Goal: Task Accomplishment & Management: Complete application form

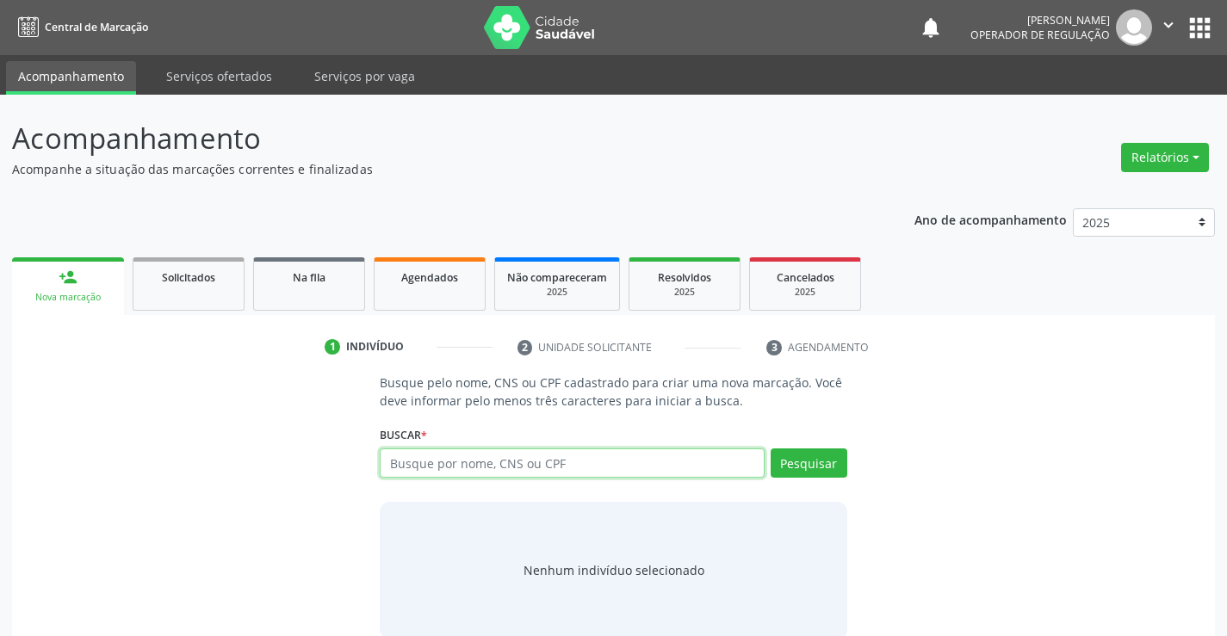
click at [454, 472] on input "text" at bounding box center [572, 463] width 384 height 29
type input "708002811329722"
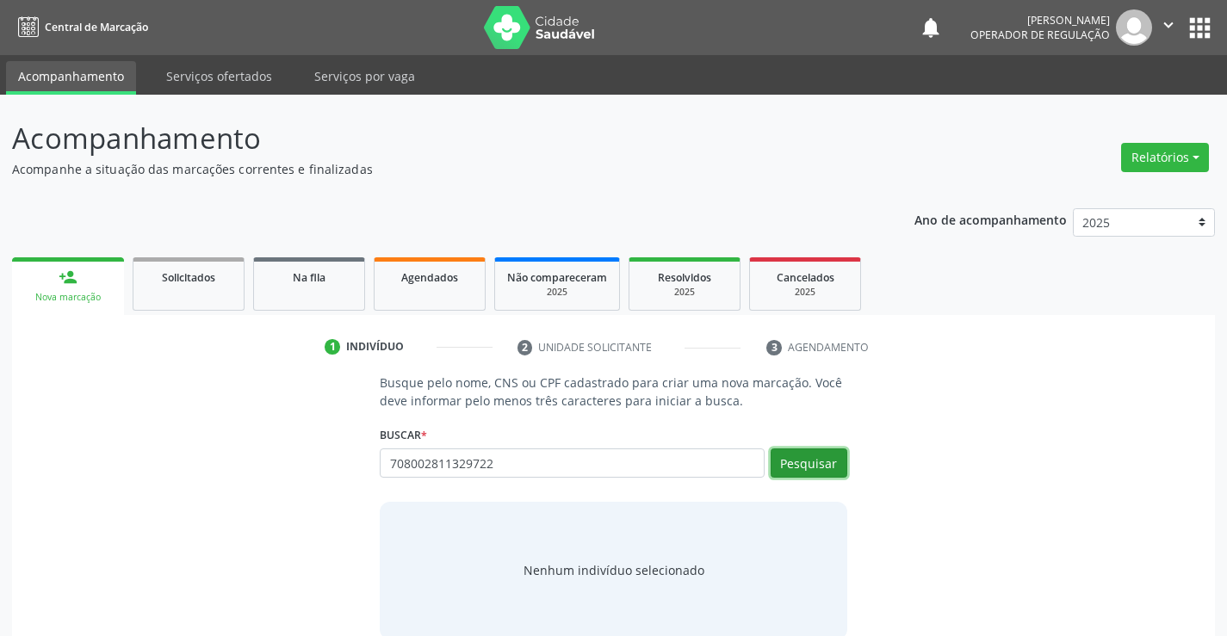
click at [806, 469] on button "Pesquisar" at bounding box center [809, 463] width 77 height 29
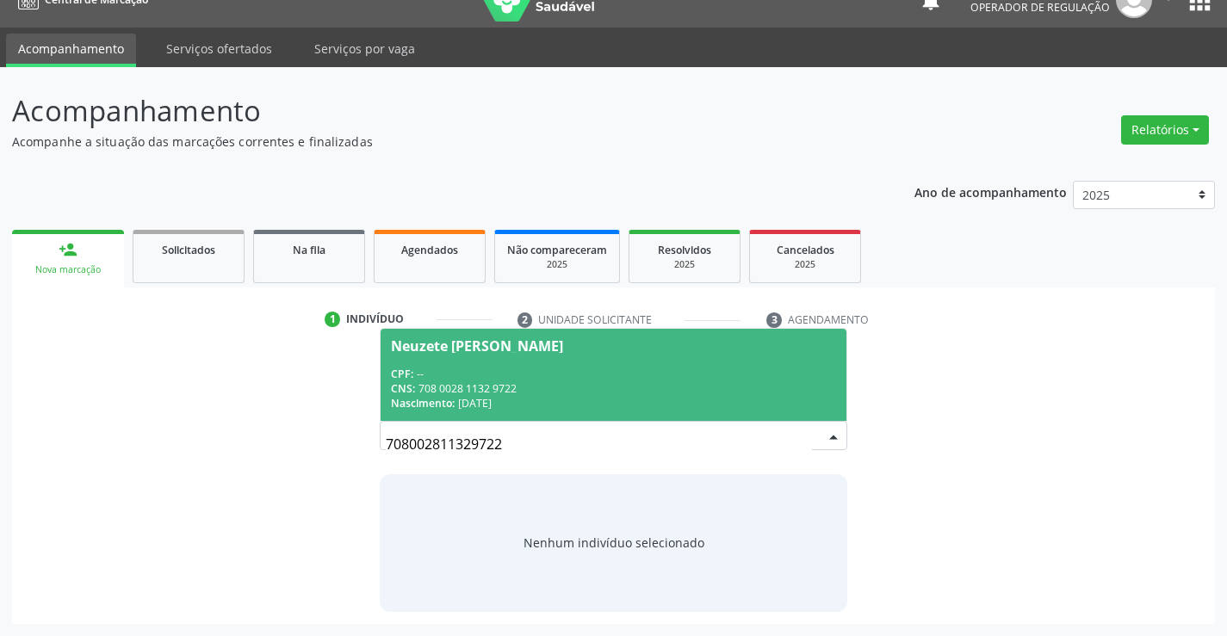
click at [552, 382] on div "CNS: 708 0028 1132 9722" at bounding box center [613, 389] width 444 height 15
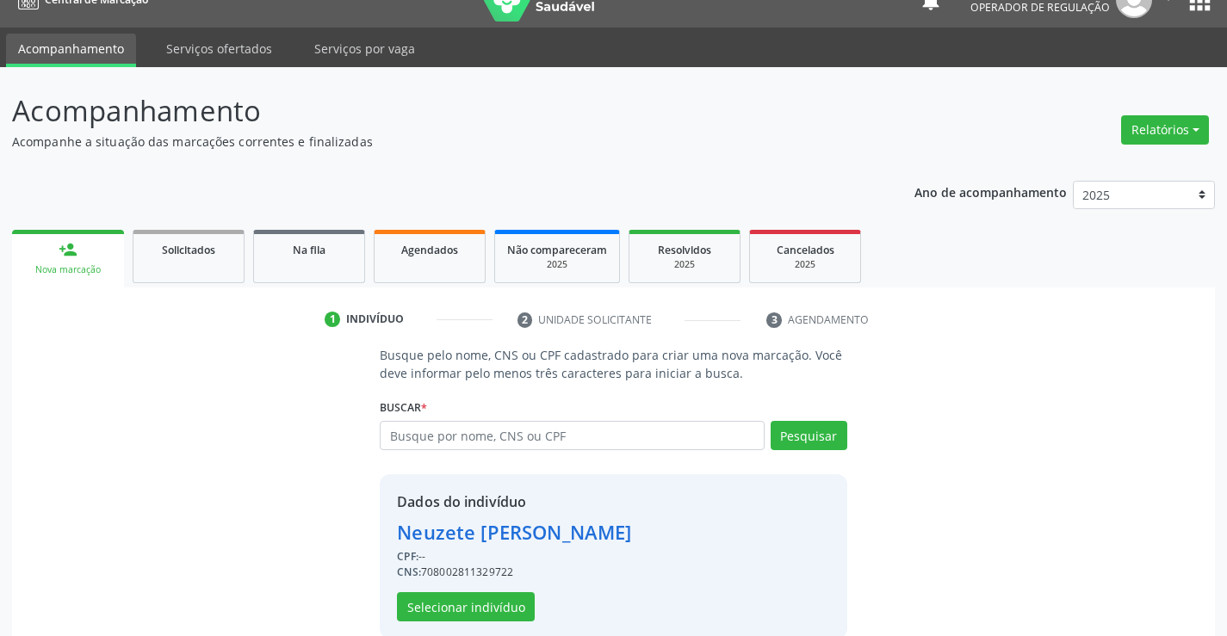
scroll to position [54, 0]
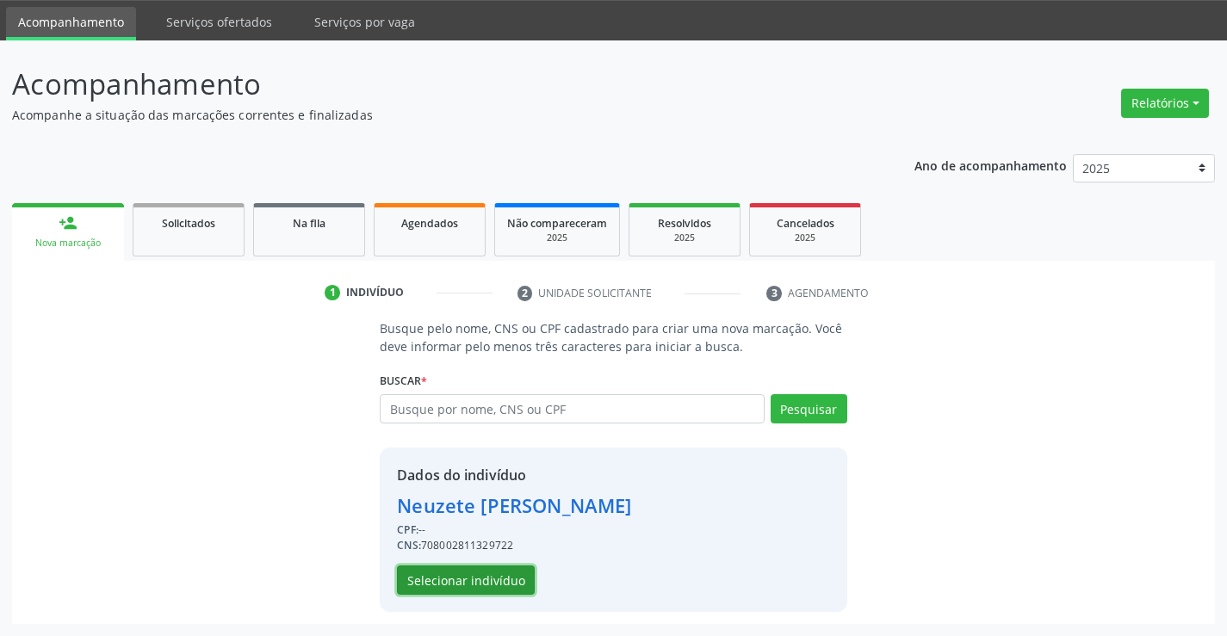
click at [462, 590] on button "Selecionar indivíduo" at bounding box center [466, 580] width 138 height 29
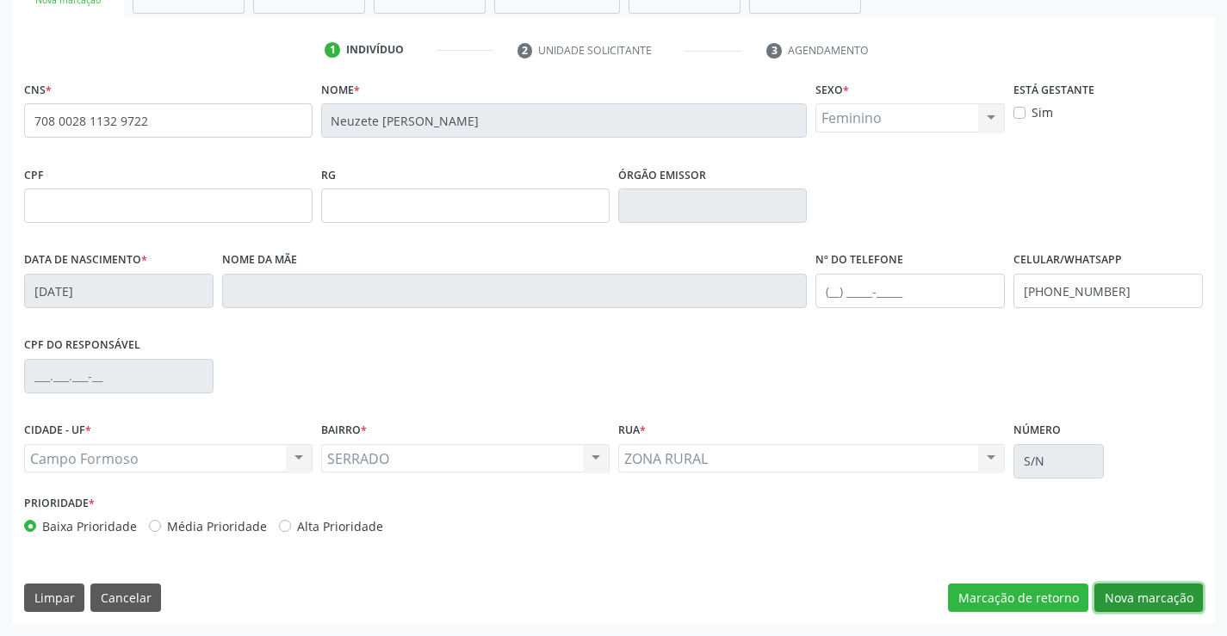
click at [1147, 596] on button "Nova marcação" at bounding box center [1149, 598] width 109 height 29
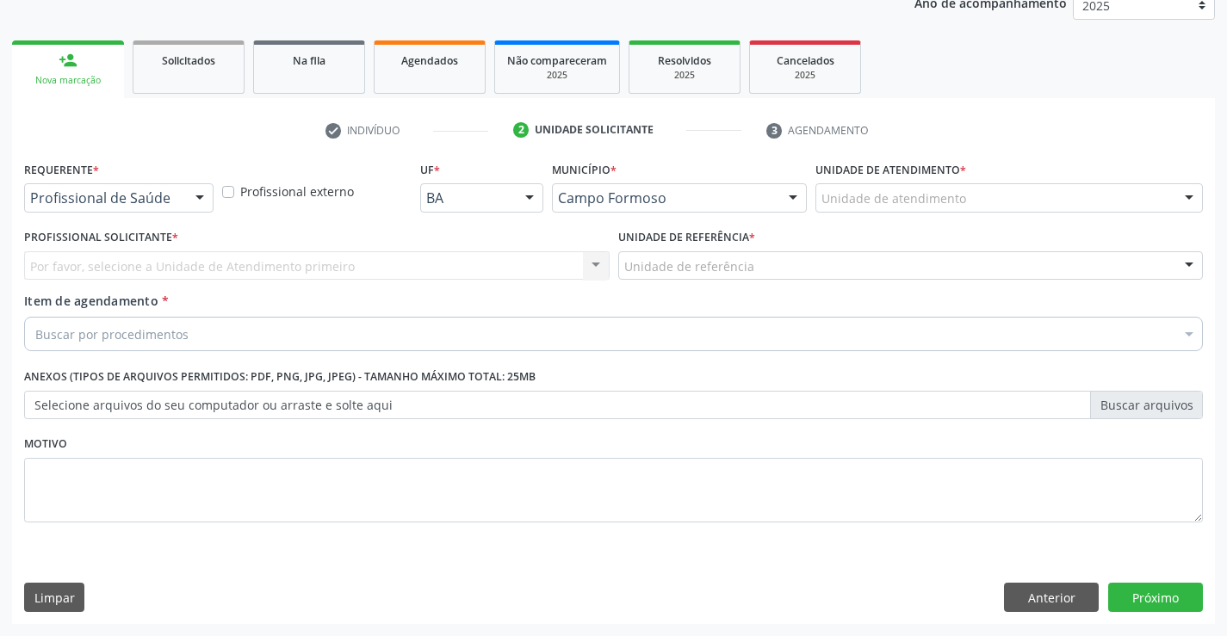
scroll to position [217, 0]
click at [196, 198] on div at bounding box center [200, 198] width 26 height 29
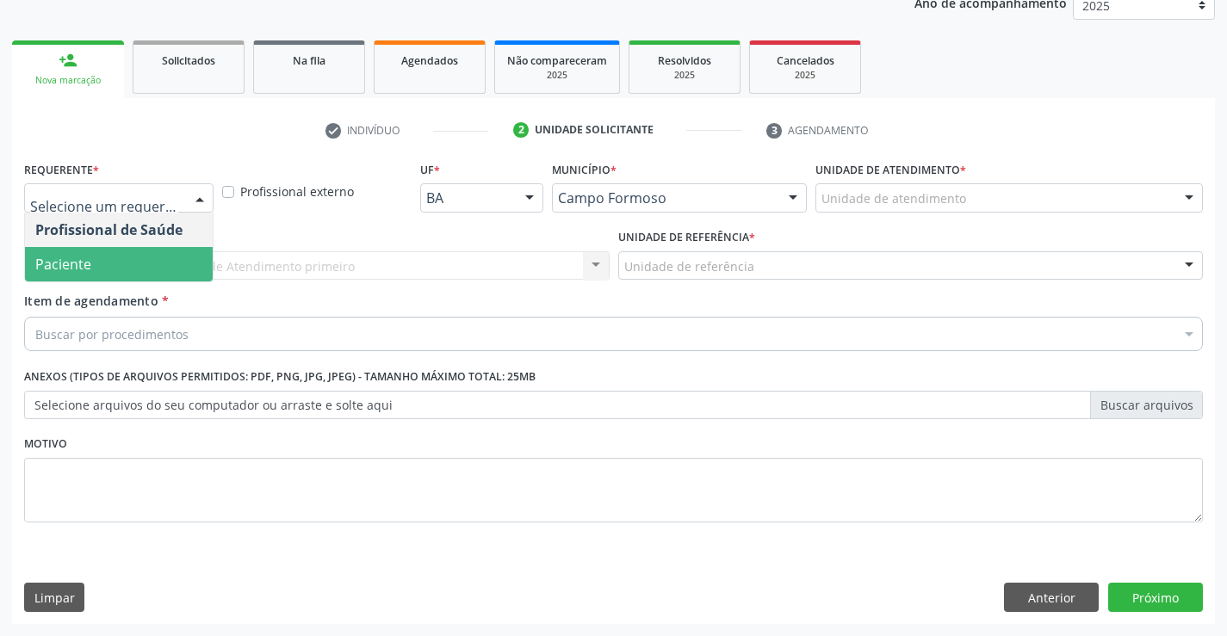
click at [128, 255] on span "Paciente" at bounding box center [119, 264] width 188 height 34
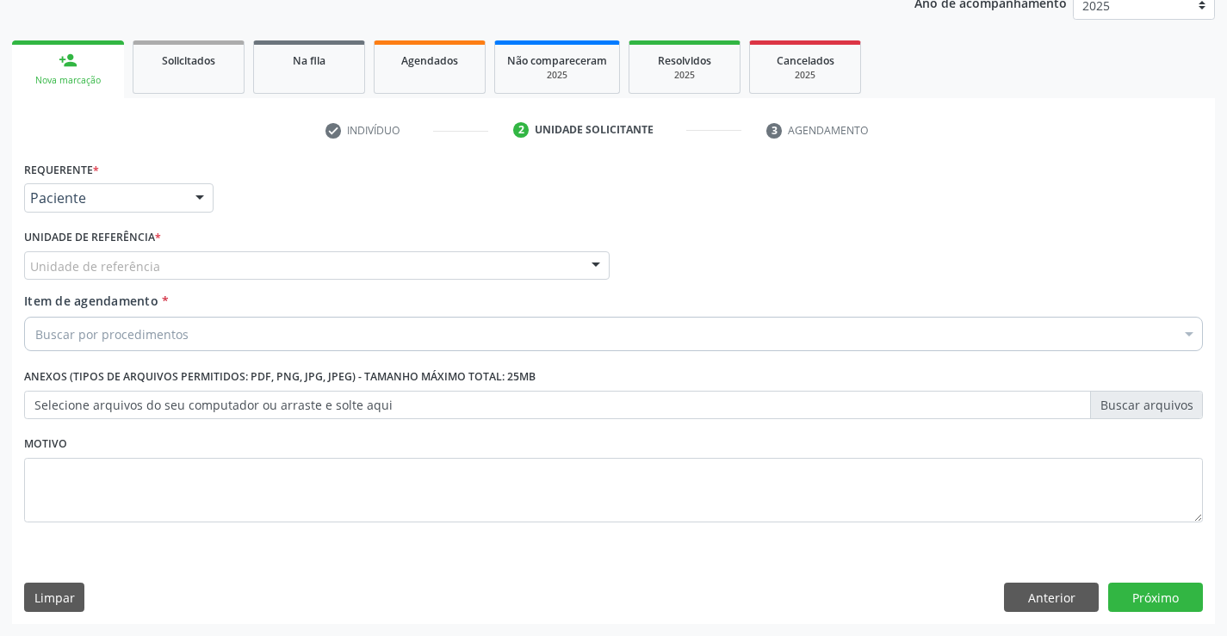
drag, startPoint x: 270, startPoint y: 278, endPoint x: 264, endPoint y: 338, distance: 59.6
click at [270, 280] on div "Unidade de referência Unidade Basica de Saude da Familia Dr [PERSON_NAME] Centr…" at bounding box center [317, 265] width 586 height 29
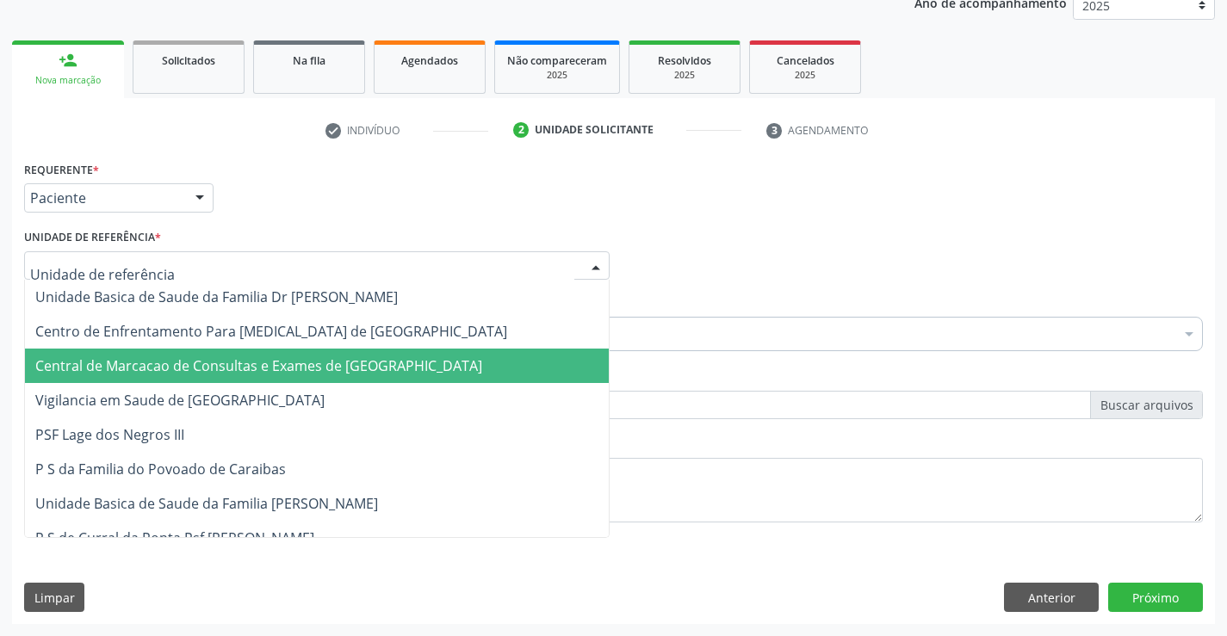
click at [259, 356] on span "Central de Marcacao de Consultas e Exames de [GEOGRAPHIC_DATA]" at bounding box center [317, 366] width 584 height 34
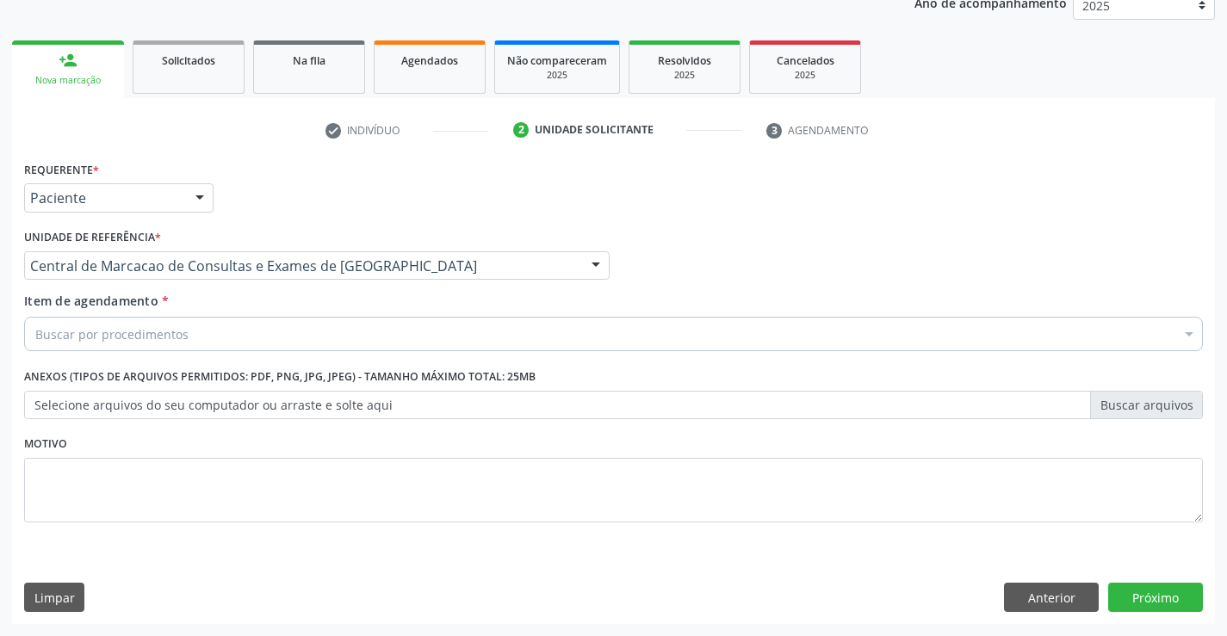
click at [284, 341] on div "Buscar por procedimentos" at bounding box center [613, 334] width 1179 height 34
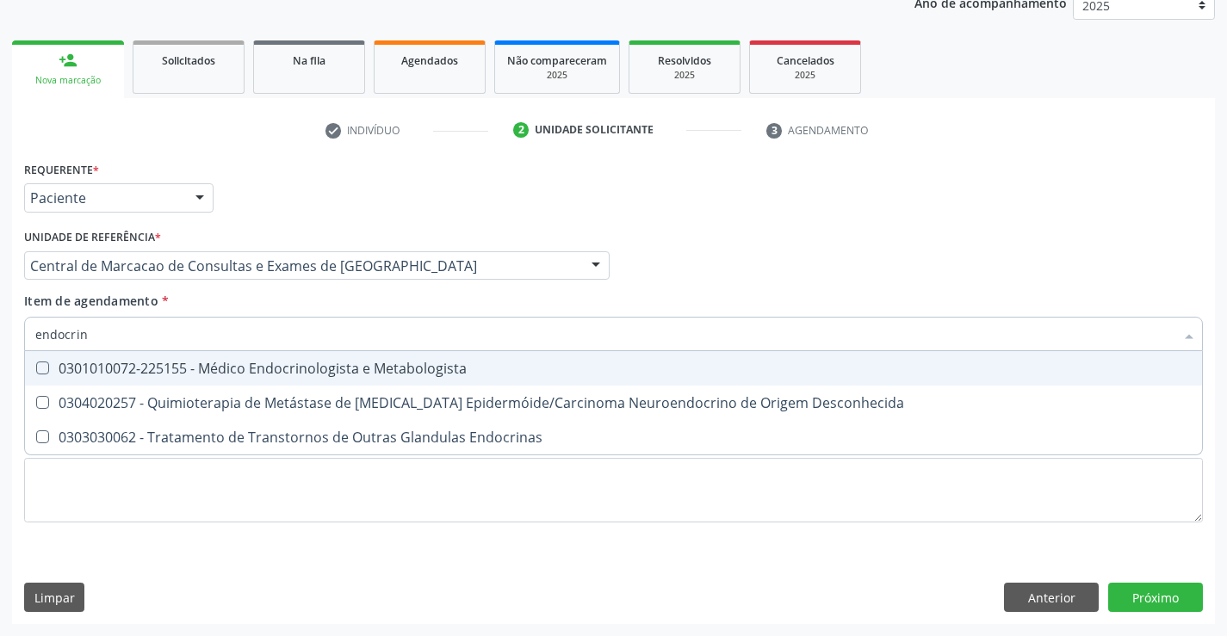
type input "endocrino"
click at [277, 363] on div "0301010072-225155 - Médico Endocrinologista e Metabologista" at bounding box center [613, 369] width 1157 height 14
checkbox Metabologista "true"
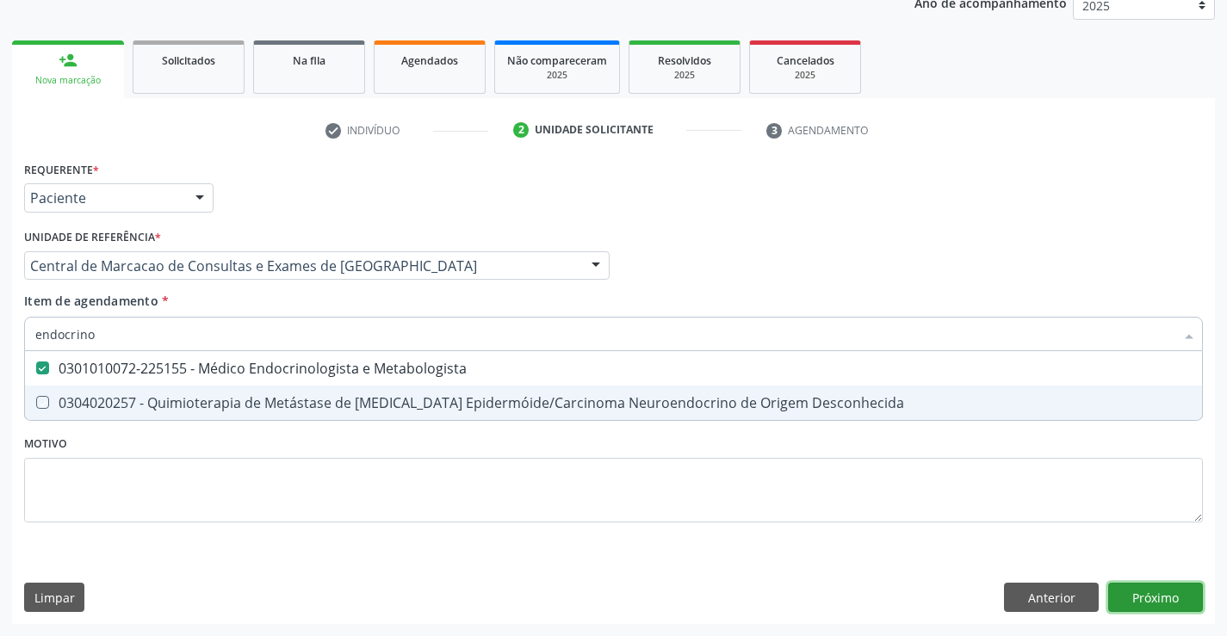
click at [1187, 597] on div "Requerente * Paciente Profissional de Saúde Paciente Nenhum resultado encontrad…" at bounding box center [613, 391] width 1203 height 468
checkbox Desconhecida "true"
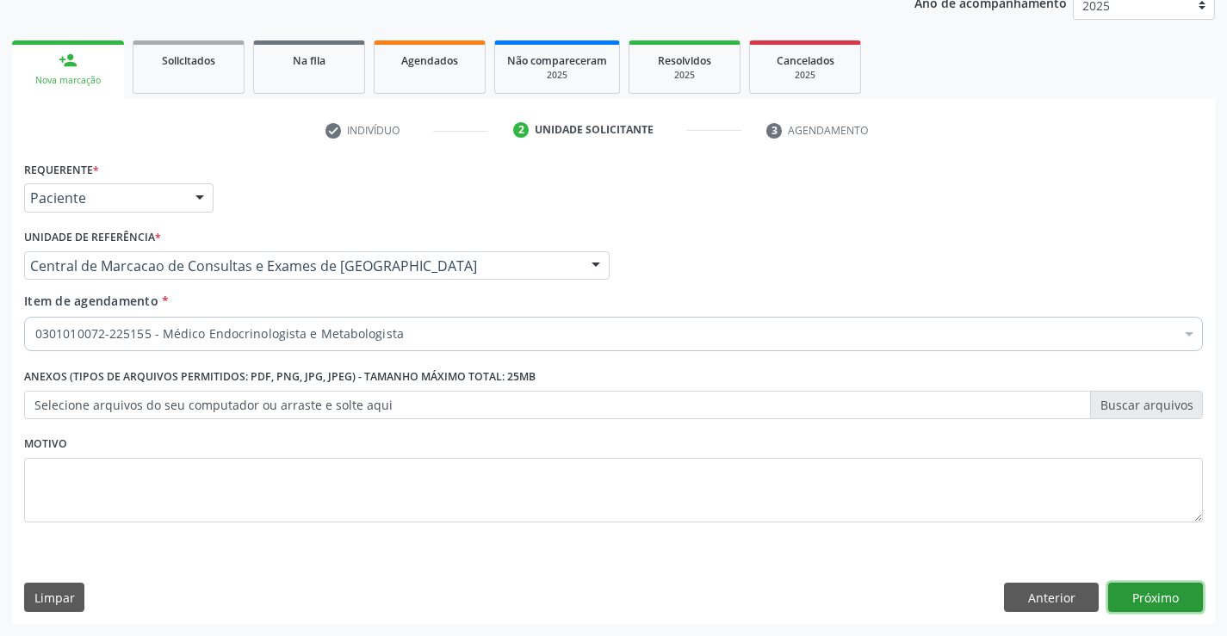
click at [1178, 601] on button "Próximo" at bounding box center [1155, 597] width 95 height 29
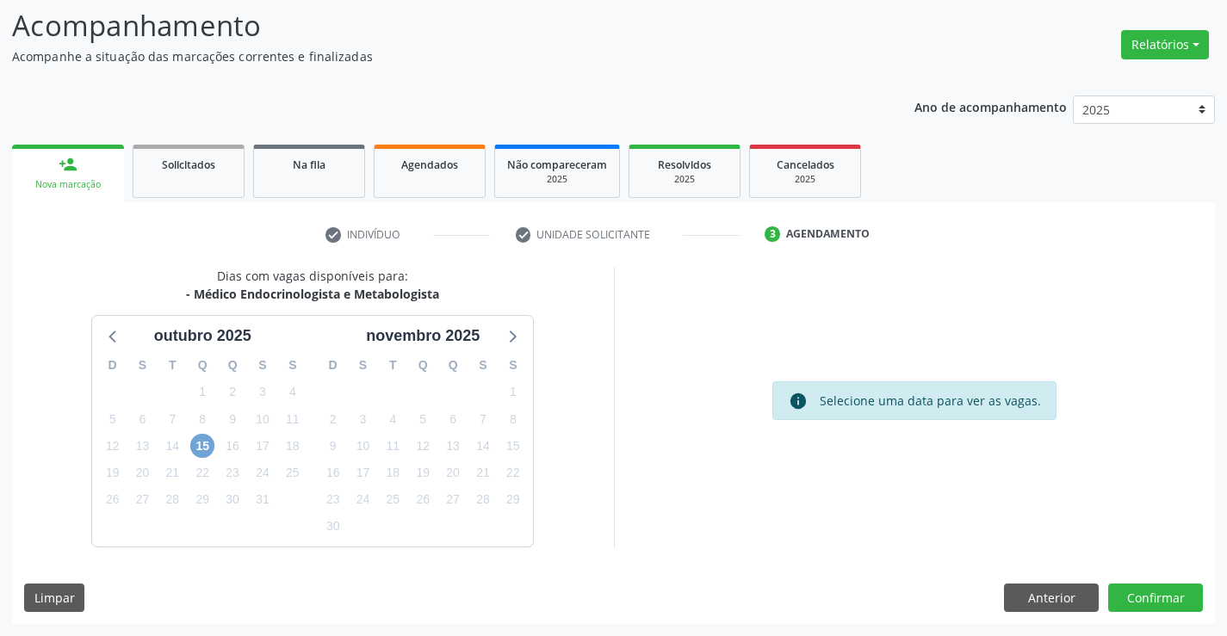
click at [208, 438] on span "15" at bounding box center [202, 446] width 24 height 24
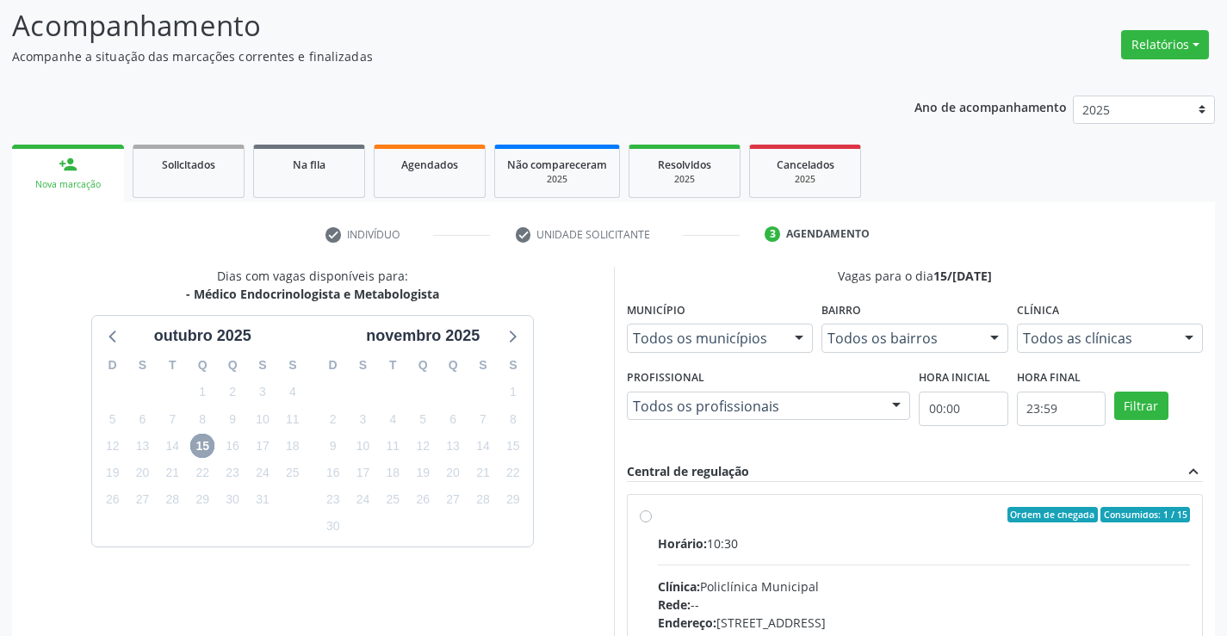
scroll to position [362, 0]
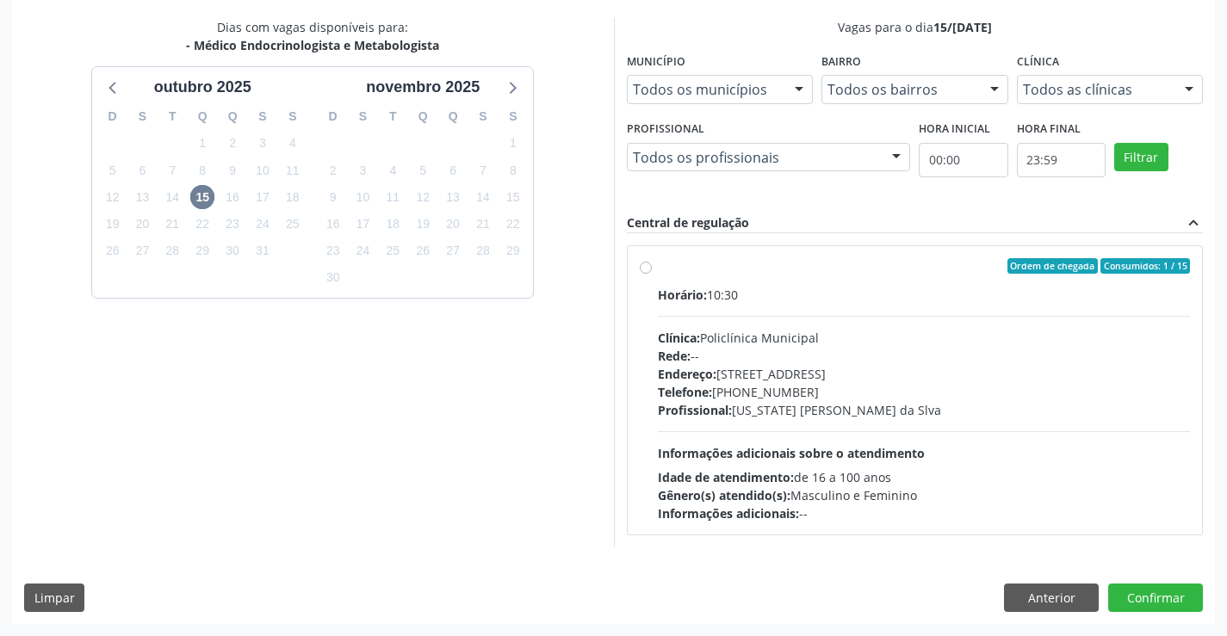
click at [832, 407] on div "Profissional: [US_STATE] [PERSON_NAME] da Slva" at bounding box center [924, 410] width 533 height 18
click at [652, 274] on input "Ordem de chegada Consumidos: 1 / 15 Horário: 10:30 Clínica: Policlínica Municip…" at bounding box center [646, 266] width 12 height 16
radio input "true"
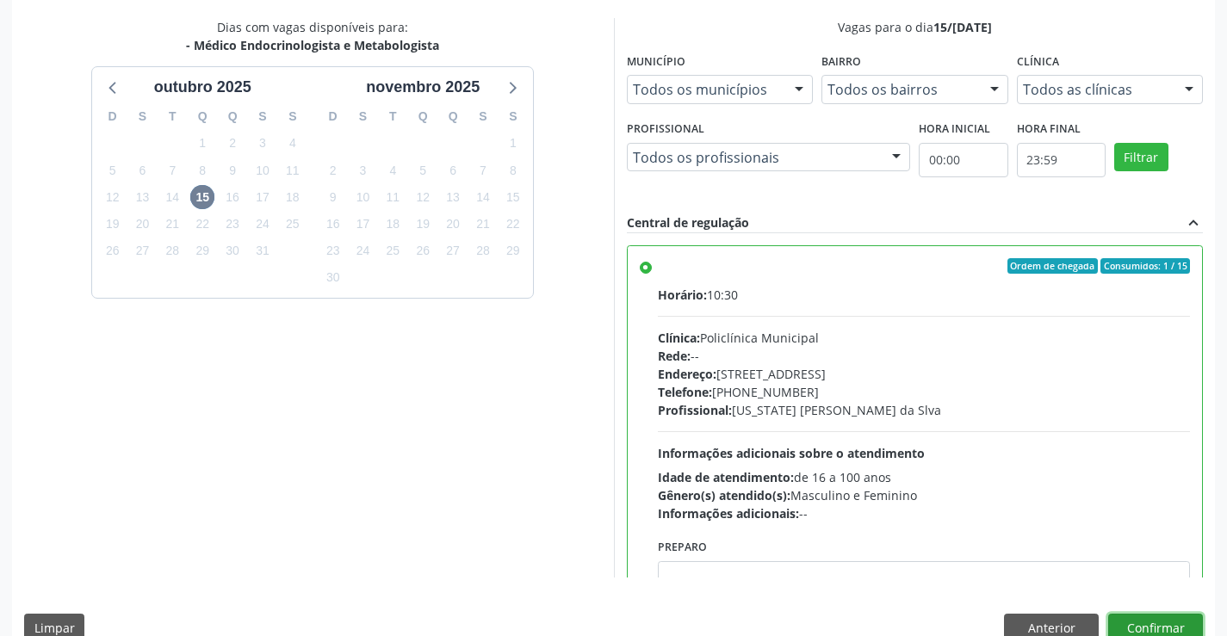
click at [1153, 615] on button "Confirmar" at bounding box center [1155, 628] width 95 height 29
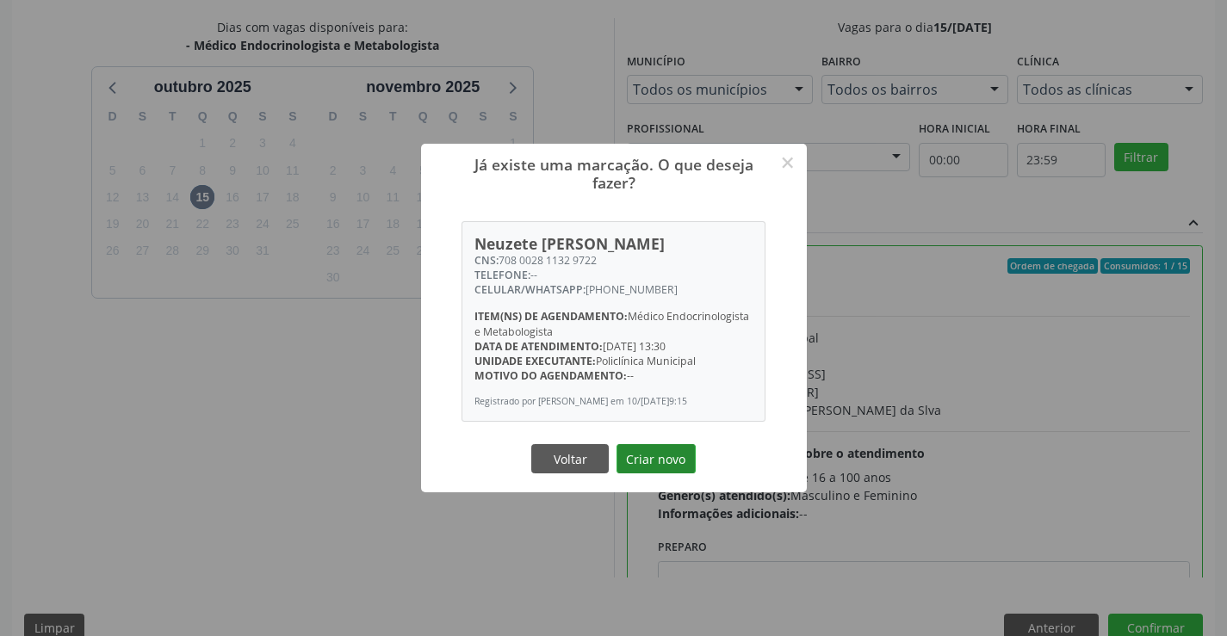
click at [690, 468] on button "Criar novo" at bounding box center [656, 458] width 79 height 29
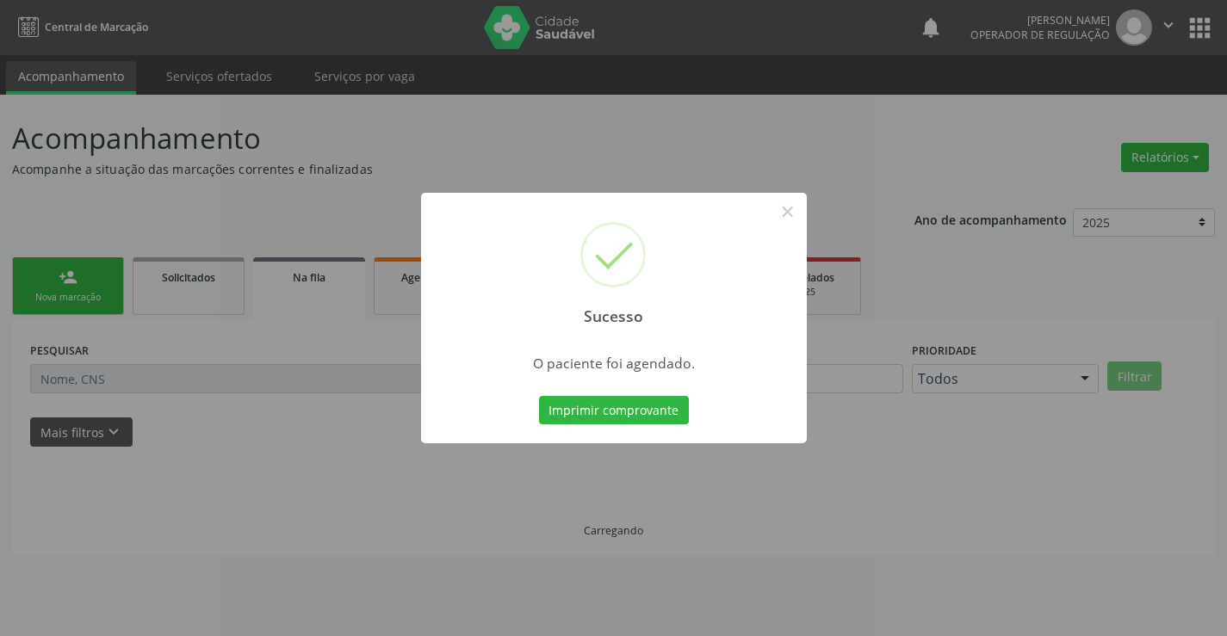
scroll to position [0, 0]
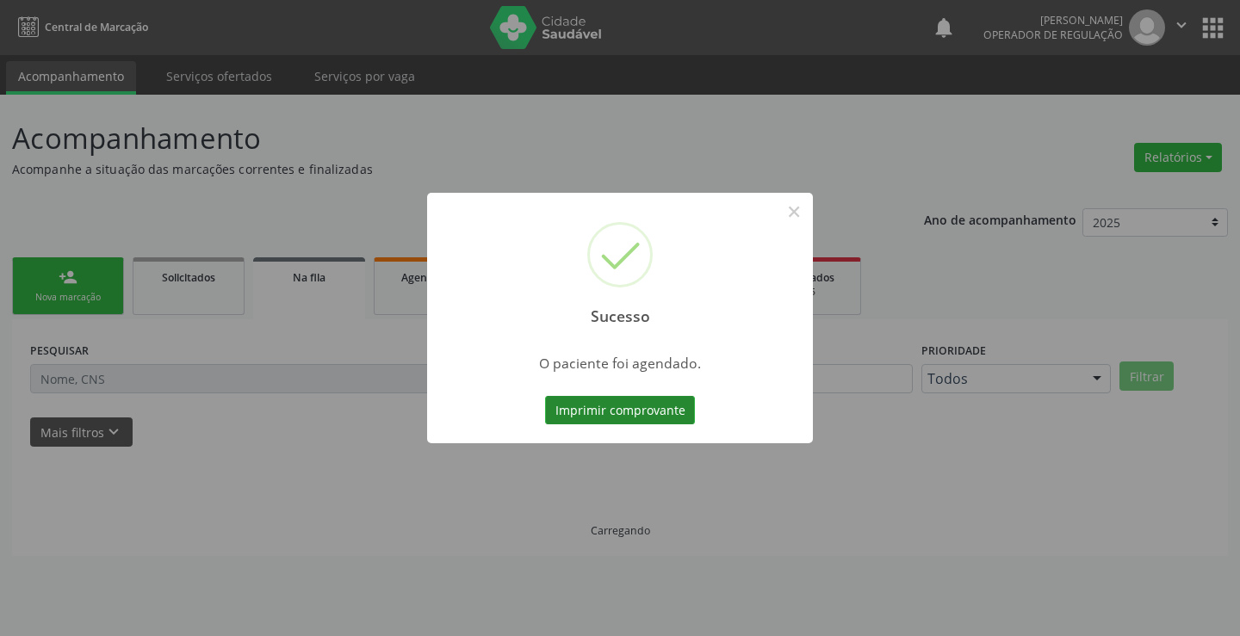
click at [645, 406] on button "Imprimir comprovante" at bounding box center [620, 410] width 150 height 29
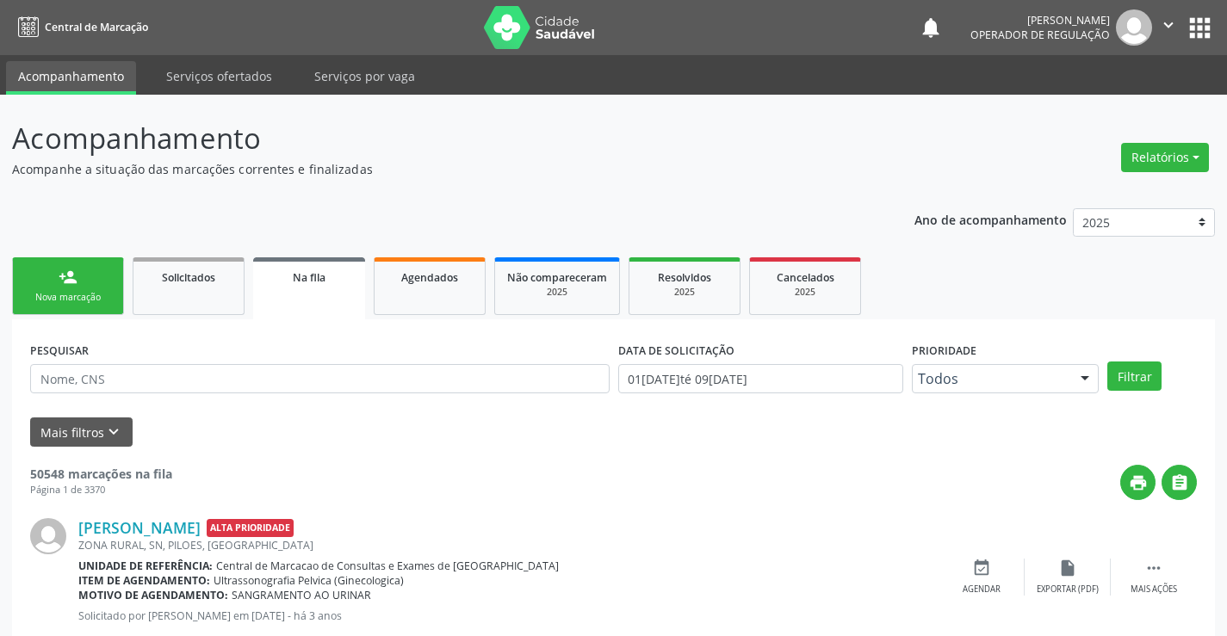
click at [52, 297] on div "Nova marcação" at bounding box center [68, 297] width 86 height 13
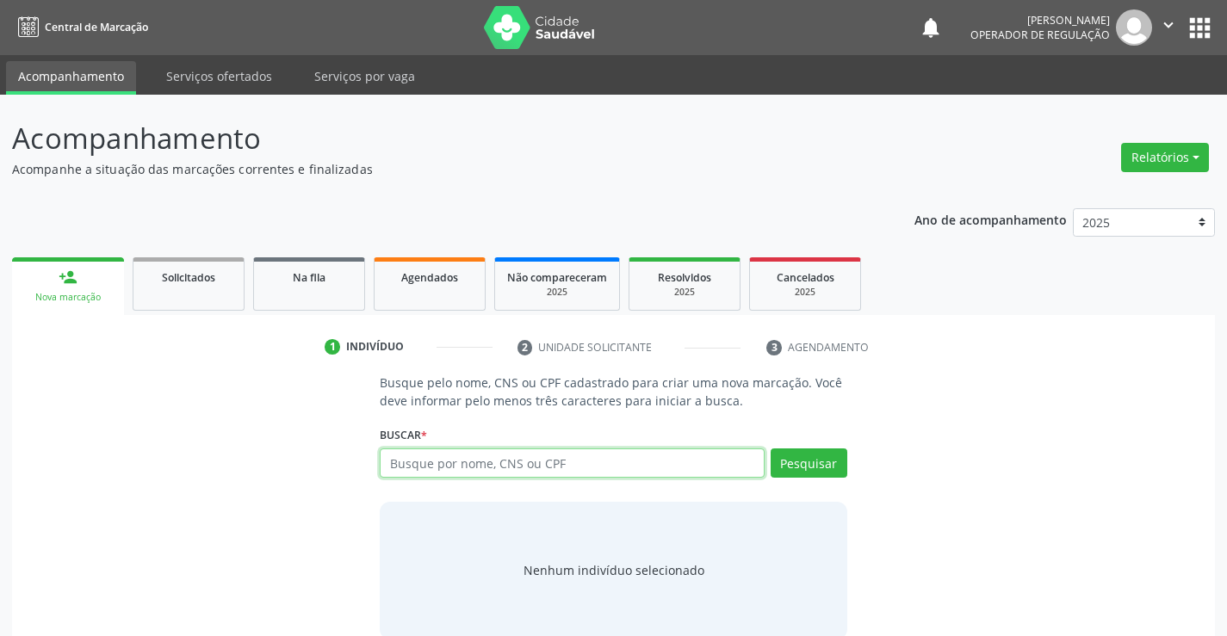
click at [426, 461] on input "text" at bounding box center [572, 463] width 384 height 29
type input "700505505651259"
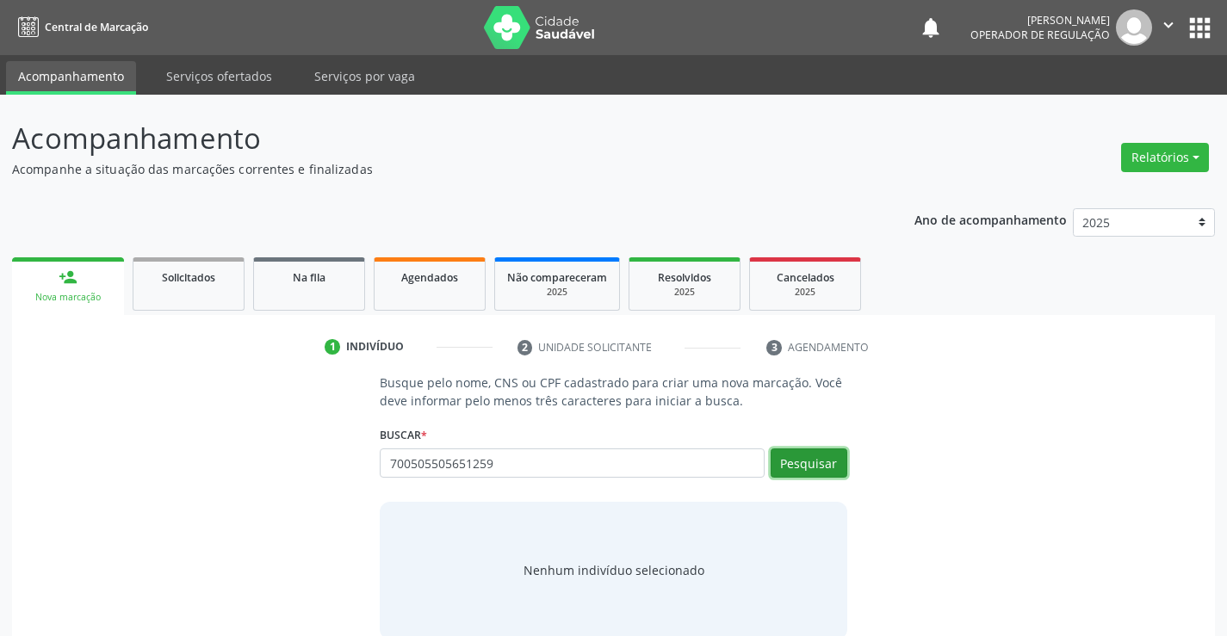
click at [816, 462] on button "Pesquisar" at bounding box center [809, 463] width 77 height 29
type input "700505505651259"
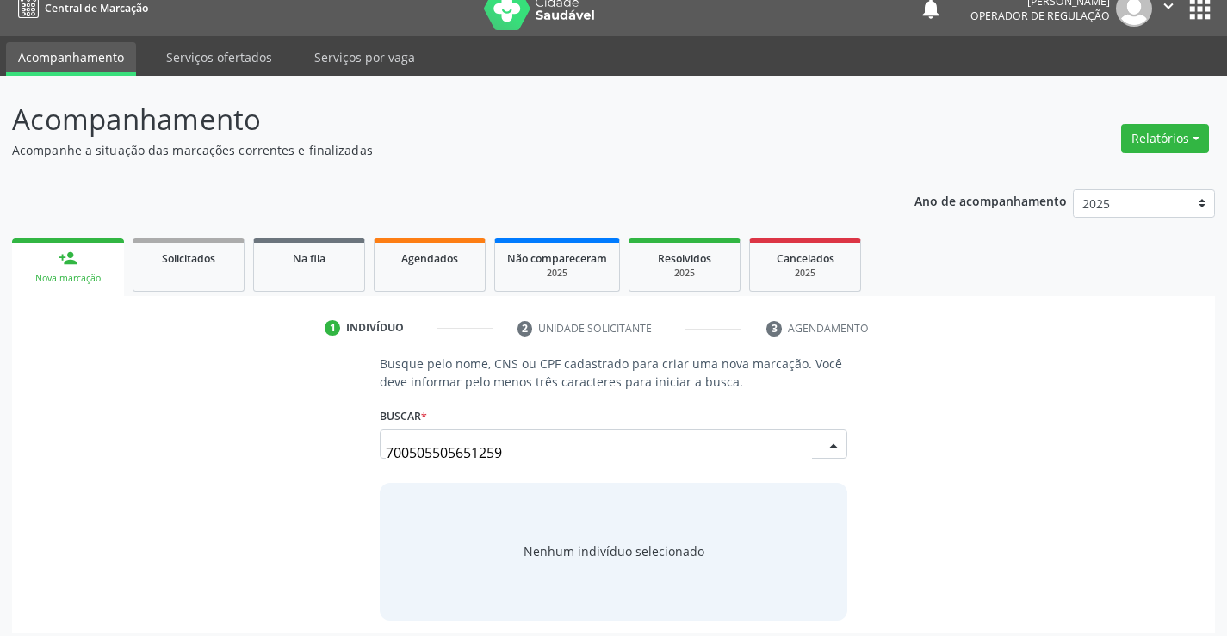
scroll to position [28, 0]
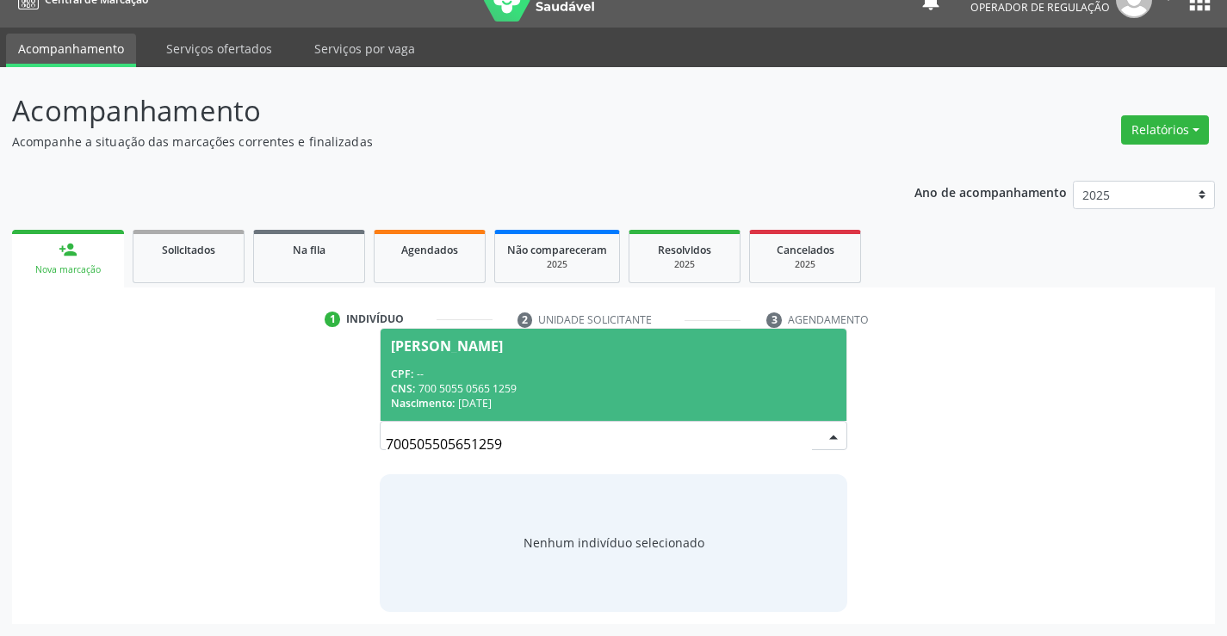
click at [455, 400] on span "Nascimento:" at bounding box center [423, 403] width 64 height 15
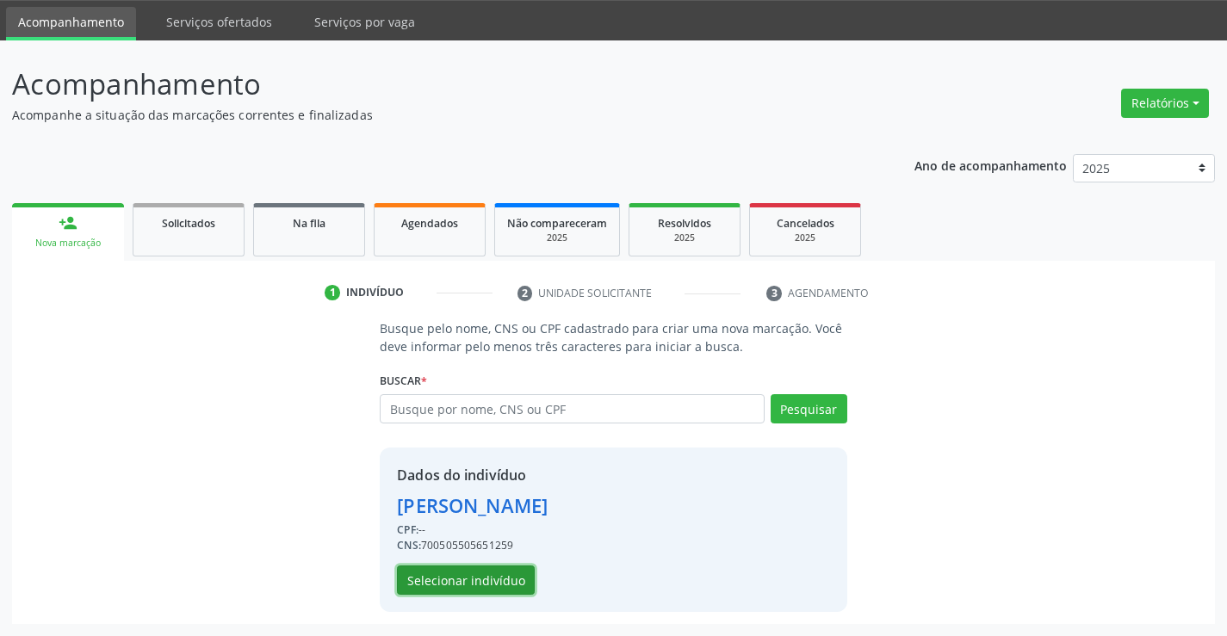
click at [419, 583] on button "Selecionar indivíduo" at bounding box center [466, 580] width 138 height 29
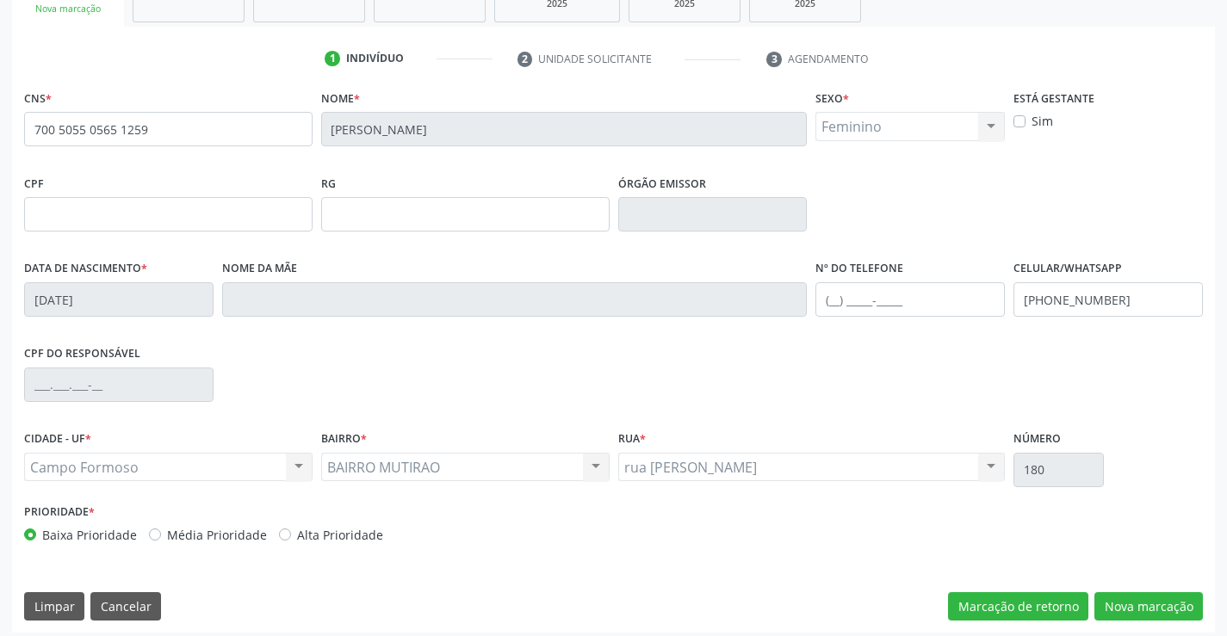
scroll to position [297, 0]
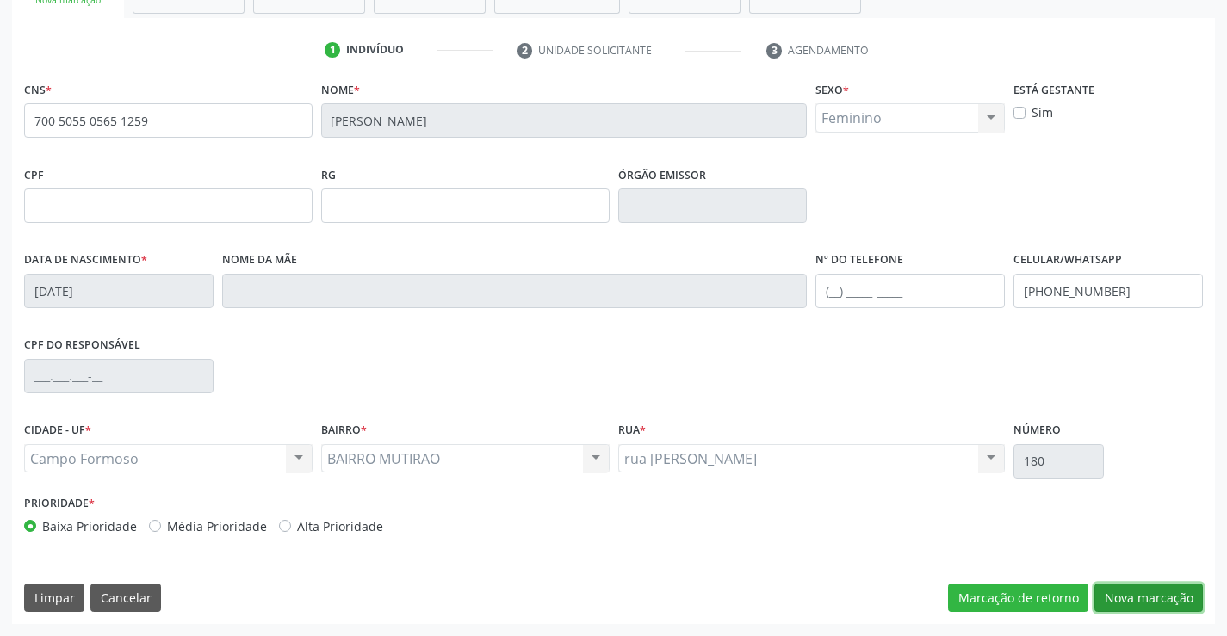
click at [1137, 606] on button "Nova marcação" at bounding box center [1149, 598] width 109 height 29
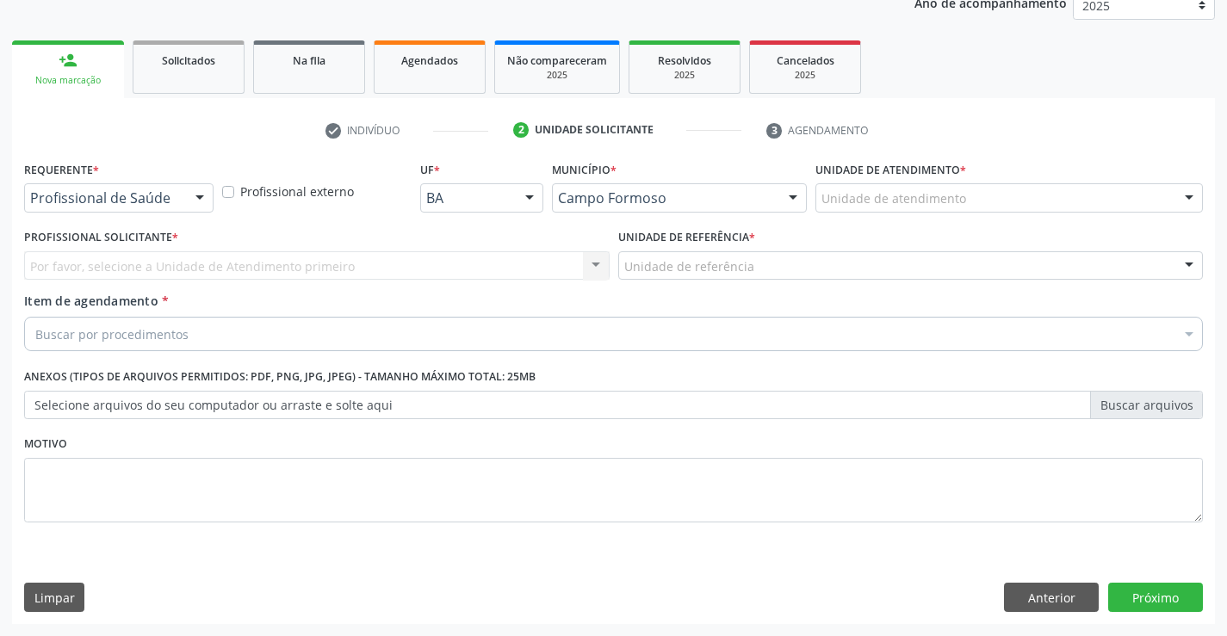
scroll to position [217, 0]
click at [146, 188] on div "Profissional de Saúde" at bounding box center [118, 197] width 189 height 29
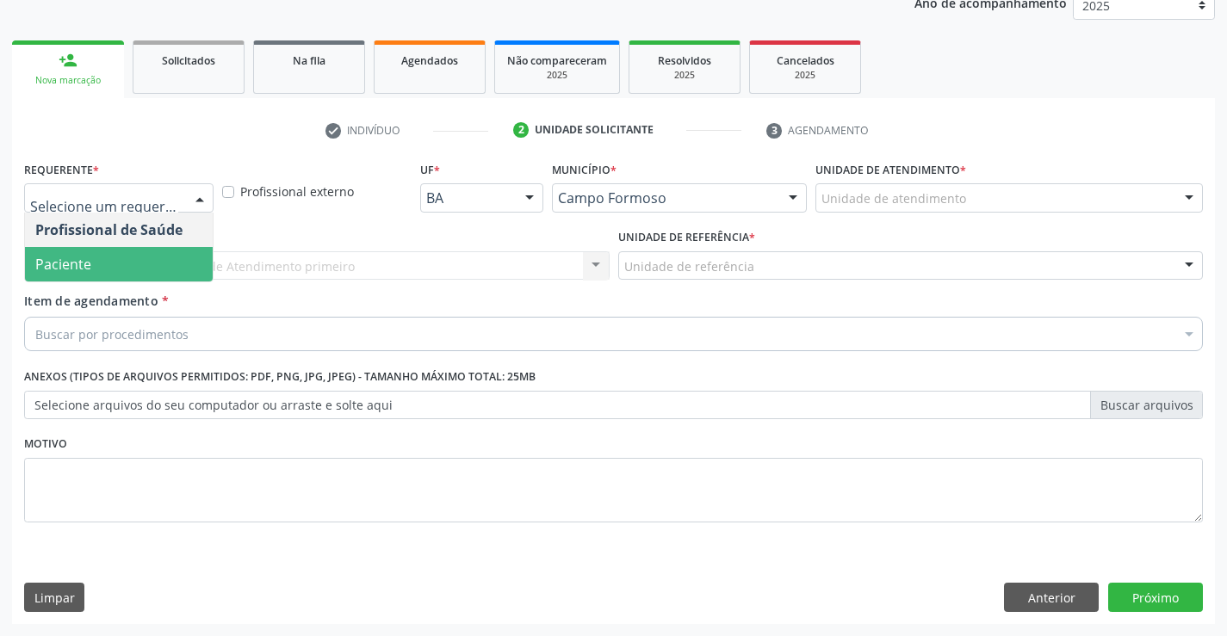
click at [152, 275] on span "Paciente" at bounding box center [119, 264] width 188 height 34
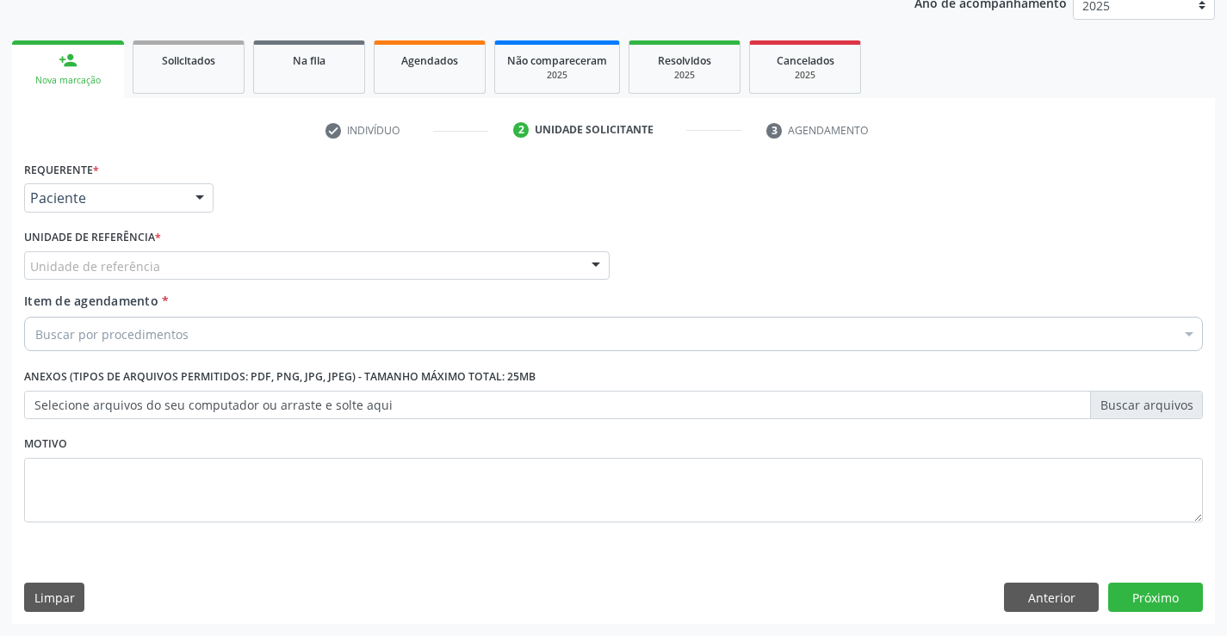
click at [305, 269] on div "Unidade de referência" at bounding box center [317, 265] width 586 height 29
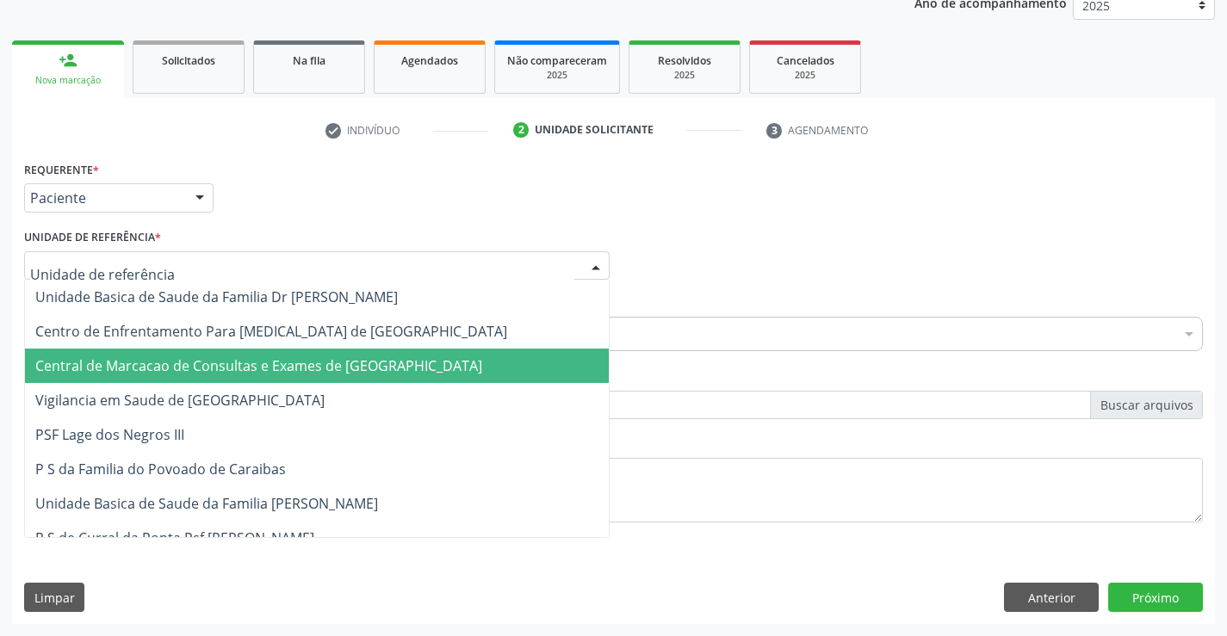
click at [322, 367] on span "Central de Marcacao de Consultas e Exames de [GEOGRAPHIC_DATA]" at bounding box center [258, 366] width 447 height 19
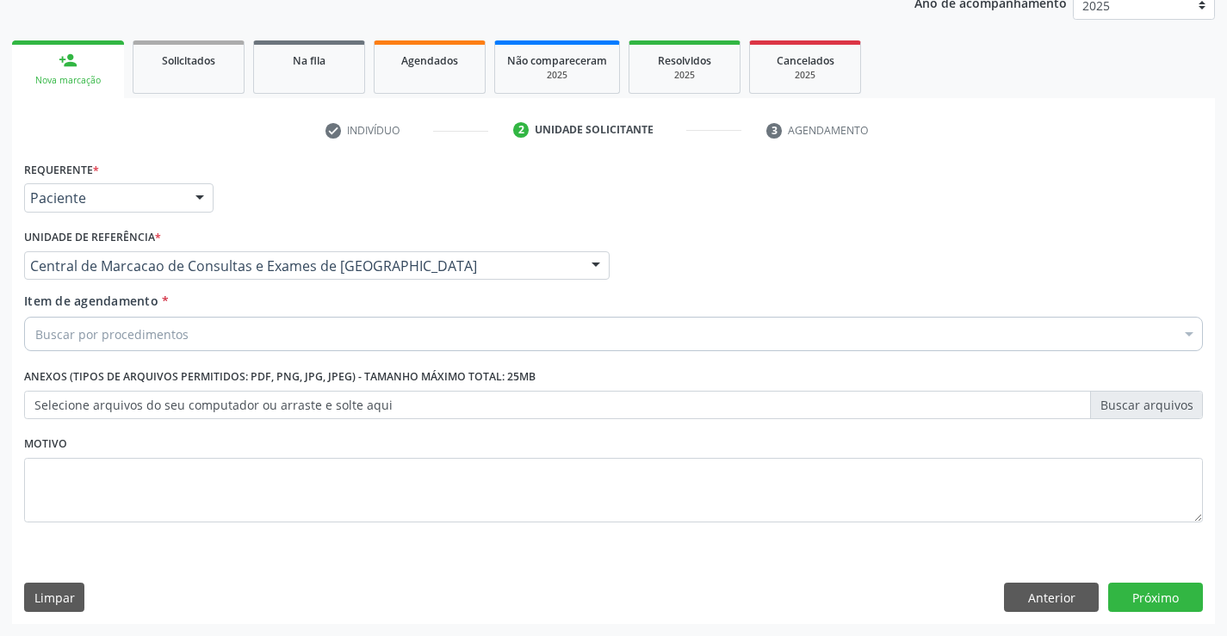
click at [348, 324] on div "Buscar por procedimentos" at bounding box center [613, 334] width 1179 height 34
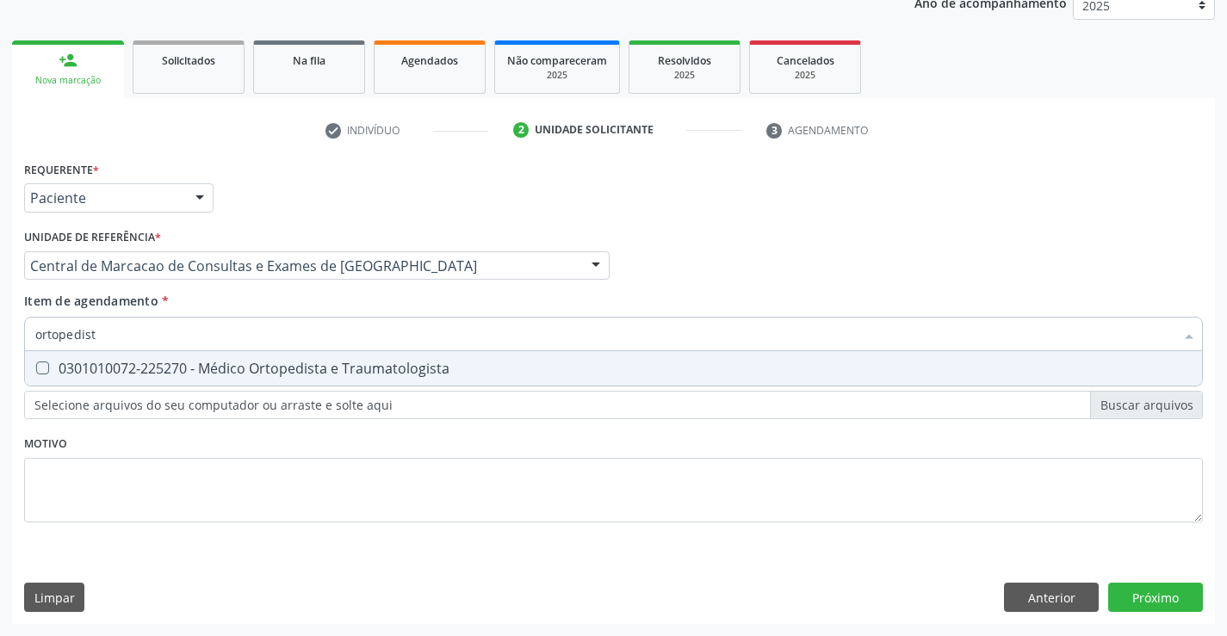
type input "ortopedista"
click at [390, 369] on div "0301010072-225270 - Médico Ortopedista e Traumatologista" at bounding box center [613, 369] width 1157 height 14
checkbox Traumatologista "true"
click at [1190, 596] on div "Requerente * Paciente Profissional de Saúde Paciente Nenhum resultado encontrad…" at bounding box center [613, 391] width 1203 height 468
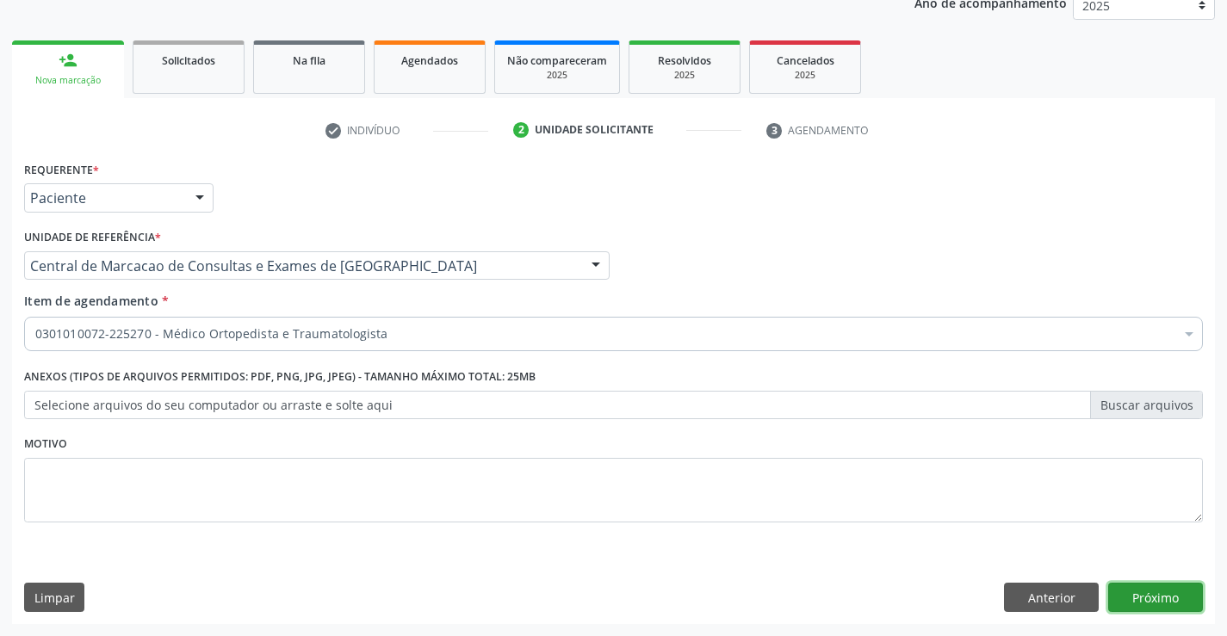
click at [1187, 598] on button "Próximo" at bounding box center [1155, 597] width 95 height 29
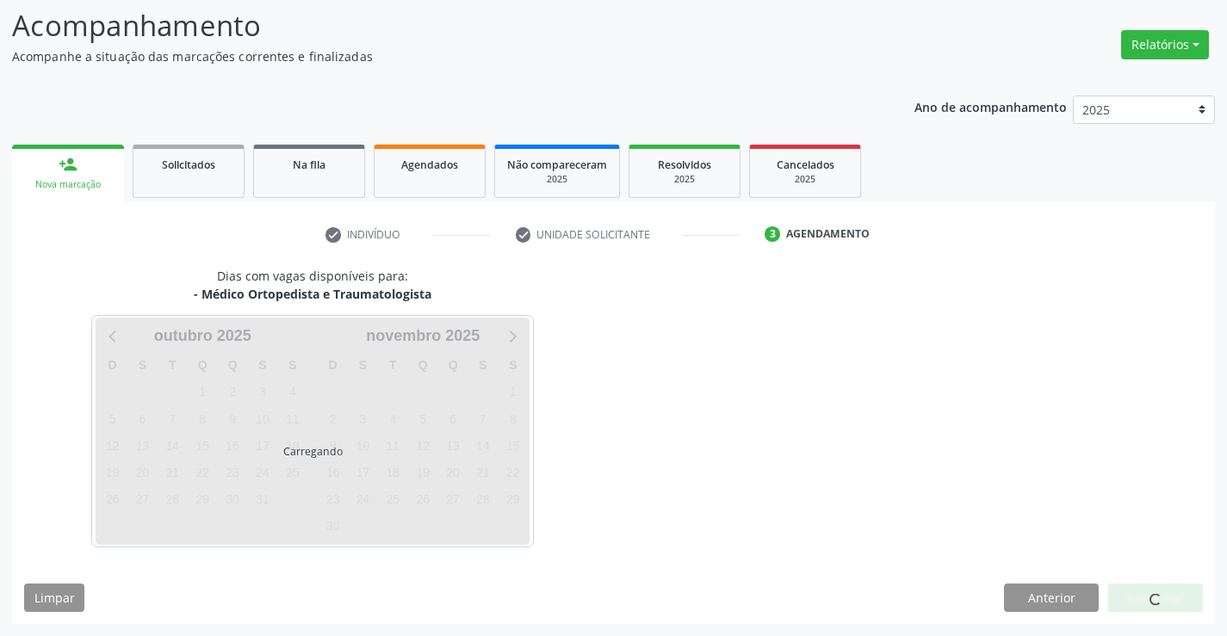
scroll to position [113, 0]
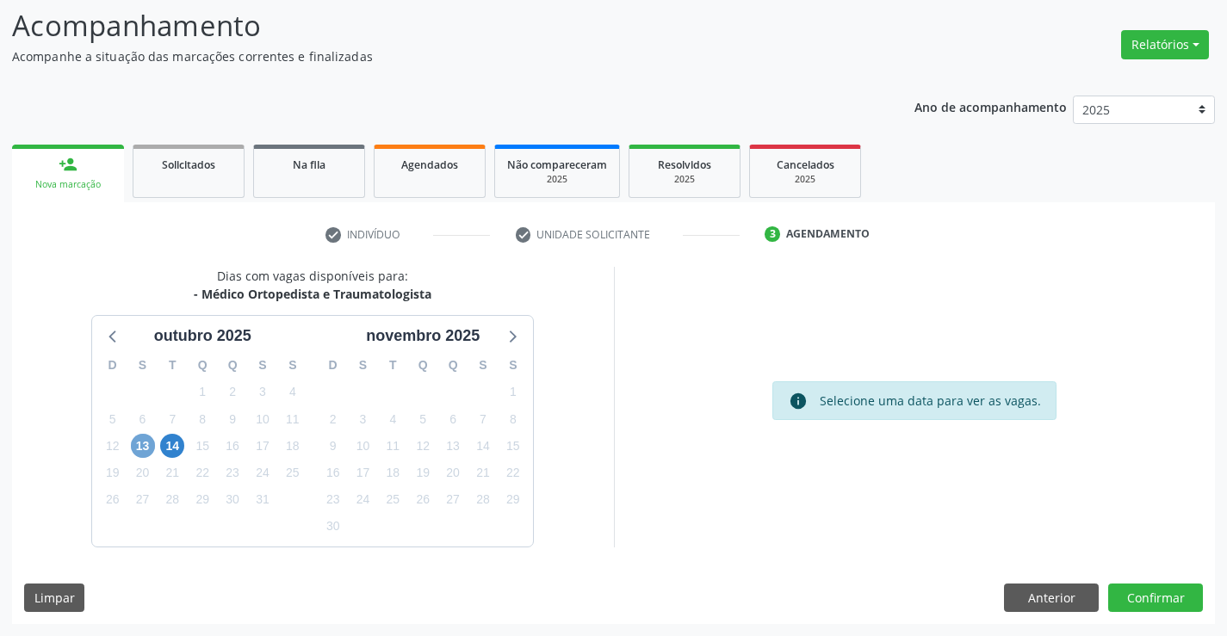
click at [141, 444] on span "13" at bounding box center [143, 446] width 24 height 24
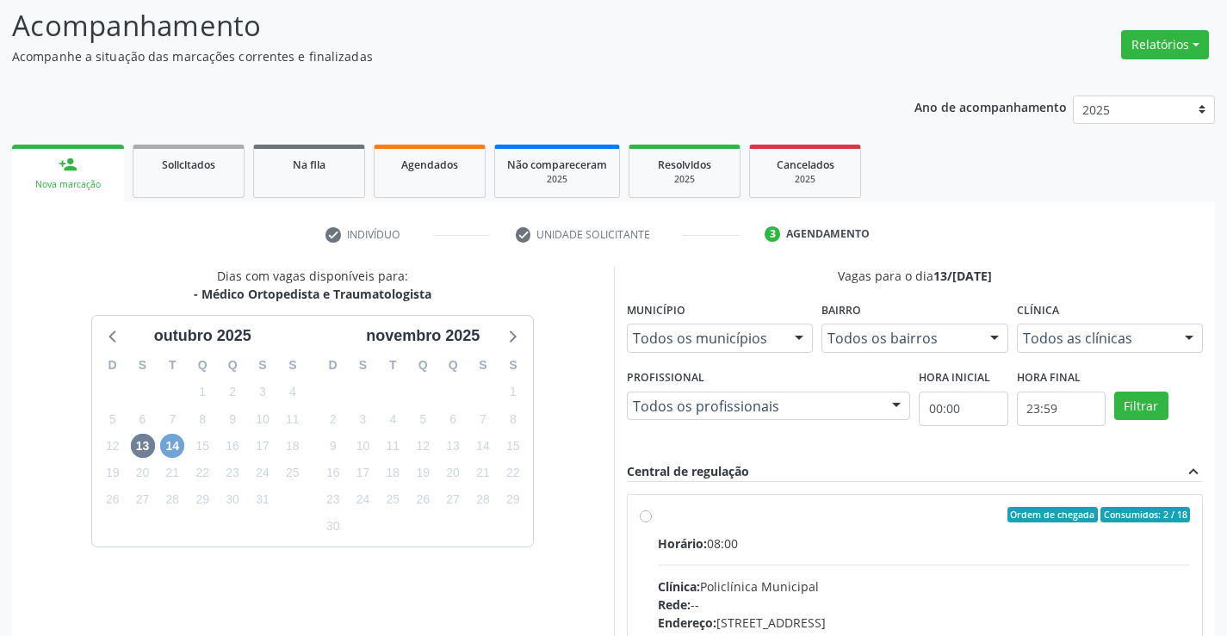
click at [176, 449] on span "14" at bounding box center [172, 446] width 24 height 24
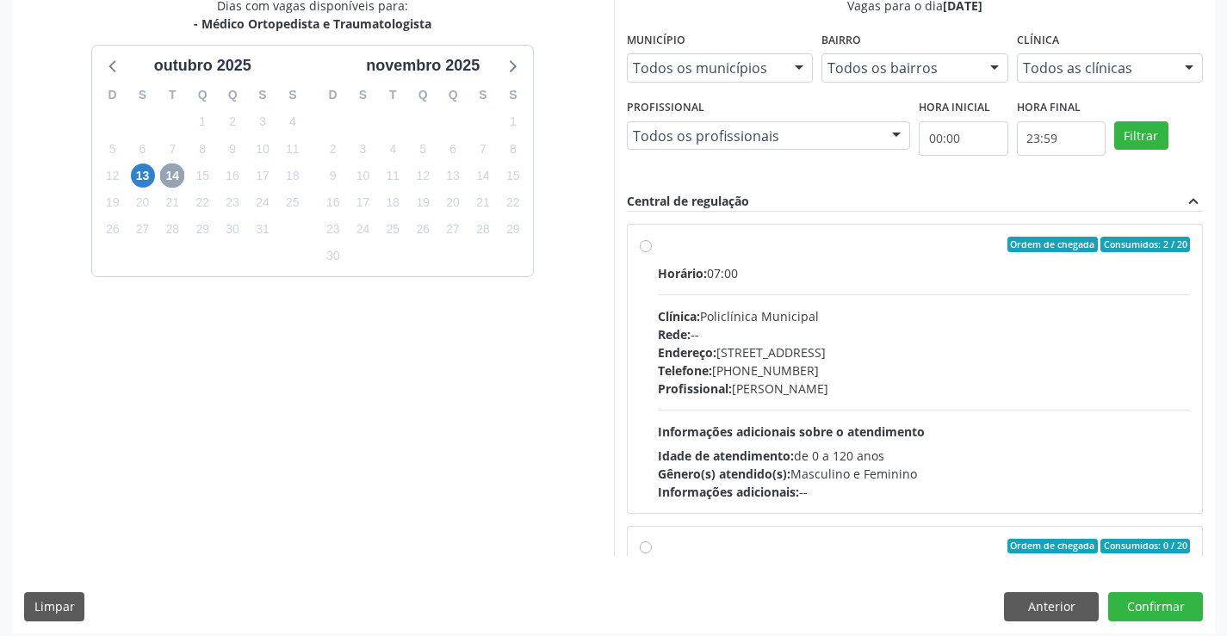
scroll to position [393, 0]
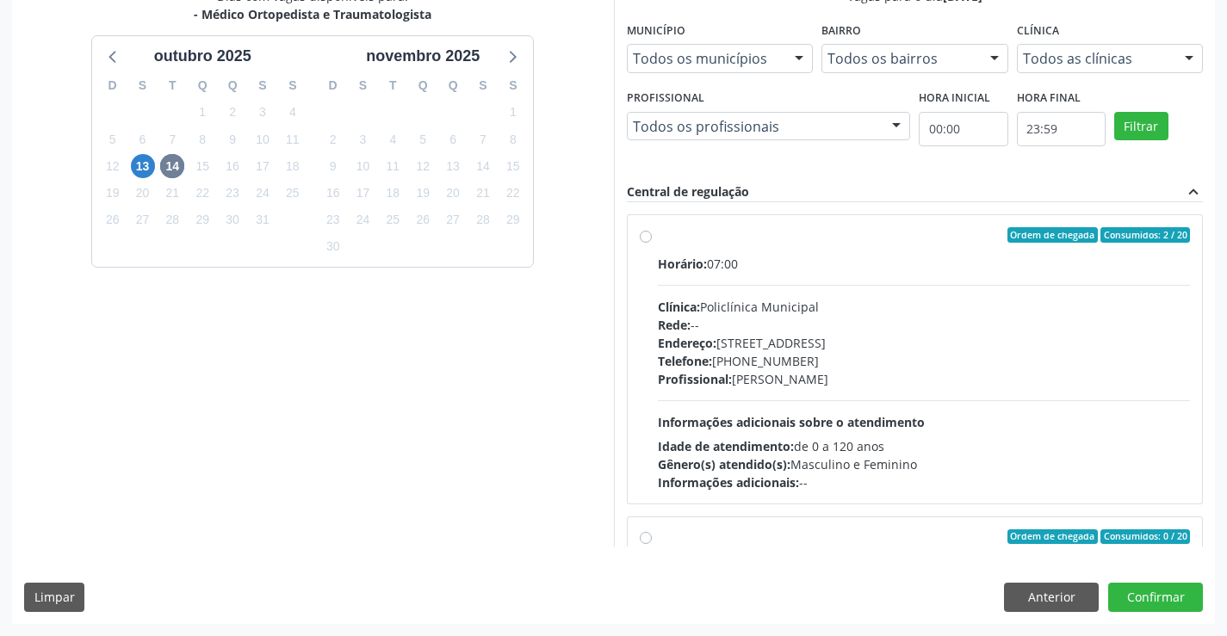
click at [762, 344] on div "Endereço: [STREET_ADDRESS]" at bounding box center [924, 343] width 533 height 18
click at [652, 243] on input "Ordem de chegada Consumidos: 2 / 20 Horário: 07:00 Clínica: Policlínica Municip…" at bounding box center [646, 235] width 12 height 16
radio input "true"
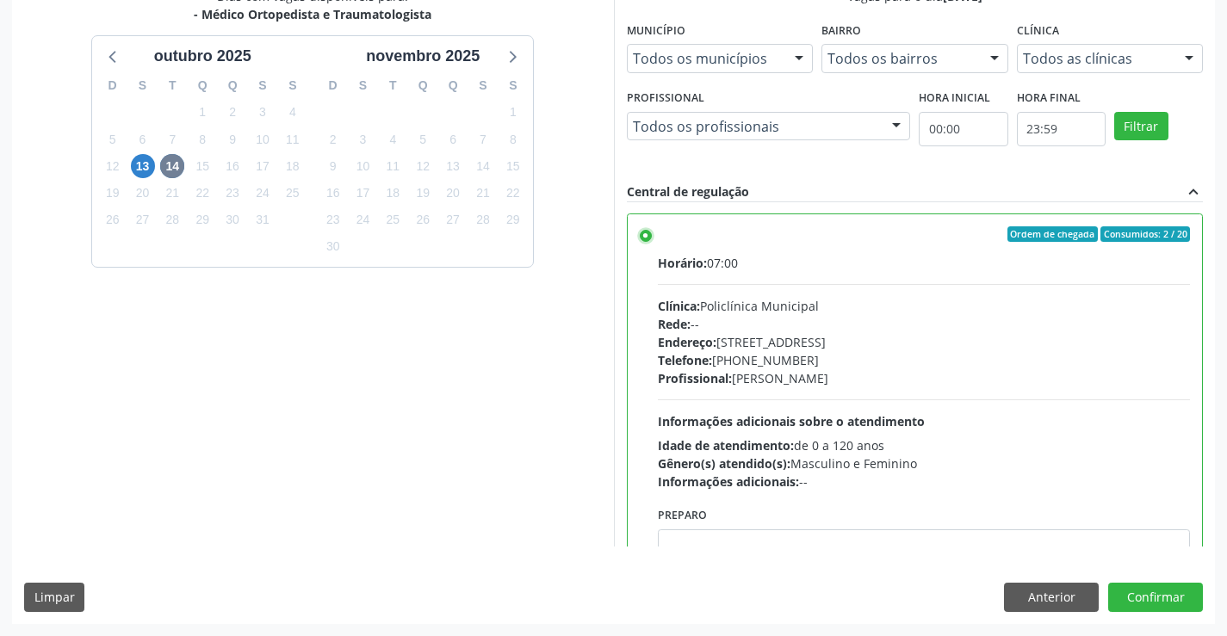
scroll to position [0, 0]
click at [1163, 588] on button "Confirmar" at bounding box center [1155, 597] width 95 height 29
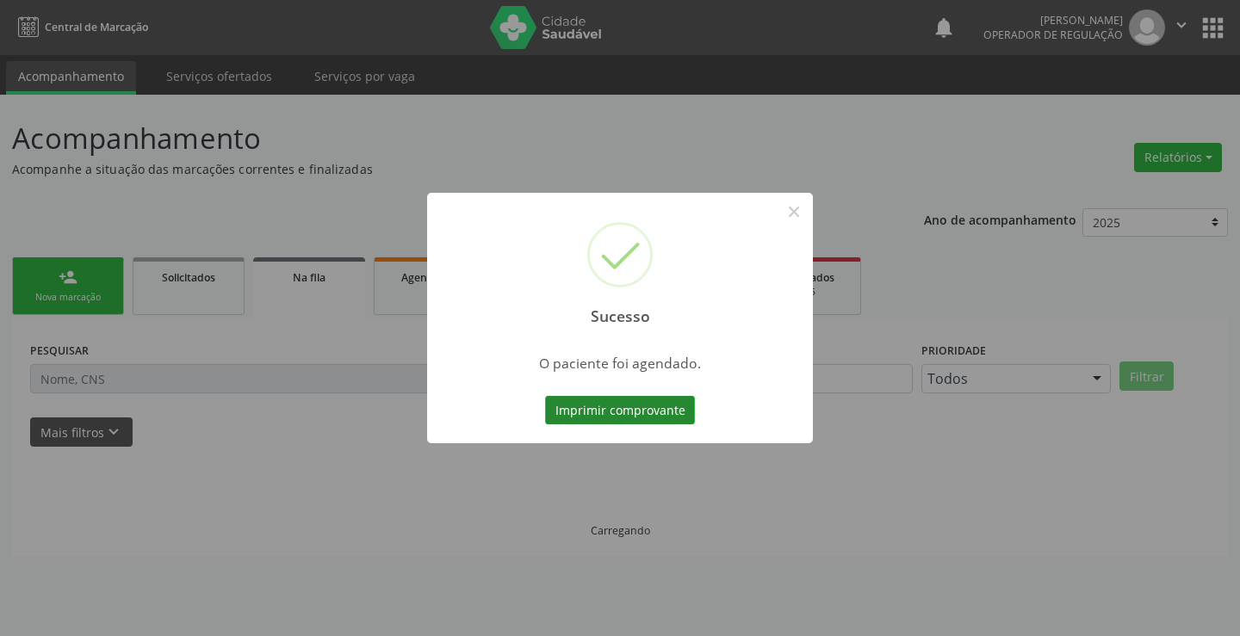
click at [609, 416] on button "Imprimir comprovante" at bounding box center [620, 410] width 150 height 29
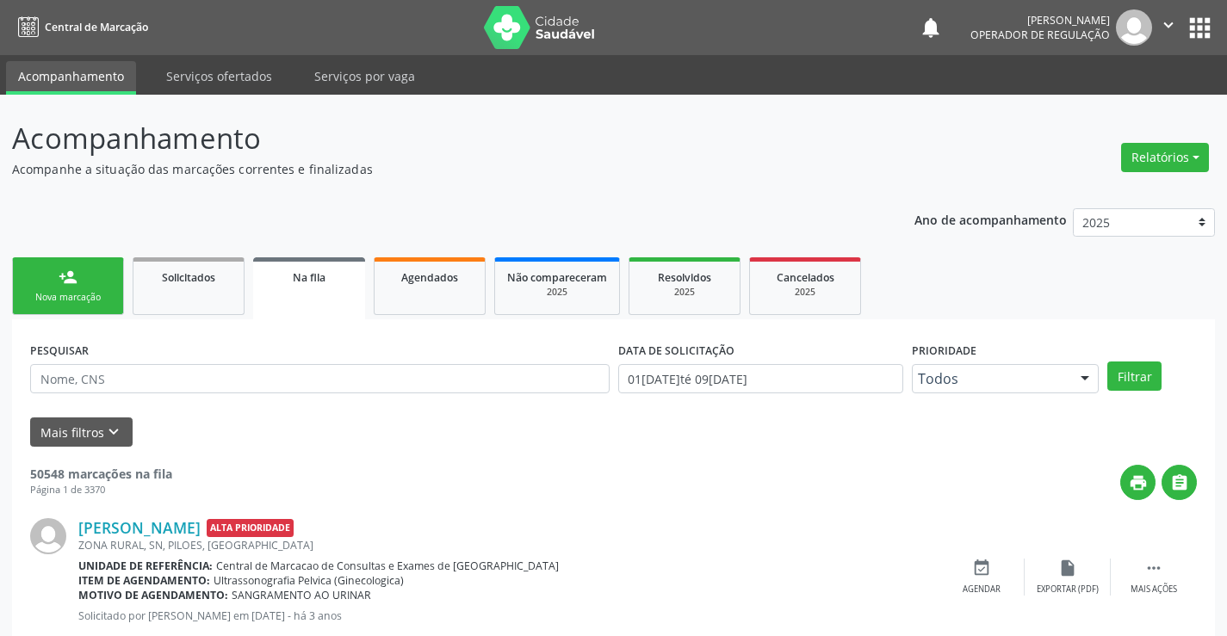
click at [113, 288] on link "person_add Nova marcação" at bounding box center [68, 287] width 112 height 58
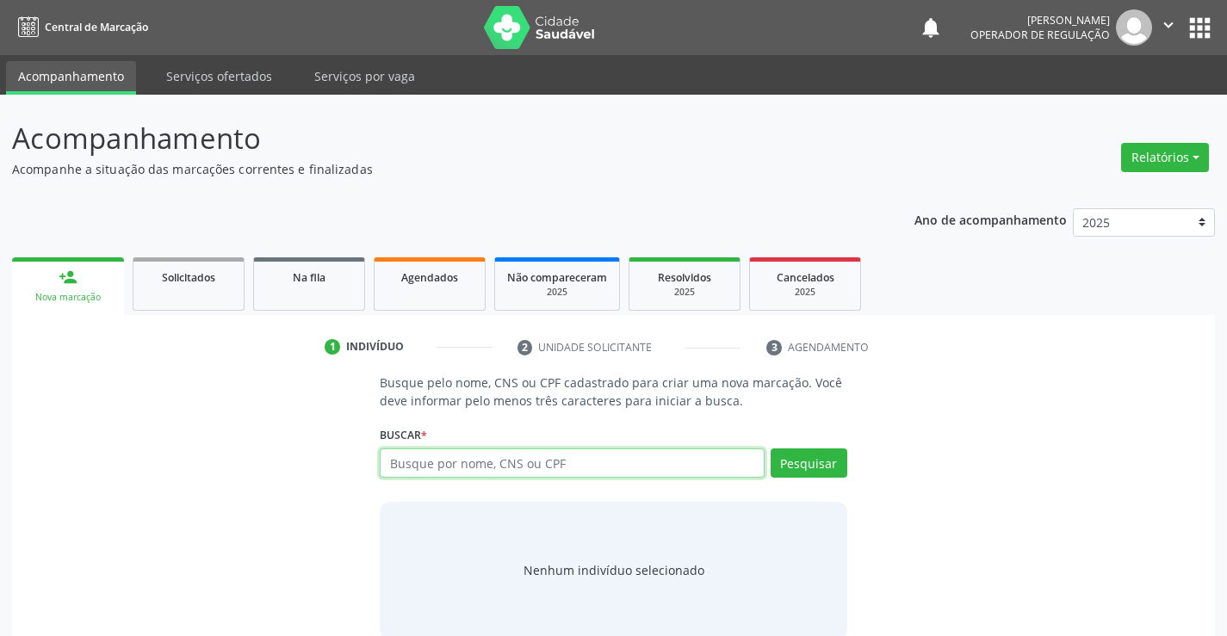
click at [434, 456] on input "text" at bounding box center [572, 463] width 384 height 29
type input "708104538253939"
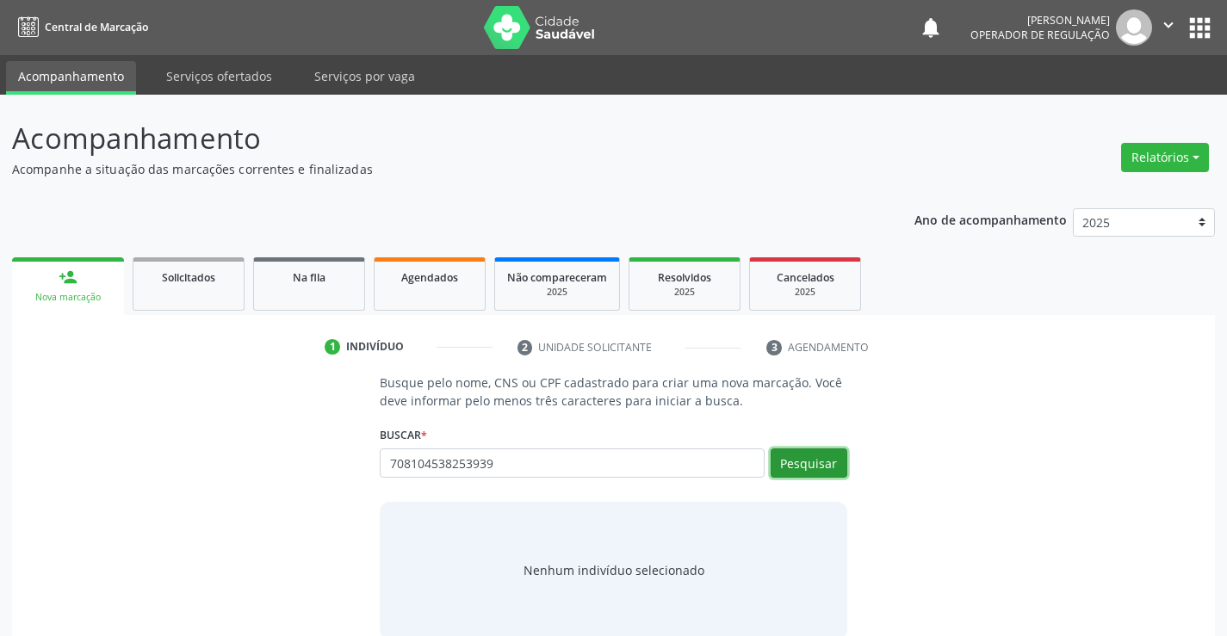
click at [797, 463] on button "Pesquisar" at bounding box center [809, 463] width 77 height 29
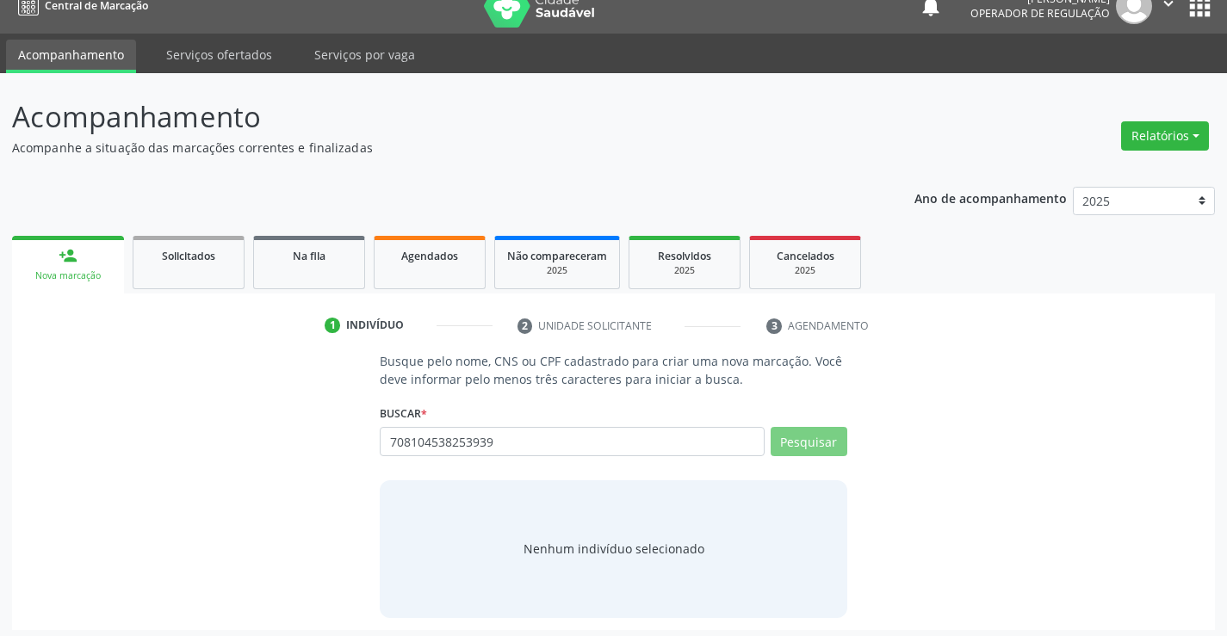
scroll to position [28, 0]
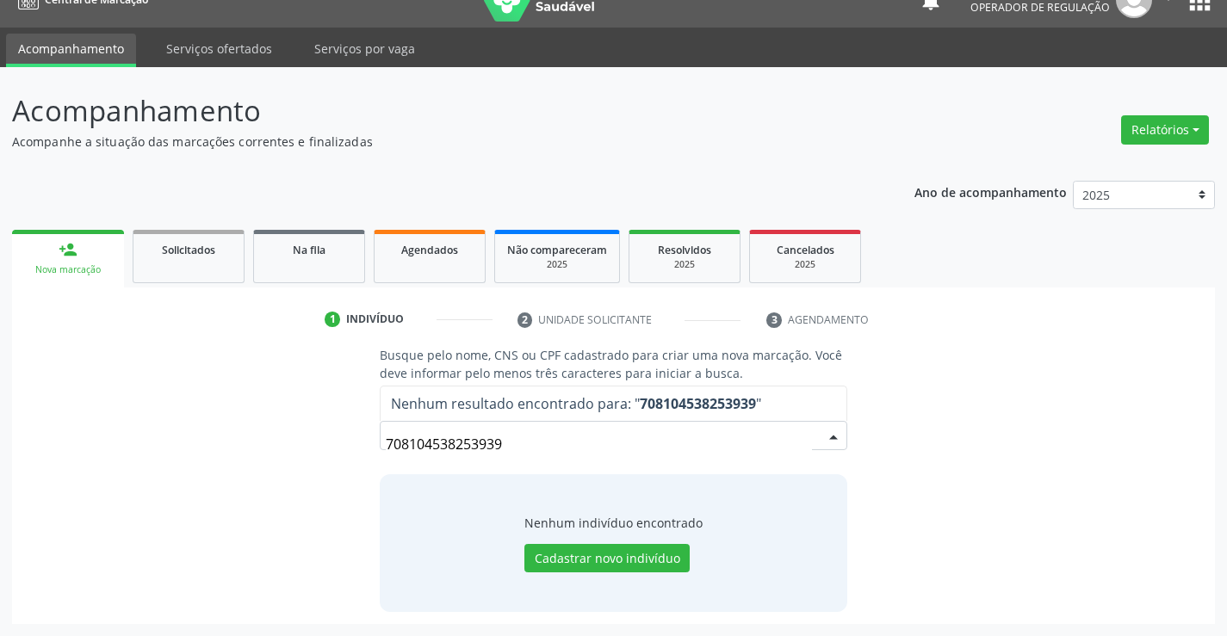
click at [514, 444] on input "708104538253939" at bounding box center [598, 444] width 425 height 34
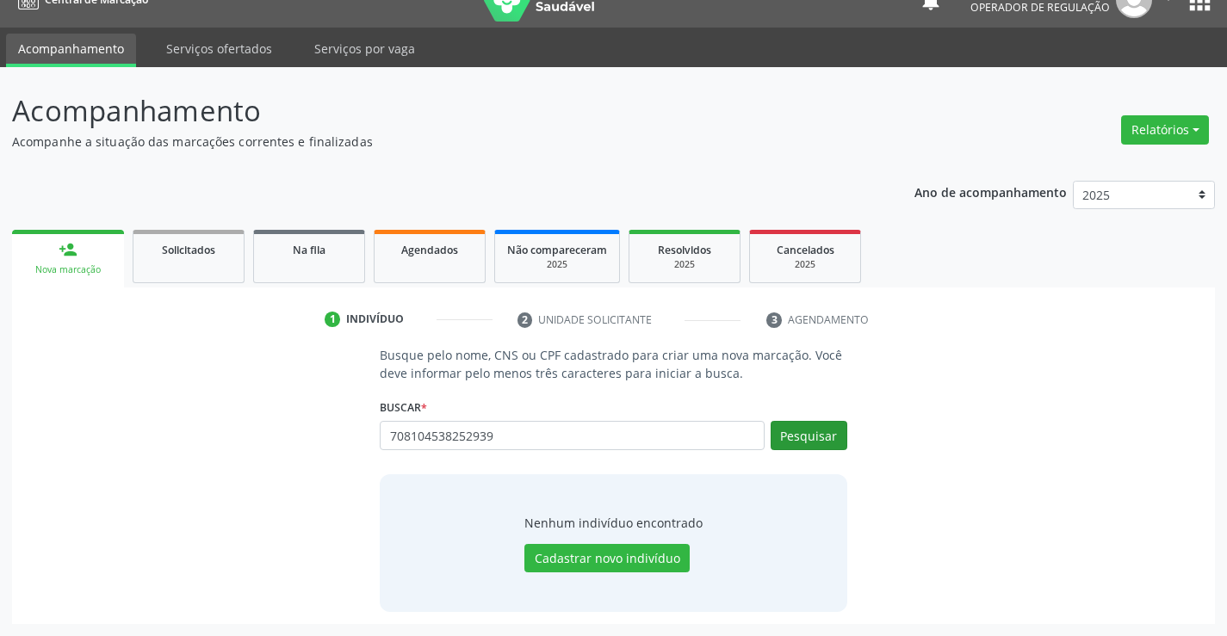
type input "708104538252939"
click at [838, 436] on button "Pesquisar" at bounding box center [809, 435] width 77 height 29
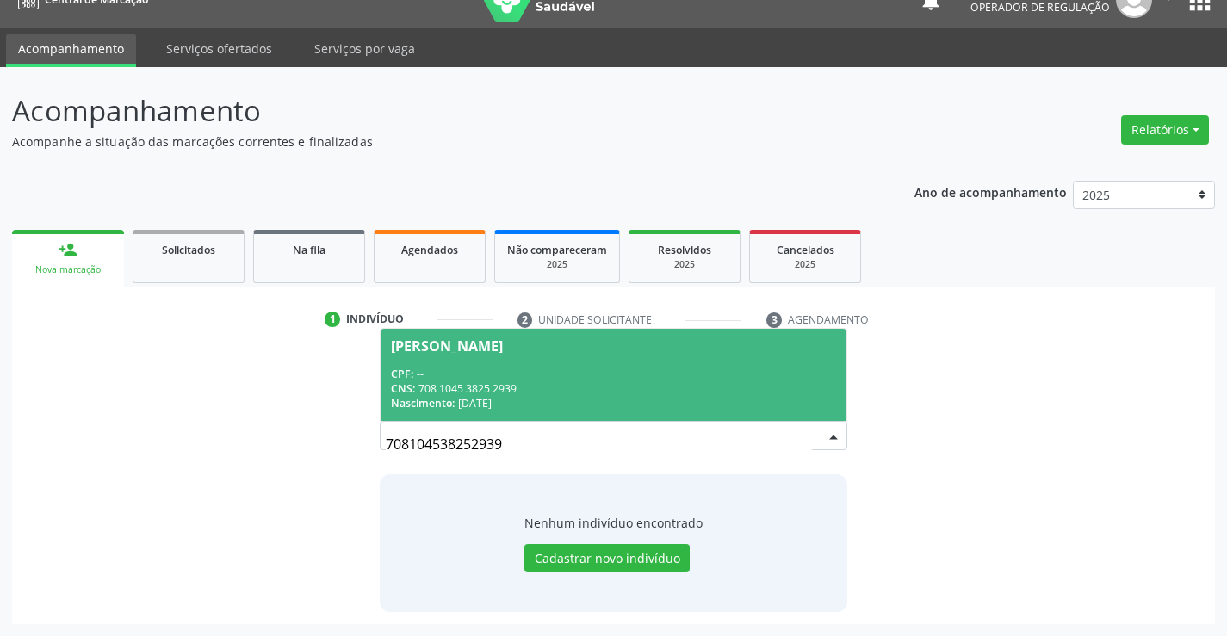
click at [481, 368] on div "CPF: --" at bounding box center [613, 374] width 444 height 15
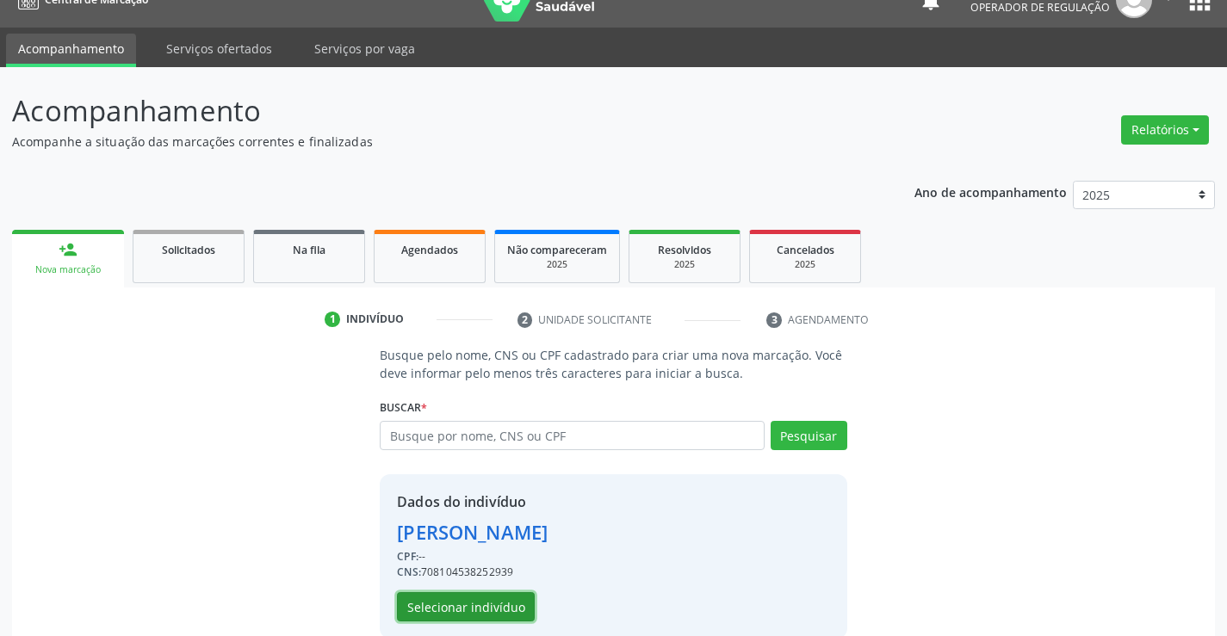
click at [452, 604] on button "Selecionar indivíduo" at bounding box center [466, 607] width 138 height 29
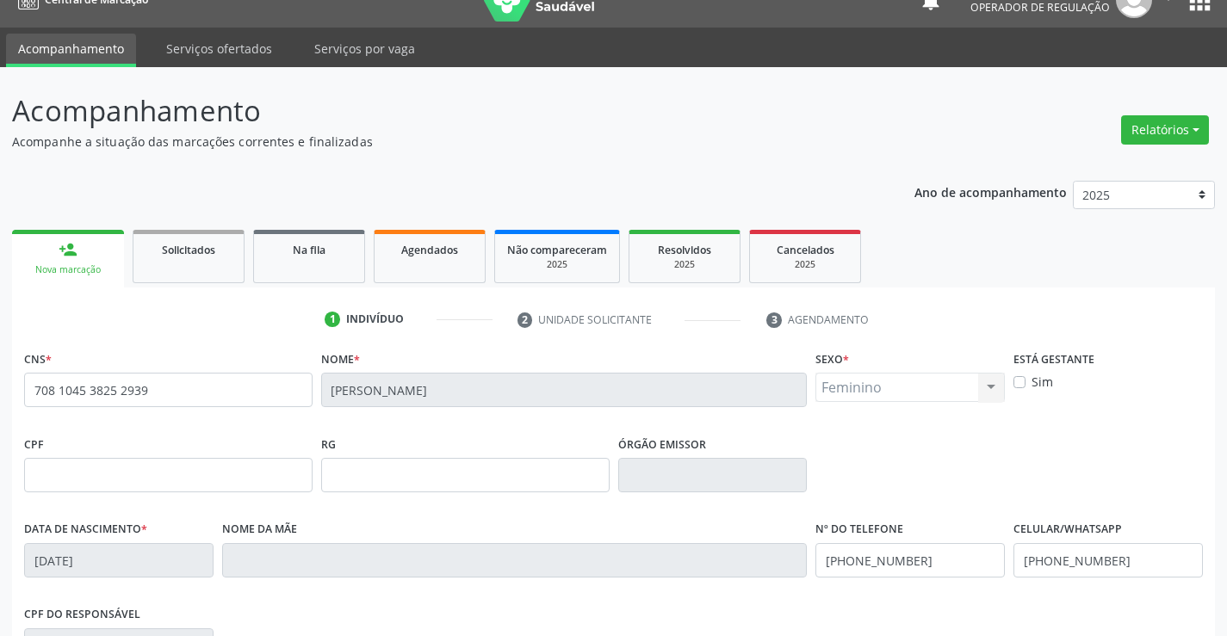
scroll to position [297, 0]
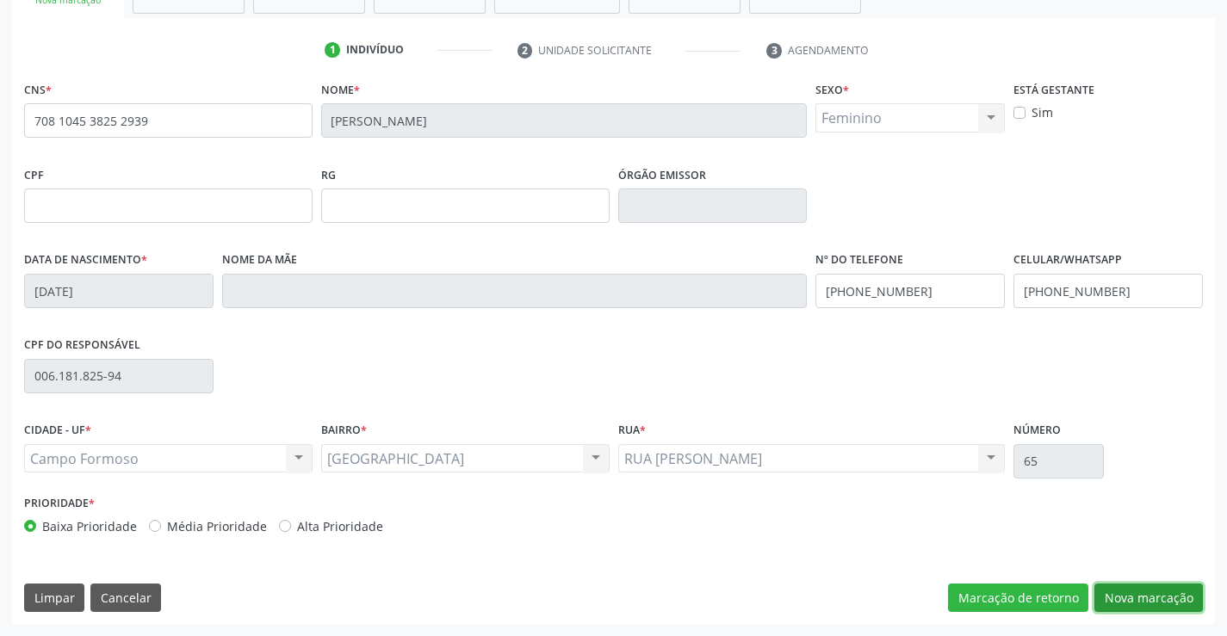
drag, startPoint x: 1139, startPoint y: 593, endPoint x: 911, endPoint y: 511, distance: 241.9
click at [1139, 593] on button "Nova marcação" at bounding box center [1149, 598] width 109 height 29
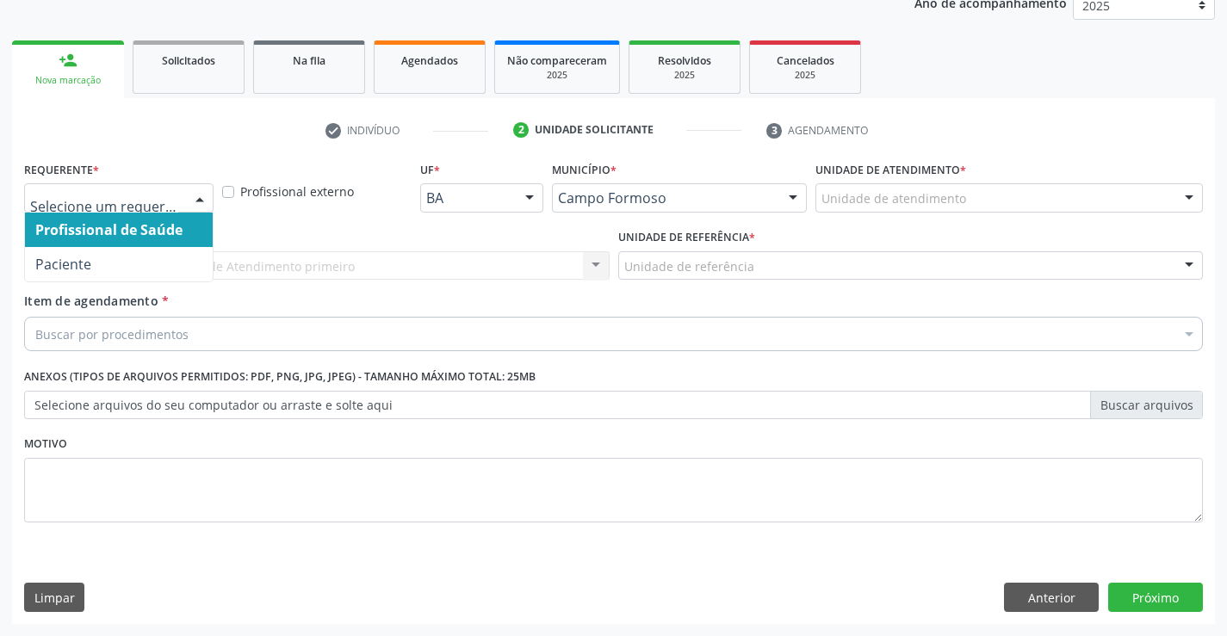
drag, startPoint x: 193, startPoint y: 197, endPoint x: 171, endPoint y: 220, distance: 32.3
click at [192, 197] on div at bounding box center [200, 198] width 26 height 29
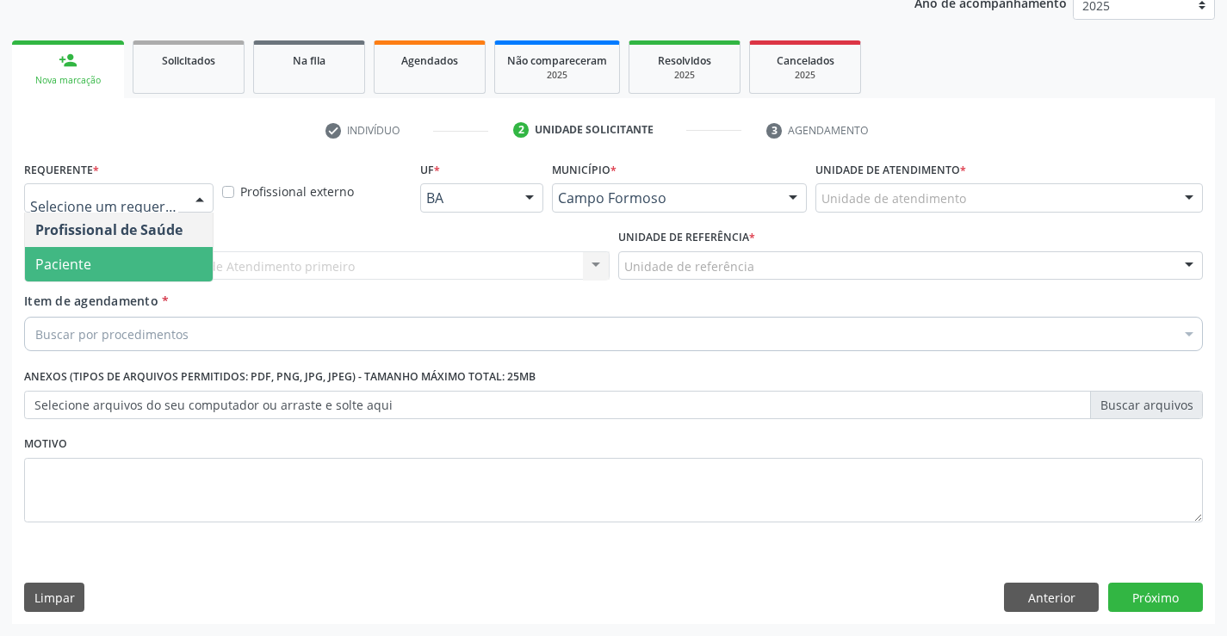
click at [132, 263] on span "Paciente" at bounding box center [119, 264] width 188 height 34
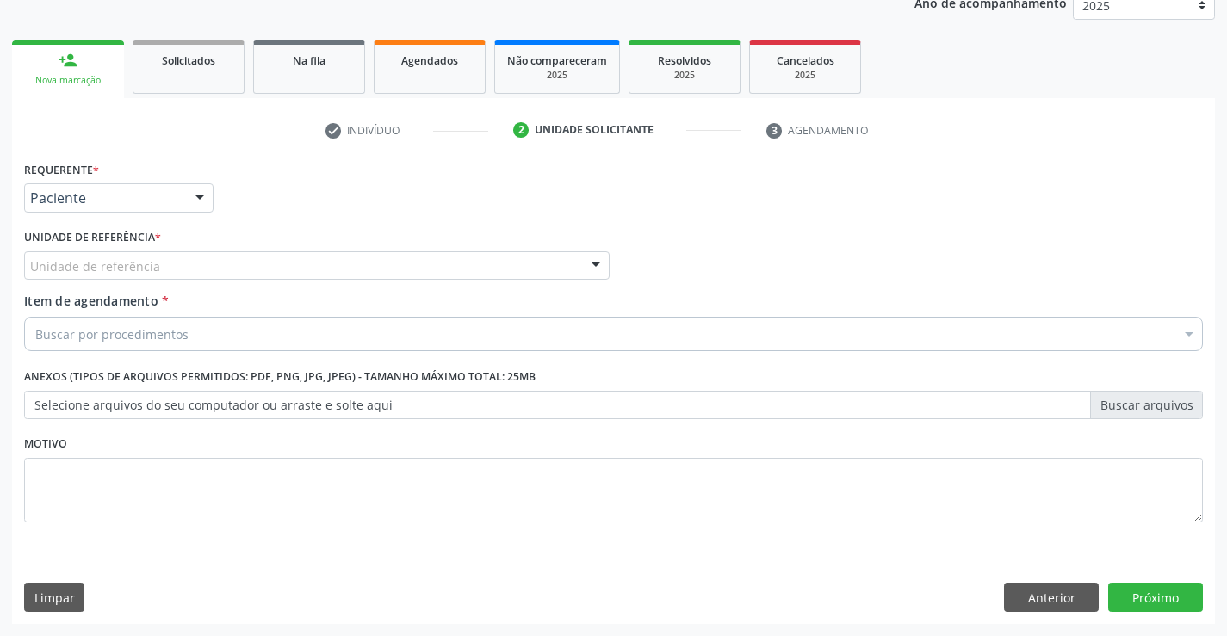
drag, startPoint x: 228, startPoint y: 258, endPoint x: 257, endPoint y: 327, distance: 74.5
click at [233, 265] on div "Unidade de referência" at bounding box center [317, 265] width 586 height 29
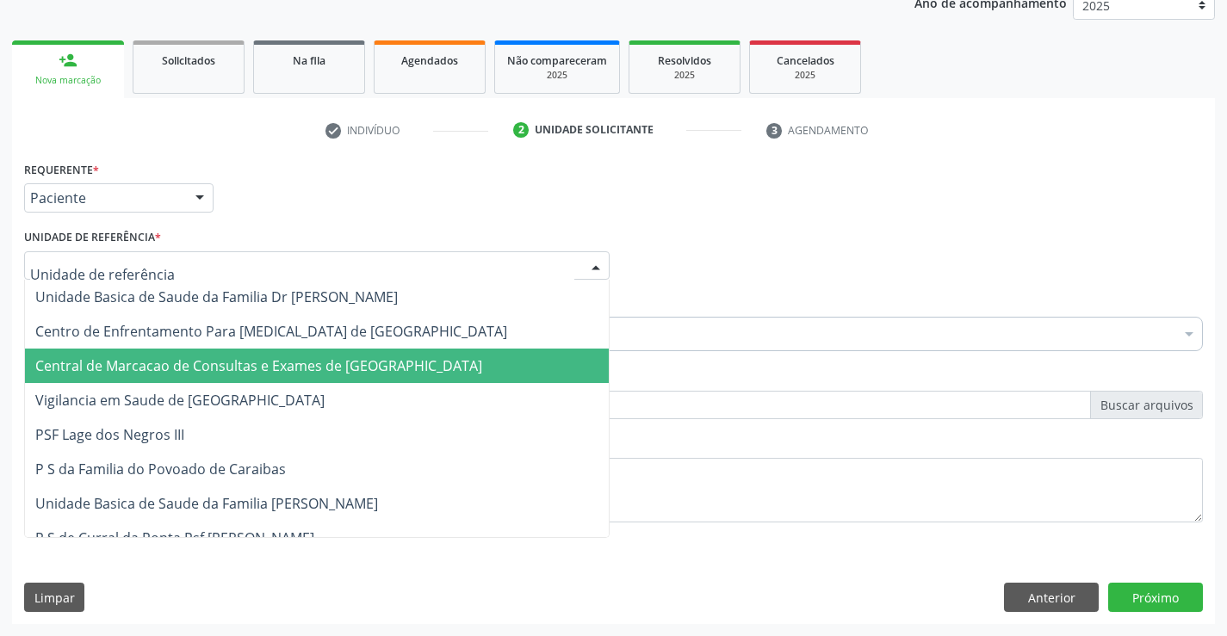
click at [268, 363] on span "Central de Marcacao de Consultas e Exames de [GEOGRAPHIC_DATA]" at bounding box center [258, 366] width 447 height 19
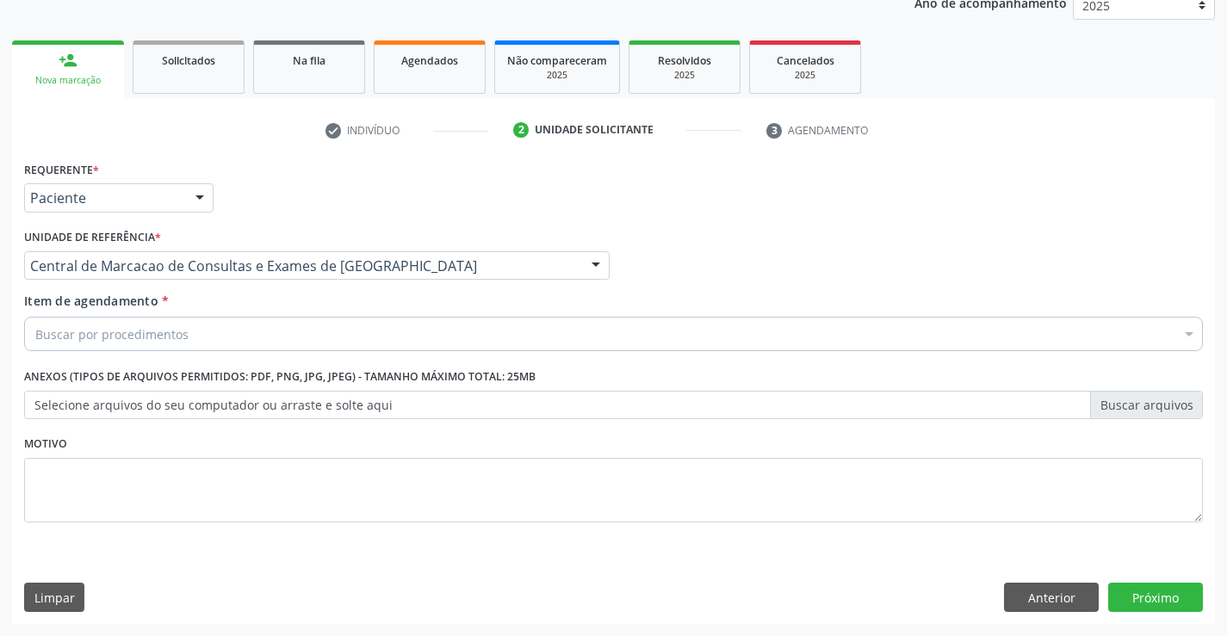
click at [282, 341] on div "Buscar por procedimentos" at bounding box center [613, 334] width 1179 height 34
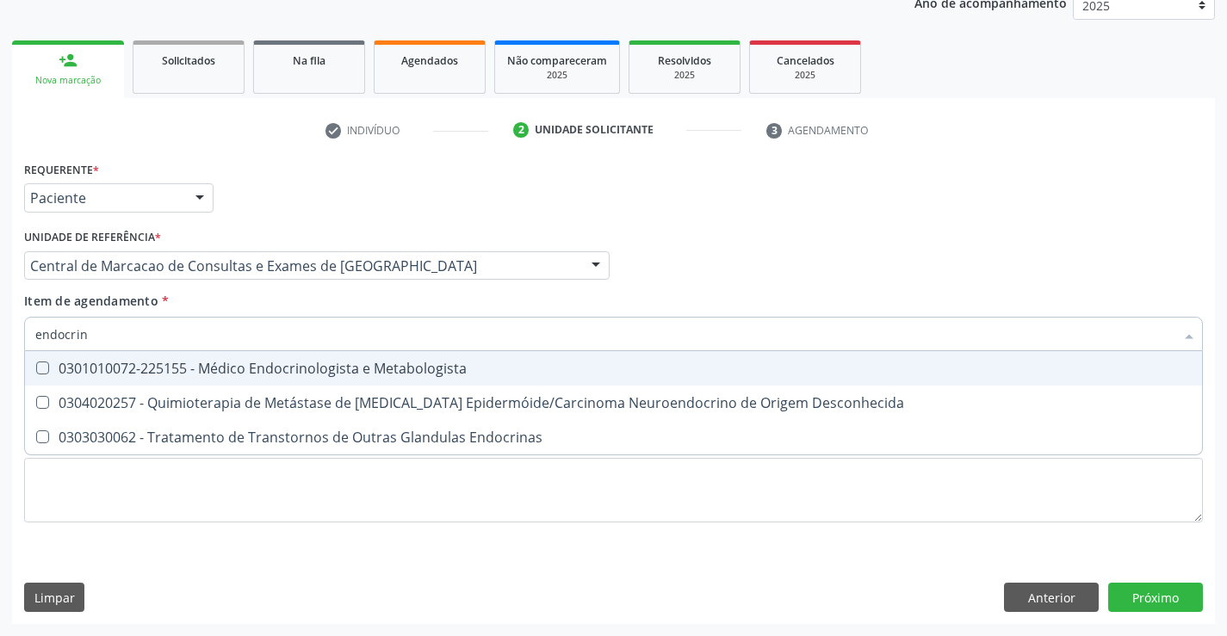
type input "endocrino"
drag, startPoint x: 282, startPoint y: 364, endPoint x: 1, endPoint y: 146, distance: 355.9
click at [255, 369] on div "0301010072-225155 - Médico Endocrinologista e Metabologista" at bounding box center [613, 369] width 1157 height 14
checkbox Metabologista "true"
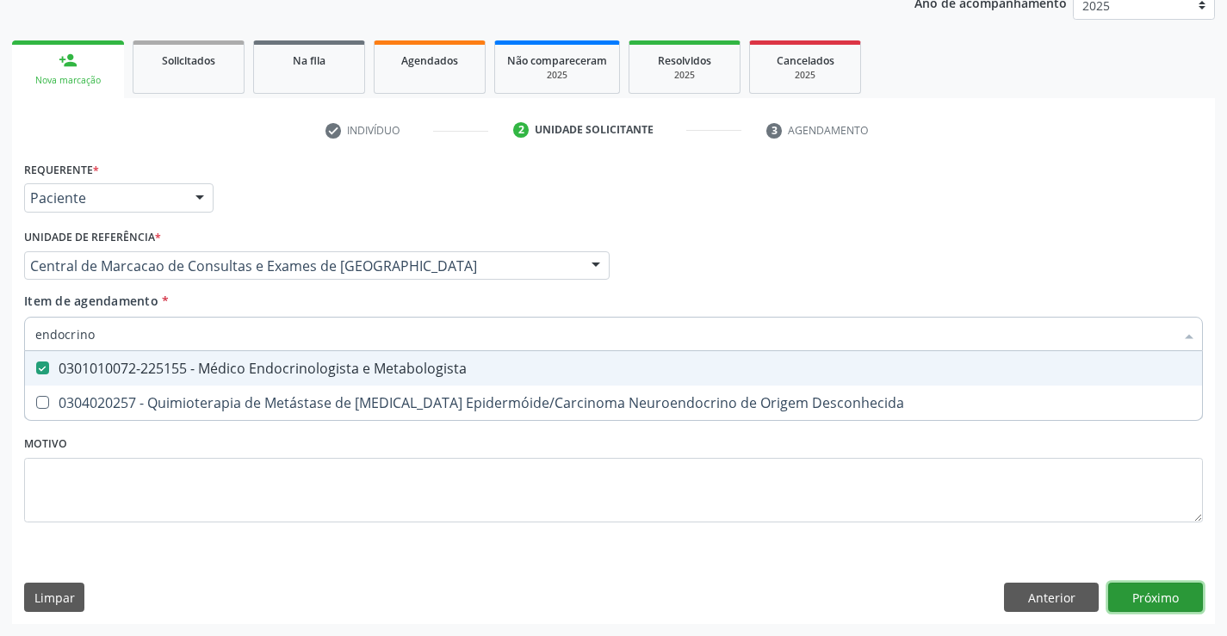
click at [1137, 587] on div "Requerente * Paciente Profissional de Saúde Paciente Nenhum resultado encontrad…" at bounding box center [613, 391] width 1203 height 468
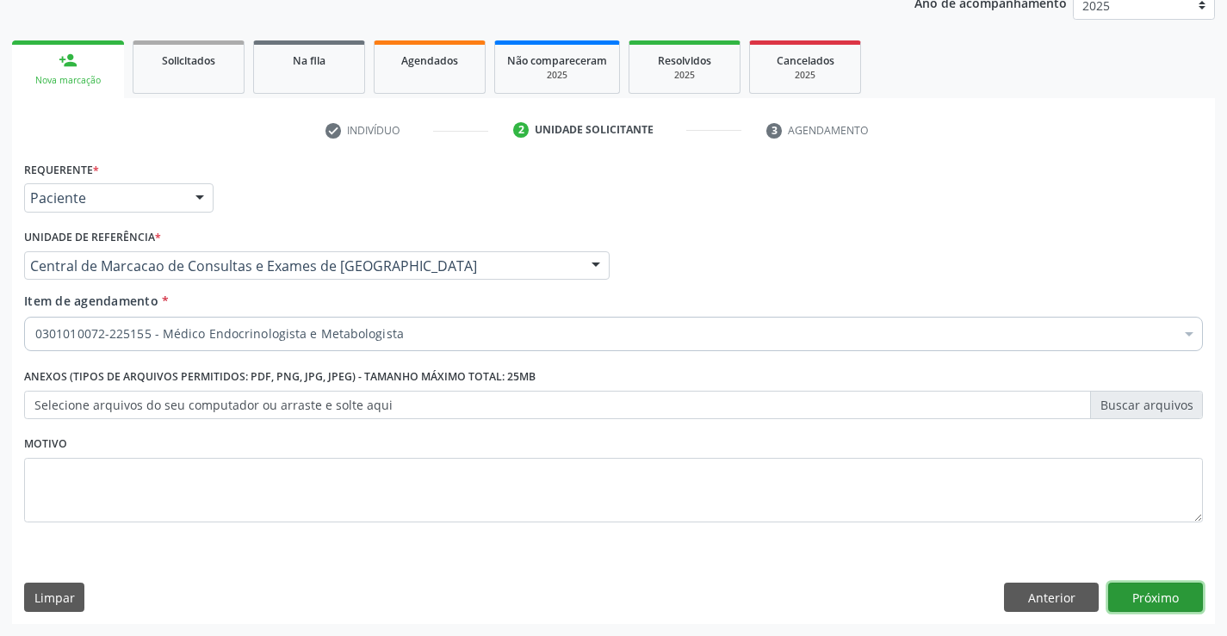
click at [1158, 603] on button "Próximo" at bounding box center [1155, 597] width 95 height 29
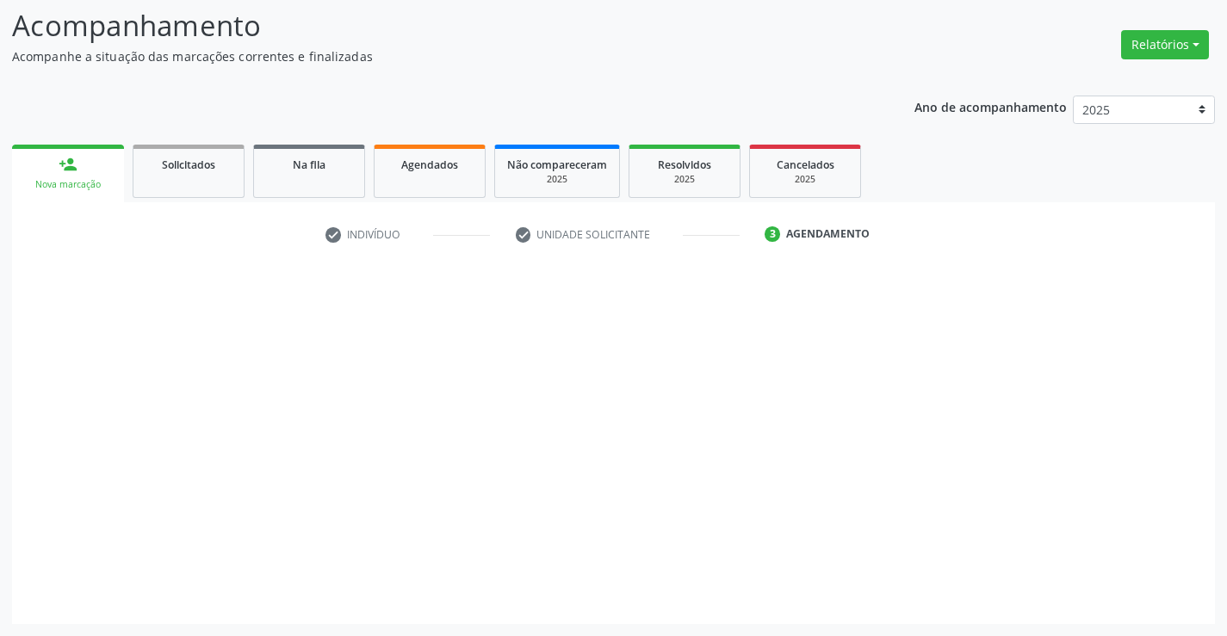
scroll to position [113, 0]
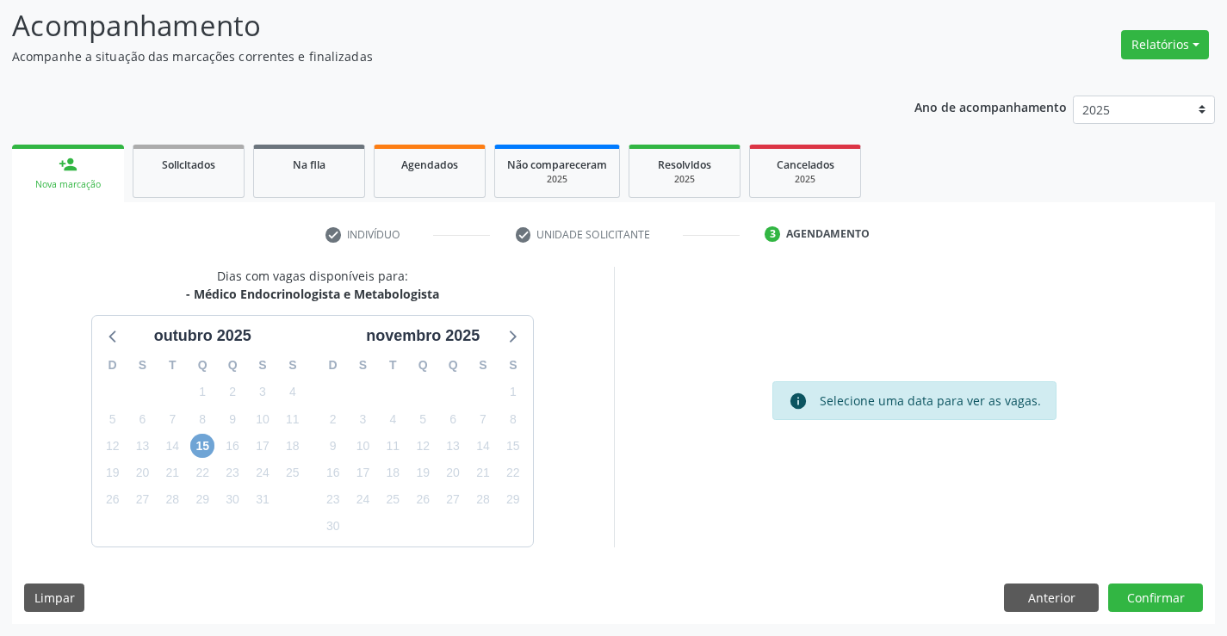
click at [205, 448] on span "15" at bounding box center [202, 446] width 24 height 24
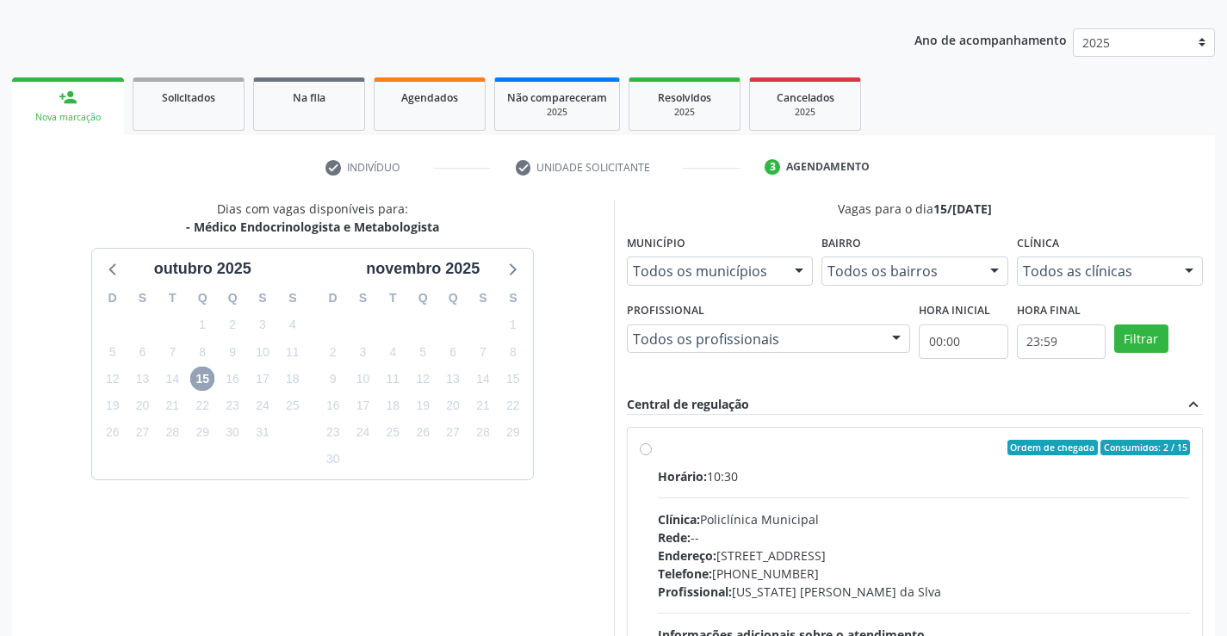
scroll to position [362, 0]
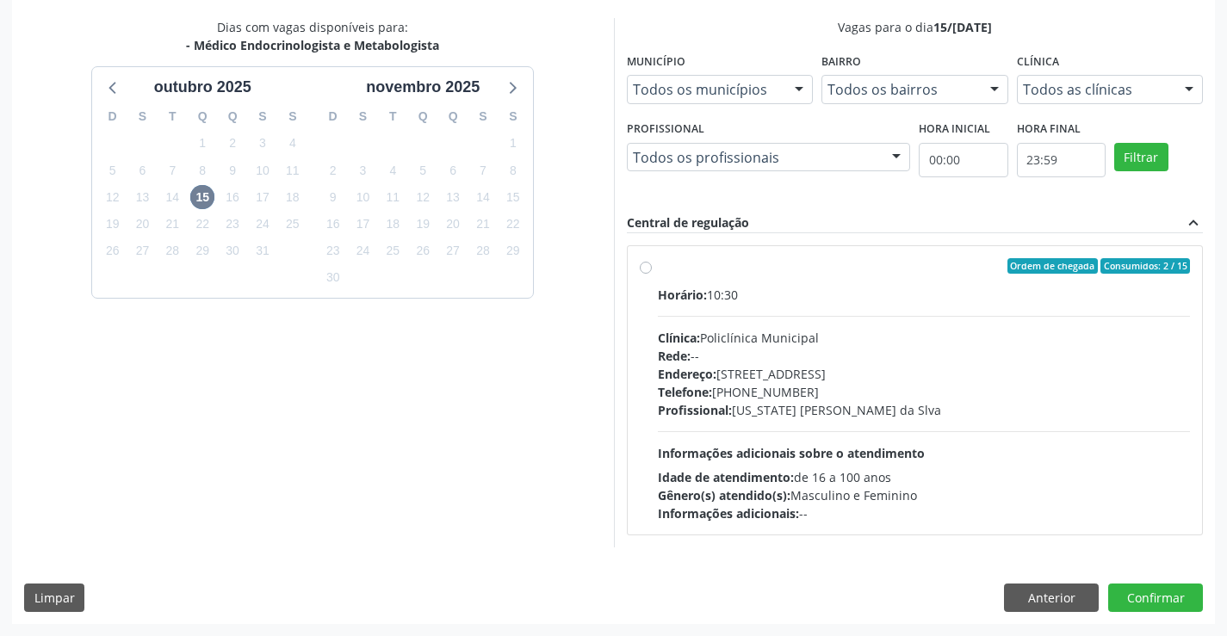
click at [844, 403] on div "Profissional: Washington Luiz Sobreira da Slva" at bounding box center [924, 410] width 533 height 18
click at [652, 274] on input "Ordem de chegada Consumidos: 2 / 15 Horário: 10:30 Clínica: Policlínica Municip…" at bounding box center [646, 266] width 12 height 16
radio input "true"
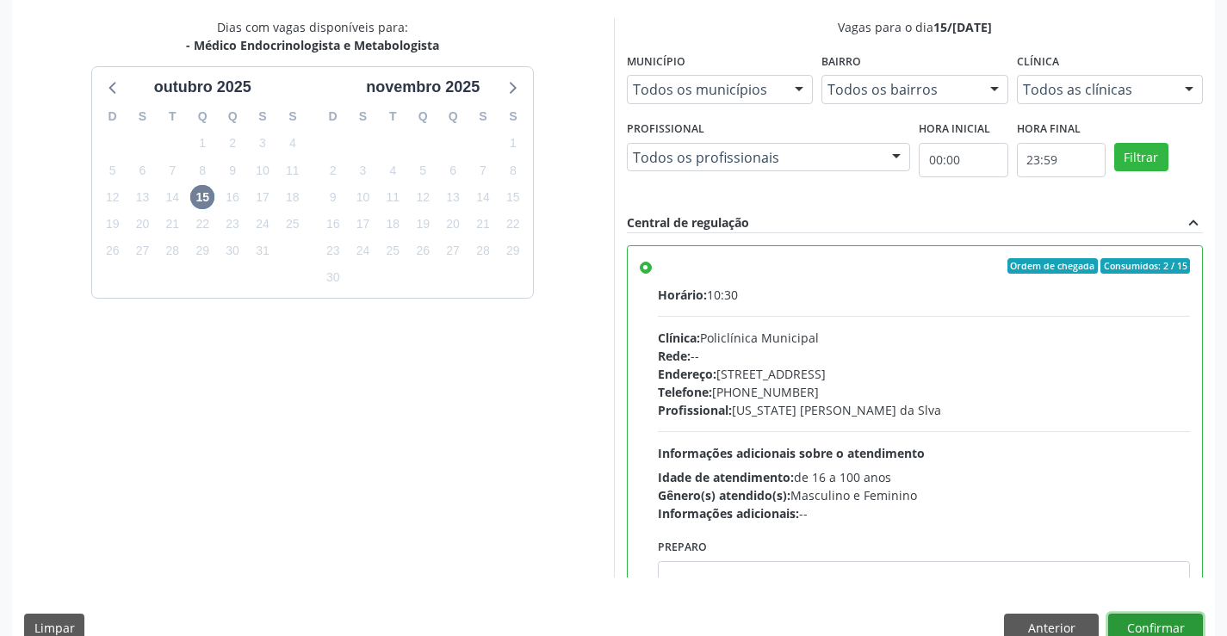
click at [1133, 631] on button "Confirmar" at bounding box center [1155, 628] width 95 height 29
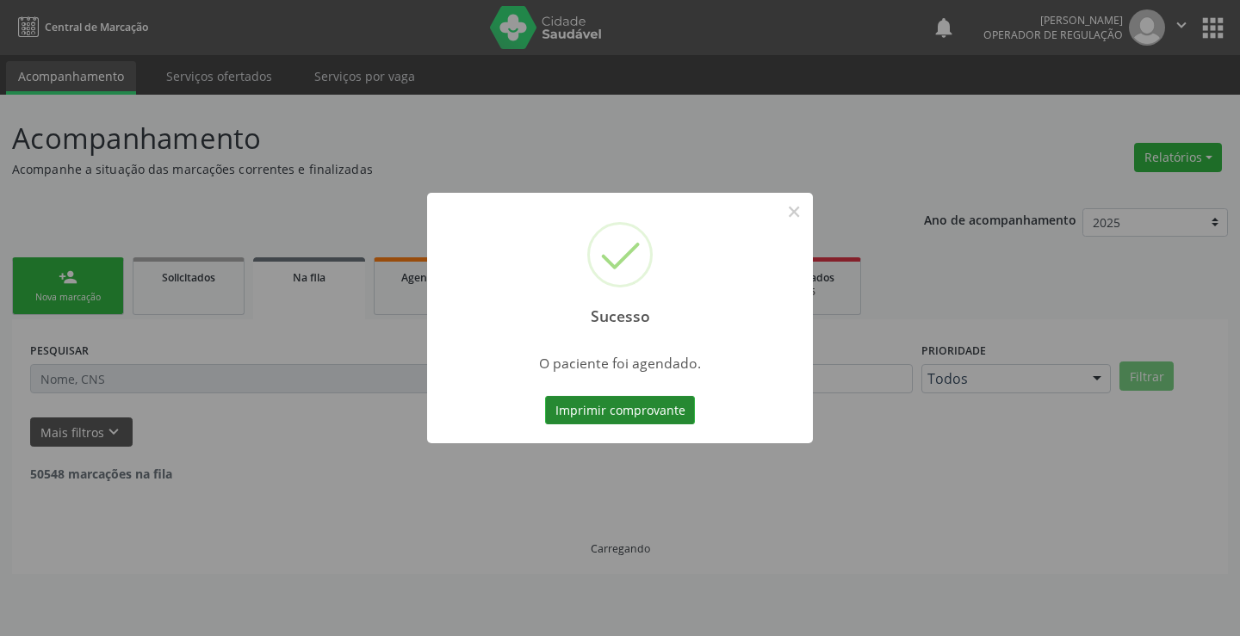
click at [653, 408] on button "Imprimir comprovante" at bounding box center [620, 410] width 150 height 29
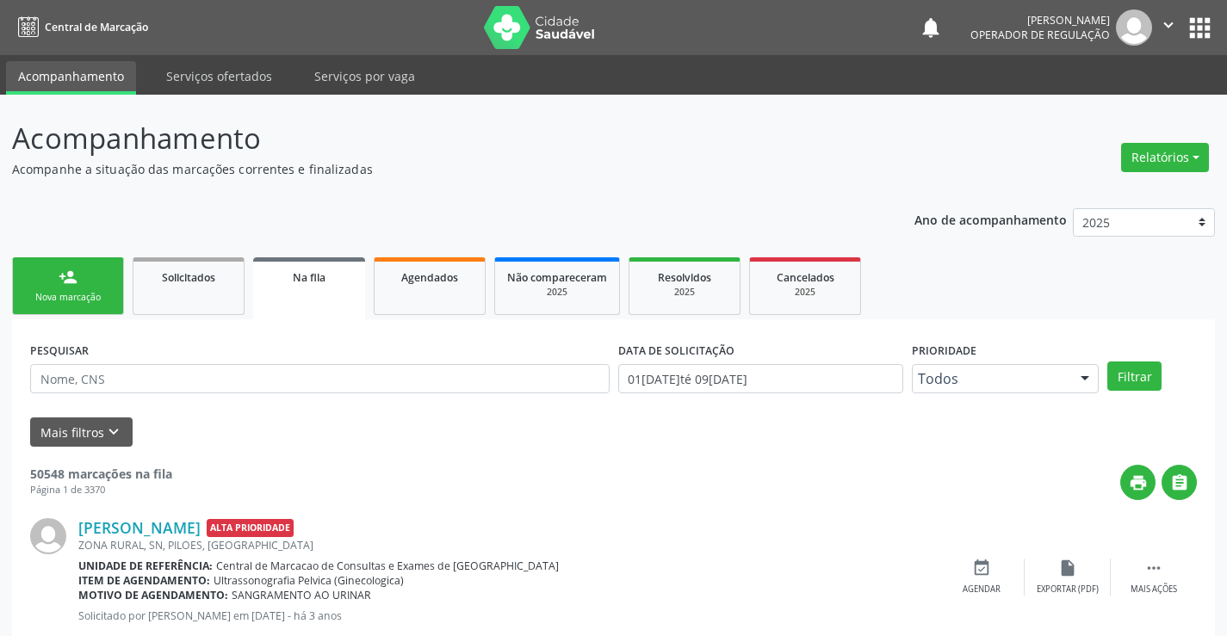
click at [64, 289] on link "person_add Nova marcação" at bounding box center [68, 287] width 112 height 58
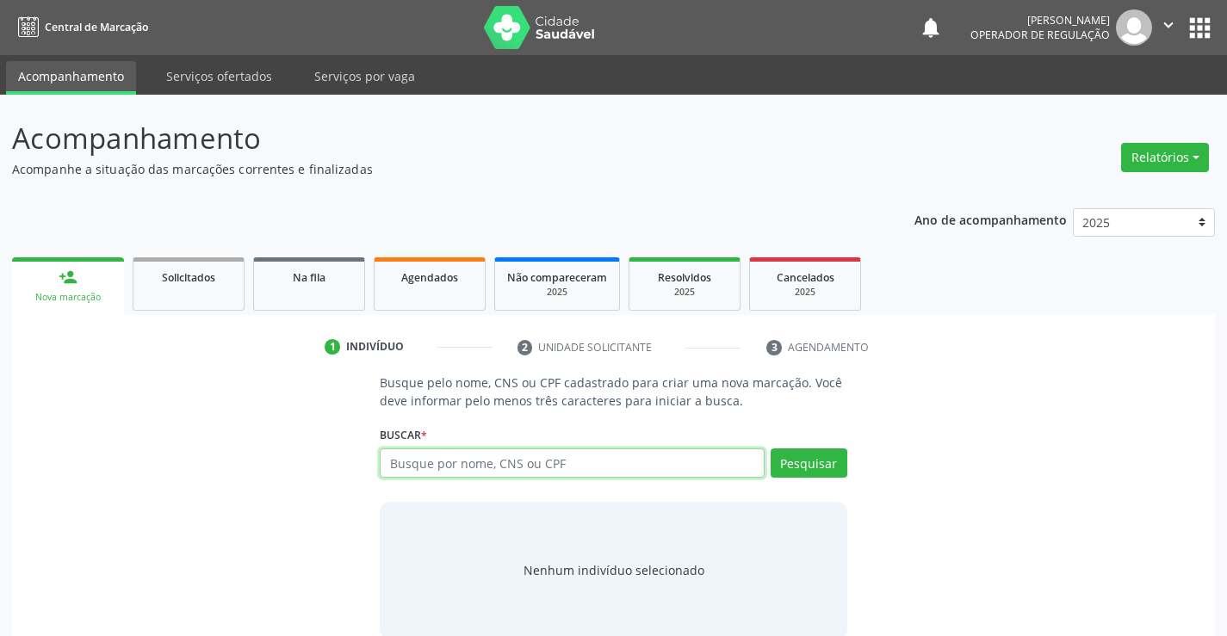
click at [414, 454] on input "text" at bounding box center [572, 463] width 384 height 29
paste input "708 1045 3825 2939"
type input "708 1045 3825 2939"
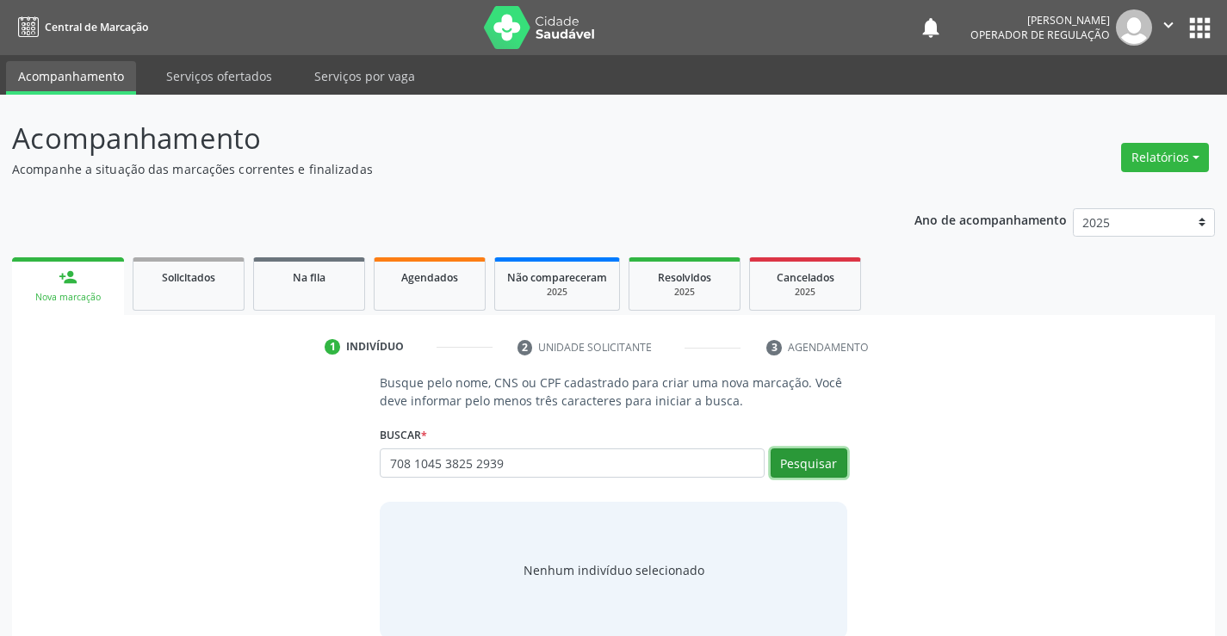
click at [806, 463] on button "Pesquisar" at bounding box center [809, 463] width 77 height 29
type input "708 1045 3825 2939"
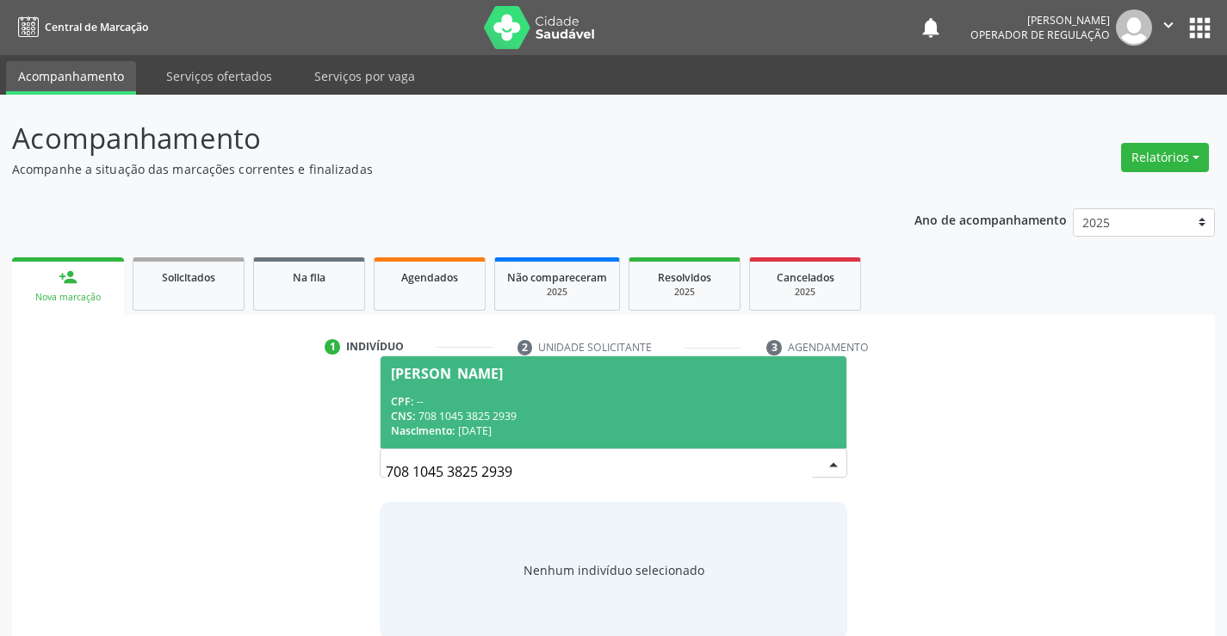
click at [541, 391] on span "Sandra Alves de Aquino CPF: -- CNS: 708 1045 3825 2939 Nascimento: 20/03/1982" at bounding box center [613, 403] width 465 height 92
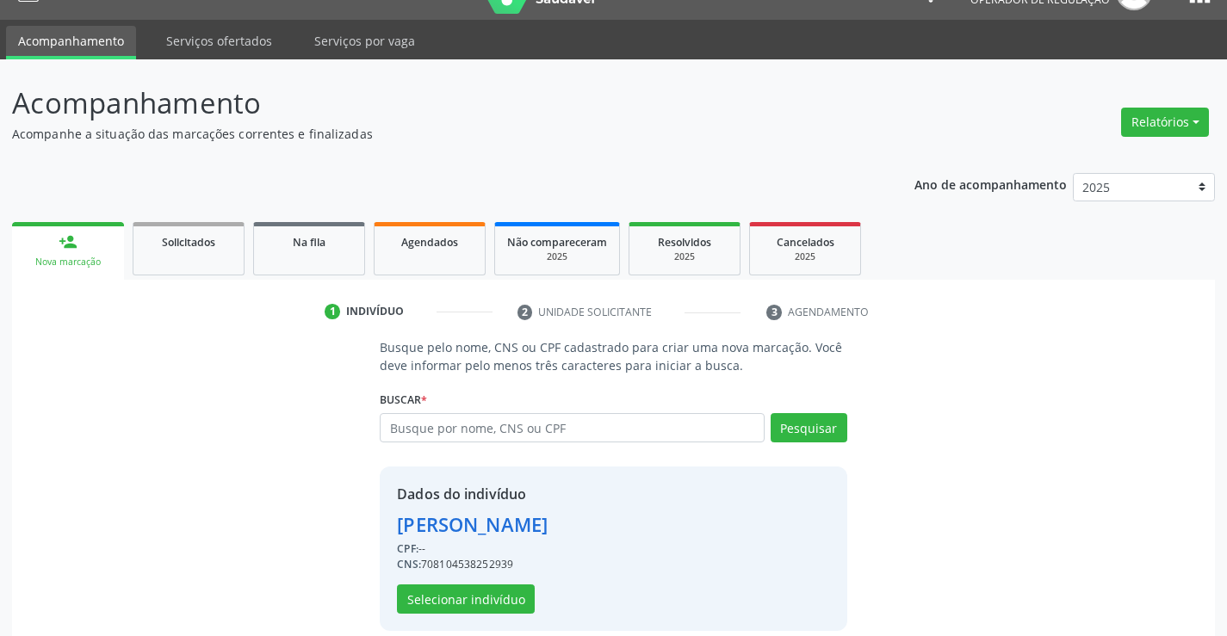
scroll to position [54, 0]
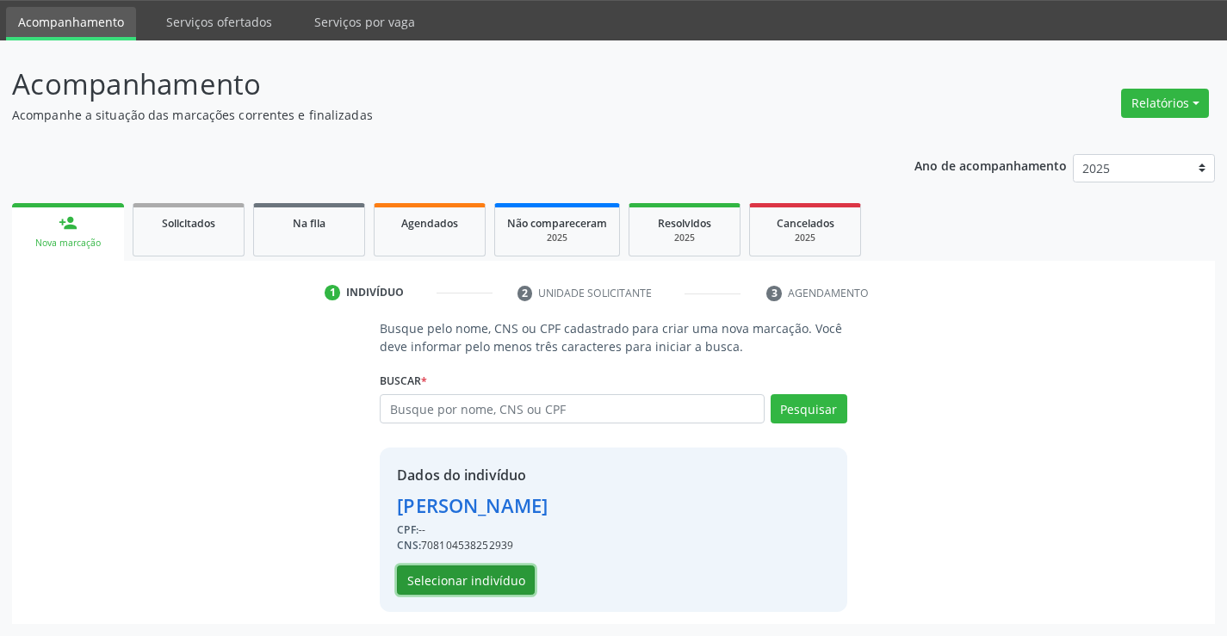
click at [435, 577] on button "Selecionar indivíduo" at bounding box center [466, 580] width 138 height 29
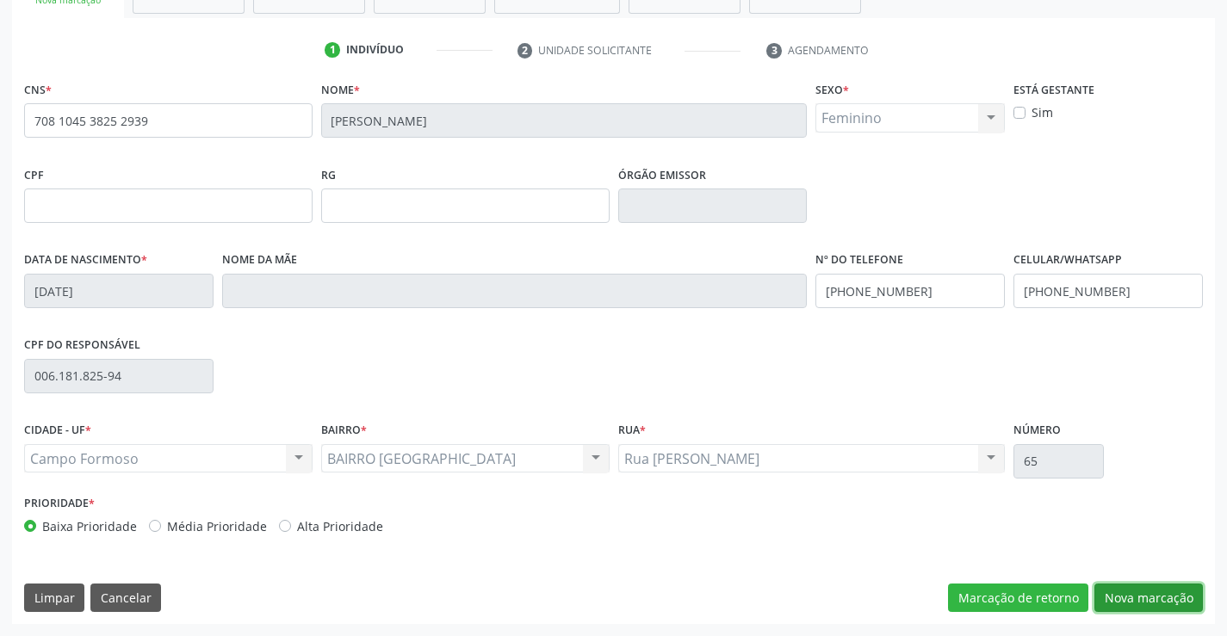
click at [1146, 610] on button "Nova marcação" at bounding box center [1149, 598] width 109 height 29
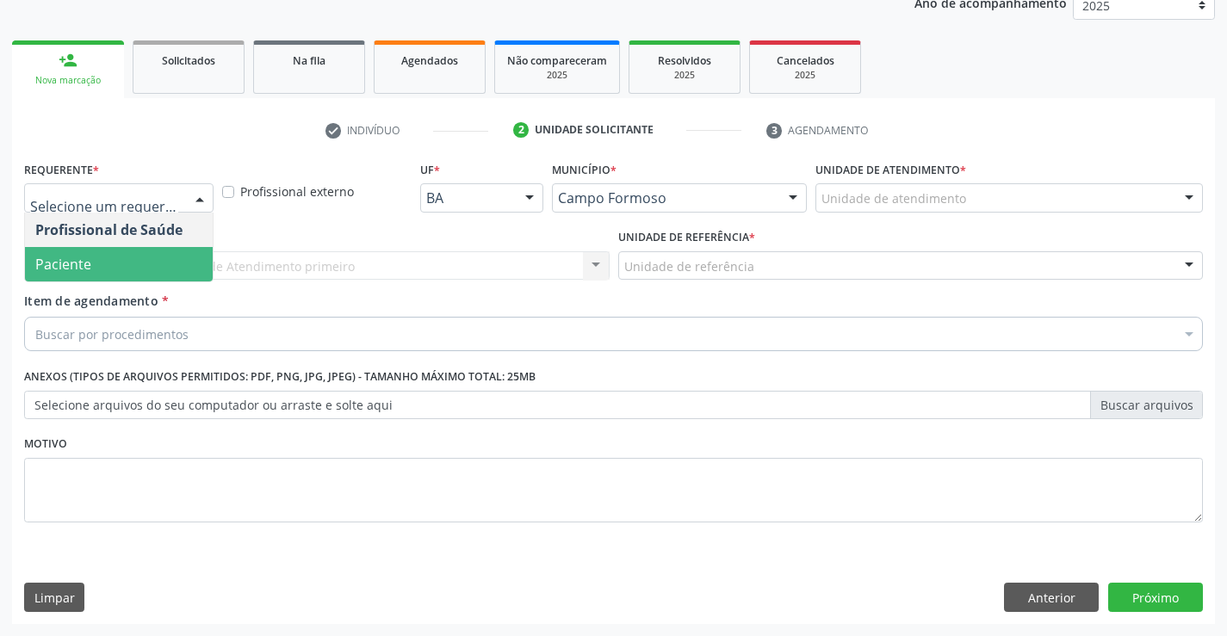
click at [116, 288] on div "Profissional Solicitante * Por favor, selecione a Unidade de Atendimento primei…" at bounding box center [317, 258] width 594 height 67
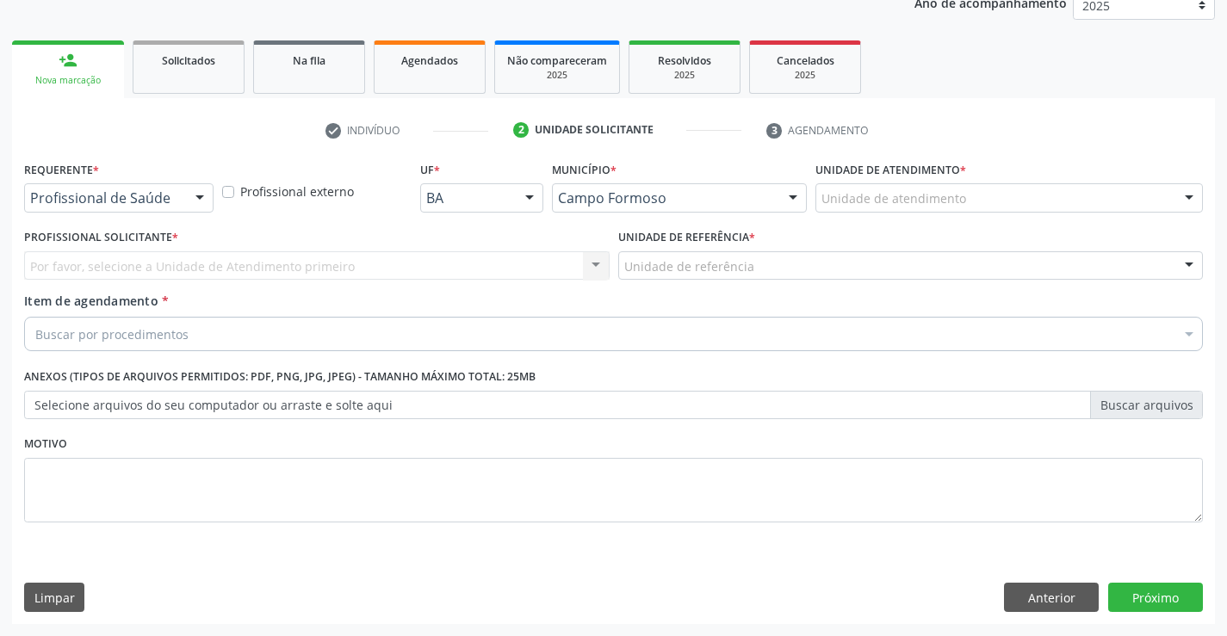
drag, startPoint x: 177, startPoint y: 195, endPoint x: 140, endPoint y: 251, distance: 66.9
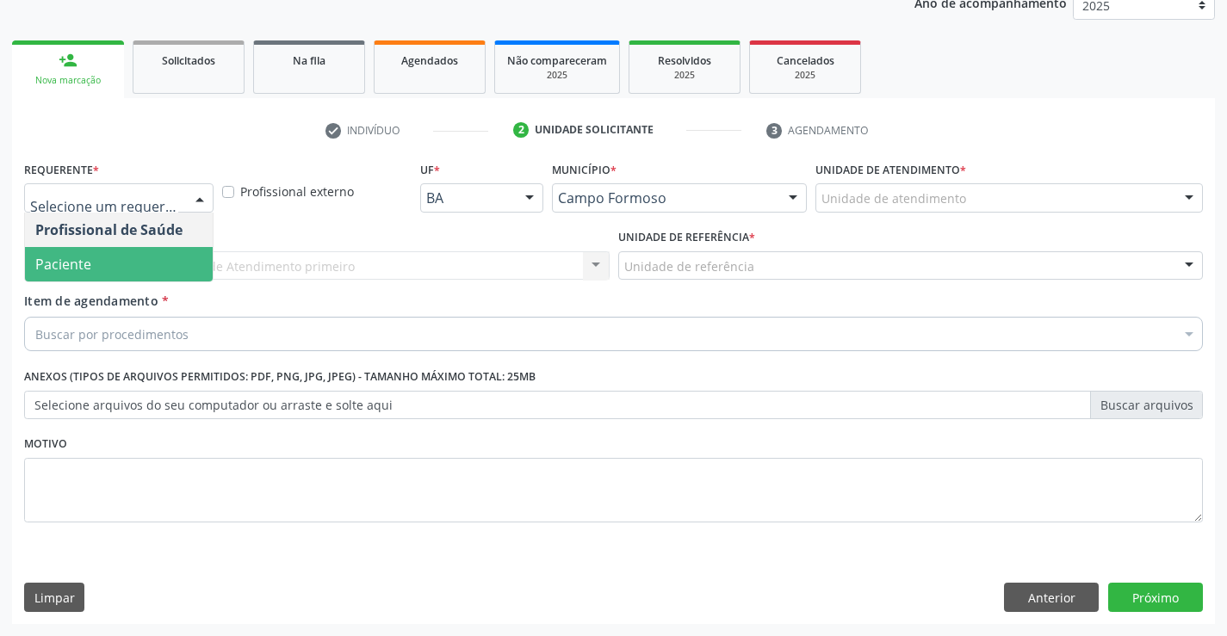
click at [133, 262] on span "Paciente" at bounding box center [119, 264] width 188 height 34
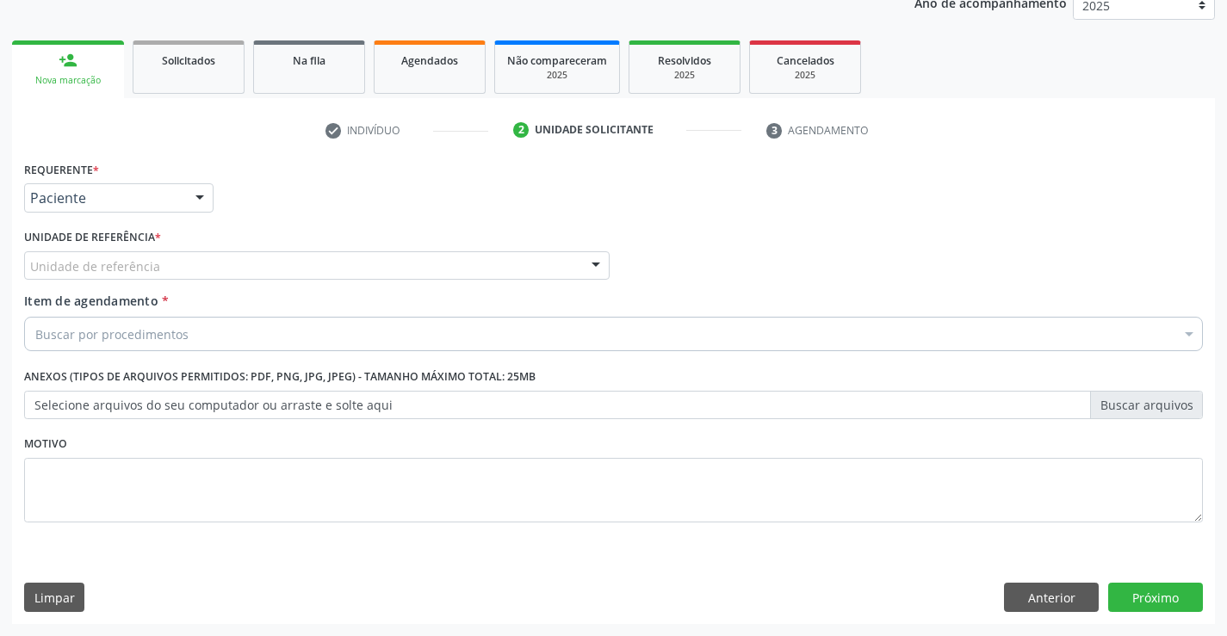
click at [276, 248] on div "Unidade de referência * Unidade de referência Unidade Basica de Saude da Famili…" at bounding box center [317, 252] width 586 height 55
click at [278, 265] on div "Unidade de referência" at bounding box center [317, 265] width 586 height 29
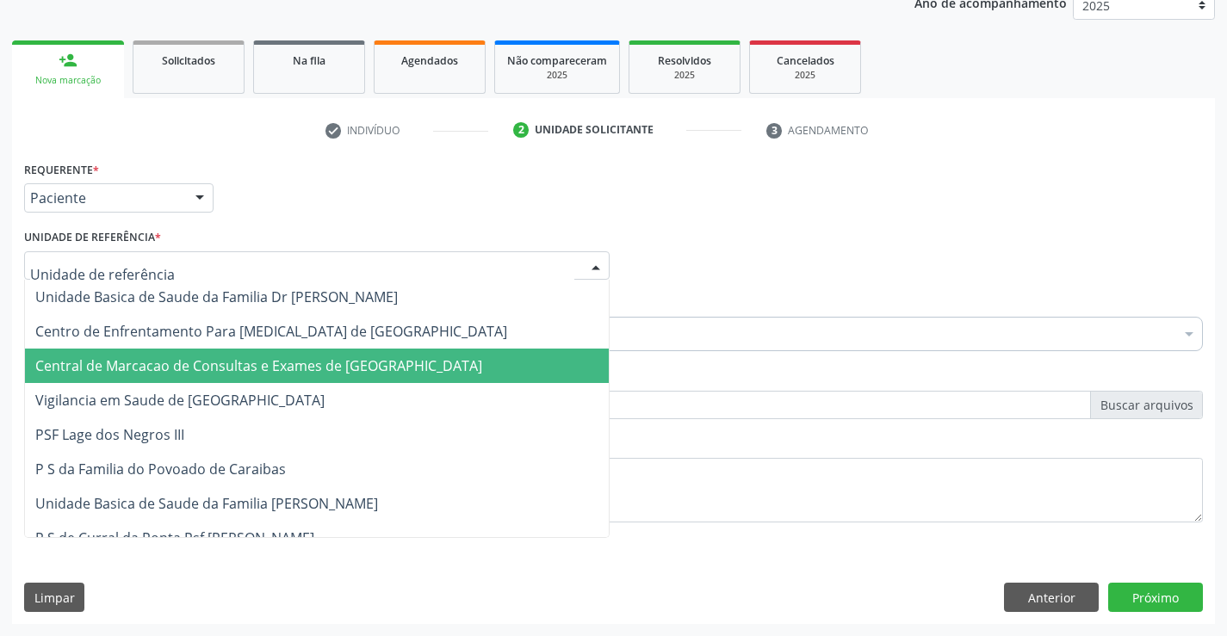
click at [275, 365] on span "Central de Marcacao de Consultas e Exames de [GEOGRAPHIC_DATA]" at bounding box center [258, 366] width 447 height 19
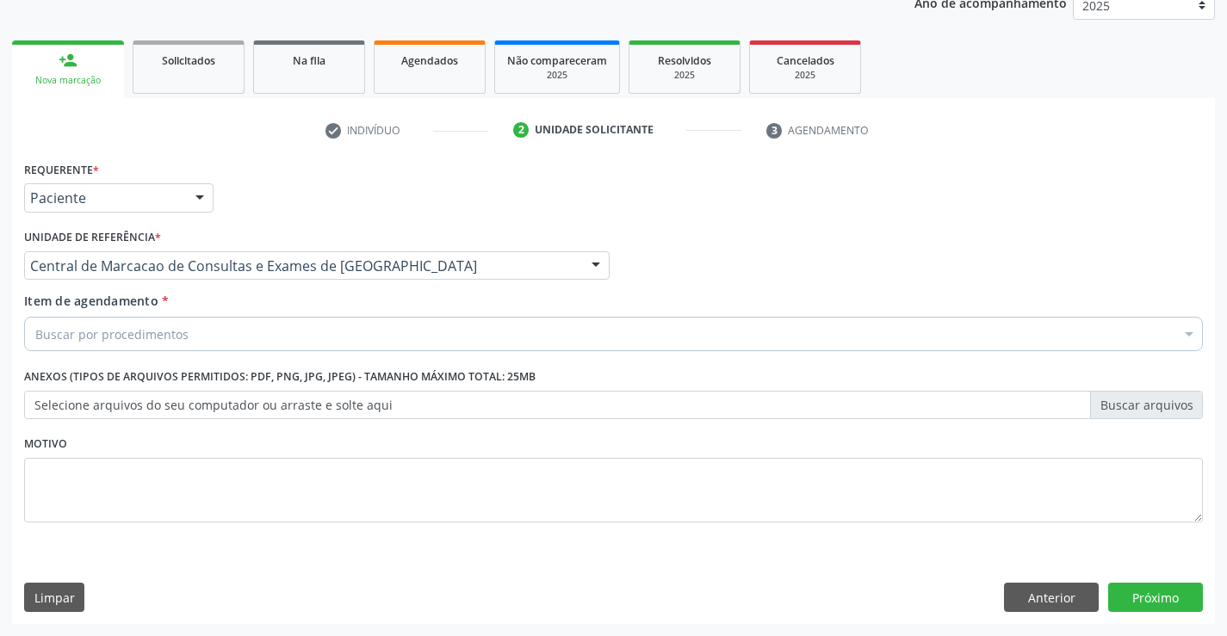
click at [293, 328] on div "Buscar por procedimentos" at bounding box center [613, 334] width 1179 height 34
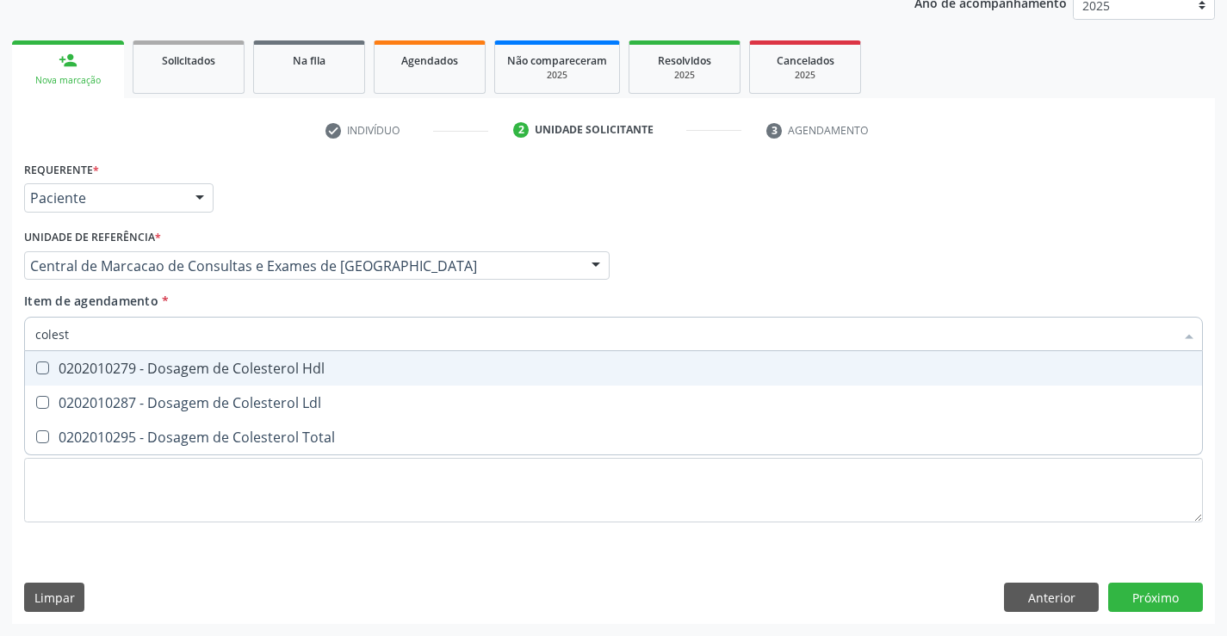
type input "coleste"
drag, startPoint x: 272, startPoint y: 363, endPoint x: 271, endPoint y: 382, distance: 19.0
click at [272, 369] on div "0202010279 - Dosagem de Colesterol Hdl" at bounding box center [613, 369] width 1157 height 14
checkbox Hdl "true"
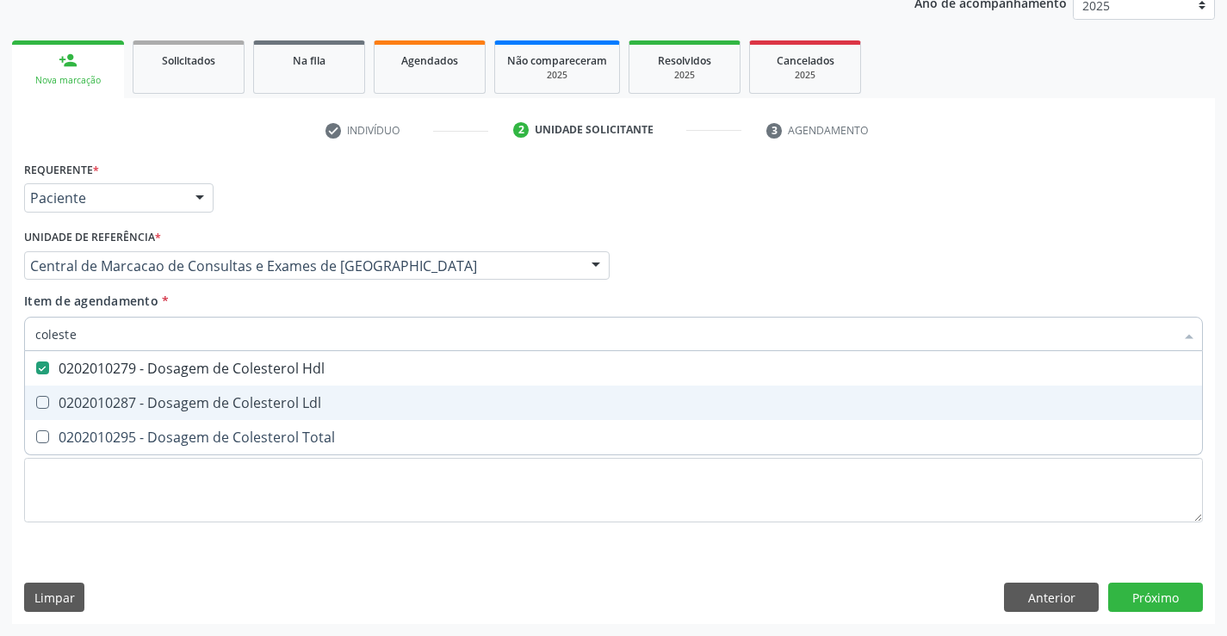
click at [266, 393] on span "0202010287 - Dosagem de Colesterol Ldl" at bounding box center [613, 403] width 1177 height 34
checkbox Ldl "true"
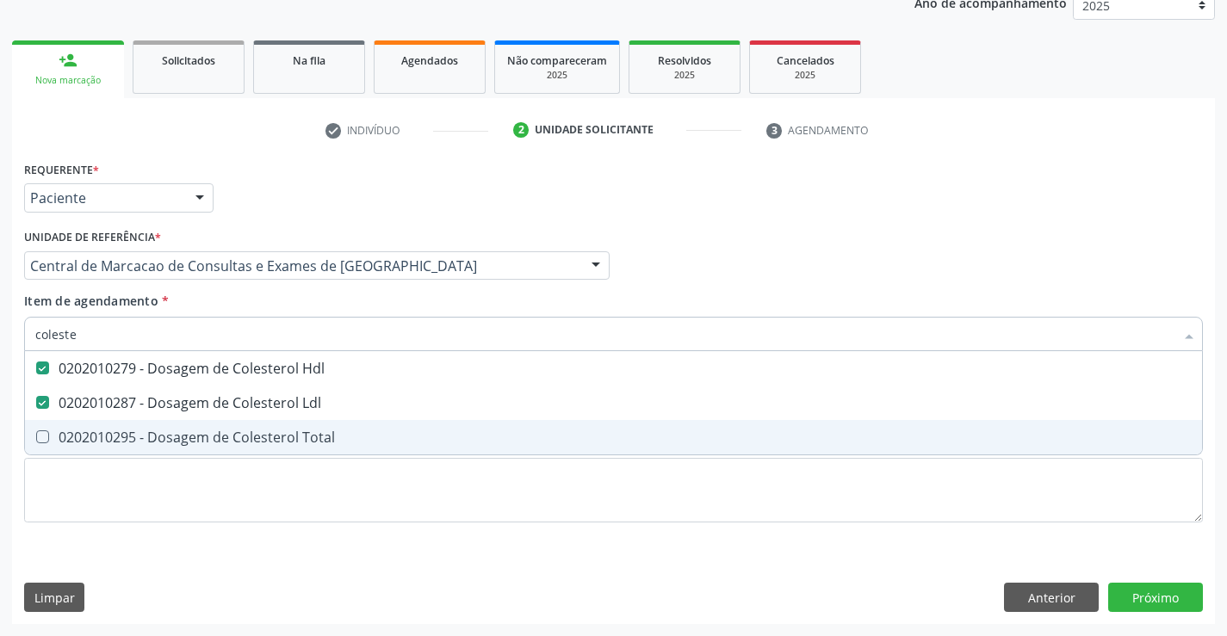
click at [258, 432] on div "0202010295 - Dosagem de Colesterol Total" at bounding box center [613, 438] width 1157 height 14
checkbox Total "true"
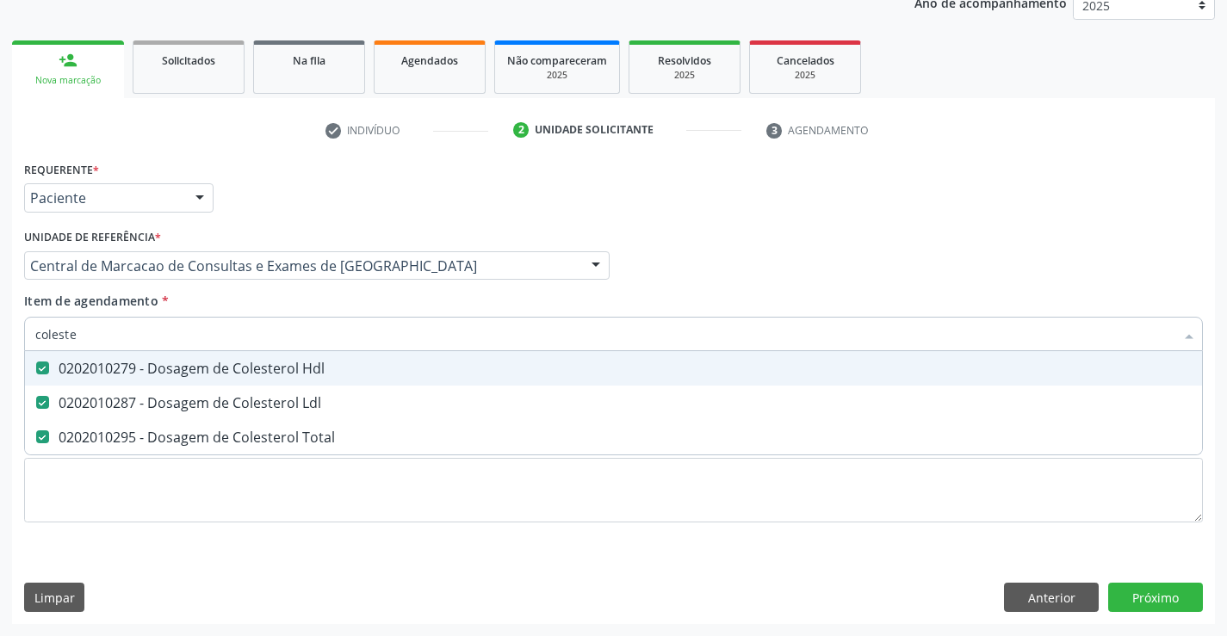
click at [276, 329] on input "coleste" at bounding box center [604, 334] width 1139 height 34
type input "c"
checkbox Hdl "false"
checkbox Ldl "false"
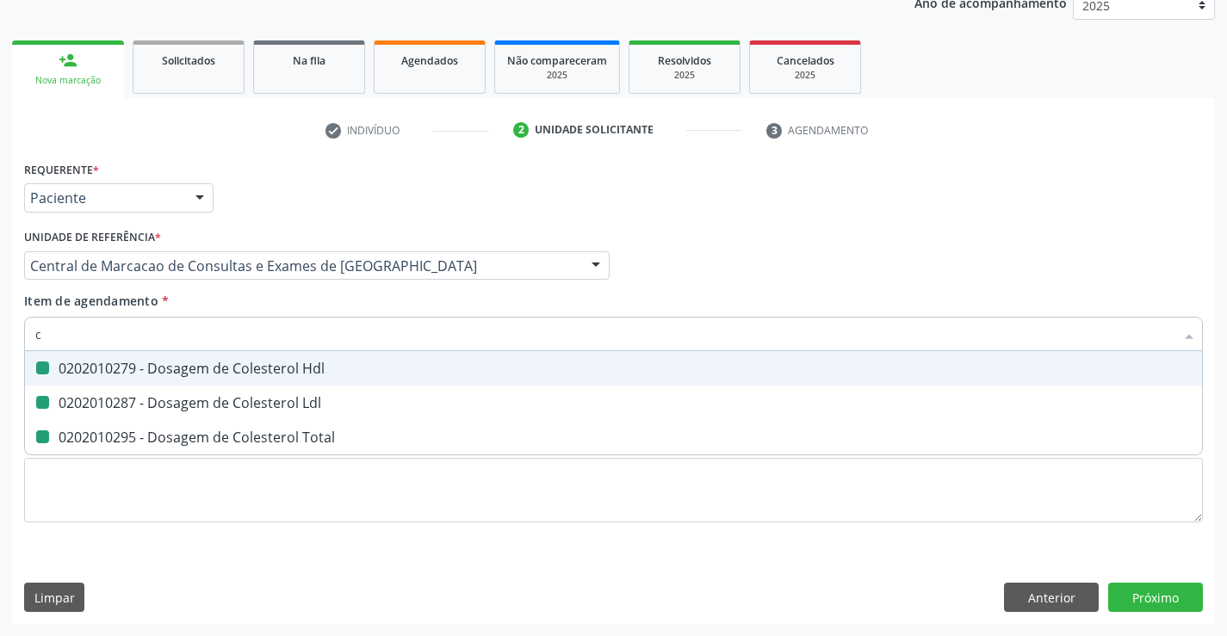
checkbox Total "false"
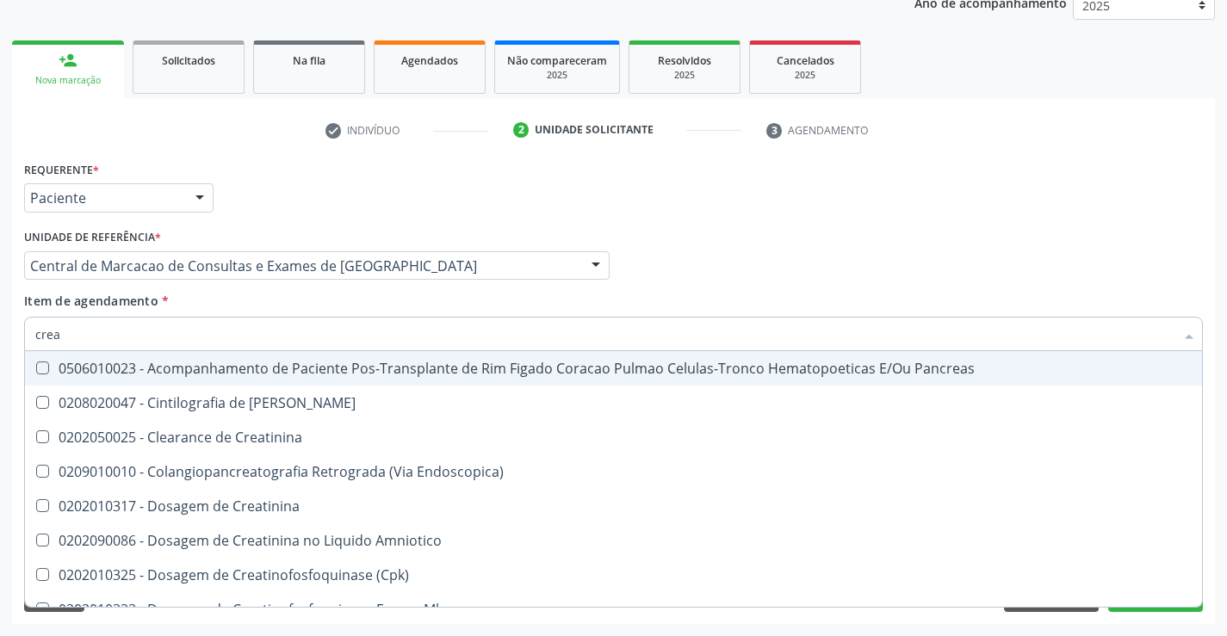
type input "creat"
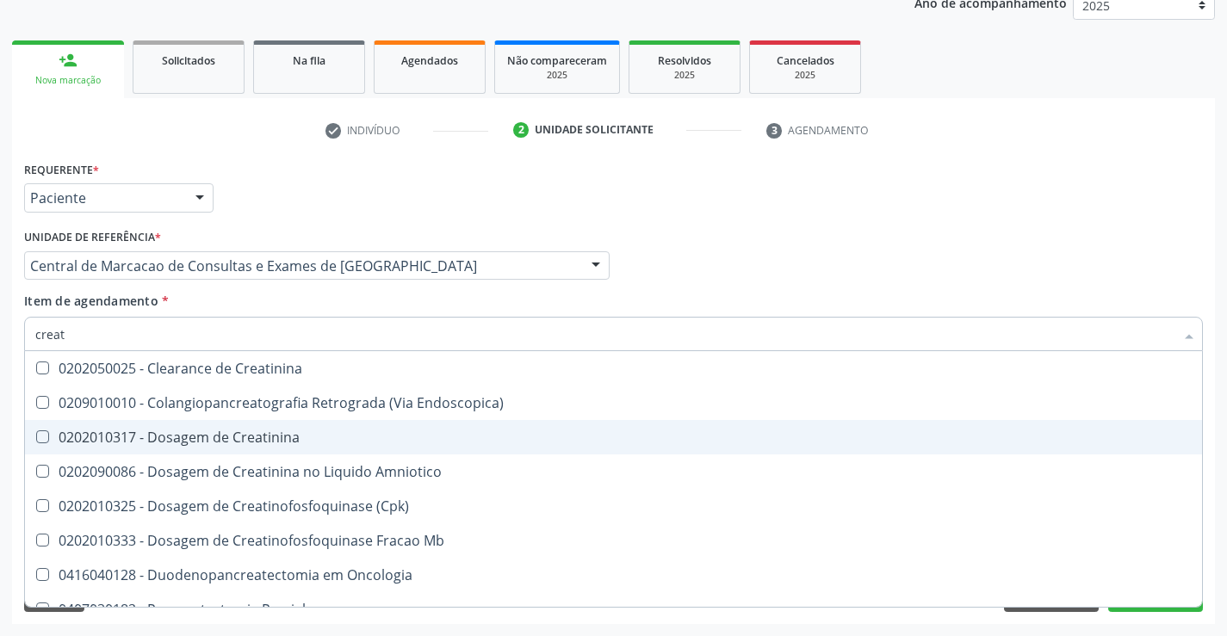
click at [239, 438] on div "0202010317 - Dosagem de Creatinina" at bounding box center [613, 438] width 1157 height 14
checkbox Creatinina "true"
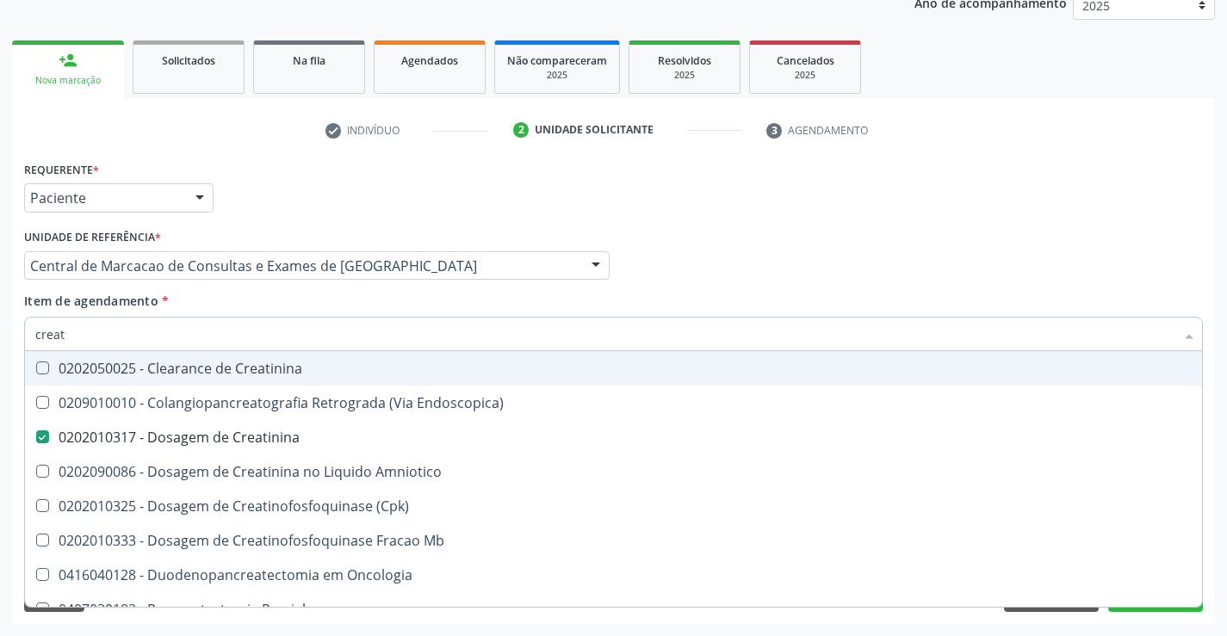
click at [233, 339] on input "creat" at bounding box center [604, 334] width 1139 height 34
type input "tr"
checkbox Creatinina "false"
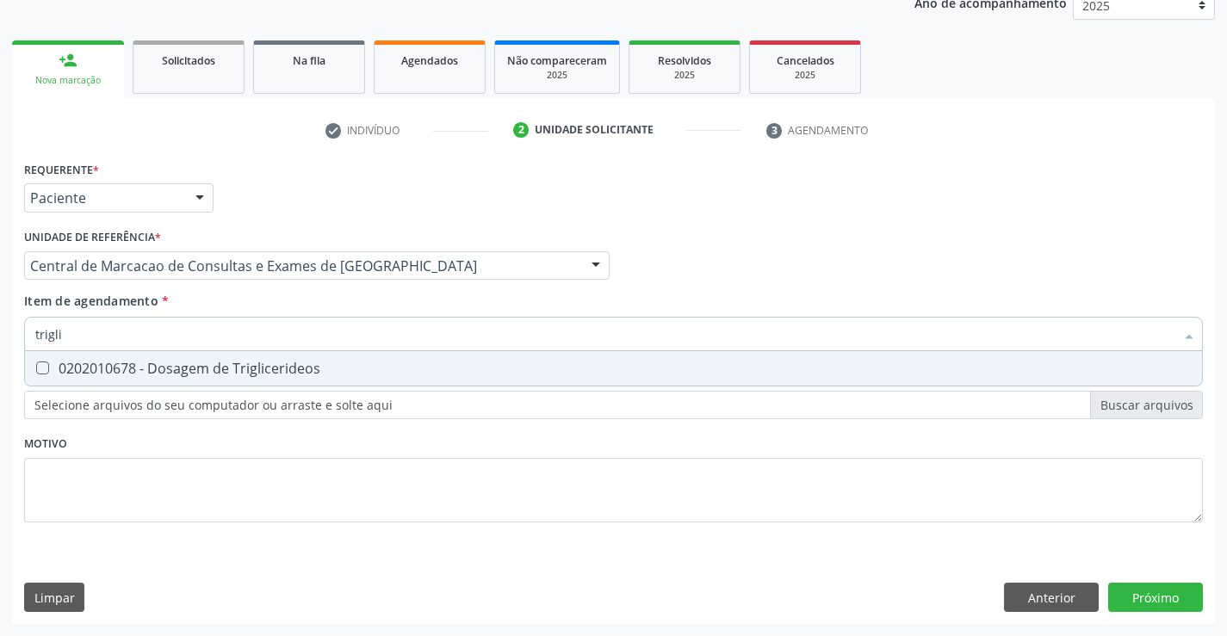
type input "triglic"
click at [232, 353] on span "0202010678 - Dosagem de Triglicerideos" at bounding box center [613, 368] width 1177 height 34
checkbox Triglicerideos "true"
click at [228, 336] on input "triglic" at bounding box center [604, 334] width 1139 height 34
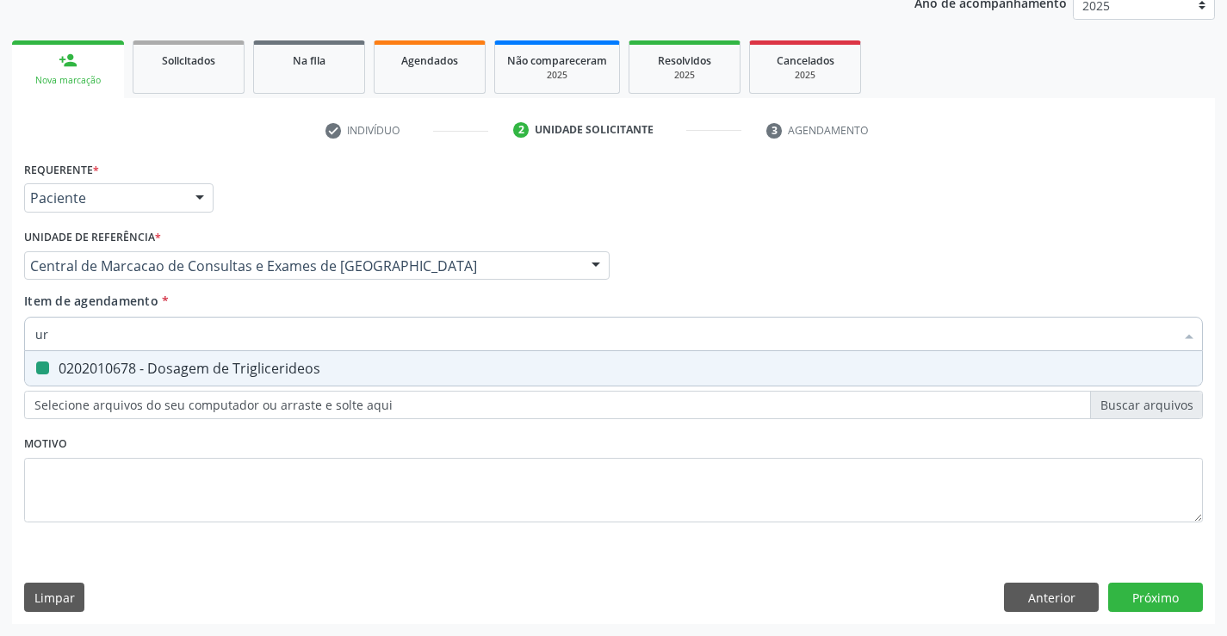
type input "uri"
checkbox Triglicerideos "false"
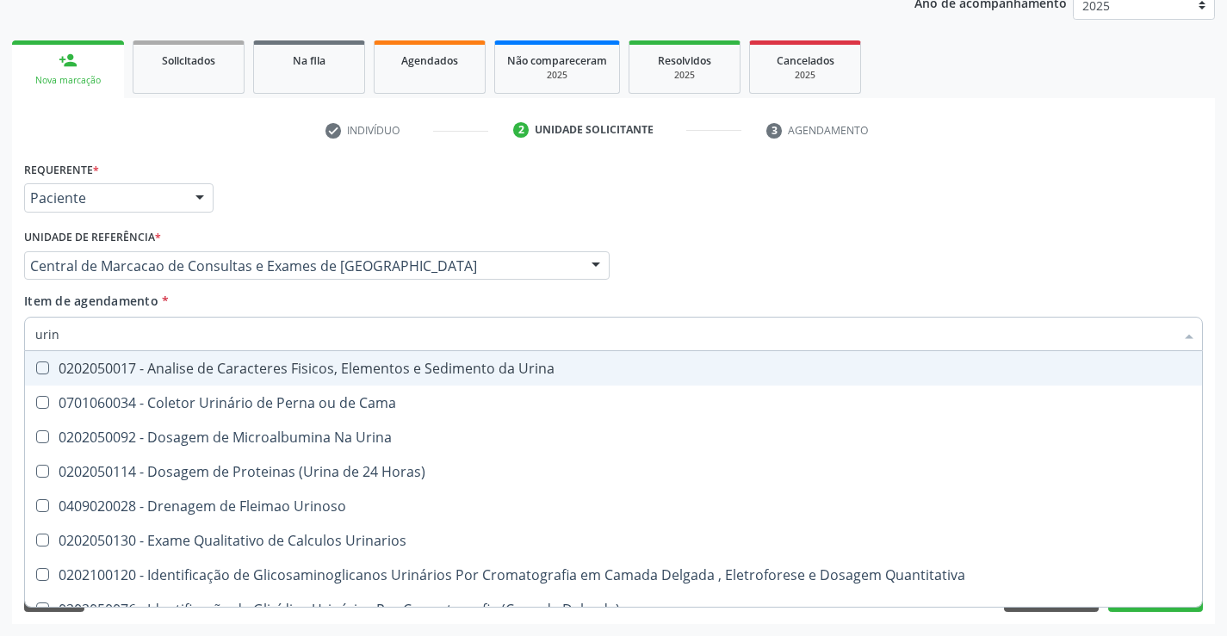
type input "urina"
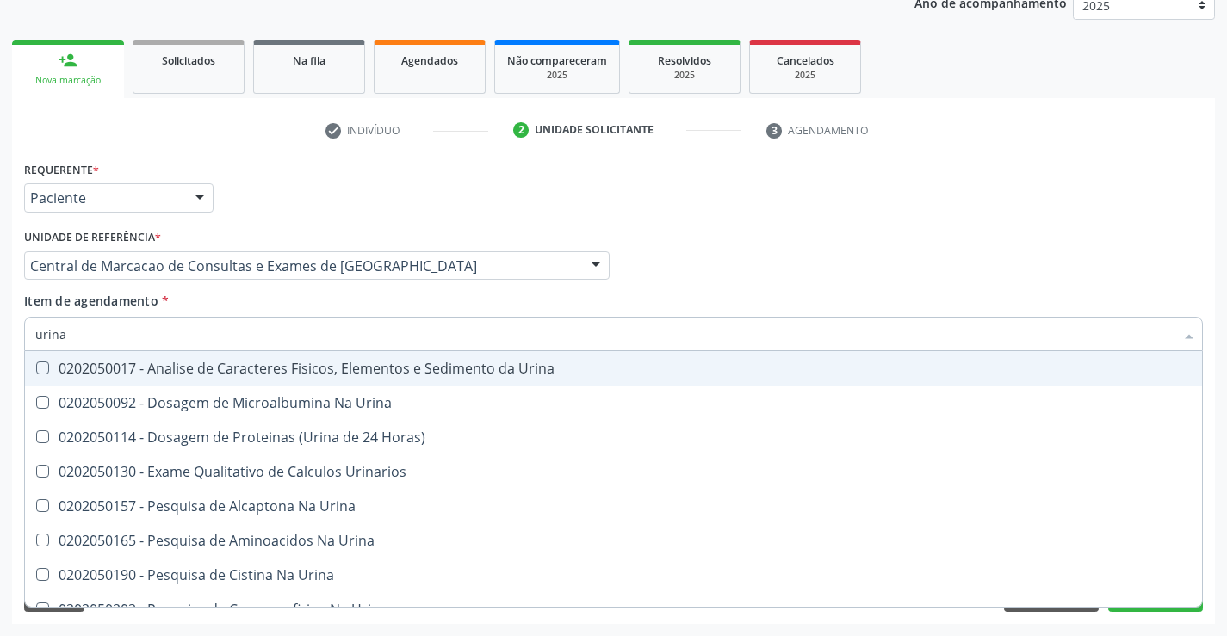
click at [214, 362] on div "0202050017 - Analise de Caracteres Fisicos, Elementos e Sedimento da Urina" at bounding box center [613, 369] width 1157 height 14
checkbox Urina "true"
click at [213, 330] on input "urina" at bounding box center [604, 334] width 1139 height 34
type input "g"
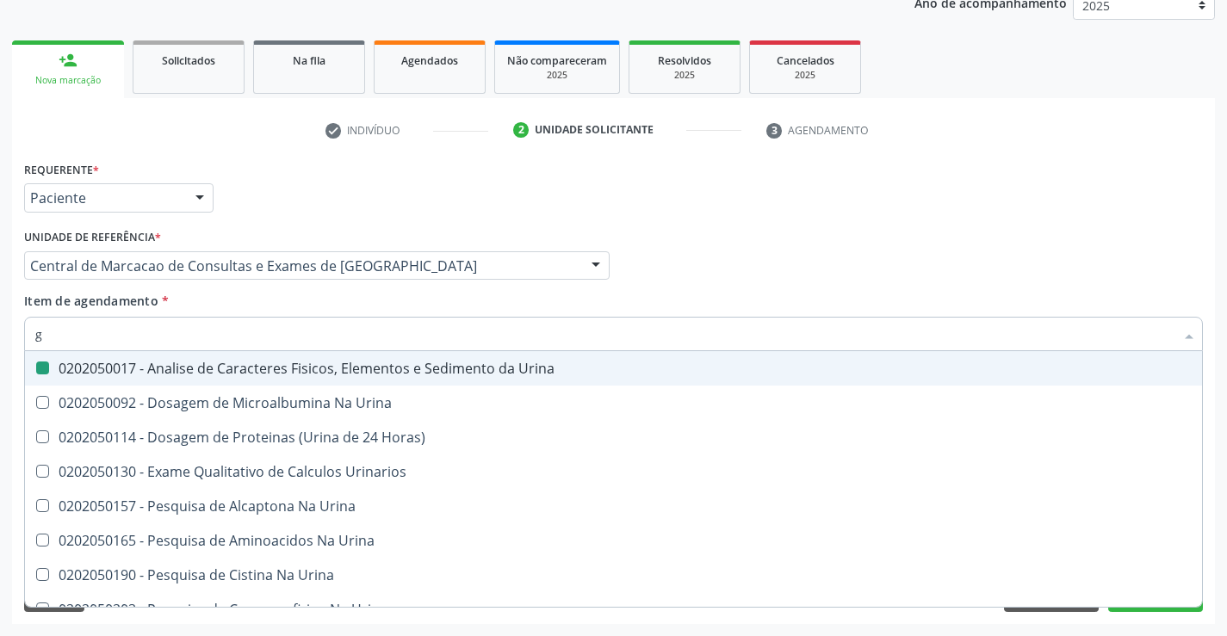
checkbox Urina "false"
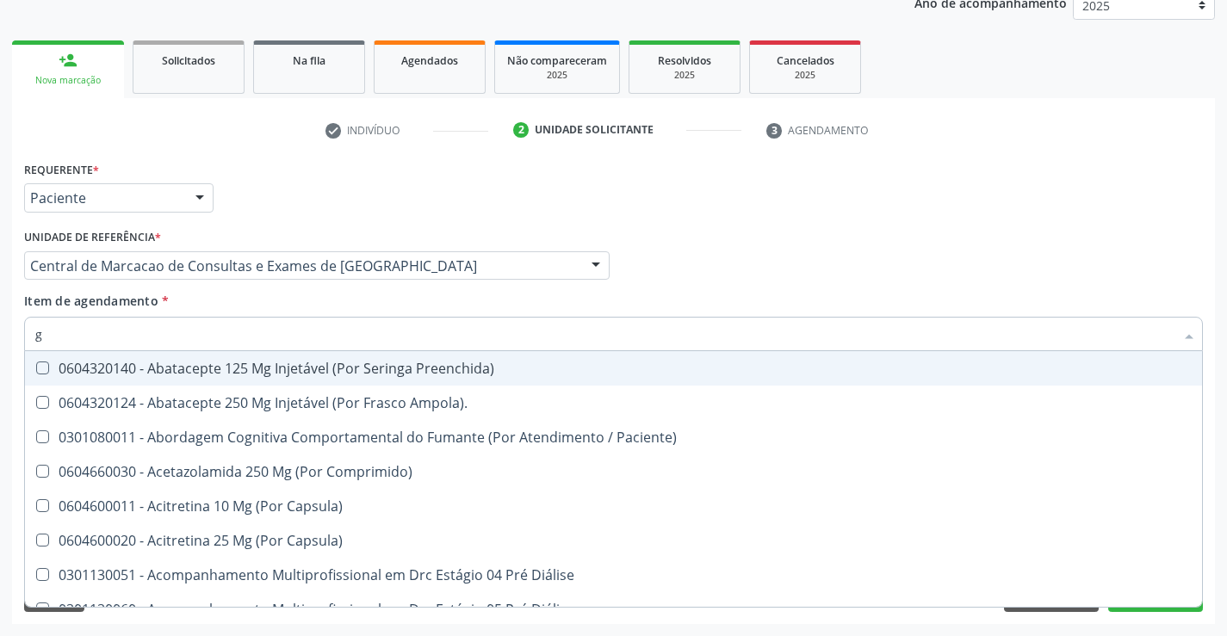
type input "gl"
checkbox Bucomaxilofacial "true"
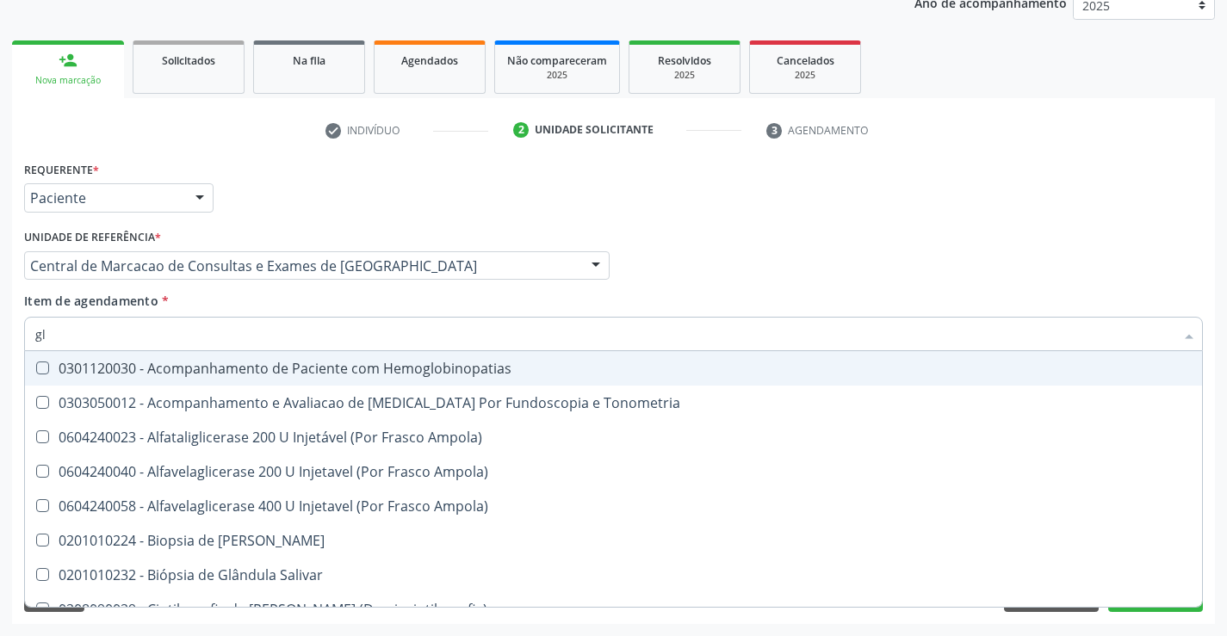
type input "gli"
checkbox Dosagens\) "true"
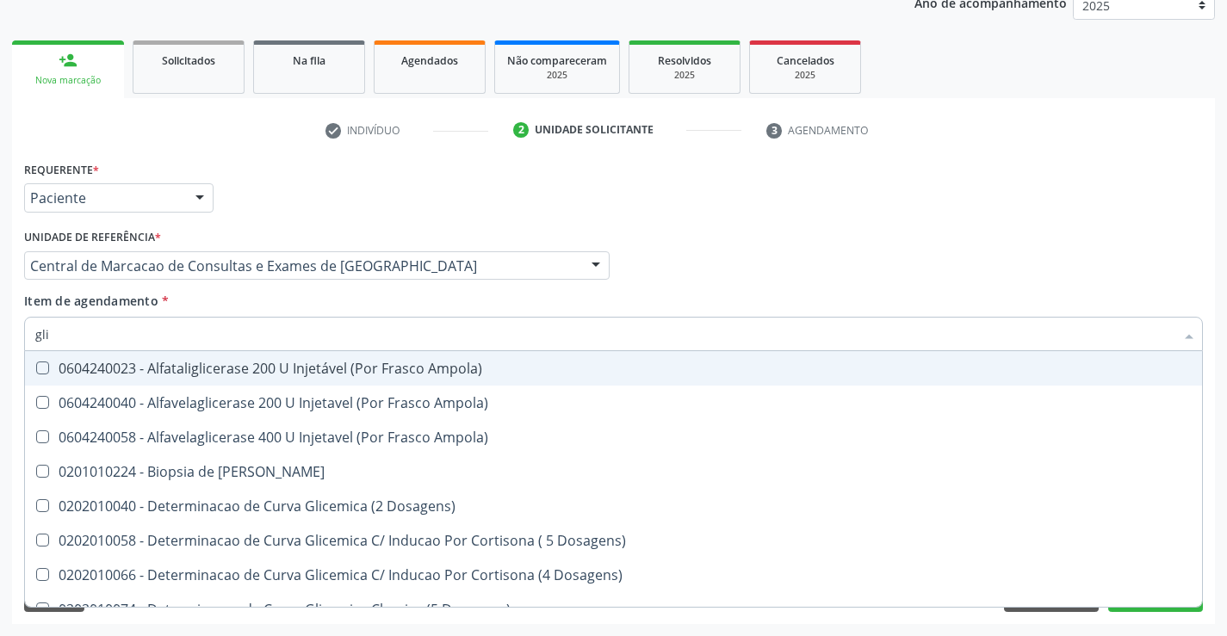
type input "glic"
checkbox Glicosilada "true"
checkbox Triglicerideos "false"
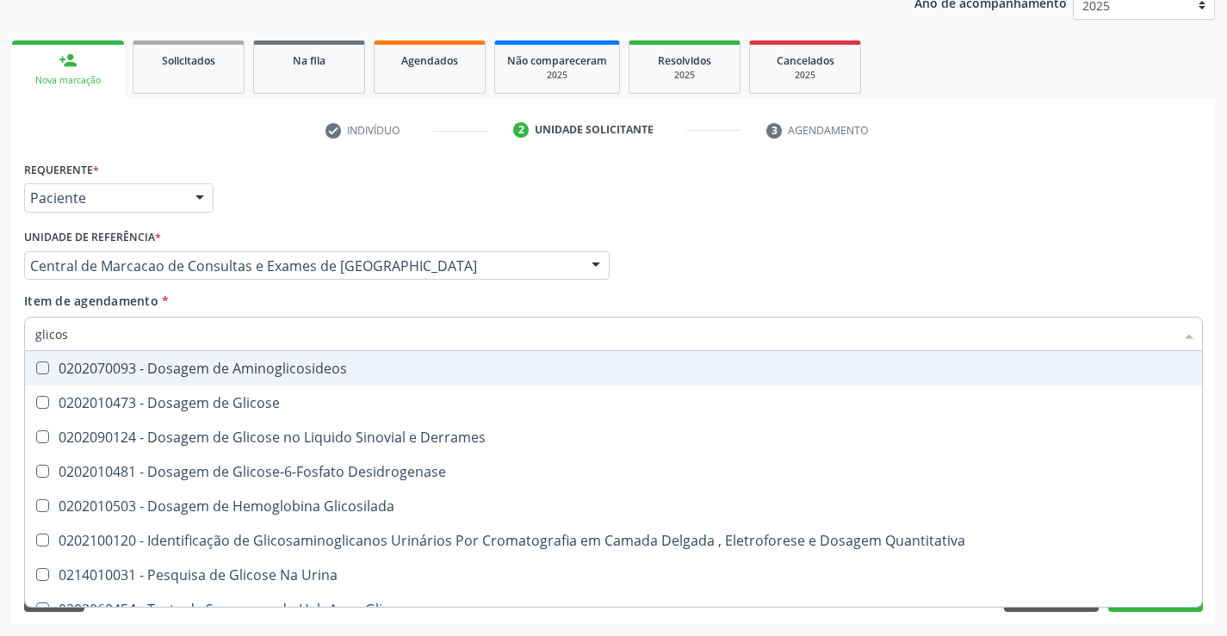
type input "glicose"
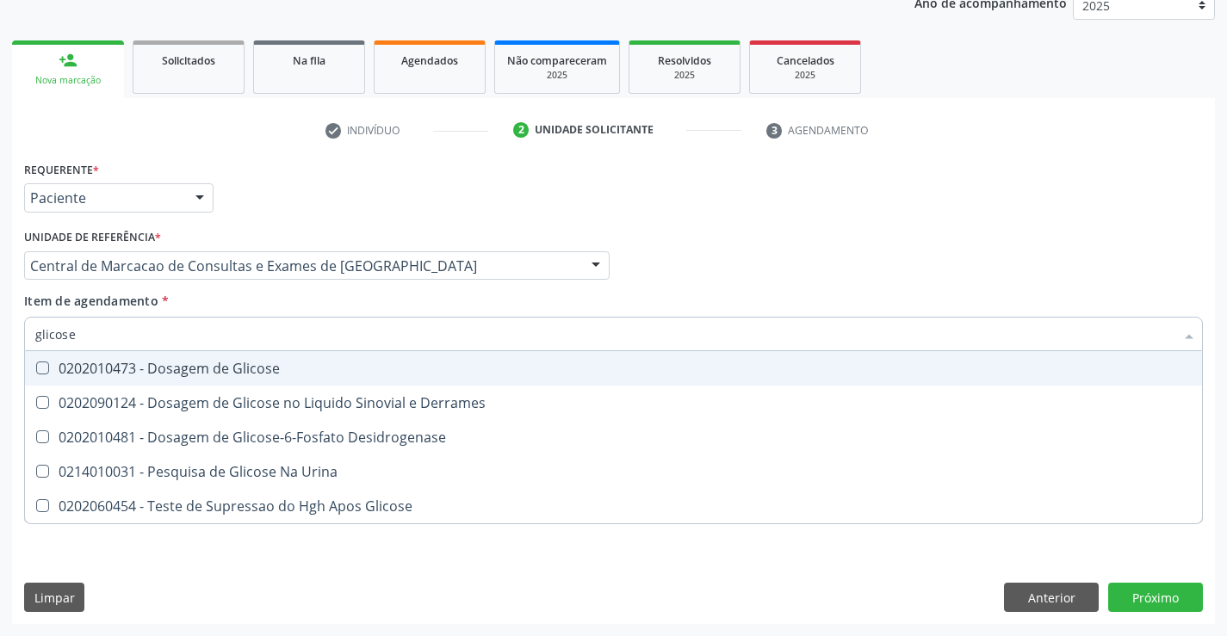
click at [198, 365] on div "0202010473 - Dosagem de Glicose" at bounding box center [613, 369] width 1157 height 14
checkbox Glicose "true"
click at [202, 338] on input "glicose" at bounding box center [604, 334] width 1139 height 34
type input "h"
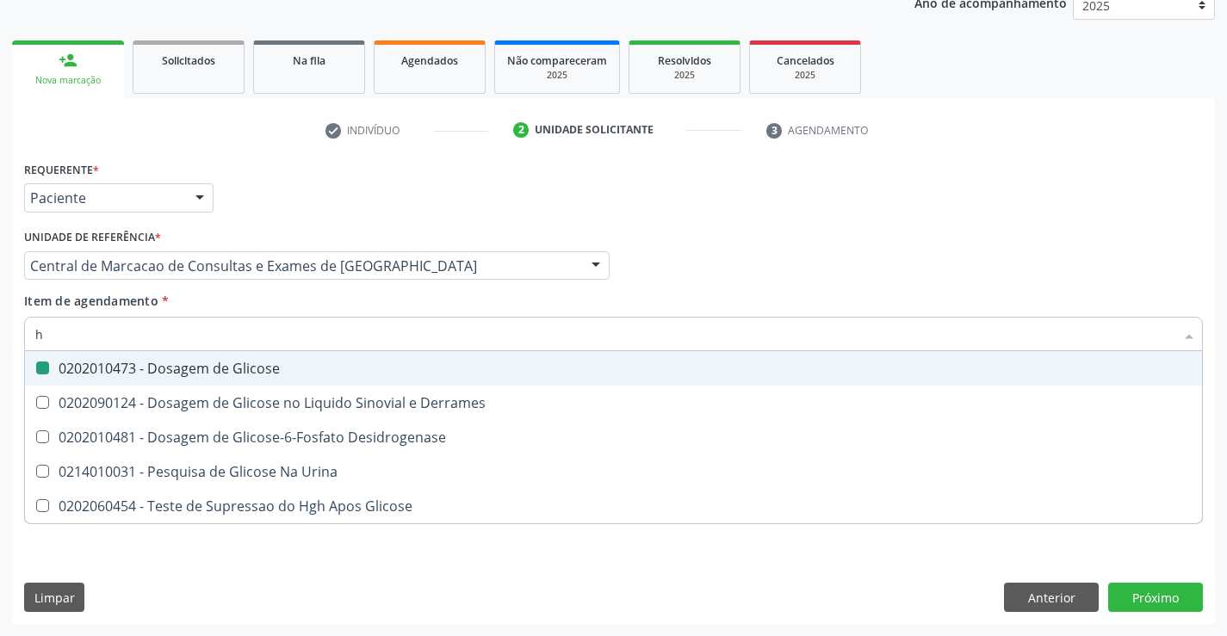
checkbox Glicose "false"
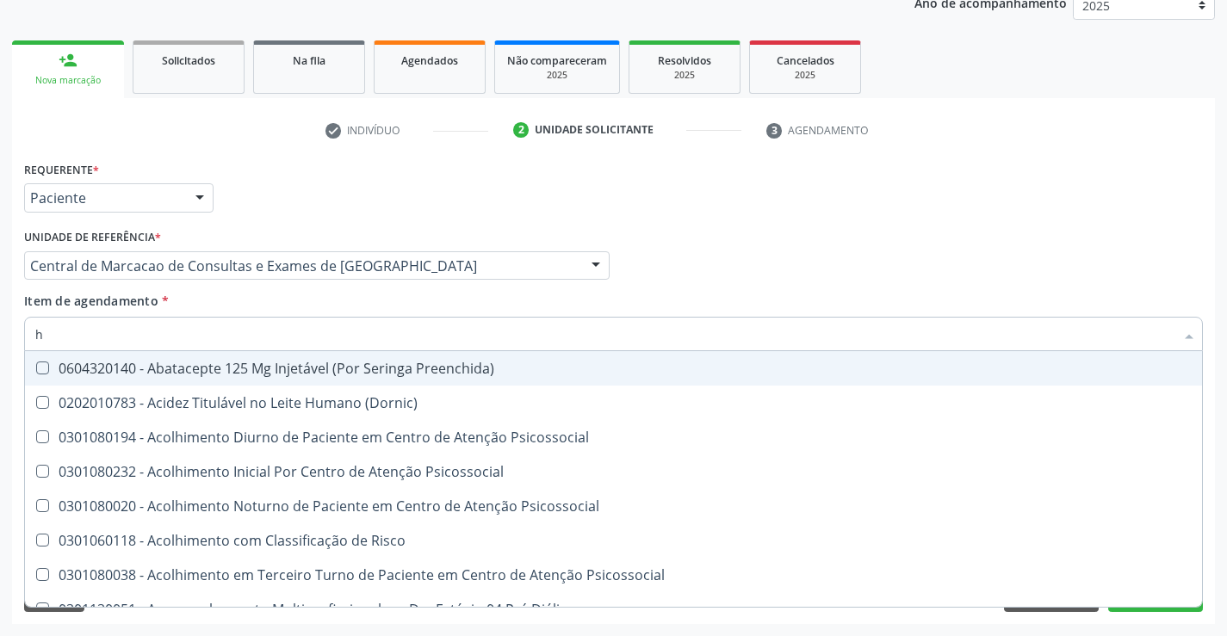
type input "he"
checkbox Hdl "false"
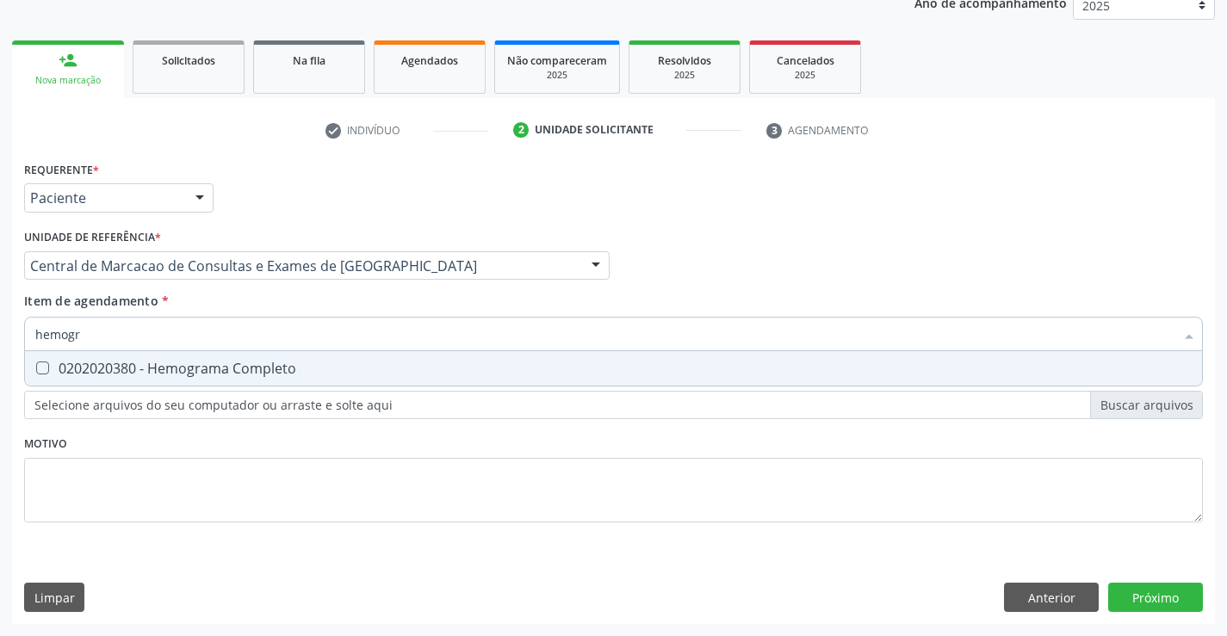
type input "hemogra"
click at [186, 364] on div "0202020380 - Hemograma Completo" at bounding box center [613, 369] width 1157 height 14
checkbox Completo "true"
click at [197, 331] on input "hemogra" at bounding box center [604, 334] width 1139 height 34
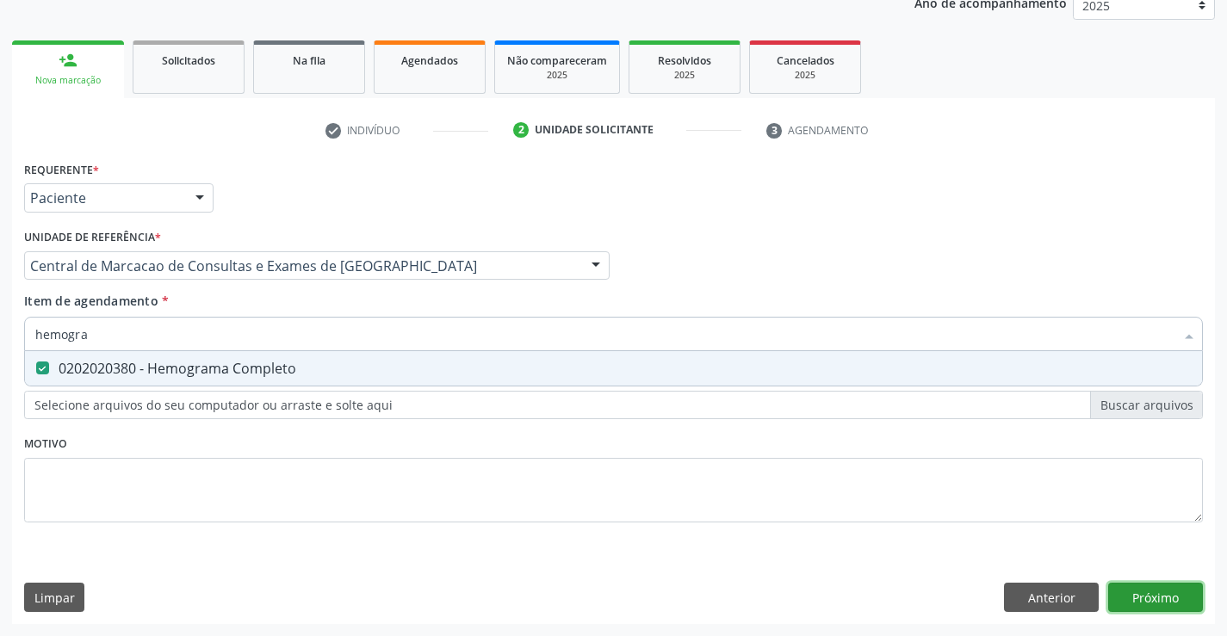
click at [1142, 602] on div "Requerente * Paciente Profissional de Saúde Paciente Nenhum resultado encontrad…" at bounding box center [613, 391] width 1203 height 468
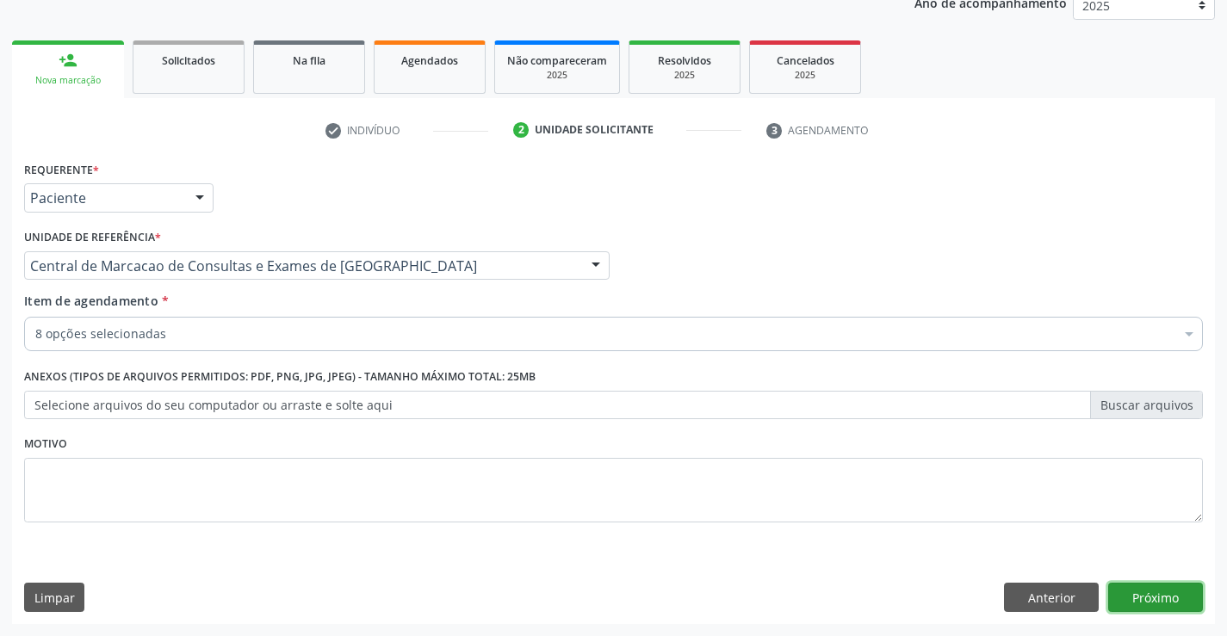
click at [1131, 603] on button "Próximo" at bounding box center [1155, 597] width 95 height 29
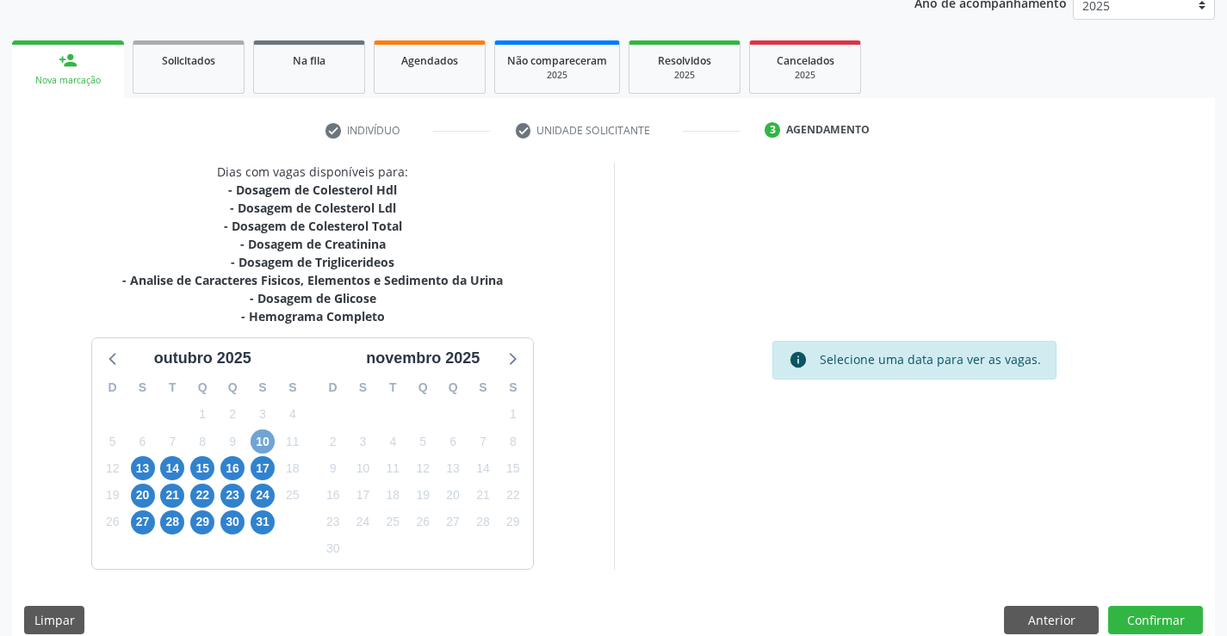
click at [269, 432] on span "10" at bounding box center [263, 442] width 24 height 24
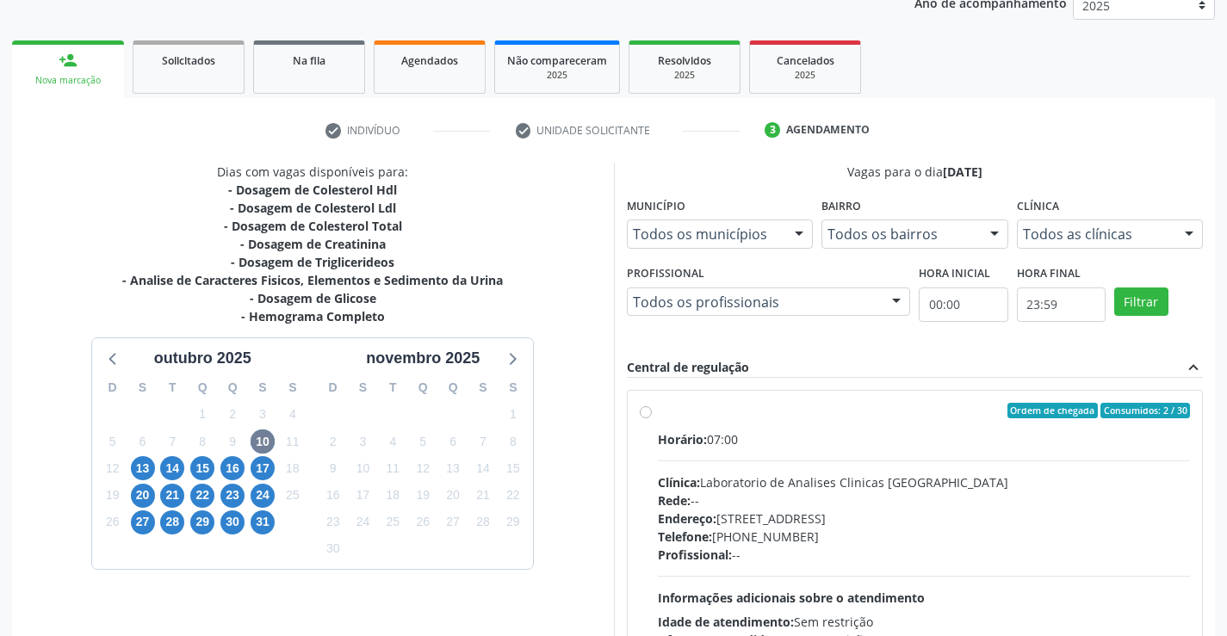
click at [731, 378] on div "Ordem de chegada Consumidos: 2 / 30 Horário: 07:00 Clínica: Laboratorio de Anal…" at bounding box center [915, 535] width 577 height 314
click at [706, 407] on div "Ordem de chegada Consumidos: 2 / 30" at bounding box center [924, 411] width 533 height 16
click at [652, 407] on input "Ordem de chegada Consumidos: 2 / 30 Horário: 07:00 Clínica: Laboratorio de Anal…" at bounding box center [646, 411] width 12 height 16
radio input "true"
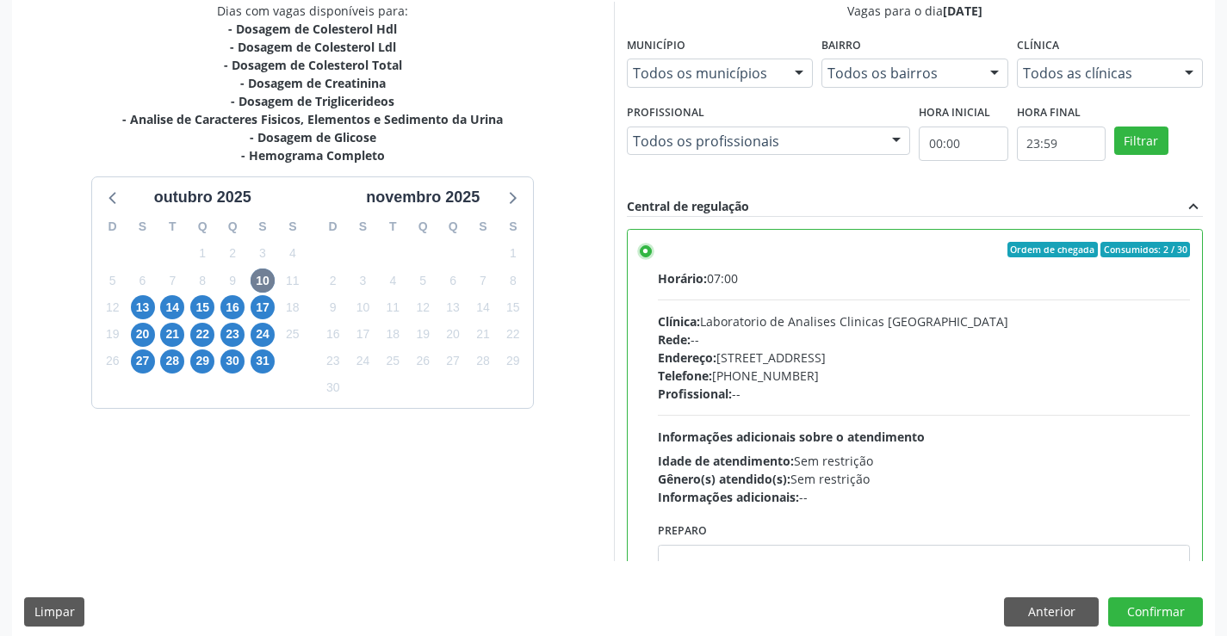
scroll to position [393, 0]
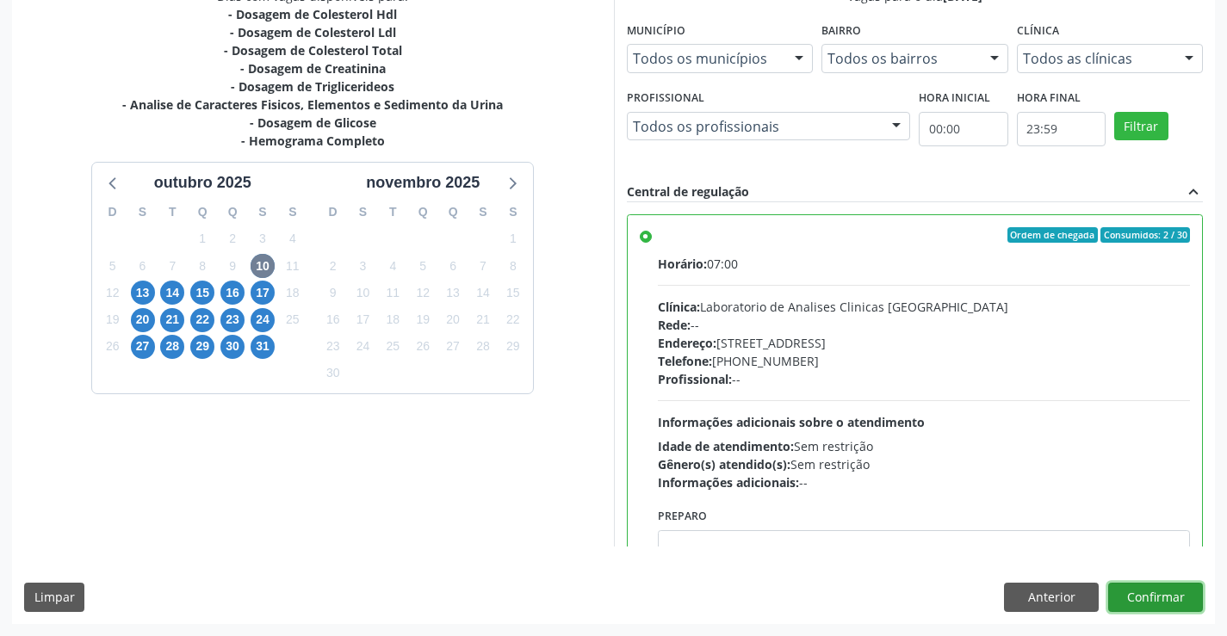
click at [1139, 594] on button "Confirmar" at bounding box center [1155, 597] width 95 height 29
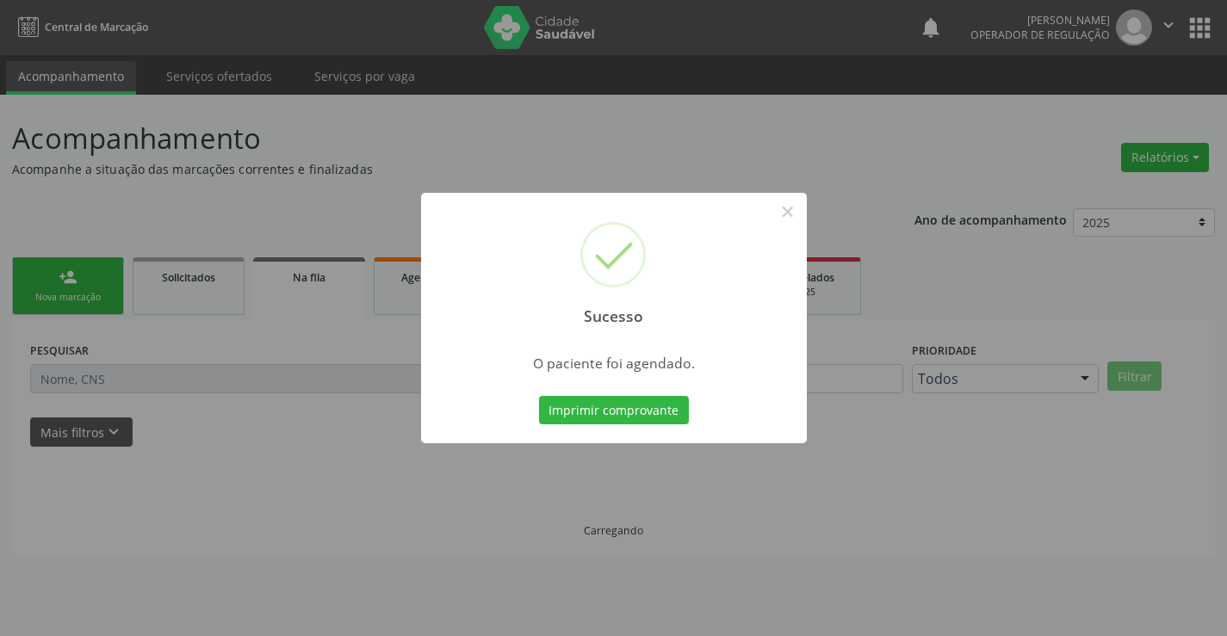
scroll to position [0, 0]
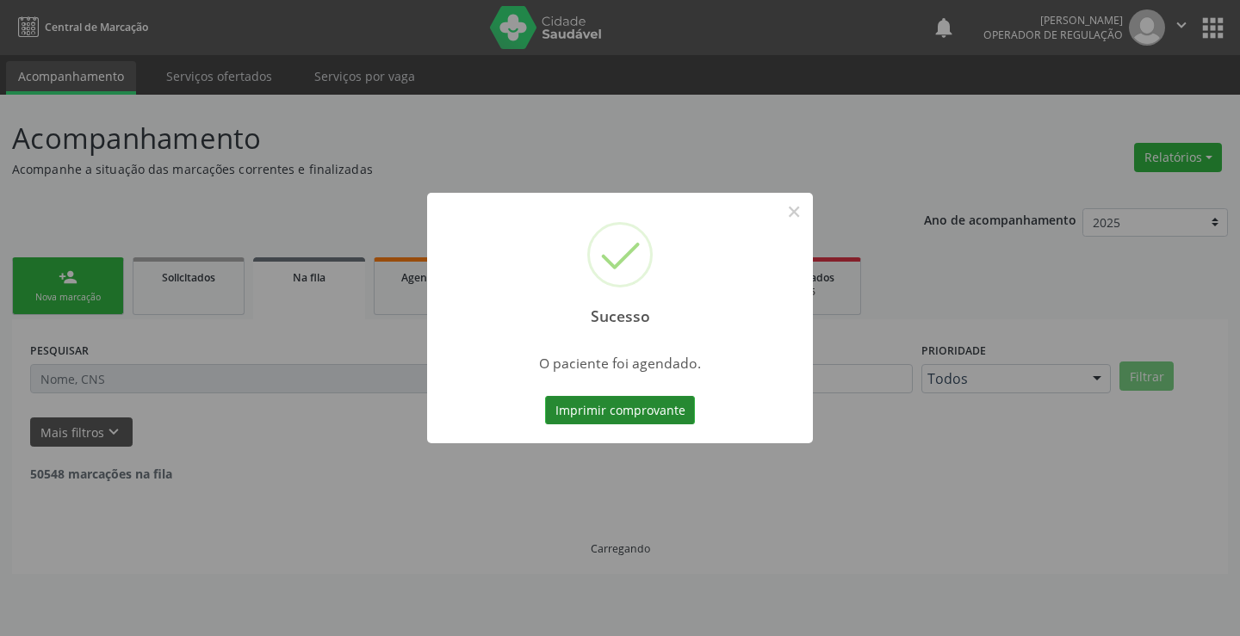
click at [634, 405] on button "Imprimir comprovante" at bounding box center [620, 410] width 150 height 29
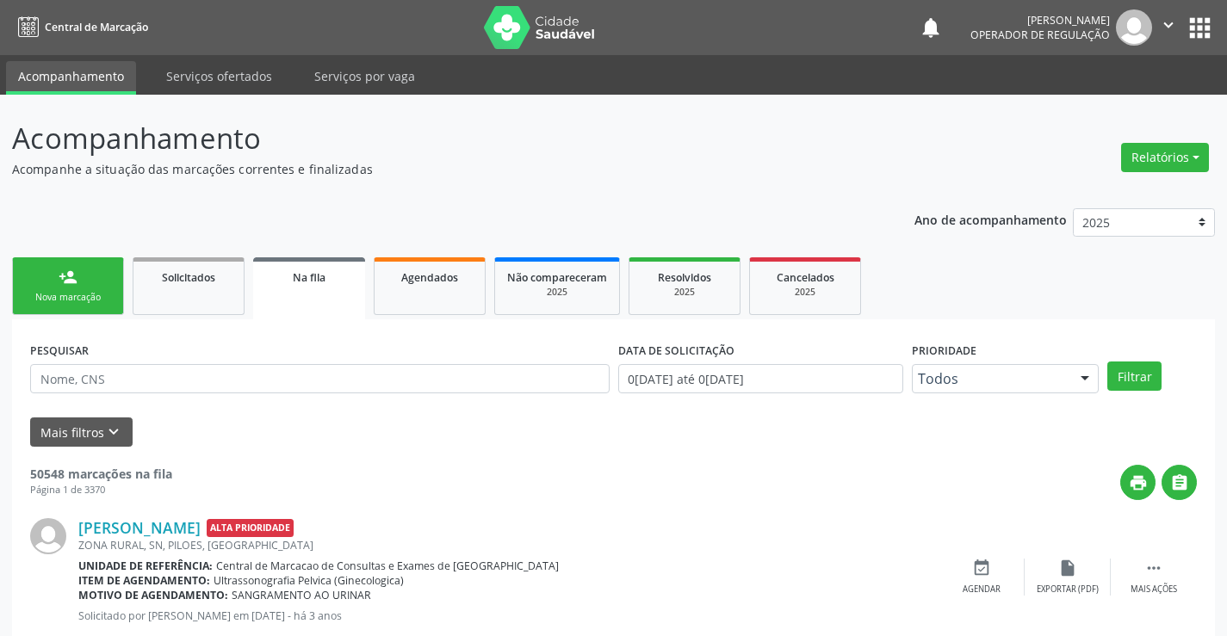
click at [43, 272] on link "person_add Nova marcação" at bounding box center [68, 287] width 112 height 58
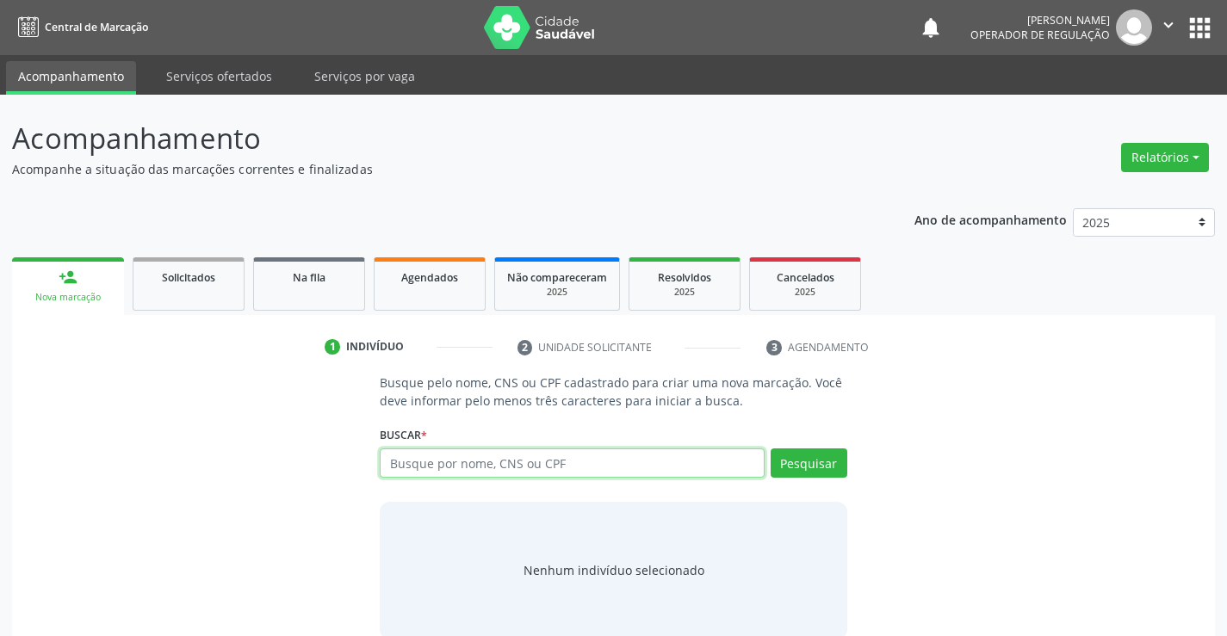
click at [611, 471] on input "text" at bounding box center [572, 463] width 384 height 29
type input "705806418839038"
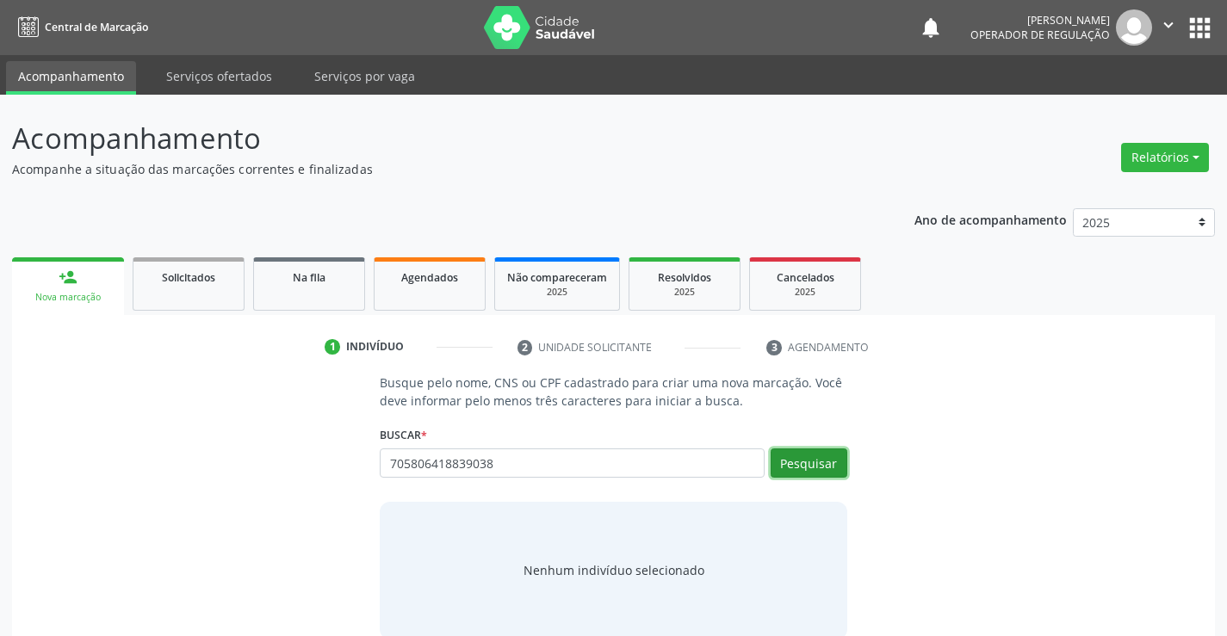
click at [786, 464] on button "Pesquisar" at bounding box center [809, 463] width 77 height 29
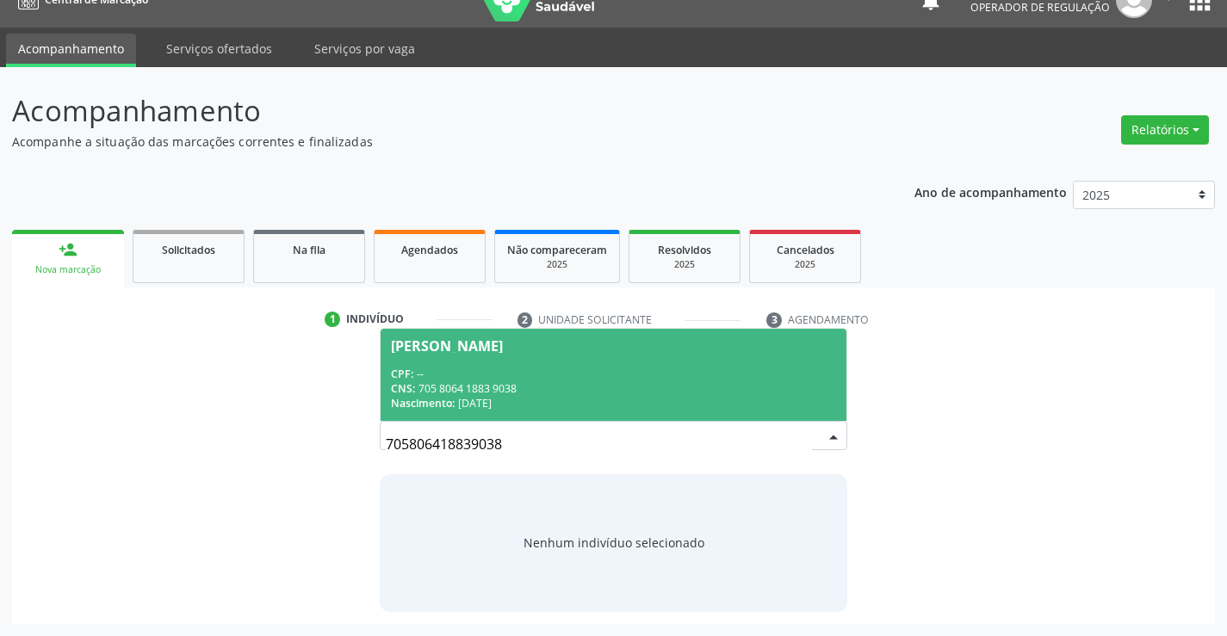
click at [600, 379] on div "CPF: --" at bounding box center [613, 374] width 444 height 15
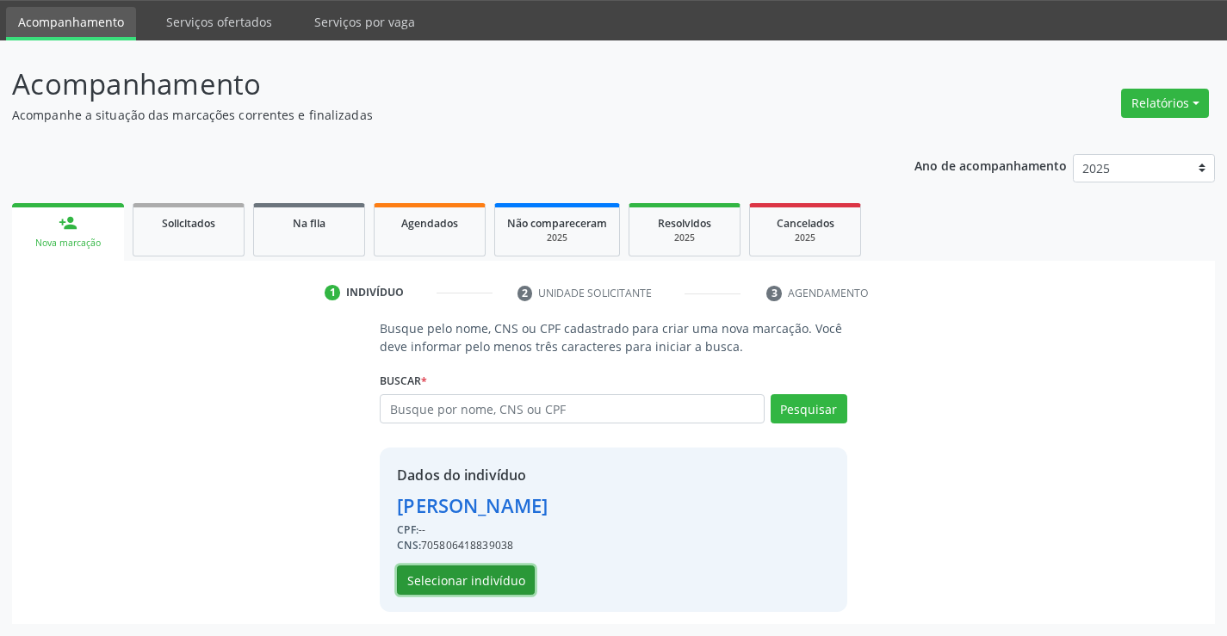
click at [520, 572] on button "Selecionar indivíduo" at bounding box center [466, 580] width 138 height 29
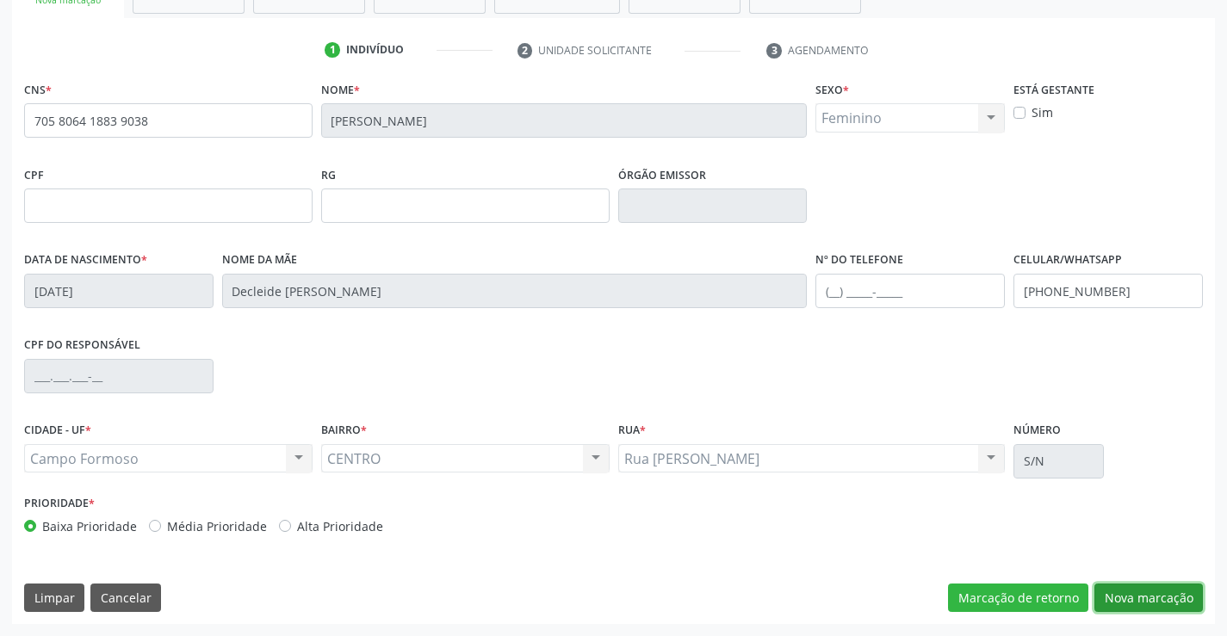
click at [1169, 607] on button "Nova marcação" at bounding box center [1149, 598] width 109 height 29
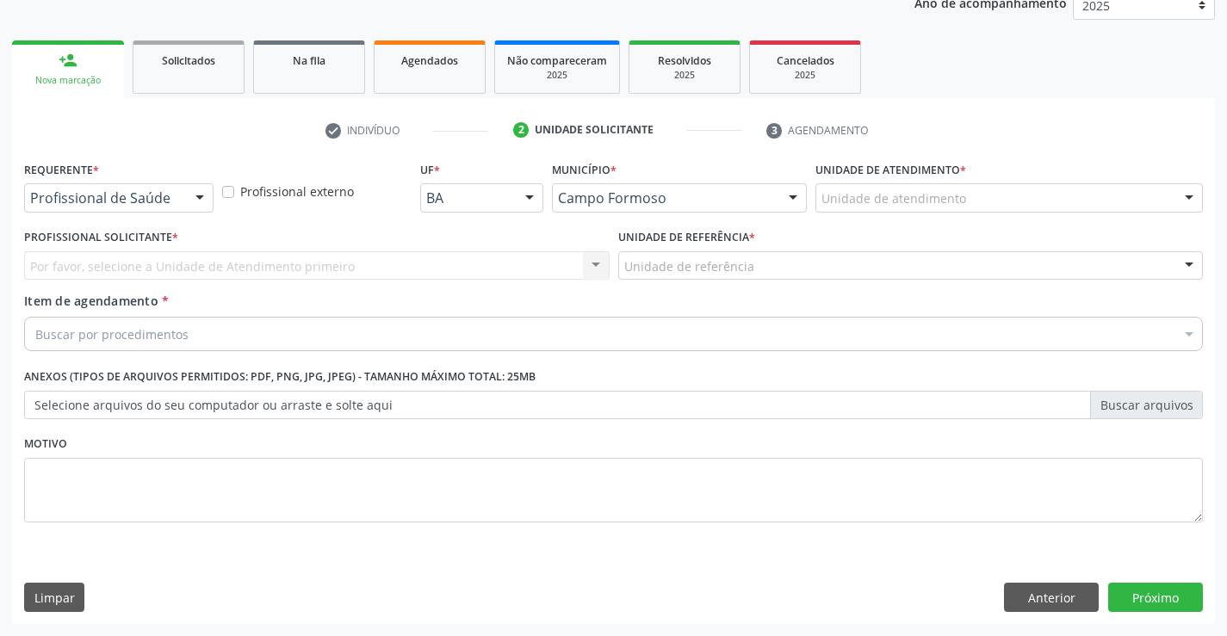
scroll to position [217, 0]
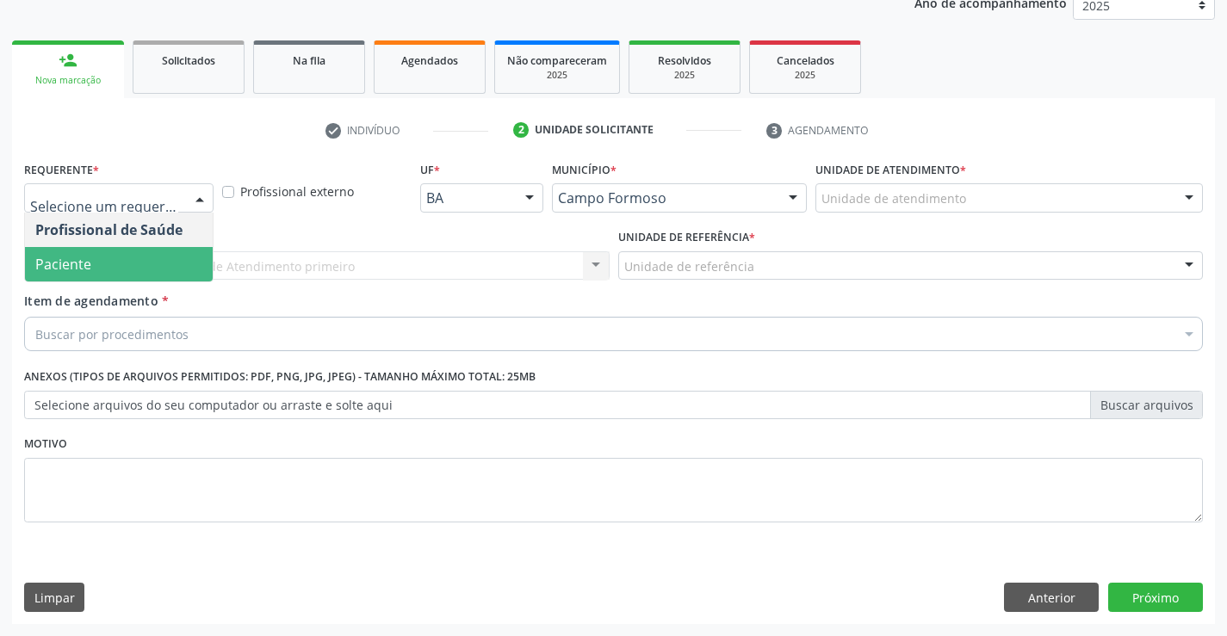
click at [119, 259] on span "Paciente" at bounding box center [119, 264] width 188 height 34
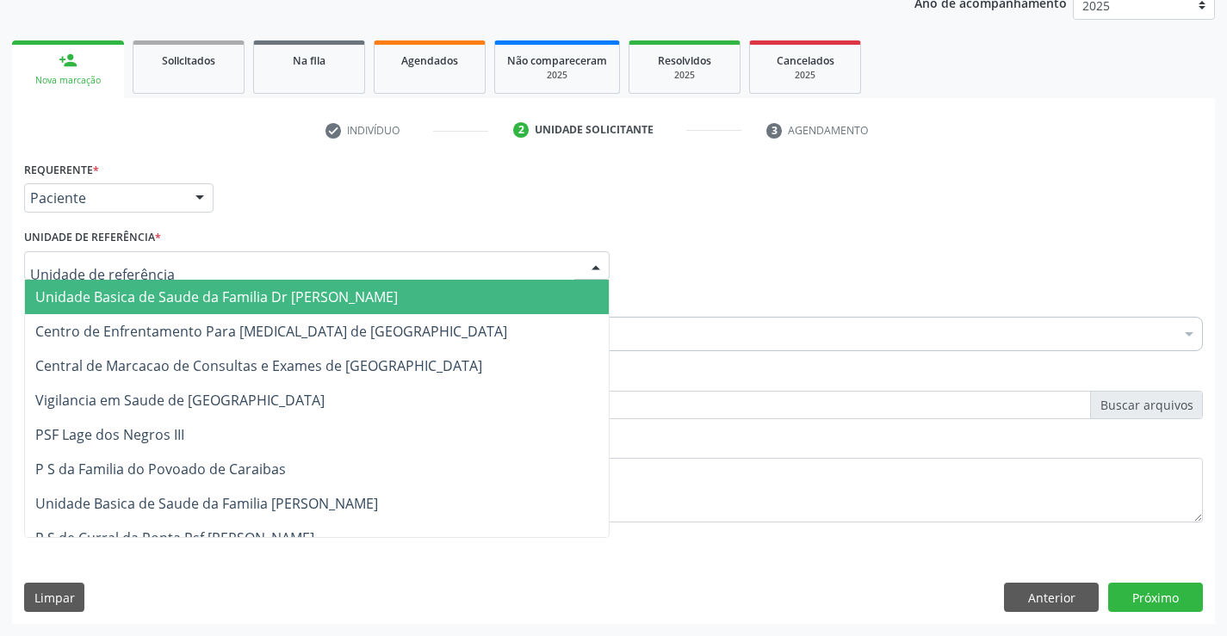
click at [170, 267] on div at bounding box center [317, 265] width 586 height 29
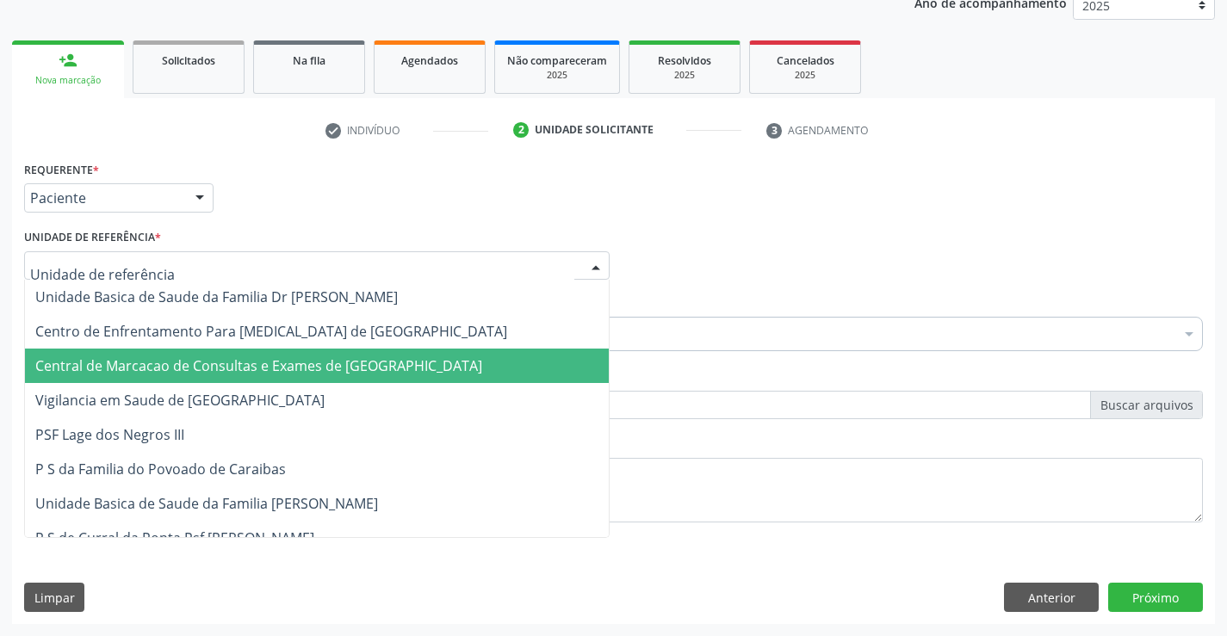
click at [165, 364] on span "Central de Marcacao de Consultas e Exames de [GEOGRAPHIC_DATA]" at bounding box center [258, 366] width 447 height 19
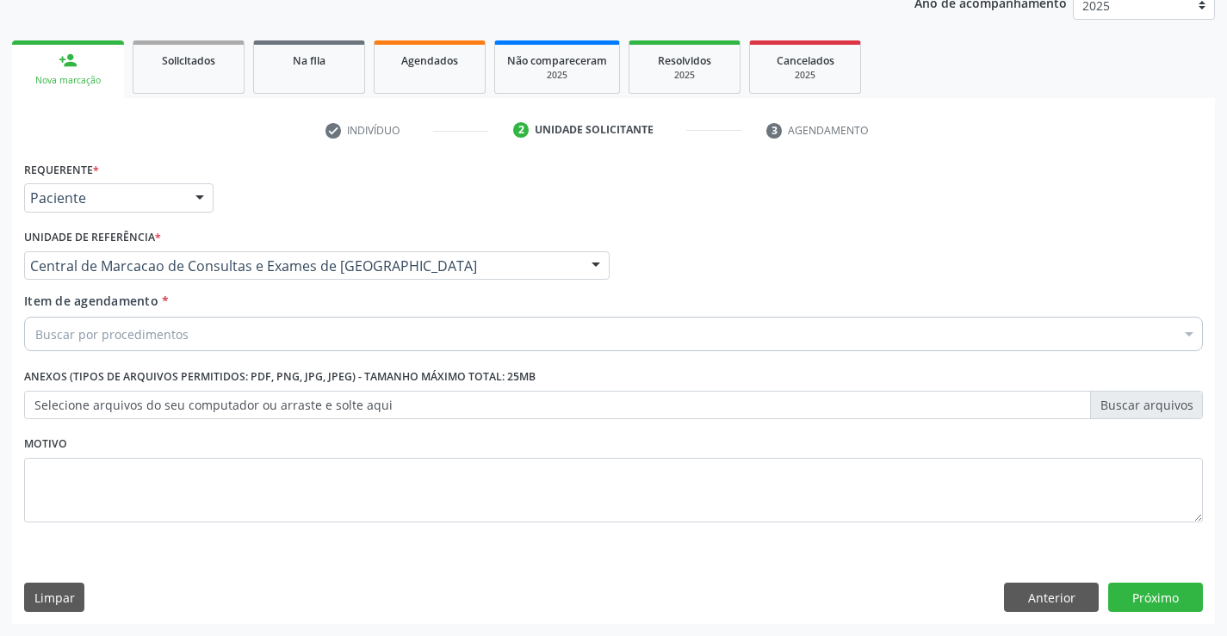
click at [273, 332] on div "Buscar por procedimentos" at bounding box center [613, 334] width 1179 height 34
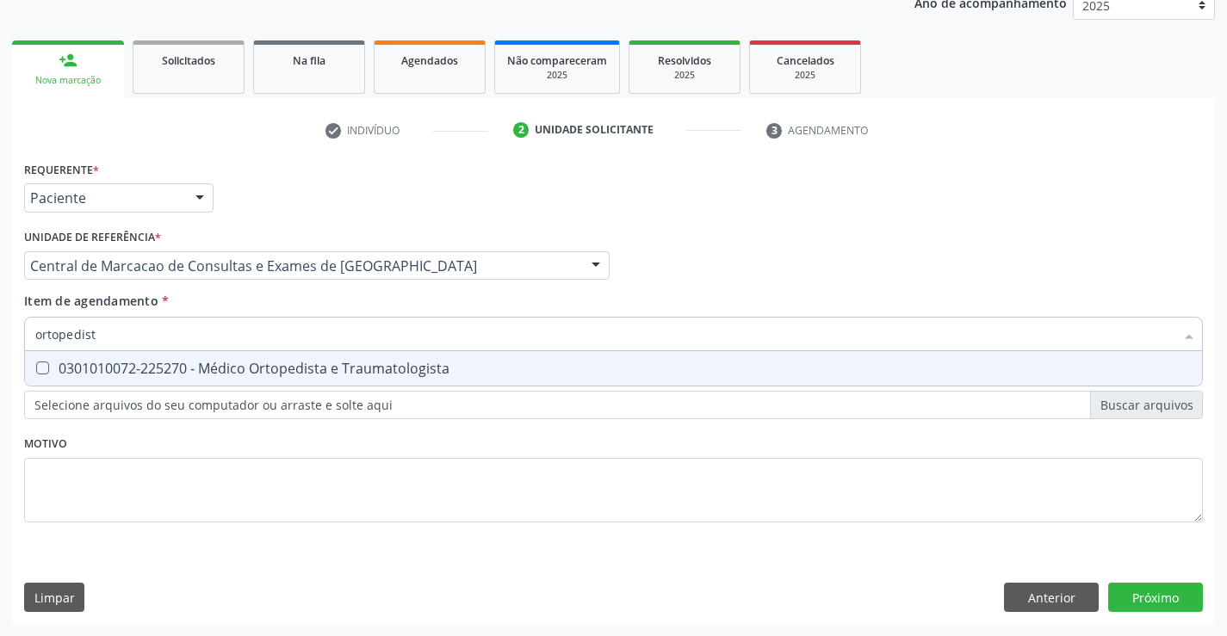
type input "ortopedista"
click at [270, 373] on div "0301010072-225270 - Médico Ortopedista e Traumatologista" at bounding box center [613, 369] width 1157 height 14
checkbox Traumatologista "true"
click at [1162, 602] on div "Requerente * Paciente Profissional de Saúde Paciente Nenhum resultado encontrad…" at bounding box center [613, 391] width 1203 height 468
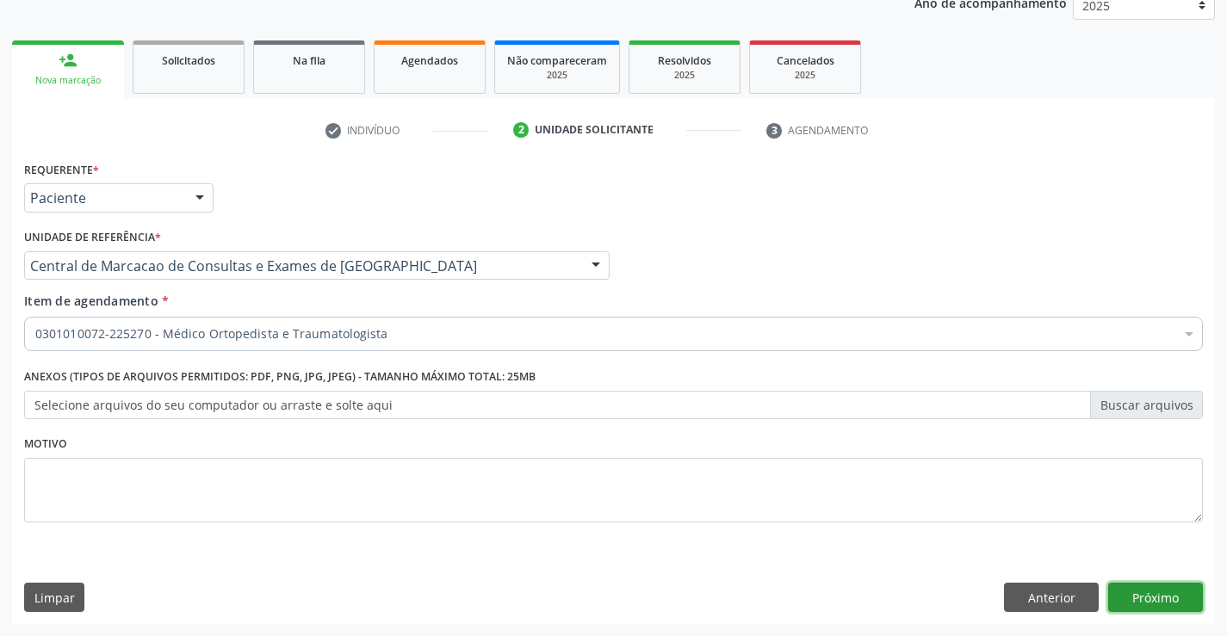
click at [1137, 595] on button "Próximo" at bounding box center [1155, 597] width 95 height 29
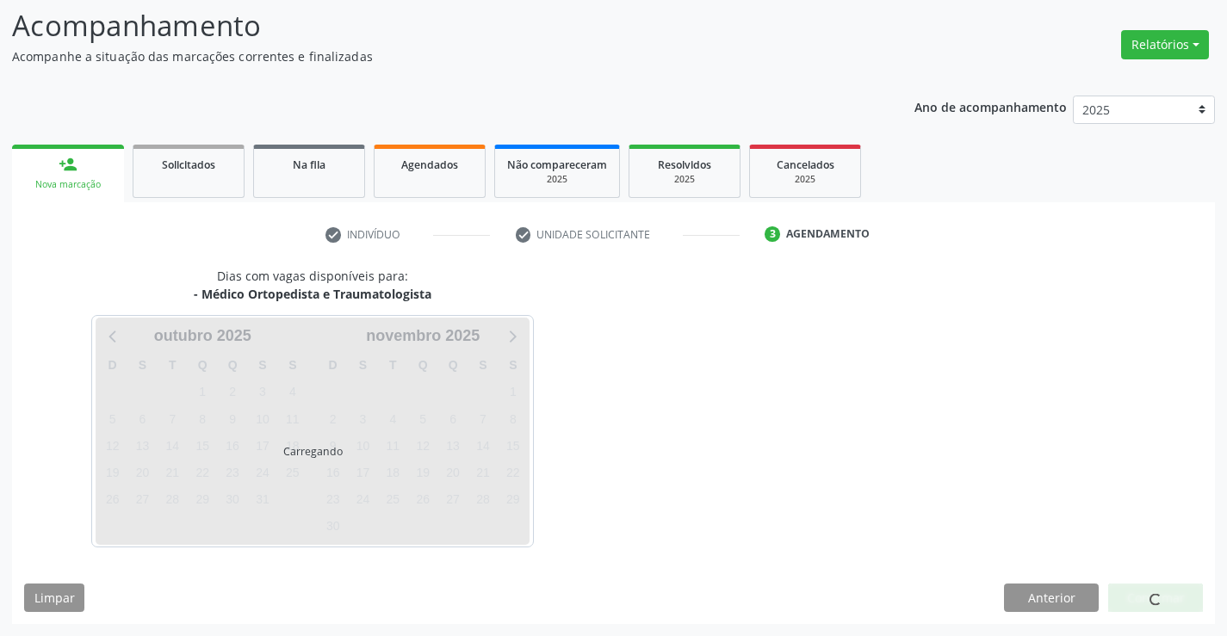
scroll to position [113, 0]
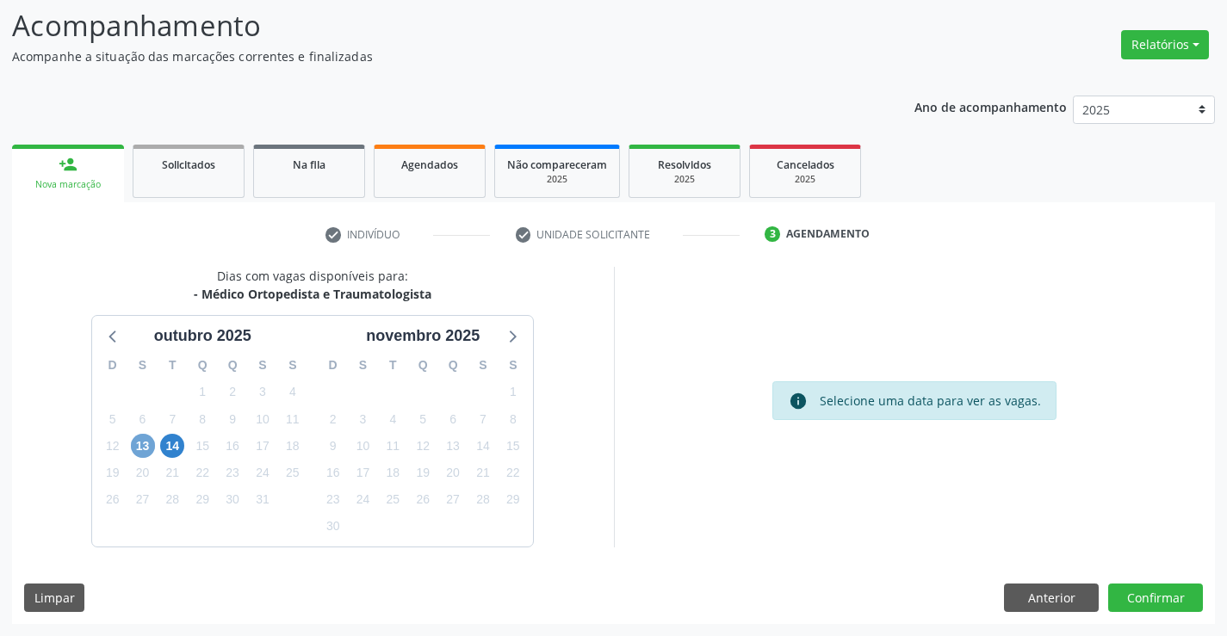
click at [146, 450] on span "13" at bounding box center [143, 446] width 24 height 24
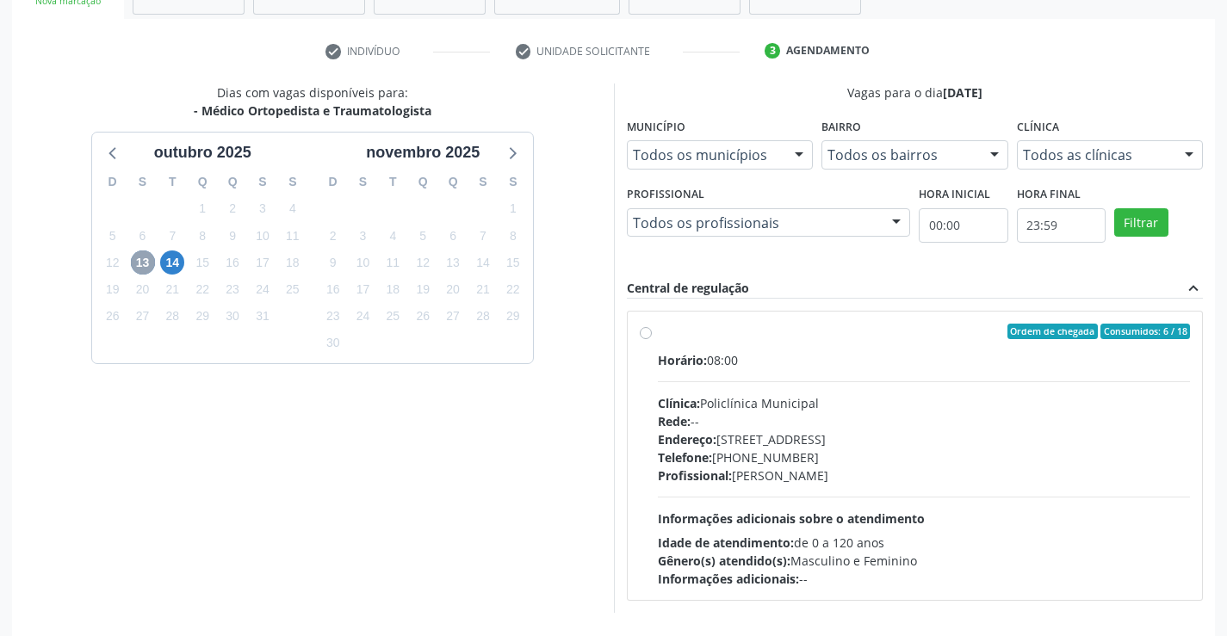
scroll to position [362, 0]
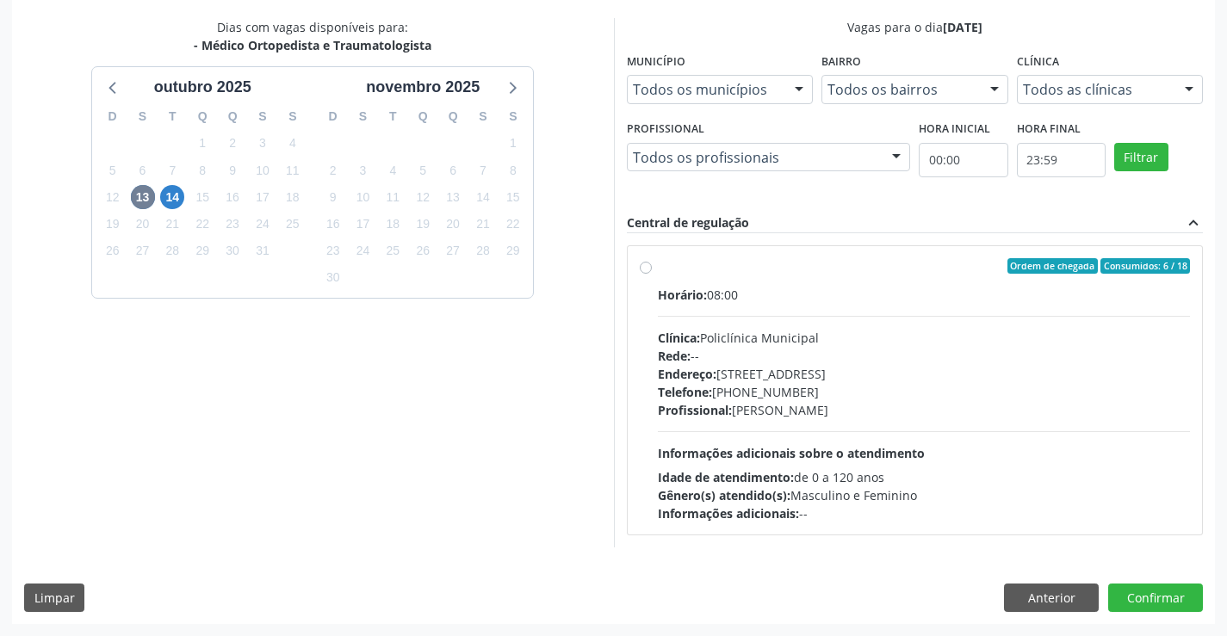
click at [717, 380] on span "Endereço:" at bounding box center [687, 374] width 59 height 16
click at [652, 274] on input "Ordem de chegada Consumidos: 6 / 18 Horário: 08:00 Clínica: Policlínica Municip…" at bounding box center [646, 266] width 12 height 16
radio input "true"
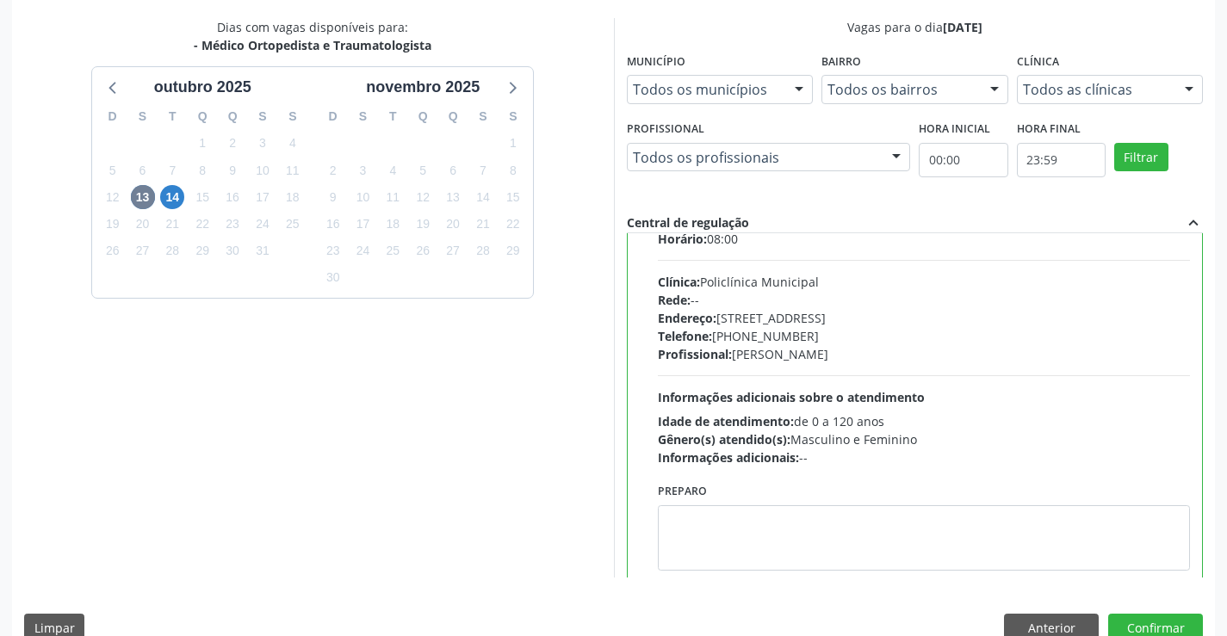
scroll to position [85, 0]
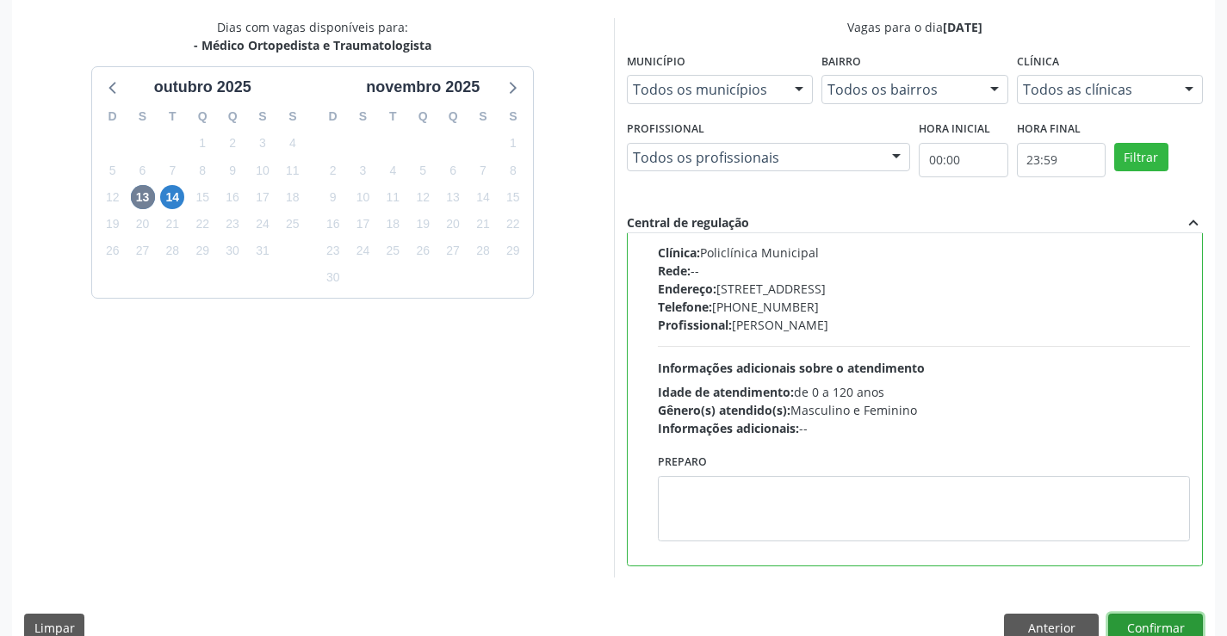
click at [1153, 622] on button "Confirmar" at bounding box center [1155, 628] width 95 height 29
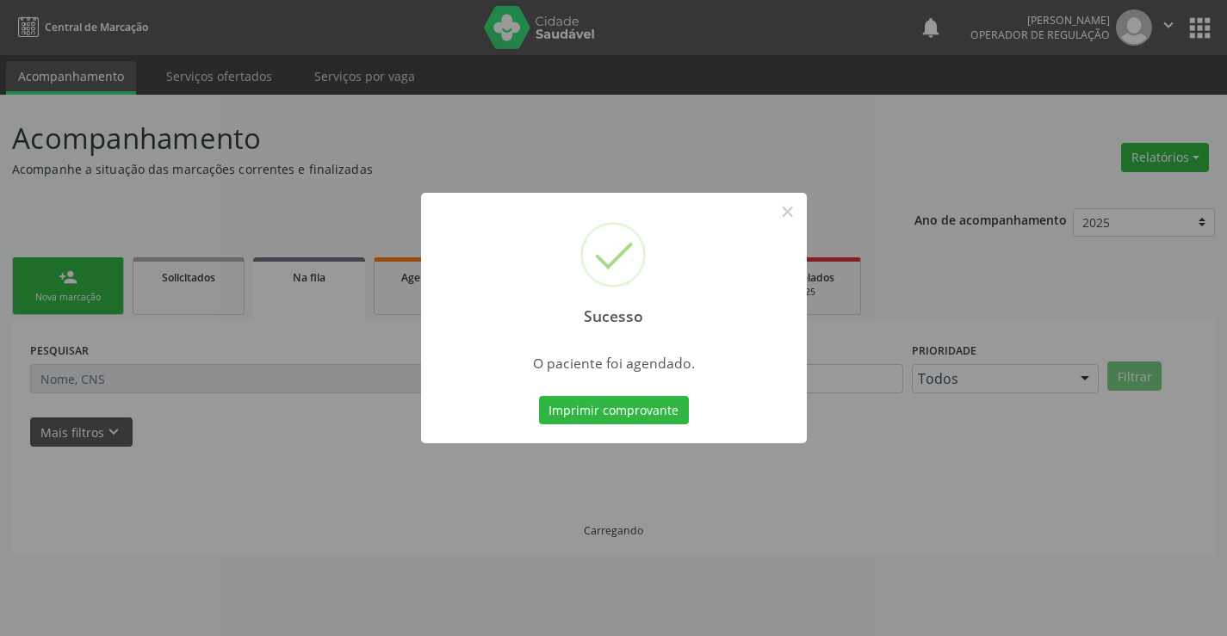
scroll to position [0, 0]
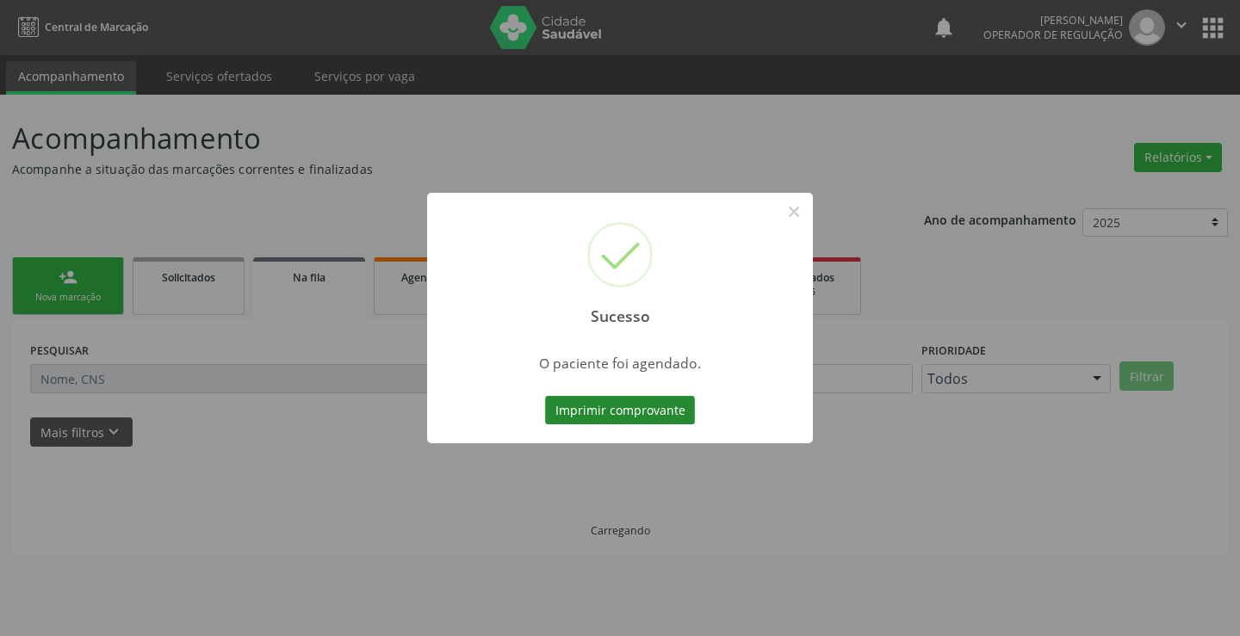
click at [586, 411] on button "Imprimir comprovante" at bounding box center [620, 410] width 150 height 29
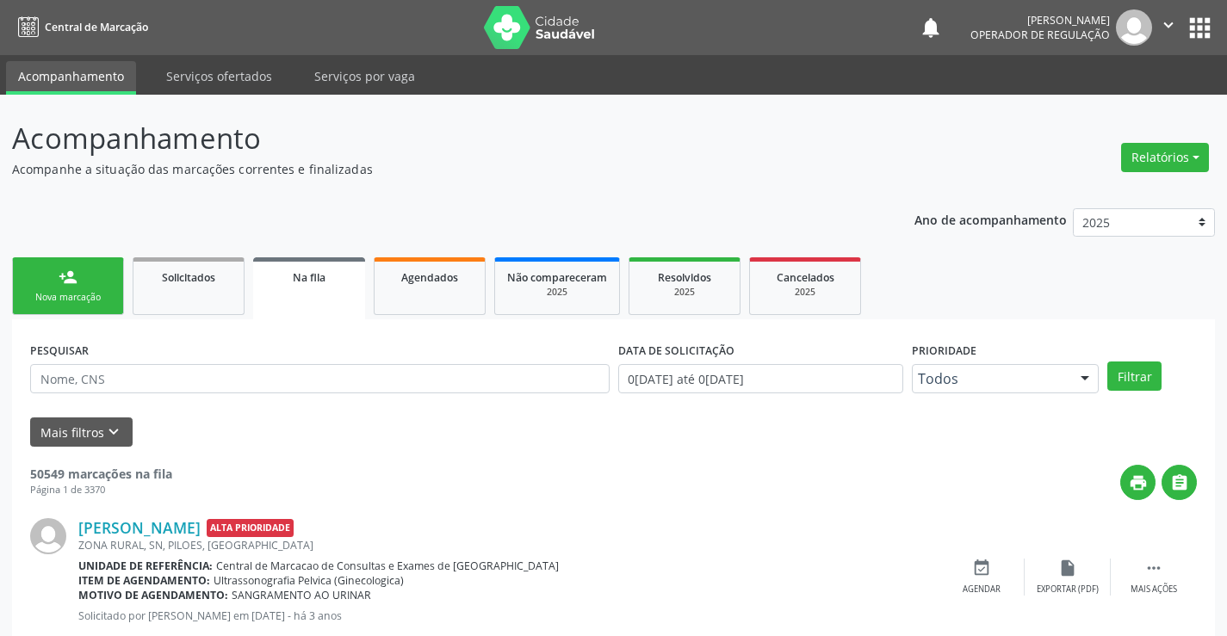
click at [78, 287] on link "person_add Nova marcação" at bounding box center [68, 287] width 112 height 58
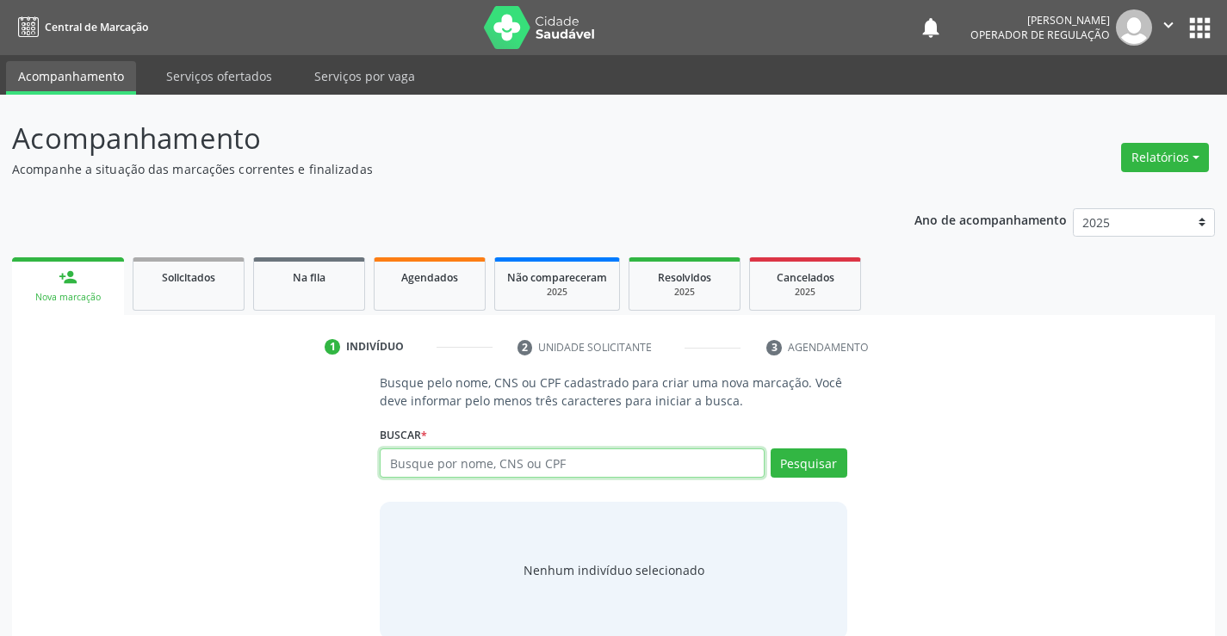
click at [545, 460] on input "text" at bounding box center [572, 463] width 384 height 29
type input "700609459736865"
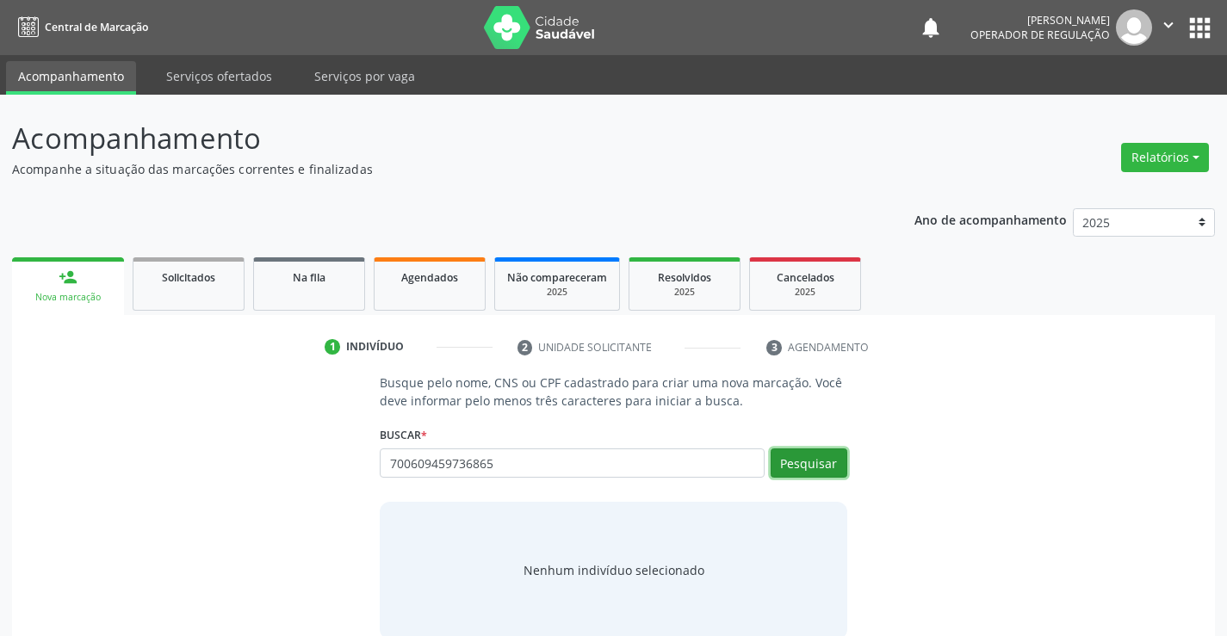
click at [826, 462] on button "Pesquisar" at bounding box center [809, 463] width 77 height 29
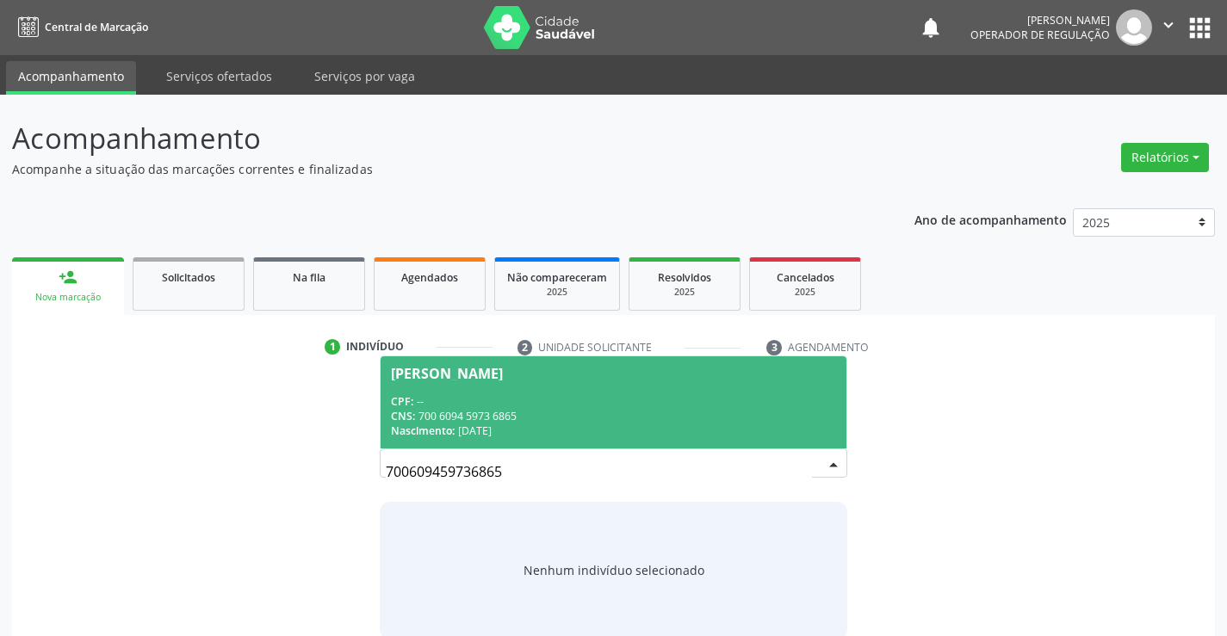
click at [487, 380] on div "Joana Silva de Souza" at bounding box center [447, 374] width 112 height 14
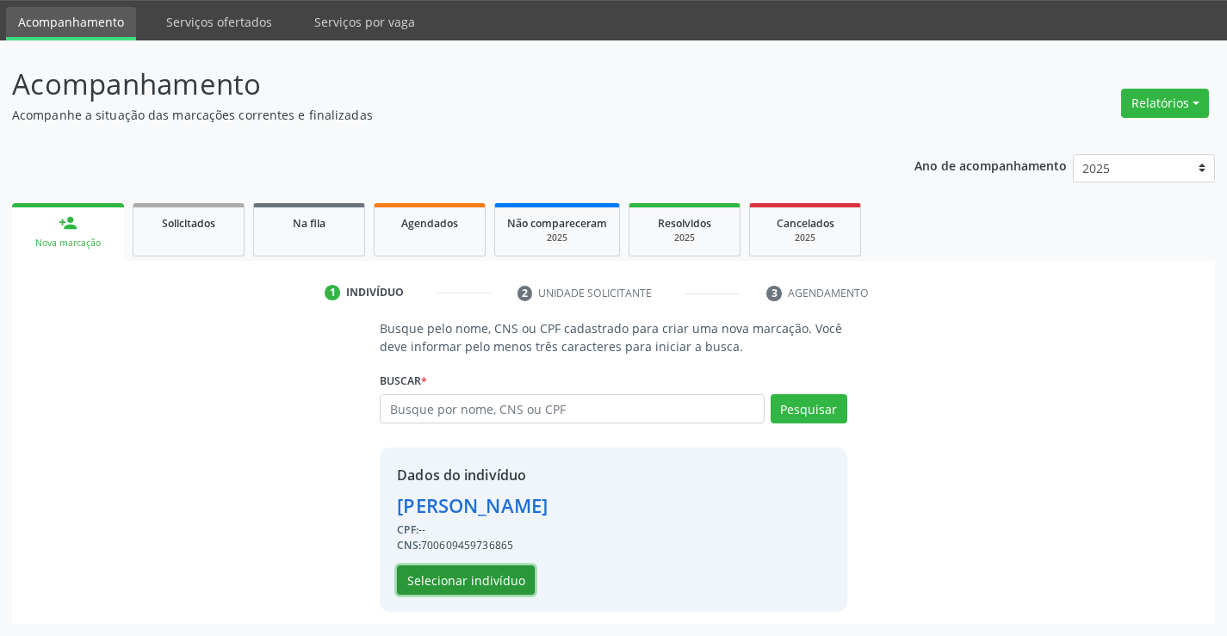
click at [448, 582] on button "Selecionar indivíduo" at bounding box center [466, 580] width 138 height 29
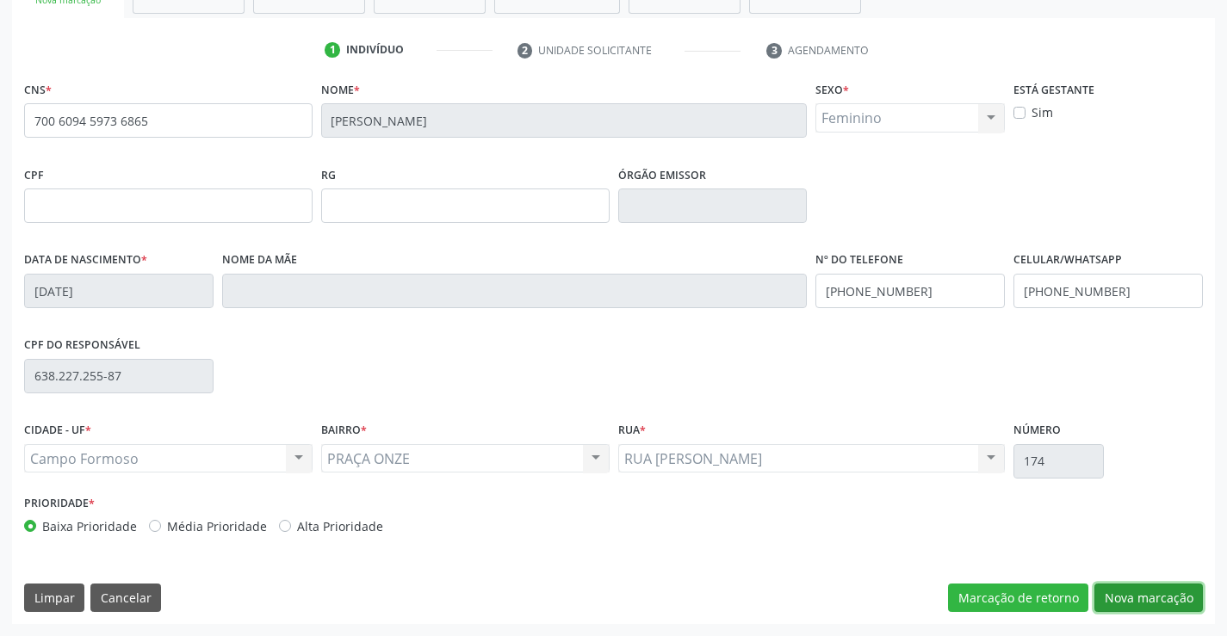
click at [1109, 605] on button "Nova marcação" at bounding box center [1149, 598] width 109 height 29
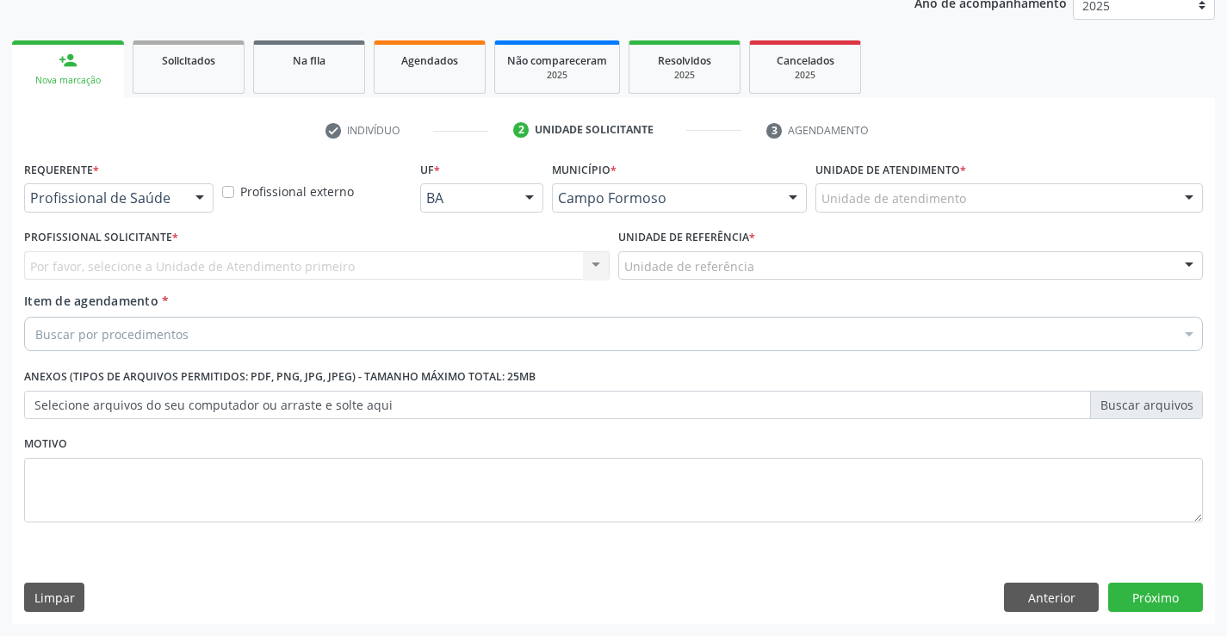
scroll to position [217, 0]
click at [166, 183] on div "Requerente * Profissional de Saúde Profissional de Saúde Paciente Nenhum result…" at bounding box center [118, 184] width 189 height 55
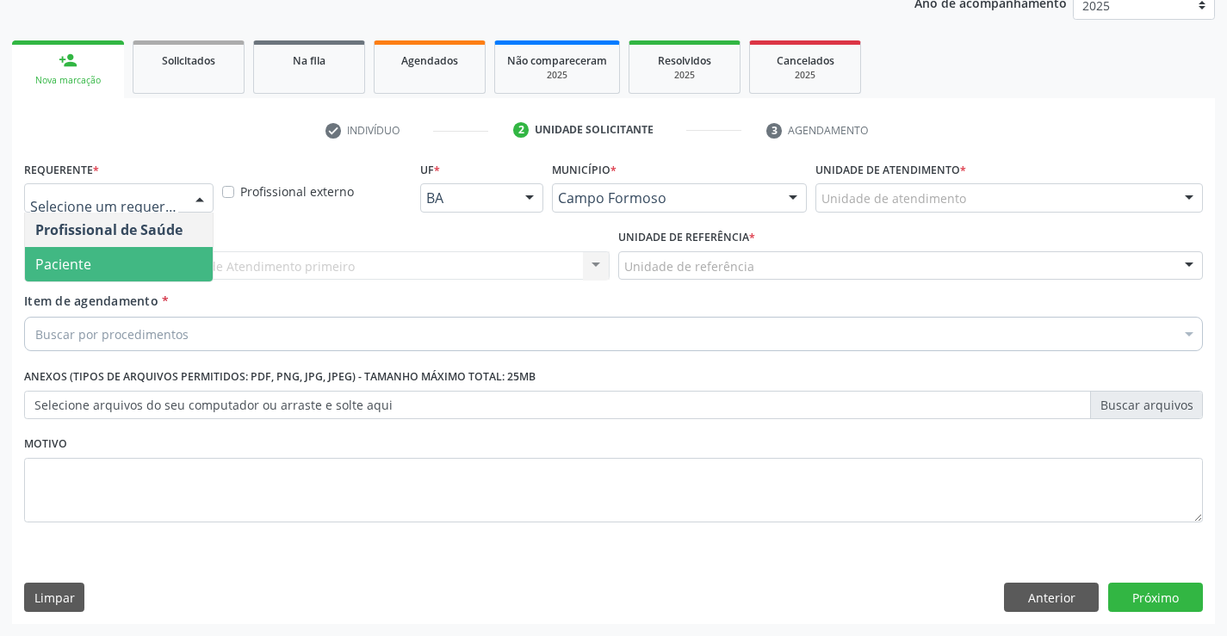
click at [169, 268] on span "Paciente" at bounding box center [119, 264] width 188 height 34
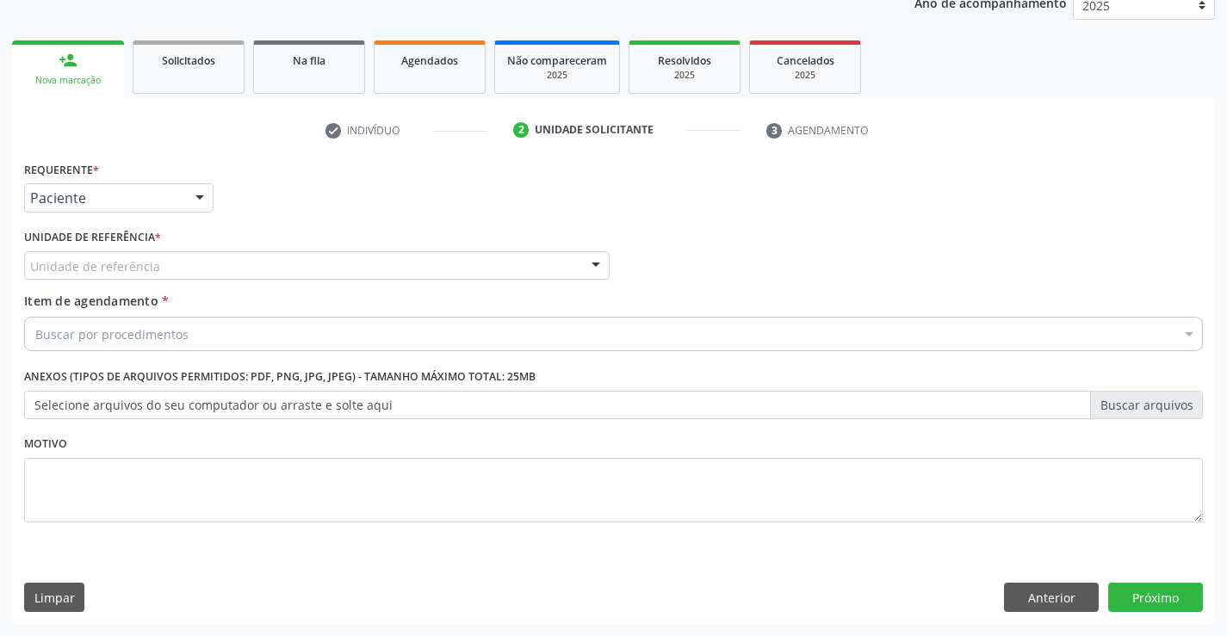
click at [241, 264] on div "Unidade de referência" at bounding box center [317, 265] width 586 height 29
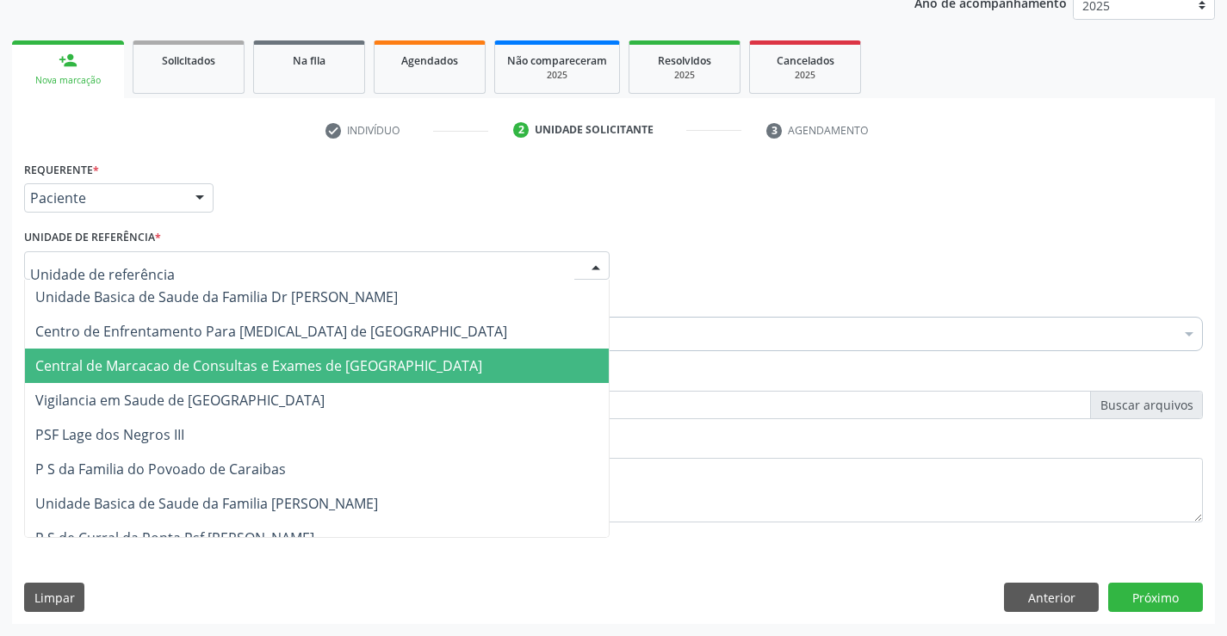
click at [225, 365] on span "Central de Marcacao de Consultas e Exames de [GEOGRAPHIC_DATA]" at bounding box center [258, 366] width 447 height 19
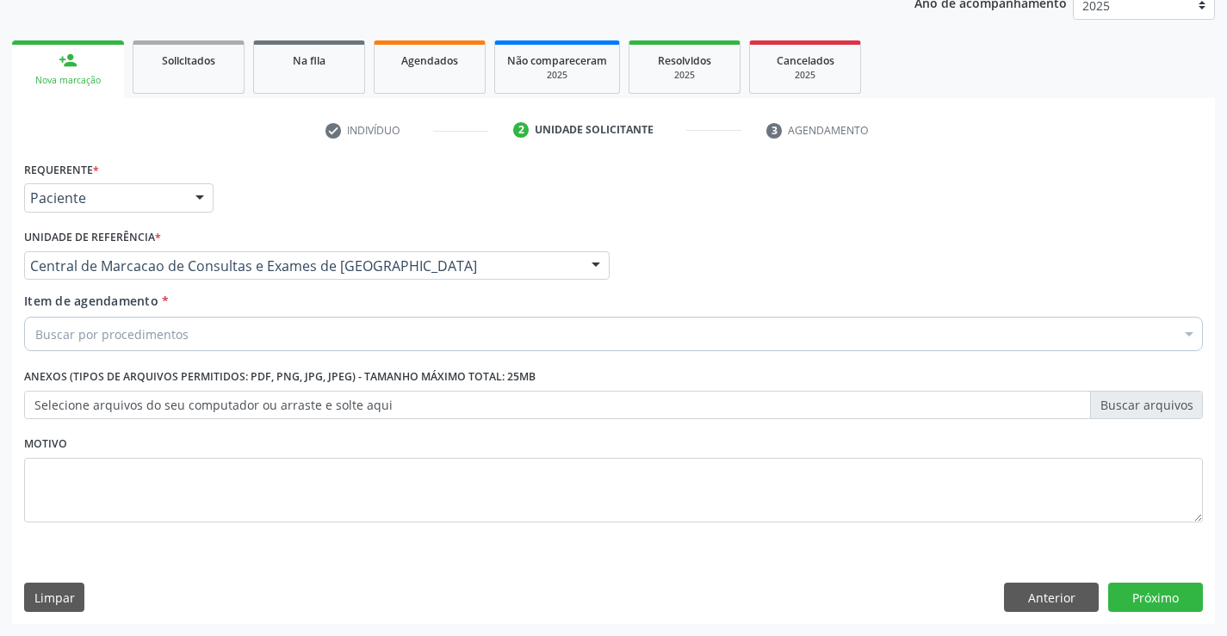
click at [259, 333] on div "Buscar por procedimentos" at bounding box center [613, 334] width 1179 height 34
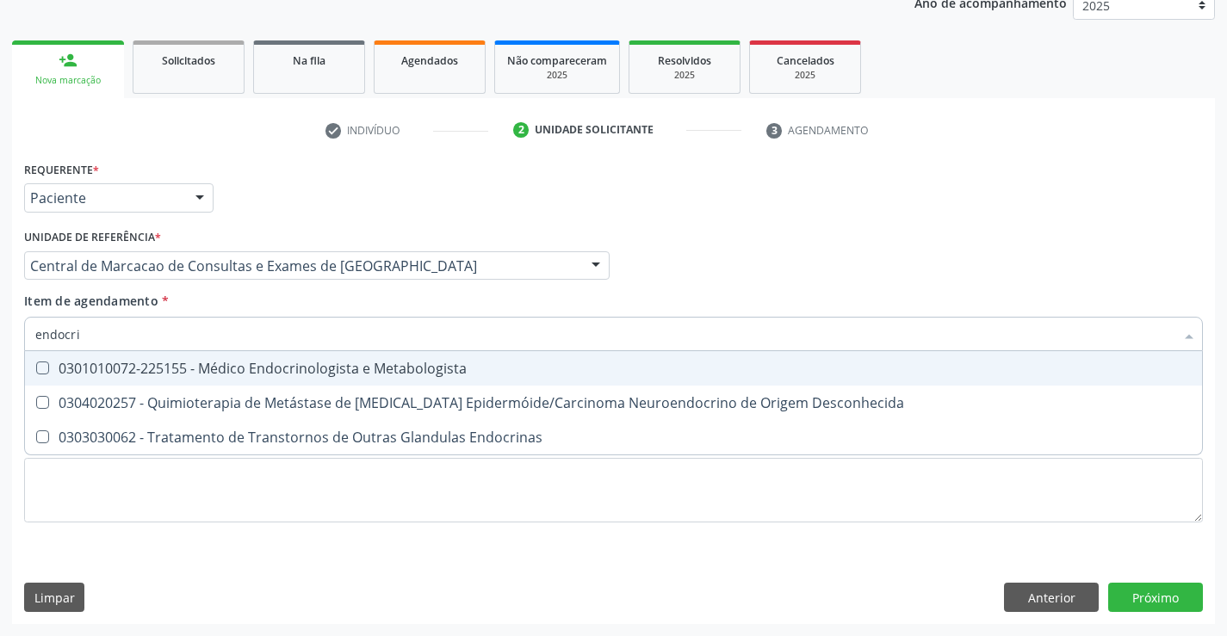
type input "endocrin"
click at [262, 369] on div "0301010072-225155 - Médico Endocrinologista e Metabologista" at bounding box center [613, 369] width 1157 height 14
checkbox Metabologista "true"
click at [770, 288] on div "Profissional Solicitante Por favor, selecione a Unidade de Atendimento primeiro…" at bounding box center [614, 258] width 1188 height 67
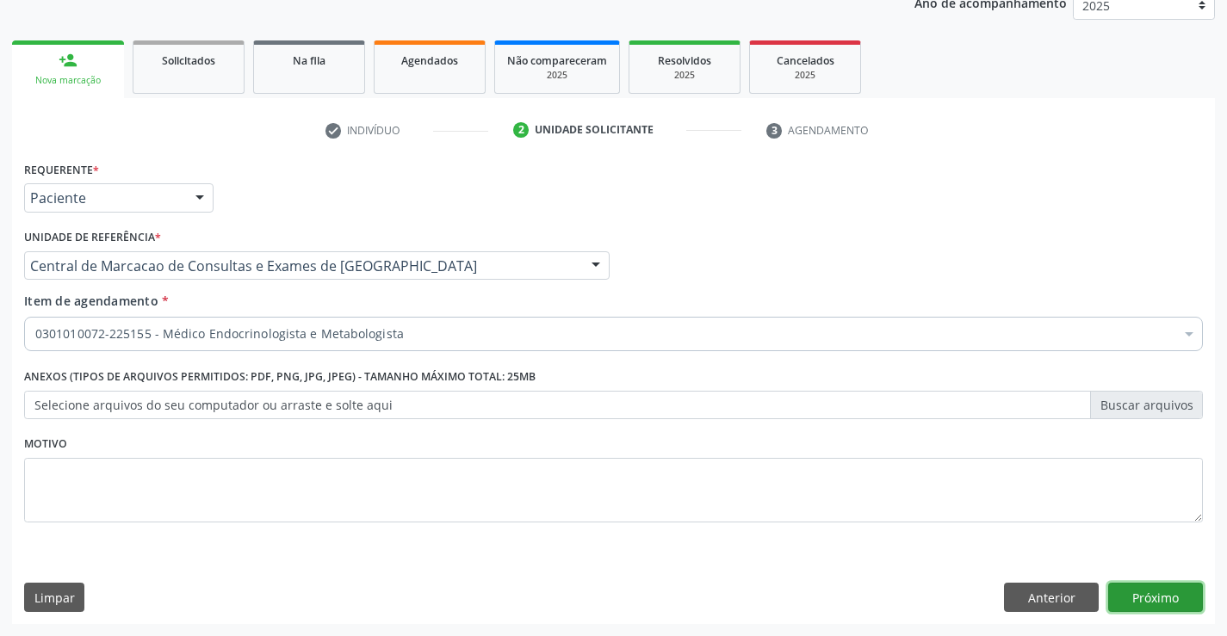
click at [1146, 596] on button "Próximo" at bounding box center [1155, 597] width 95 height 29
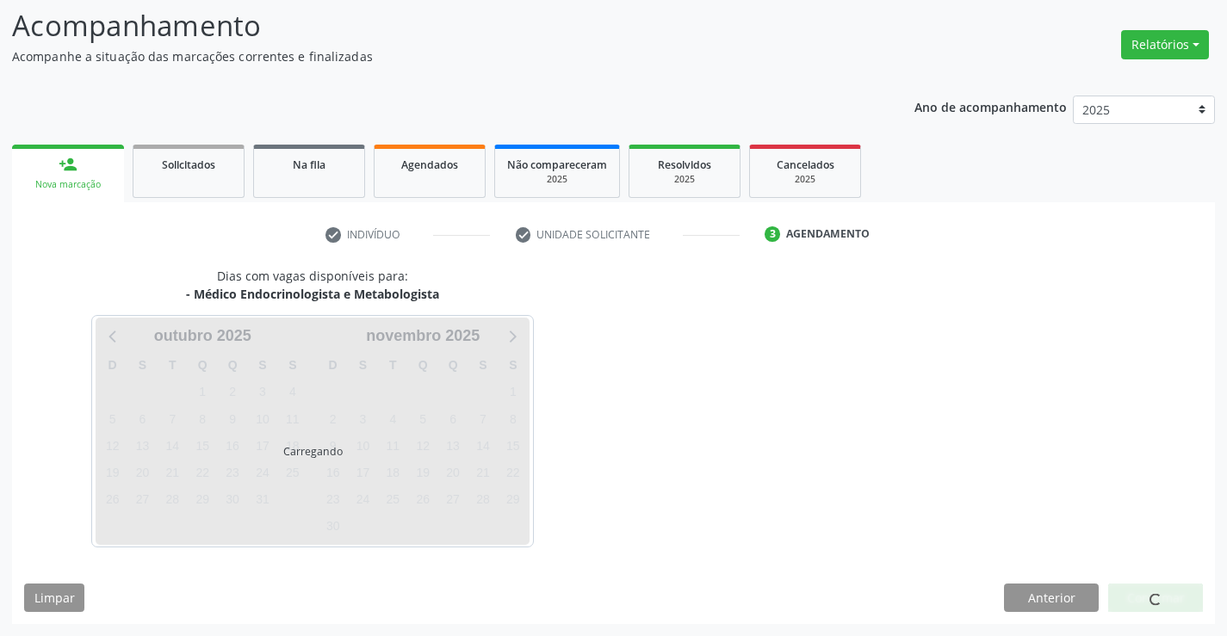
scroll to position [113, 0]
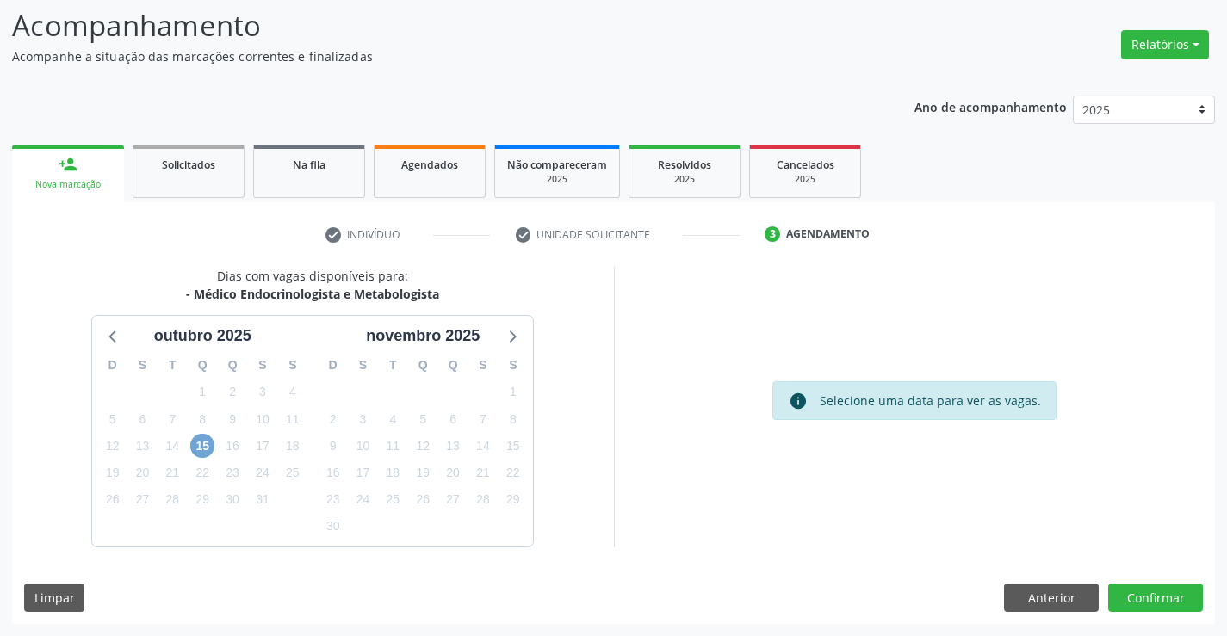
click at [193, 446] on span "15" at bounding box center [202, 446] width 24 height 24
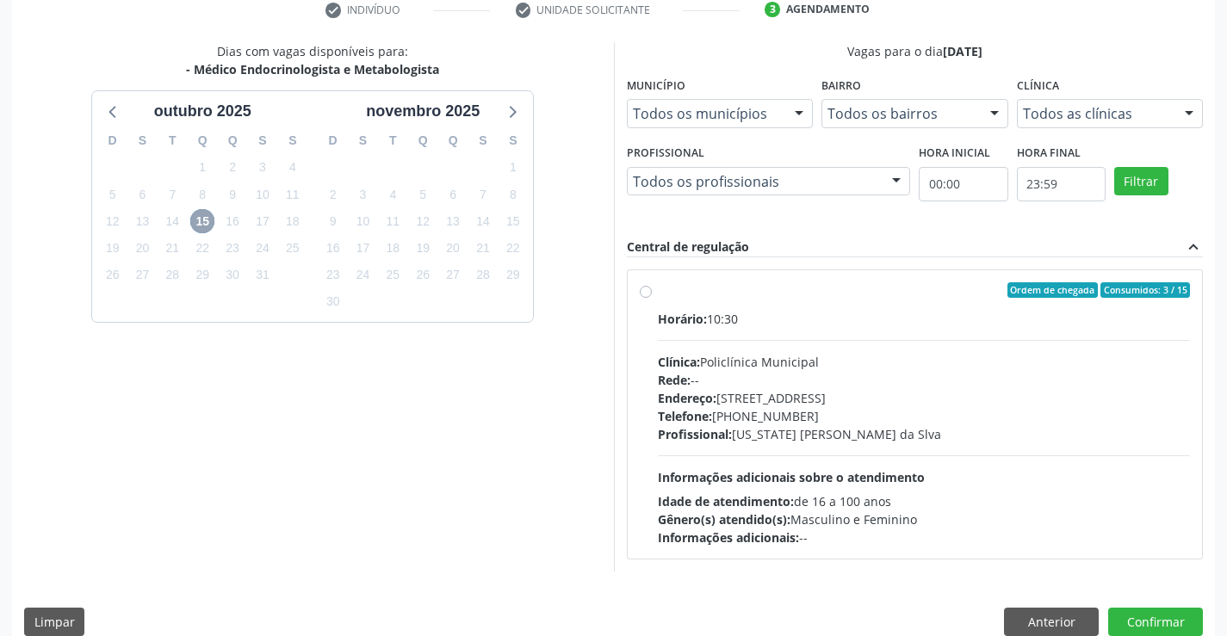
scroll to position [362, 0]
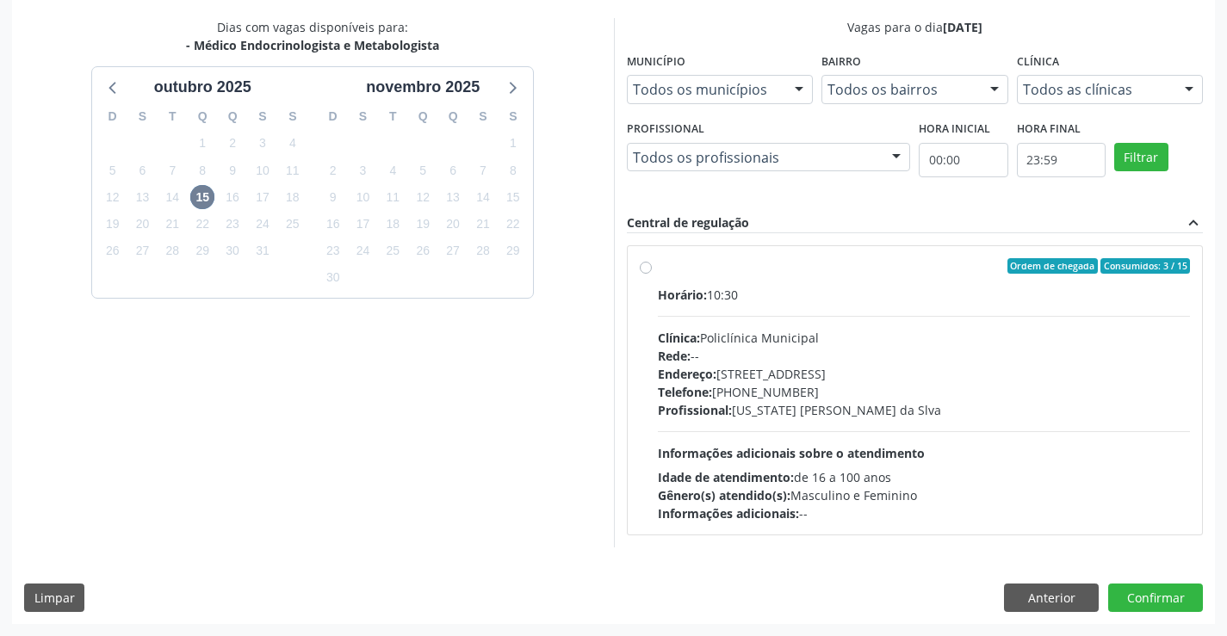
click at [692, 399] on span "Telefone:" at bounding box center [685, 392] width 54 height 16
click at [652, 274] on input "Ordem de chegada Consumidos: 3 / 15 Horário: 10:30 Clínica: Policlínica Municip…" at bounding box center [646, 266] width 12 height 16
radio input "true"
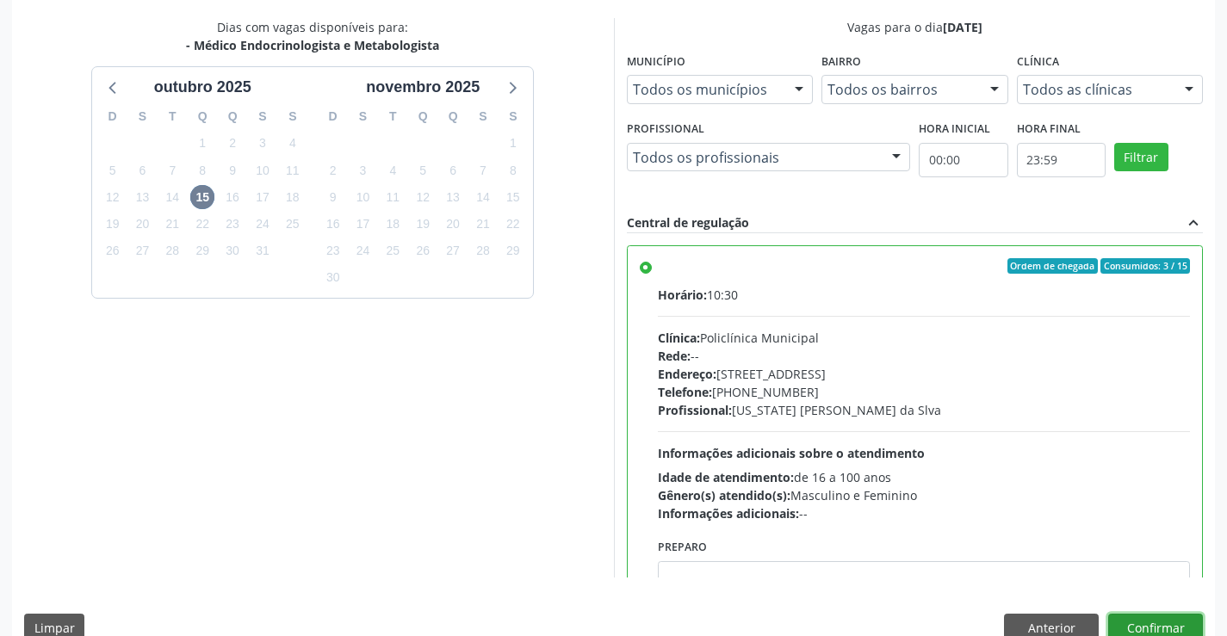
click at [1172, 628] on button "Confirmar" at bounding box center [1155, 628] width 95 height 29
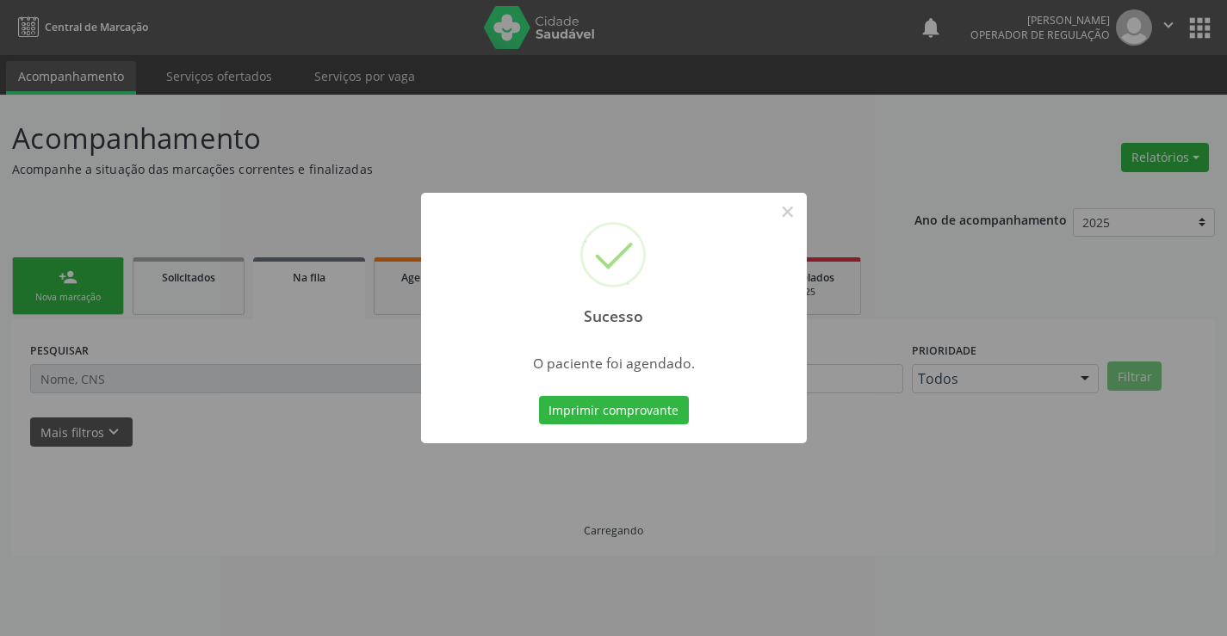
scroll to position [0, 0]
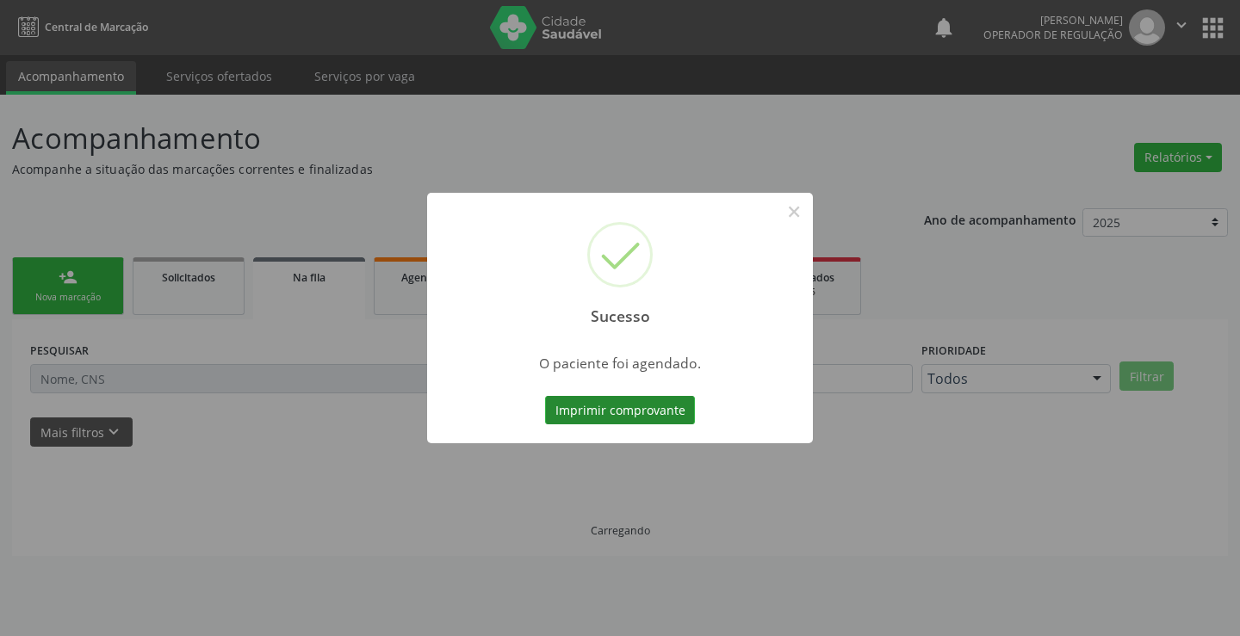
click at [622, 407] on button "Imprimir comprovante" at bounding box center [620, 410] width 150 height 29
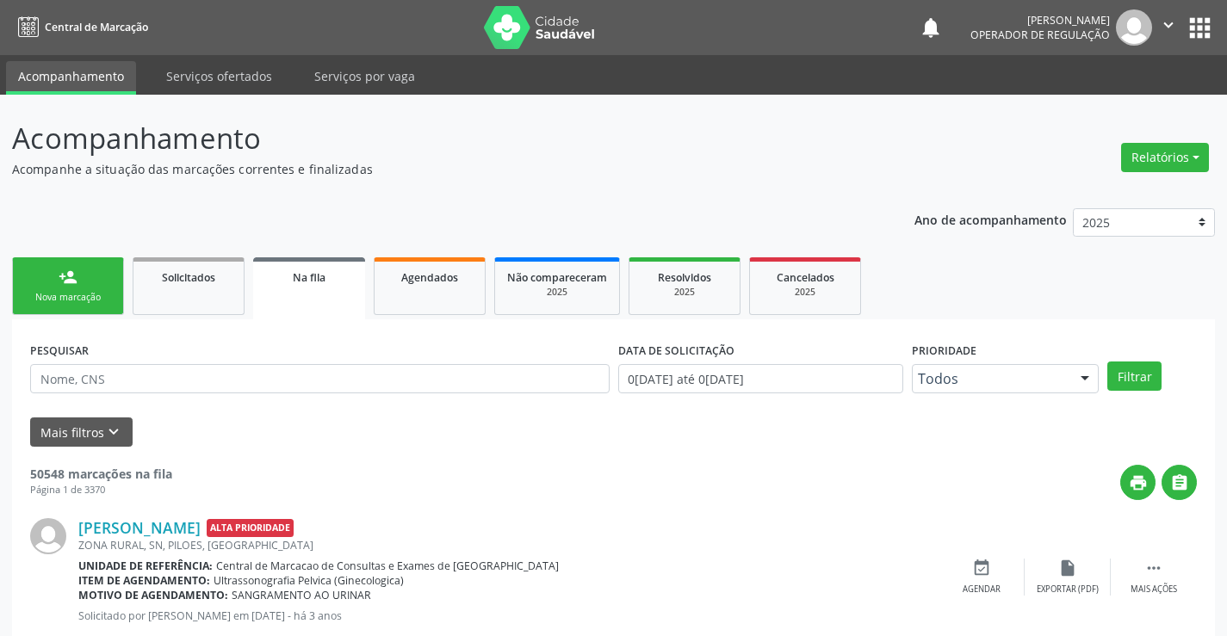
click at [126, 288] on ul "person_add Nova marcação Solicitados Na fila Agendados Não compareceram 2025 Re…" at bounding box center [613, 286] width 1203 height 66
click at [116, 290] on link "person_add Nova marcação" at bounding box center [68, 287] width 112 height 58
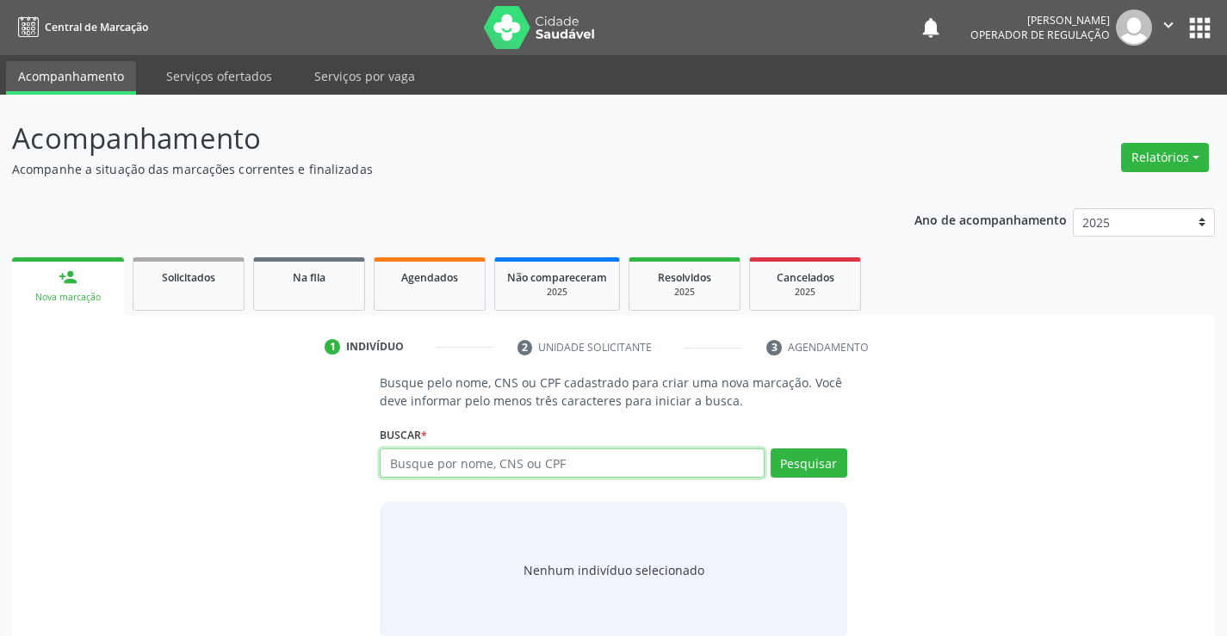
click at [397, 456] on input "text" at bounding box center [572, 463] width 384 height 29
type input "705509440604310"
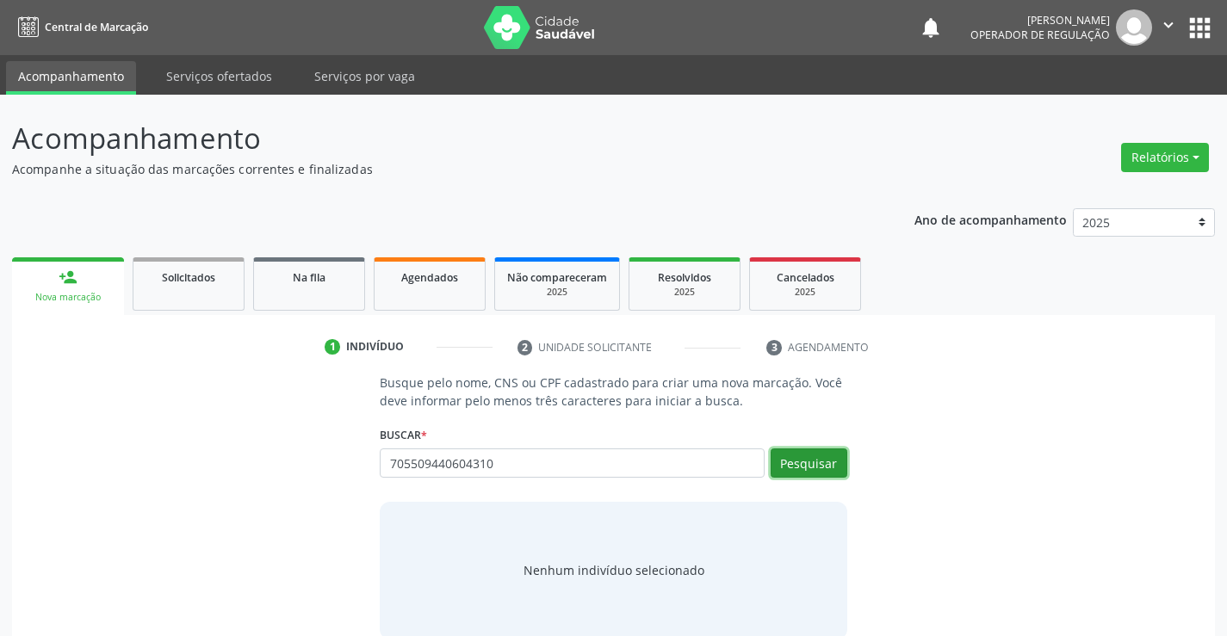
click at [801, 470] on button "Pesquisar" at bounding box center [809, 463] width 77 height 29
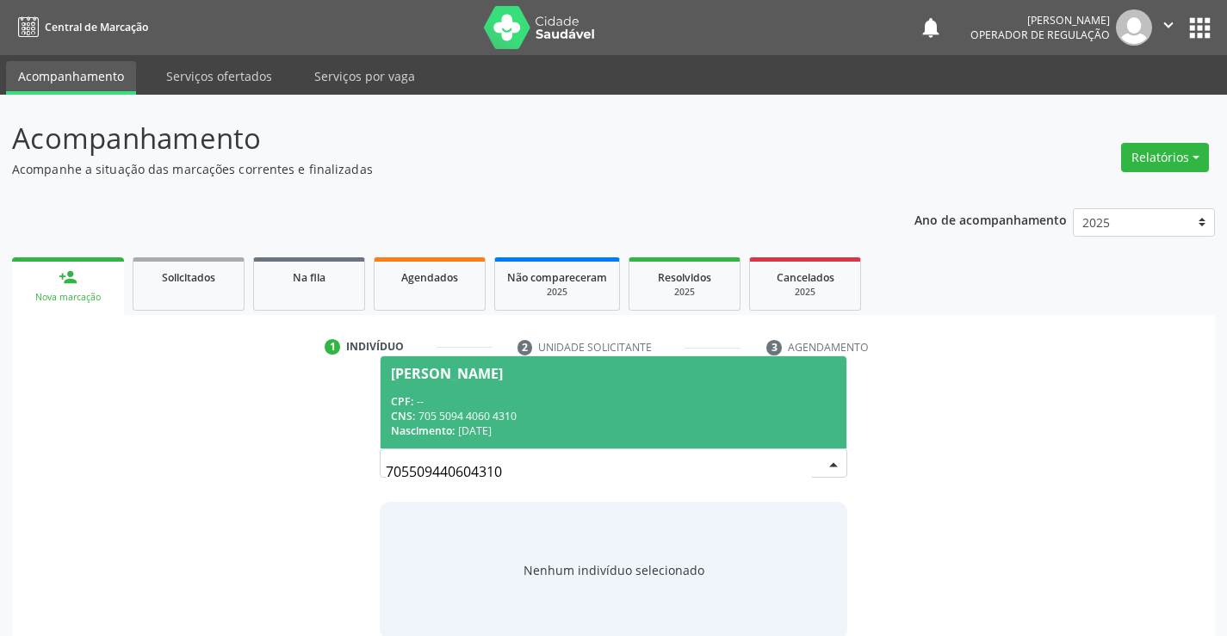
click at [646, 397] on div "CPF: --" at bounding box center [613, 401] width 444 height 15
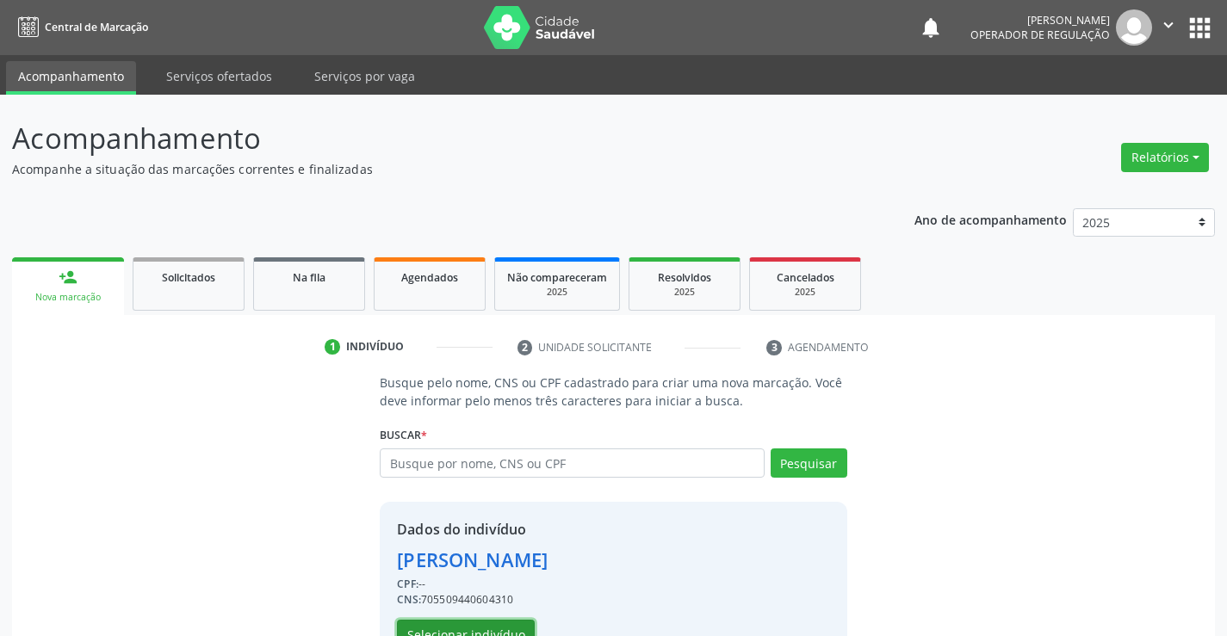
click at [493, 623] on button "Selecionar indivíduo" at bounding box center [466, 634] width 138 height 29
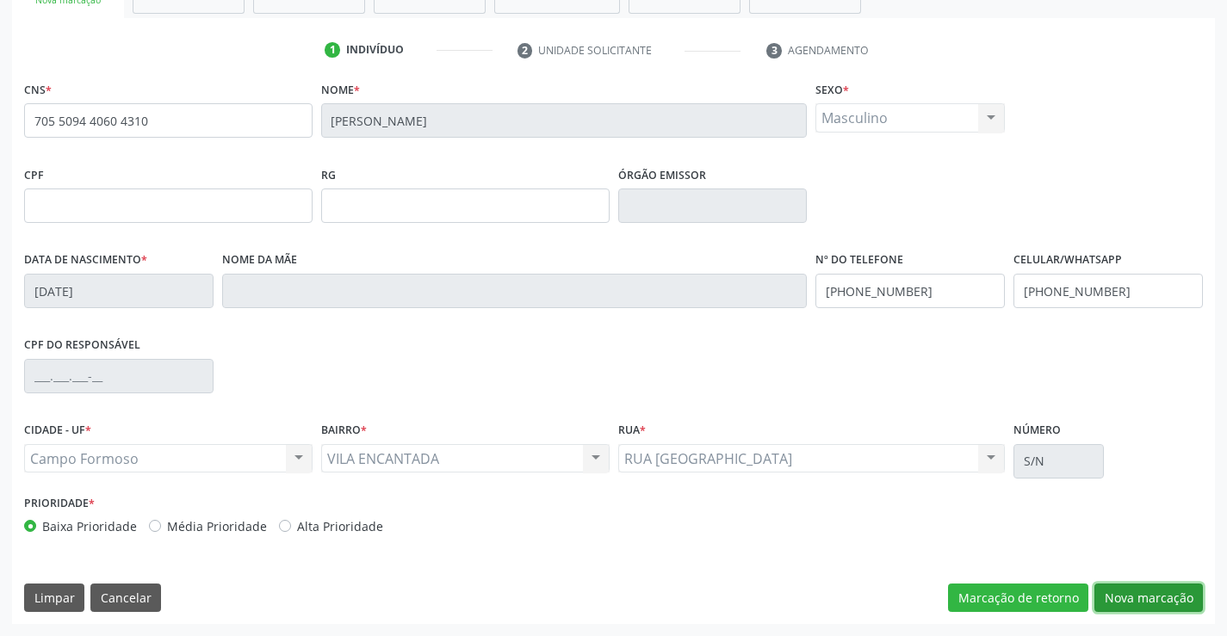
click at [1127, 595] on button "Nova marcação" at bounding box center [1149, 598] width 109 height 29
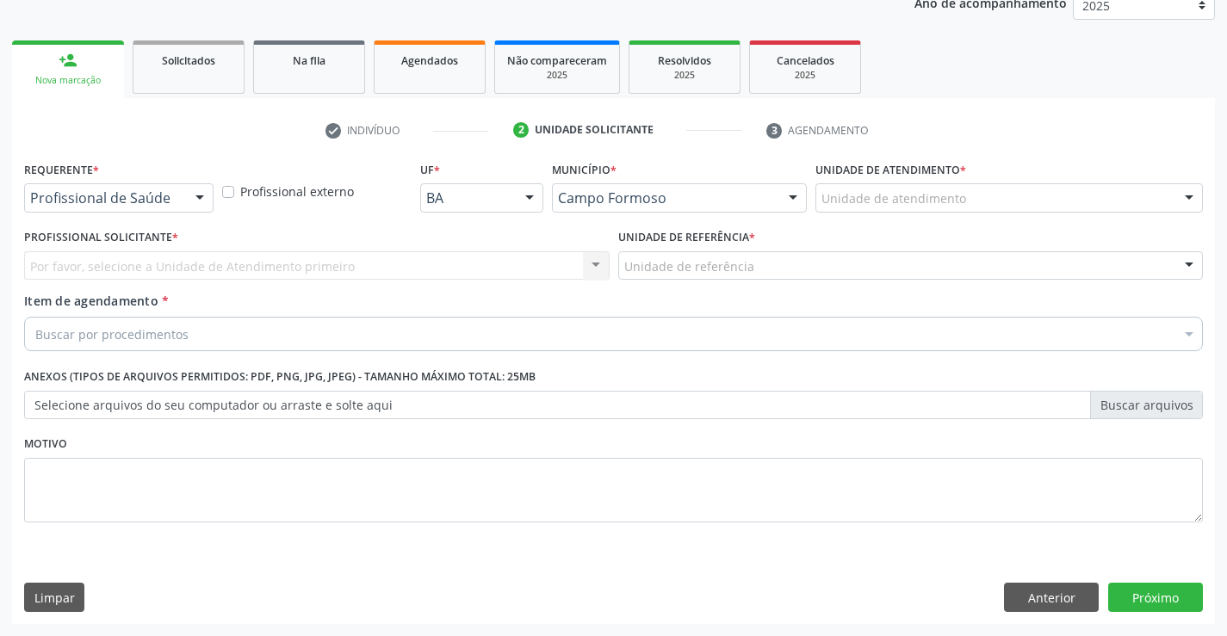
scroll to position [217, 0]
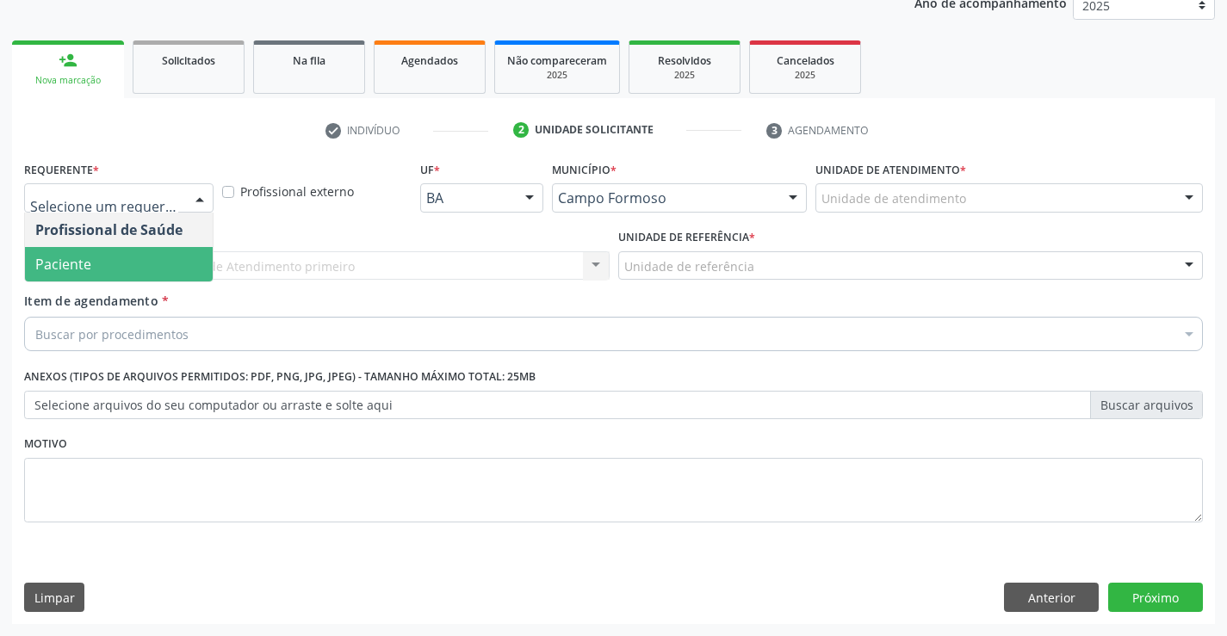
drag, startPoint x: 124, startPoint y: 246, endPoint x: 140, endPoint y: 247, distance: 15.5
click at [124, 247] on span "Paciente" at bounding box center [119, 264] width 188 height 34
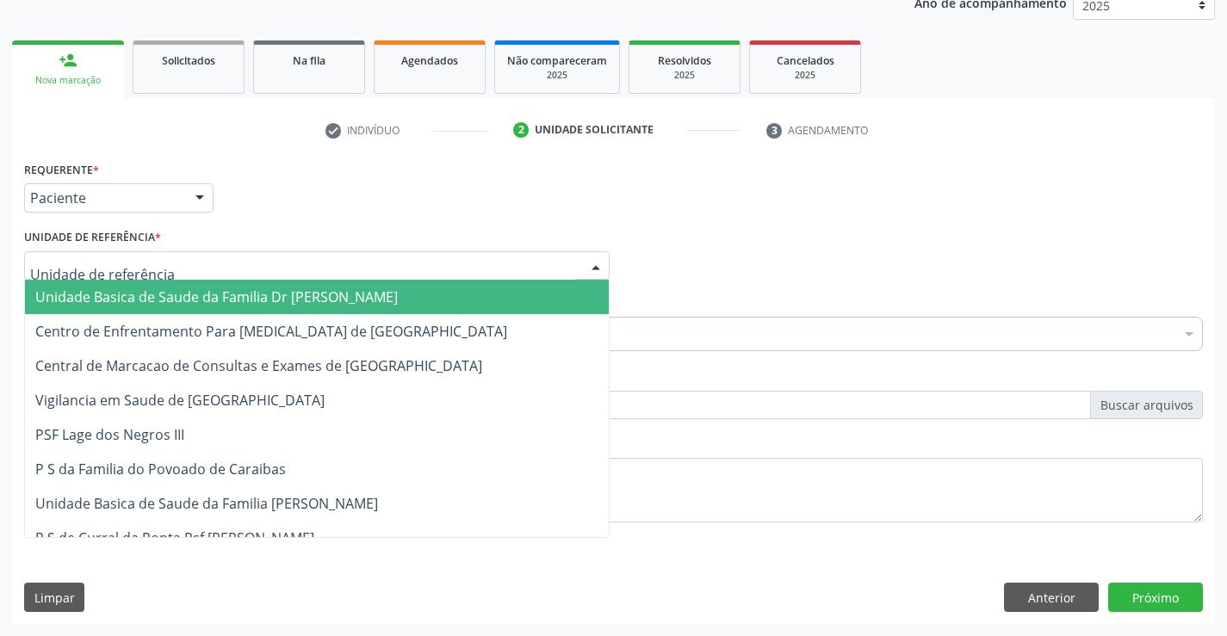
click at [251, 265] on div at bounding box center [317, 265] width 586 height 29
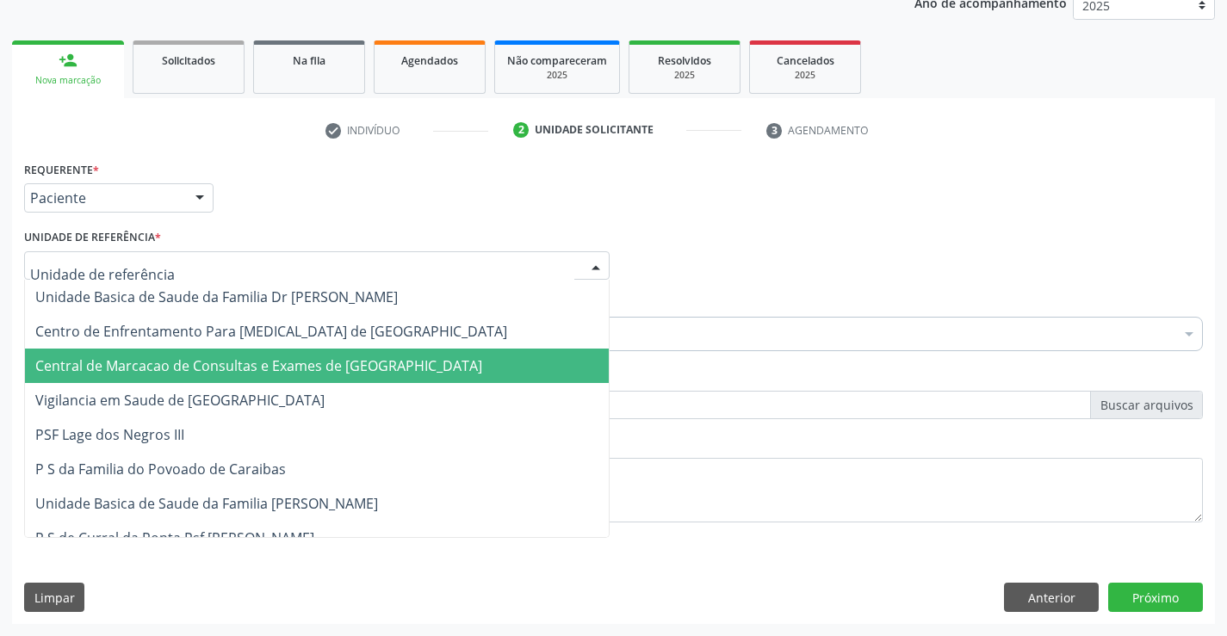
click at [281, 362] on span "Central de Marcacao de Consultas e Exames de [GEOGRAPHIC_DATA]" at bounding box center [258, 366] width 447 height 19
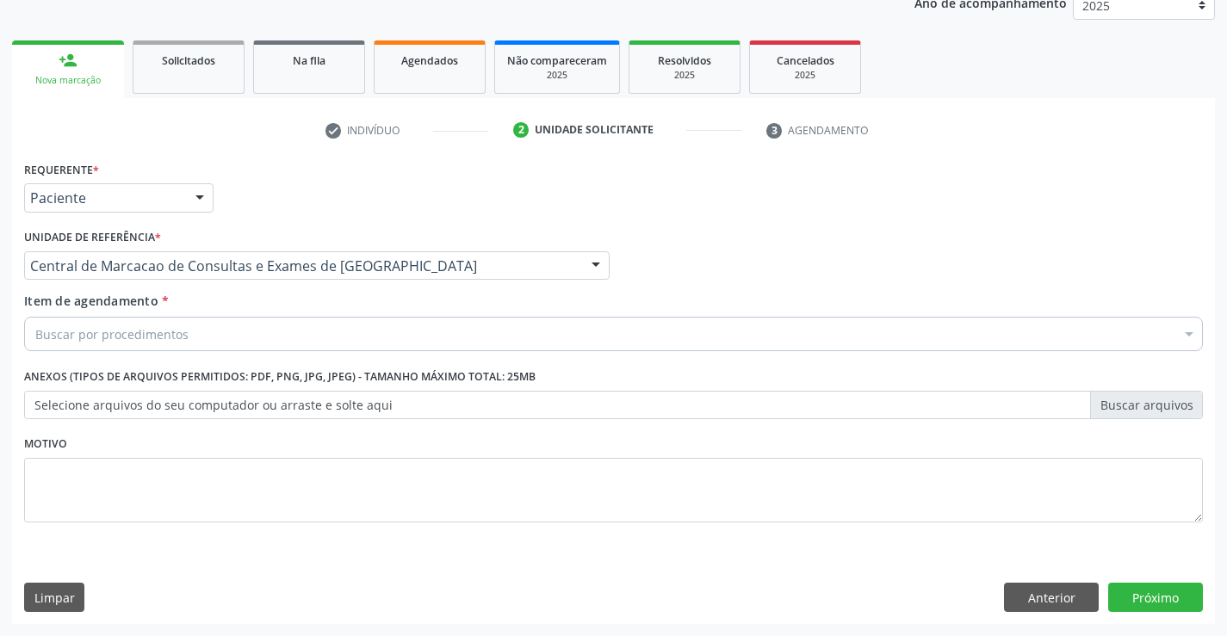
click at [299, 336] on div "Buscar por procedimentos" at bounding box center [613, 334] width 1179 height 34
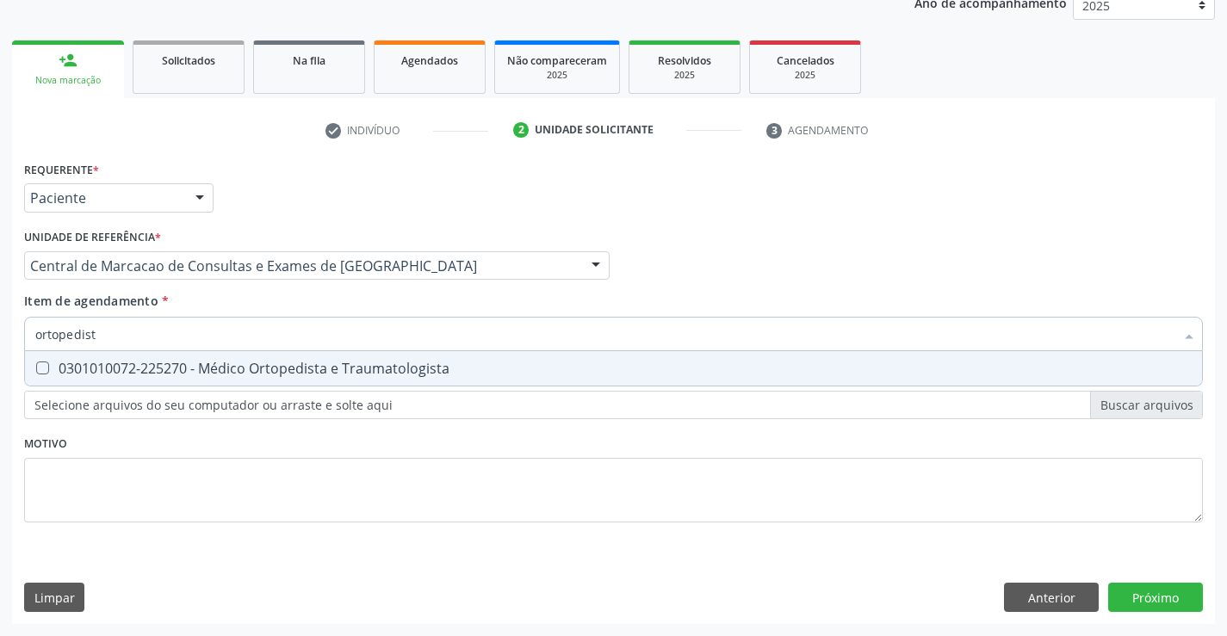
type input "ortopedista"
click at [564, 369] on div "0301010072-225270 - Médico Ortopedista e Traumatologista" at bounding box center [613, 369] width 1157 height 14
checkbox Traumatologista "true"
click at [1164, 602] on div "Requerente * Paciente Profissional de Saúde Paciente Nenhum resultado encontrad…" at bounding box center [613, 391] width 1203 height 468
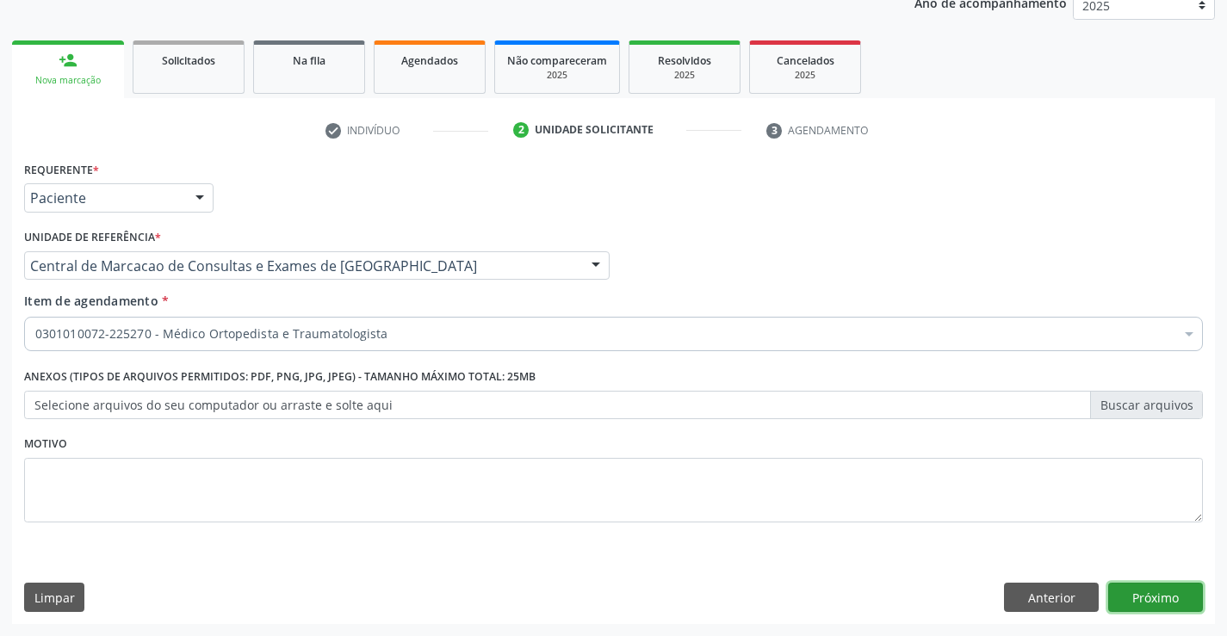
click at [1148, 599] on button "Próximo" at bounding box center [1155, 597] width 95 height 29
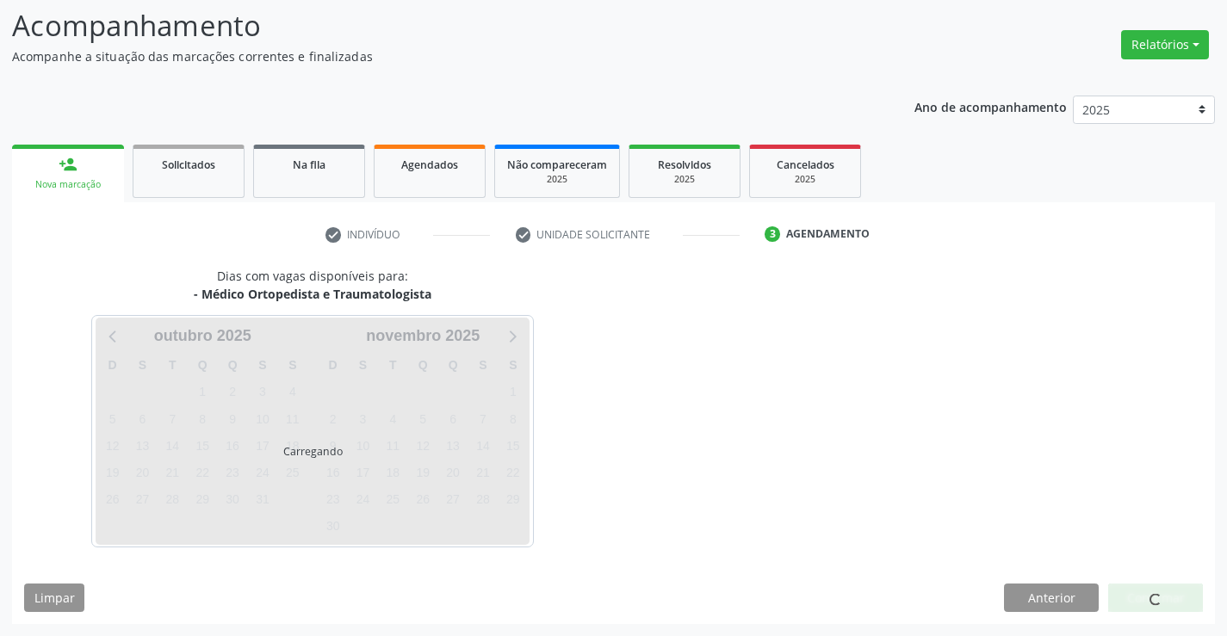
scroll to position [113, 0]
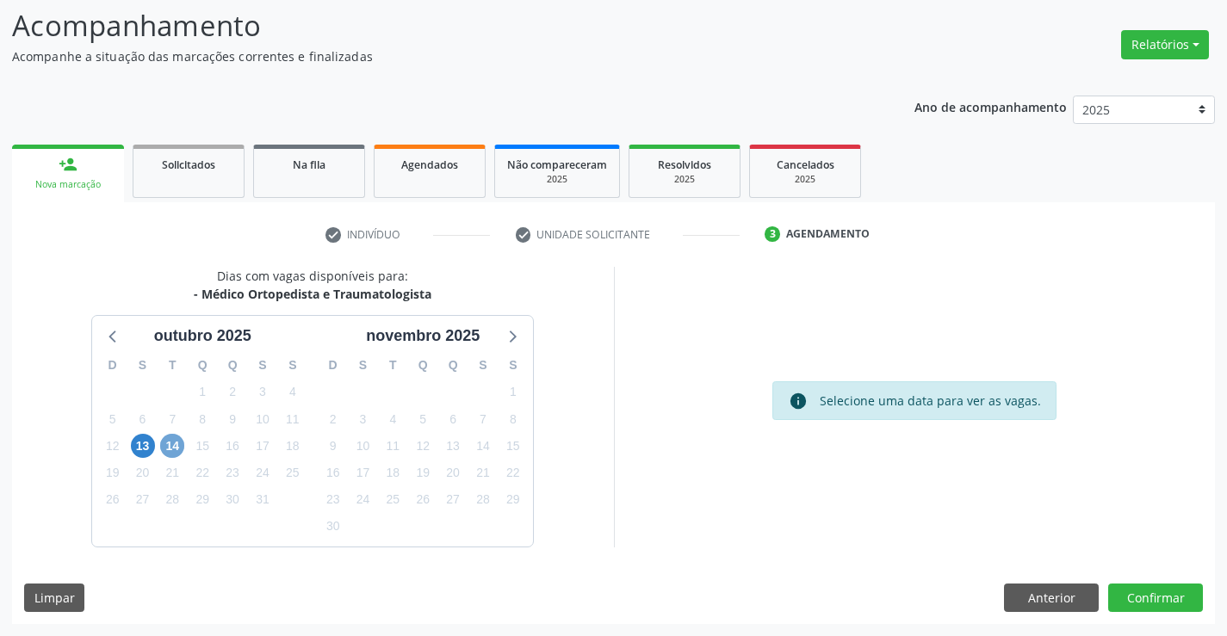
click at [164, 444] on span "14" at bounding box center [172, 446] width 24 height 24
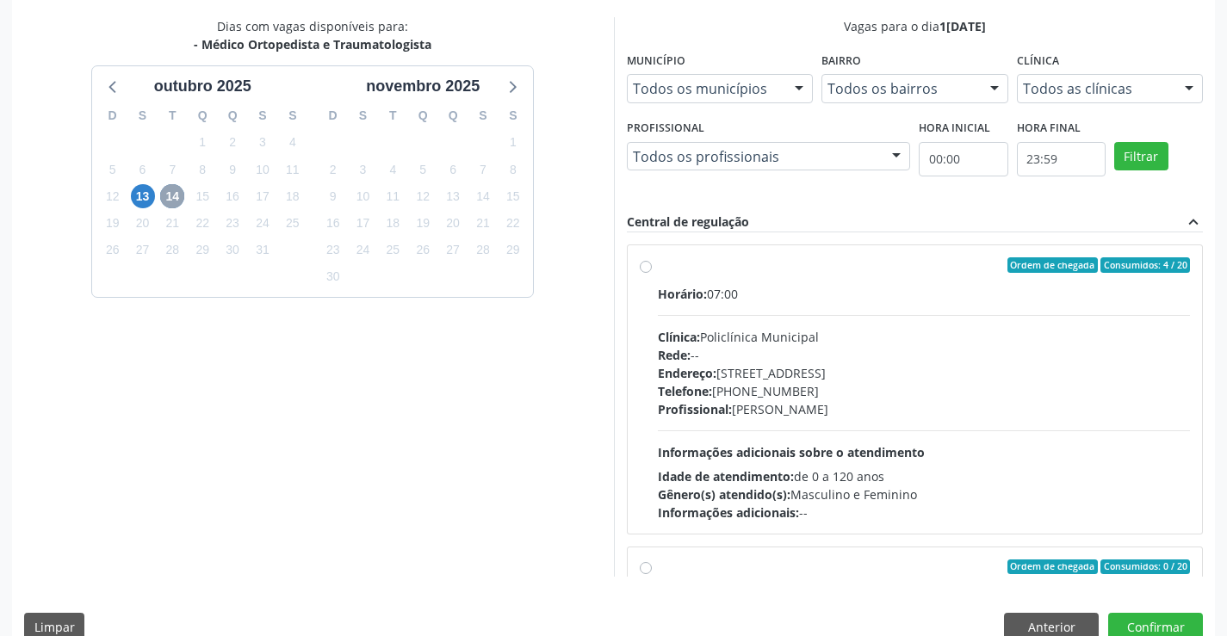
scroll to position [371, 0]
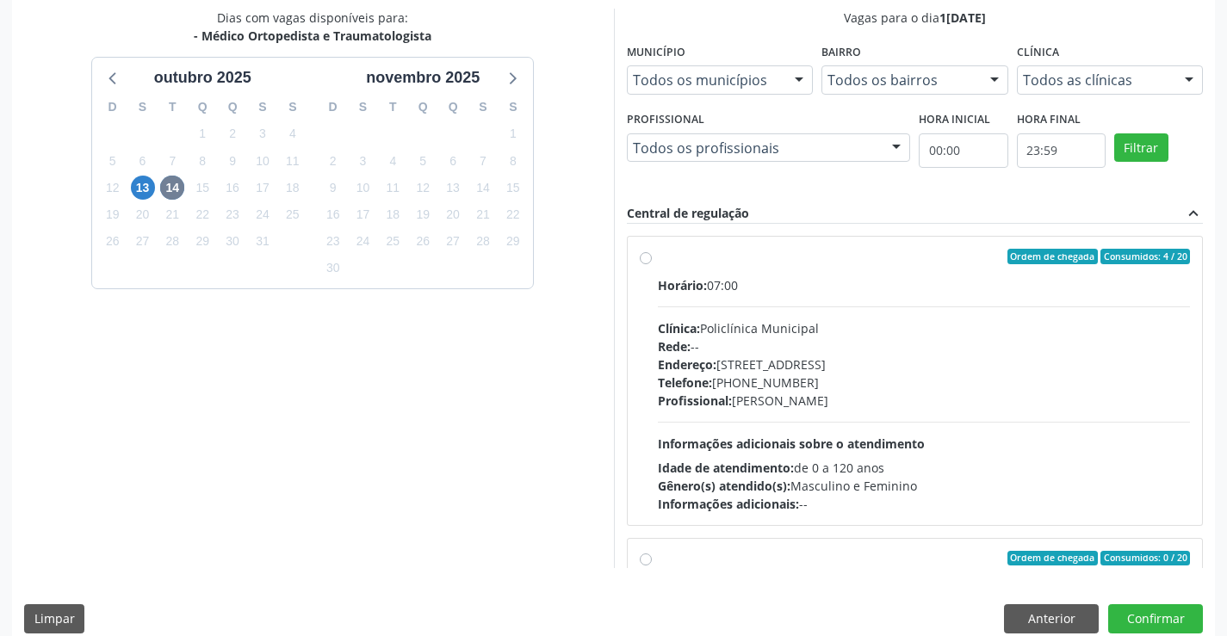
click at [765, 379] on div "Telefone: (74) 6451312" at bounding box center [924, 383] width 533 height 18
click at [652, 264] on input "Ordem de chegada Consumidos: 4 / 20 Horário: 07:00 Clínica: Policlínica Municip…" at bounding box center [646, 257] width 12 height 16
radio input "true"
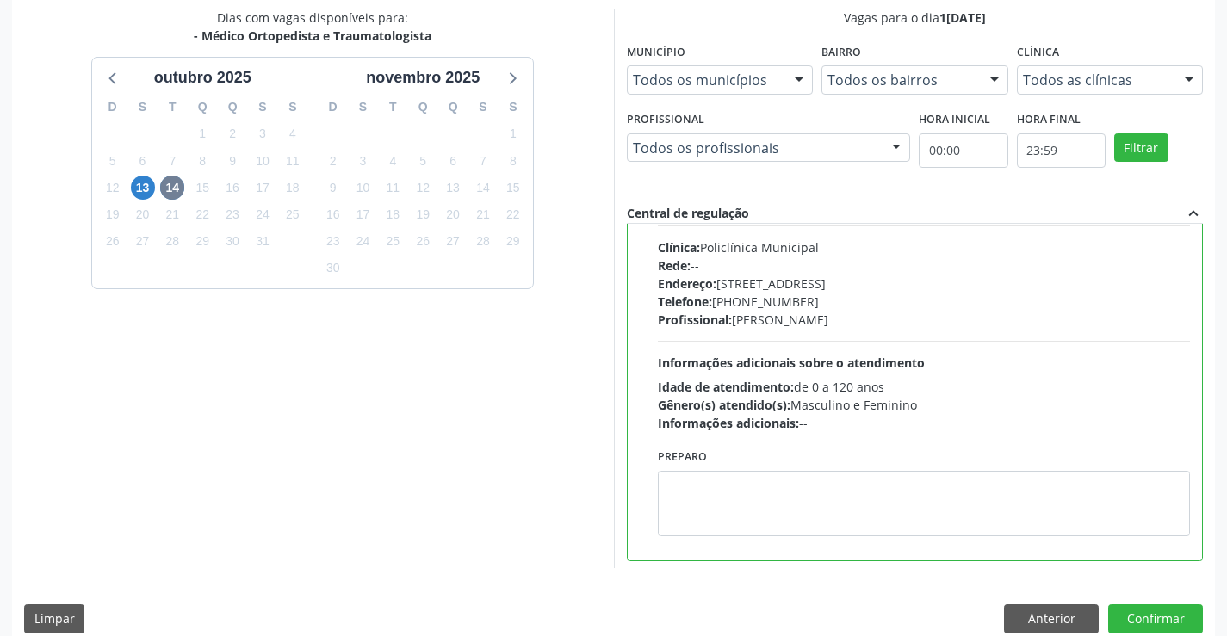
scroll to position [0, 0]
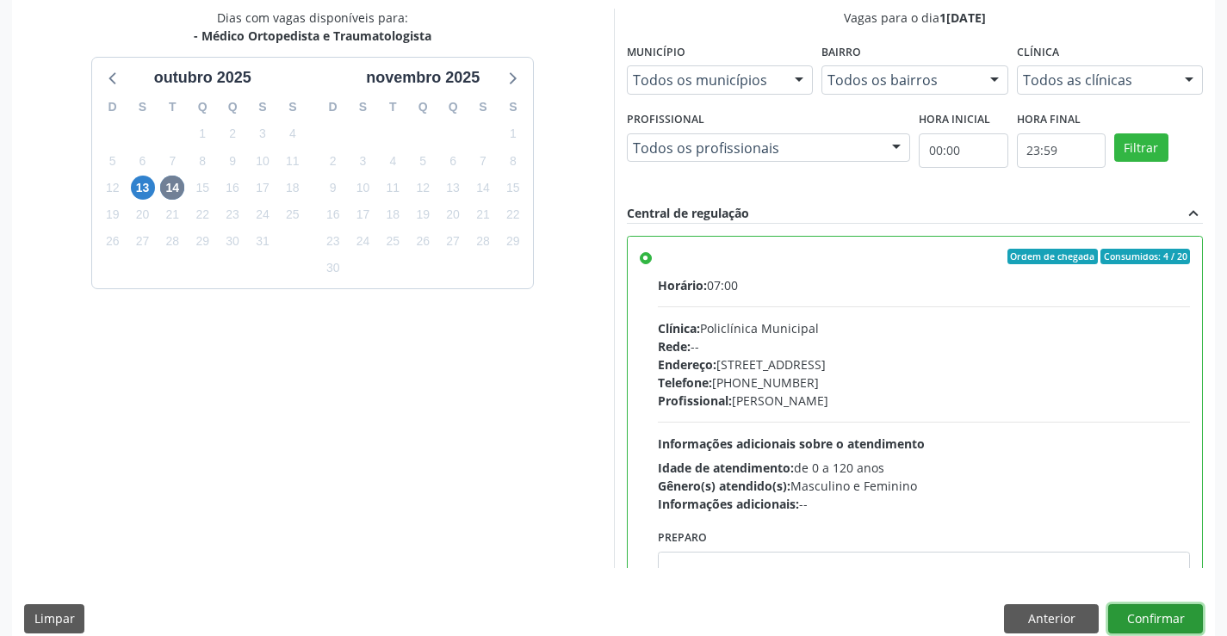
click at [1132, 612] on button "Confirmar" at bounding box center [1155, 619] width 95 height 29
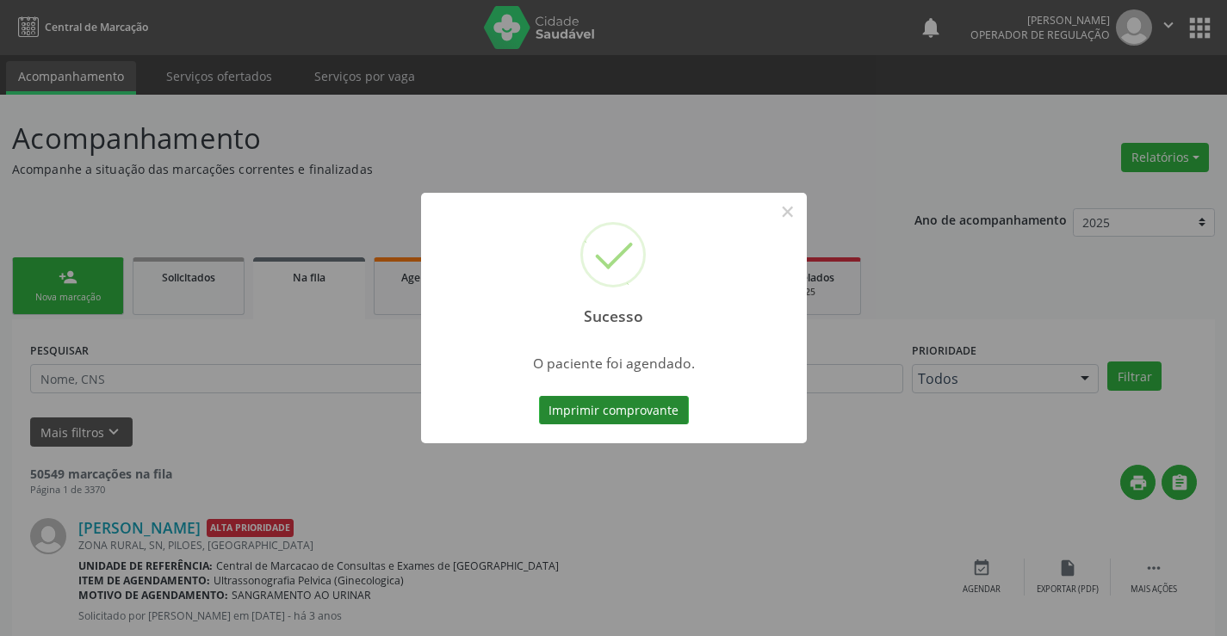
click at [661, 399] on button "Imprimir comprovante" at bounding box center [614, 410] width 150 height 29
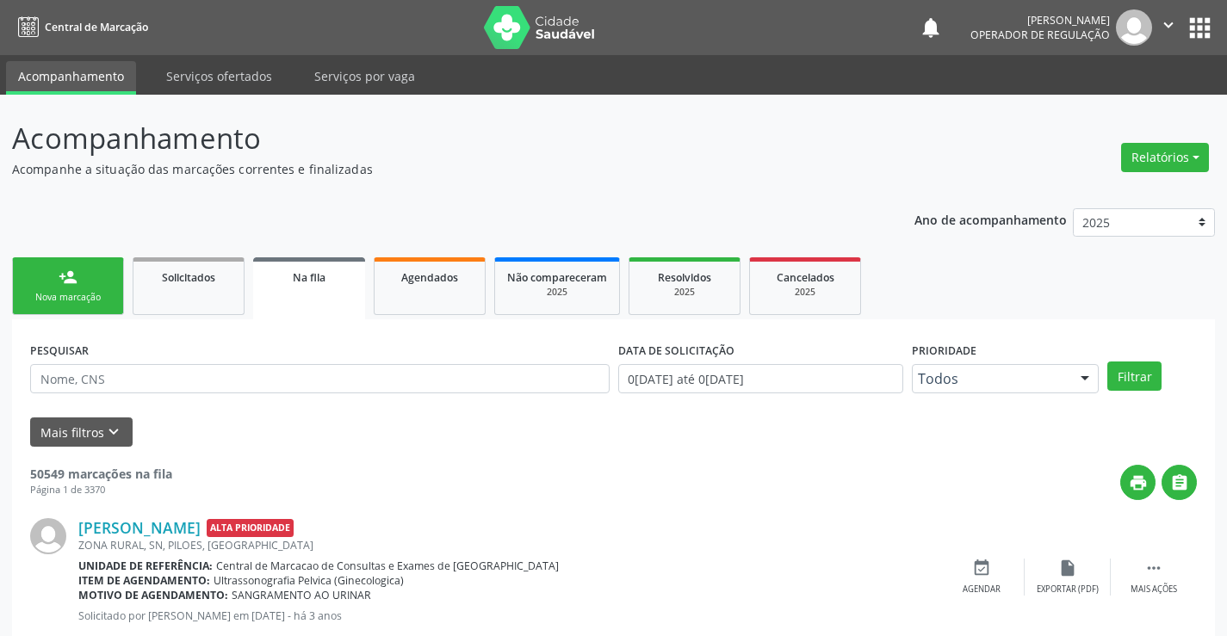
click at [71, 280] on div "person_add" at bounding box center [68, 277] width 19 height 19
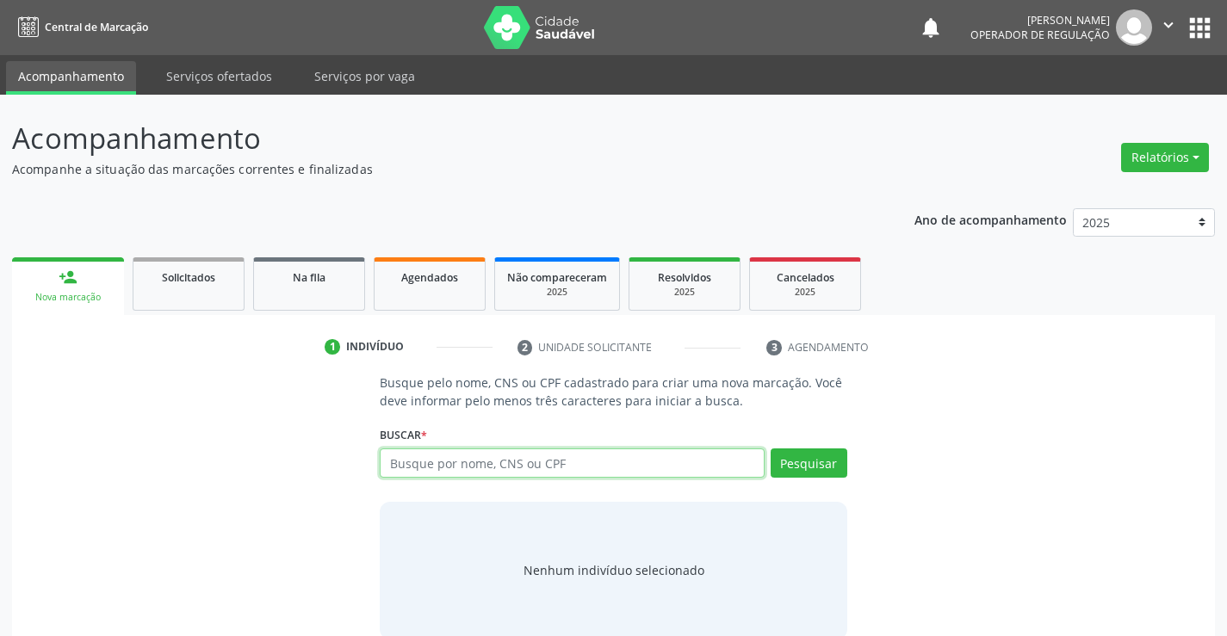
click at [424, 466] on input "text" at bounding box center [572, 463] width 384 height 29
type input "708201110278347"
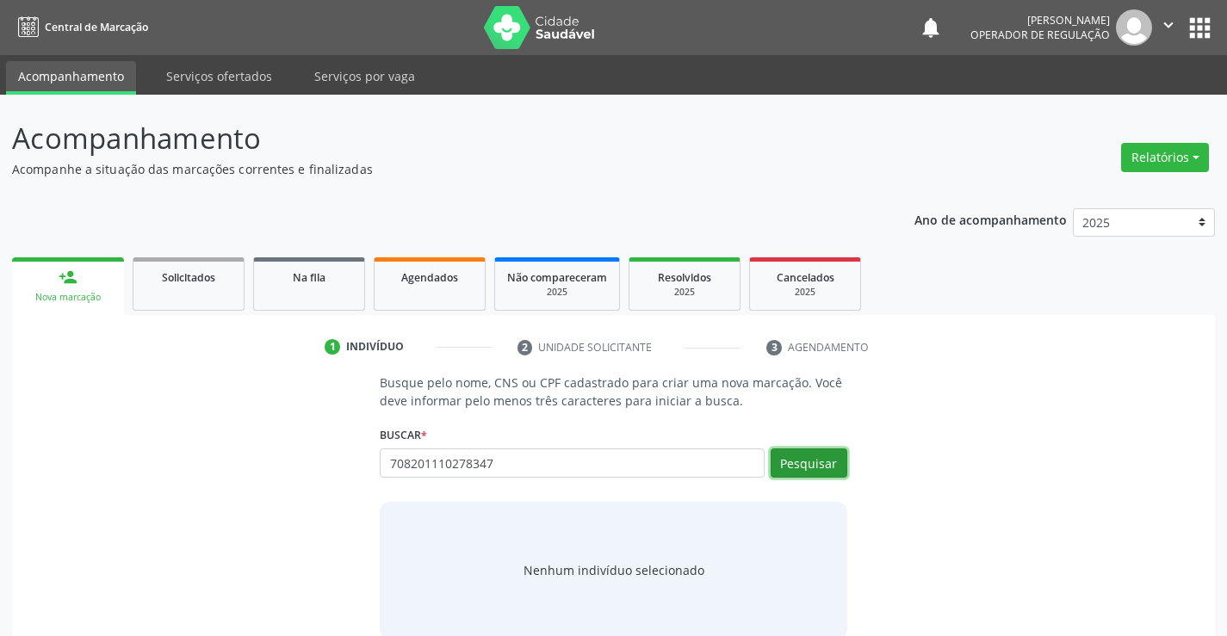
click at [800, 462] on button "Pesquisar" at bounding box center [809, 463] width 77 height 29
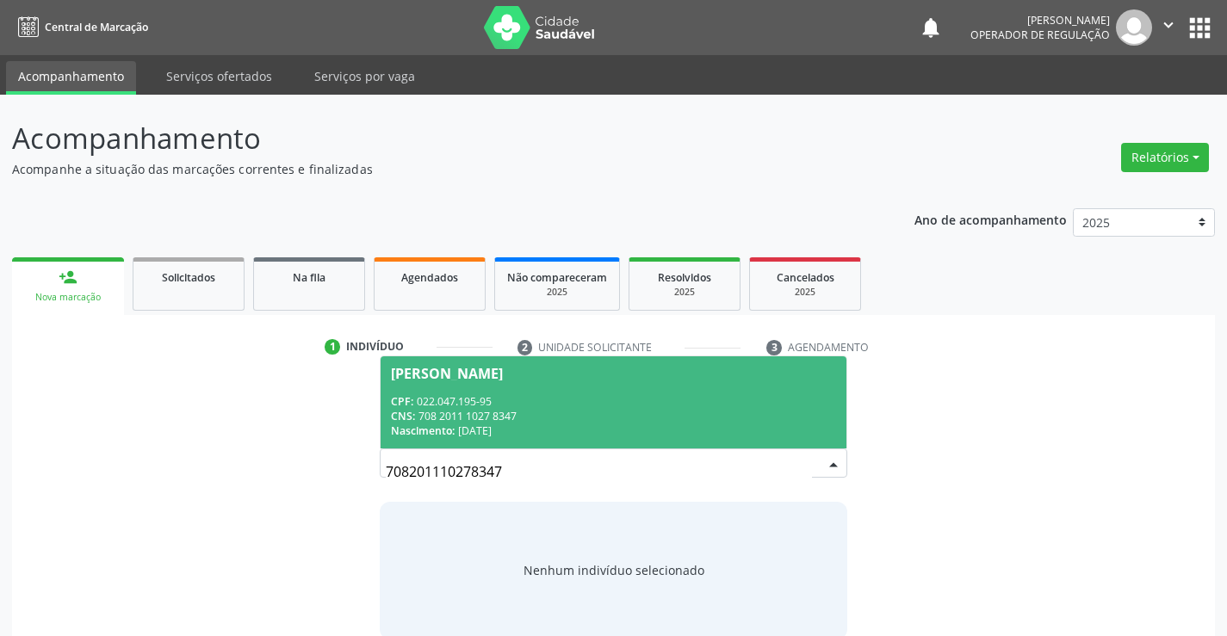
click at [504, 382] on span "Sidney Batista Alves CPF: 022.047.195-95 CNS: 708 2011 1027 8347 Nascimento: 15…" at bounding box center [613, 403] width 465 height 92
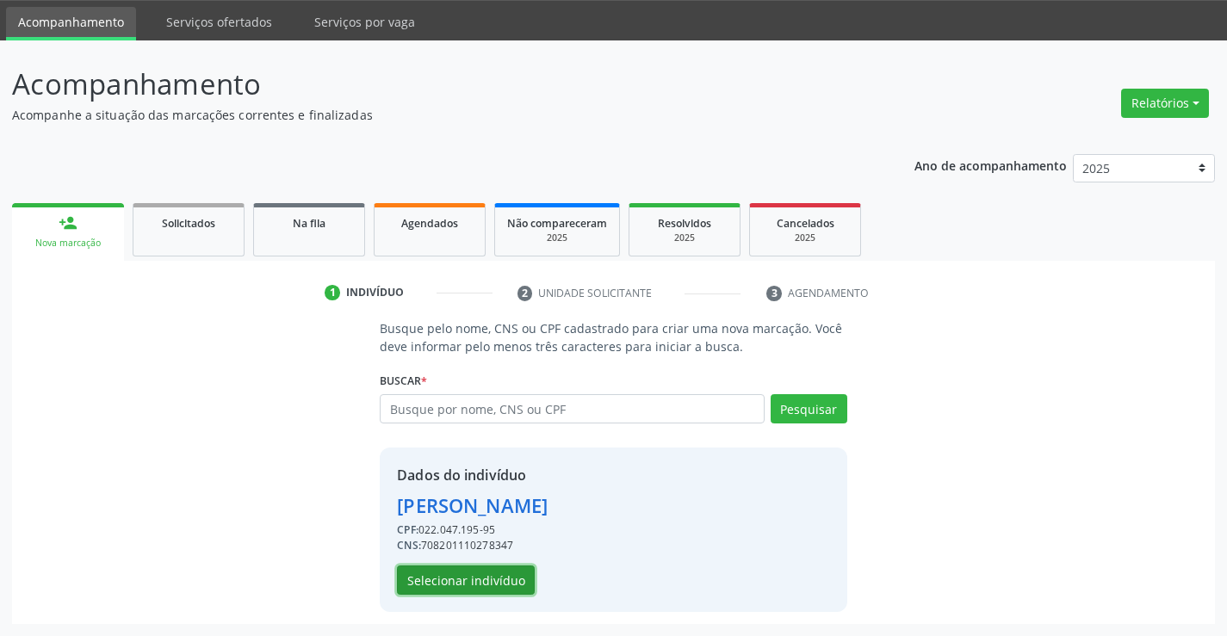
click at [481, 580] on button "Selecionar indivíduo" at bounding box center [466, 580] width 138 height 29
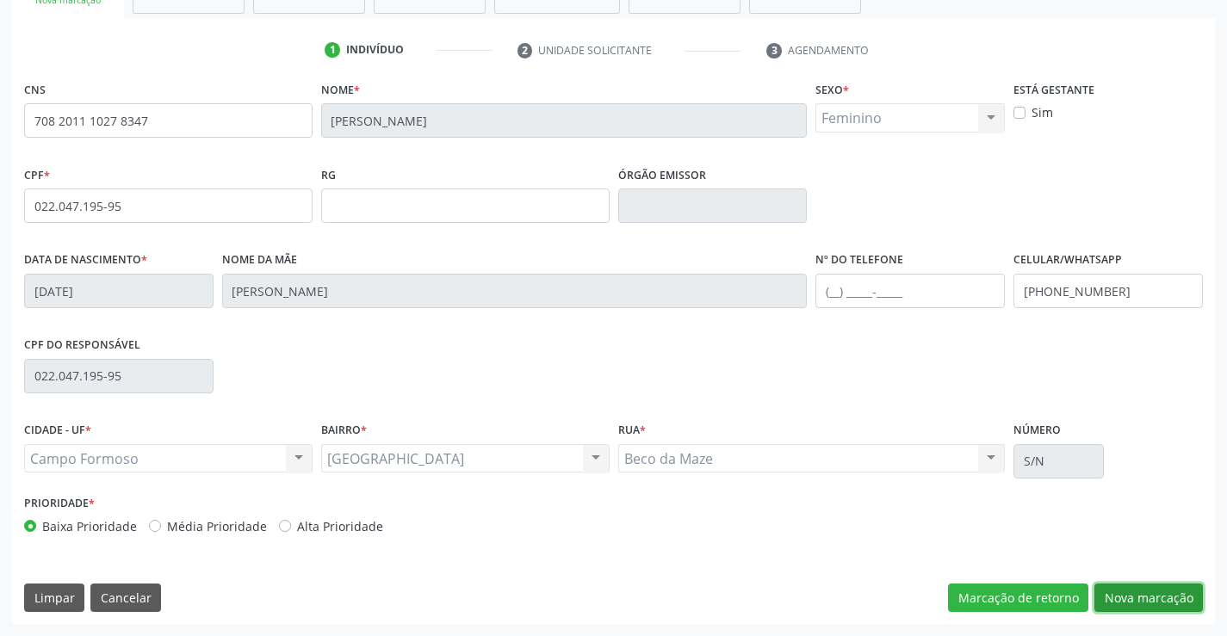
click at [1163, 585] on button "Nova marcação" at bounding box center [1149, 598] width 109 height 29
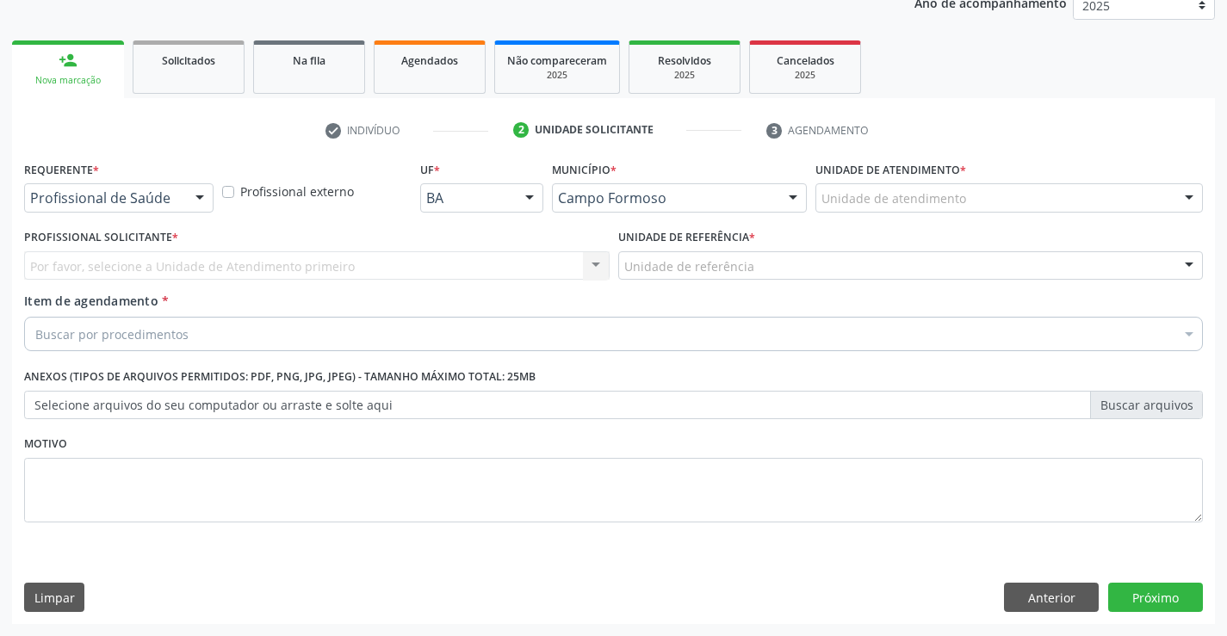
scroll to position [217, 0]
click at [192, 202] on div at bounding box center [200, 198] width 26 height 29
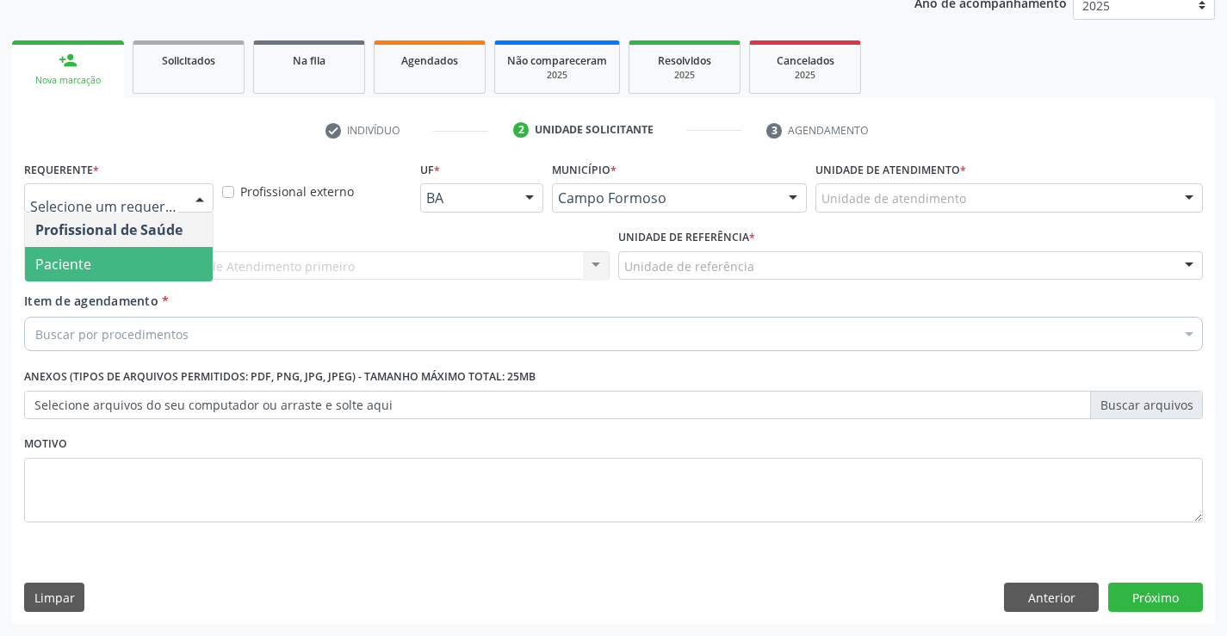
click at [121, 256] on span "Paciente" at bounding box center [119, 264] width 188 height 34
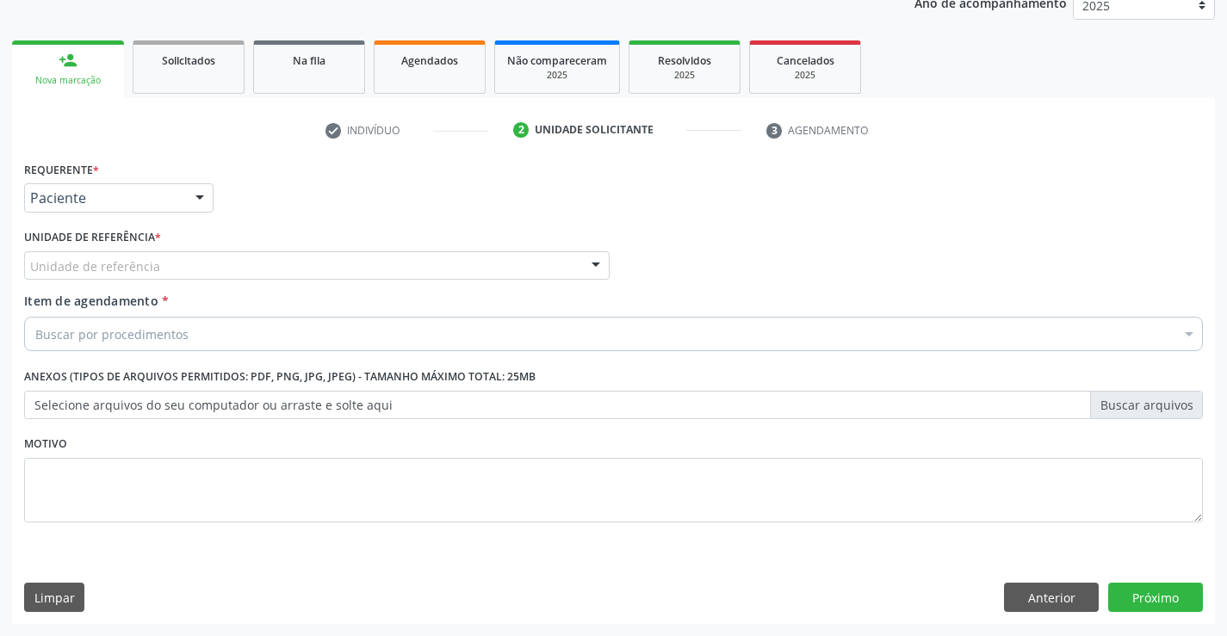
click at [270, 267] on div "Unidade de referência" at bounding box center [317, 265] width 586 height 29
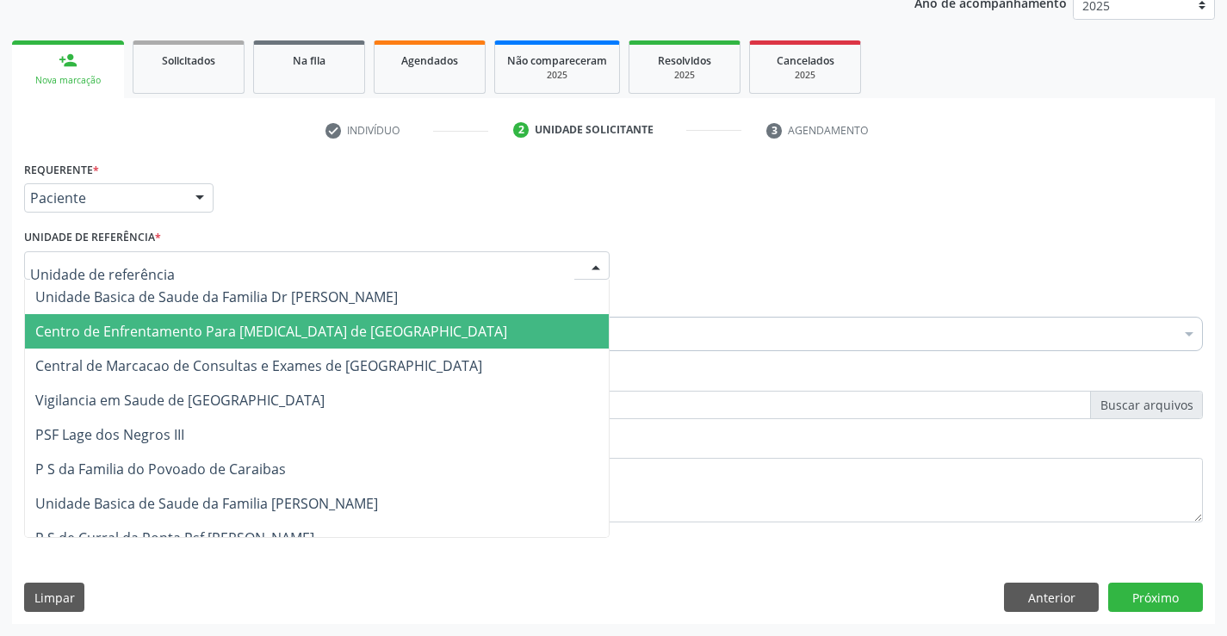
click at [264, 348] on span "Centro de Enfrentamento Para [MEDICAL_DATA] de [GEOGRAPHIC_DATA]" at bounding box center [317, 331] width 584 height 34
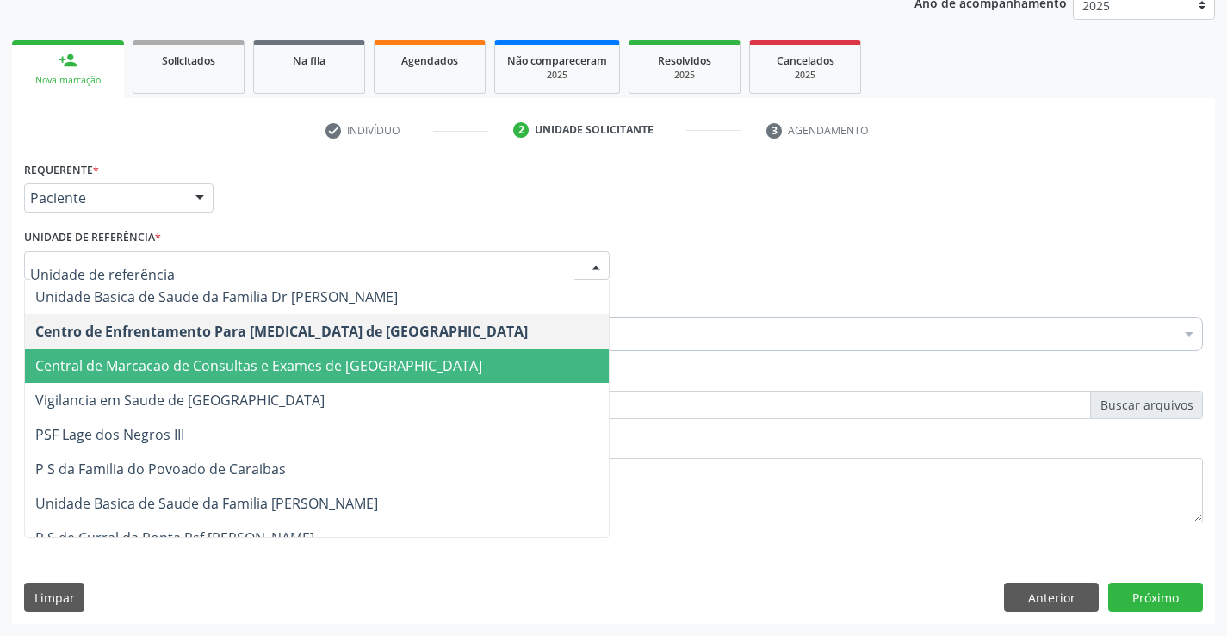
click at [293, 377] on span "Central de Marcacao de Consultas e Exames de [GEOGRAPHIC_DATA]" at bounding box center [317, 366] width 584 height 34
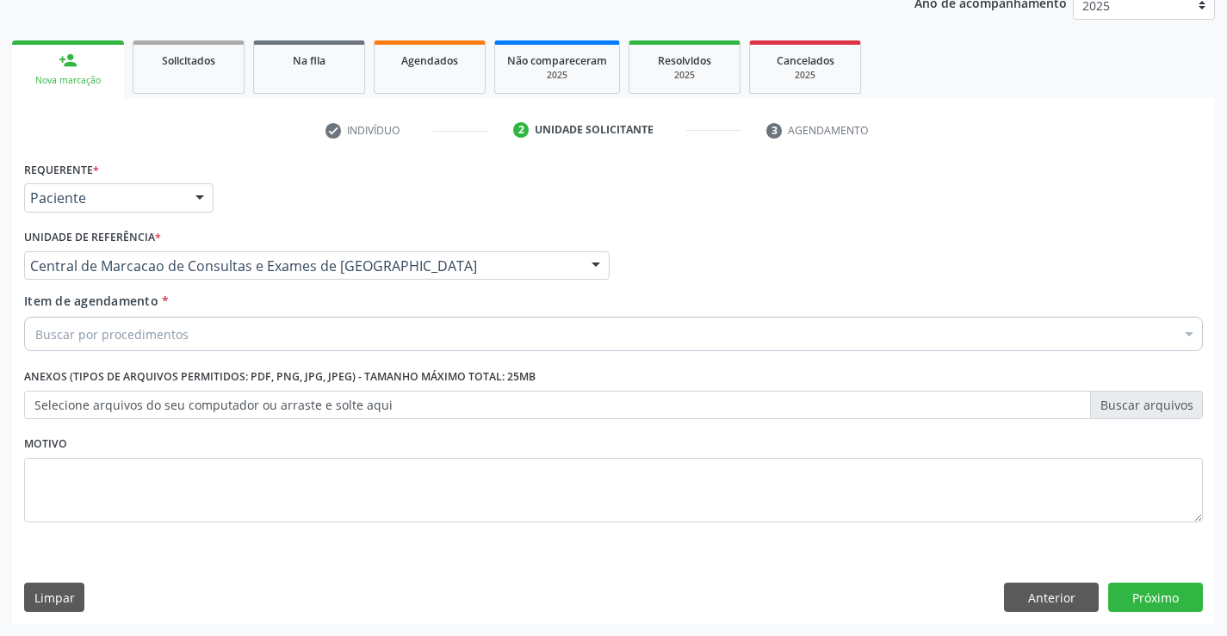
click at [302, 330] on div "Buscar por procedimentos" at bounding box center [613, 334] width 1179 height 34
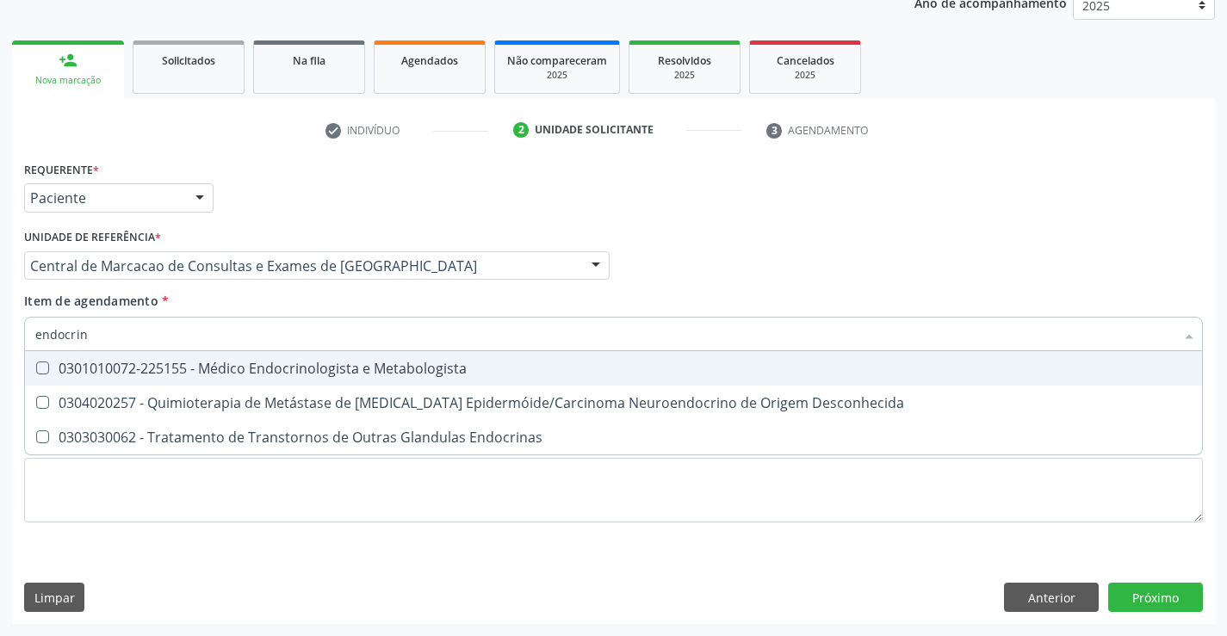
type input "endocrino"
click at [339, 355] on span "0301010072-225155 - Médico Endocrinologista e Metabologista" at bounding box center [613, 368] width 1177 height 34
checkbox Metabologista "true"
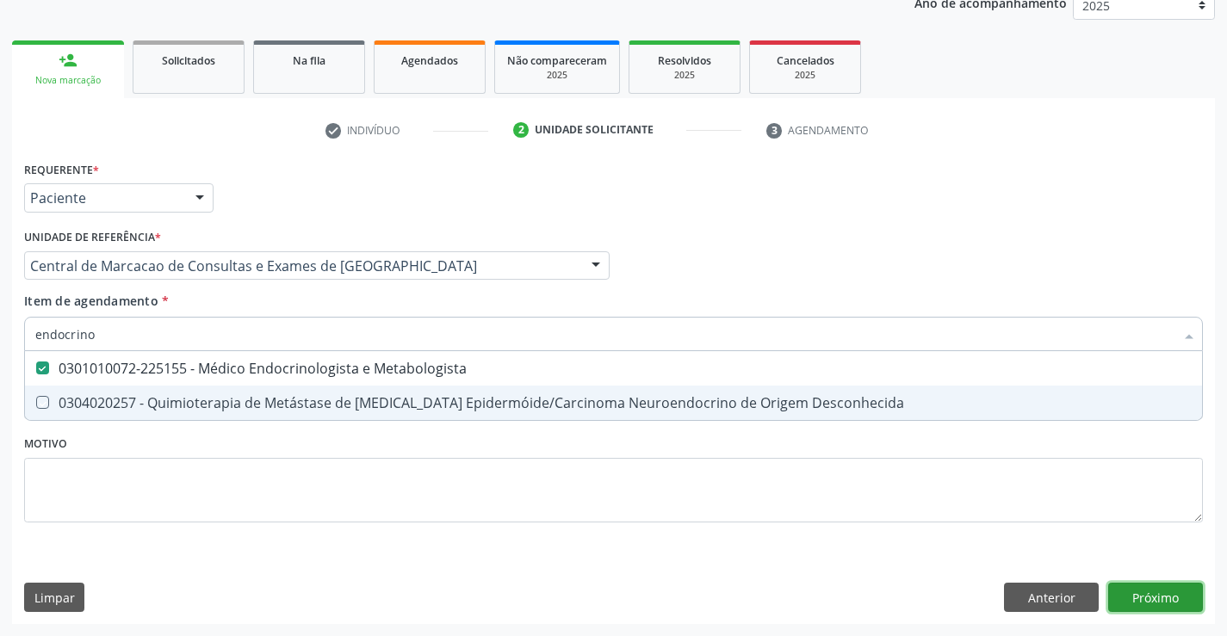
click at [1148, 594] on div "Requerente * Paciente Profissional de Saúde Paciente Nenhum resultado encontrad…" at bounding box center [613, 391] width 1203 height 468
checkbox Desconhecida "true"
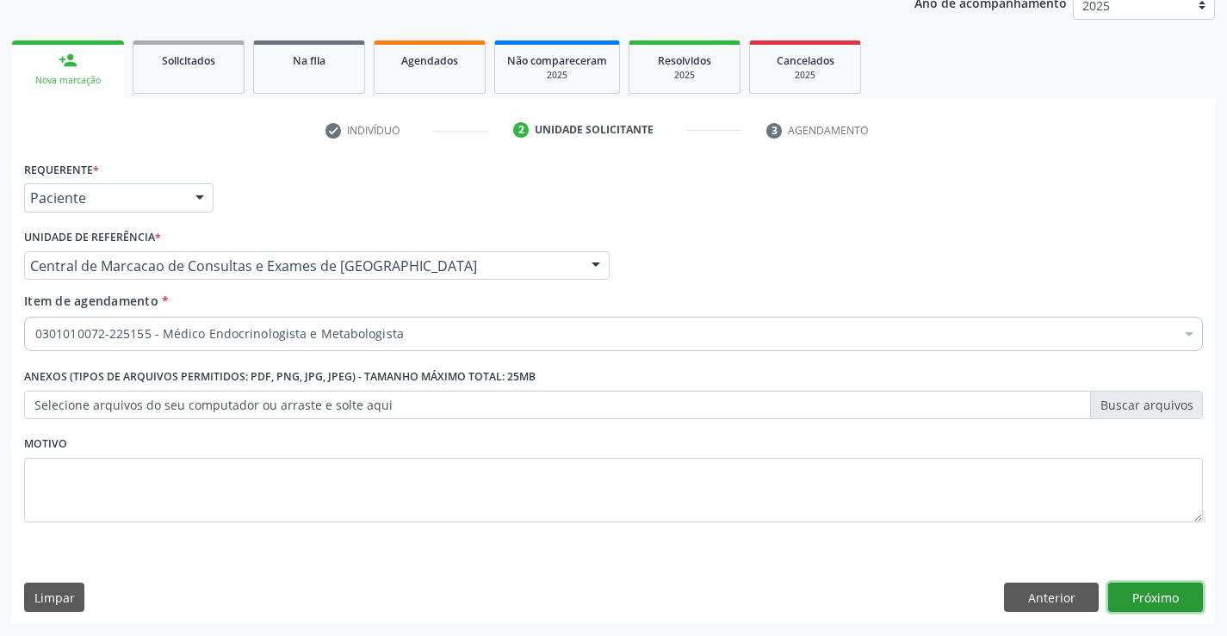
click at [1158, 594] on button "Próximo" at bounding box center [1155, 597] width 95 height 29
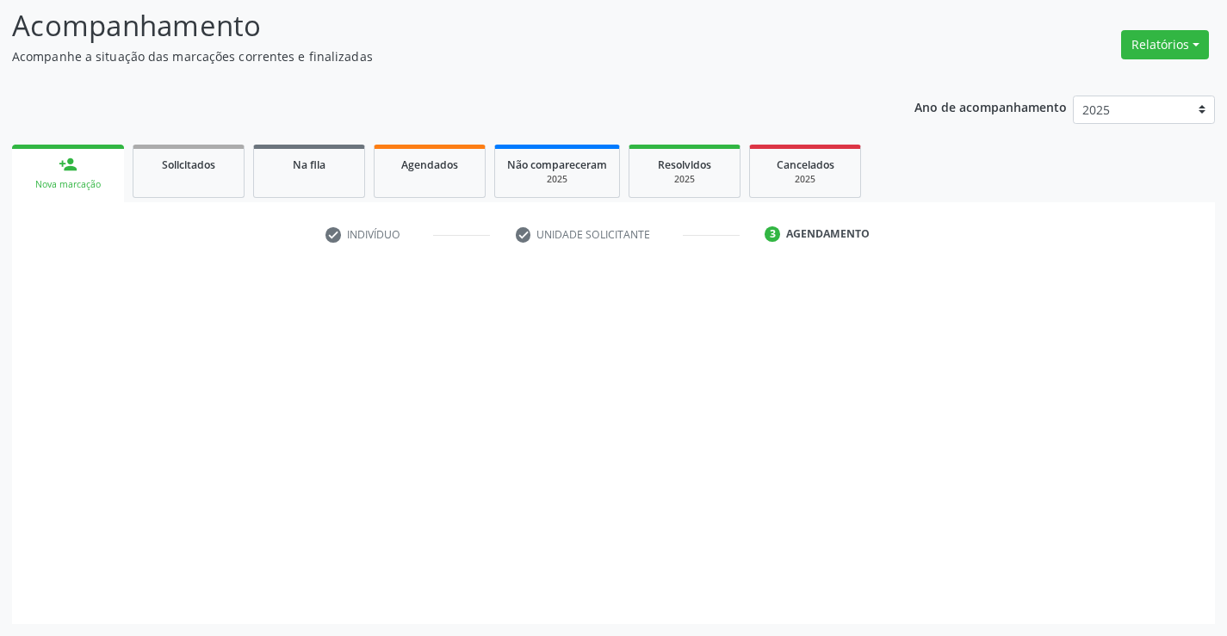
scroll to position [113, 0]
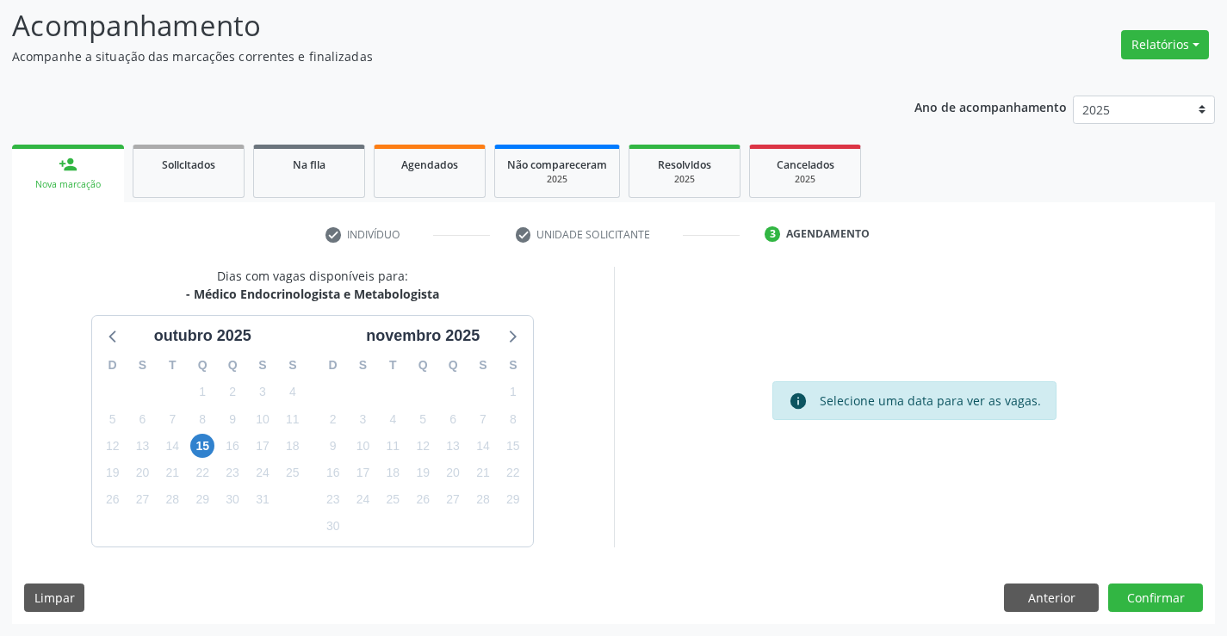
click at [214, 448] on div "15" at bounding box center [202, 446] width 24 height 27
click at [208, 448] on span "15" at bounding box center [202, 446] width 24 height 24
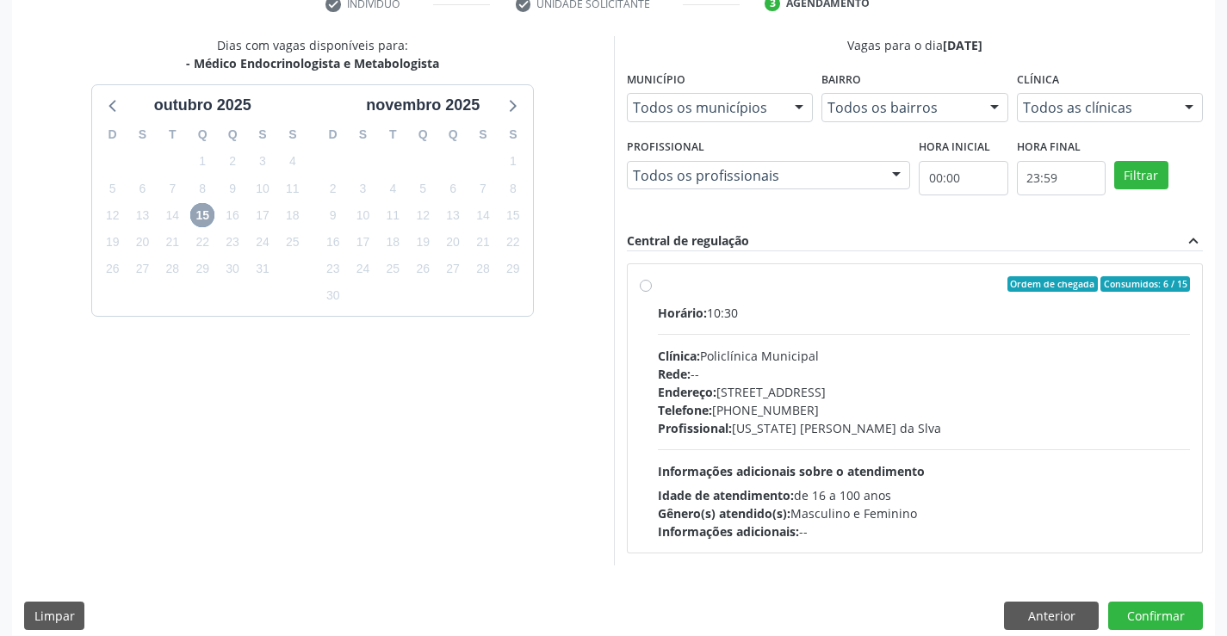
scroll to position [362, 0]
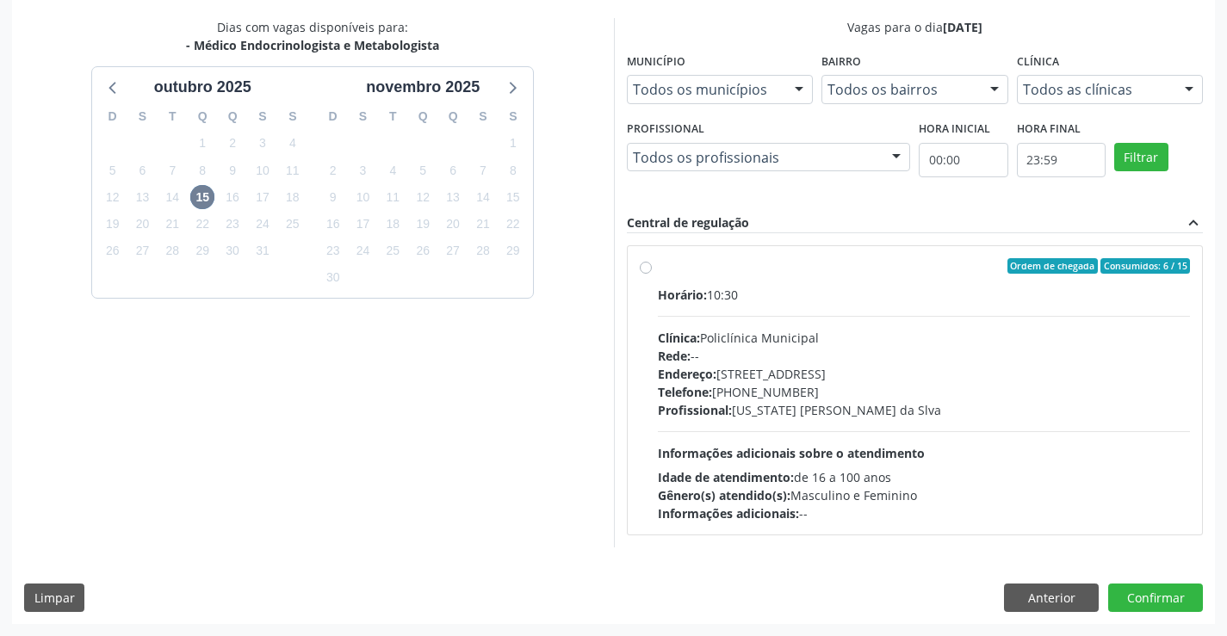
click at [788, 412] on div "Profissional: [US_STATE] [PERSON_NAME] da Slva" at bounding box center [924, 410] width 533 height 18
click at [652, 274] on input "Ordem de chegada Consumidos: 6 / 15 Horário: 10:30 Clínica: Policlínica Municip…" at bounding box center [646, 266] width 12 height 16
radio input "true"
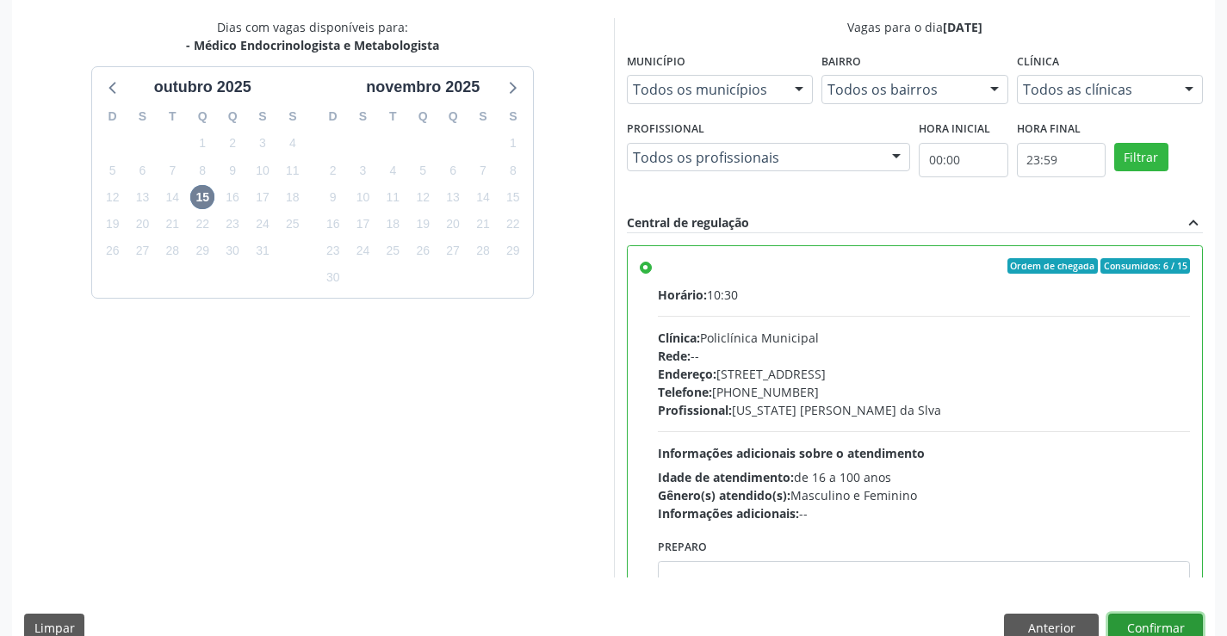
click at [1138, 629] on button "Confirmar" at bounding box center [1155, 628] width 95 height 29
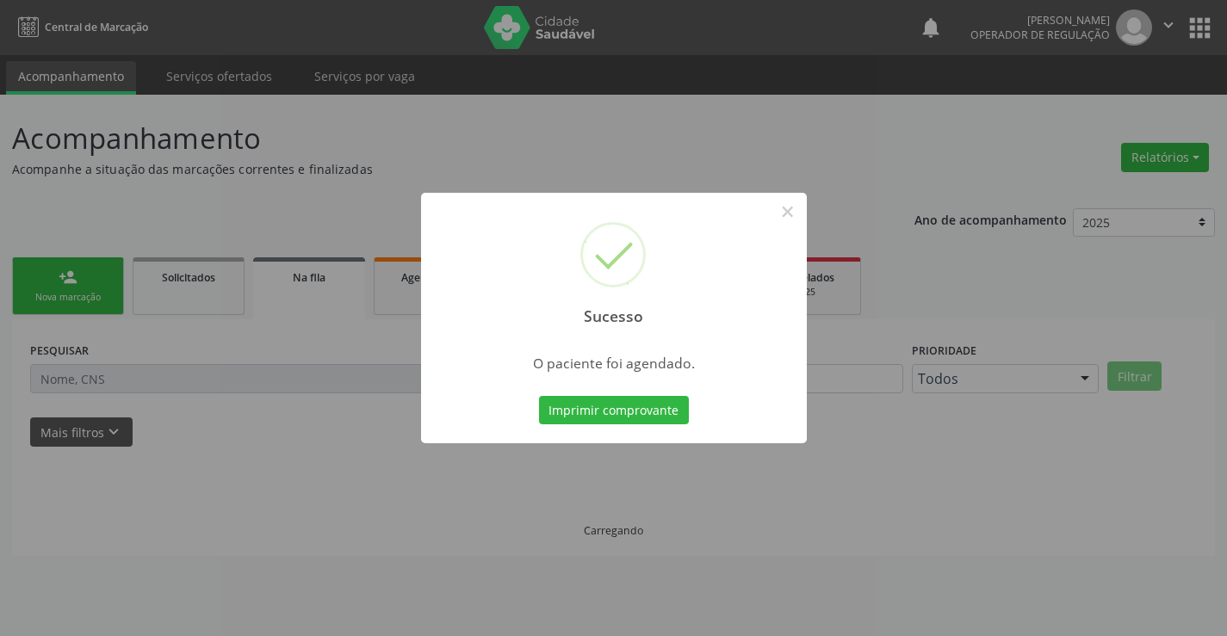
scroll to position [0, 0]
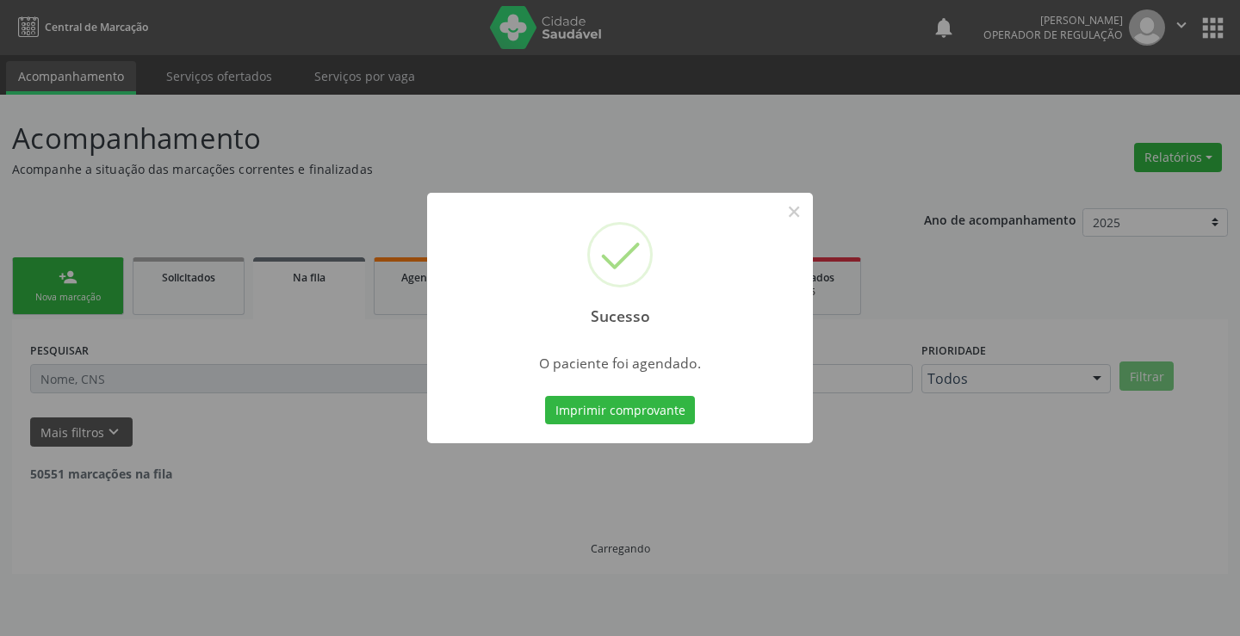
click at [622, 394] on div "Imprimir comprovante Cancel" at bounding box center [621, 411] width 158 height 36
click at [626, 403] on button "Imprimir comprovante" at bounding box center [620, 410] width 150 height 29
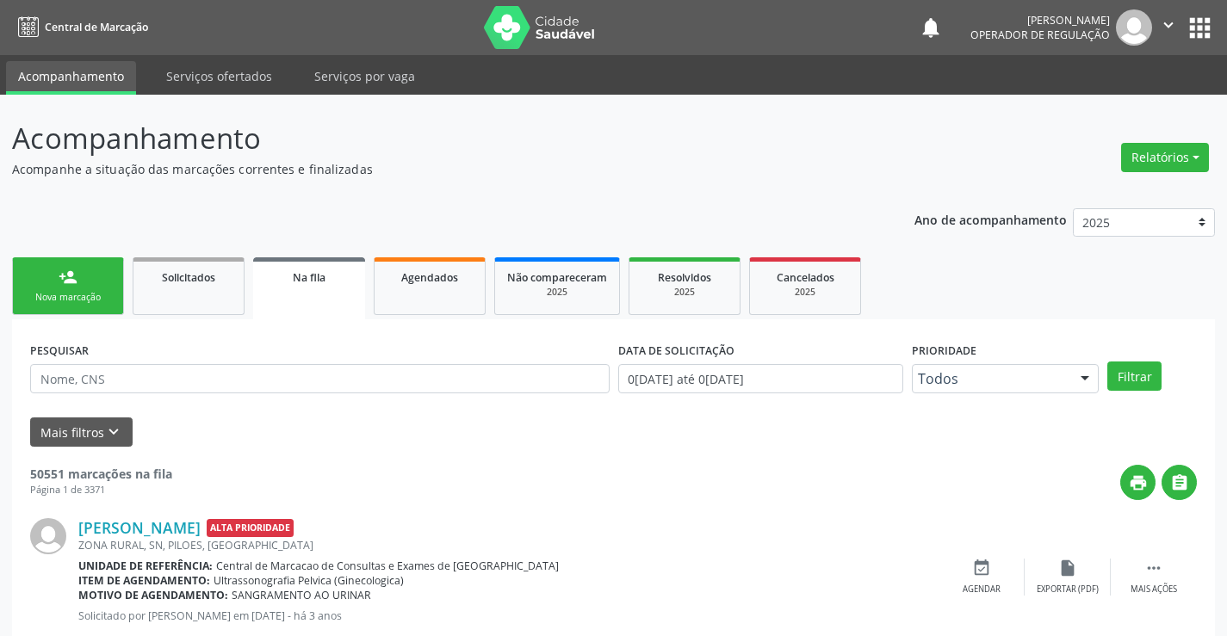
click at [114, 281] on link "person_add Nova marcação" at bounding box center [68, 287] width 112 height 58
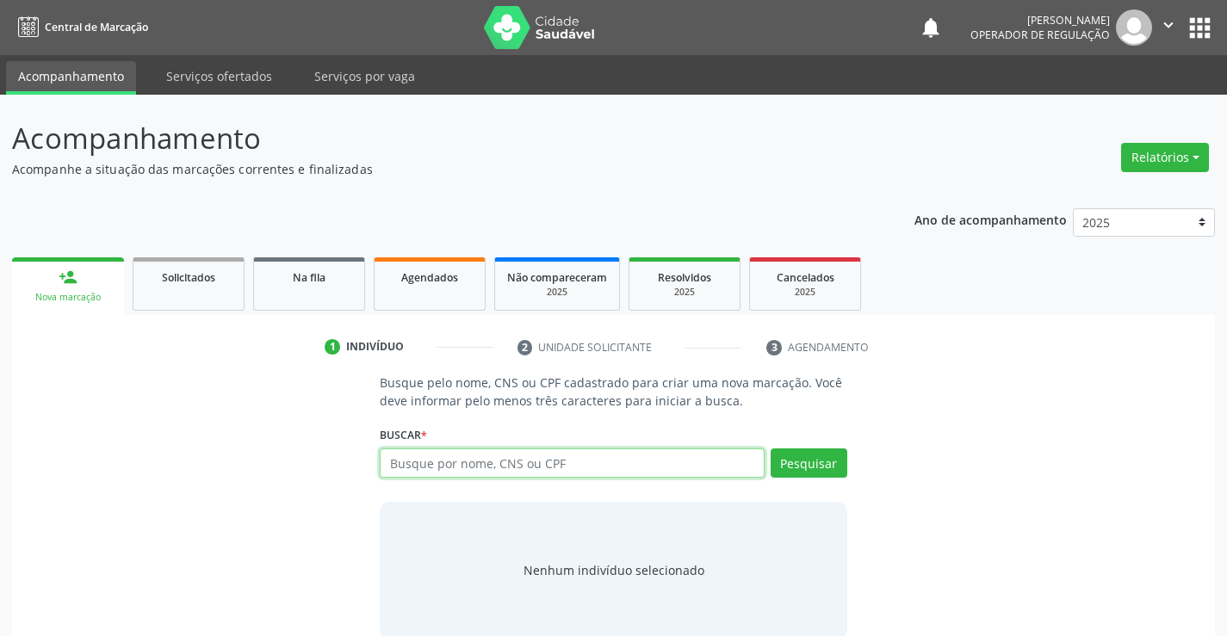
click at [424, 472] on input "text" at bounding box center [572, 463] width 384 height 29
type input "707405098388978"
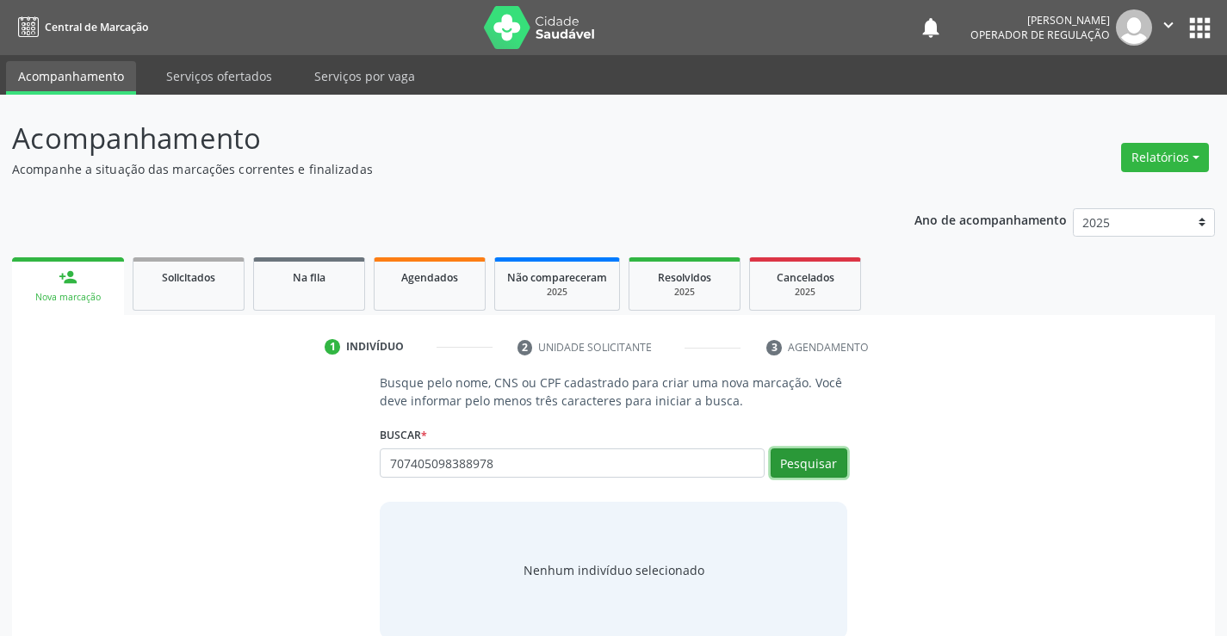
click at [819, 472] on button "Pesquisar" at bounding box center [809, 463] width 77 height 29
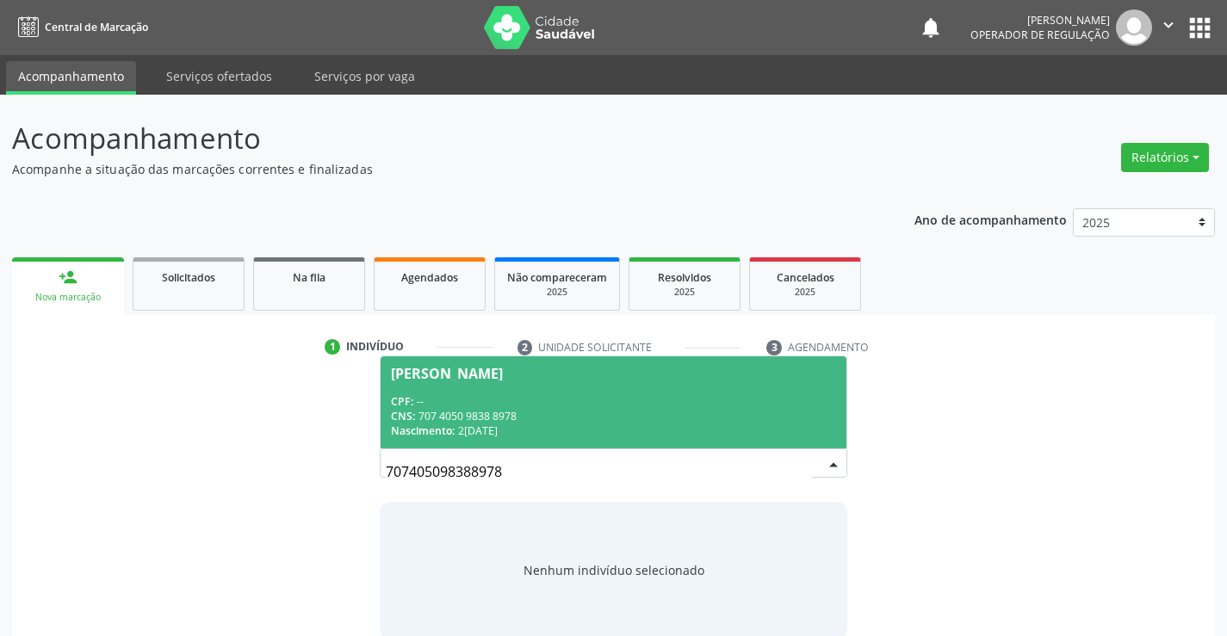
click at [598, 409] on div "CNS: 707 4050 9838 8978" at bounding box center [613, 416] width 444 height 15
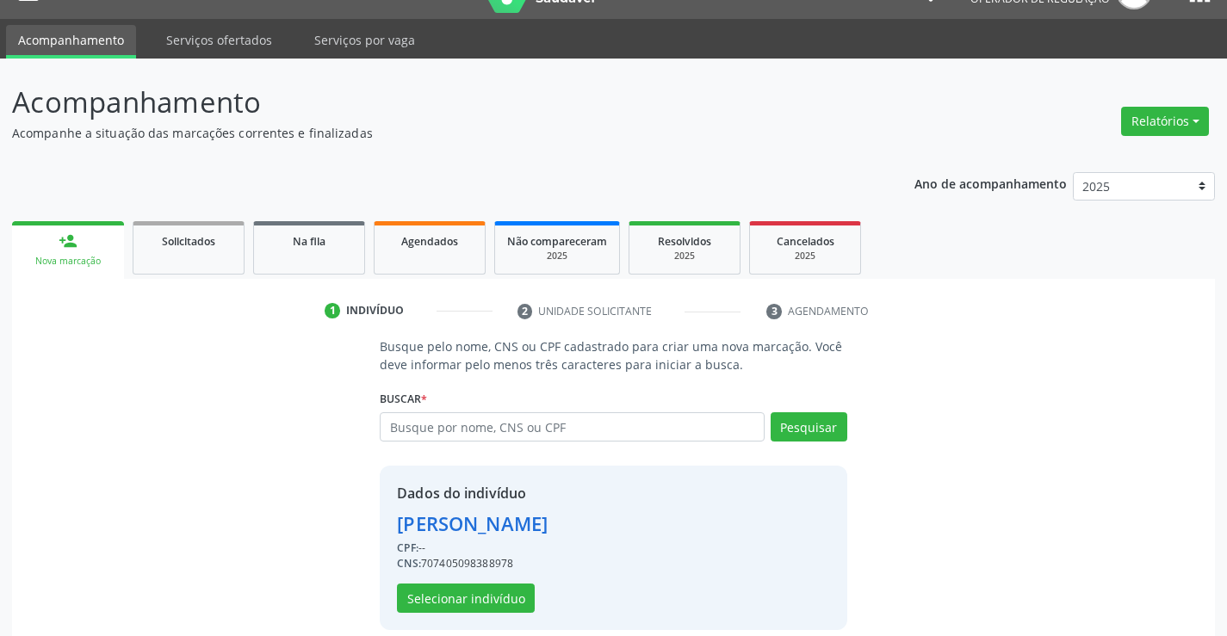
scroll to position [54, 0]
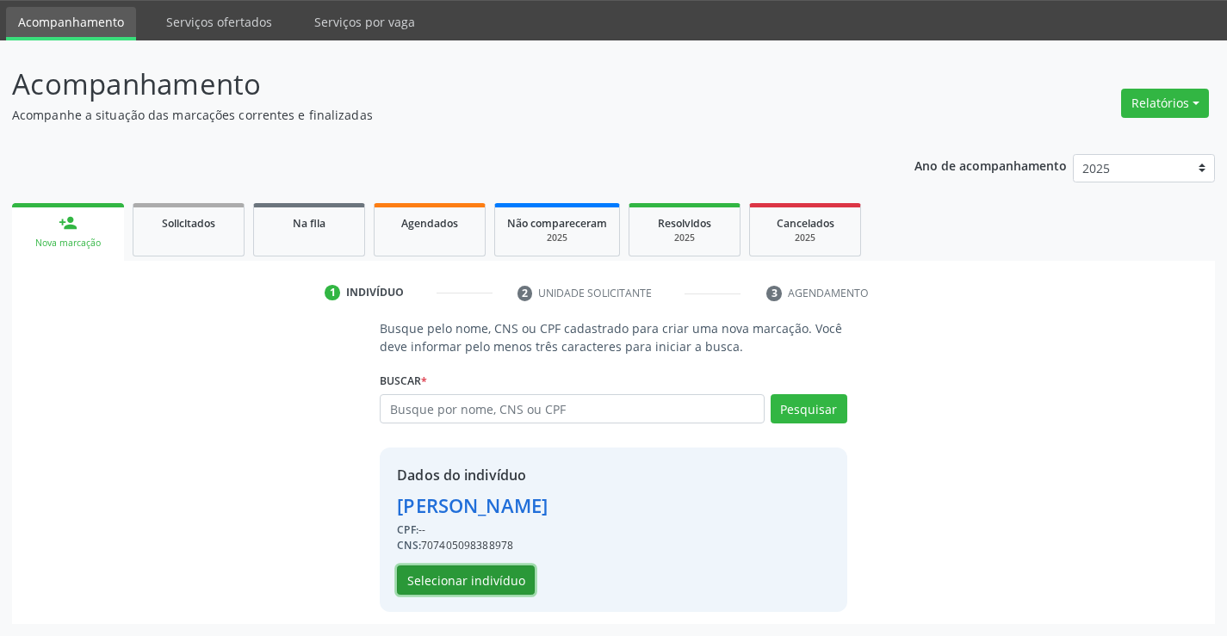
click at [438, 580] on button "Selecionar indivíduo" at bounding box center [466, 580] width 138 height 29
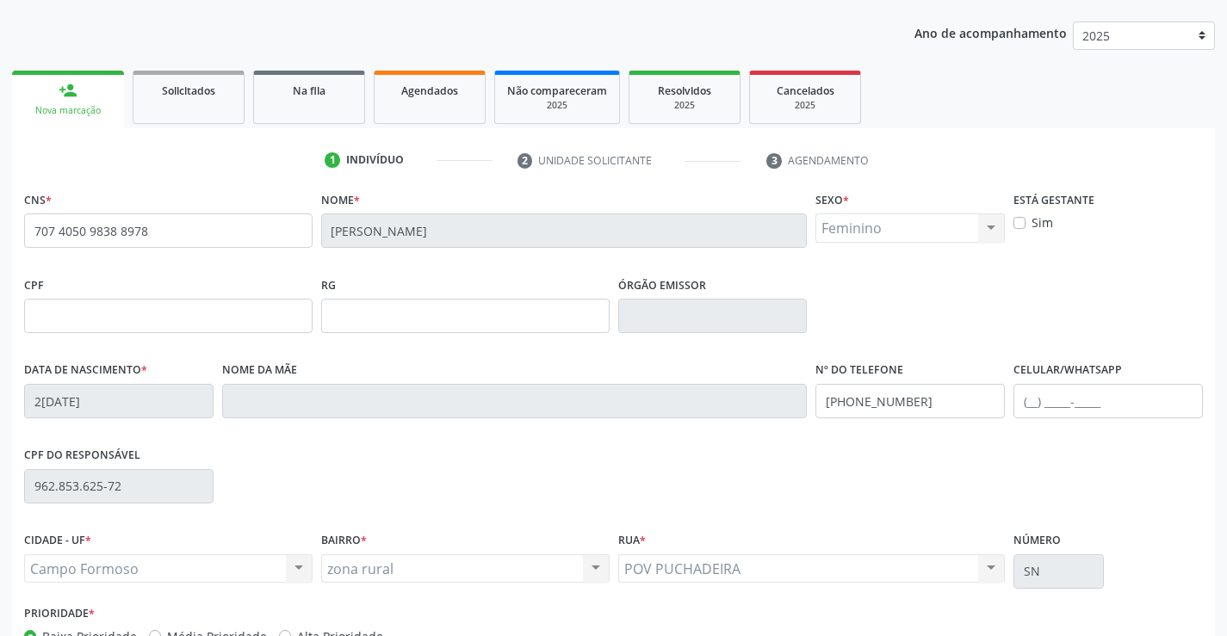
scroll to position [297, 0]
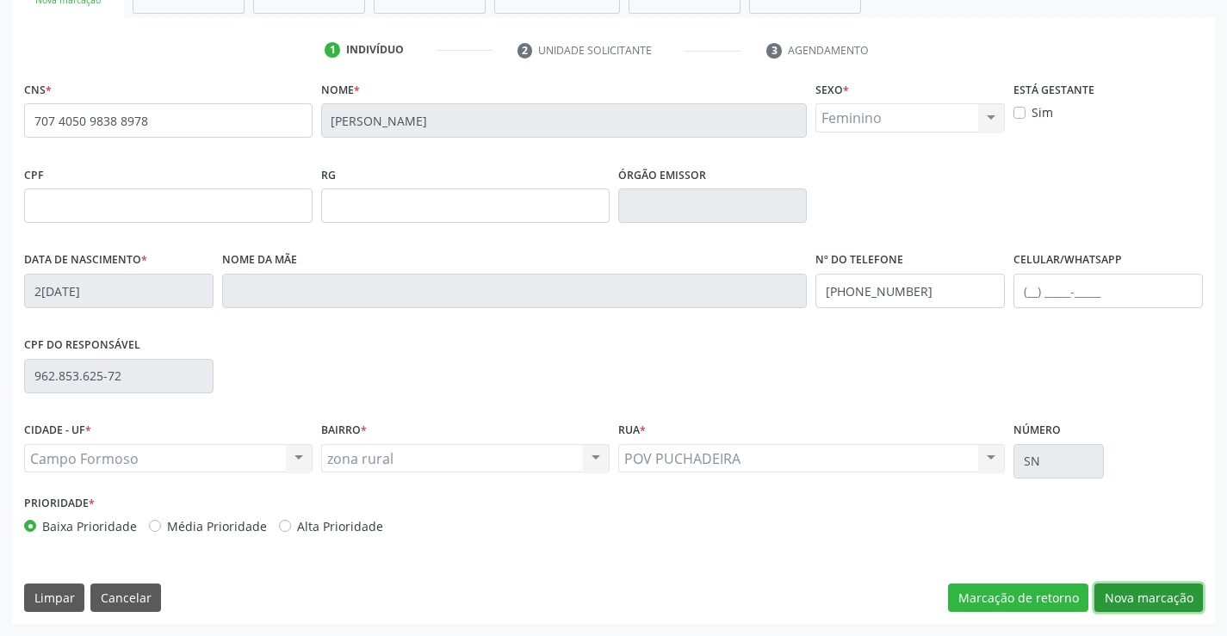
drag, startPoint x: 1153, startPoint y: 596, endPoint x: 470, endPoint y: 324, distance: 735.2
click at [1152, 596] on button "Nova marcação" at bounding box center [1149, 598] width 109 height 29
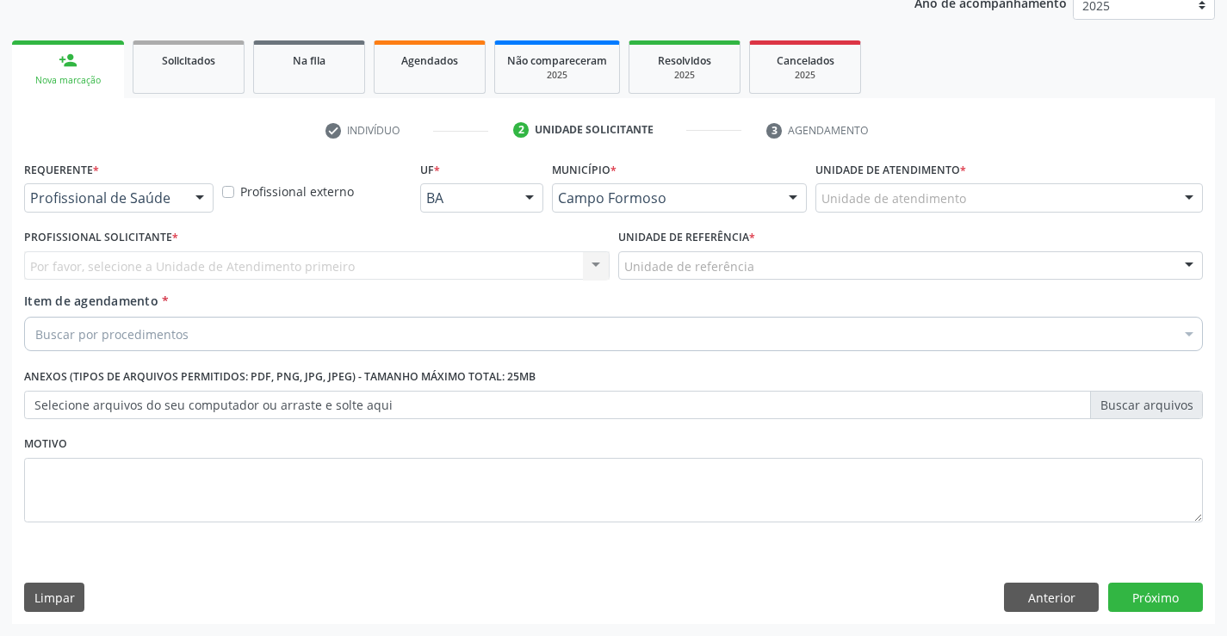
click at [200, 203] on div at bounding box center [200, 198] width 26 height 29
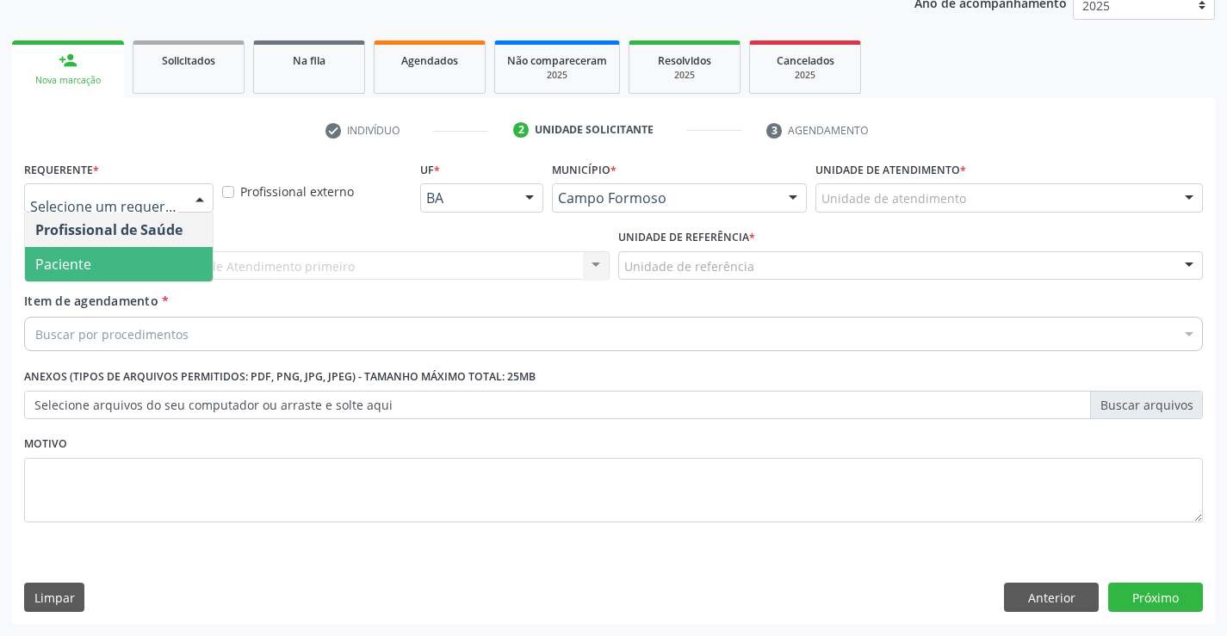
click at [160, 262] on span "Paciente" at bounding box center [119, 264] width 188 height 34
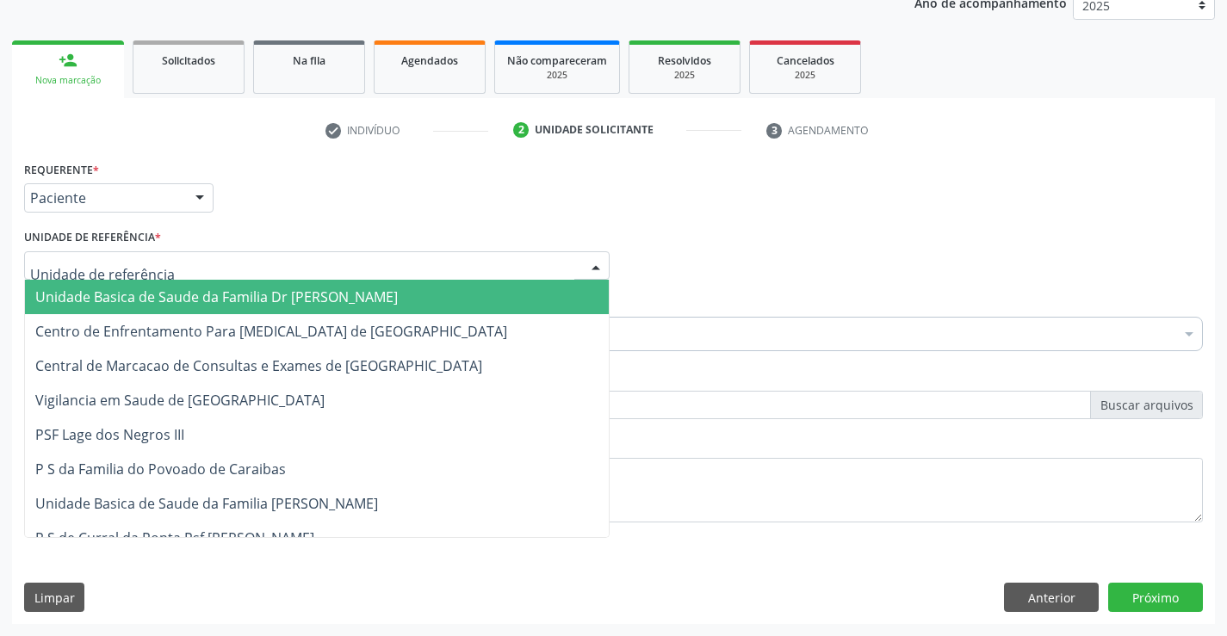
click at [272, 255] on div at bounding box center [317, 265] width 586 height 29
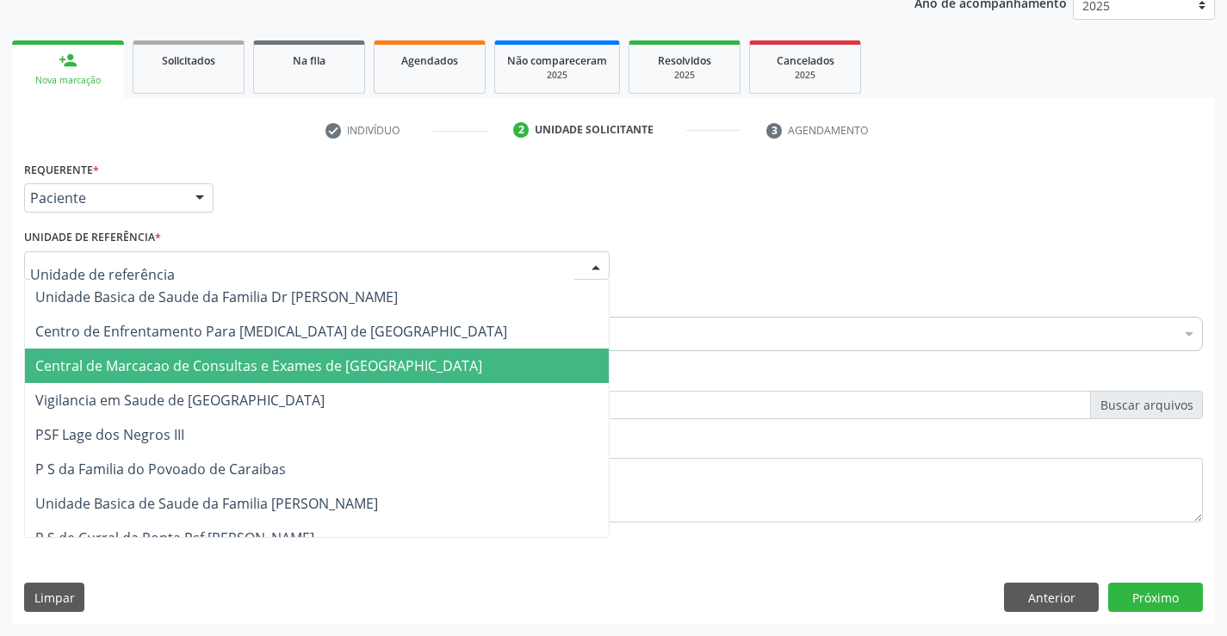
click at [289, 357] on span "Central de Marcacao de Consultas e Exames de [GEOGRAPHIC_DATA]" at bounding box center [258, 366] width 447 height 19
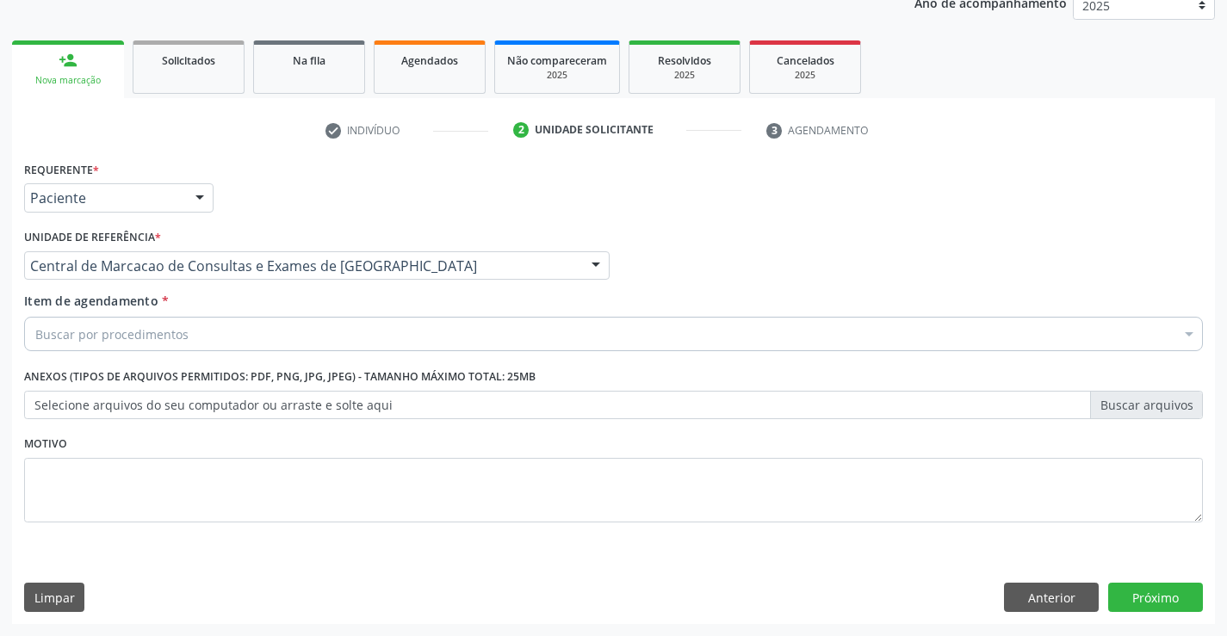
click at [327, 329] on div "Buscar por procedimentos" at bounding box center [613, 334] width 1179 height 34
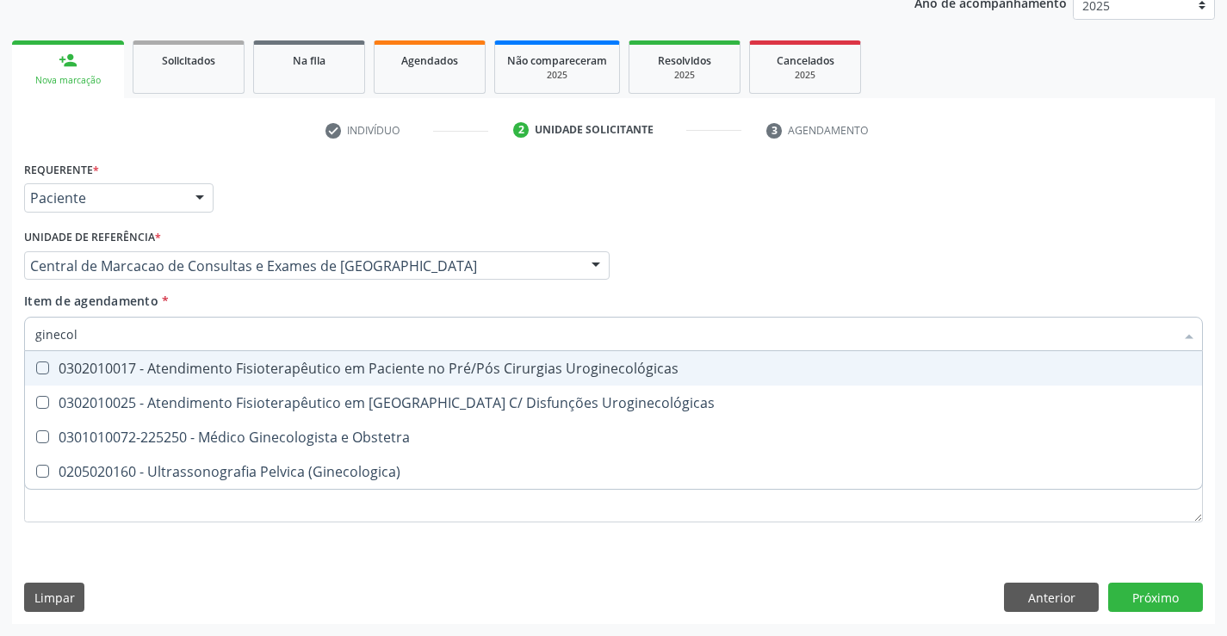
type input "ginecolo"
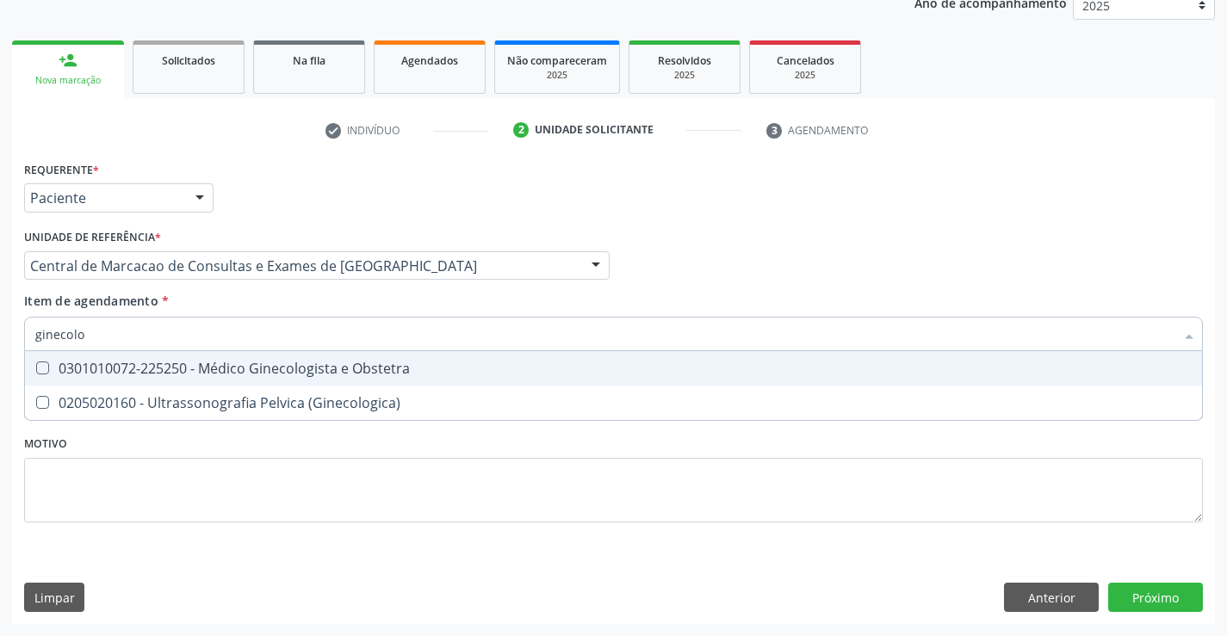
click at [313, 372] on div "0301010072-225250 - Médico Ginecologista e Obstetra" at bounding box center [613, 369] width 1157 height 14
checkbox Obstetra "true"
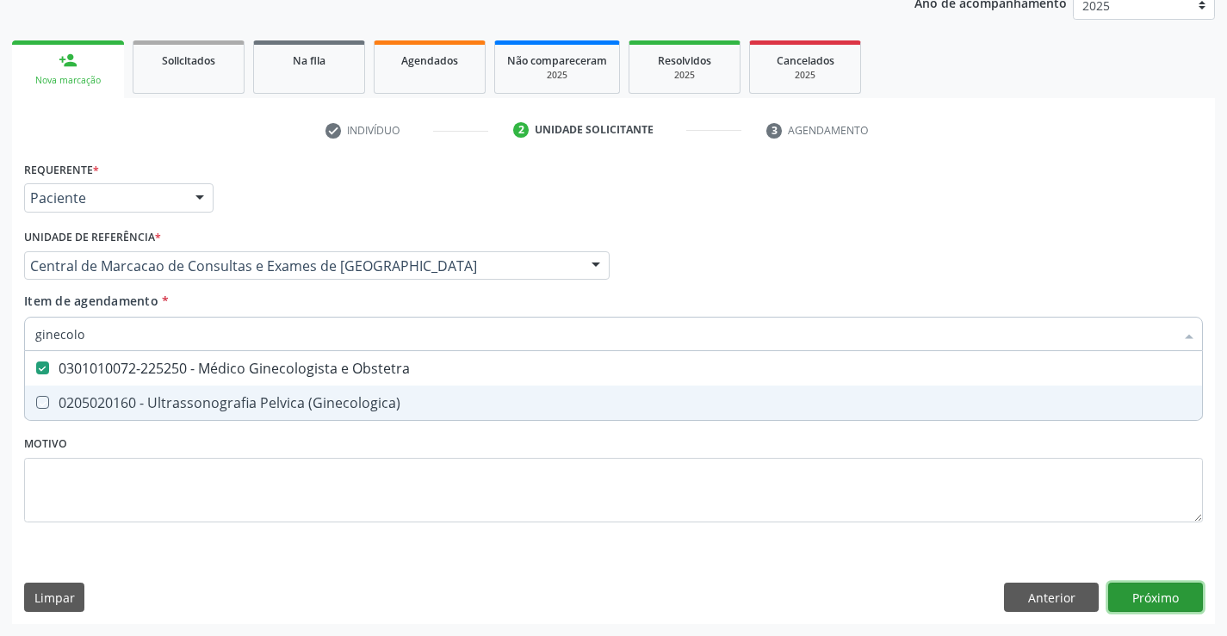
click at [1171, 605] on div "Requerente * Paciente Profissional de Saúde Paciente Nenhum resultado encontrad…" at bounding box center [613, 391] width 1203 height 468
checkbox \(Ginecologica\) "true"
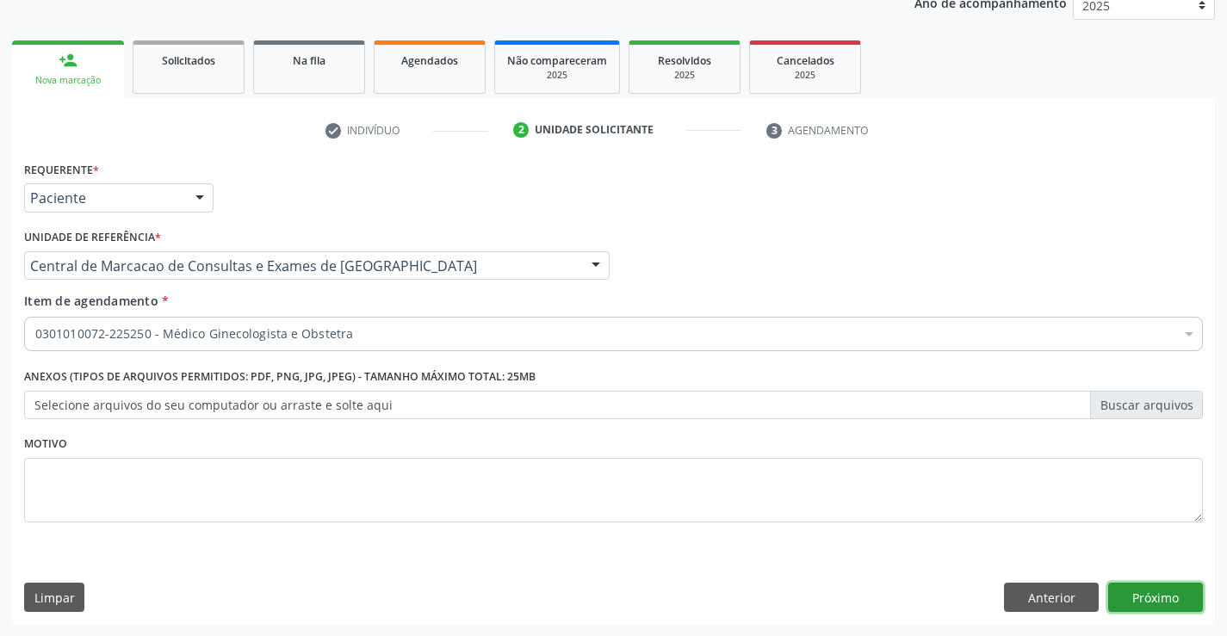
click at [1154, 590] on button "Próximo" at bounding box center [1155, 597] width 95 height 29
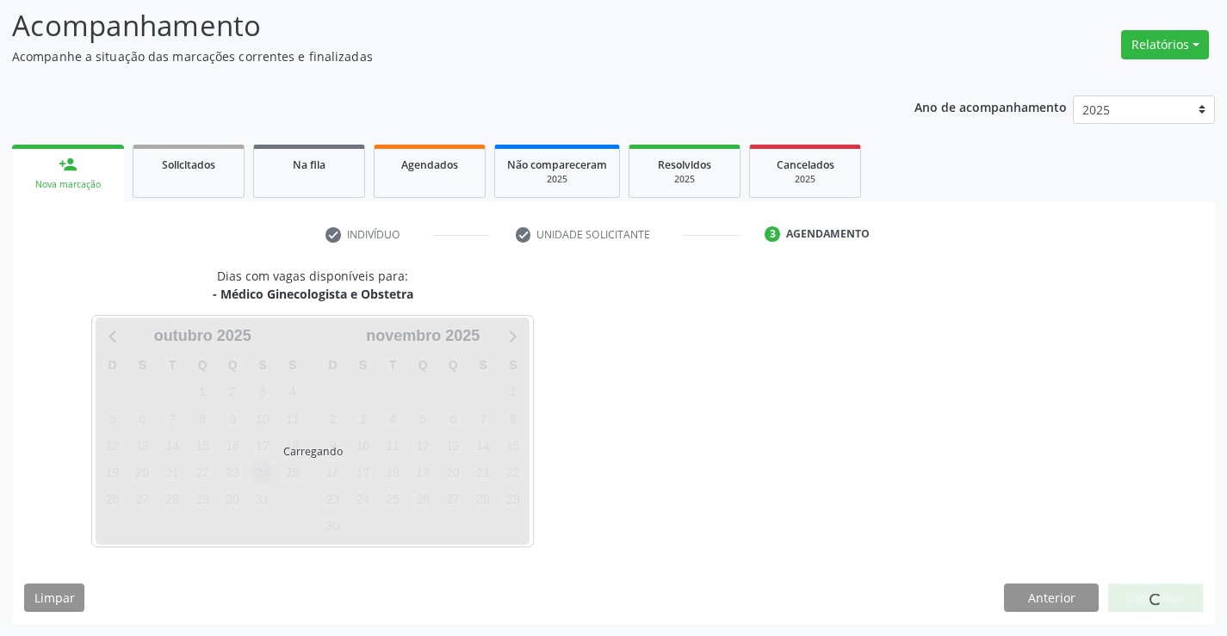
scroll to position [113, 0]
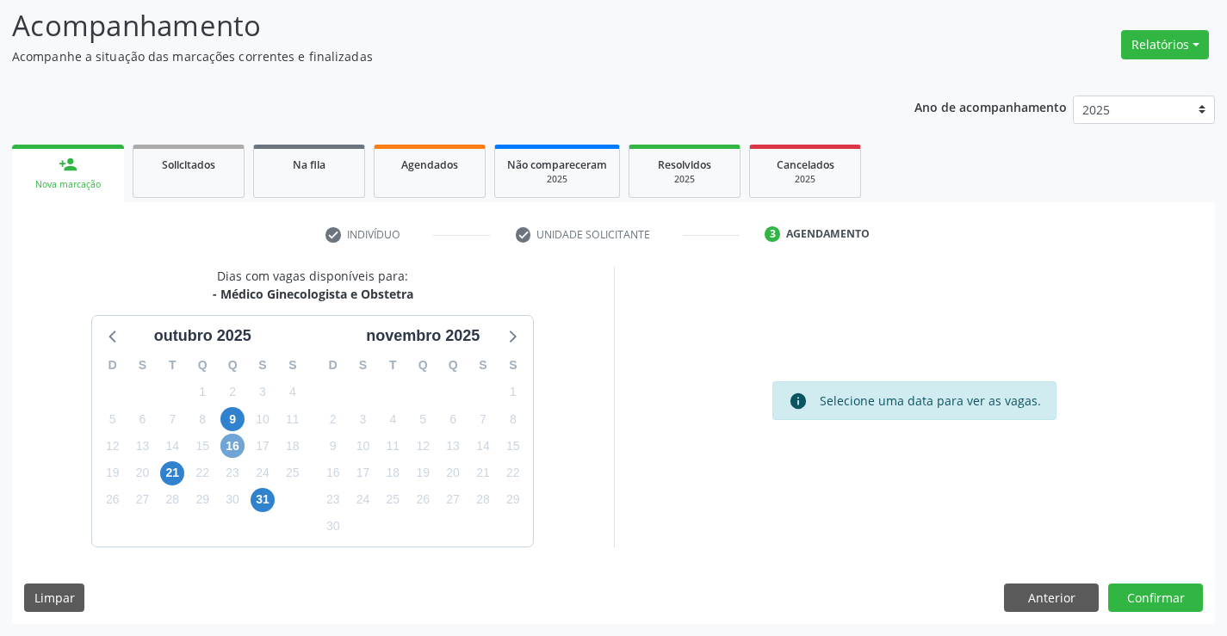
click at [223, 443] on span "16" at bounding box center [232, 446] width 24 height 24
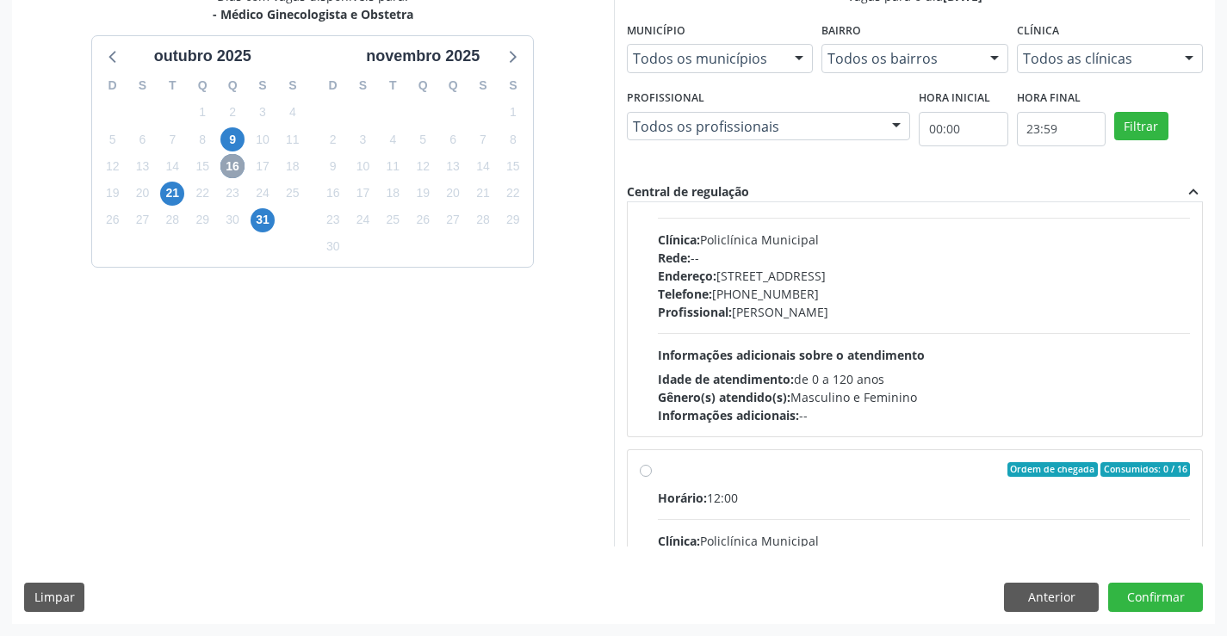
scroll to position [271, 0]
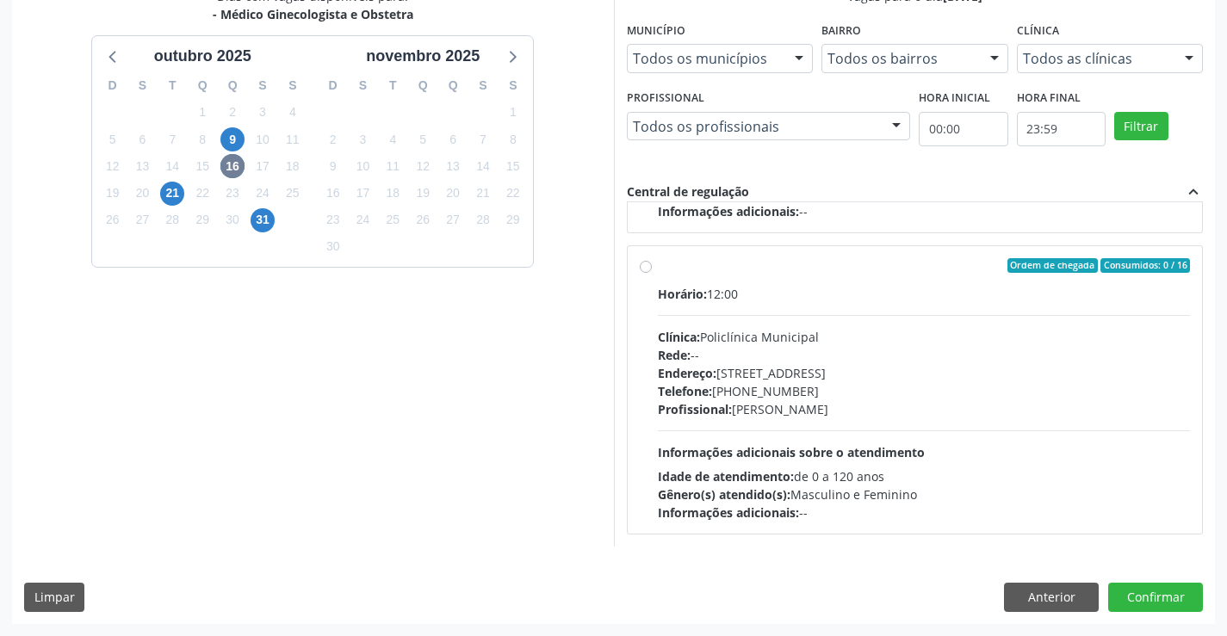
click at [830, 374] on div "Endereço: Predio, nº 386, Centro, Campo Formoso - BA" at bounding box center [924, 373] width 533 height 18
click at [652, 274] on input "Ordem de chegada Consumidos: 0 / 16 Horário: 12:00 Clínica: Policlínica Municip…" at bounding box center [646, 266] width 12 height 16
radio input "true"
click at [1148, 589] on button "Confirmar" at bounding box center [1155, 597] width 95 height 29
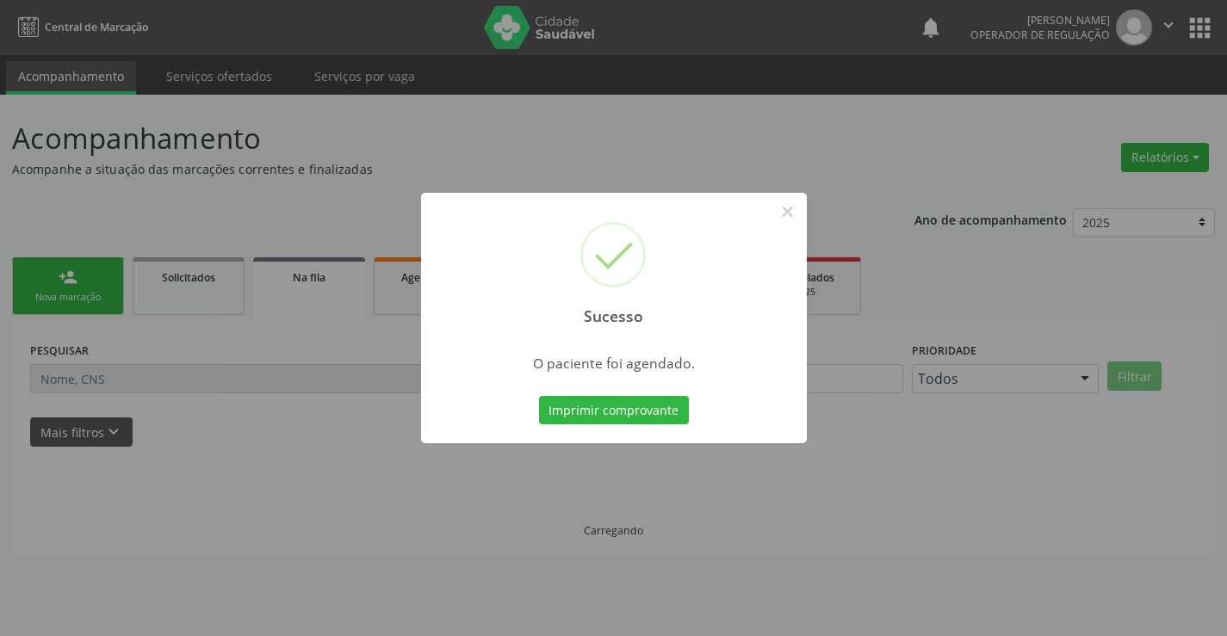
scroll to position [0, 0]
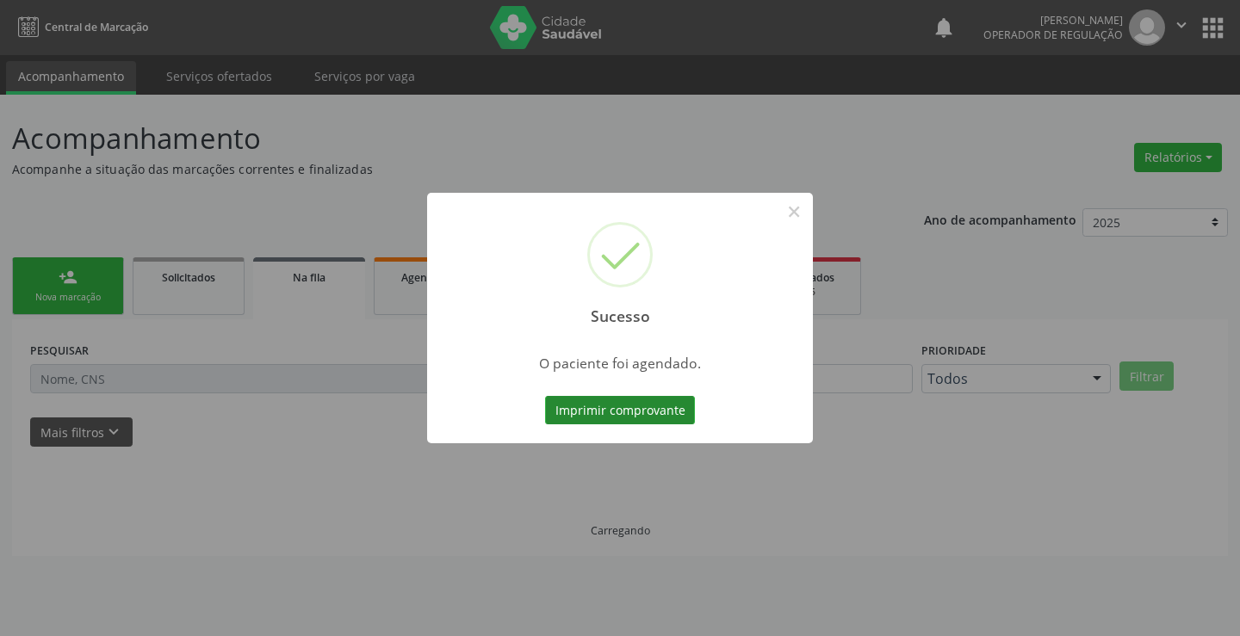
click at [653, 413] on button "Imprimir comprovante" at bounding box center [620, 410] width 150 height 29
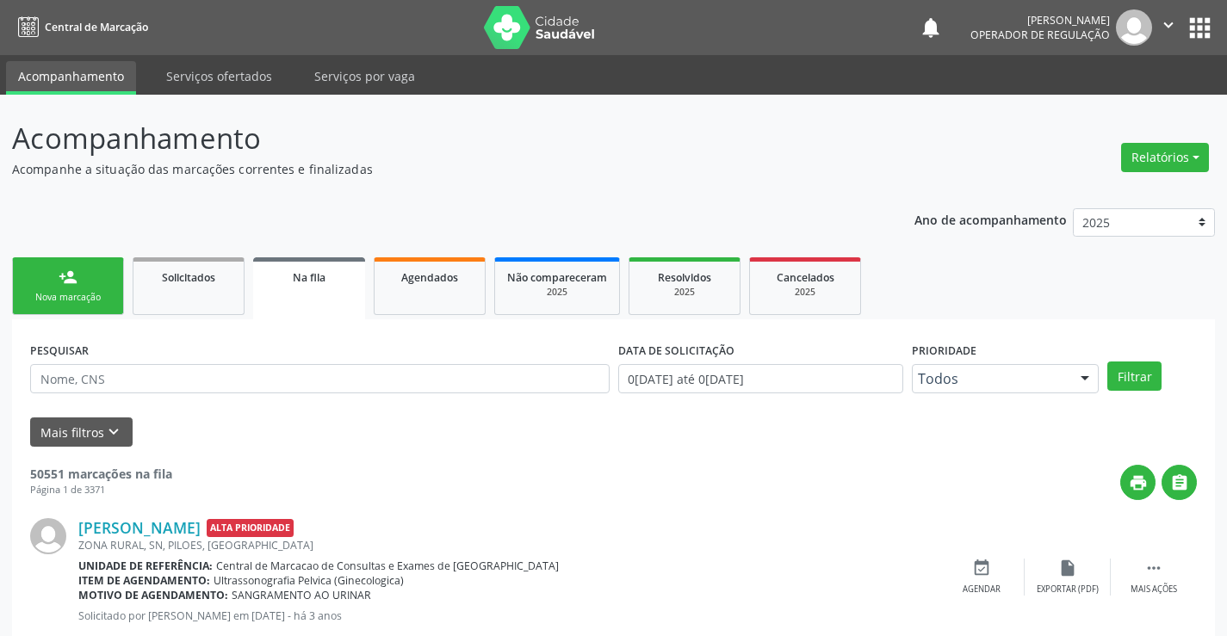
click at [112, 287] on link "person_add Nova marcação" at bounding box center [68, 287] width 112 height 58
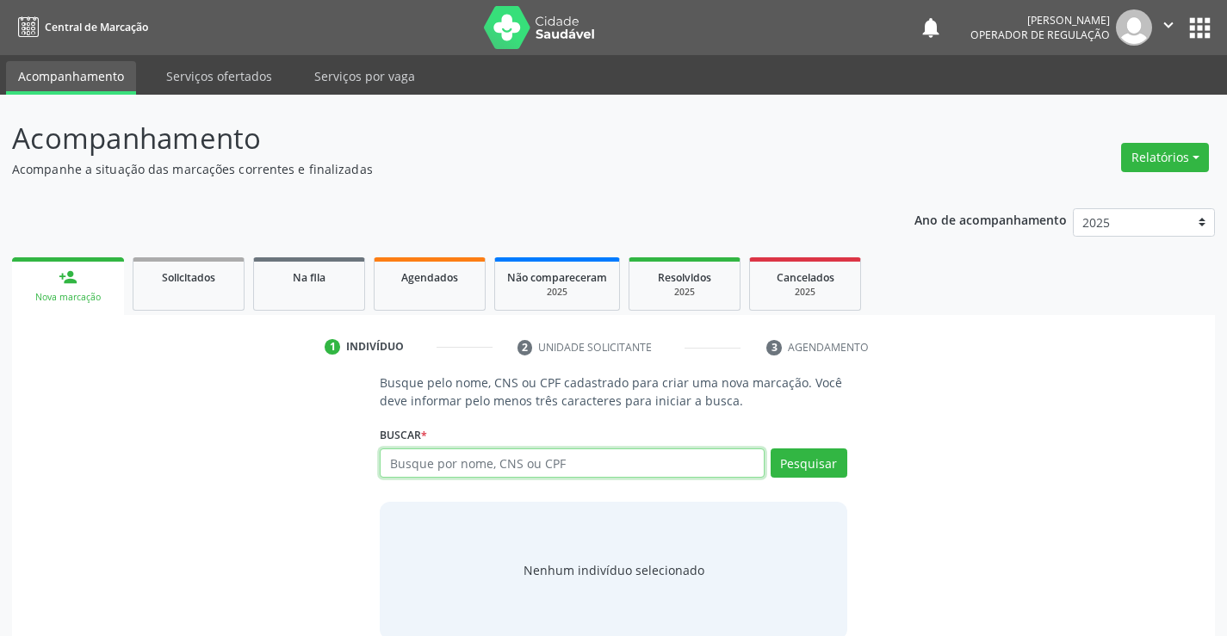
click at [419, 456] on input "text" at bounding box center [572, 463] width 384 height 29
type input "708101801213"
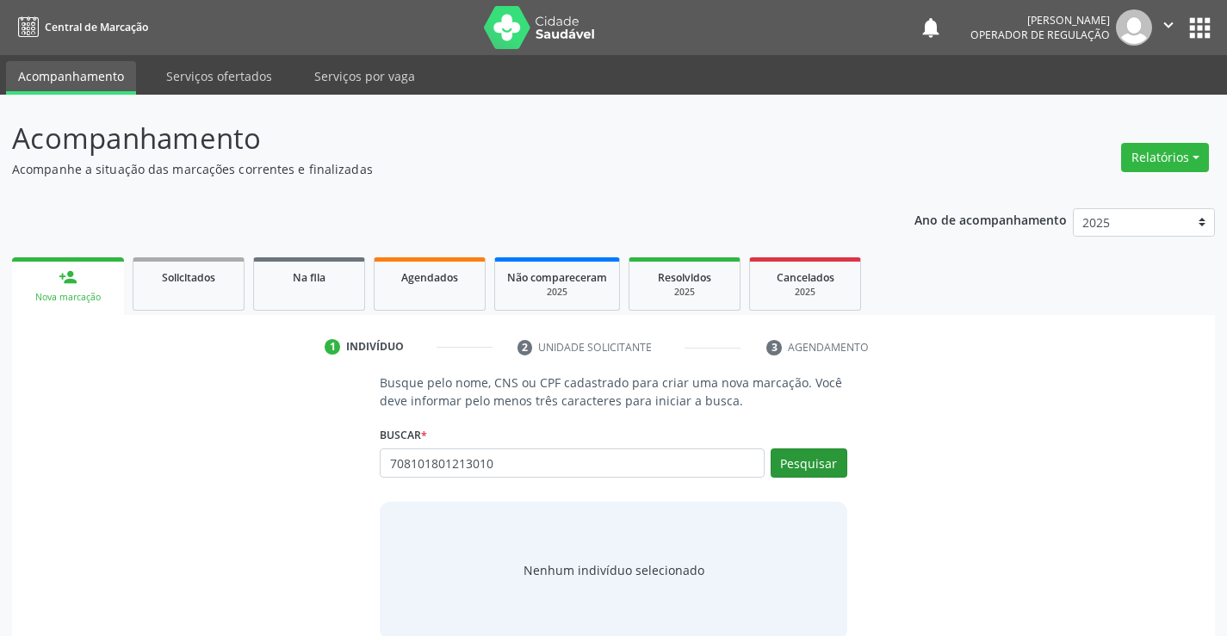
type input "708101801213010"
click at [808, 457] on button "Pesquisar" at bounding box center [809, 463] width 77 height 29
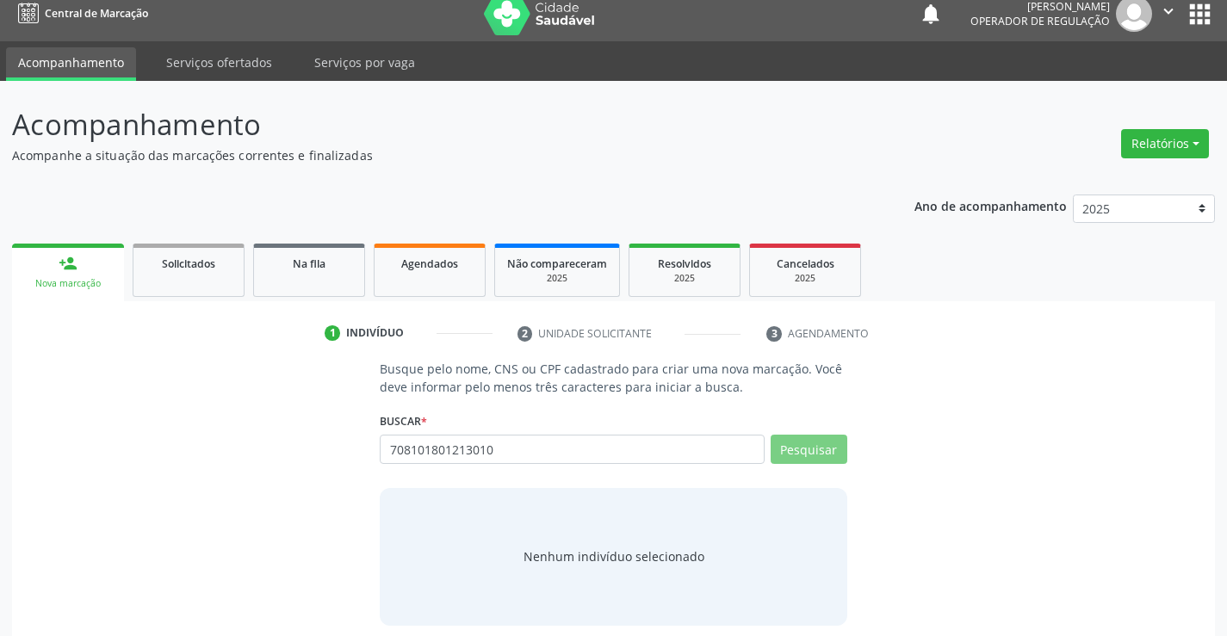
scroll to position [28, 0]
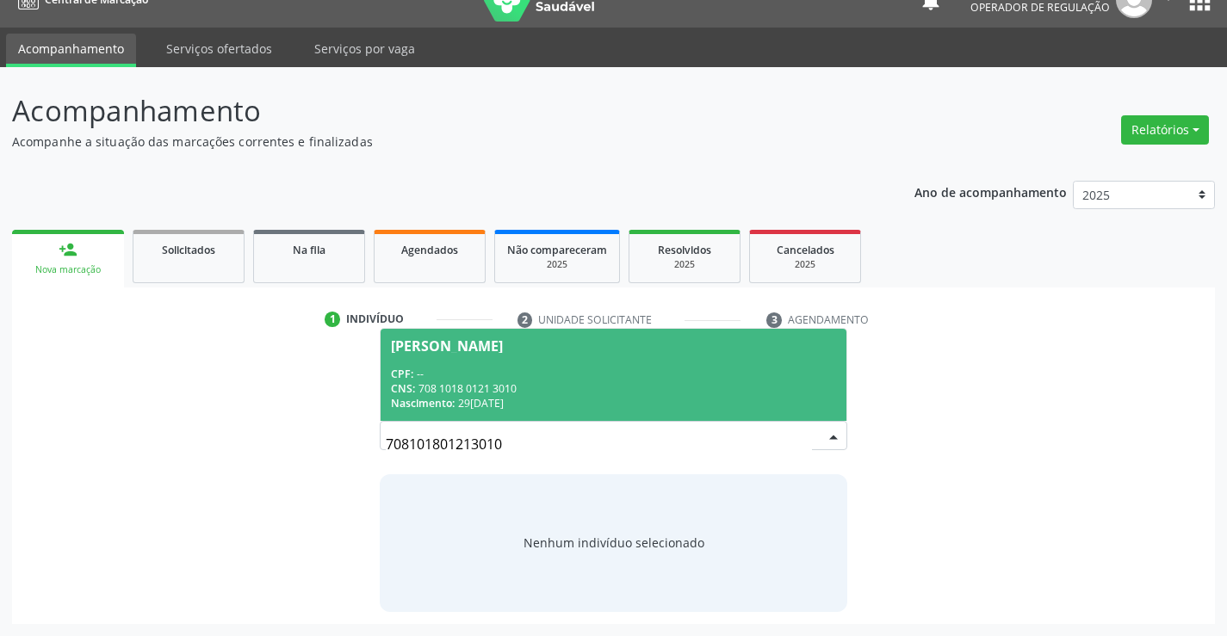
click at [568, 413] on span "[PERSON_NAME] CPF: -- CNS: 708 1018 0121 3010 Nascimento: 2[DATE]" at bounding box center [613, 375] width 465 height 92
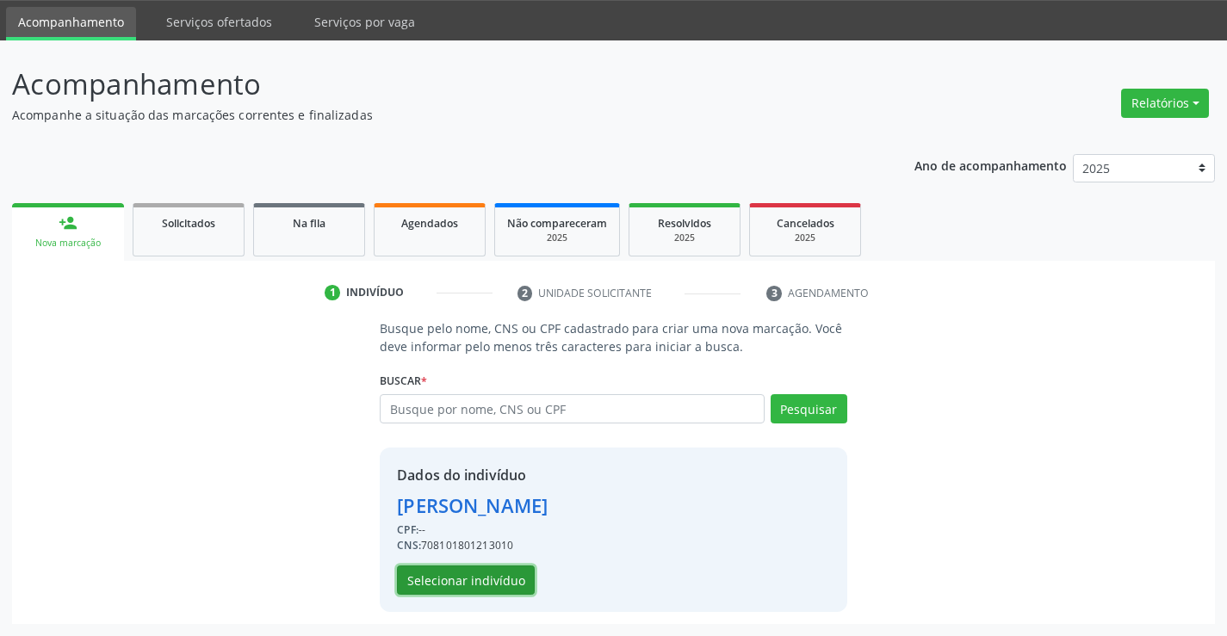
click at [510, 592] on button "Selecionar indivíduo" at bounding box center [466, 580] width 138 height 29
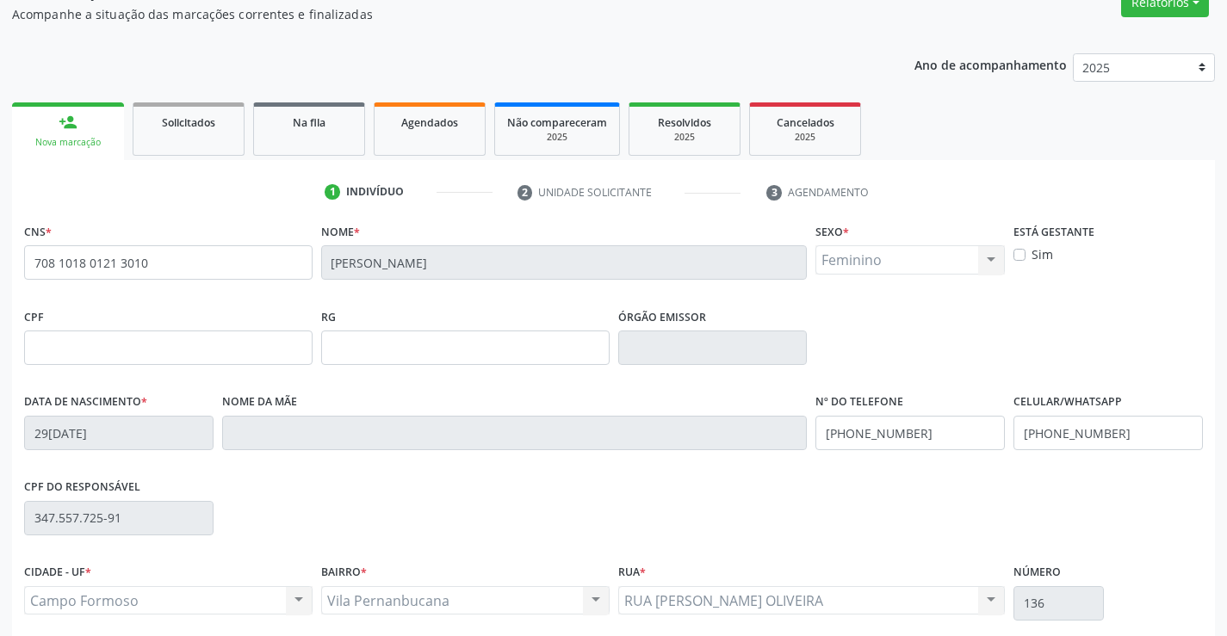
scroll to position [297, 0]
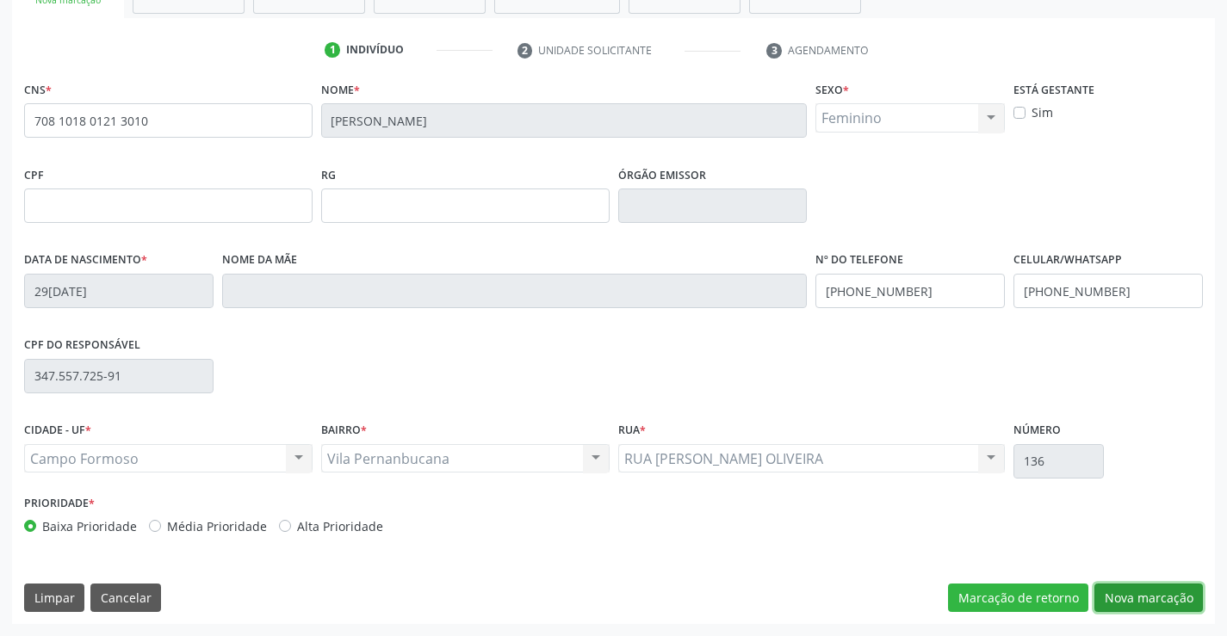
click at [1118, 593] on button "Nova marcação" at bounding box center [1149, 598] width 109 height 29
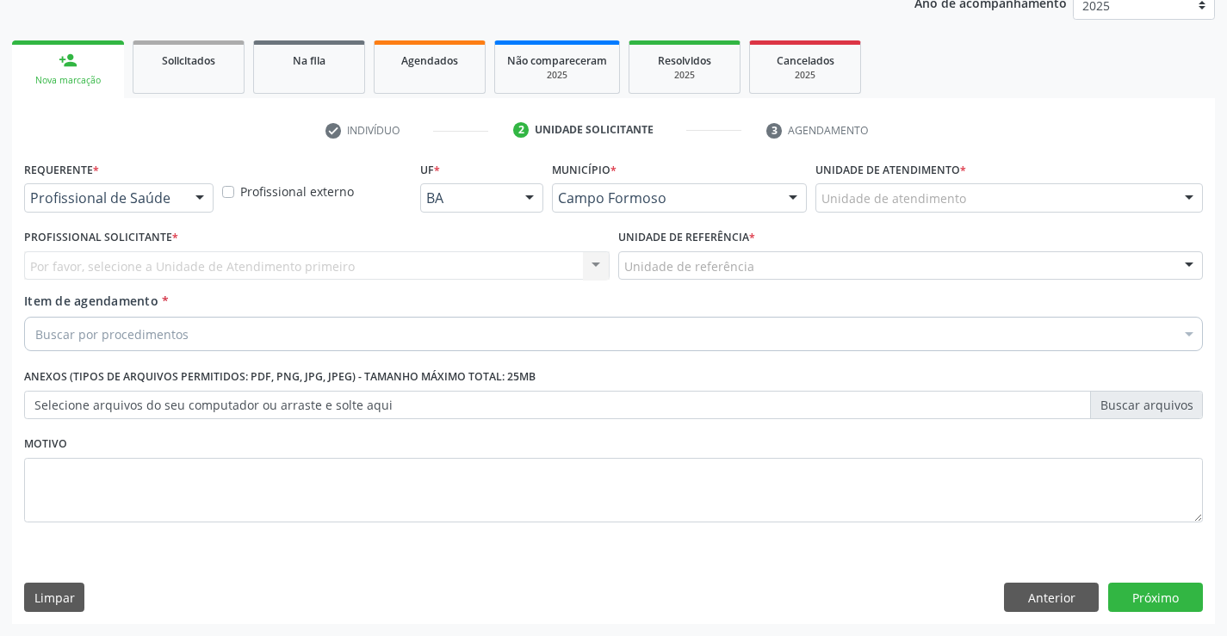
scroll to position [217, 0]
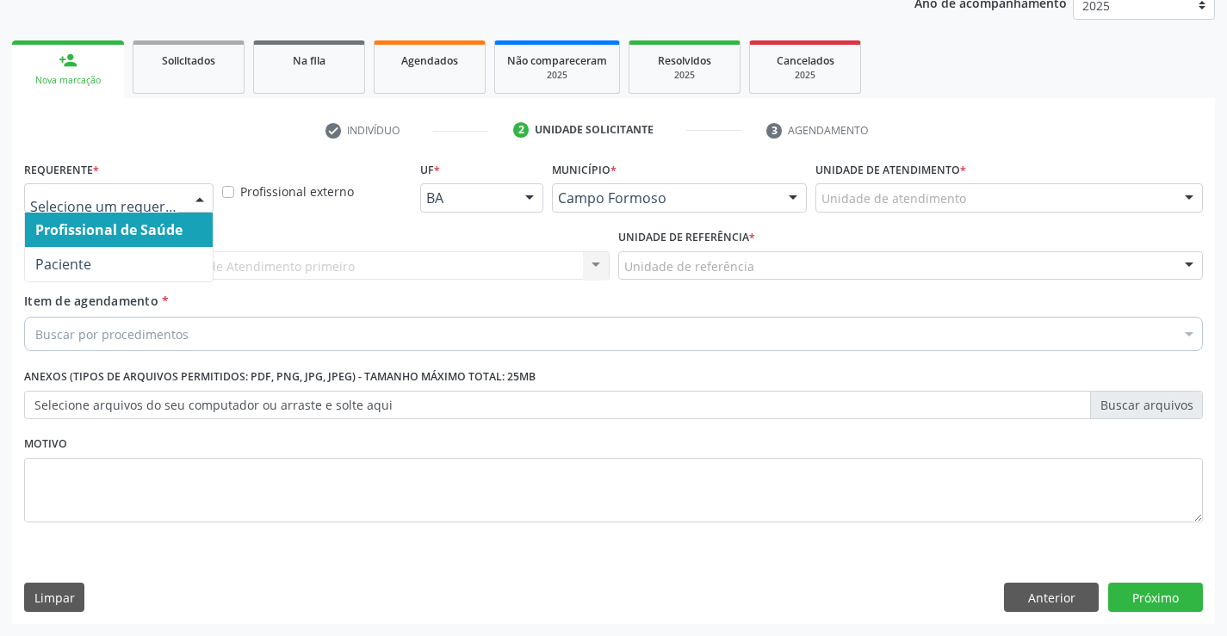
click at [183, 189] on div at bounding box center [118, 197] width 189 height 29
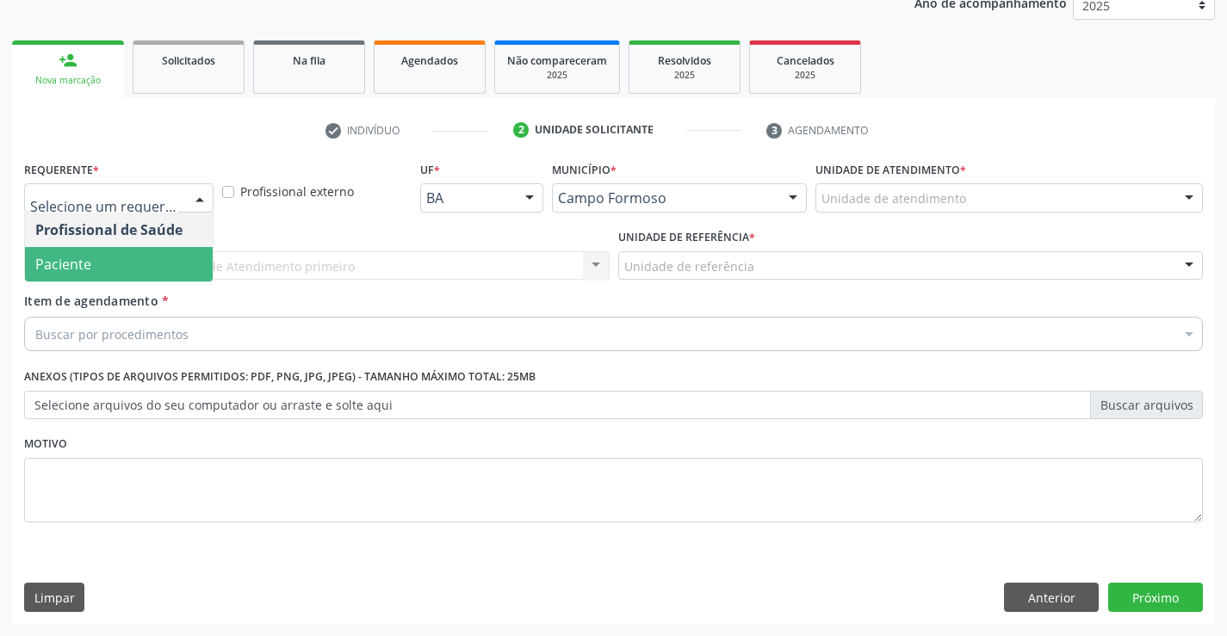
click at [141, 273] on span "Paciente" at bounding box center [119, 264] width 188 height 34
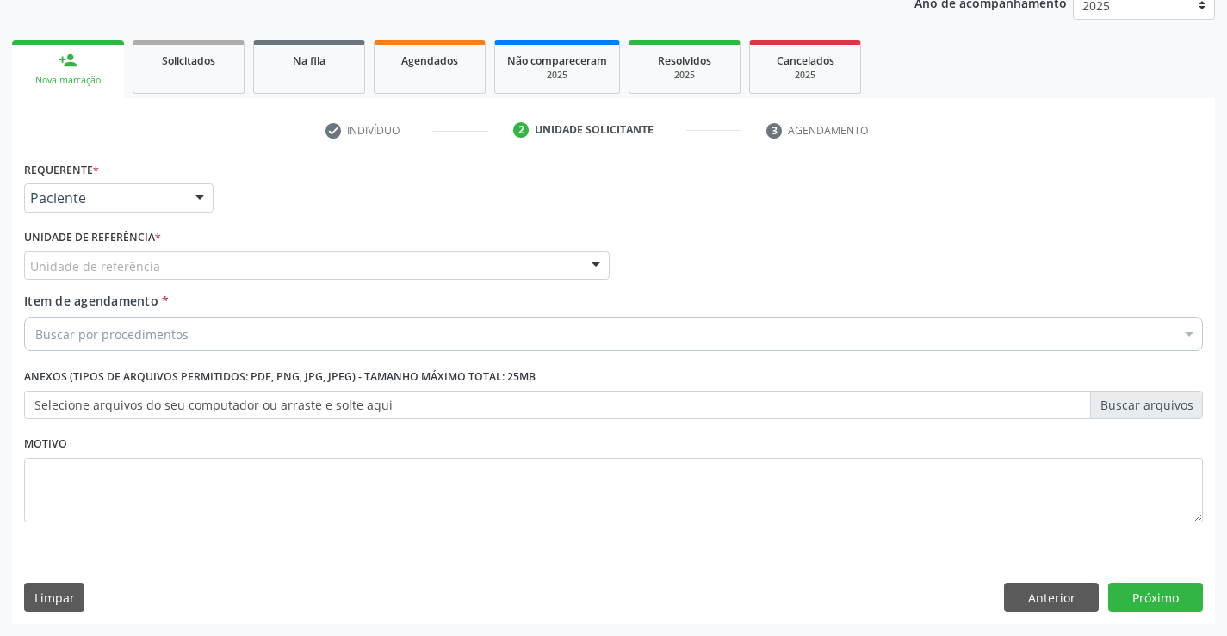
drag, startPoint x: 363, startPoint y: 269, endPoint x: 358, endPoint y: 342, distance: 73.4
click at [361, 279] on div "Unidade de referência" at bounding box center [317, 265] width 586 height 29
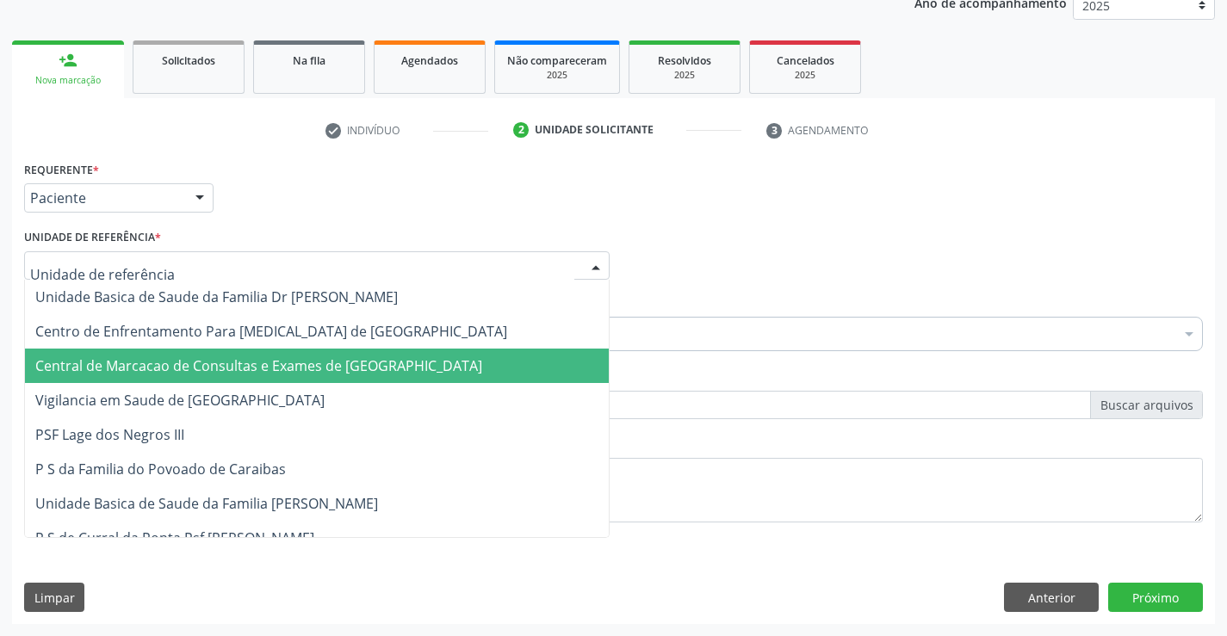
click at [357, 351] on span "Central de Marcacao de Consultas e Exames de [GEOGRAPHIC_DATA]" at bounding box center [317, 366] width 584 height 34
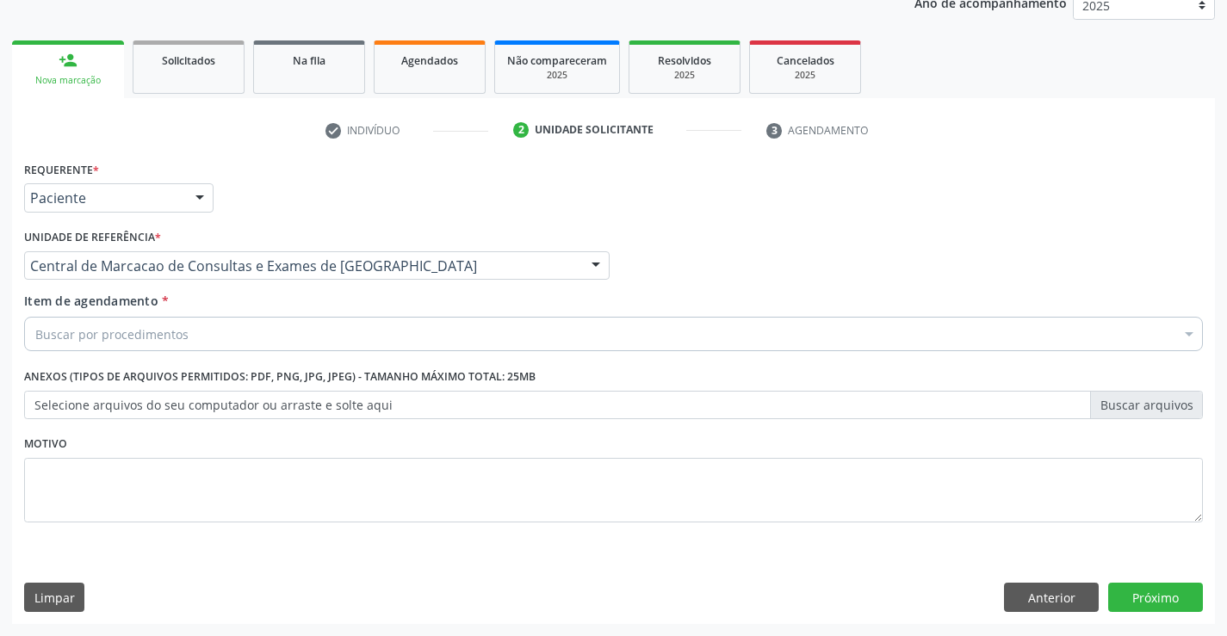
click at [405, 324] on div "Buscar por procedimentos" at bounding box center [613, 334] width 1179 height 34
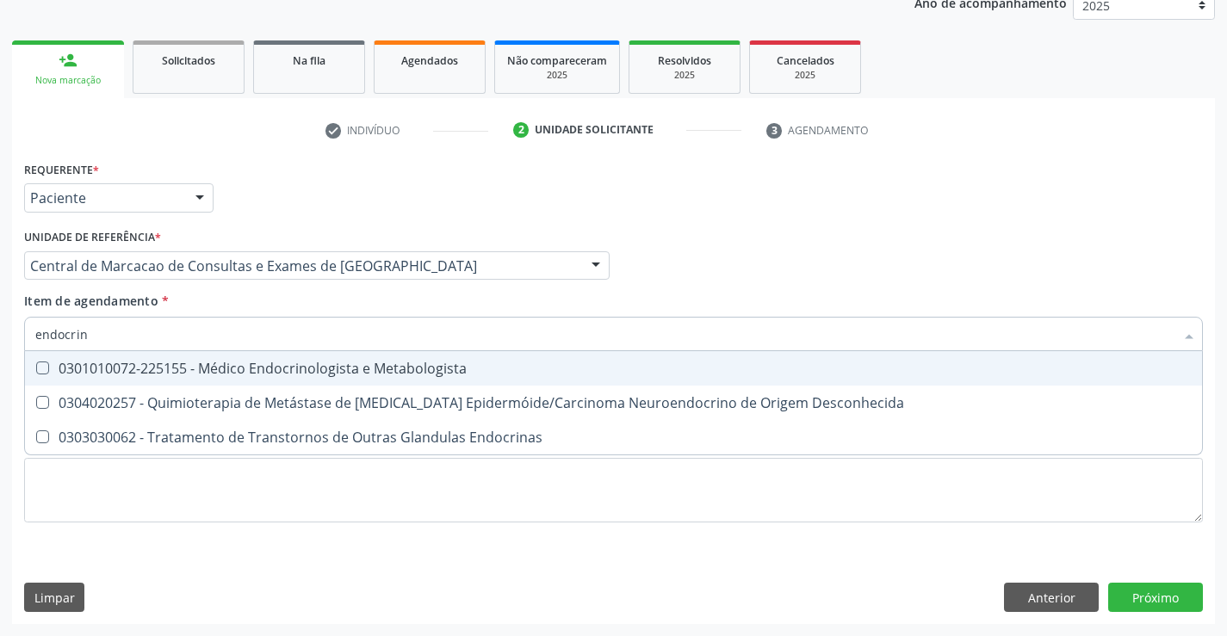
type input "endocrino"
click at [385, 370] on div "0301010072-225155 - Médico Endocrinologista e Metabologista" at bounding box center [613, 369] width 1157 height 14
checkbox Metabologista "true"
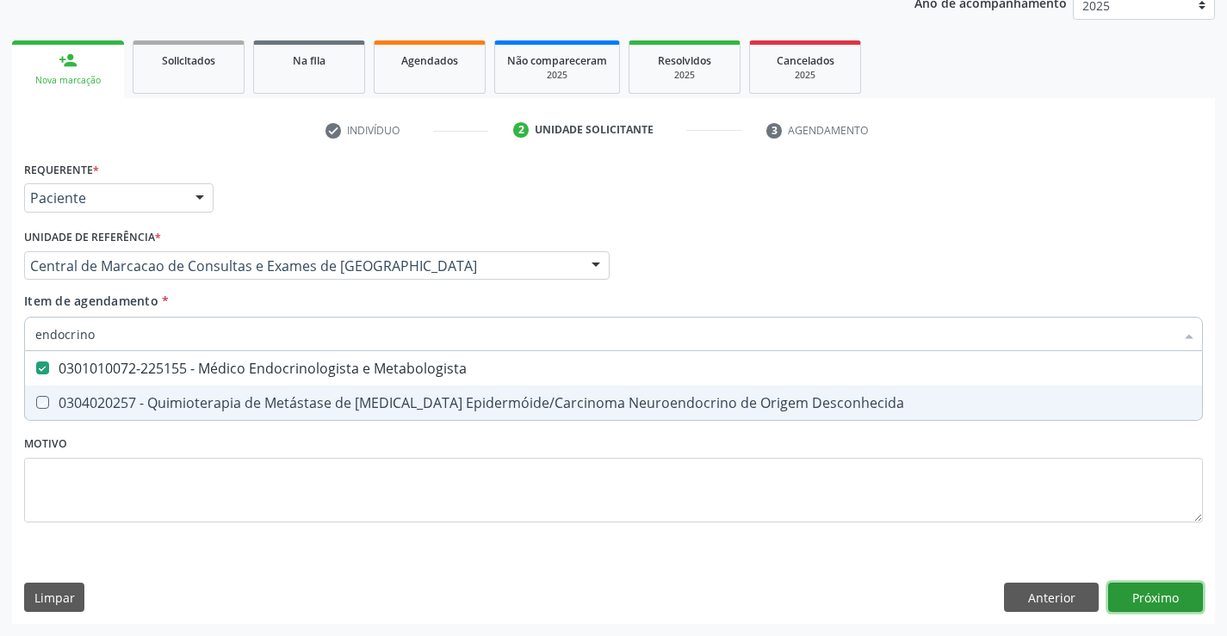
click at [1134, 589] on div "Requerente * Paciente Profissional de Saúde Paciente Nenhum resultado encontrad…" at bounding box center [613, 391] width 1203 height 468
checkbox Desconhecida "true"
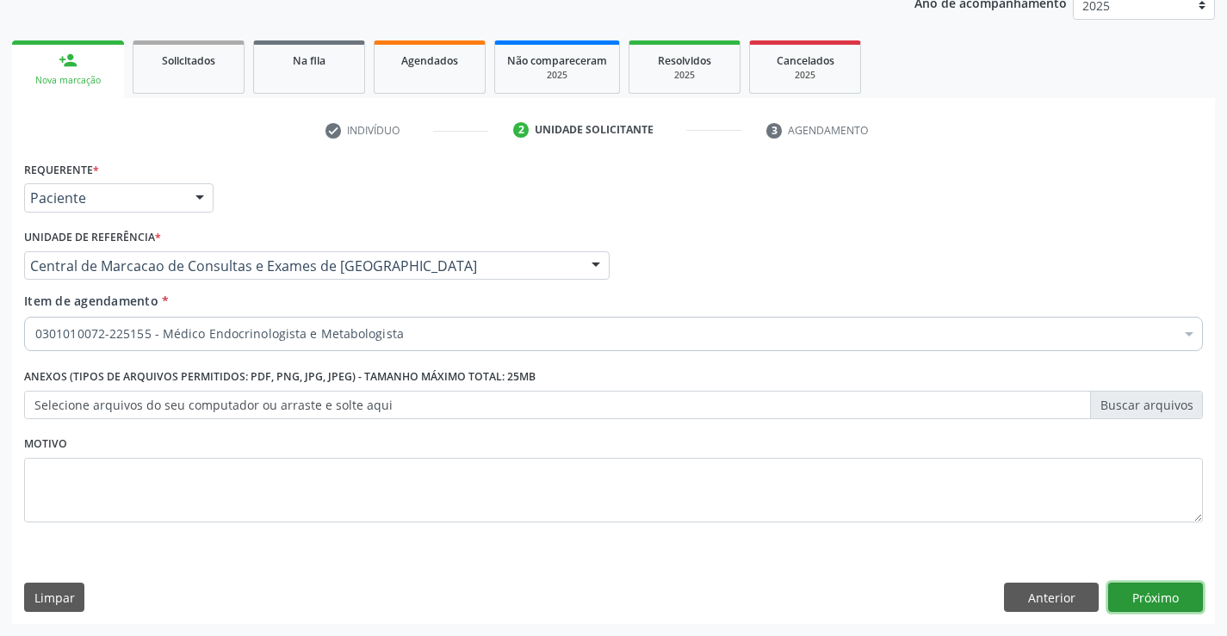
click at [1177, 607] on button "Próximo" at bounding box center [1155, 597] width 95 height 29
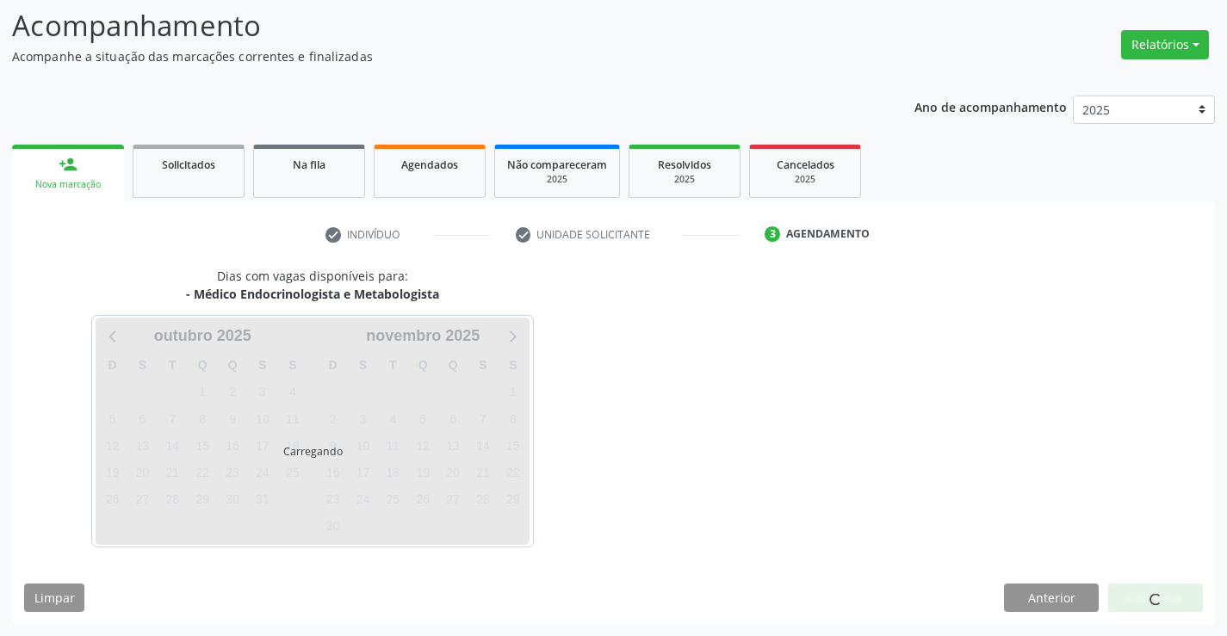
scroll to position [113, 0]
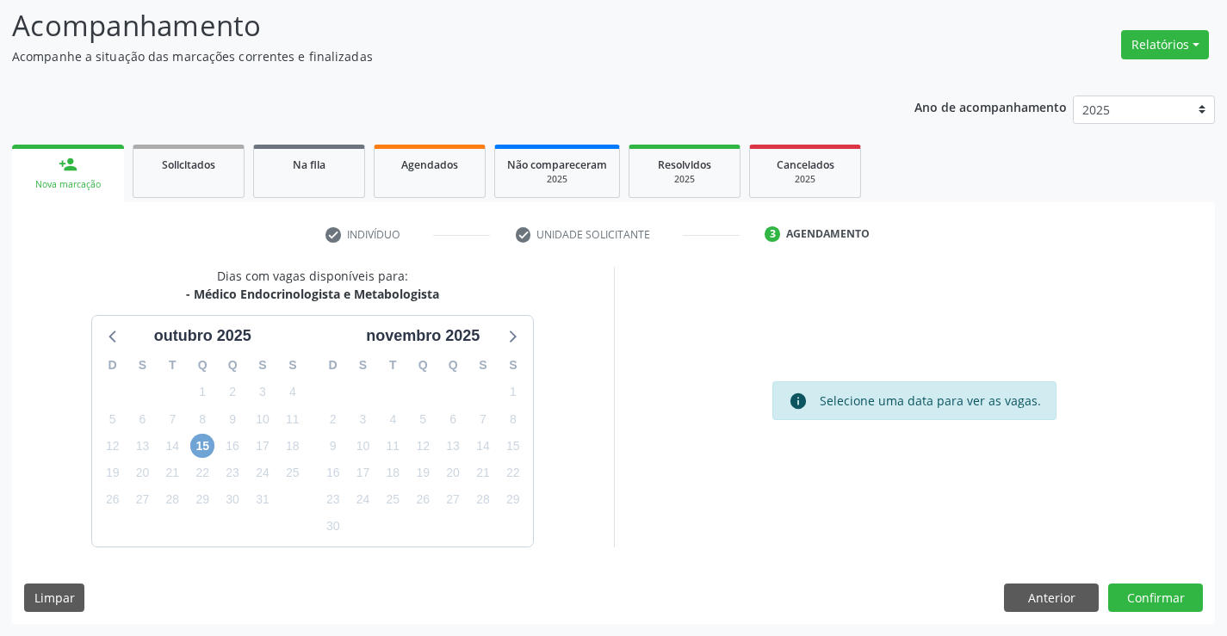
click at [197, 455] on span "15" at bounding box center [202, 446] width 24 height 24
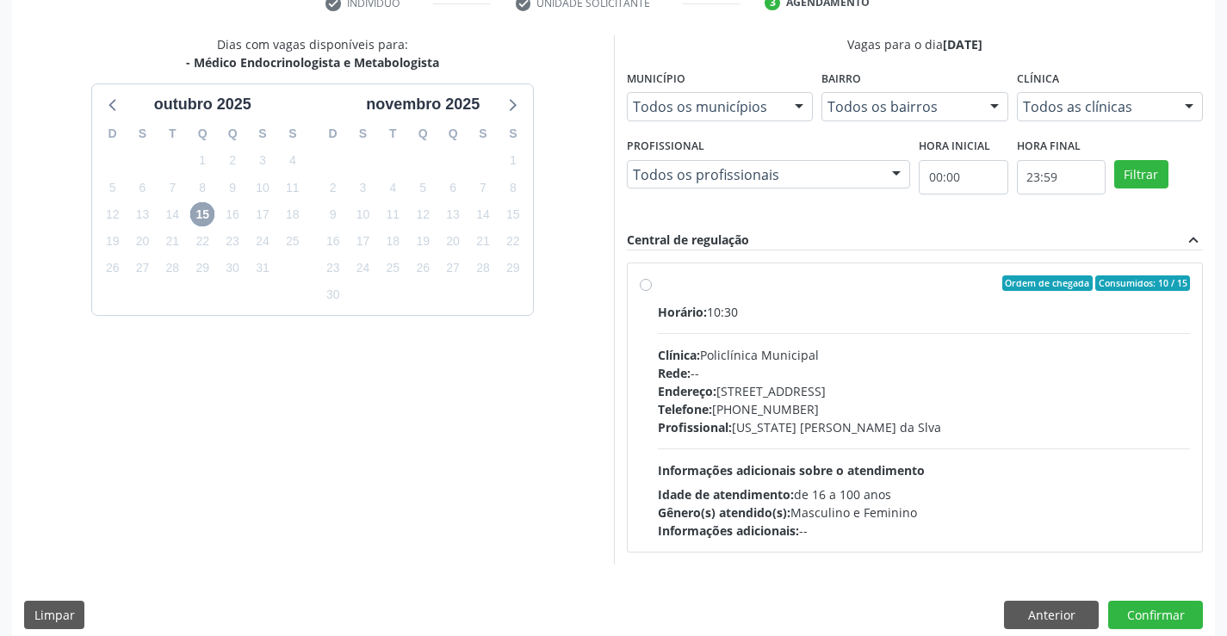
scroll to position [362, 0]
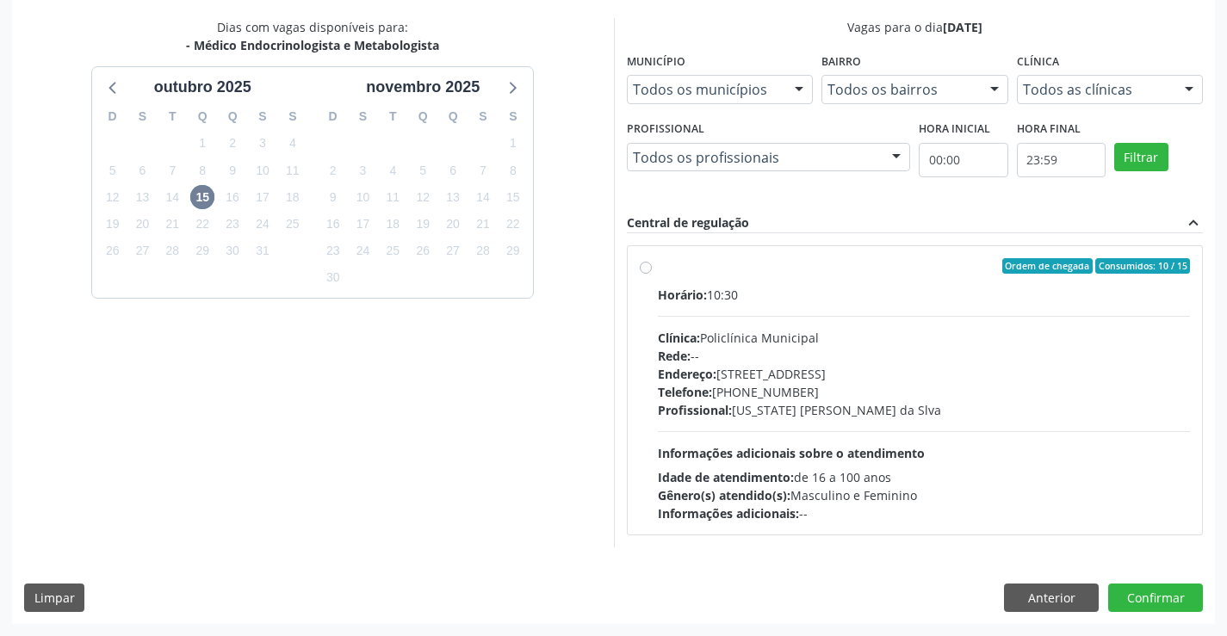
drag, startPoint x: 966, startPoint y: 415, endPoint x: 944, endPoint y: 425, distance: 24.3
click at [958, 419] on div "Profissional: [US_STATE] [PERSON_NAME] da Slva" at bounding box center [924, 410] width 533 height 18
click at [652, 274] on input "Ordem de chegada Consumidos: 10 / 15 Horário: 10:30 Clínica: Policlínica Munici…" at bounding box center [646, 266] width 12 height 16
radio input "true"
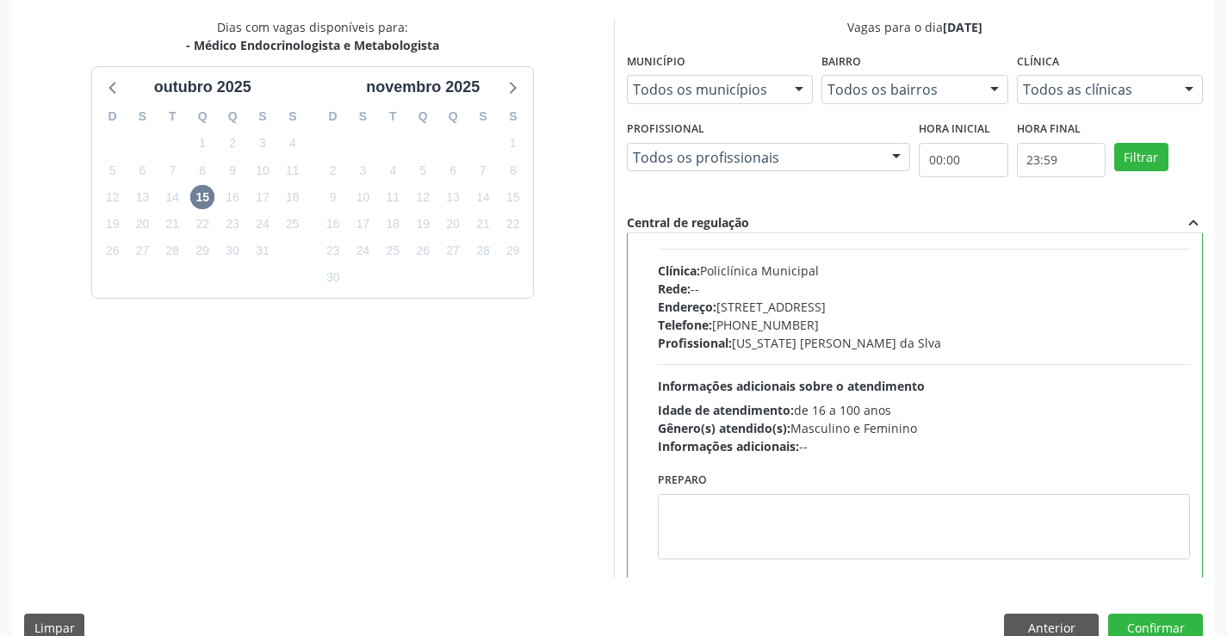
scroll to position [85, 0]
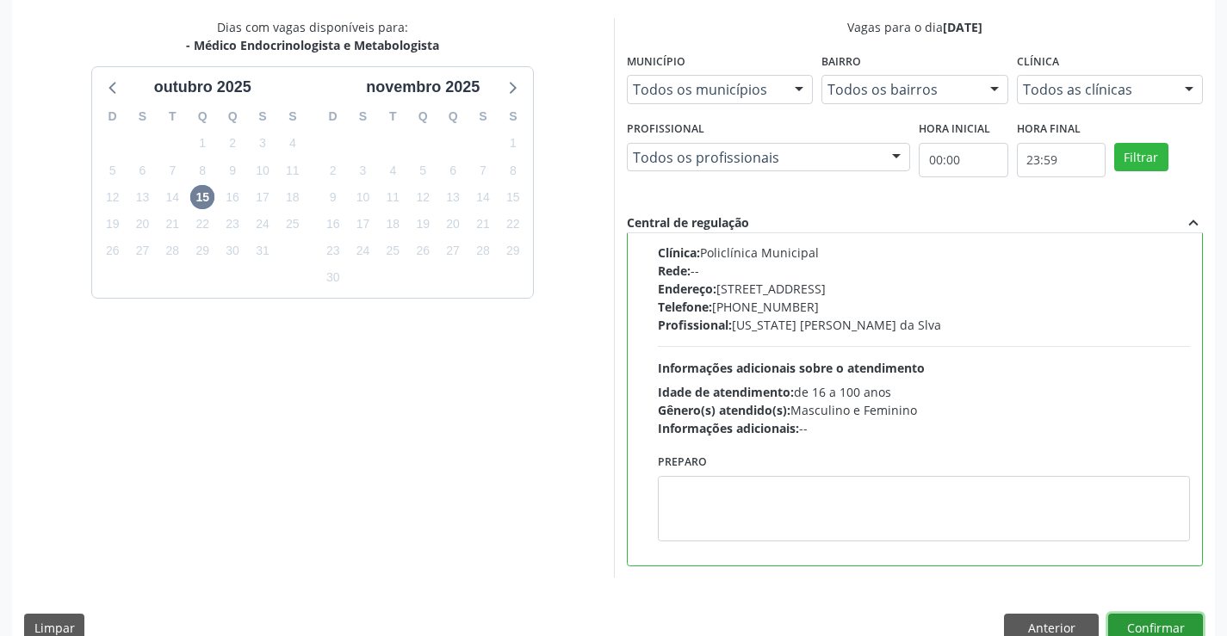
click at [1181, 625] on button "Confirmar" at bounding box center [1155, 628] width 95 height 29
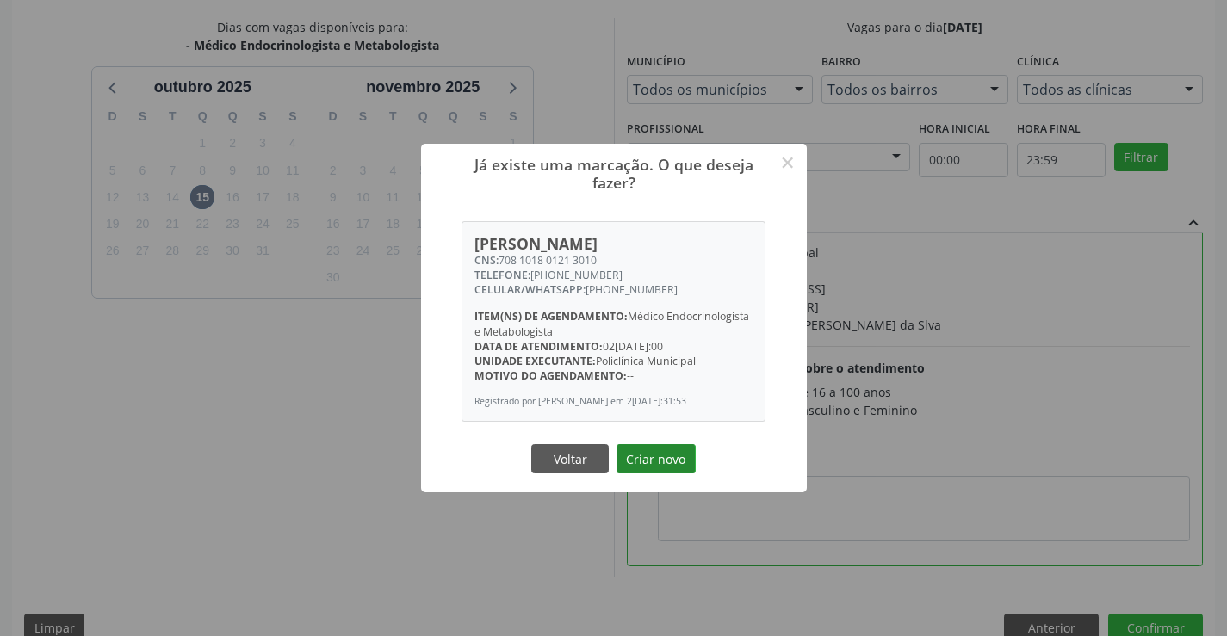
click at [630, 449] on button "Criar novo" at bounding box center [656, 458] width 79 height 29
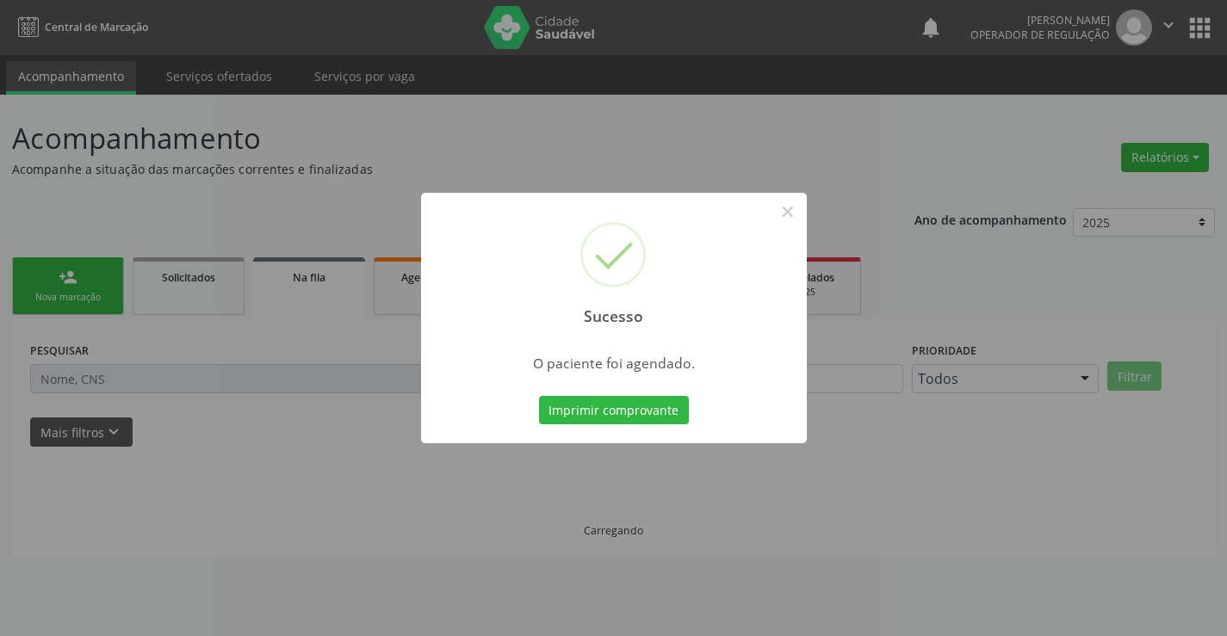
scroll to position [0, 0]
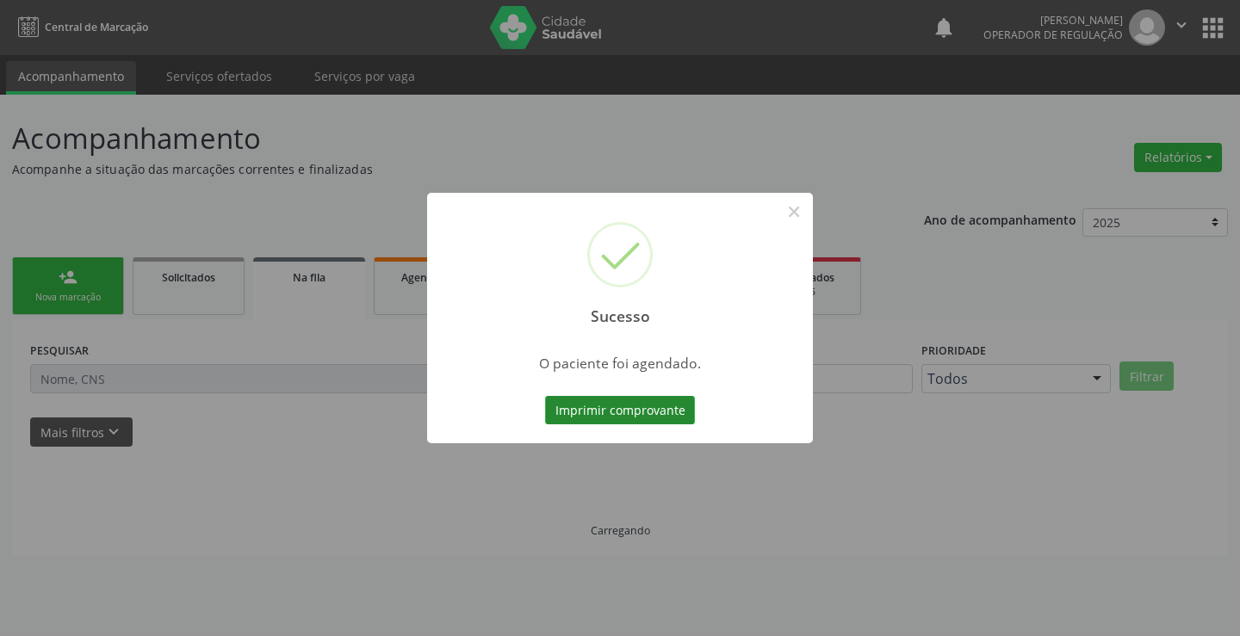
click at [568, 410] on button "Imprimir comprovante" at bounding box center [620, 410] width 150 height 29
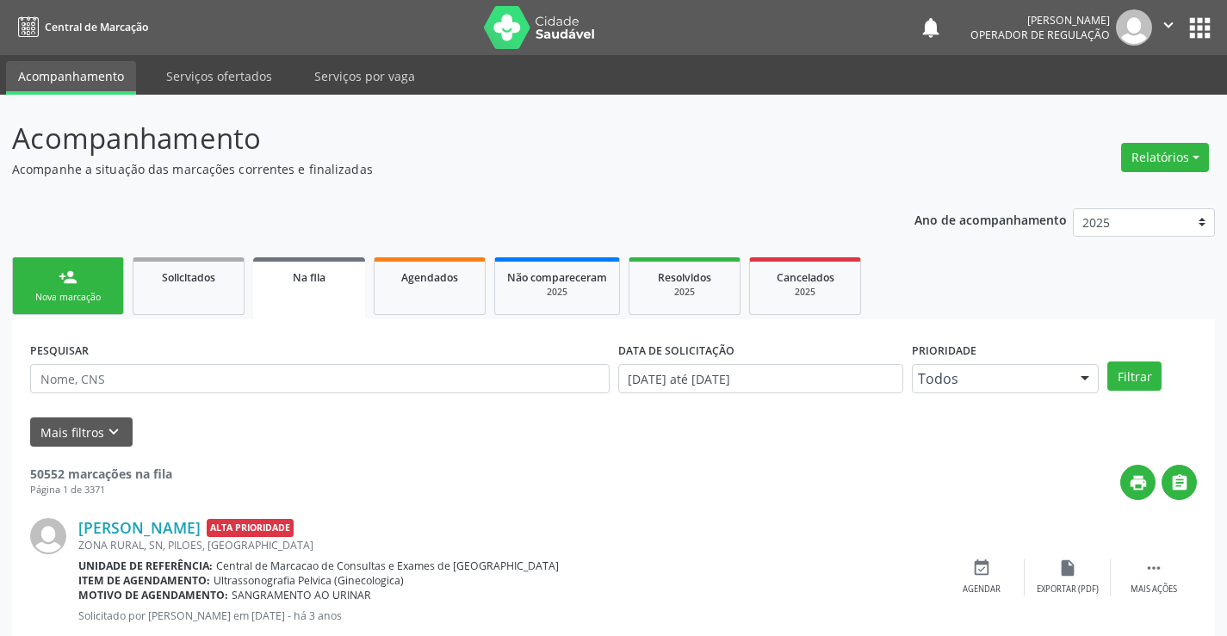
click at [66, 285] on div "person_add" at bounding box center [68, 277] width 19 height 19
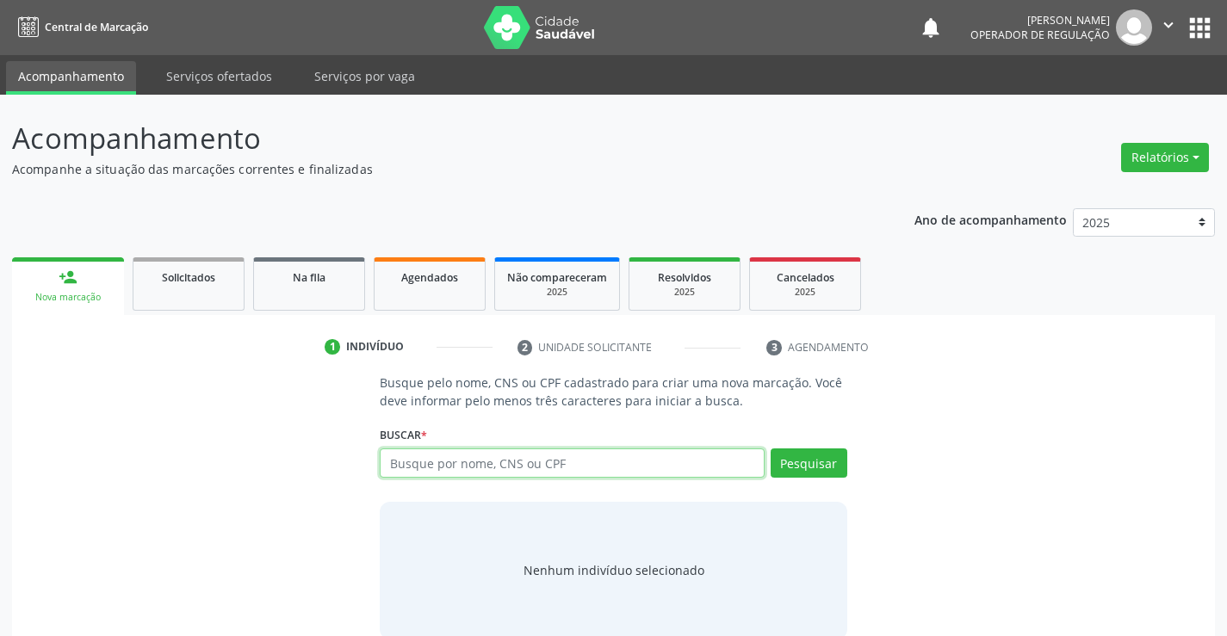
click at [430, 464] on input "text" at bounding box center [572, 463] width 384 height 29
type input "700403497886948"
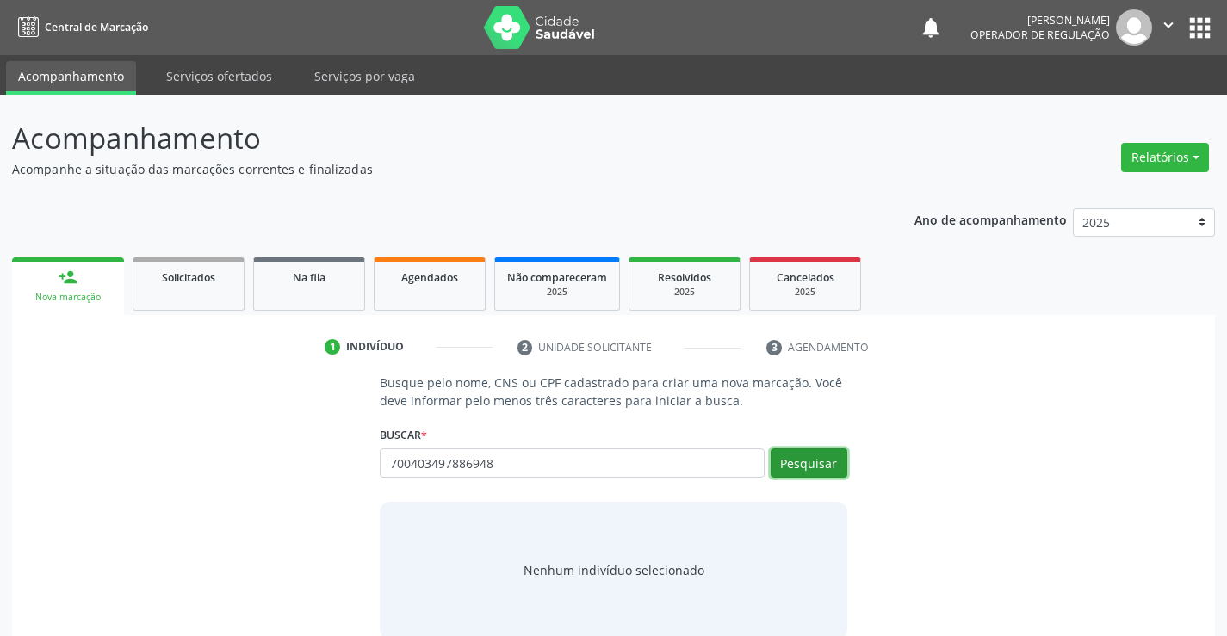
click at [802, 464] on button "Pesquisar" at bounding box center [809, 463] width 77 height 29
type input "700403497886948"
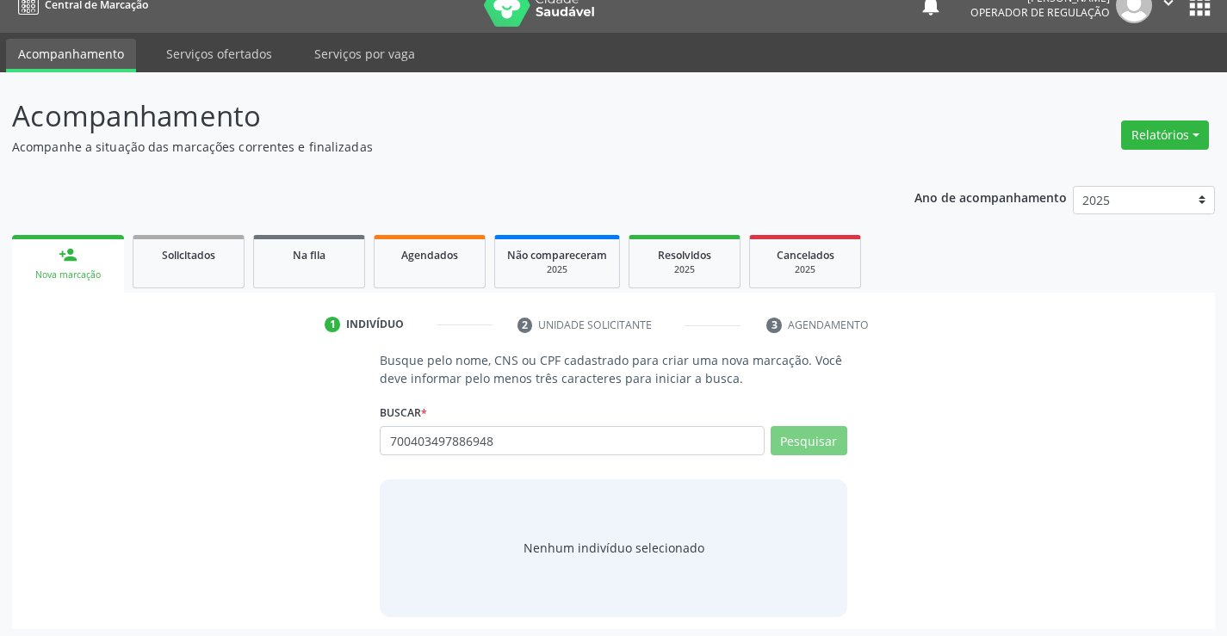
scroll to position [28, 0]
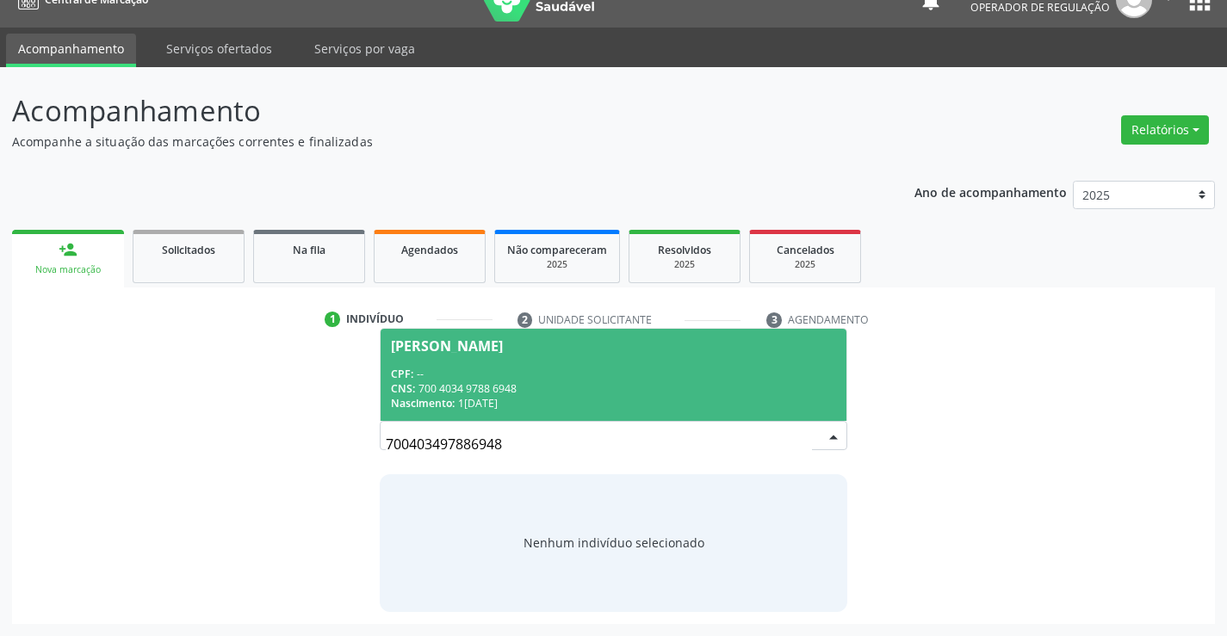
click at [425, 361] on span "[PERSON_NAME] CPF: -- CNS: 700 4034 9788 6948 Nascimento: 1[DATE]" at bounding box center [613, 375] width 465 height 92
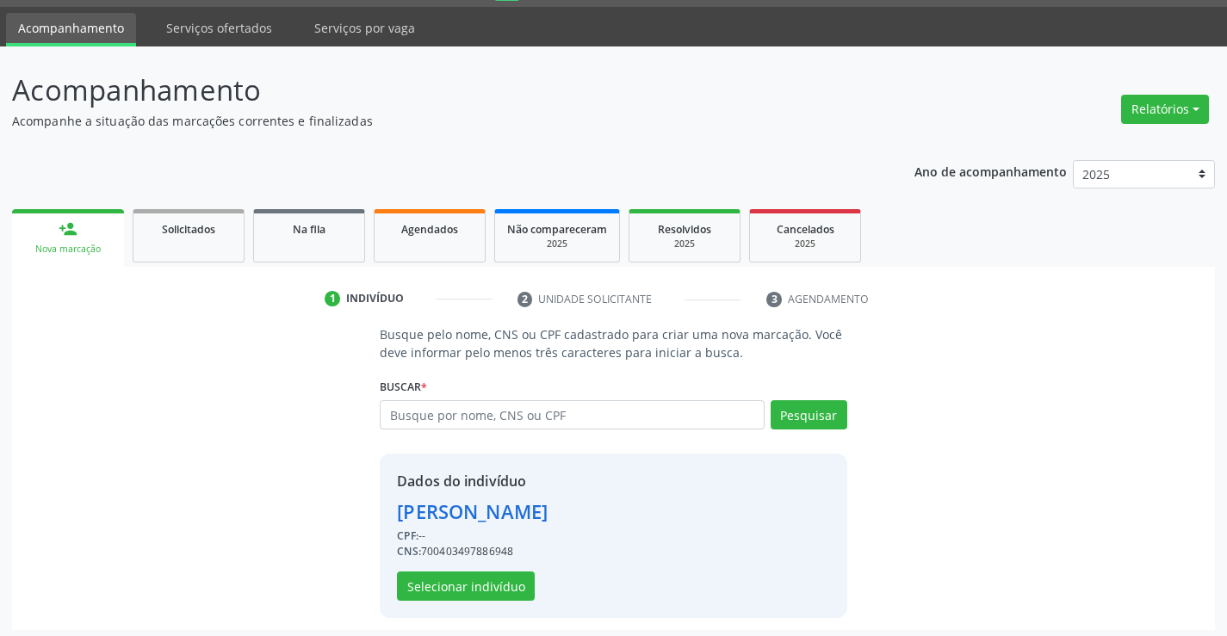
scroll to position [54, 0]
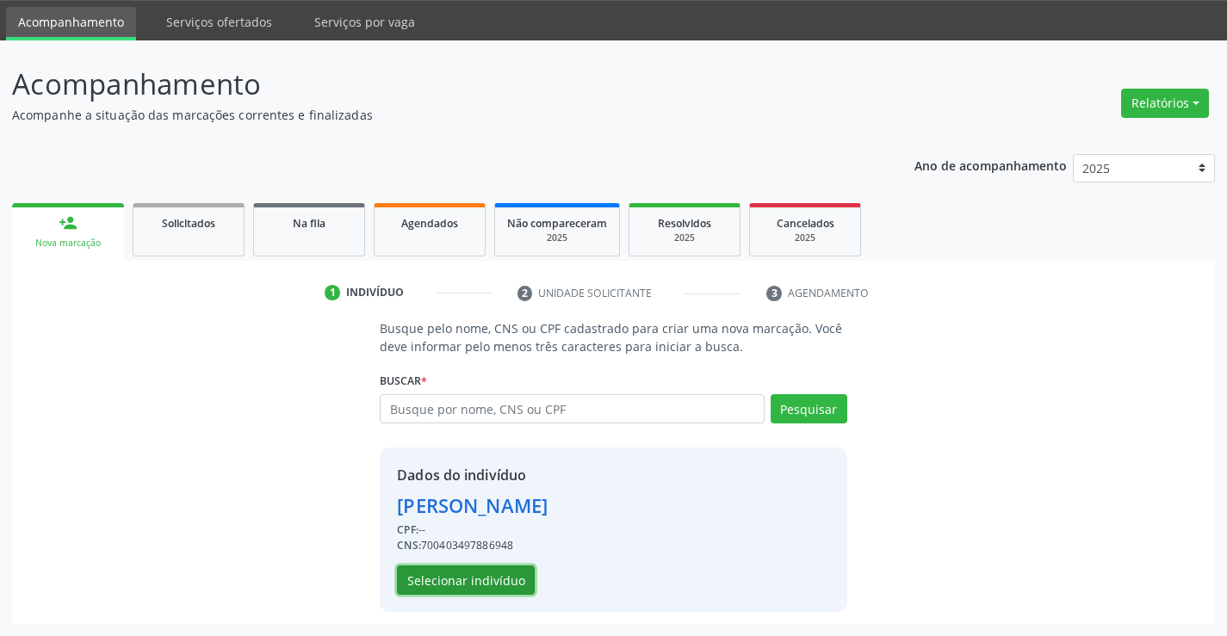
click at [452, 574] on button "Selecionar indivíduo" at bounding box center [466, 580] width 138 height 29
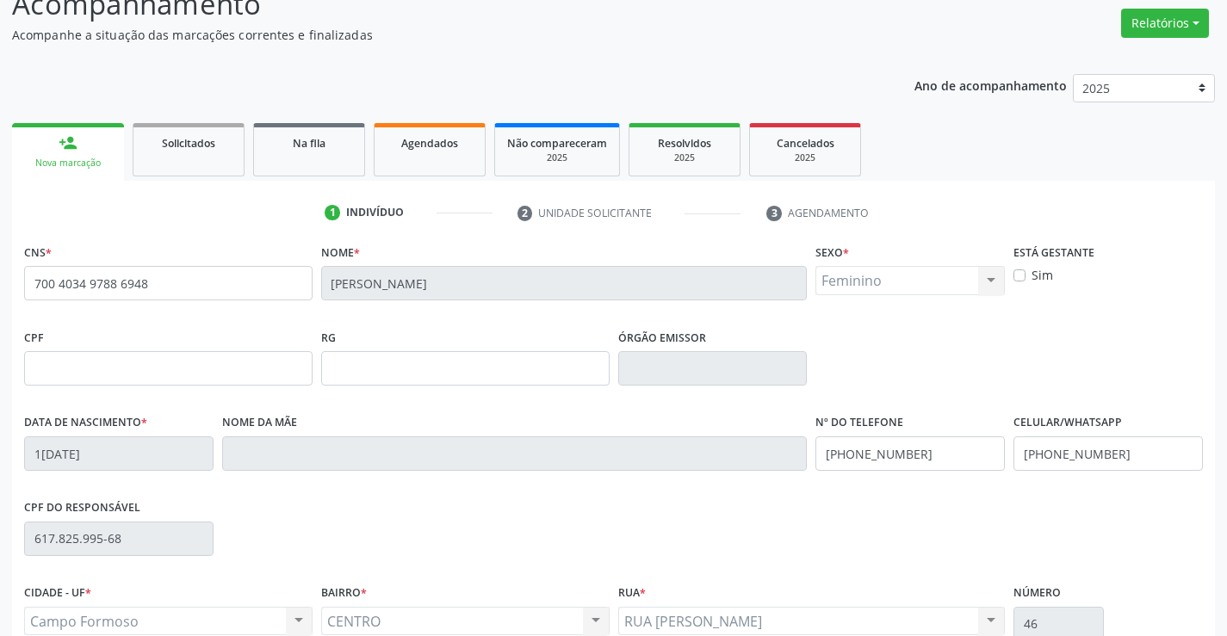
scroll to position [297, 0]
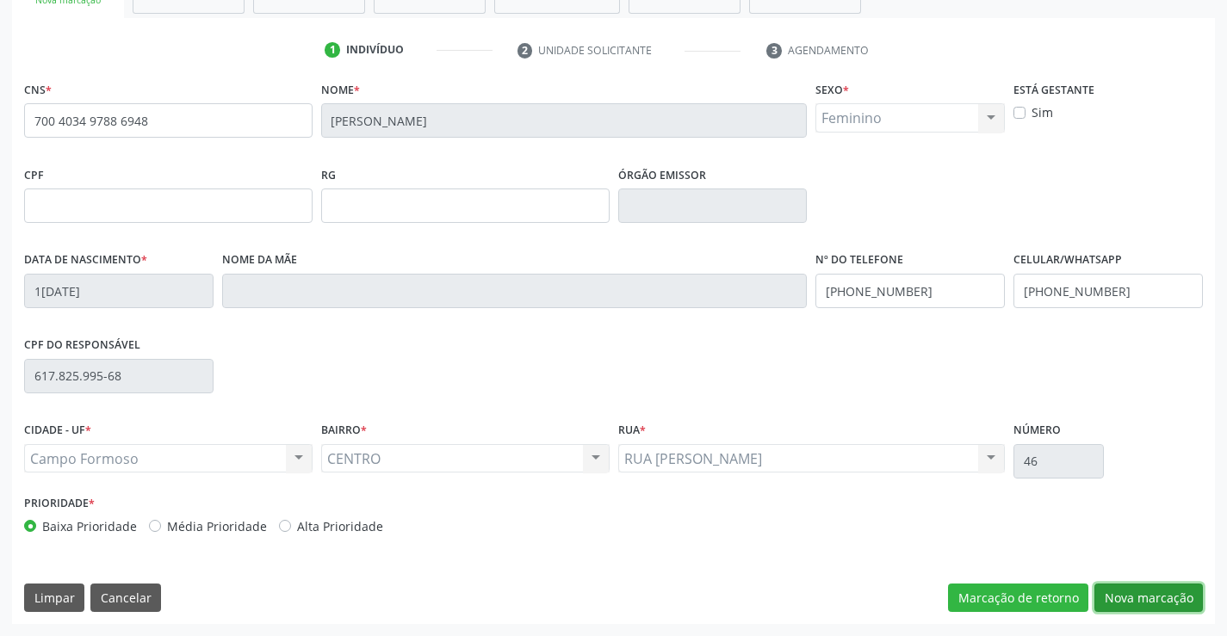
click at [1130, 593] on button "Nova marcação" at bounding box center [1149, 598] width 109 height 29
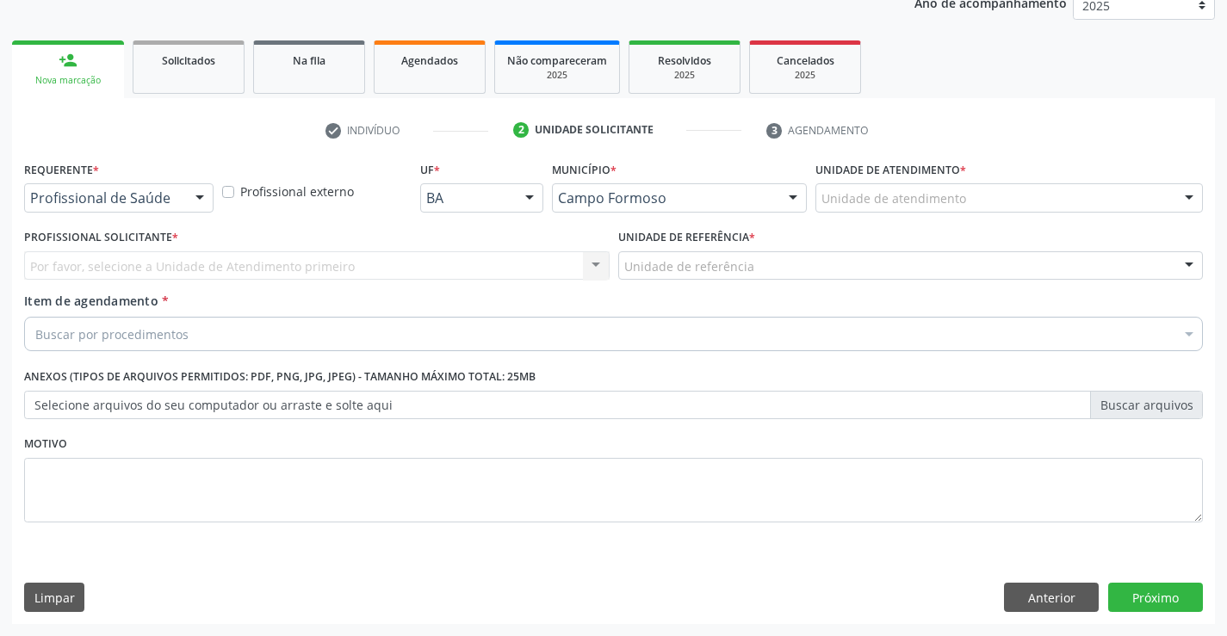
scroll to position [217, 0]
click at [196, 183] on div "Requerente * Profissional de Saúde Profissional de Saúde Paciente Nenhum result…" at bounding box center [118, 184] width 189 height 55
click at [184, 193] on div "Profissional de Saúde" at bounding box center [118, 197] width 189 height 29
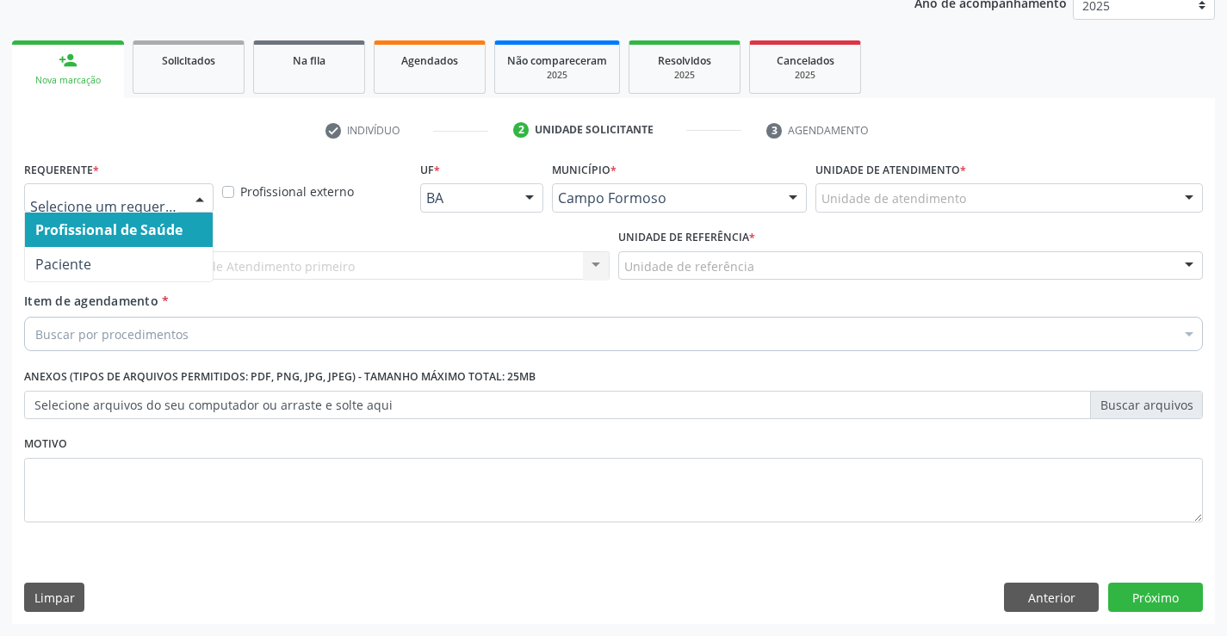
click at [143, 257] on span "Paciente" at bounding box center [119, 264] width 188 height 34
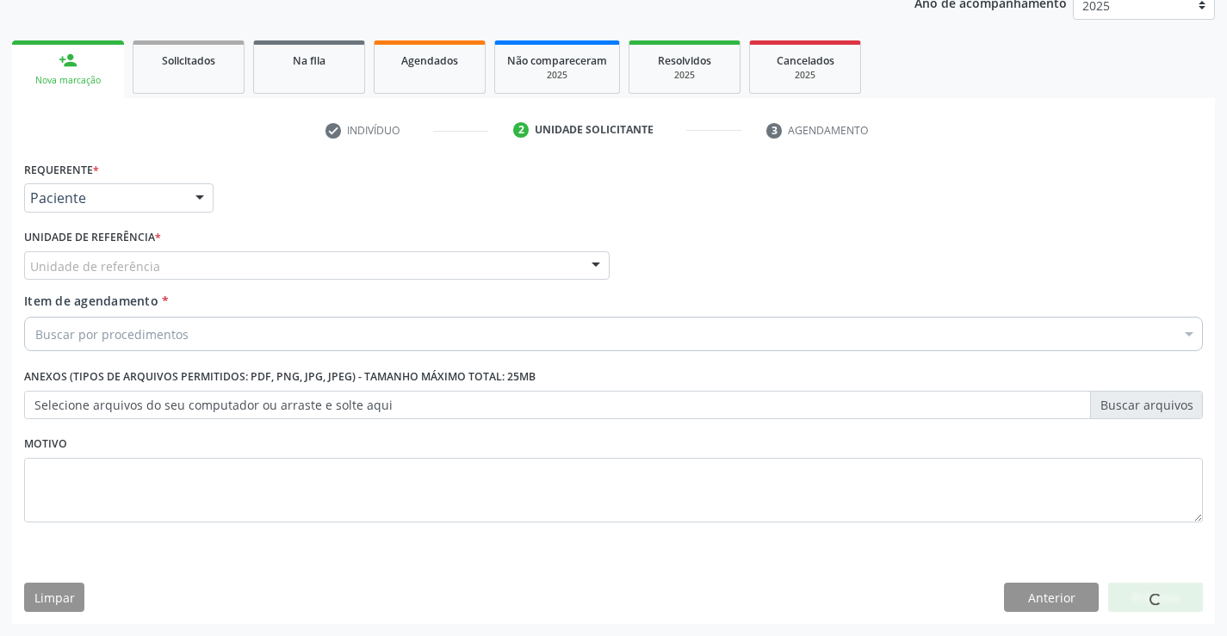
click at [246, 276] on div "Unidade de referência" at bounding box center [317, 265] width 586 height 29
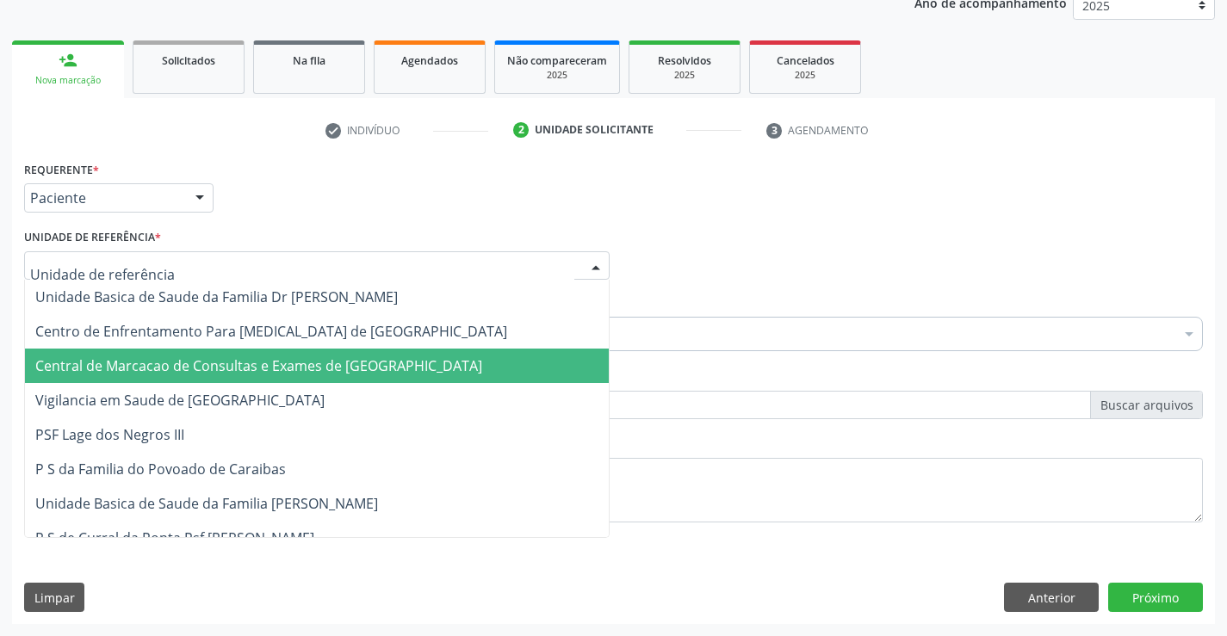
click at [268, 378] on span "Central de Marcacao de Consultas e Exames de [GEOGRAPHIC_DATA]" at bounding box center [317, 366] width 584 height 34
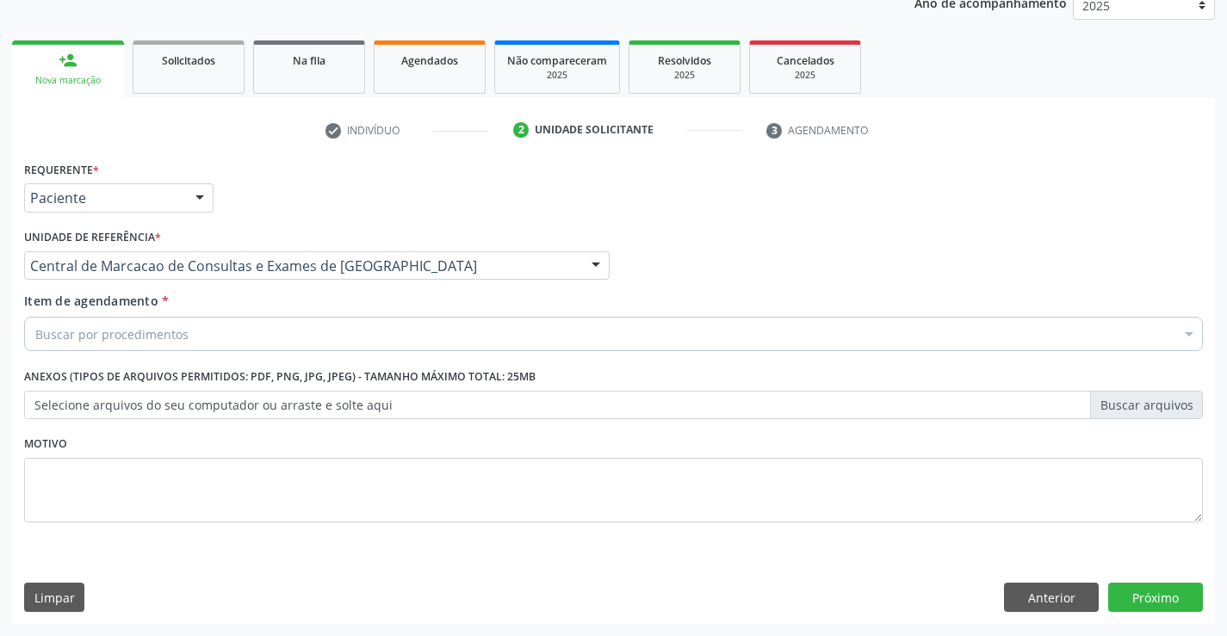
click at [293, 321] on div "Buscar por procedimentos" at bounding box center [613, 334] width 1179 height 34
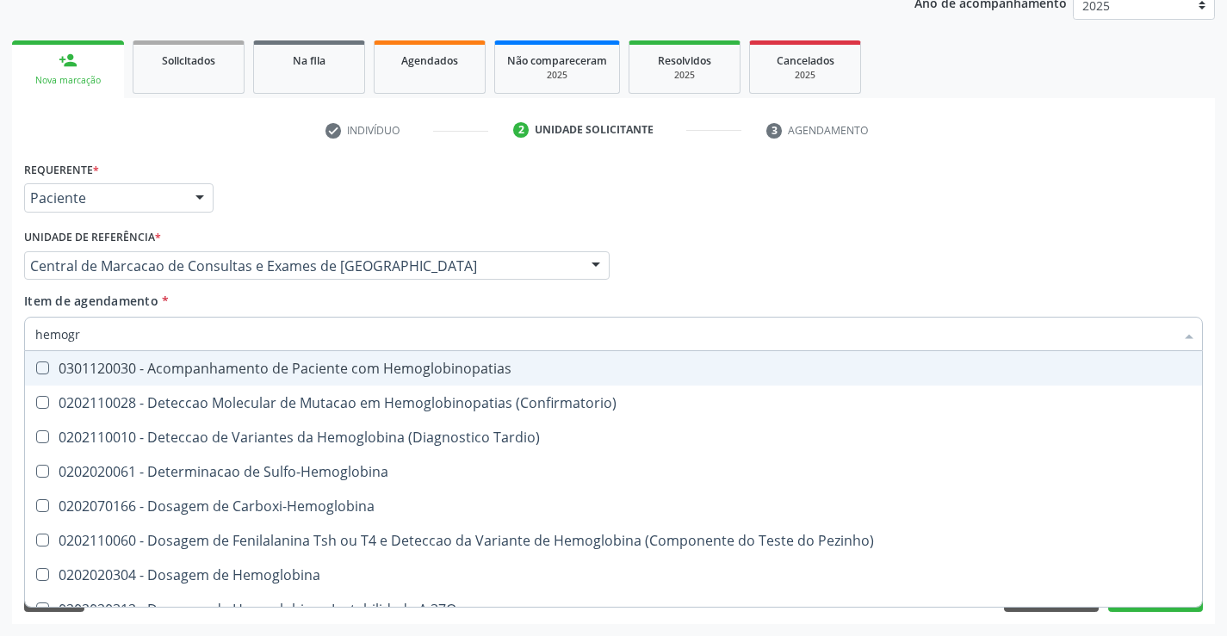
type input "hemogra"
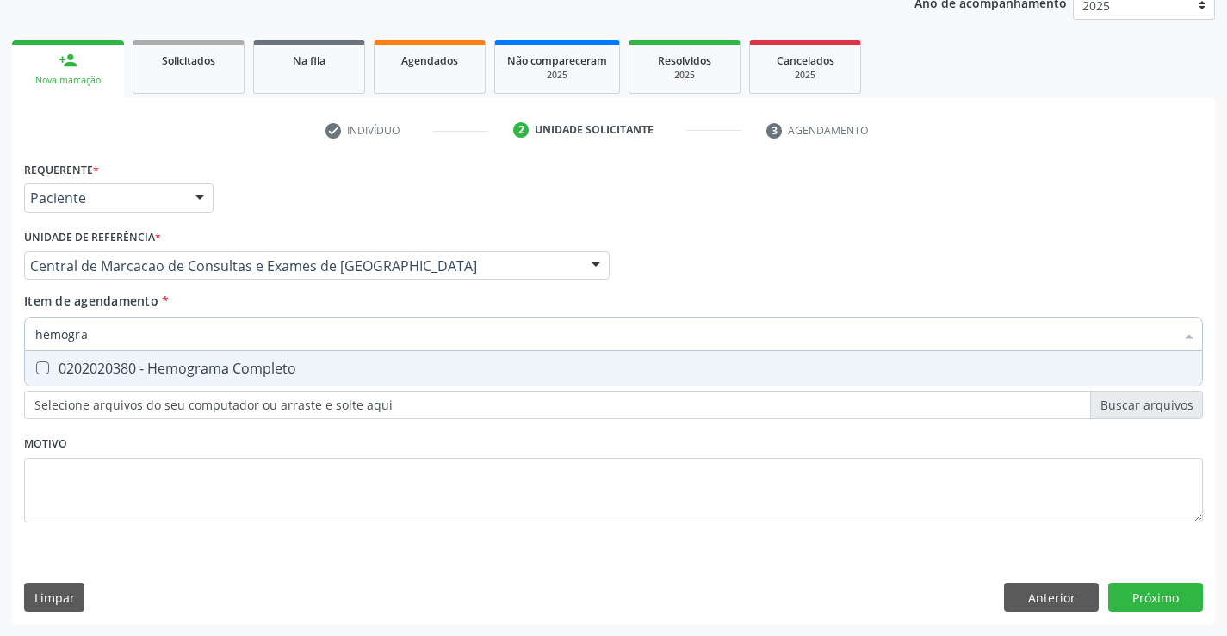
click at [279, 375] on div "0202020380 - Hemograma Completo" at bounding box center [613, 369] width 1157 height 14
checkbox Completo "true"
click at [301, 342] on input "hemogra" at bounding box center [604, 334] width 1139 height 34
type input "ure"
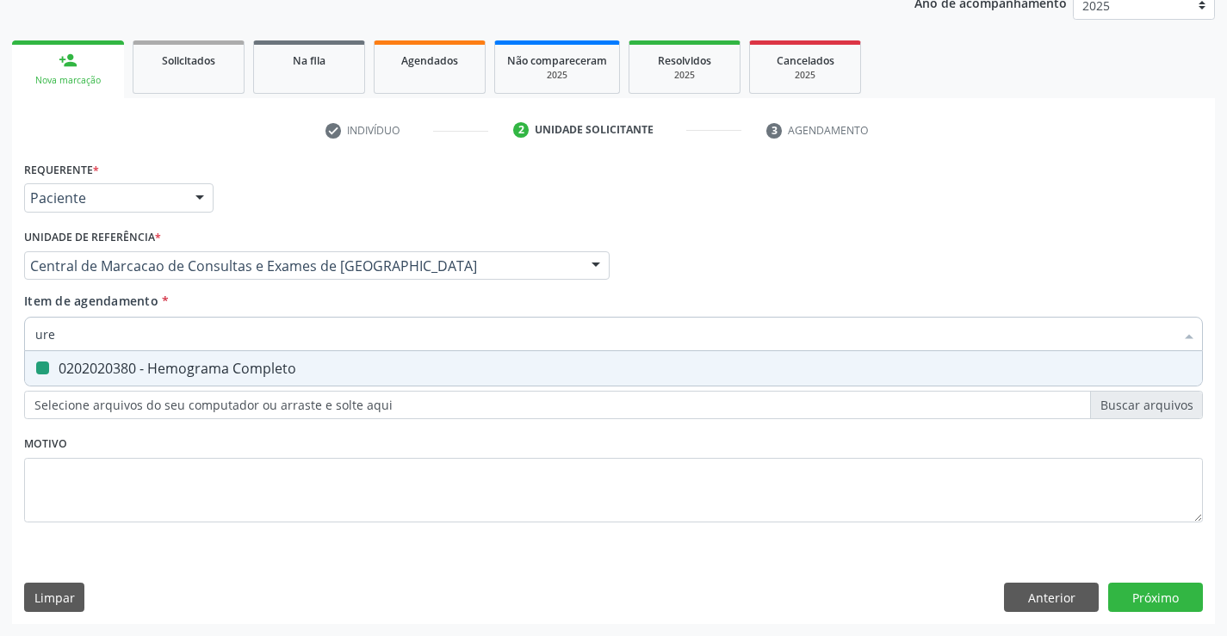
checkbox Completo "false"
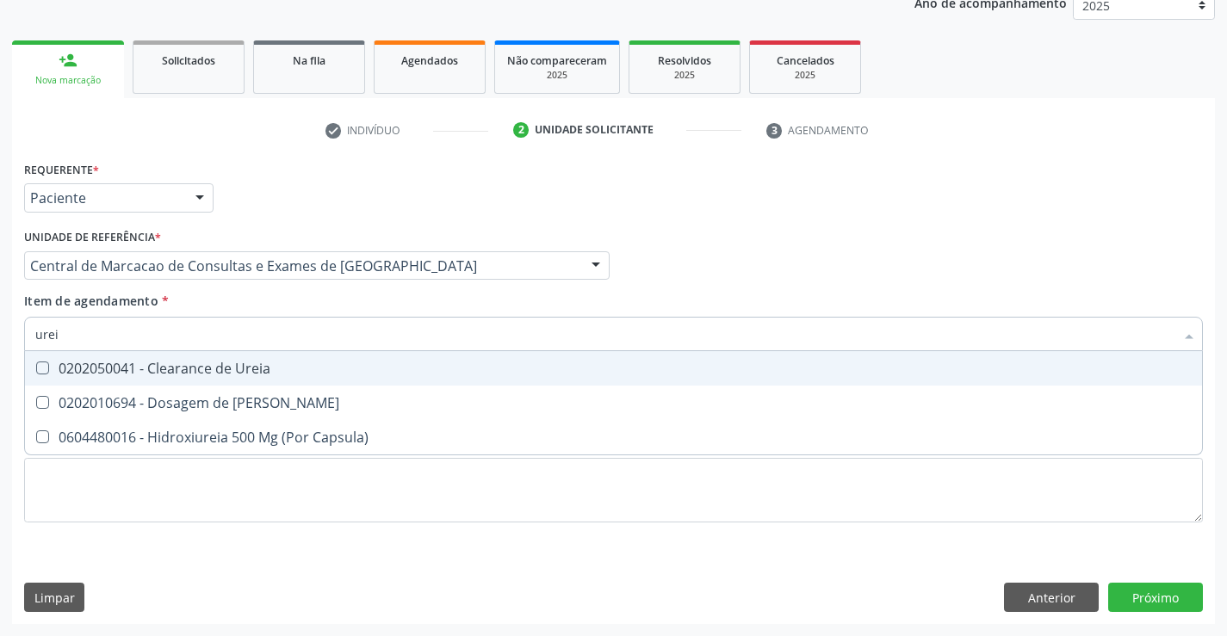
type input "ureia"
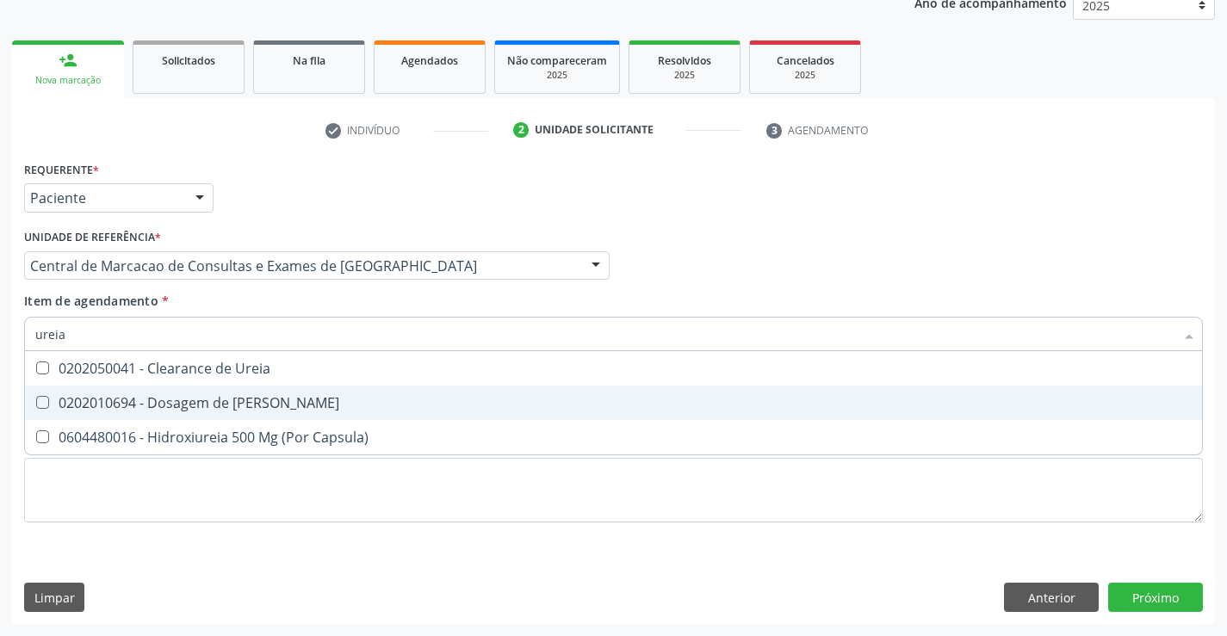
drag, startPoint x: 254, startPoint y: 399, endPoint x: 251, endPoint y: 380, distance: 19.1
click at [253, 399] on div "0202010694 - Dosagem de [PERSON_NAME]" at bounding box center [613, 403] width 1157 height 14
checkbox Ureia "true"
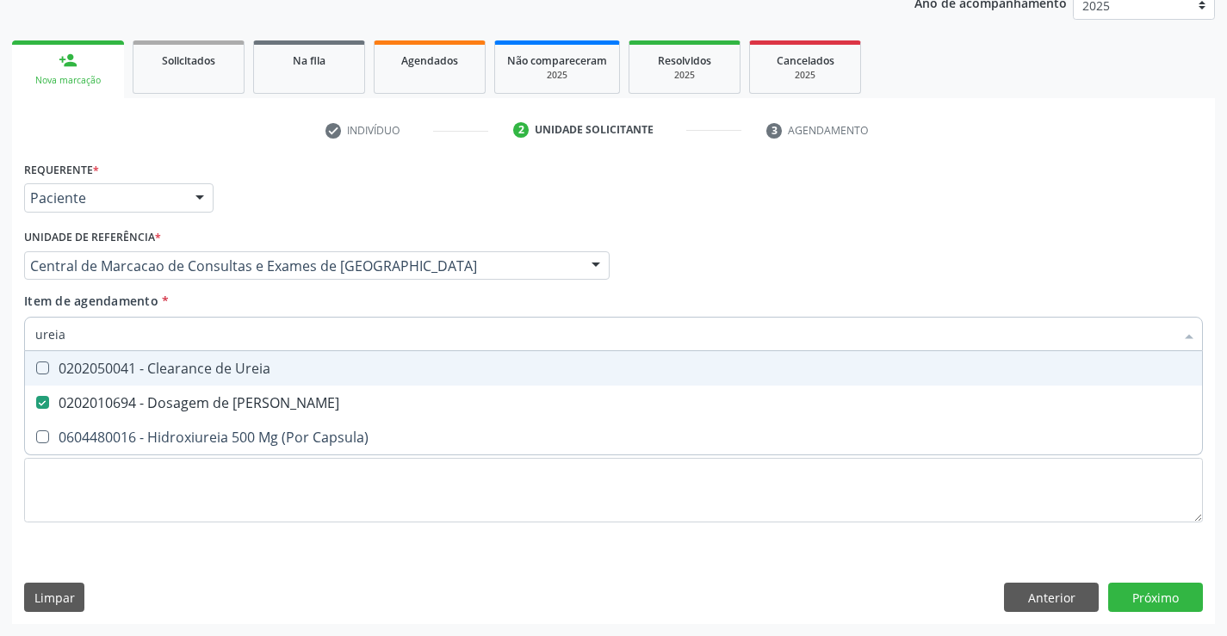
click at [249, 330] on input "ureia" at bounding box center [604, 334] width 1139 height 34
type input "c"
checkbox Ureia "false"
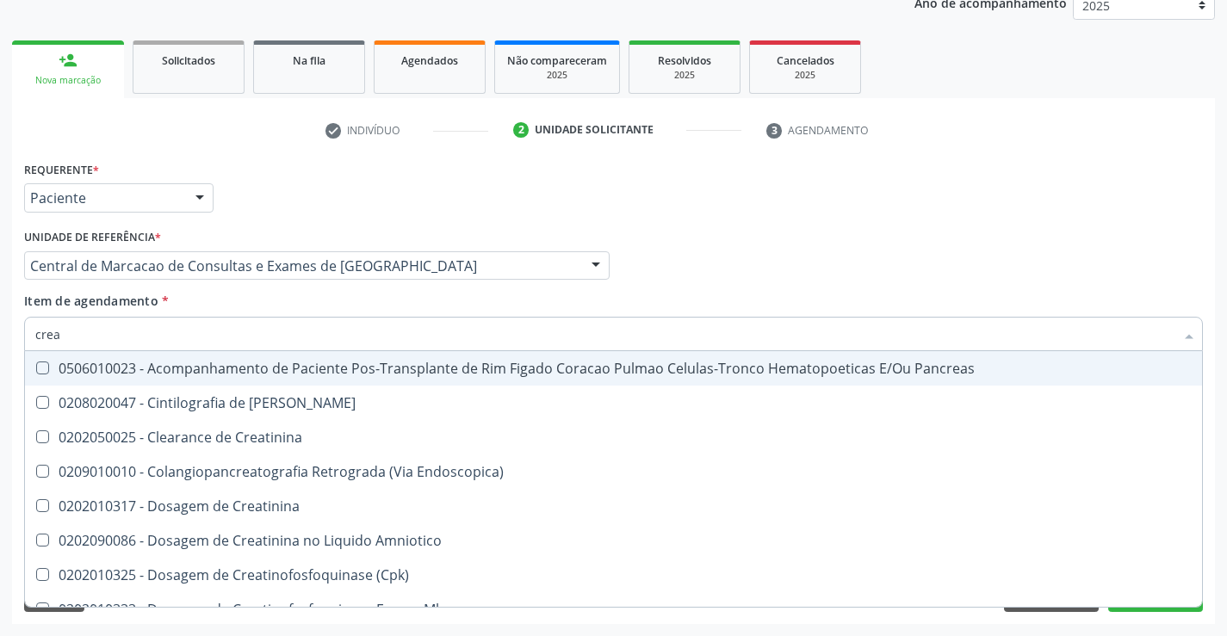
type input "creat"
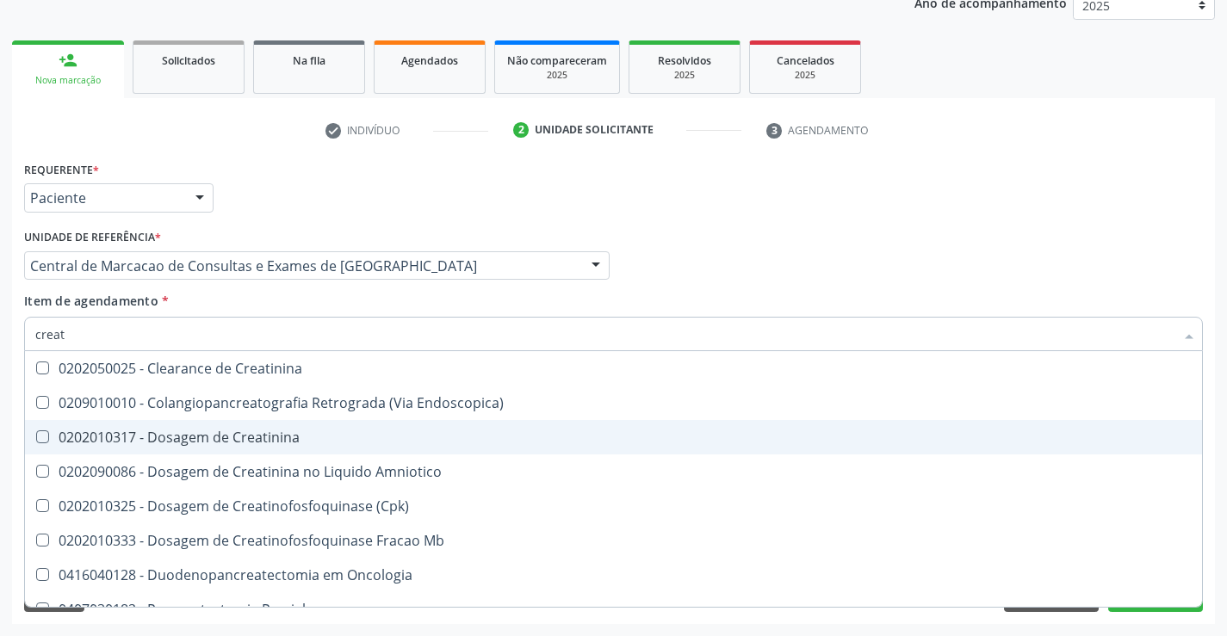
click at [202, 436] on div "0202010317 - Dosagem de Creatinina" at bounding box center [613, 438] width 1157 height 14
checkbox Creatinina "true"
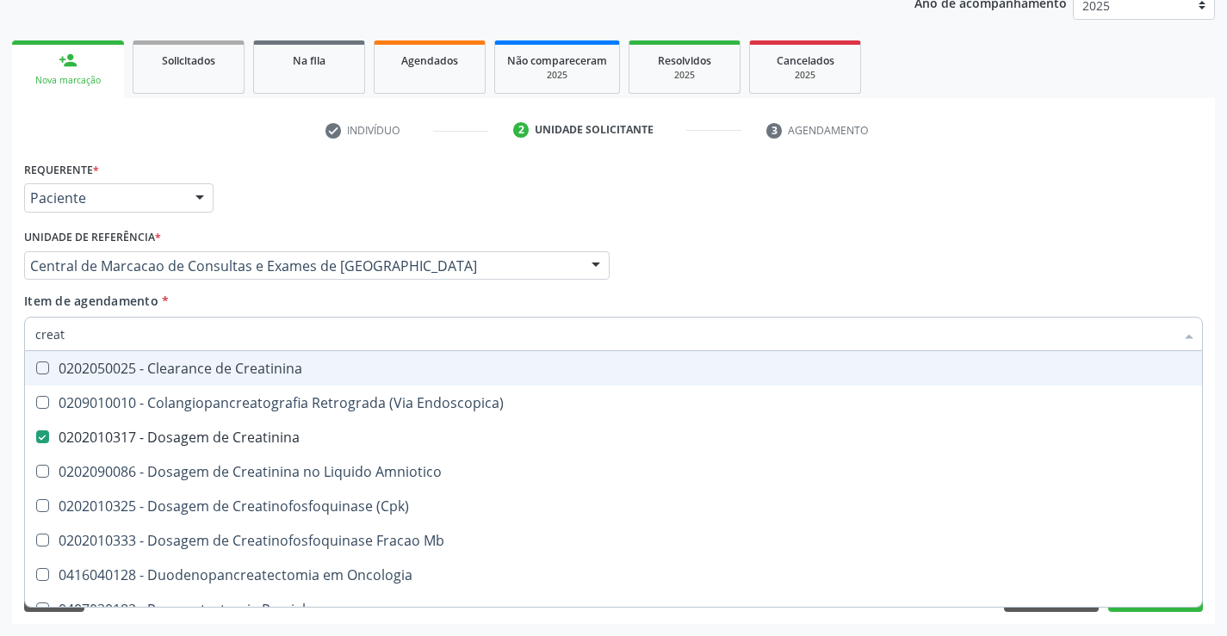
click at [178, 337] on input "creat" at bounding box center [604, 334] width 1139 height 34
type input "t"
checkbox Creatinina "false"
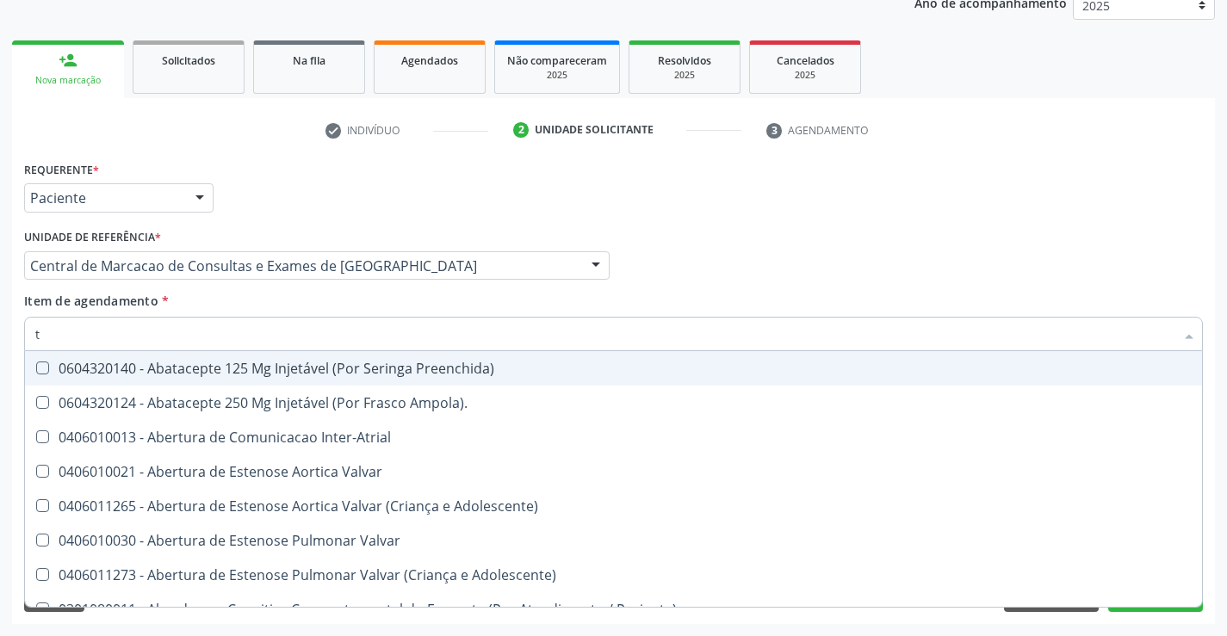
type input "tg"
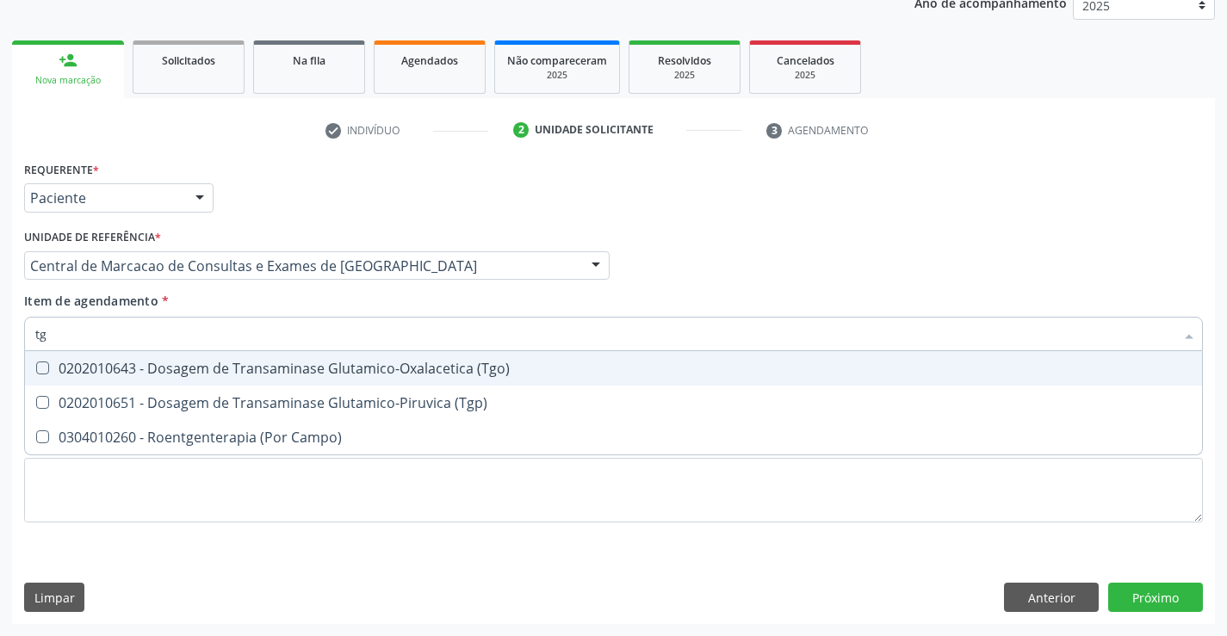
click at [182, 364] on div "0202010643 - Dosagem de Transaminase Glutamico-Oxalacetica (Tgo)" at bounding box center [613, 369] width 1157 height 14
checkbox \(Tgo\) "true"
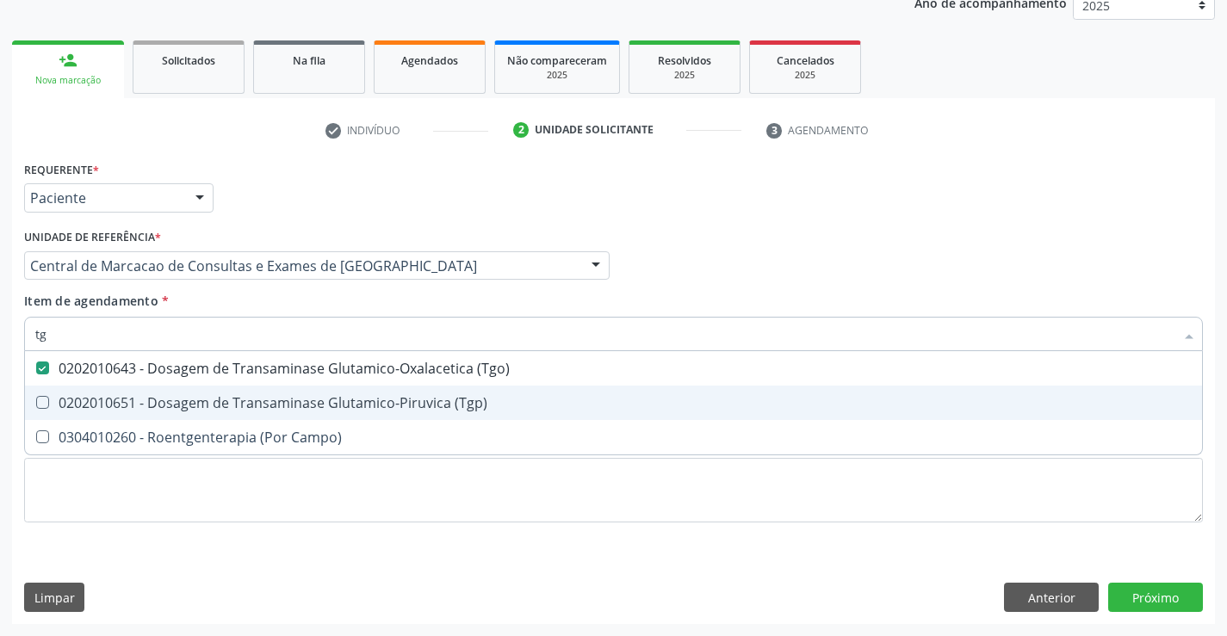
click at [179, 396] on div "0202010651 - Dosagem de Transaminase Glutamico-Piruvica (Tgp)" at bounding box center [613, 403] width 1157 height 14
checkbox \(Tgp\) "true"
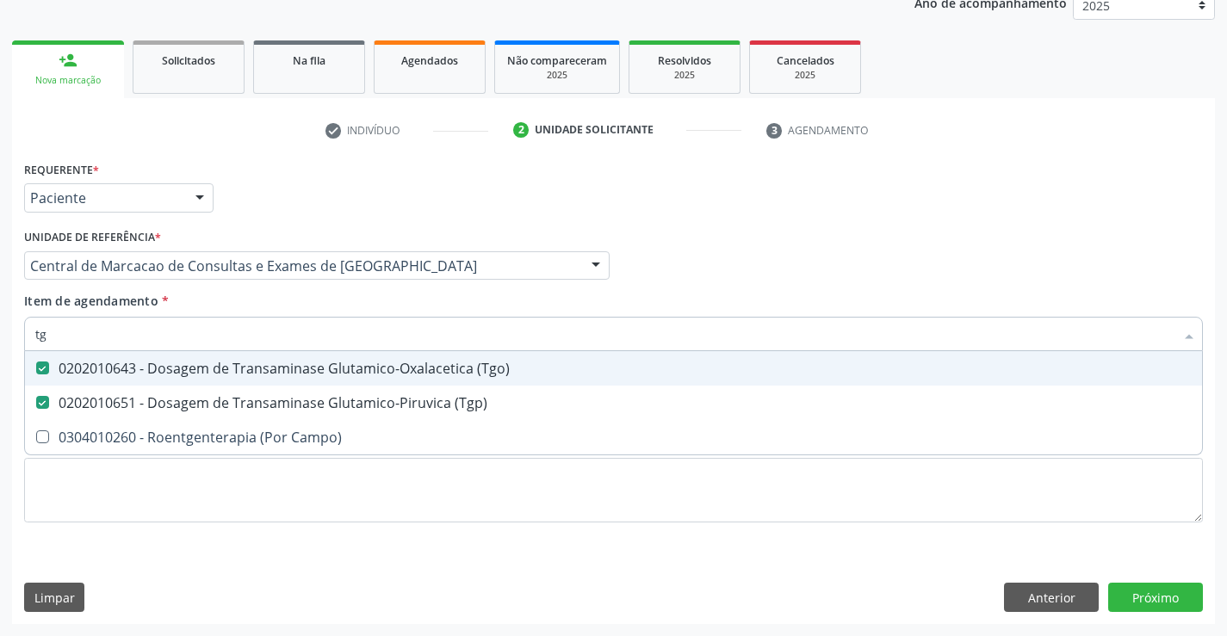
click at [180, 332] on input "tg" at bounding box center [604, 334] width 1139 height 34
type input "tr"
checkbox \(Tgo\) "false"
checkbox \(Tgp\) "false"
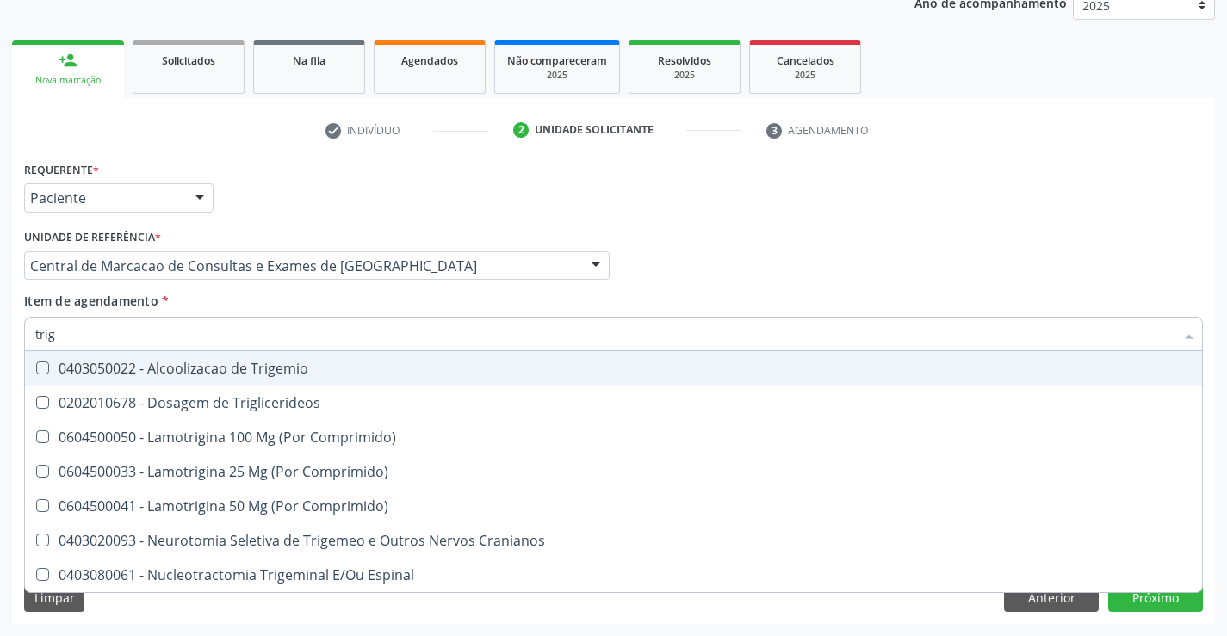
type input "trigl"
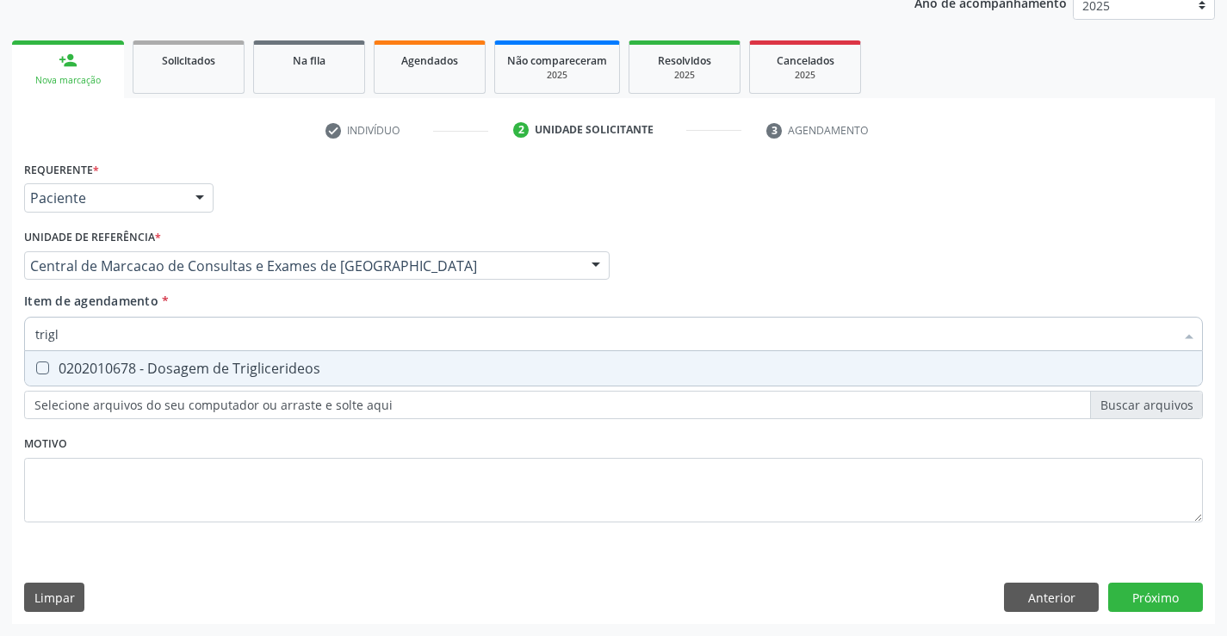
click at [178, 370] on div "0202010678 - Dosagem de Triglicerideos" at bounding box center [613, 369] width 1157 height 14
checkbox Triglicerideos "true"
click at [188, 335] on input "trigl" at bounding box center [604, 334] width 1139 height 34
type input "c"
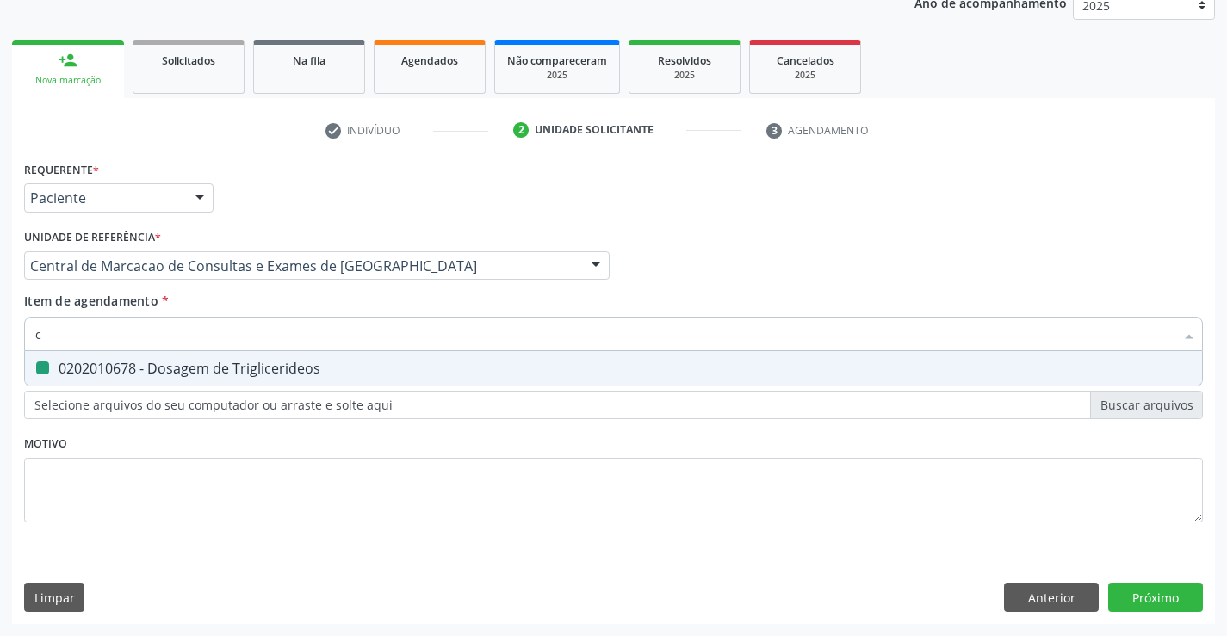
checkbox Triglicerideos "false"
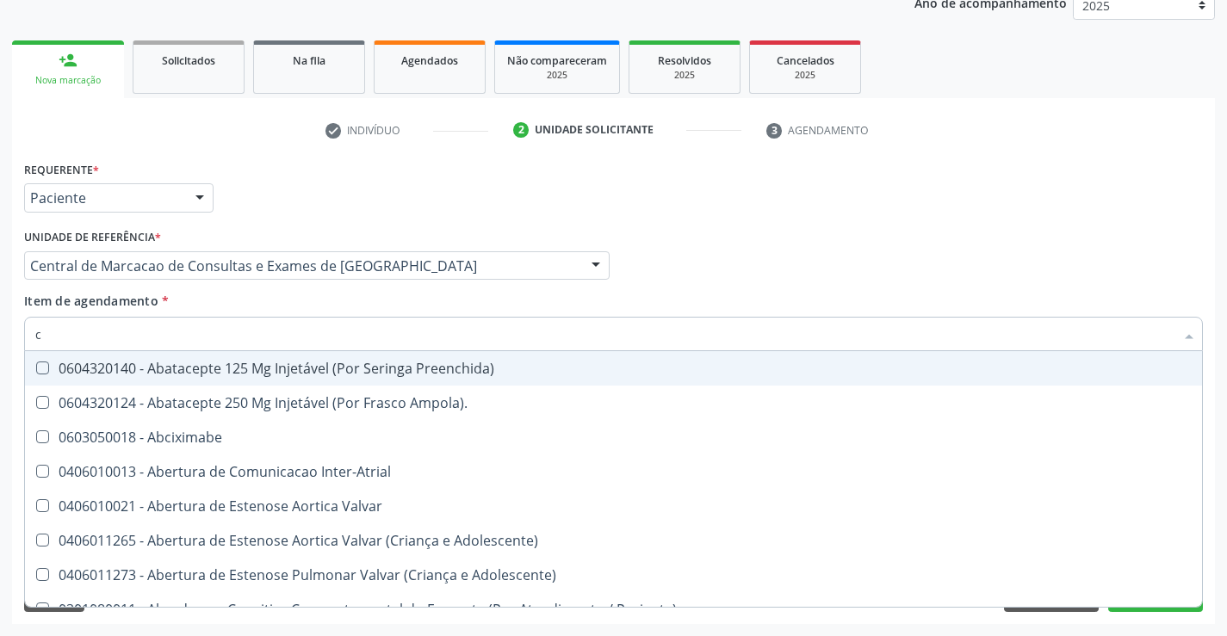
type input "co"
checkbox Colecistostomia "true"
checkbox \(Hemicolectomia\) "true"
checkbox Osseo "true"
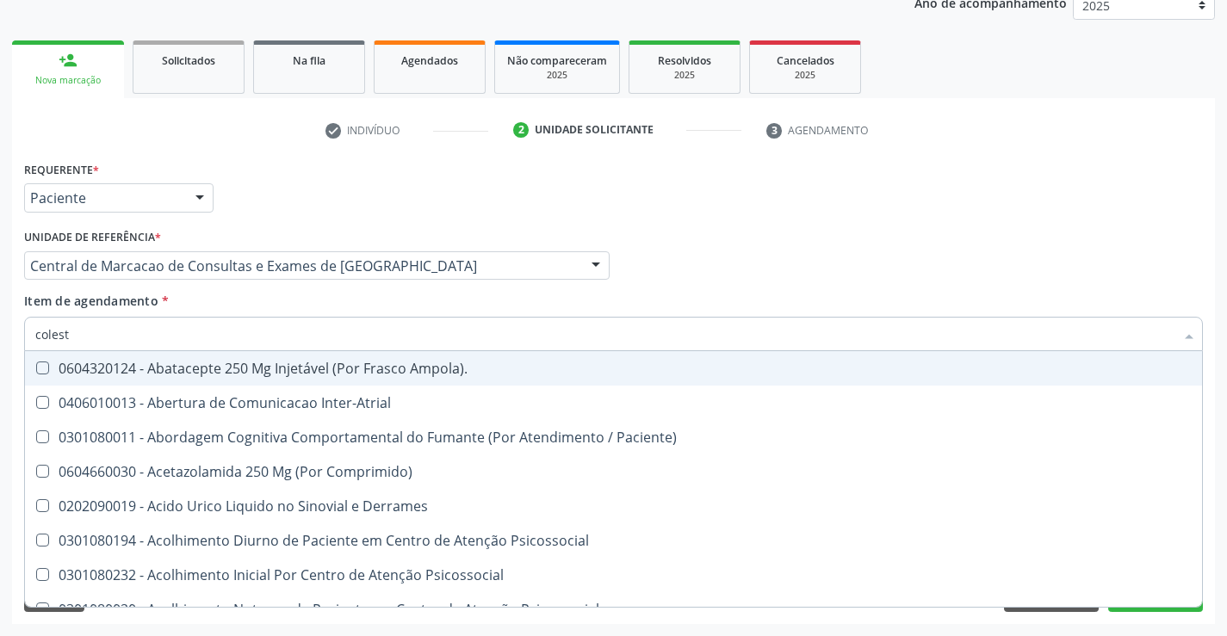
type input "coleste"
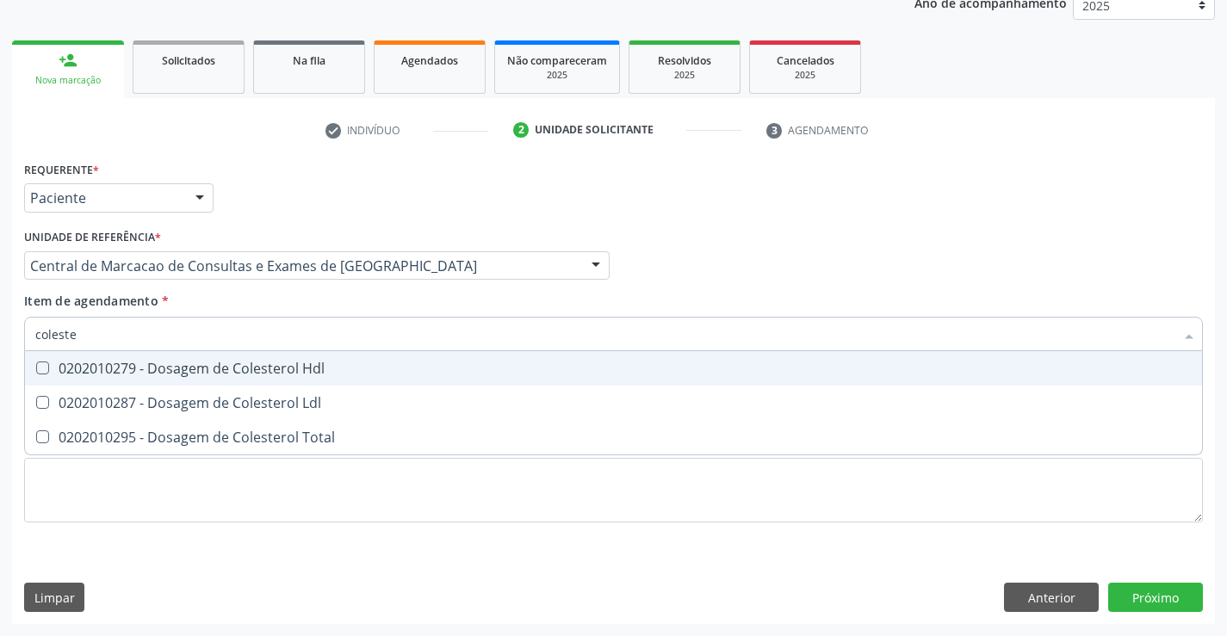
click at [179, 365] on div "0202010279 - Dosagem de Colesterol Hdl" at bounding box center [613, 369] width 1157 height 14
checkbox Hdl "true"
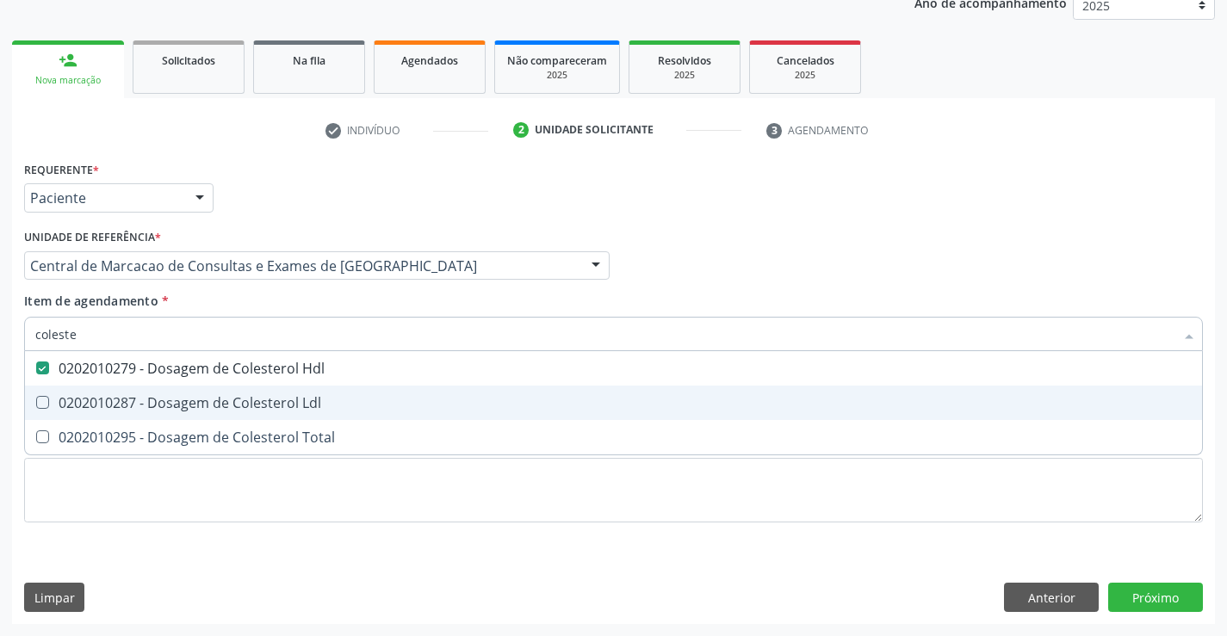
click at [172, 403] on div "0202010287 - Dosagem de Colesterol Ldl" at bounding box center [613, 403] width 1157 height 14
checkbox Ldl "true"
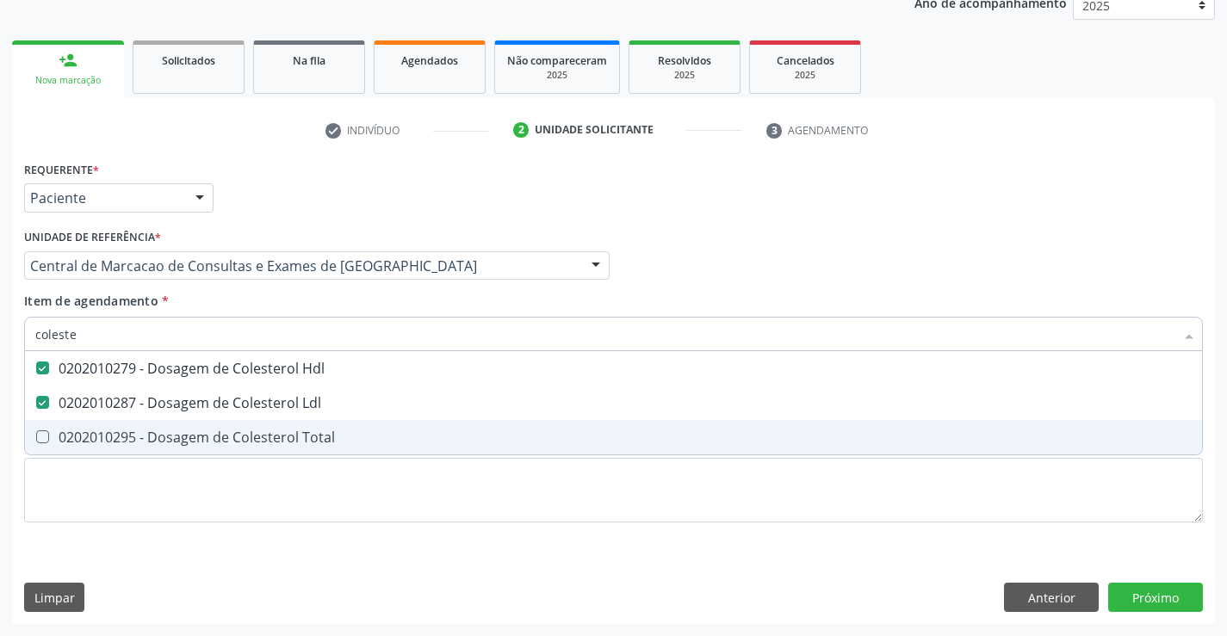
click at [167, 434] on div "0202010295 - Dosagem de Colesterol Total" at bounding box center [613, 438] width 1157 height 14
checkbox Total "true"
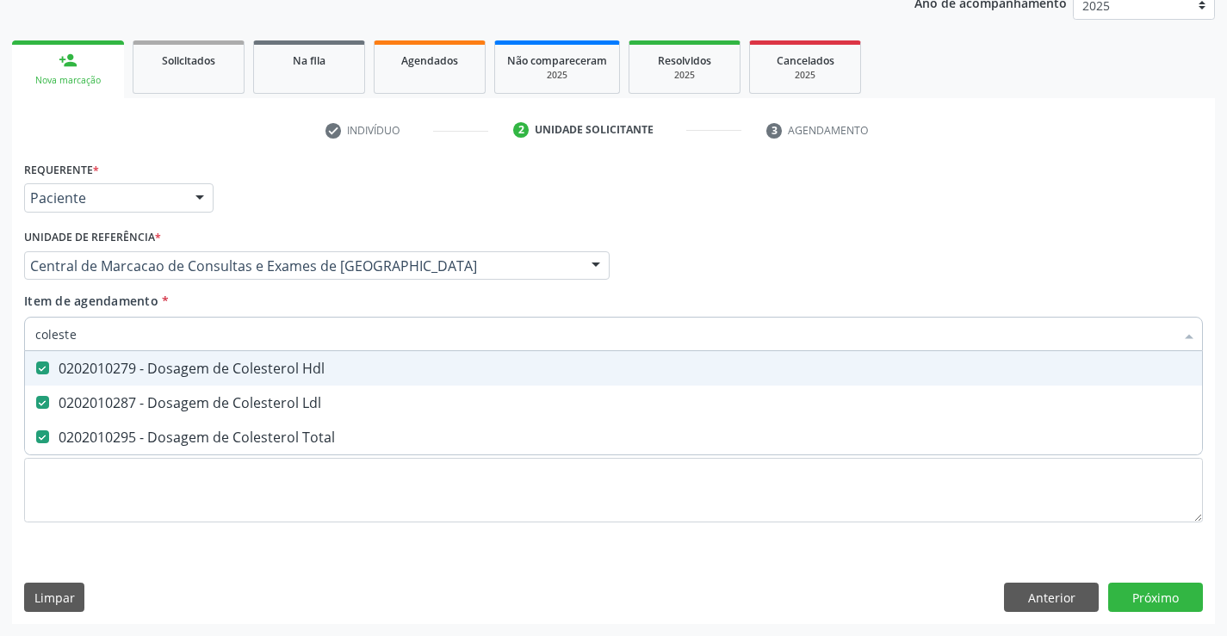
click at [142, 339] on input "coleste" at bounding box center [604, 334] width 1139 height 34
type input "g"
checkbox Hdl "false"
checkbox Ldl "false"
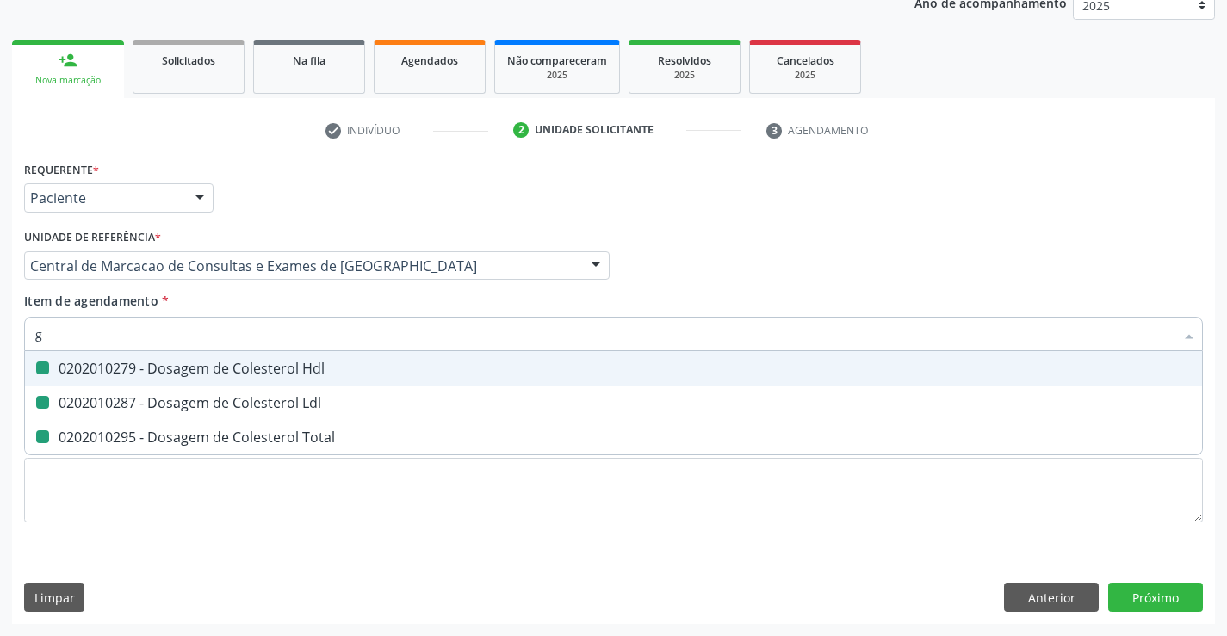
checkbox Total "false"
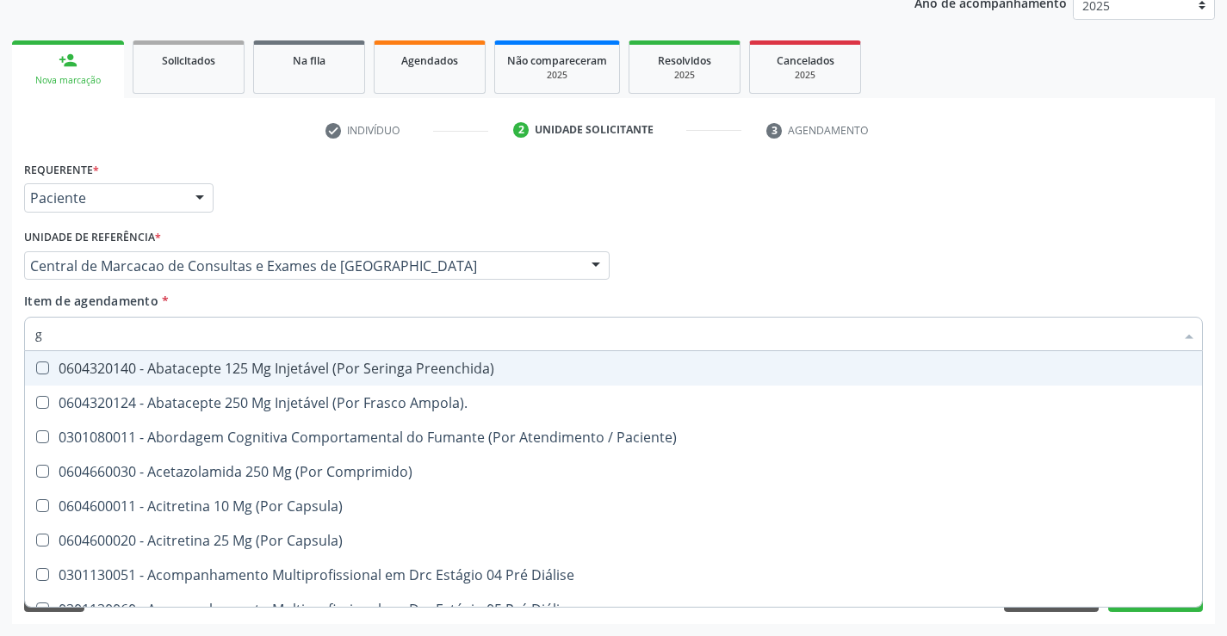
type input "gl"
checkbox Pé\) "true"
checkbox Columela "true"
checkbox Bucomaxilofacial "true"
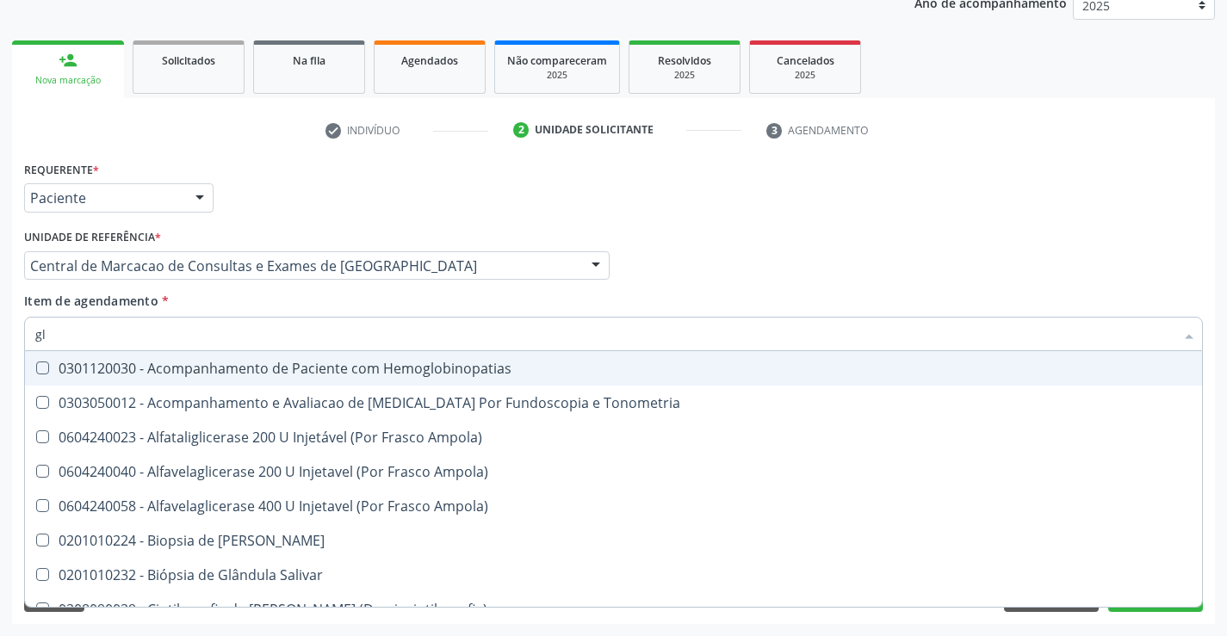
type input "gli"
checkbox Dosagens\) "true"
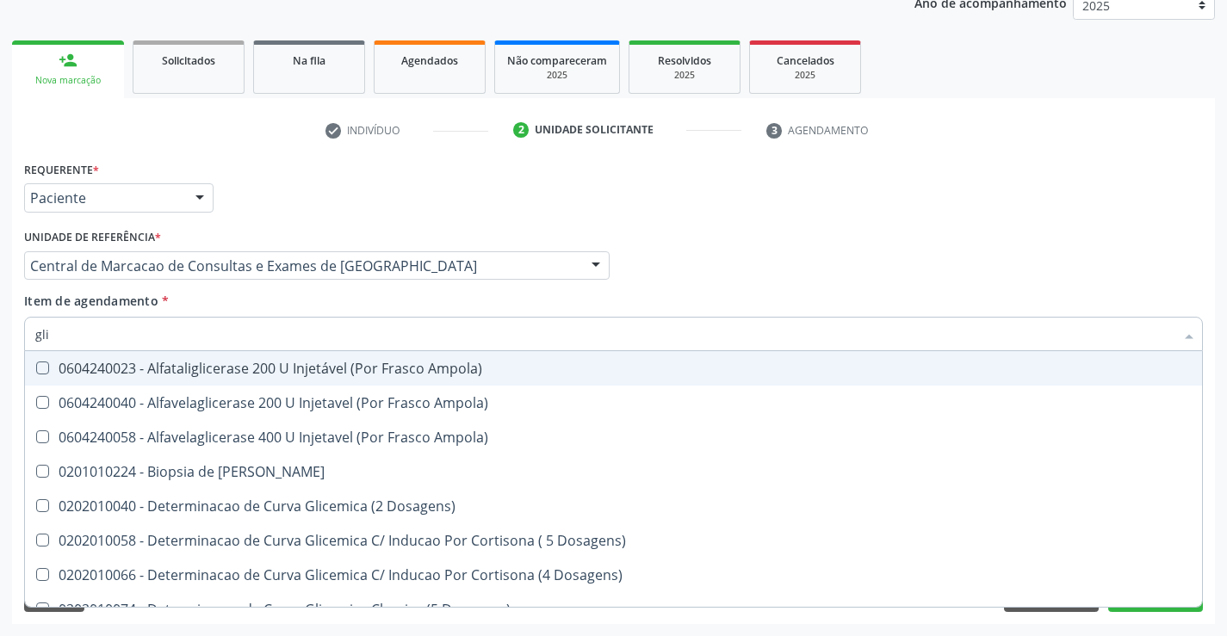
type input "glic"
checkbox Glicosilada "true"
checkbox Triglicerideos "false"
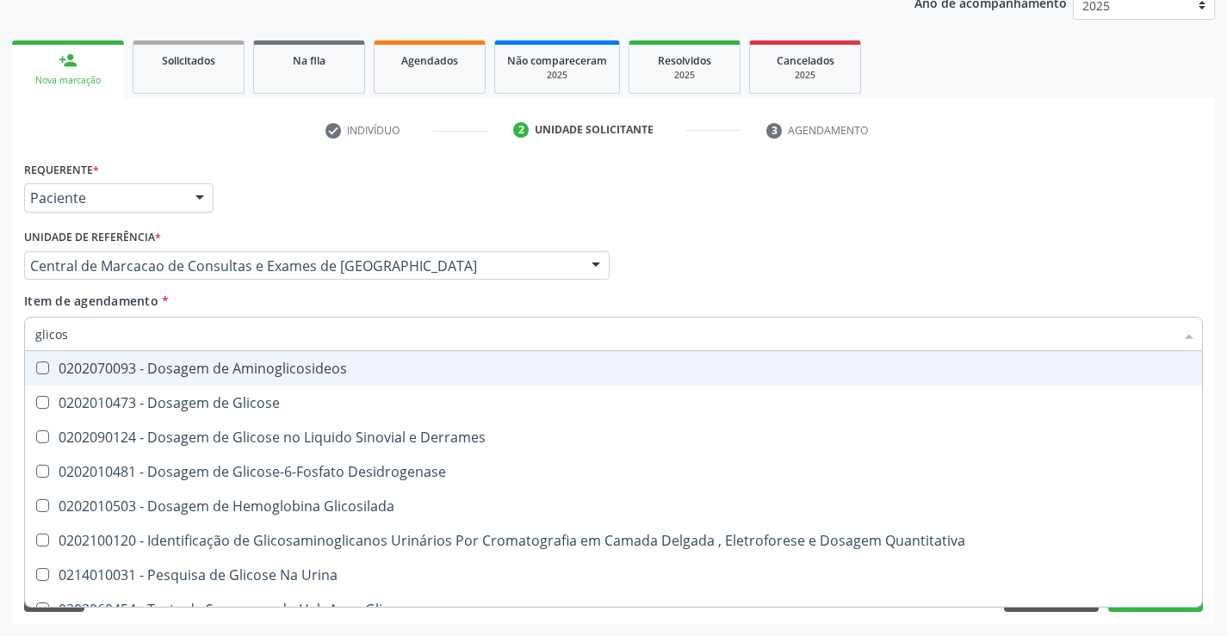
type input "glicose"
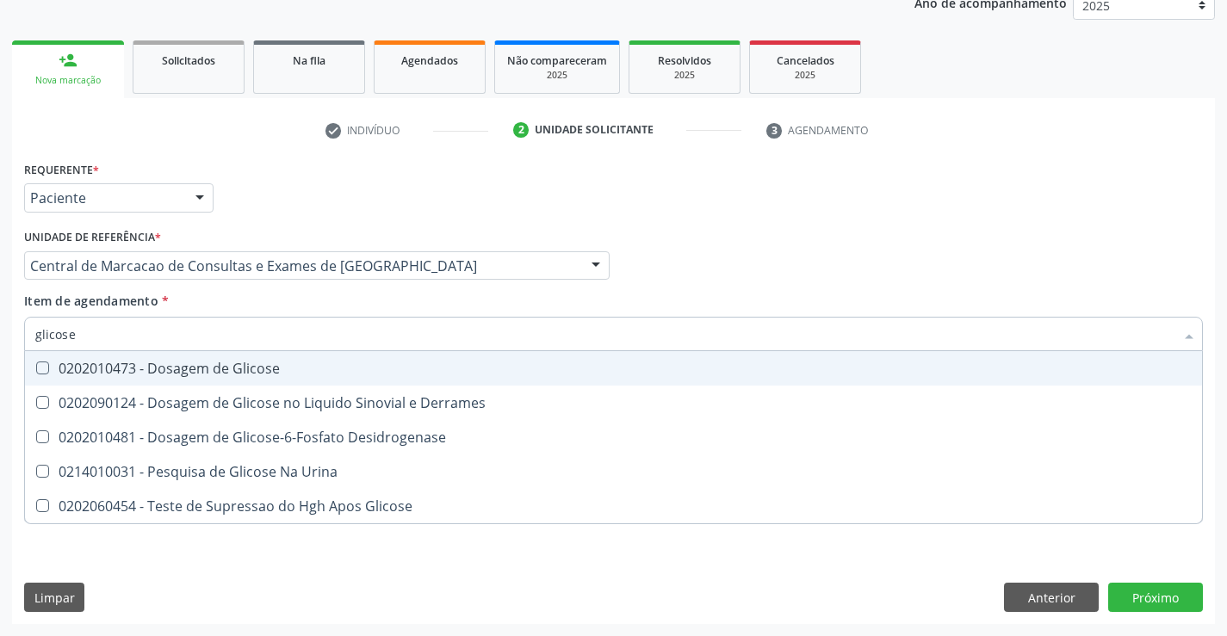
click at [154, 379] on span "0202010473 - Dosagem de Glicose" at bounding box center [613, 368] width 1177 height 34
checkbox Glicose "true"
click at [158, 342] on input "glicose" at bounding box center [604, 334] width 1139 height 34
type input "ur"
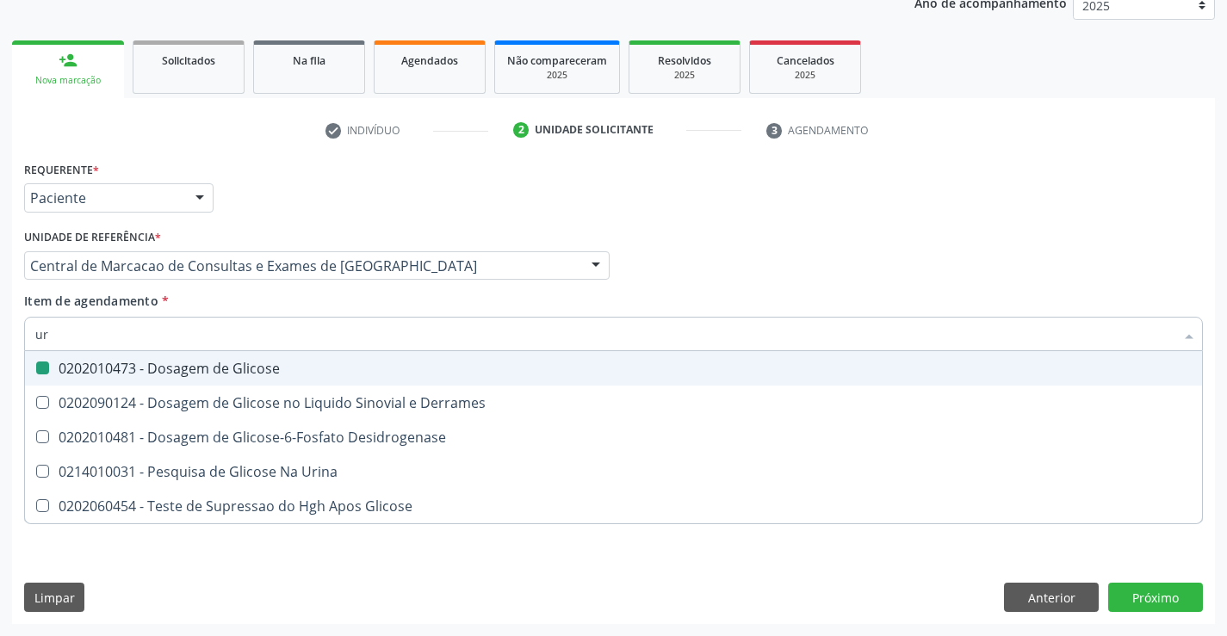
checkbox Glicose "false"
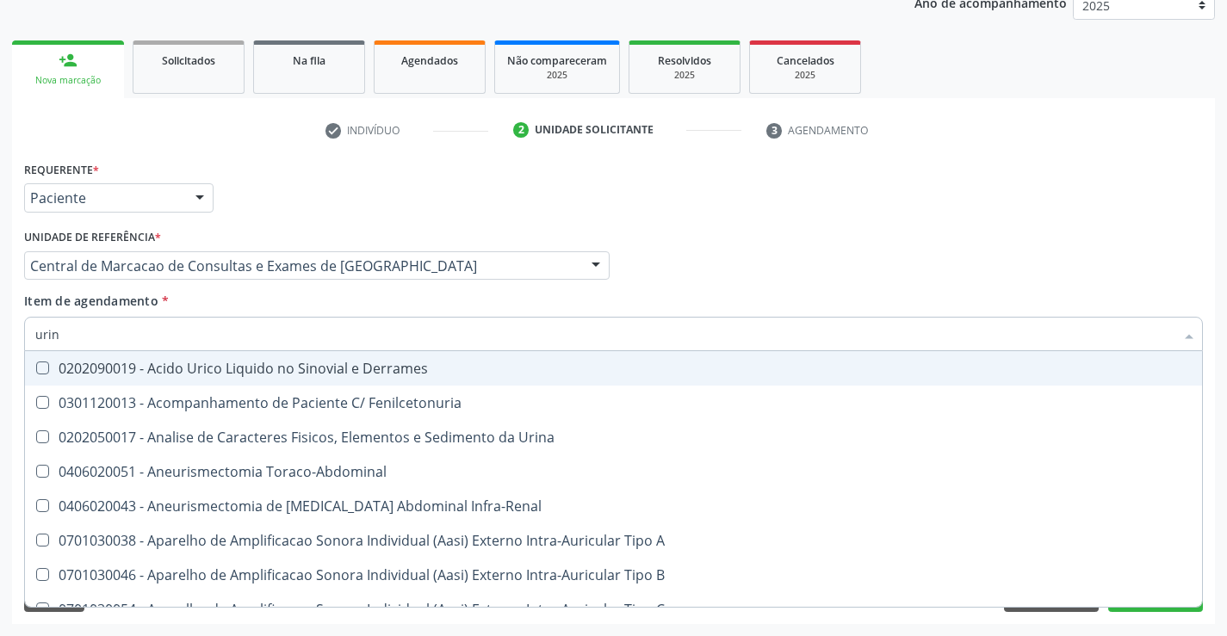
type input "urina"
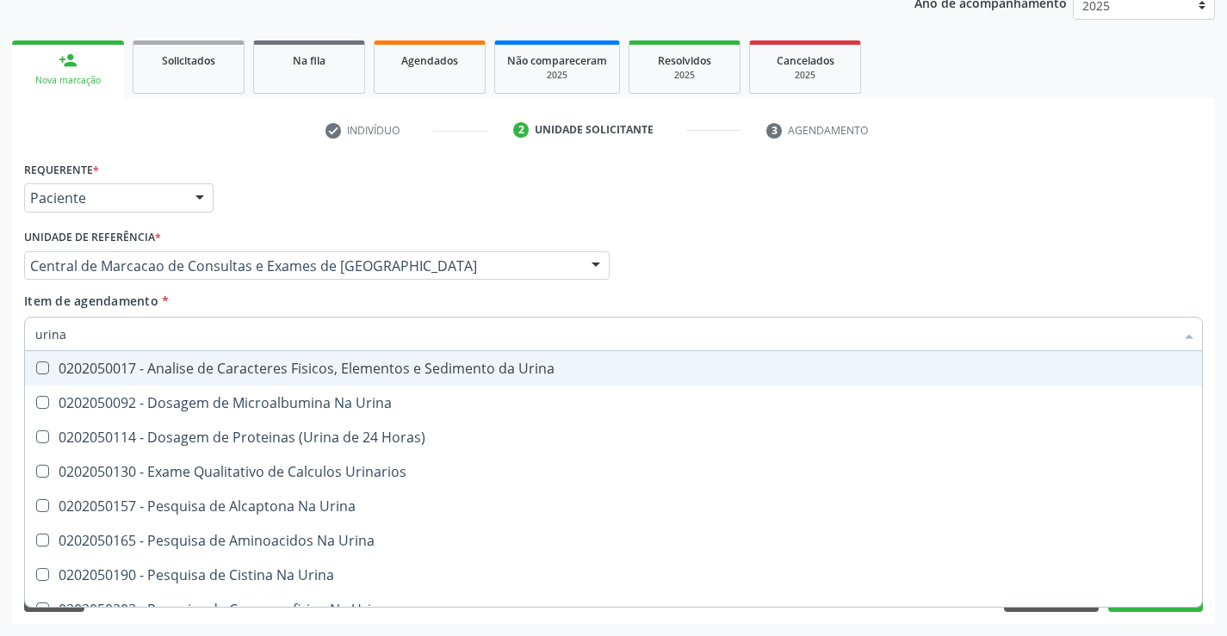
click at [210, 362] on div "0202050017 - Analise de Caracteres Fisicos, Elementos e Sedimento da Urina" at bounding box center [613, 369] width 1157 height 14
checkbox Urina "true"
click at [214, 333] on input "urina" at bounding box center [604, 334] width 1139 height 34
type input "fe"
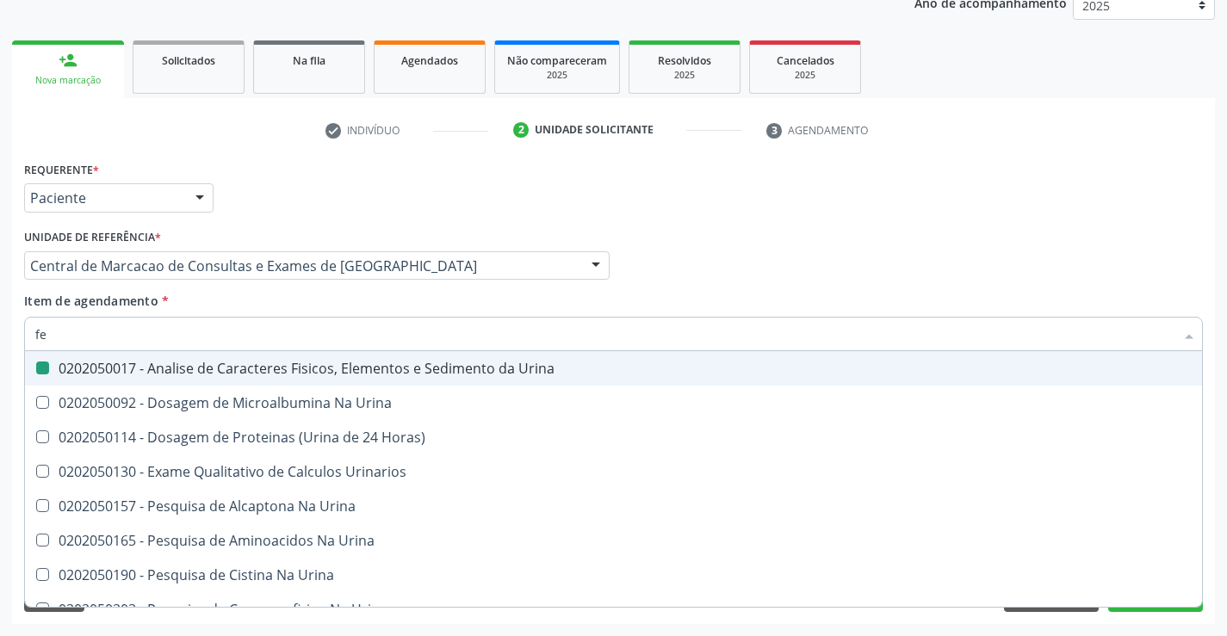
checkbox Urina "false"
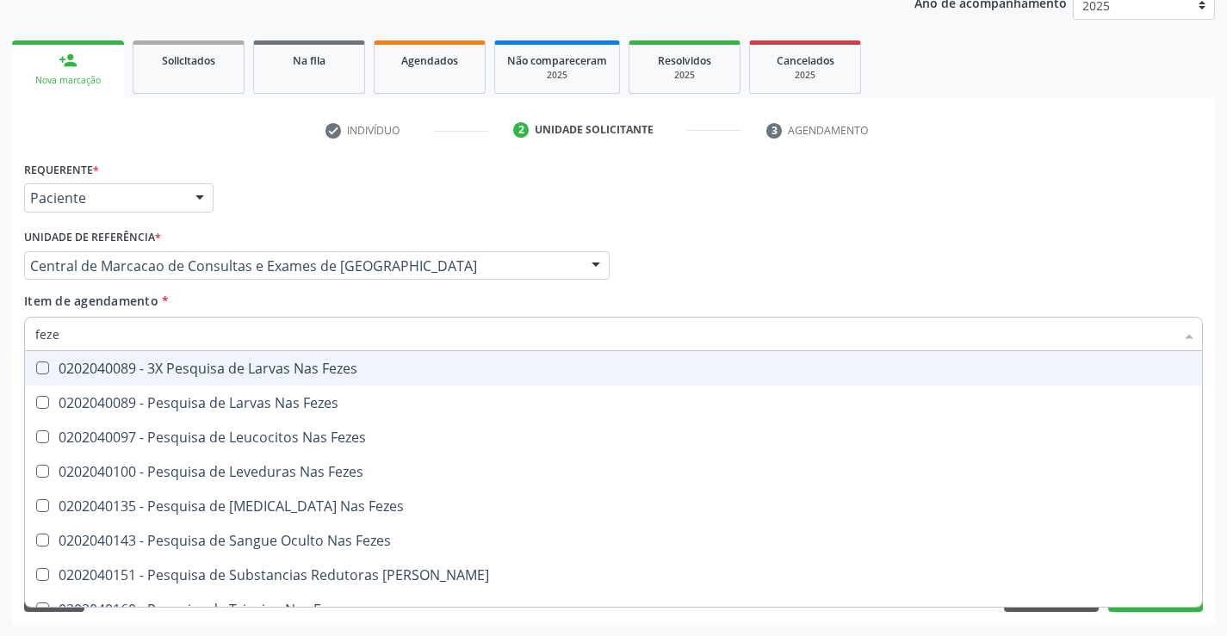
type input "fezes"
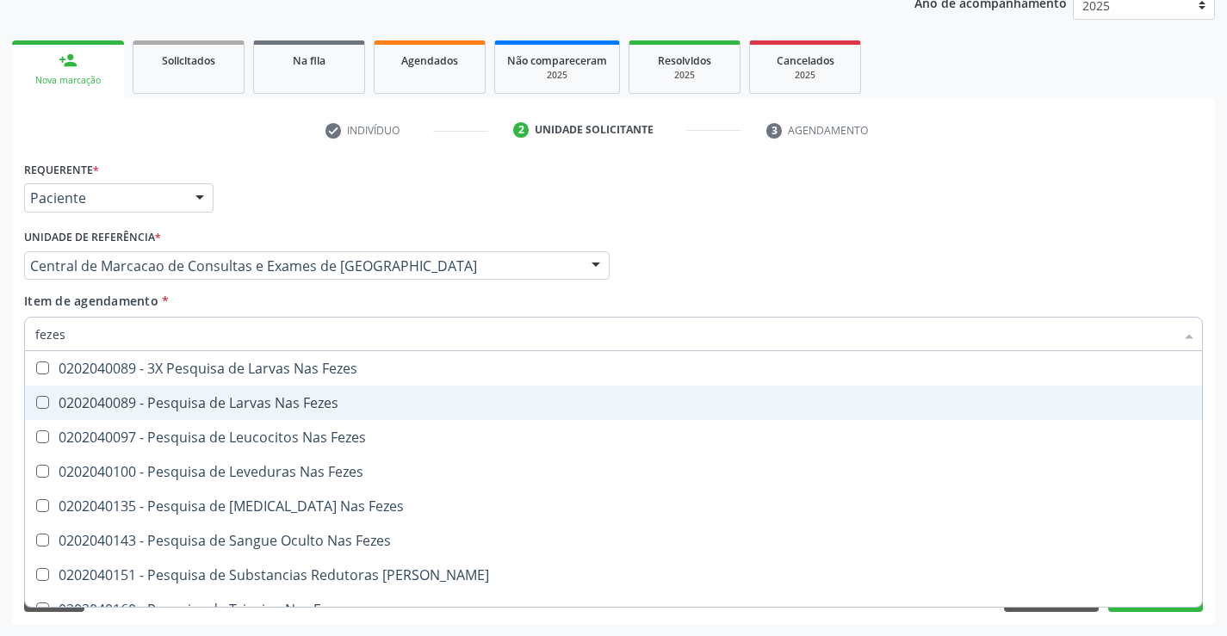
click at [208, 397] on div "0202040089 - Pesquisa de Larvas Nas Fezes" at bounding box center [613, 403] width 1157 height 14
checkbox Fezes "true"
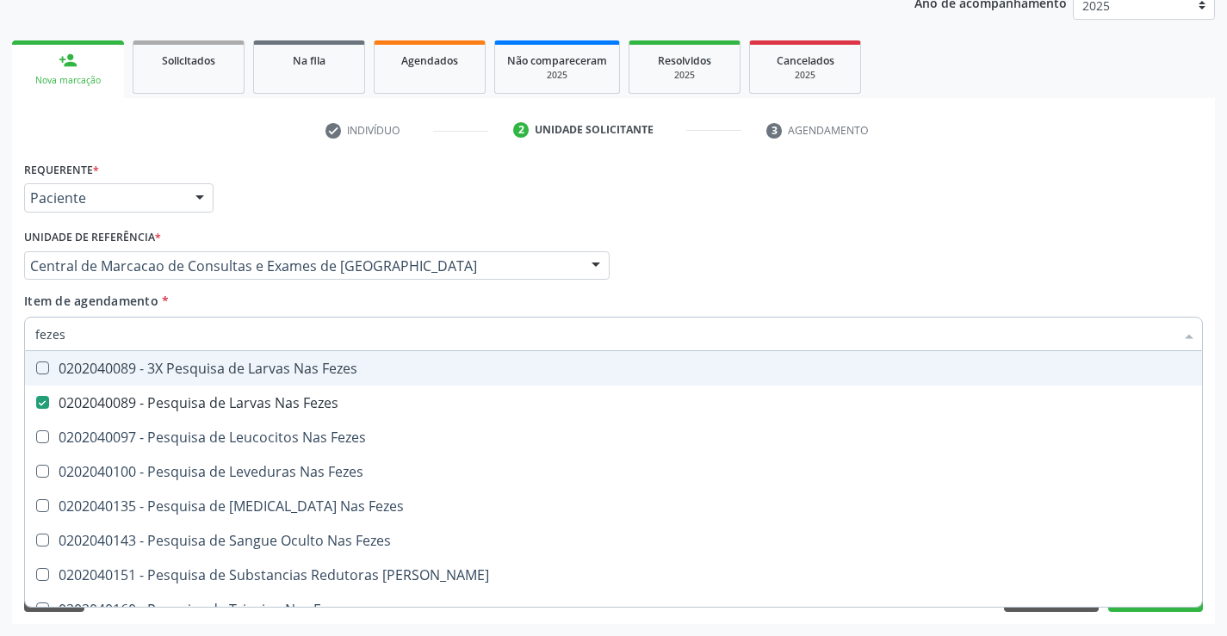
click at [208, 336] on input "fezes" at bounding box center [604, 334] width 1139 height 34
click at [930, 107] on div "check Indivíduo 2 Unidade solicitante 3 Agendamento CNS * 700 4034 9788 6948 No…" at bounding box center [613, 361] width 1203 height 526
checkbox Fezes "true"
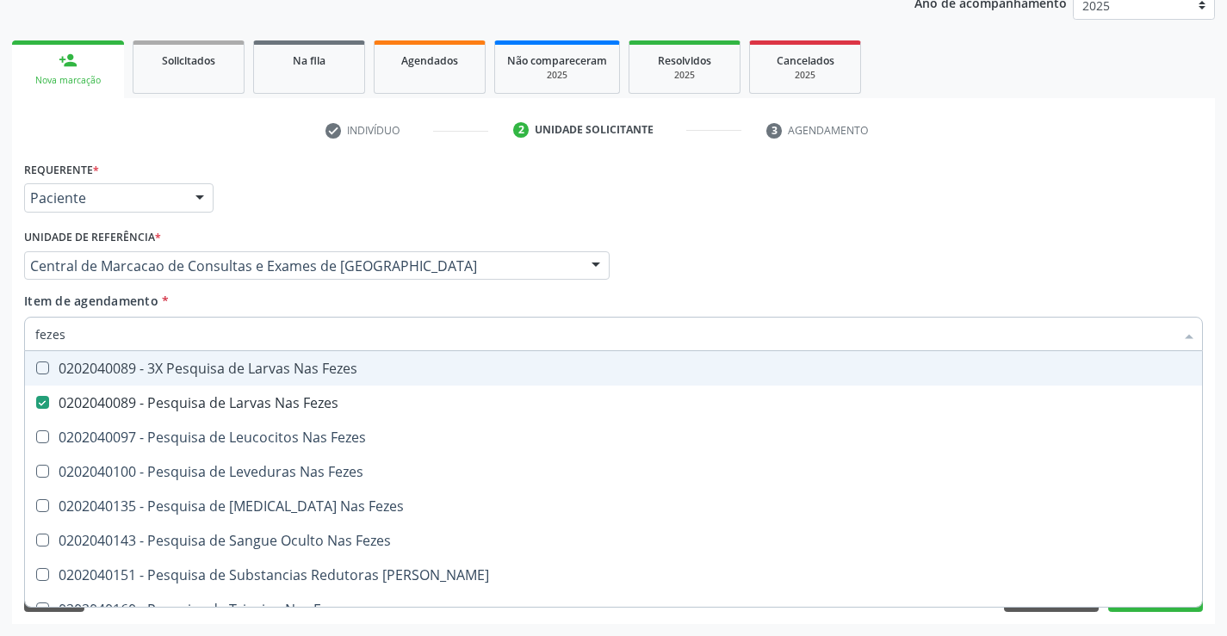
checkbox Fezes "true"
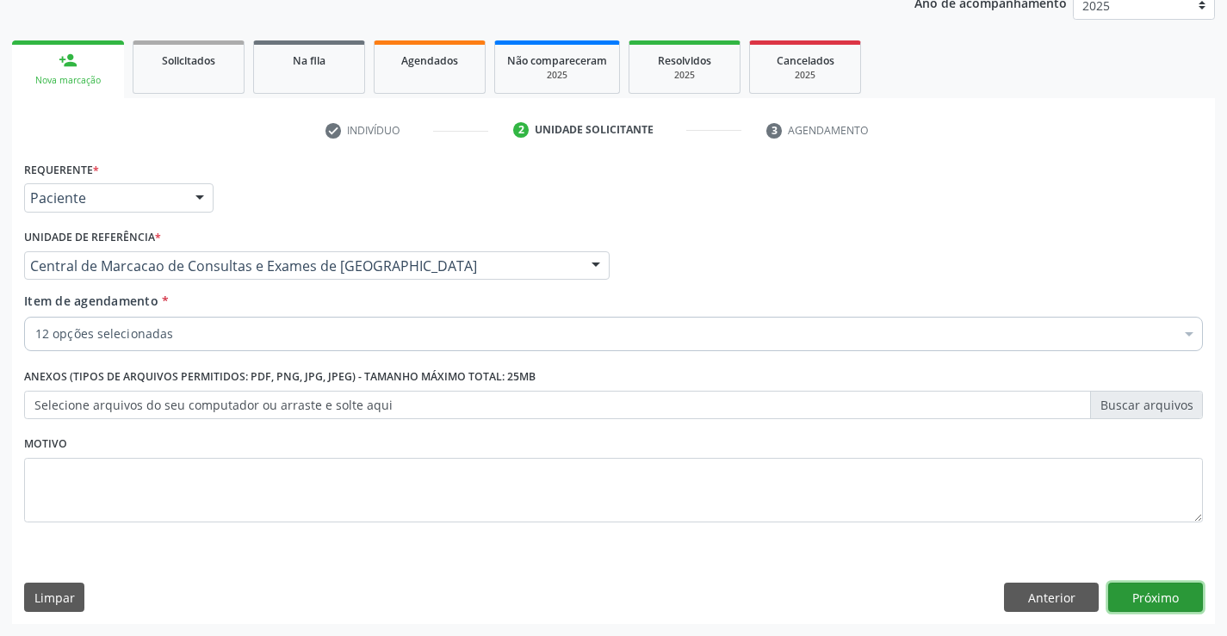
click at [1149, 607] on button "Próximo" at bounding box center [1155, 597] width 95 height 29
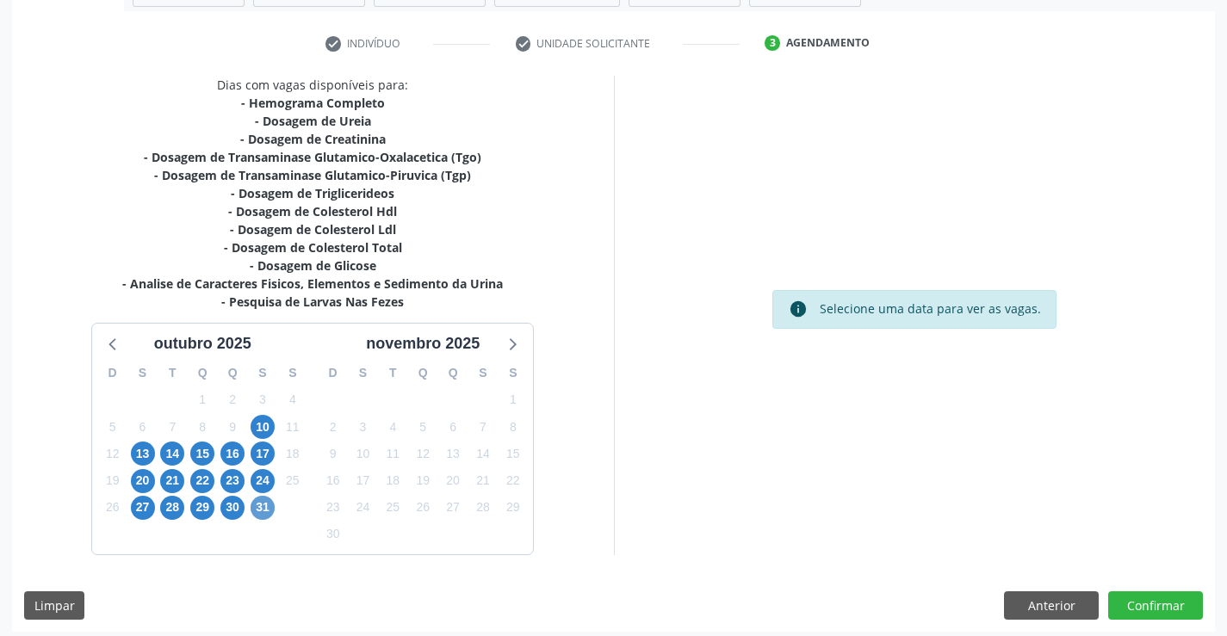
scroll to position [312, 0]
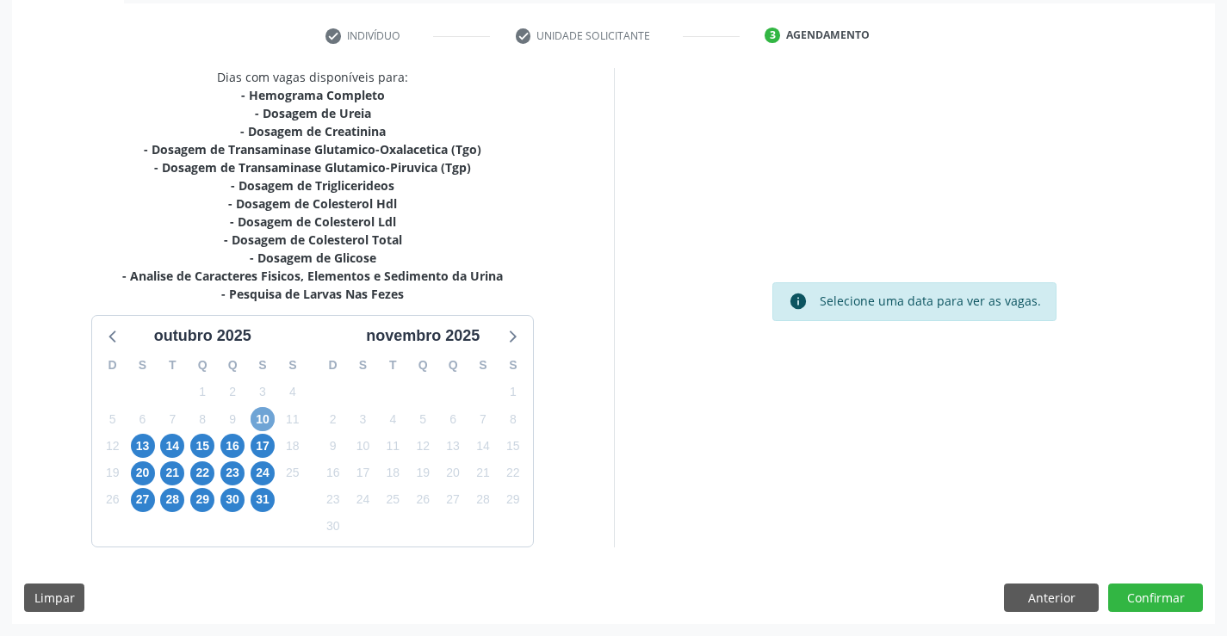
click at [258, 422] on span "10" at bounding box center [263, 419] width 24 height 24
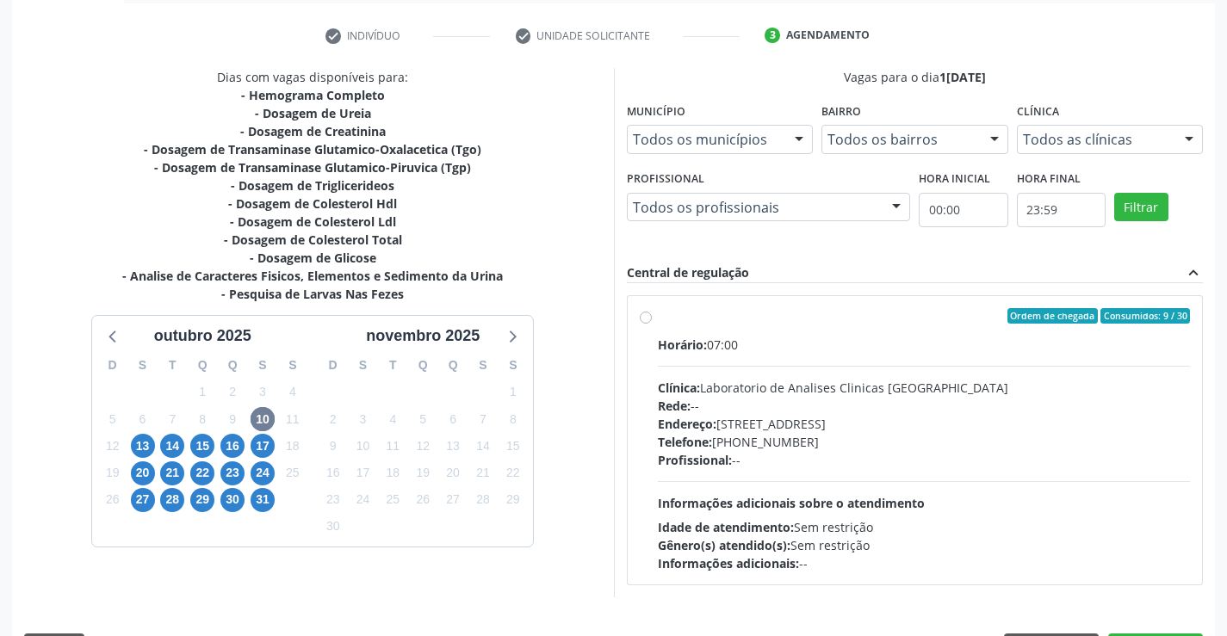
click at [748, 486] on div "Horário: 07:00 Clínica: Laboratorio de Analises Clinicas Sao Francisco Rede: --…" at bounding box center [924, 454] width 533 height 237
click at [652, 324] on input "Ordem de chegada Consumidos: 9 / 30 Horário: 07:00 Clínica: Laboratorio de Anal…" at bounding box center [646, 316] width 12 height 16
radio input "true"
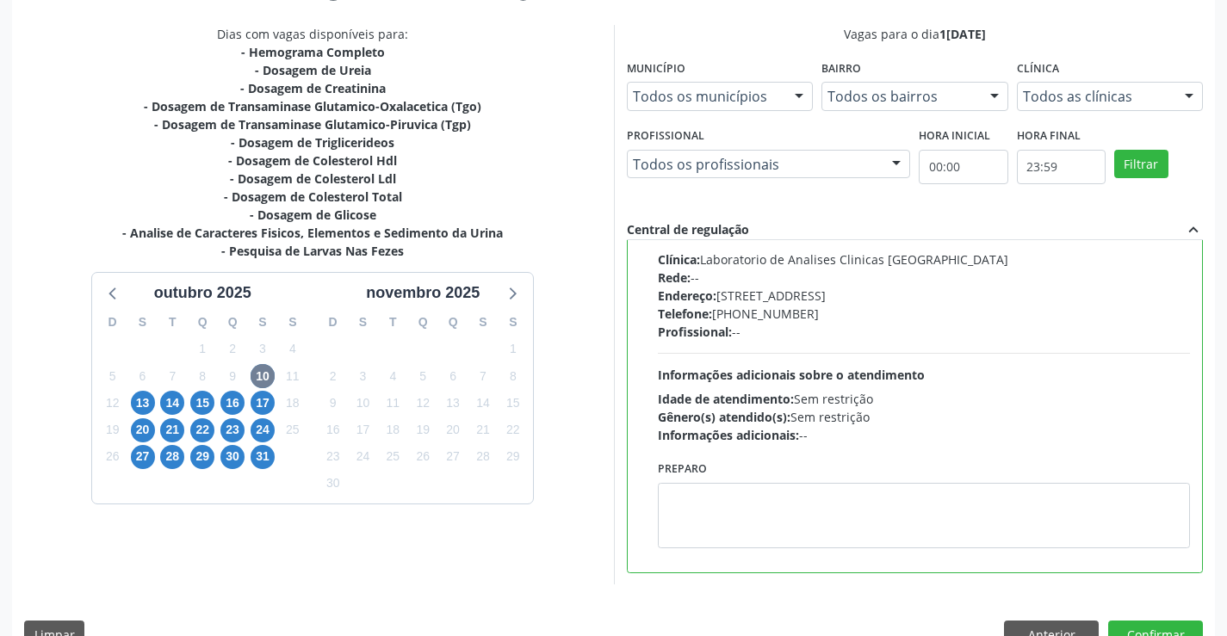
scroll to position [393, 0]
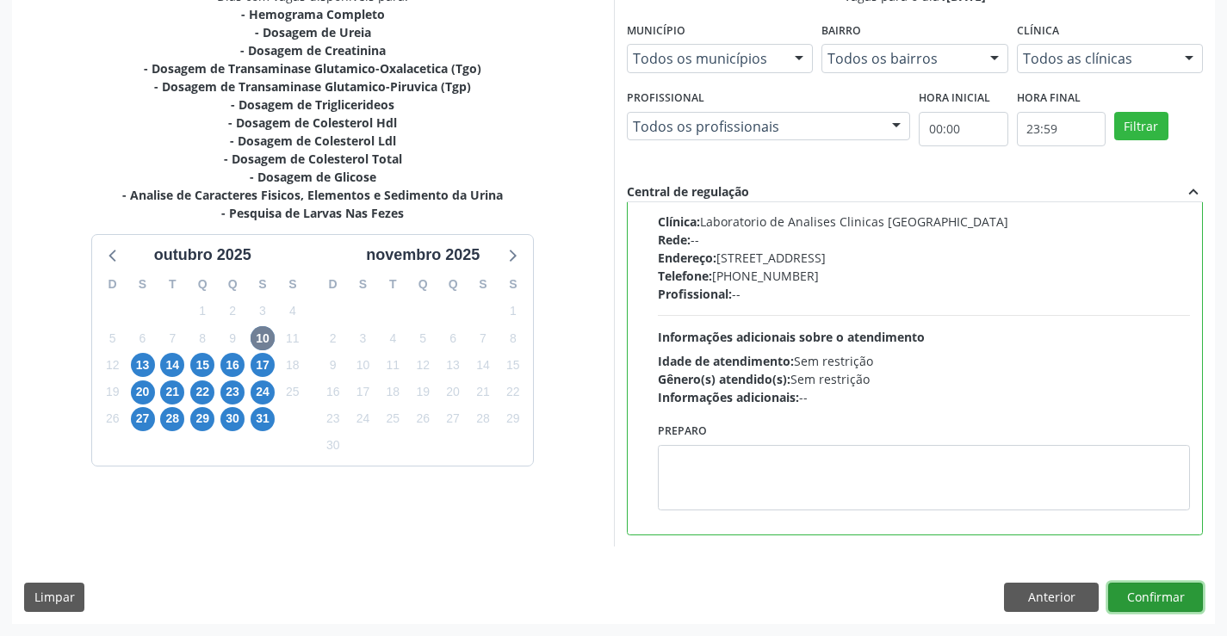
click at [1132, 592] on button "Confirmar" at bounding box center [1155, 597] width 95 height 29
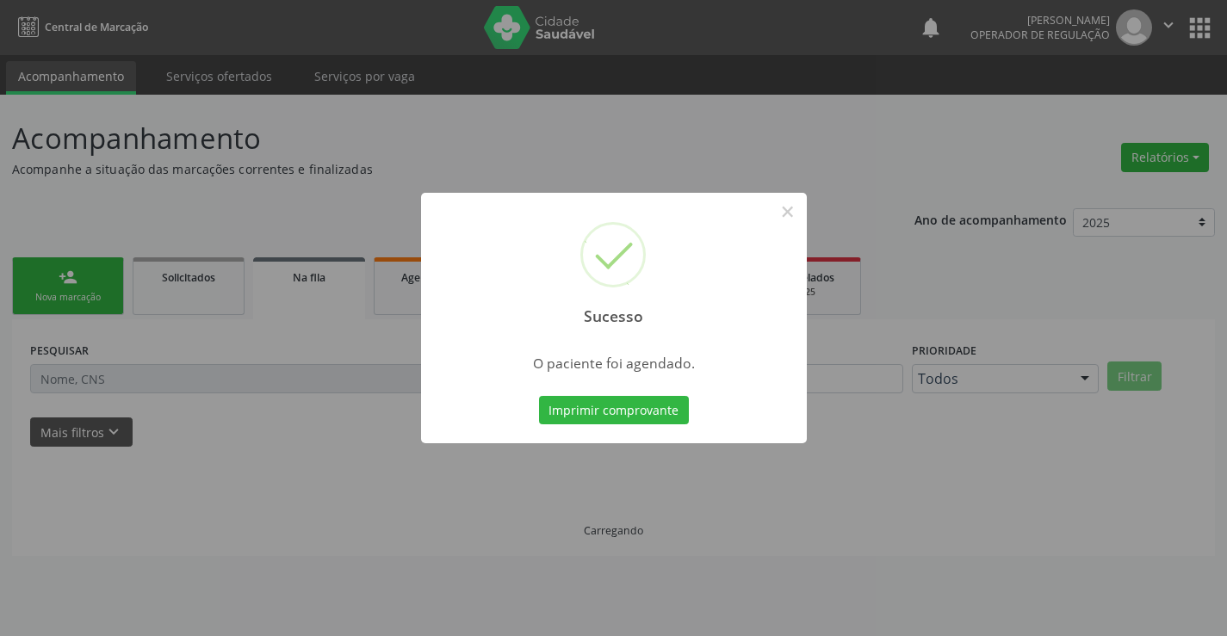
scroll to position [0, 0]
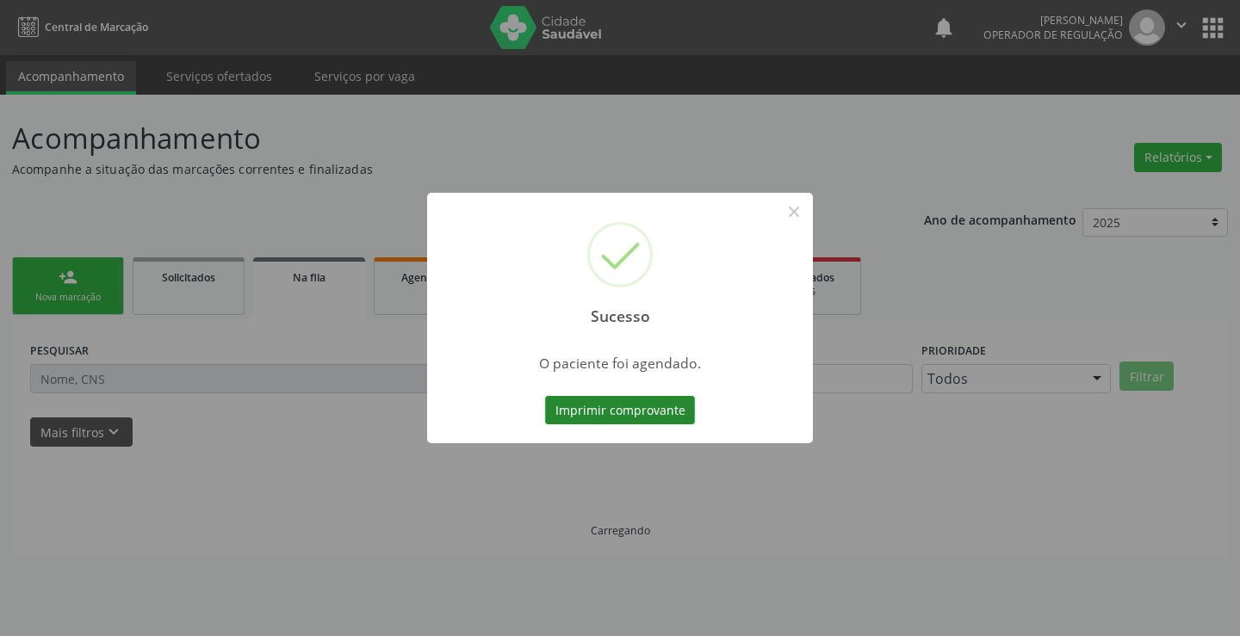
click at [677, 417] on button "Imprimir comprovante" at bounding box center [620, 410] width 150 height 29
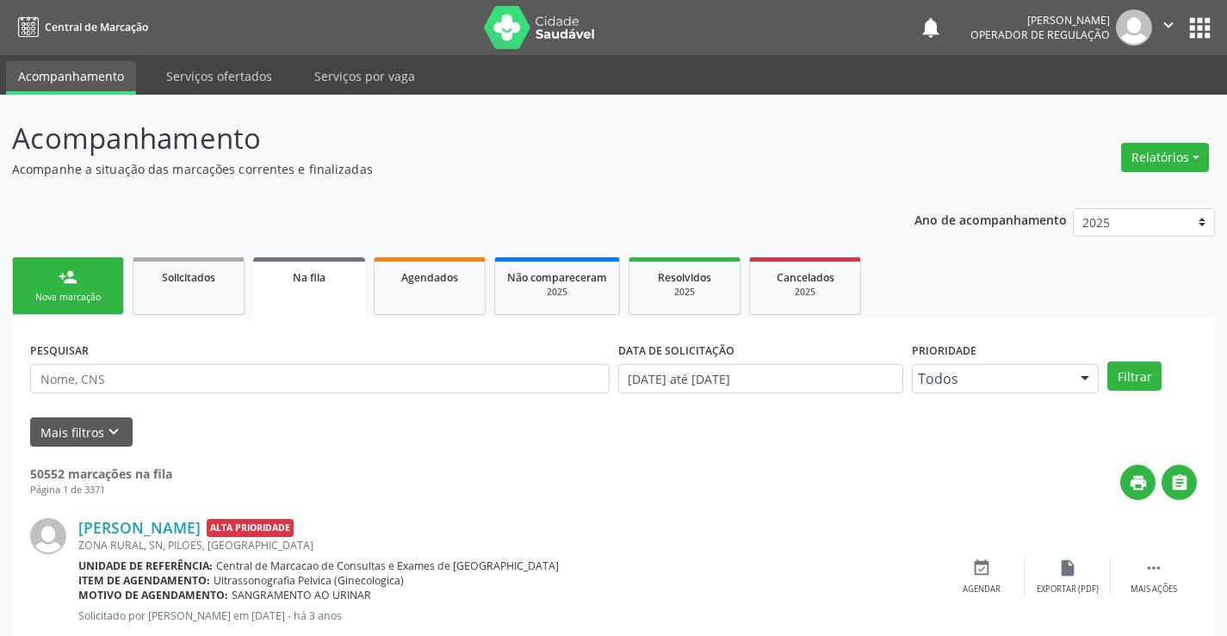
click at [89, 301] on div "Nova marcação" at bounding box center [68, 297] width 86 height 13
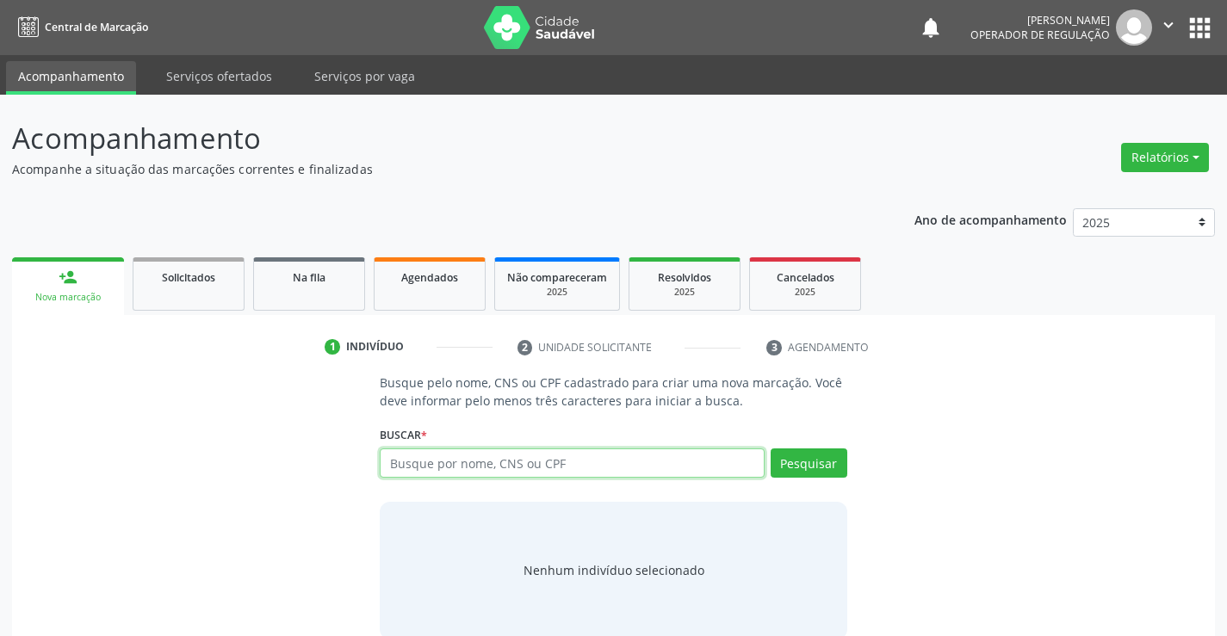
click at [577, 468] on input "text" at bounding box center [572, 463] width 384 height 29
type input "708407286754668"
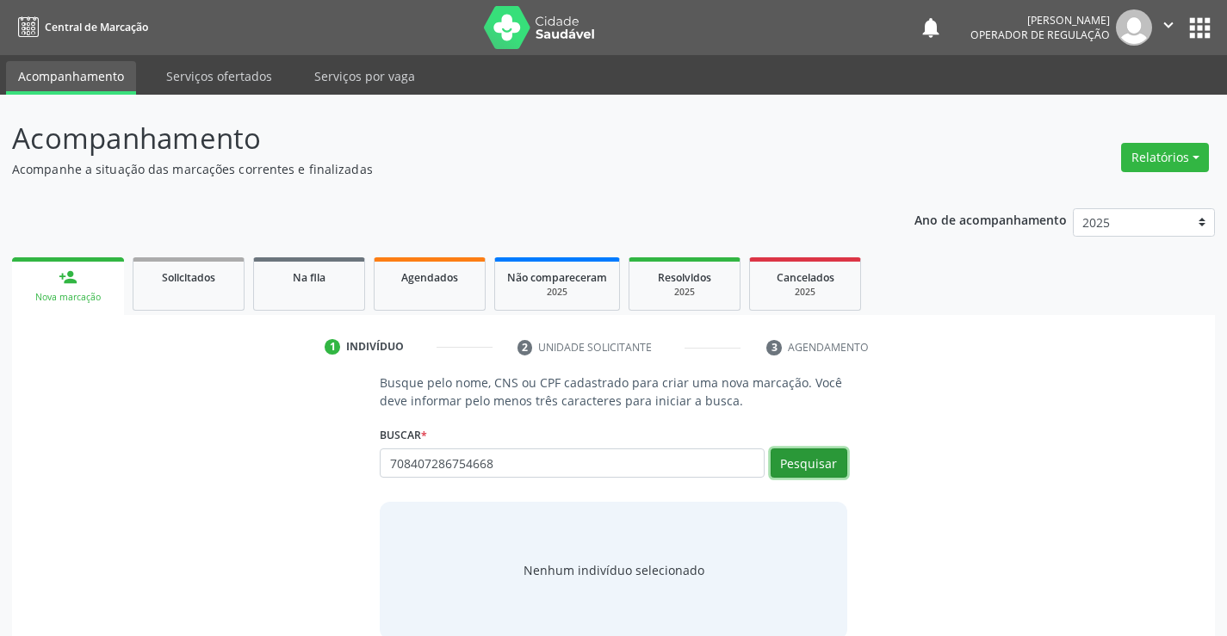
click at [791, 452] on button "Pesquisar" at bounding box center [809, 463] width 77 height 29
type input "708407286754668"
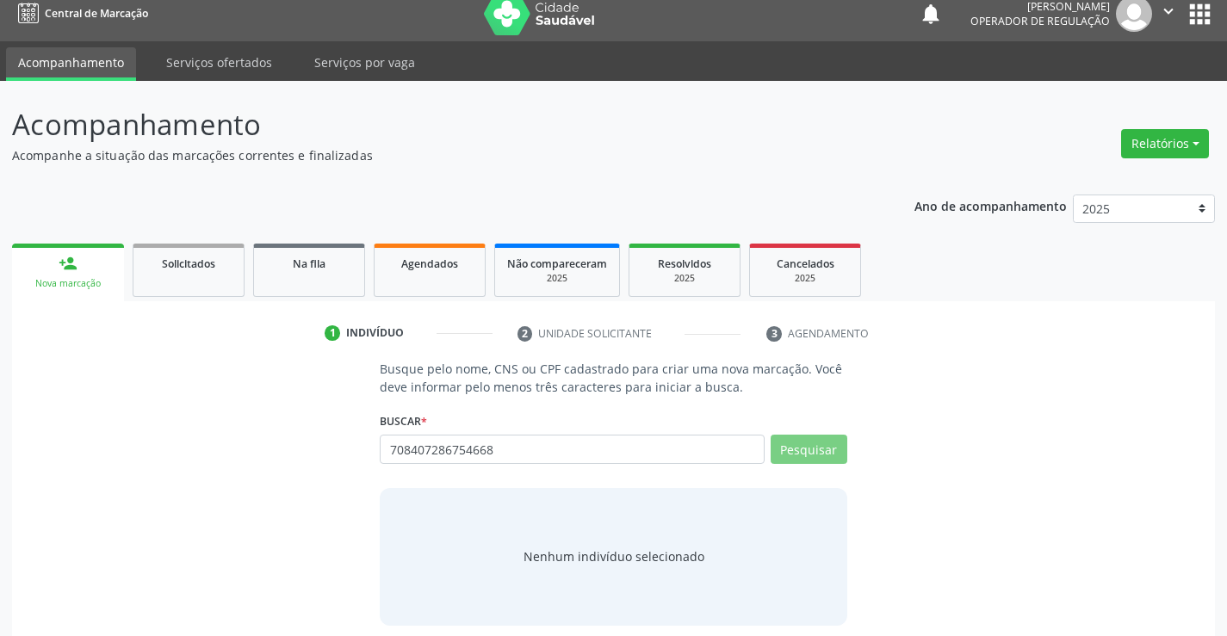
scroll to position [28, 0]
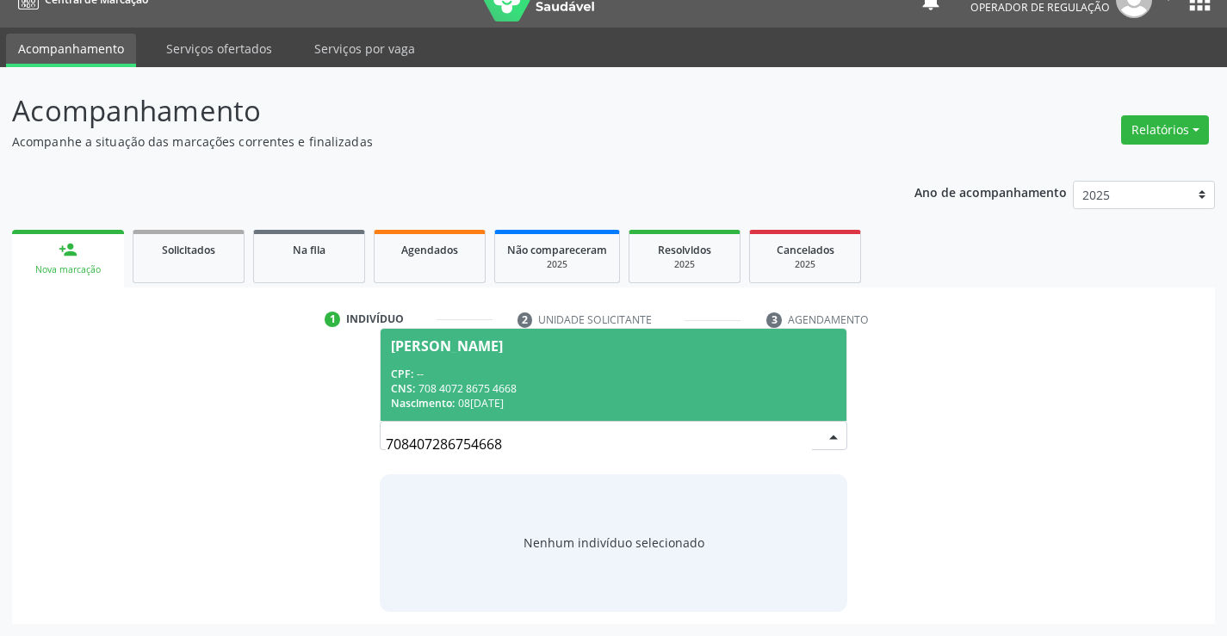
click at [660, 377] on div "CPF: --" at bounding box center [613, 374] width 444 height 15
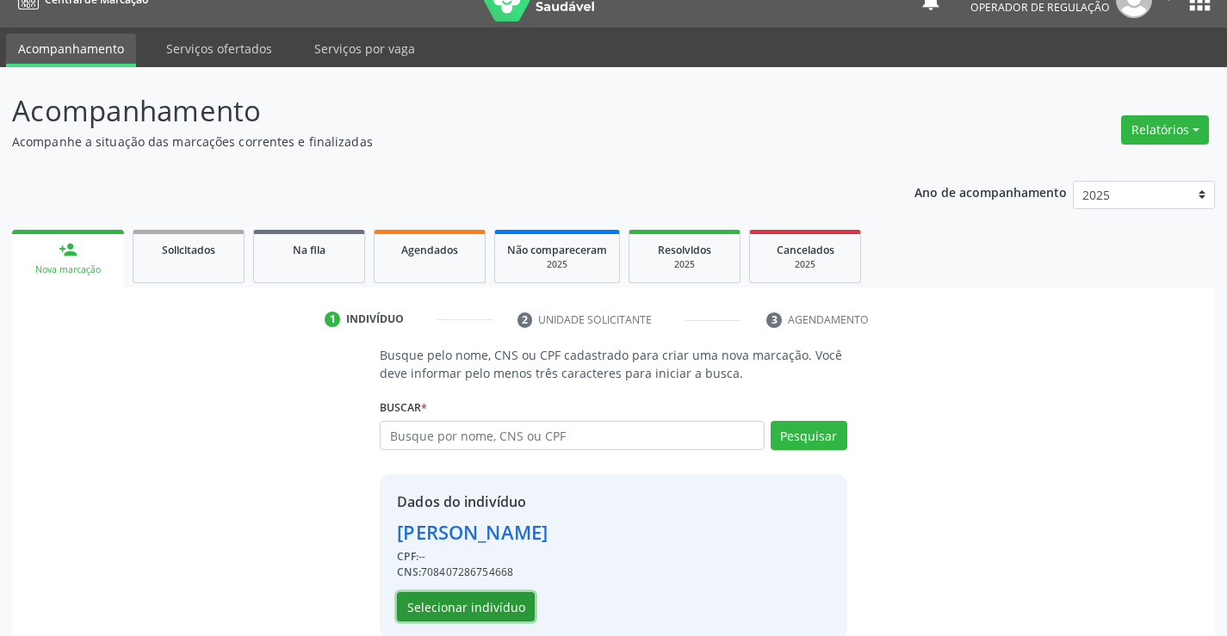
click at [492, 603] on button "Selecionar indivíduo" at bounding box center [466, 607] width 138 height 29
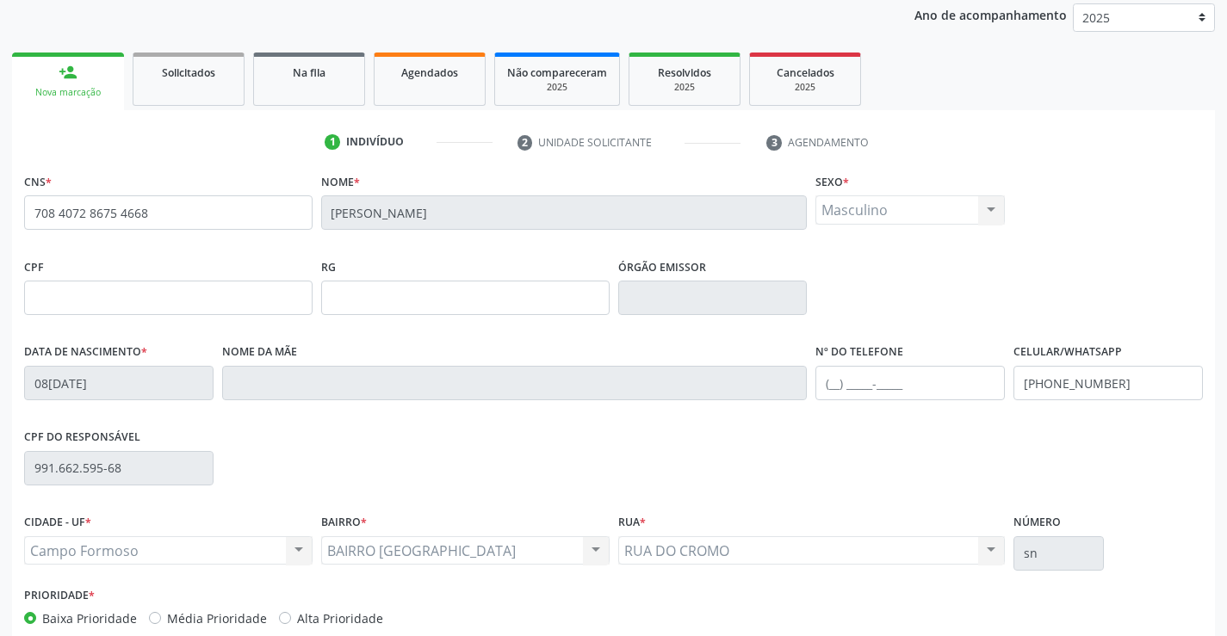
scroll to position [297, 0]
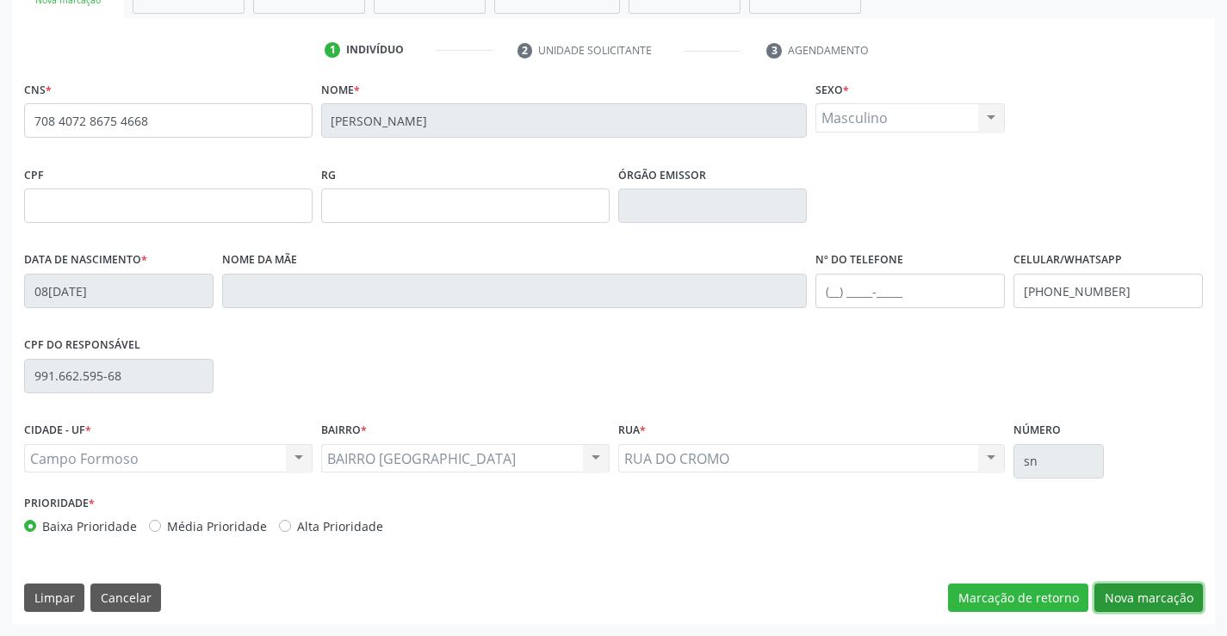
click at [1155, 605] on button "Nova marcação" at bounding box center [1149, 598] width 109 height 29
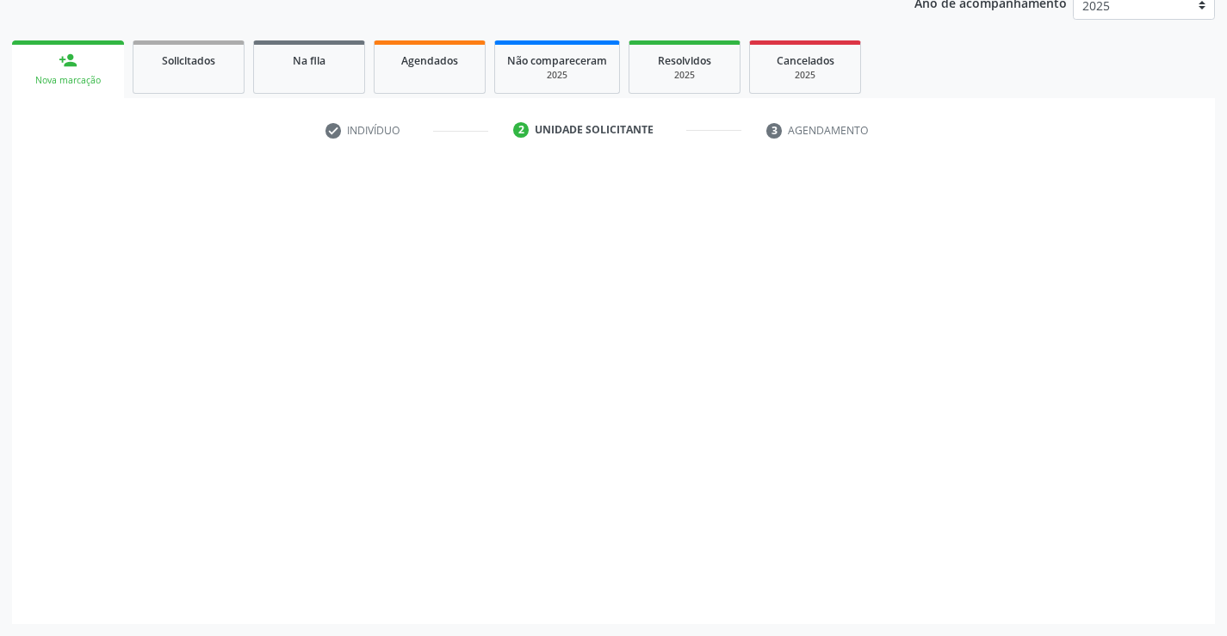
scroll to position [217, 0]
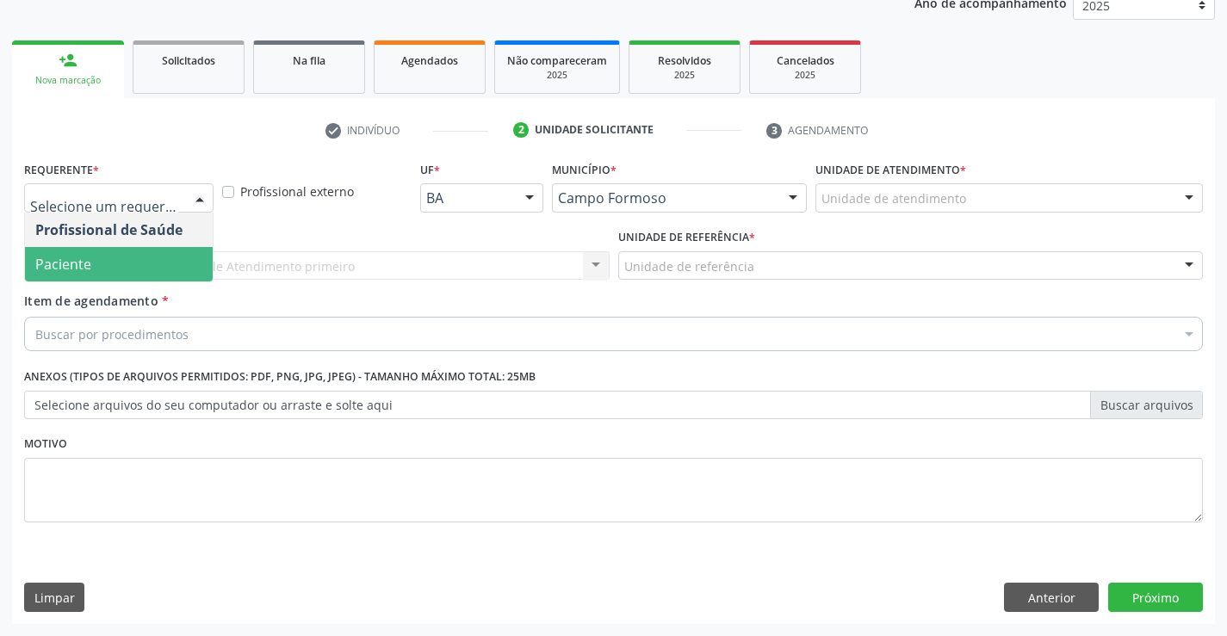
click at [115, 263] on span "Paciente" at bounding box center [119, 264] width 188 height 34
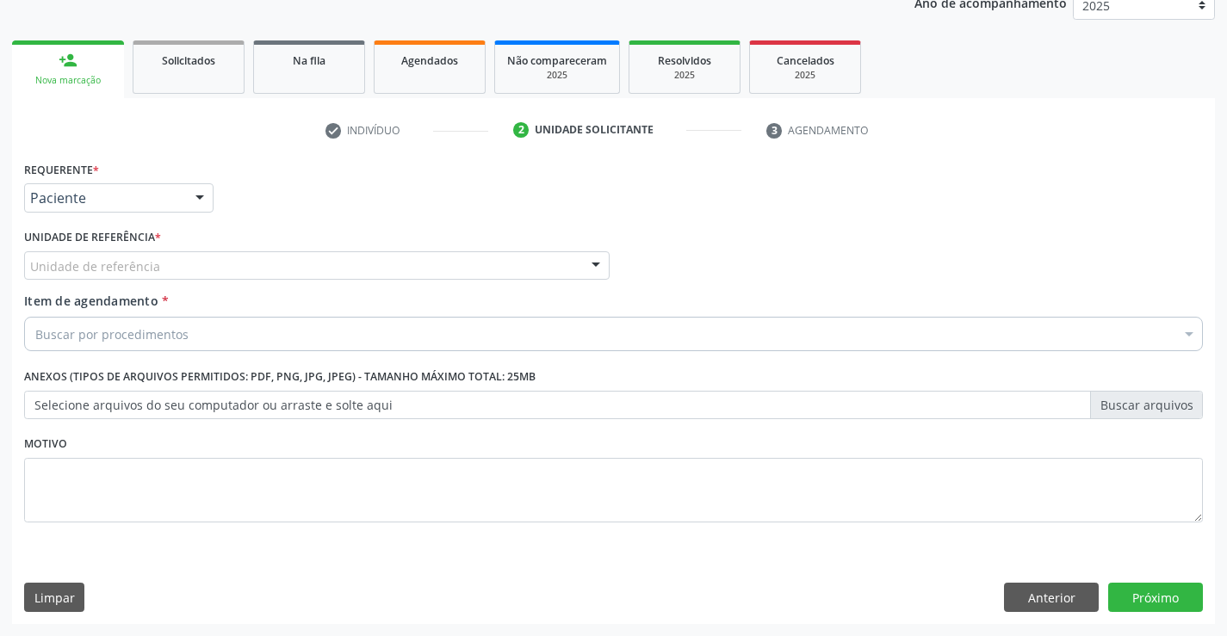
click at [246, 270] on div "Unidade de referência" at bounding box center [317, 265] width 586 height 29
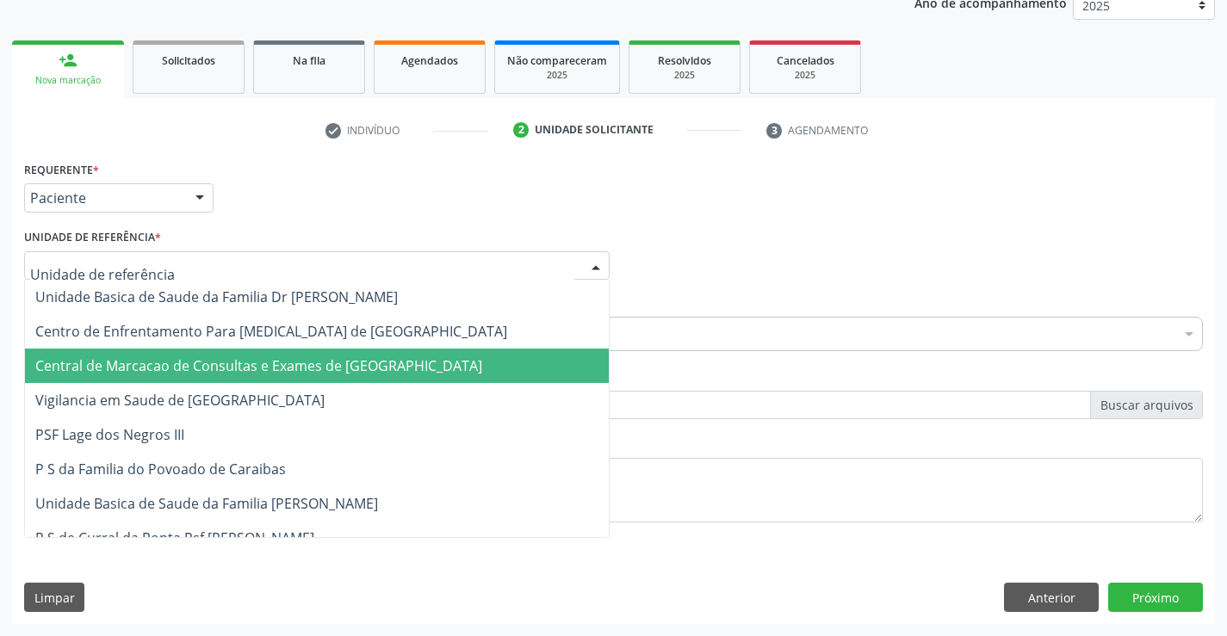
click at [251, 358] on span "Central de Marcacao de Consultas e Exames de [GEOGRAPHIC_DATA]" at bounding box center [258, 366] width 447 height 19
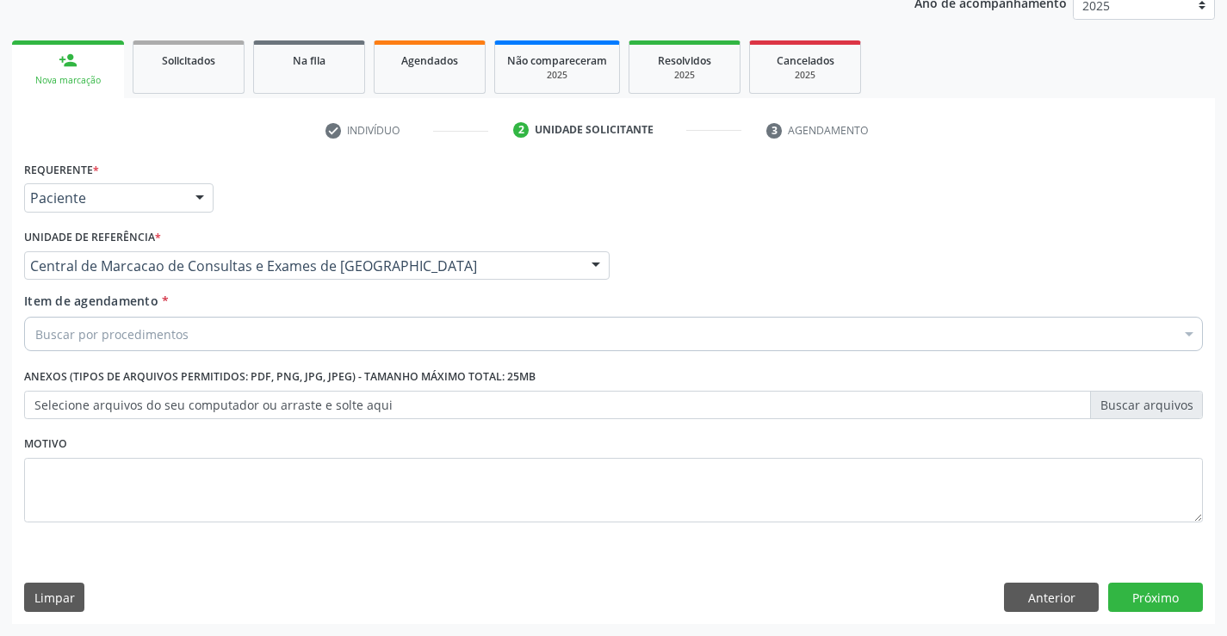
click at [277, 330] on div "Buscar por procedimentos" at bounding box center [613, 334] width 1179 height 34
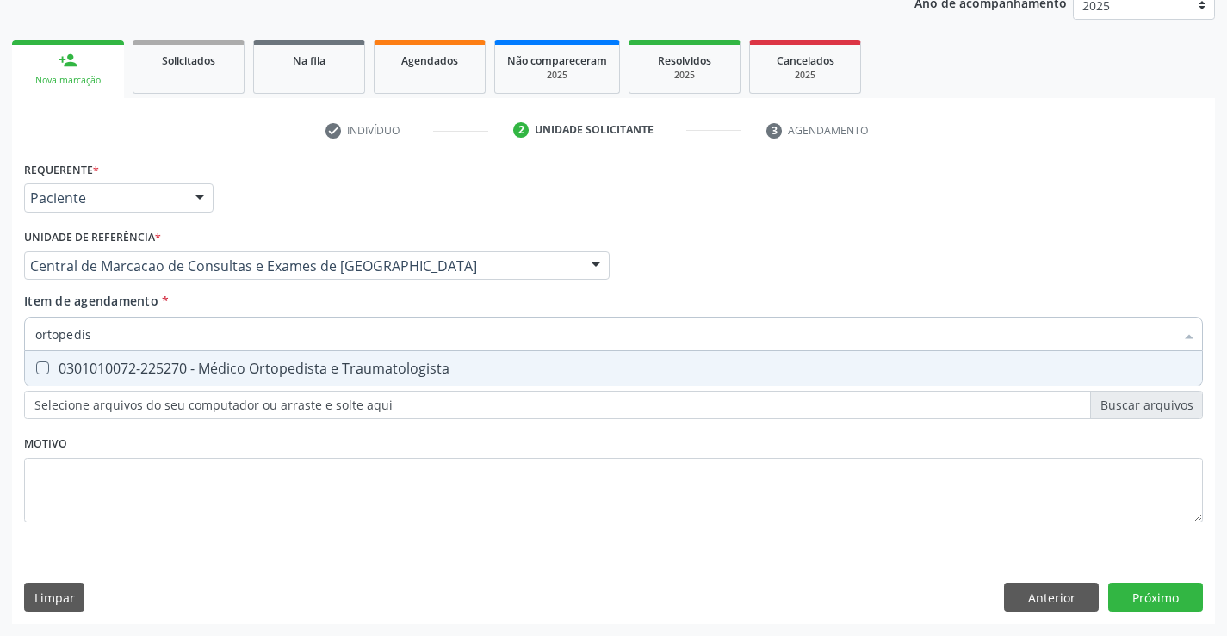
type input "ortopedist"
click at [271, 375] on div "0301010072-225270 - Médico Ortopedista e Traumatologista" at bounding box center [613, 369] width 1157 height 14
checkbox Traumatologista "true"
click at [1173, 590] on div "Requerente * Paciente Profissional de Saúde Paciente Nenhum resultado encontrad…" at bounding box center [613, 391] width 1203 height 468
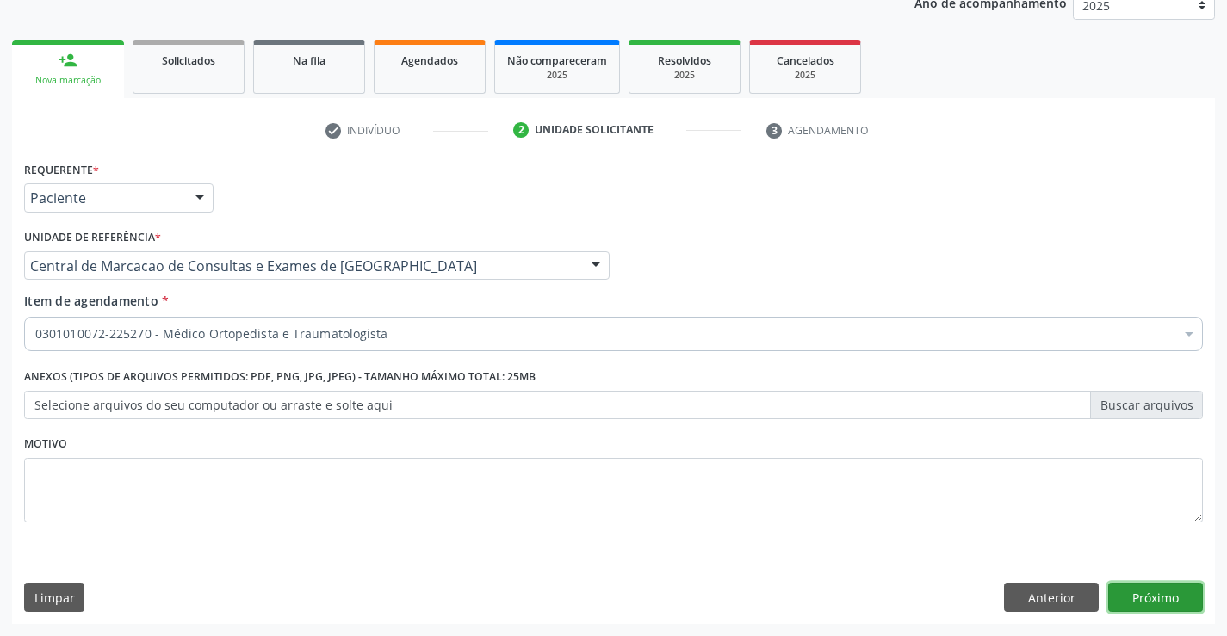
click at [1172, 593] on button "Próximo" at bounding box center [1155, 597] width 95 height 29
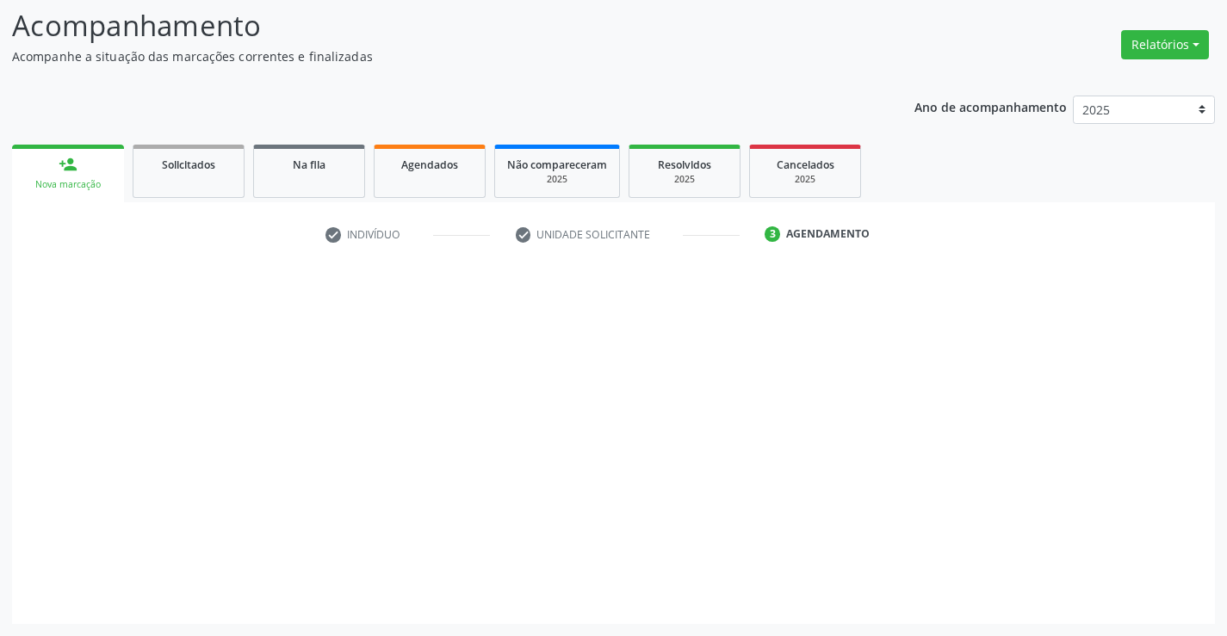
scroll to position [113, 0]
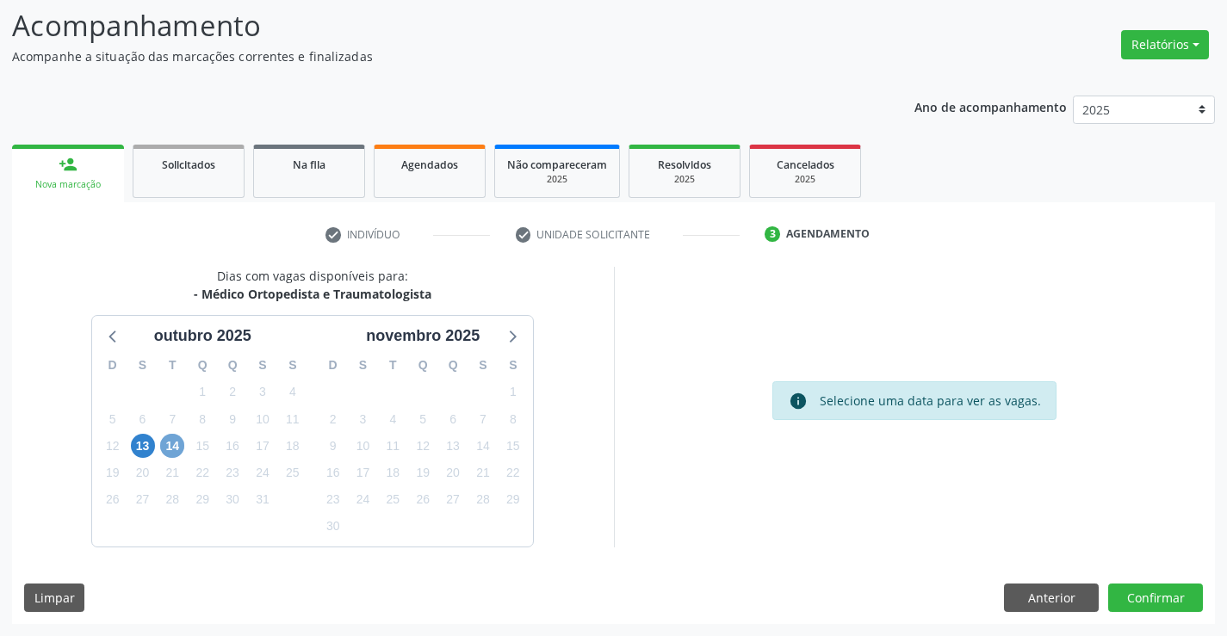
click at [169, 447] on span "14" at bounding box center [172, 446] width 24 height 24
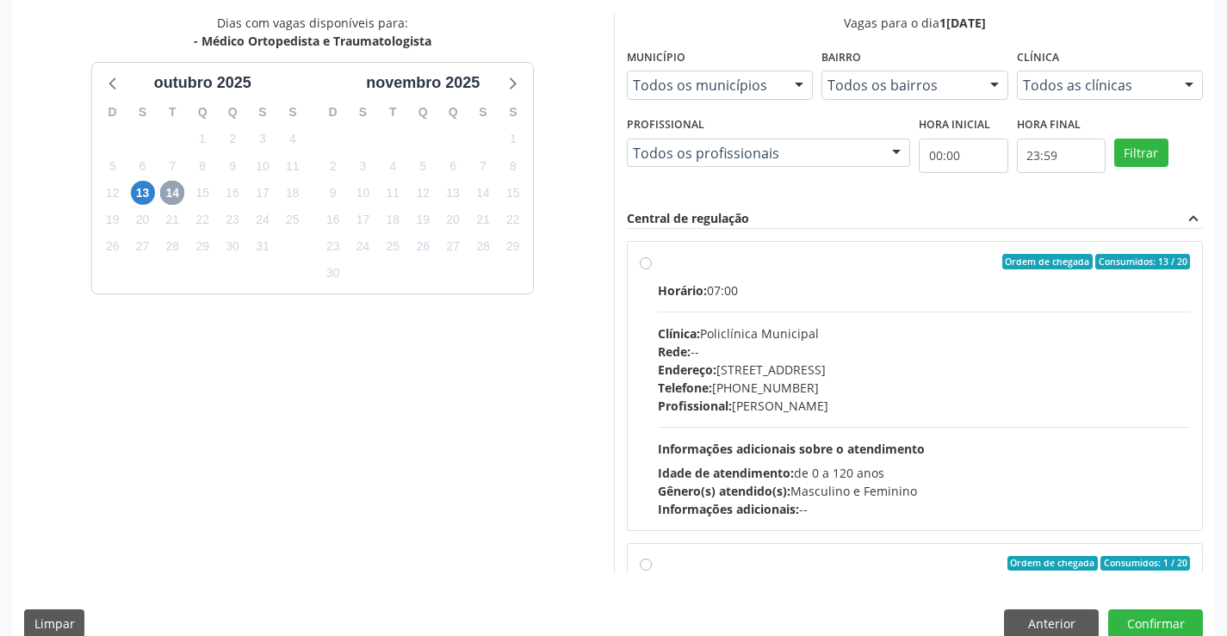
scroll to position [393, 0]
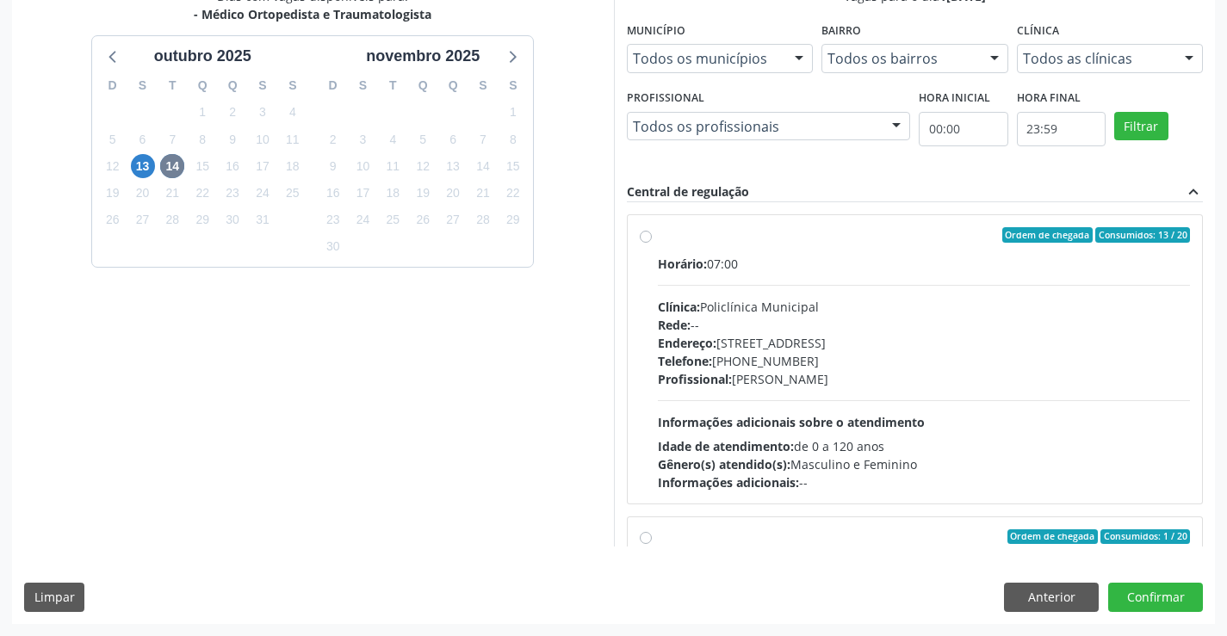
click at [701, 384] on span "Profissional:" at bounding box center [695, 379] width 74 height 16
click at [652, 243] on input "Ordem de chegada Consumidos: 13 / 20 Horário: 07:00 Clínica: Policlínica Munici…" at bounding box center [646, 235] width 12 height 16
radio input "true"
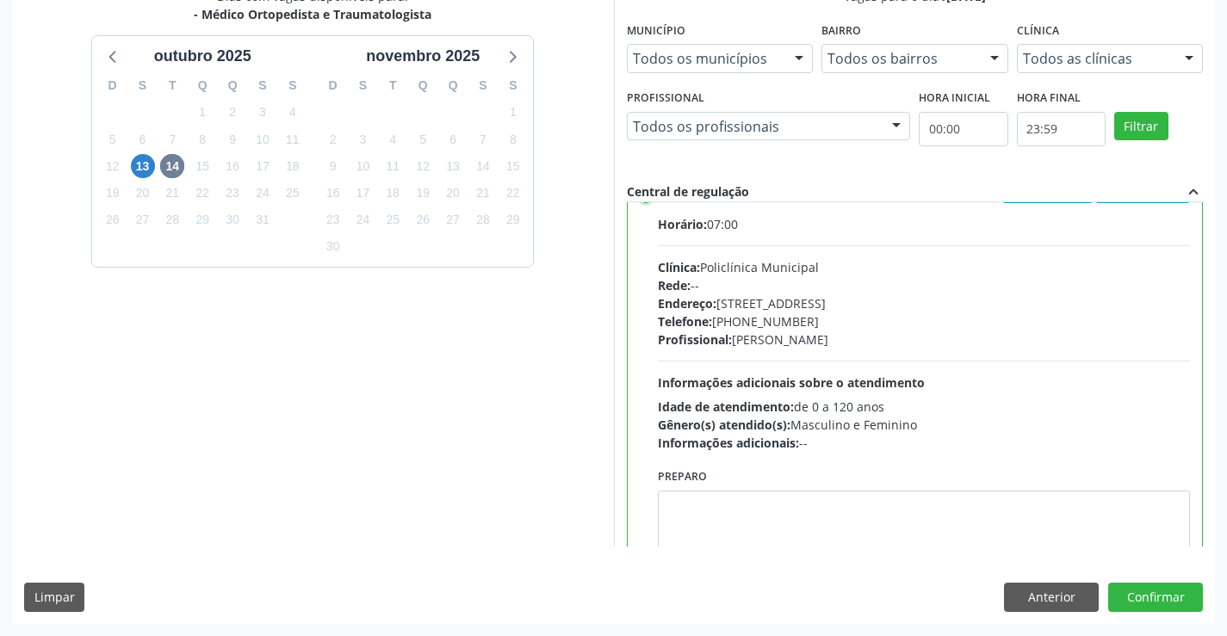
scroll to position [0, 0]
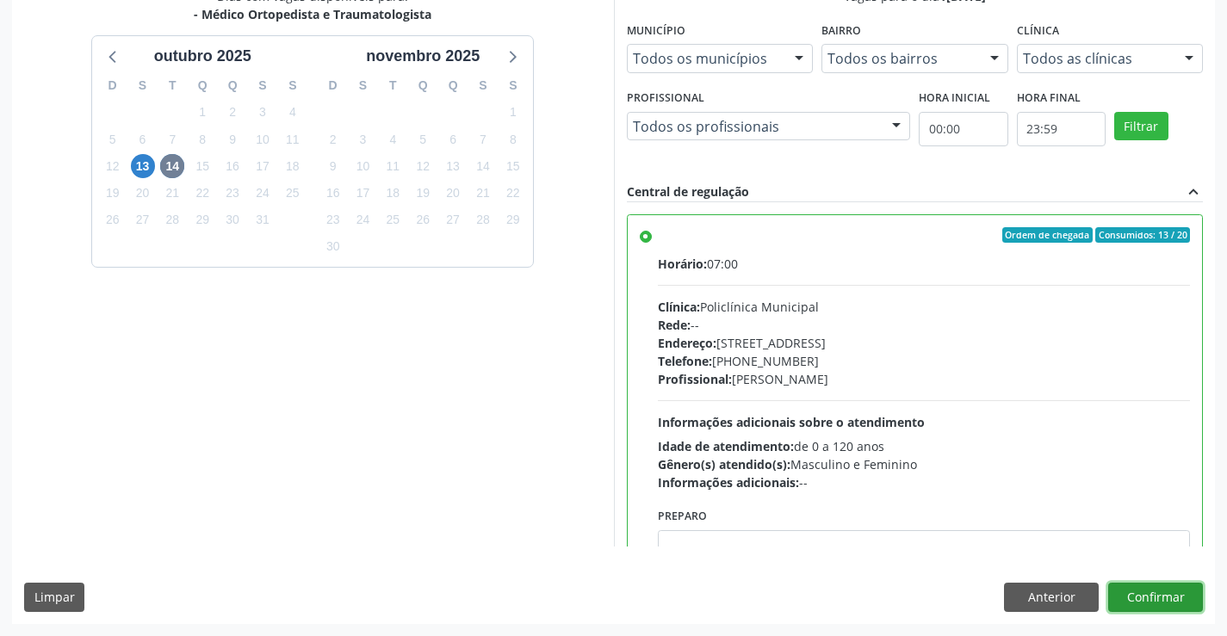
click at [1140, 596] on button "Confirmar" at bounding box center [1155, 597] width 95 height 29
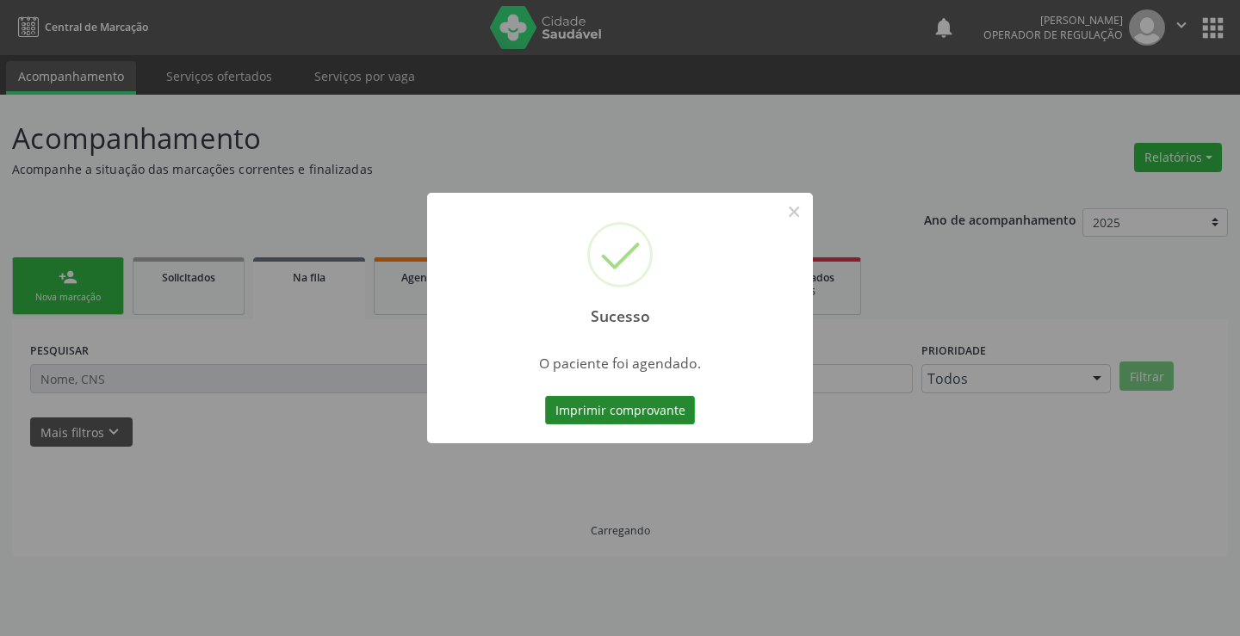
click at [663, 415] on button "Imprimir comprovante" at bounding box center [620, 410] width 150 height 29
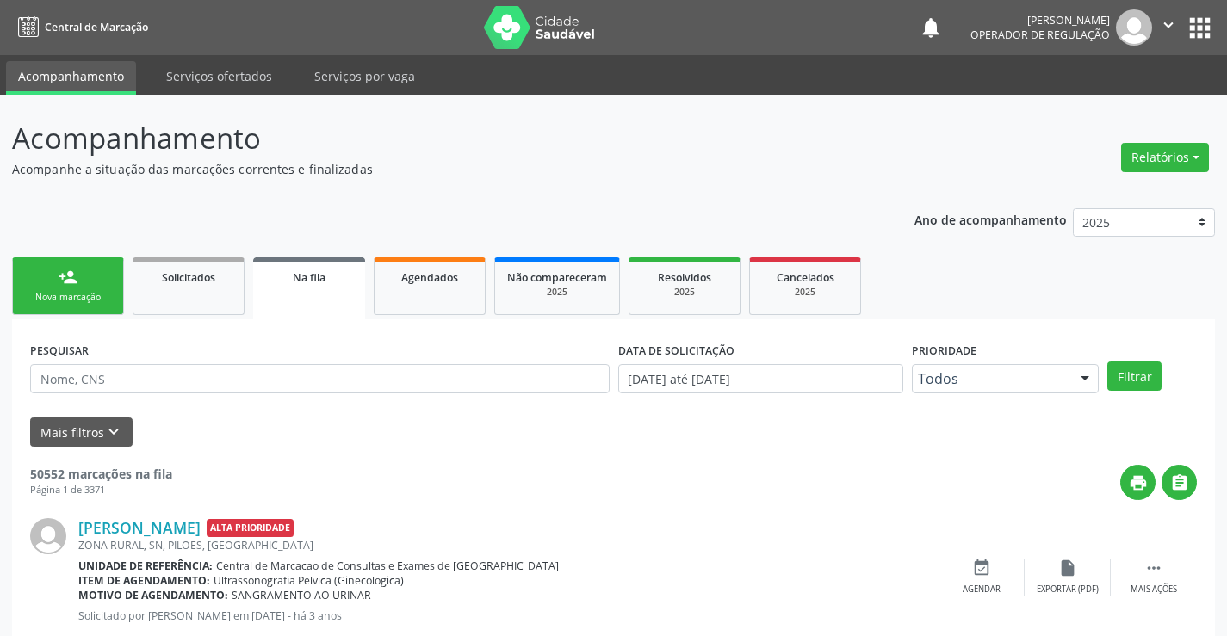
click at [78, 264] on link "person_add Nova marcação" at bounding box center [68, 287] width 112 height 58
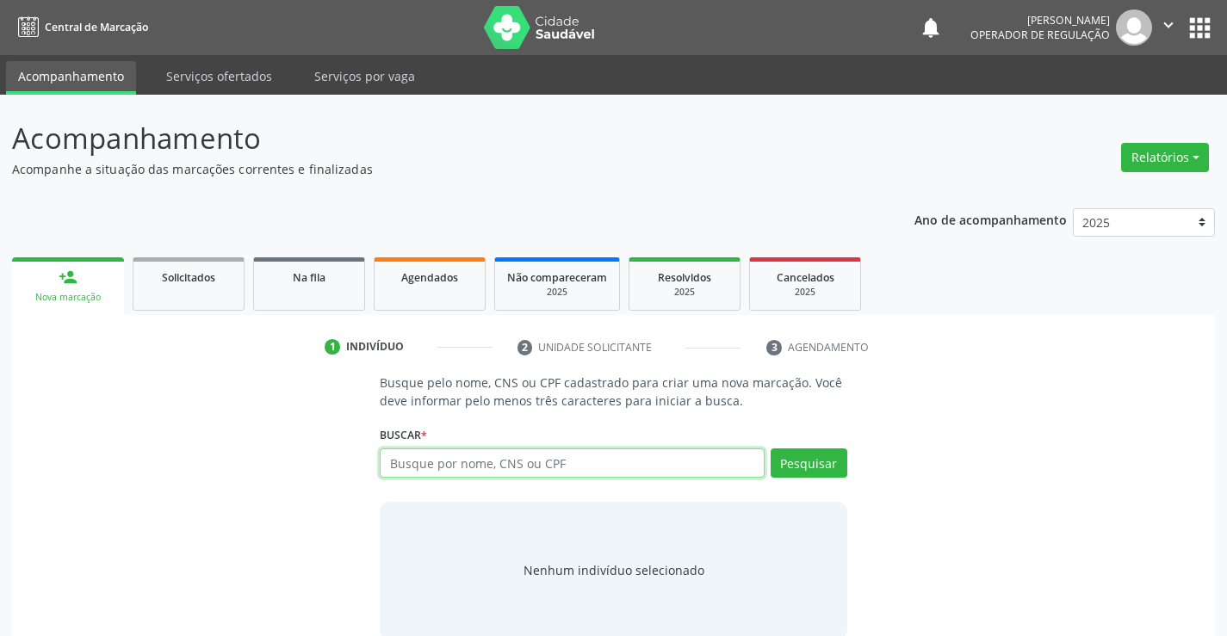
click at [427, 450] on input "text" at bounding box center [572, 463] width 384 height 29
type input "709003858135516"
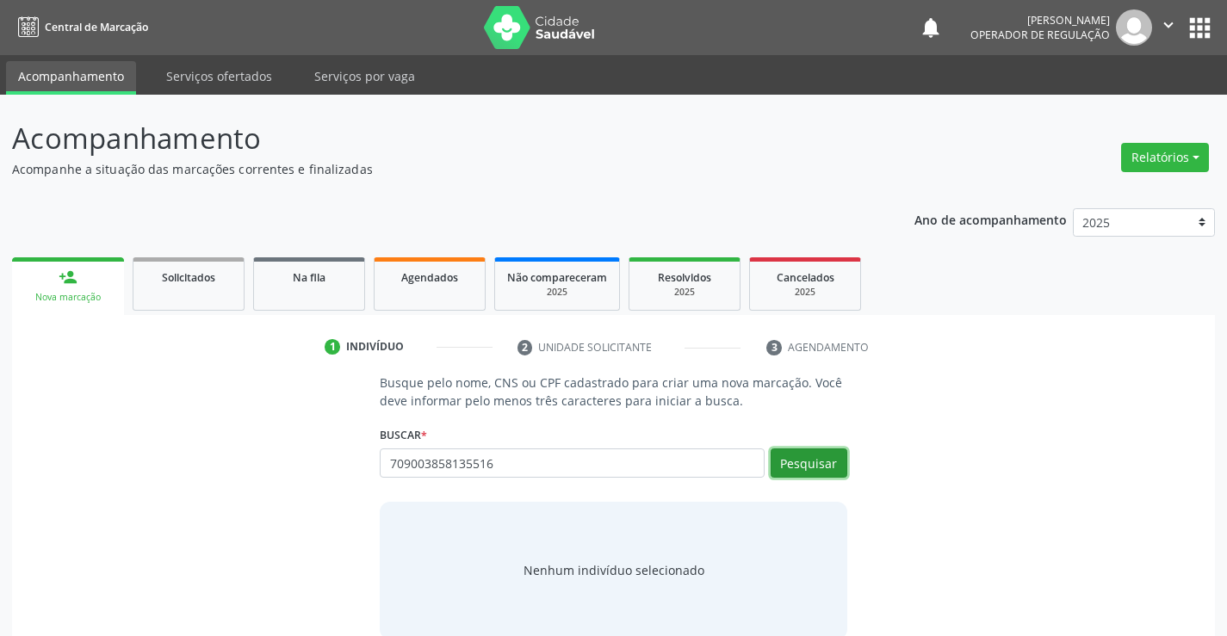
click at [808, 449] on button "Pesquisar" at bounding box center [809, 463] width 77 height 29
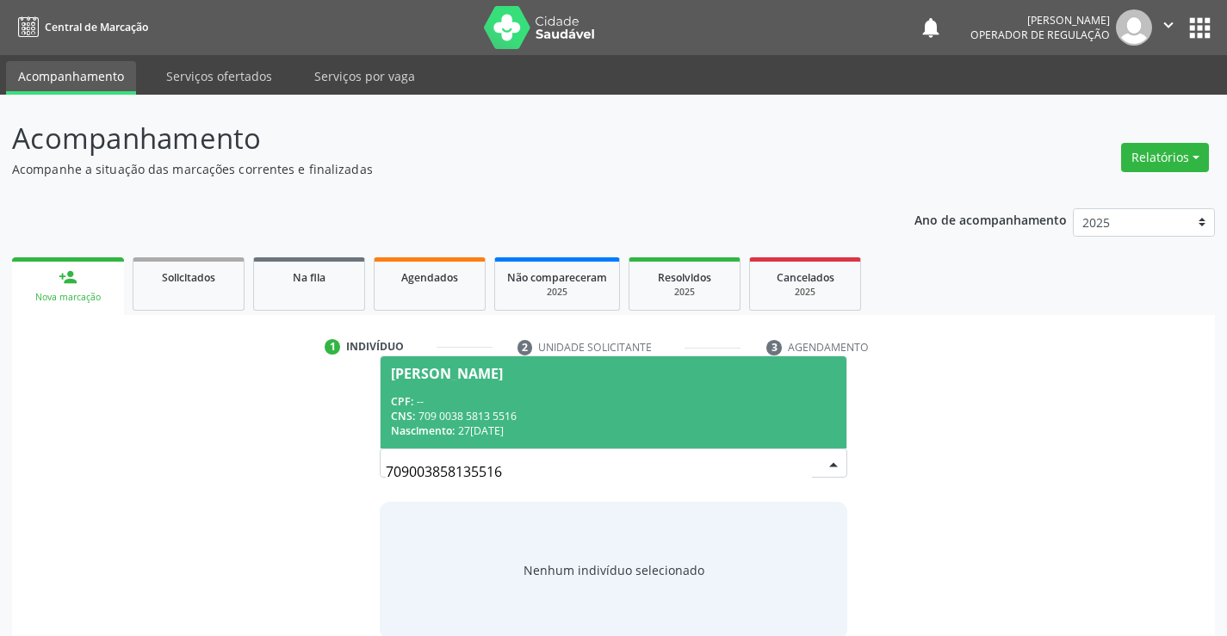
click at [632, 410] on div "CNS: 709 0038 5813 5516" at bounding box center [613, 416] width 444 height 15
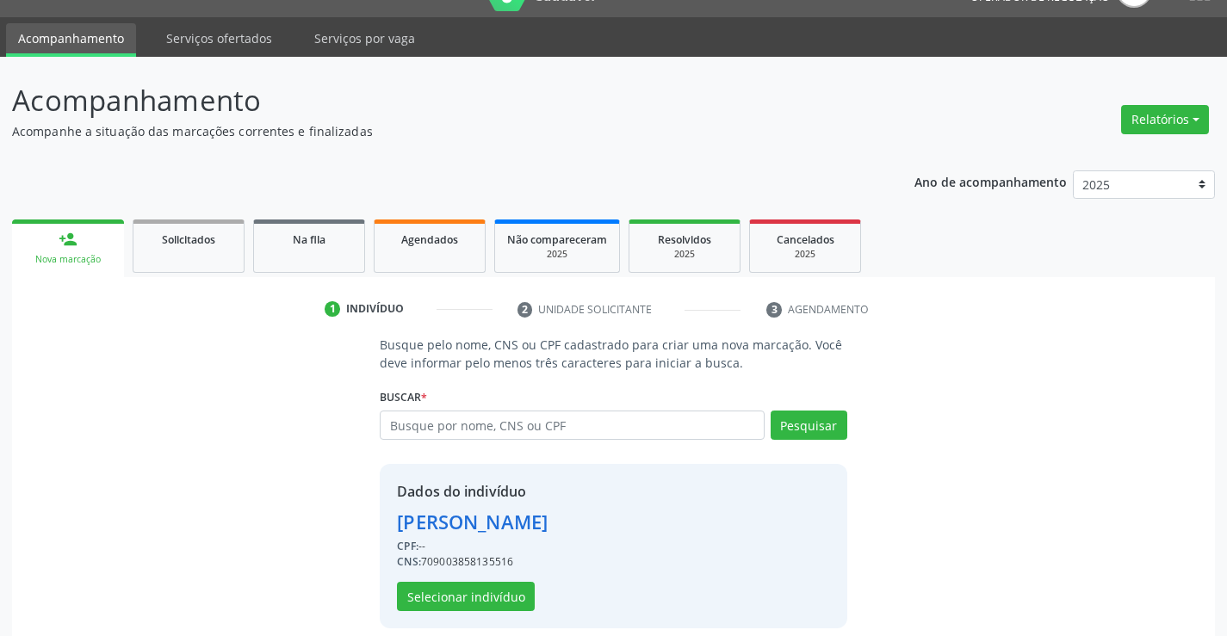
scroll to position [54, 0]
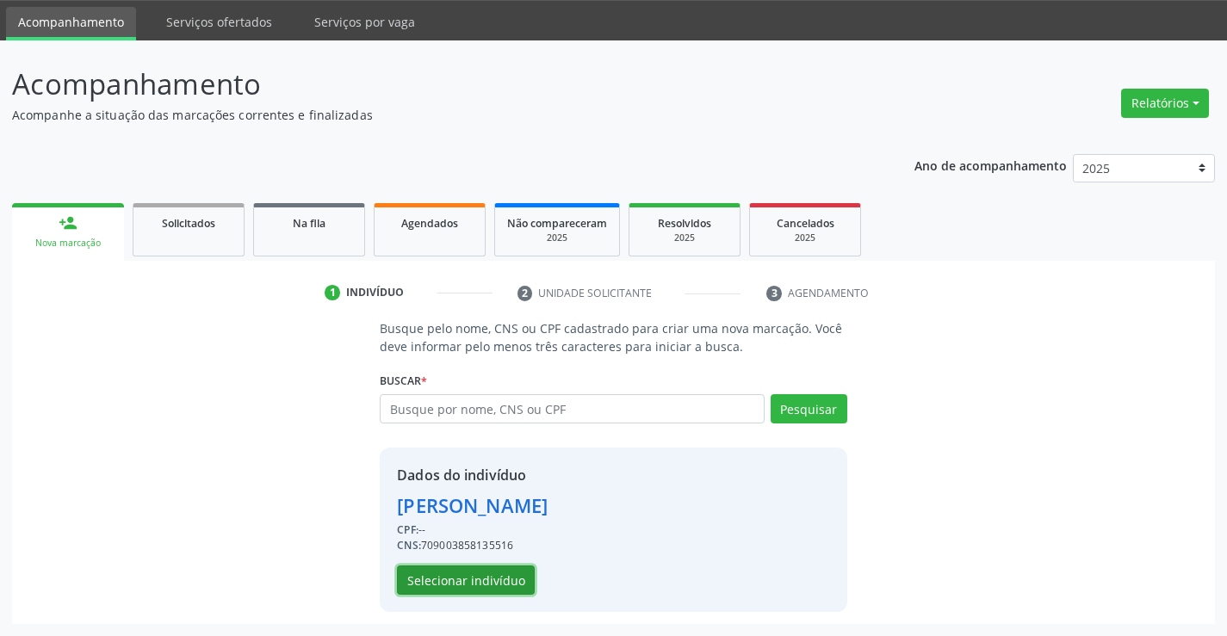
click at [458, 588] on button "Selecionar indivíduo" at bounding box center [466, 580] width 138 height 29
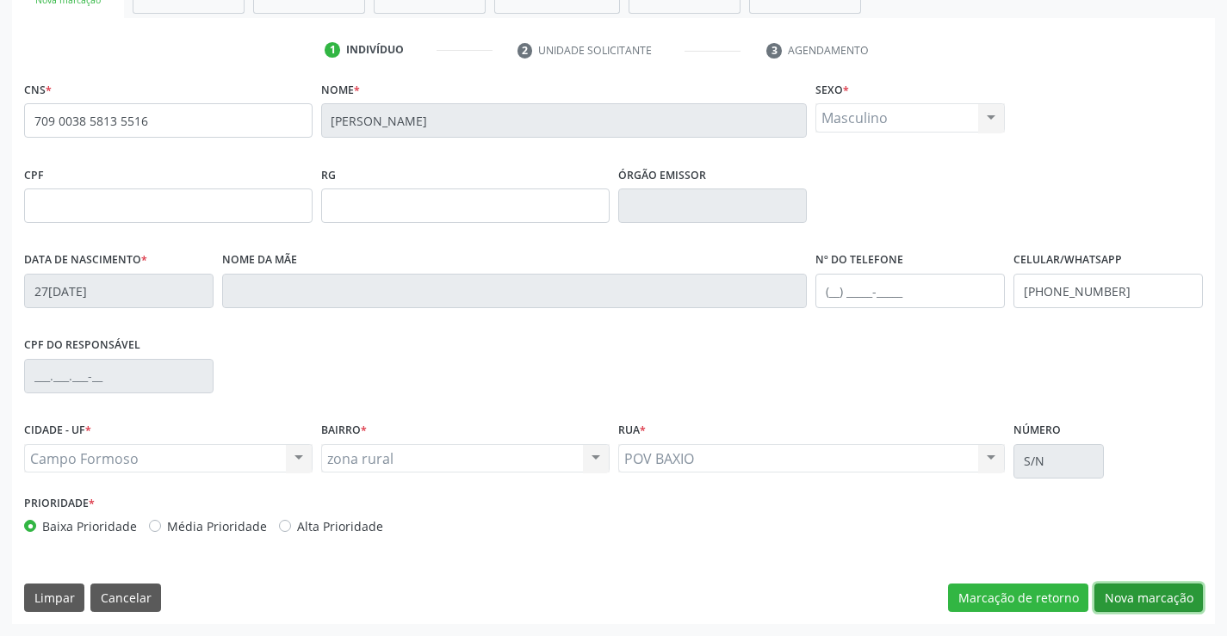
click at [1122, 596] on button "Nova marcação" at bounding box center [1149, 598] width 109 height 29
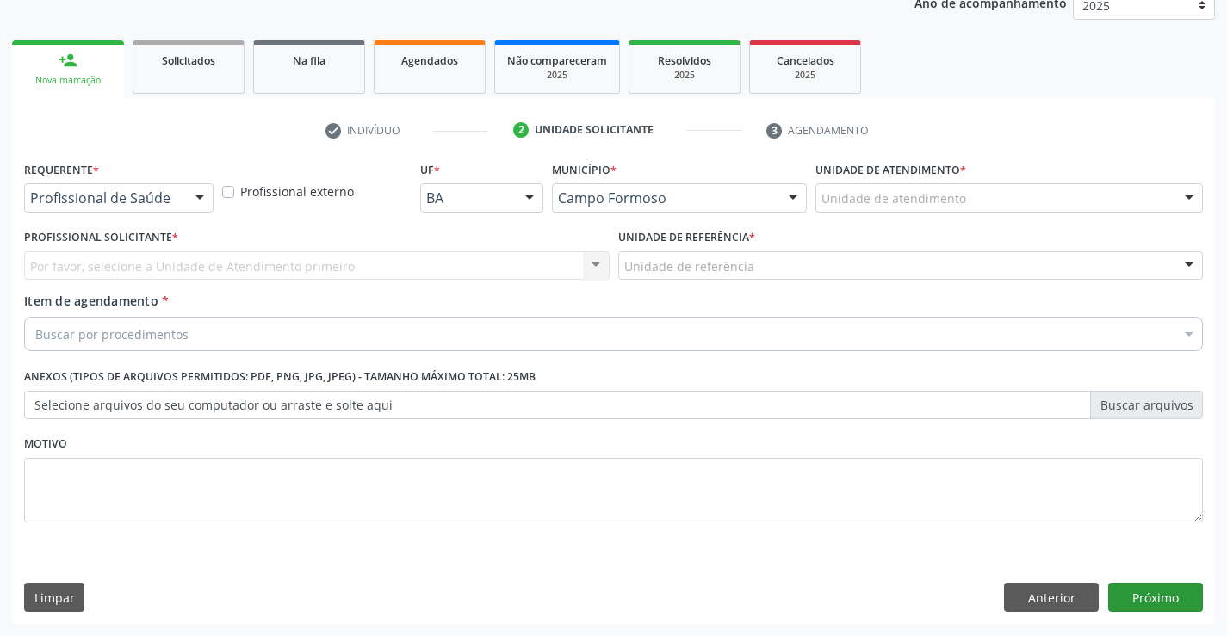
scroll to position [217, 0]
drag, startPoint x: 187, startPoint y: 195, endPoint x: 185, endPoint y: 223, distance: 27.6
click at [187, 200] on div at bounding box center [200, 198] width 26 height 29
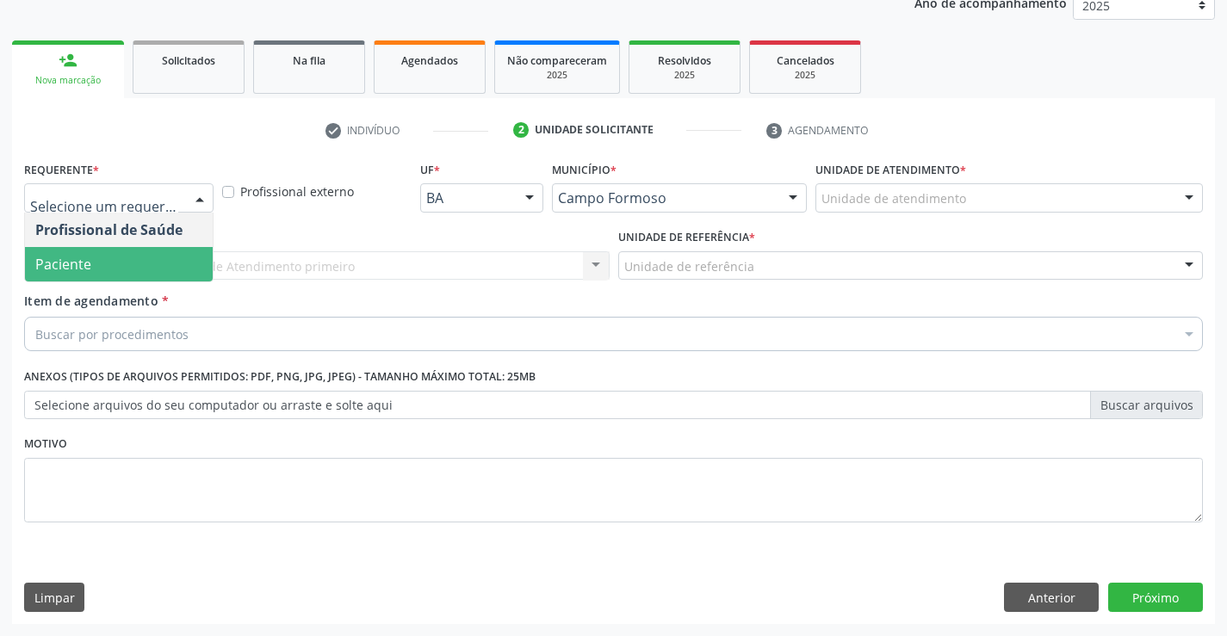
click at [178, 268] on span "Paciente" at bounding box center [119, 264] width 188 height 34
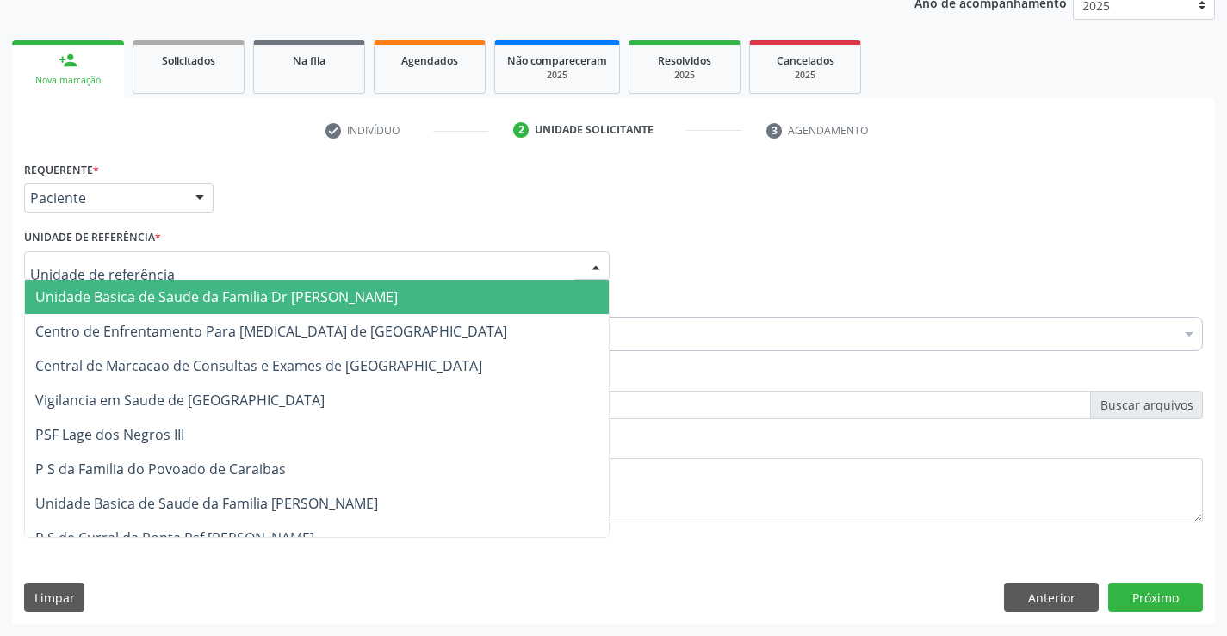
click at [219, 266] on div at bounding box center [317, 265] width 586 height 29
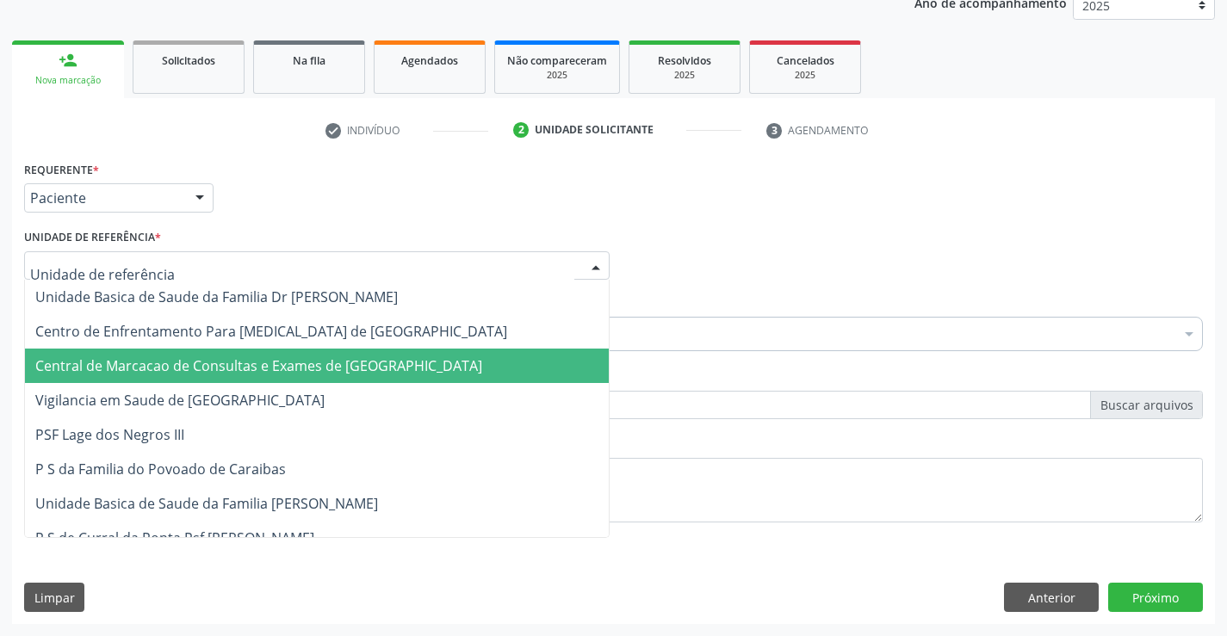
click at [253, 353] on span "Central de Marcacao de Consultas e Exames de [GEOGRAPHIC_DATA]" at bounding box center [317, 366] width 584 height 34
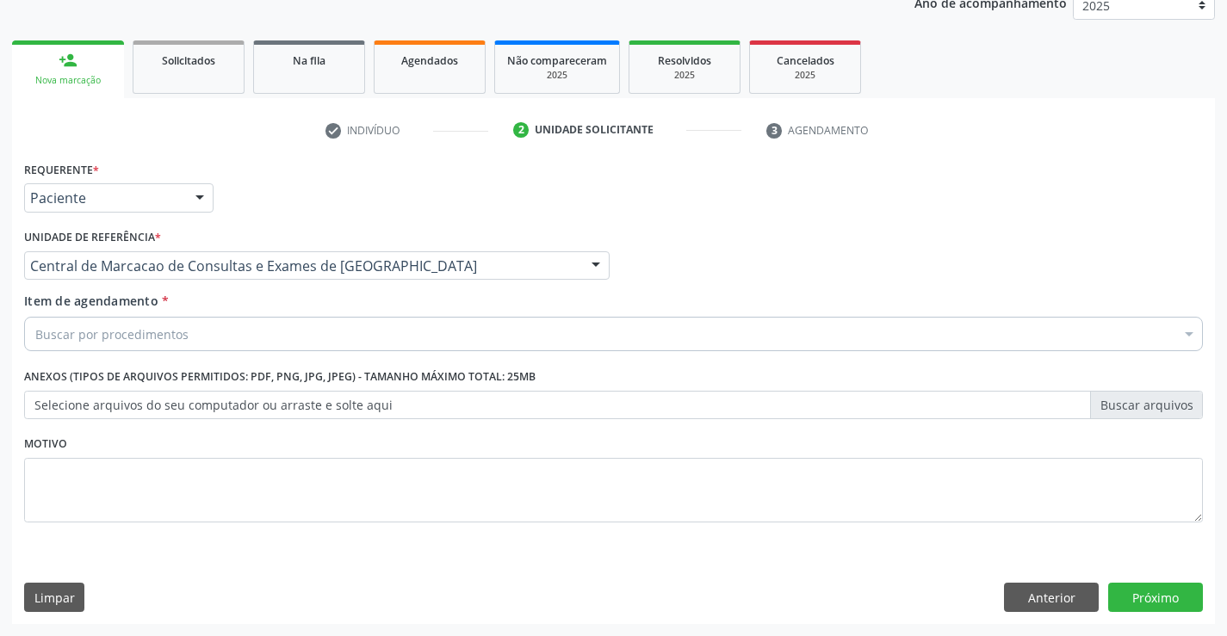
click at [295, 338] on div "Buscar por procedimentos" at bounding box center [613, 334] width 1179 height 34
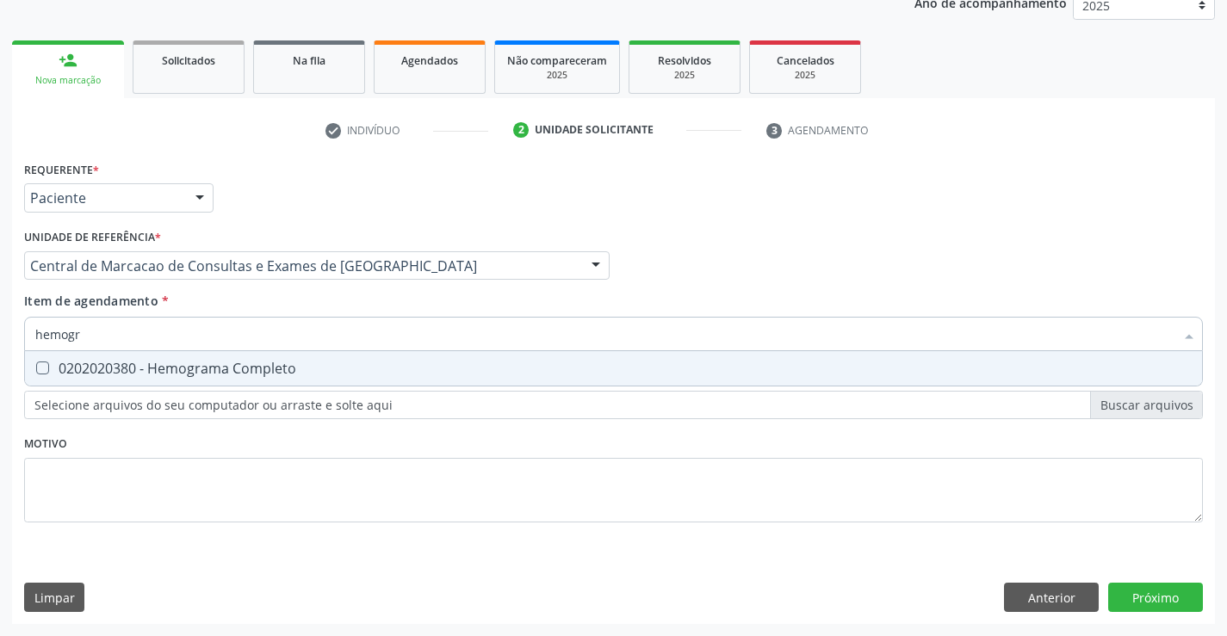
type input "hemogra"
click at [320, 373] on div "0202020380 - Hemograma Completo" at bounding box center [613, 369] width 1157 height 14
checkbox Completo "true"
click at [334, 332] on input "hemogra" at bounding box center [604, 334] width 1139 height 34
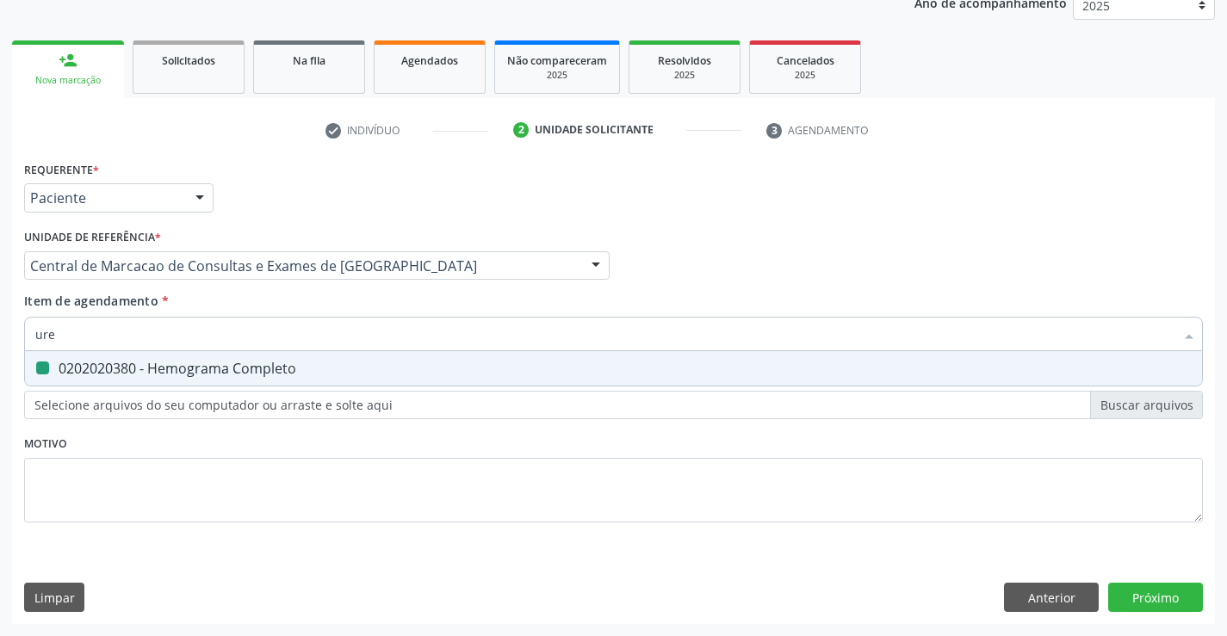
type input "urei"
checkbox Completo "false"
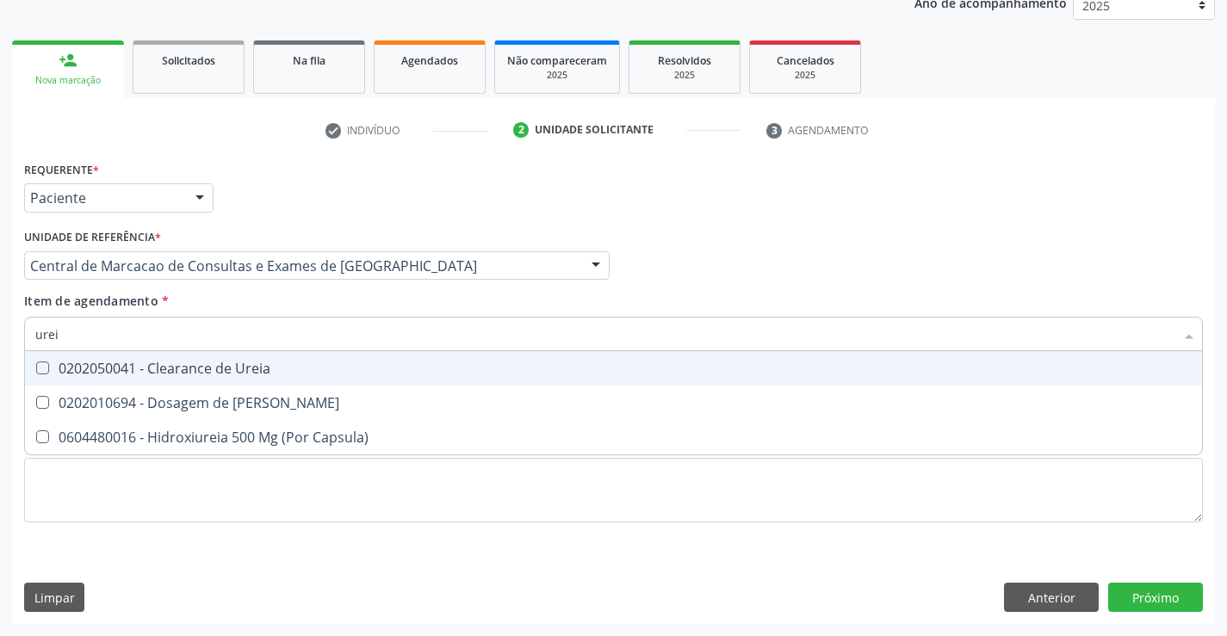
type input "ureia"
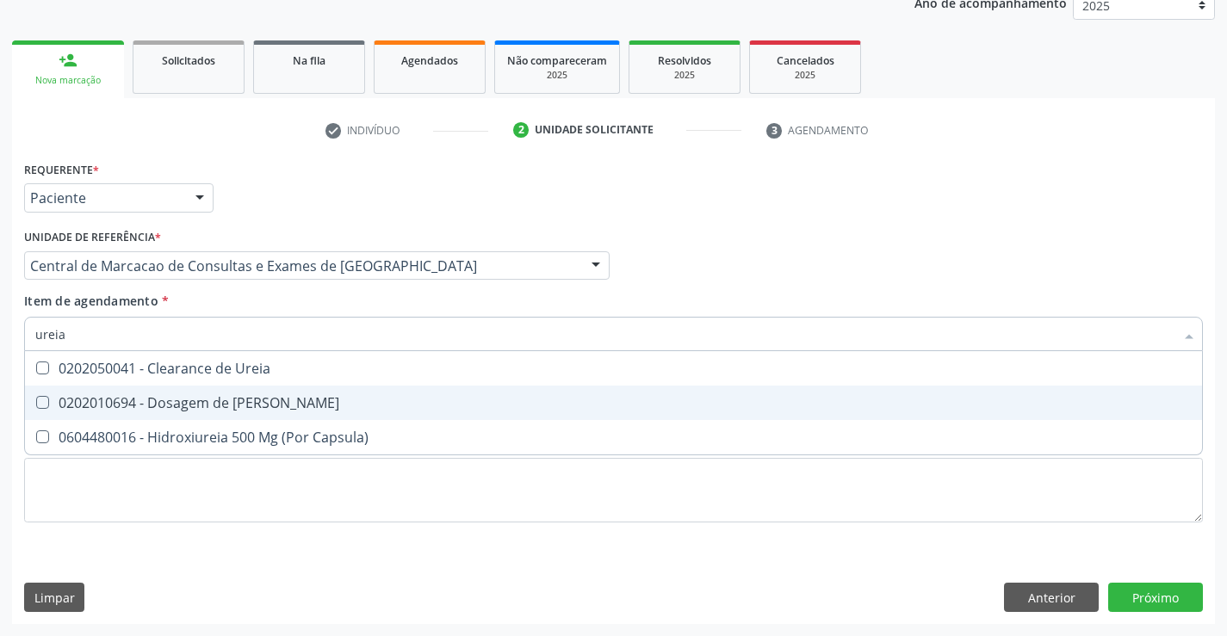
click at [321, 400] on div "0202010694 - Dosagem de [PERSON_NAME]" at bounding box center [613, 403] width 1157 height 14
checkbox Ureia "true"
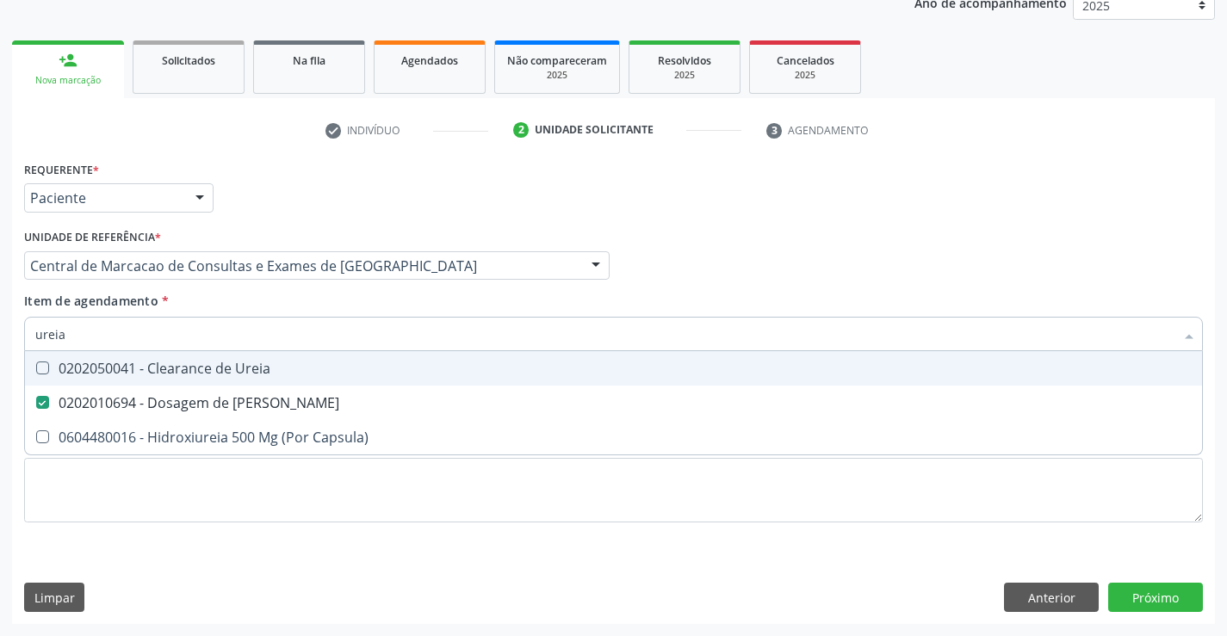
click at [341, 332] on input "ureia" at bounding box center [604, 334] width 1139 height 34
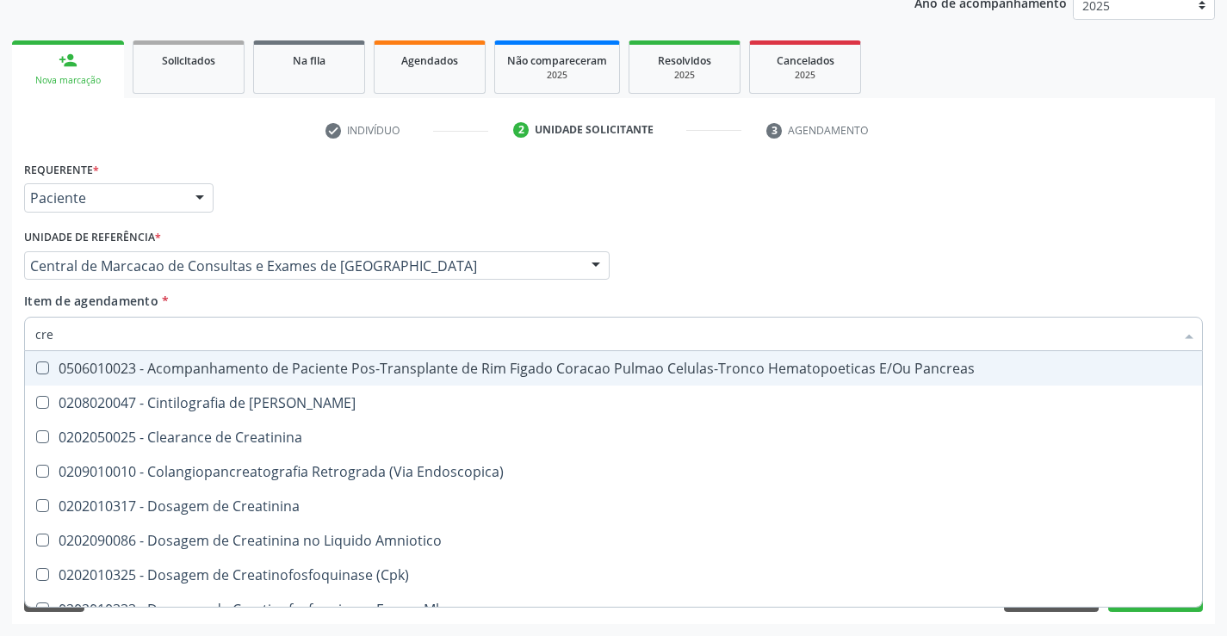
type input "crea"
checkbox Pancreas "false"
type input "creat"
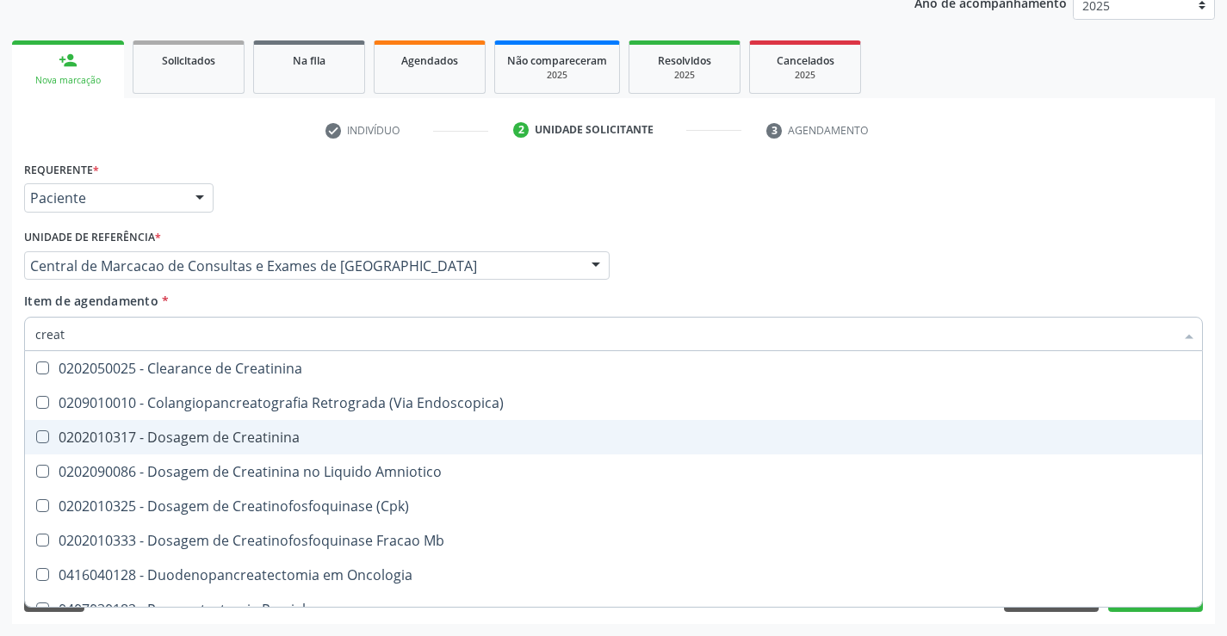
click at [299, 431] on div "0202010317 - Dosagem de Creatinina" at bounding box center [613, 438] width 1157 height 14
checkbox Creatinina "true"
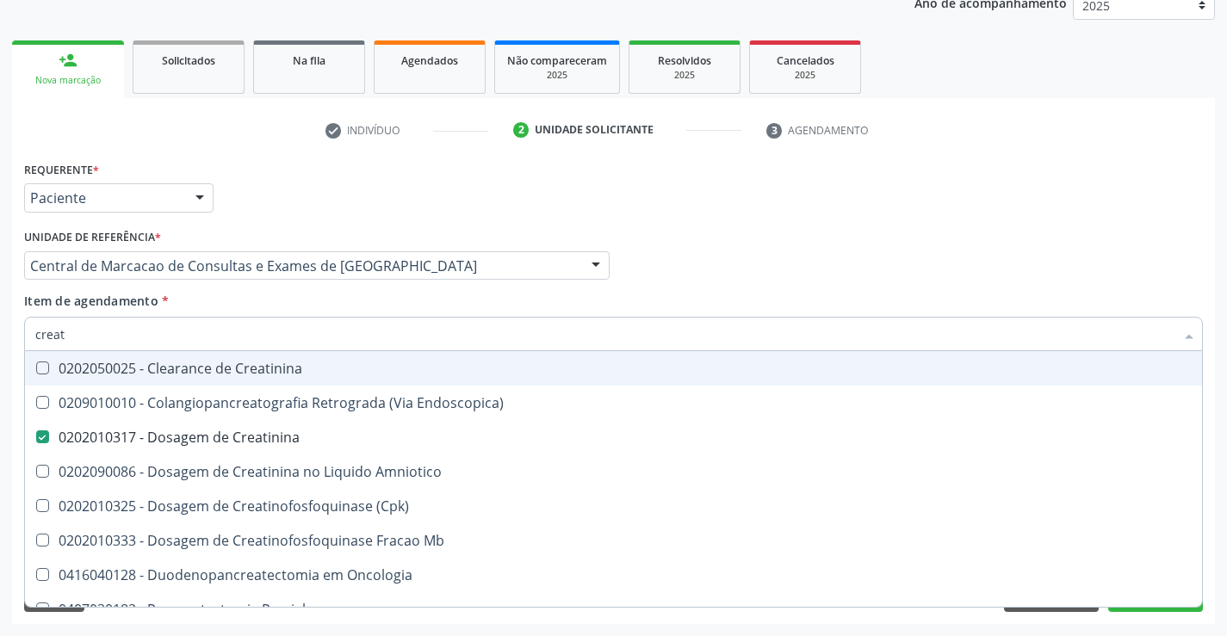
click at [338, 336] on input "creat" at bounding box center [604, 334] width 1139 height 34
type input "t"
checkbox Creatinina "false"
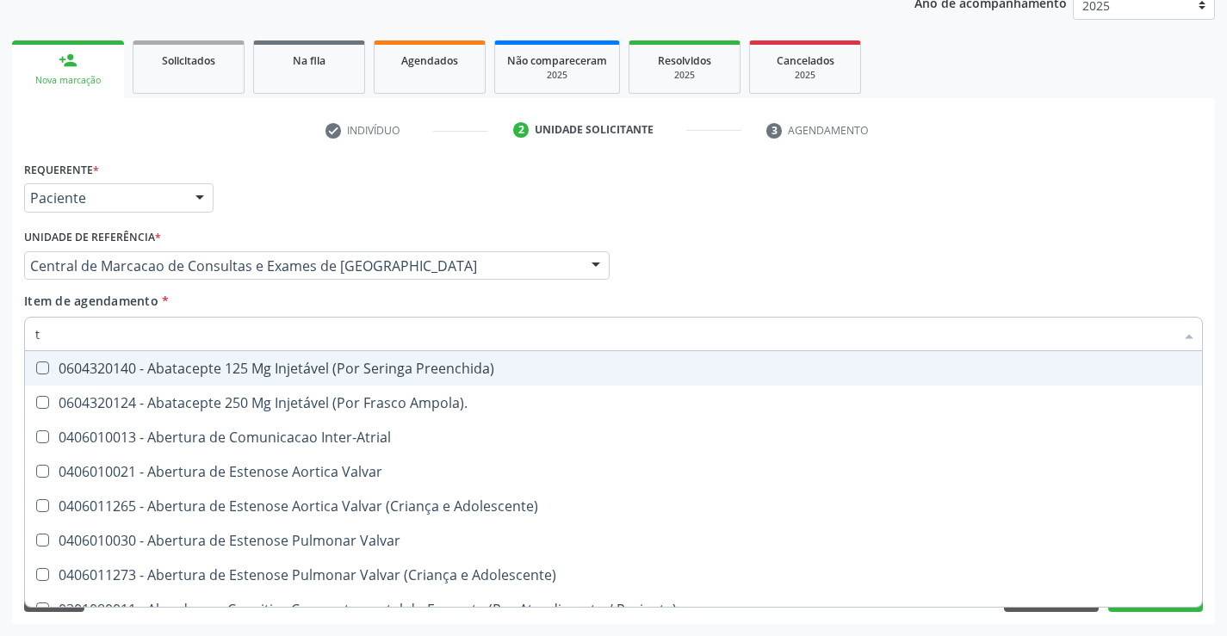
type input "tg"
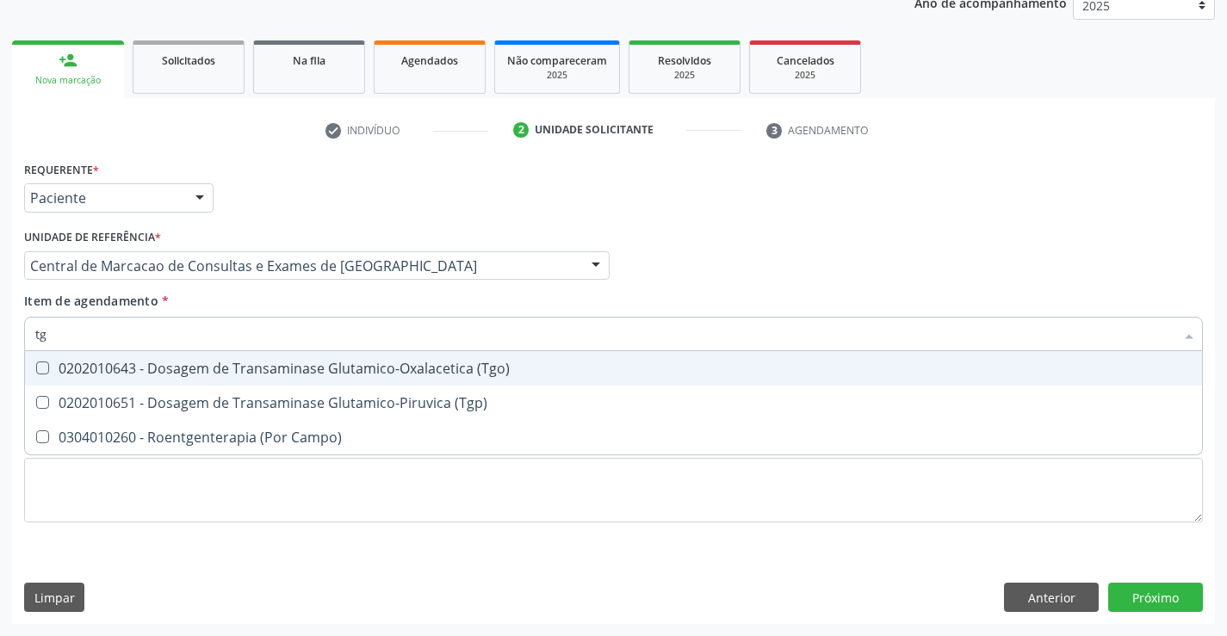
click at [338, 368] on div "0202010643 - Dosagem de Transaminase Glutamico-Oxalacetica (Tgo)" at bounding box center [613, 369] width 1157 height 14
checkbox \(Tgo\) "true"
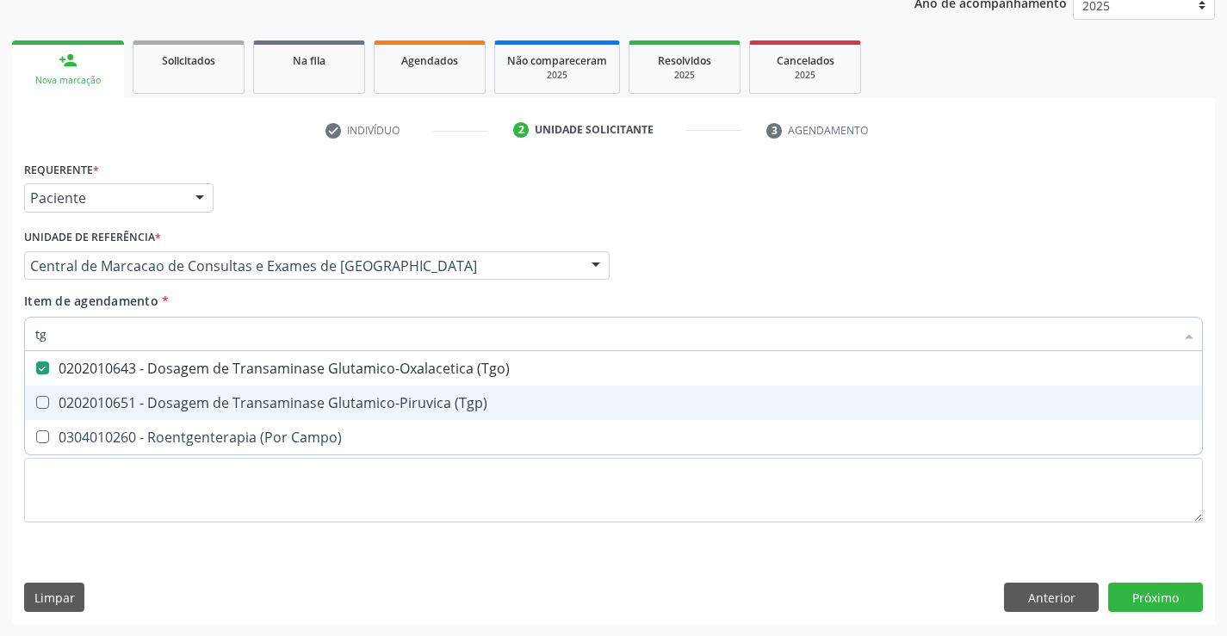
click at [342, 418] on span "0202010651 - Dosagem de Transaminase Glutamico-Piruvica (Tgp)" at bounding box center [613, 403] width 1177 height 34
checkbox \(Tgp\) "true"
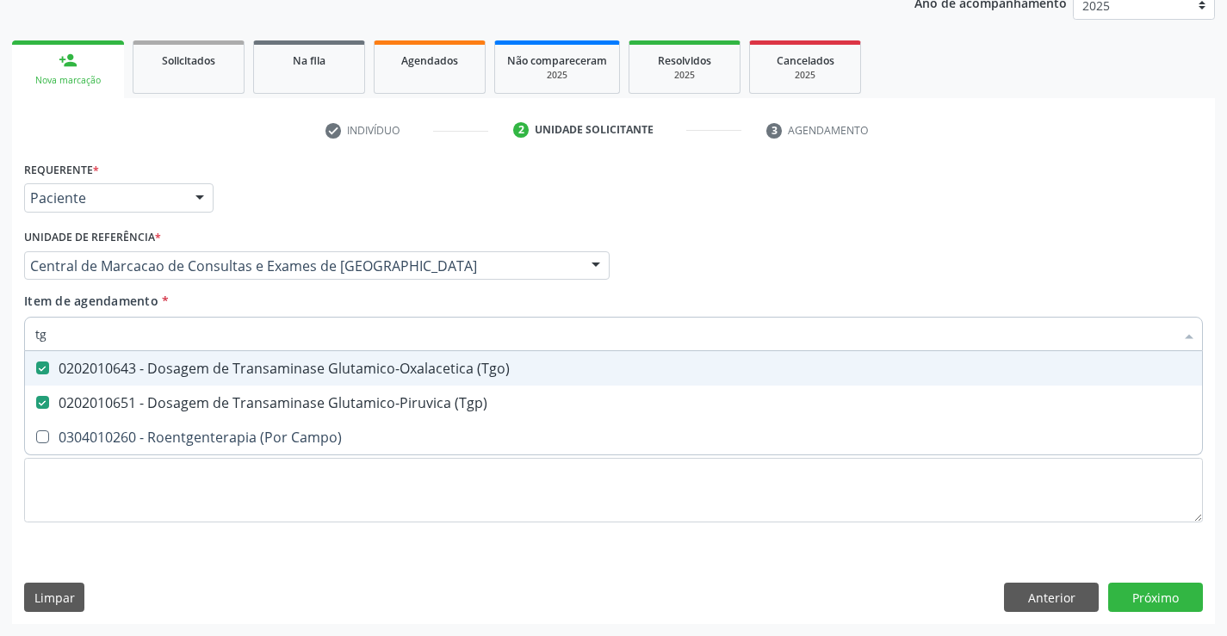
type input "tg"
click at [346, 313] on div "Item de agendamento * tg Desfazer seleção 0202010643 - Dosagem de Transaminase …" at bounding box center [613, 319] width 1179 height 54
checkbox Campo\) "true"
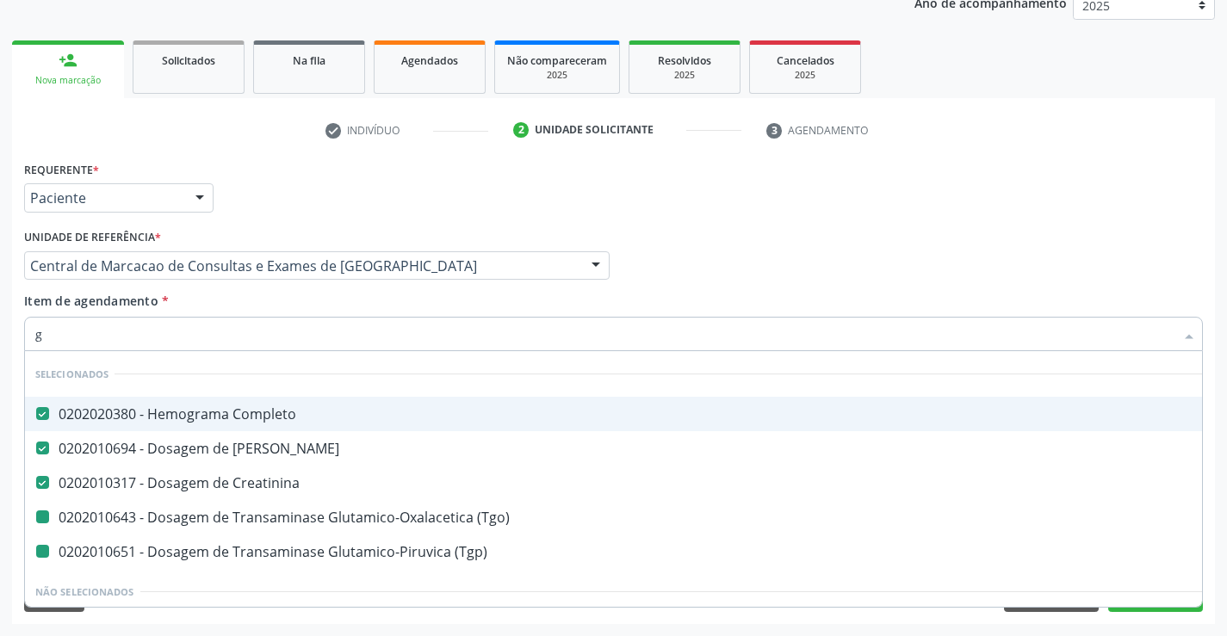
type input "gl"
checkbox \(Tgo\) "false"
checkbox \(Tgp\) "false"
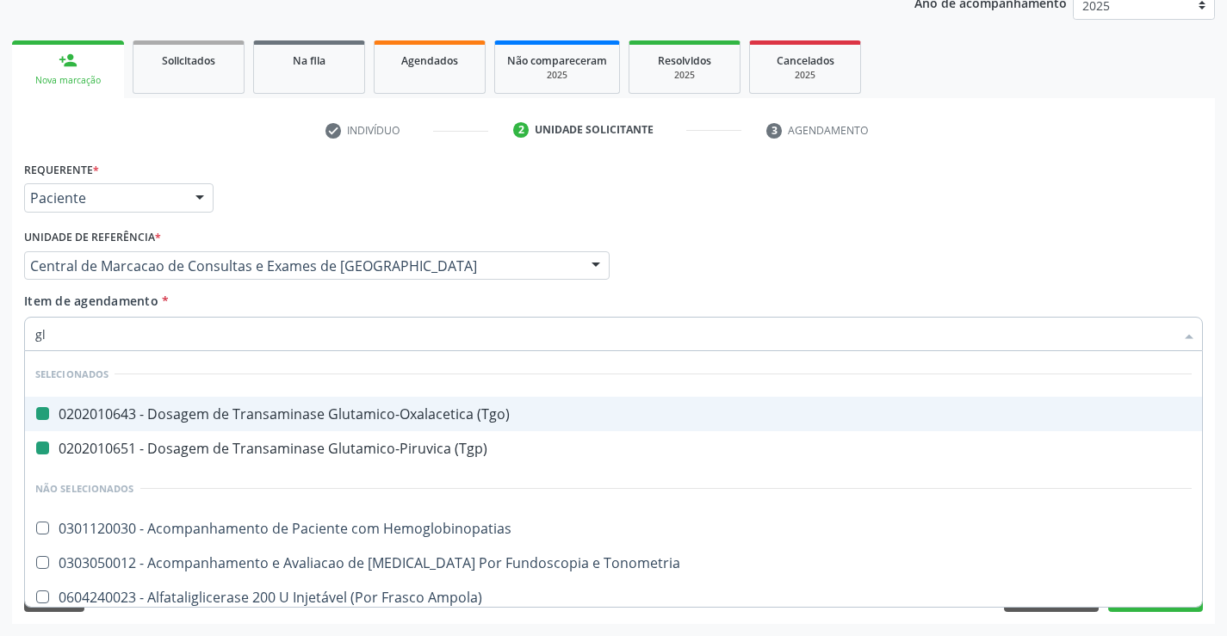
type input "gli"
checkbox \(Tgo\) "false"
checkbox \(Tgp\) "false"
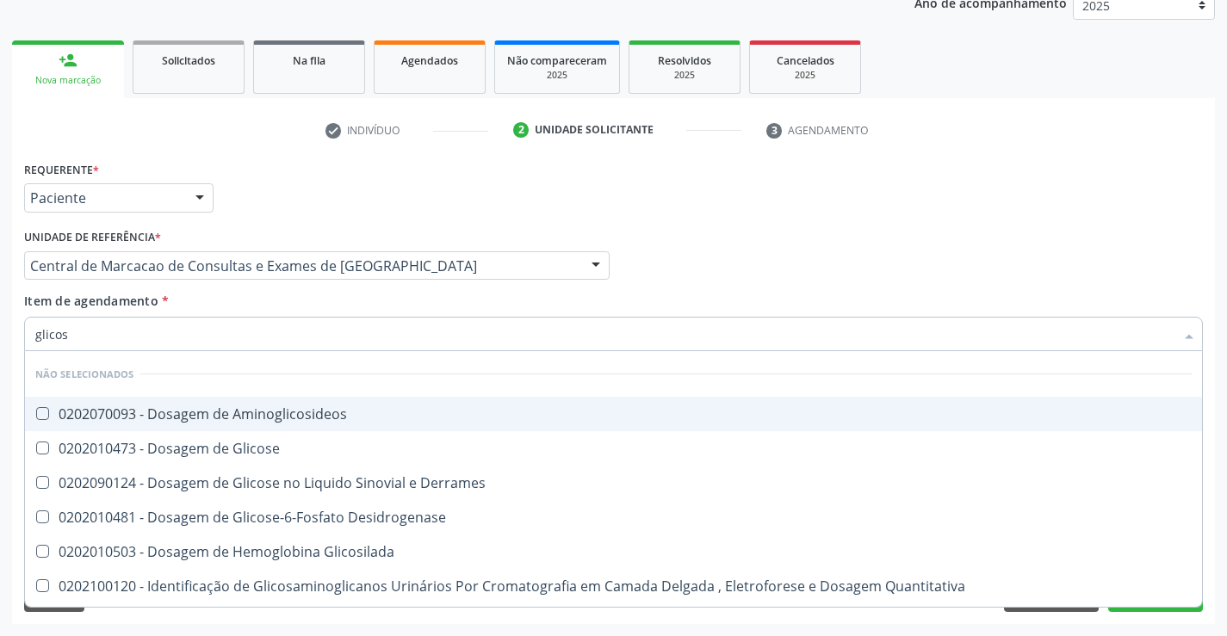
type input "glicose"
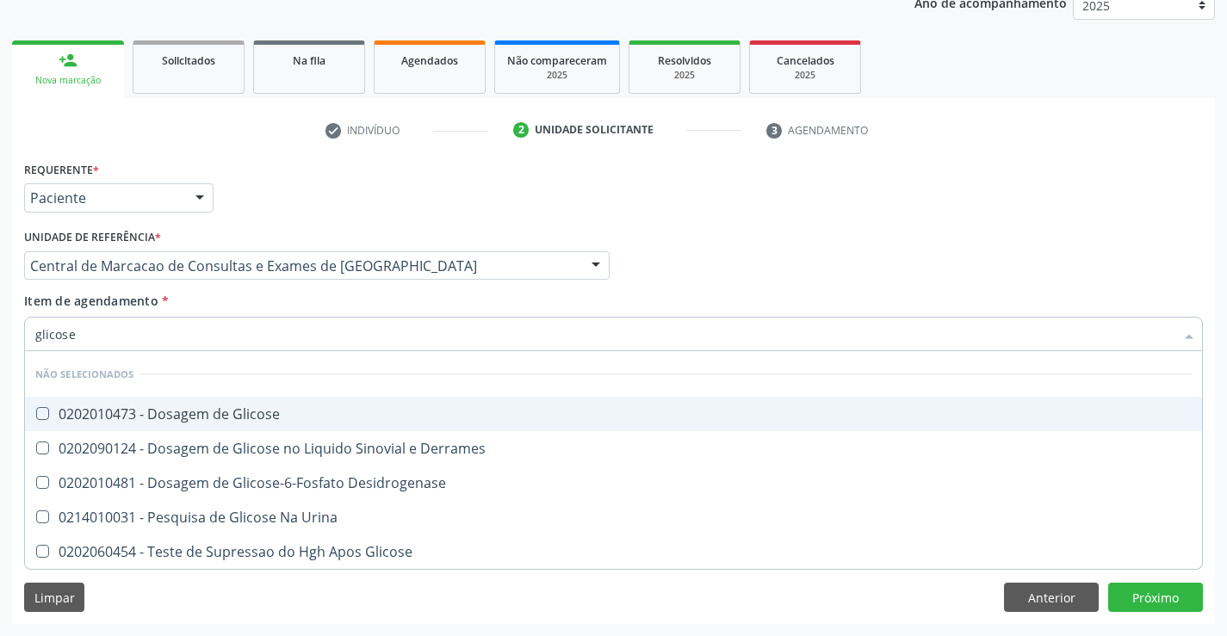
click at [312, 410] on div "0202010473 - Dosagem de Glicose" at bounding box center [613, 414] width 1157 height 14
checkbox Glicose "true"
click at [344, 343] on input "glicose" at bounding box center [604, 334] width 1139 height 34
type input "c"
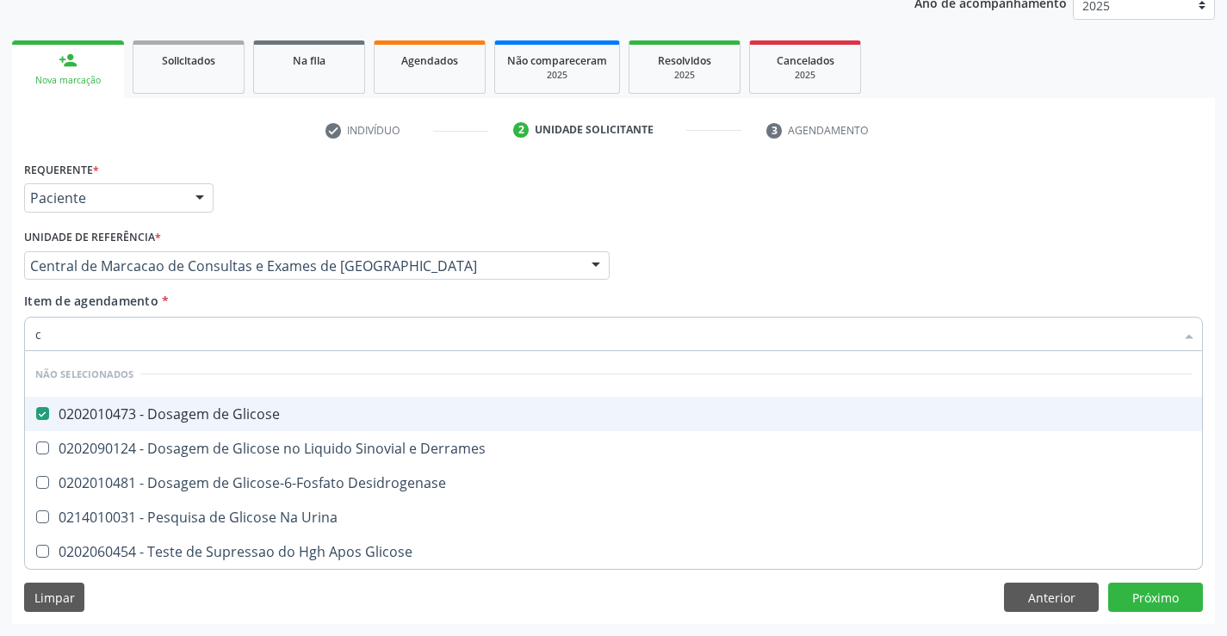
checkbox Derrames "true"
checkbox Urina "true"
checkbox Desidrogenase "true"
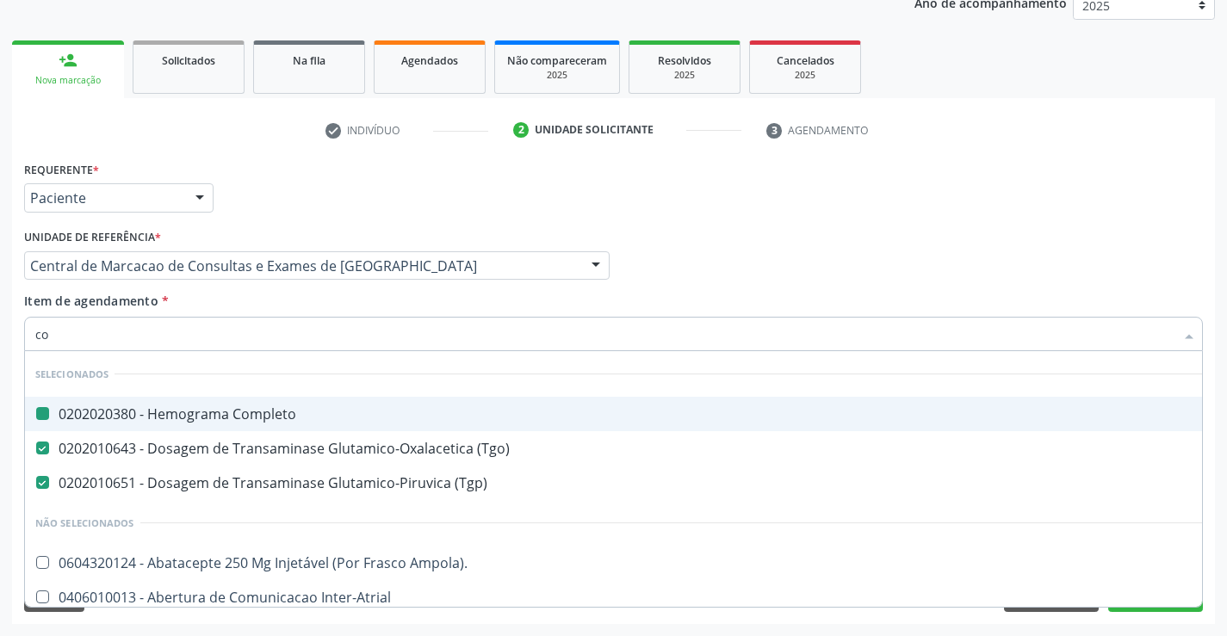
type input "col"
checkbox Completo "false"
checkbox \(Tgo\) "false"
checkbox \(Tgp\) "false"
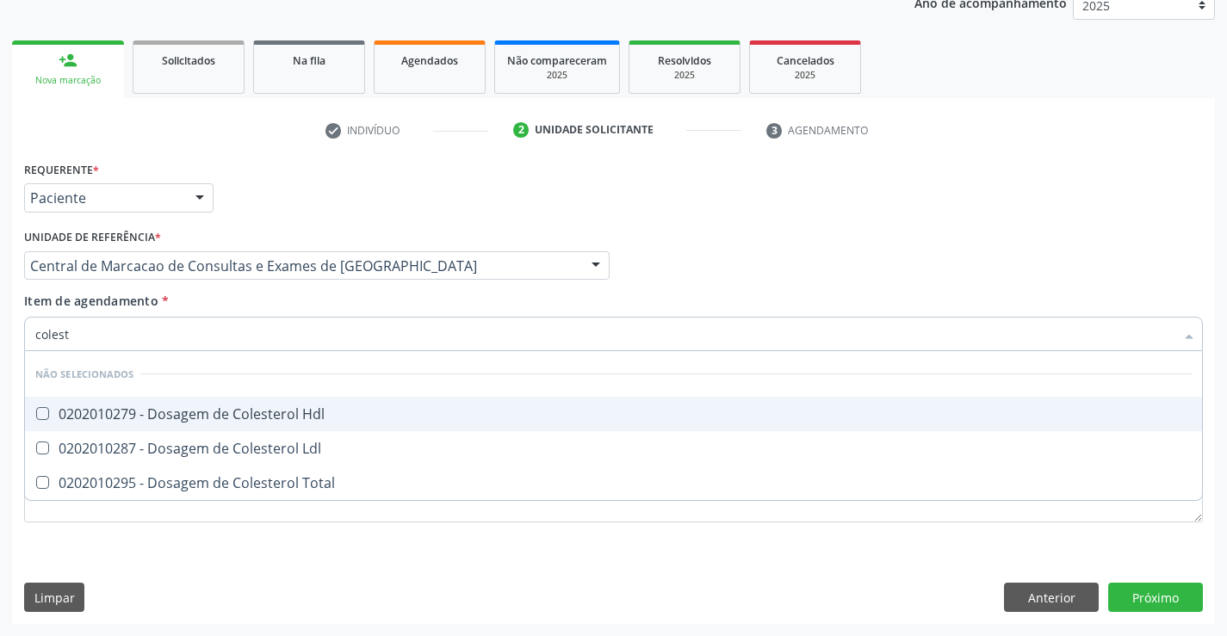
type input "coleste"
click at [334, 419] on div "0202010279 - Dosagem de Colesterol Hdl" at bounding box center [613, 414] width 1157 height 14
checkbox Hdl "true"
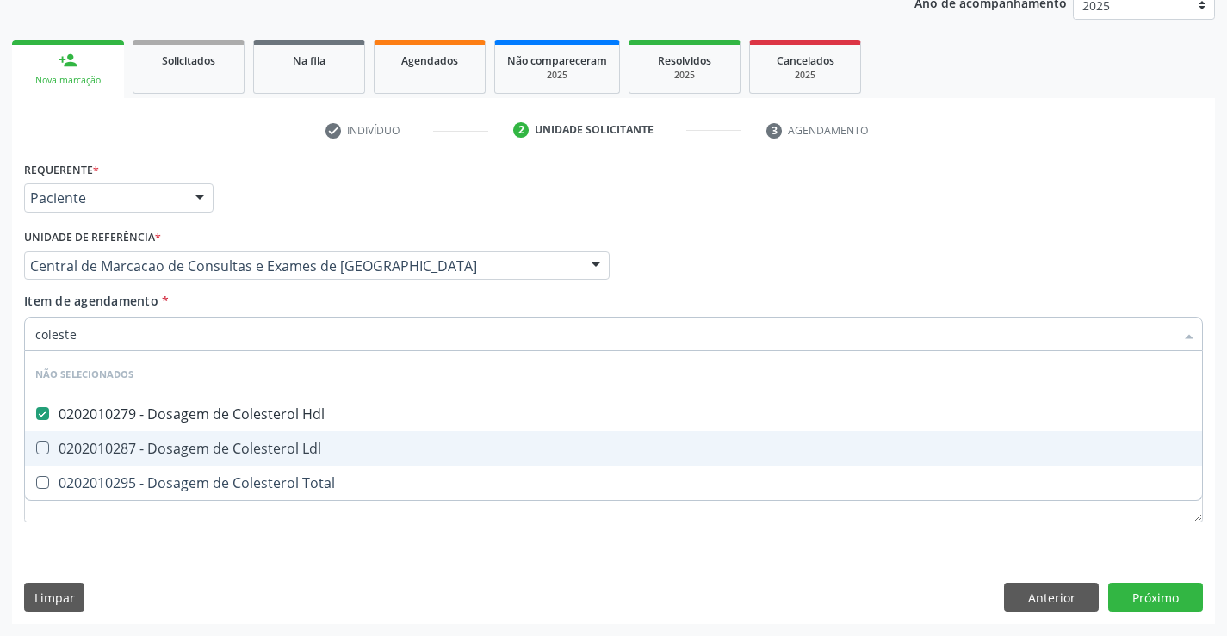
click at [315, 456] on div "0202010287 - Dosagem de Colesterol Ldl" at bounding box center [613, 449] width 1157 height 14
checkbox Ldl "true"
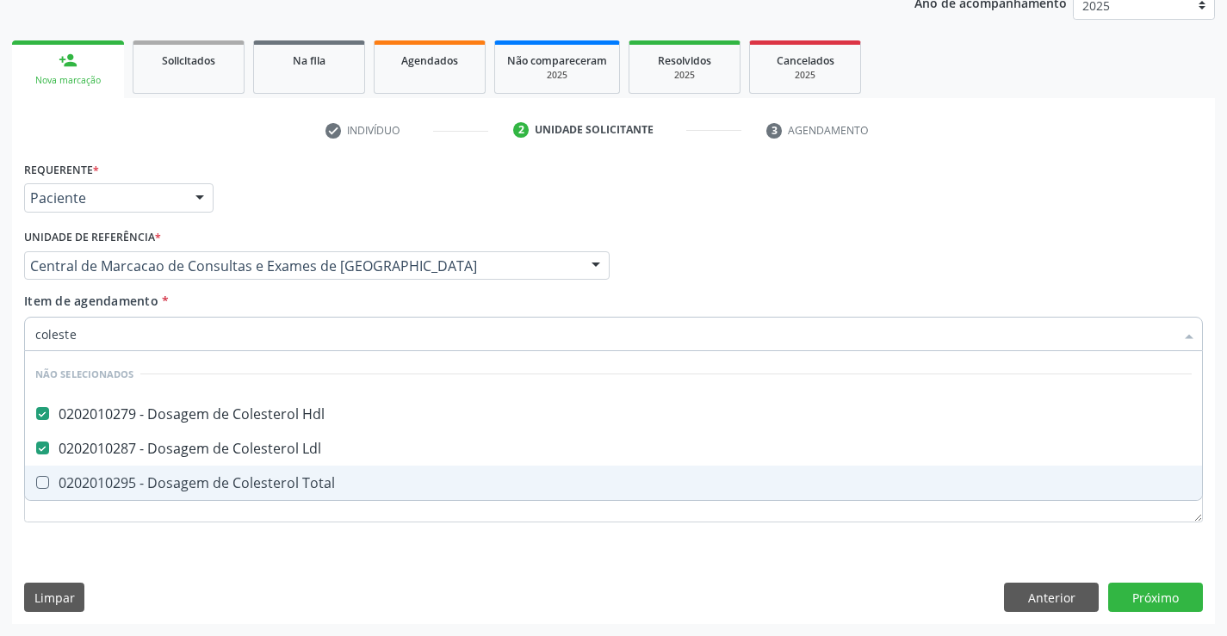
click at [314, 481] on div "0202010295 - Dosagem de Colesterol Total" at bounding box center [613, 483] width 1157 height 14
checkbox Total "true"
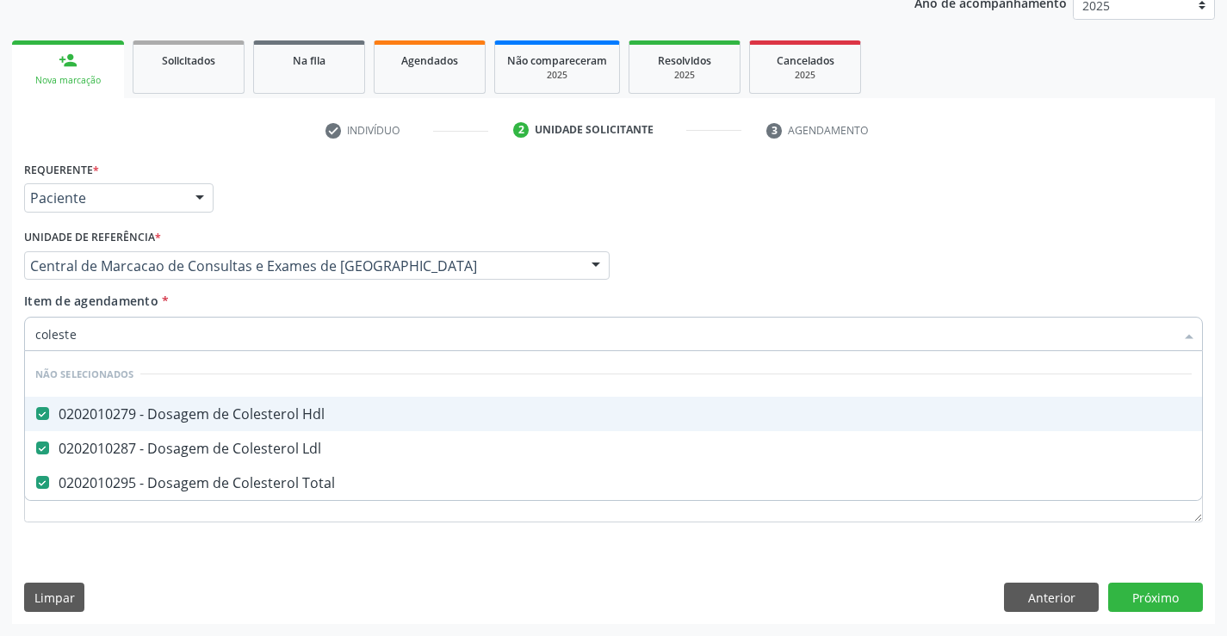
click at [313, 332] on input "coleste" at bounding box center [604, 334] width 1139 height 34
type input "ur"
checkbox Total "false"
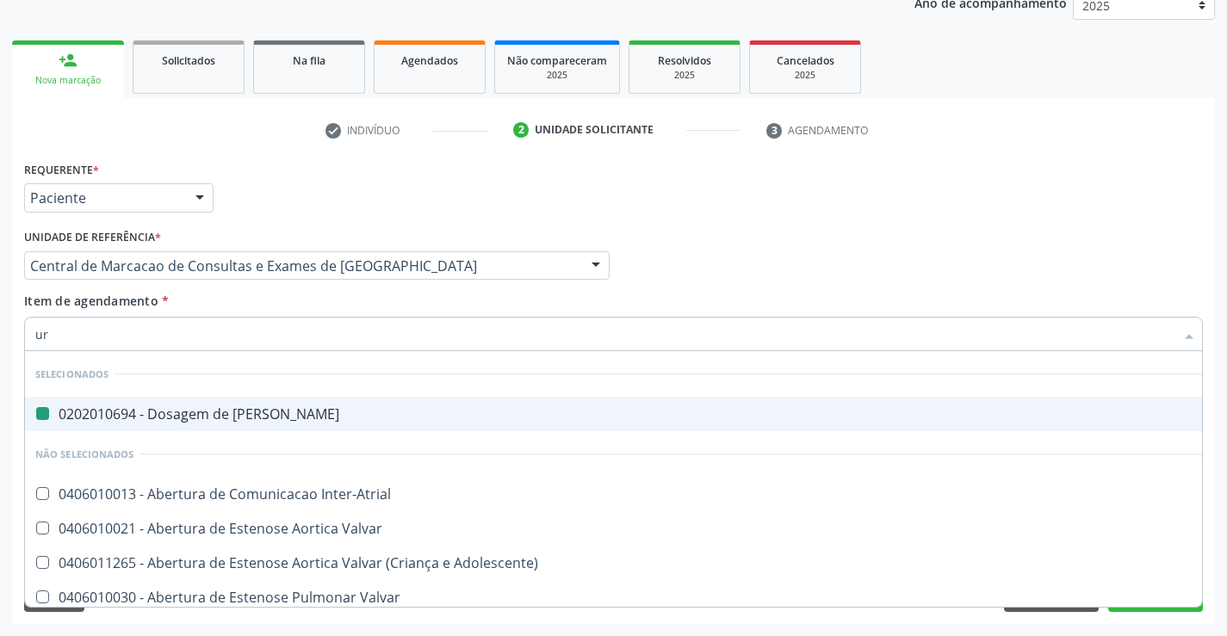
type input "uri"
checkbox Ureia "false"
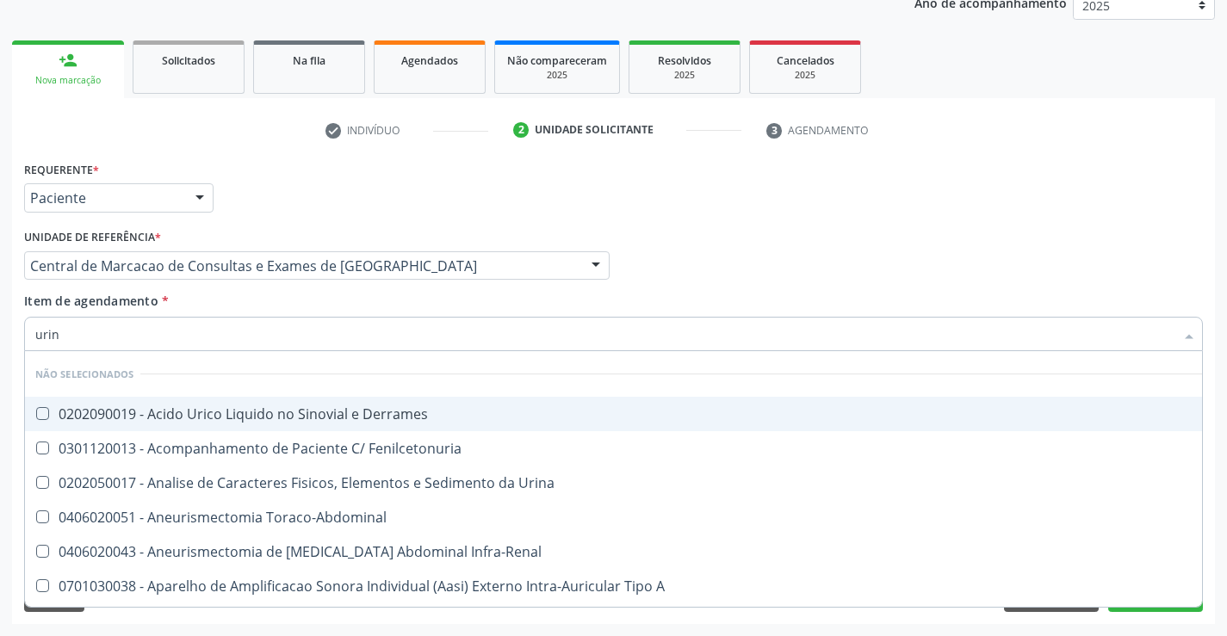
type input "urina"
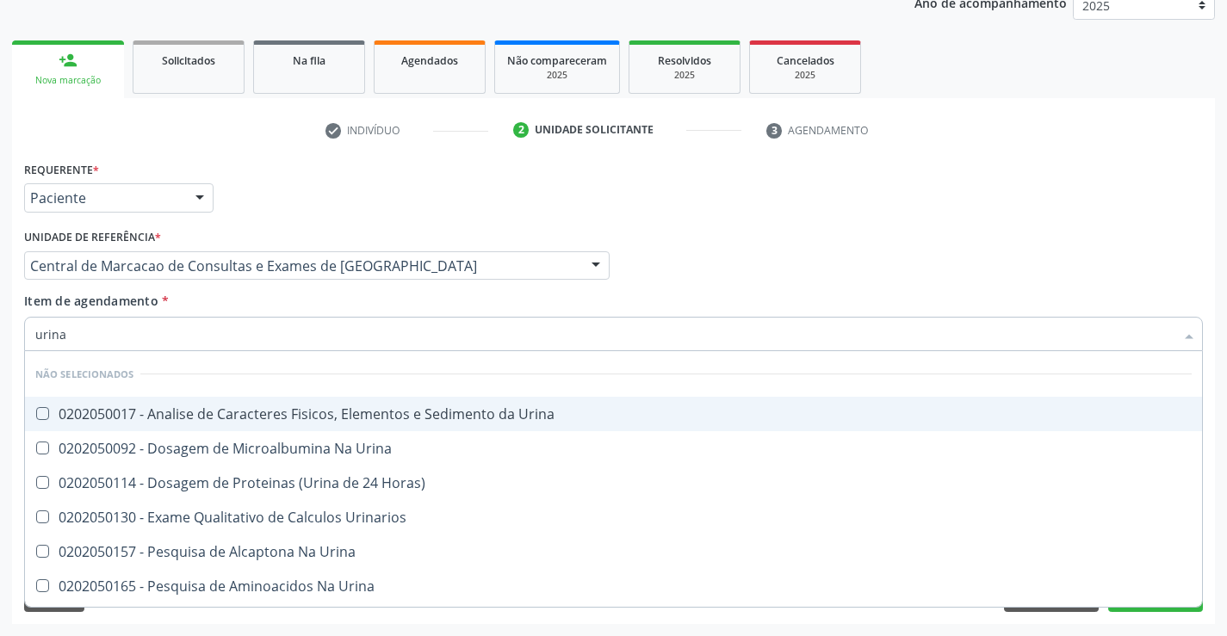
click at [313, 421] on div "0202050017 - Analise de Caracteres Fisicos, Elementos e Sedimento da Urina" at bounding box center [613, 414] width 1157 height 14
checkbox Urina "true"
click at [316, 341] on input "urina" at bounding box center [604, 334] width 1139 height 34
type input "fe"
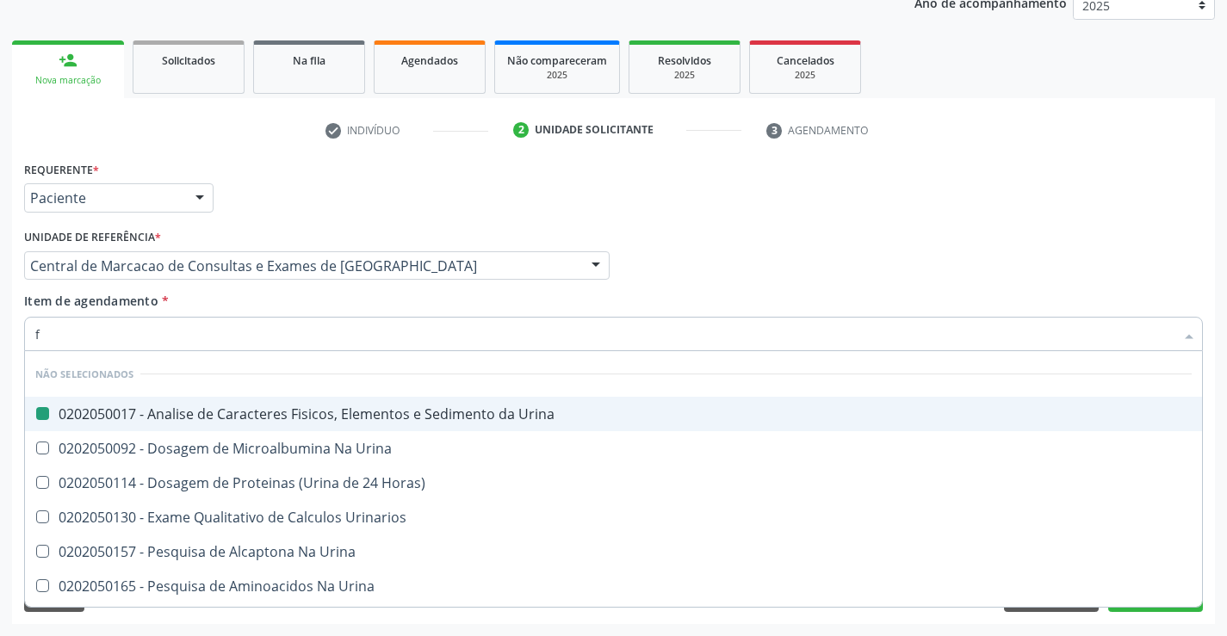
checkbox Urina "false"
type input "fezes"
click at [276, 427] on span "0202040089 - 3X Pesquisa de Larvas Nas Fezes" at bounding box center [613, 414] width 1177 height 34
checkbox Fezes "true"
click at [301, 338] on input "fezes" at bounding box center [604, 334] width 1139 height 34
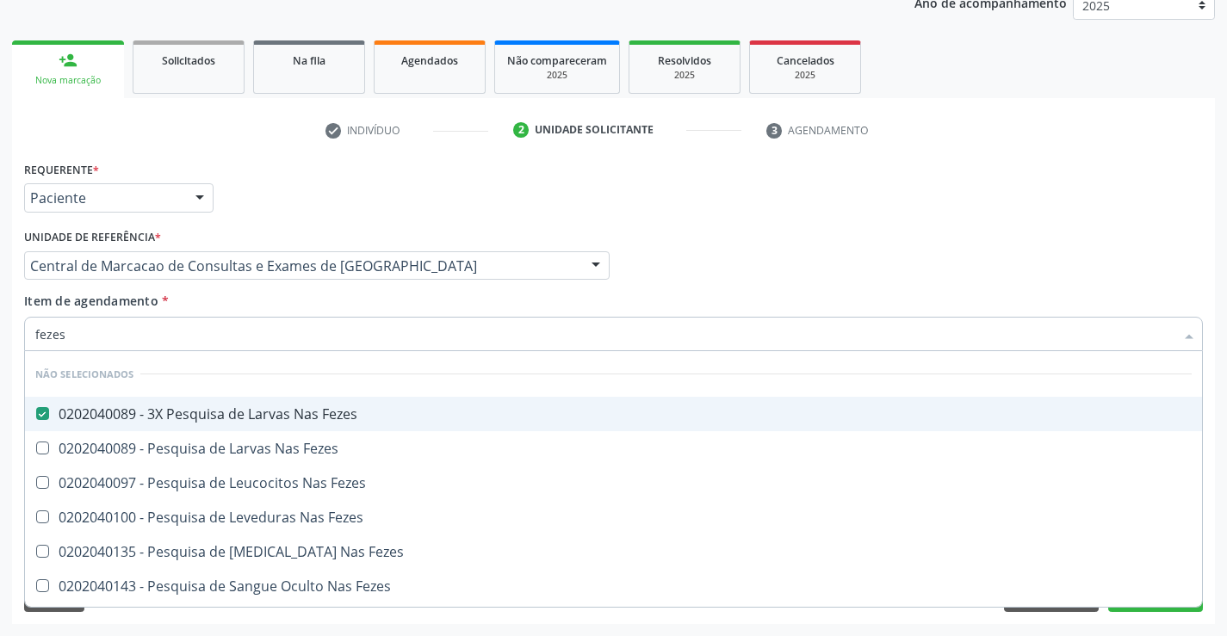
click at [301, 338] on input "fezes" at bounding box center [604, 334] width 1139 height 34
click at [693, 256] on div "Profissional Solicitante Por favor, selecione a Unidade de Atendimento primeiro…" at bounding box center [614, 258] width 1188 height 67
checkbox Fezes "true"
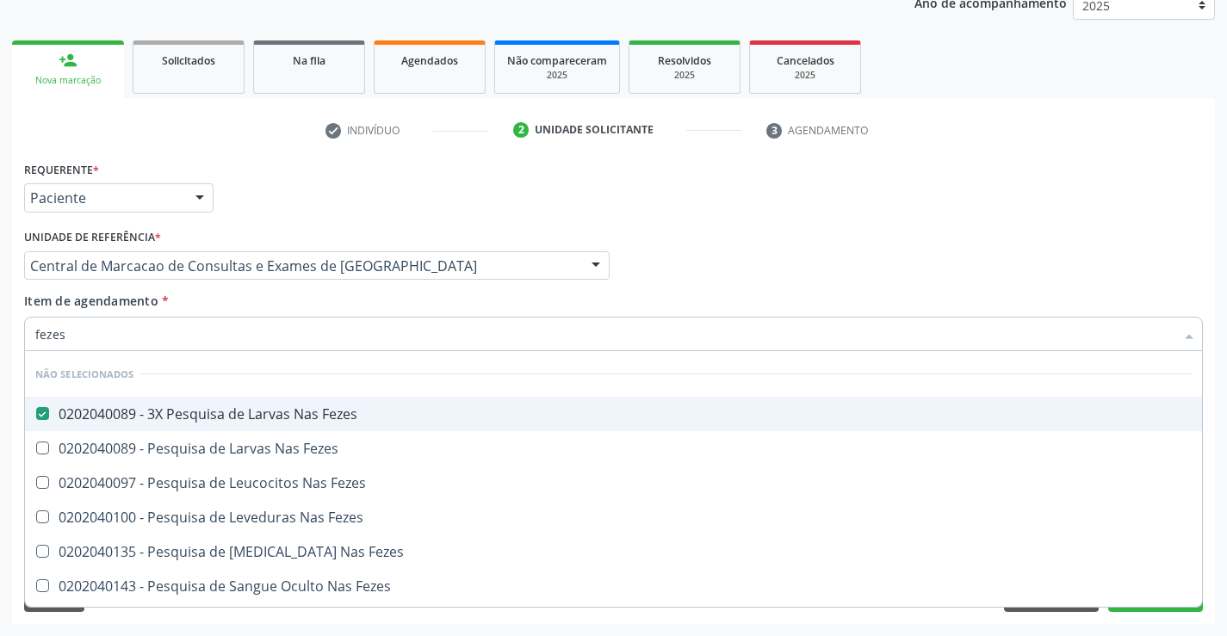
checkbox Fezes "true"
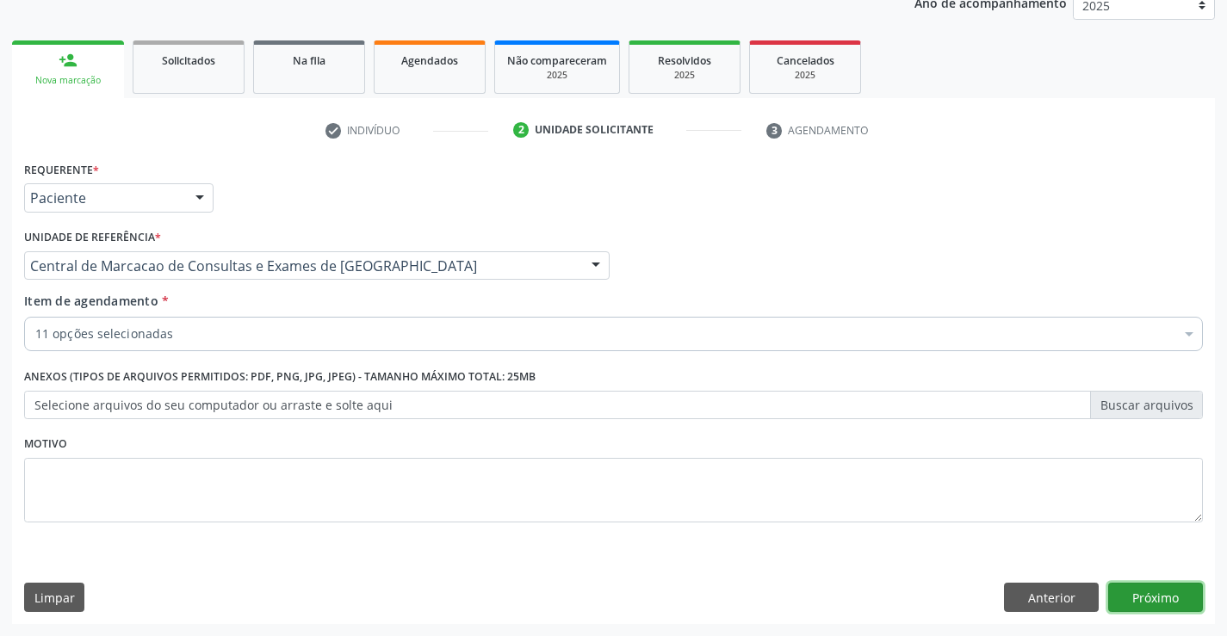
click at [1169, 593] on button "Próximo" at bounding box center [1155, 597] width 95 height 29
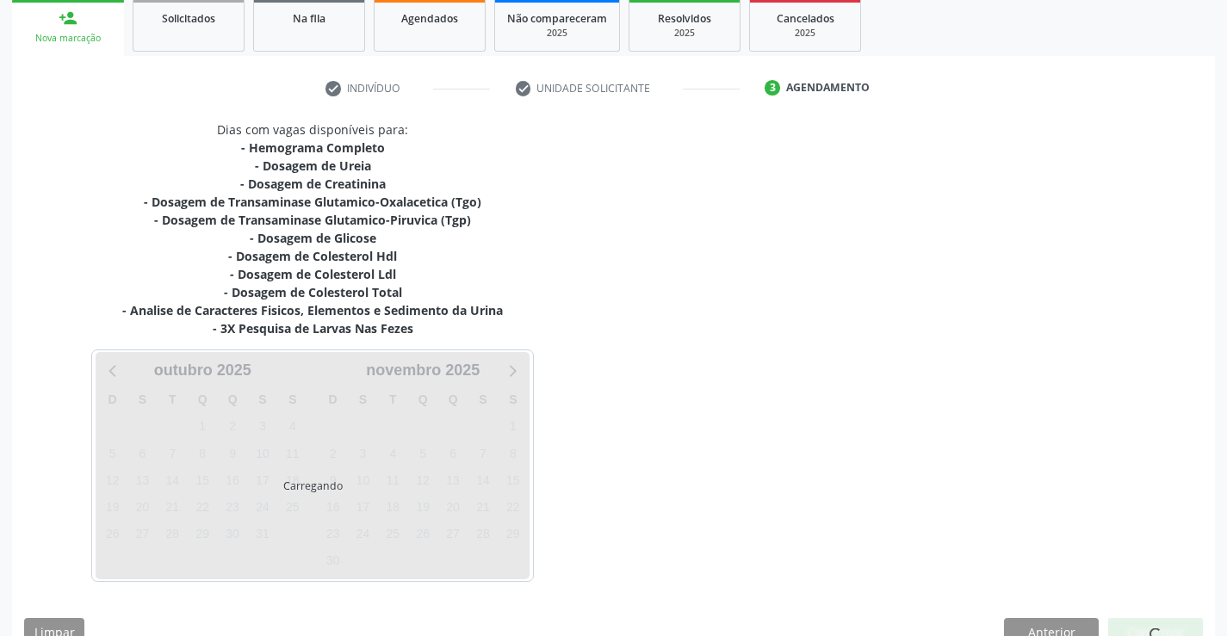
scroll to position [294, 0]
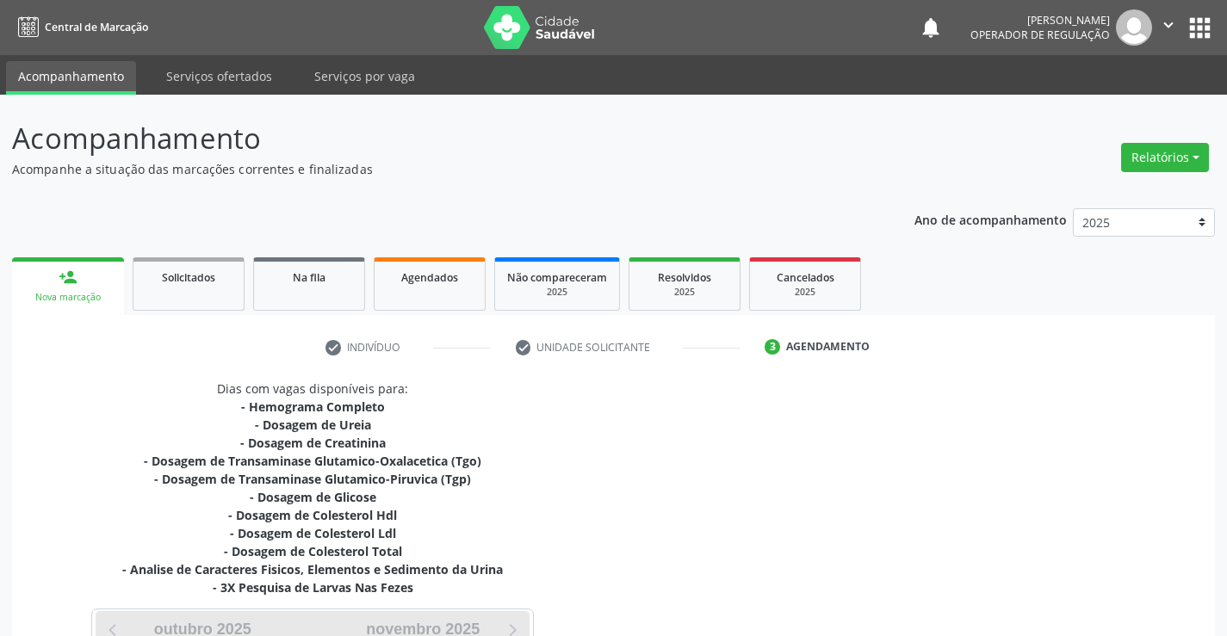
scroll to position [294, 0]
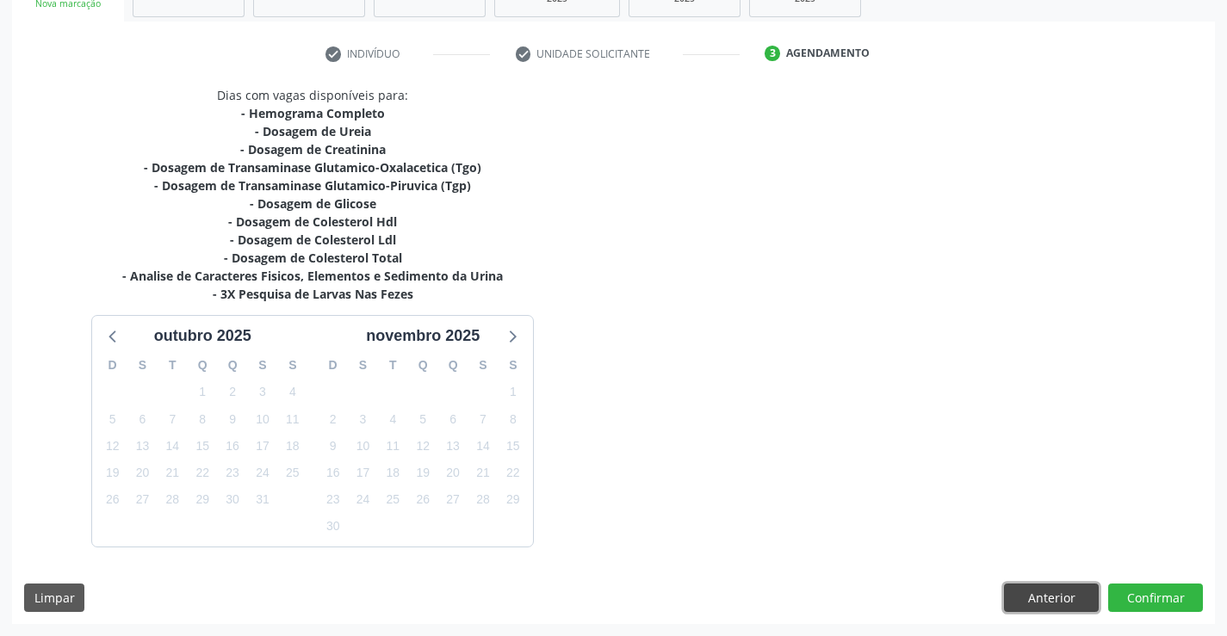
click at [1044, 589] on button "Anterior" at bounding box center [1051, 598] width 95 height 29
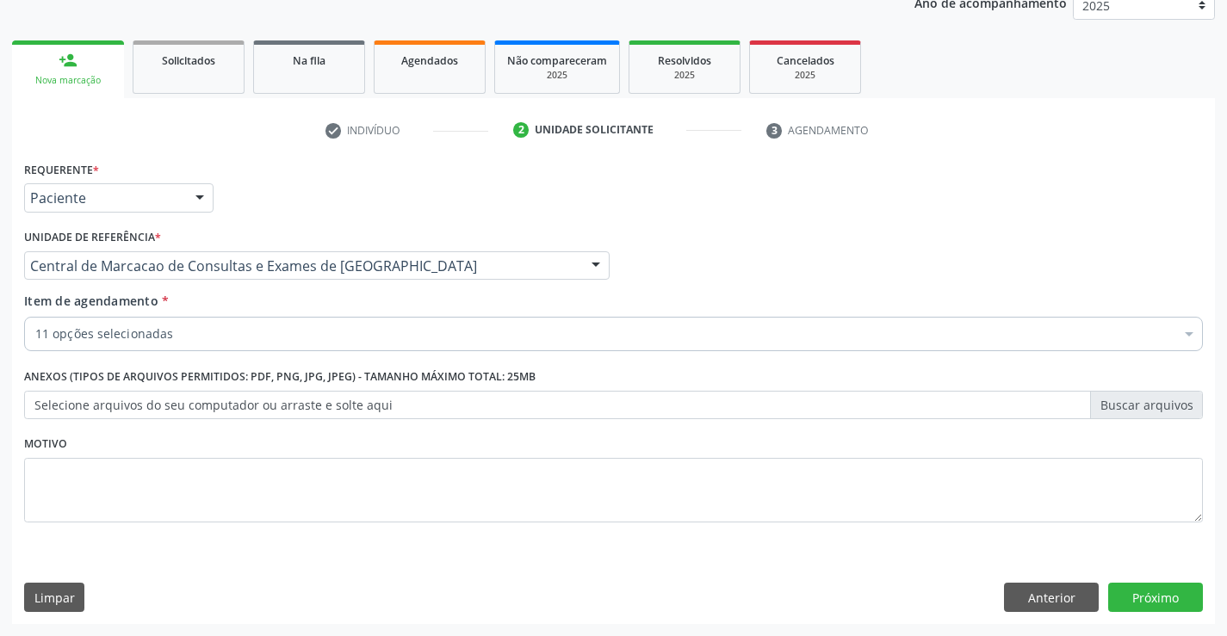
scroll to position [217, 0]
click at [1132, 600] on button "Próximo" at bounding box center [1155, 597] width 95 height 29
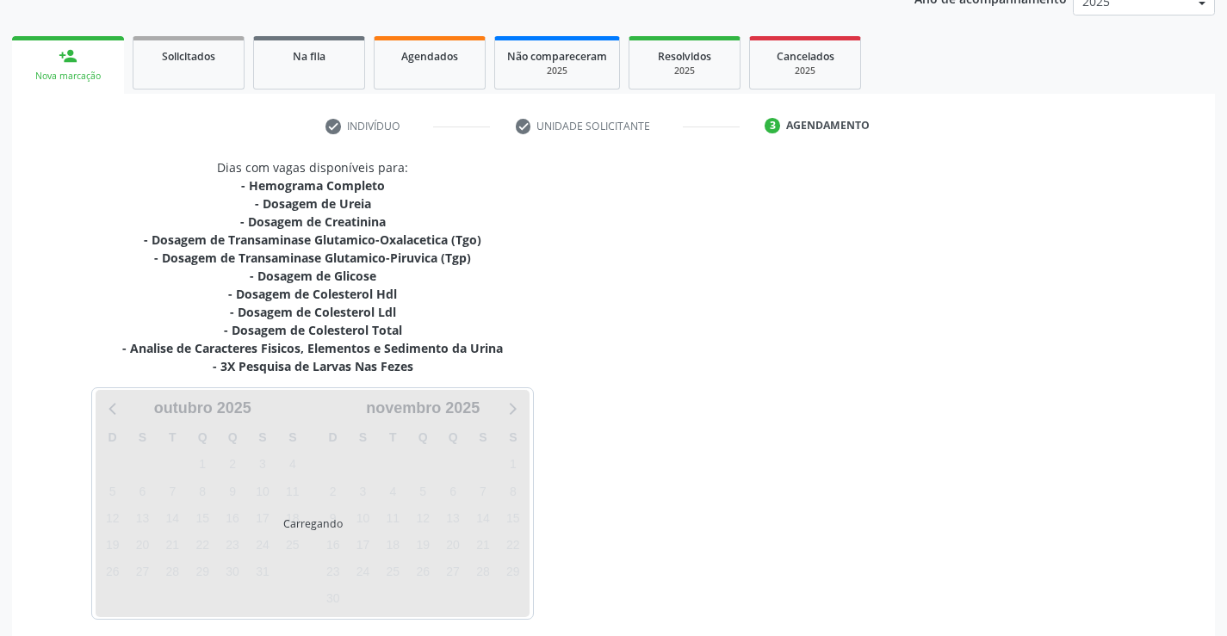
scroll to position [294, 0]
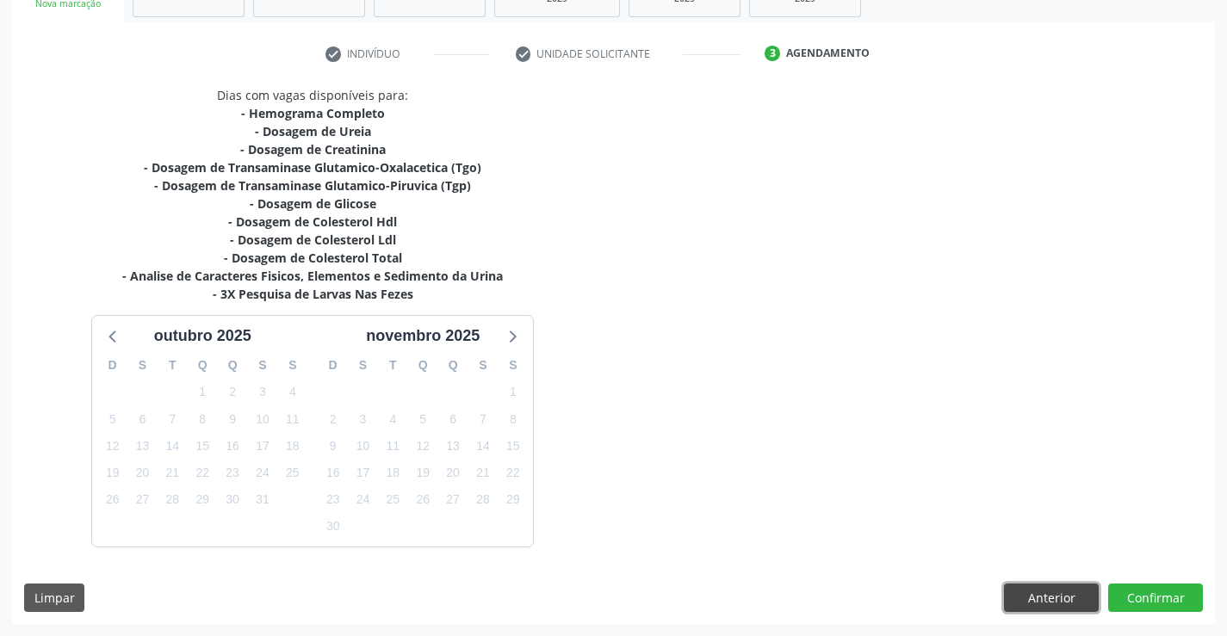
click at [1015, 590] on button "Anterior" at bounding box center [1051, 598] width 95 height 29
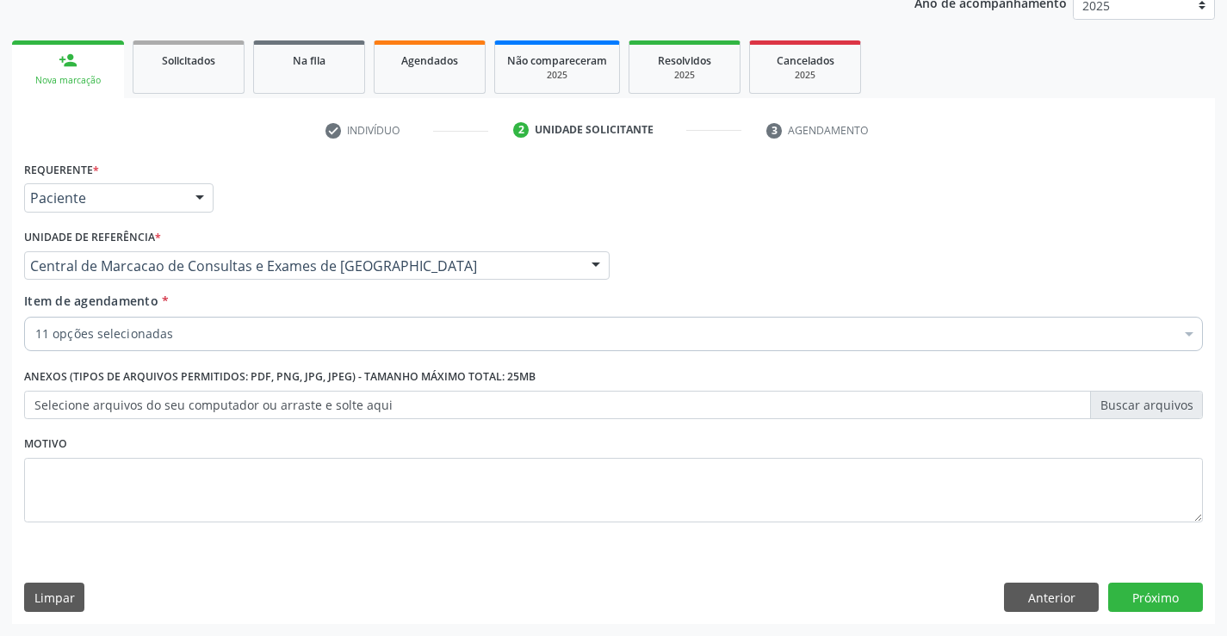
scroll to position [217, 0]
click at [1170, 593] on button "Próximo" at bounding box center [1155, 597] width 95 height 29
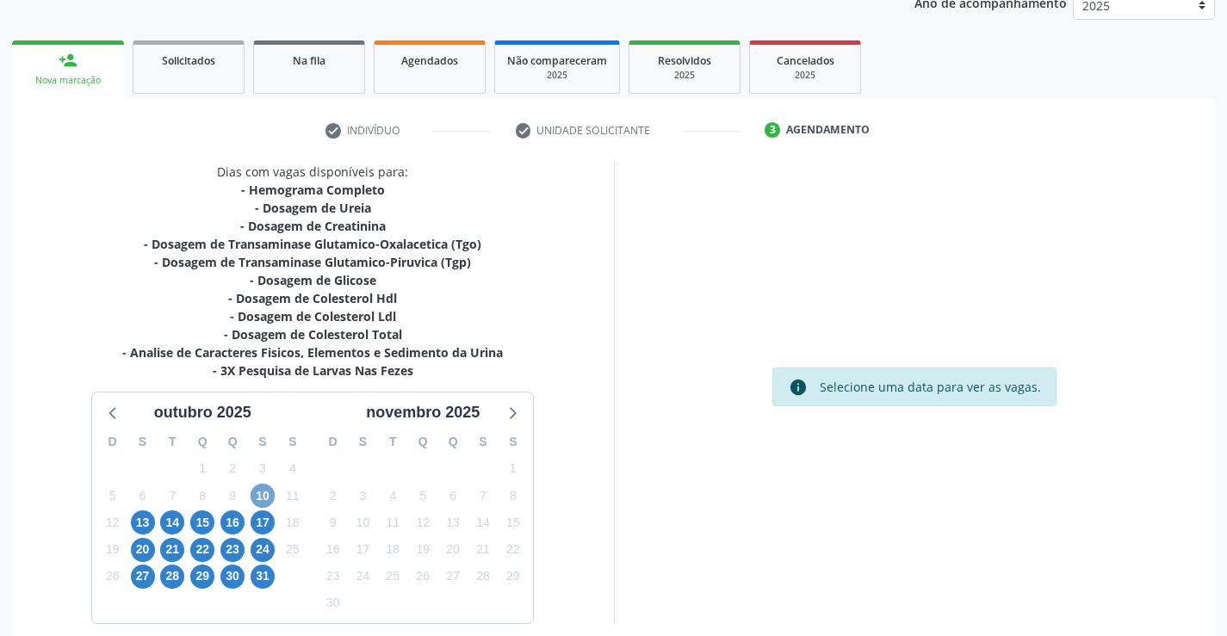
click at [252, 503] on span "10" at bounding box center [263, 496] width 24 height 24
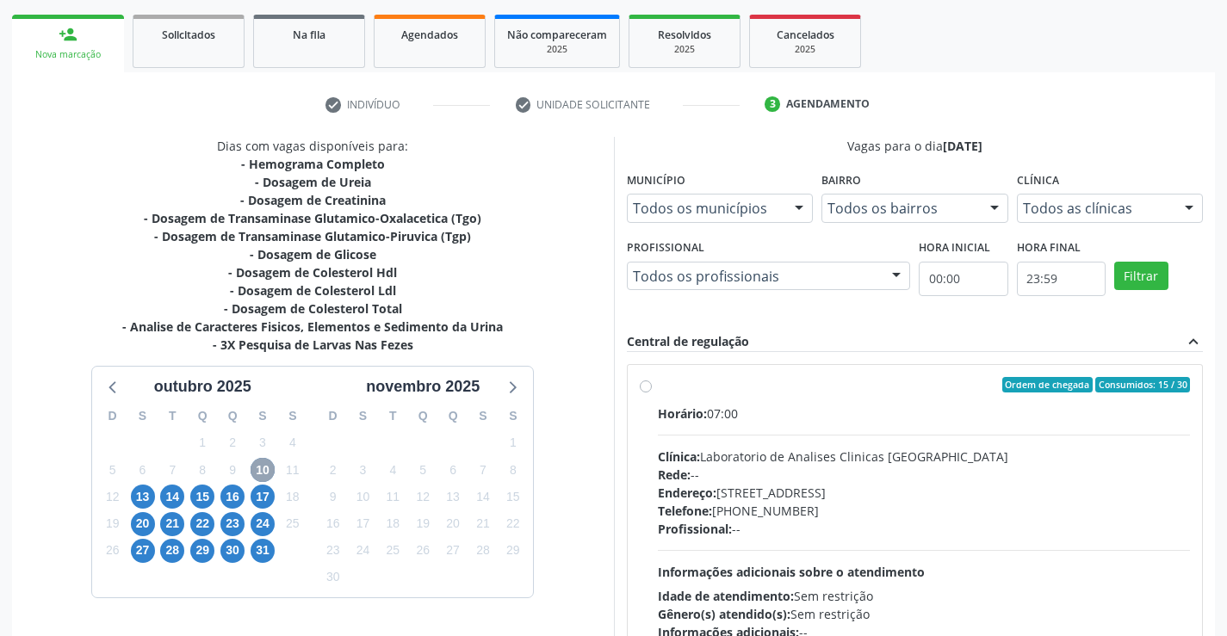
scroll to position [362, 0]
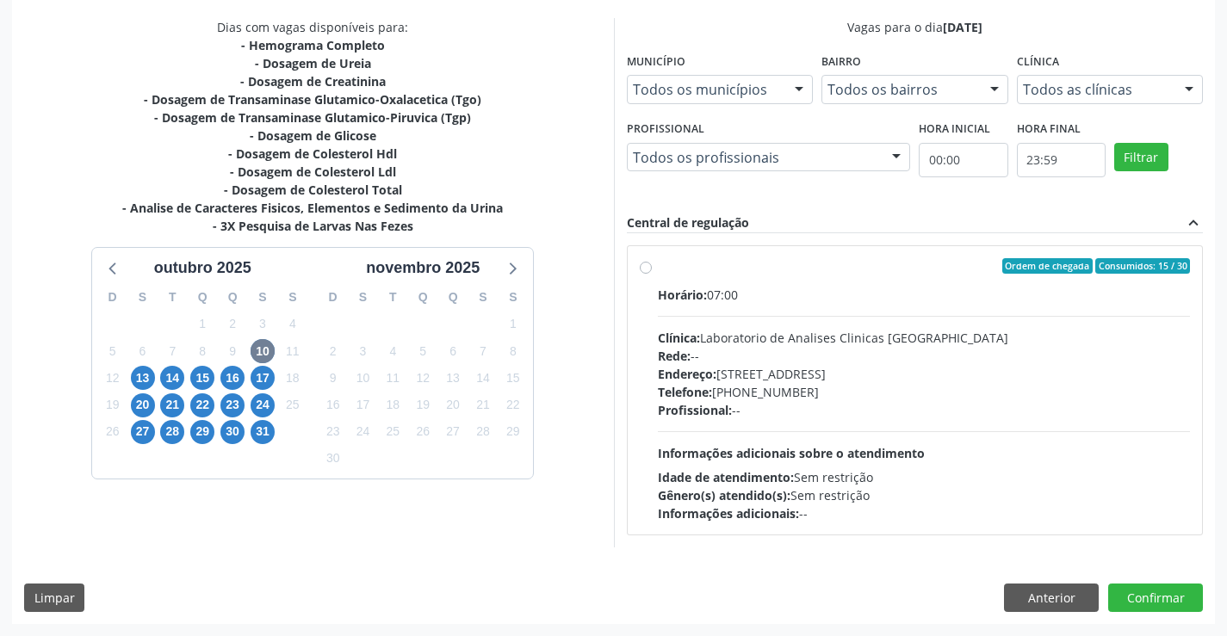
click at [763, 388] on div "Telefone: (74) 36453588" at bounding box center [924, 392] width 533 height 18
click at [652, 274] on input "Ordem de chegada Consumidos: 15 / 30 Horário: 07:00 Clínica: Laboratorio de Ana…" at bounding box center [646, 266] width 12 height 16
radio input "true"
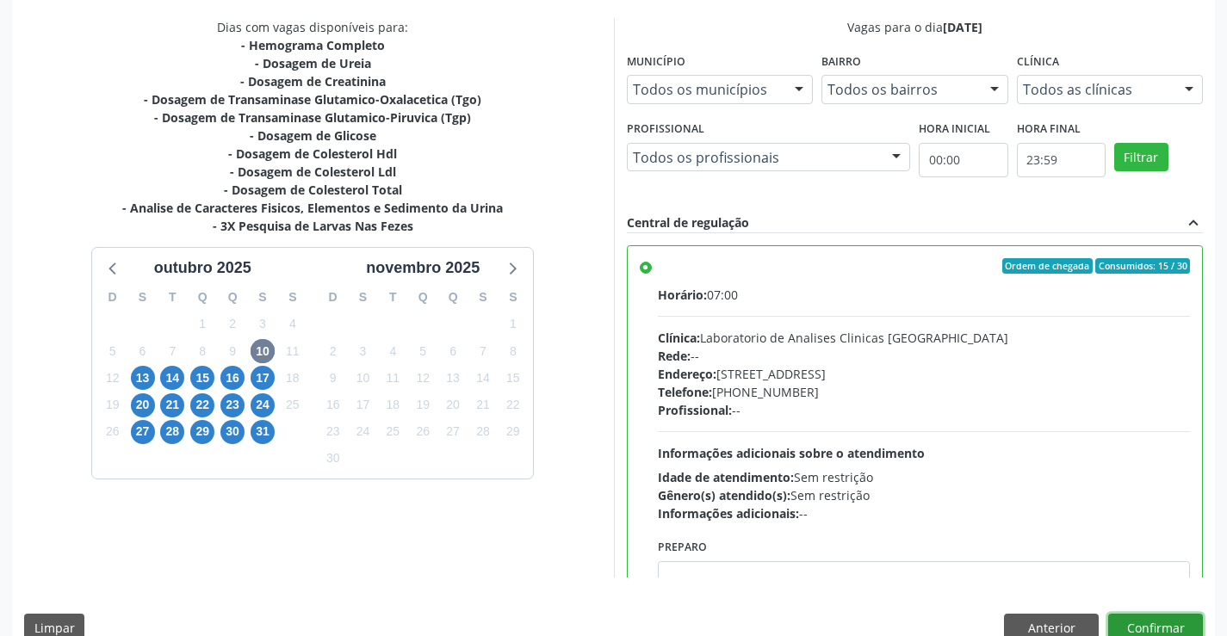
click at [1135, 623] on button "Confirmar" at bounding box center [1155, 628] width 95 height 29
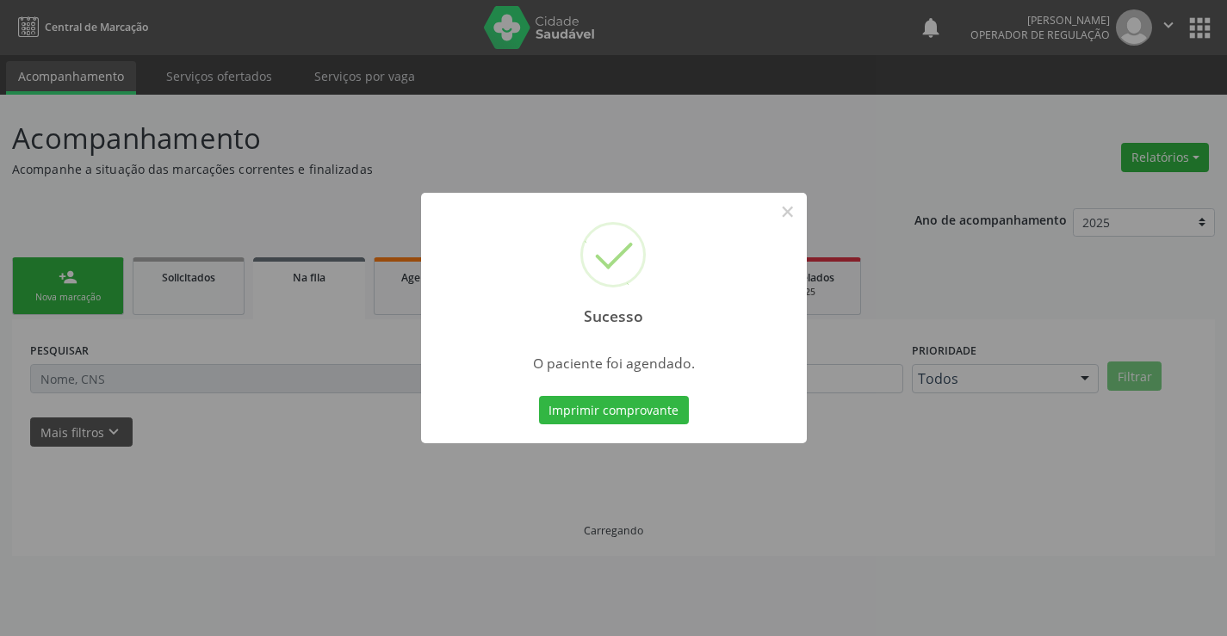
scroll to position [0, 0]
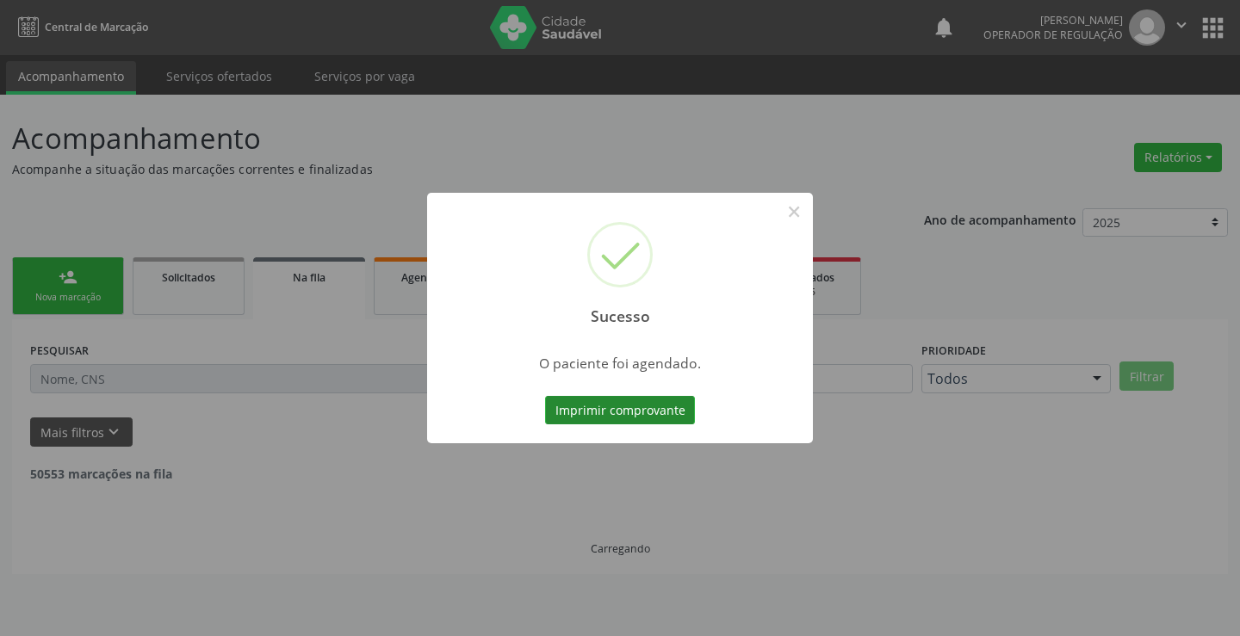
click at [668, 413] on button "Imprimir comprovante" at bounding box center [620, 410] width 150 height 29
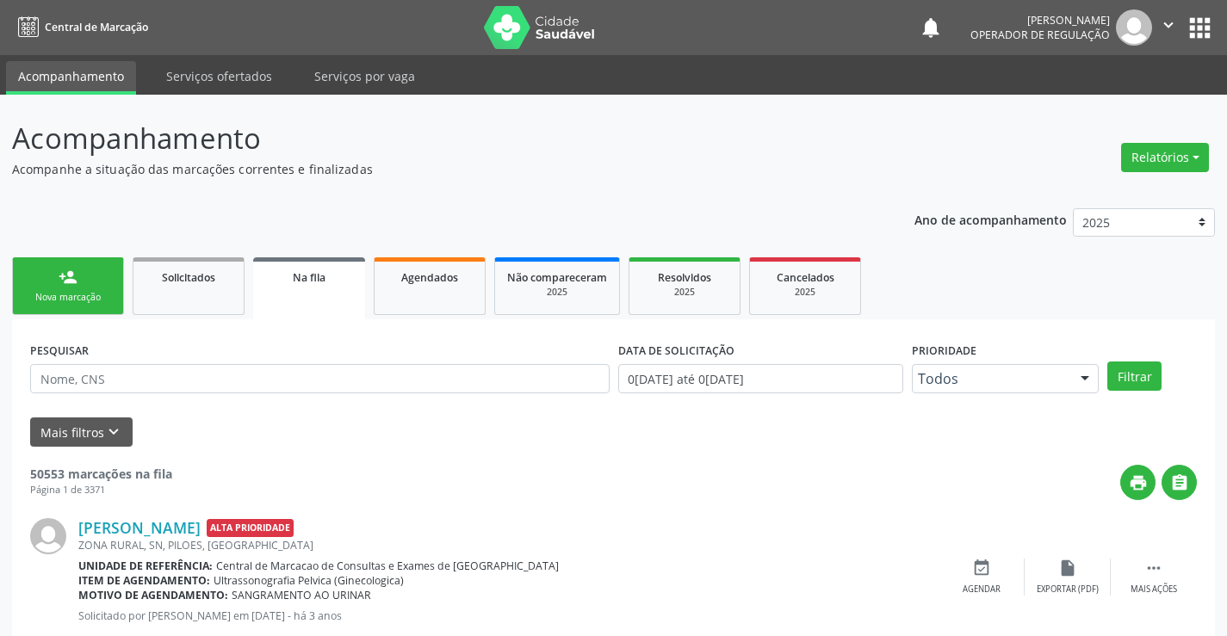
click at [84, 287] on link "person_add Nova marcação" at bounding box center [68, 287] width 112 height 58
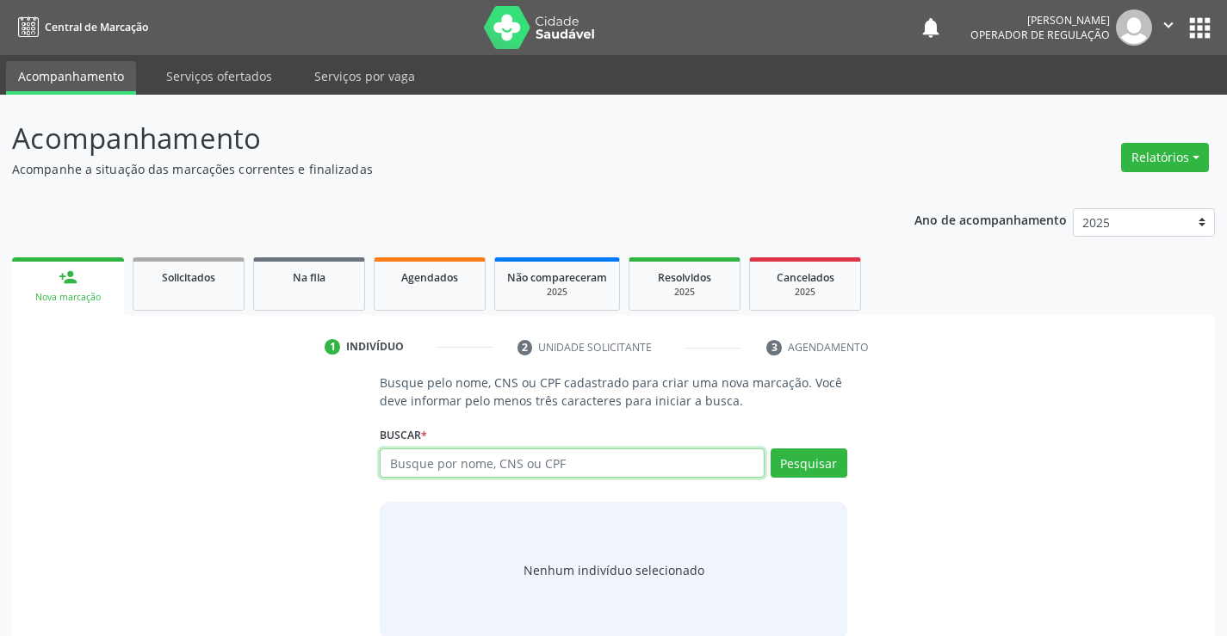
click at [437, 455] on input "text" at bounding box center [572, 463] width 384 height 29
paste input "709 0038 5813 5516"
type input "709 0038 5813 5516"
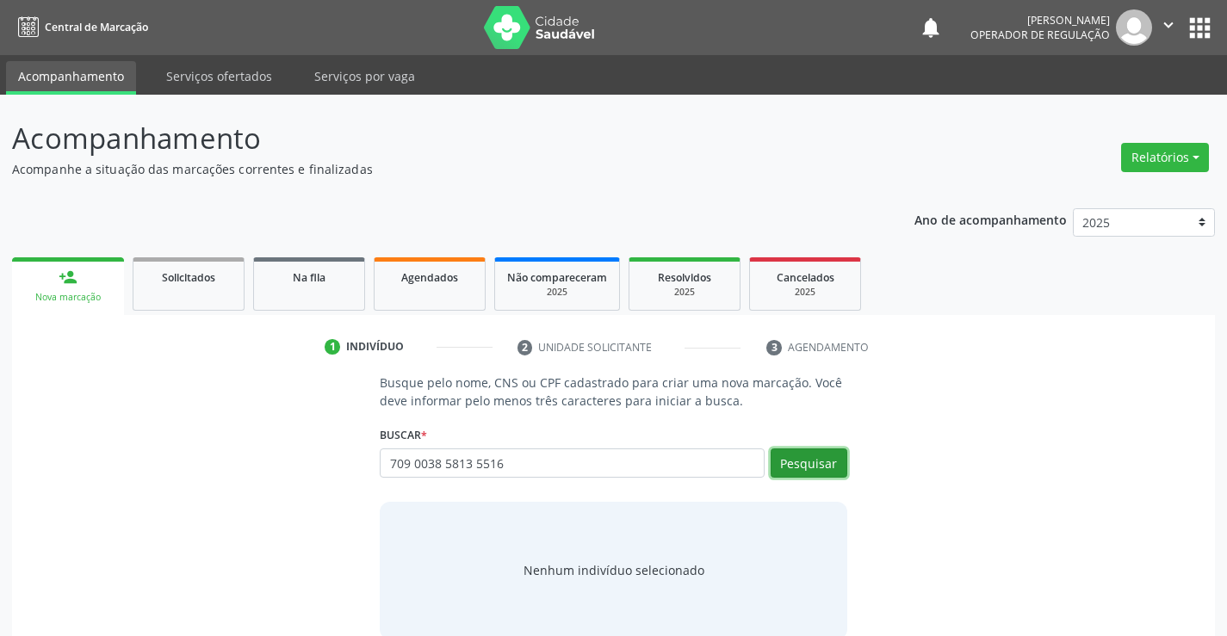
click at [788, 450] on button "Pesquisar" at bounding box center [809, 463] width 77 height 29
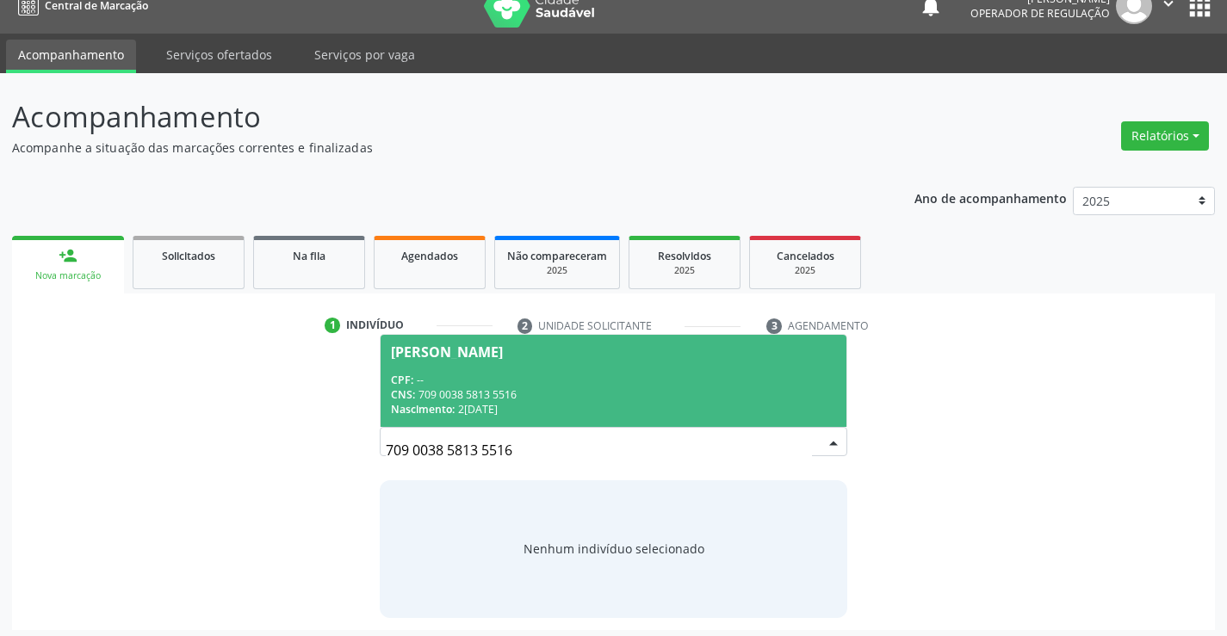
scroll to position [28, 0]
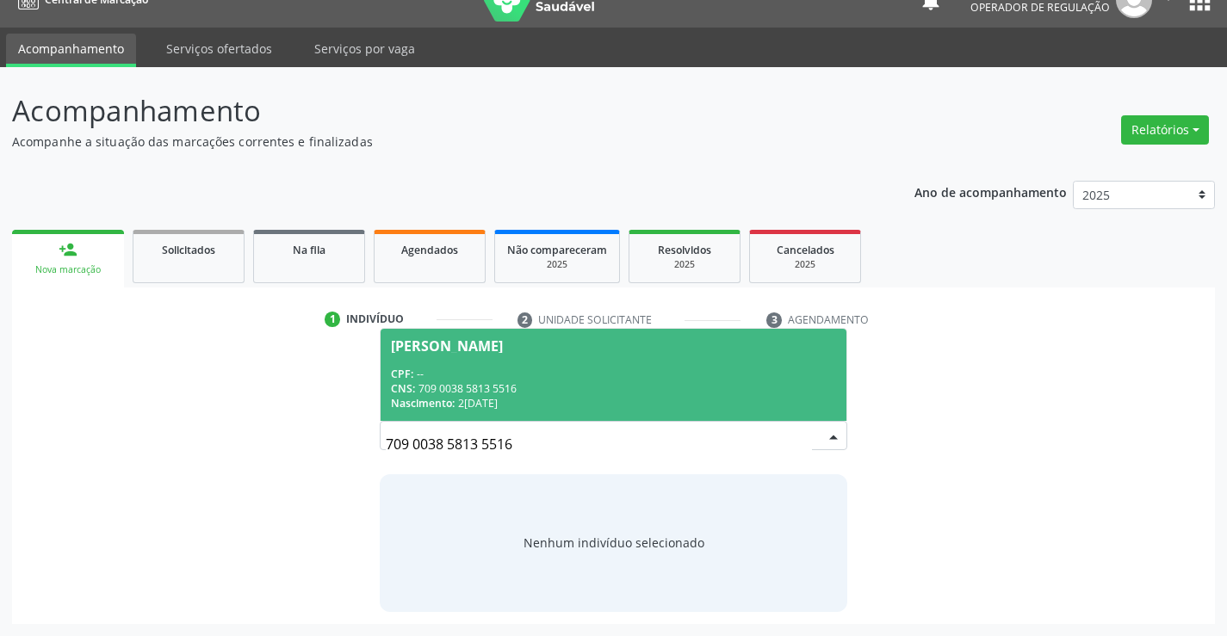
click at [490, 376] on div "CPF: --" at bounding box center [613, 374] width 444 height 15
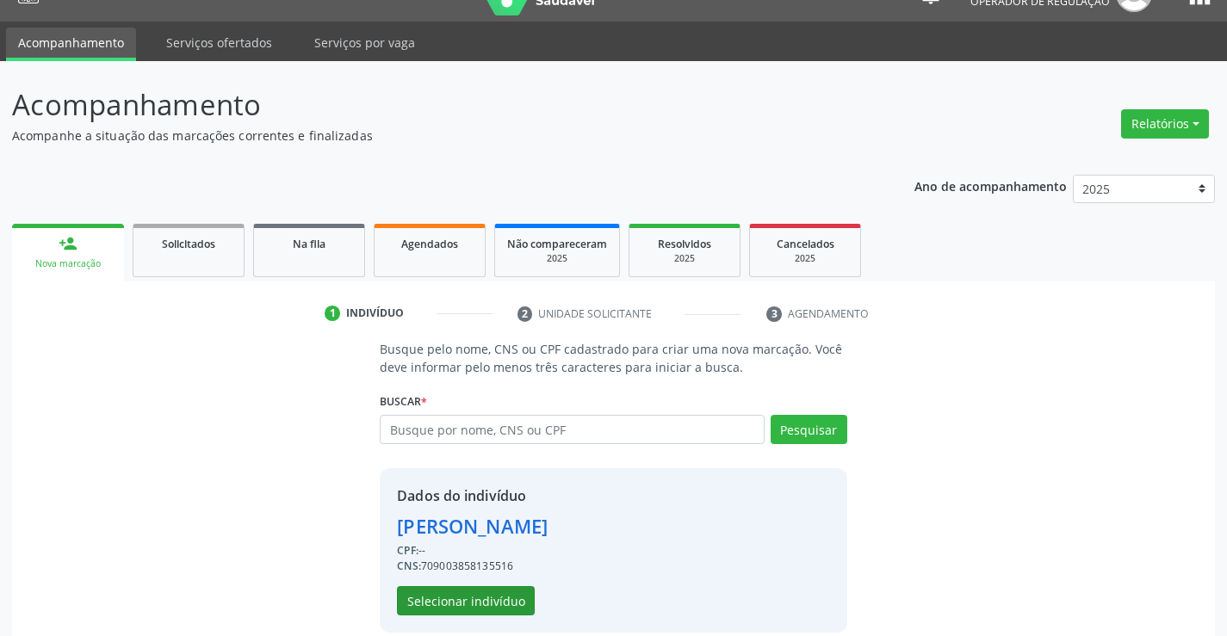
scroll to position [54, 0]
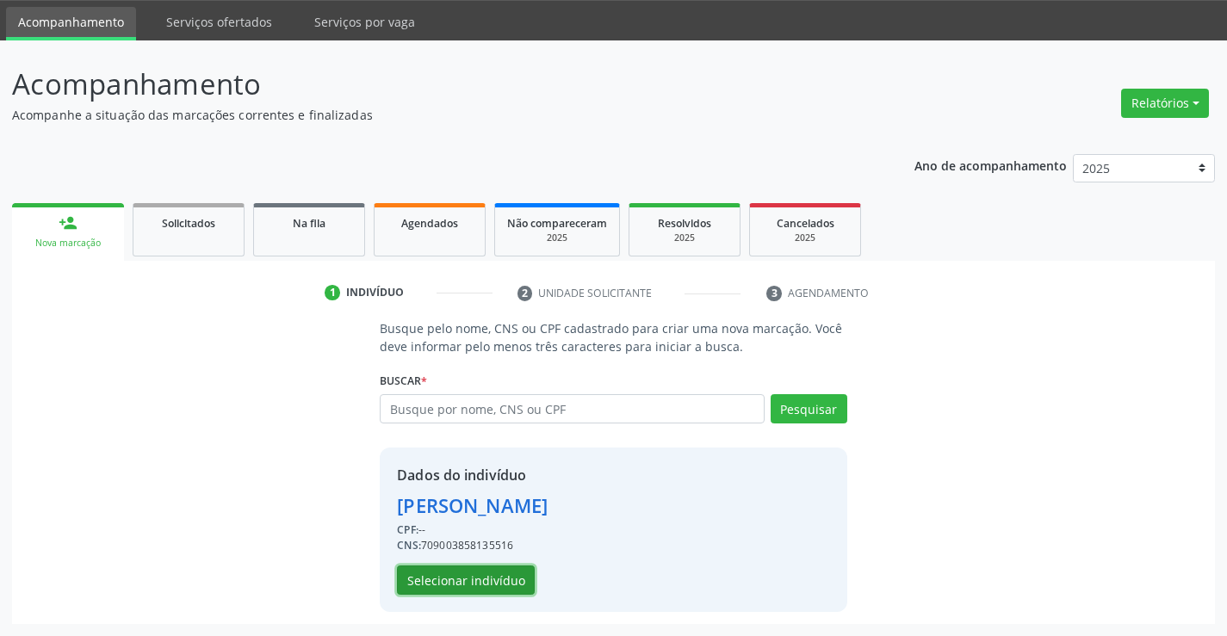
click at [459, 587] on button "Selecionar indivíduo" at bounding box center [466, 580] width 138 height 29
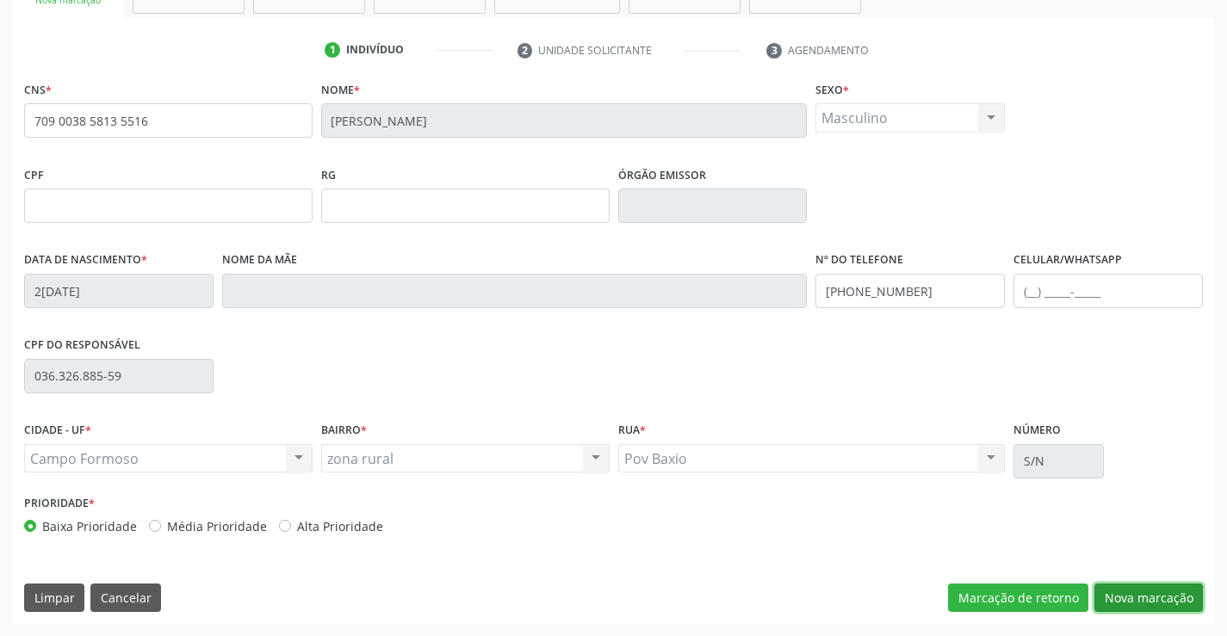
drag, startPoint x: 1180, startPoint y: 590, endPoint x: 729, endPoint y: 452, distance: 471.8
click at [1172, 585] on button "Nova marcação" at bounding box center [1149, 598] width 109 height 29
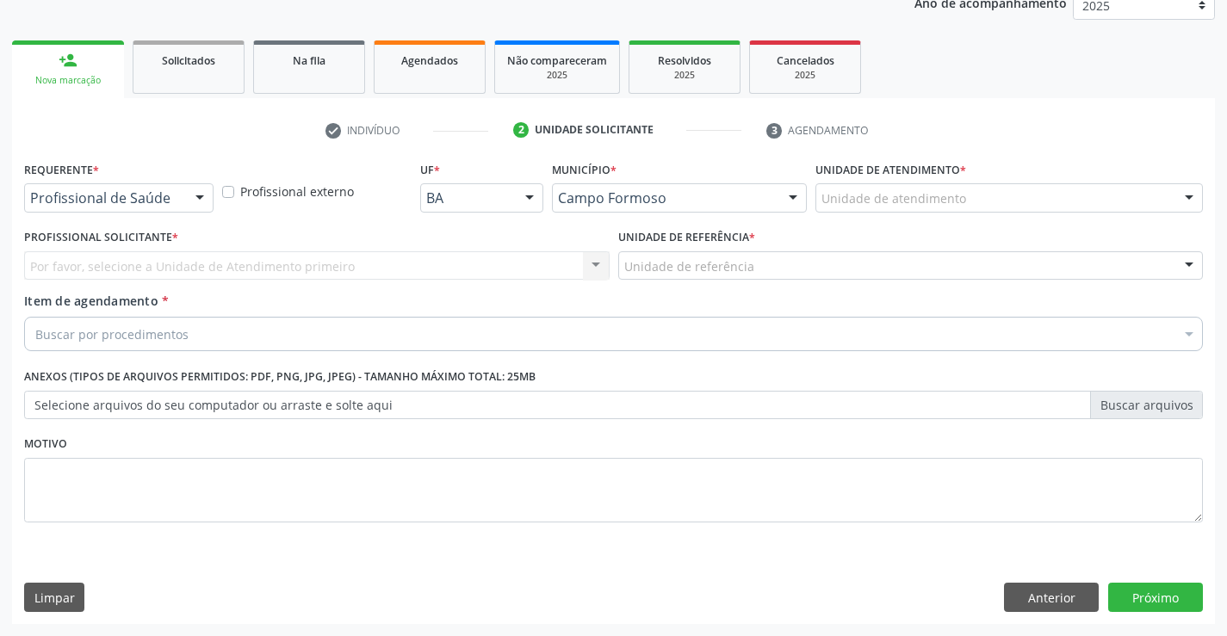
scroll to position [217, 0]
click at [187, 194] on div at bounding box center [200, 198] width 26 height 29
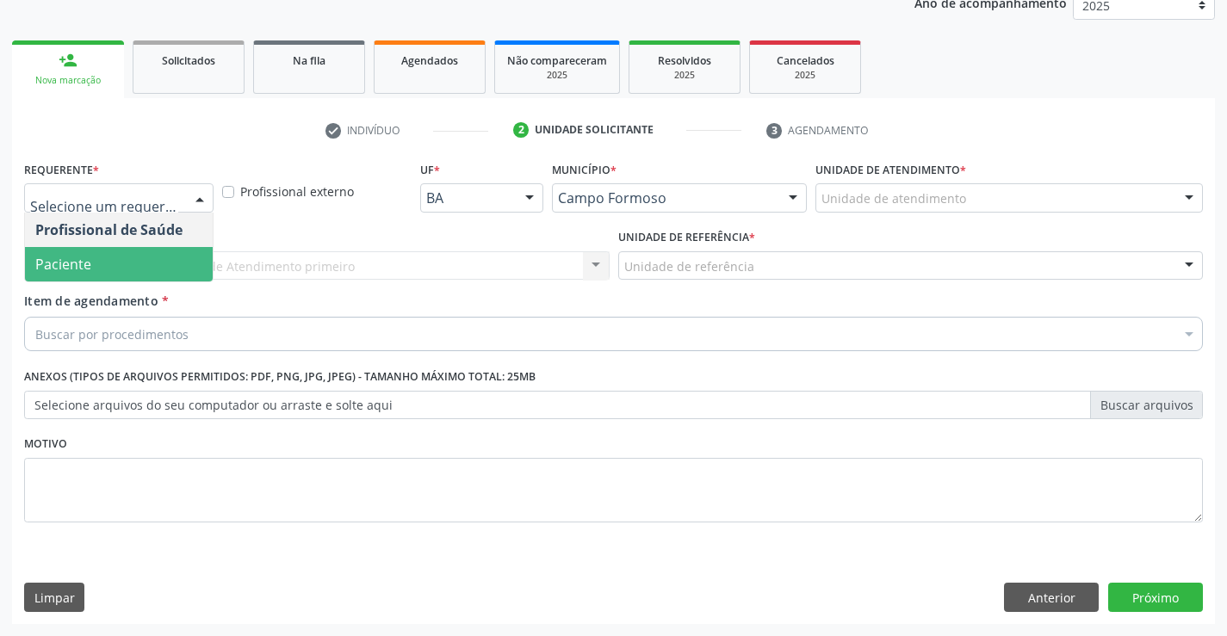
click at [164, 265] on span "Paciente" at bounding box center [119, 264] width 188 height 34
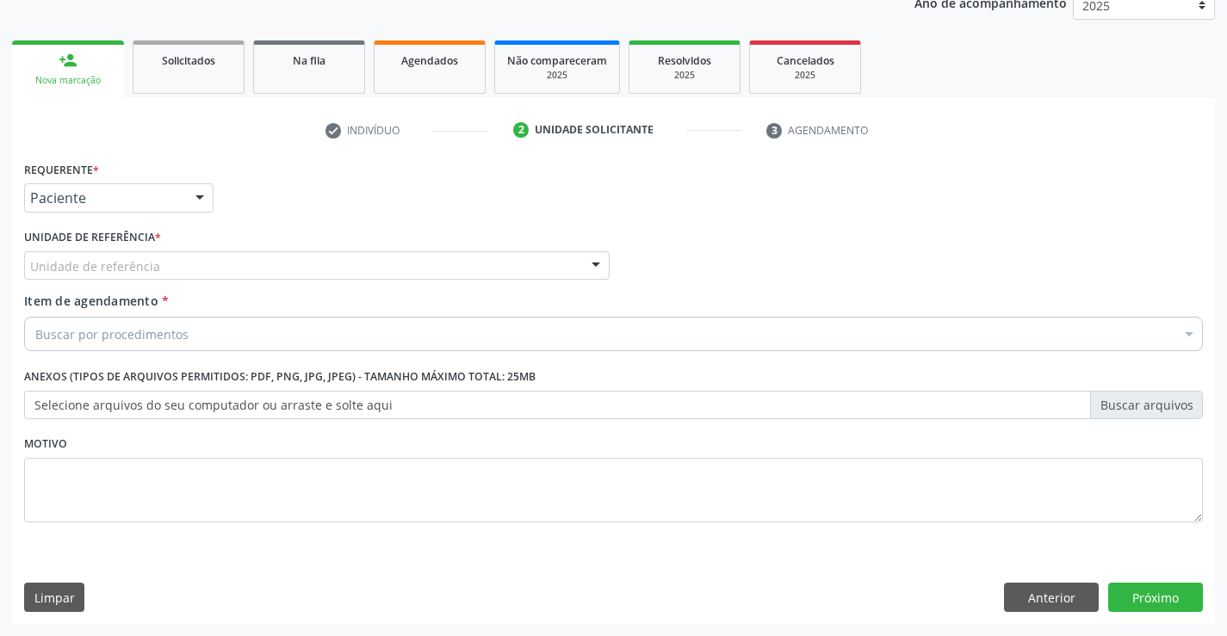
click at [289, 264] on div "Unidade de referência" at bounding box center [317, 265] width 586 height 29
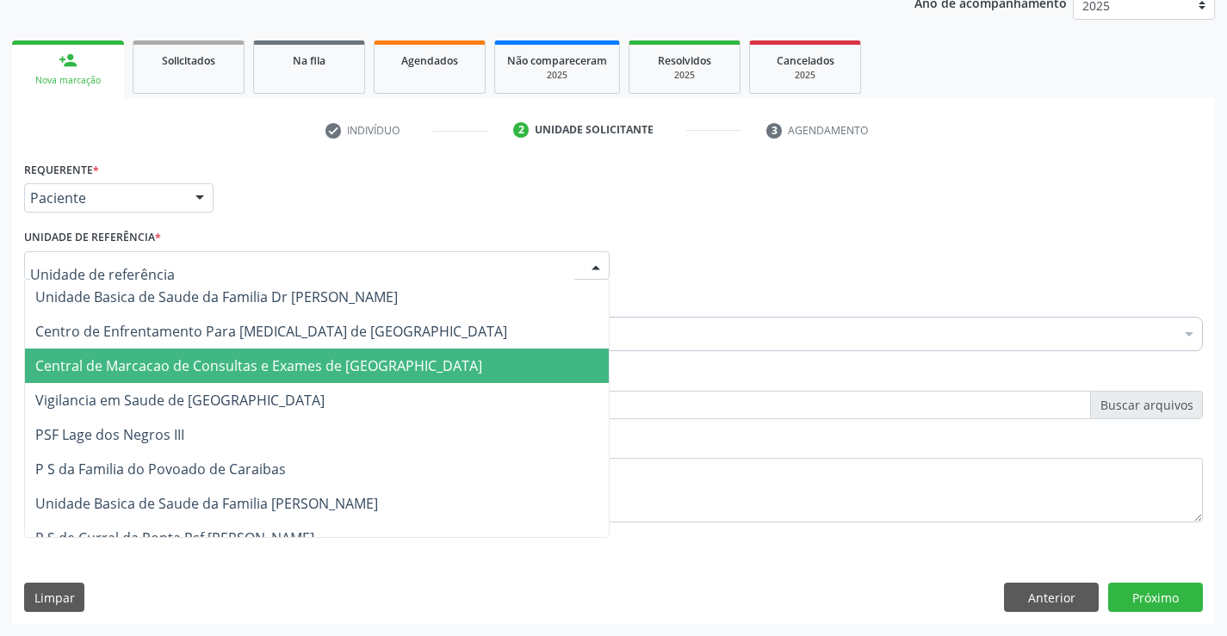
click at [311, 352] on span "Central de Marcacao de Consultas e Exames de [GEOGRAPHIC_DATA]" at bounding box center [317, 366] width 584 height 34
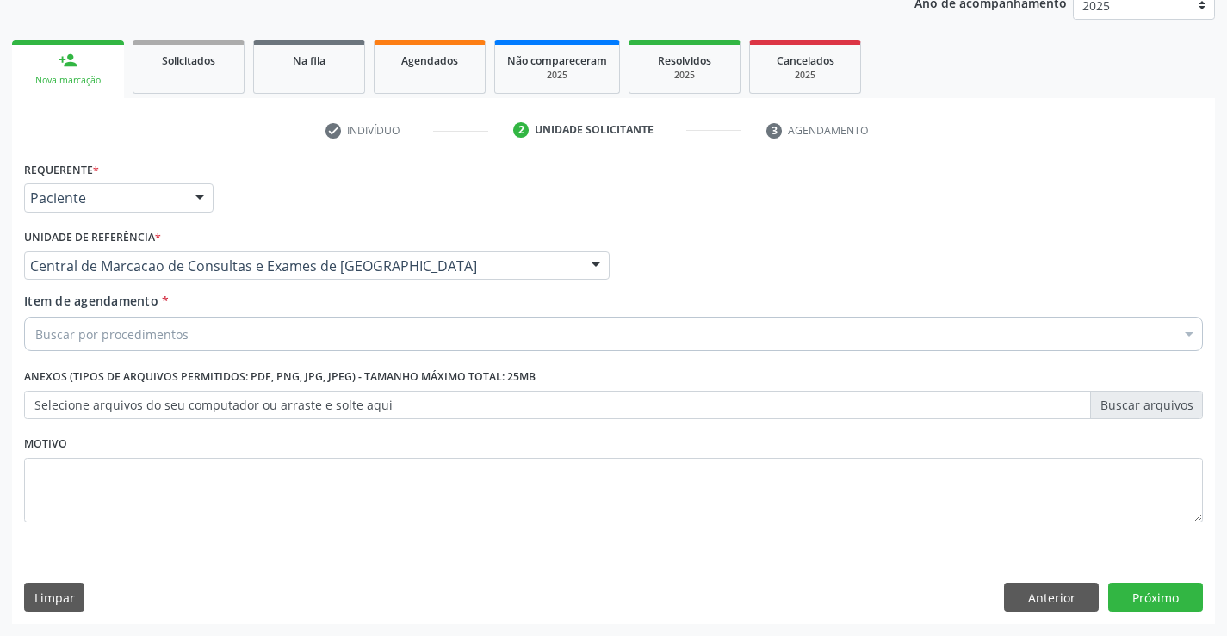
click at [338, 330] on div "Buscar por procedimentos" at bounding box center [613, 334] width 1179 height 34
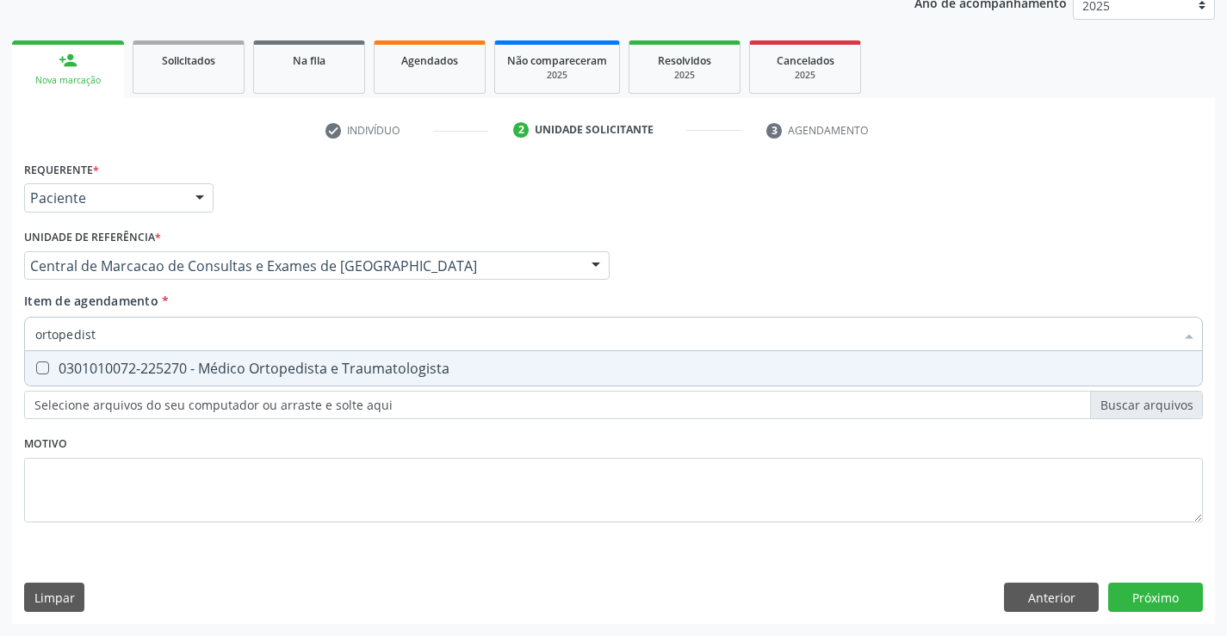
type input "ortopedista"
click at [233, 367] on div "0301010072-225270 - Médico Ortopedista e Traumatologista" at bounding box center [613, 369] width 1157 height 14
checkbox Traumatologista "true"
click at [1164, 599] on div "Requerente * Paciente Profissional de Saúde Paciente Nenhum resultado encontrad…" at bounding box center [613, 391] width 1203 height 468
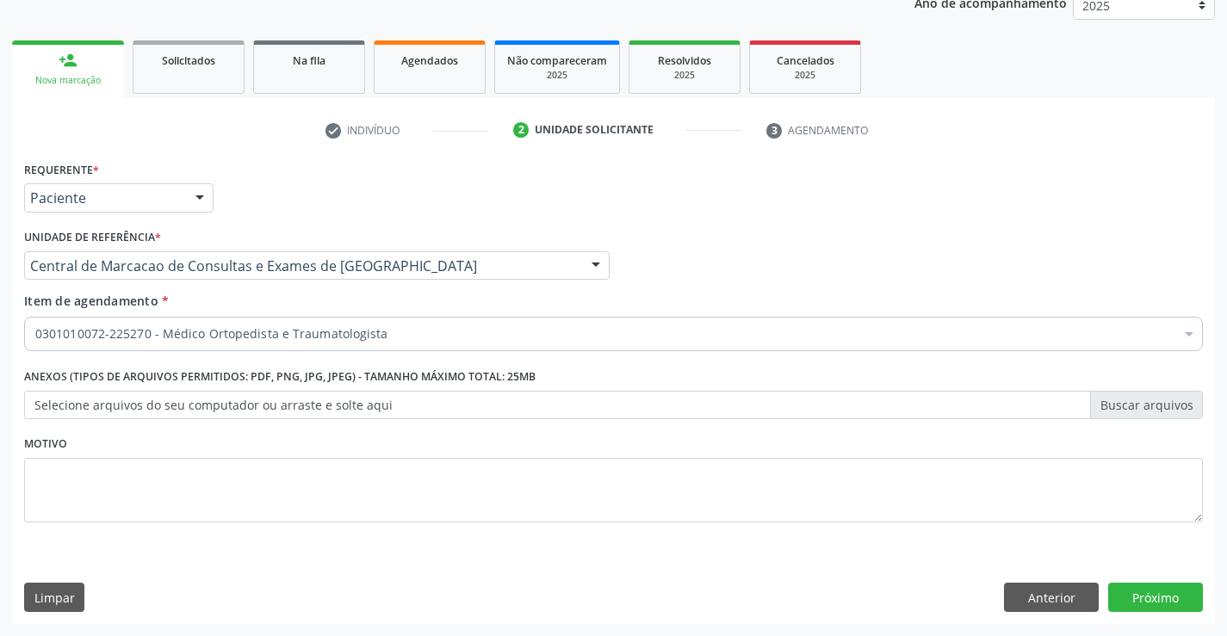
click at [1162, 612] on div "Requerente * Paciente Profissional de Saúde Paciente Nenhum resultado encontrad…" at bounding box center [613, 391] width 1203 height 468
click at [1159, 600] on button "Próximo" at bounding box center [1155, 597] width 95 height 29
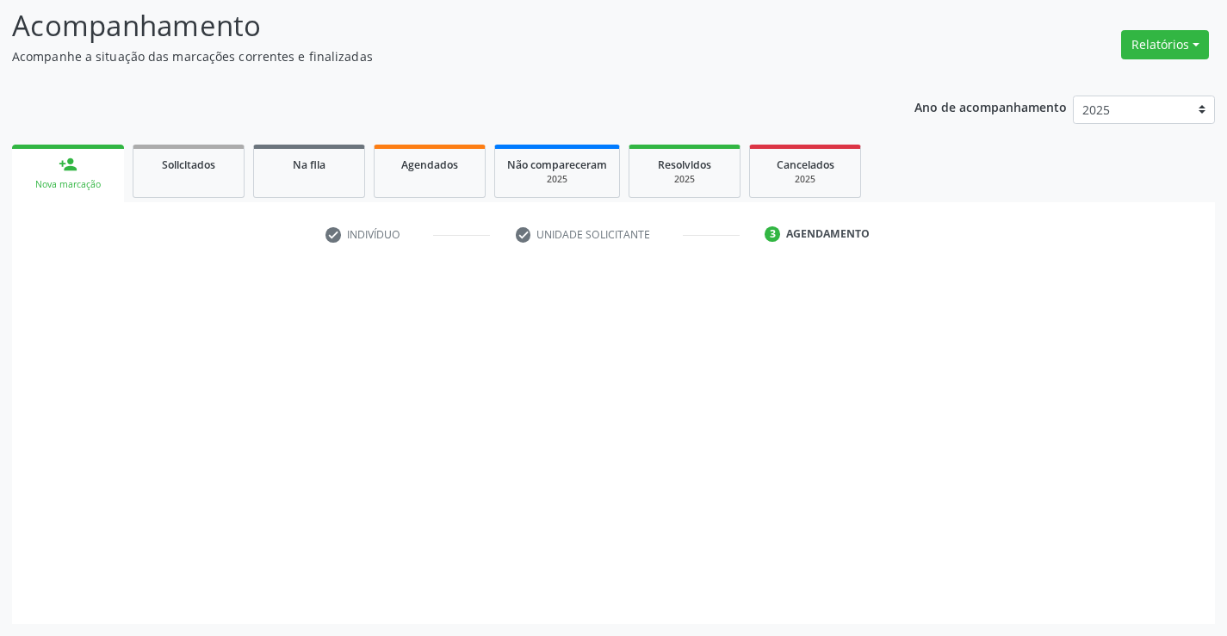
scroll to position [113, 0]
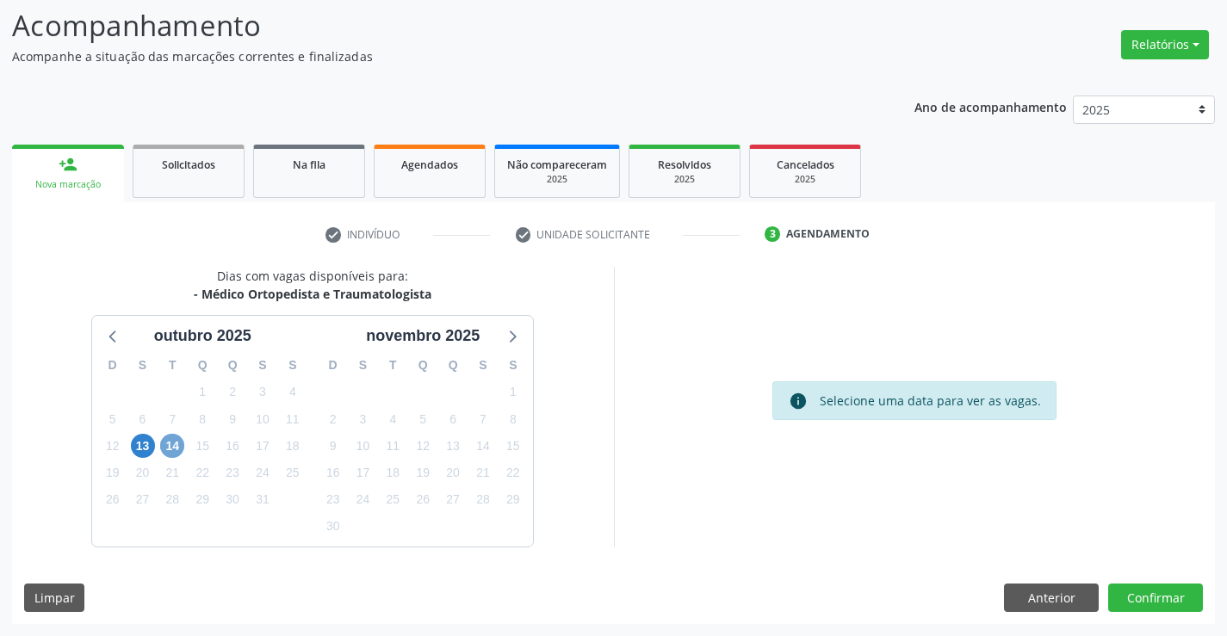
click at [171, 446] on span "14" at bounding box center [172, 446] width 24 height 24
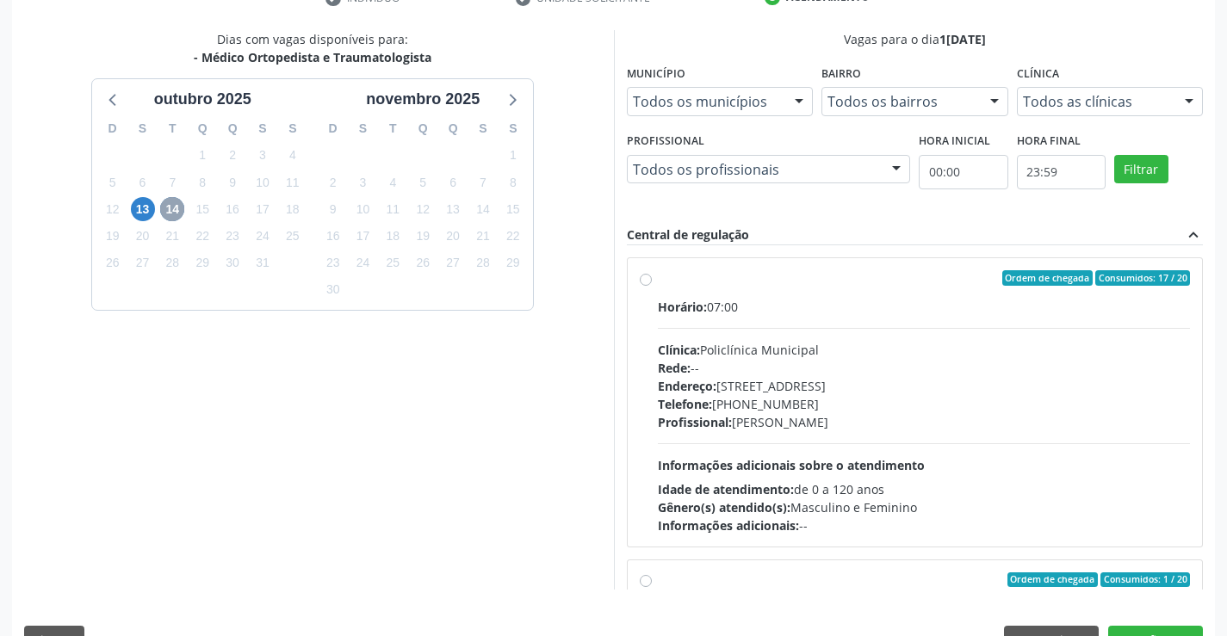
scroll to position [371, 0]
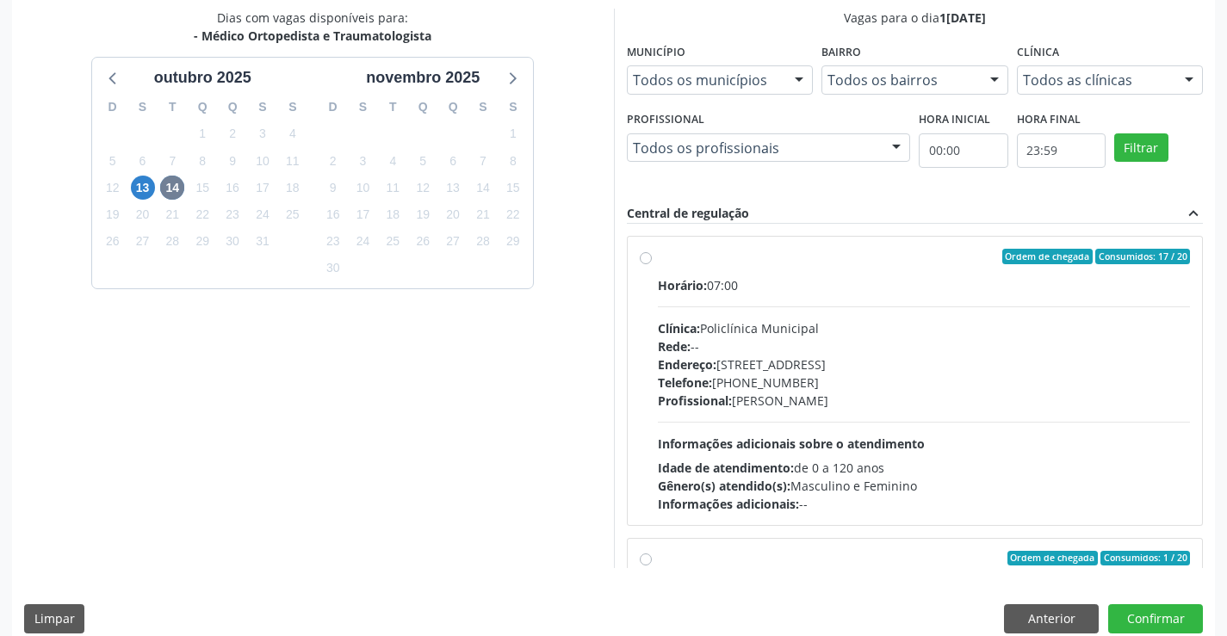
click at [776, 418] on div "Horário: 07:00 Clínica: Policlínica Municipal Rede: -- Endereço: Predio, nº 386…" at bounding box center [924, 394] width 533 height 237
click at [652, 264] on input "Ordem de chegada Consumidos: 17 / 20 Horário: 07:00 Clínica: Policlínica Munici…" at bounding box center [646, 257] width 12 height 16
radio input "true"
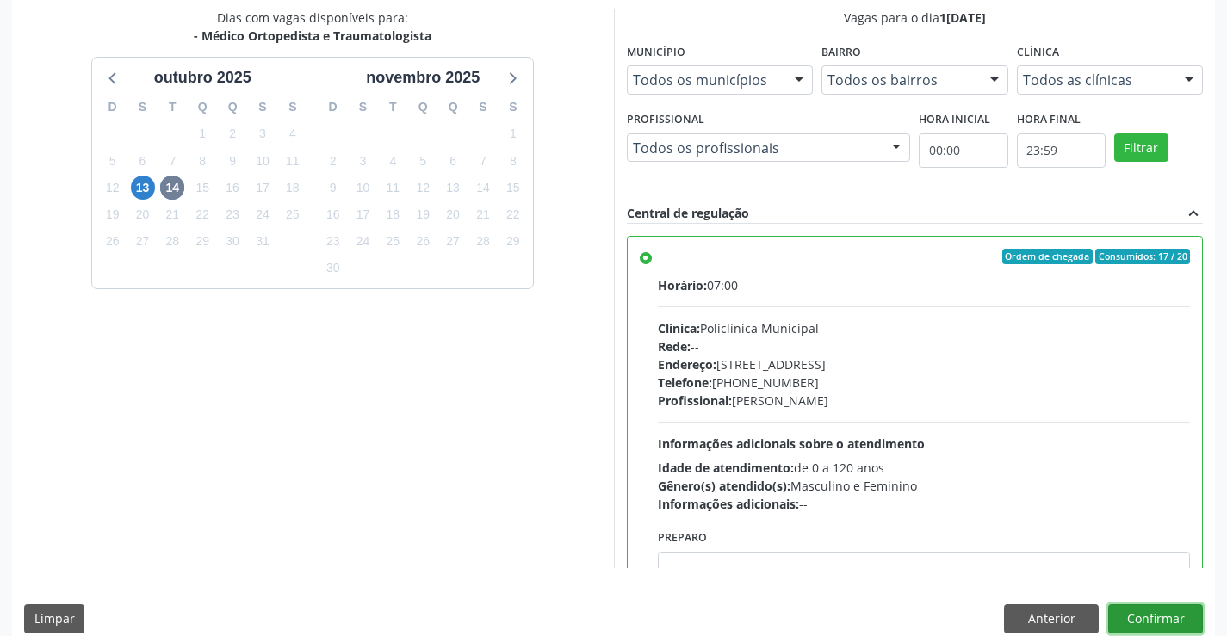
click at [1144, 606] on button "Confirmar" at bounding box center [1155, 619] width 95 height 29
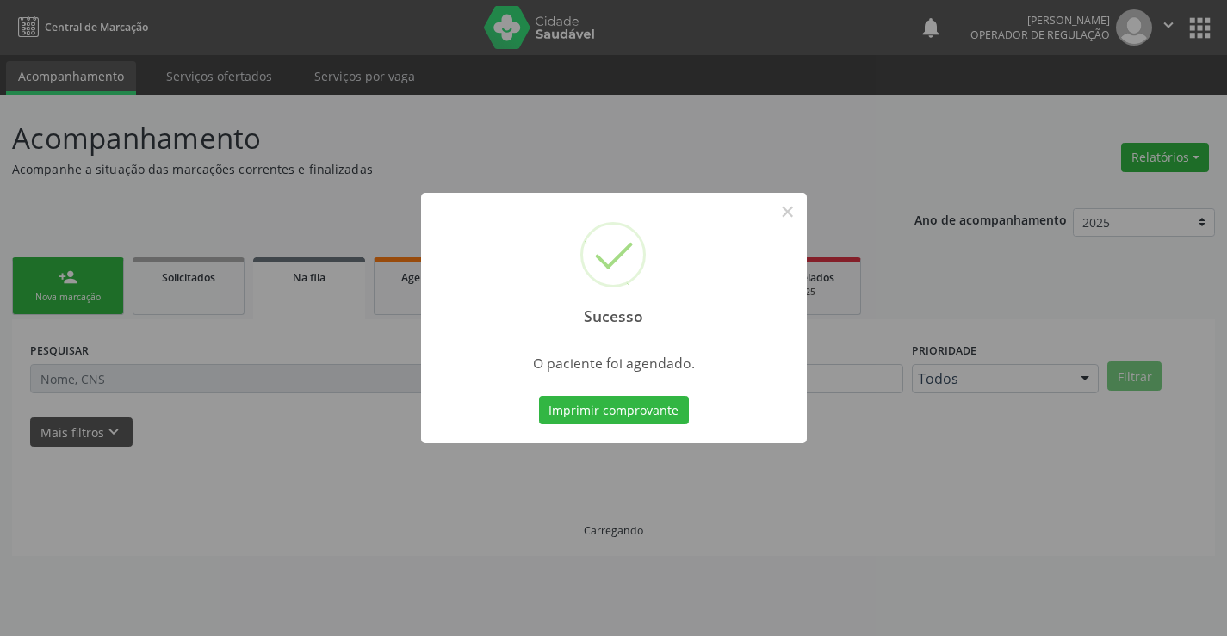
scroll to position [0, 0]
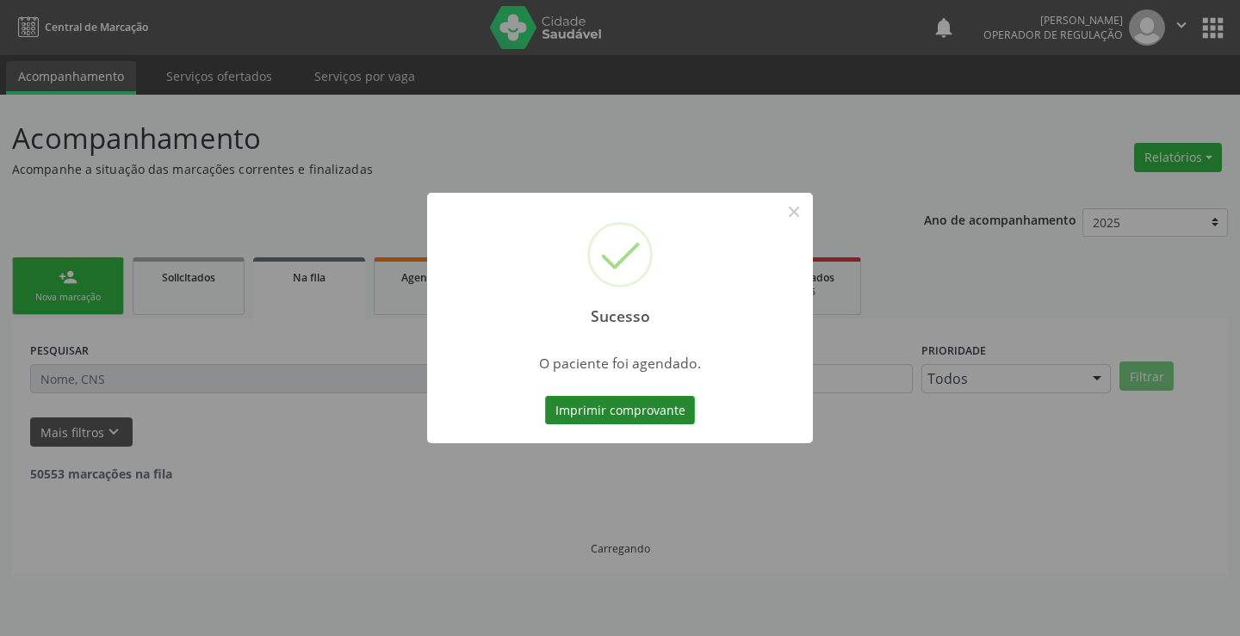
click at [653, 398] on button "Imprimir comprovante" at bounding box center [620, 410] width 150 height 29
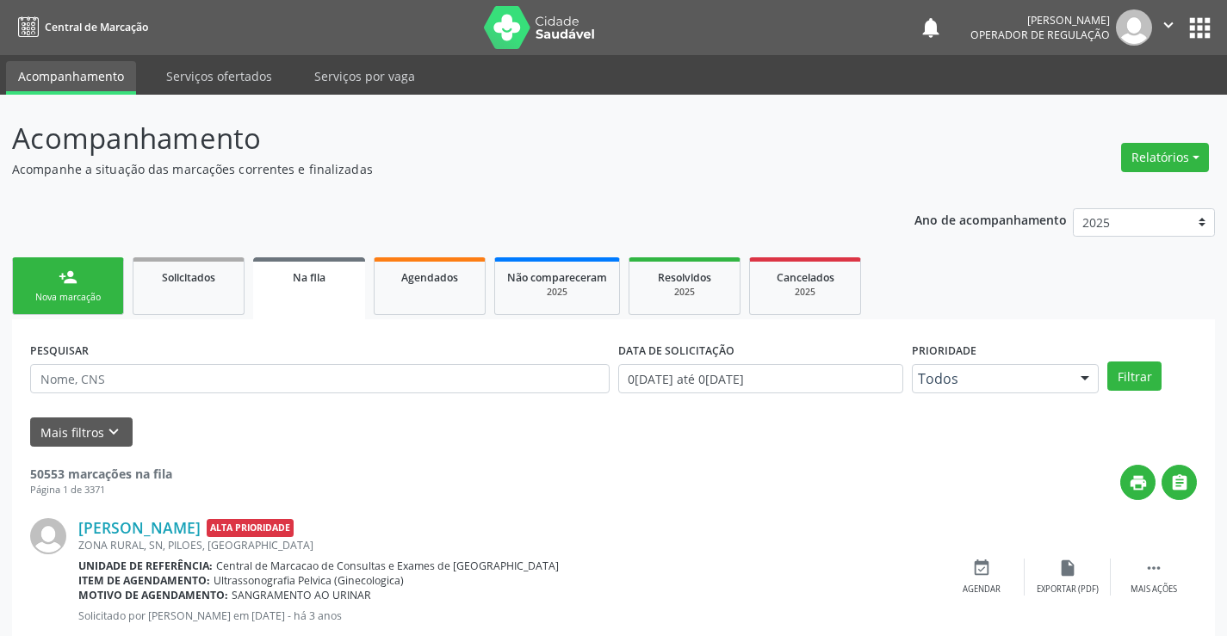
click at [36, 283] on link "person_add Nova marcação" at bounding box center [68, 287] width 112 height 58
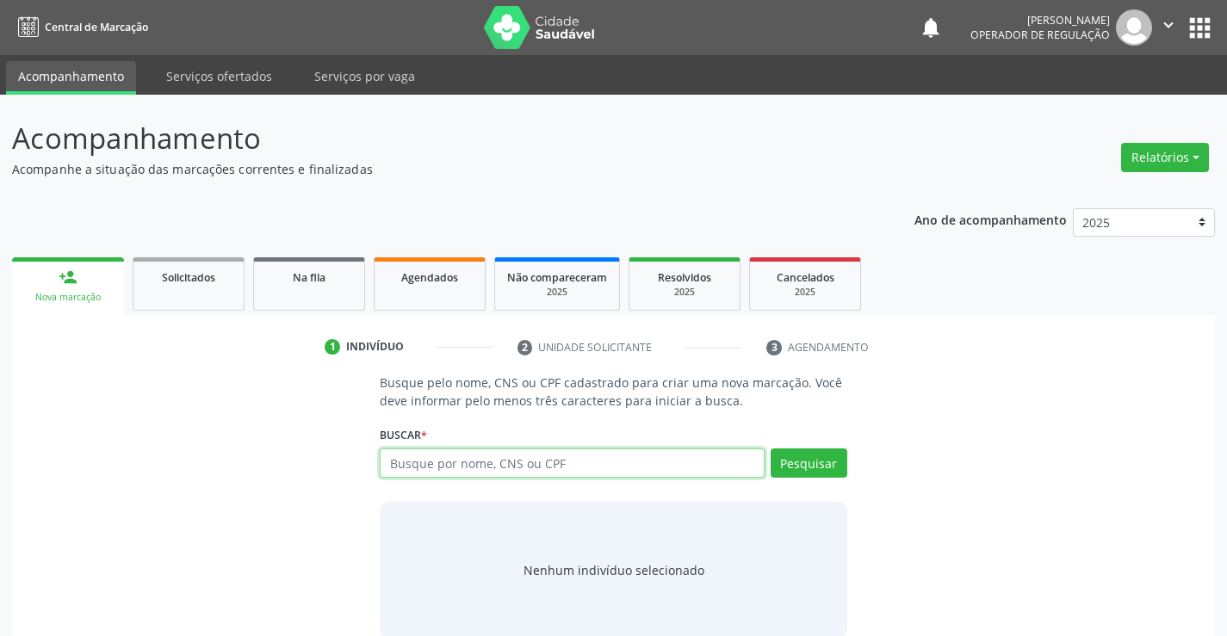
click at [559, 465] on input "text" at bounding box center [572, 463] width 384 height 29
paste input "709 0038 5813 5516"
type input "709 0038 5813 5516"
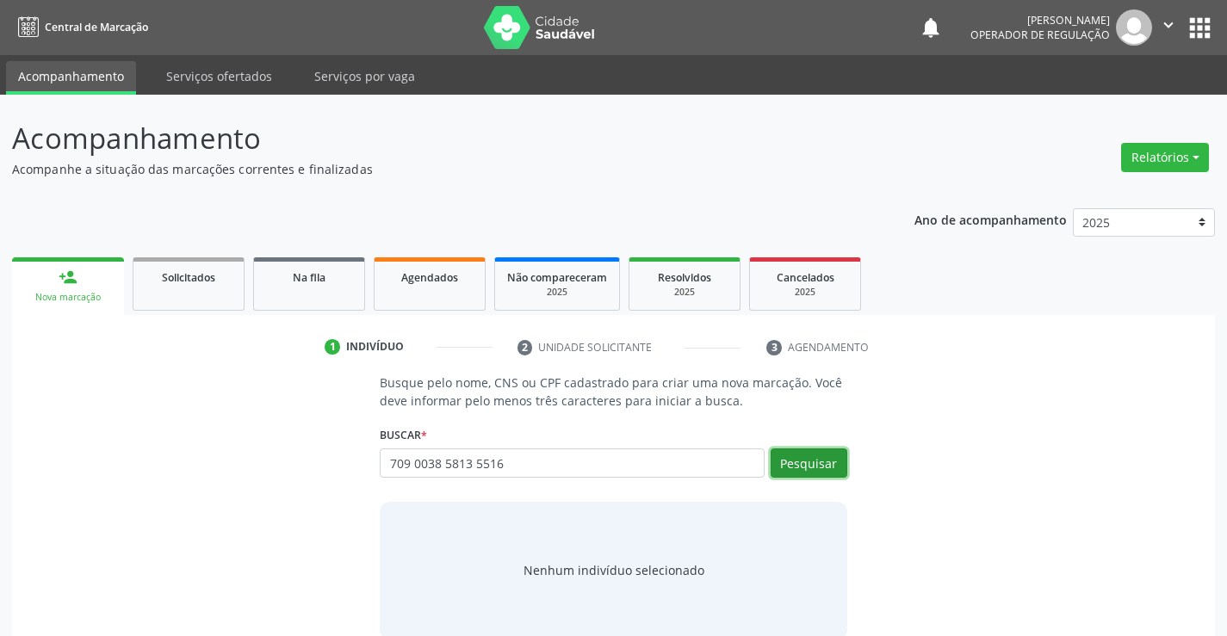
click at [800, 460] on button "Pesquisar" at bounding box center [809, 463] width 77 height 29
type input "709 0038 5813 5516"
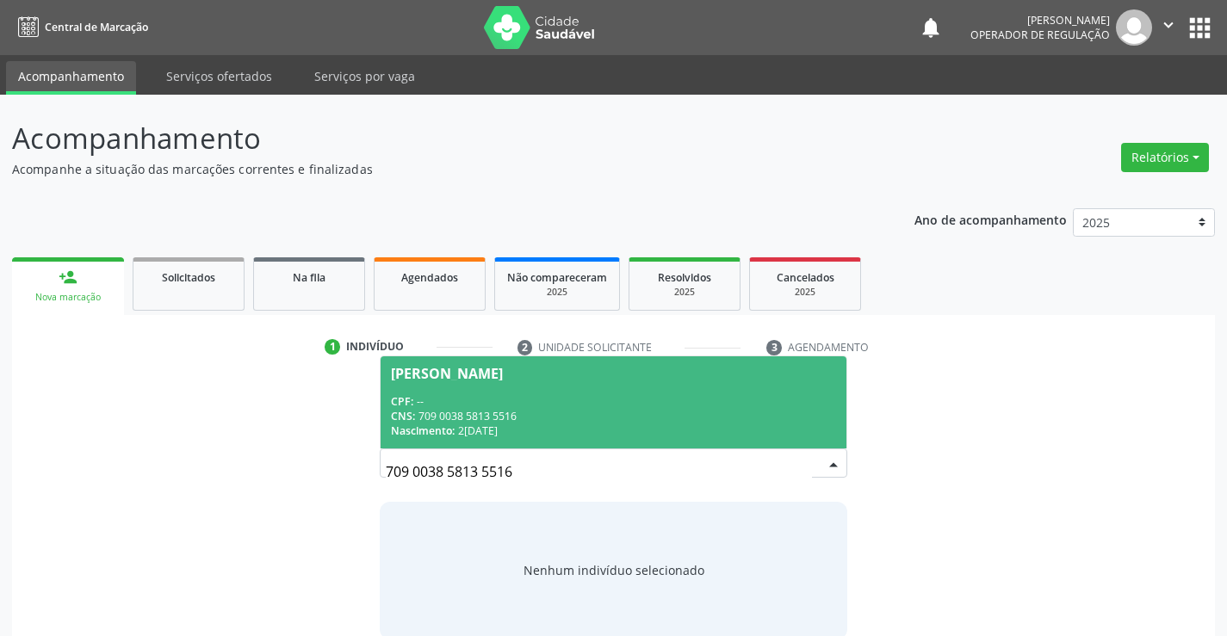
click at [619, 406] on div "CPF: --" at bounding box center [613, 401] width 444 height 15
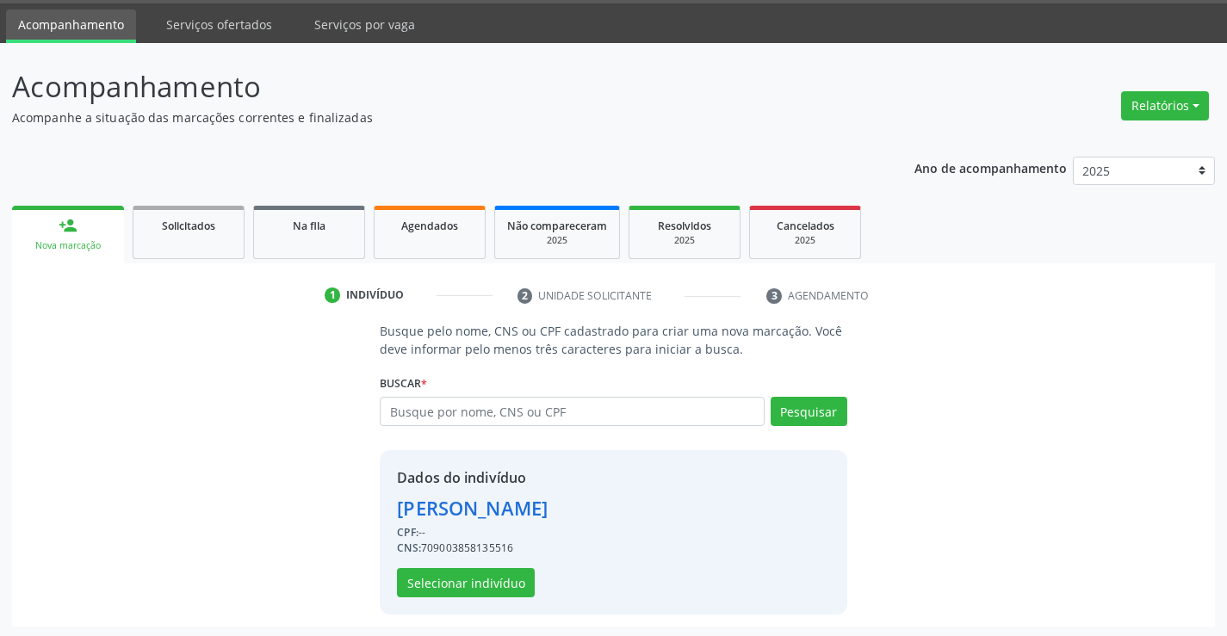
scroll to position [54, 0]
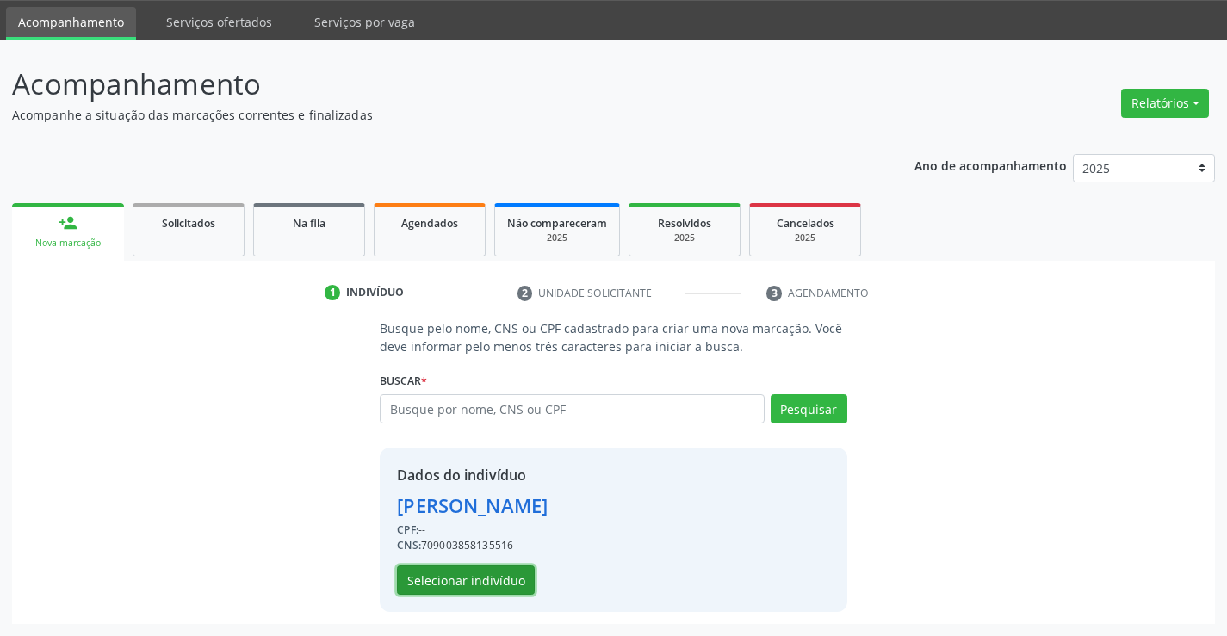
click at [466, 570] on button "Selecionar indivíduo" at bounding box center [466, 580] width 138 height 29
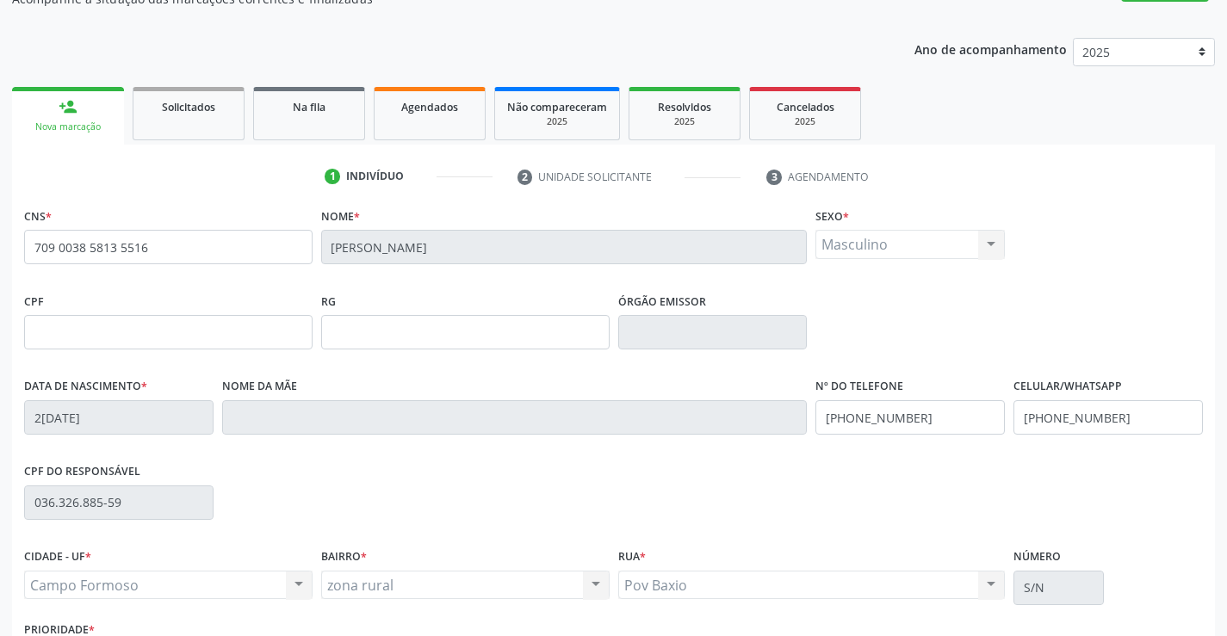
scroll to position [297, 0]
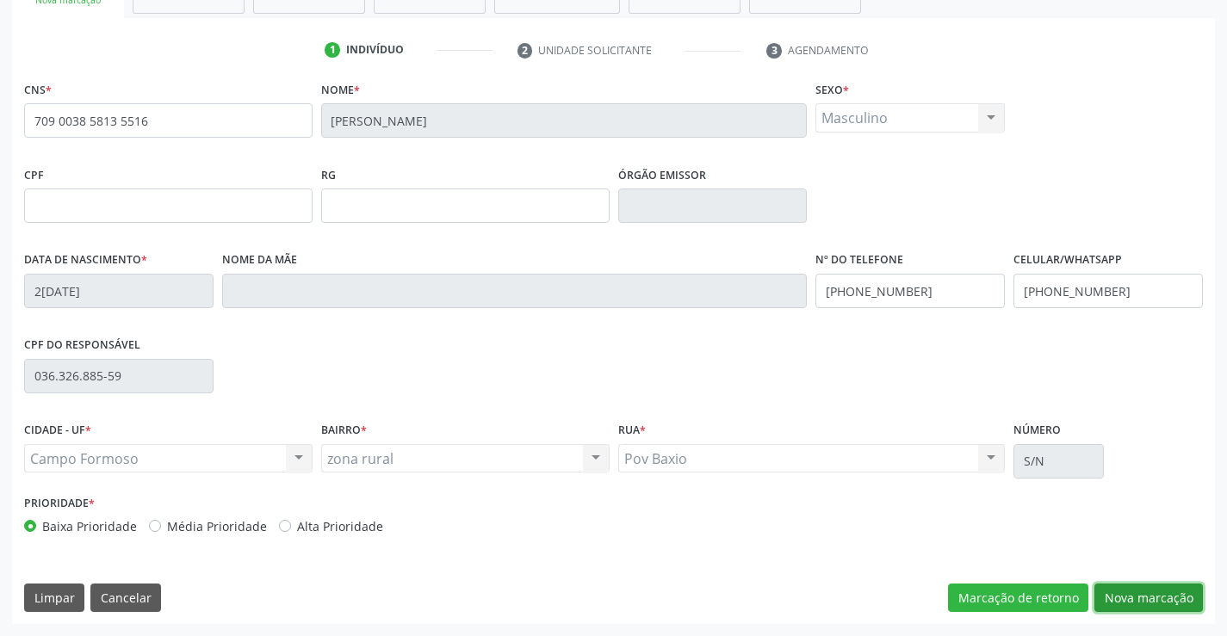
drag, startPoint x: 1186, startPoint y: 605, endPoint x: 937, endPoint y: 540, distance: 257.4
click at [1183, 605] on button "Nova marcação" at bounding box center [1149, 598] width 109 height 29
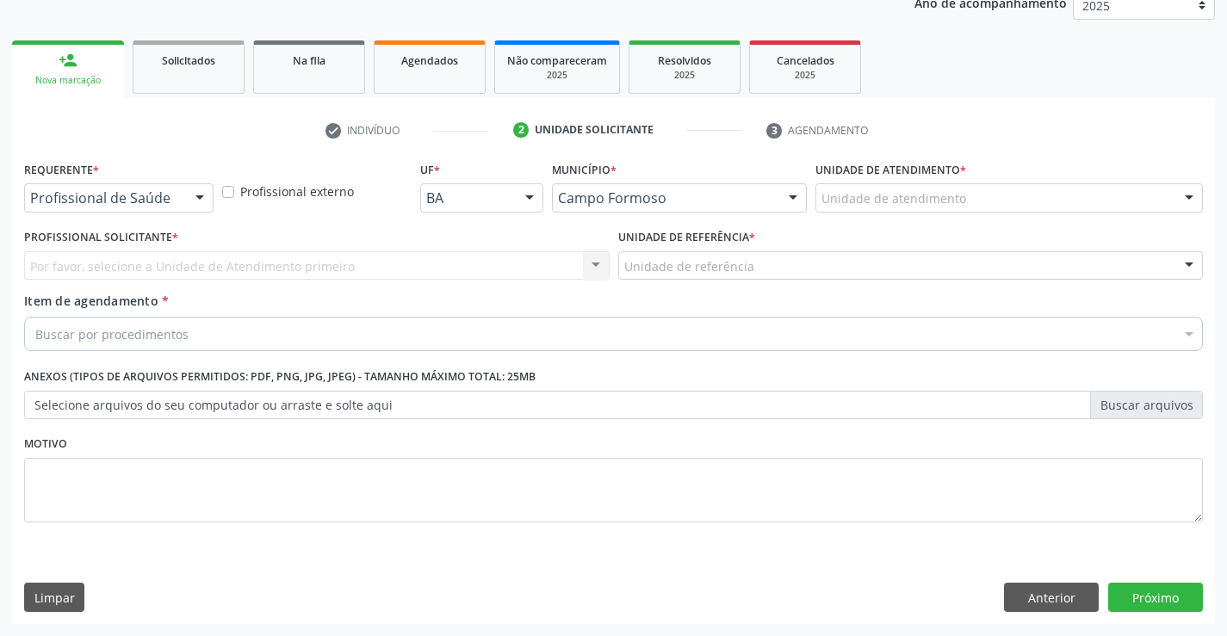
scroll to position [217, 0]
click at [183, 190] on div "Profissional de Saúde Profissional de Saúde Paciente Nenhum resultado encontrad…" at bounding box center [118, 197] width 189 height 29
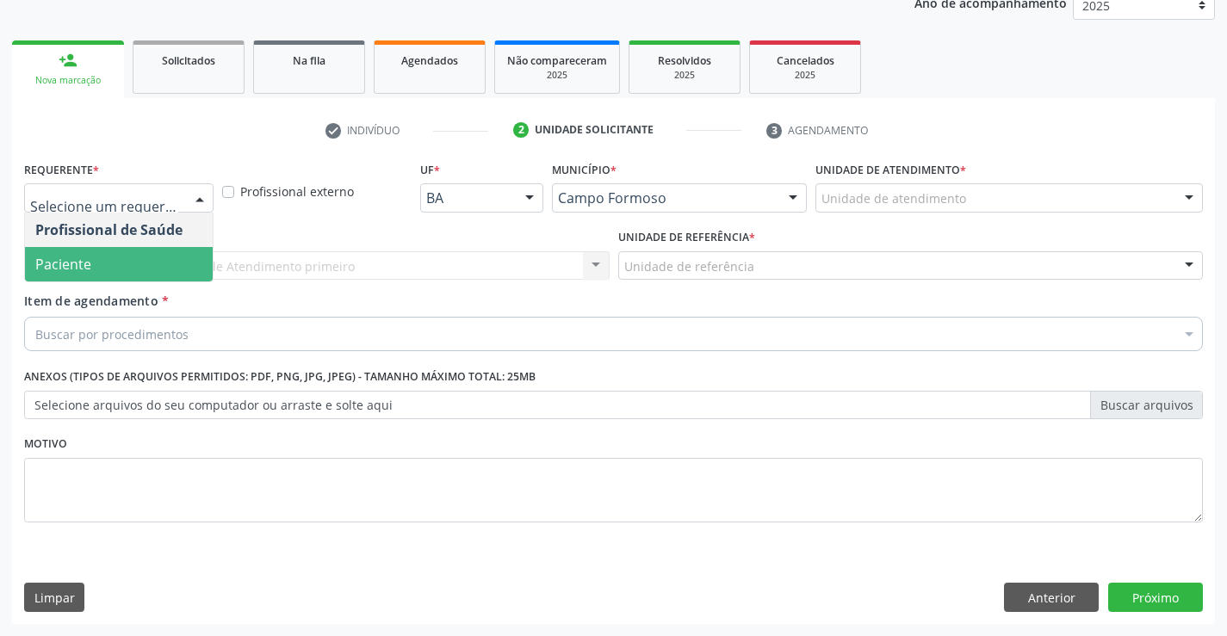
drag, startPoint x: 149, startPoint y: 258, endPoint x: 242, endPoint y: 261, distance: 93.1
click at [151, 258] on span "Paciente" at bounding box center [119, 264] width 188 height 34
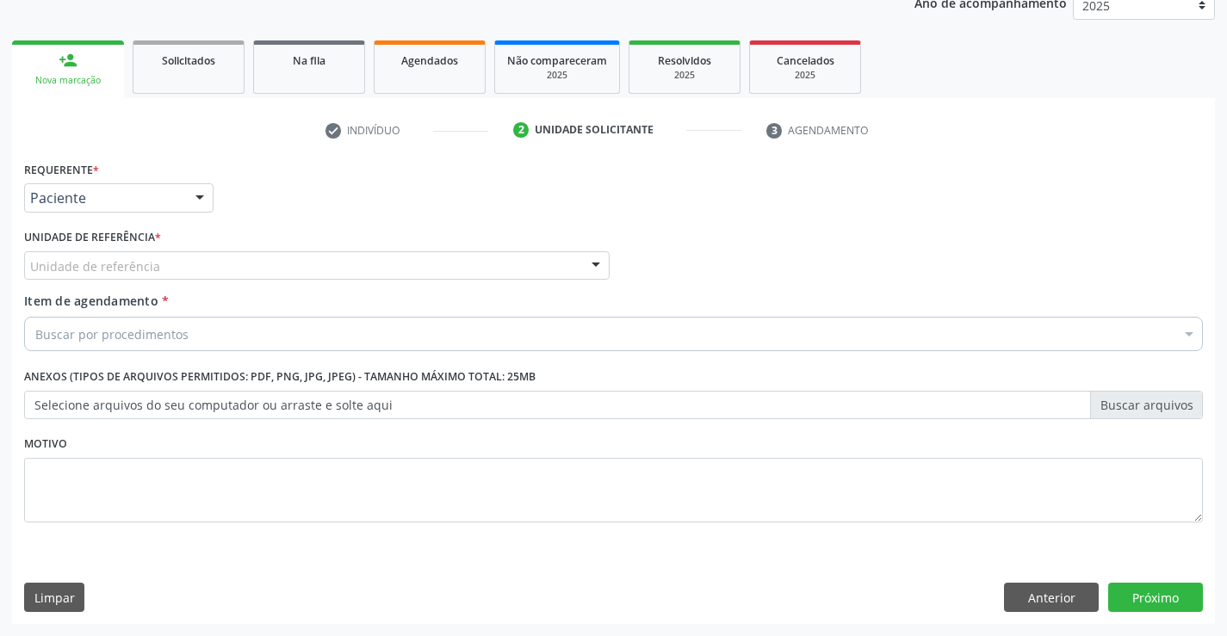
click at [264, 256] on div "Unidade de referência" at bounding box center [317, 265] width 586 height 29
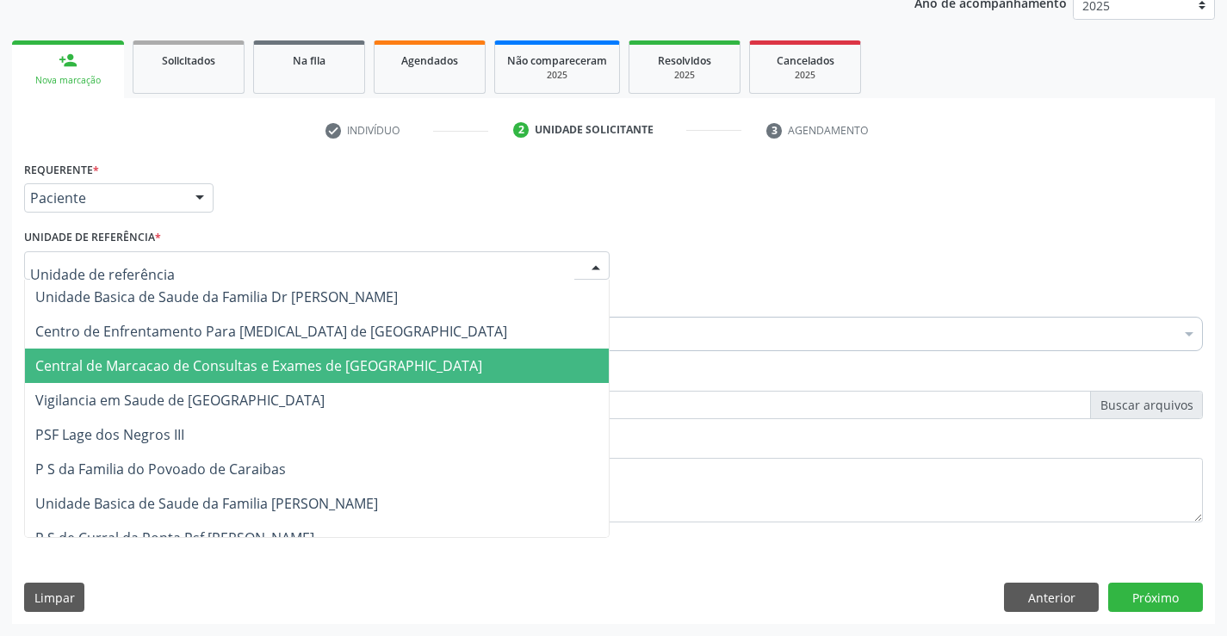
click at [278, 354] on span "Central de Marcacao de Consultas e Exames de [GEOGRAPHIC_DATA]" at bounding box center [317, 366] width 584 height 34
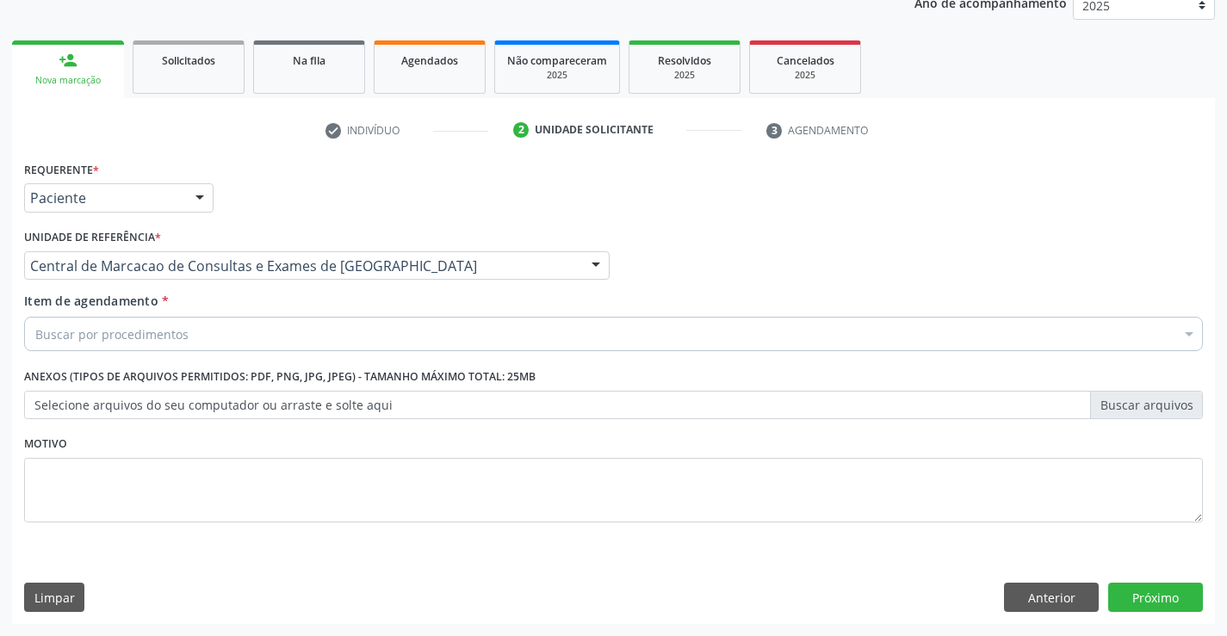
click at [310, 322] on div "Buscar por procedimentos" at bounding box center [613, 334] width 1179 height 34
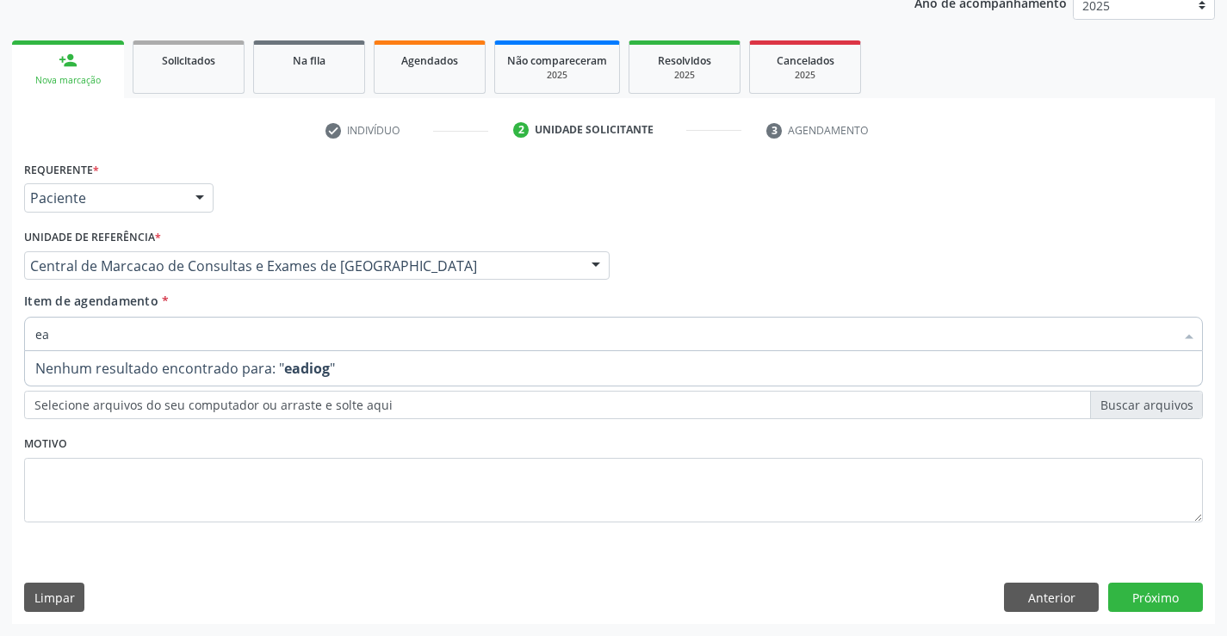
type input "e"
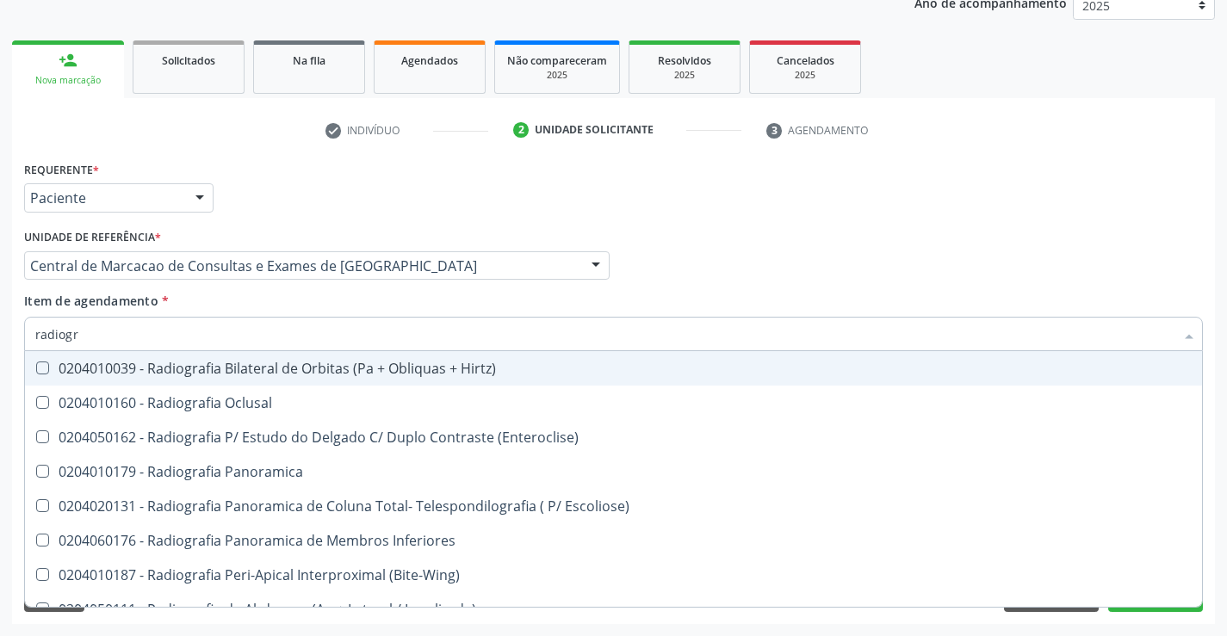
type input "radiogra"
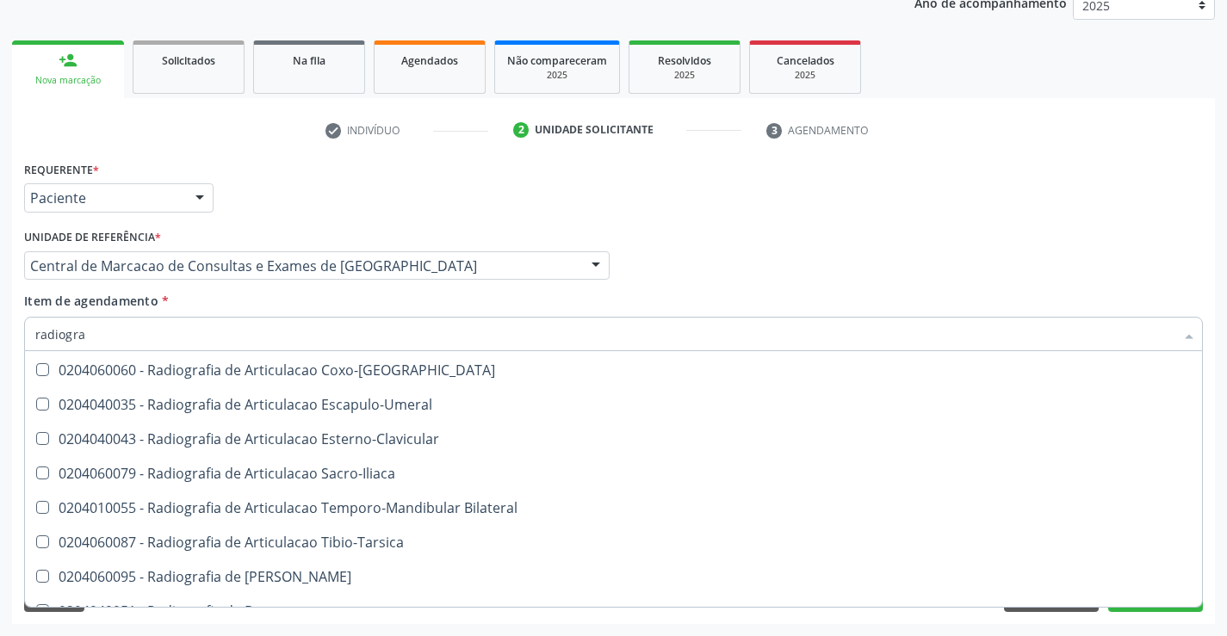
scroll to position [775, 0]
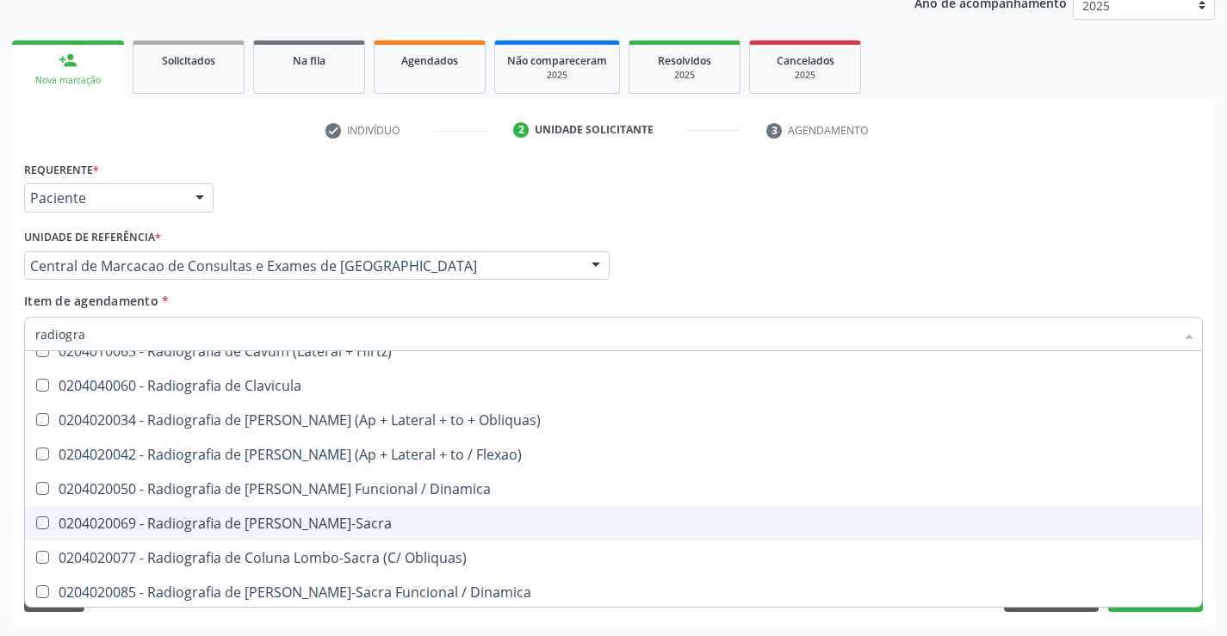
click at [338, 523] on div "0204020069 - Radiografia de [PERSON_NAME]-Sacra" at bounding box center [613, 524] width 1157 height 14
checkbox Lombo-Sacra "true"
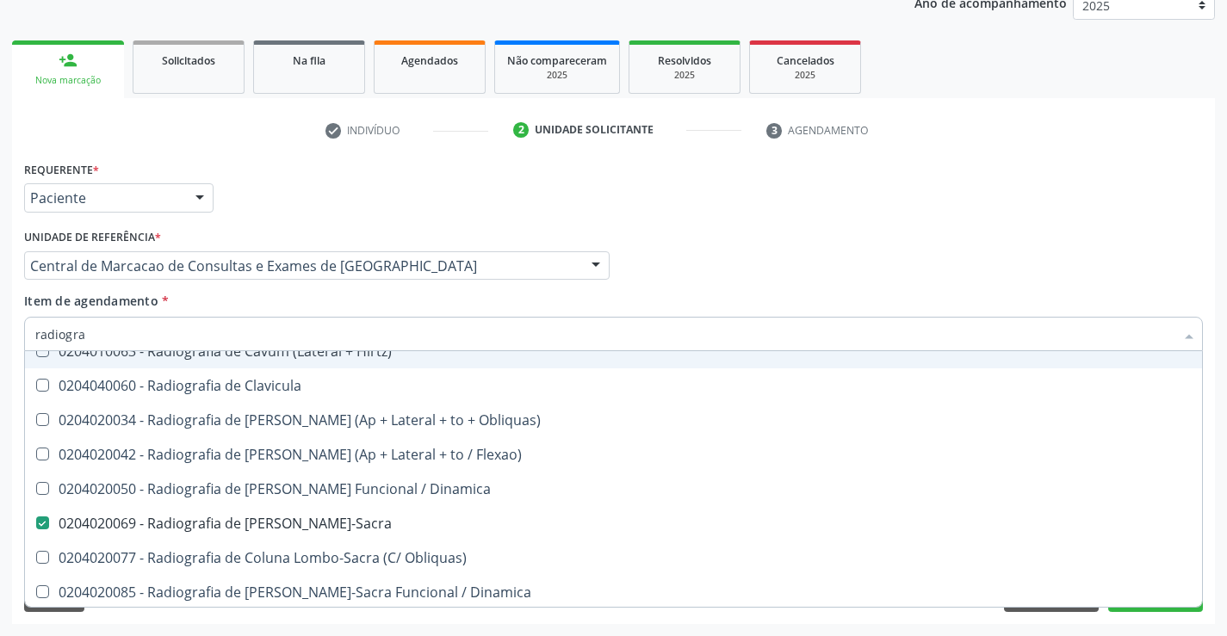
click at [311, 341] on input "radiogra" at bounding box center [604, 334] width 1139 height 34
type input "e"
checkbox Lombo-Sacra "false"
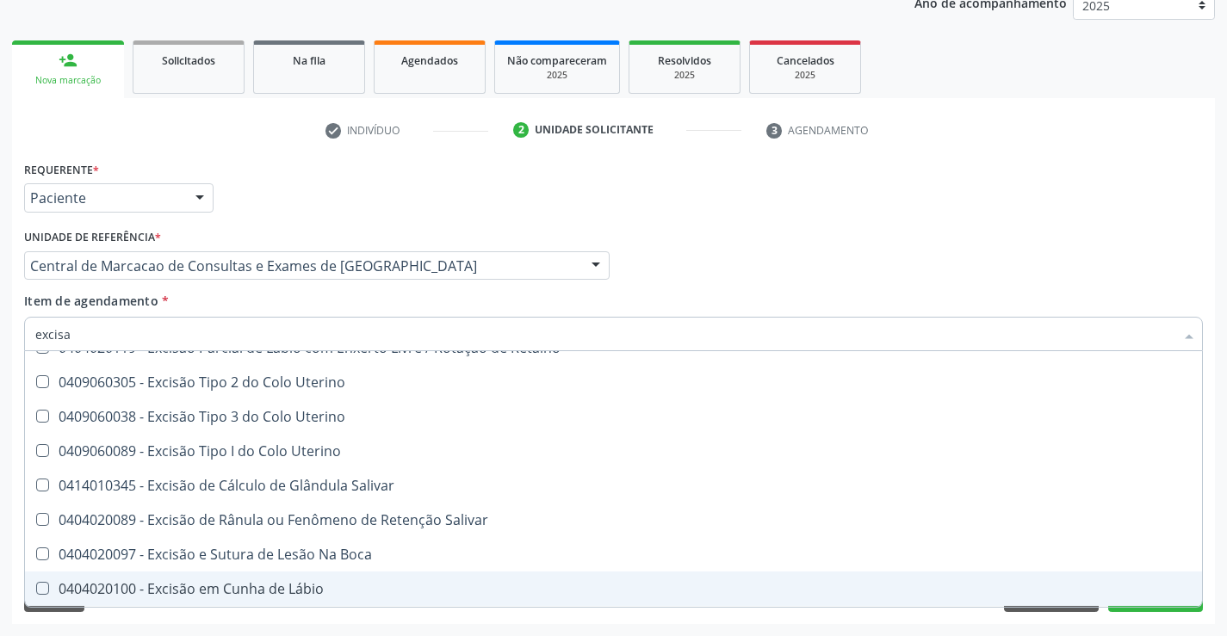
scroll to position [124, 0]
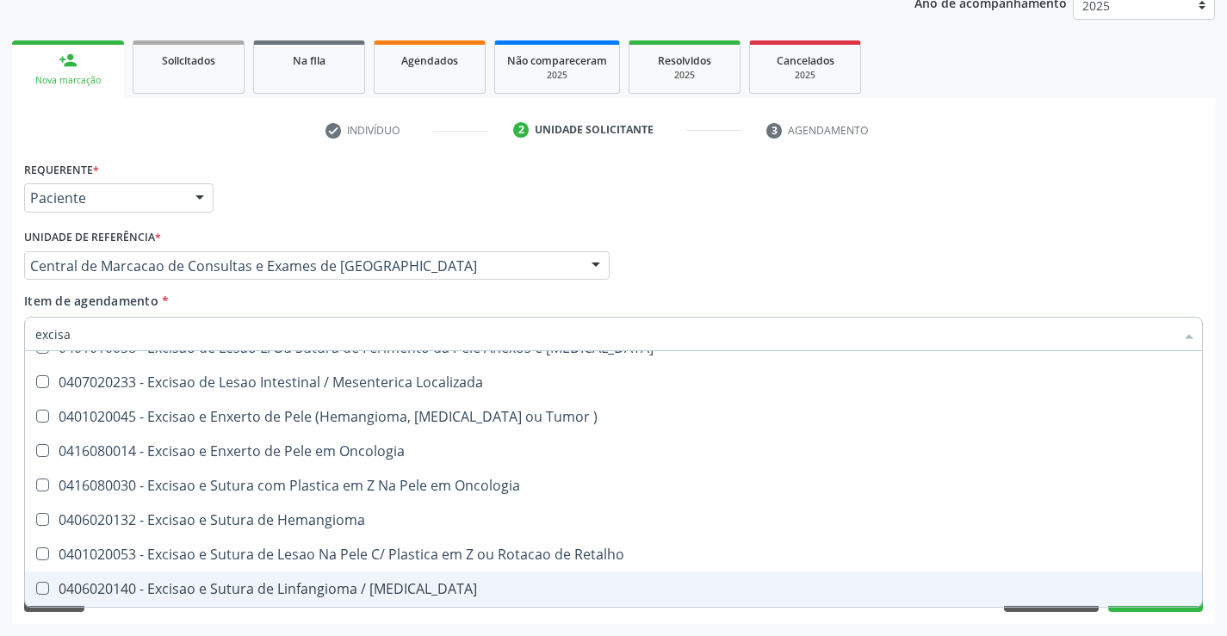
type input "excisao"
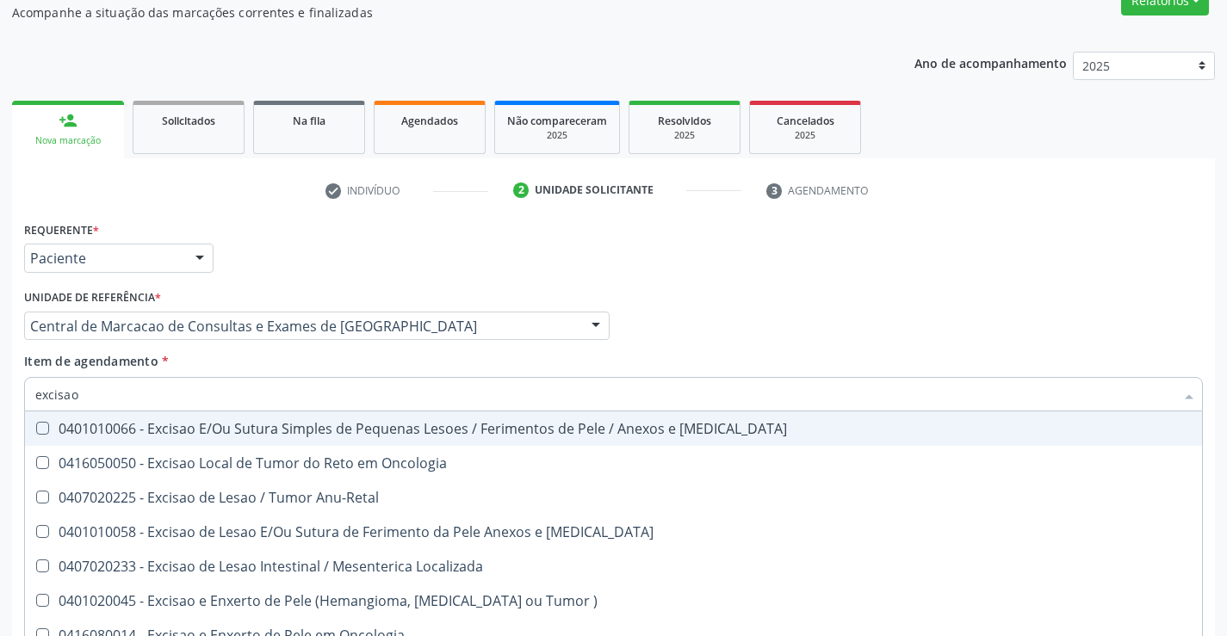
scroll to position [131, 0]
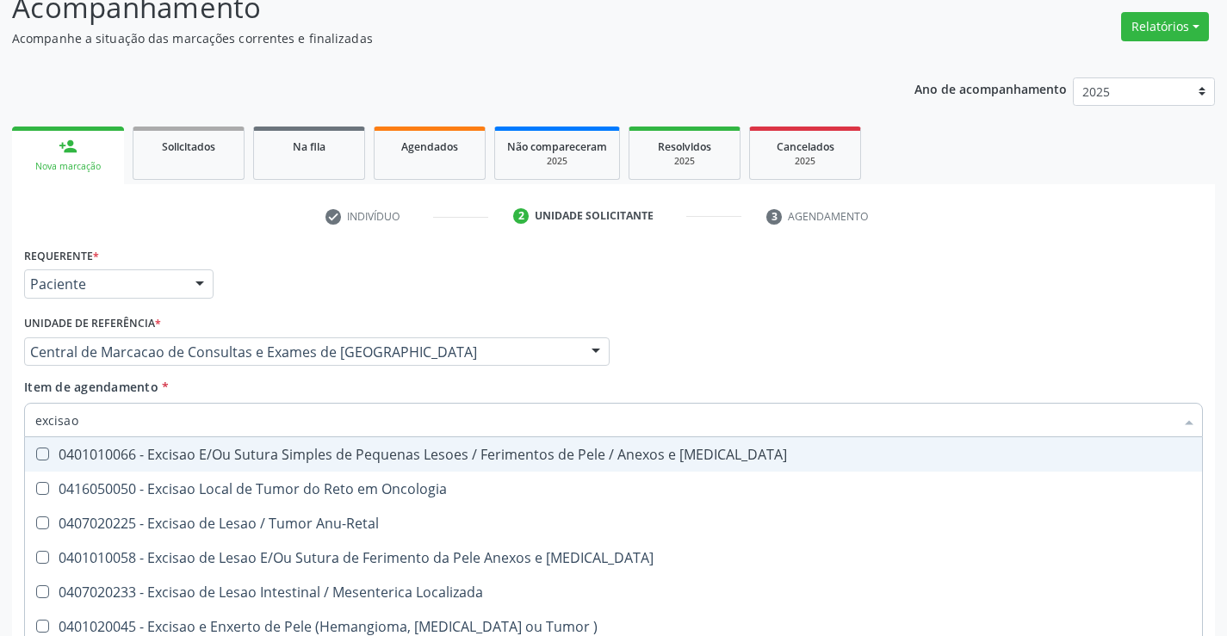
click at [377, 455] on div "0401010066 - Excisao E/Ou Sutura Simples de Pequenas Lesoes / Ferimentos de Pel…" at bounding box center [613, 455] width 1157 height 14
checkbox Mucosa "true"
click at [864, 355] on div "Profissional Solicitante Por favor, selecione a Unidade de Atendimento primeiro…" at bounding box center [614, 344] width 1188 height 67
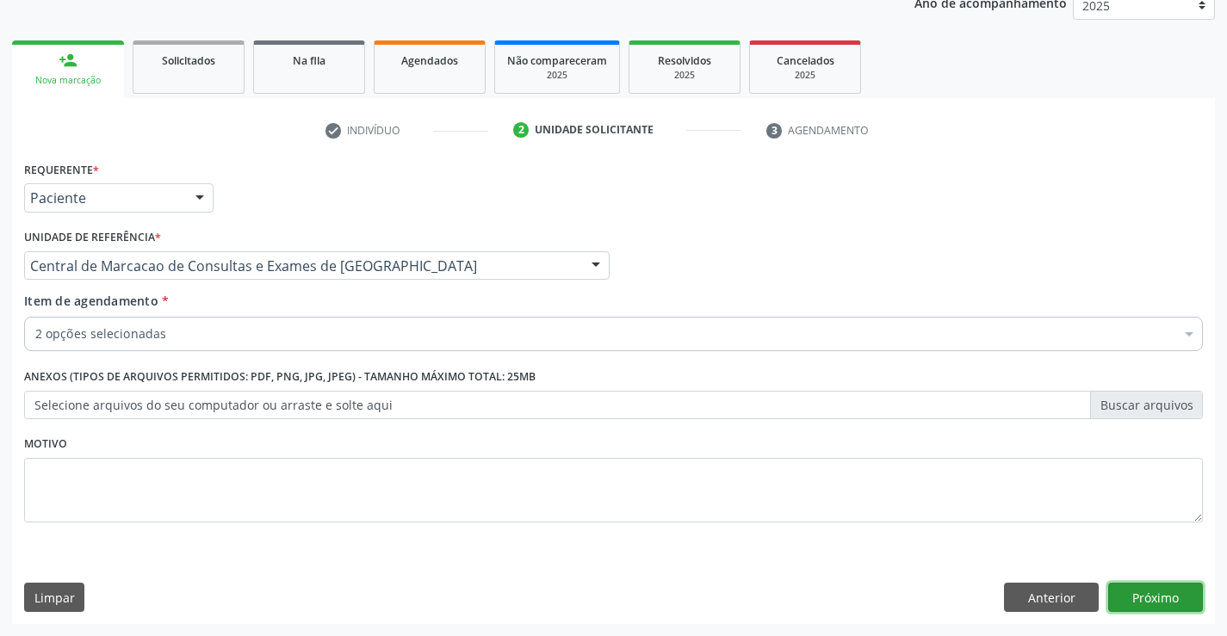
click at [1178, 599] on button "Próximo" at bounding box center [1155, 597] width 95 height 29
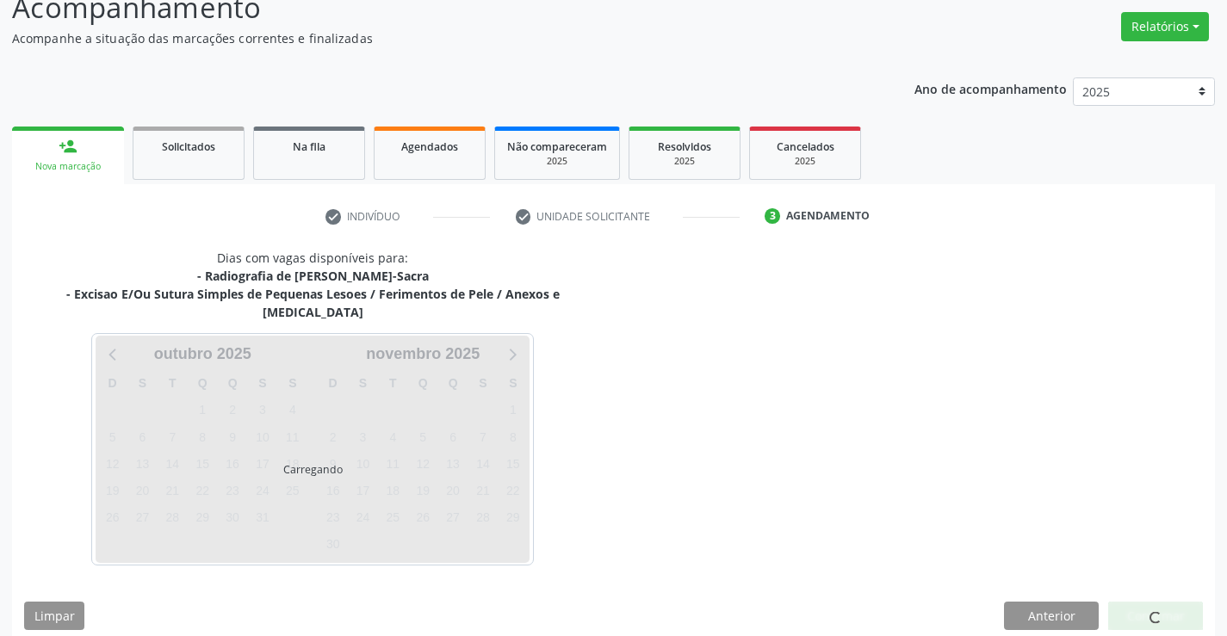
scroll to position [182, 0]
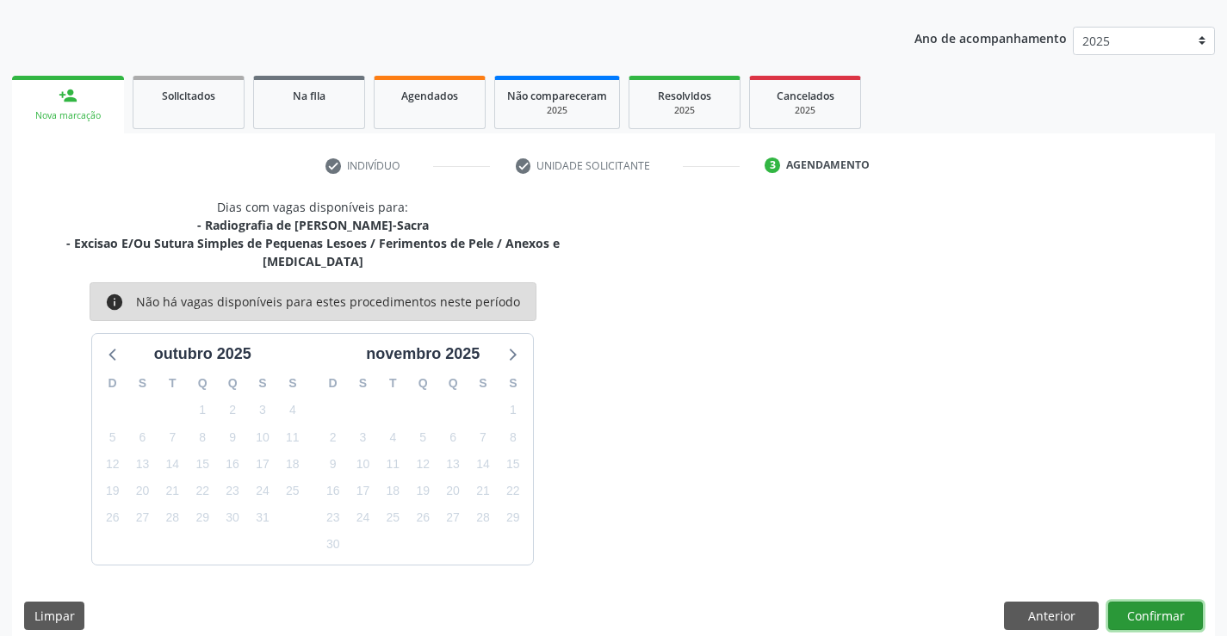
click at [1170, 603] on button "Confirmar" at bounding box center [1155, 616] width 95 height 29
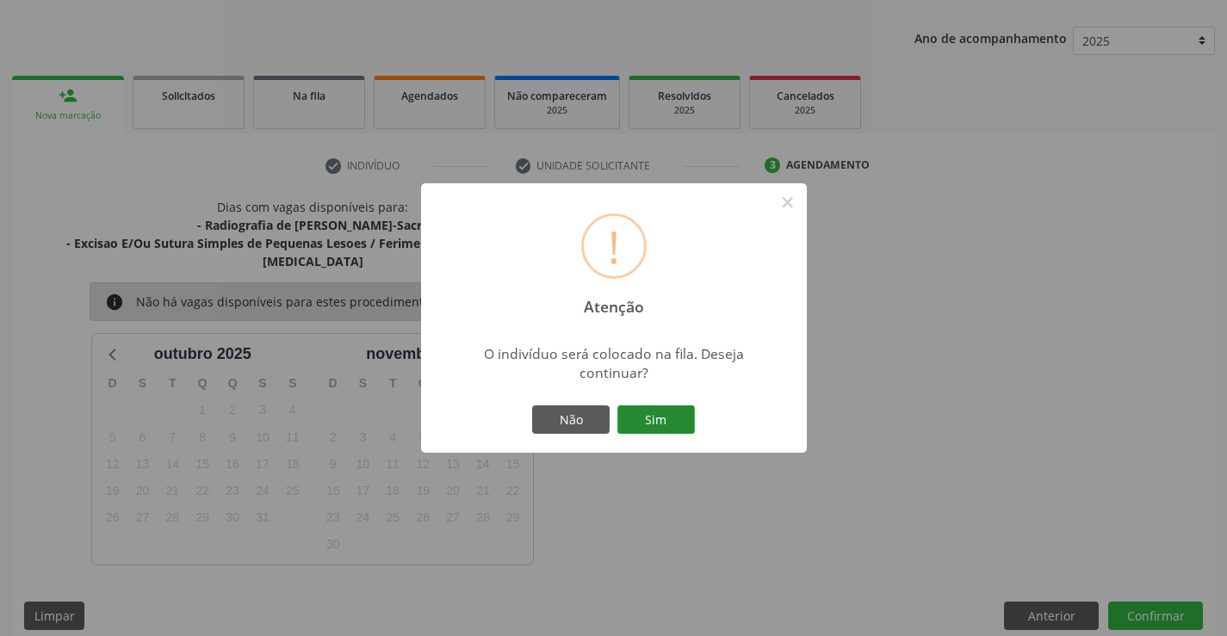
click at [653, 419] on button "Sim" at bounding box center [656, 420] width 78 height 29
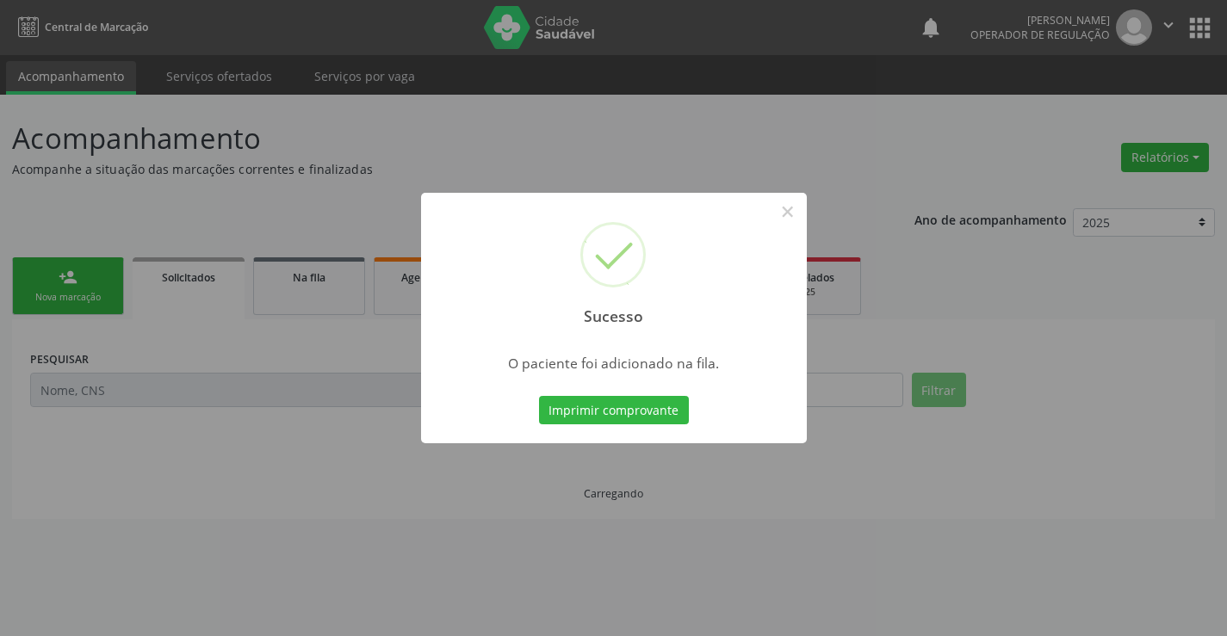
scroll to position [0, 0]
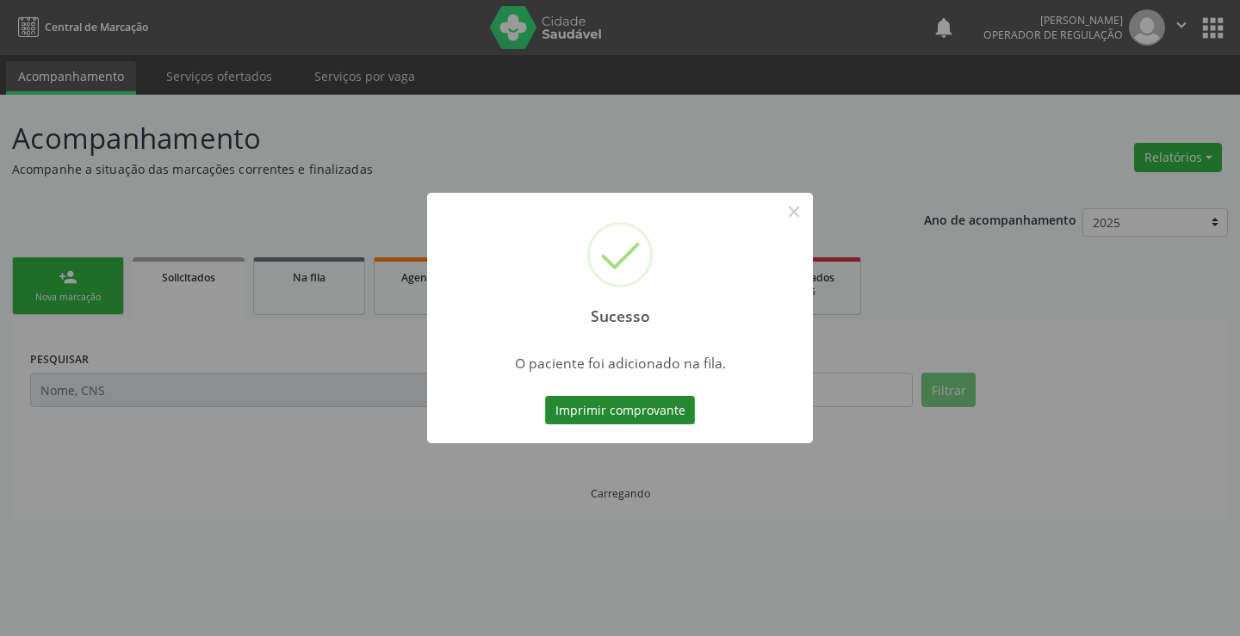
click at [681, 407] on button "Imprimir comprovante" at bounding box center [620, 410] width 150 height 29
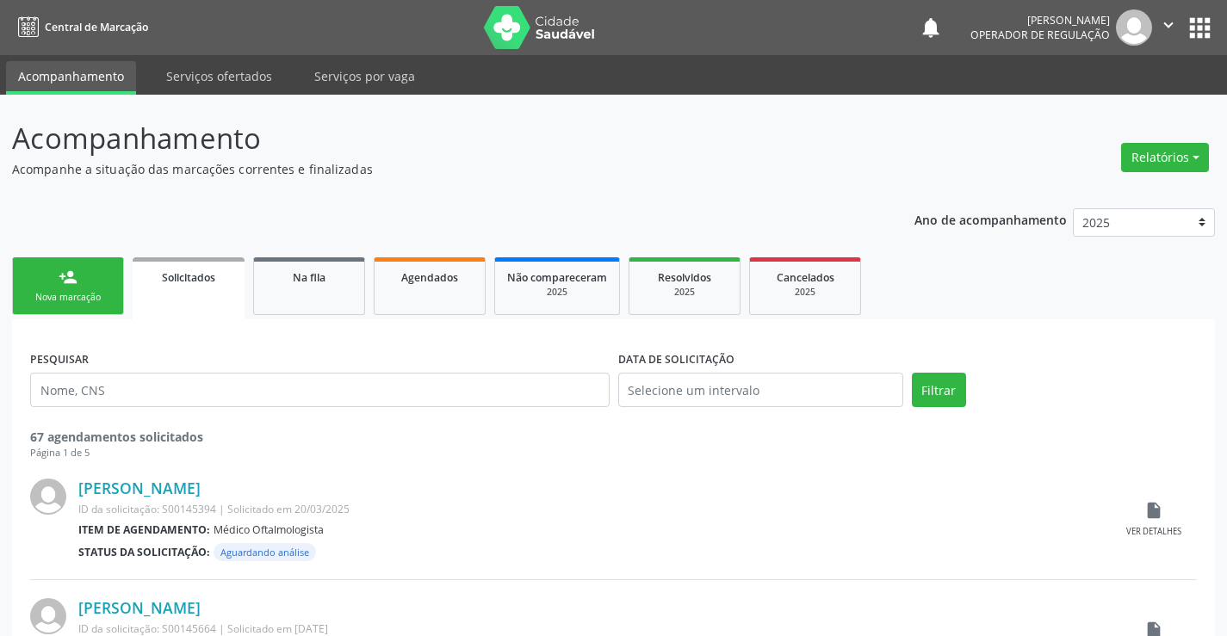
click at [59, 278] on div "person_add" at bounding box center [68, 277] width 19 height 19
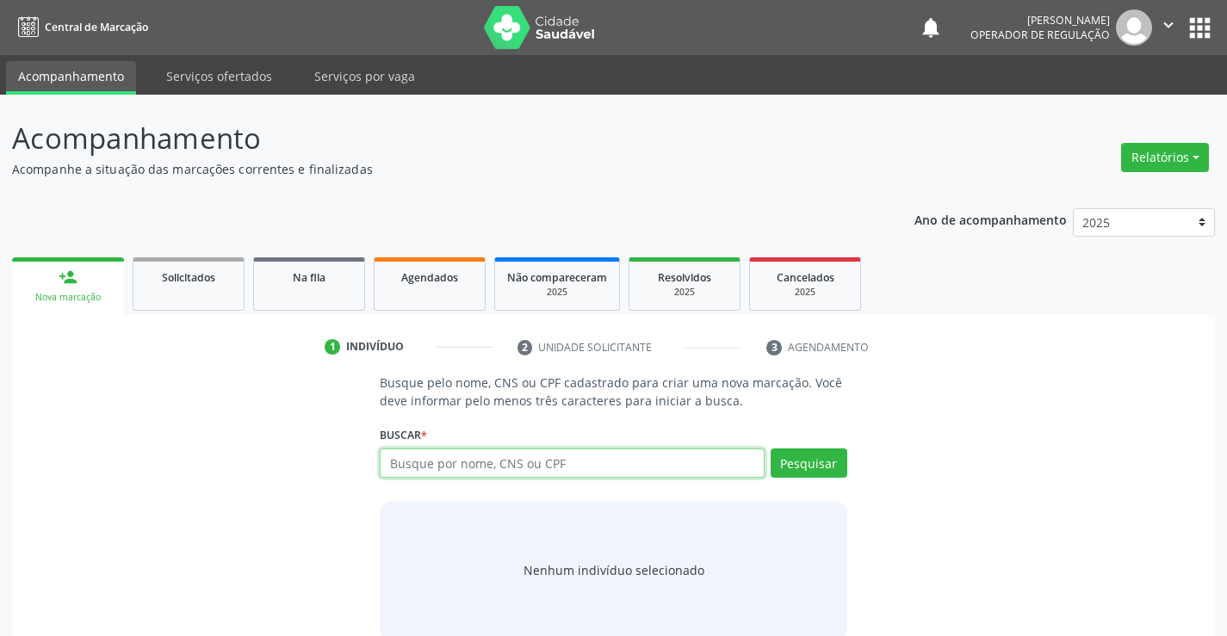
click at [481, 472] on input "text" at bounding box center [572, 463] width 384 height 29
type input "709800088866891"
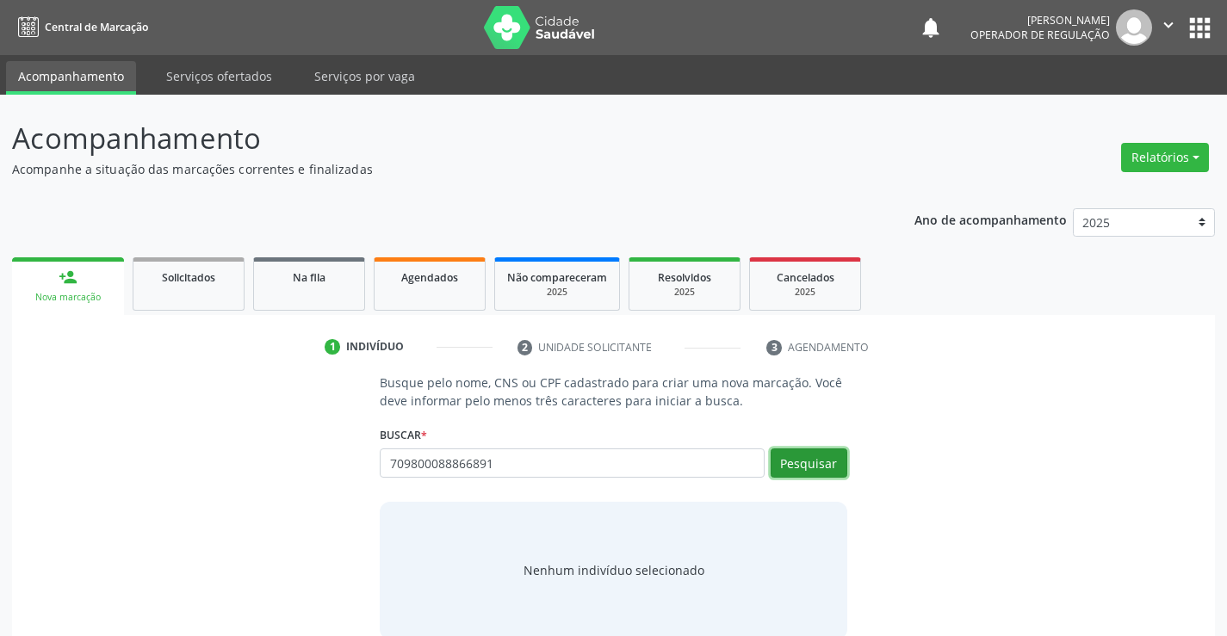
click at [791, 457] on button "Pesquisar" at bounding box center [809, 463] width 77 height 29
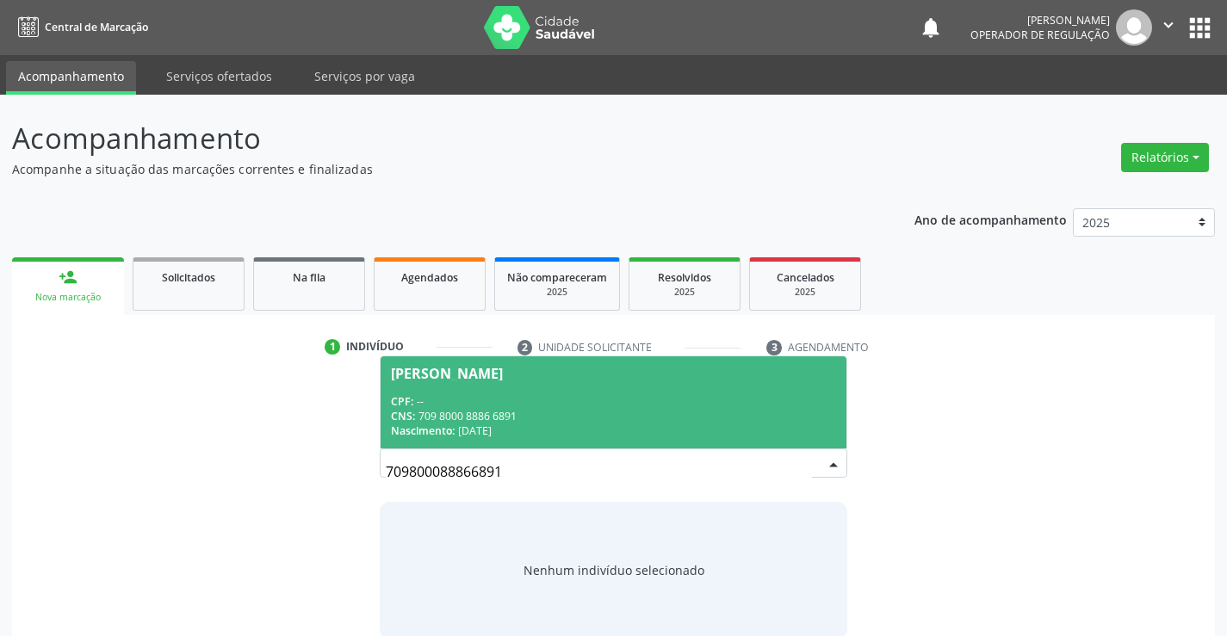
click at [664, 425] on div "Nascimento: 14/04/2025" at bounding box center [613, 431] width 444 height 15
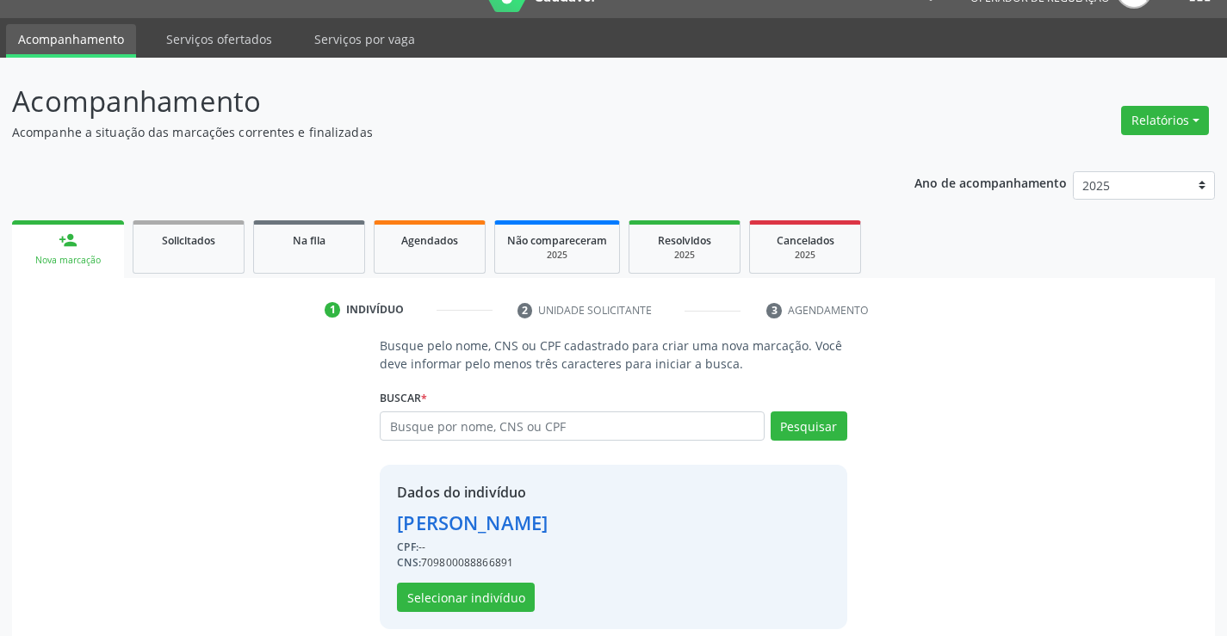
scroll to position [54, 0]
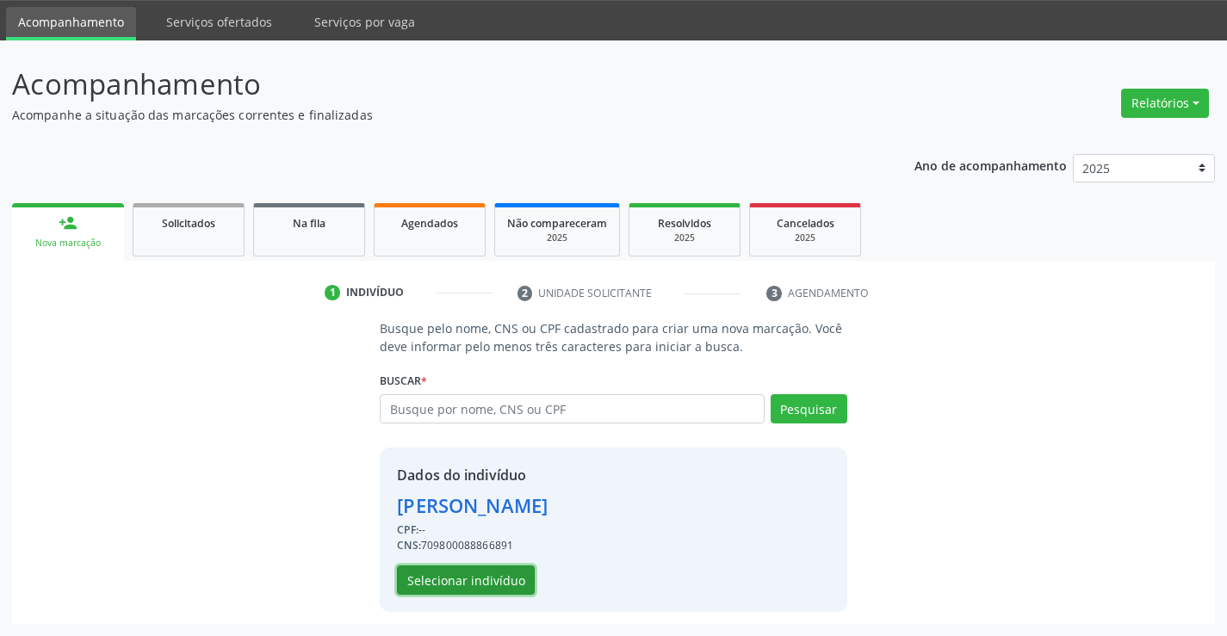
click at [499, 566] on button "Selecionar indivíduo" at bounding box center [466, 580] width 138 height 29
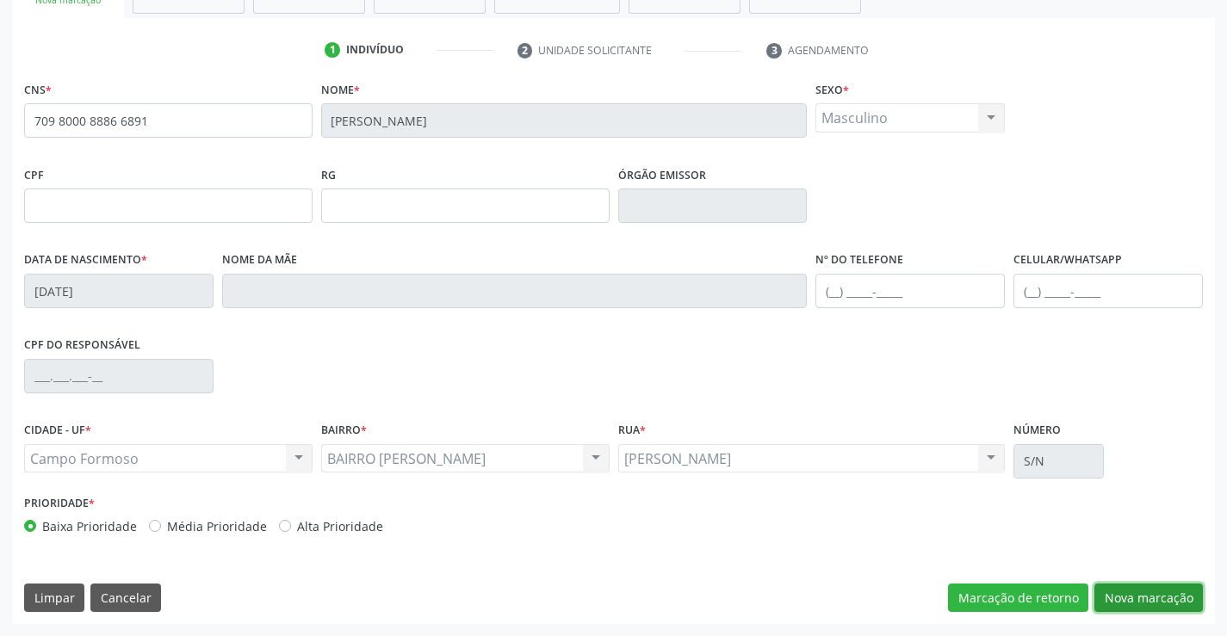
click at [1130, 588] on button "Nova marcação" at bounding box center [1149, 598] width 109 height 29
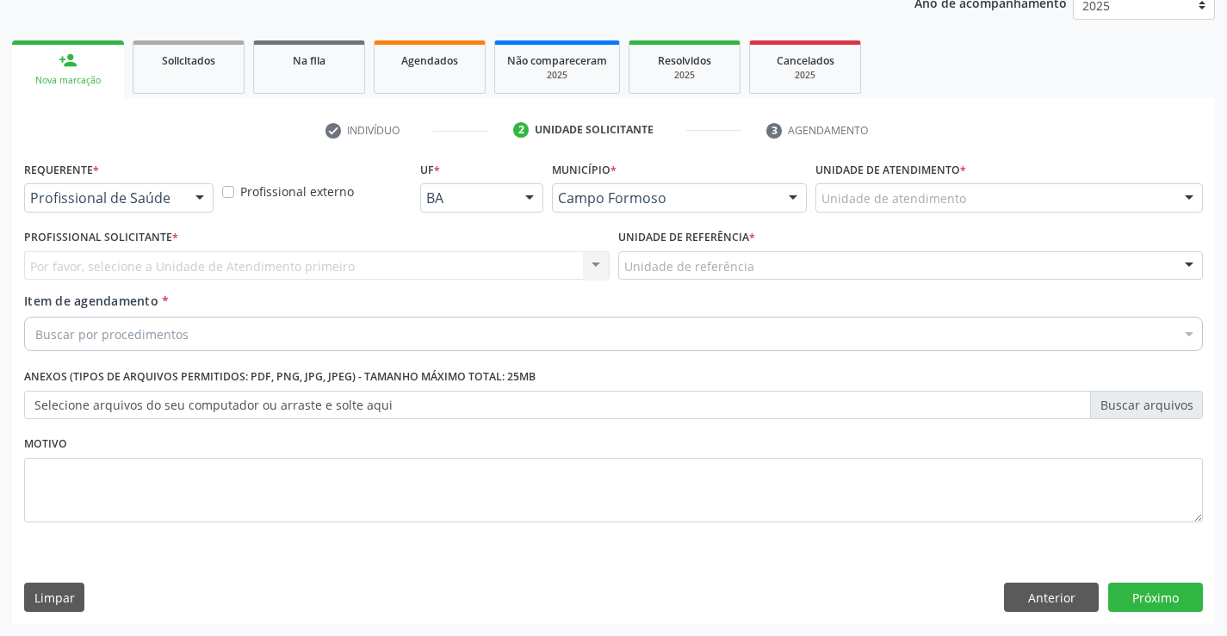
click at [208, 207] on div at bounding box center [200, 198] width 26 height 29
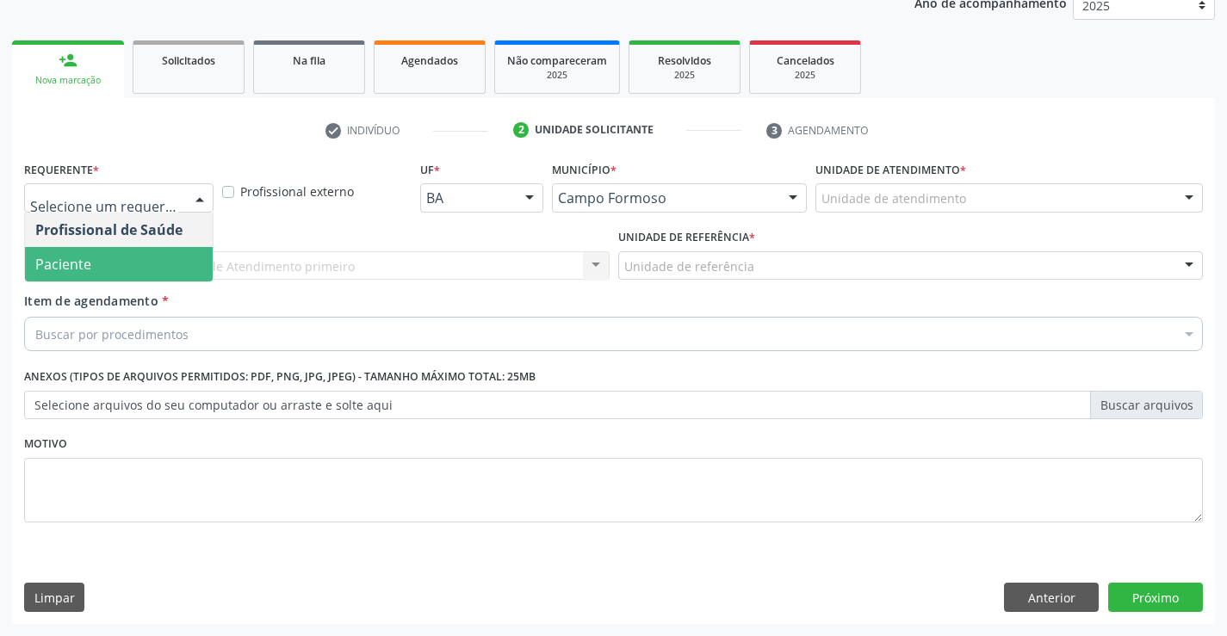
drag, startPoint x: 105, startPoint y: 286, endPoint x: 153, endPoint y: 268, distance: 51.5
click at [105, 287] on div "Profissional Solicitante * Por favor, selecione a Unidade de Atendimento primei…" at bounding box center [317, 258] width 594 height 67
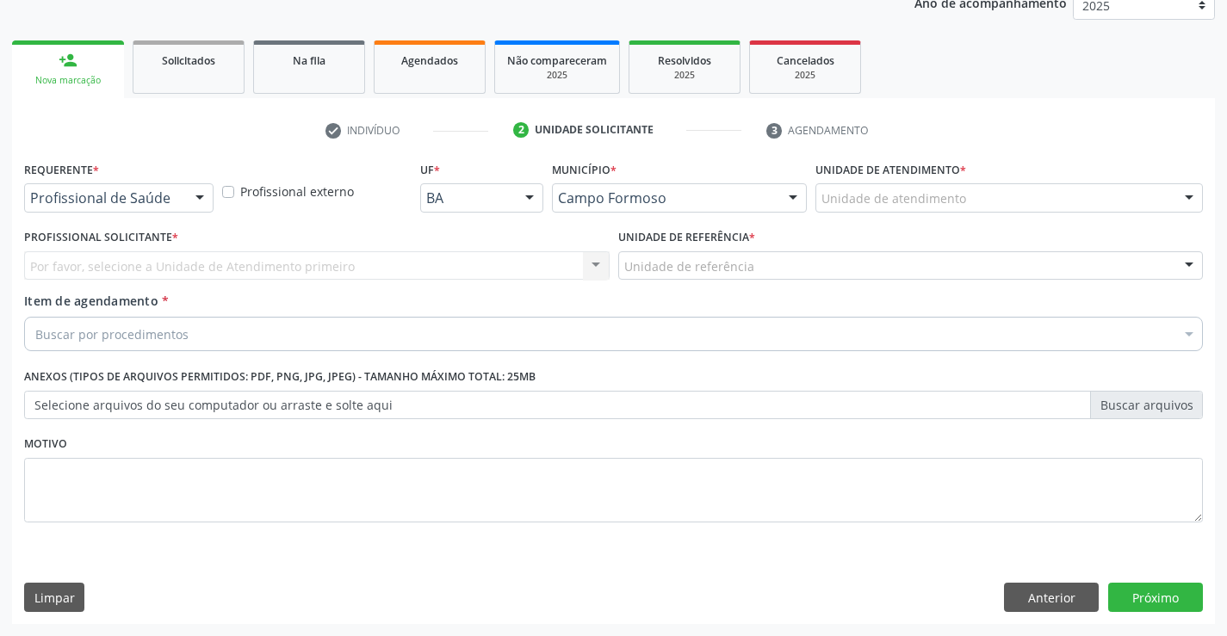
click at [192, 203] on div at bounding box center [200, 198] width 26 height 29
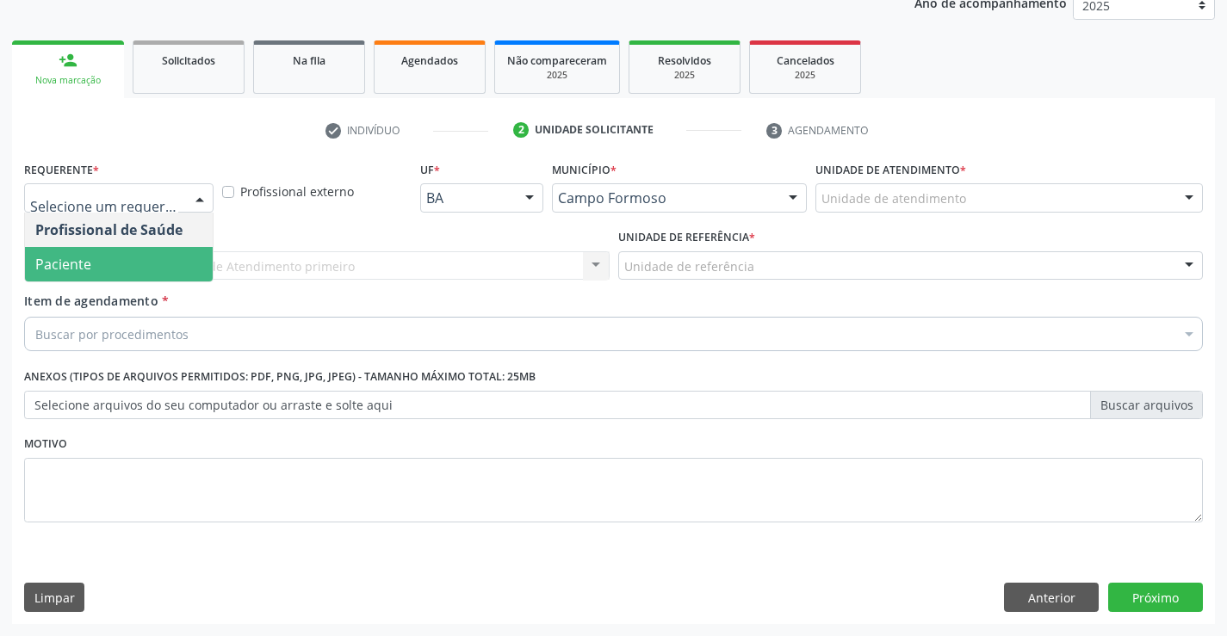
click at [174, 256] on span "Paciente" at bounding box center [119, 264] width 188 height 34
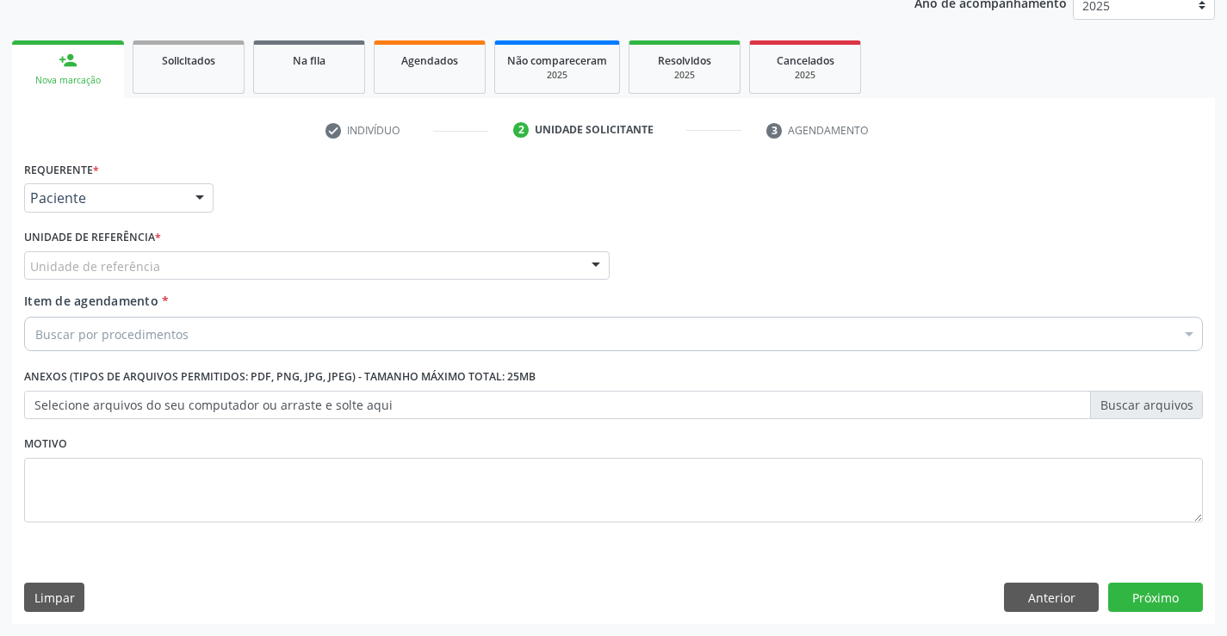
click at [259, 276] on div "Unidade de referência" at bounding box center [317, 265] width 586 height 29
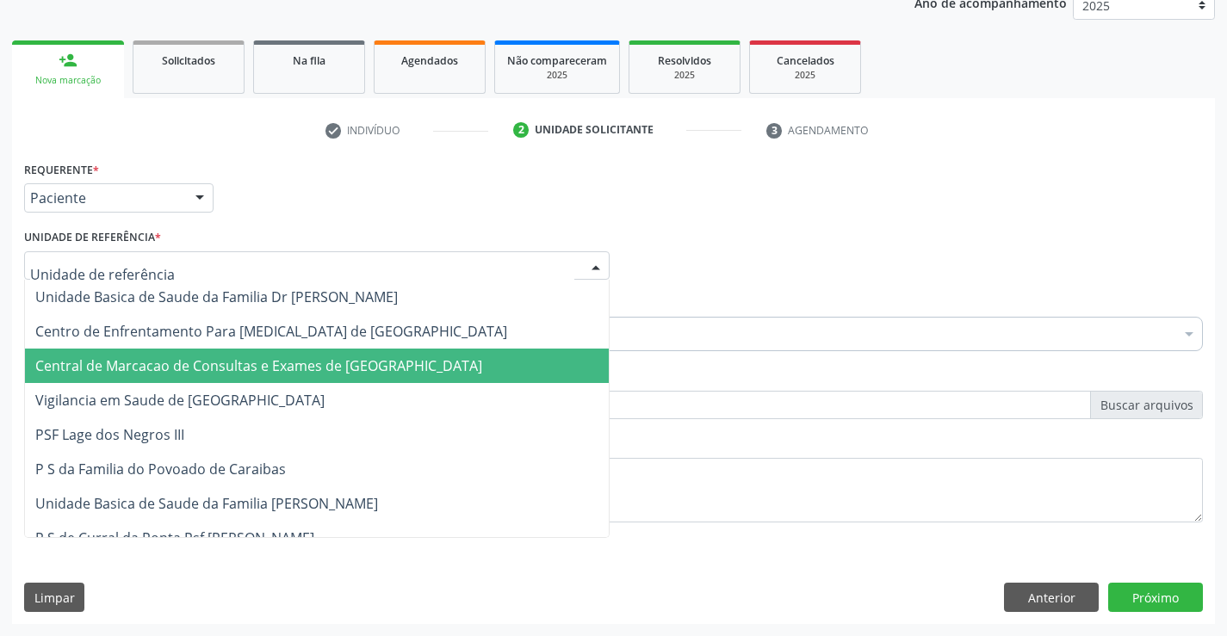
click at [279, 357] on span "Central de Marcacao de Consultas e Exames de [GEOGRAPHIC_DATA]" at bounding box center [258, 366] width 447 height 19
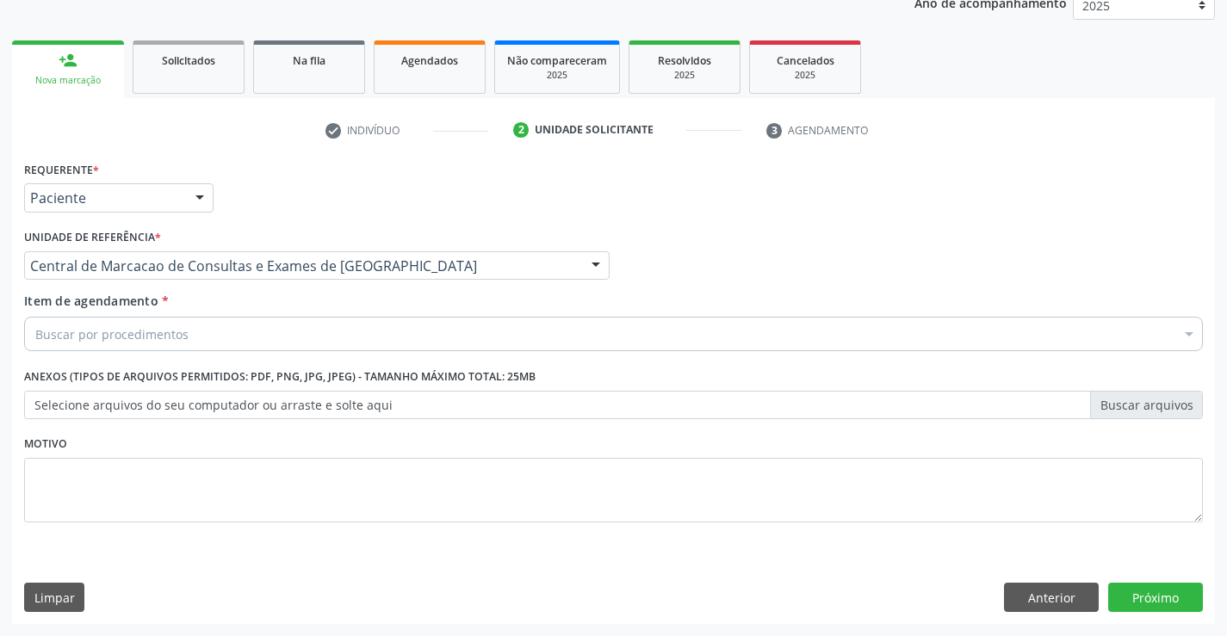
click at [325, 329] on div "Buscar por procedimentos" at bounding box center [613, 334] width 1179 height 34
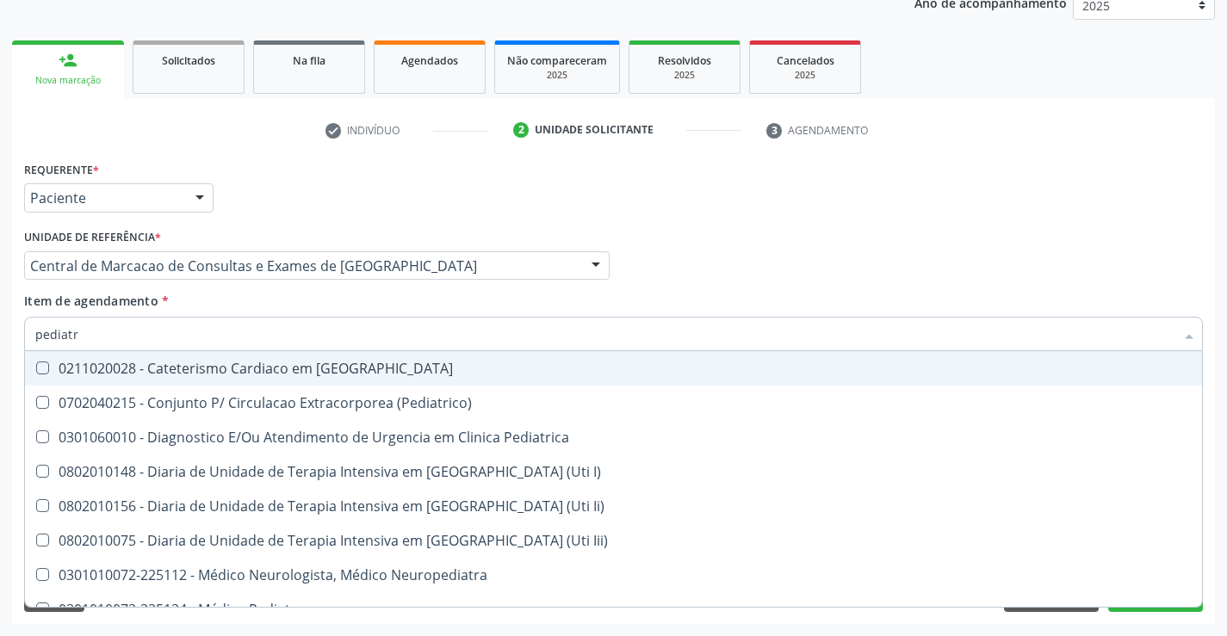
type input "pediatra"
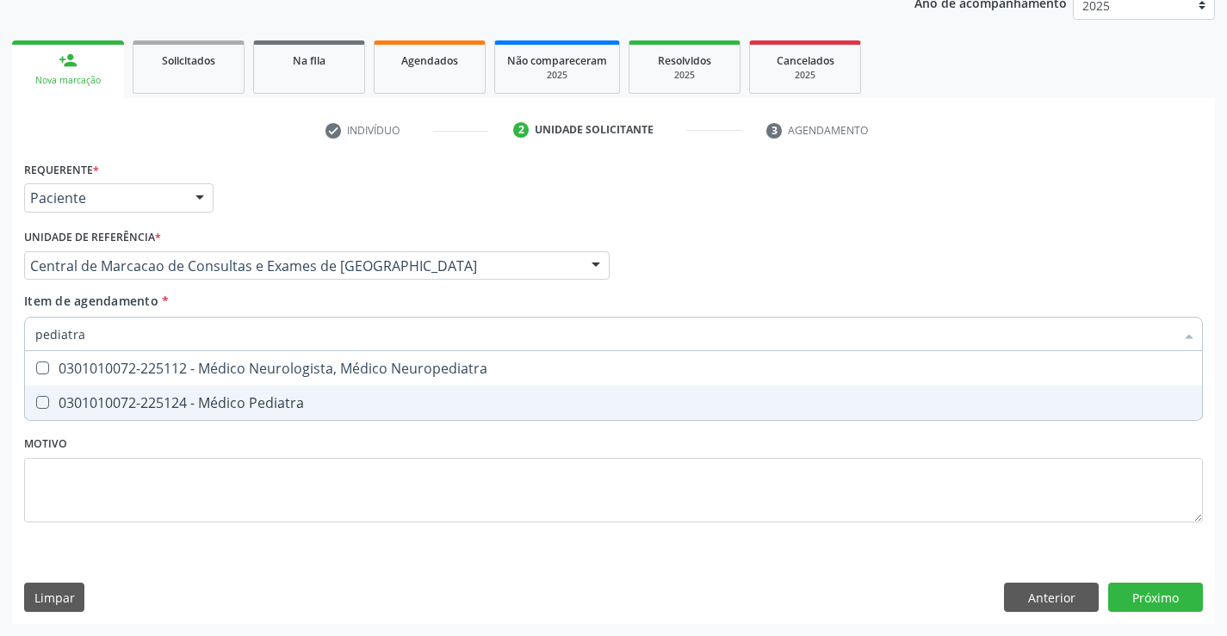
click at [477, 405] on div "0301010072-225124 - Médico Pediatra" at bounding box center [613, 403] width 1157 height 14
checkbox Pediatra "true"
click at [1150, 603] on div "Requerente * Paciente Profissional de Saúde Paciente Nenhum resultado encontrad…" at bounding box center [613, 391] width 1203 height 468
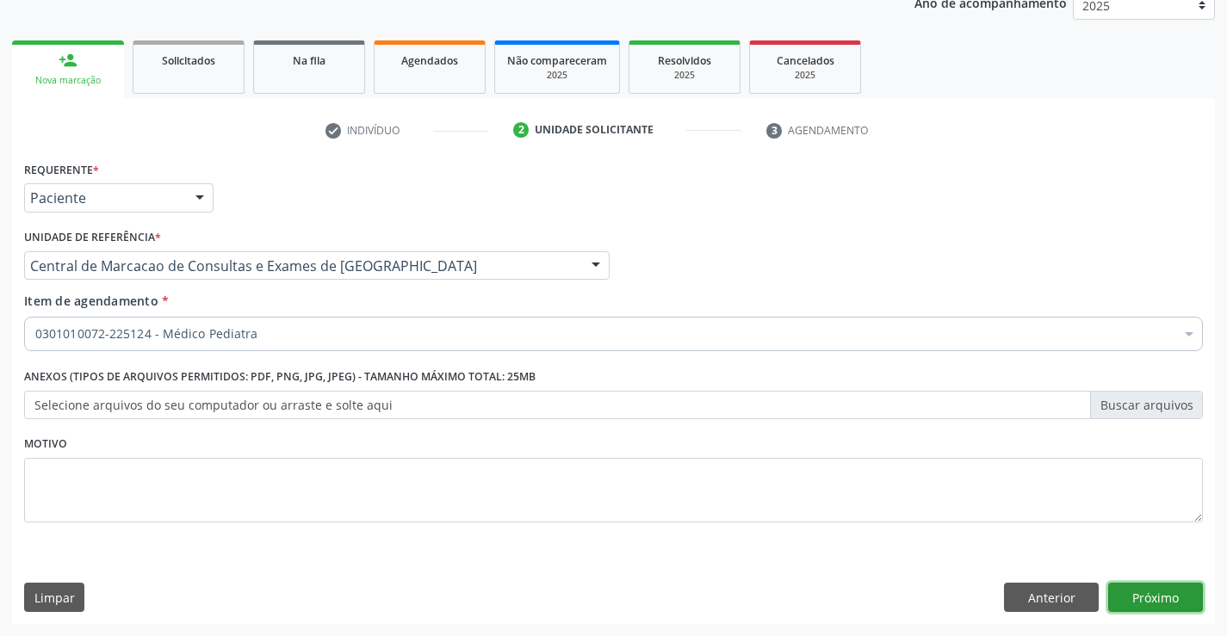
click at [1114, 591] on button "Próximo" at bounding box center [1155, 597] width 95 height 29
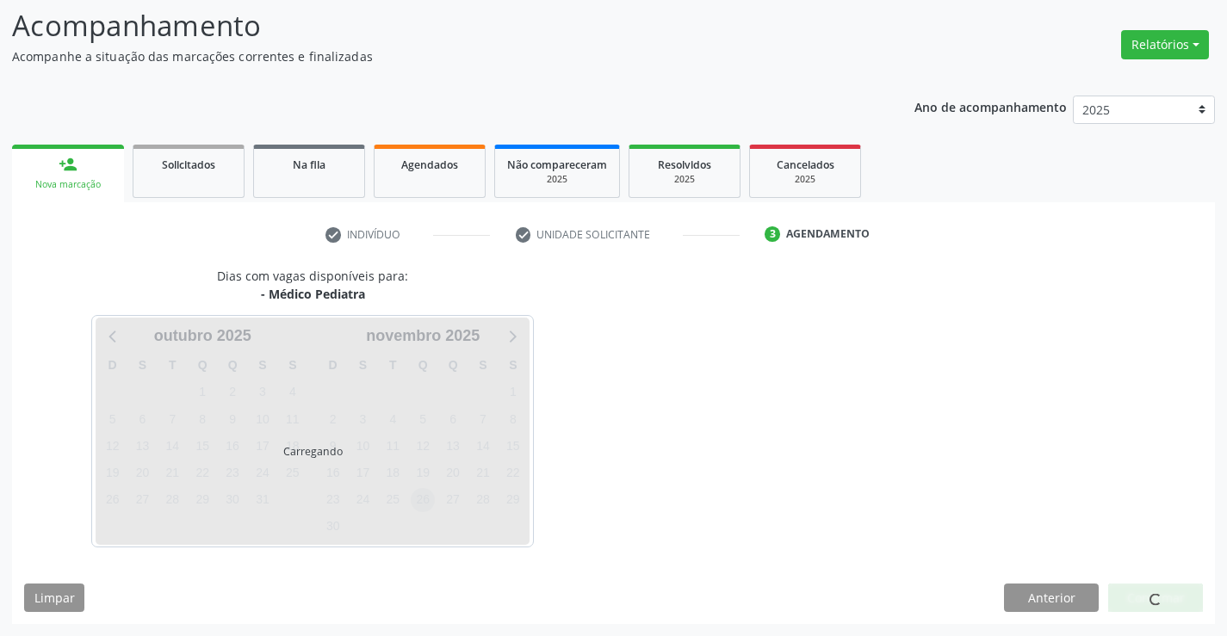
scroll to position [113, 0]
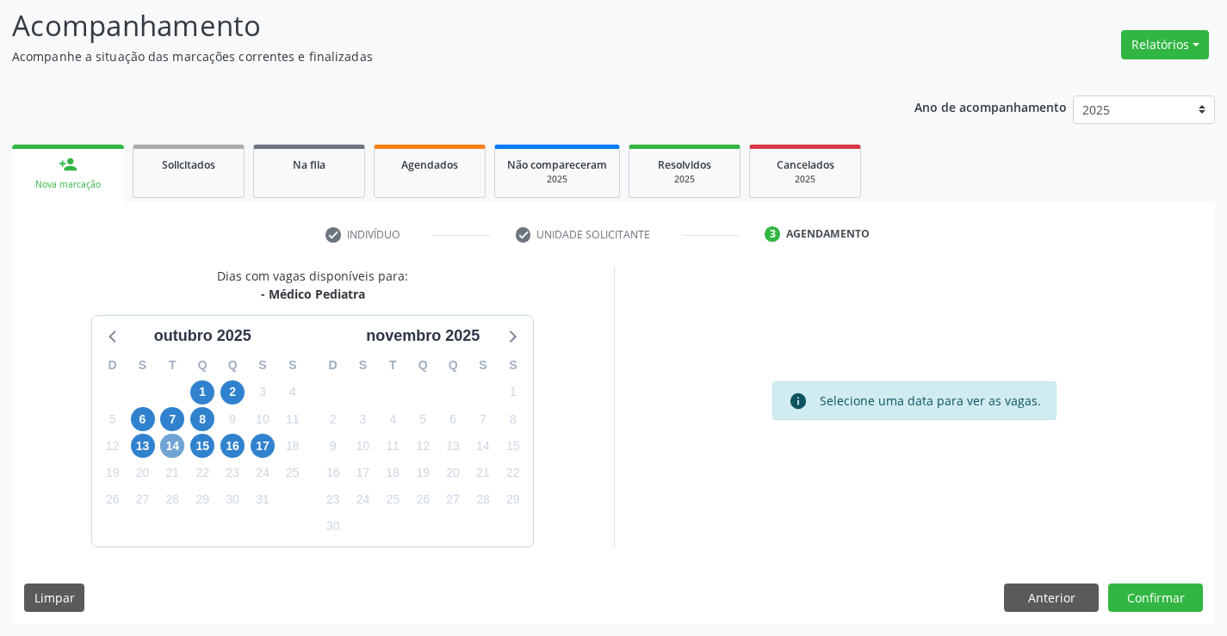
click at [177, 449] on span "14" at bounding box center [172, 446] width 24 height 24
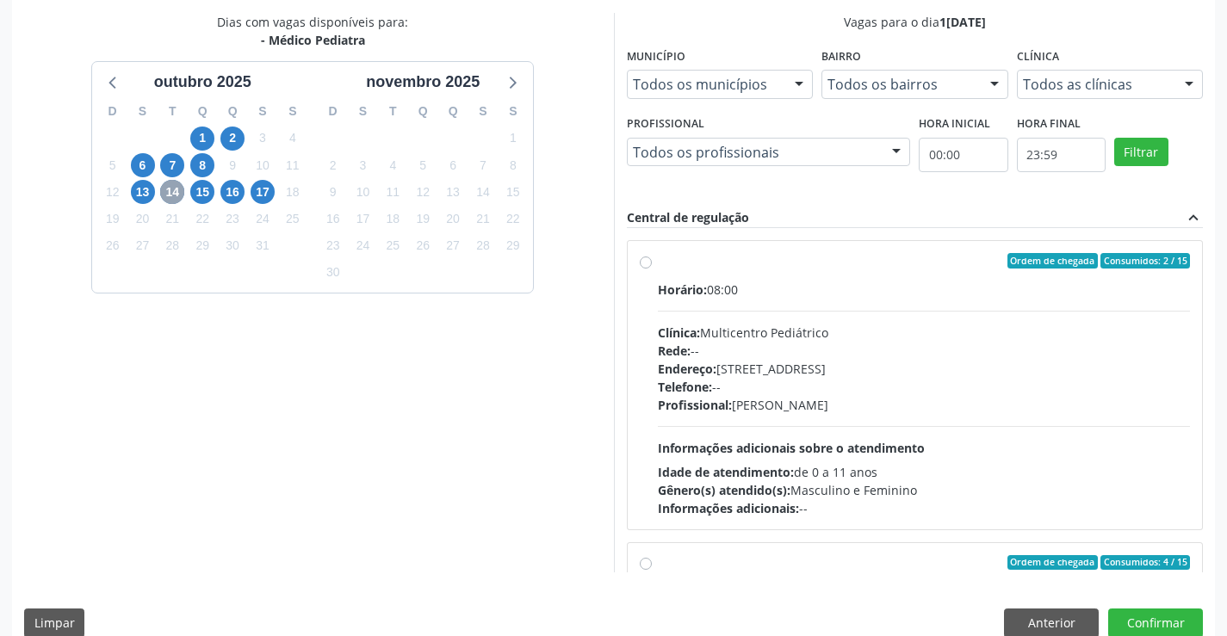
scroll to position [393, 0]
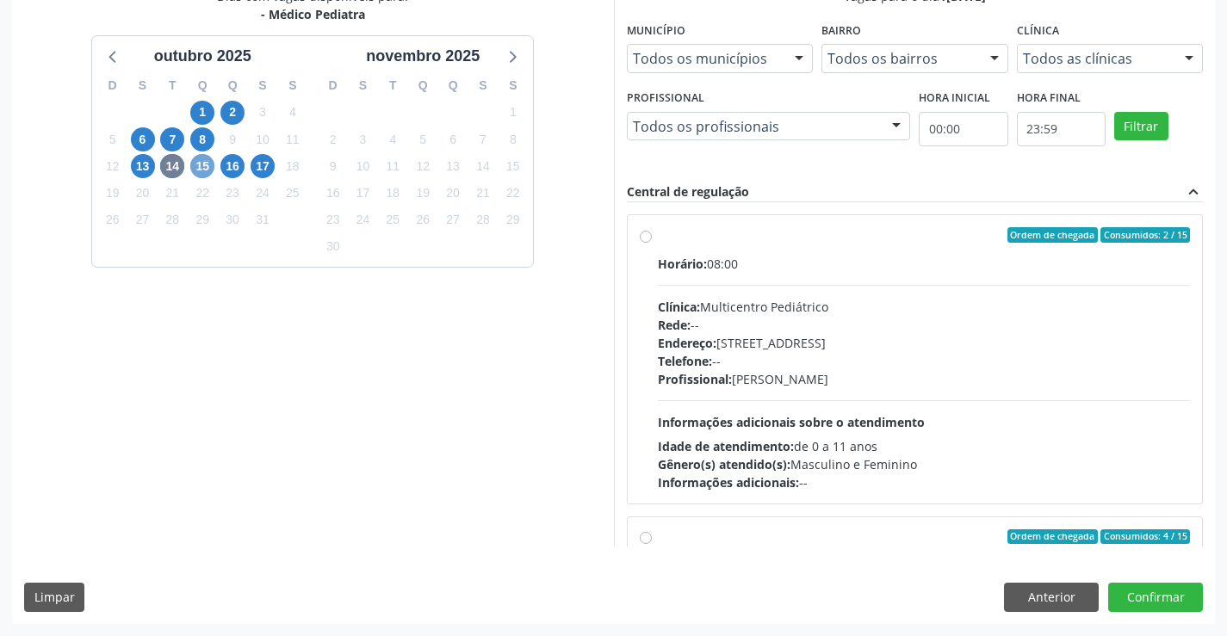
click at [198, 160] on span "15" at bounding box center [202, 166] width 24 height 24
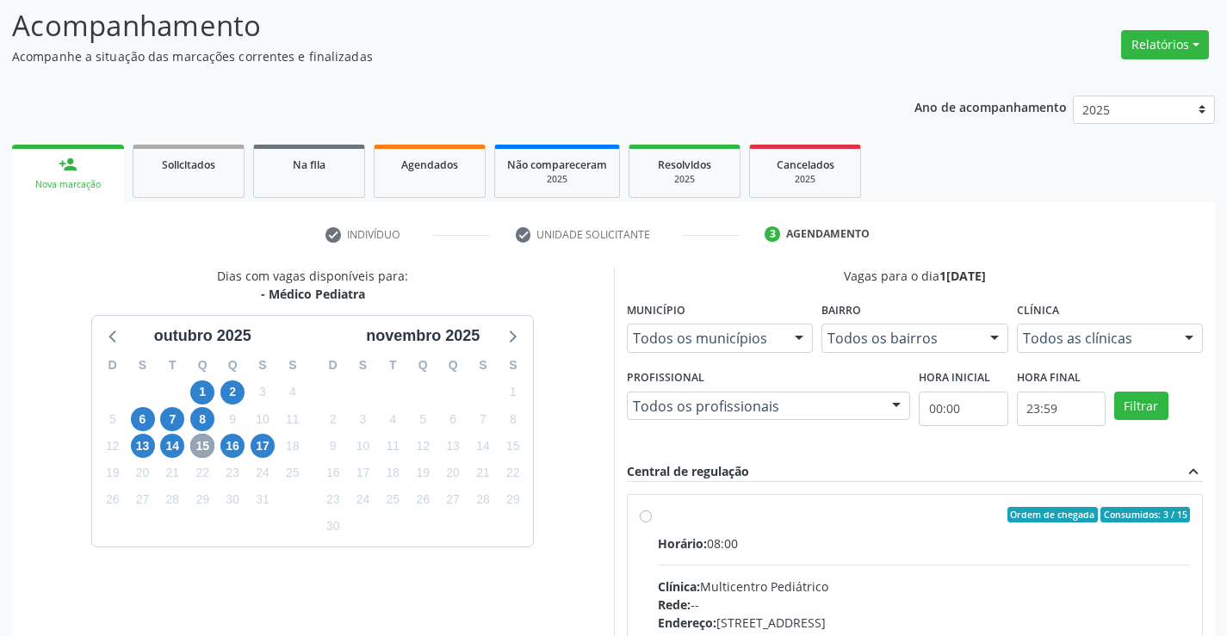
scroll to position [362, 0]
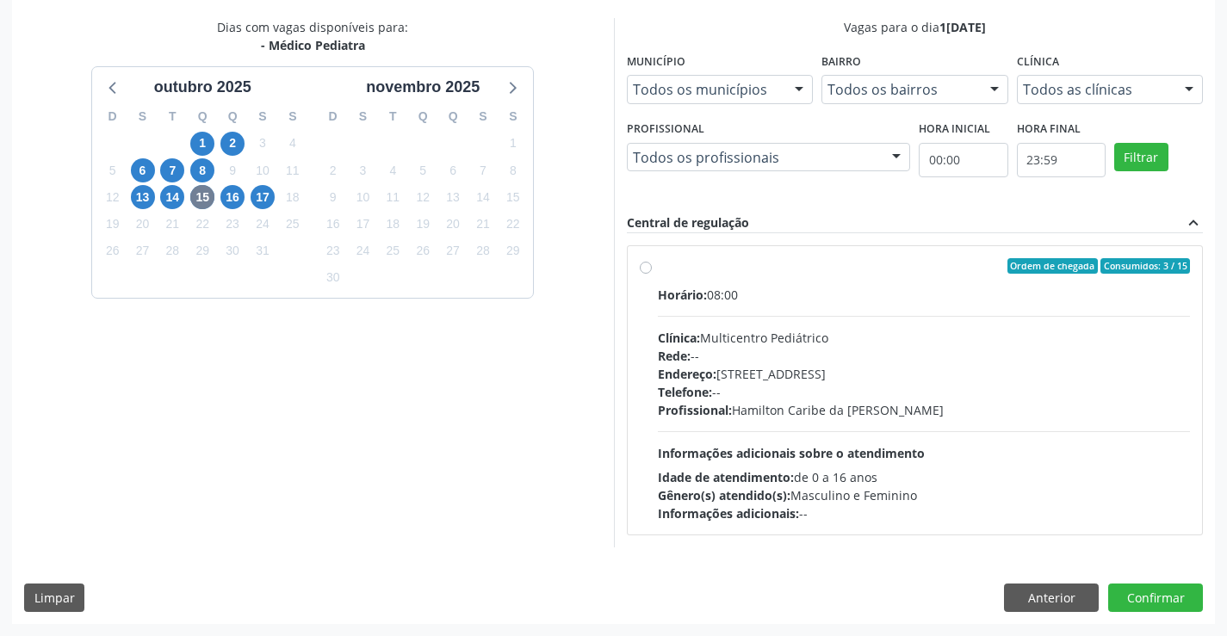
click at [806, 365] on div "Endereço: Antigo Casa Grande, nº 37, Centro, Campo Formoso - BA" at bounding box center [924, 374] width 533 height 18
click at [652, 274] on input "Ordem de chegada Consumidos: 3 / 15 Horário: 08:00 Clínica: Multicentro Pediátr…" at bounding box center [646, 266] width 12 height 16
radio input "true"
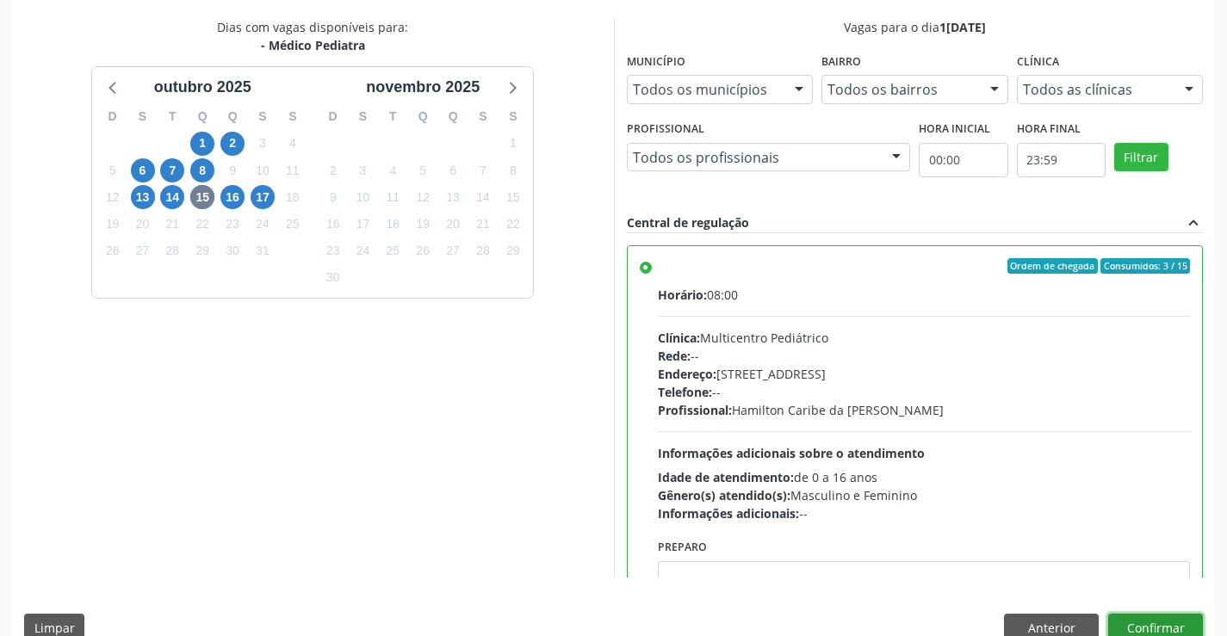
click at [1151, 626] on button "Confirmar" at bounding box center [1155, 628] width 95 height 29
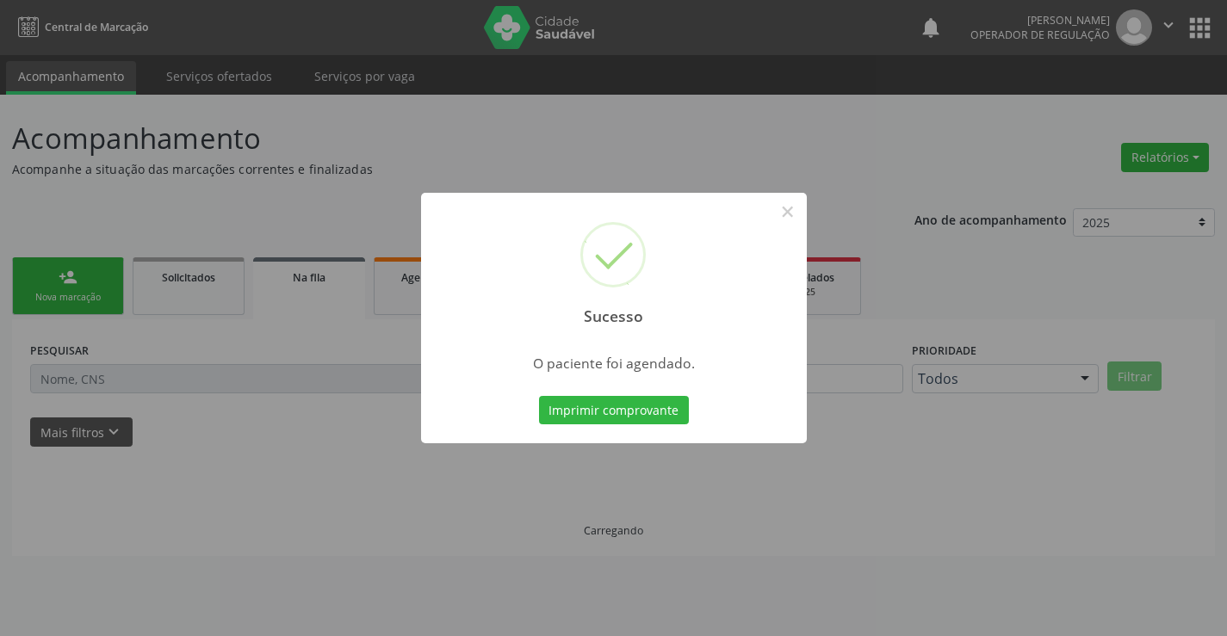
scroll to position [0, 0]
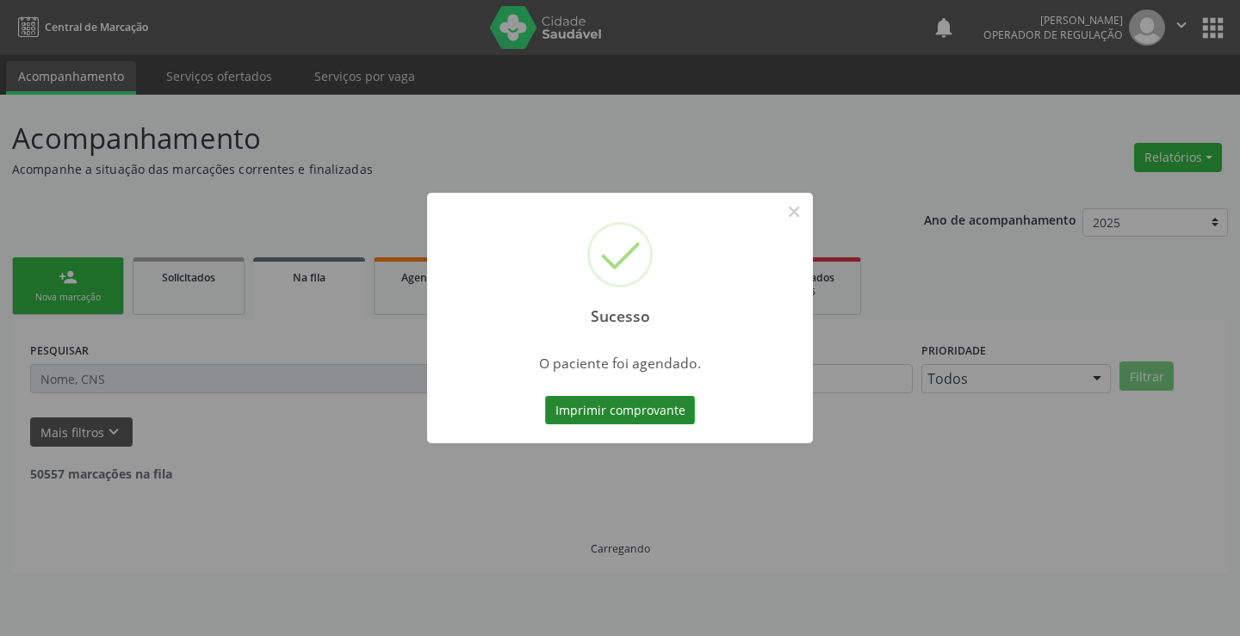
click at [629, 406] on button "Imprimir comprovante" at bounding box center [620, 410] width 150 height 29
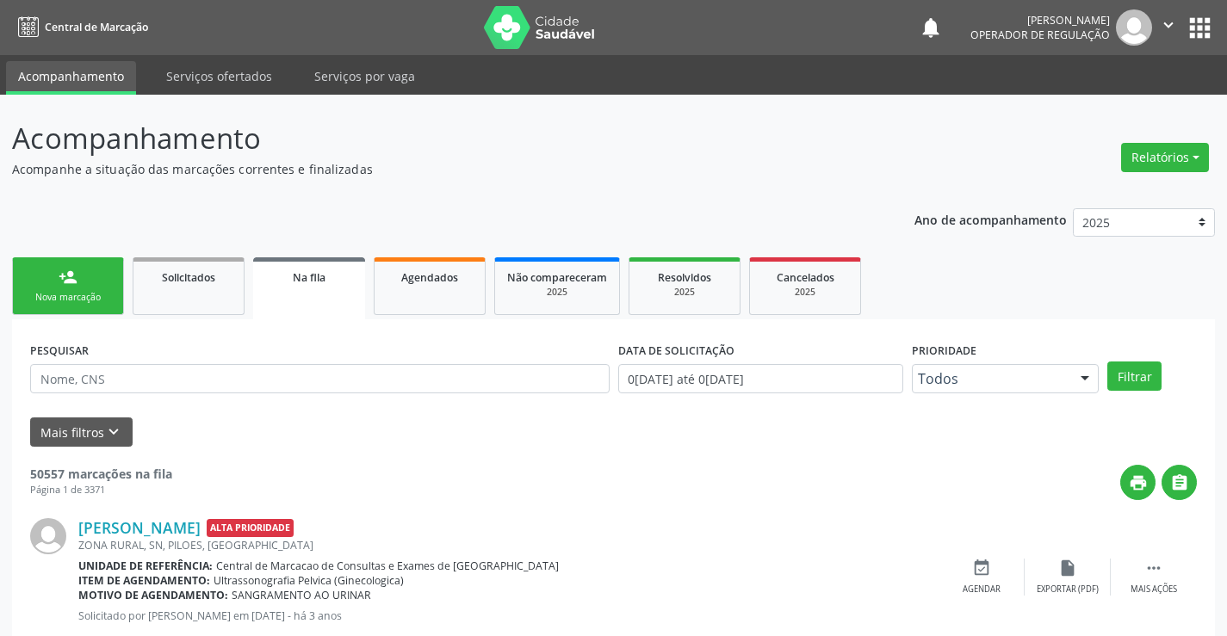
click at [96, 264] on link "person_add Nova marcação" at bounding box center [68, 287] width 112 height 58
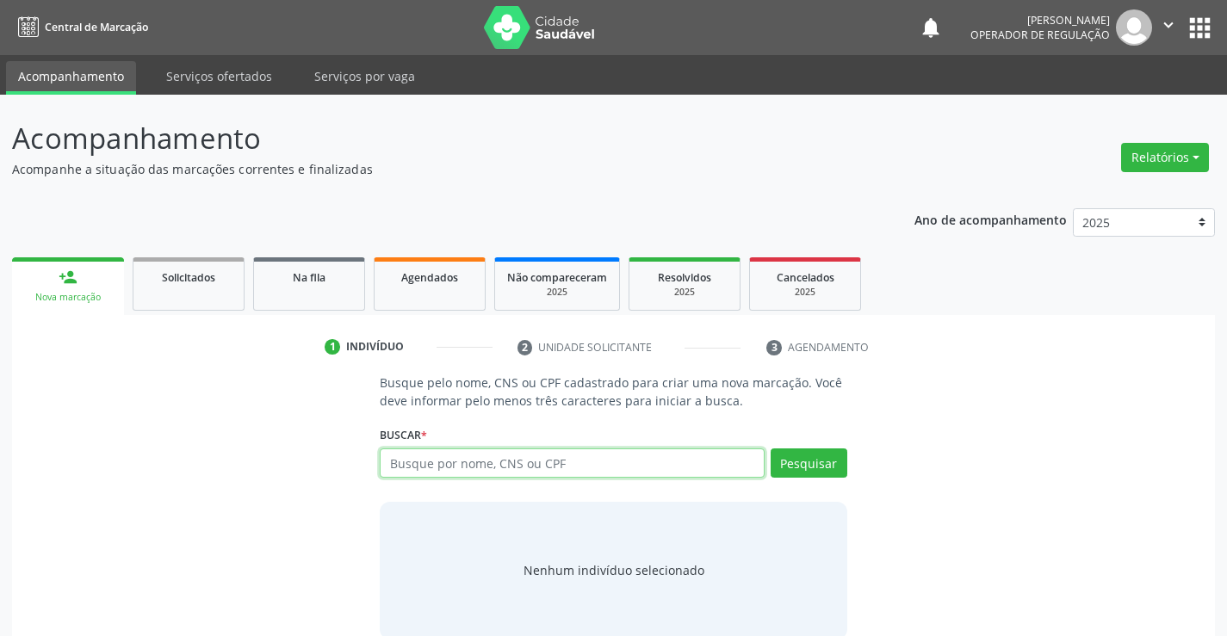
click at [427, 462] on input "text" at bounding box center [572, 463] width 384 height 29
click at [433, 475] on input "text" at bounding box center [572, 463] width 384 height 29
type input "705802440415934"
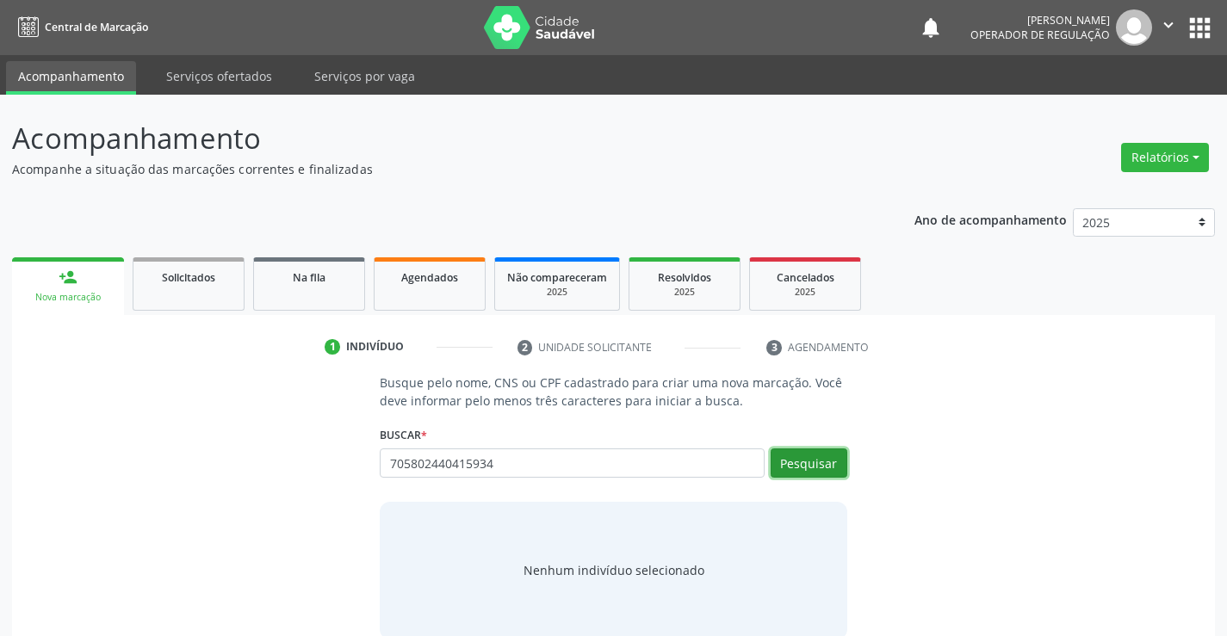
click at [775, 469] on button "Pesquisar" at bounding box center [809, 463] width 77 height 29
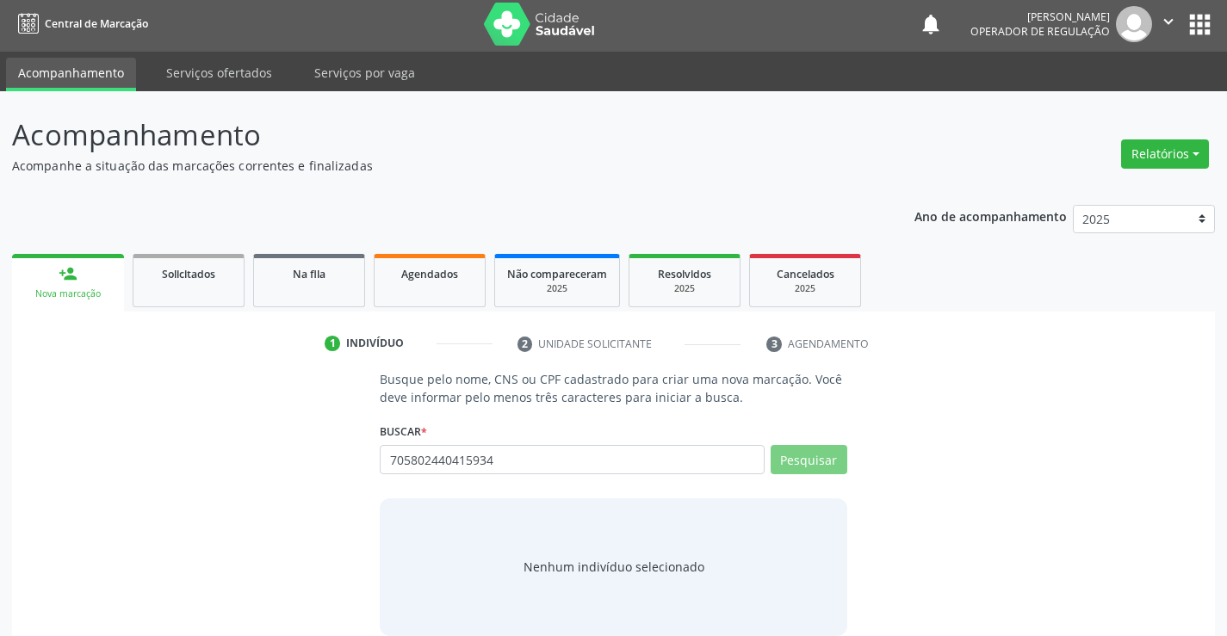
scroll to position [28, 0]
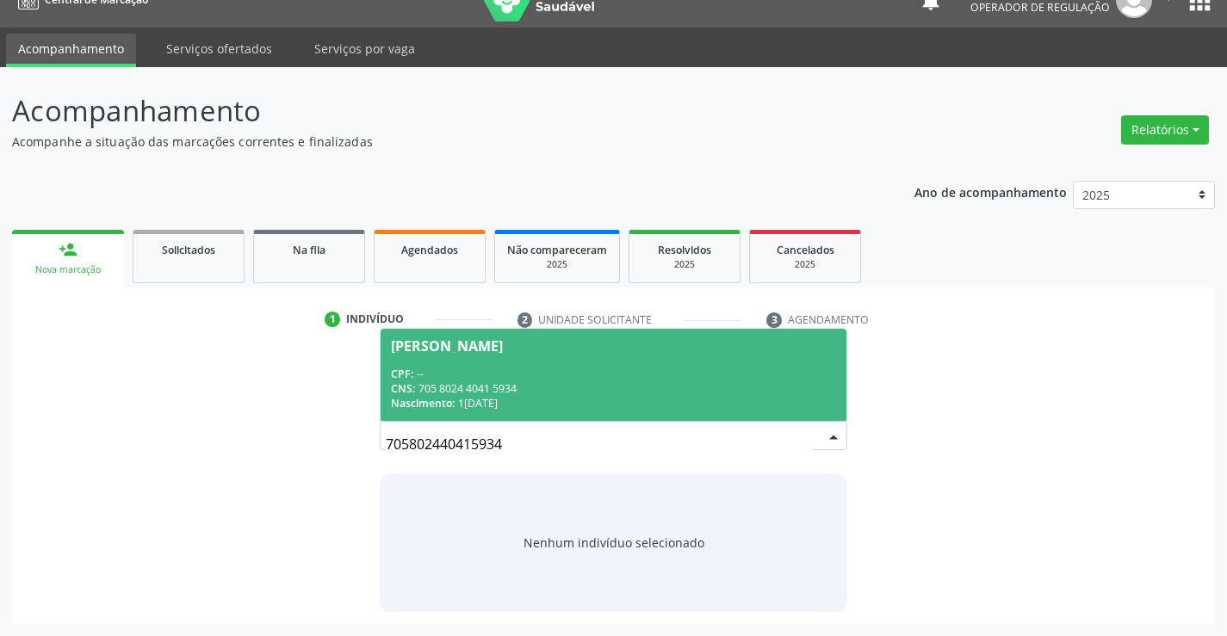
click at [475, 368] on div "CPF: --" at bounding box center [613, 374] width 444 height 15
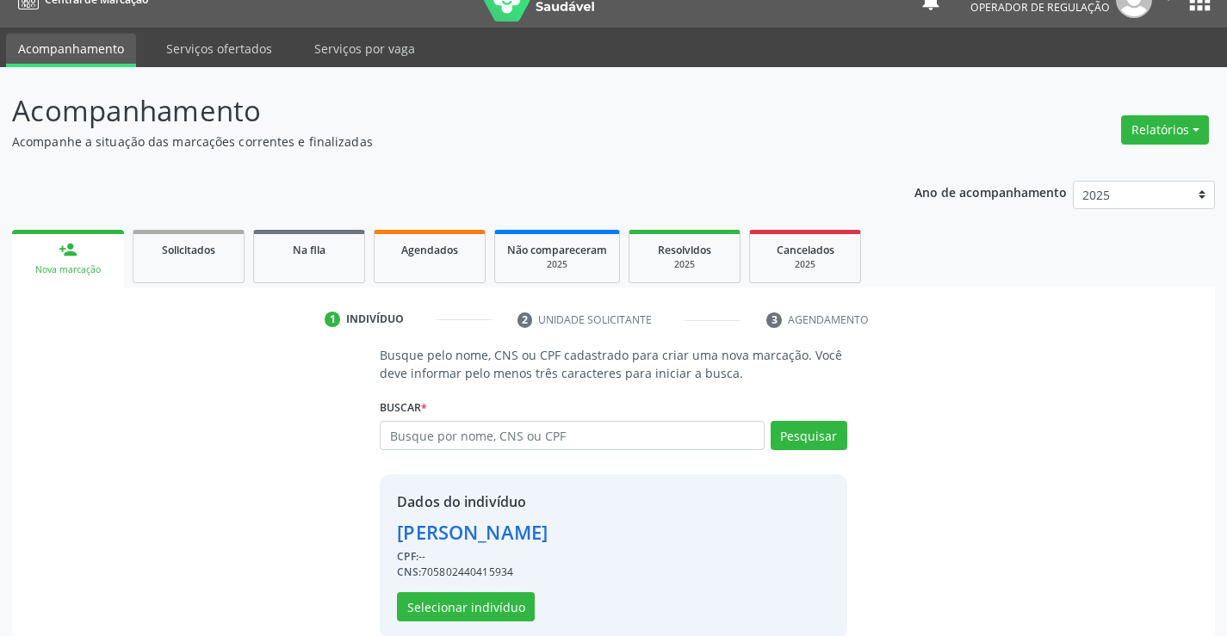
scroll to position [54, 0]
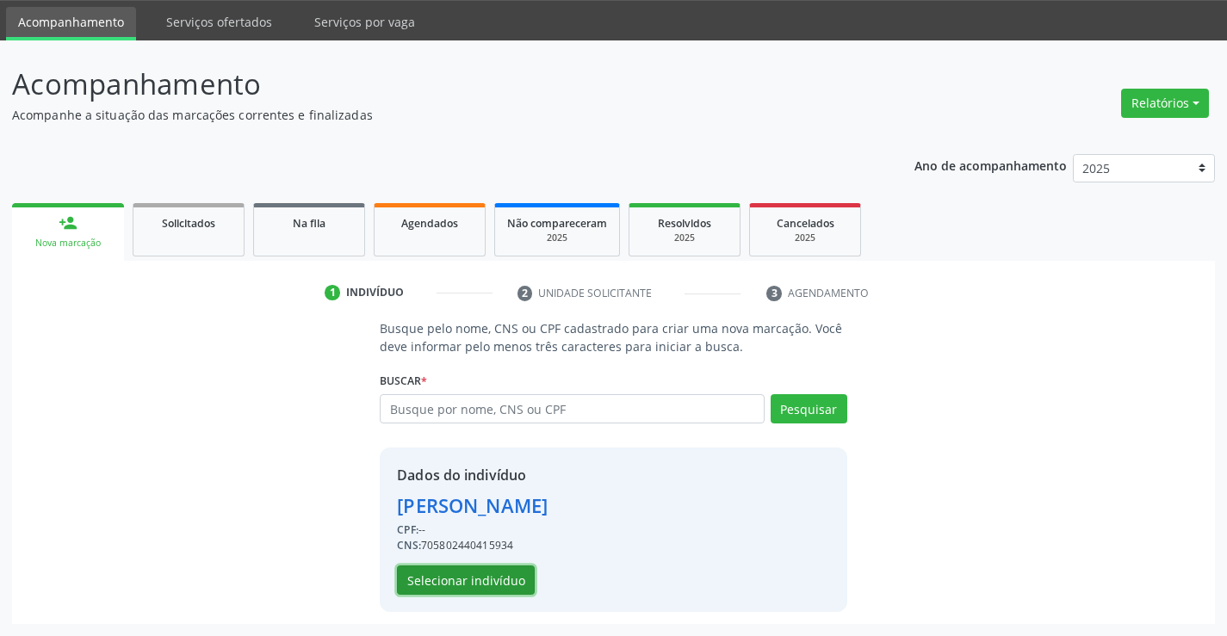
click at [426, 578] on button "Selecionar indivíduo" at bounding box center [466, 580] width 138 height 29
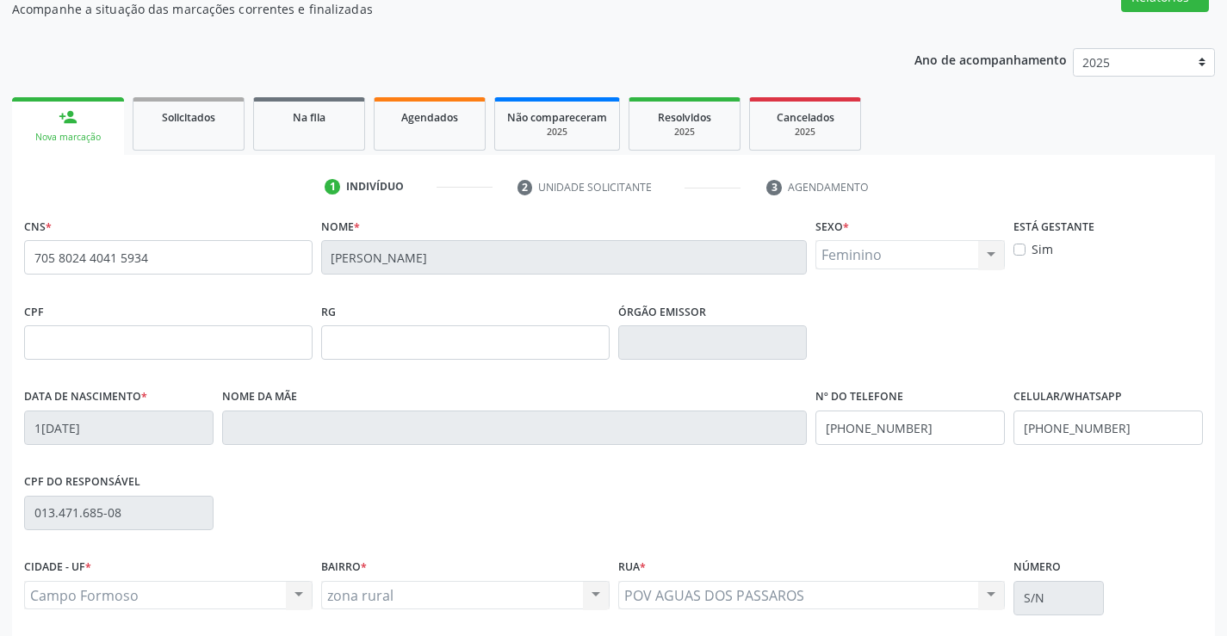
scroll to position [297, 0]
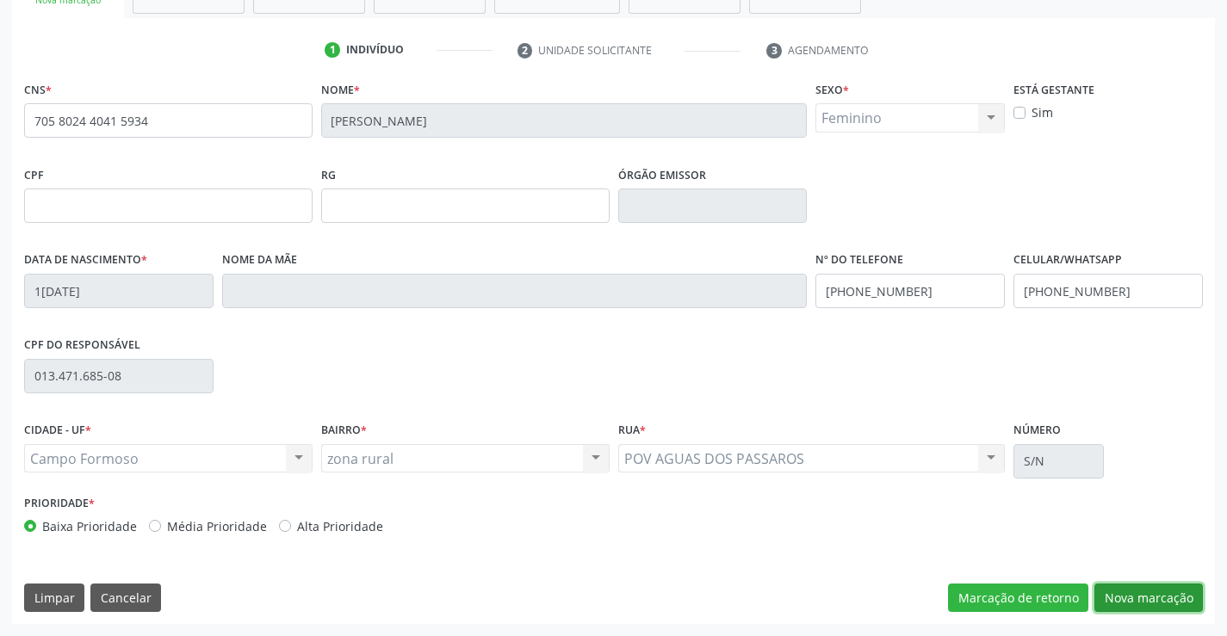
click at [1126, 596] on button "Nova marcação" at bounding box center [1149, 598] width 109 height 29
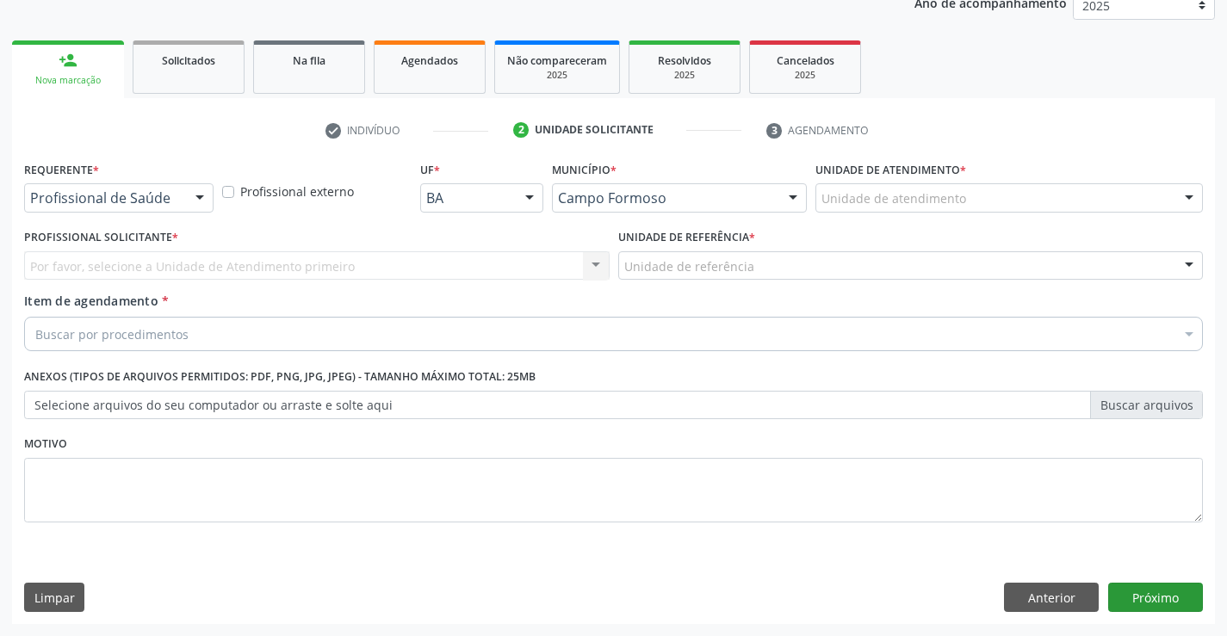
scroll to position [217, 0]
click at [184, 195] on div "Profissional de Saúde" at bounding box center [118, 197] width 189 height 29
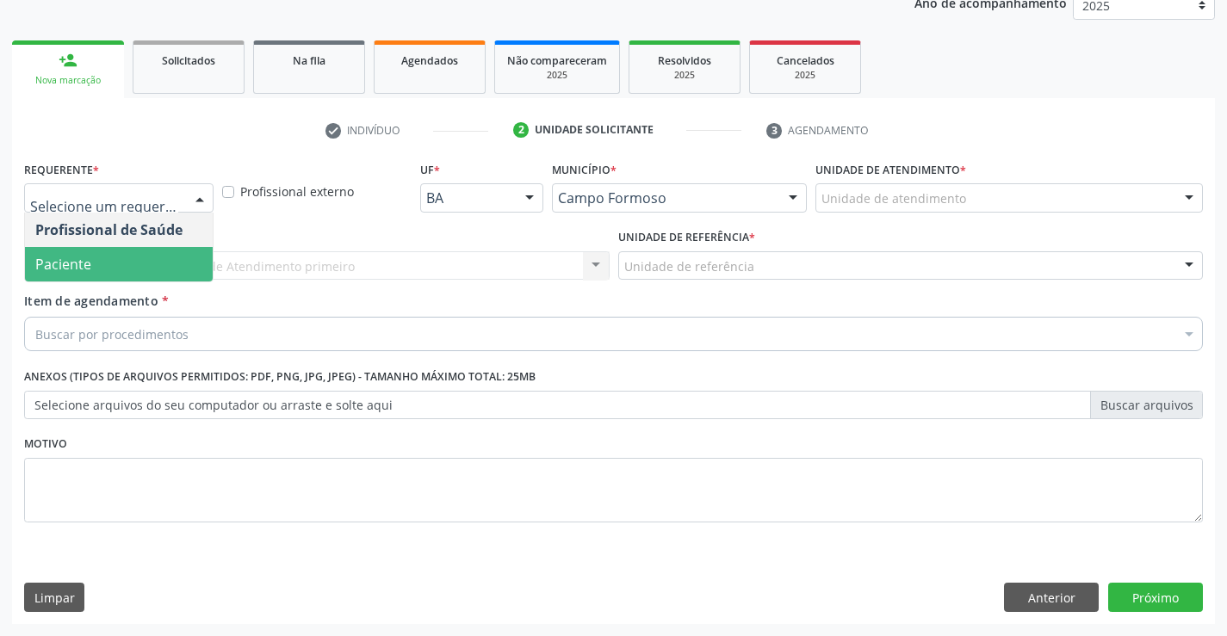
click at [91, 256] on span "Paciente" at bounding box center [119, 264] width 188 height 34
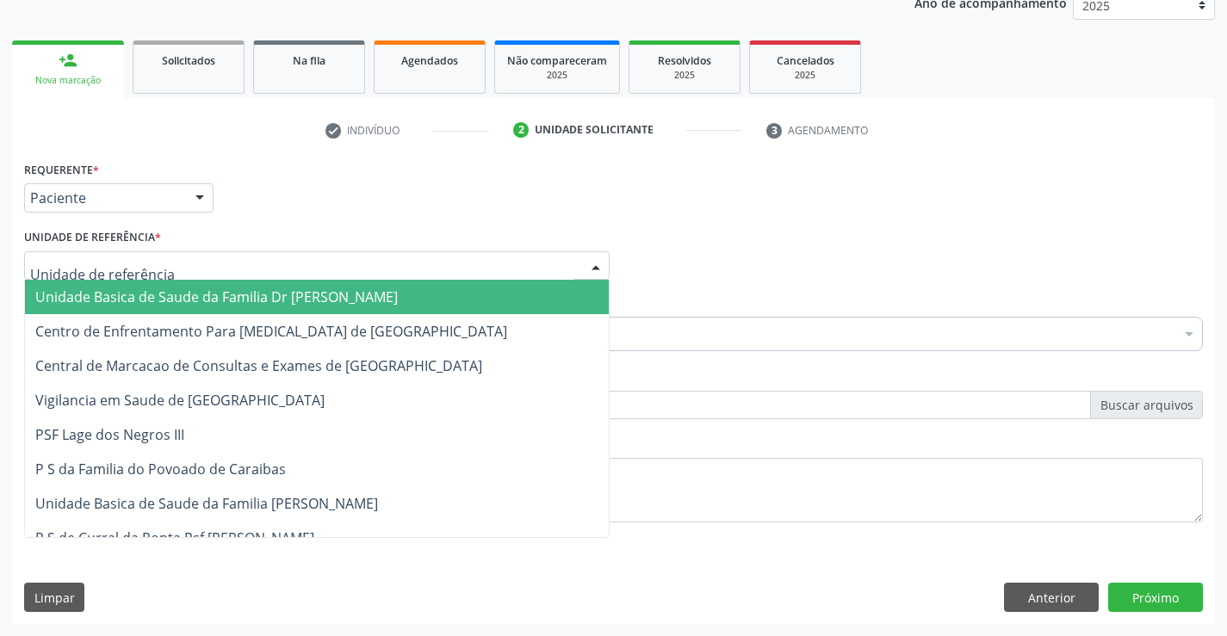
drag, startPoint x: 213, startPoint y: 258, endPoint x: 243, endPoint y: 320, distance: 68.2
click at [216, 260] on div at bounding box center [317, 265] width 586 height 29
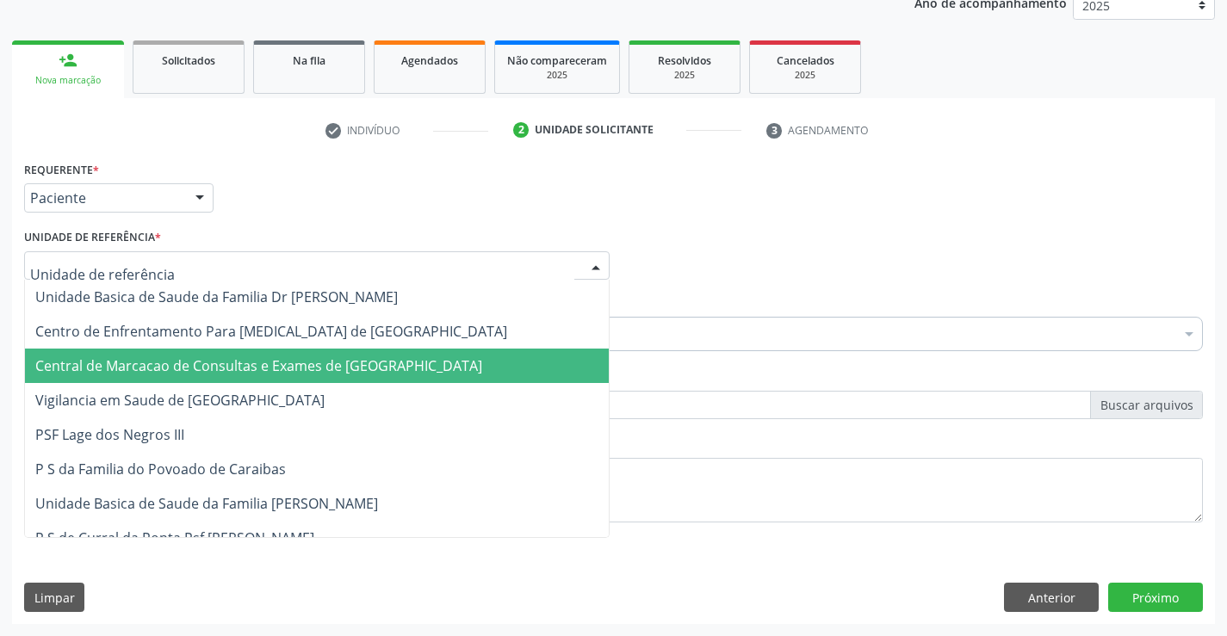
click at [237, 358] on span "Central de Marcacao de Consultas e Exames de [GEOGRAPHIC_DATA]" at bounding box center [258, 366] width 447 height 19
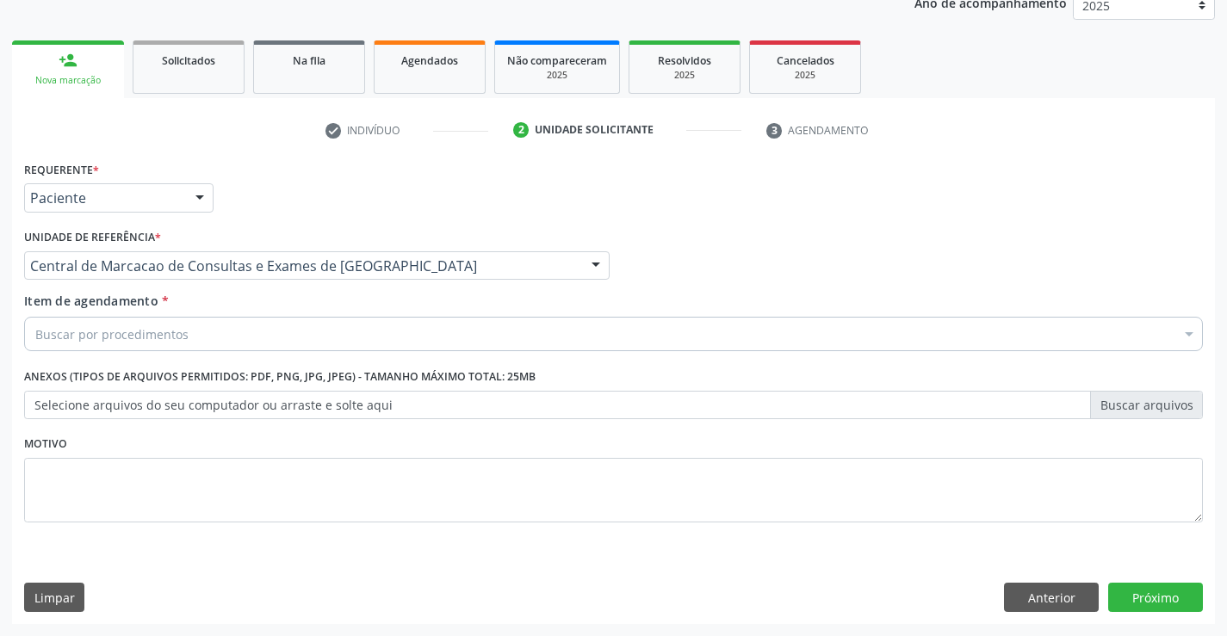
click at [270, 329] on div "Buscar por procedimentos" at bounding box center [613, 334] width 1179 height 34
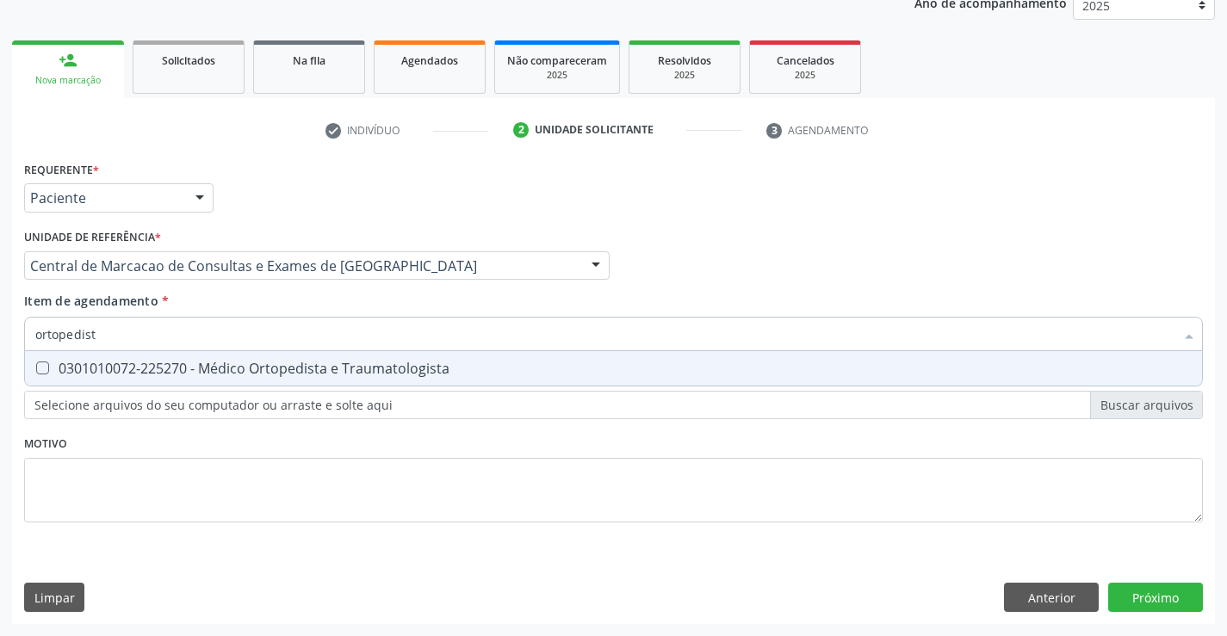
type input "ortopedista"
click at [244, 364] on div "0301010072-225270 - Médico Ortopedista e Traumatologista" at bounding box center [613, 369] width 1157 height 14
checkbox Traumatologista "true"
type input "ortopedista"
click at [1136, 602] on div "Requerente * Paciente Profissional de Saúde Paciente Nenhum resultado encontrad…" at bounding box center [613, 391] width 1203 height 468
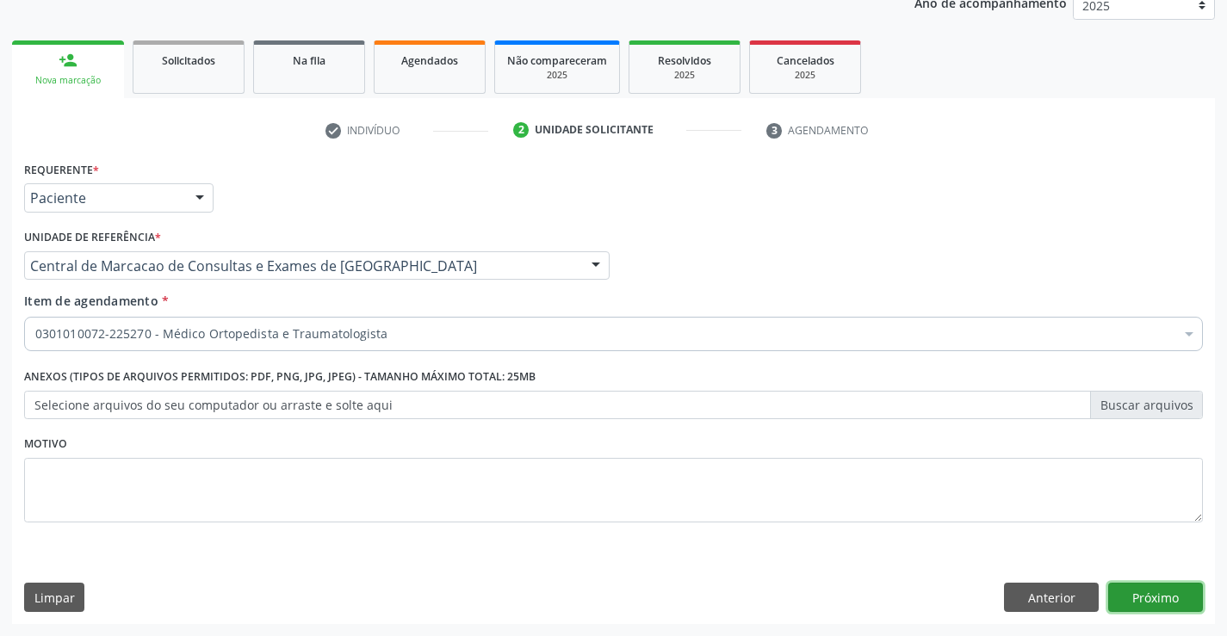
click at [1165, 602] on button "Próximo" at bounding box center [1155, 597] width 95 height 29
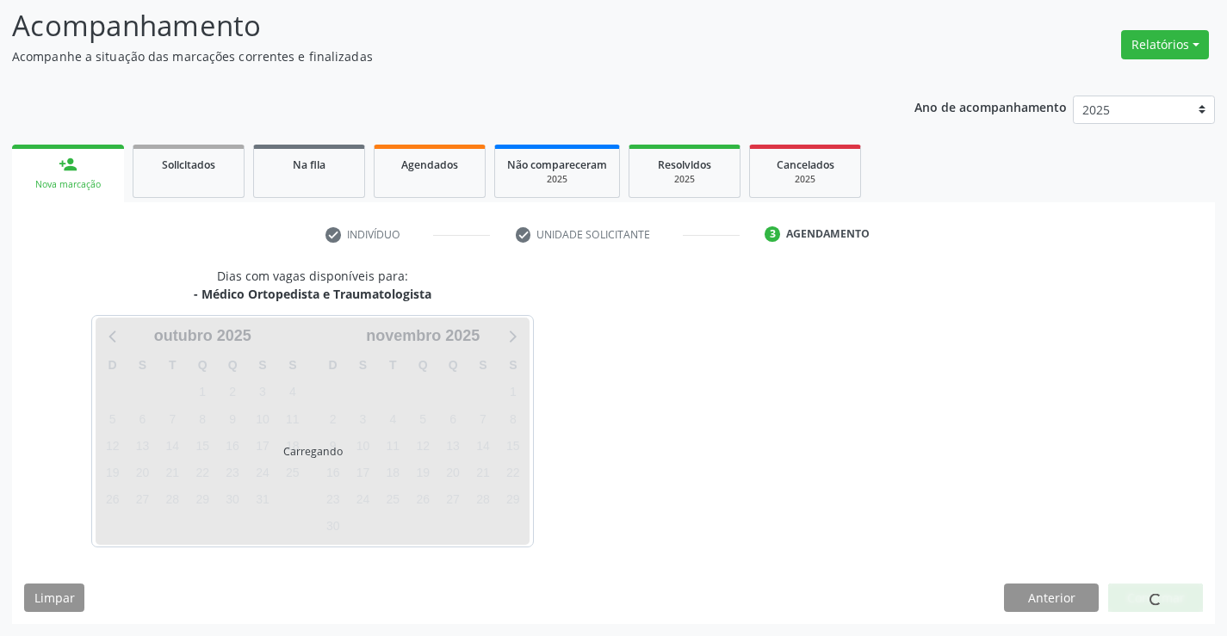
scroll to position [113, 0]
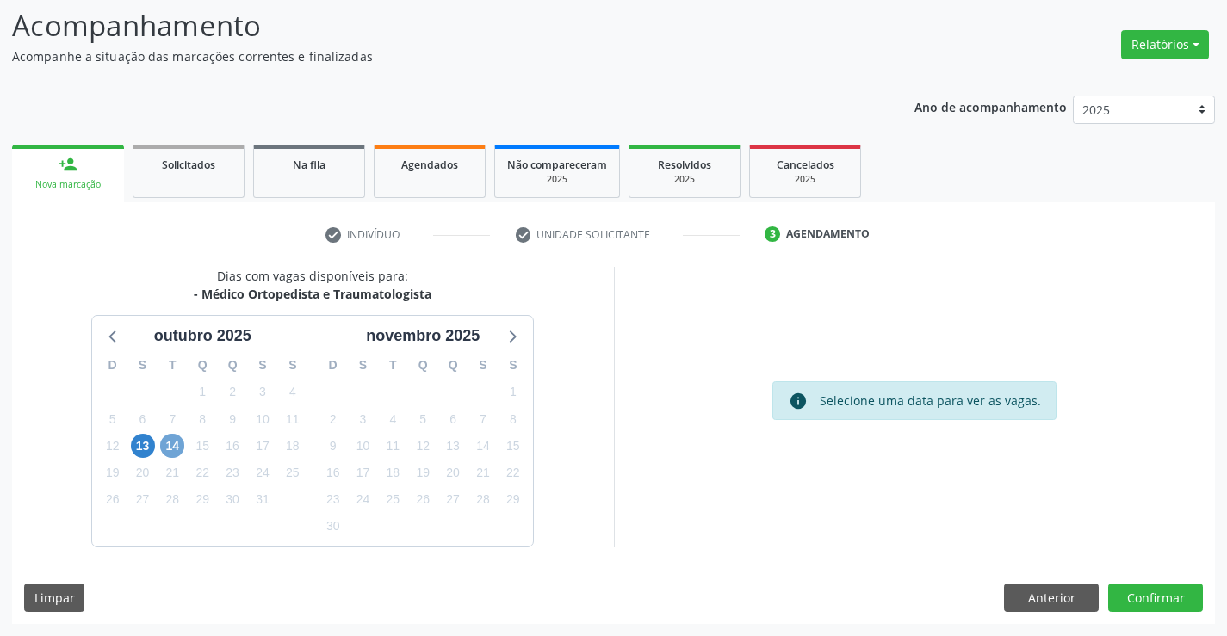
click at [167, 452] on span "14" at bounding box center [172, 446] width 24 height 24
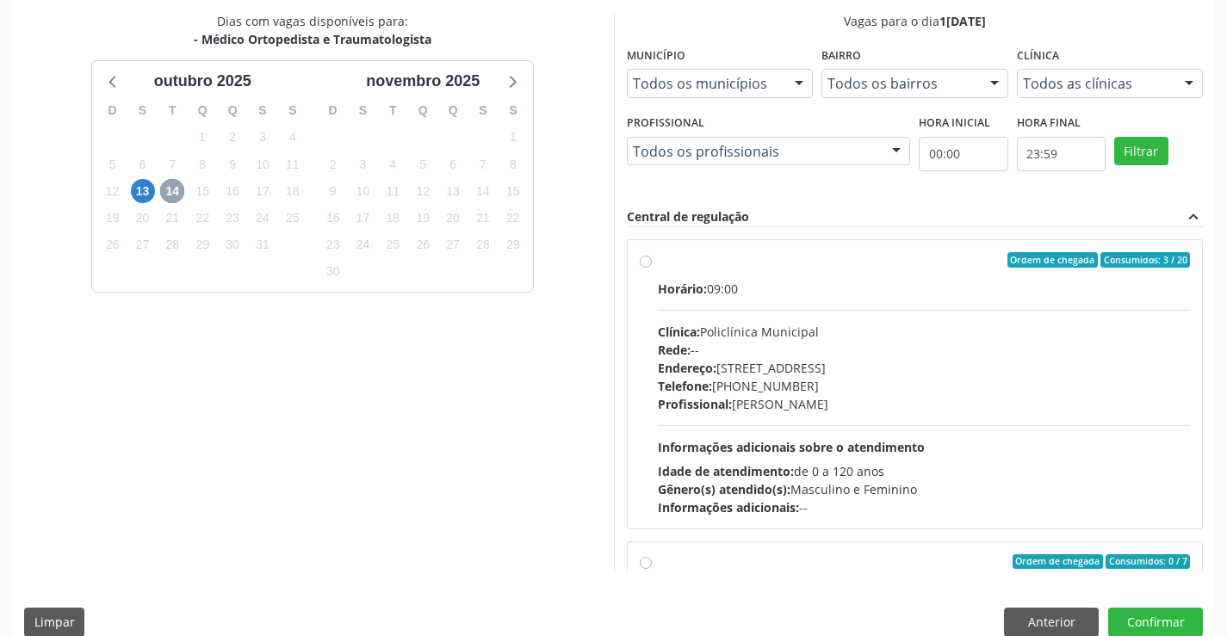
scroll to position [371, 0]
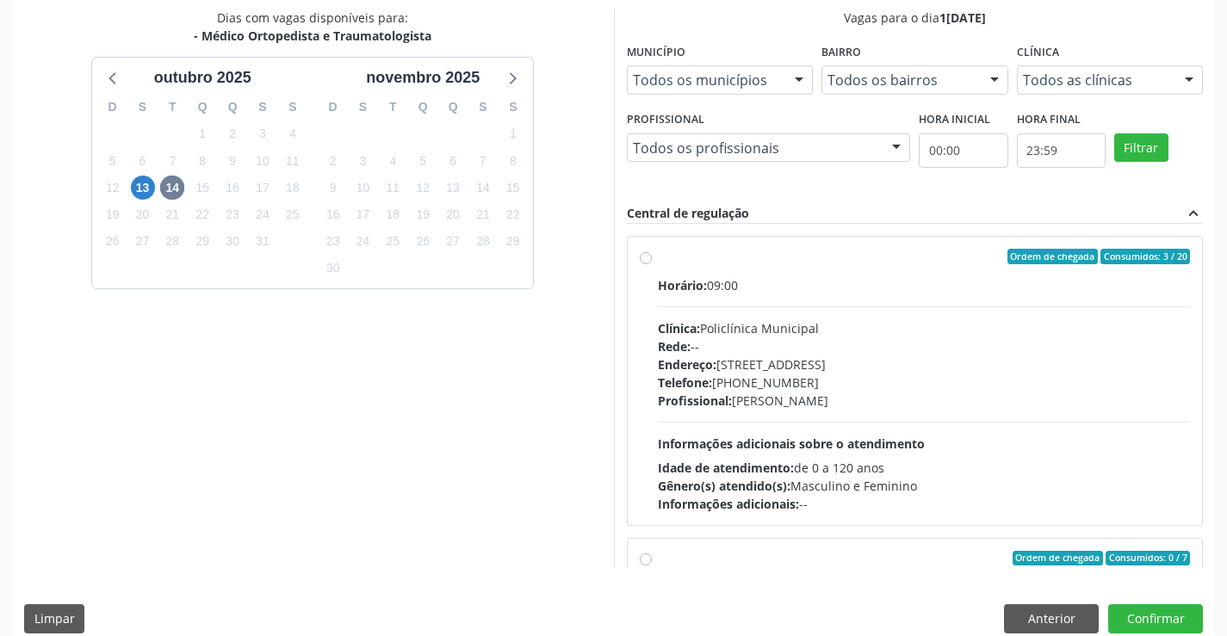
click at [846, 422] on hr at bounding box center [924, 422] width 533 height 1
click at [652, 264] on input "Ordem de chegada Consumidos: 3 / 20 Horário: 09:00 Clínica: Policlínica Municip…" at bounding box center [646, 257] width 12 height 16
radio input "true"
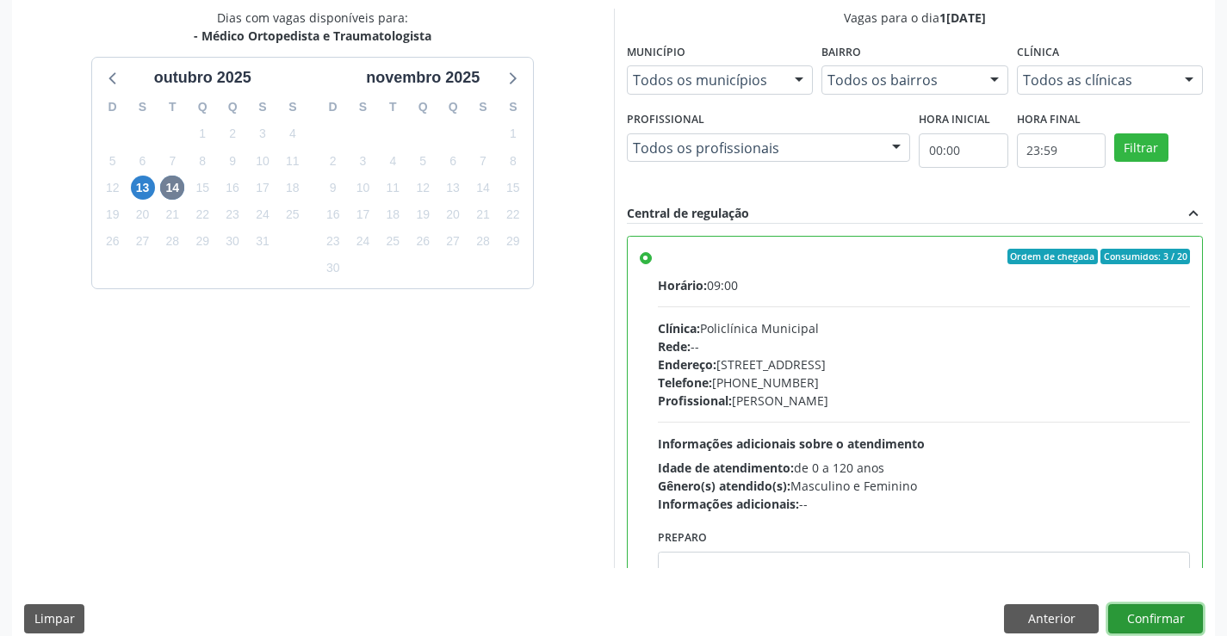
click at [1133, 617] on button "Confirmar" at bounding box center [1155, 619] width 95 height 29
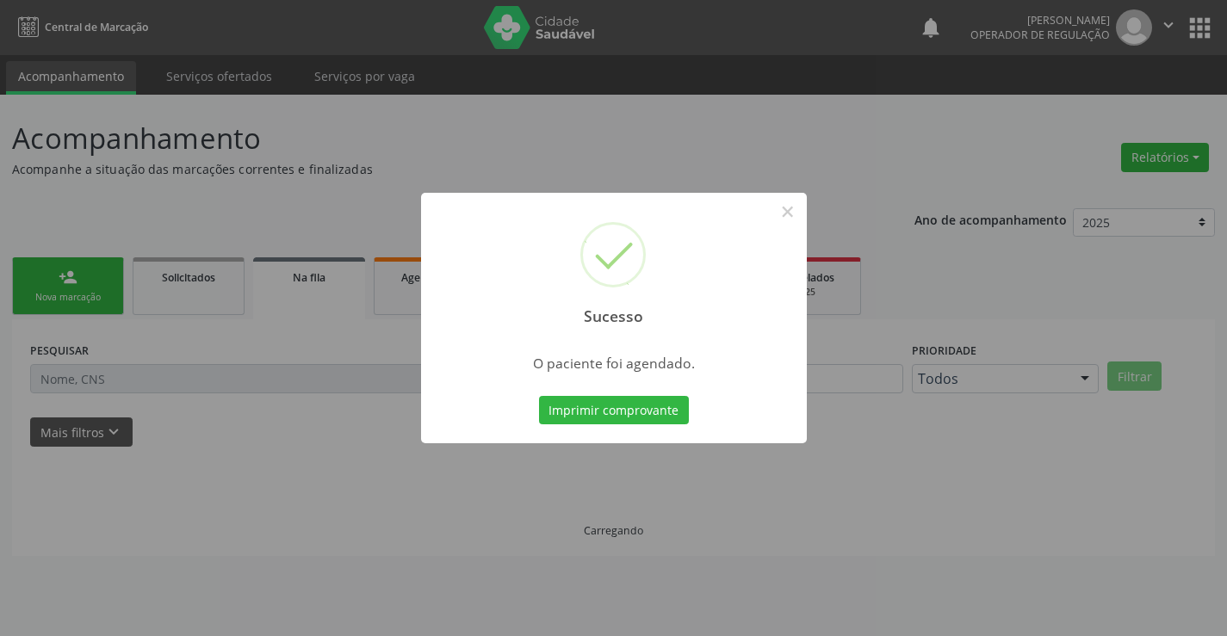
scroll to position [0, 0]
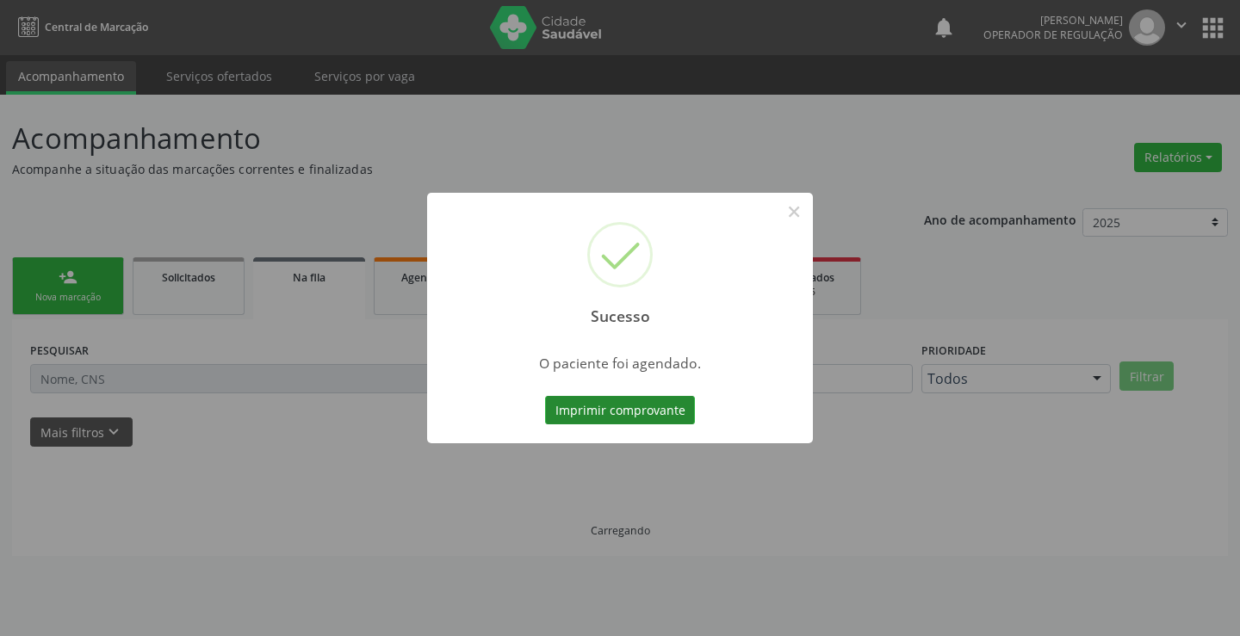
click at [670, 416] on button "Imprimir comprovante" at bounding box center [620, 410] width 150 height 29
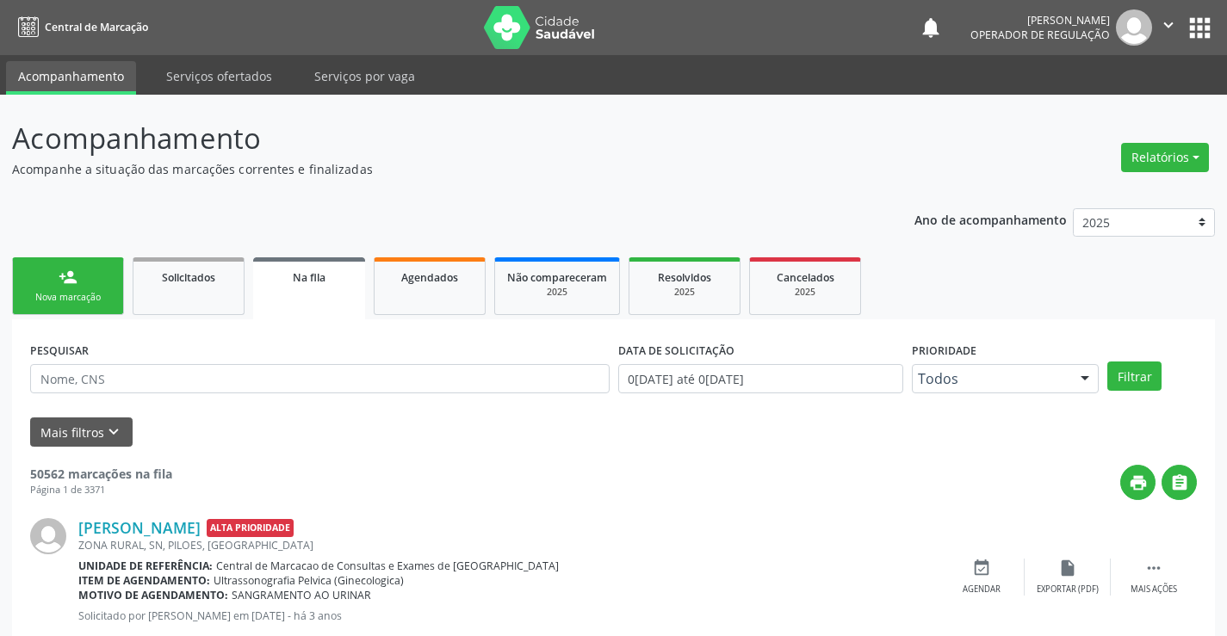
click at [97, 269] on link "person_add Nova marcação" at bounding box center [68, 287] width 112 height 58
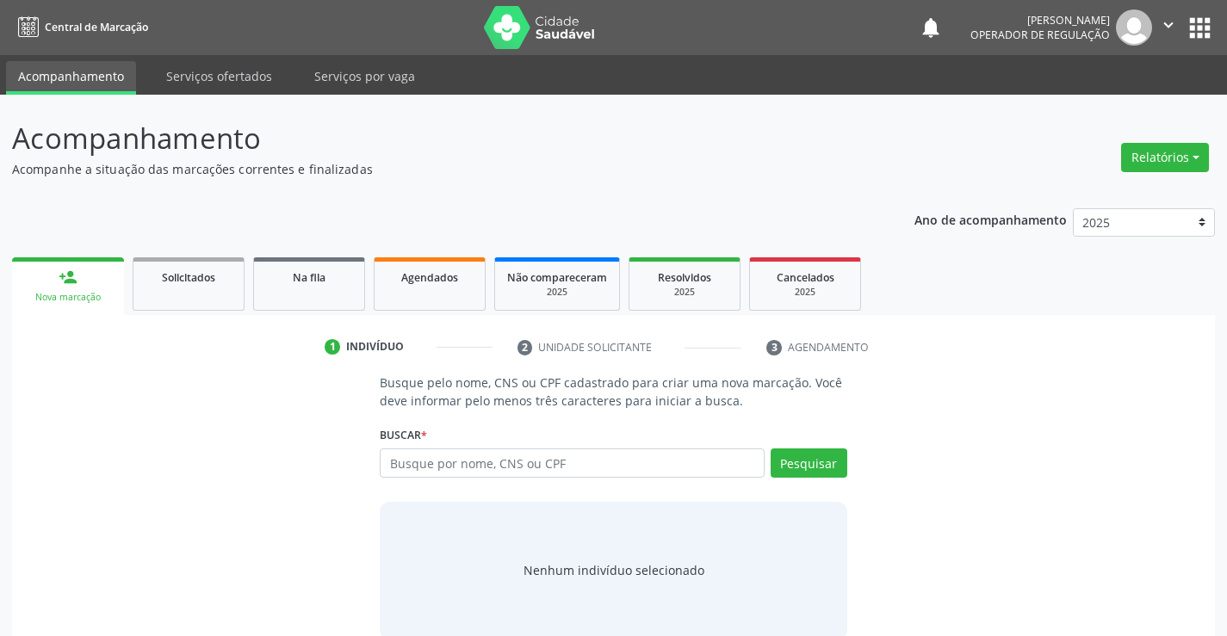
drag, startPoint x: 435, startPoint y: 479, endPoint x: 442, endPoint y: 466, distance: 14.6
click at [438, 470] on div "Busque por nome, CNS ou CPF Nenhum resultado encontrado para: " " Digite nome, …" at bounding box center [613, 469] width 467 height 41
click at [442, 466] on input "text" at bounding box center [572, 463] width 384 height 29
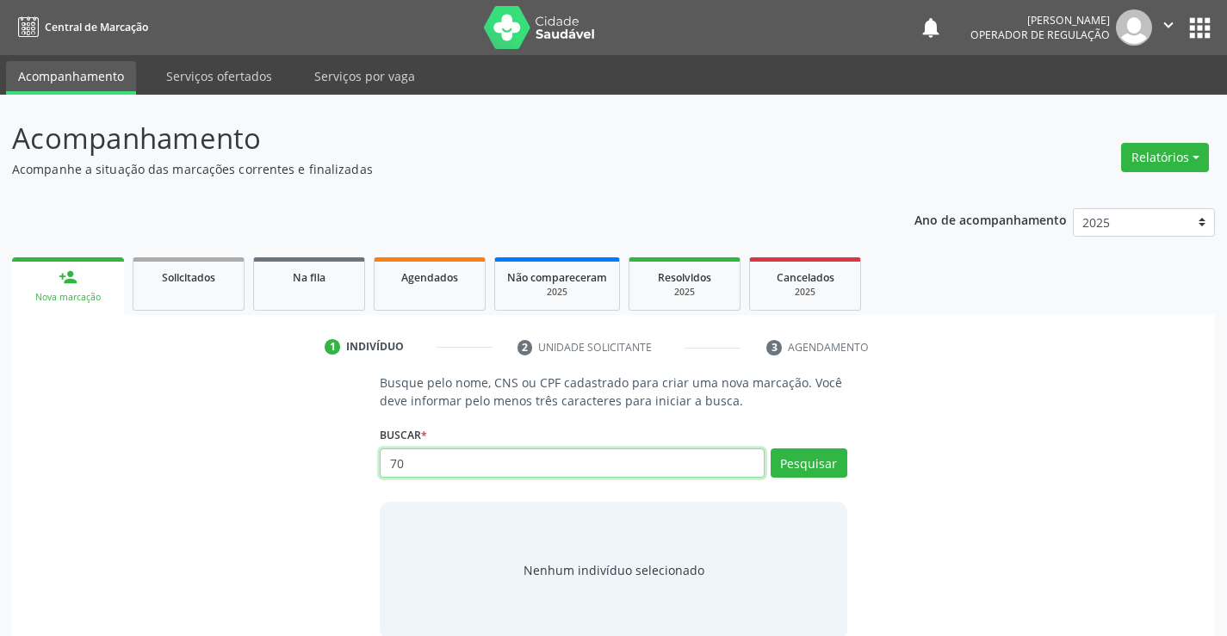
type input "700"
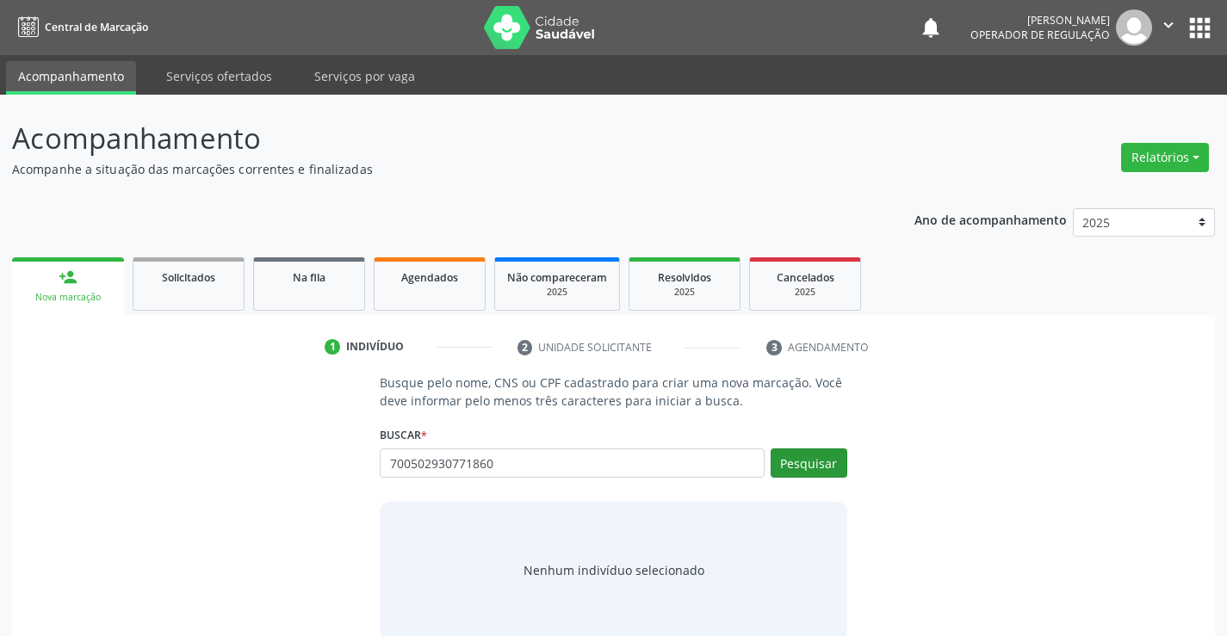
type input "700502930771860"
click at [825, 463] on button "Pesquisar" at bounding box center [809, 463] width 77 height 29
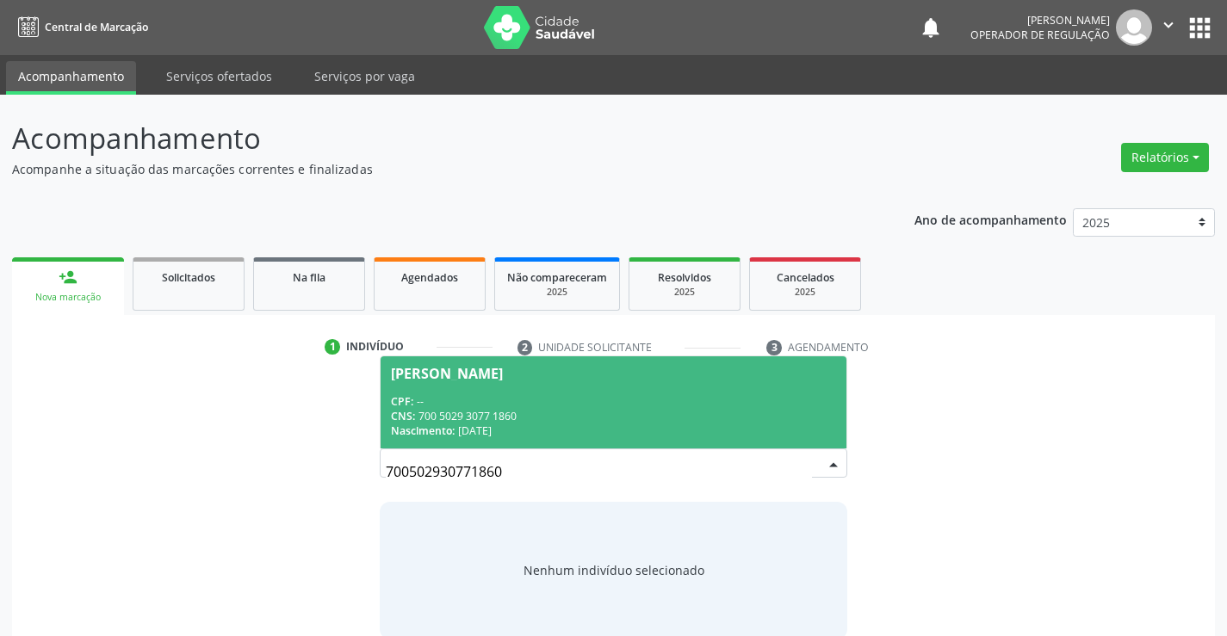
click at [536, 409] on div "CNS: 700 5029 3077 1860" at bounding box center [613, 416] width 444 height 15
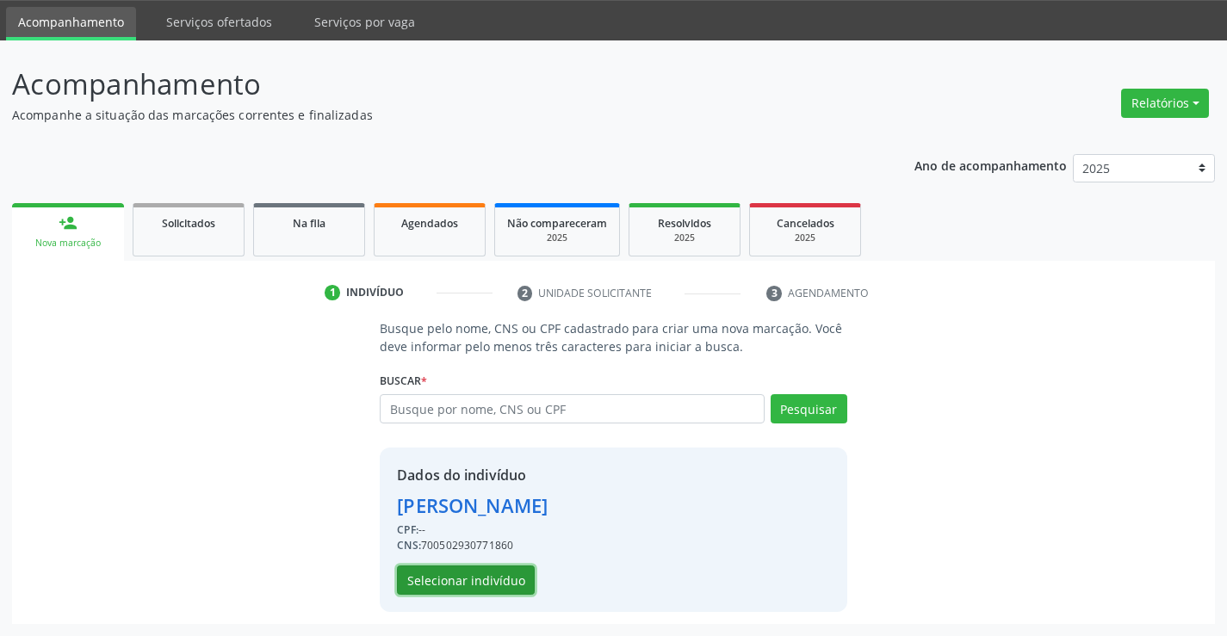
click at [481, 570] on button "Selecionar indivíduo" at bounding box center [466, 580] width 138 height 29
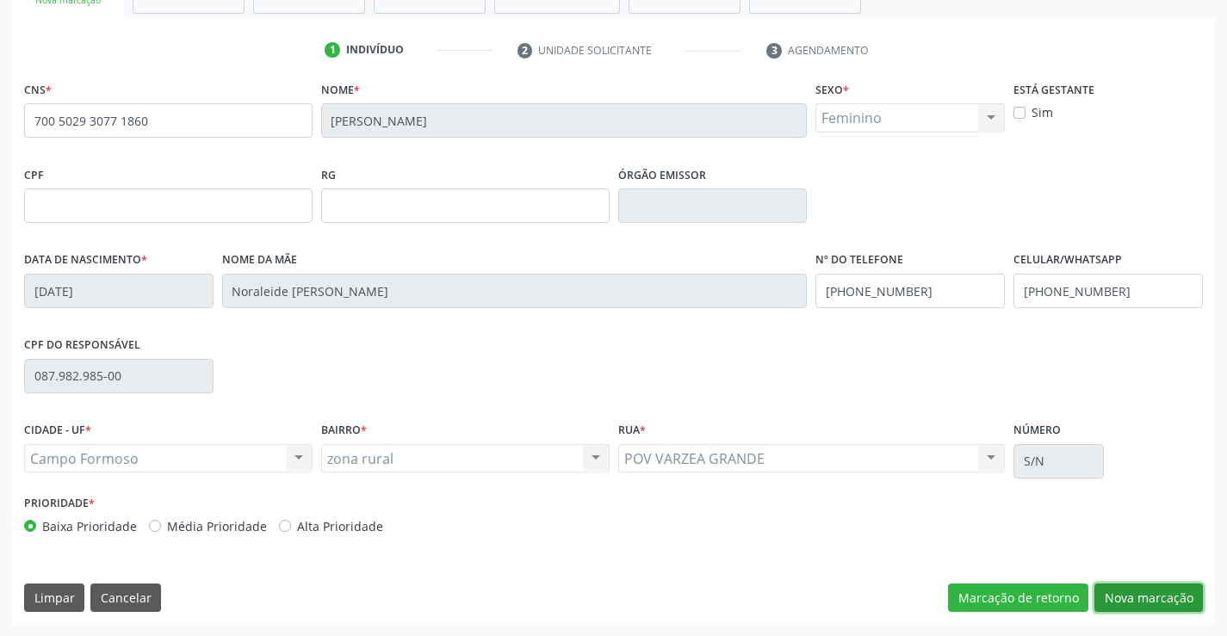
click at [1120, 592] on button "Nova marcação" at bounding box center [1149, 598] width 109 height 29
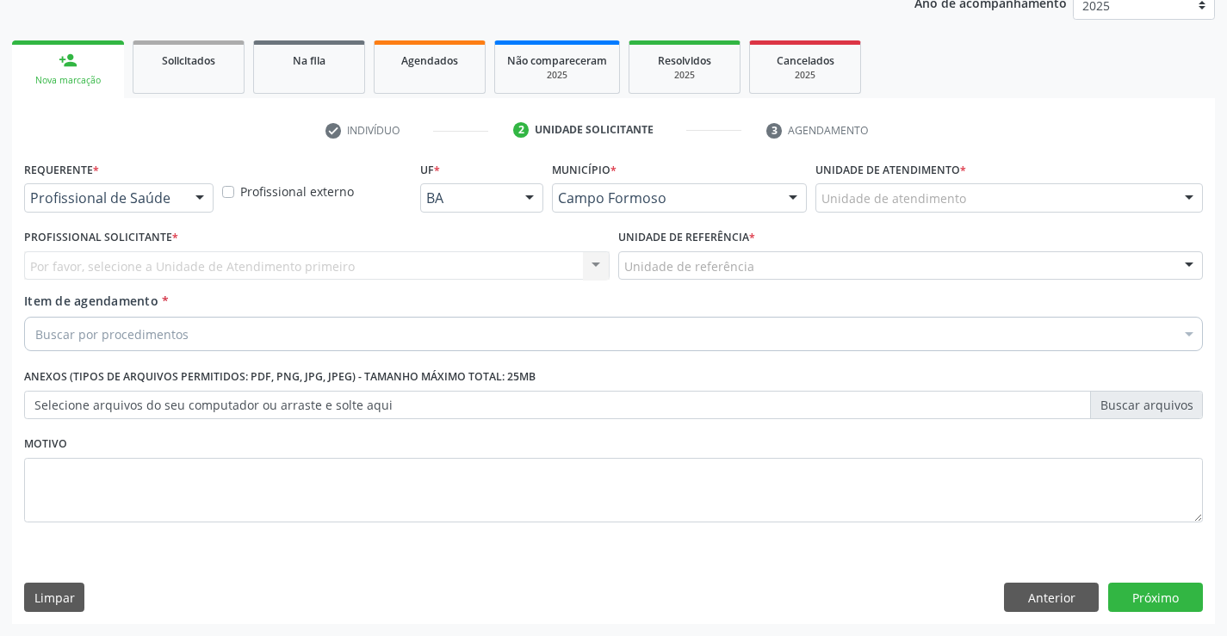
scroll to position [217, 0]
drag, startPoint x: 182, startPoint y: 204, endPoint x: 178, endPoint y: 222, distance: 18.4
click at [180, 211] on div "Profissional de Saúde" at bounding box center [118, 197] width 189 height 29
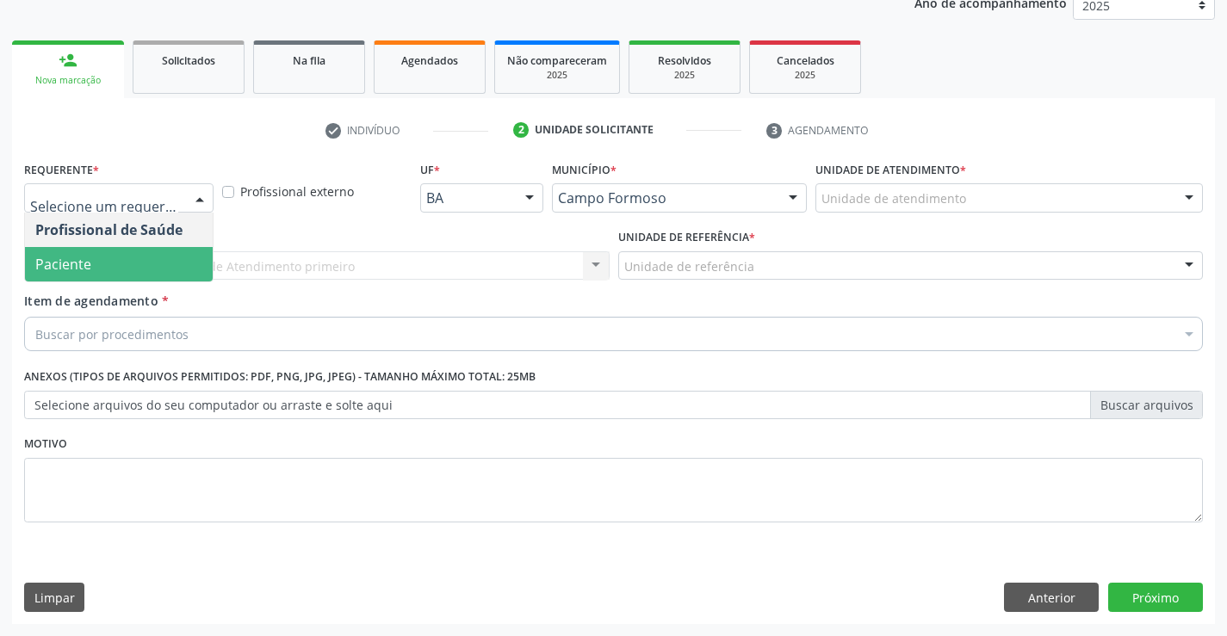
drag, startPoint x: 152, startPoint y: 256, endPoint x: 220, endPoint y: 259, distance: 68.1
click at [153, 256] on span "Paciente" at bounding box center [119, 264] width 188 height 34
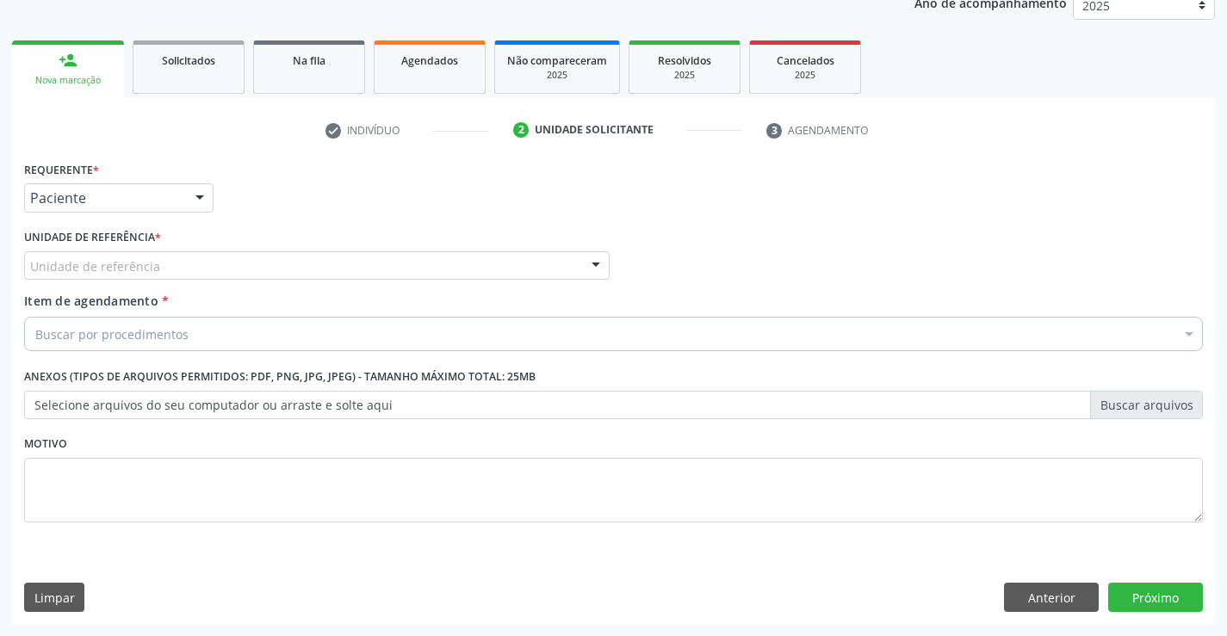
click at [263, 269] on div "Unidade de referência" at bounding box center [317, 265] width 586 height 29
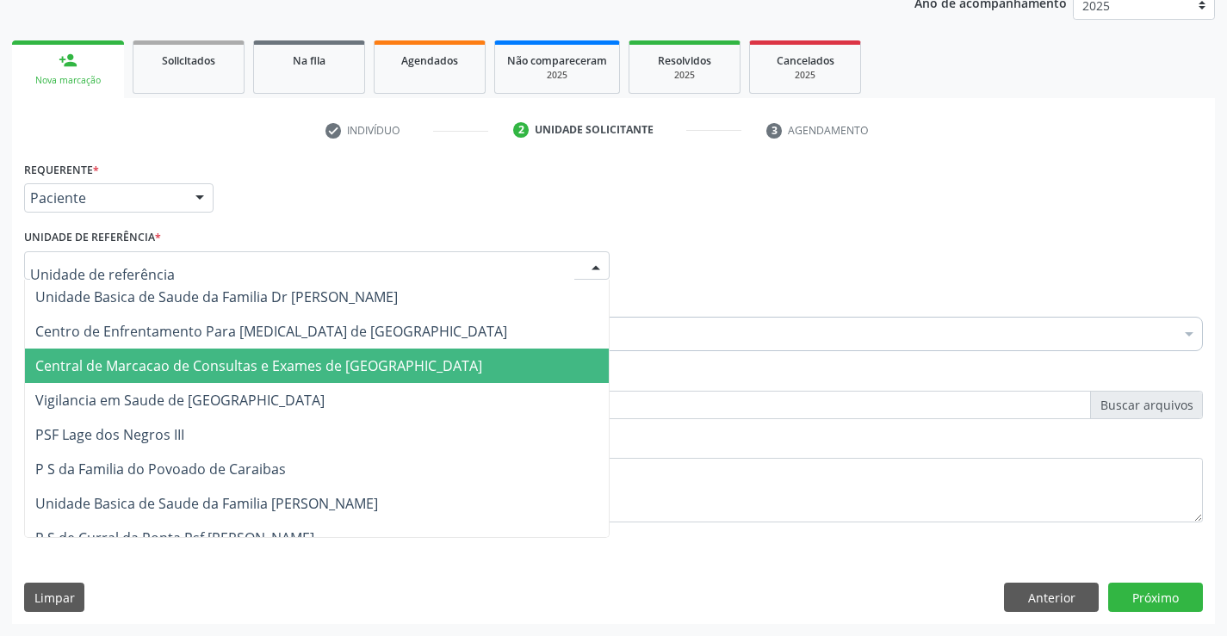
drag, startPoint x: 257, startPoint y: 360, endPoint x: 260, endPoint y: 334, distance: 26.1
click at [257, 359] on span "Central de Marcacao de Consultas e Exames de [GEOGRAPHIC_DATA]" at bounding box center [258, 366] width 447 height 19
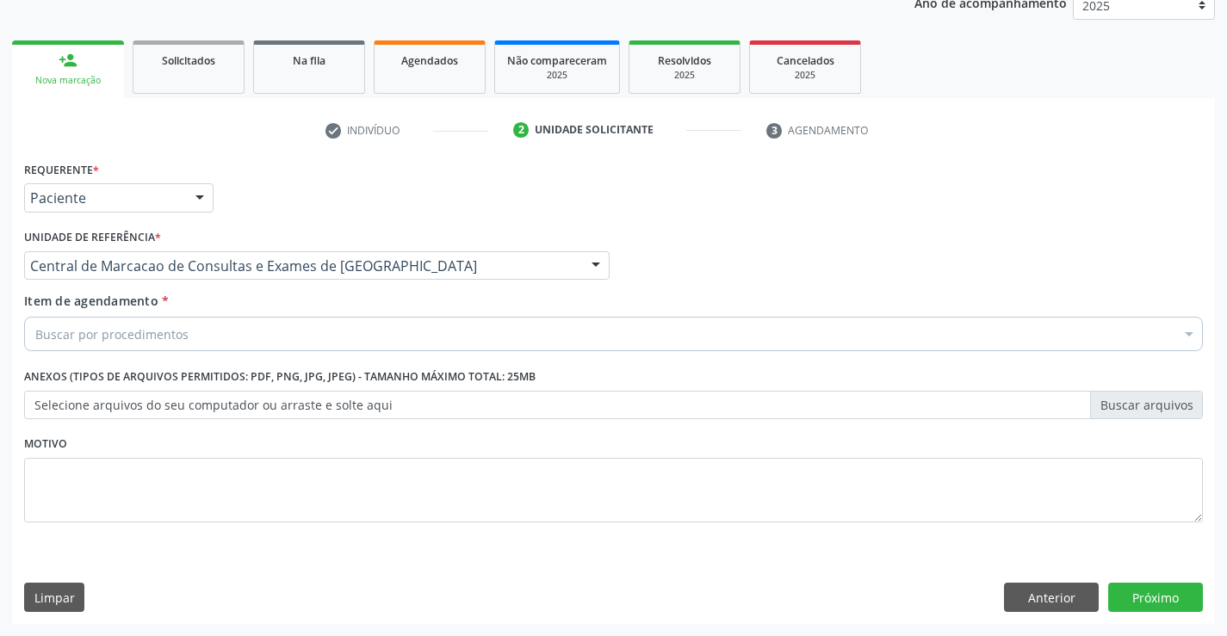
click at [260, 332] on div "Buscar por procedimentos" at bounding box center [613, 334] width 1179 height 34
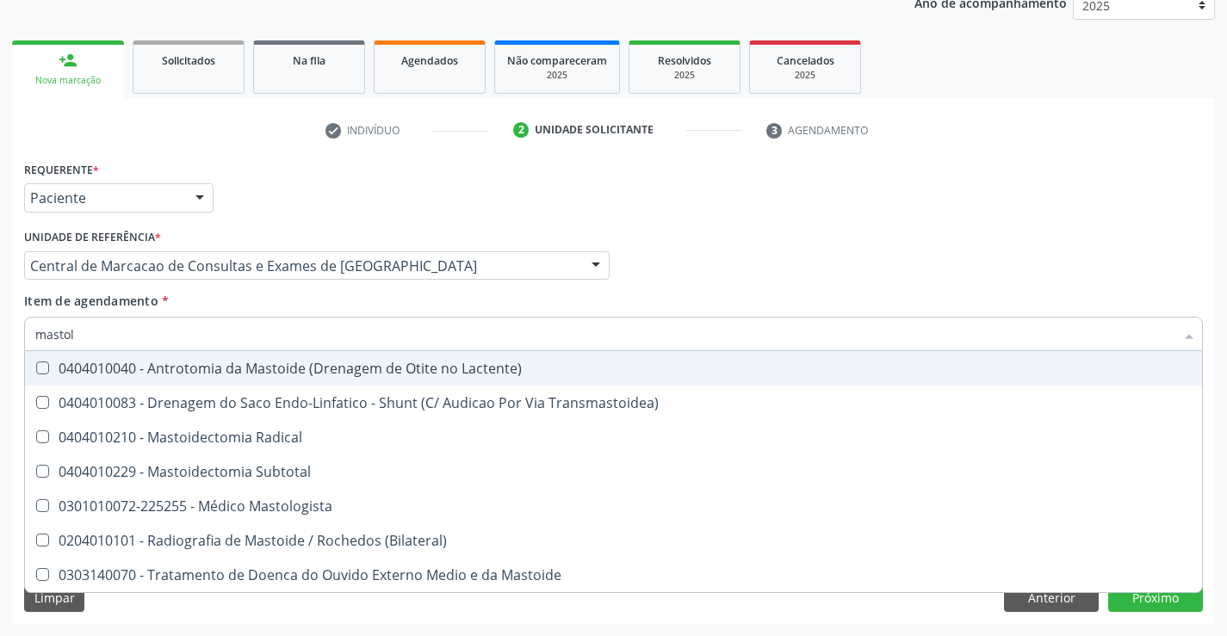
type input "mastolo"
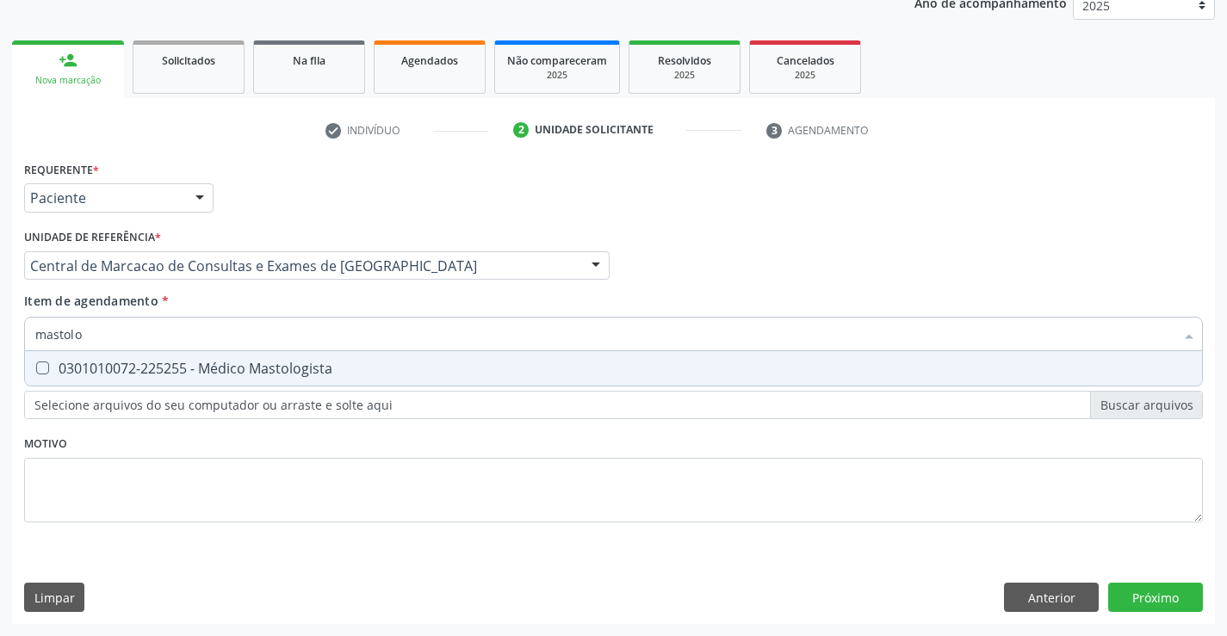
drag, startPoint x: 285, startPoint y: 363, endPoint x: 833, endPoint y: 489, distance: 562.0
click at [287, 363] on div "0301010072-225255 - Médico Mastologista" at bounding box center [613, 369] width 1157 height 14
checkbox Mastologista "true"
click at [1173, 602] on div "Requerente * Paciente Profissional de Saúde Paciente Nenhum resultado encontrad…" at bounding box center [613, 391] width 1203 height 468
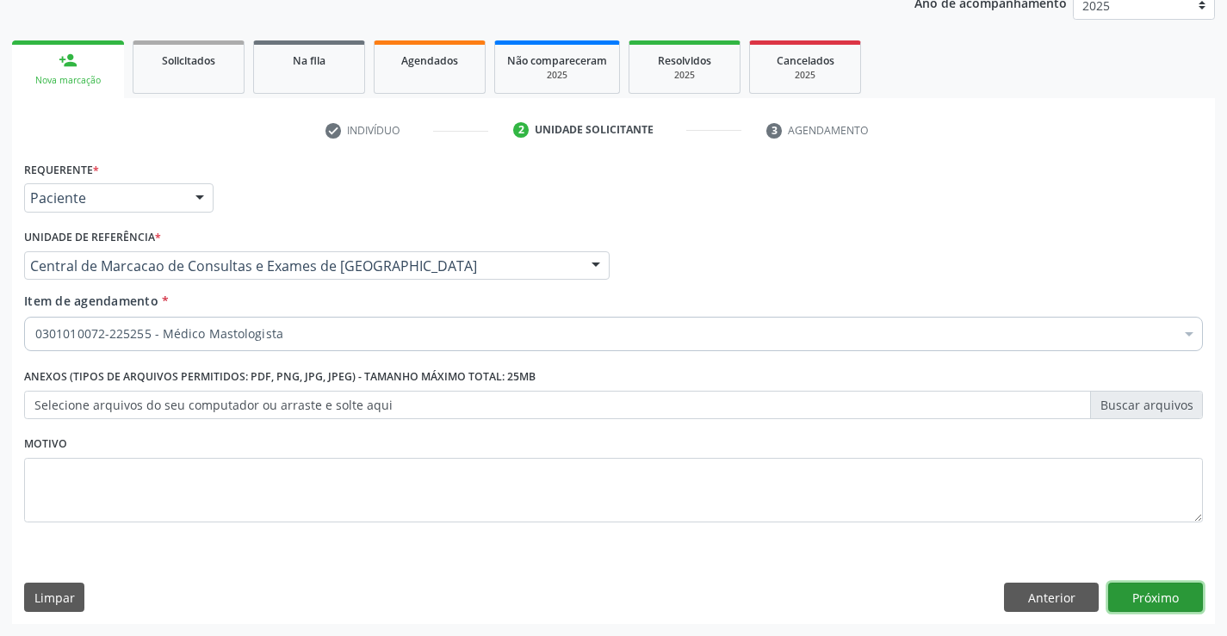
click at [1173, 602] on button "Próximo" at bounding box center [1155, 597] width 95 height 29
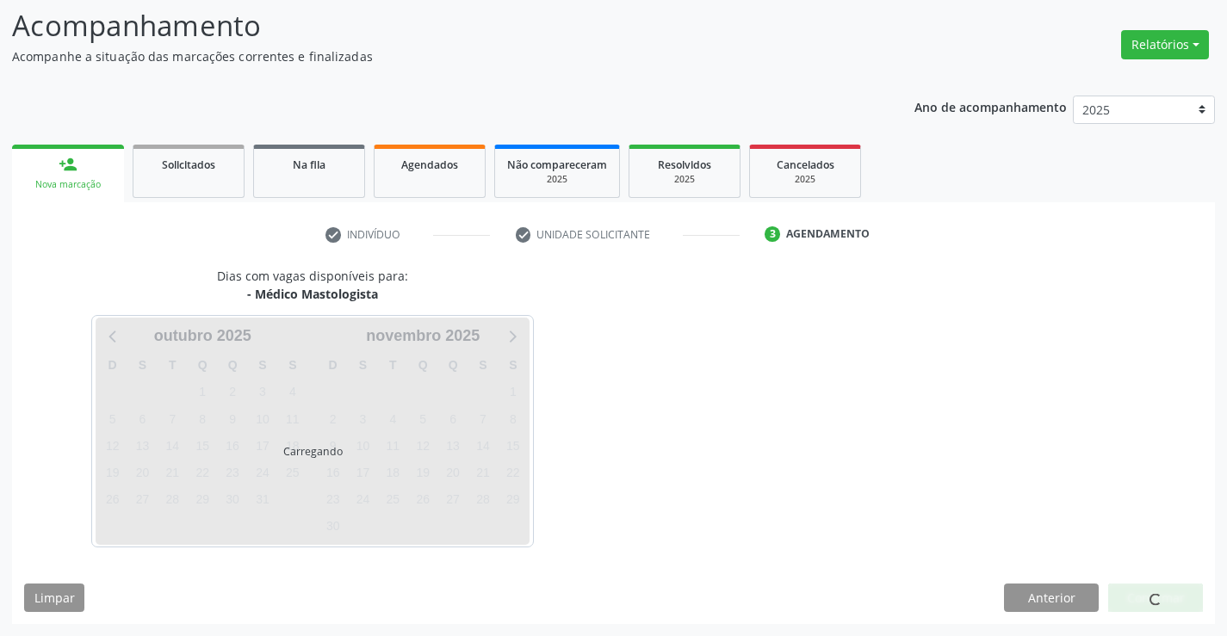
scroll to position [113, 0]
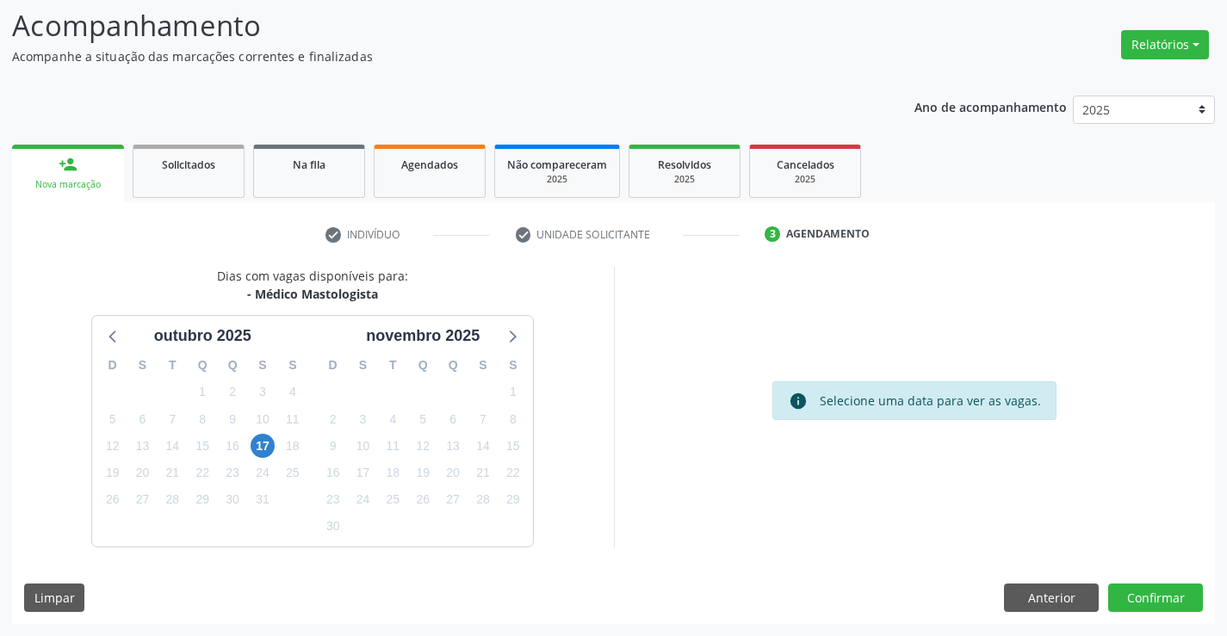
drag, startPoint x: 263, startPoint y: 295, endPoint x: 379, endPoint y: 290, distance: 116.4
click at [379, 290] on div "- Médico Mastologista" at bounding box center [312, 294] width 191 height 18
copy div "Médico Mastologista"
click at [271, 444] on span "17" at bounding box center [263, 446] width 24 height 24
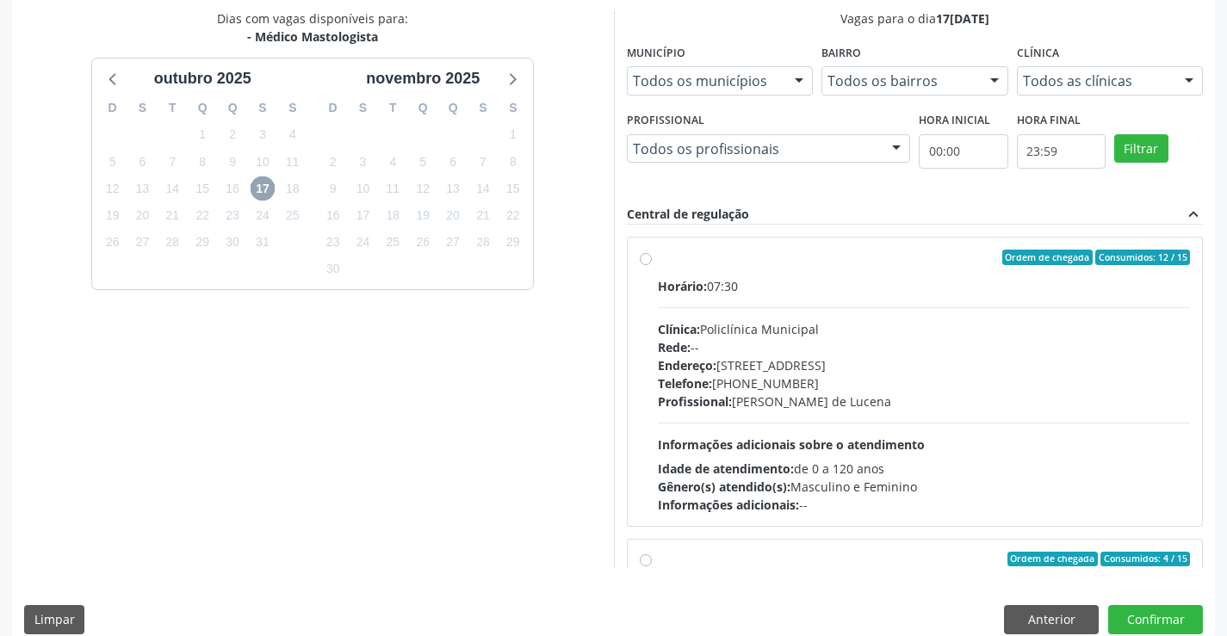
scroll to position [371, 0]
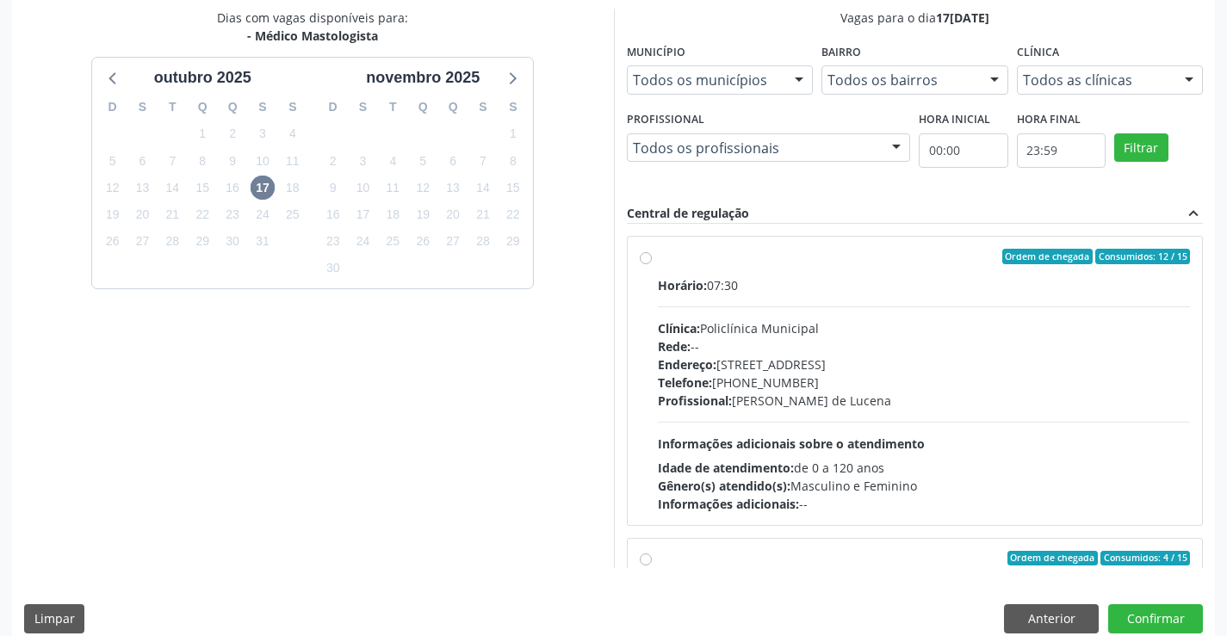
click at [808, 364] on div "Endereço: [STREET_ADDRESS]" at bounding box center [924, 365] width 533 height 18
click at [652, 264] on input "Ordem de chegada Consumidos: 12 / 15 Horário: 07:30 Clínica: Policlínica Munici…" at bounding box center [646, 257] width 12 height 16
radio input "true"
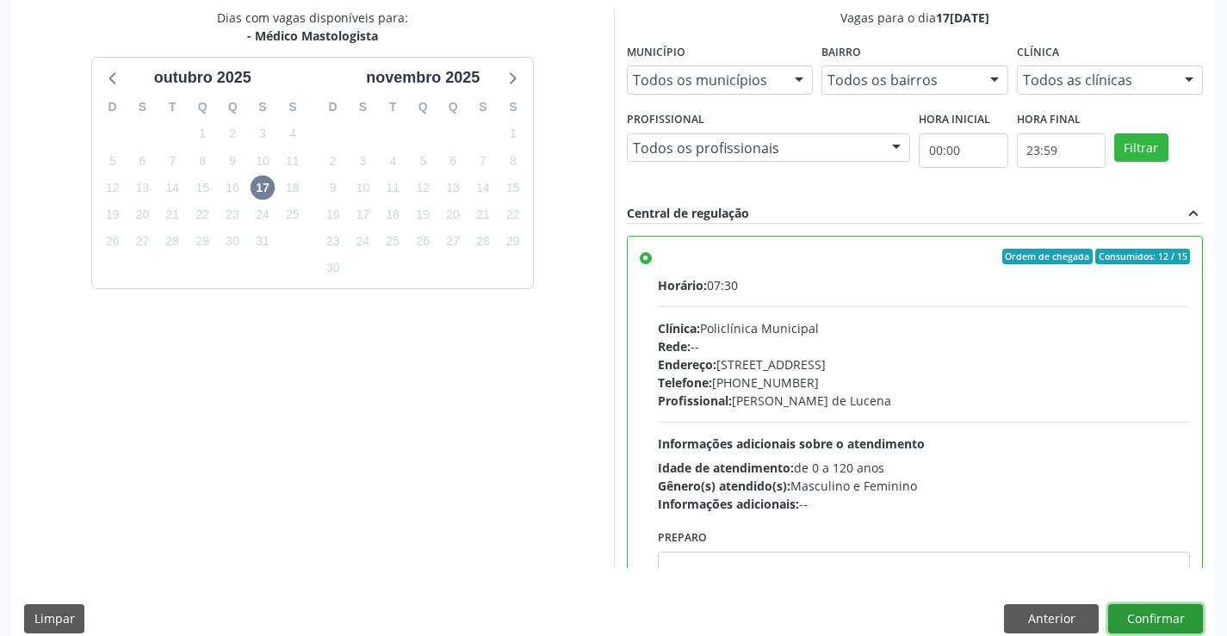
click at [1142, 610] on button "Confirmar" at bounding box center [1155, 619] width 95 height 29
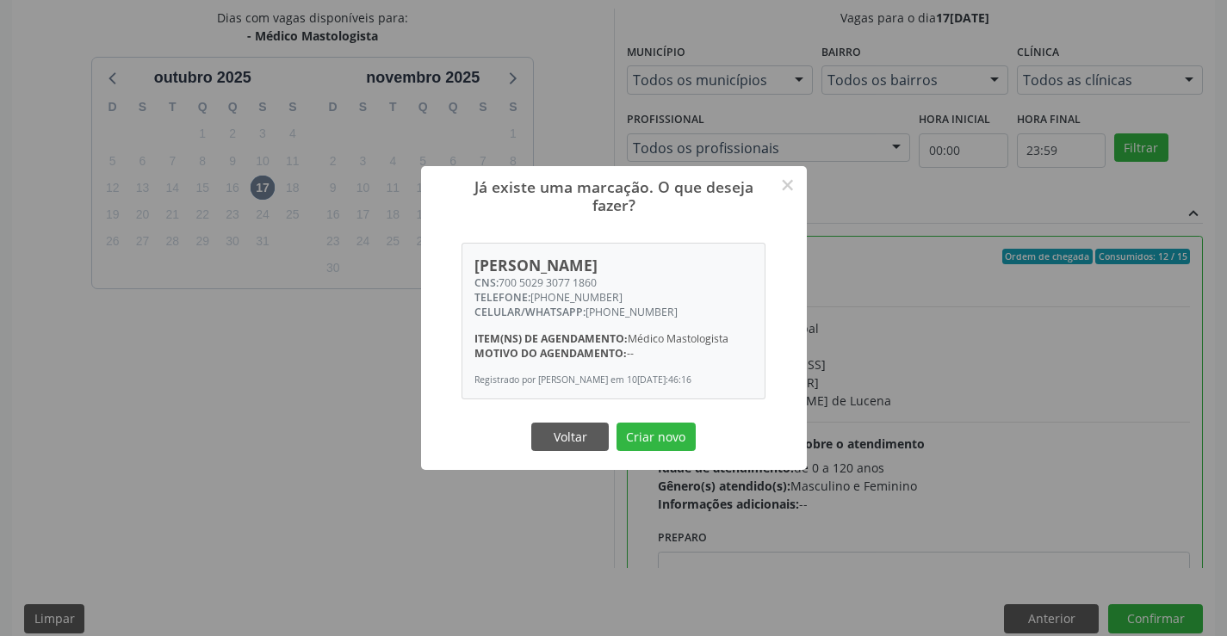
click at [682, 425] on div "Voltar Criar novo" at bounding box center [614, 437] width 172 height 36
click at [674, 435] on button "Criar novo" at bounding box center [656, 437] width 79 height 29
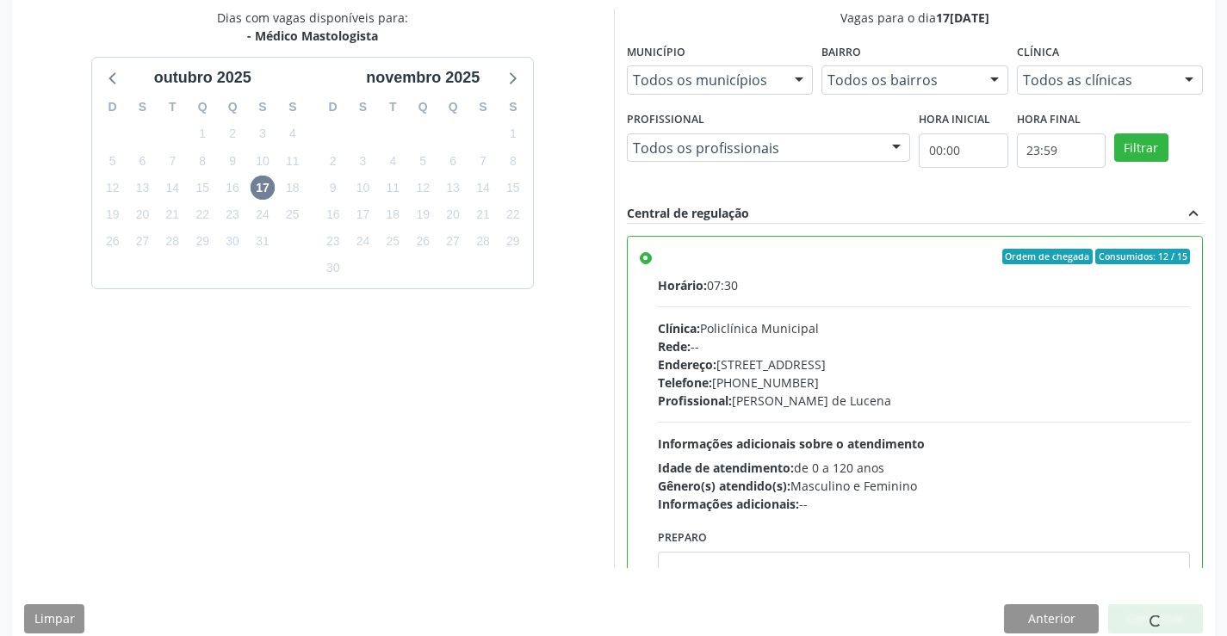
scroll to position [0, 0]
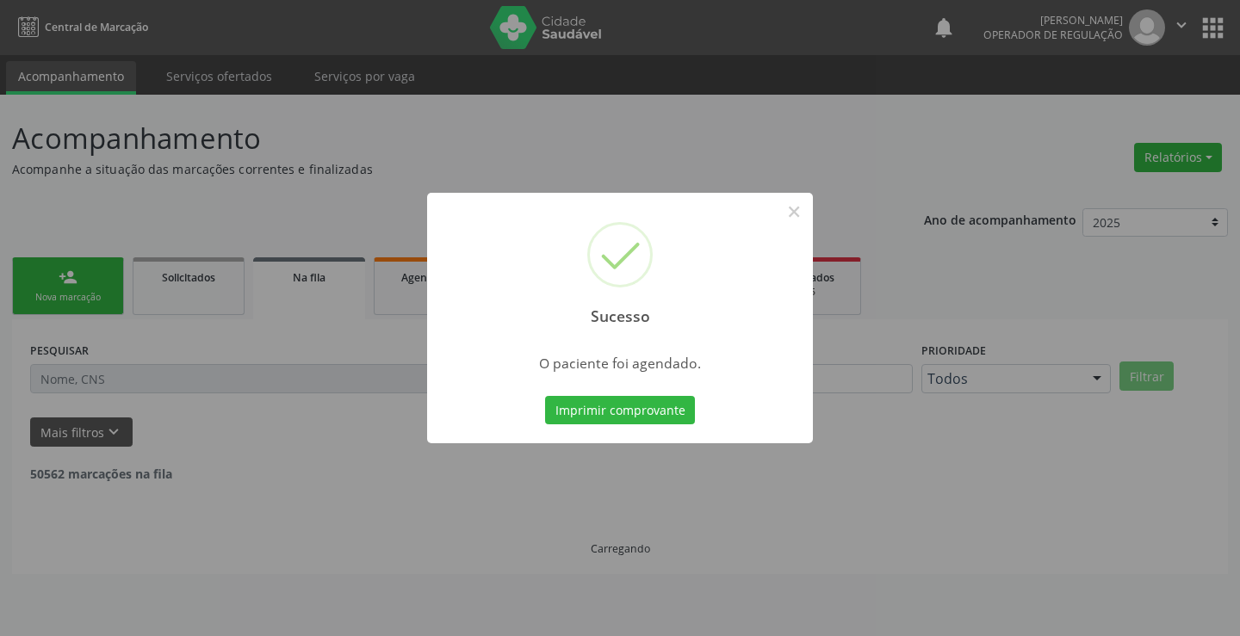
click at [668, 396] on button "Imprimir comprovante" at bounding box center [620, 410] width 150 height 29
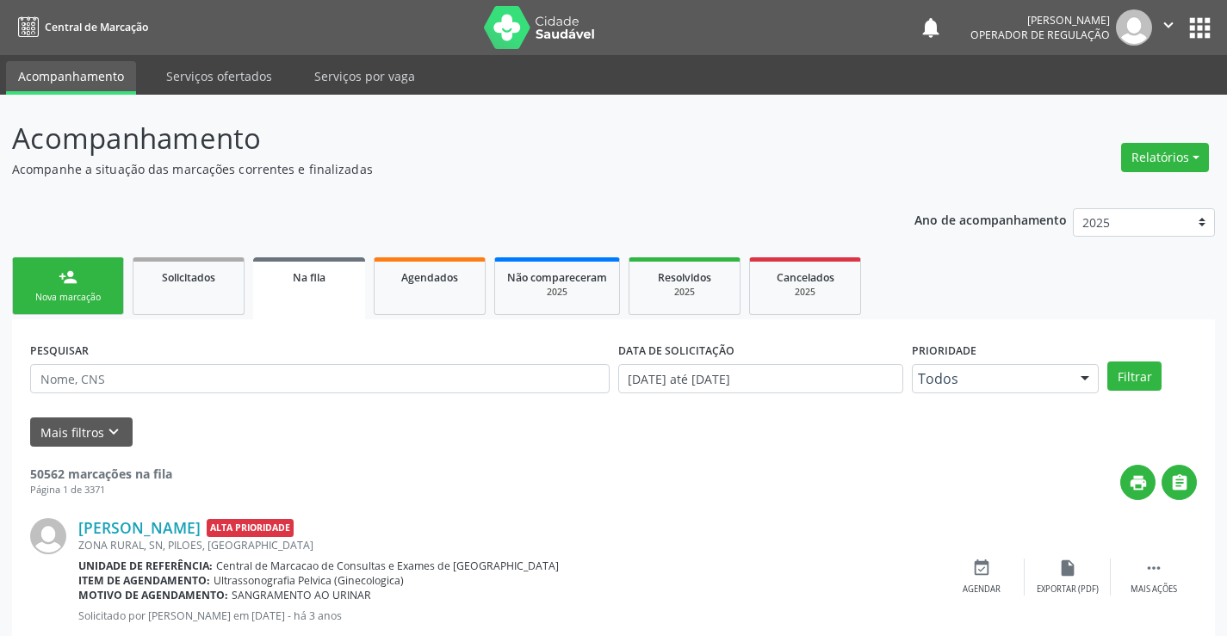
click at [81, 281] on link "person_add Nova marcação" at bounding box center [68, 287] width 112 height 58
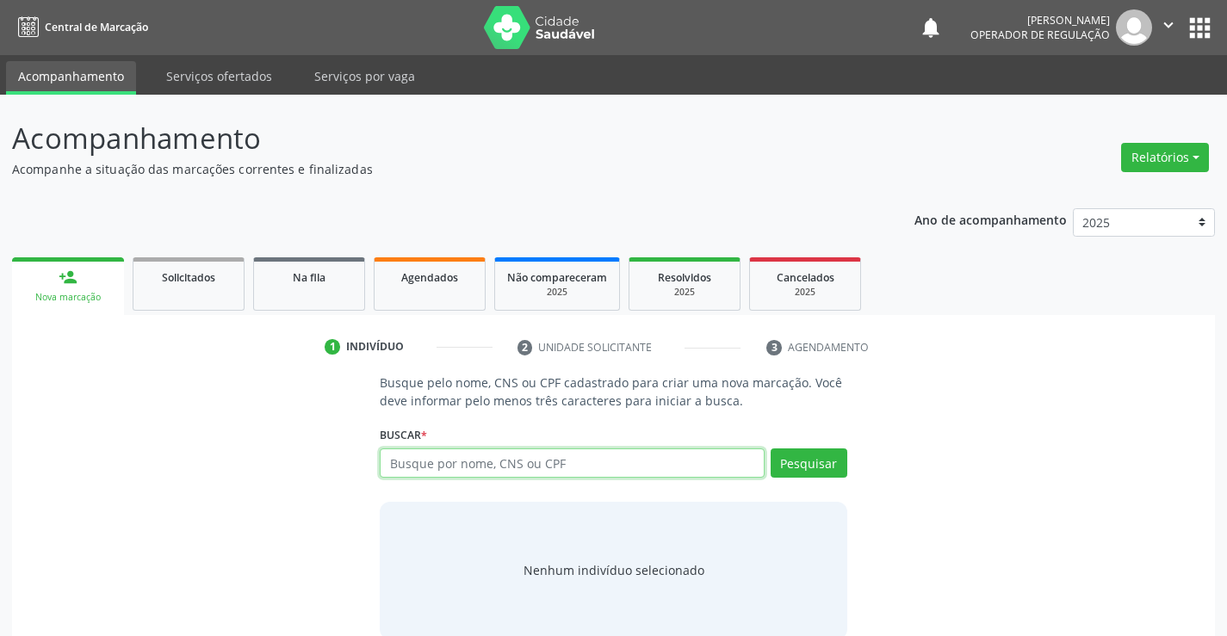
click at [442, 458] on input "text" at bounding box center [572, 463] width 384 height 29
type input "700005601810103"
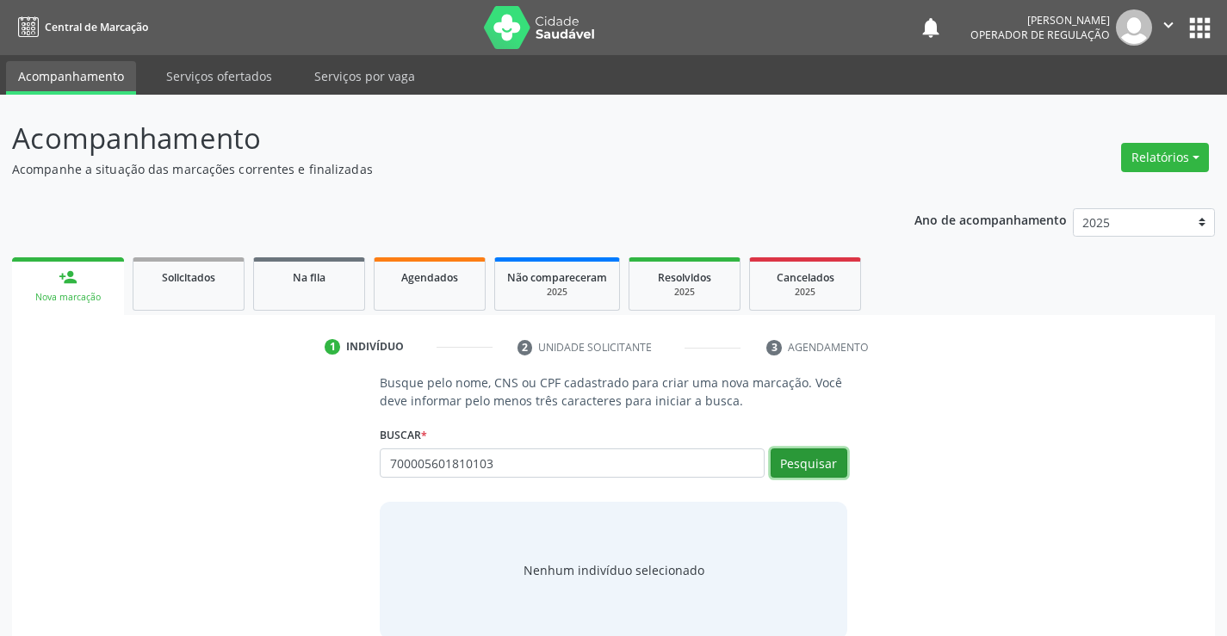
click at [810, 470] on button "Pesquisar" at bounding box center [809, 463] width 77 height 29
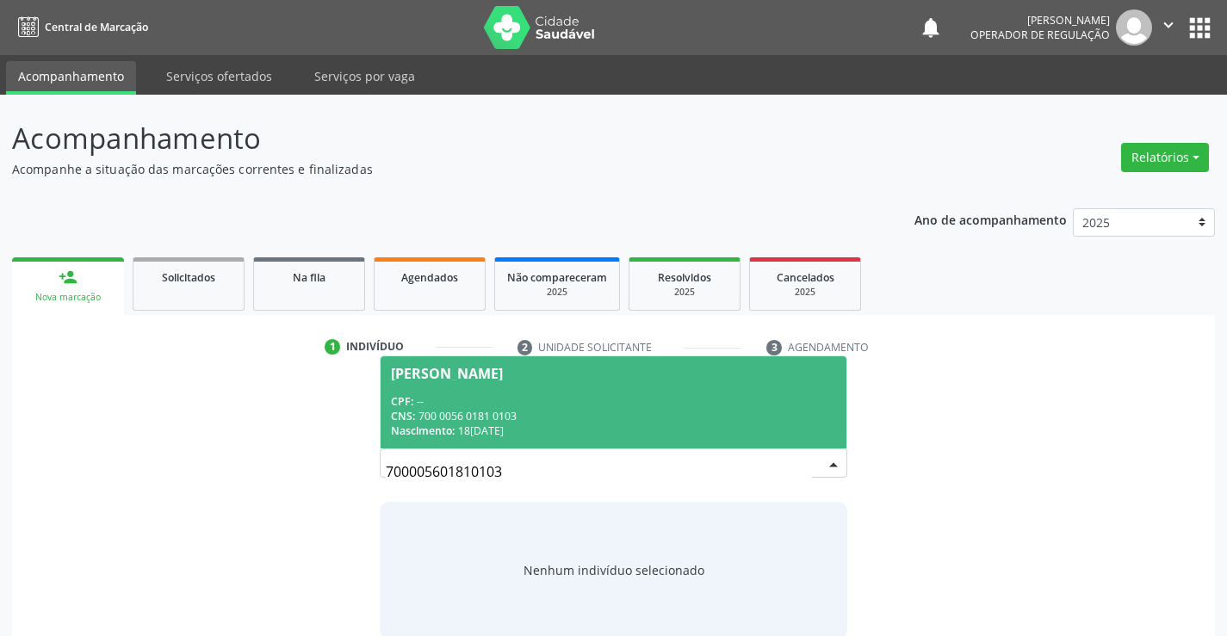
click at [560, 386] on span "Jargeane Silva dos Santos CPF: -- CNS: 700 0056 0181 0103 Nascimento: 18/04/1974" at bounding box center [613, 403] width 465 height 92
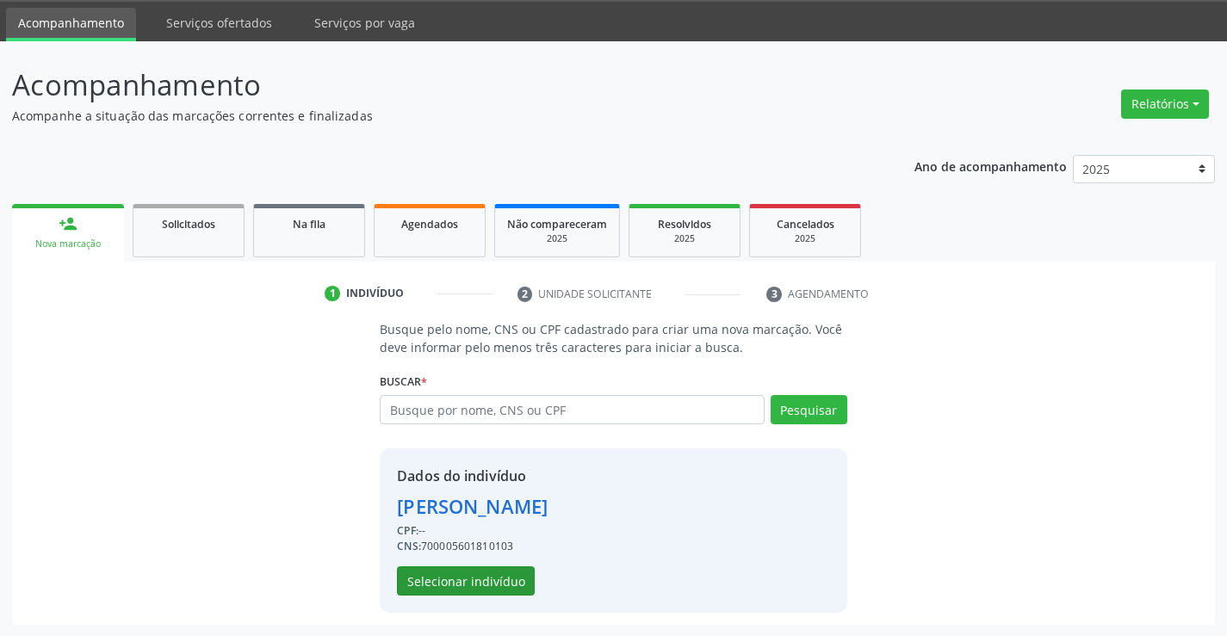
scroll to position [54, 0]
click at [469, 584] on button "Selecionar indivíduo" at bounding box center [466, 580] width 138 height 29
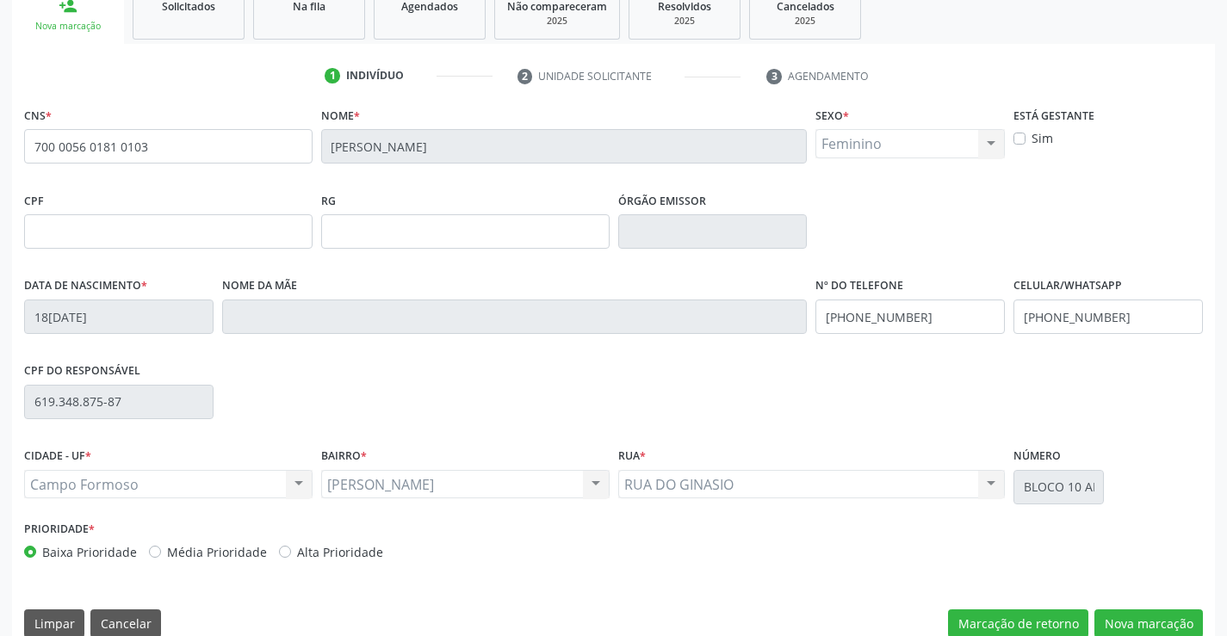
scroll to position [297, 0]
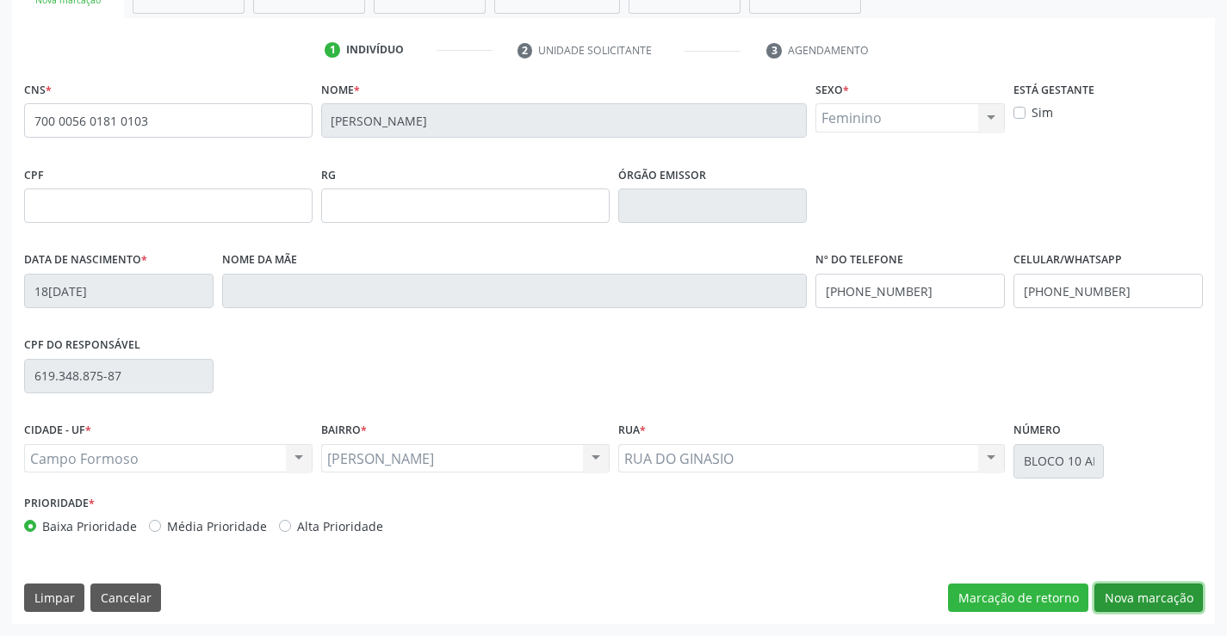
click at [1157, 602] on button "Nova marcação" at bounding box center [1149, 598] width 109 height 29
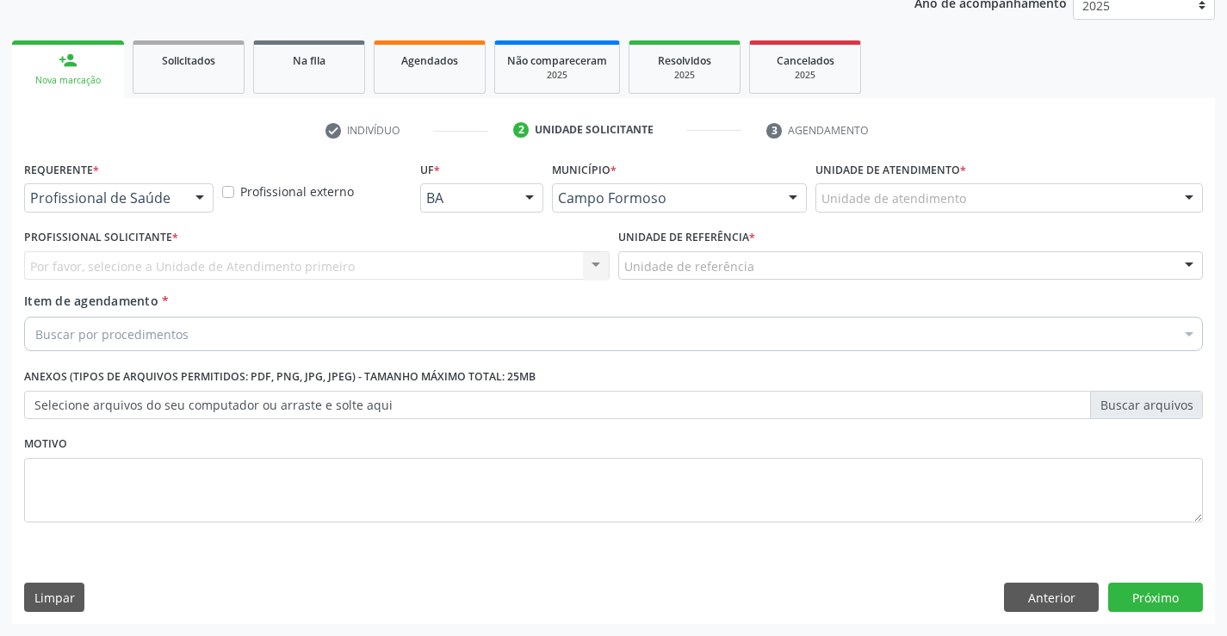
scroll to position [217, 0]
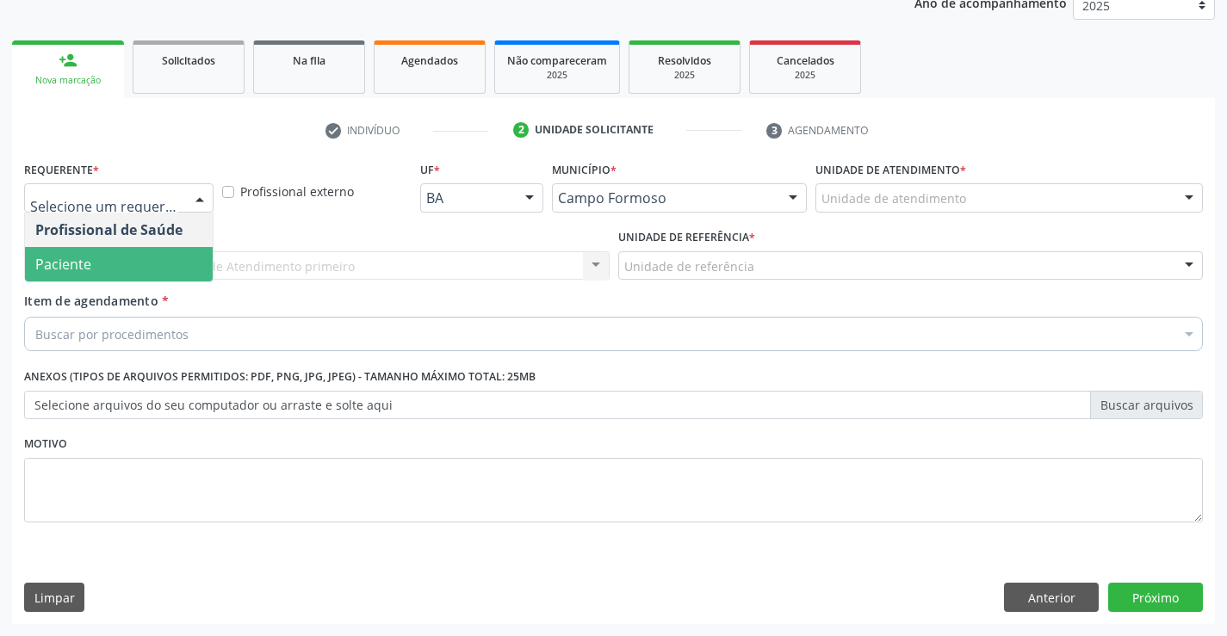
click at [115, 259] on span "Paciente" at bounding box center [119, 264] width 188 height 34
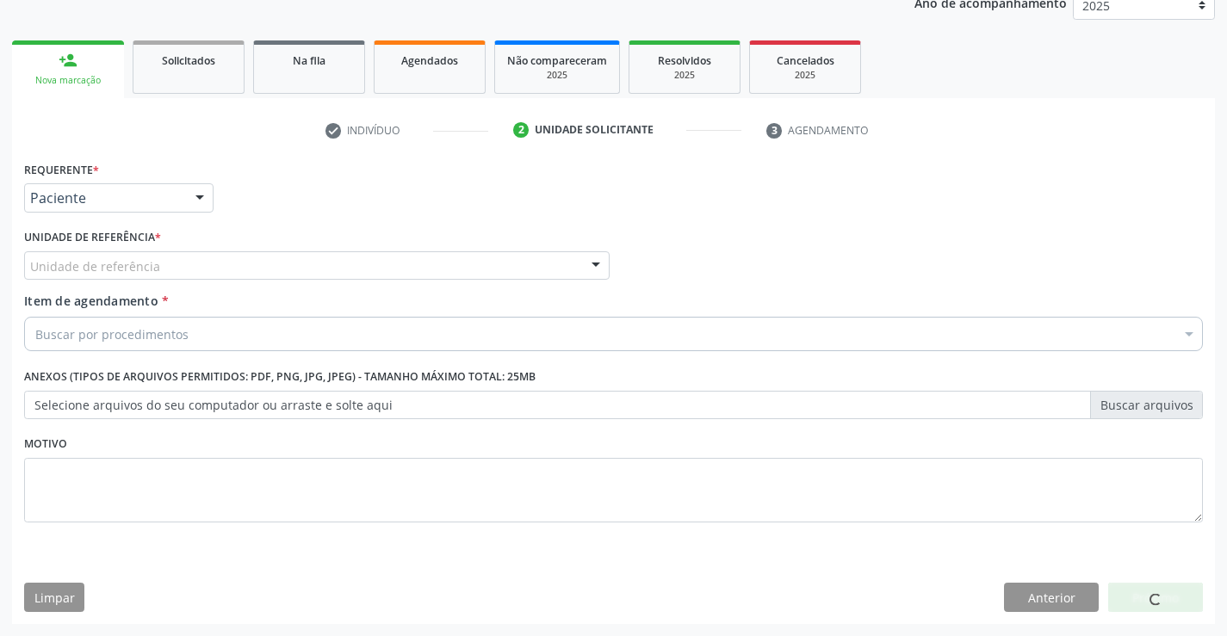
drag, startPoint x: 264, startPoint y: 251, endPoint x: 284, endPoint y: 313, distance: 64.3
click at [265, 252] on div "Unidade de referência" at bounding box center [317, 265] width 586 height 29
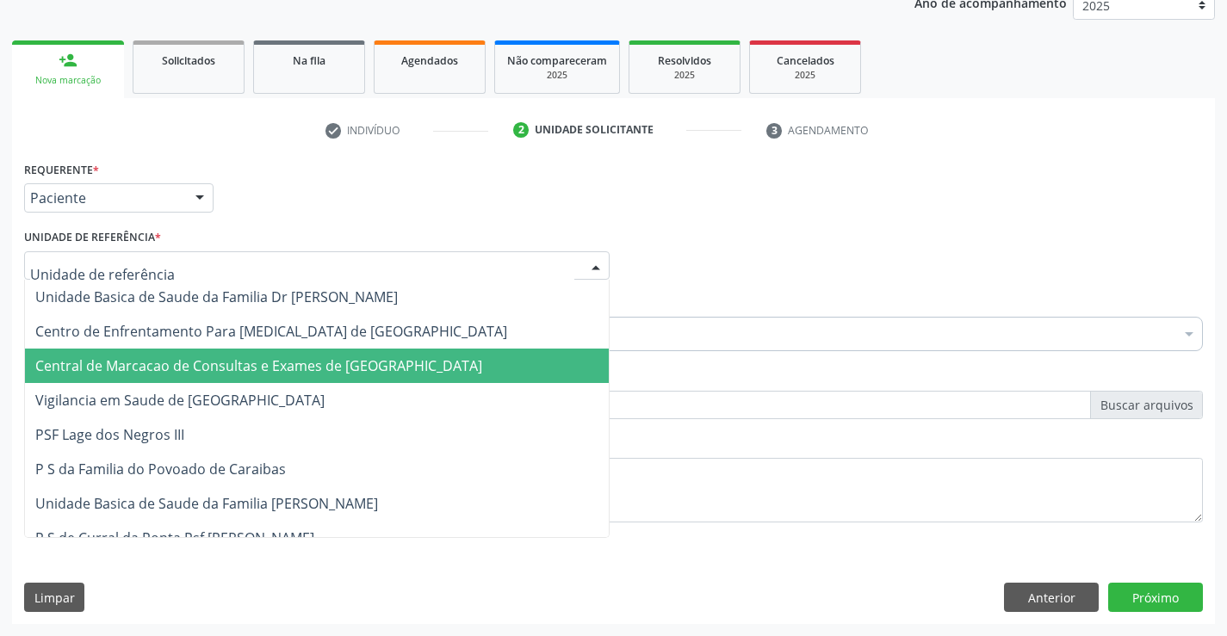
drag, startPoint x: 285, startPoint y: 358, endPoint x: 304, endPoint y: 343, distance: 24.5
click at [285, 359] on span "Central de Marcacao de Consultas e Exames de [GEOGRAPHIC_DATA]" at bounding box center [258, 366] width 447 height 19
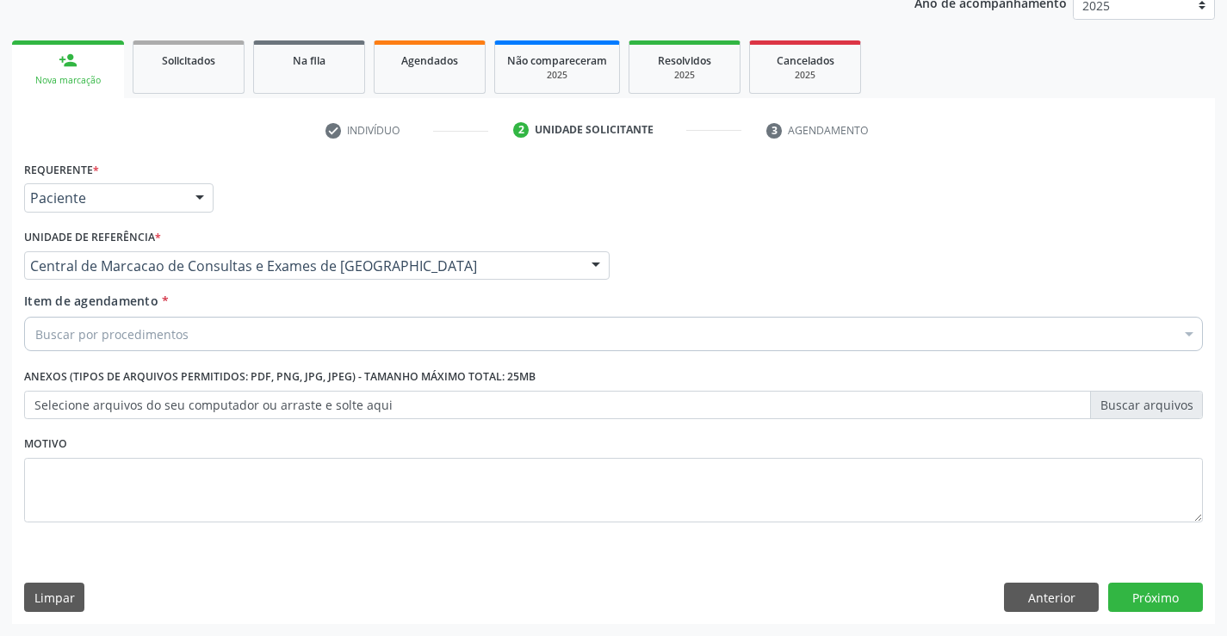
click at [309, 333] on div "Buscar por procedimentos" at bounding box center [613, 334] width 1179 height 34
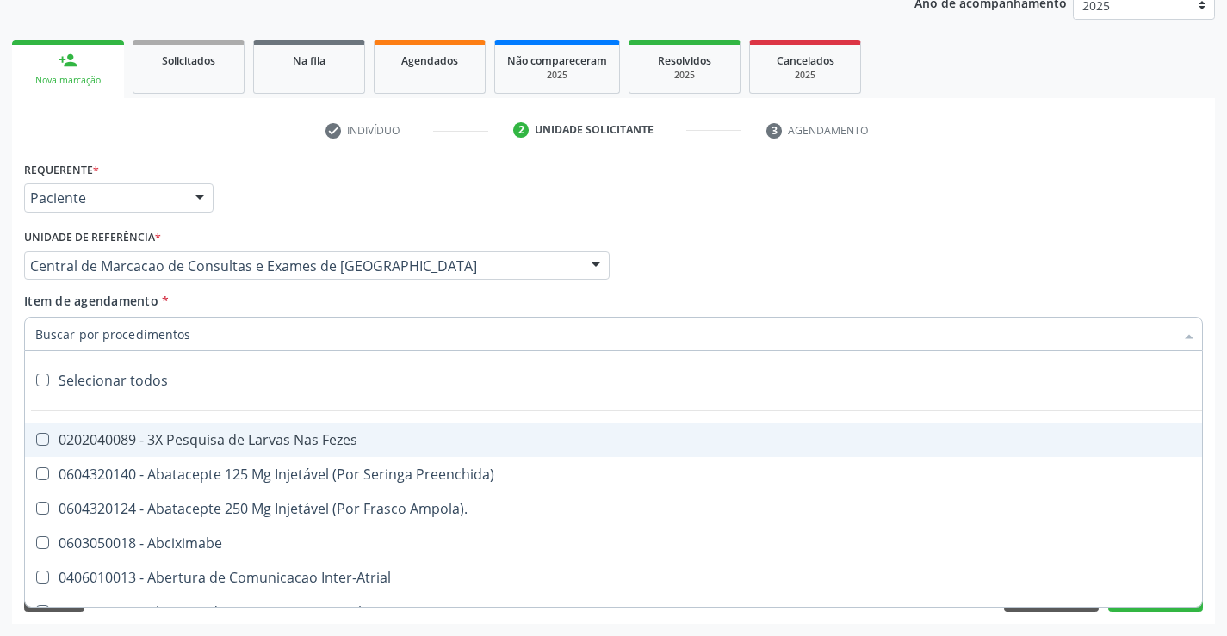
paste input "Médico Mastologista"
type input "Médico Mastologista"
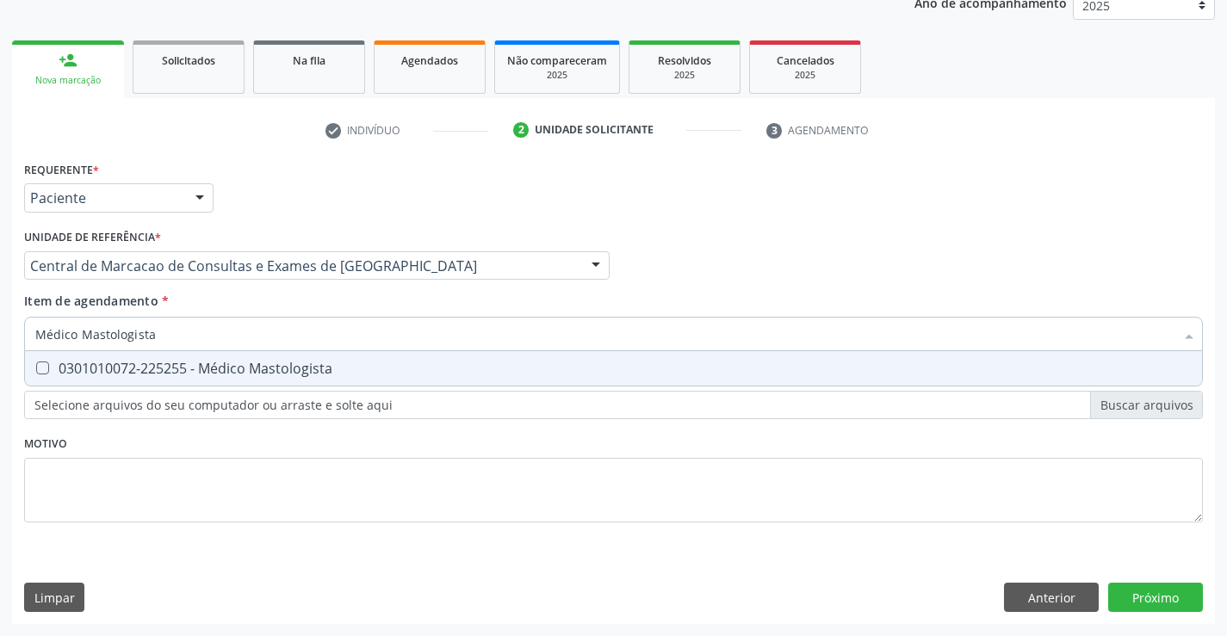
click at [311, 366] on div "0301010072-225255 - Médico Mastologista" at bounding box center [613, 369] width 1157 height 14
checkbox Mastologista "true"
click at [1130, 593] on div "Requerente * Paciente Profissional de Saúde Paciente Nenhum resultado encontrad…" at bounding box center [613, 391] width 1203 height 468
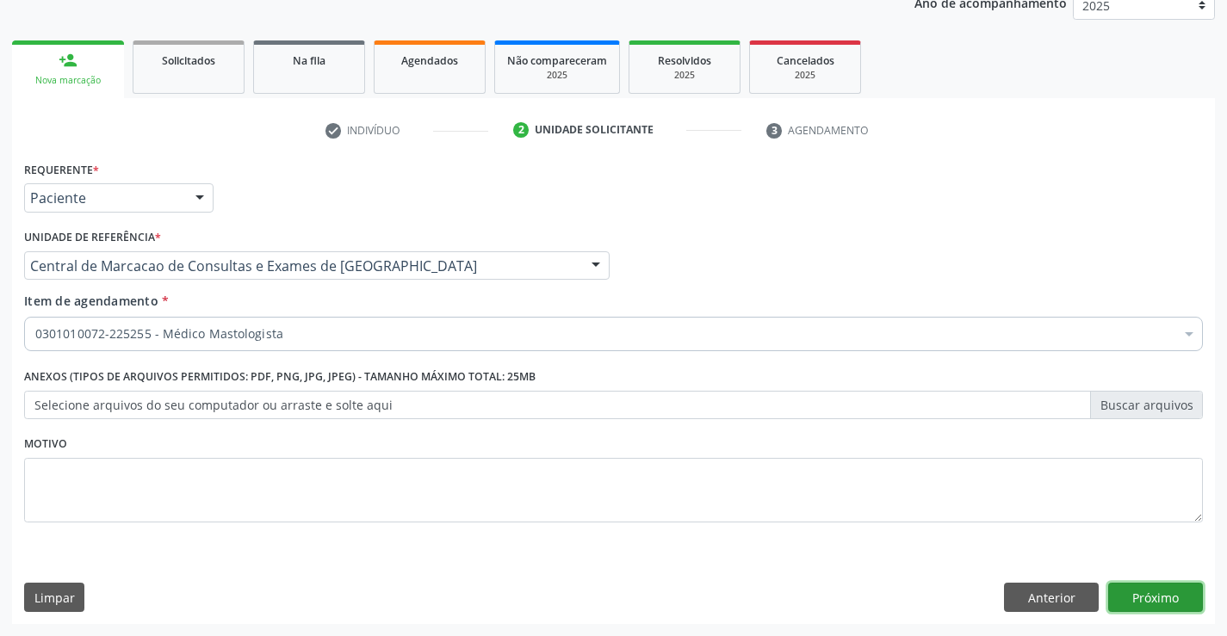
click at [1170, 597] on button "Próximo" at bounding box center [1155, 597] width 95 height 29
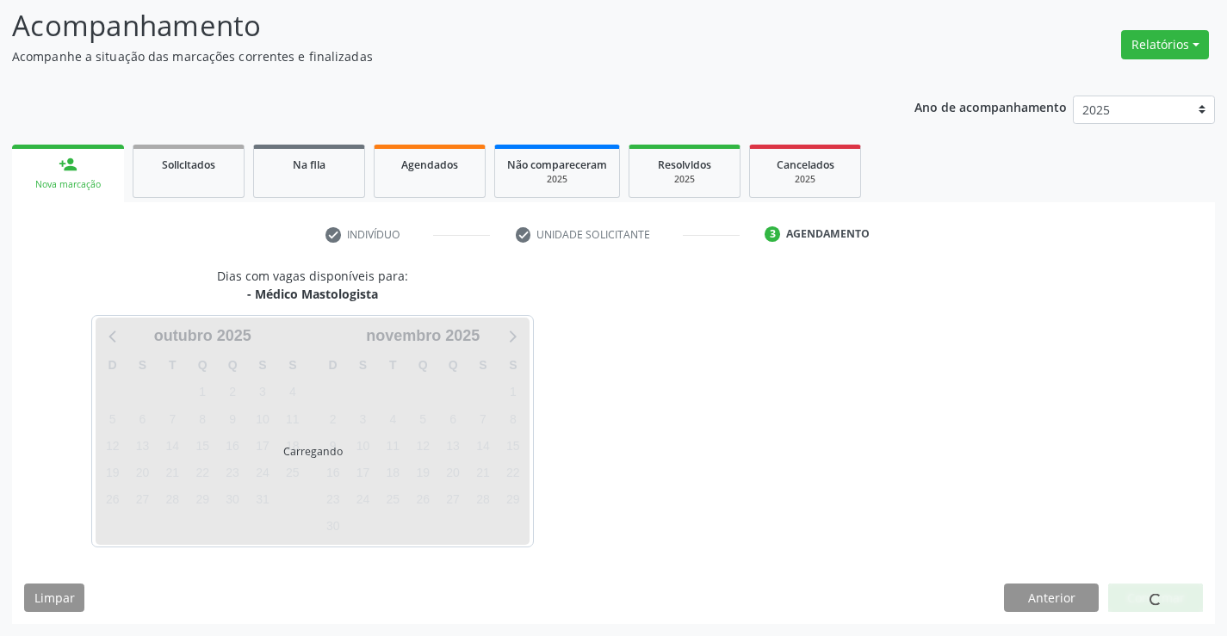
scroll to position [113, 0]
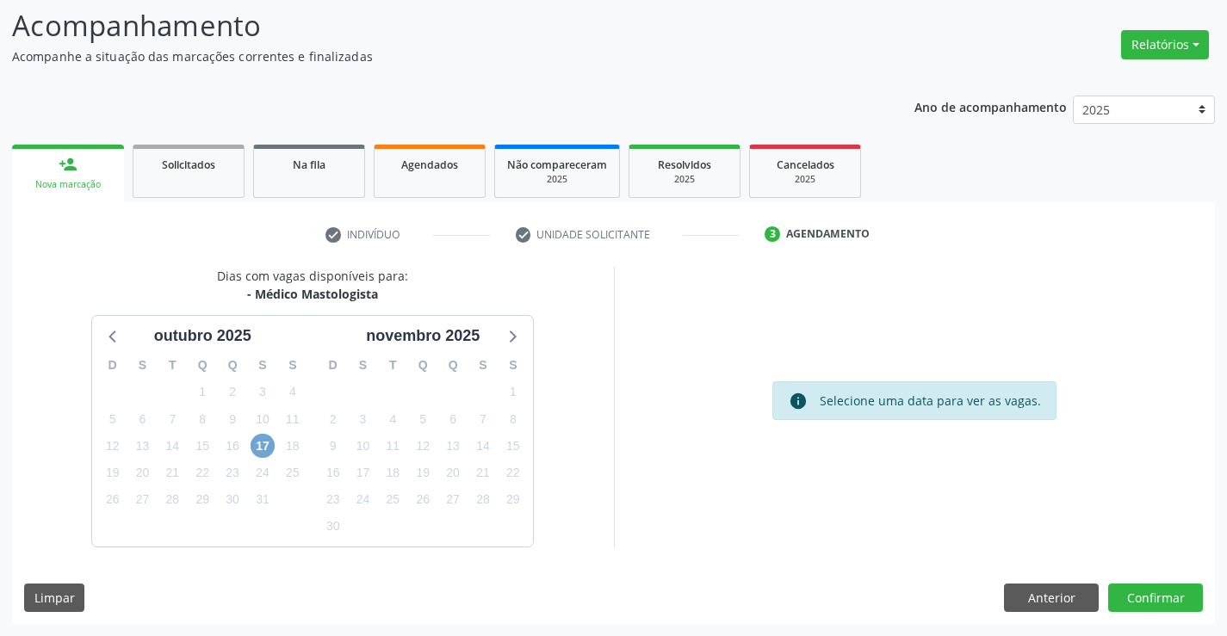
click at [265, 451] on span "17" at bounding box center [263, 446] width 24 height 24
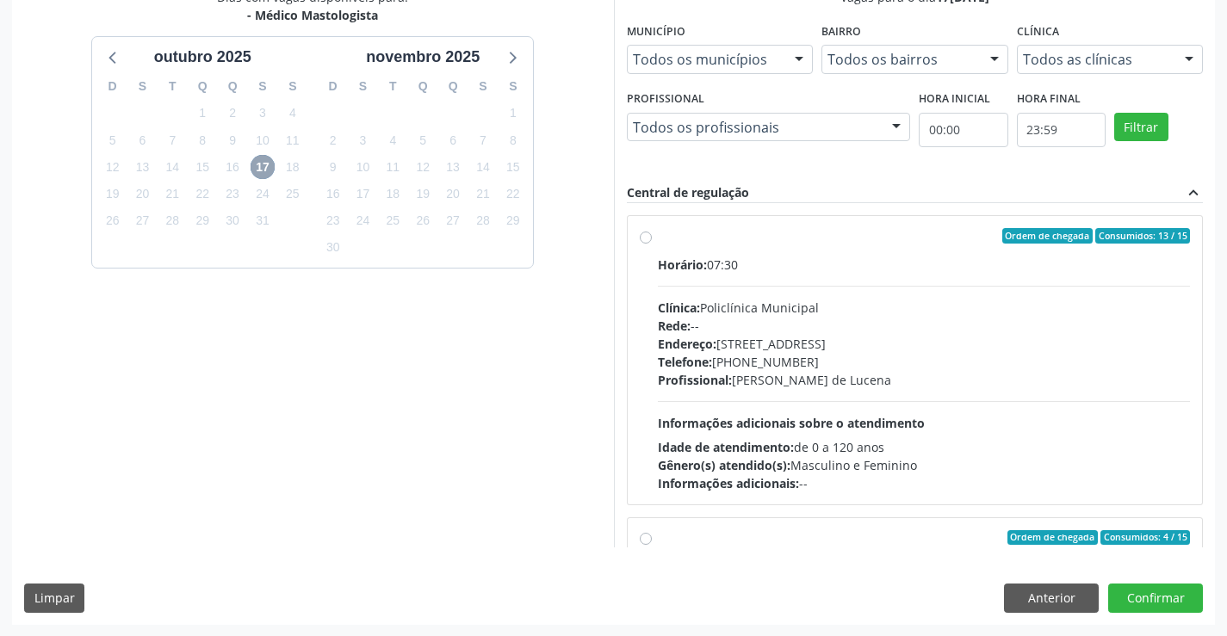
scroll to position [393, 0]
click at [925, 395] on div "Horário: 07:30 Clínica: Policlínica Municipal Rede: -- Endereço: Predio, nº 386…" at bounding box center [924, 373] width 533 height 237
click at [652, 243] on input "Ordem de chegada Consumidos: 13 / 15 Horário: 07:30 Clínica: Policlínica Munici…" at bounding box center [646, 235] width 12 height 16
radio input "true"
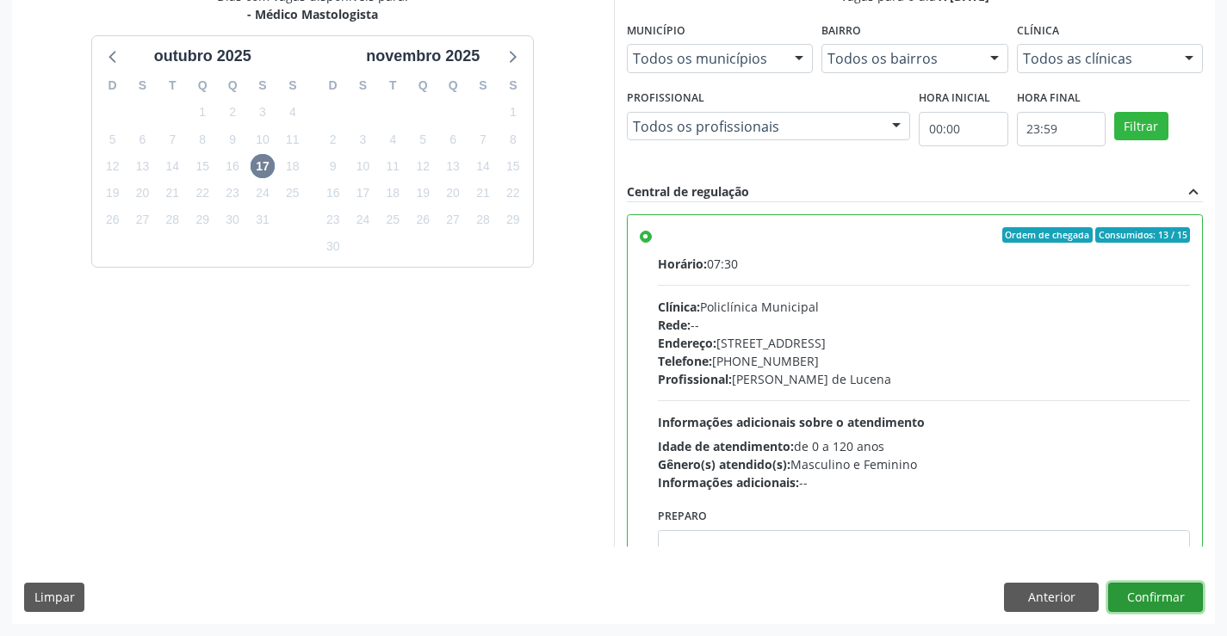
click at [1134, 599] on button "Confirmar" at bounding box center [1155, 597] width 95 height 29
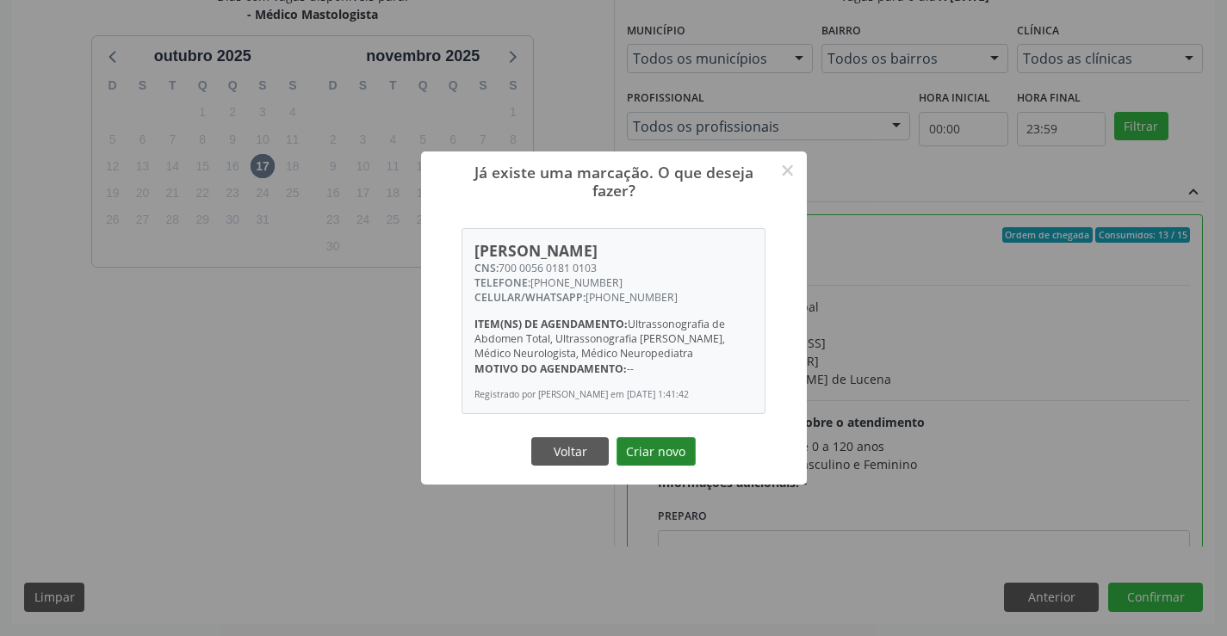
click at [669, 454] on button "Criar novo" at bounding box center [656, 452] width 79 height 29
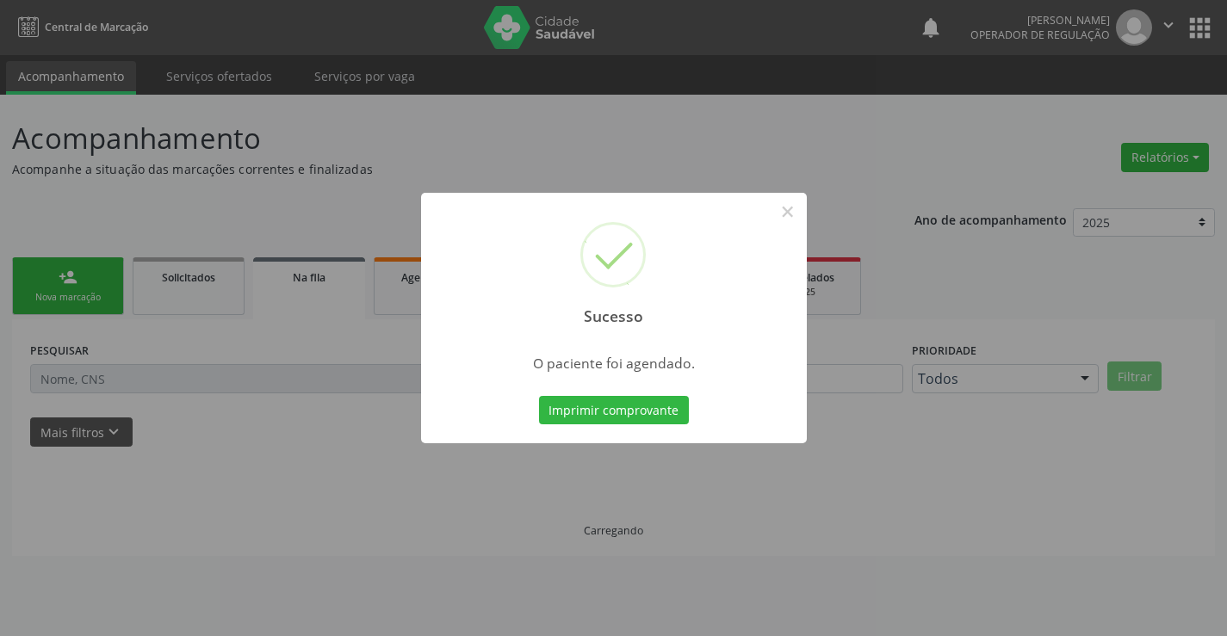
scroll to position [0, 0]
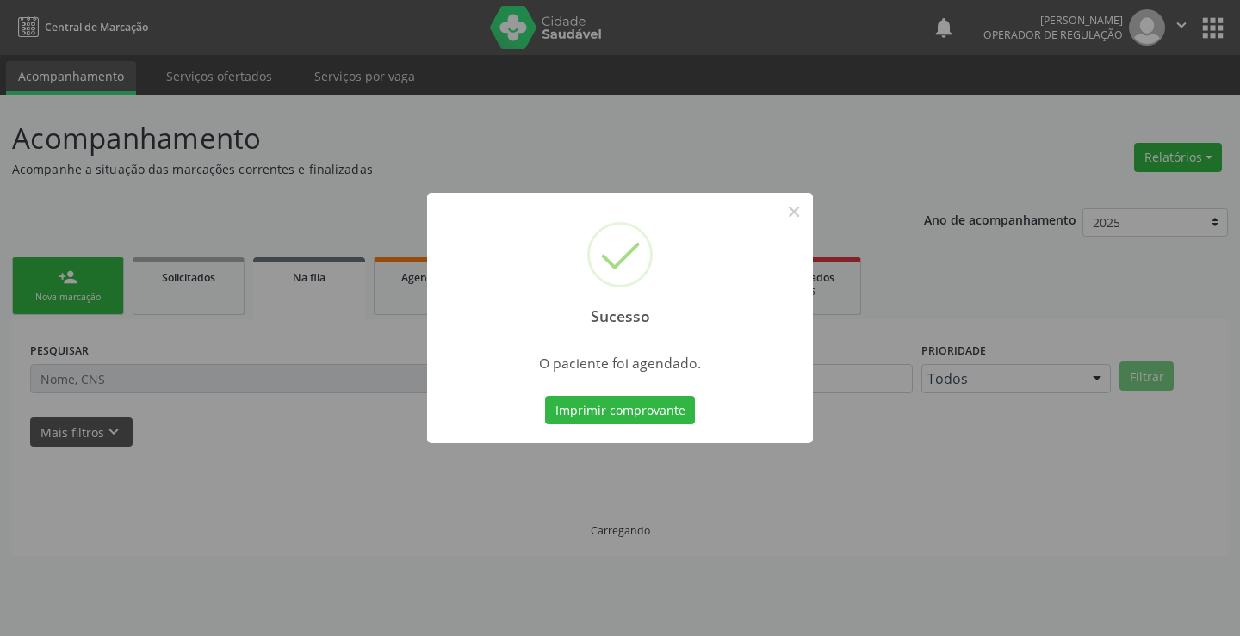
click at [545, 396] on button "Imprimir comprovante" at bounding box center [620, 410] width 150 height 29
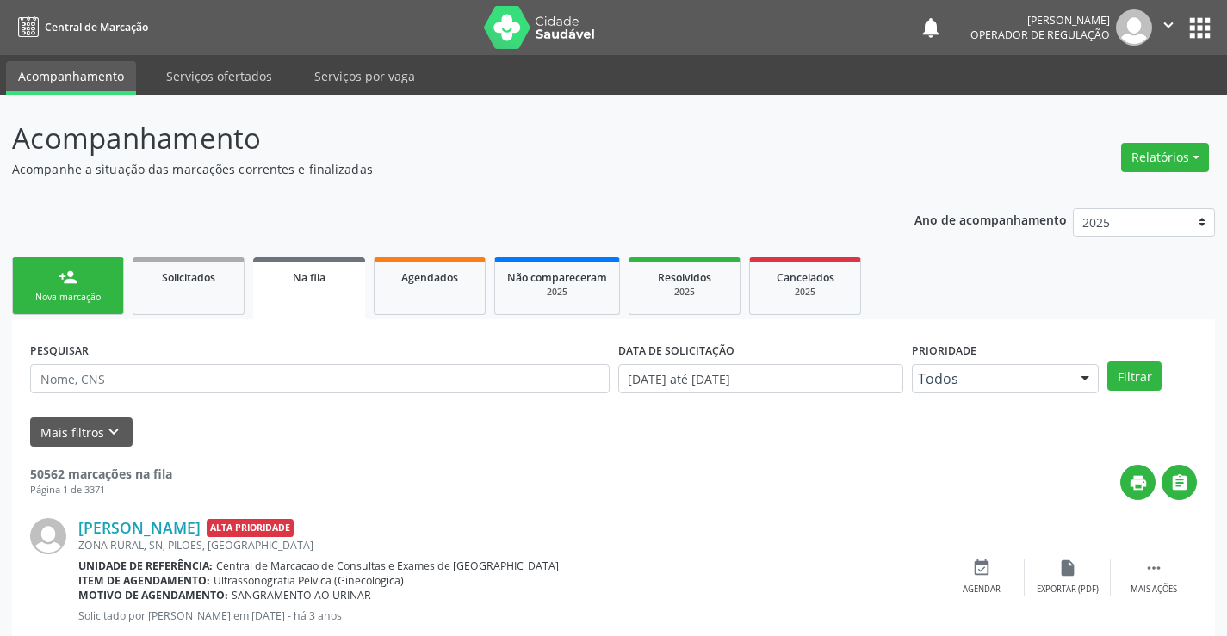
click at [66, 263] on link "person_add Nova marcação" at bounding box center [68, 287] width 112 height 58
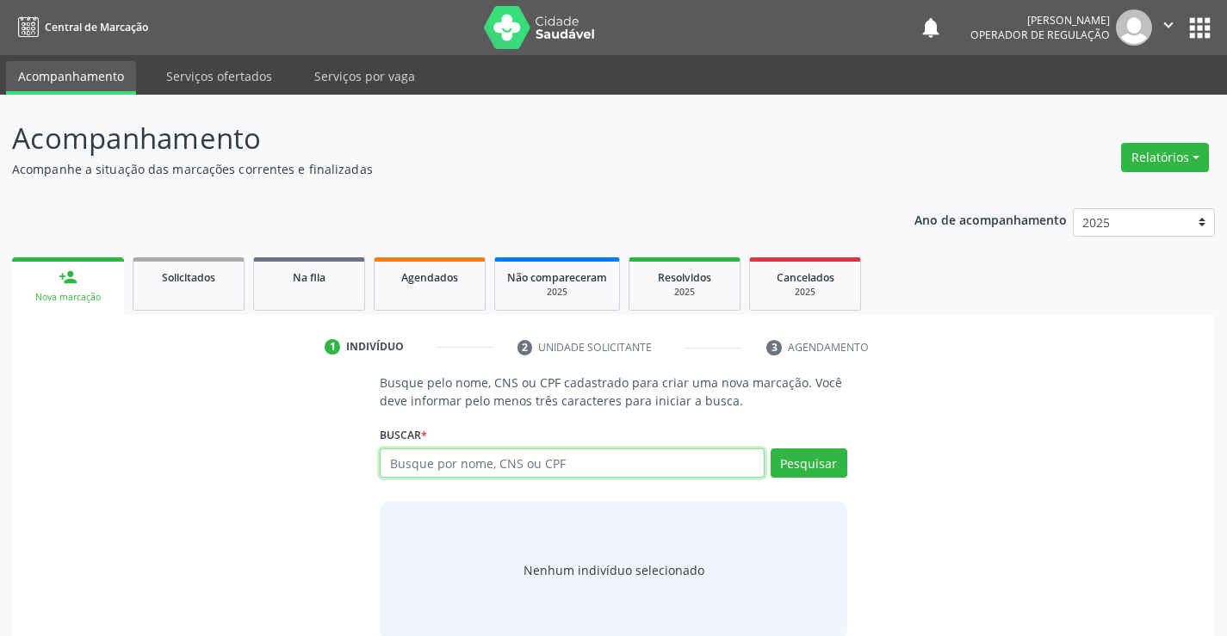
click at [524, 456] on input "text" at bounding box center [572, 463] width 384 height 29
type input "704309594068293"
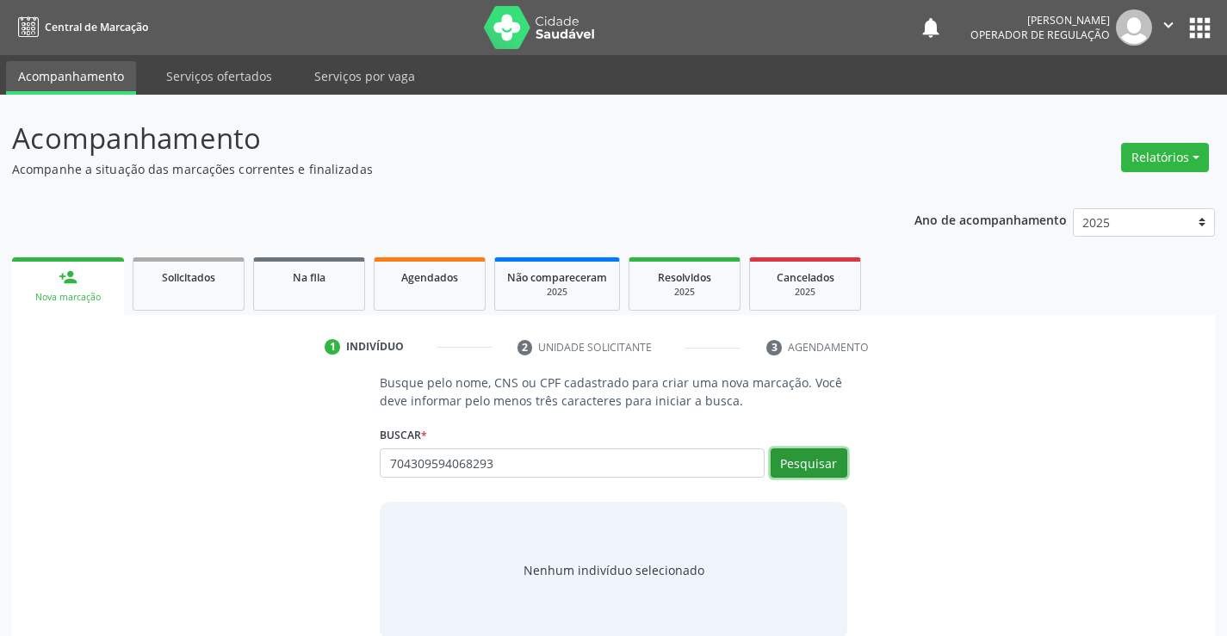
click at [791, 452] on button "Pesquisar" at bounding box center [809, 463] width 77 height 29
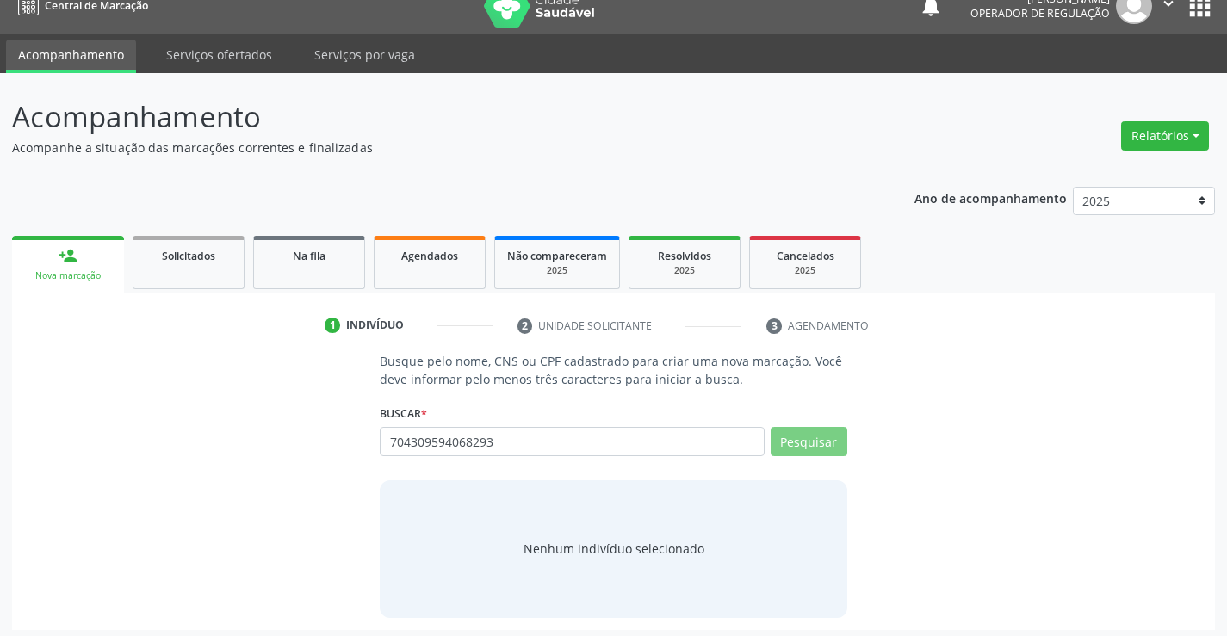
scroll to position [28, 0]
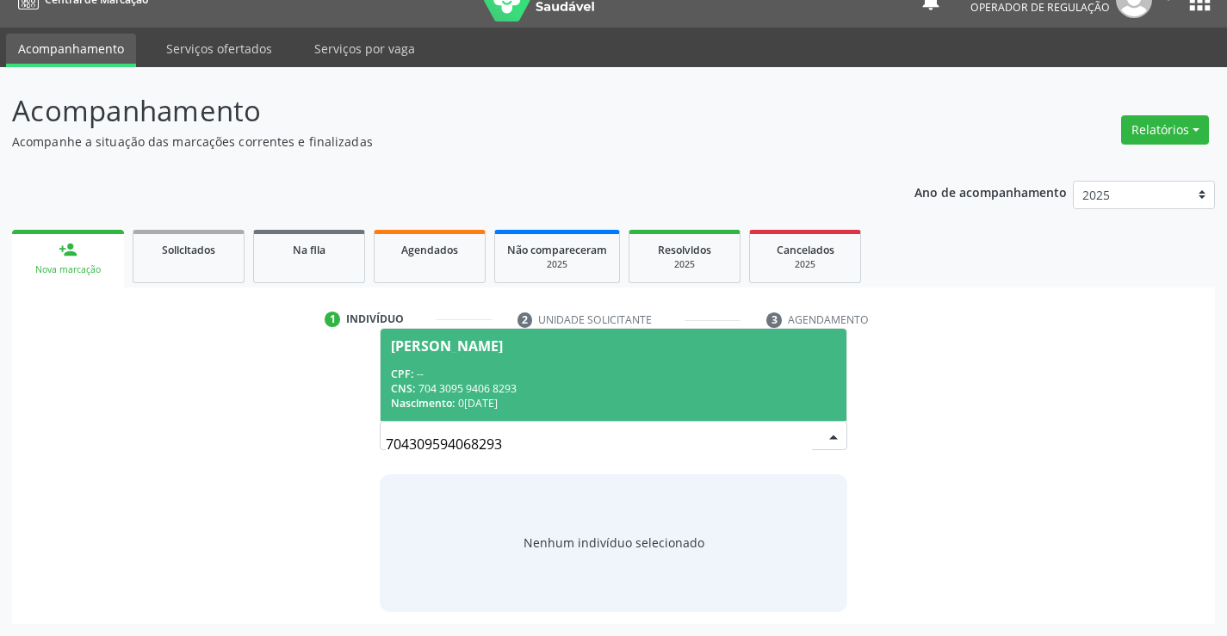
click at [556, 354] on span "Ireny Izabel da Silva CPF: -- CNS: 704 3095 9406 8293 Nascimento: 08/06/1961" at bounding box center [613, 375] width 465 height 92
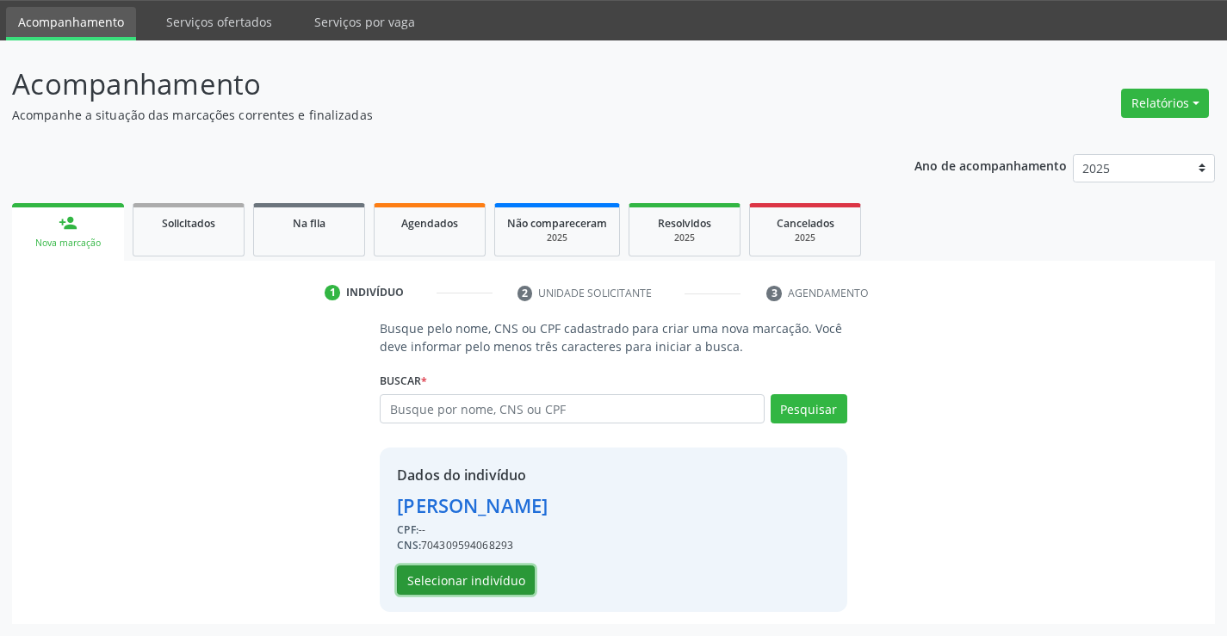
click at [460, 576] on button "Selecionar indivíduo" at bounding box center [466, 580] width 138 height 29
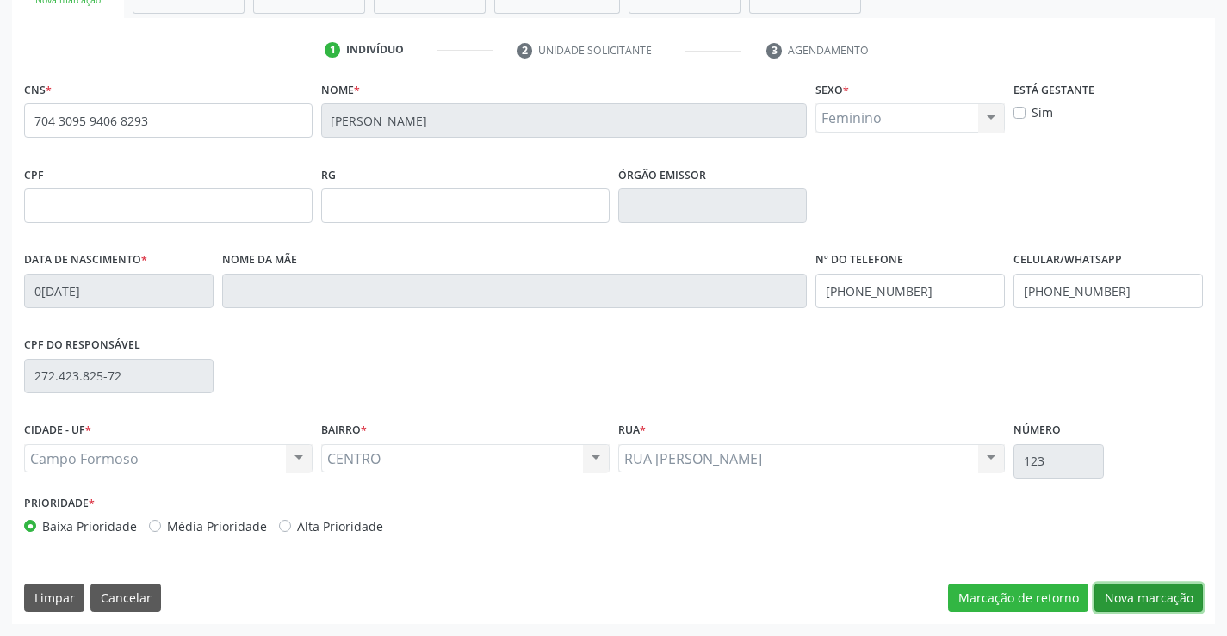
click at [1112, 589] on button "Nova marcação" at bounding box center [1149, 598] width 109 height 29
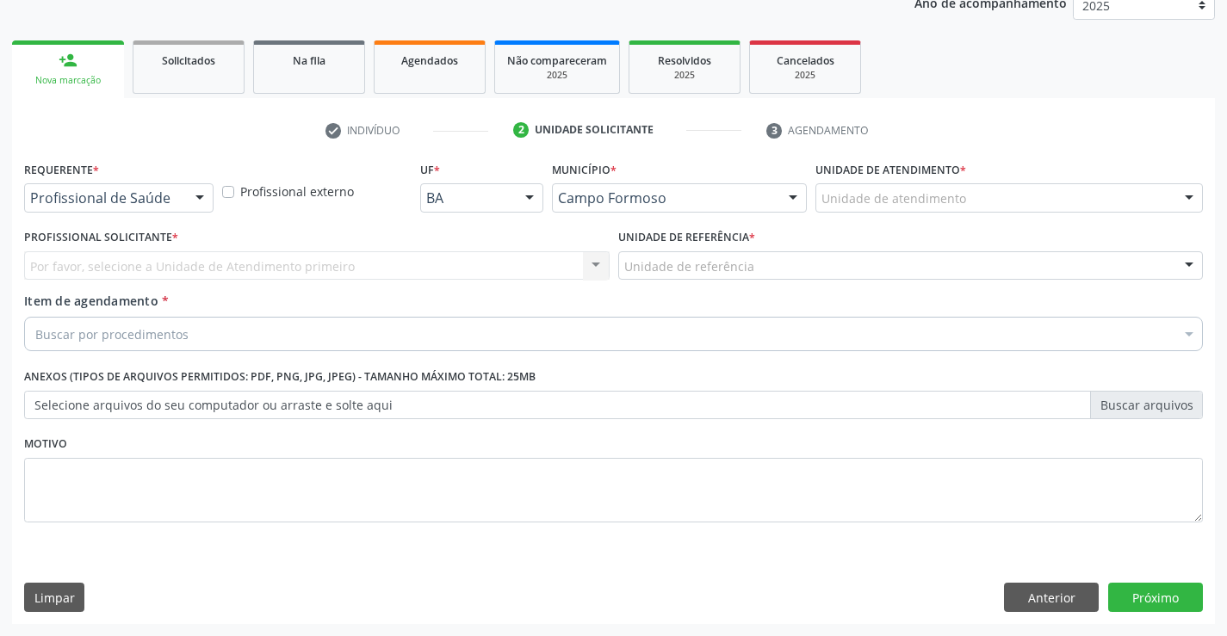
scroll to position [217, 0]
drag, startPoint x: 133, startPoint y: 202, endPoint x: 115, endPoint y: 240, distance: 42.0
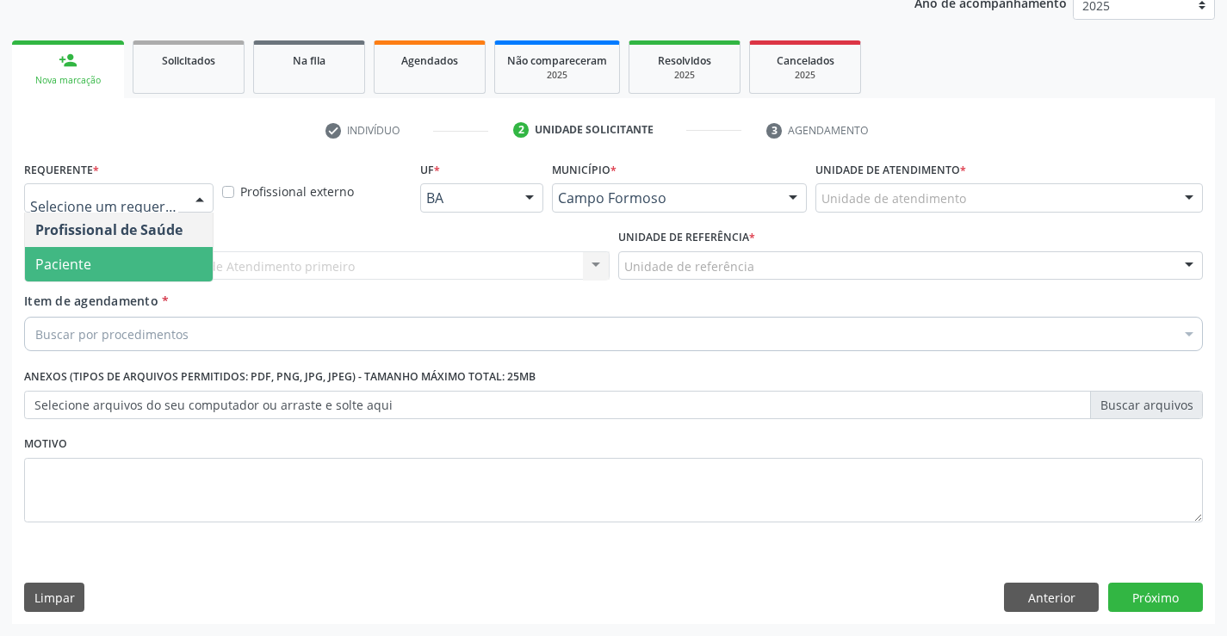
drag, startPoint x: 108, startPoint y: 257, endPoint x: 205, endPoint y: 269, distance: 98.1
click at [109, 257] on span "Paciente" at bounding box center [119, 264] width 188 height 34
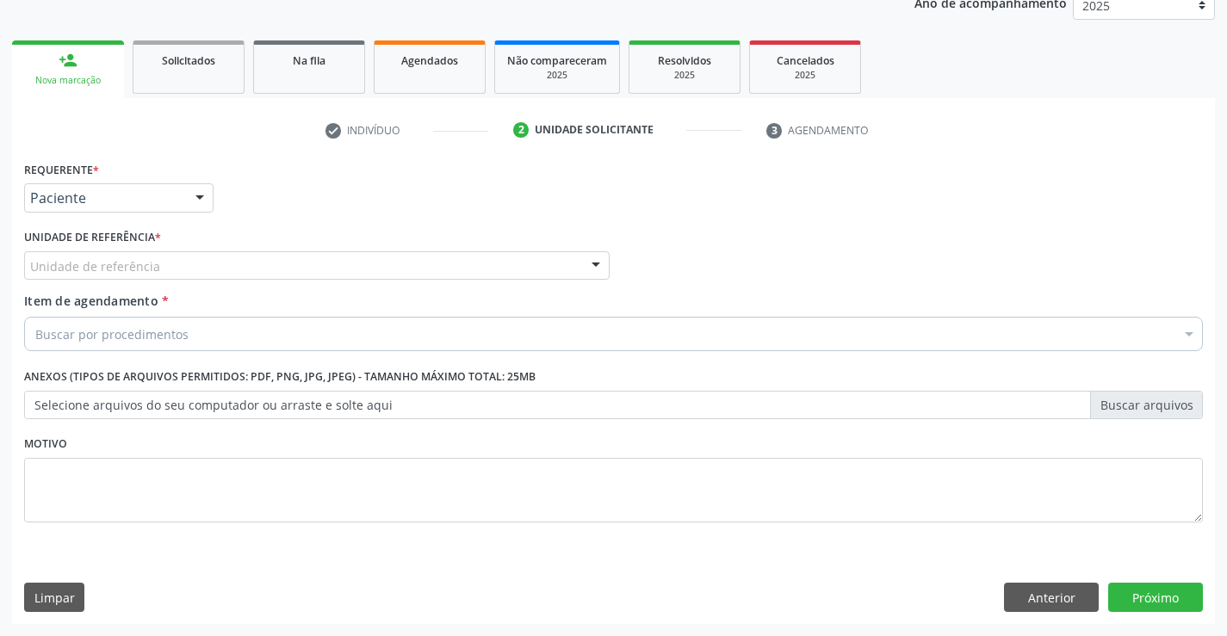
drag, startPoint x: 230, startPoint y: 268, endPoint x: 233, endPoint y: 281, distance: 13.2
click at [231, 272] on div "Unidade de referência" at bounding box center [317, 265] width 586 height 29
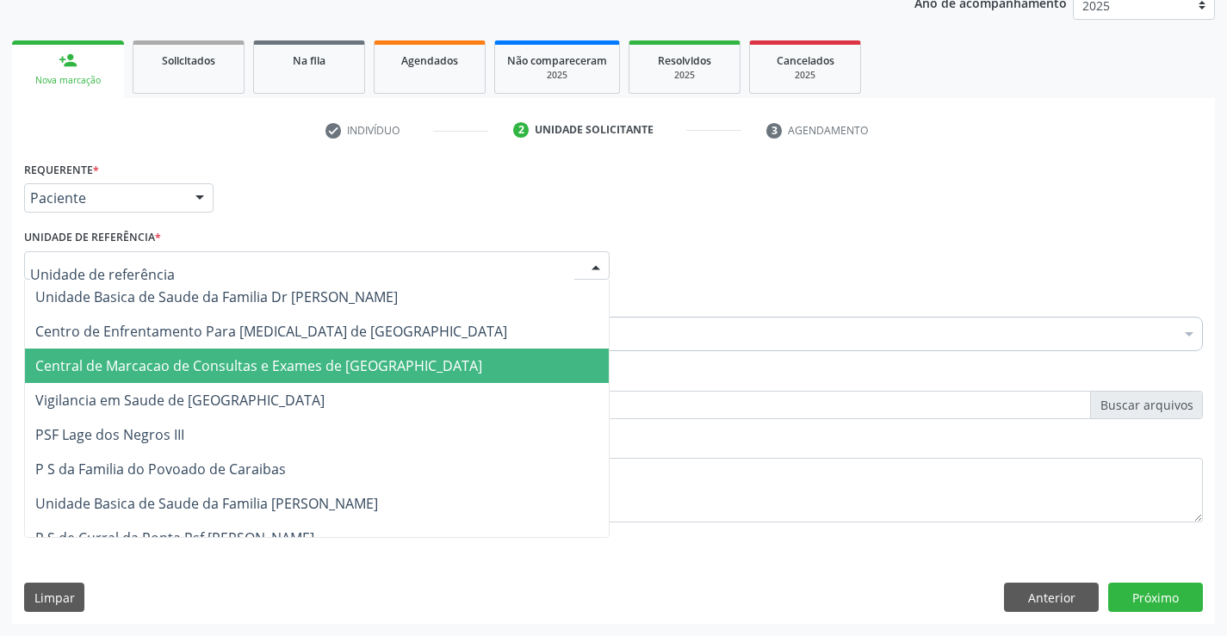
click at [243, 357] on span "Central de Marcacao de Consultas e Exames de [GEOGRAPHIC_DATA]" at bounding box center [258, 366] width 447 height 19
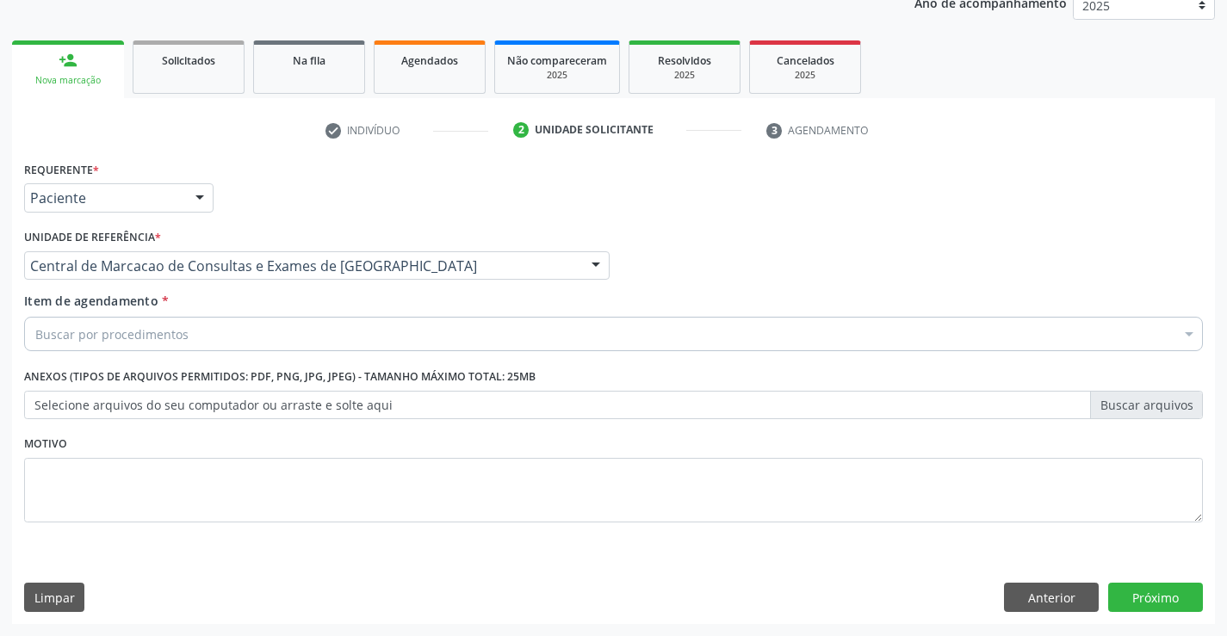
click at [253, 342] on div "Buscar por procedimentos" at bounding box center [613, 334] width 1179 height 34
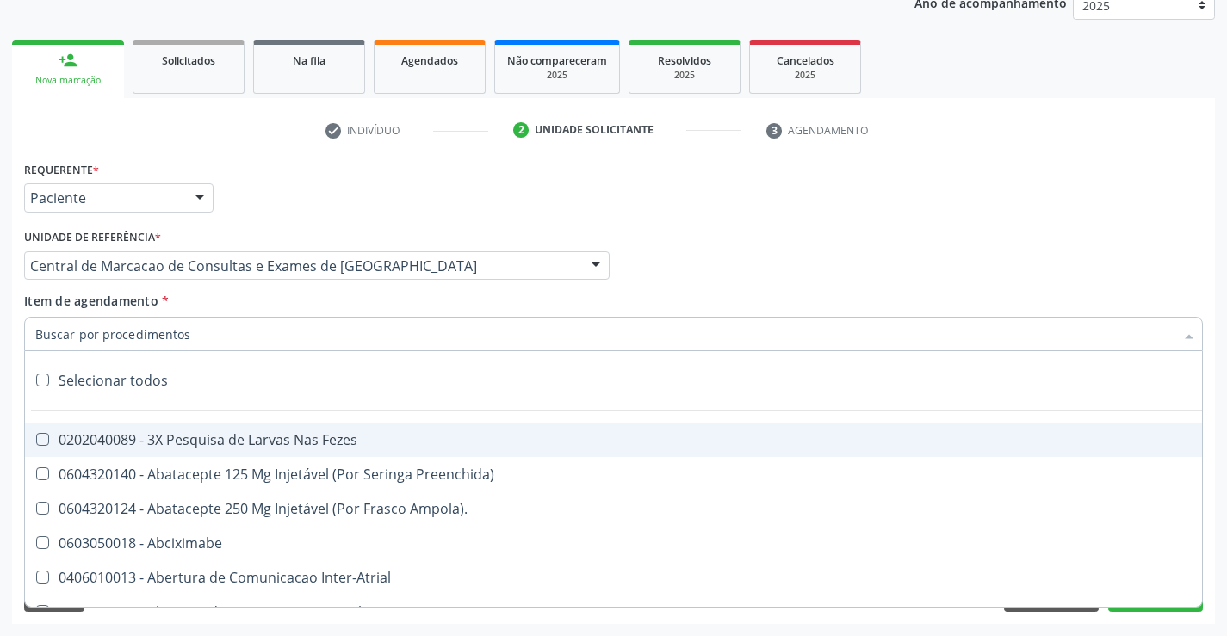
paste input "Médico Mastologista"
type input "Médico Mastologista"
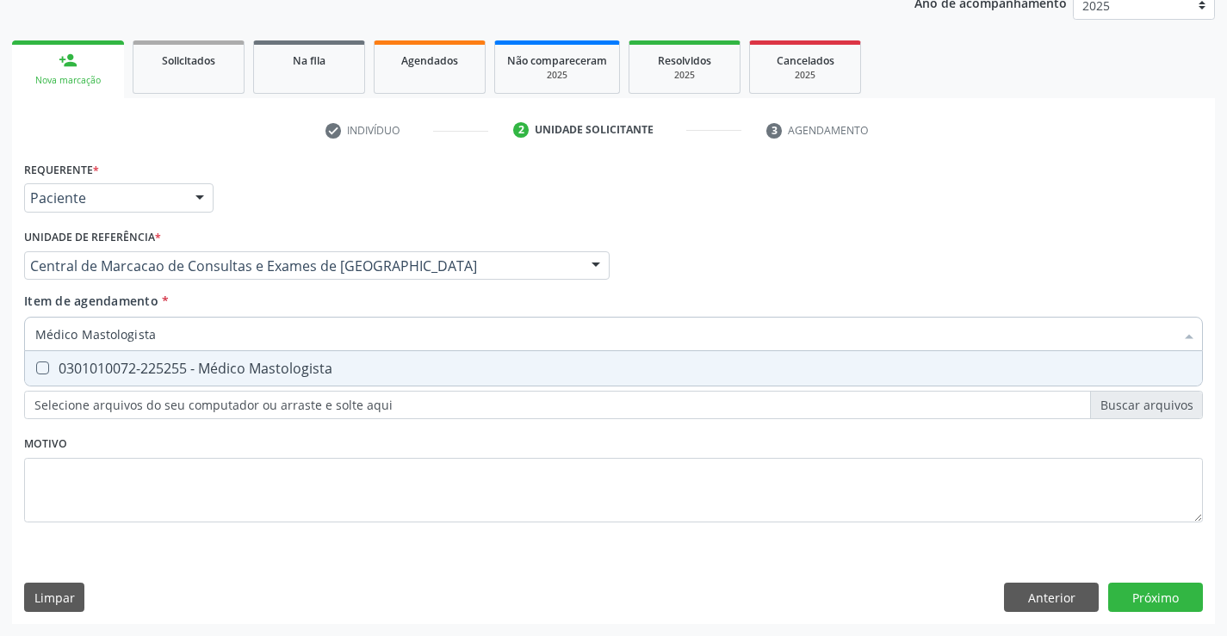
click at [519, 350] on input "Médico Mastologista" at bounding box center [604, 334] width 1139 height 34
click at [518, 363] on div "0301010072-225255 - Médico Mastologista" at bounding box center [613, 369] width 1157 height 14
checkbox Mastologista "true"
click at [1155, 589] on div "Requerente * Paciente Profissional de Saúde Paciente Nenhum resultado encontrad…" at bounding box center [613, 391] width 1203 height 468
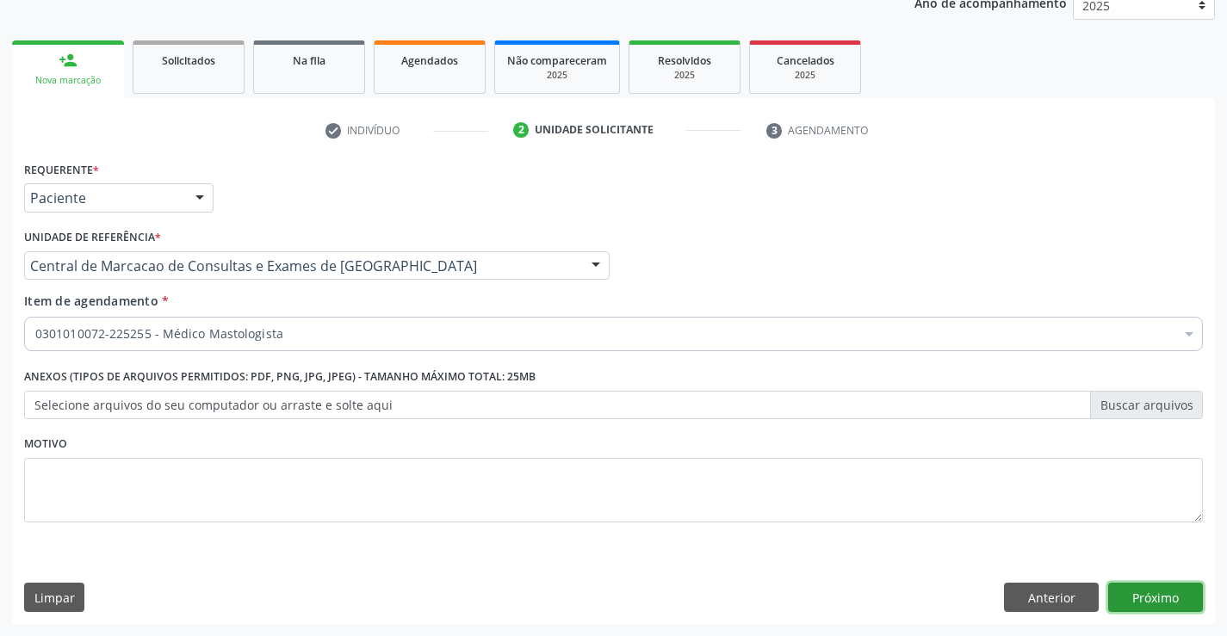
click at [1146, 593] on button "Próximo" at bounding box center [1155, 597] width 95 height 29
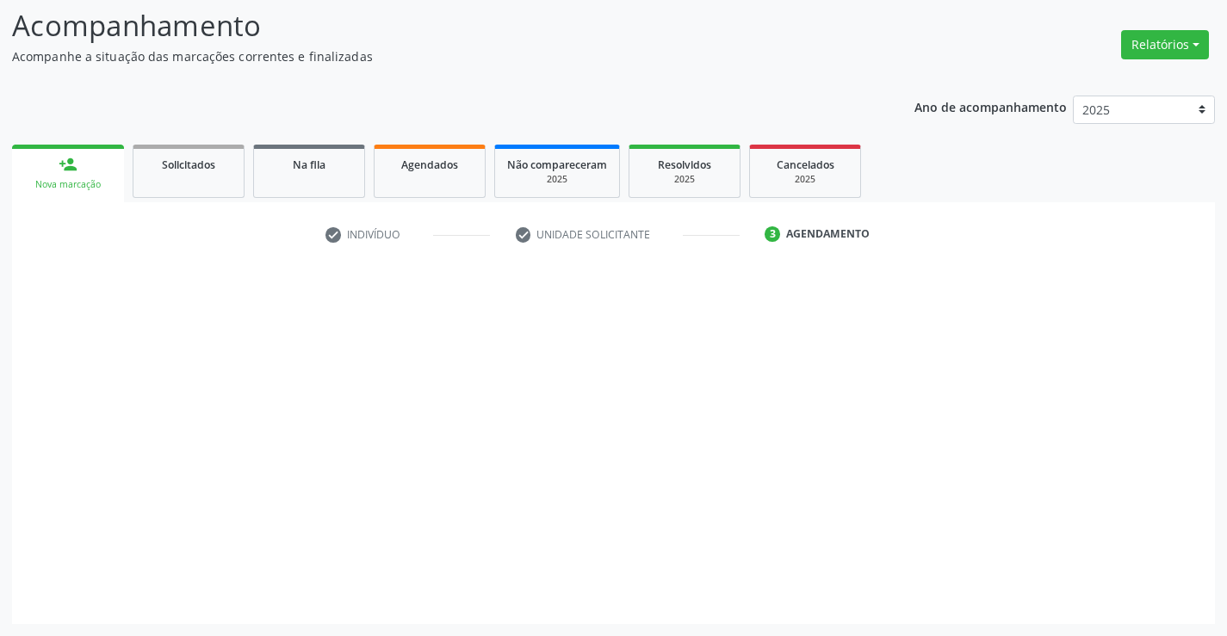
scroll to position [113, 0]
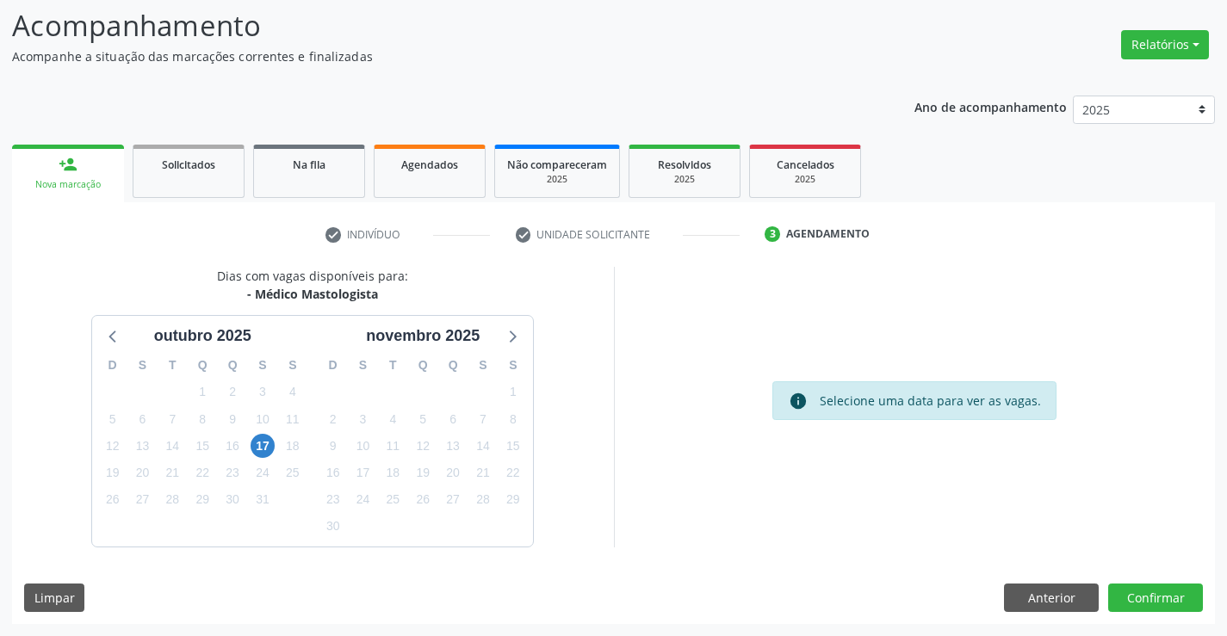
click at [276, 446] on div "17" at bounding box center [263, 446] width 30 height 27
click at [270, 446] on span "17" at bounding box center [263, 446] width 24 height 24
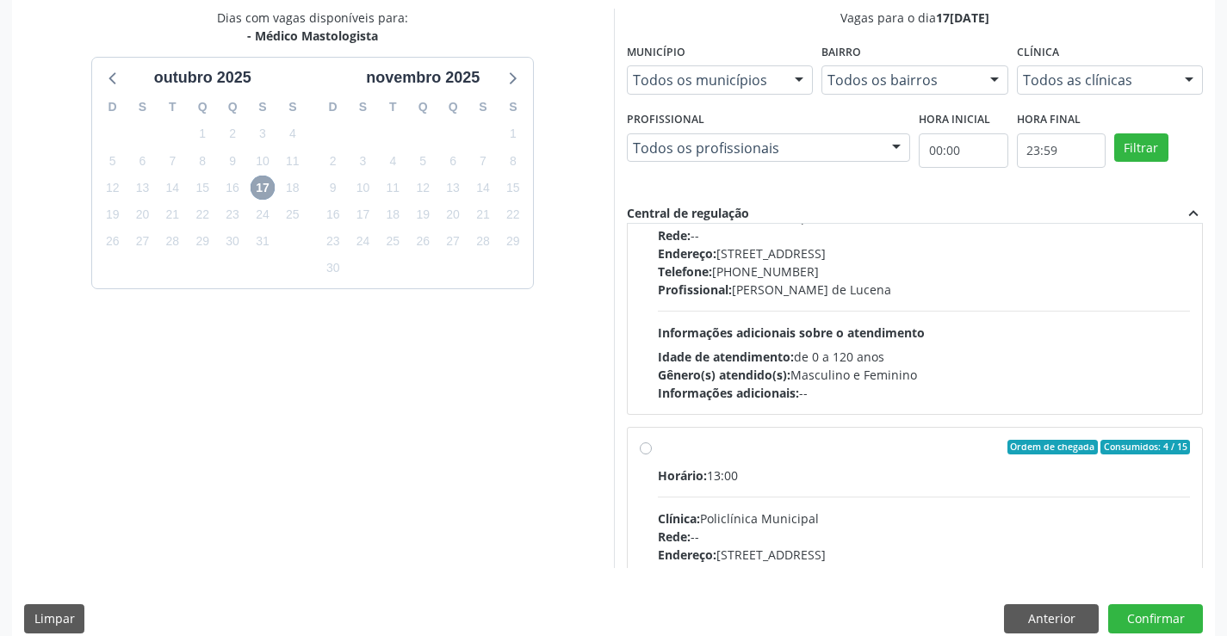
scroll to position [258, 0]
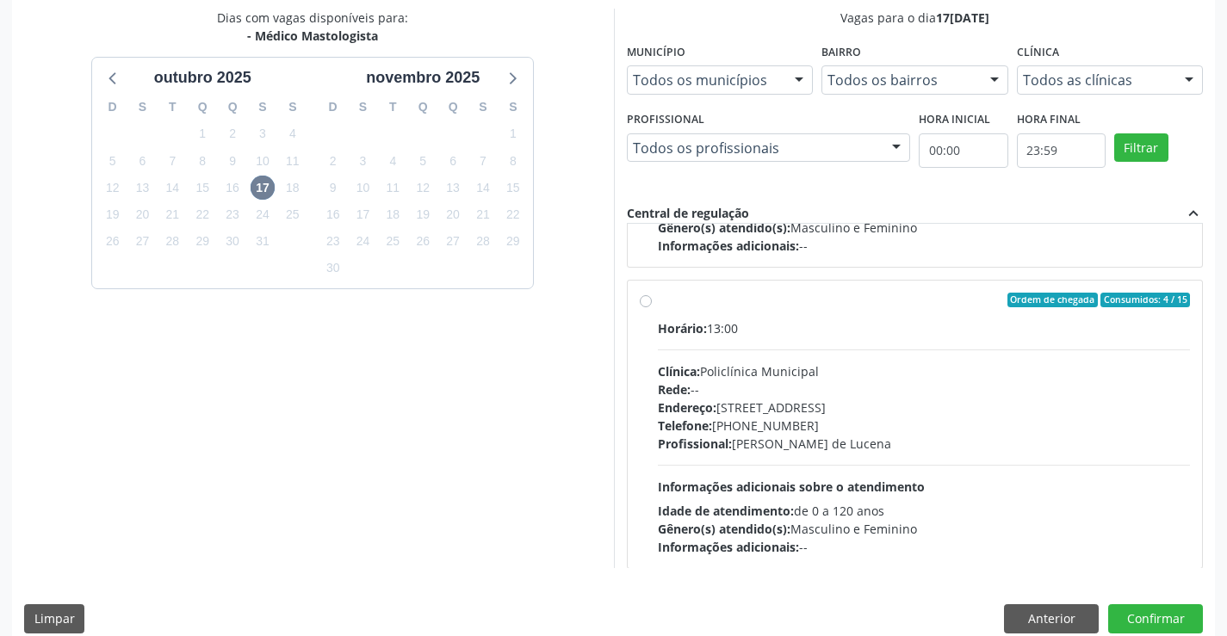
click at [767, 429] on div "Telefone: [PHONE_NUMBER]" at bounding box center [924, 426] width 533 height 18
click at [652, 308] on input "Ordem de chegada Consumidos: 4 / 15 Horário: 13:00 Clínica: Policlínica Municip…" at bounding box center [646, 301] width 12 height 16
radio input "true"
click at [1195, 620] on button "Confirmar" at bounding box center [1155, 619] width 95 height 29
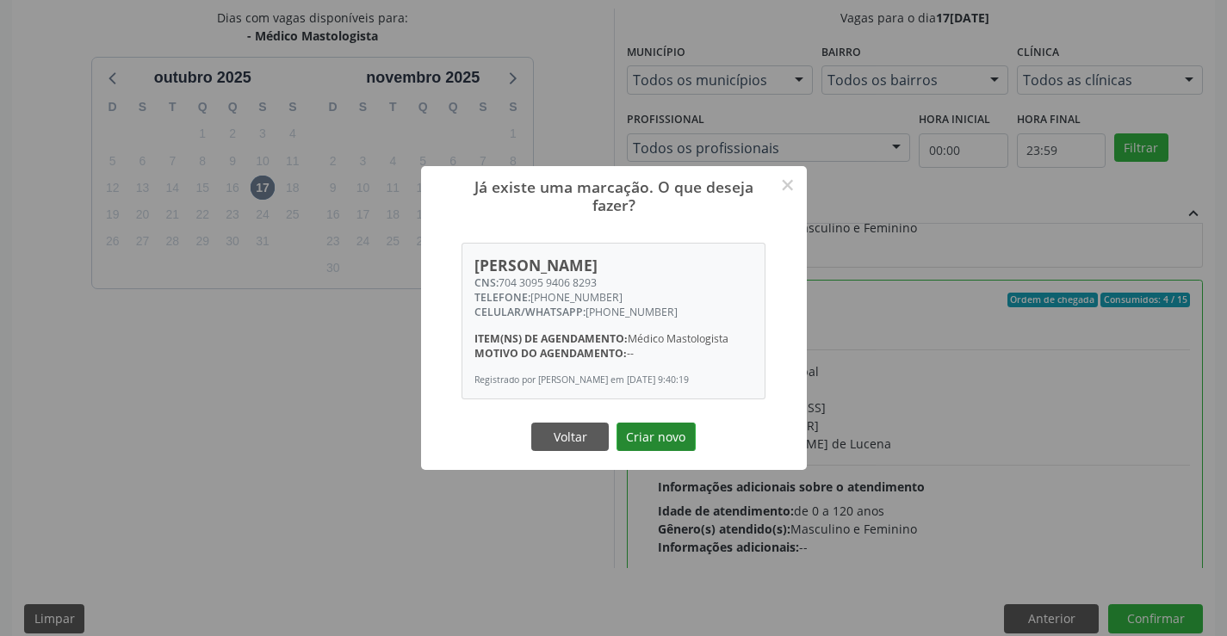
click at [617, 423] on button "Criar novo" at bounding box center [656, 437] width 79 height 29
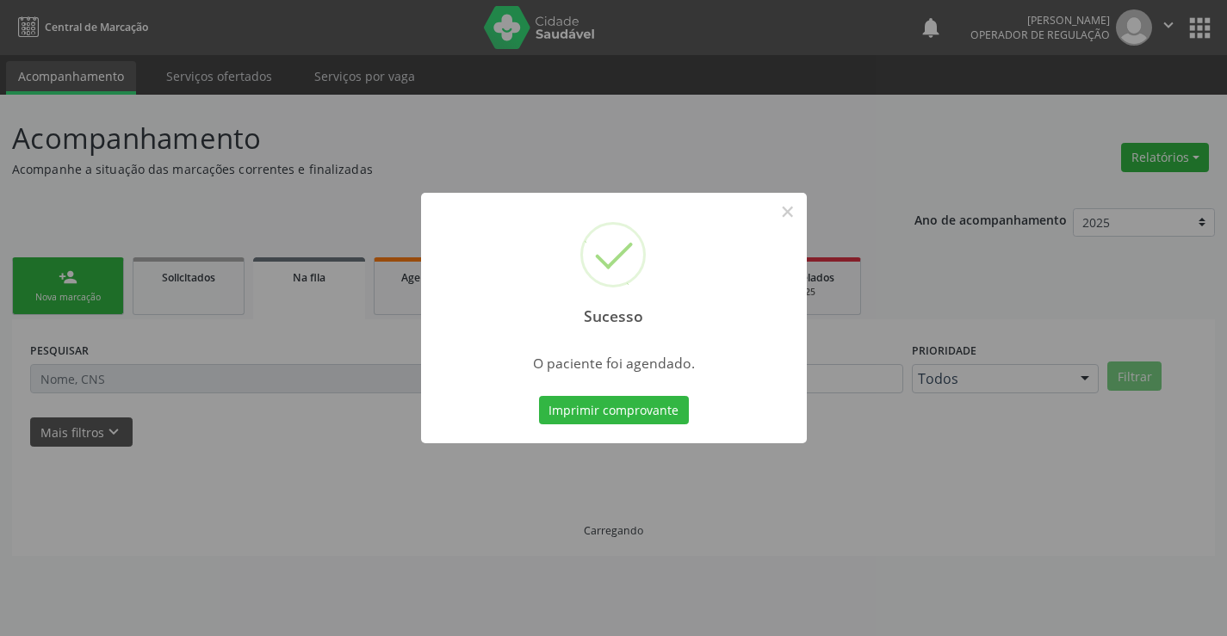
scroll to position [0, 0]
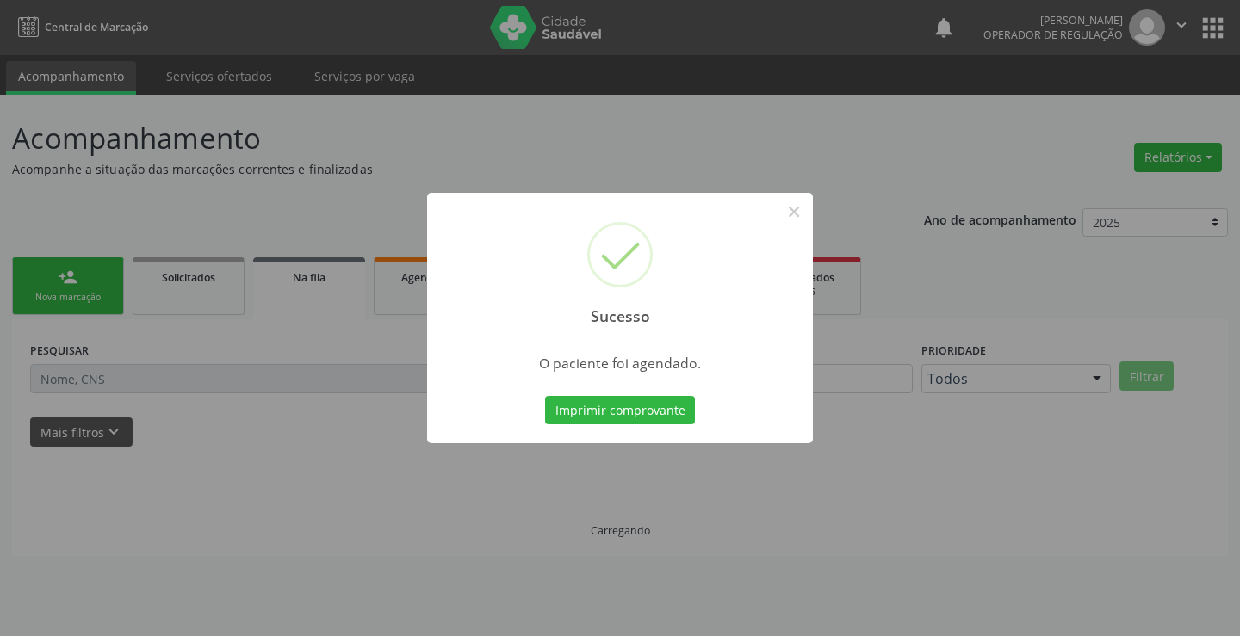
click at [545, 396] on button "Imprimir comprovante" at bounding box center [620, 410] width 150 height 29
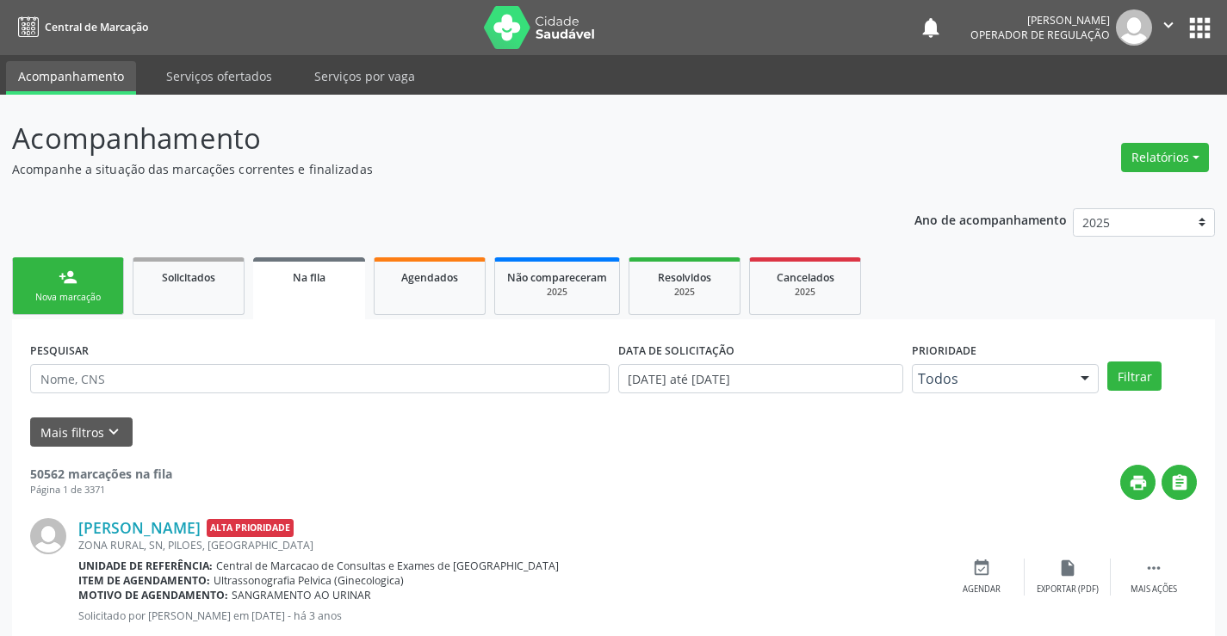
click at [57, 288] on link "person_add Nova marcação" at bounding box center [68, 287] width 112 height 58
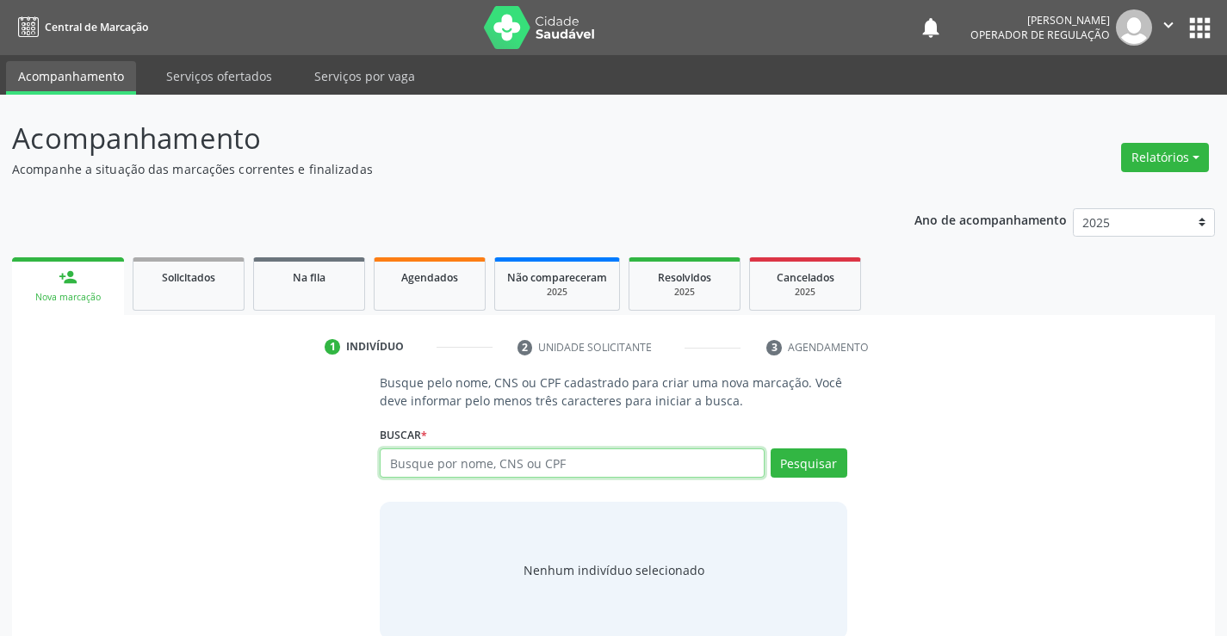
click at [454, 470] on input "text" at bounding box center [572, 463] width 384 height 29
type input "706508322817192"
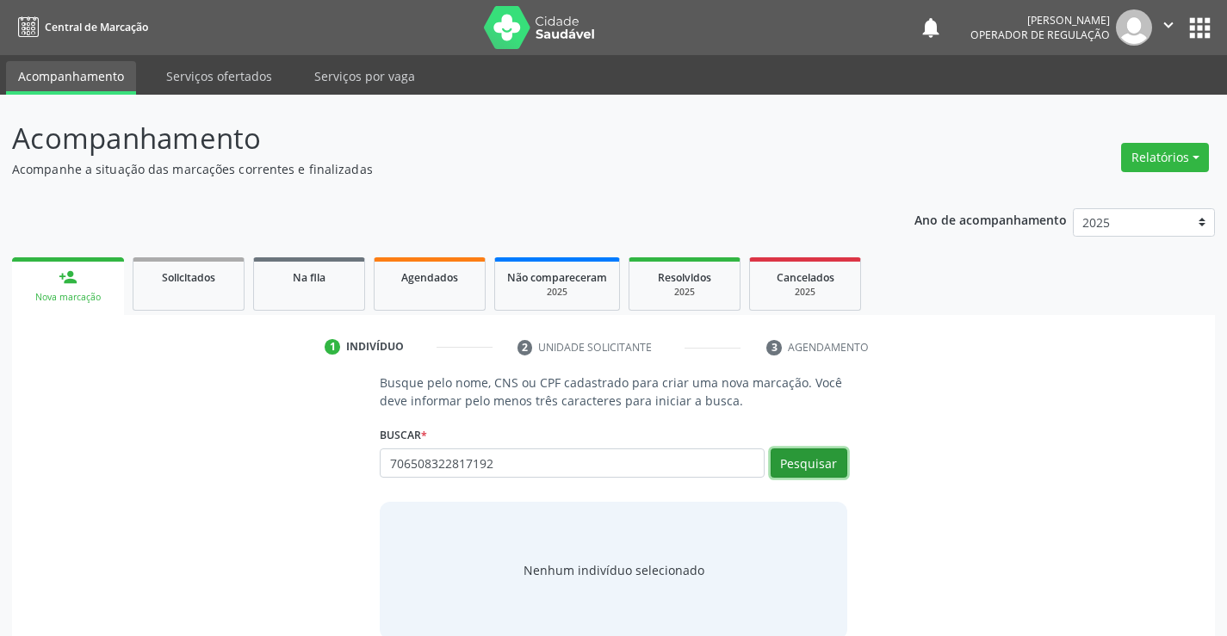
click at [799, 464] on button "Pesquisar" at bounding box center [809, 463] width 77 height 29
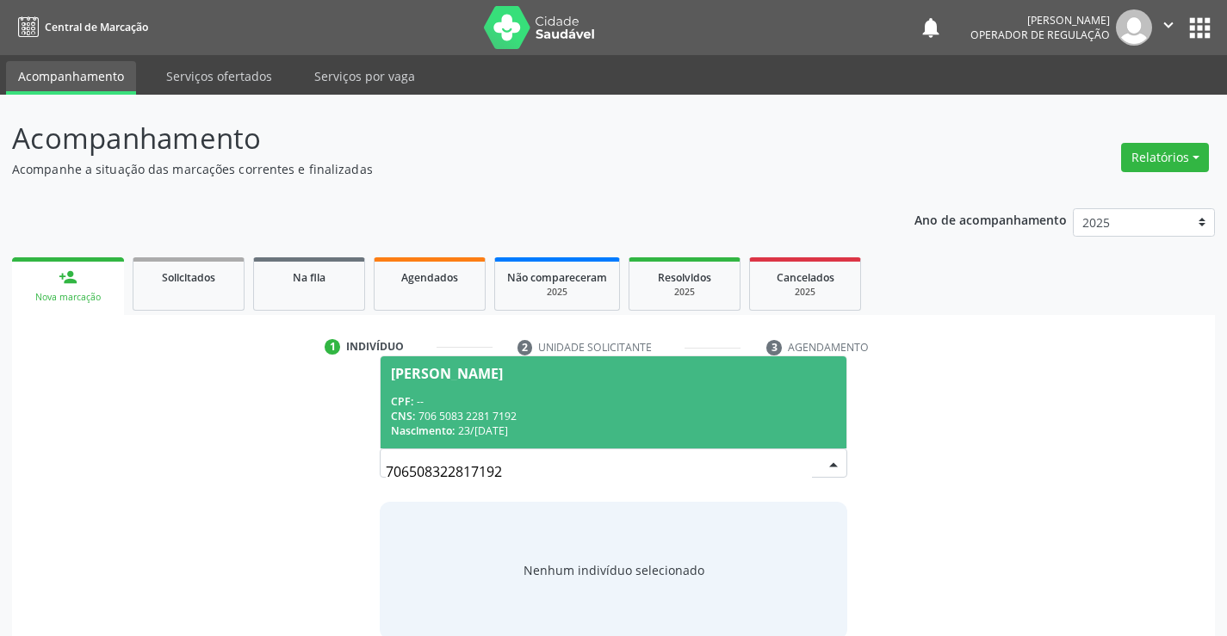
click at [482, 419] on div "CNS: 706 5083 2281 7192" at bounding box center [613, 416] width 444 height 15
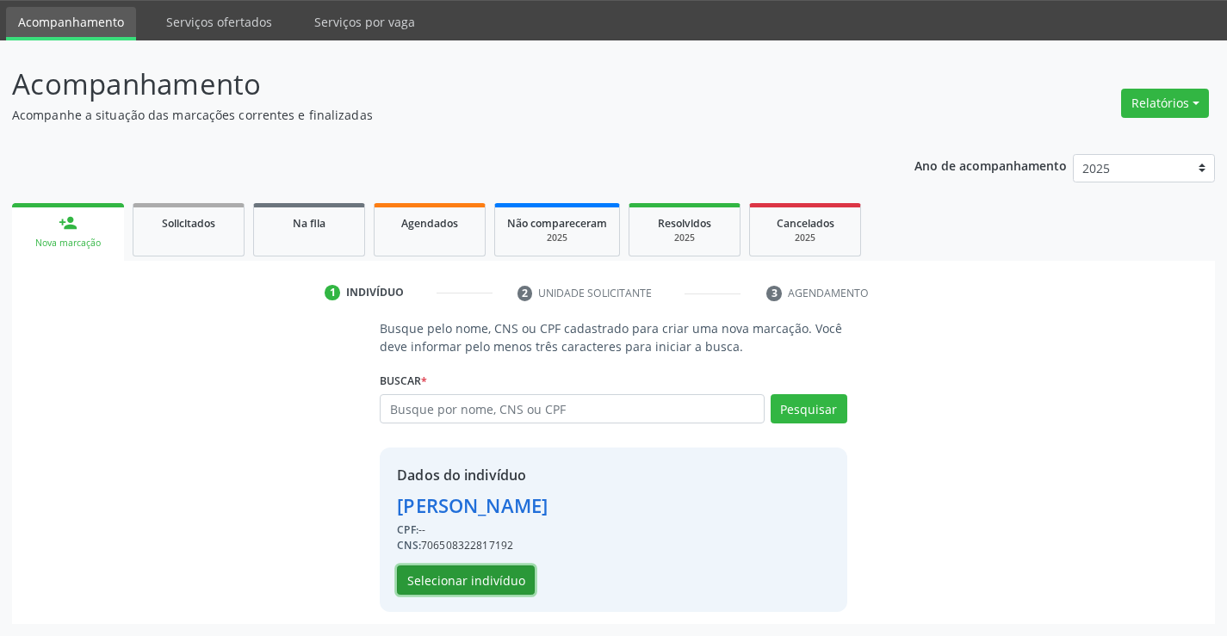
click at [433, 569] on button "Selecionar indivíduo" at bounding box center [466, 580] width 138 height 29
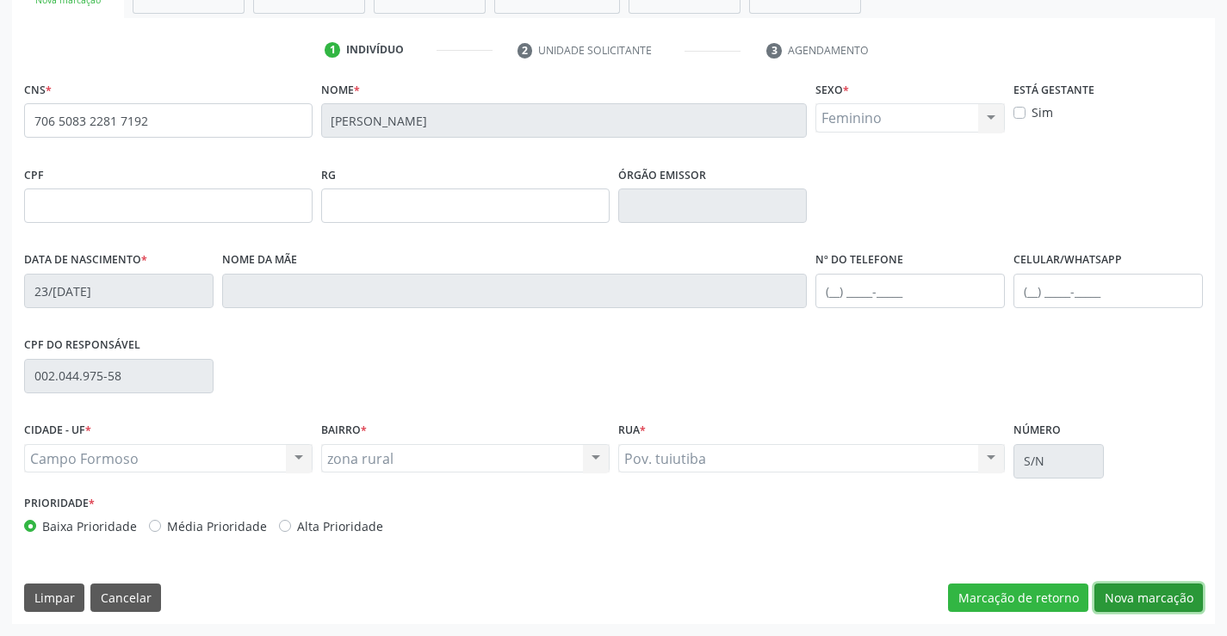
click at [1153, 603] on button "Nova marcação" at bounding box center [1149, 598] width 109 height 29
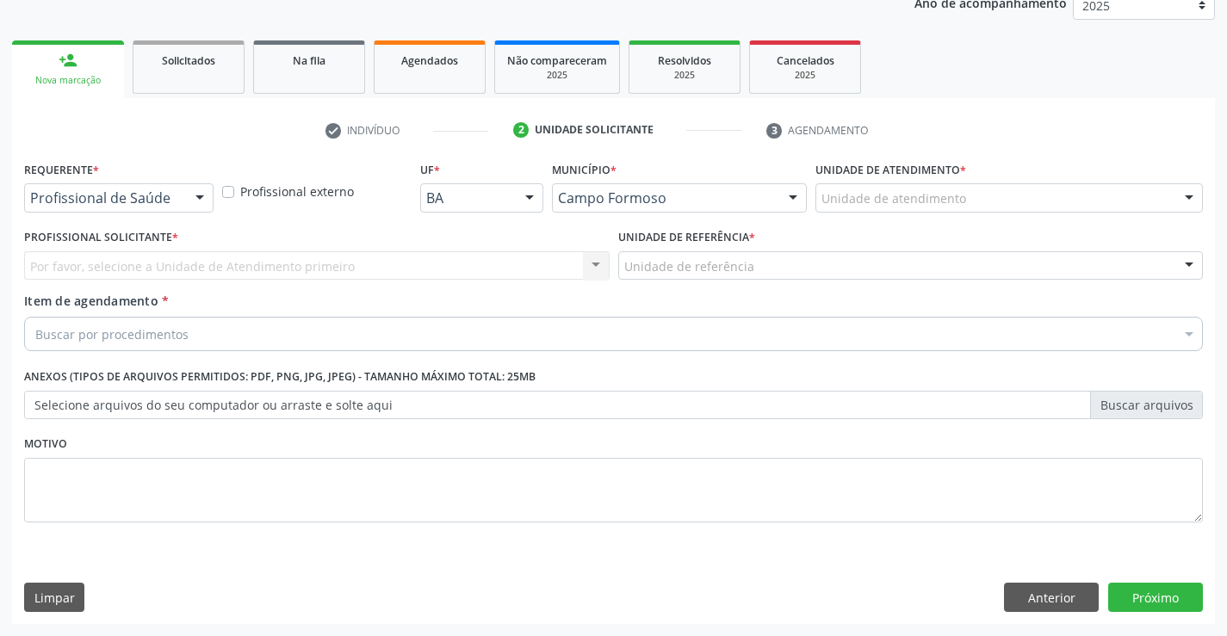
scroll to position [217, 0]
click at [194, 196] on div at bounding box center [200, 198] width 26 height 29
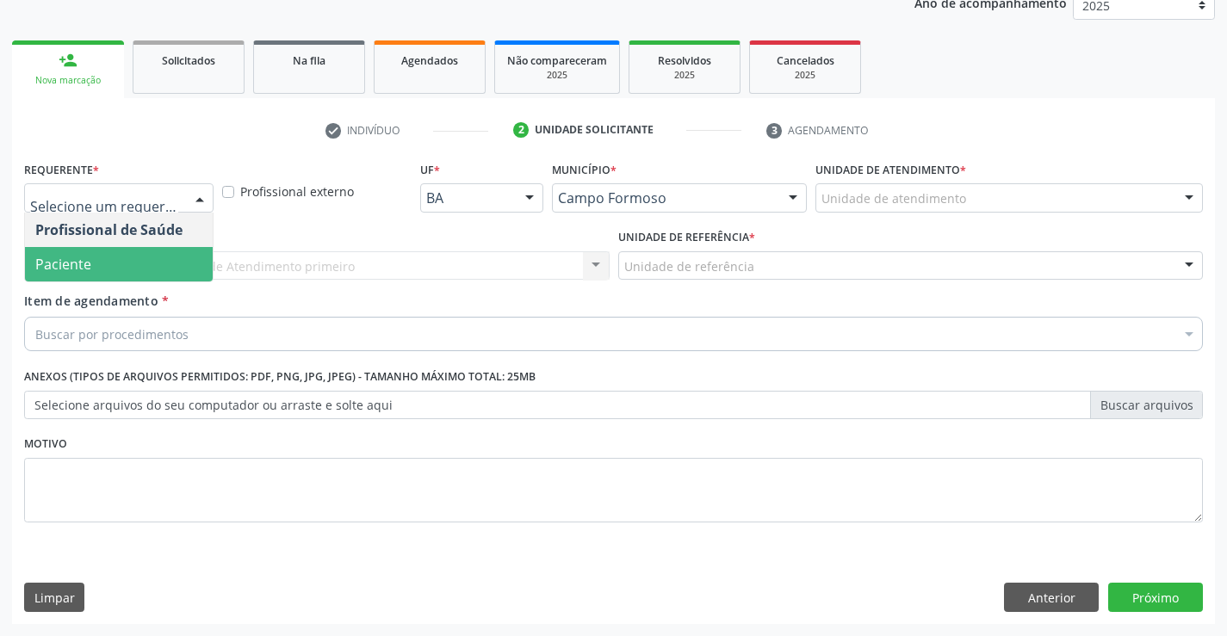
click at [109, 275] on span "Paciente" at bounding box center [119, 264] width 188 height 34
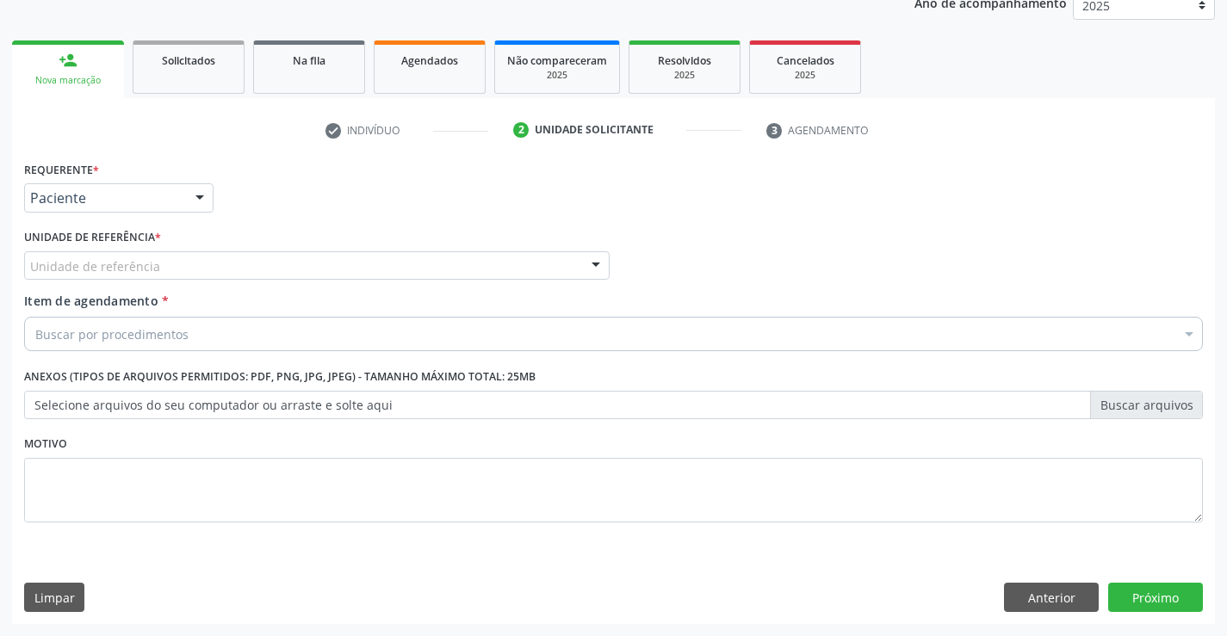
click at [251, 258] on div "Unidade de referência" at bounding box center [317, 265] width 586 height 29
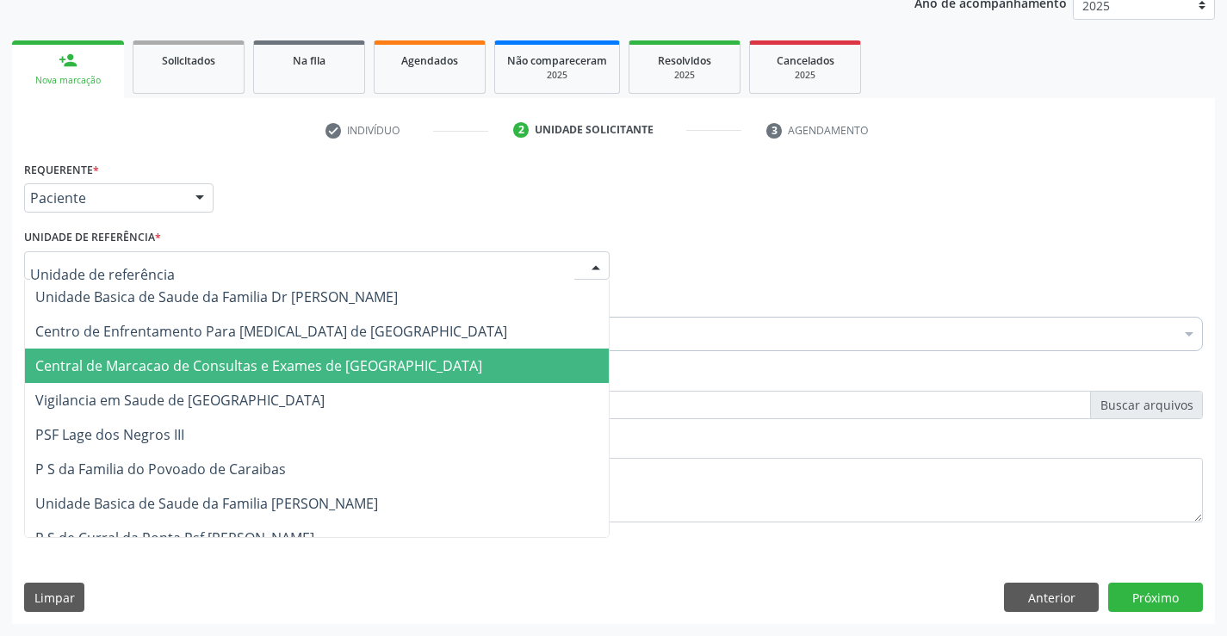
drag, startPoint x: 247, startPoint y: 365, endPoint x: 262, endPoint y: 342, distance: 27.5
click at [248, 364] on span "Central de Marcacao de Consultas e Exames de [GEOGRAPHIC_DATA]" at bounding box center [258, 366] width 447 height 19
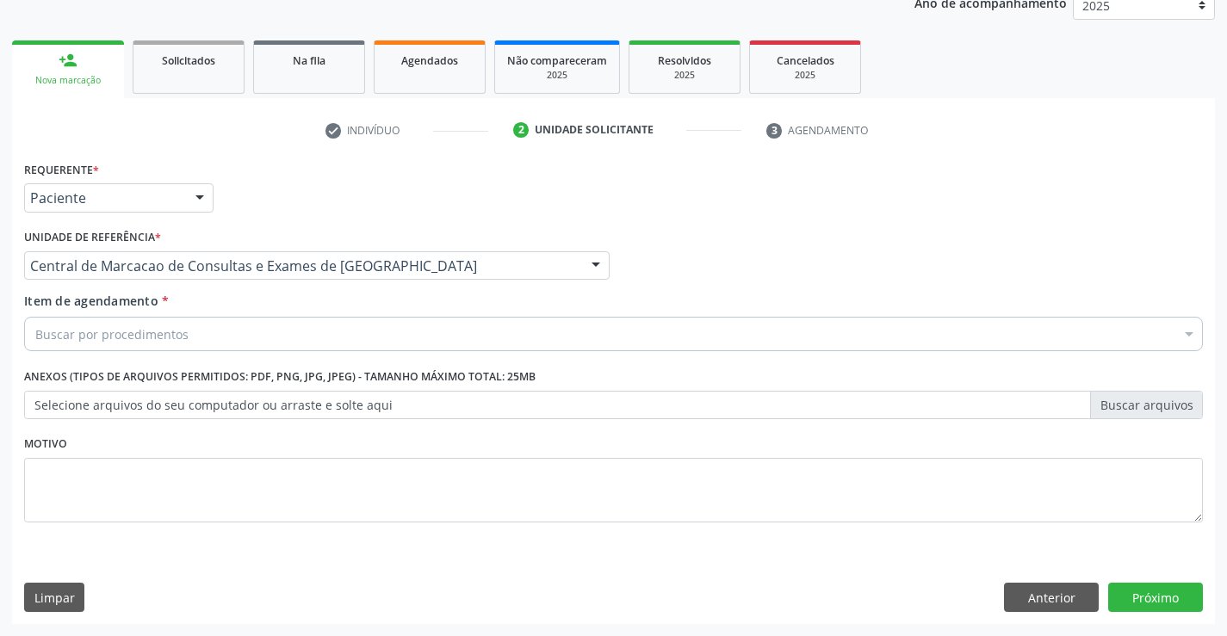
click at [262, 328] on div "Buscar por procedimentos" at bounding box center [613, 334] width 1179 height 34
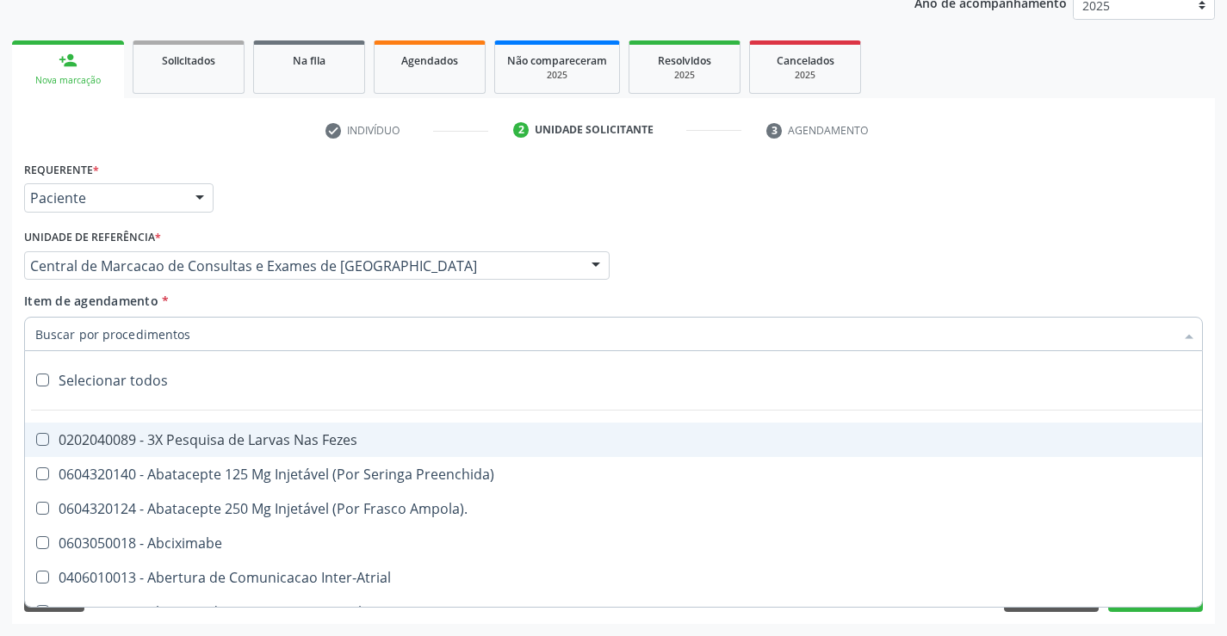
paste input "Médico Mastologista"
type input "Médico Mastologista"
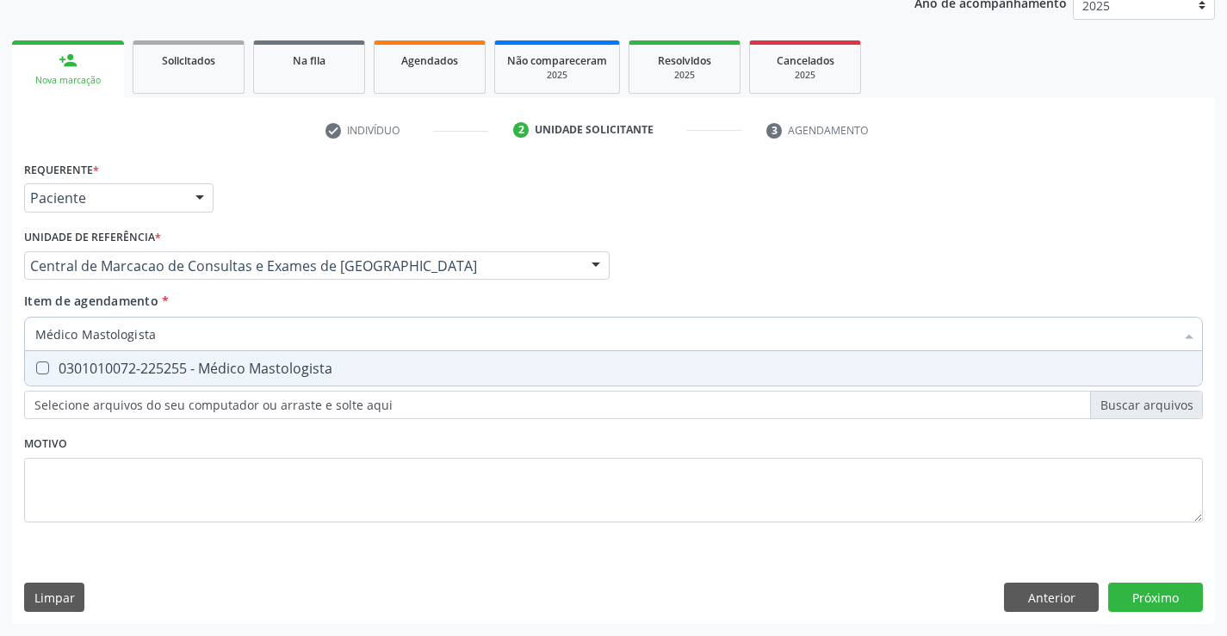
click at [323, 375] on div "0301010072-225255 - Médico Mastologista" at bounding box center [613, 369] width 1157 height 14
checkbox Mastologista "true"
click at [1149, 603] on div "Requerente * Paciente Profissional de Saúde Paciente Nenhum resultado encontrad…" at bounding box center [613, 391] width 1203 height 468
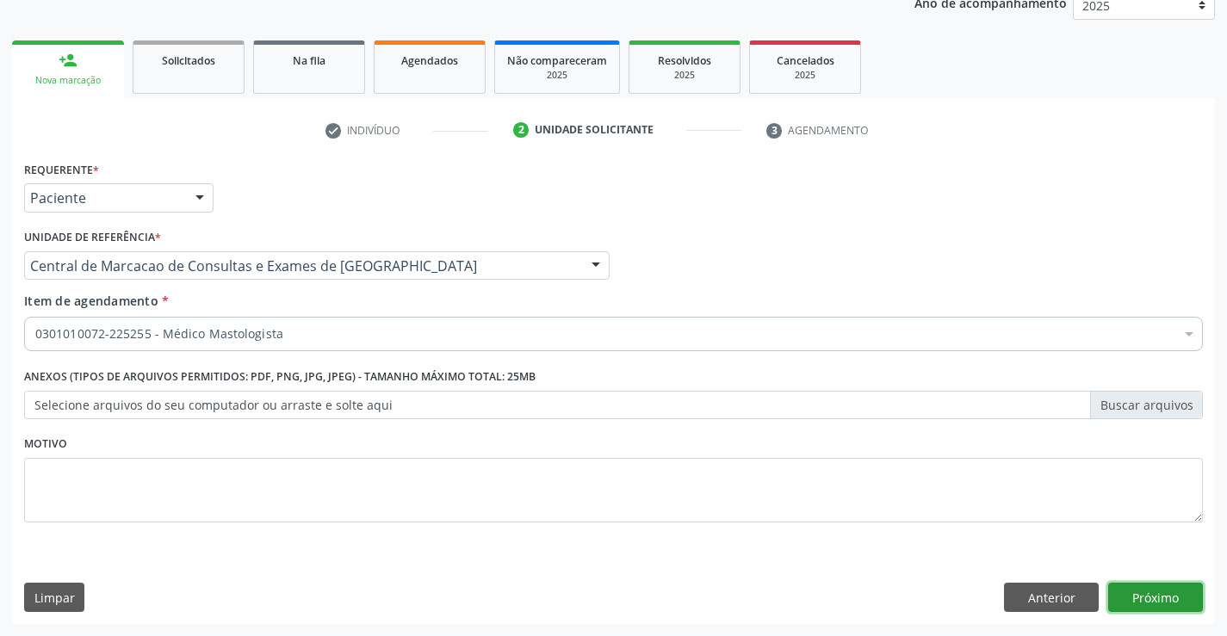
click at [1149, 603] on button "Próximo" at bounding box center [1155, 597] width 95 height 29
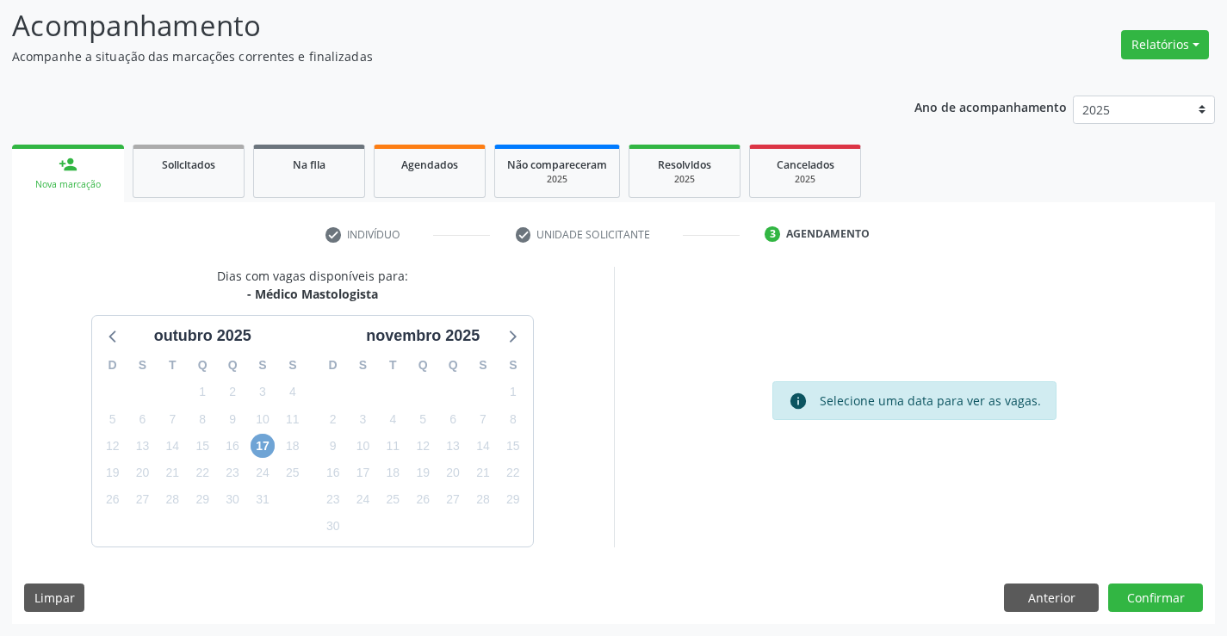
click at [258, 437] on span "17" at bounding box center [263, 446] width 24 height 24
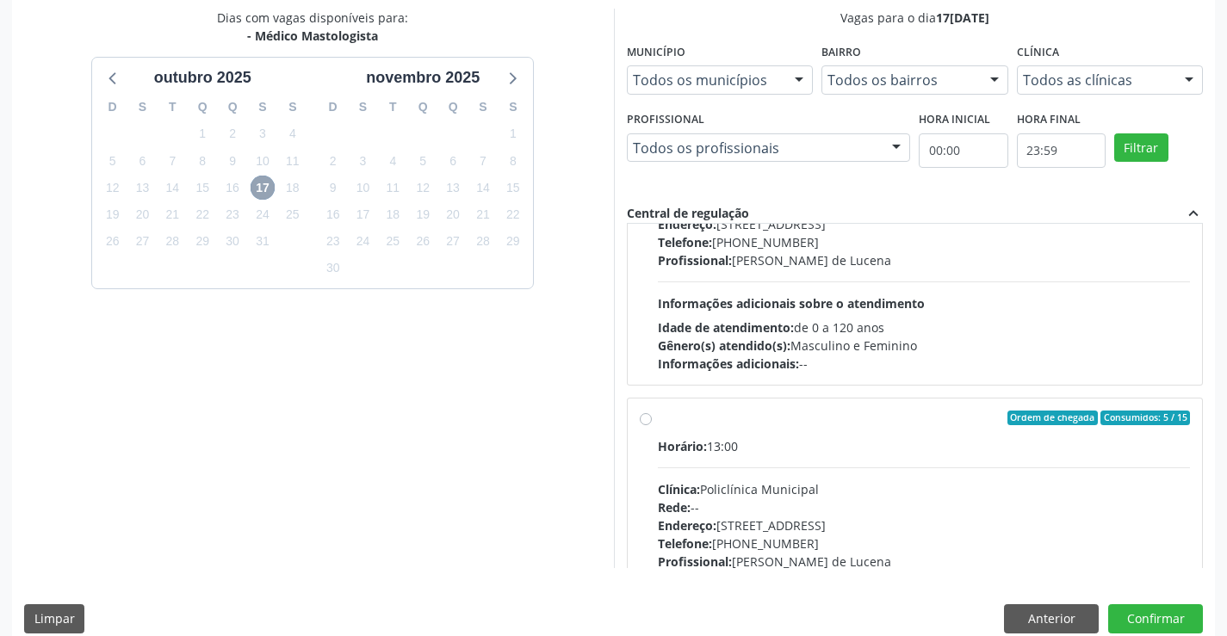
scroll to position [258, 0]
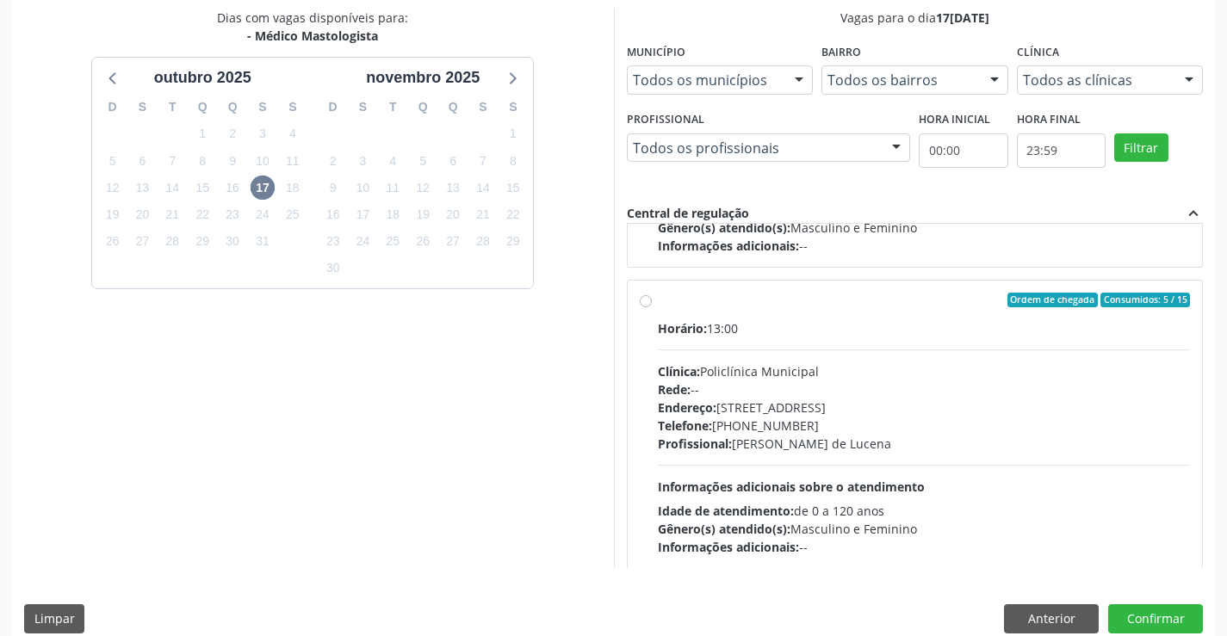
click at [780, 432] on div "Telefone: [PHONE_NUMBER]" at bounding box center [924, 426] width 533 height 18
click at [652, 308] on input "Ordem de chegada Consumidos: 5 / 15 Horário: 13:00 Clínica: Policlínica Municip…" at bounding box center [646, 301] width 12 height 16
radio input "true"
click at [1146, 615] on button "Confirmar" at bounding box center [1155, 619] width 95 height 29
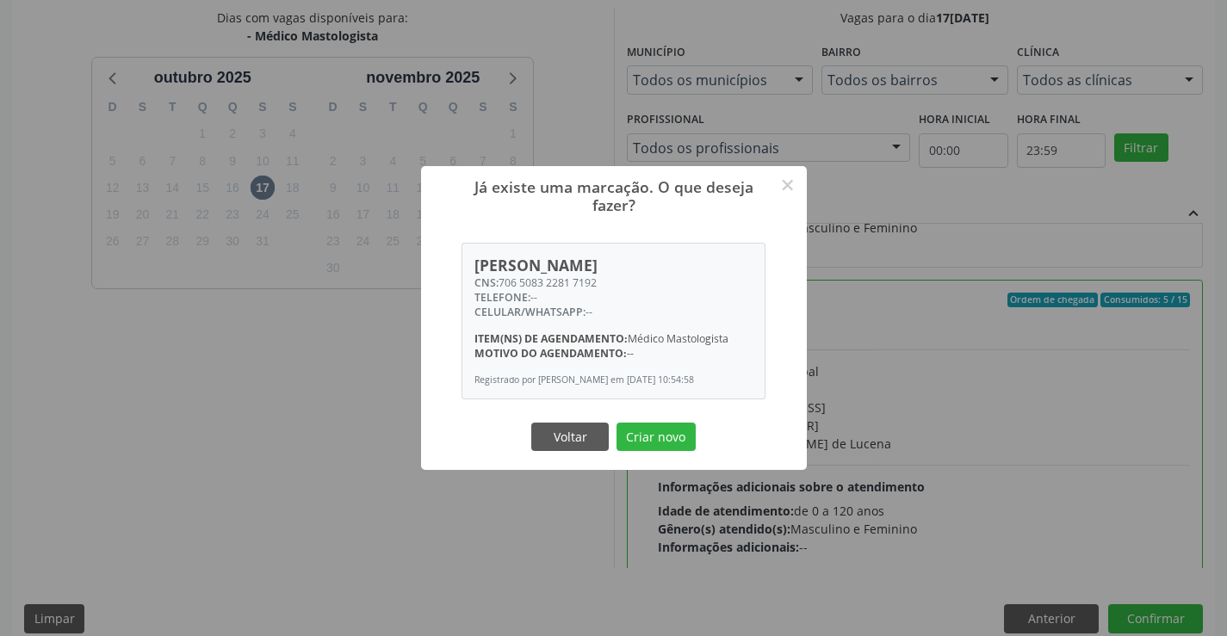
click at [617, 423] on button "Criar novo" at bounding box center [656, 437] width 79 height 29
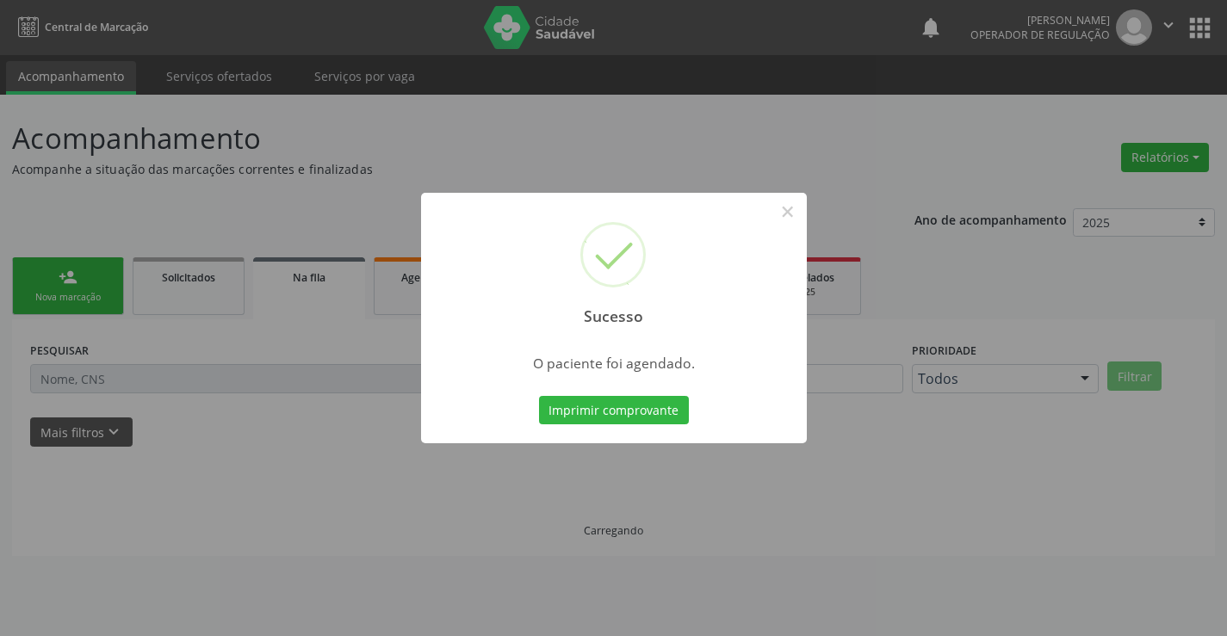
scroll to position [0, 0]
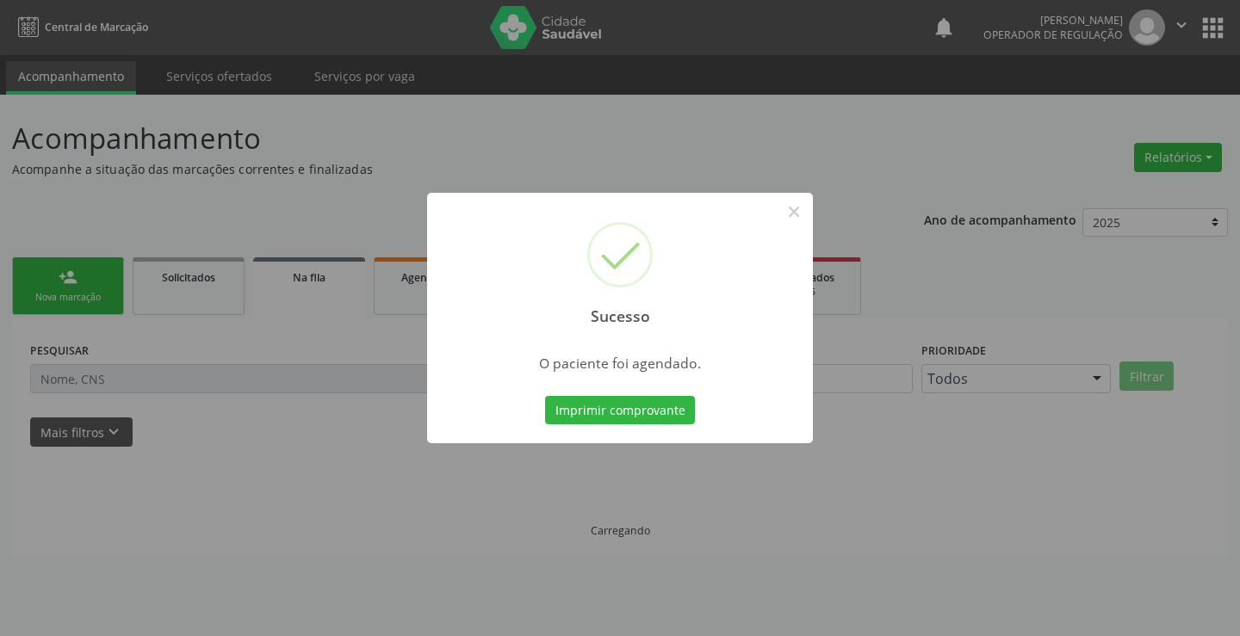
click at [545, 396] on button "Imprimir comprovante" at bounding box center [620, 410] width 150 height 29
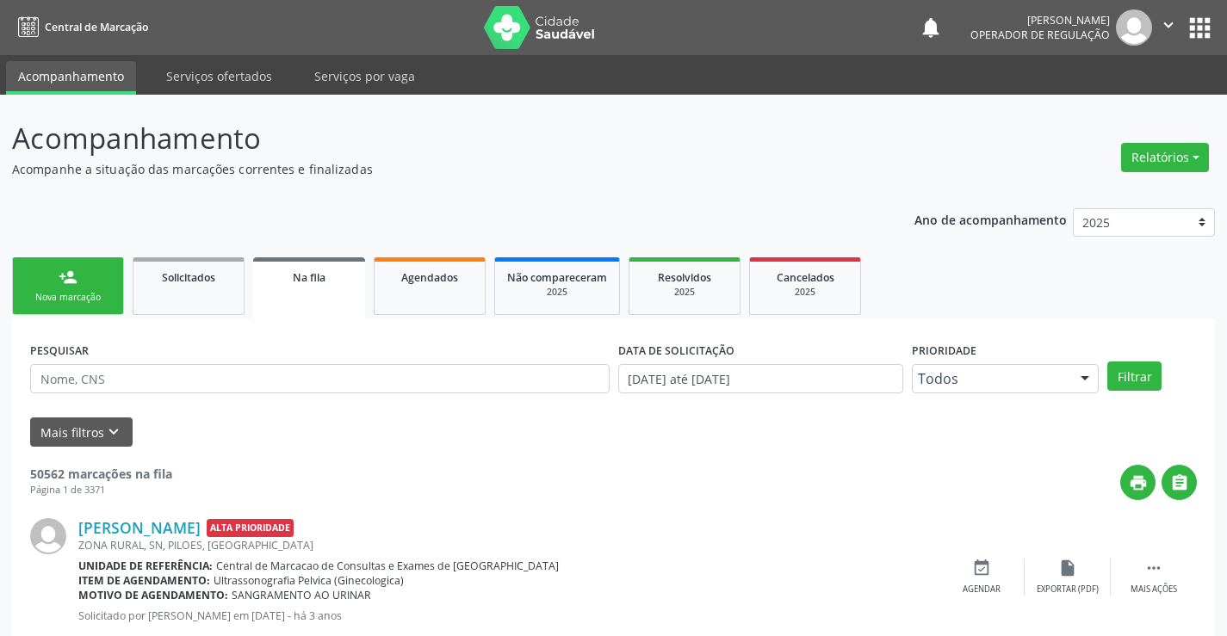
click at [59, 279] on div "person_add" at bounding box center [68, 277] width 19 height 19
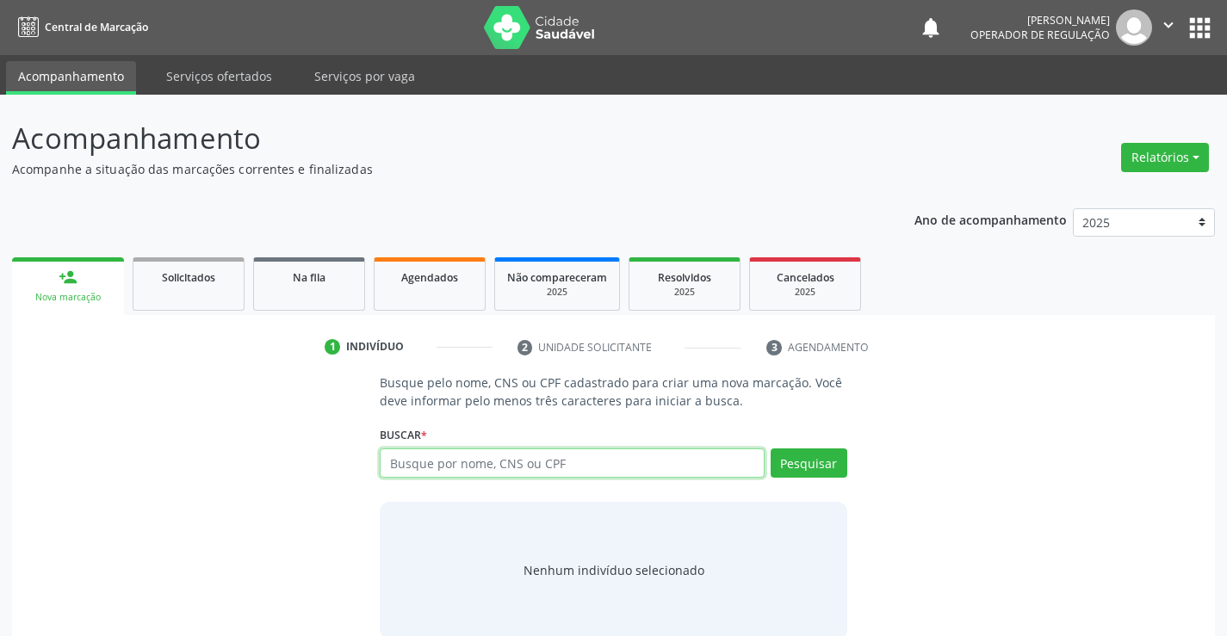
click at [401, 469] on input "text" at bounding box center [572, 463] width 384 height 29
type input "702104708418094"
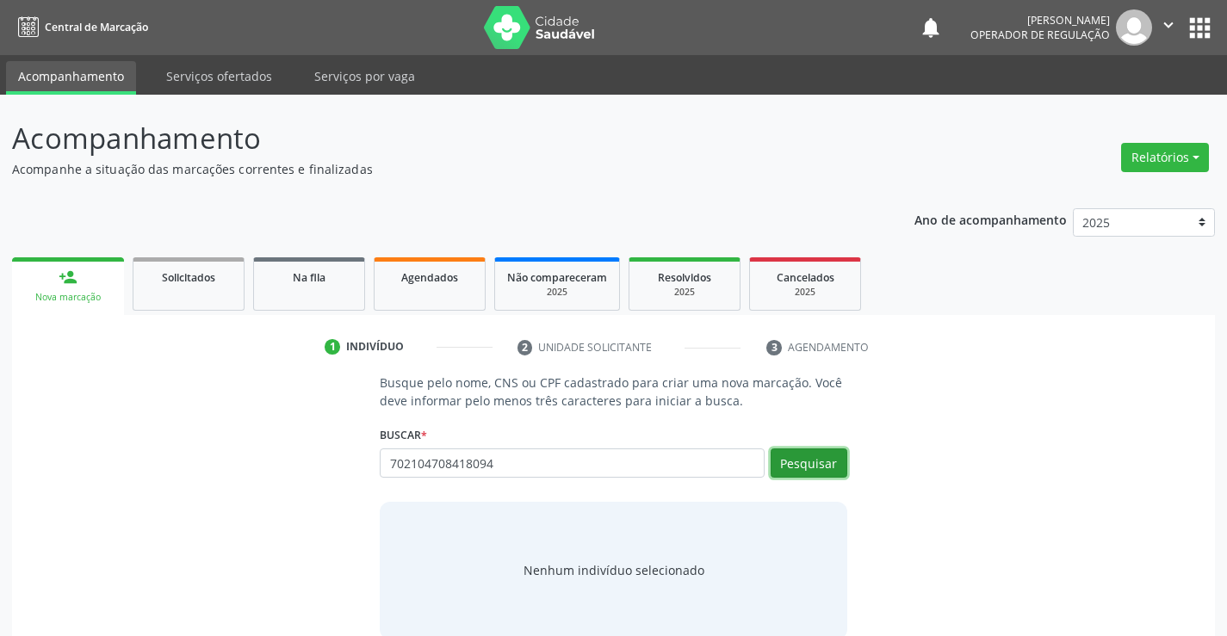
click at [847, 465] on button "Pesquisar" at bounding box center [809, 463] width 77 height 29
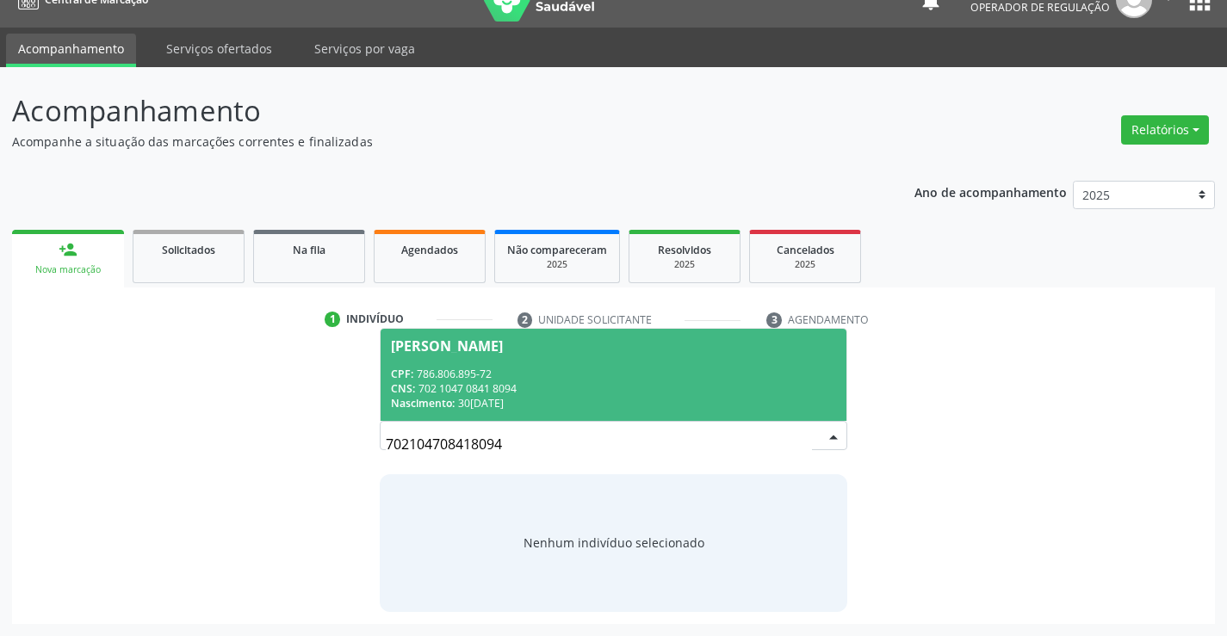
click at [470, 380] on div "CPF: 786.806.895-72" at bounding box center [613, 374] width 444 height 15
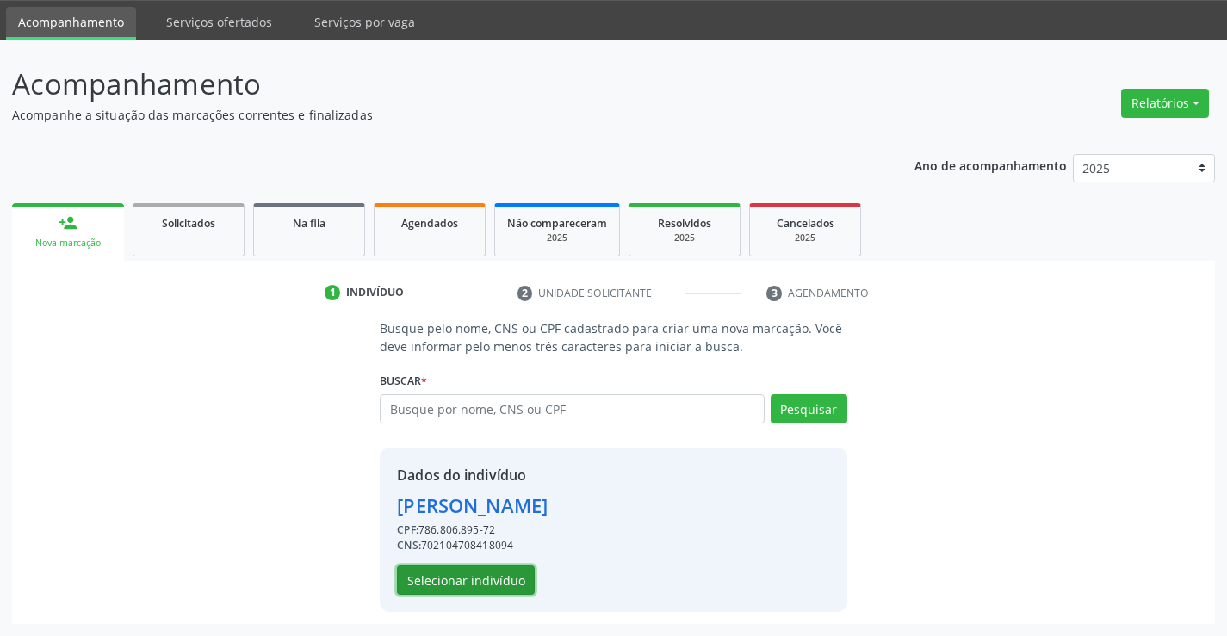
click at [431, 574] on button "Selecionar indivíduo" at bounding box center [466, 580] width 138 height 29
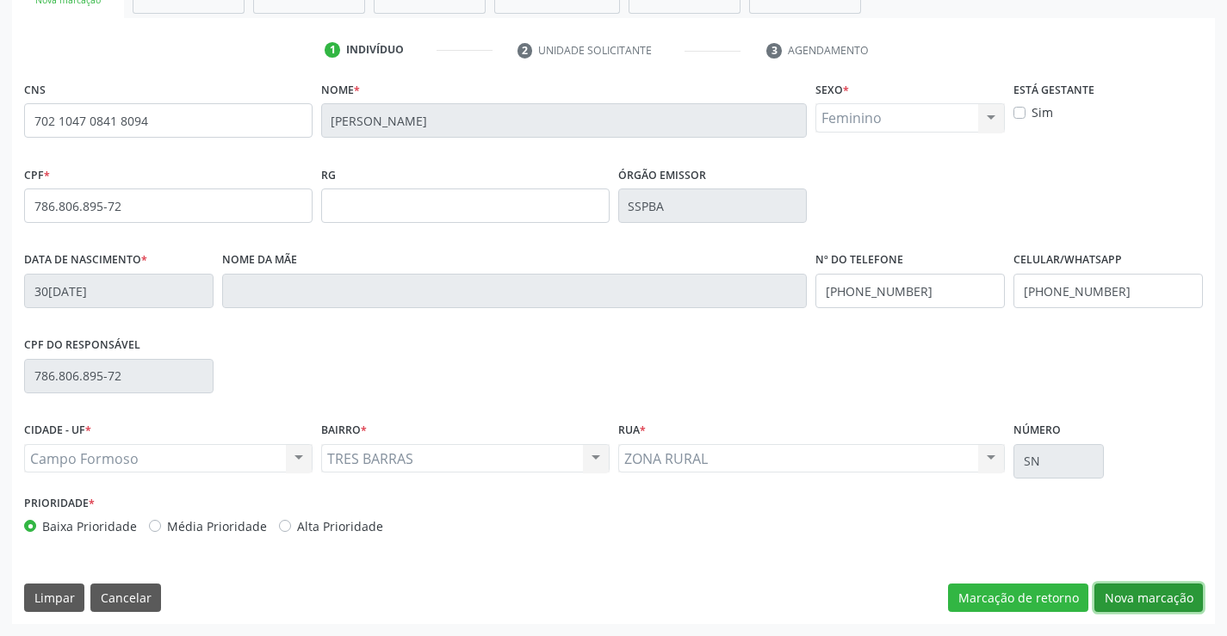
drag, startPoint x: 1129, startPoint y: 596, endPoint x: 611, endPoint y: 415, distance: 549.1
click at [1115, 594] on button "Nova marcação" at bounding box center [1149, 598] width 109 height 29
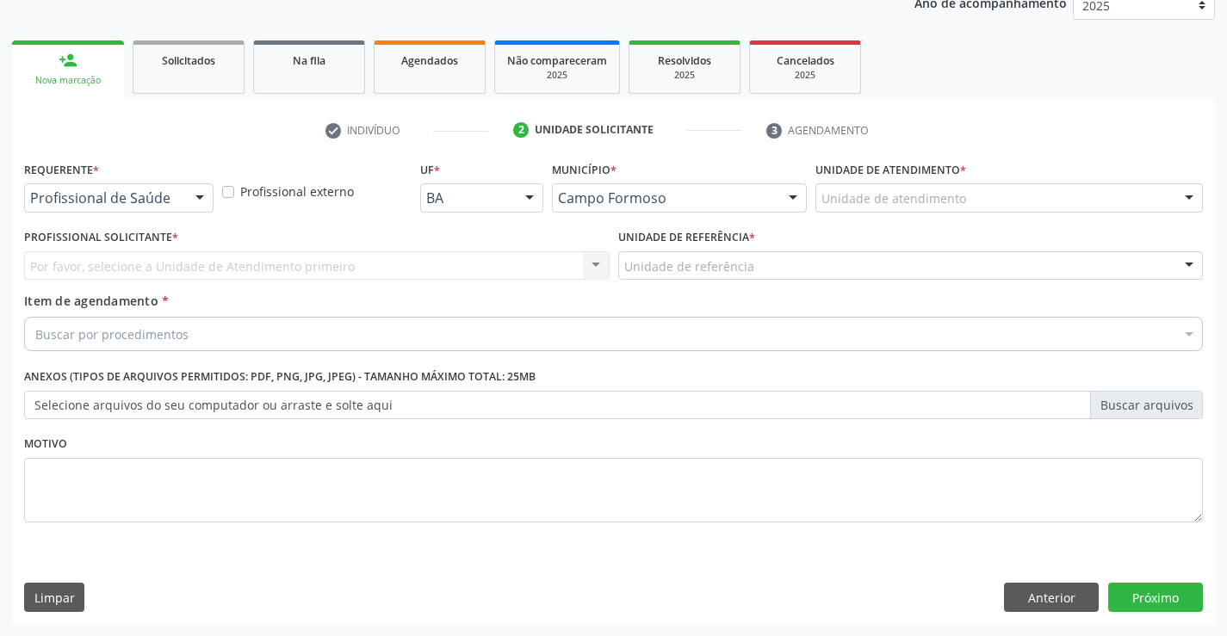
scroll to position [217, 0]
drag, startPoint x: 127, startPoint y: 186, endPoint x: 116, endPoint y: 206, distance: 22.3
click at [126, 189] on div "Profissional de Saúde" at bounding box center [118, 197] width 189 height 29
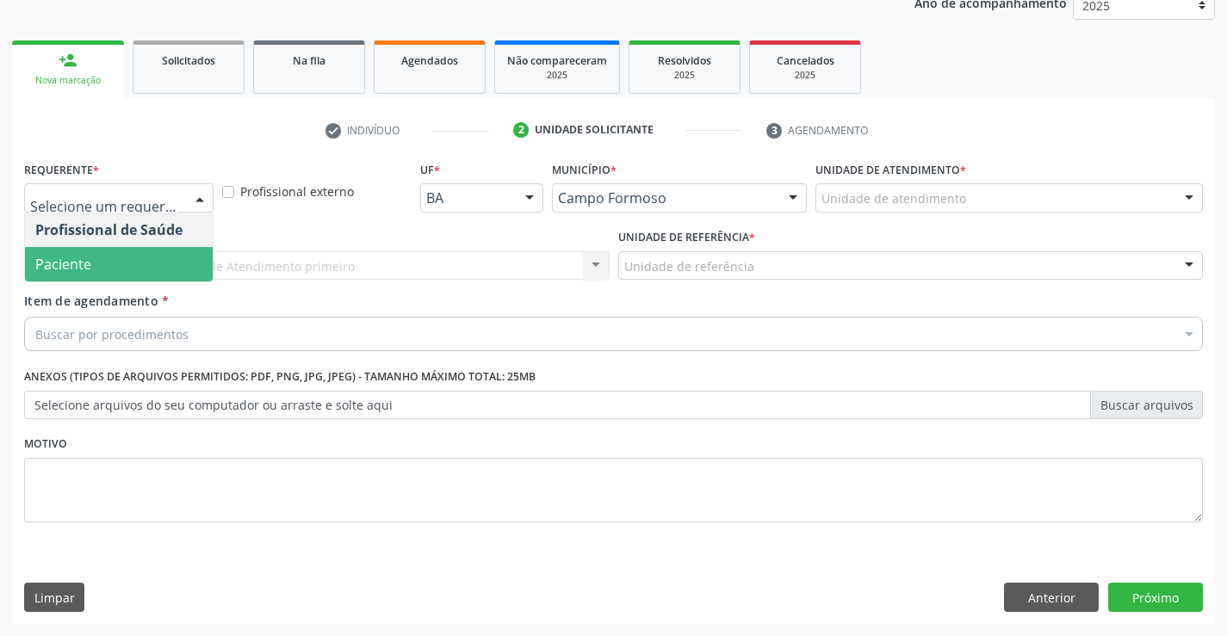
click at [99, 256] on span "Paciente" at bounding box center [119, 264] width 188 height 34
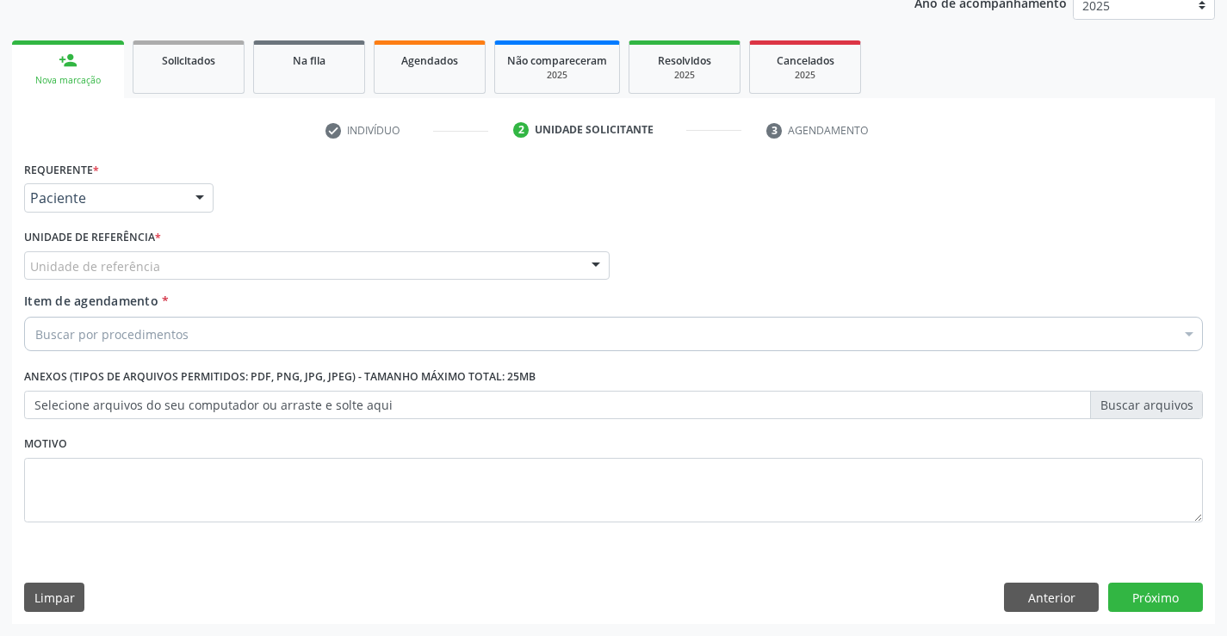
click at [251, 267] on div "Unidade de referência" at bounding box center [317, 265] width 586 height 29
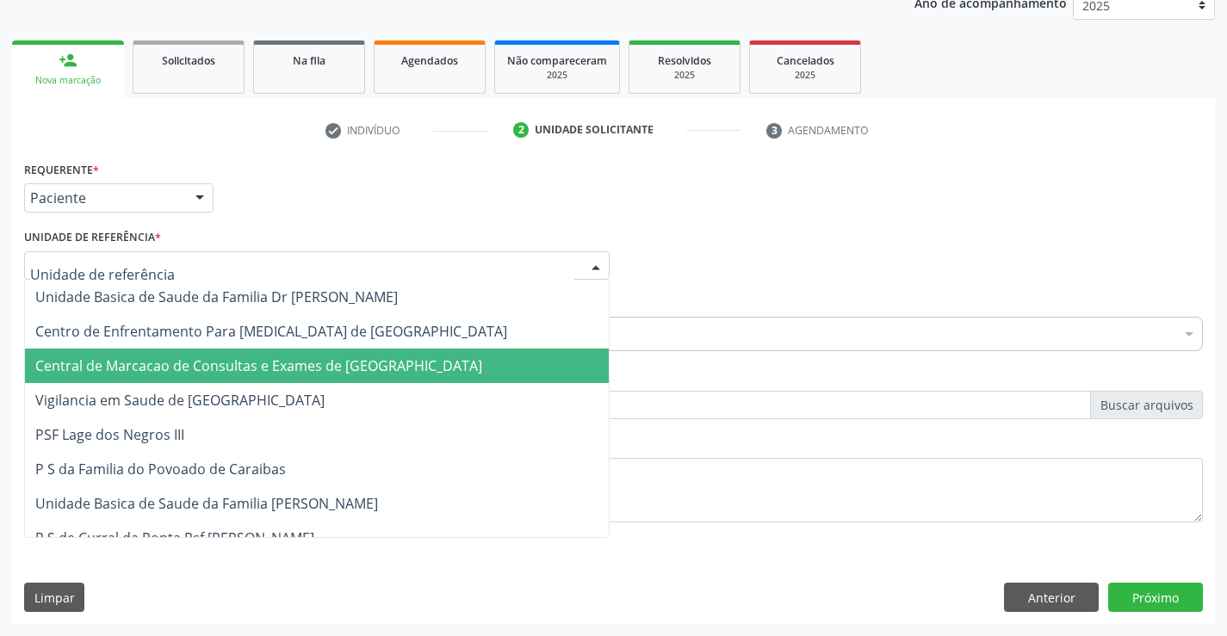
drag, startPoint x: 264, startPoint y: 369, endPoint x: 268, endPoint y: 353, distance: 16.9
click at [264, 366] on span "Central de Marcacao de Consultas e Exames de [GEOGRAPHIC_DATA]" at bounding box center [258, 366] width 447 height 19
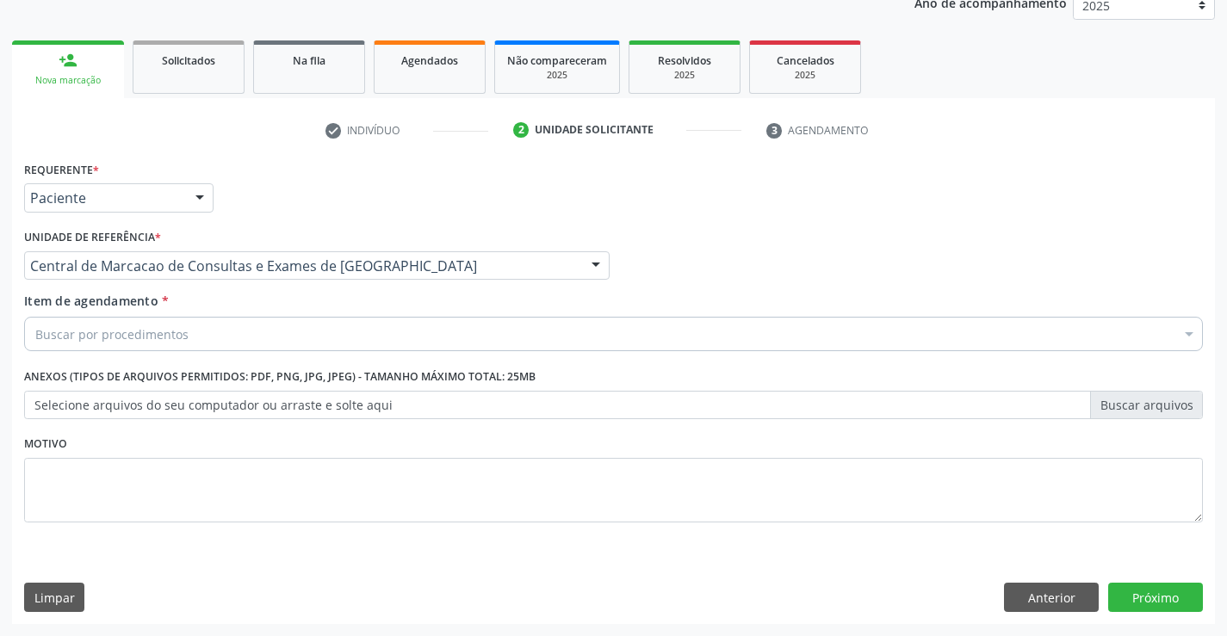
click at [269, 344] on div "Buscar por procedimentos" at bounding box center [613, 334] width 1179 height 34
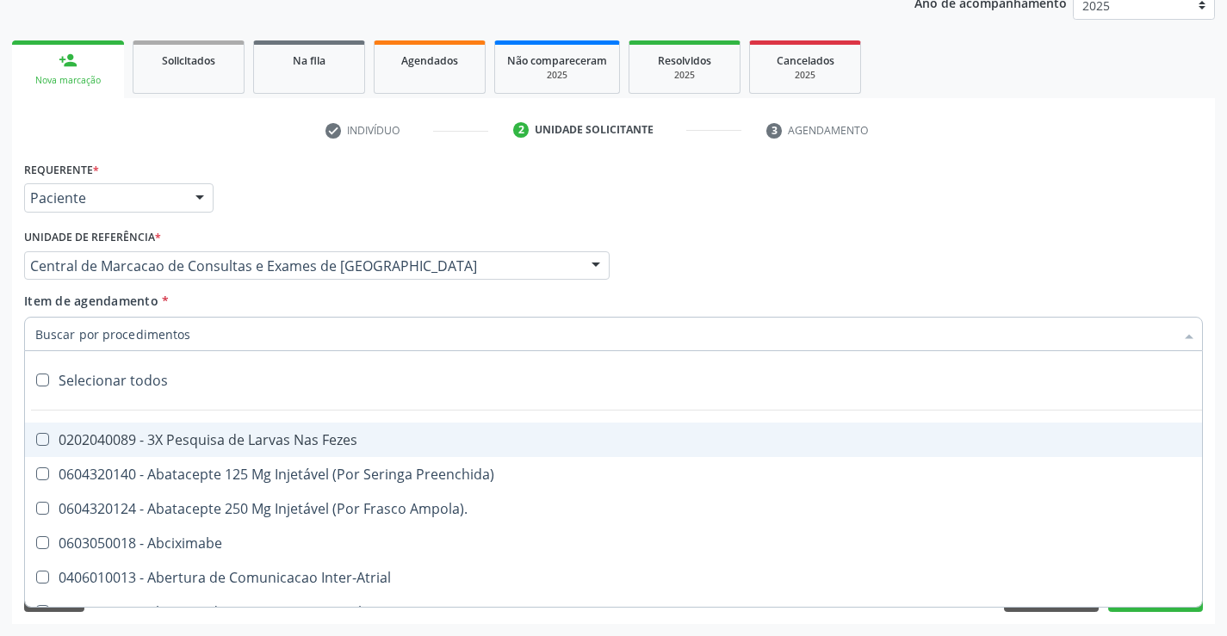
paste input "Médico Mastologista"
type input "Médico Mastologista"
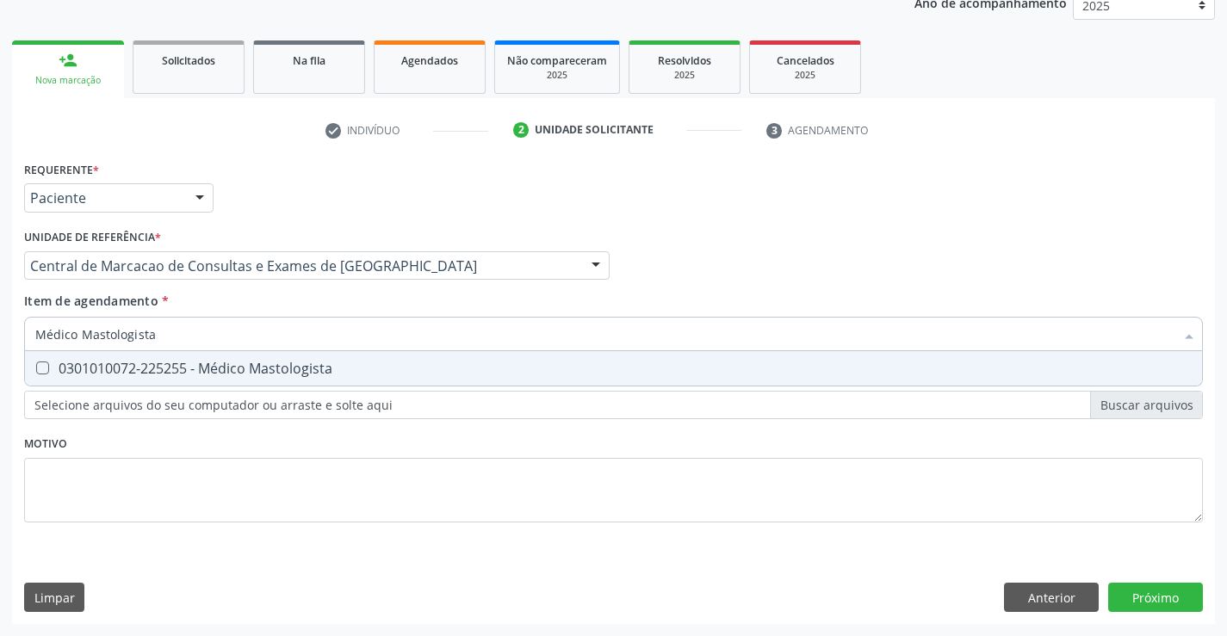
drag, startPoint x: 277, startPoint y: 369, endPoint x: 779, endPoint y: 510, distance: 520.8
click at [288, 370] on div "0301010072-225255 - Médico Mastologista" at bounding box center [613, 369] width 1157 height 14
checkbox Mastologista "true"
click at [1143, 603] on div "Requerente * Paciente Profissional de Saúde Paciente Nenhum resultado encontrad…" at bounding box center [613, 391] width 1203 height 468
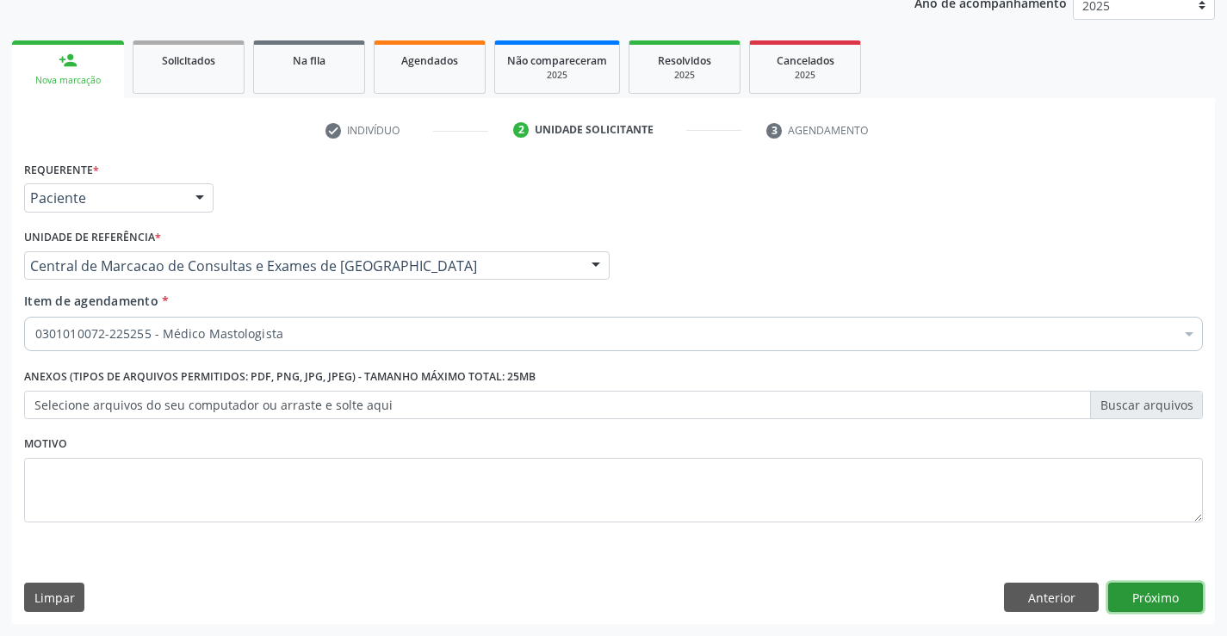
click at [1143, 603] on button "Próximo" at bounding box center [1155, 597] width 95 height 29
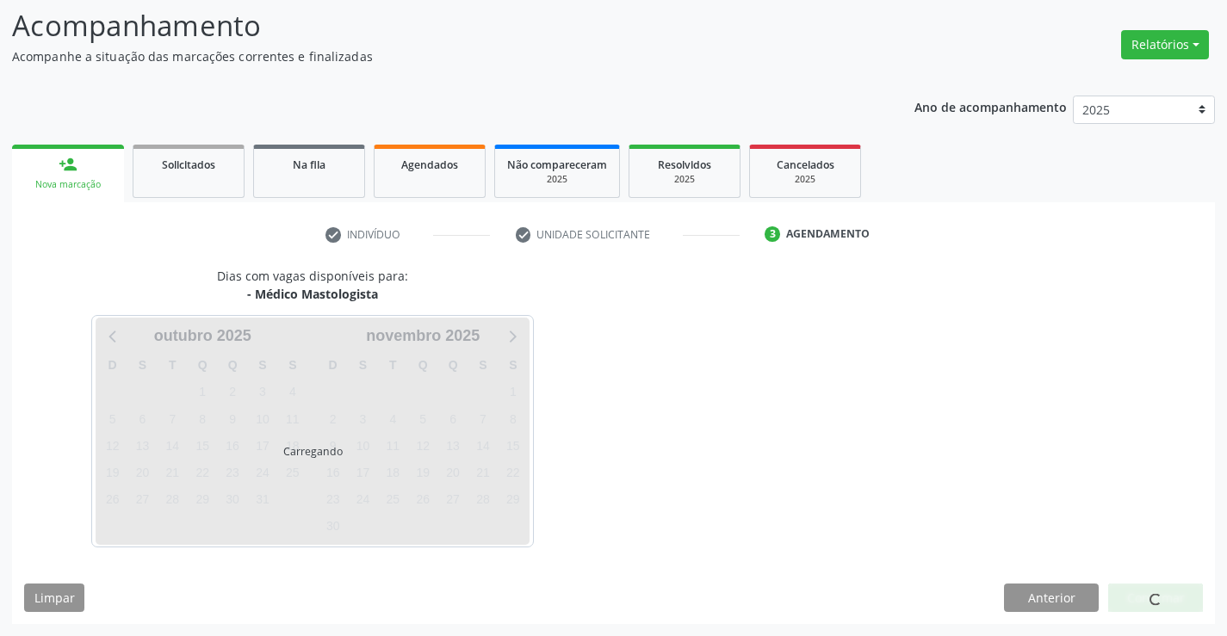
scroll to position [113, 0]
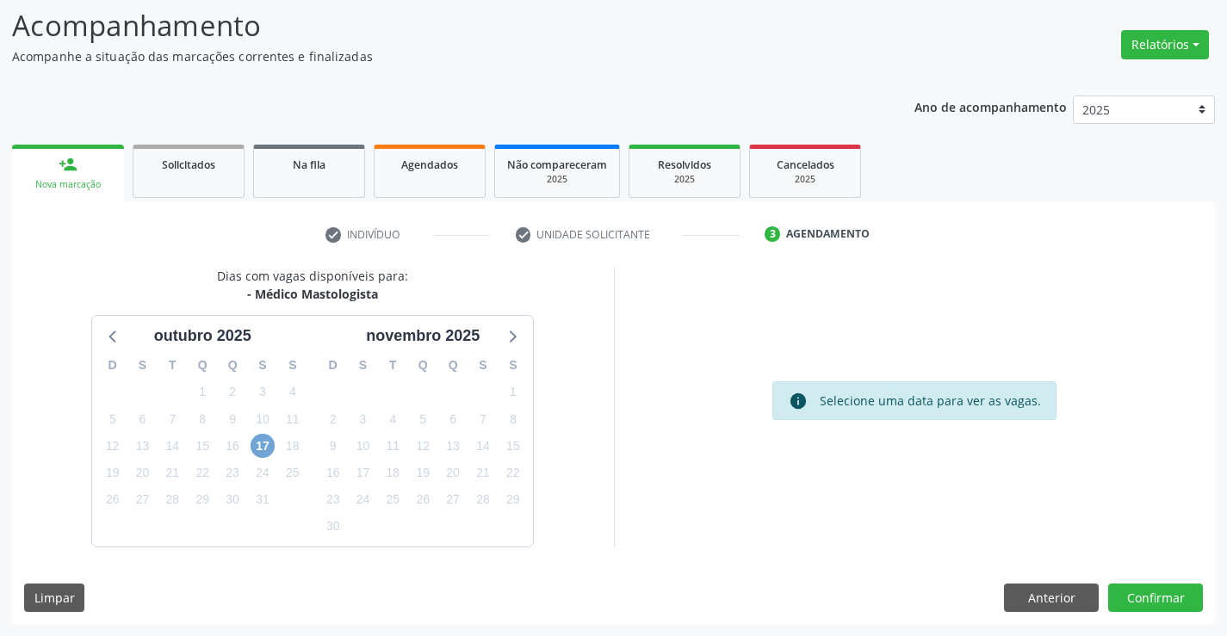
click at [260, 444] on span "17" at bounding box center [263, 446] width 24 height 24
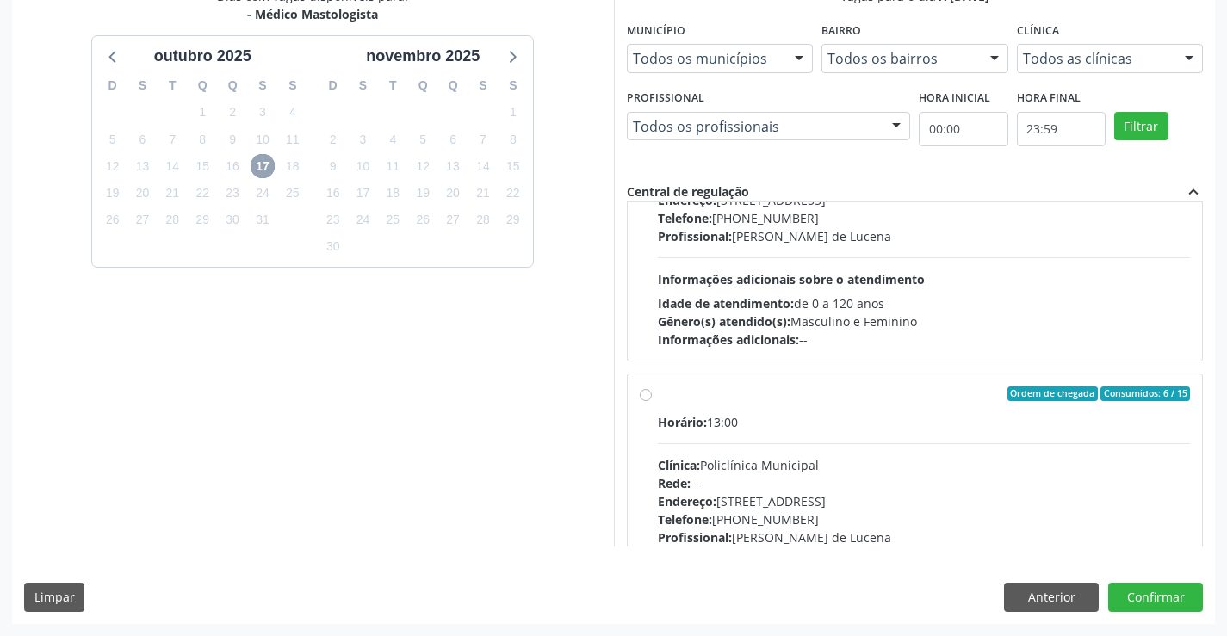
scroll to position [271, 0]
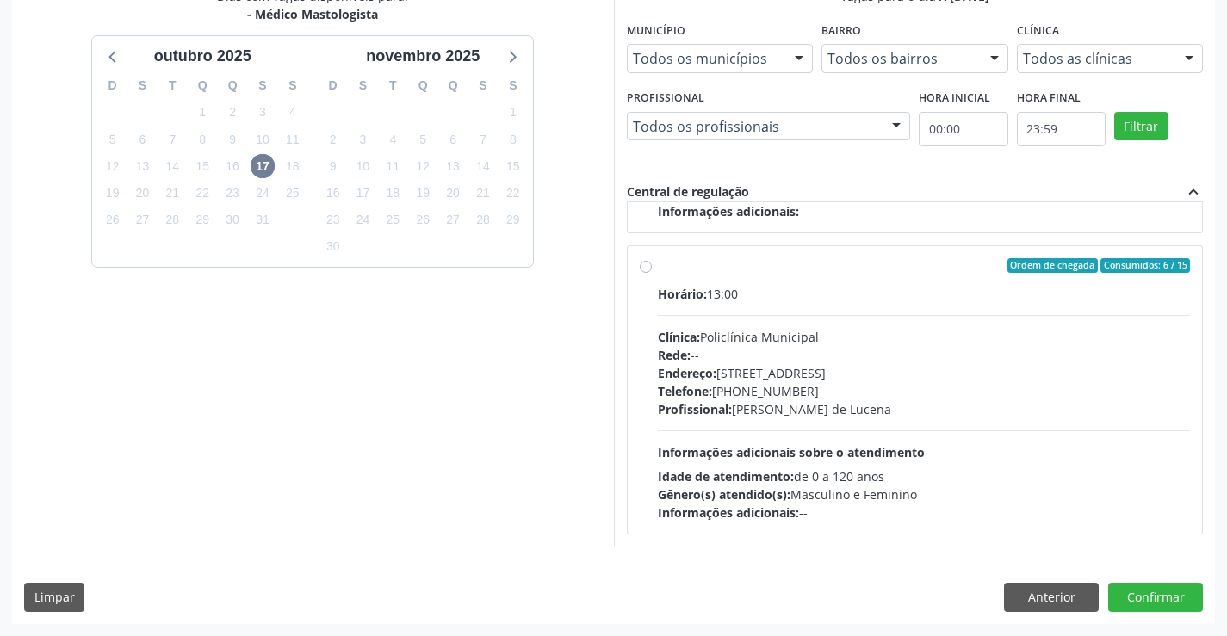
drag, startPoint x: 802, startPoint y: 422, endPoint x: 872, endPoint y: 442, distance: 73.3
click at [811, 423] on div "Horário: 13:00 Clínica: Policlínica Municipal Rede: -- Endereço: Predio, nº 386…" at bounding box center [924, 403] width 533 height 237
click at [652, 274] on input "Ordem de chegada Consumidos: 6 / 15 Horário: 13:00 Clínica: Policlínica Municip…" at bounding box center [646, 266] width 12 height 16
radio input "true"
click at [1136, 594] on button "Confirmar" at bounding box center [1155, 597] width 95 height 29
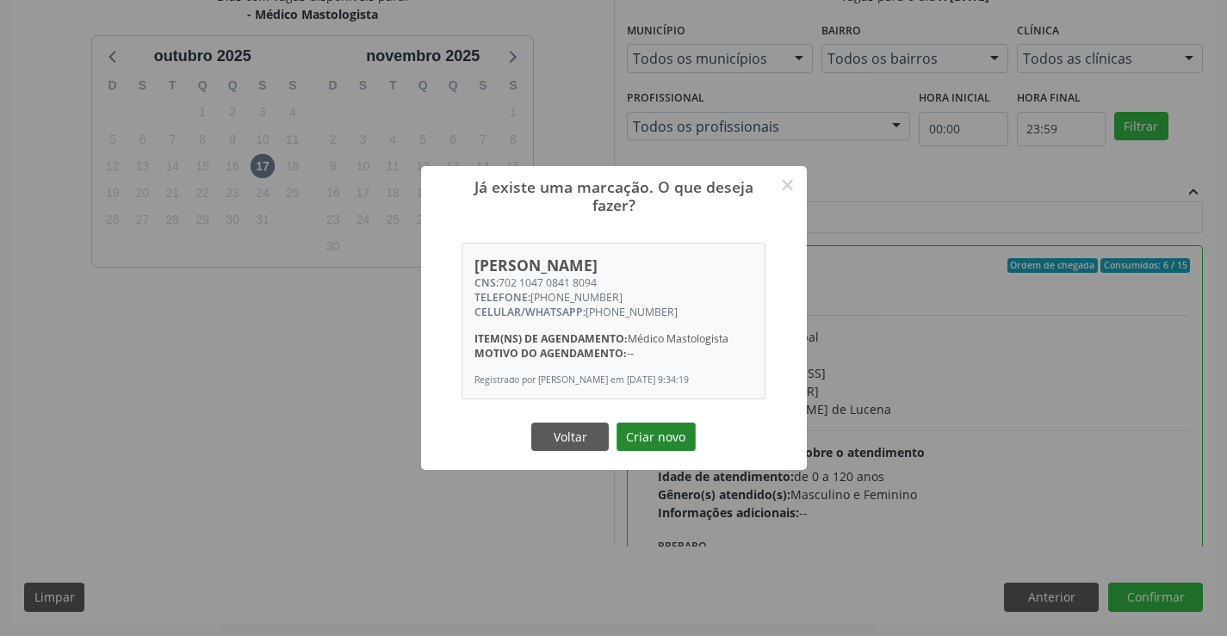
click at [638, 440] on button "Criar novo" at bounding box center [656, 437] width 79 height 29
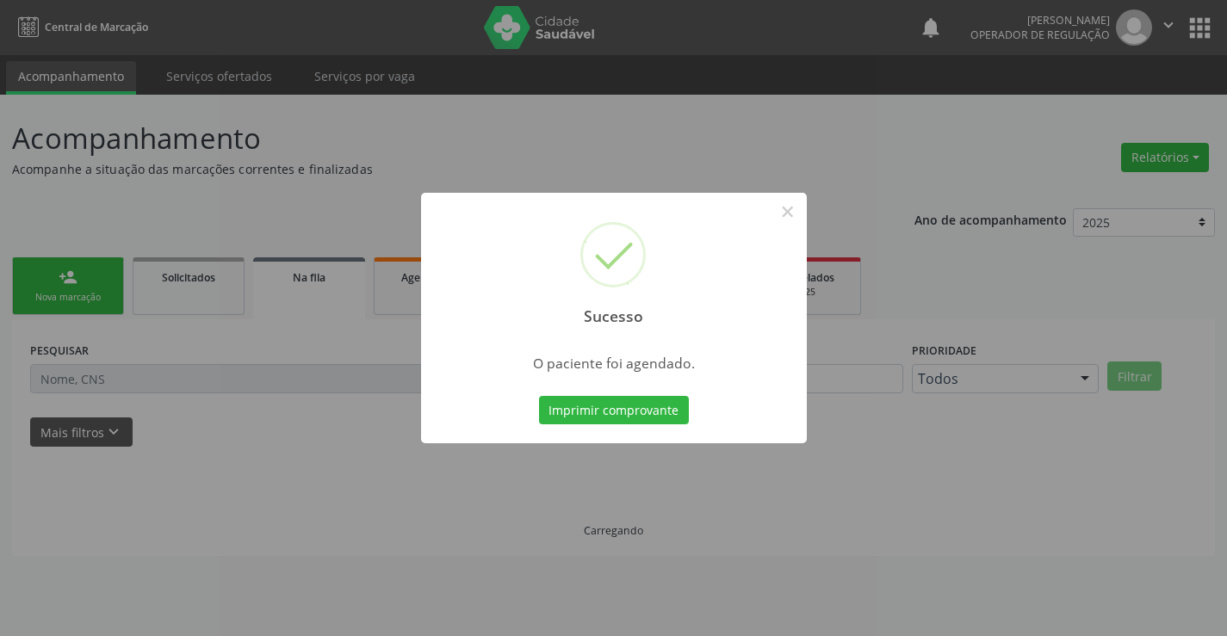
scroll to position [0, 0]
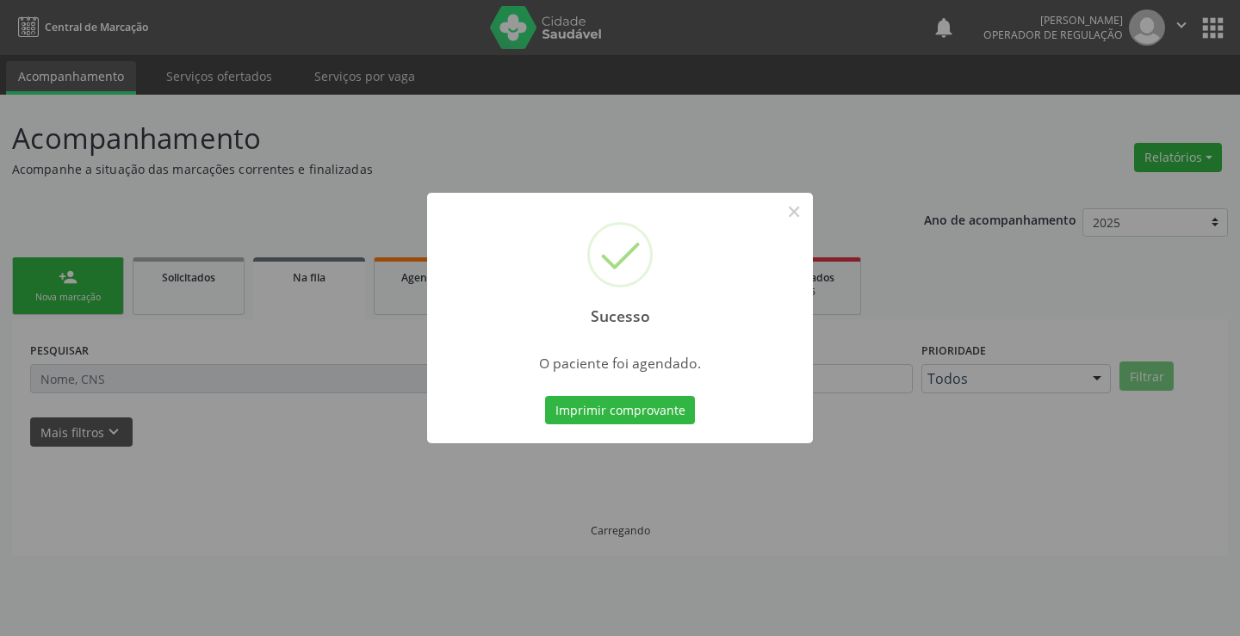
click at [545, 396] on button "Imprimir comprovante" at bounding box center [620, 410] width 150 height 29
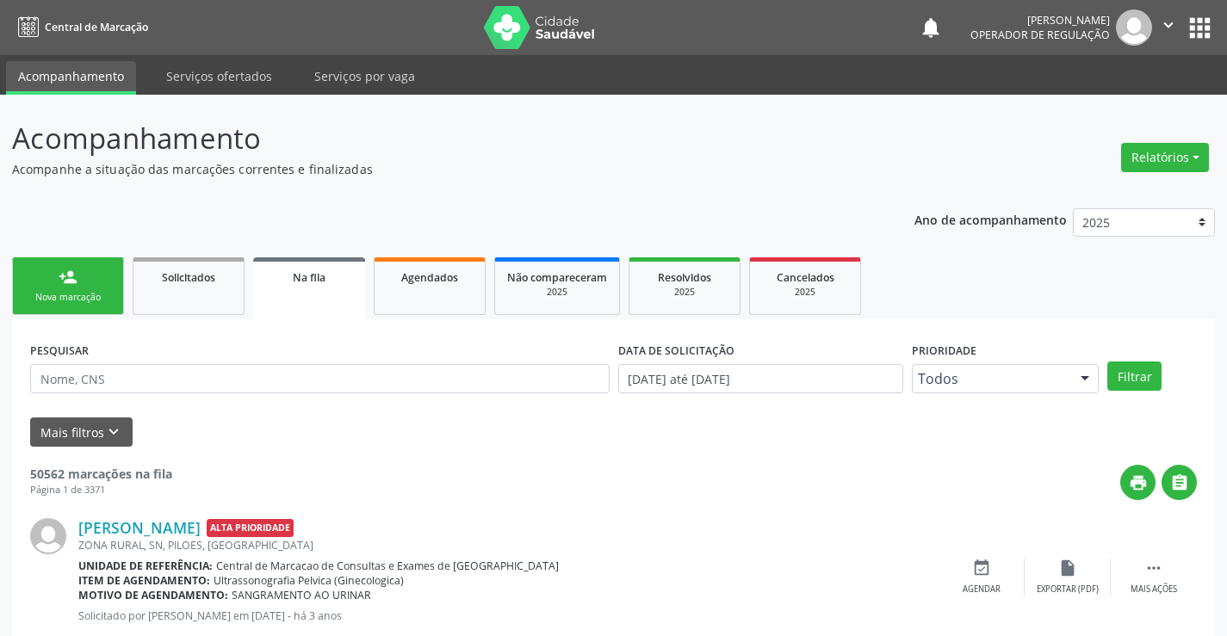
click at [63, 288] on link "person_add Nova marcação" at bounding box center [68, 287] width 112 height 58
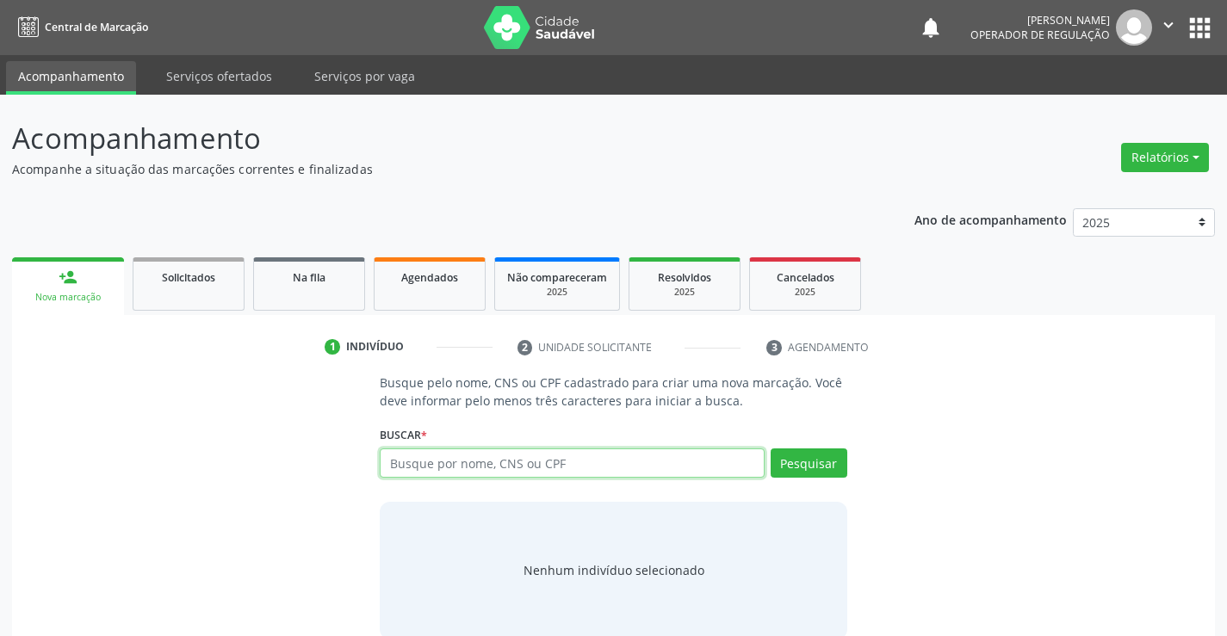
click at [518, 462] on input "text" at bounding box center [572, 463] width 384 height 29
type input "702600748932548"
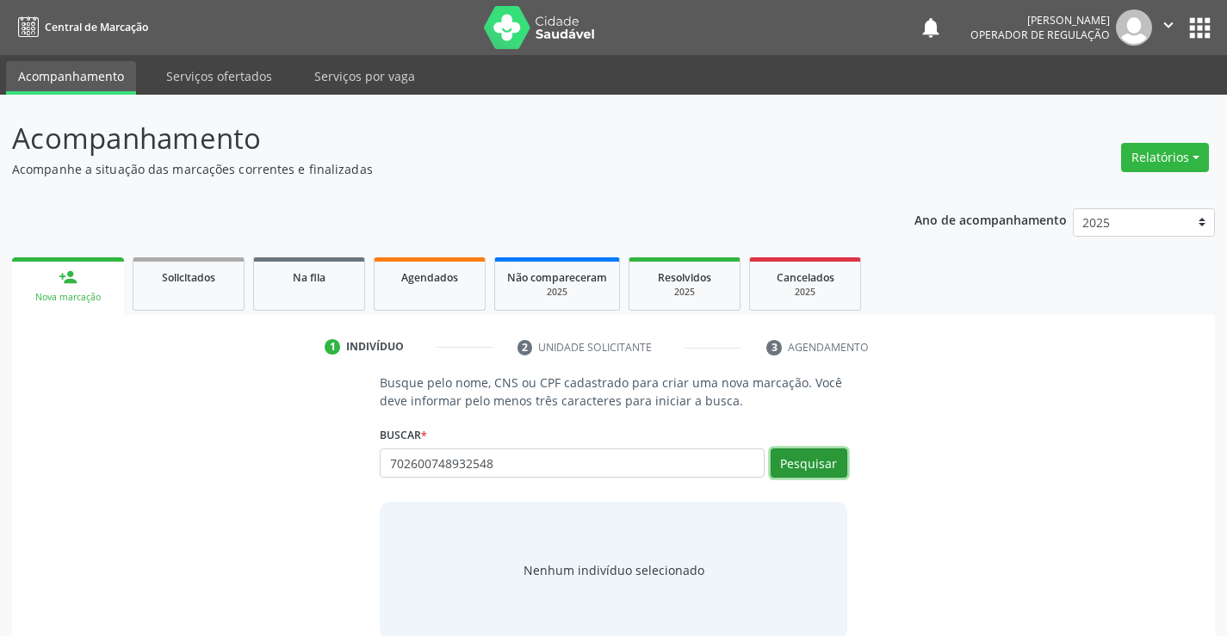
click at [791, 470] on button "Pesquisar" at bounding box center [809, 463] width 77 height 29
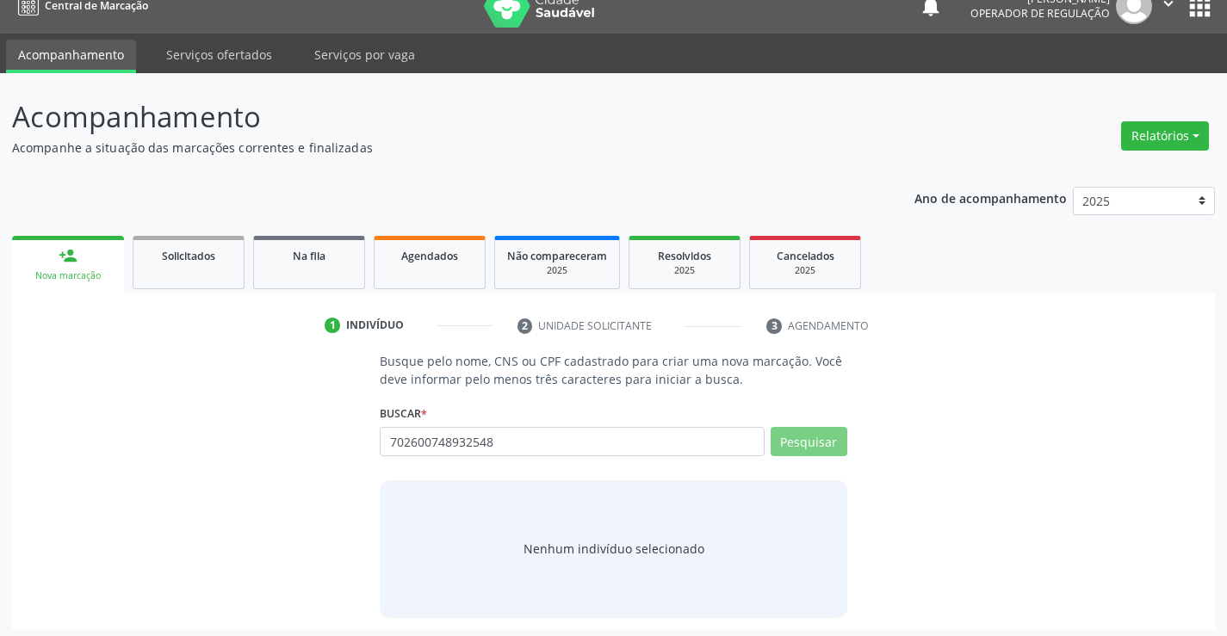
scroll to position [28, 0]
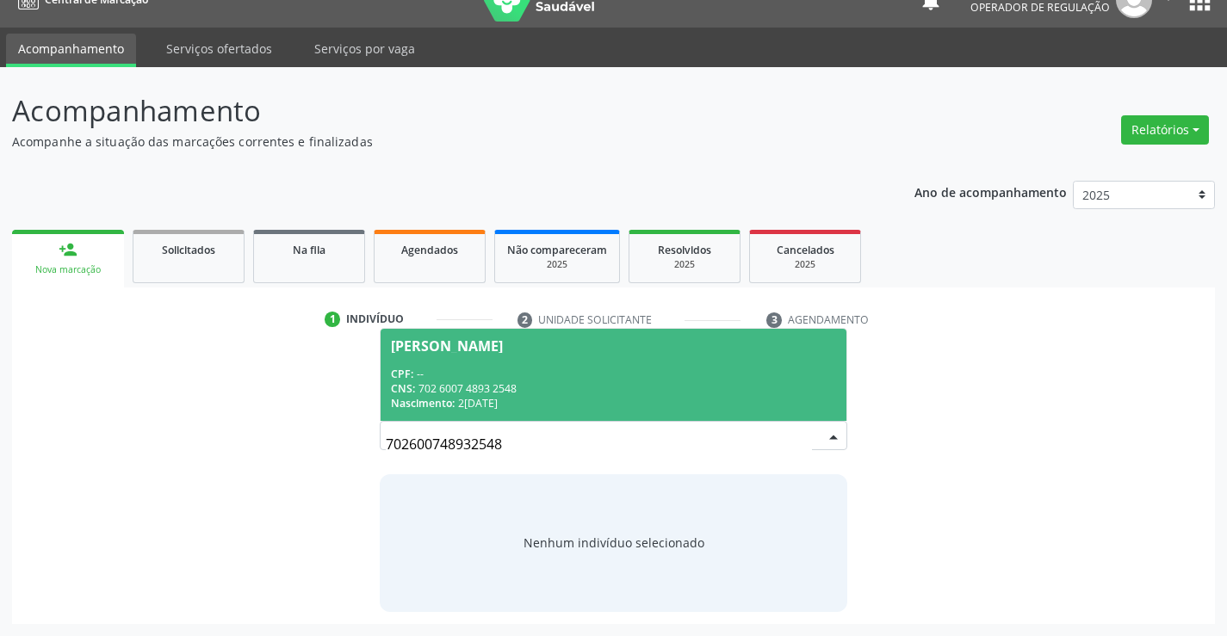
click at [555, 371] on div "CPF: --" at bounding box center [613, 374] width 444 height 15
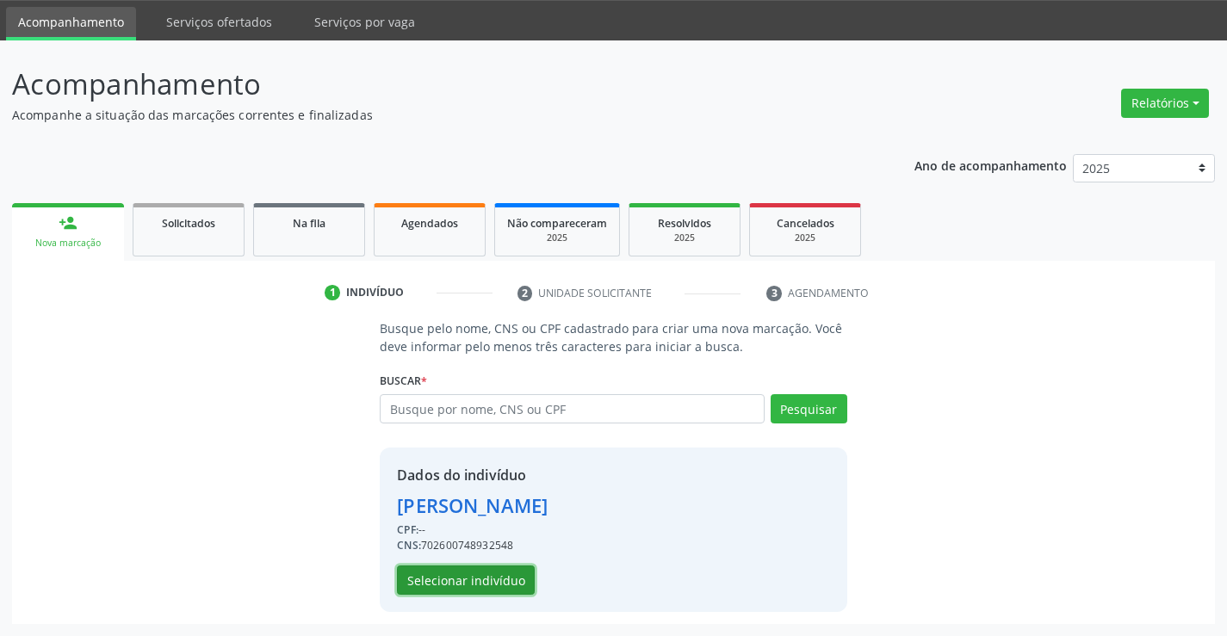
click at [477, 578] on button "Selecionar indivíduo" at bounding box center [466, 580] width 138 height 29
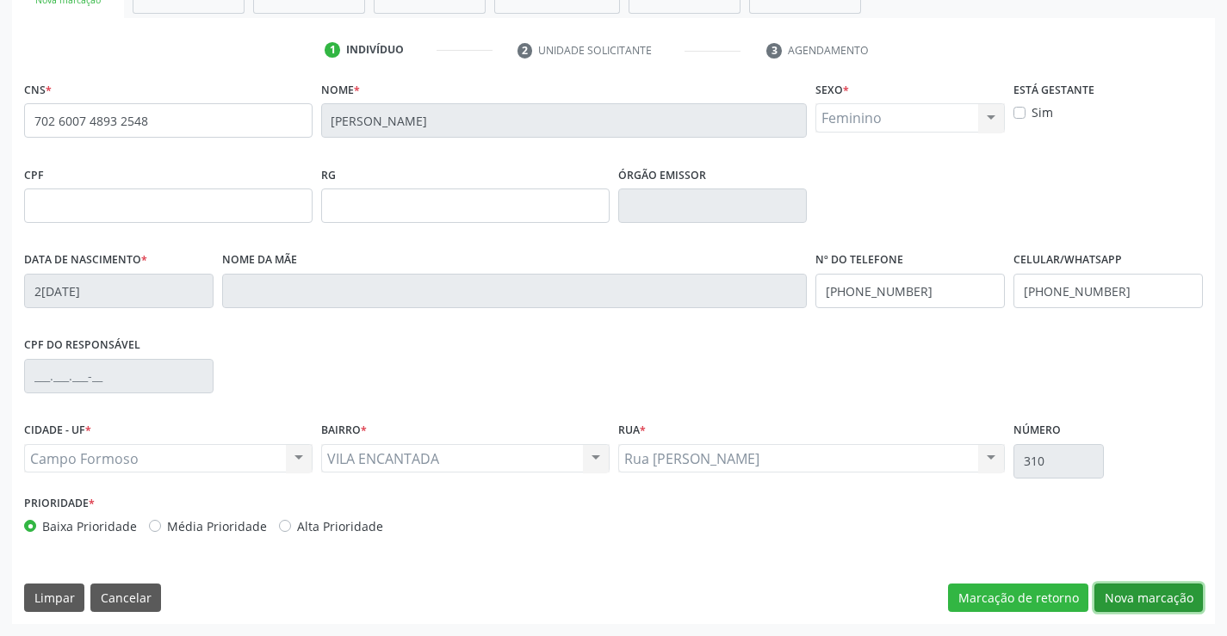
drag, startPoint x: 1165, startPoint y: 601, endPoint x: 979, endPoint y: 535, distance: 197.5
click at [1164, 601] on button "Nova marcação" at bounding box center [1149, 598] width 109 height 29
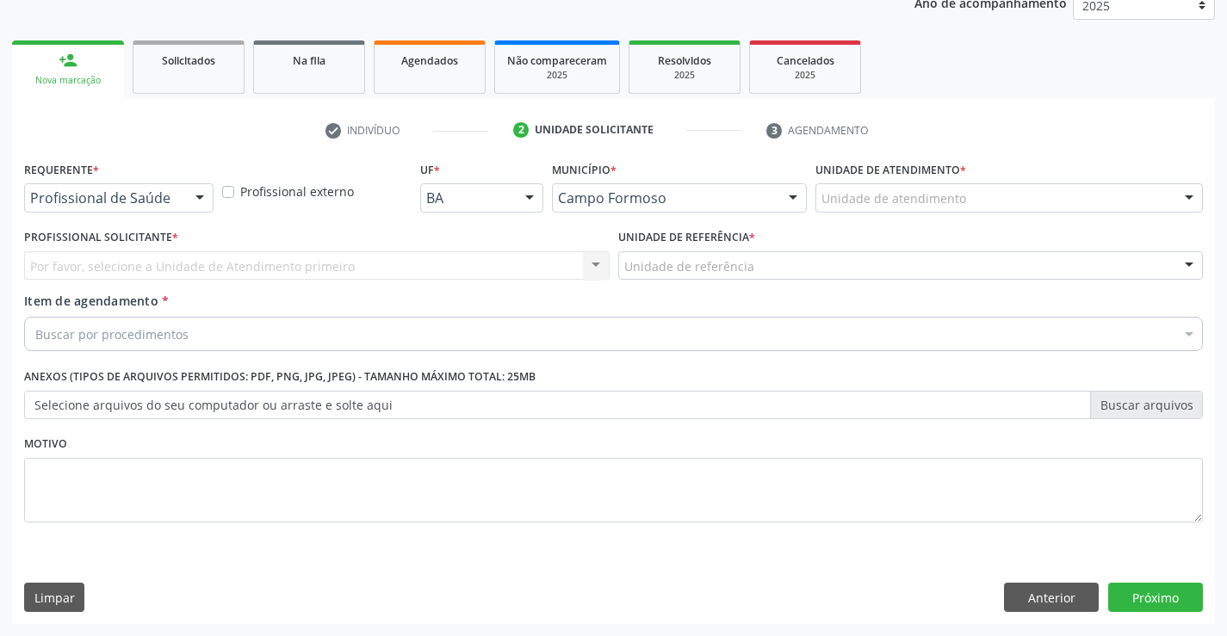
scroll to position [217, 0]
drag, startPoint x: 164, startPoint y: 189, endPoint x: 147, endPoint y: 245, distance: 58.6
click at [164, 191] on div at bounding box center [118, 197] width 189 height 29
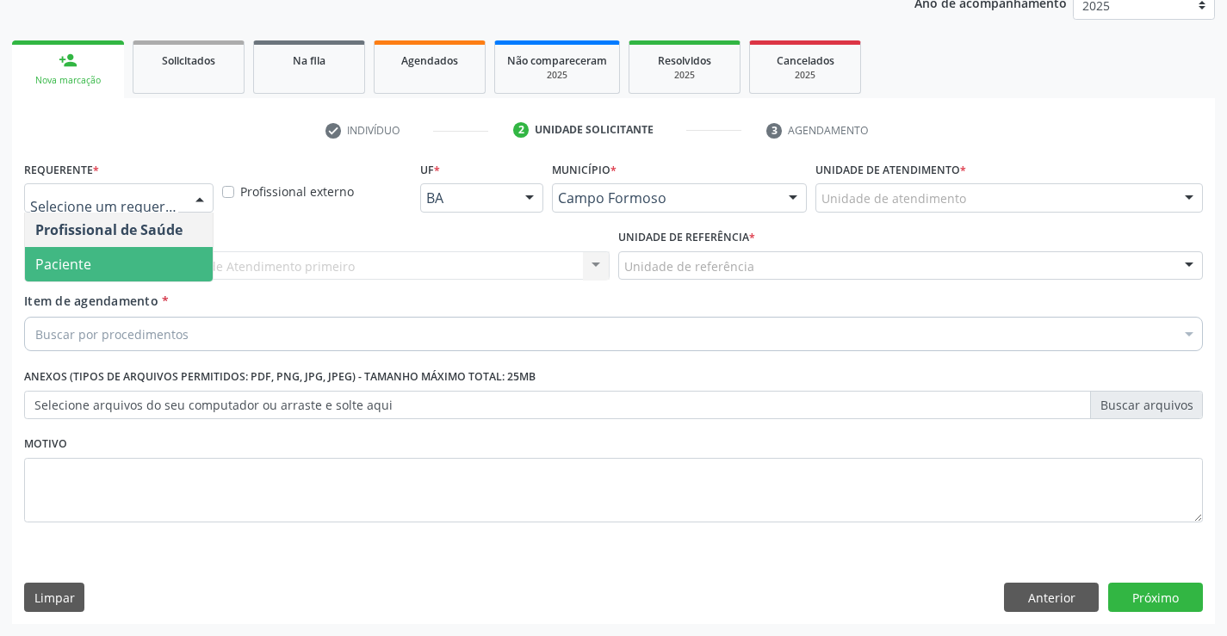
click at [127, 258] on span "Paciente" at bounding box center [119, 264] width 188 height 34
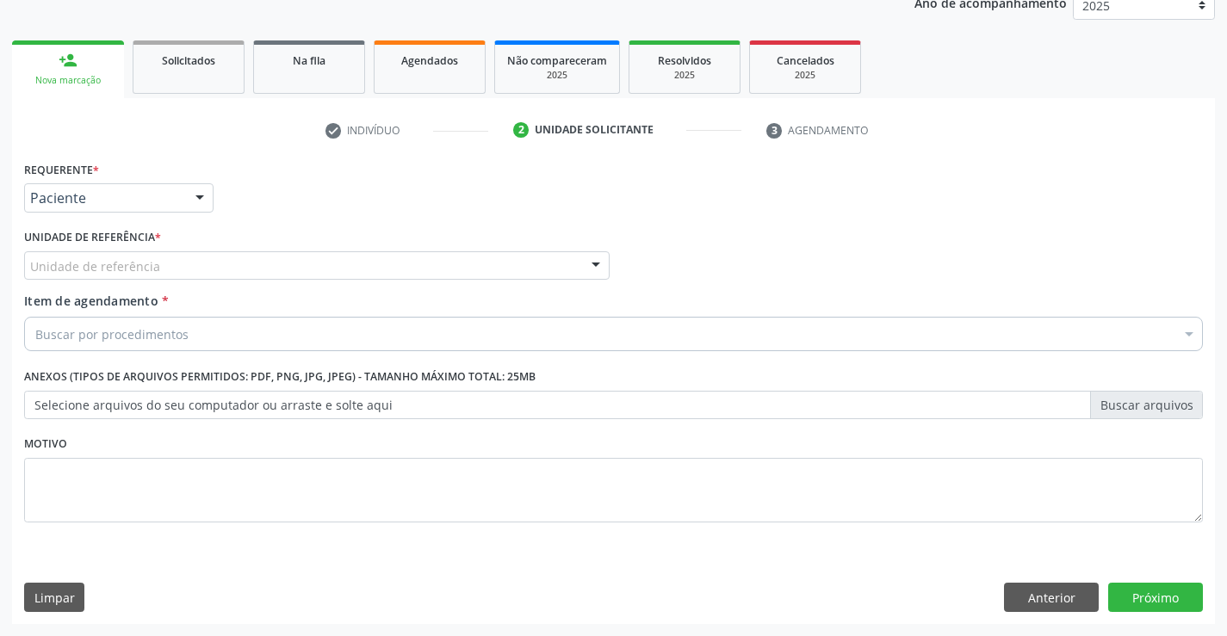
click at [245, 262] on div "Unidade de referência" at bounding box center [317, 265] width 586 height 29
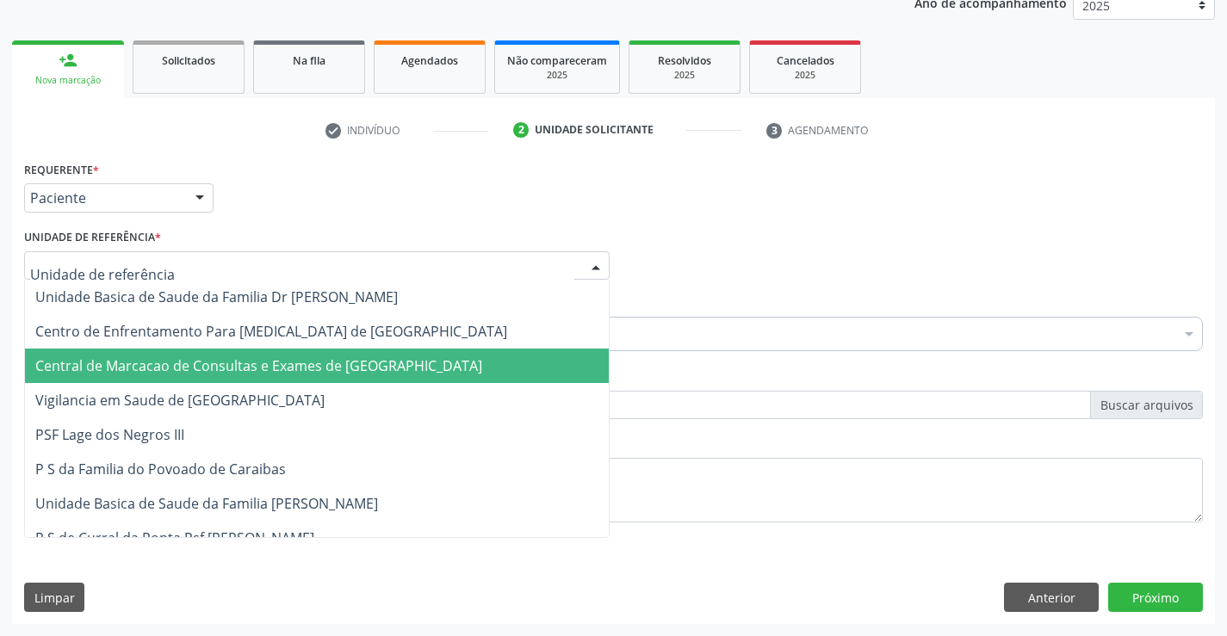
click at [264, 356] on span "Central de Marcacao de Consultas e Exames de [GEOGRAPHIC_DATA]" at bounding box center [317, 366] width 584 height 34
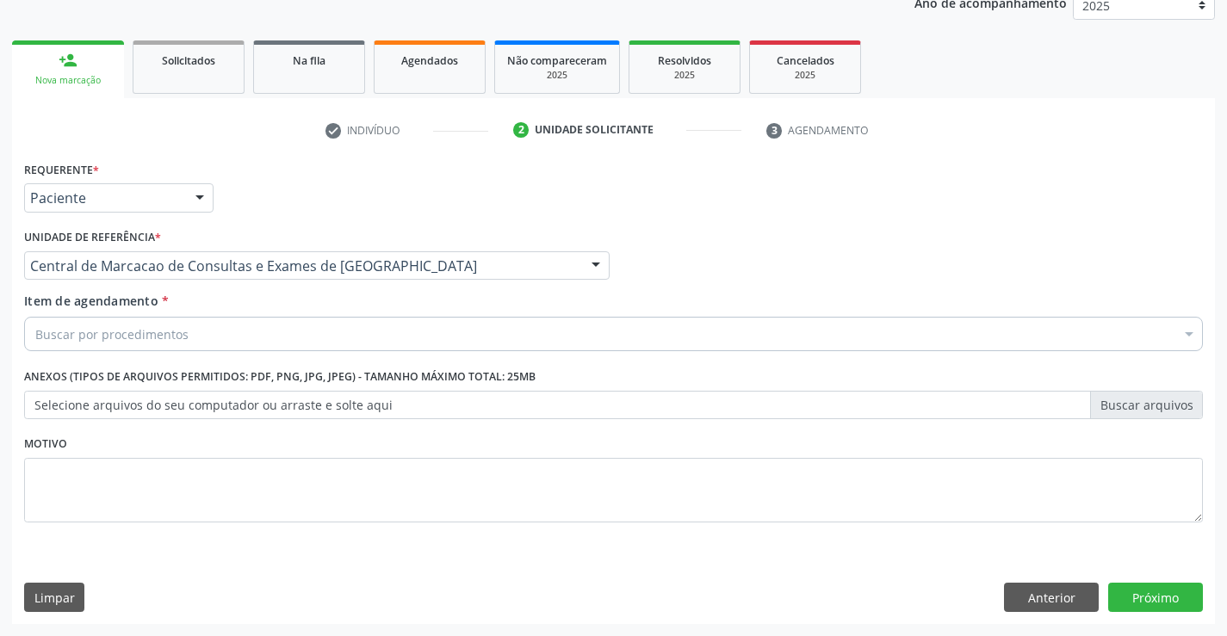
click at [281, 328] on div "Buscar por procedimentos" at bounding box center [613, 334] width 1179 height 34
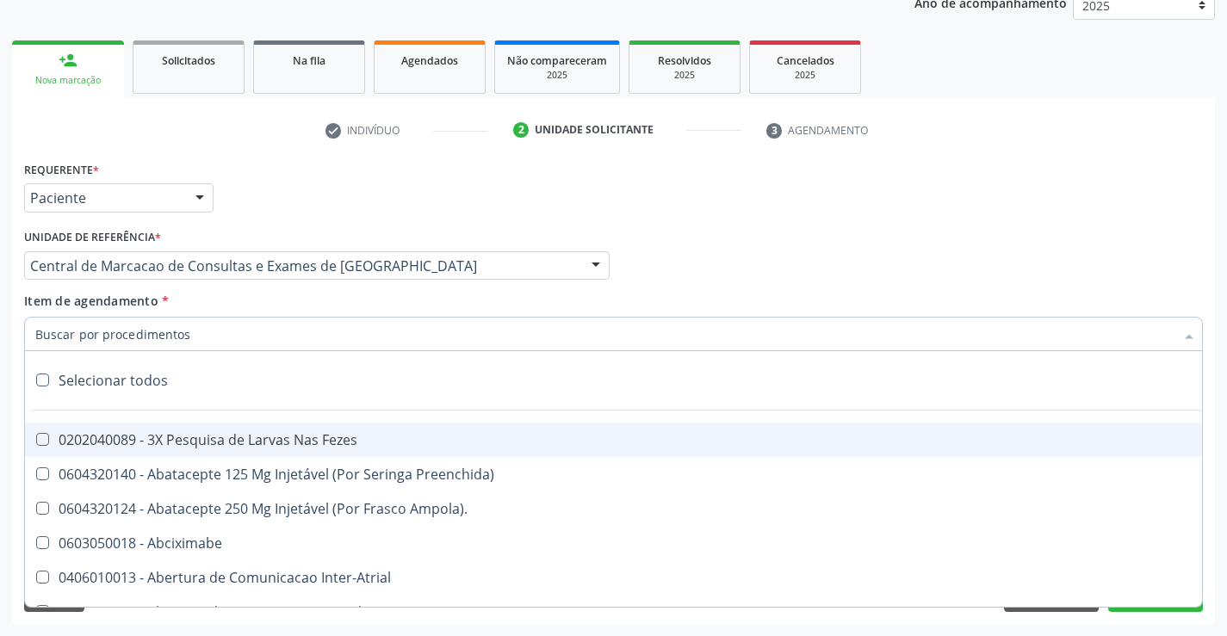
paste input "Médico Mastologista"
type input "Médico Mastologista"
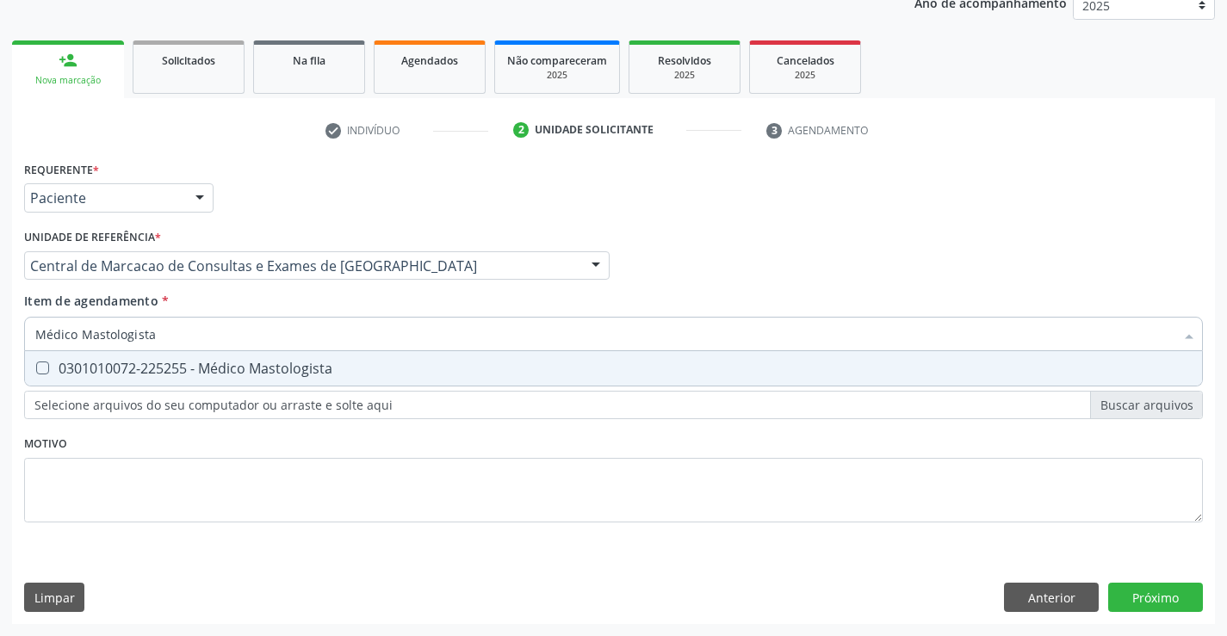
drag, startPoint x: 256, startPoint y: 378, endPoint x: 270, endPoint y: 375, distance: 14.2
click at [257, 378] on span "0301010072-225255 - Médico Mastologista" at bounding box center [613, 368] width 1177 height 34
checkbox Mastologista "true"
click at [1137, 599] on div "Requerente * Paciente Profissional de Saúde Paciente Nenhum resultado encontrad…" at bounding box center [613, 391] width 1203 height 468
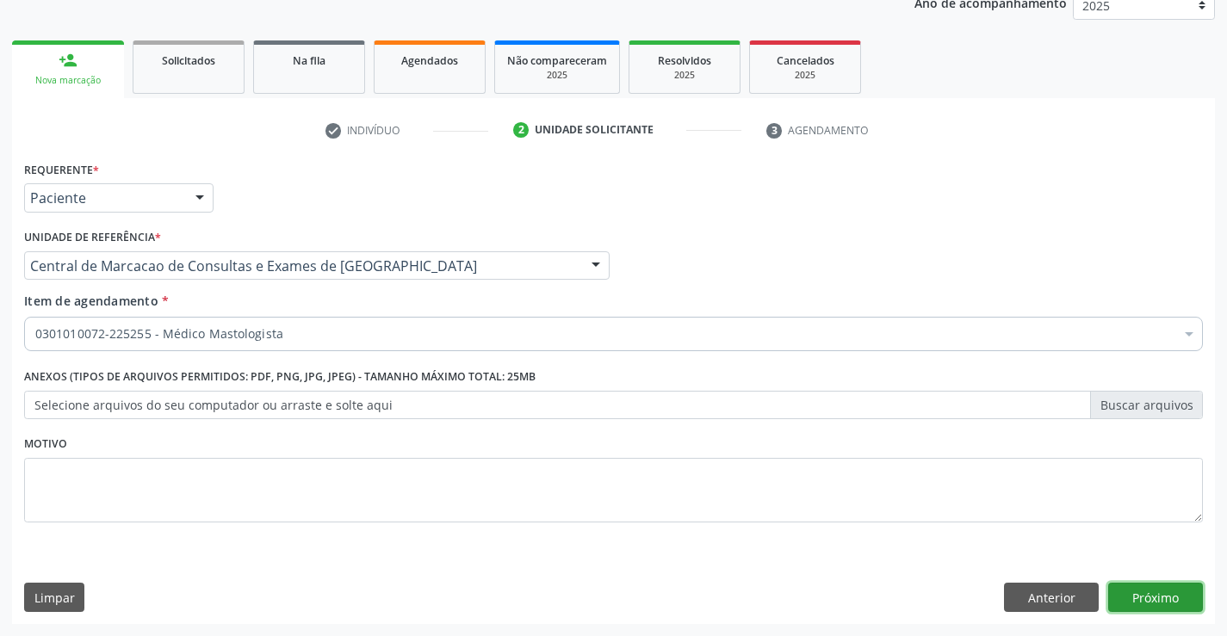
click at [1132, 599] on button "Próximo" at bounding box center [1155, 597] width 95 height 29
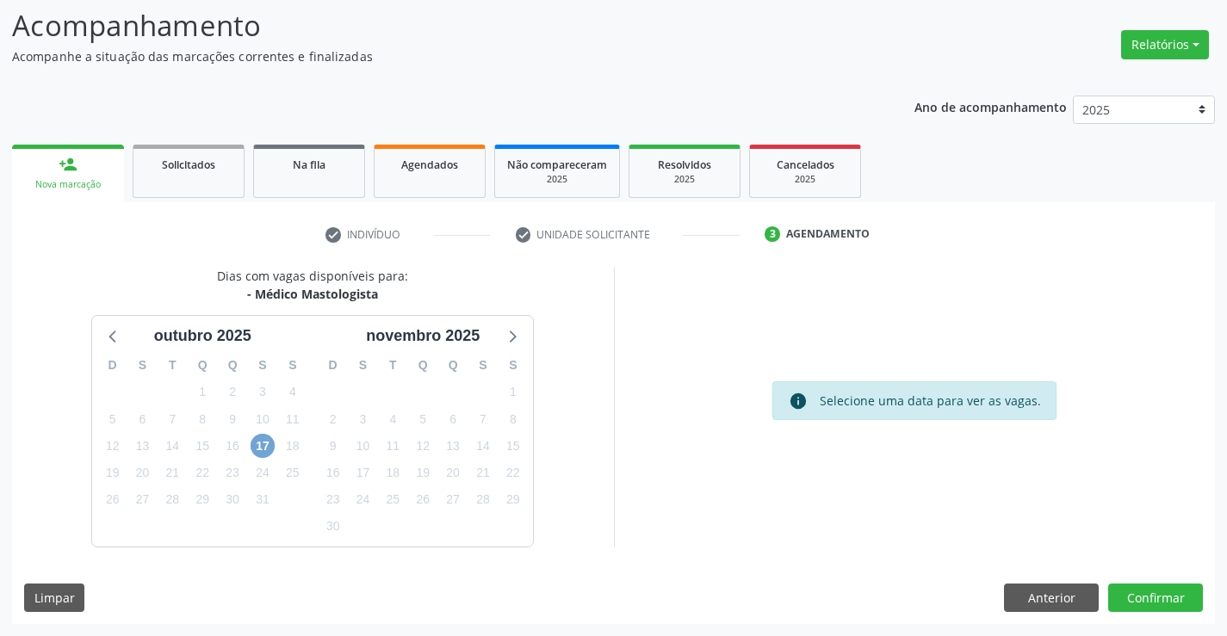
click at [259, 446] on span "17" at bounding box center [263, 446] width 24 height 24
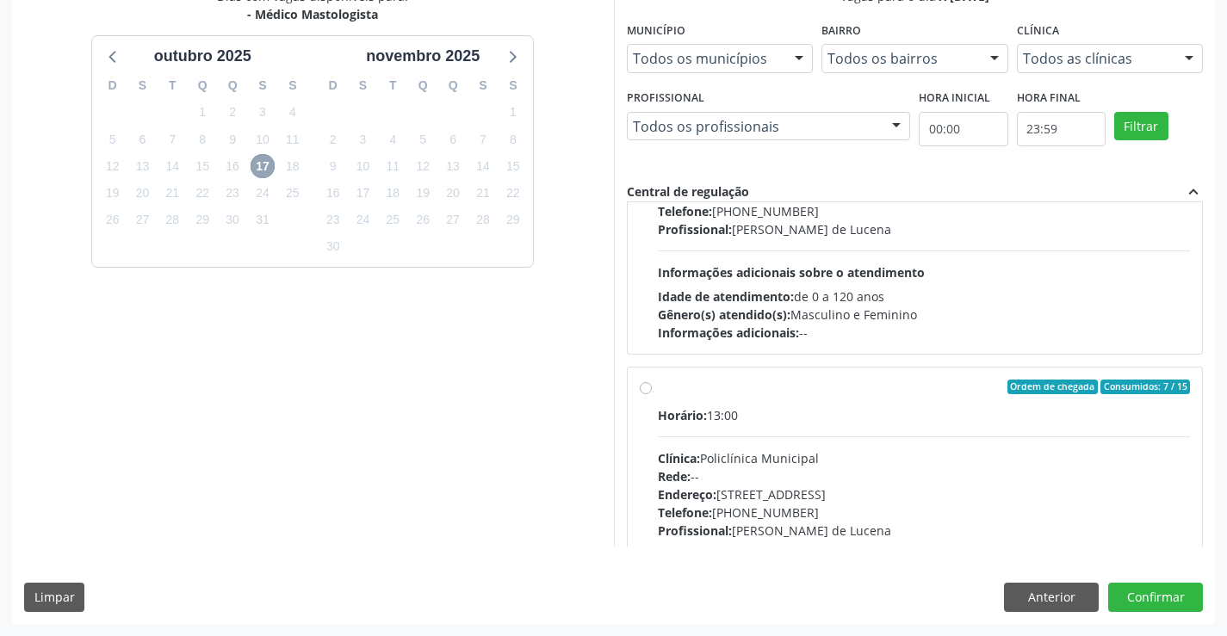
scroll to position [271, 0]
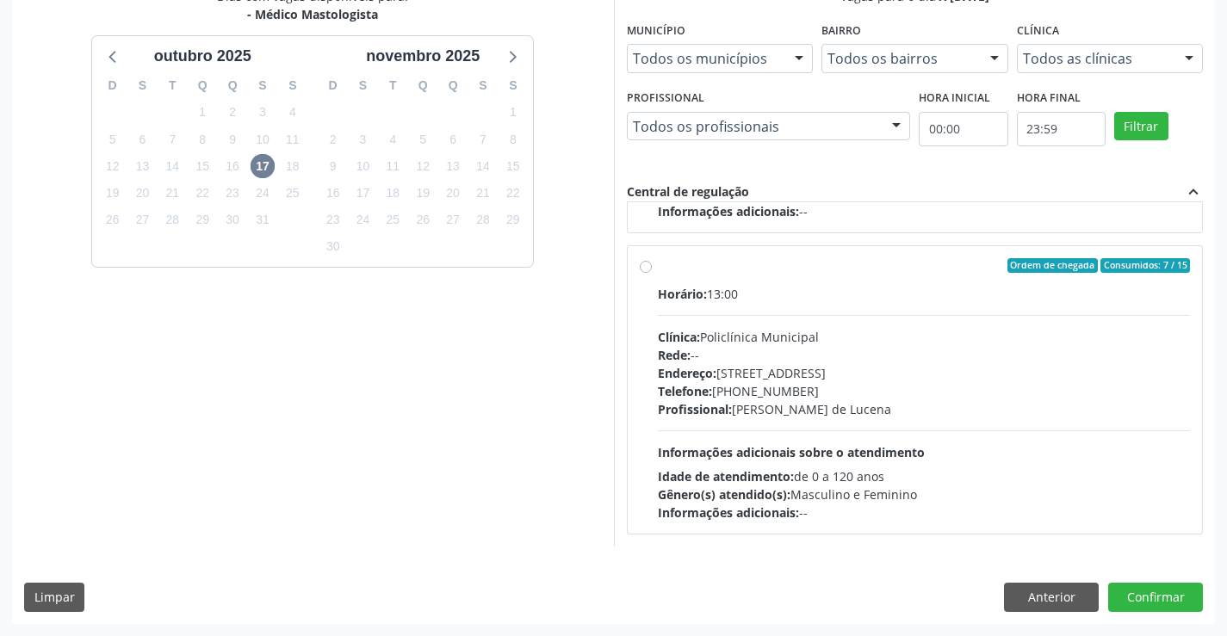
click at [806, 424] on div "Horário: 13:00 Clínica: Policlínica Municipal Rede: -- Endereço: Predio, nº 386…" at bounding box center [924, 403] width 533 height 237
click at [652, 274] on input "Ordem de chegada Consumidos: 7 / 15 Horário: 13:00 Clínica: Policlínica Municip…" at bounding box center [646, 266] width 12 height 16
radio input "true"
click at [1155, 586] on button "Confirmar" at bounding box center [1155, 597] width 95 height 29
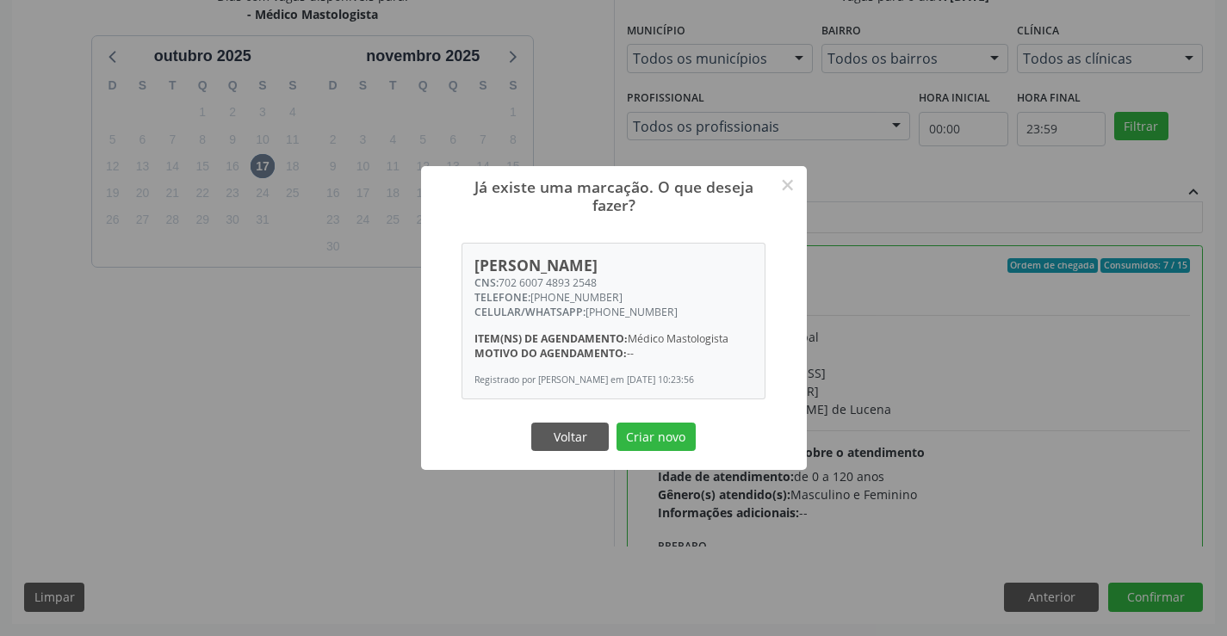
click at [617, 423] on button "Criar novo" at bounding box center [656, 437] width 79 height 29
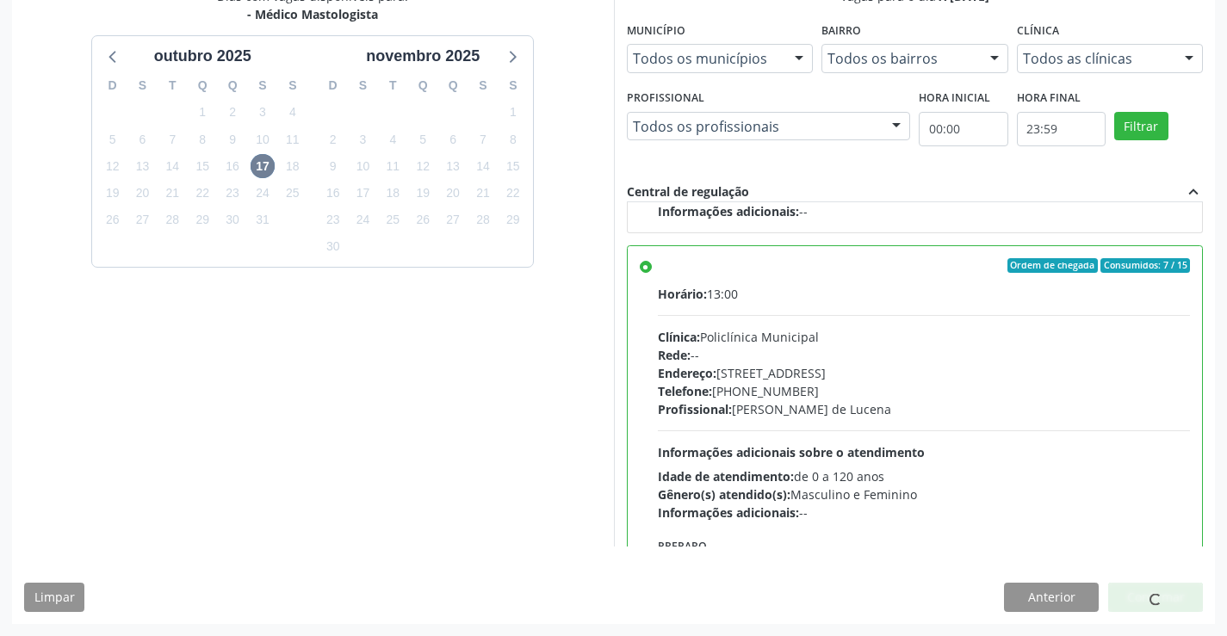
scroll to position [0, 0]
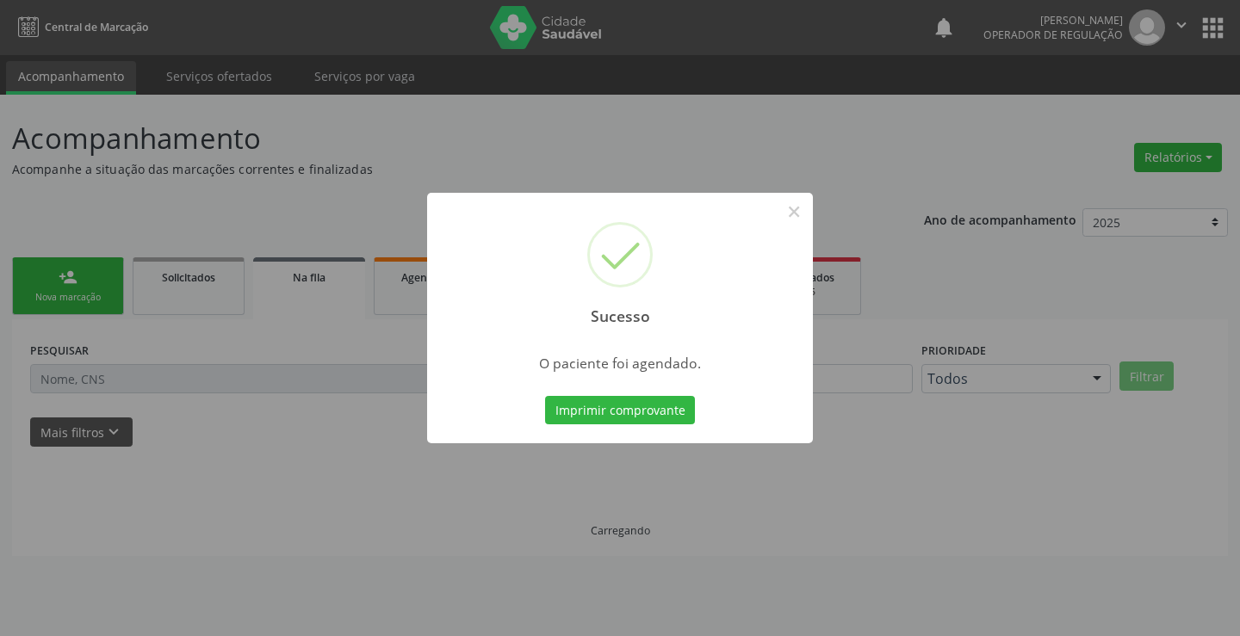
click at [545, 396] on button "Imprimir comprovante" at bounding box center [620, 410] width 150 height 29
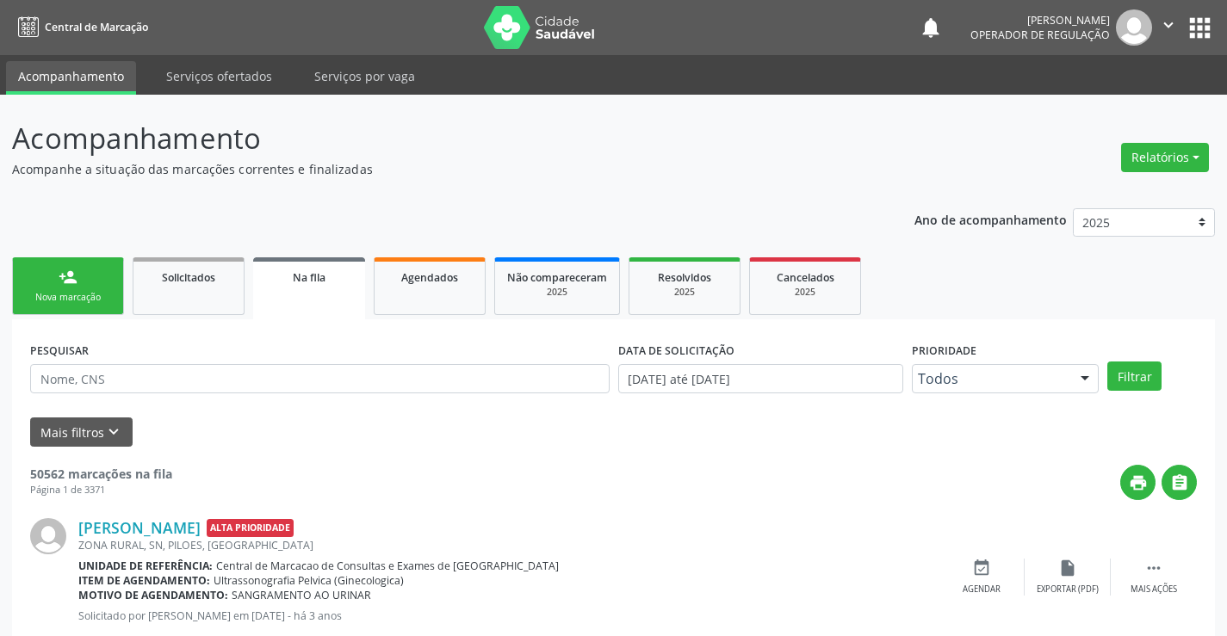
click at [242, 636] on div "Sucesso × O paciente foi agendado. Imprimir comprovante Cancel" at bounding box center [613, 318] width 1227 height 636
click at [28, 292] on div "Nova marcação" at bounding box center [68, 297] width 86 height 13
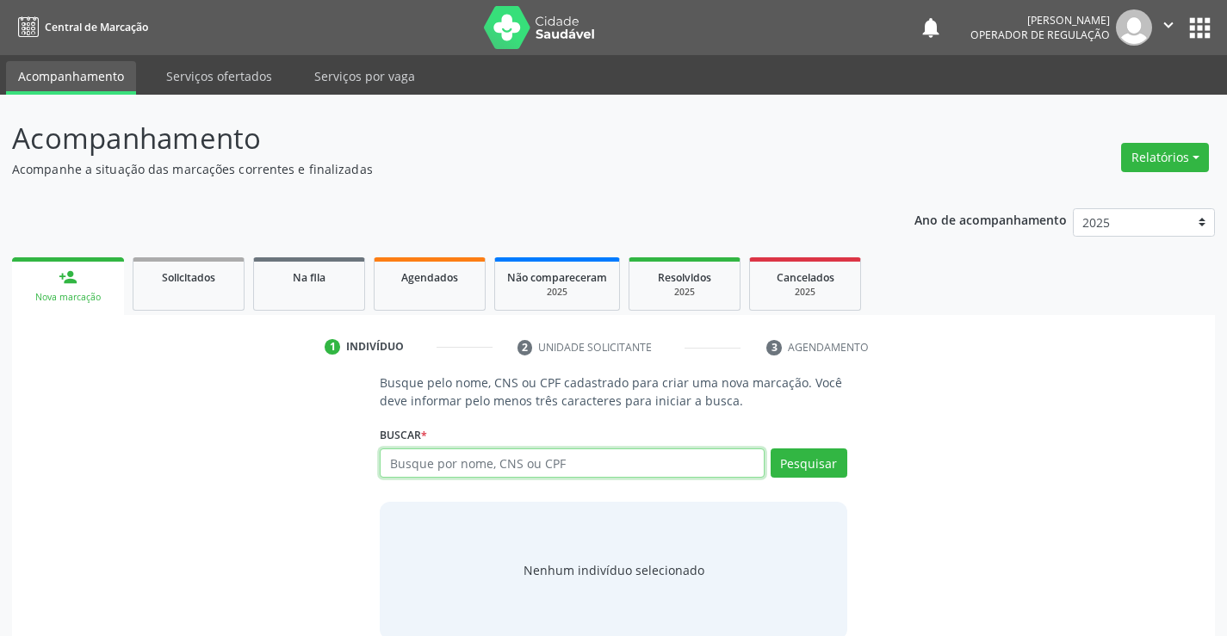
click at [442, 462] on input "text" at bounding box center [572, 463] width 384 height 29
click at [441, 460] on input "text" at bounding box center [572, 463] width 384 height 29
click at [468, 467] on input "text" at bounding box center [572, 463] width 384 height 29
click at [459, 463] on input "text" at bounding box center [572, 463] width 384 height 29
click at [679, 468] on input "text" at bounding box center [572, 463] width 384 height 29
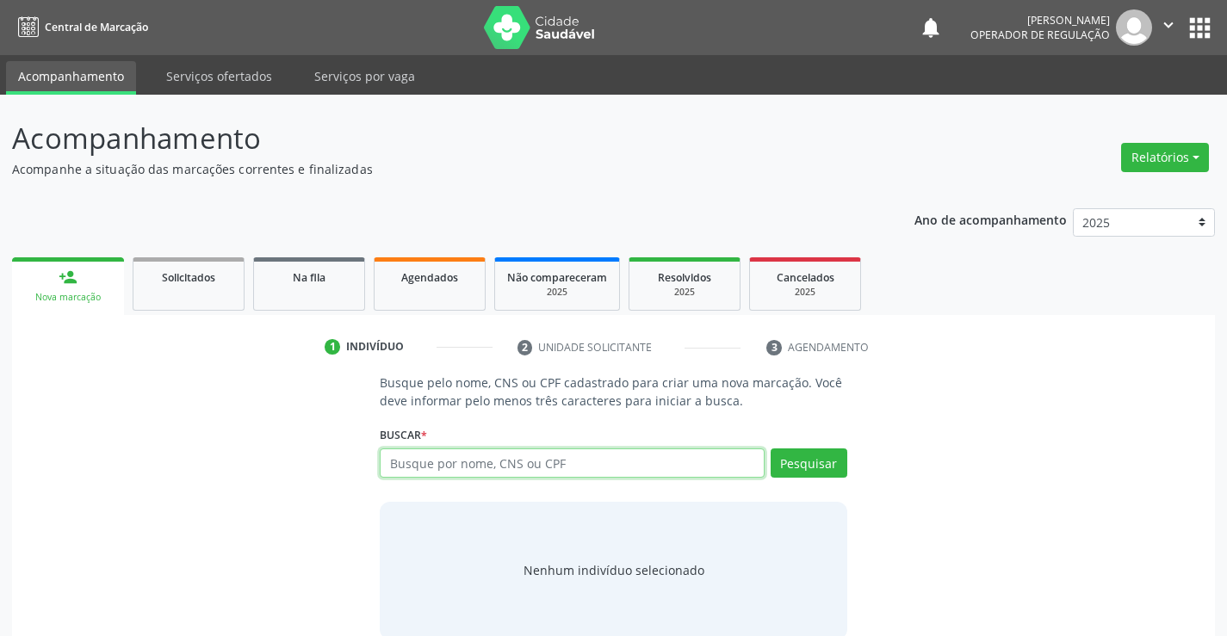
click at [671, 471] on input "text" at bounding box center [572, 463] width 384 height 29
click at [668, 473] on input "text" at bounding box center [572, 463] width 384 height 29
type input "709603620917372"
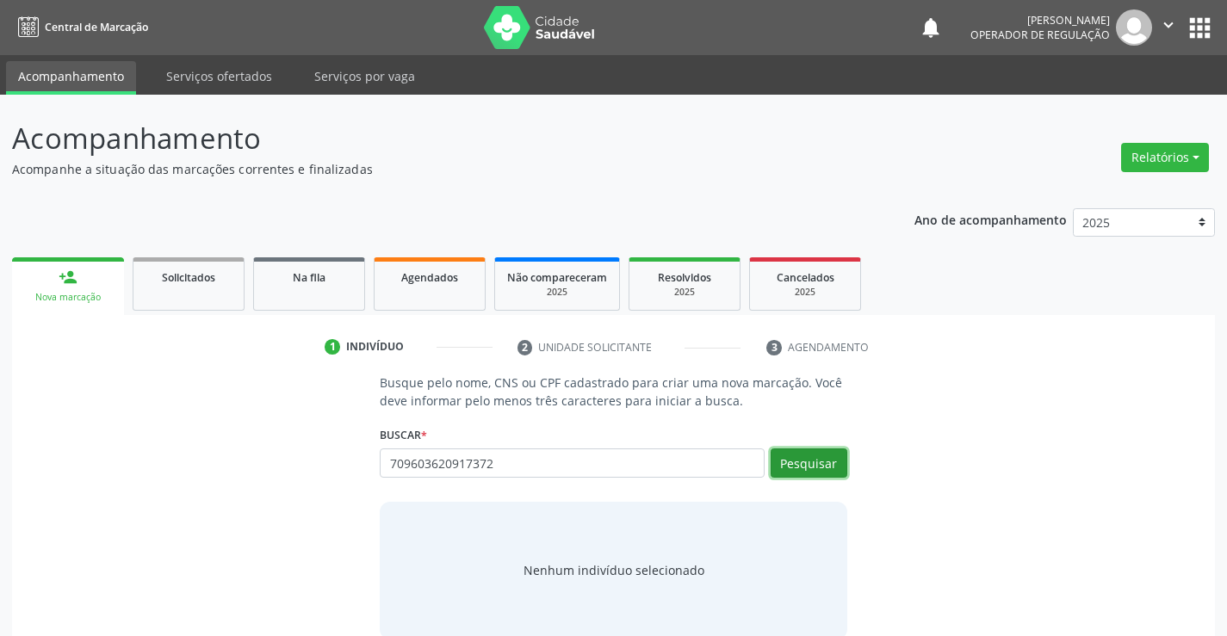
click at [797, 468] on button "Pesquisar" at bounding box center [809, 463] width 77 height 29
type input "709603620917372"
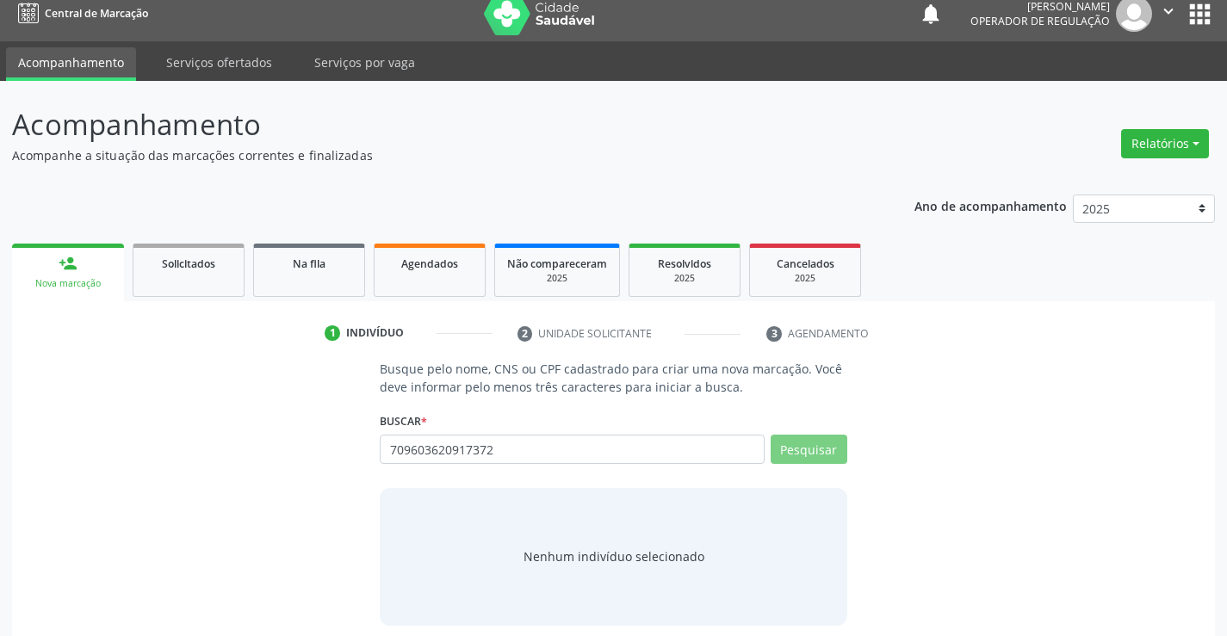
scroll to position [28, 0]
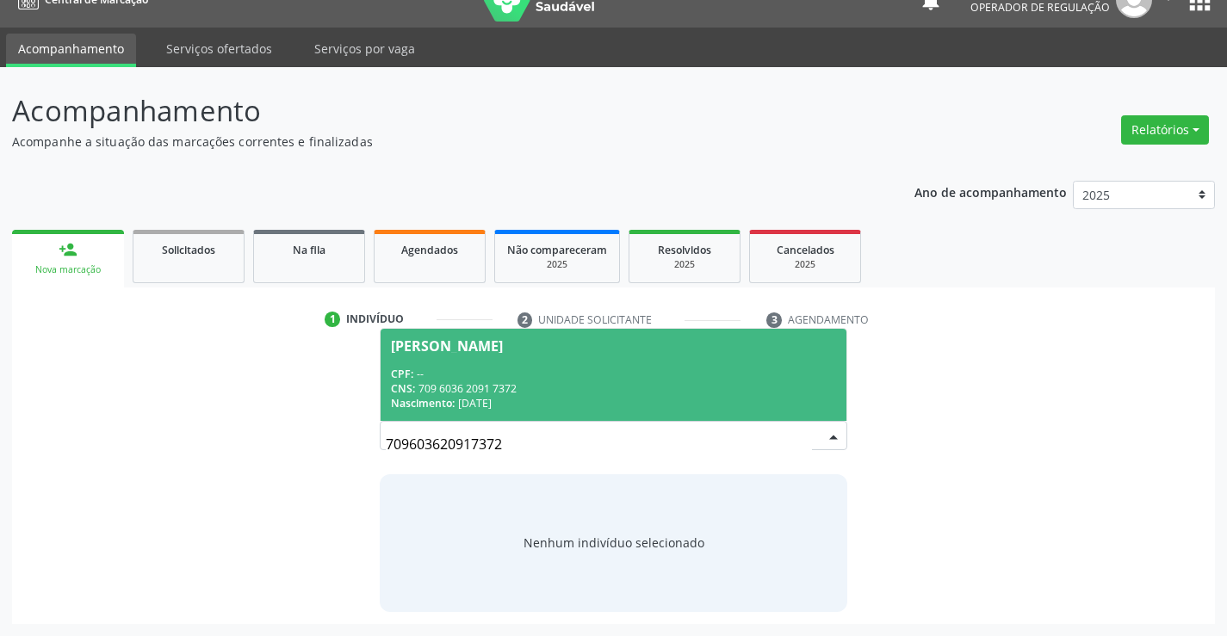
click at [473, 378] on div "CPF: --" at bounding box center [613, 374] width 444 height 15
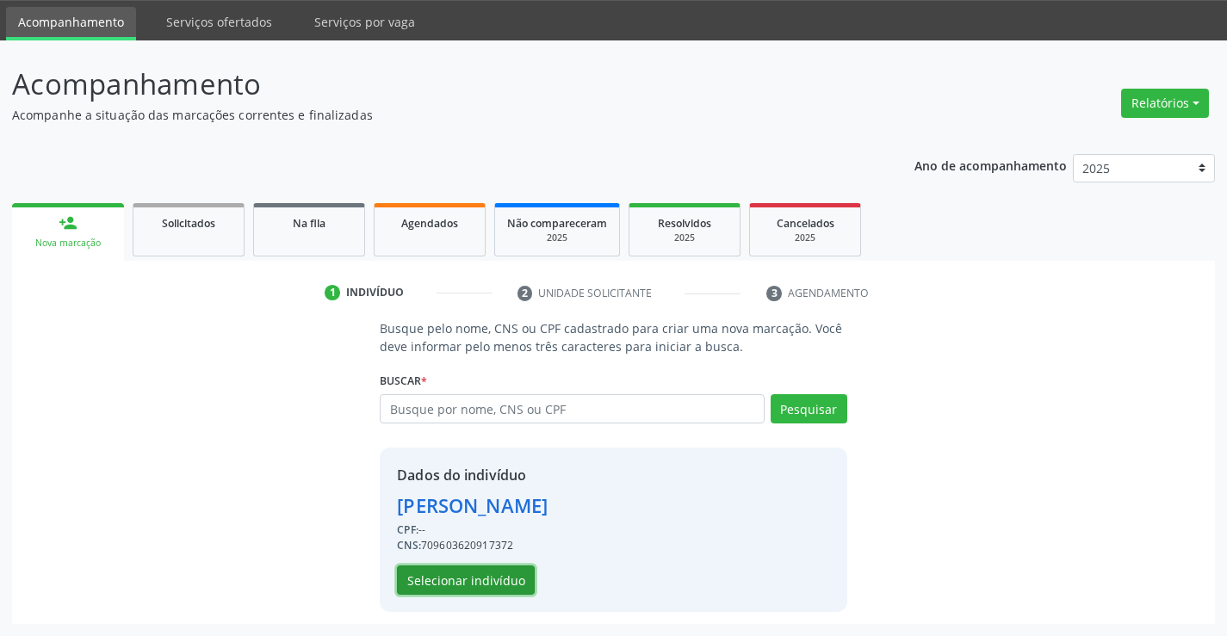
click at [489, 578] on button "Selecionar indivíduo" at bounding box center [466, 580] width 138 height 29
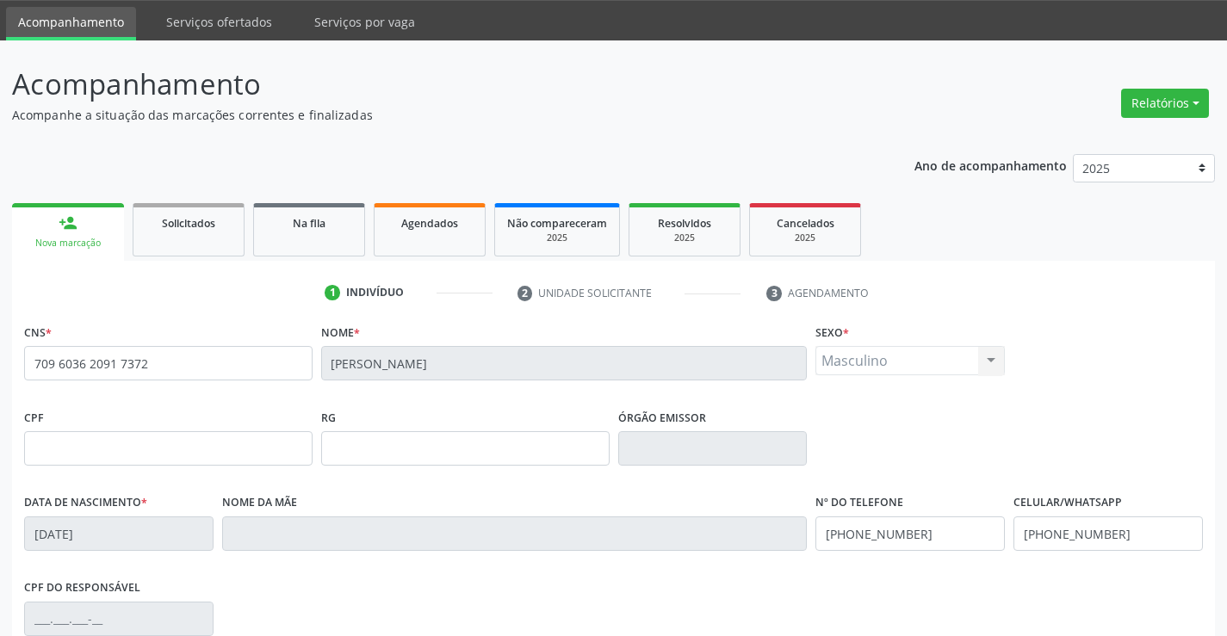
scroll to position [297, 0]
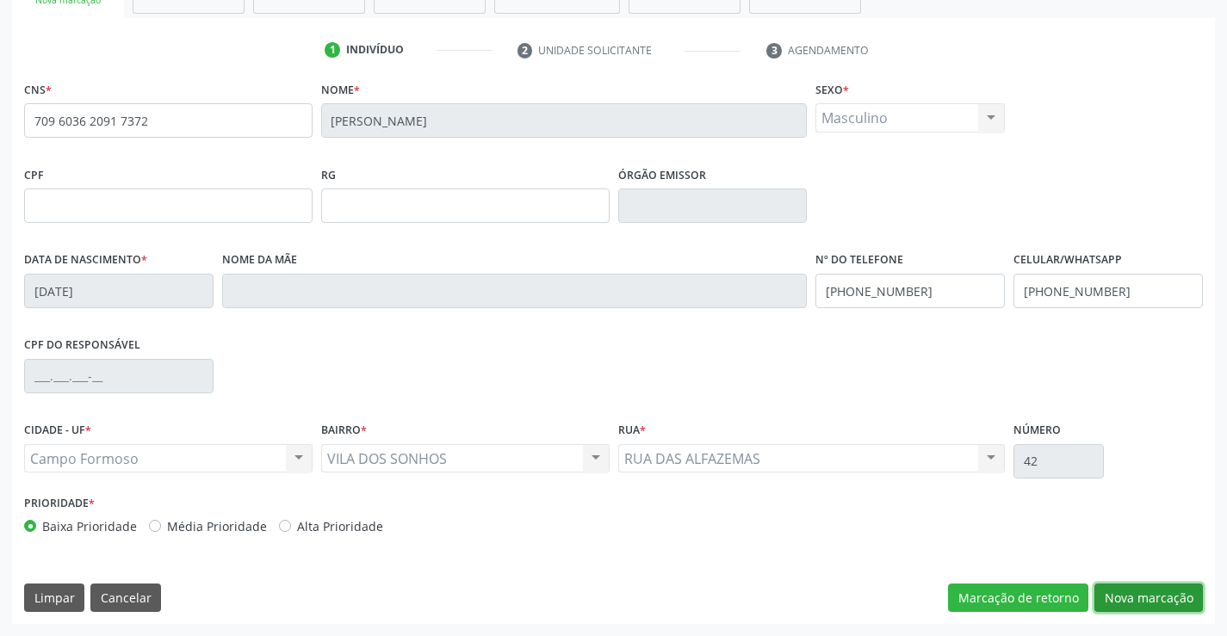
click at [1140, 604] on button "Nova marcação" at bounding box center [1149, 598] width 109 height 29
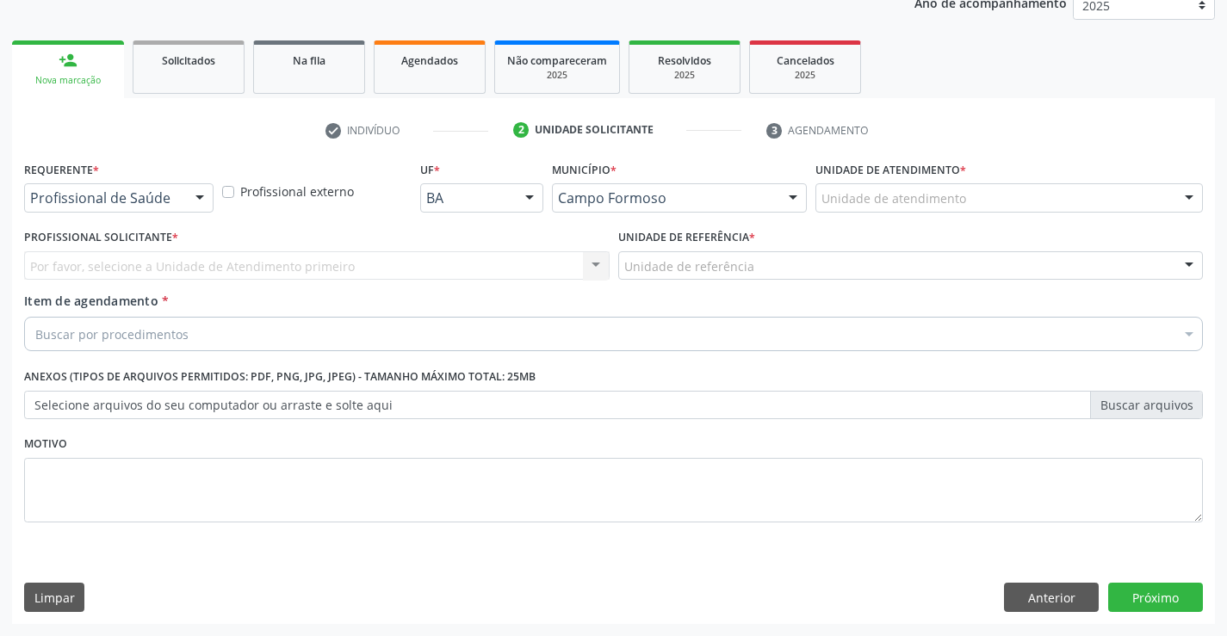
scroll to position [217, 0]
click at [190, 202] on div at bounding box center [200, 198] width 26 height 29
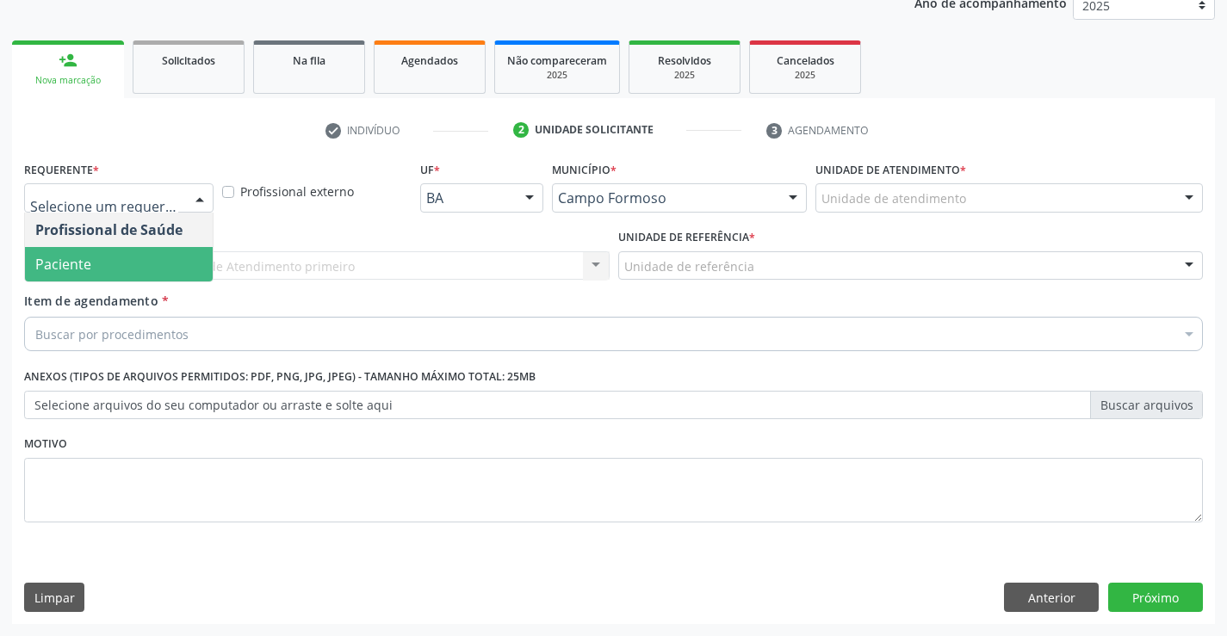
click at [152, 253] on span "Paciente" at bounding box center [119, 264] width 188 height 34
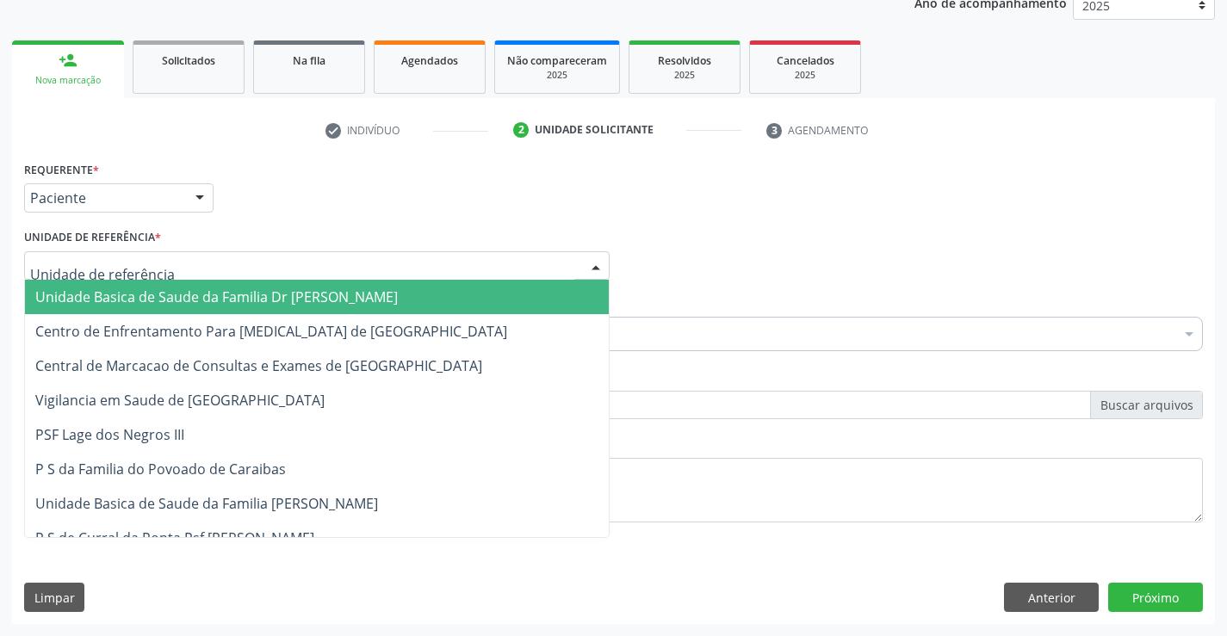
click at [299, 270] on div at bounding box center [317, 265] width 586 height 29
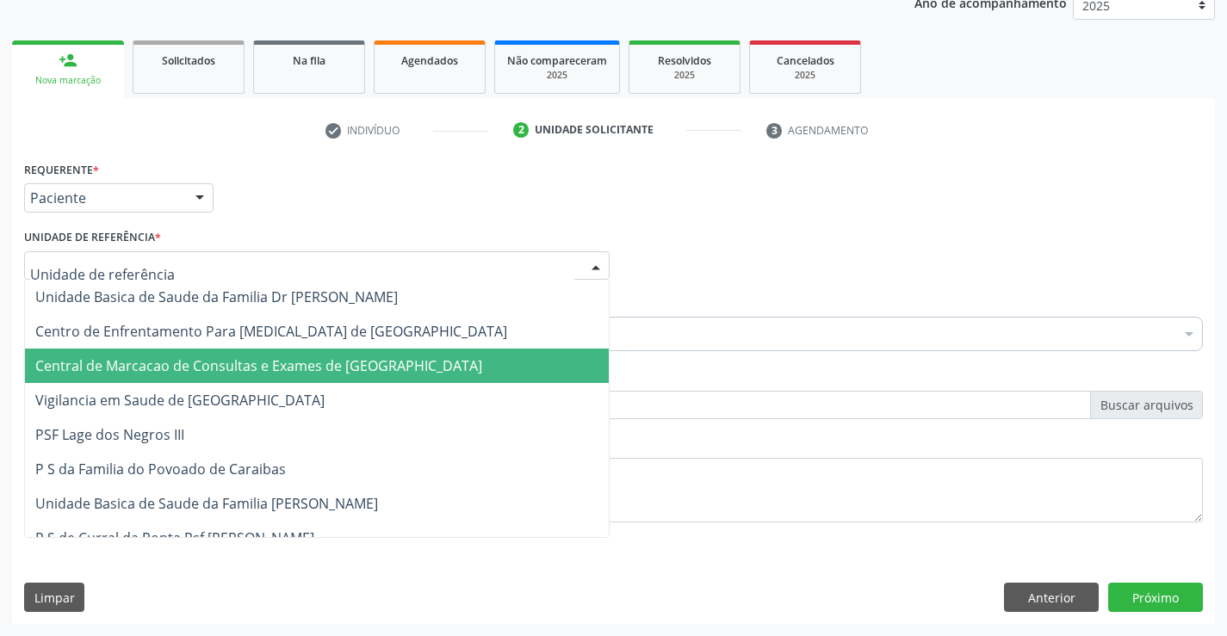
click at [299, 357] on span "Central de Marcacao de Consultas e Exames de [GEOGRAPHIC_DATA]" at bounding box center [258, 366] width 447 height 19
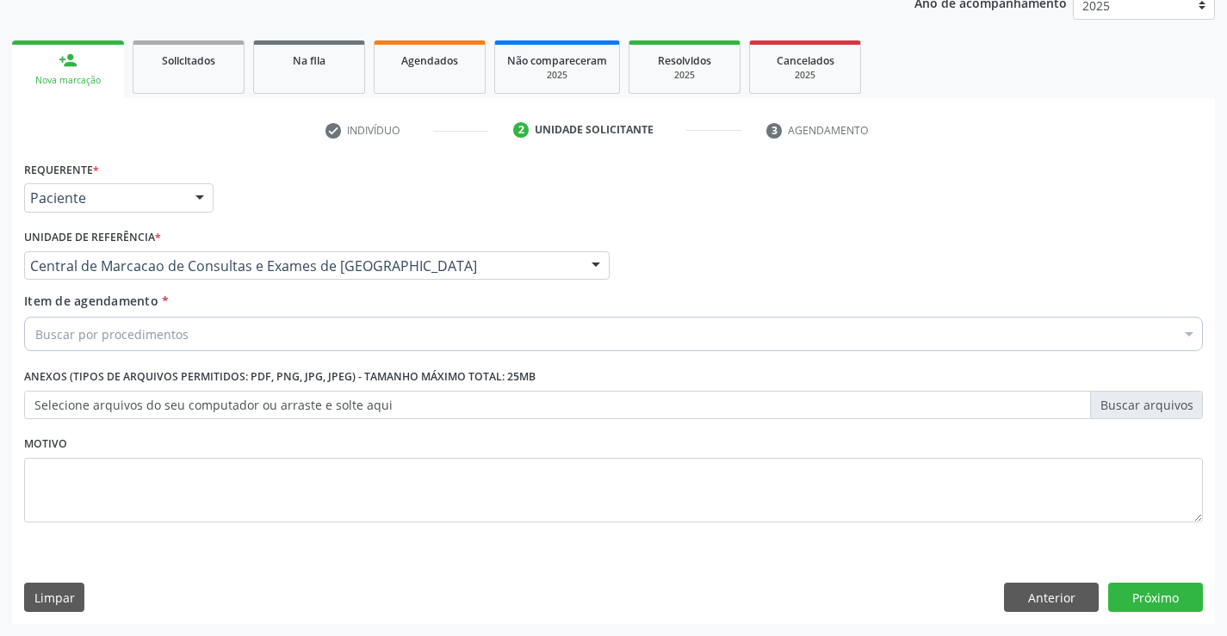
click at [326, 331] on div "Buscar por procedimentos" at bounding box center [613, 334] width 1179 height 34
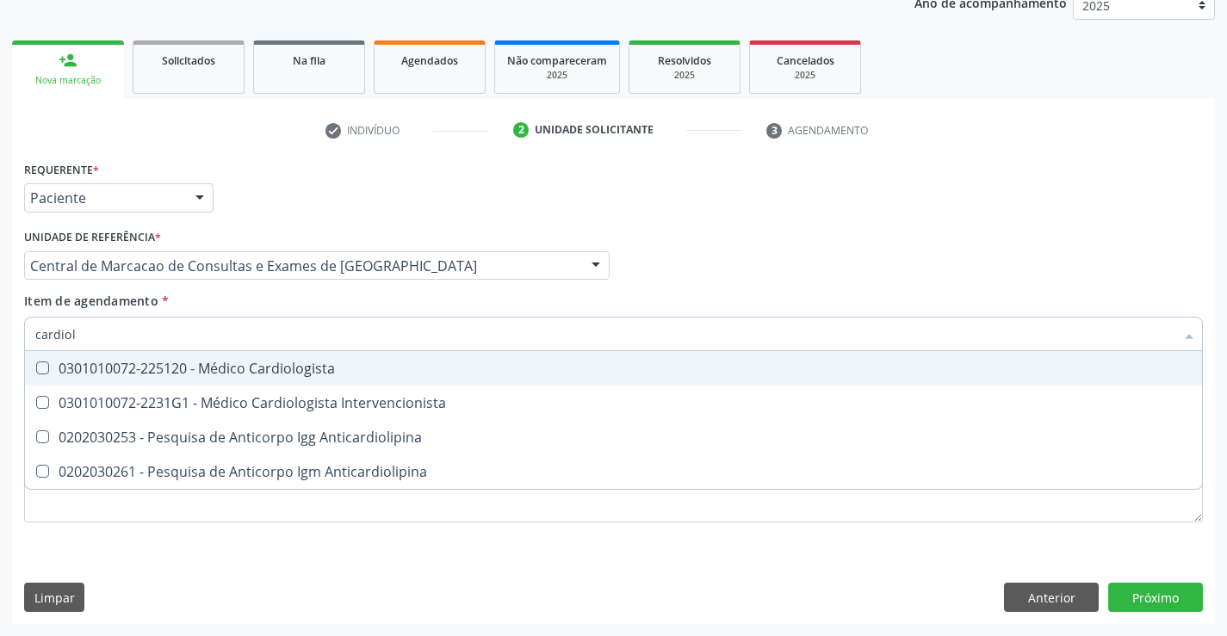
type input "cardiolo"
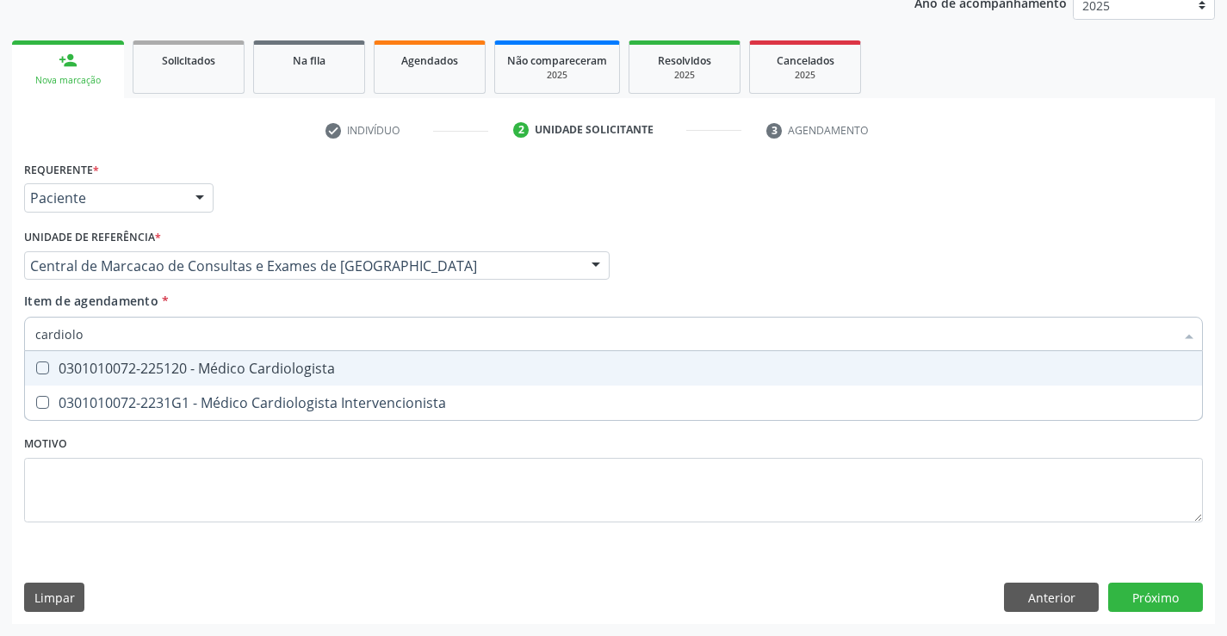
click at [273, 368] on div "0301010072-225120 - Médico Cardiologista" at bounding box center [613, 369] width 1157 height 14
checkbox Cardiologista "true"
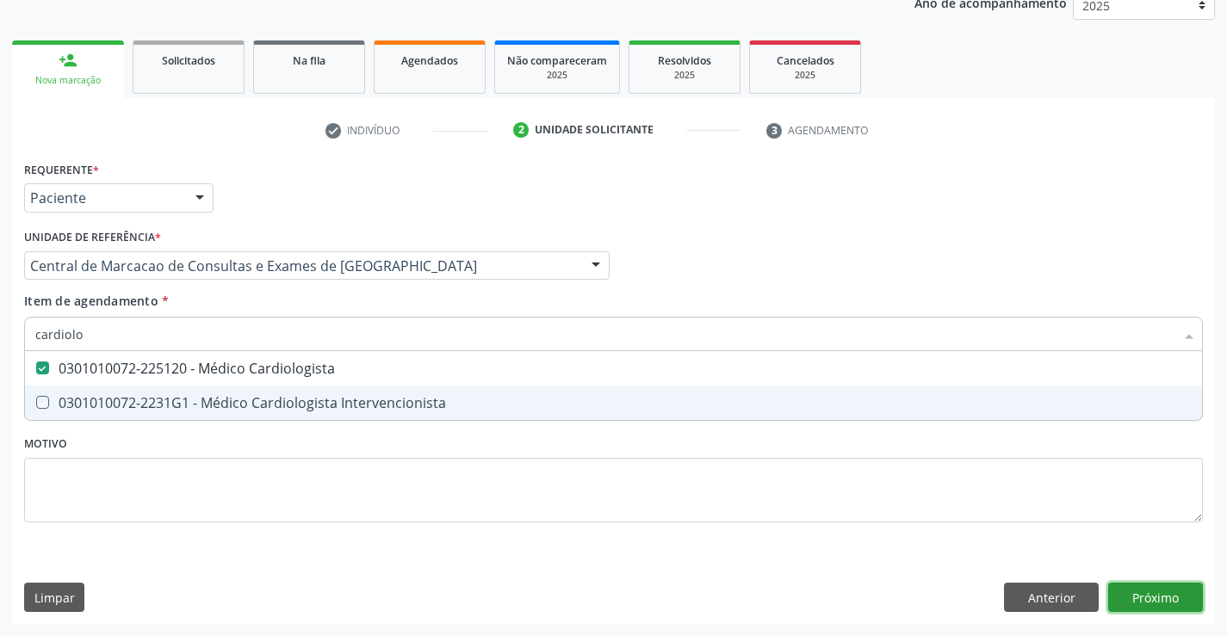
click at [1173, 596] on div "Requerente * Paciente Profissional de Saúde Paciente Nenhum resultado encontrad…" at bounding box center [613, 391] width 1203 height 468
checkbox Intervencionista "true"
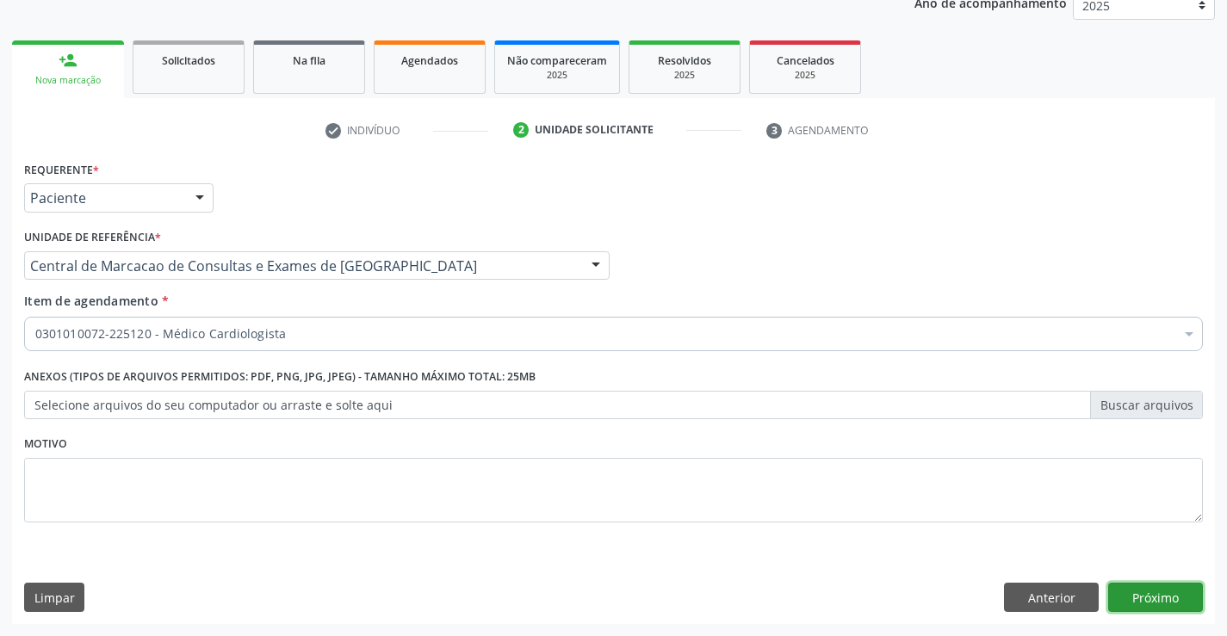
click at [1161, 596] on button "Próximo" at bounding box center [1155, 597] width 95 height 29
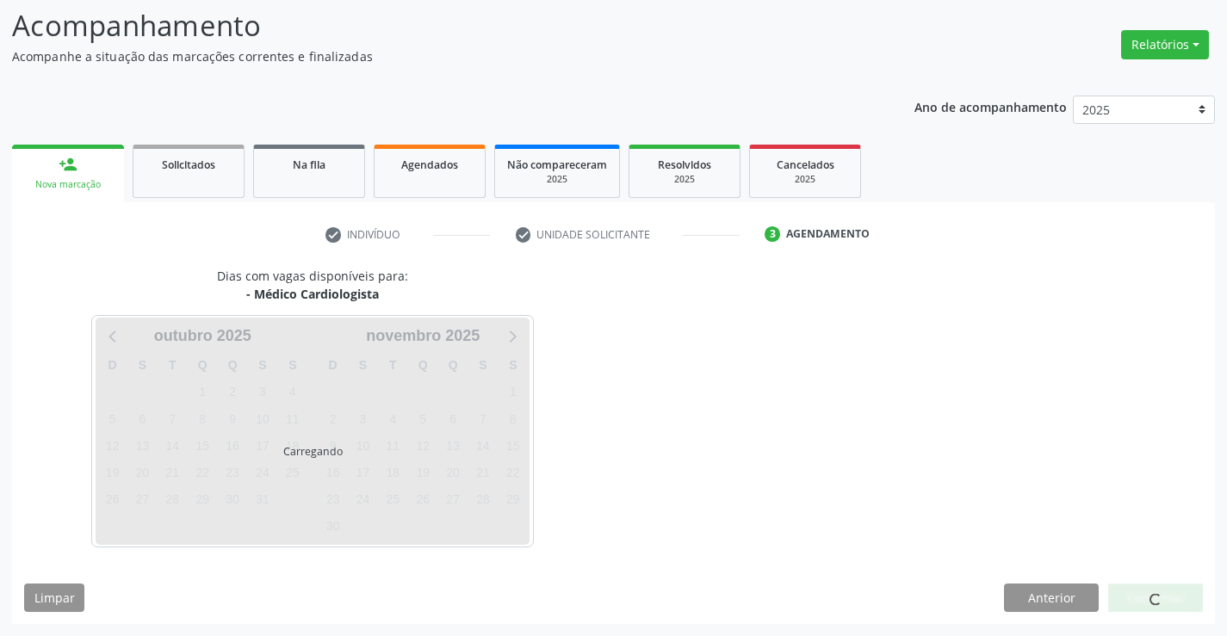
scroll to position [113, 0]
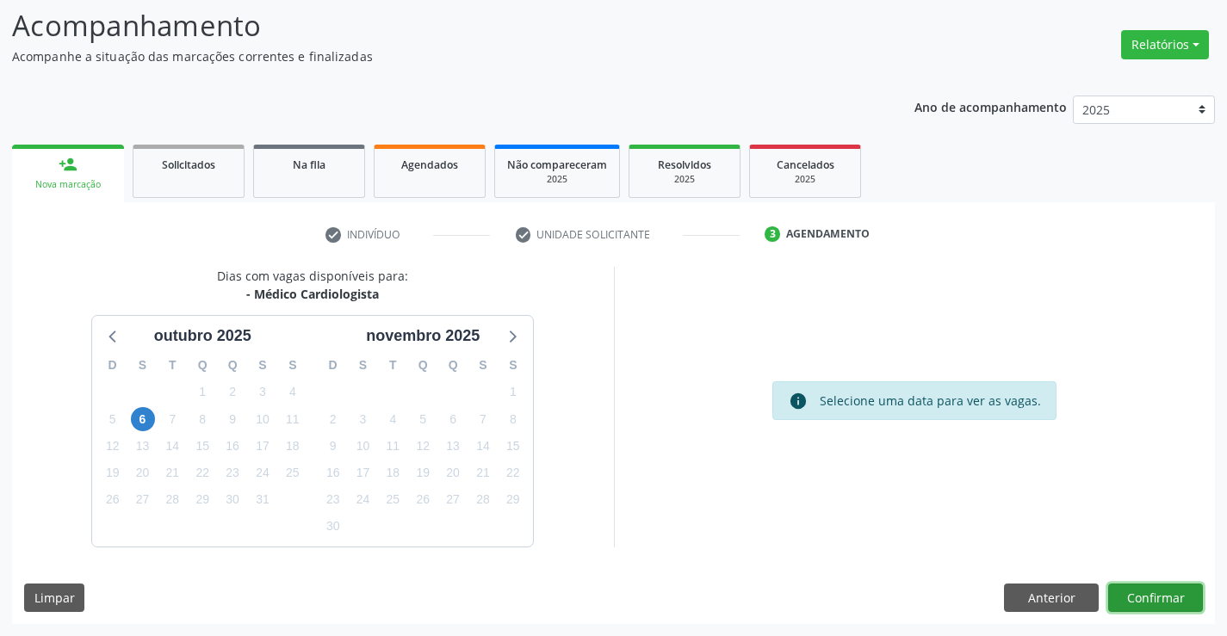
click at [1166, 604] on button "Confirmar" at bounding box center [1155, 598] width 95 height 29
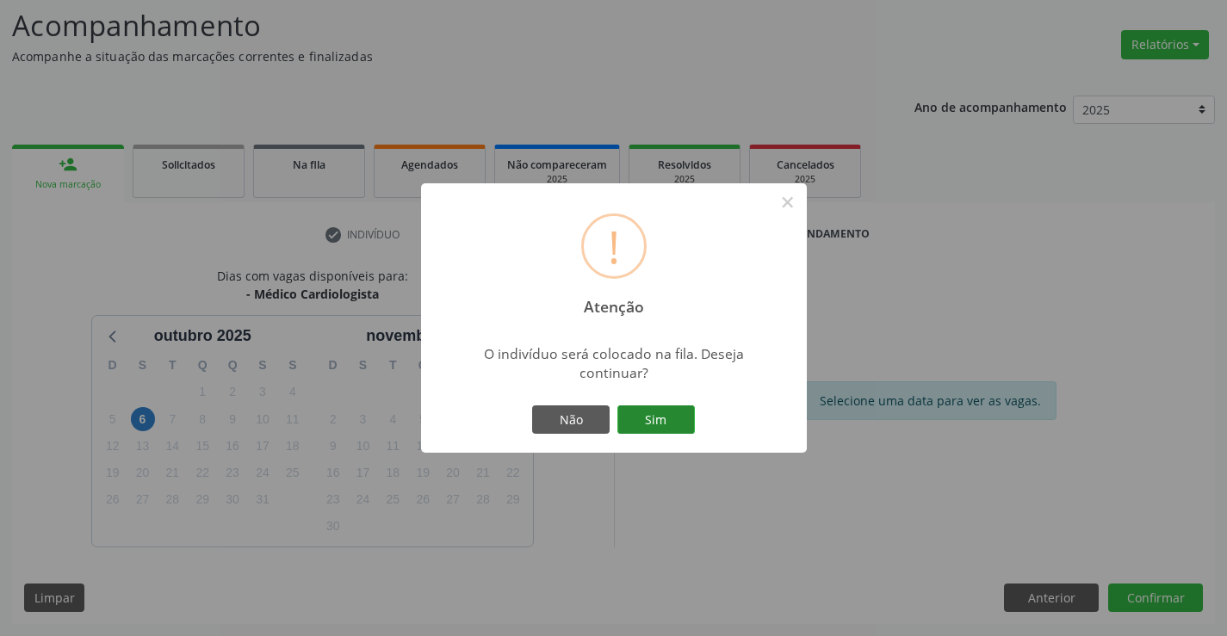
click at [646, 427] on button "Sim" at bounding box center [656, 420] width 78 height 29
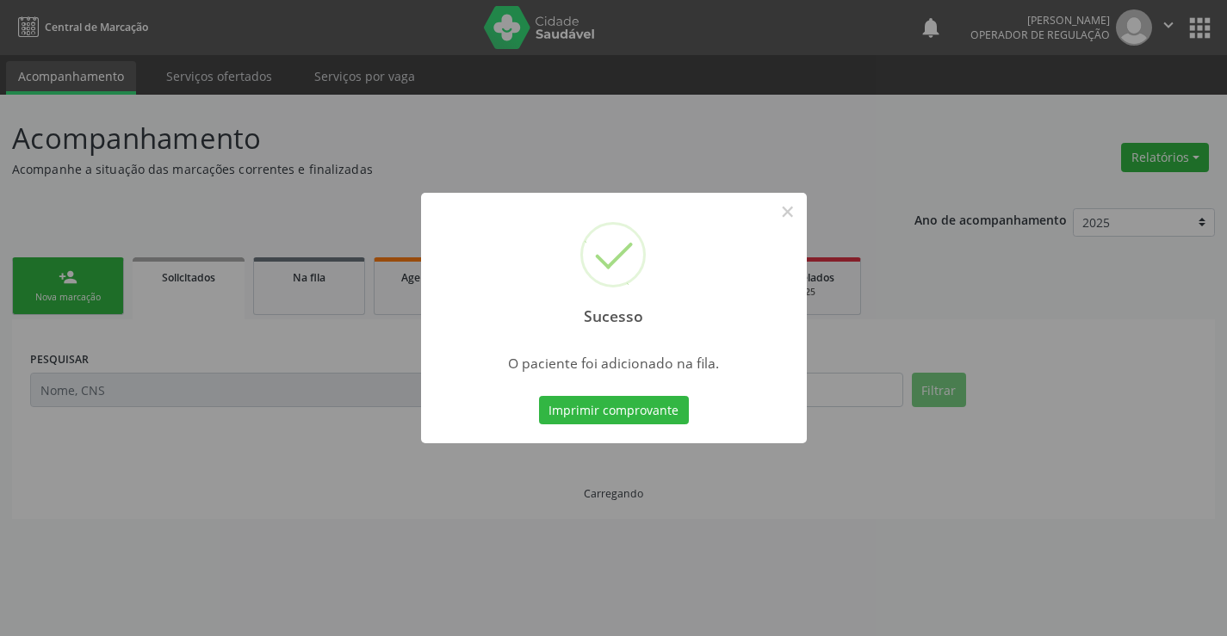
scroll to position [0, 0]
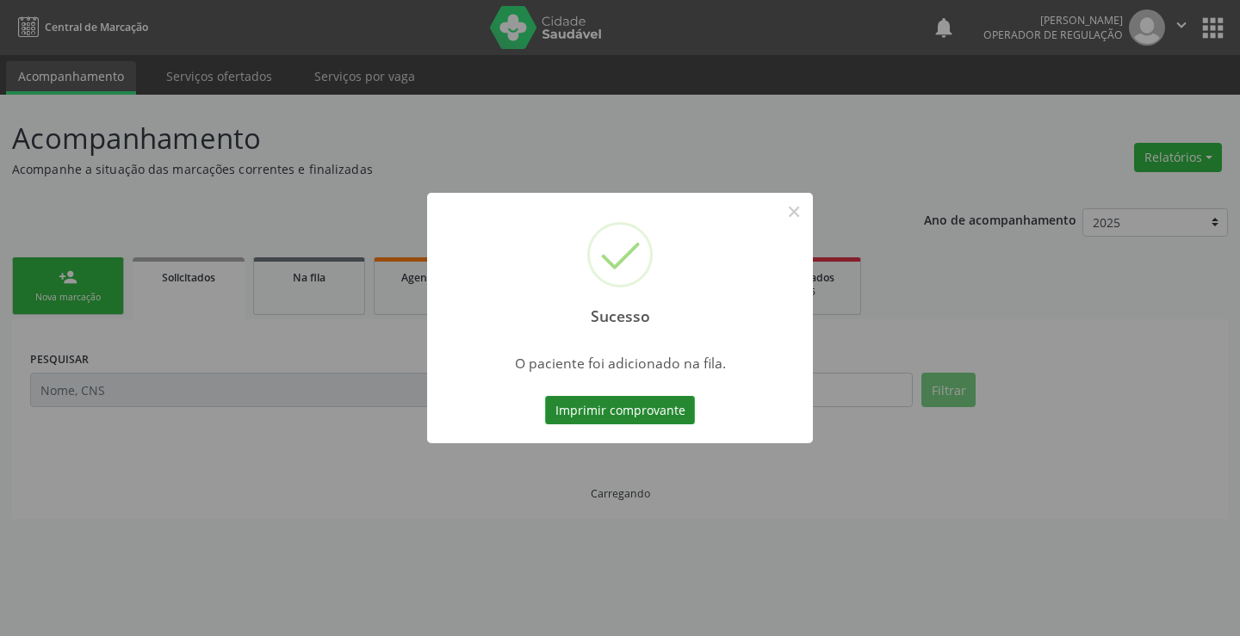
click at [639, 406] on button "Imprimir comprovante" at bounding box center [620, 410] width 150 height 29
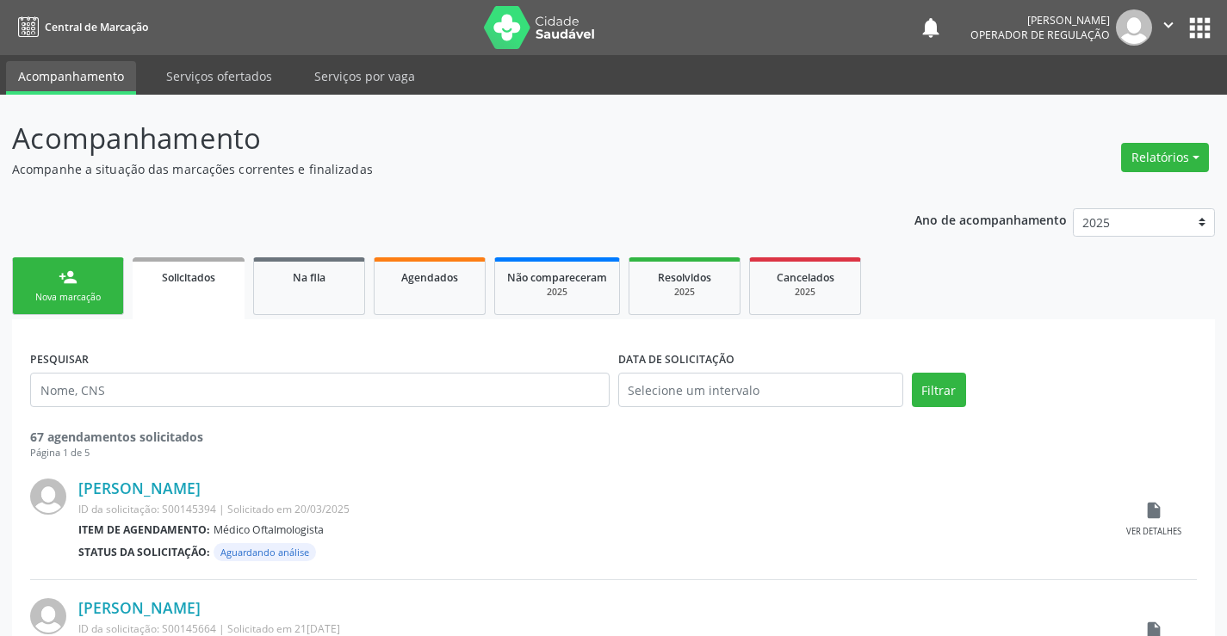
drag, startPoint x: 115, startPoint y: 277, endPoint x: 0, endPoint y: 9, distance: 292.1
click at [113, 278] on link "person_add Nova marcação" at bounding box center [68, 287] width 112 height 58
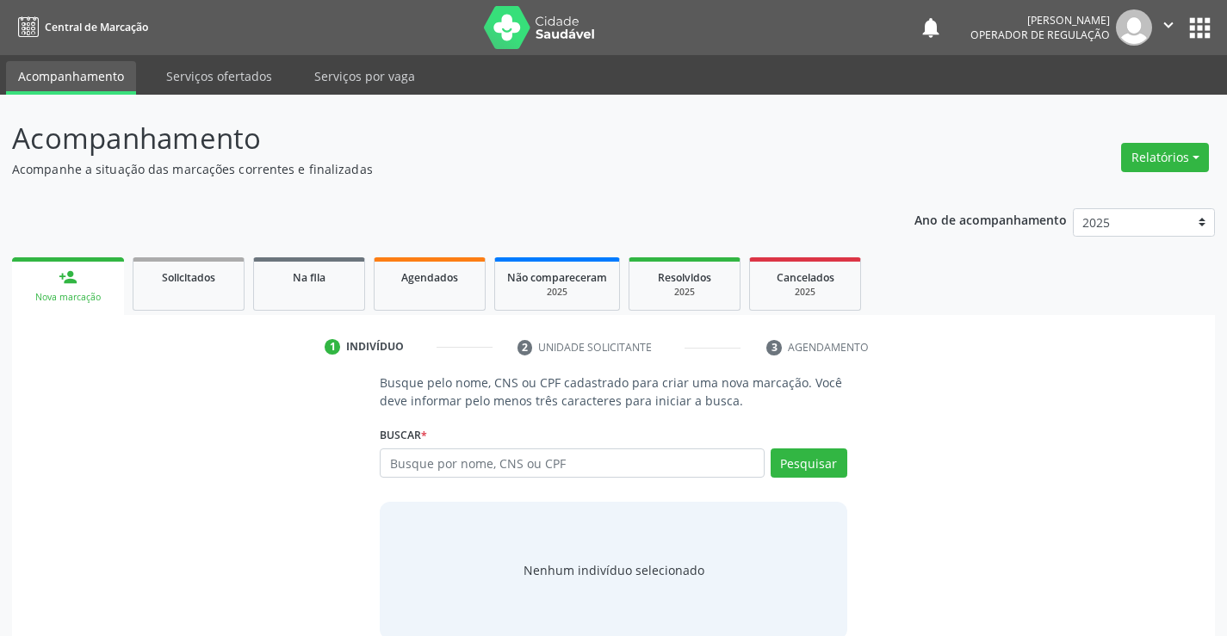
click at [484, 482] on div "Busque por nome, CNS ou CPF Nenhum resultado encontrado para: " " Digite nome, …" at bounding box center [613, 469] width 467 height 41
click at [481, 470] on input "text" at bounding box center [572, 463] width 384 height 29
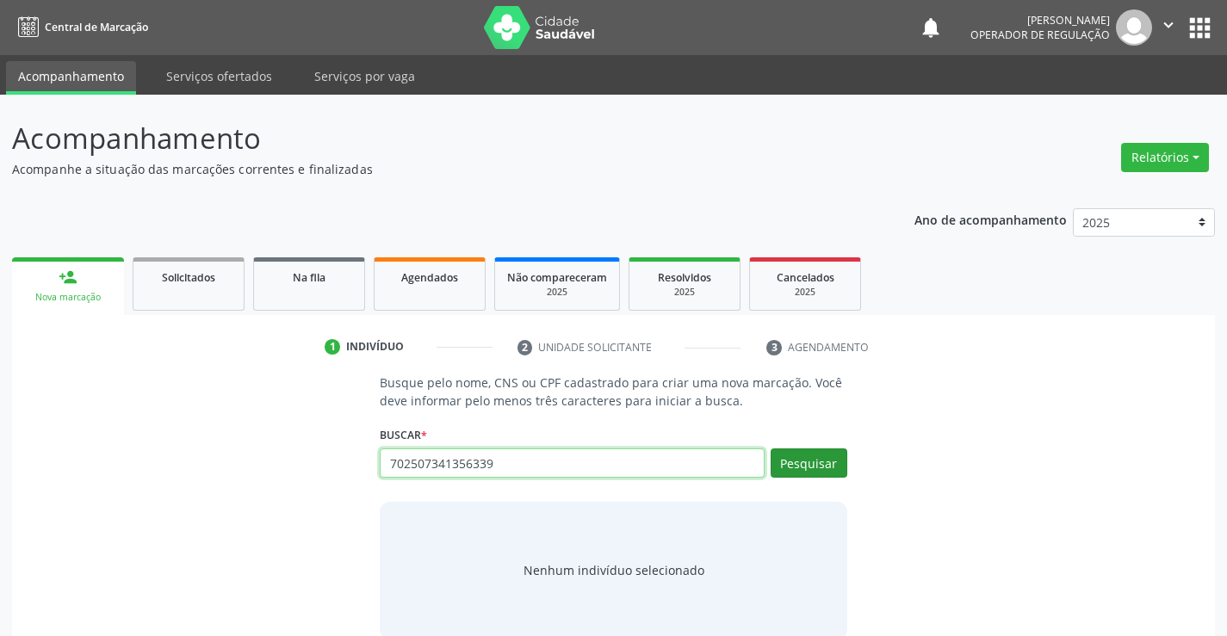
type input "702507341356339"
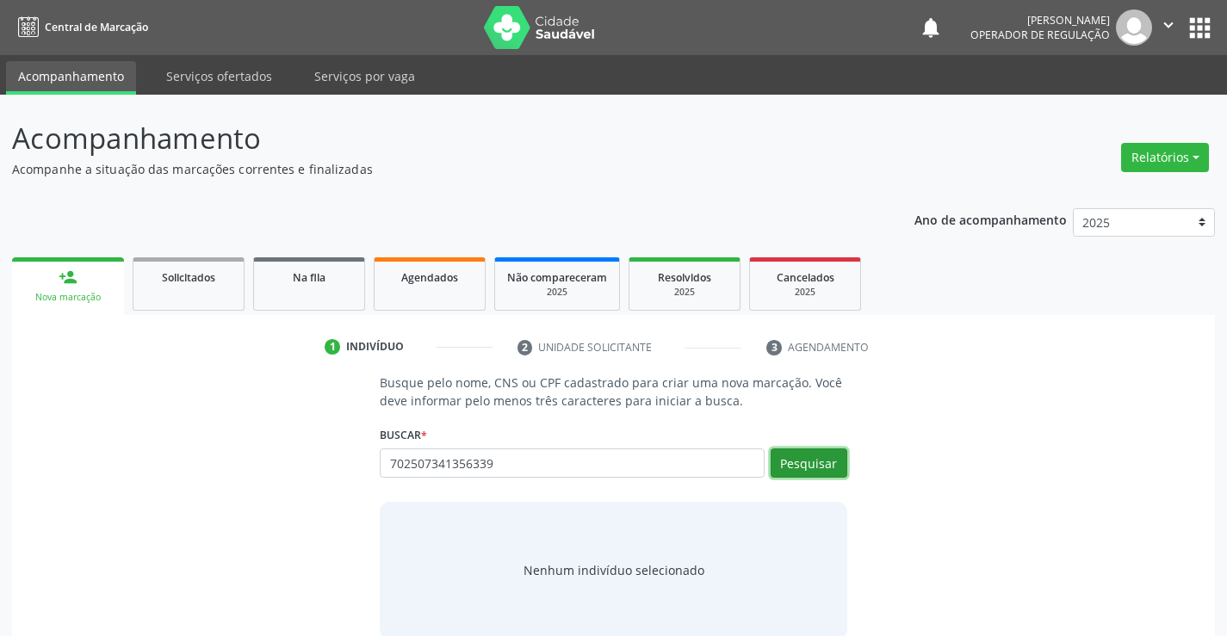
click at [830, 462] on button "Pesquisar" at bounding box center [809, 463] width 77 height 29
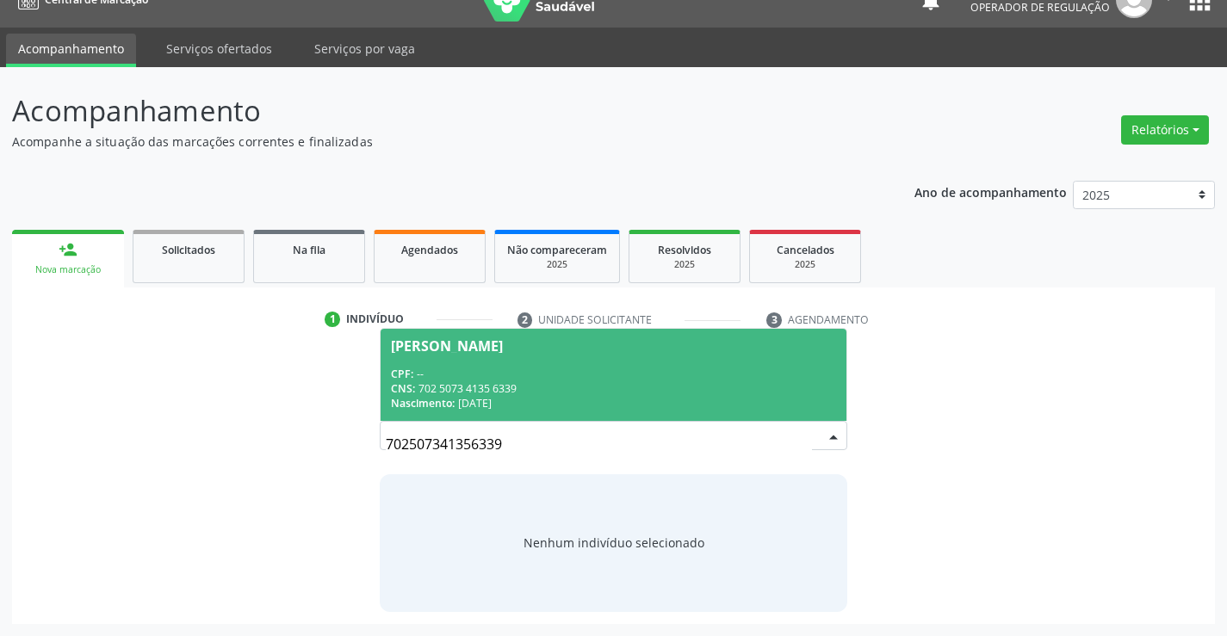
drag, startPoint x: 505, startPoint y: 374, endPoint x: 479, endPoint y: 489, distance: 118.3
click at [502, 385] on div "CPF: -- CNS: 702 5073 4135 6339 Nascimento: 11/03/1978" at bounding box center [613, 389] width 444 height 44
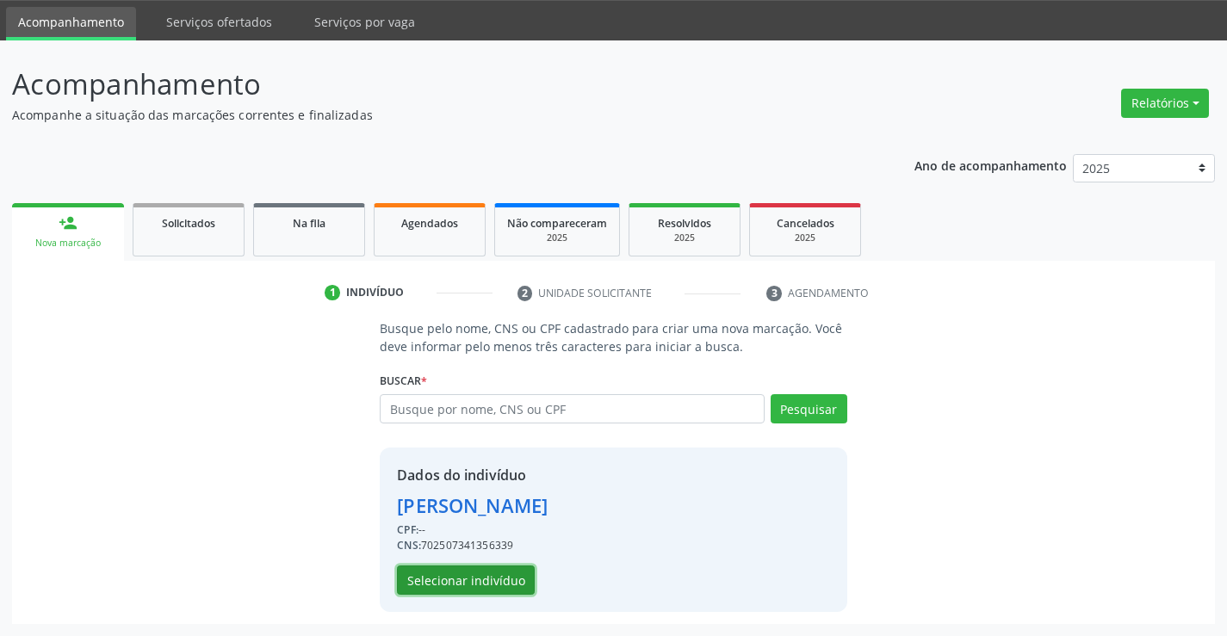
click at [461, 589] on button "Selecionar indivíduo" at bounding box center [466, 580] width 138 height 29
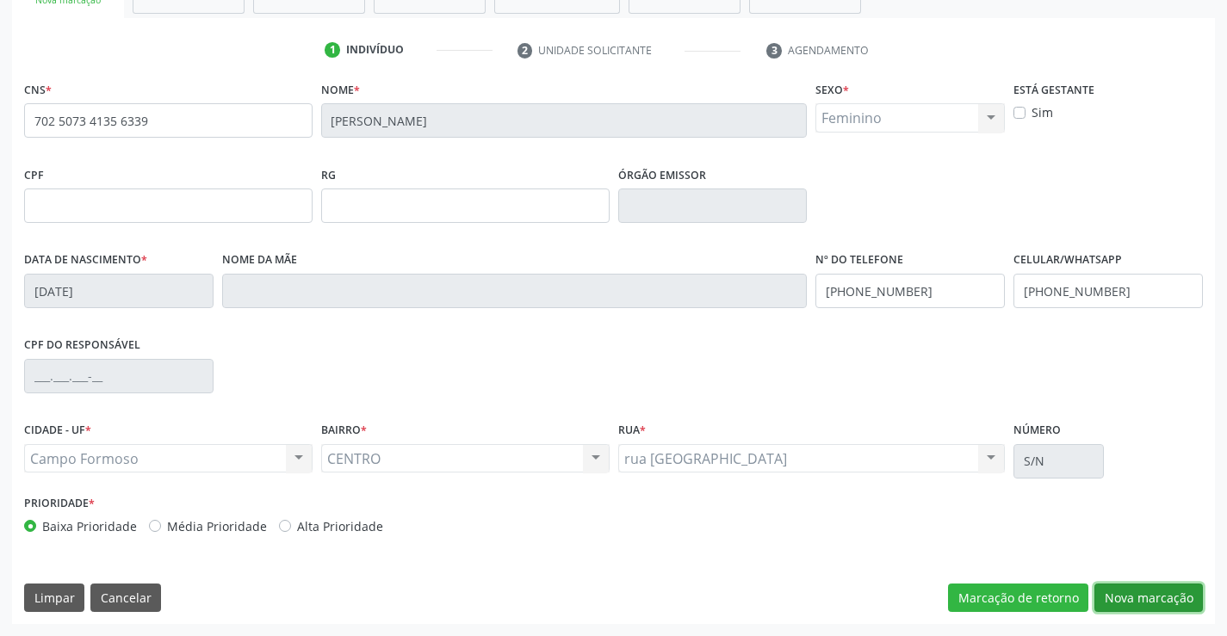
drag, startPoint x: 1151, startPoint y: 602, endPoint x: 482, endPoint y: 392, distance: 701.4
click at [1141, 600] on button "Nova marcação" at bounding box center [1149, 598] width 109 height 29
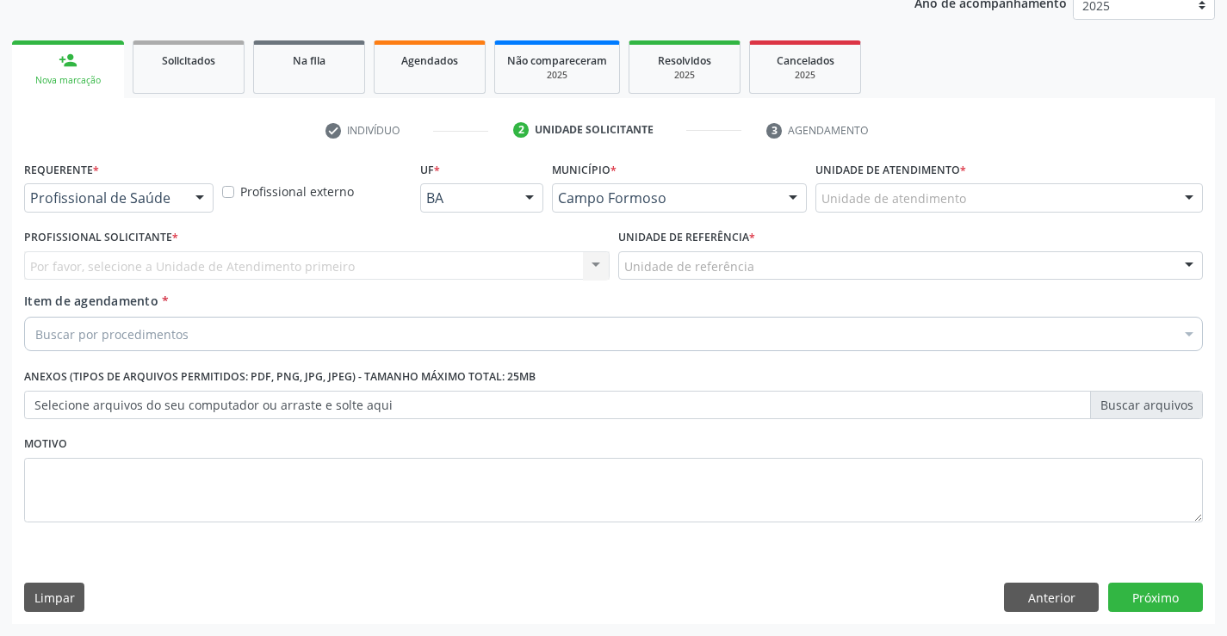
click at [189, 206] on div at bounding box center [200, 198] width 26 height 29
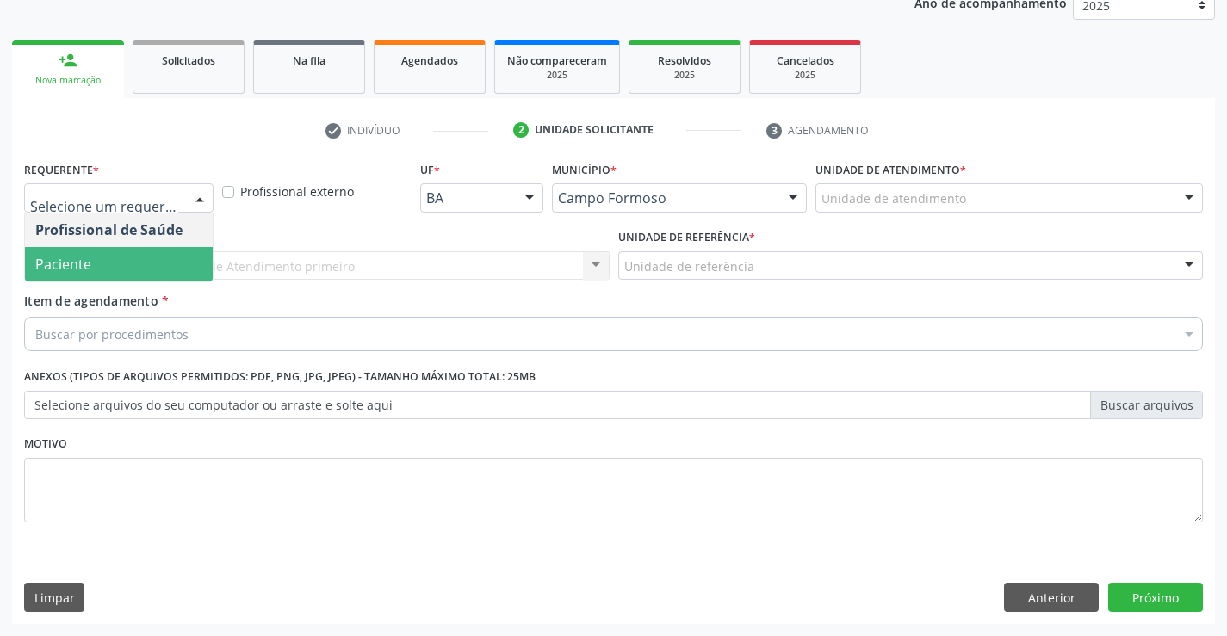
click at [133, 258] on span "Paciente" at bounding box center [119, 264] width 188 height 34
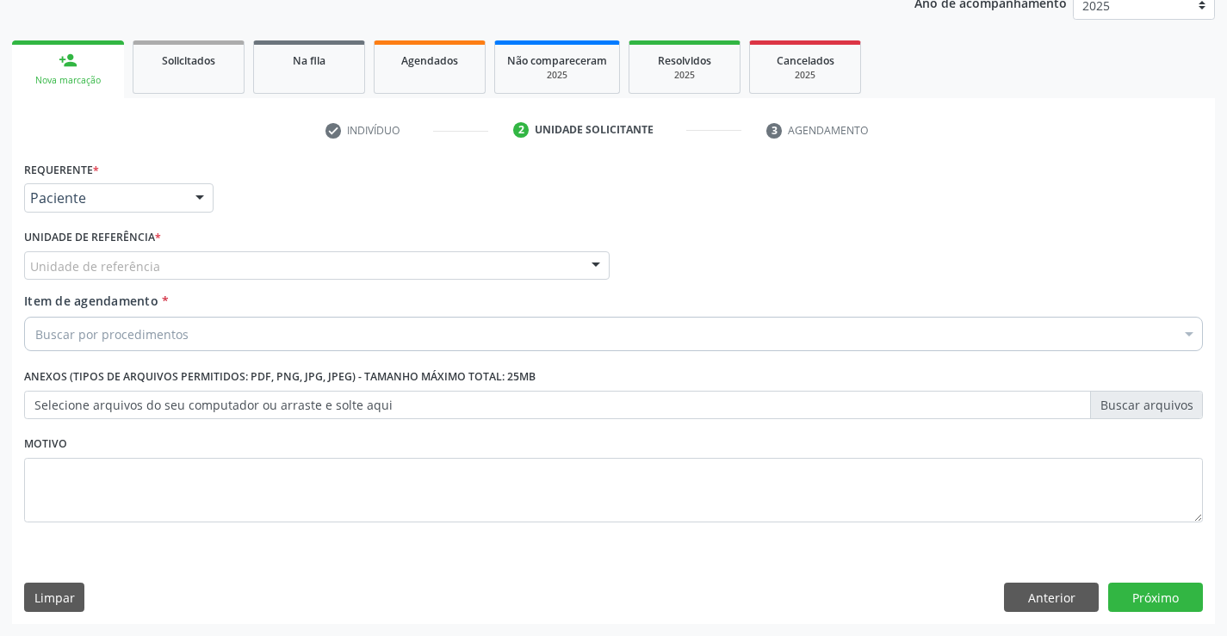
click at [255, 269] on div "Unidade de referência" at bounding box center [317, 265] width 586 height 29
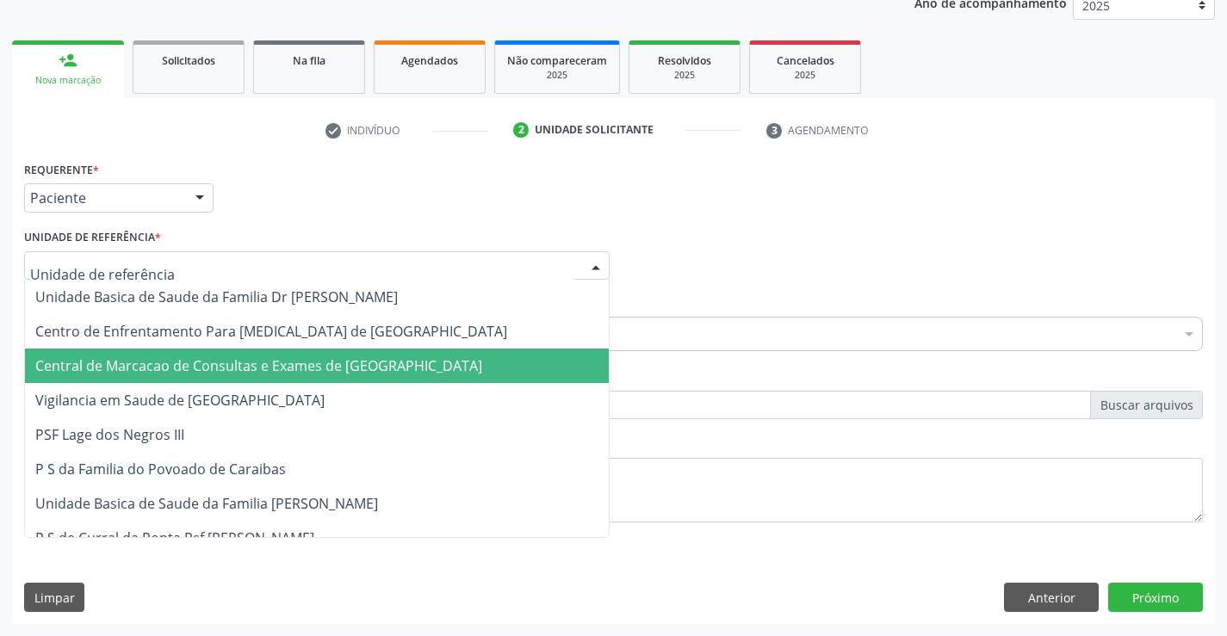
click at [266, 363] on span "Central de Marcacao de Consultas e Exames de [GEOGRAPHIC_DATA]" at bounding box center [258, 366] width 447 height 19
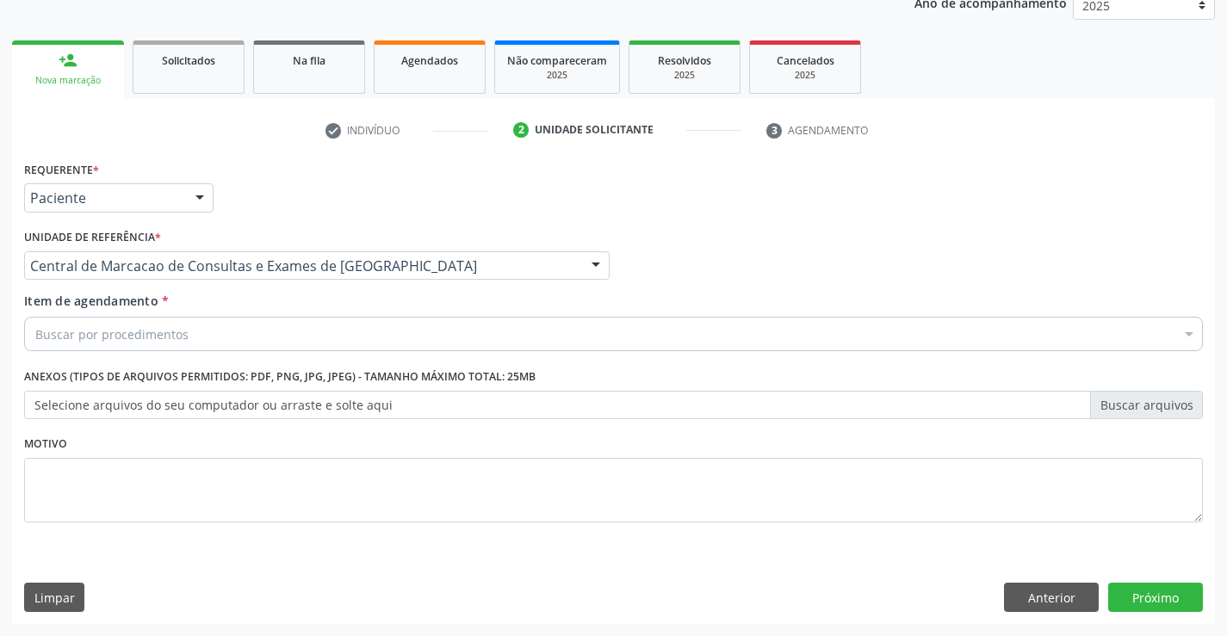
click at [318, 341] on div "Buscar por procedimentos" at bounding box center [613, 334] width 1179 height 34
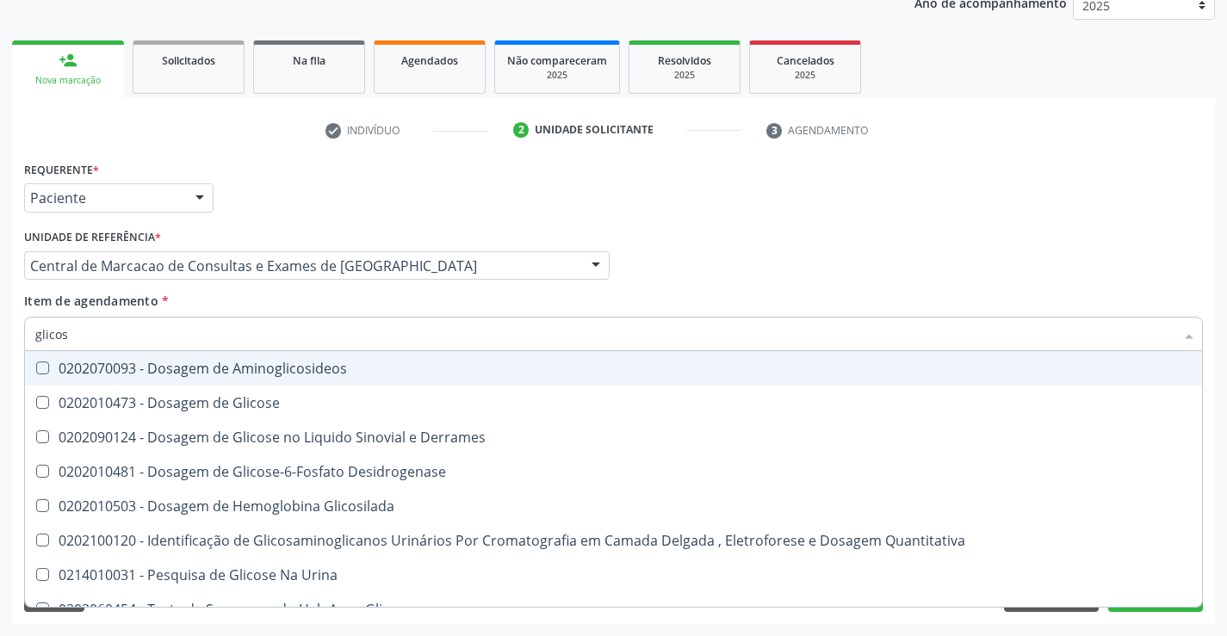
type input "glicose"
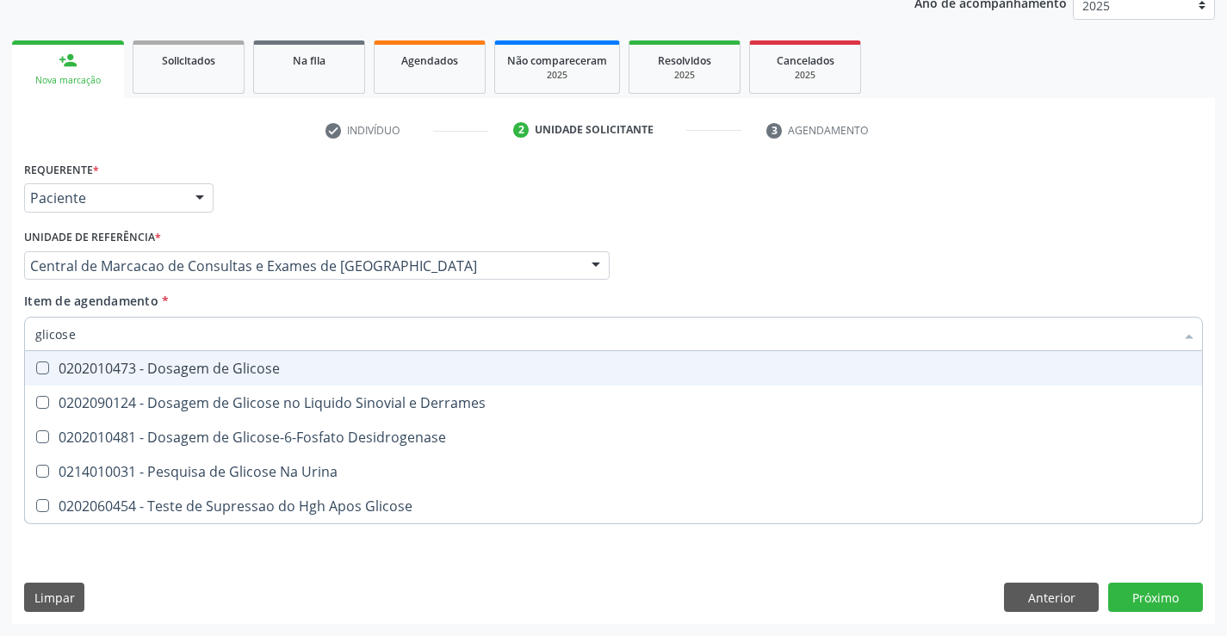
click at [229, 365] on div "0202010473 - Dosagem de Glicose" at bounding box center [613, 369] width 1157 height 14
checkbox Glicose "true"
click at [242, 332] on input "glicose" at bounding box center [604, 334] width 1139 height 34
type input "fe"
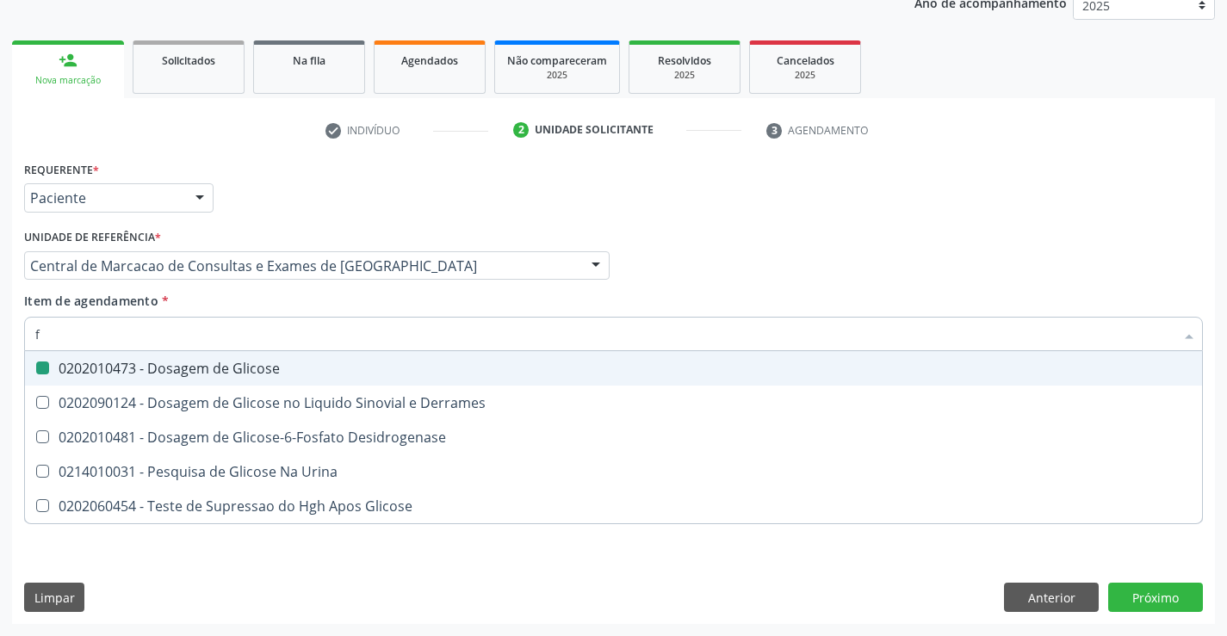
checkbox Glicose "false"
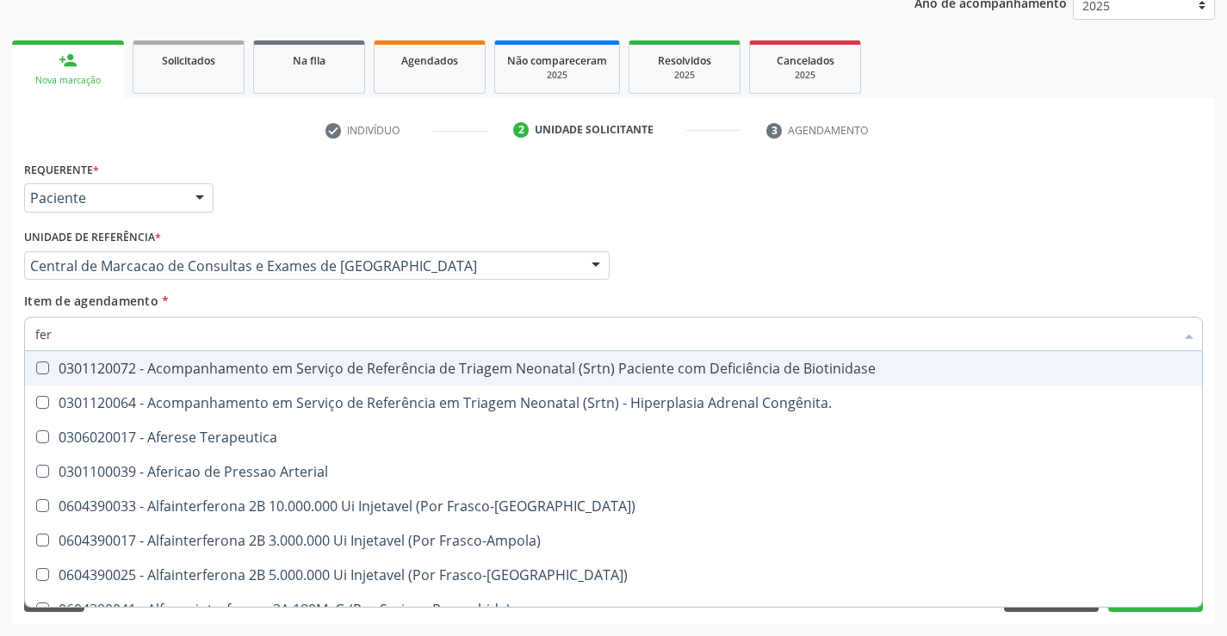
type input "ferr"
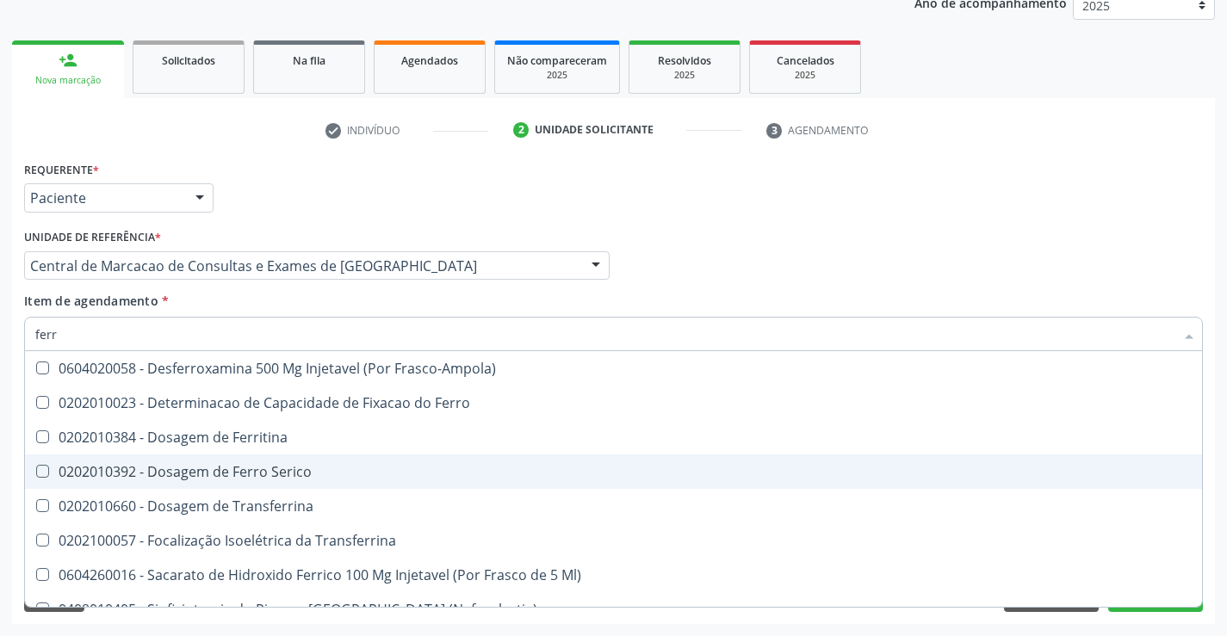
click at [220, 461] on span "0202010392 - Dosagem de Ferro Serico" at bounding box center [613, 472] width 1177 height 34
checkbox Serico "true"
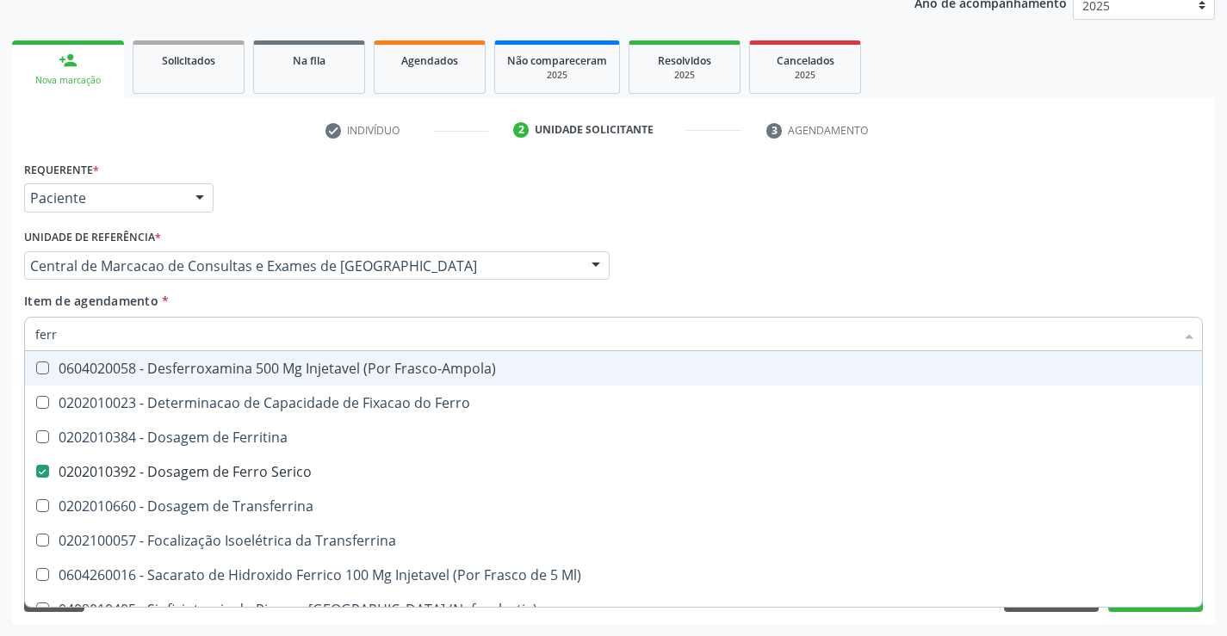
click at [227, 332] on input "ferr" at bounding box center [604, 334] width 1139 height 34
type input "fe"
checkbox Serico "false"
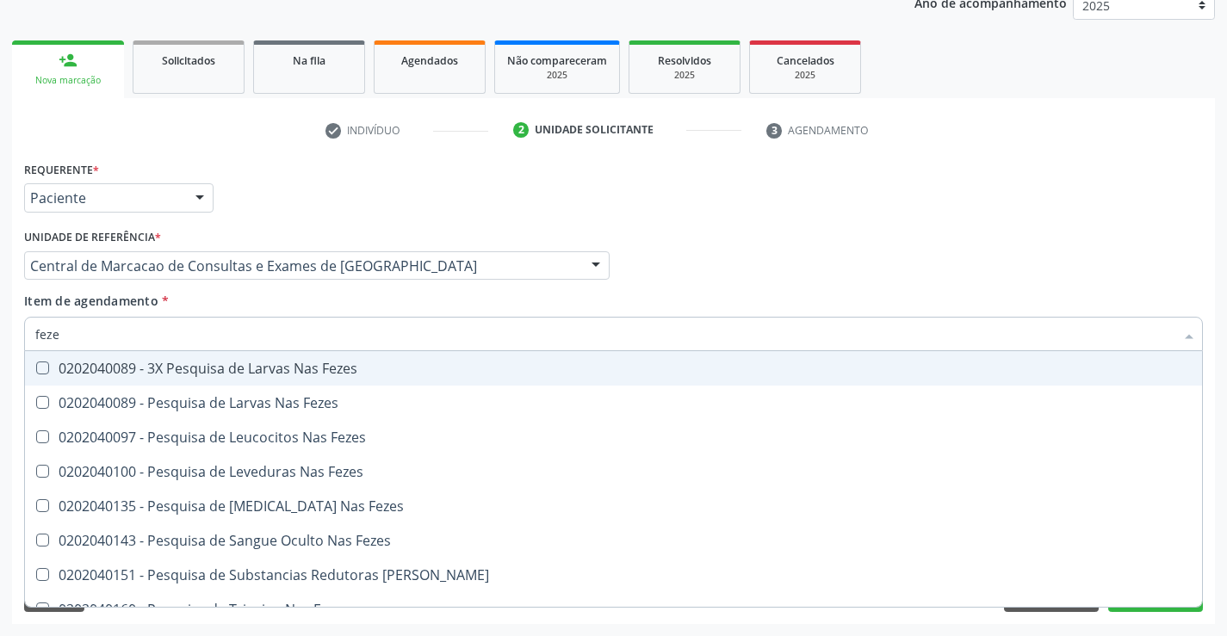
type input "fezes"
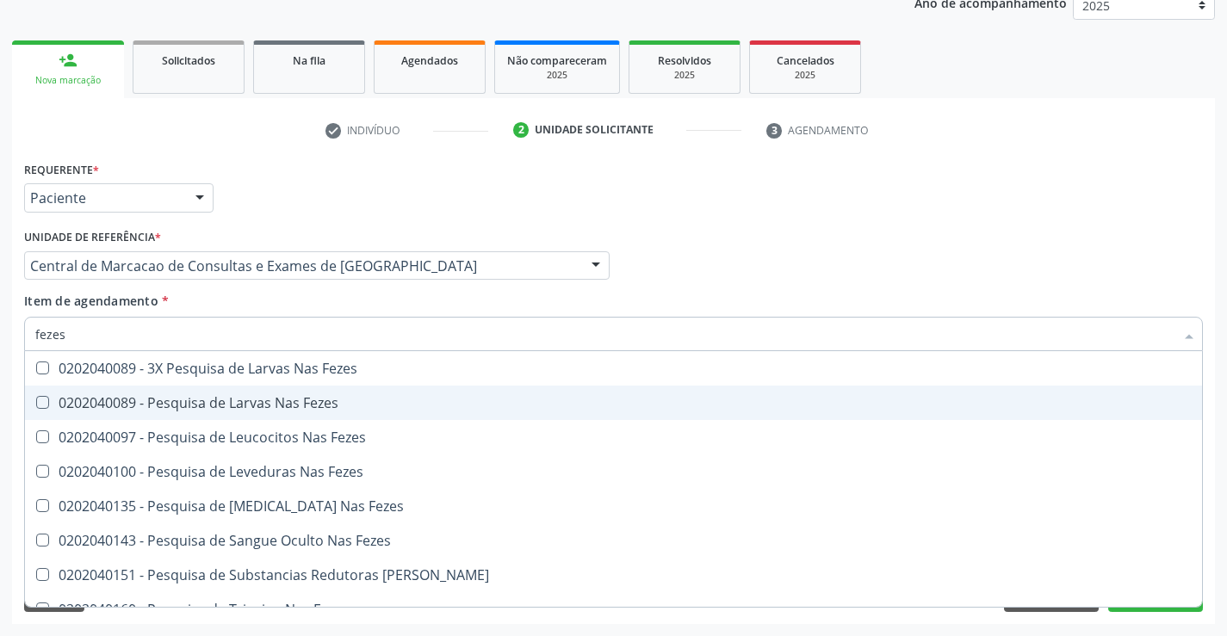
click at [254, 402] on div "0202040089 - Pesquisa de Larvas Nas Fezes" at bounding box center [613, 403] width 1157 height 14
checkbox Fezes "true"
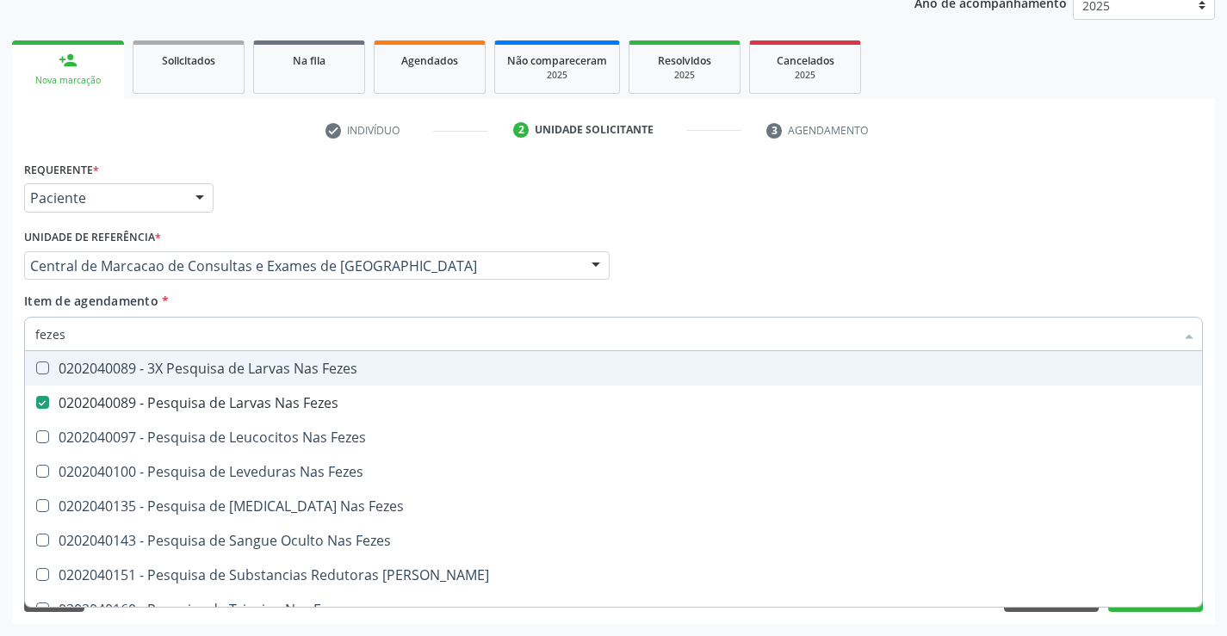
click at [233, 335] on input "fezes" at bounding box center [604, 334] width 1139 height 34
type input "he"
checkbox Fezes "false"
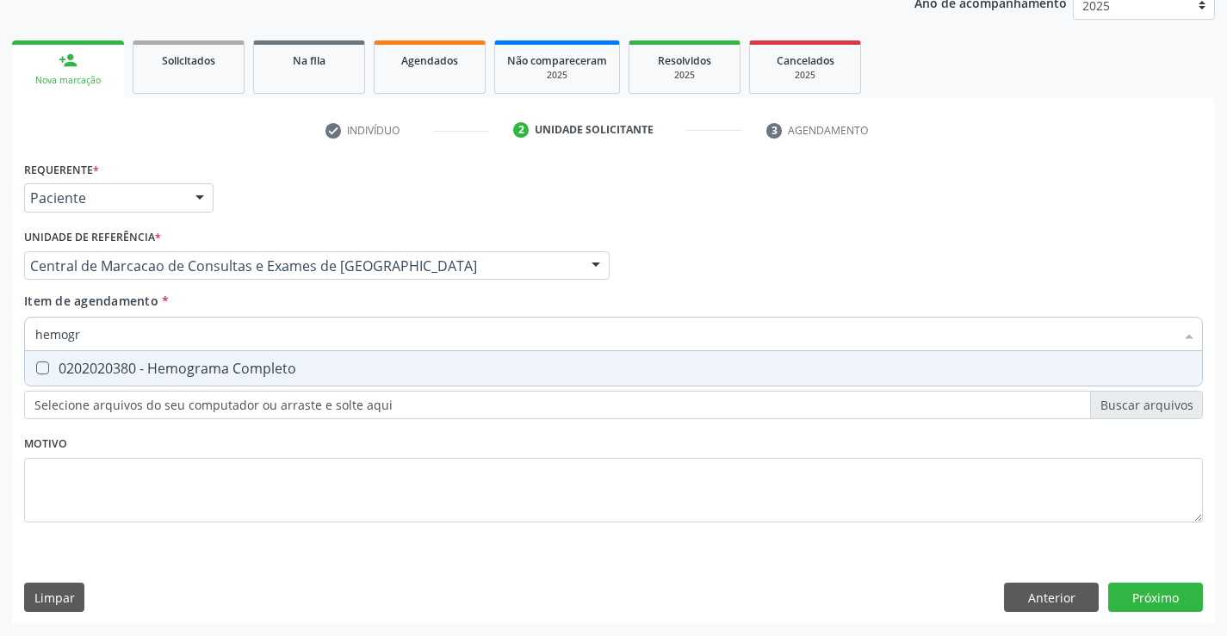
type input "hemogra"
drag, startPoint x: 228, startPoint y: 371, endPoint x: 227, endPoint y: 350, distance: 21.5
click at [227, 370] on div "0202020380 - Hemograma Completo" at bounding box center [613, 369] width 1157 height 14
checkbox Completo "true"
click at [231, 338] on input "hemogra" at bounding box center [604, 334] width 1139 height 34
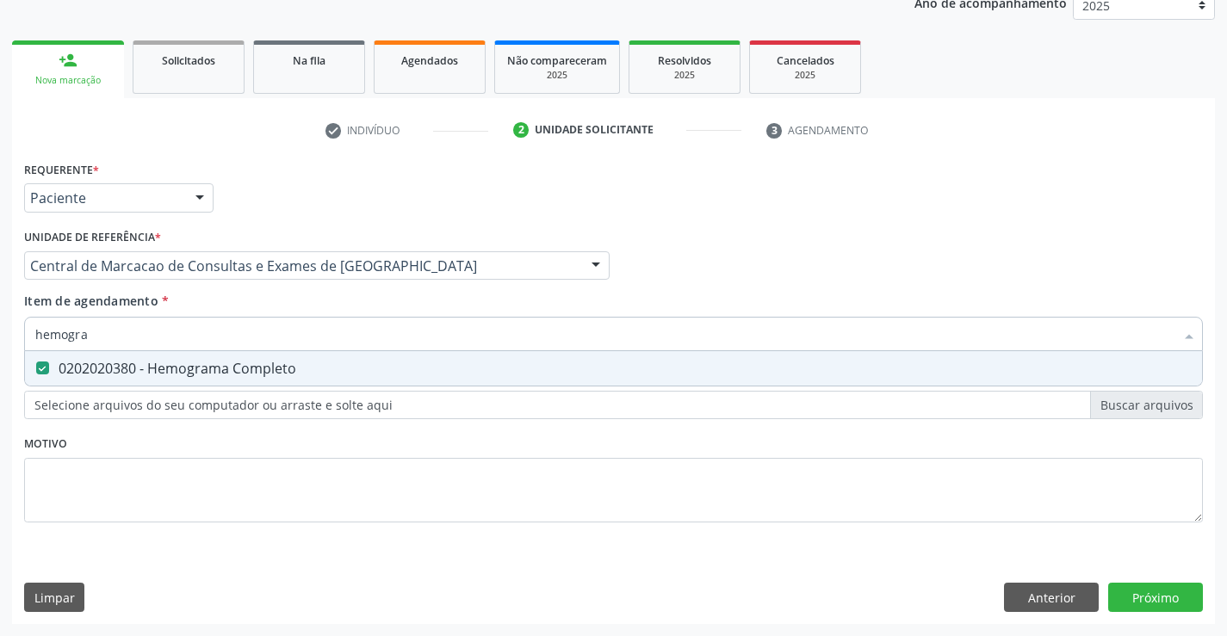
click at [231, 338] on input "hemogra" at bounding box center [604, 334] width 1139 height 34
type input "co"
checkbox Completo "false"
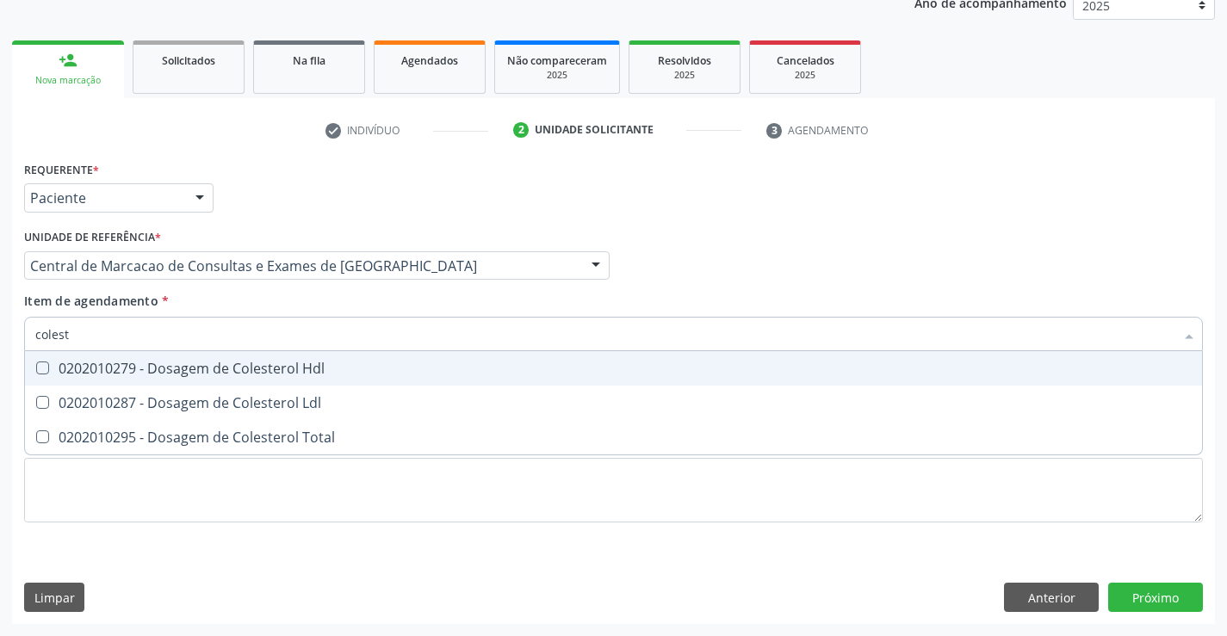
type input "coleste"
drag, startPoint x: 200, startPoint y: 368, endPoint x: 195, endPoint y: 394, distance: 26.2
click at [201, 369] on div "0202010279 - Dosagem de Colesterol Hdl" at bounding box center [613, 369] width 1157 height 14
checkbox Hdl "true"
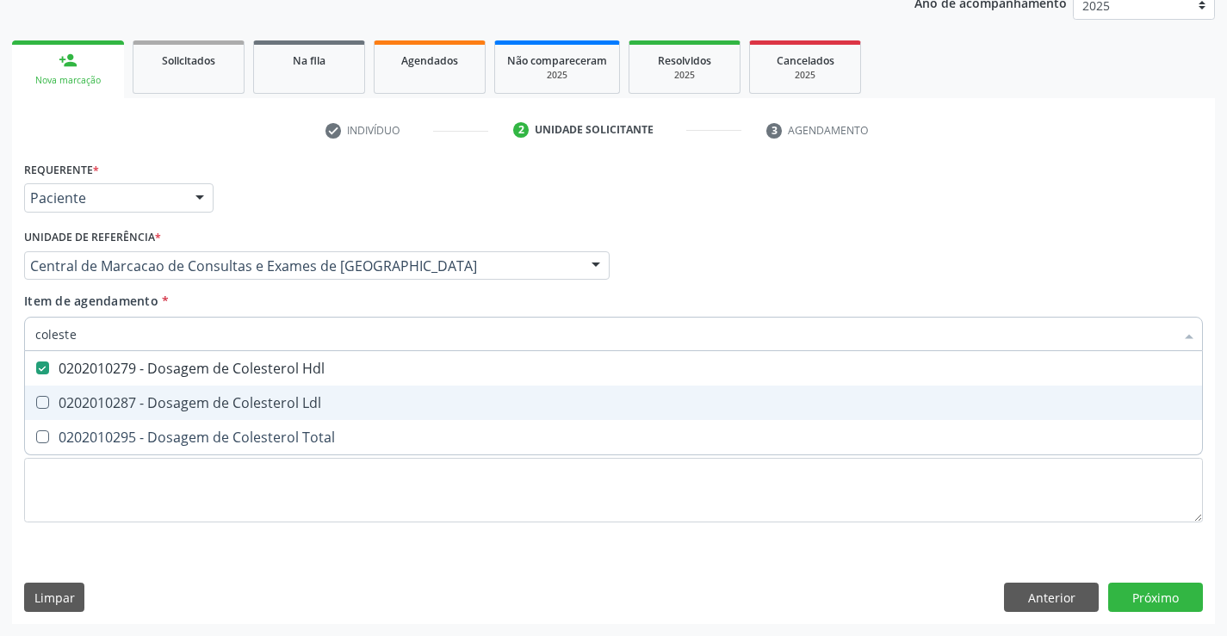
click at [189, 403] on div "0202010287 - Dosagem de Colesterol Ldl" at bounding box center [613, 403] width 1157 height 14
checkbox Ldl "true"
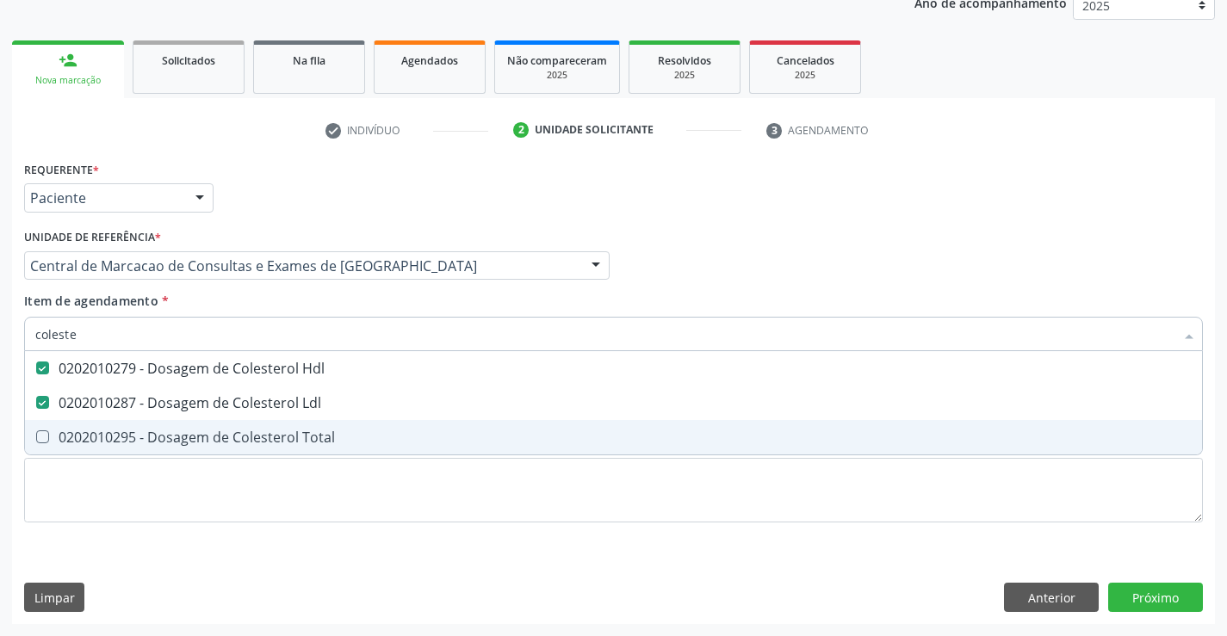
click at [171, 447] on span "0202010295 - Dosagem de Colesterol Total" at bounding box center [613, 437] width 1177 height 34
checkbox Total "true"
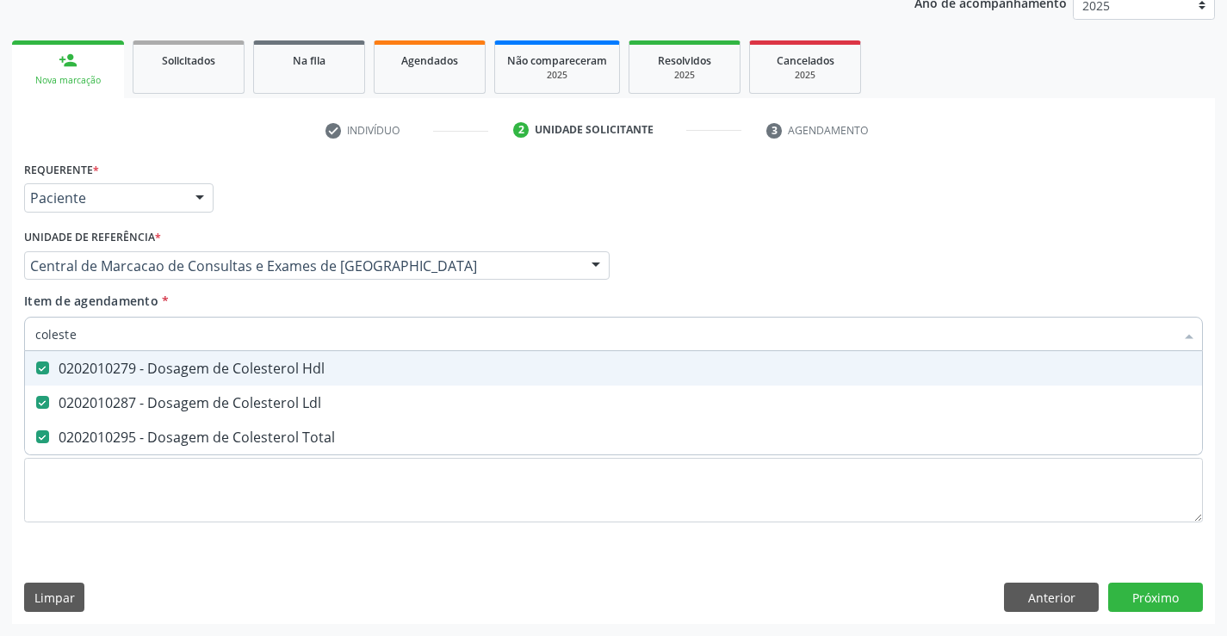
click at [189, 335] on input "coleste" at bounding box center [604, 334] width 1139 height 34
type input "r"
checkbox Hdl "false"
checkbox Ldl "false"
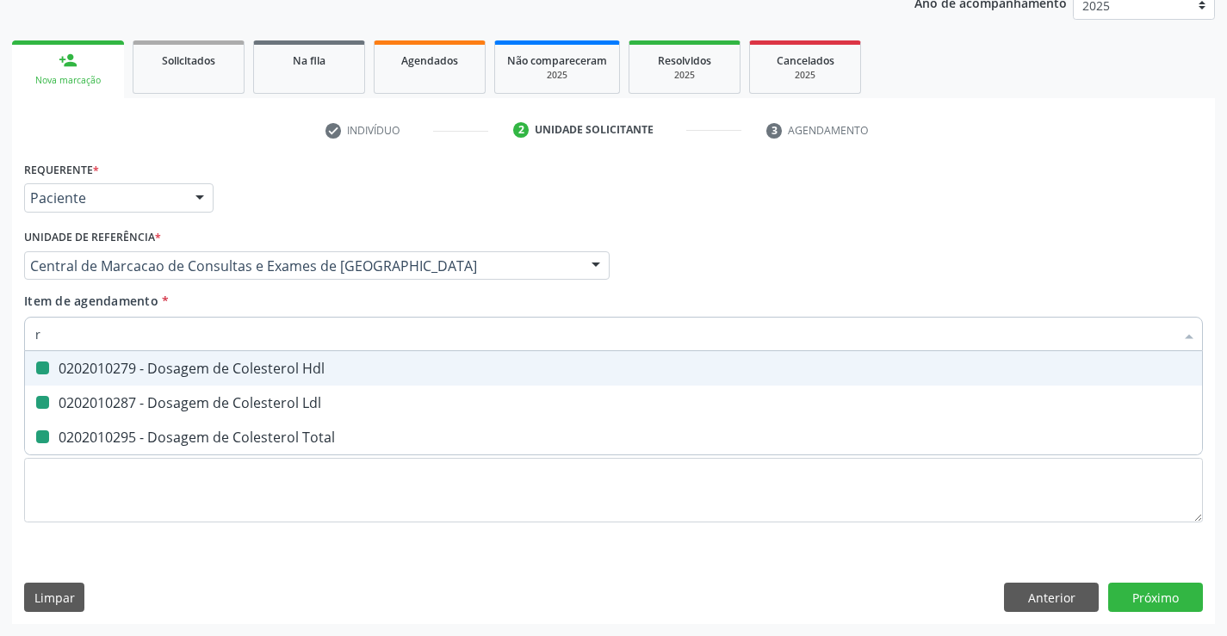
checkbox Total "false"
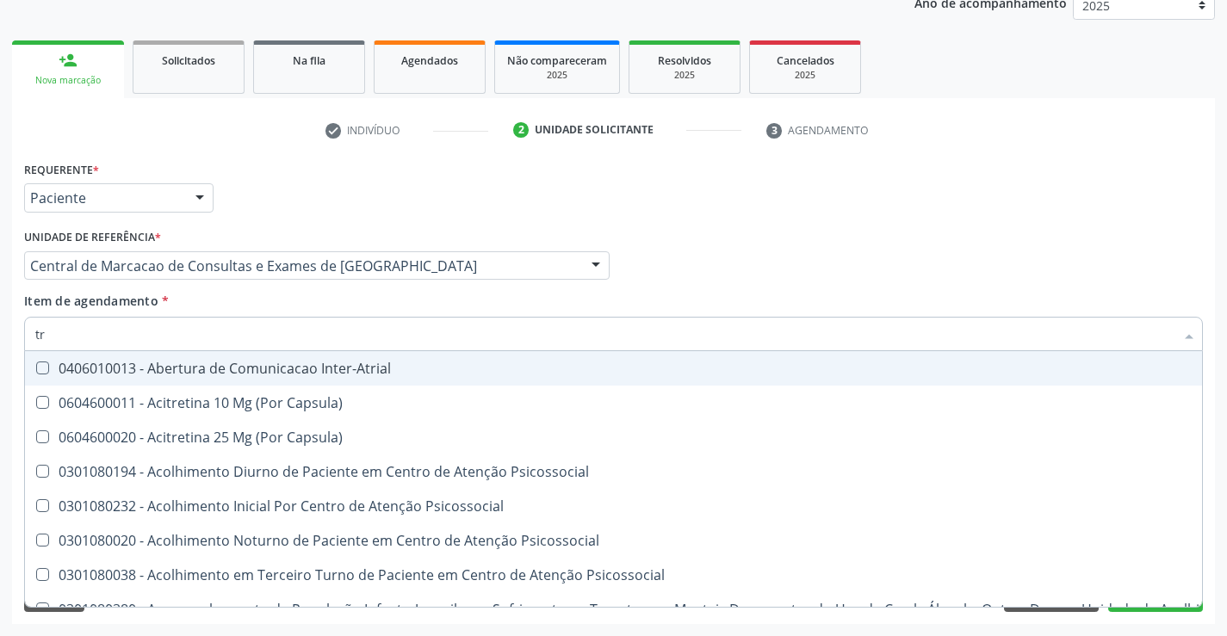
type input "t"
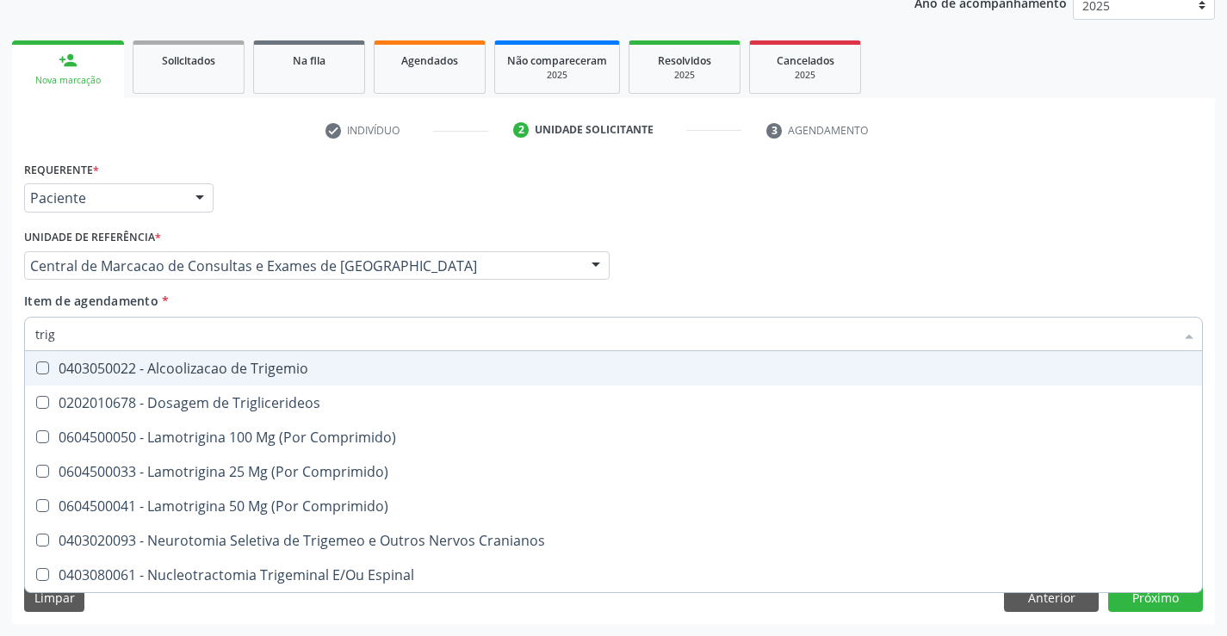
type input "trigl"
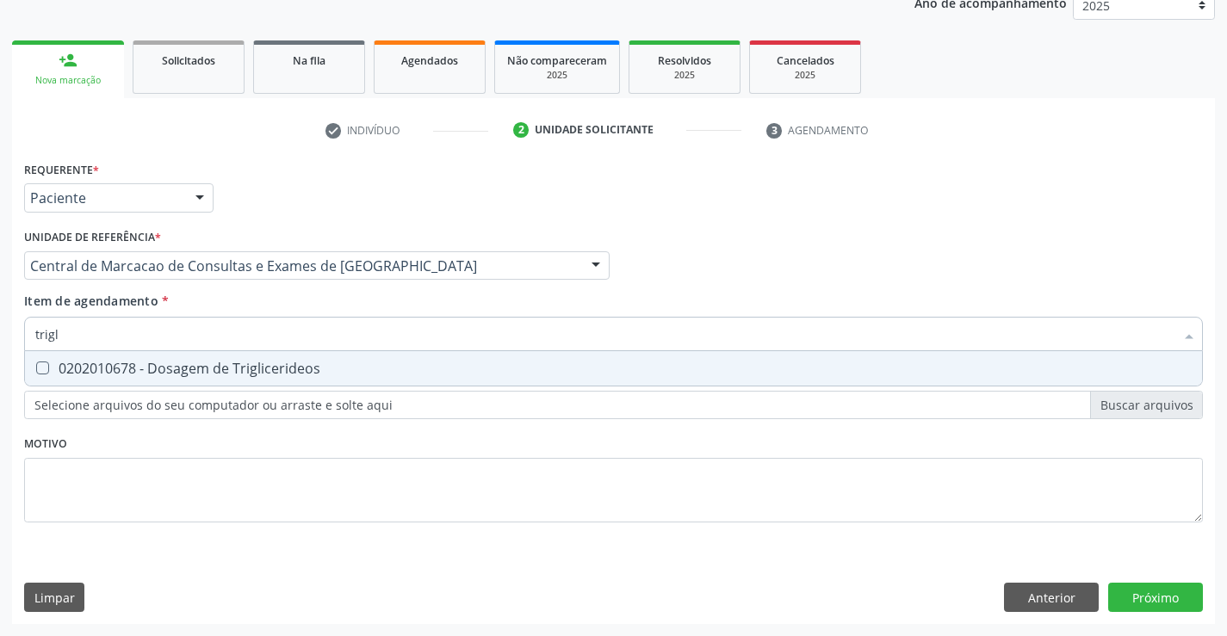
drag, startPoint x: 197, startPoint y: 377, endPoint x: 200, endPoint y: 369, distance: 9.0
click at [199, 375] on div "0202010678 - Dosagem de Triglicerideos" at bounding box center [613, 369] width 1157 height 14
checkbox Triglicerideos "true"
click at [202, 350] on input "trigl" at bounding box center [604, 334] width 1139 height 34
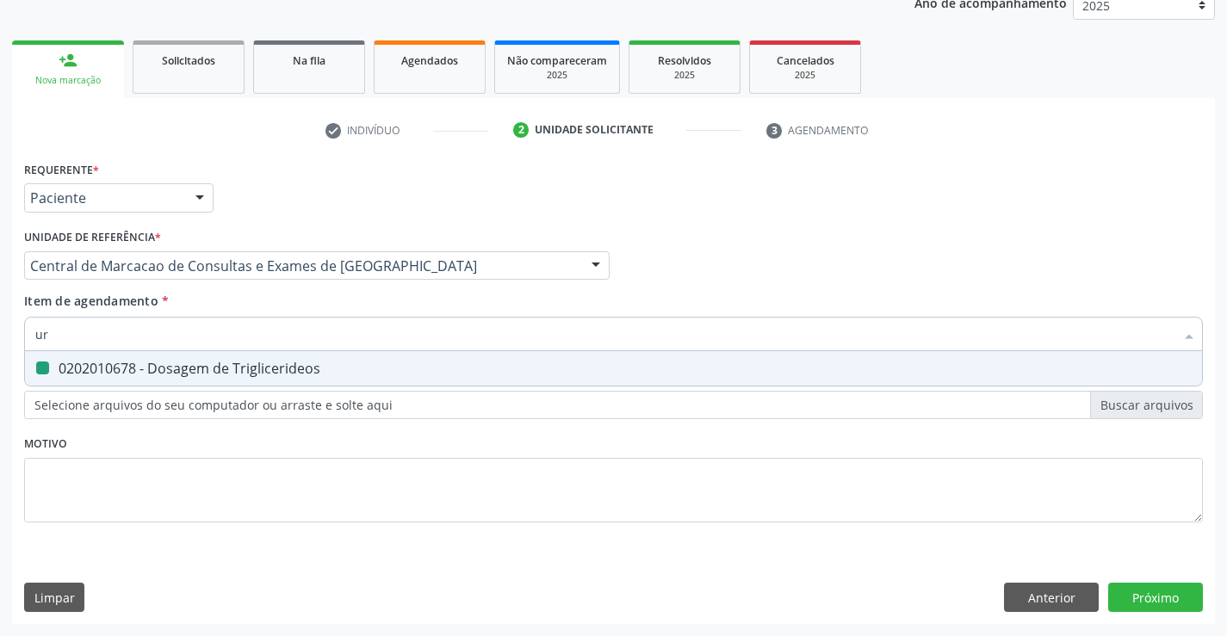
type input "ure"
checkbox Triglicerideos "false"
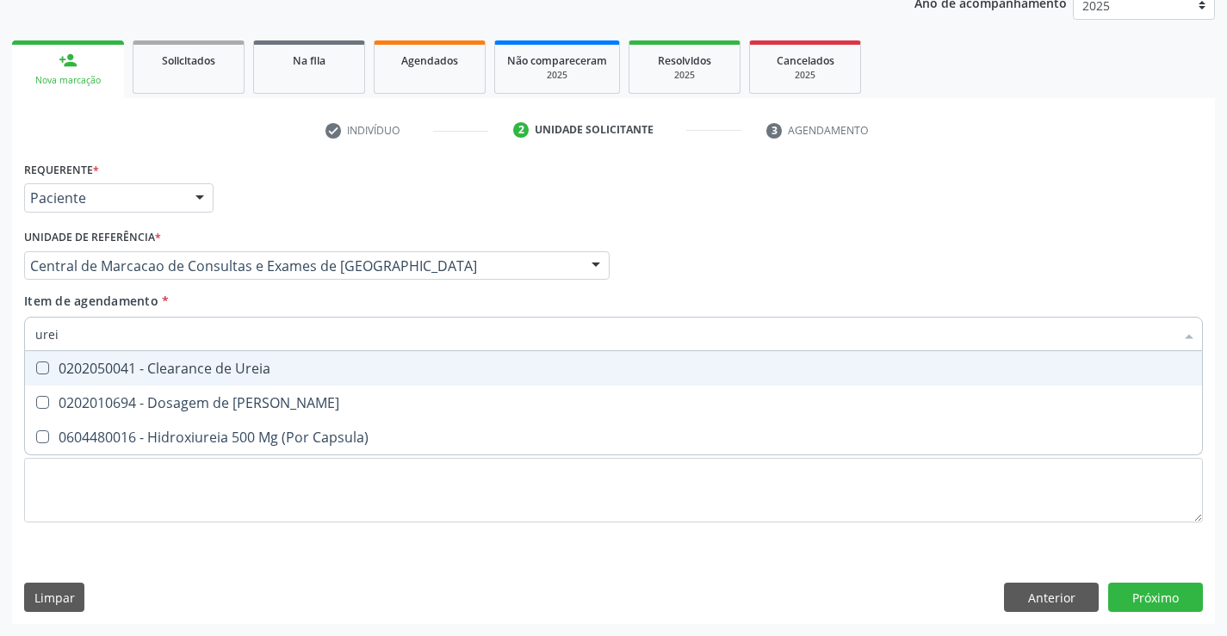
type input "ureia"
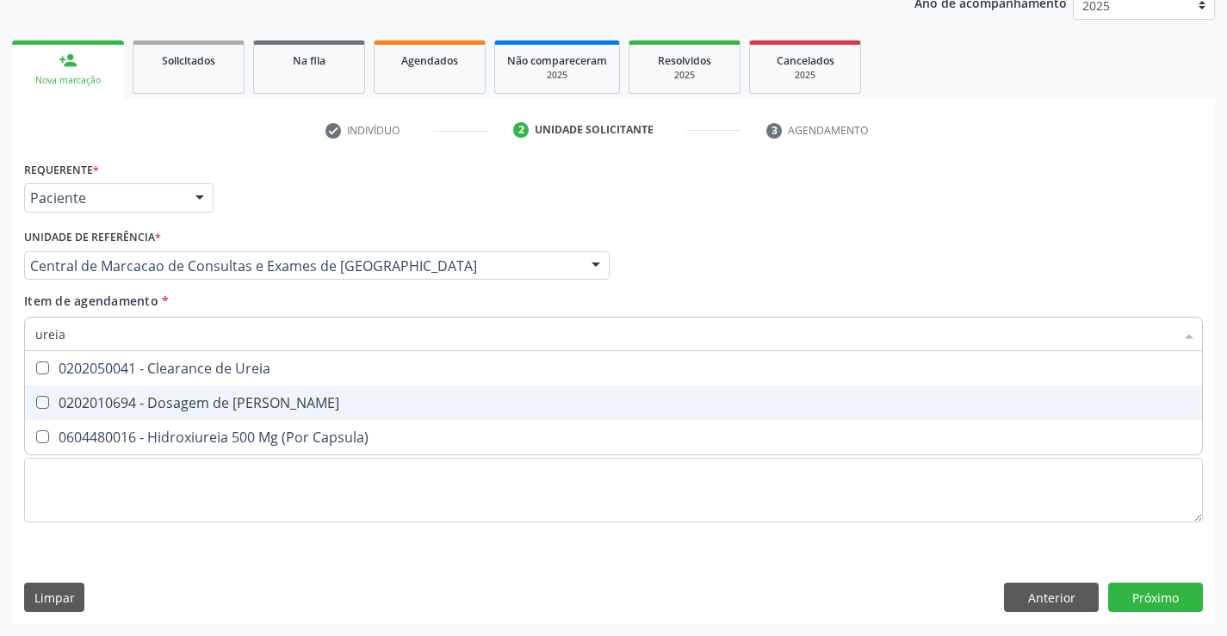
drag, startPoint x: 180, startPoint y: 407, endPoint x: 185, endPoint y: 368, distance: 40.0
click at [179, 402] on div "0202010694 - Dosagem de [PERSON_NAME]" at bounding box center [613, 403] width 1157 height 14
checkbox Ureia "true"
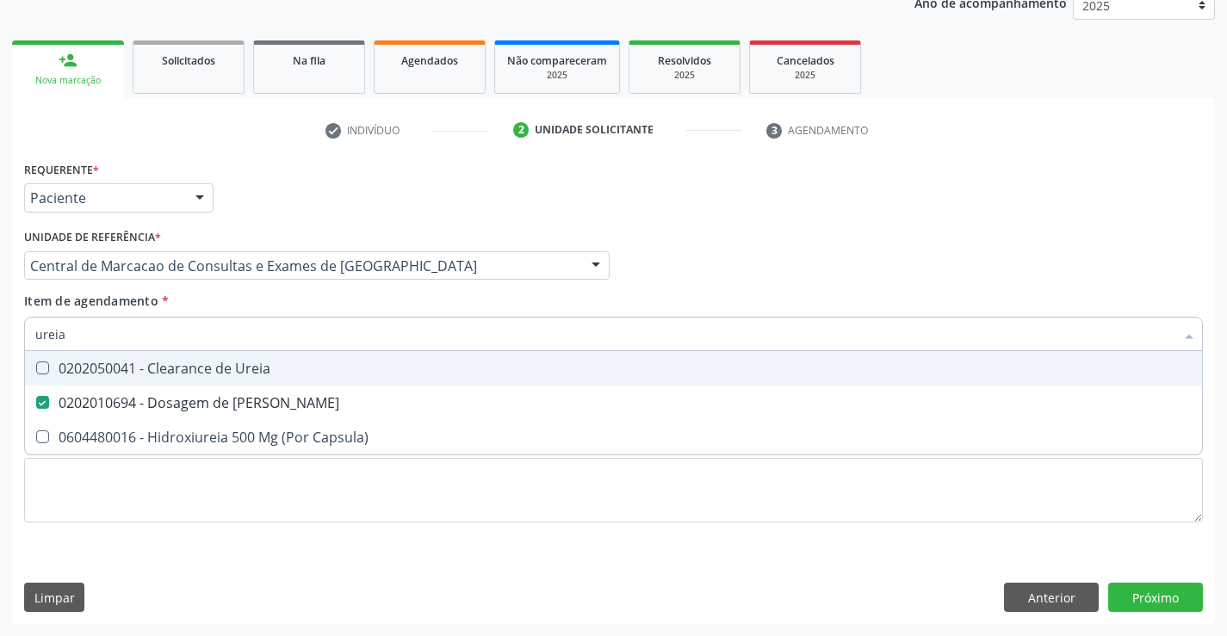
click at [192, 334] on input "ureia" at bounding box center [604, 334] width 1139 height 34
type input "c"
checkbox Ureia "false"
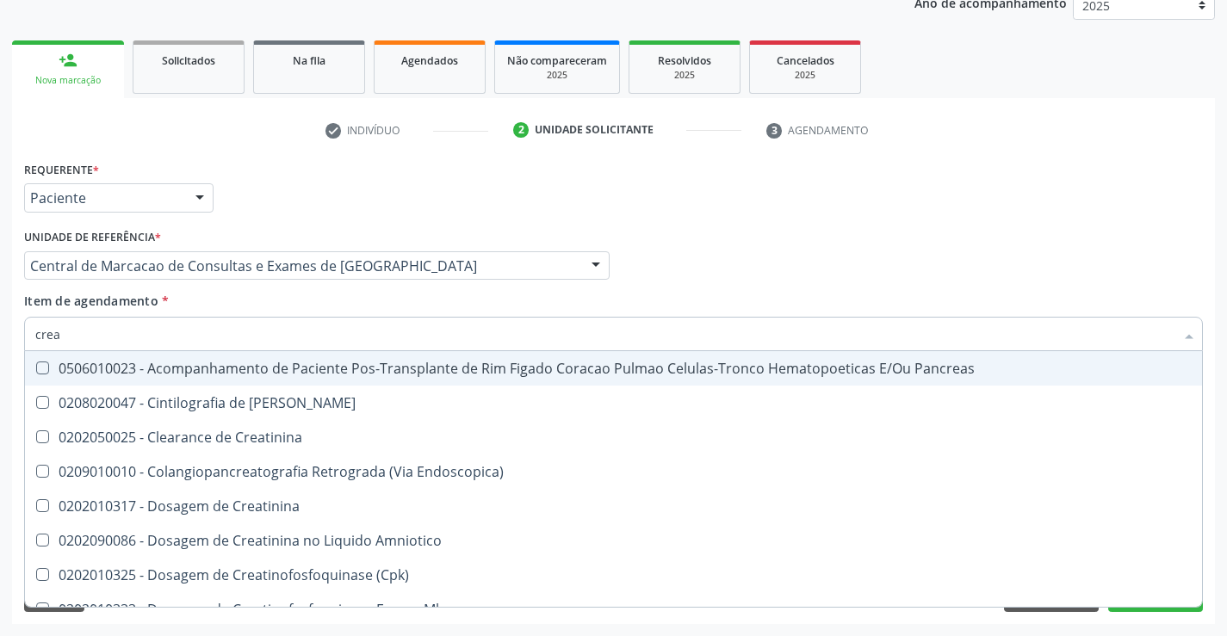
type input "creat"
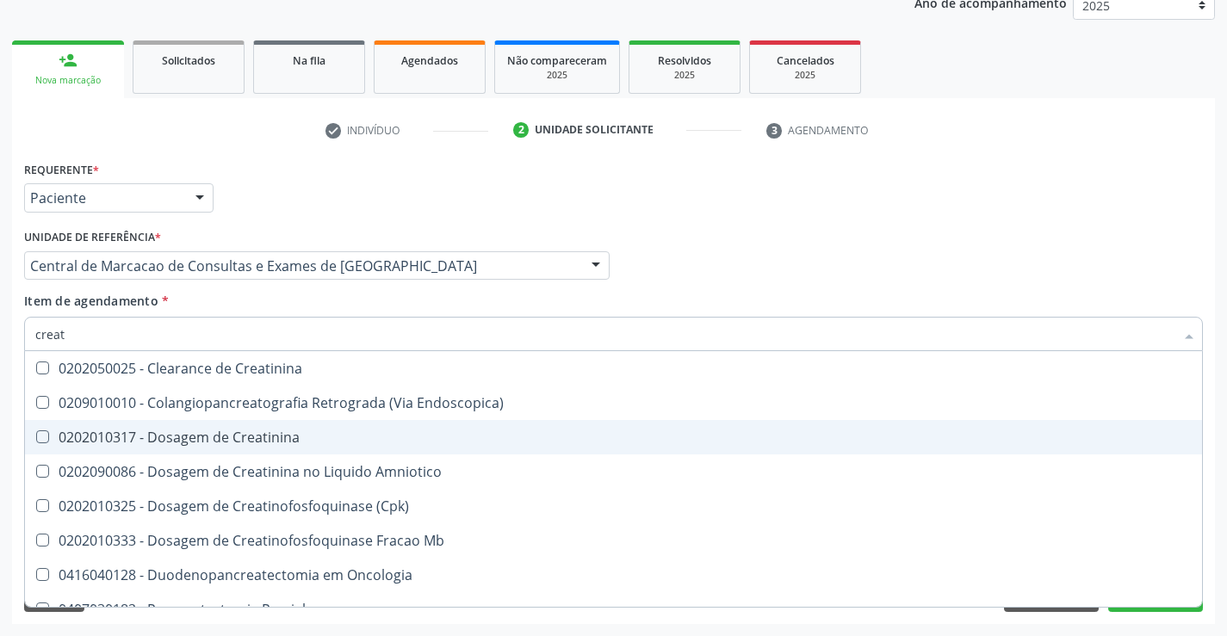
drag, startPoint x: 189, startPoint y: 425, endPoint x: 191, endPoint y: 401, distance: 23.4
click at [189, 422] on span "0202010317 - Dosagem de Creatinina" at bounding box center [613, 437] width 1177 height 34
checkbox Creatinina "true"
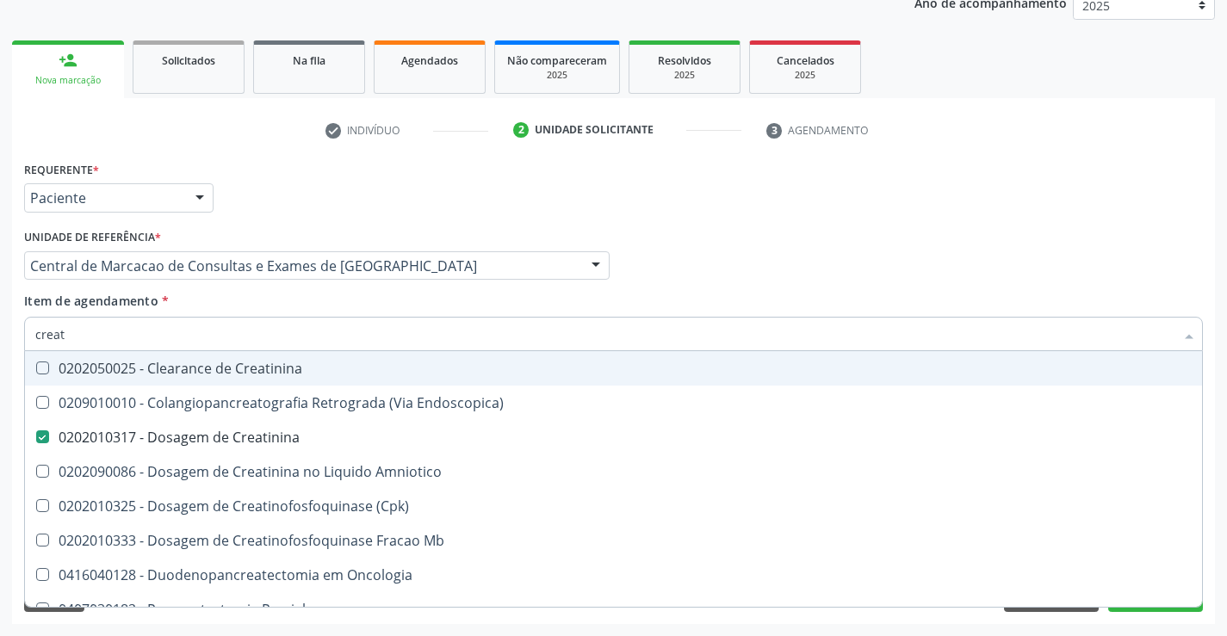
click at [198, 338] on input "creat" at bounding box center [604, 334] width 1139 height 34
click at [197, 338] on input "creat" at bounding box center [604, 334] width 1139 height 34
type input "ur"
checkbox Creatinina "false"
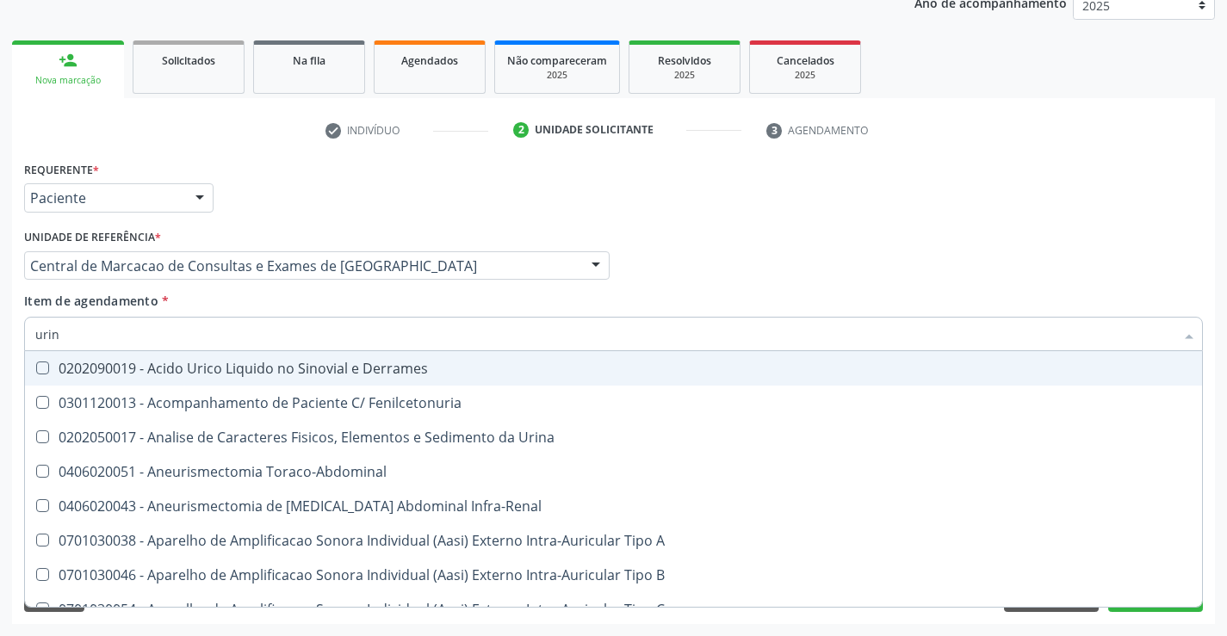
type input "urina"
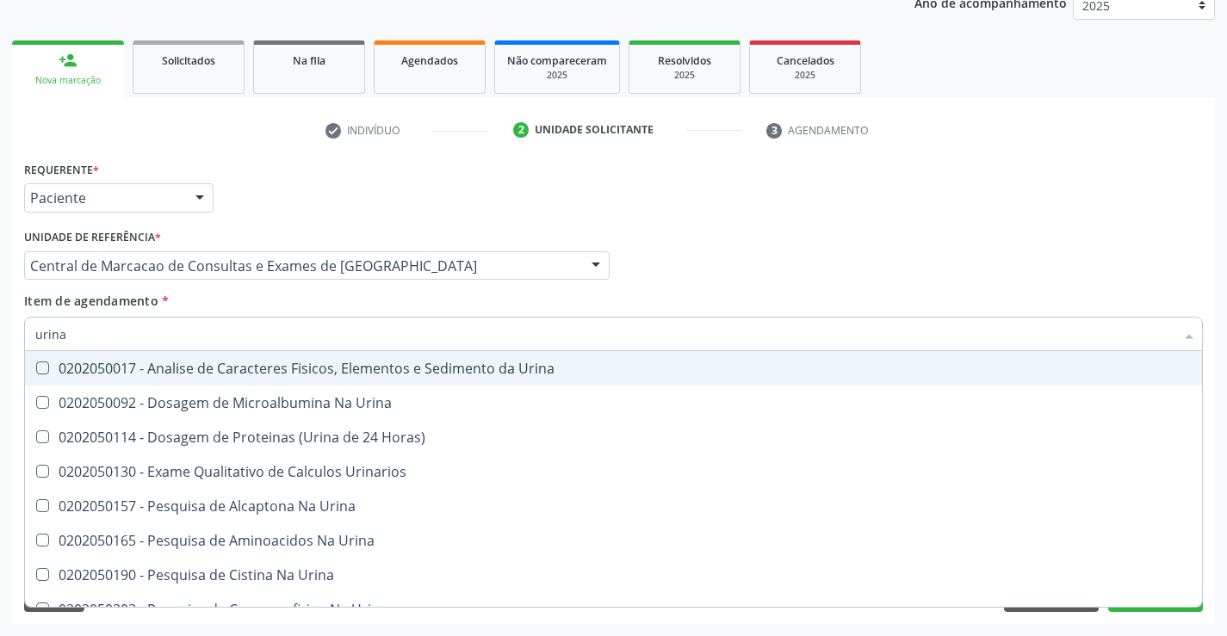
drag, startPoint x: 164, startPoint y: 370, endPoint x: 180, endPoint y: 343, distance: 31.6
click at [164, 369] on div "0202050017 - Analise de Caracteres Fisicos, Elementos e Sedimento da Urina" at bounding box center [613, 369] width 1157 height 14
checkbox Urina "true"
click at [185, 326] on input "urina" at bounding box center [604, 334] width 1139 height 34
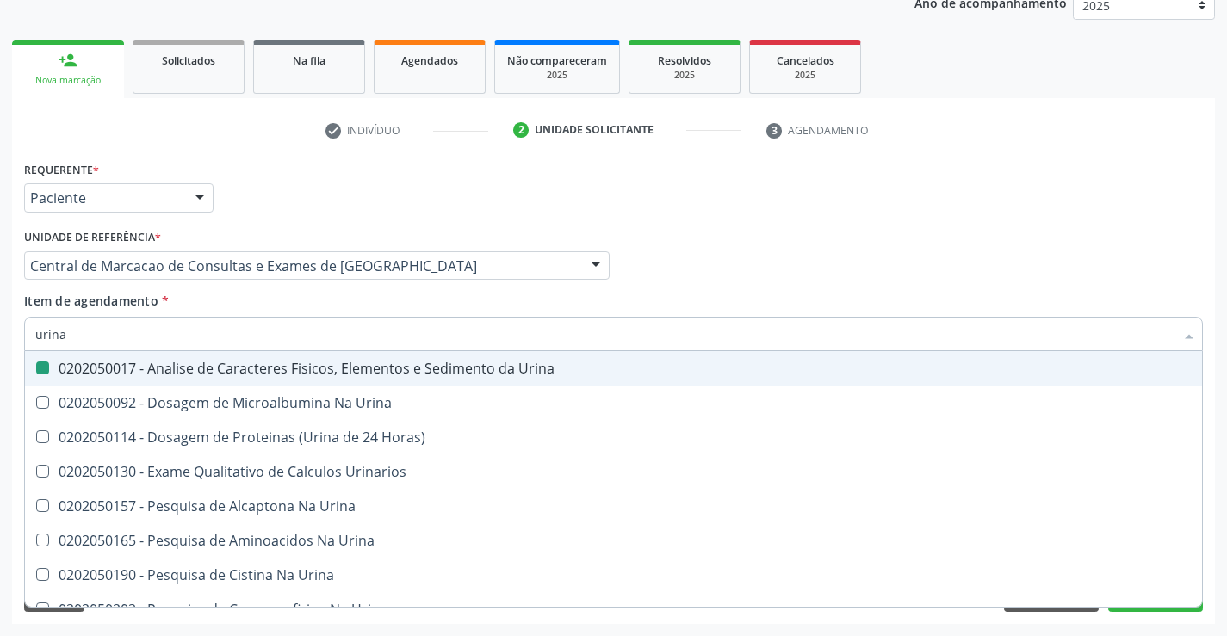
type input "t"
checkbox Urina "false"
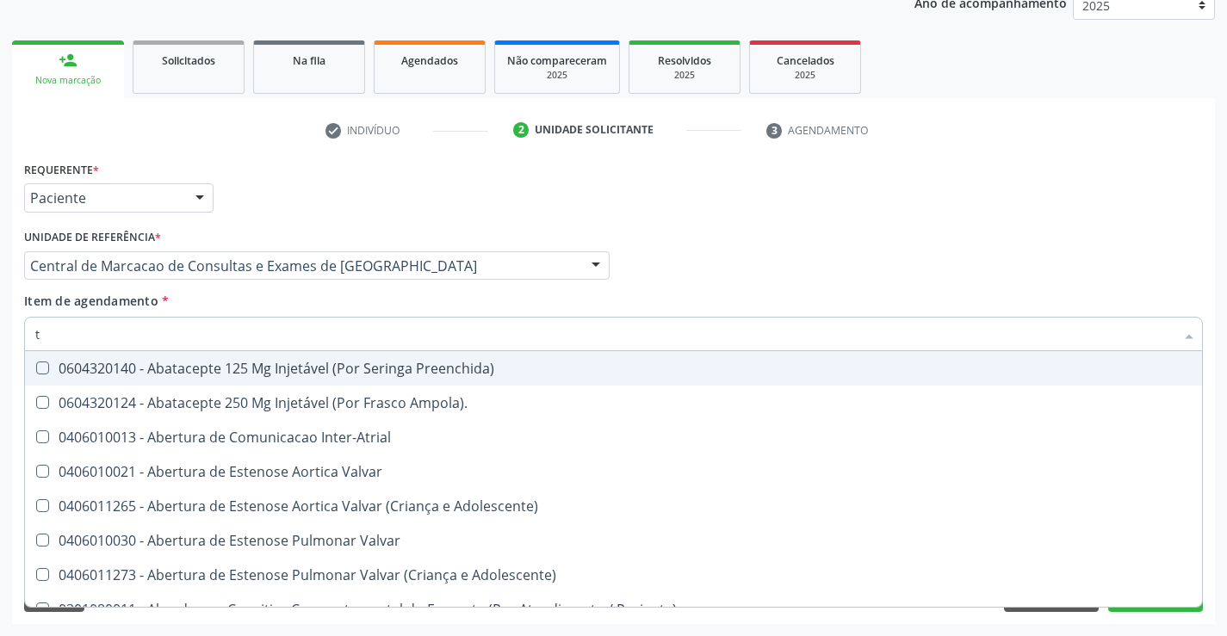
type input "tg"
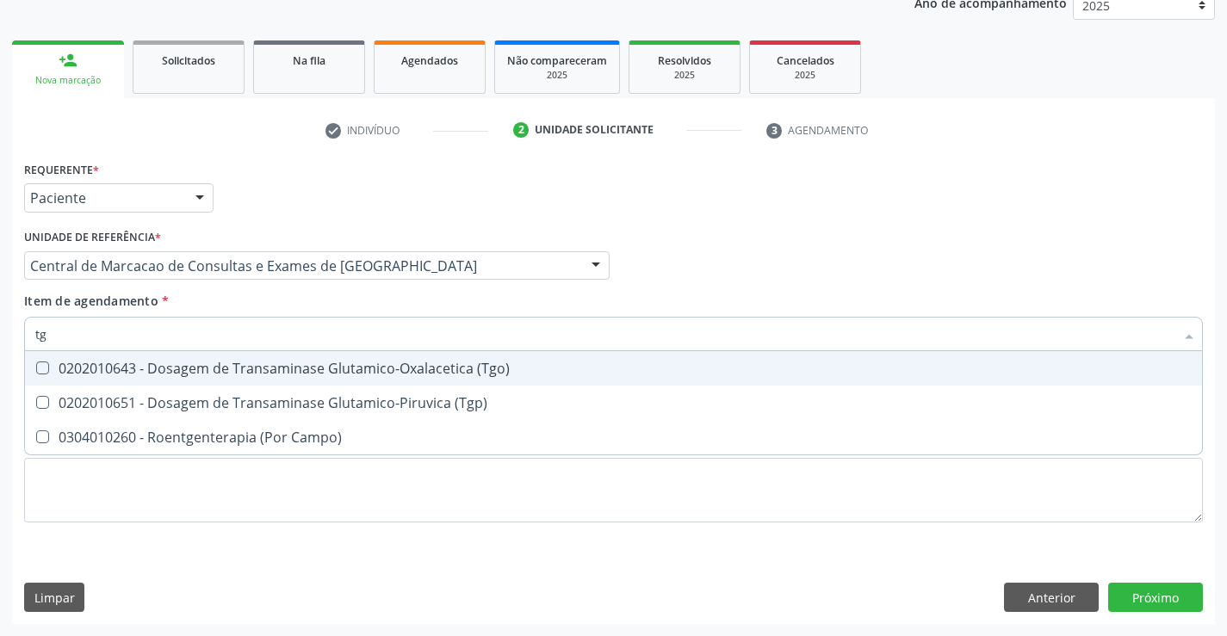
click at [190, 362] on div "0202010643 - Dosagem de Transaminase Glutamico-Oxalacetica (Tgo)" at bounding box center [613, 369] width 1157 height 14
checkbox \(Tgo\) "true"
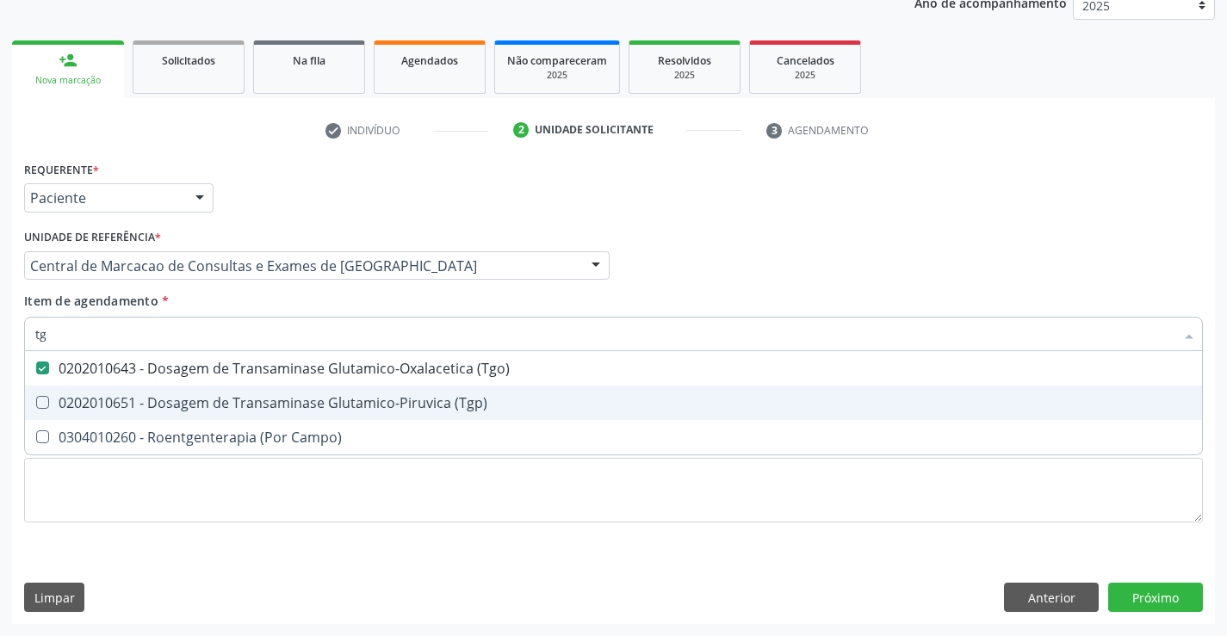
click at [178, 400] on div "0202010651 - Dosagem de Transaminase Glutamico-Piruvica (Tgp)" at bounding box center [613, 403] width 1157 height 14
checkbox \(Tgp\) "true"
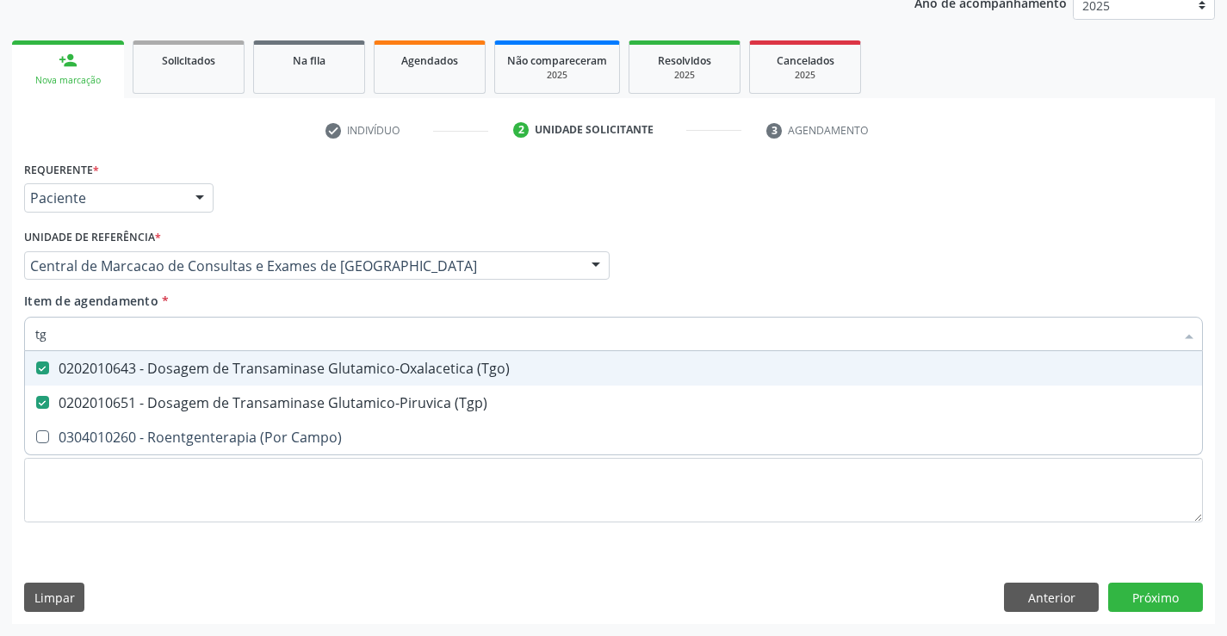
click at [179, 328] on input "tg" at bounding box center [604, 334] width 1139 height 34
click at [178, 326] on input "tg" at bounding box center [604, 334] width 1139 height 34
type input "a"
checkbox \(Tgo\) "false"
checkbox \(Tgp\) "false"
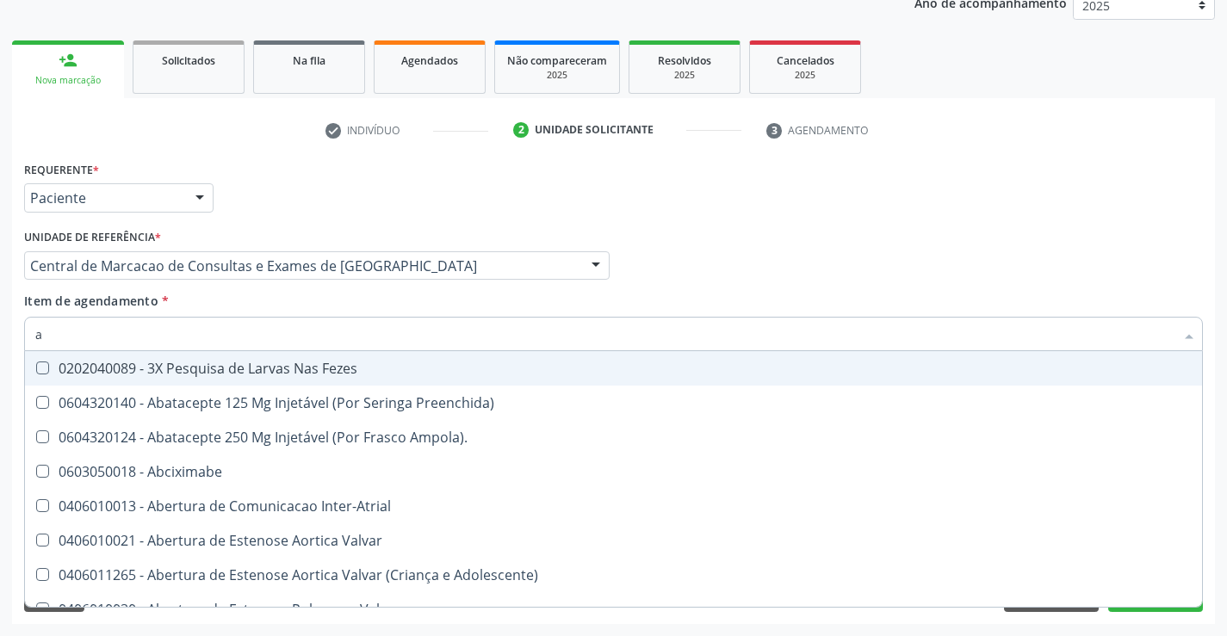
type input "ac"
checkbox Paciente "true"
checkbox Urina "false"
checkbox População "true"
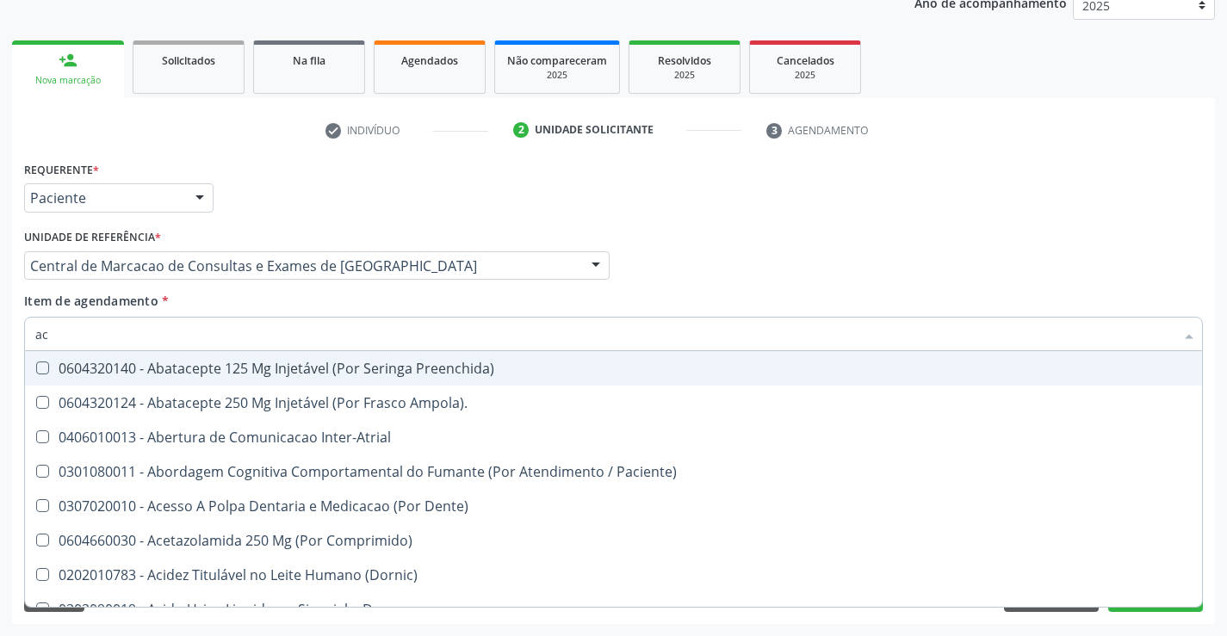
type input "aci"
checkbox Urina "false"
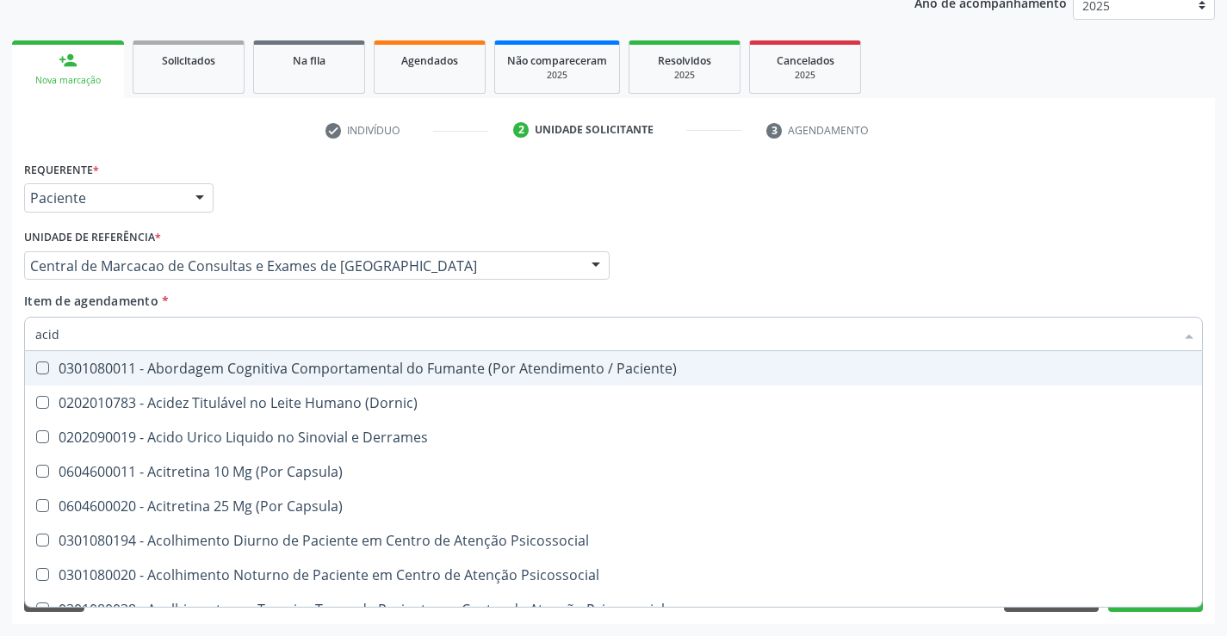
type input "acido"
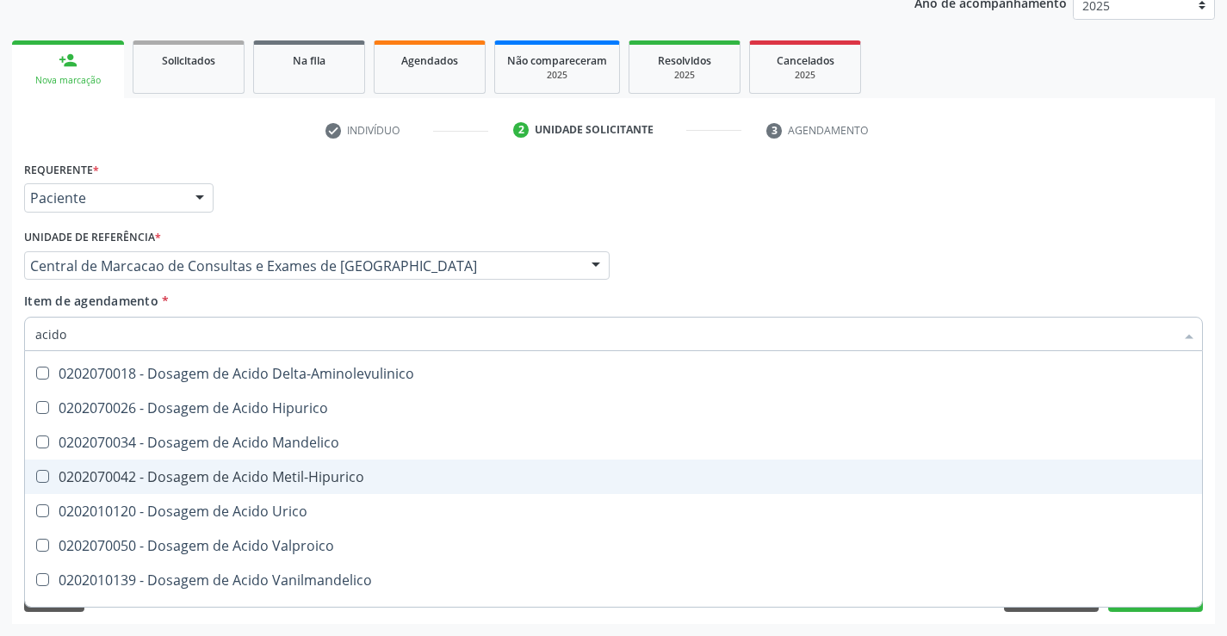
scroll to position [172, 0]
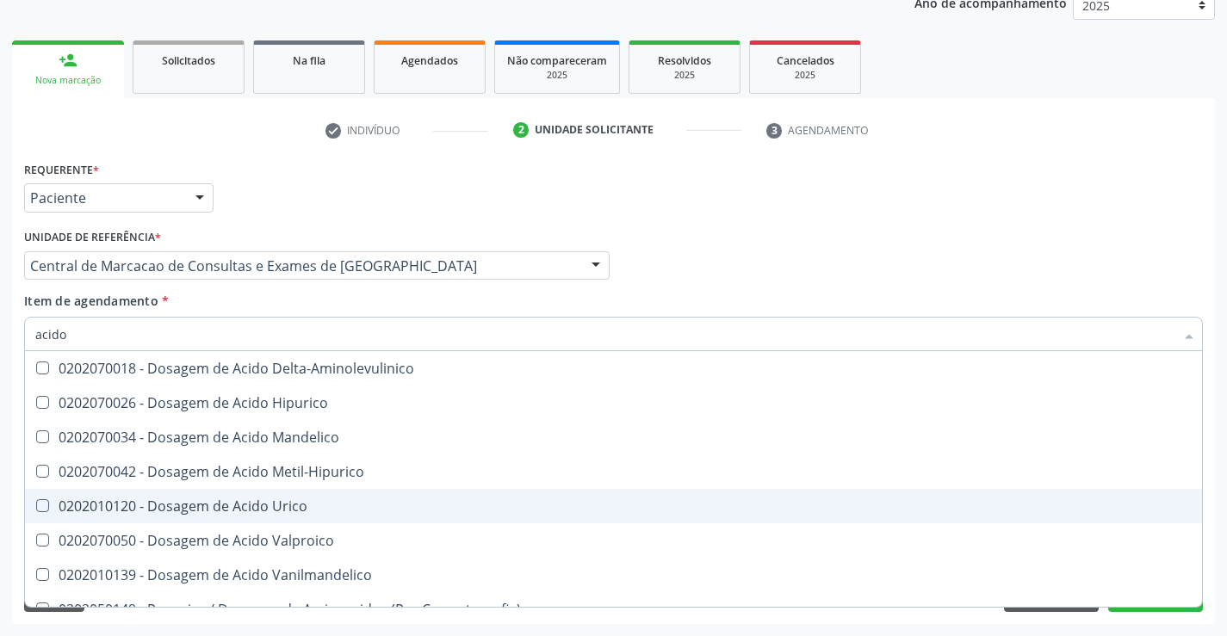
click at [180, 496] on span "0202010120 - Dosagem de Acido Urico" at bounding box center [613, 506] width 1177 height 34
checkbox Urico "true"
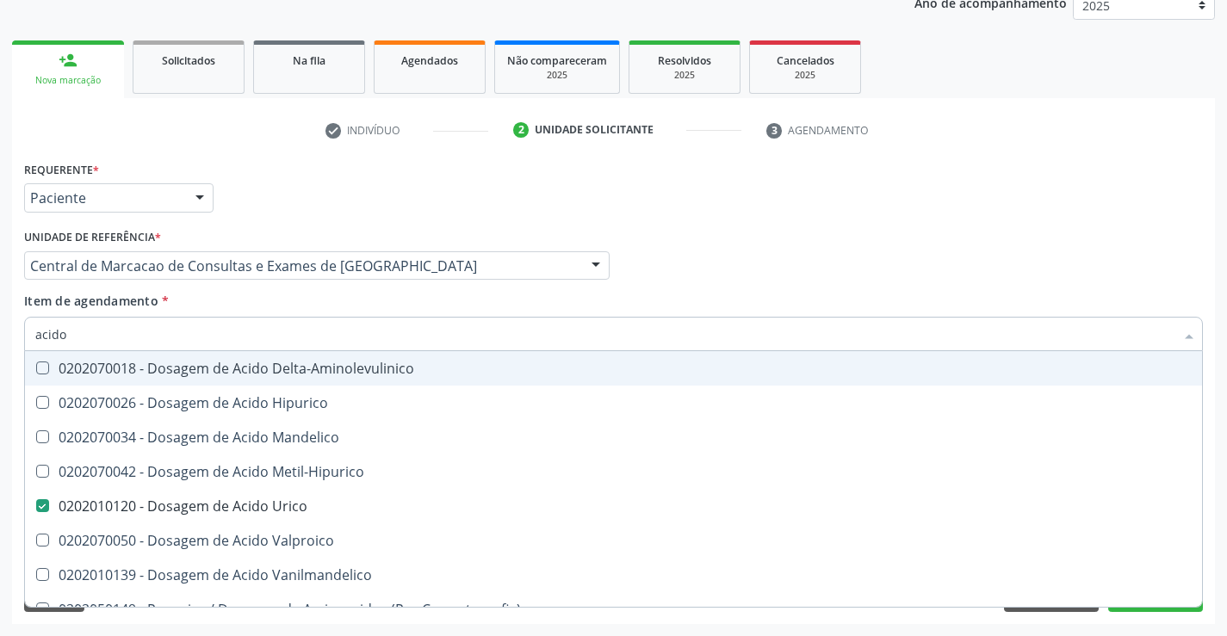
click at [155, 329] on input "acido" at bounding box center [604, 334] width 1139 height 34
type input "po"
checkbox Urico "false"
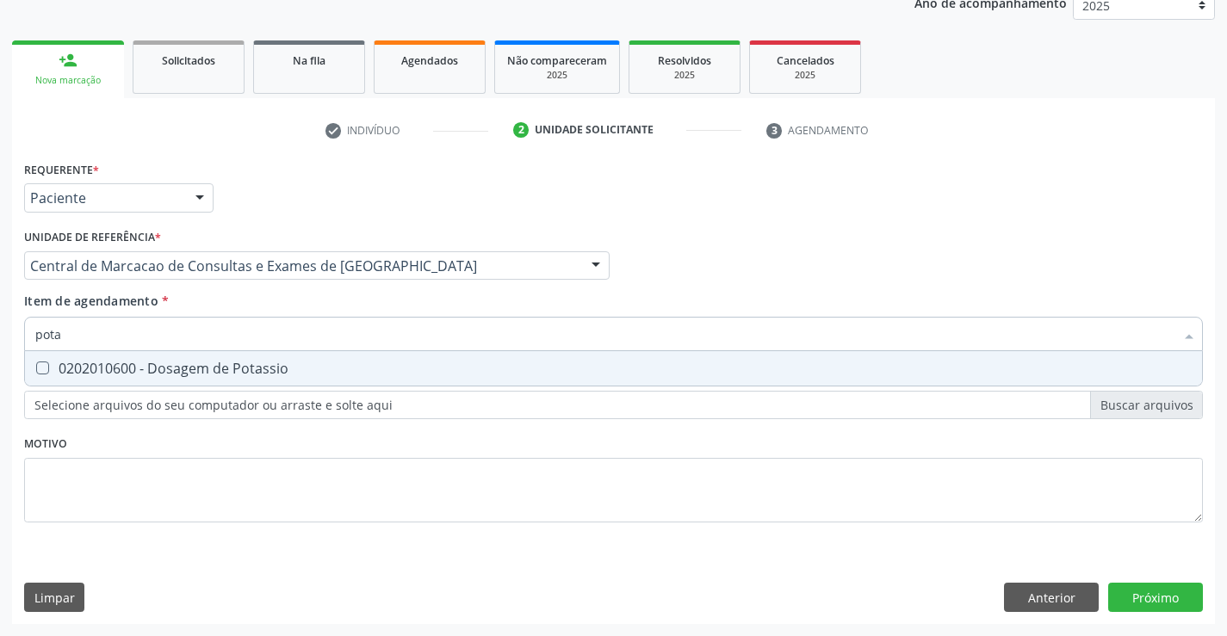
scroll to position [0, 0]
type input "potass"
click at [152, 379] on span "0202010600 - Dosagem de Potassio" at bounding box center [613, 368] width 1177 height 34
checkbox Potassio "true"
click at [1145, 599] on div "Requerente * Paciente Profissional de Saúde Paciente Nenhum resultado encontrad…" at bounding box center [613, 391] width 1203 height 468
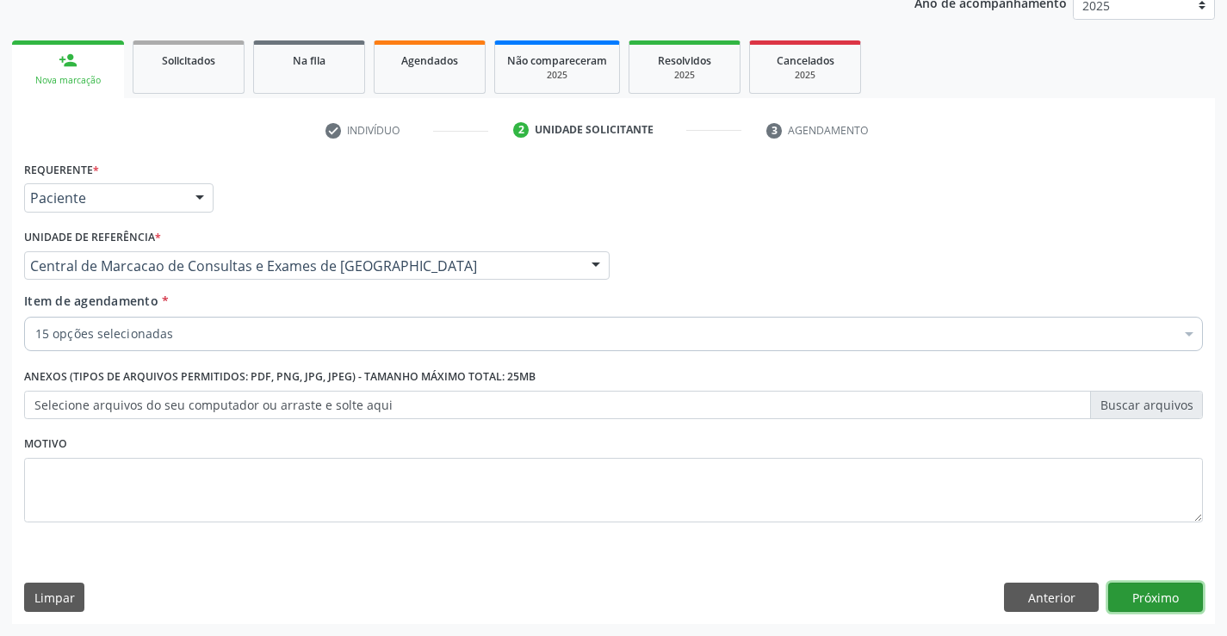
click at [1145, 599] on button "Próximo" at bounding box center [1155, 597] width 95 height 29
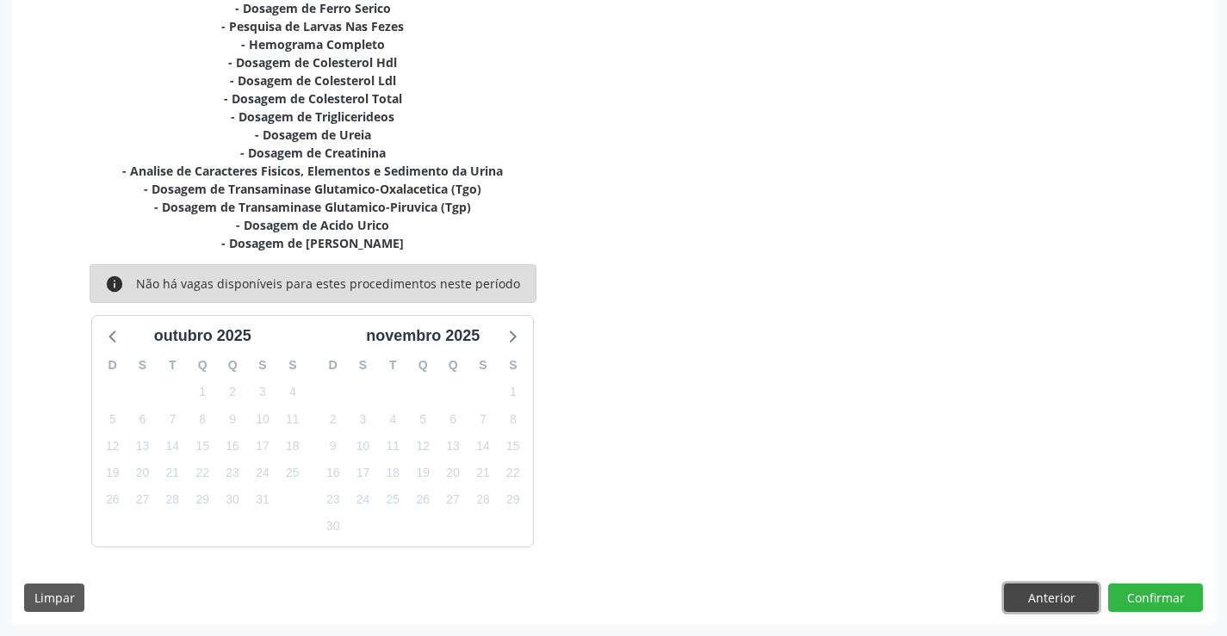
click at [1081, 596] on button "Anterior" at bounding box center [1051, 598] width 95 height 29
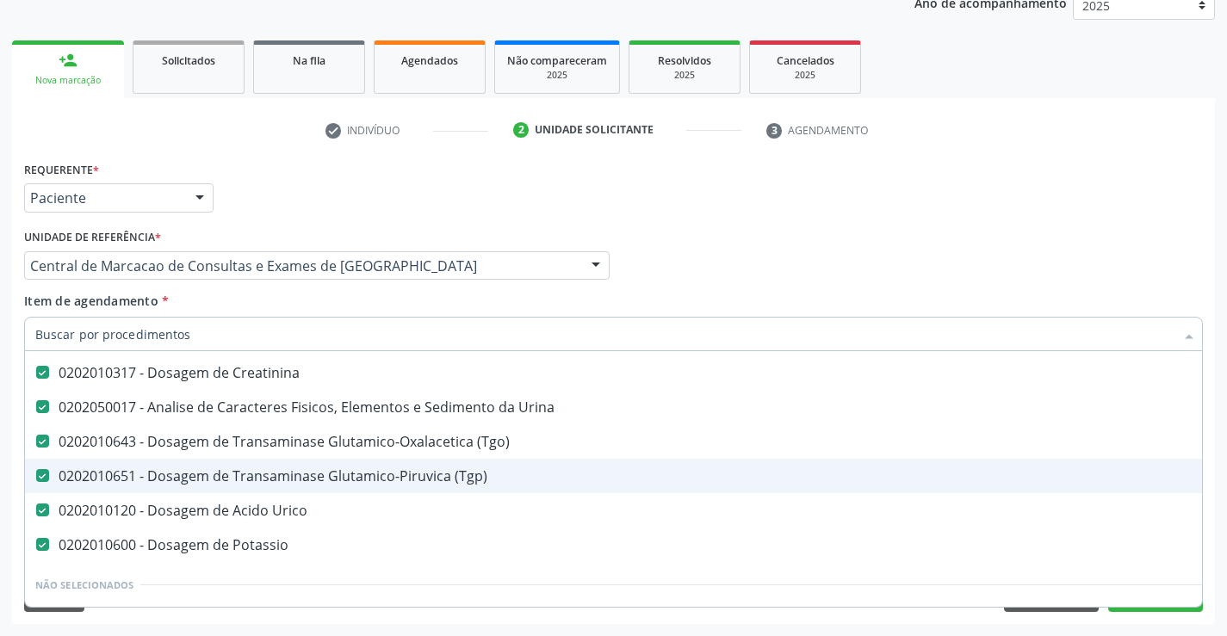
scroll to position [431, 0]
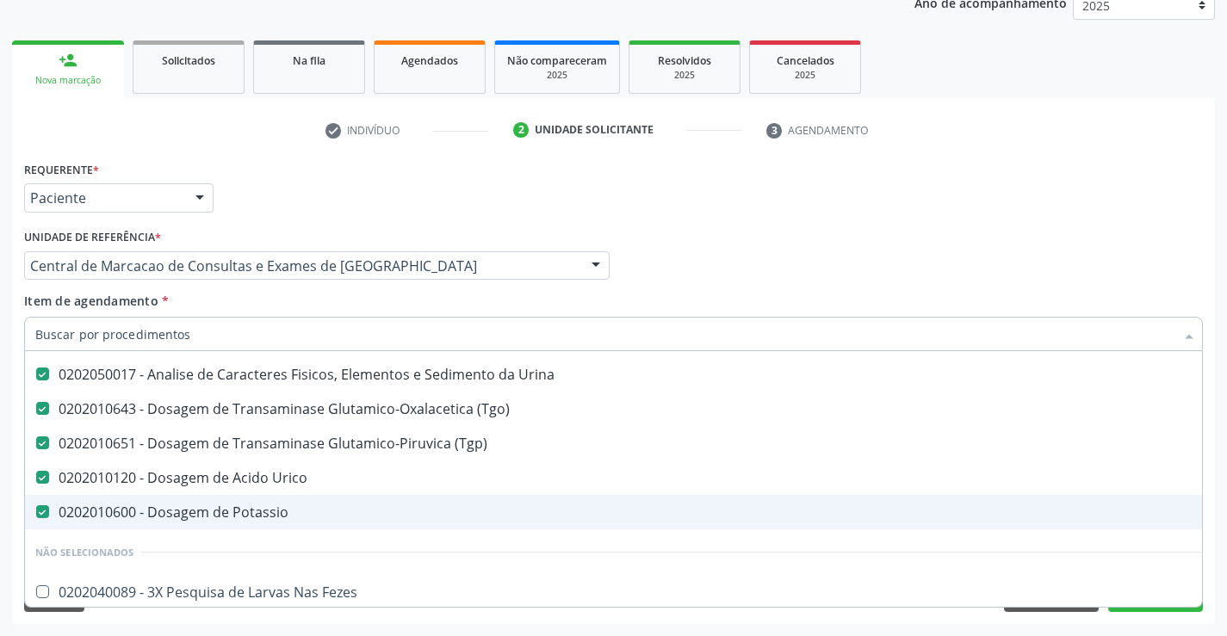
click at [215, 506] on div "0202010600 - Dosagem de Potassio" at bounding box center [705, 513] width 1341 height 14
checkbox Potassio "false"
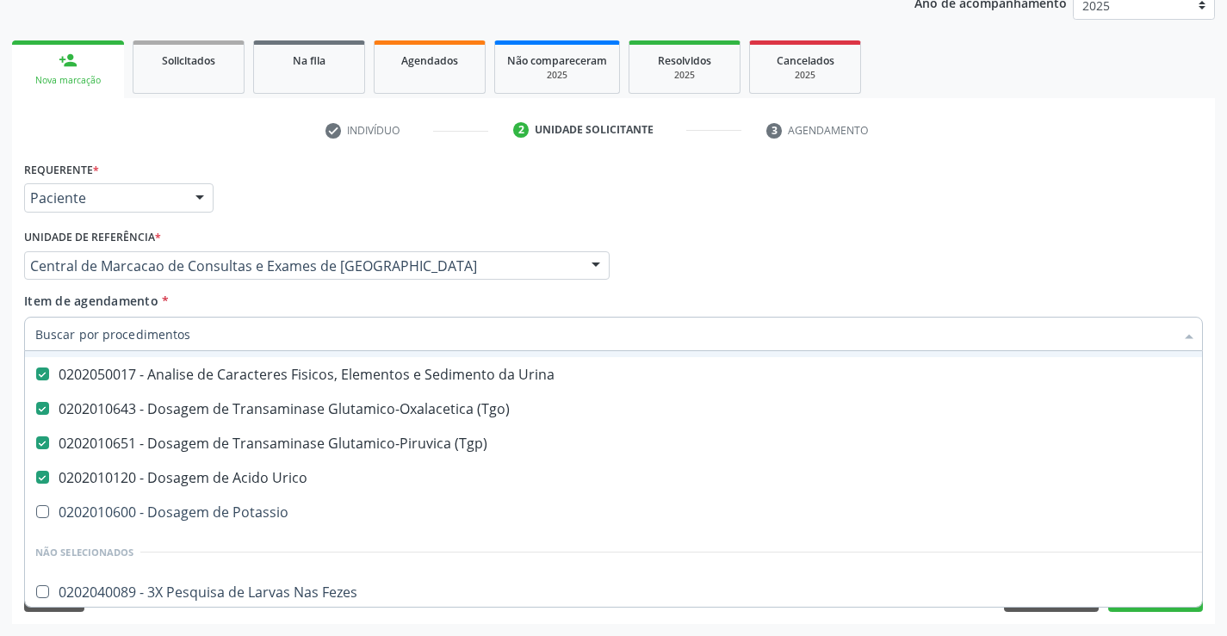
click at [723, 280] on div "Profissional Solicitante Por favor, selecione a Unidade de Atendimento primeiro…" at bounding box center [614, 258] width 1188 height 67
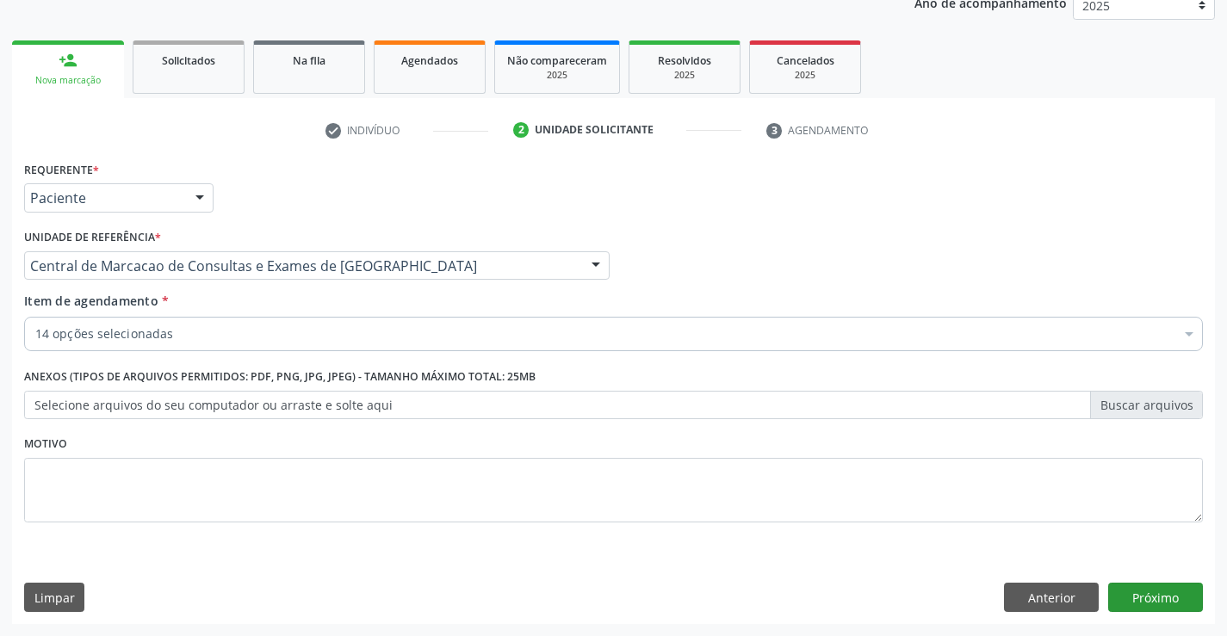
scroll to position [0, 0]
click at [1120, 589] on button "Próximo" at bounding box center [1155, 597] width 95 height 29
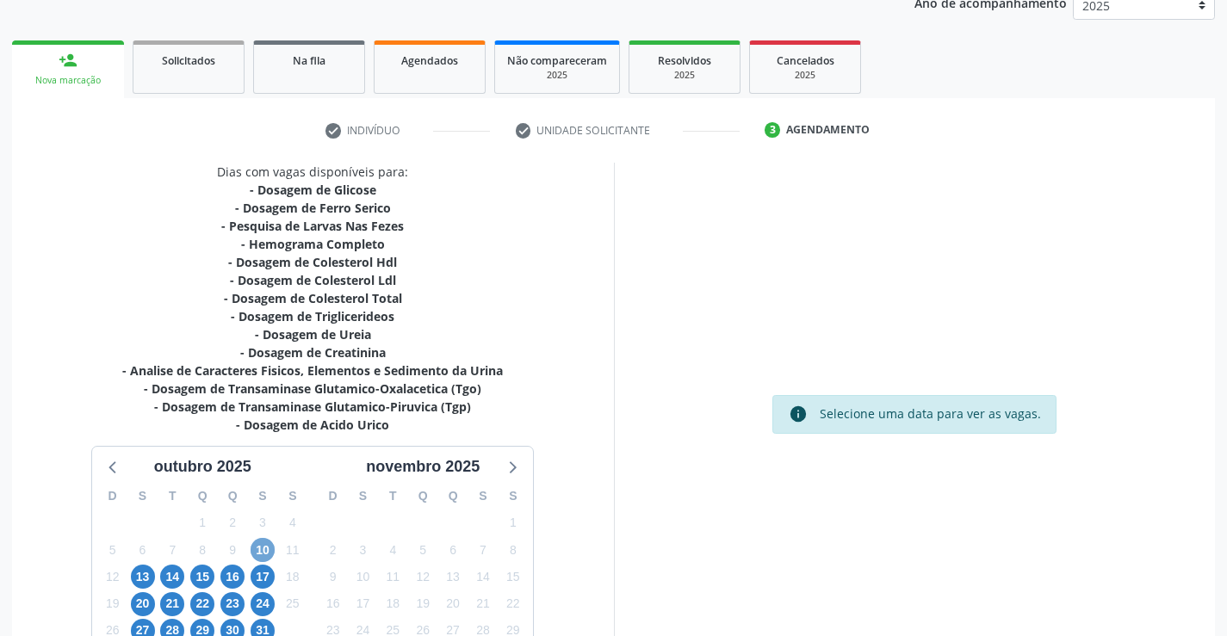
click at [264, 555] on span "10" at bounding box center [263, 550] width 24 height 24
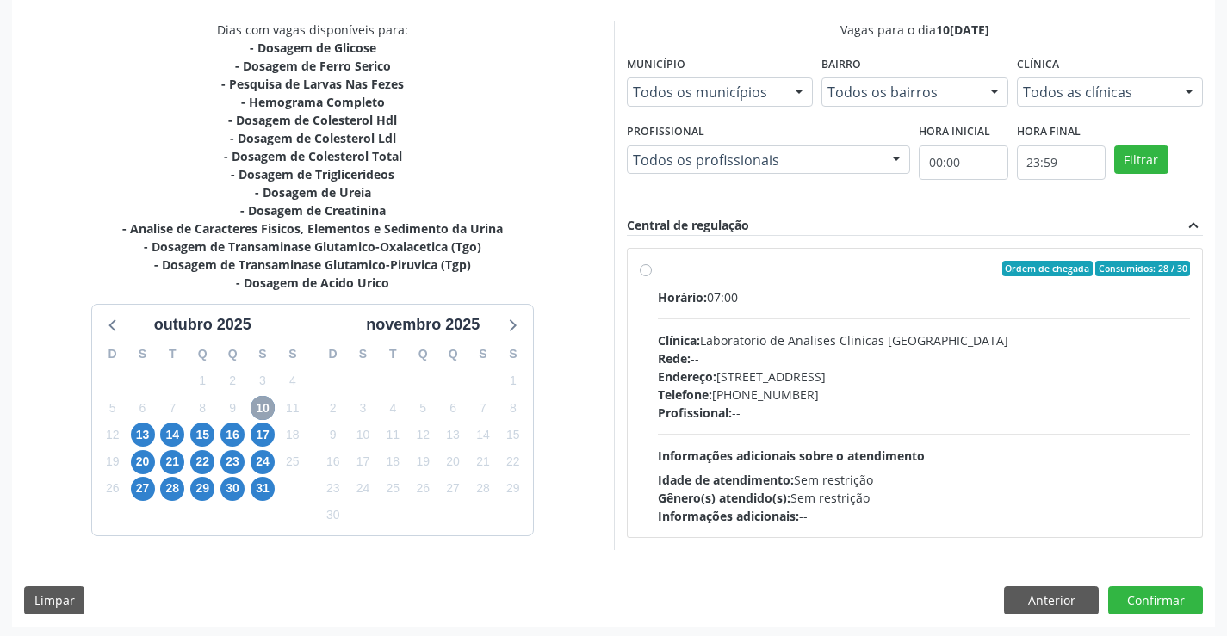
scroll to position [362, 0]
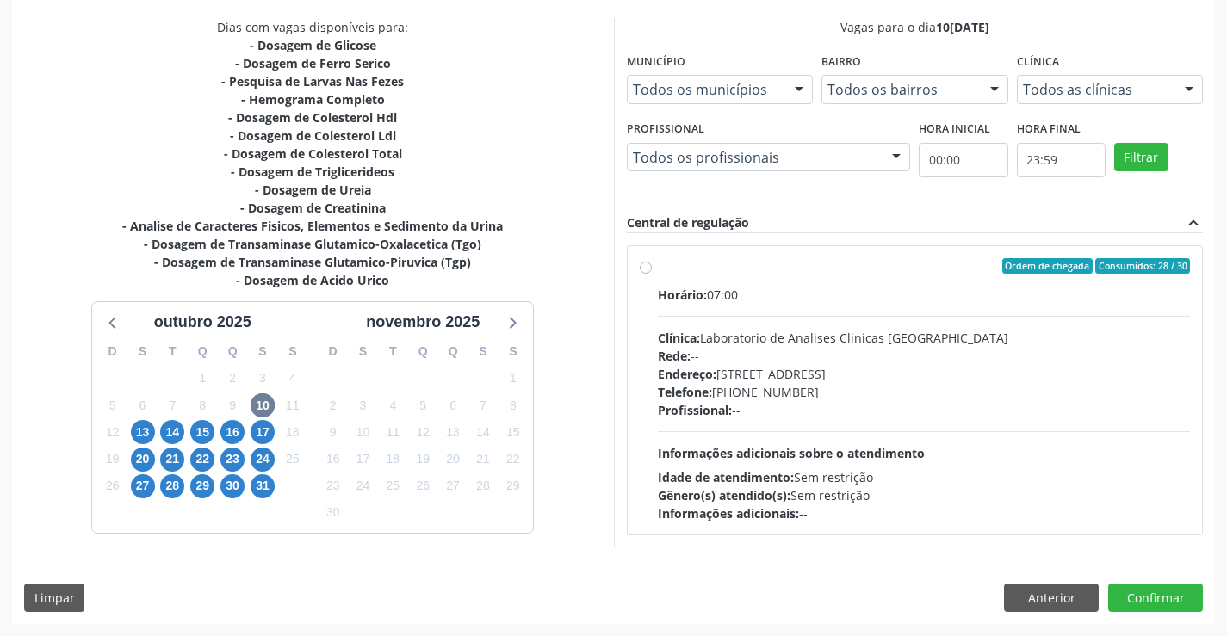
click at [807, 389] on div "Telefone: [PHONE_NUMBER]" at bounding box center [924, 392] width 533 height 18
click at [652, 274] on input "Ordem de chegada Consumidos: 28 / 30 Horário: 07:00 Clínica: Laboratorio de Ana…" at bounding box center [646, 266] width 12 height 16
radio input "true"
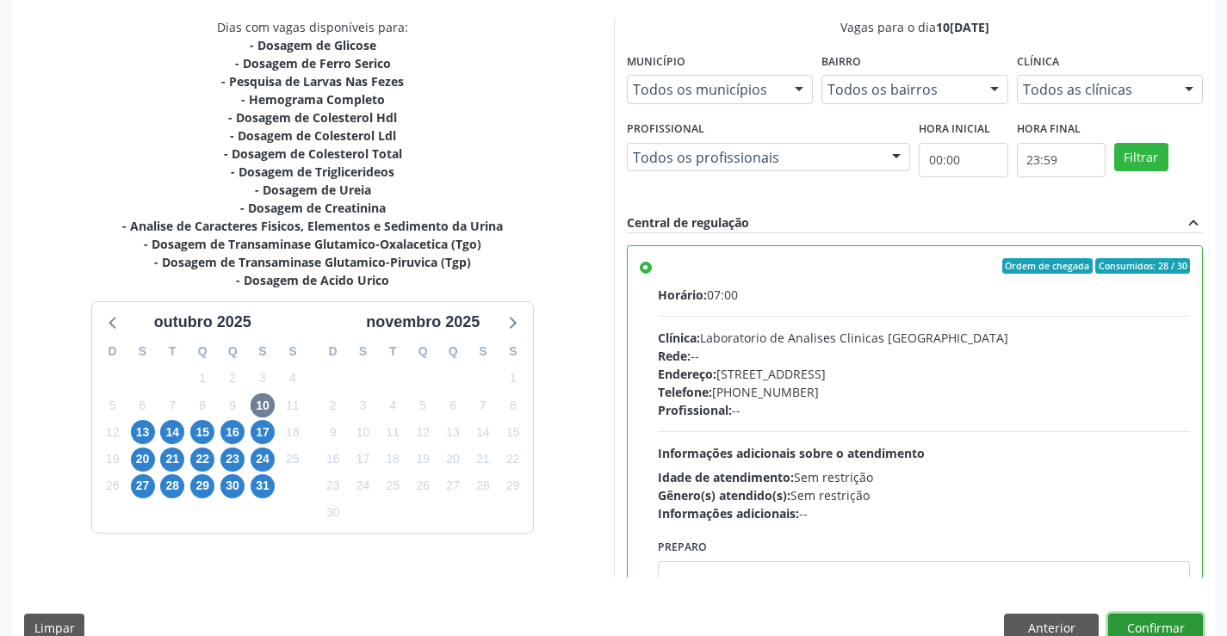
click at [1130, 628] on button "Confirmar" at bounding box center [1155, 628] width 95 height 29
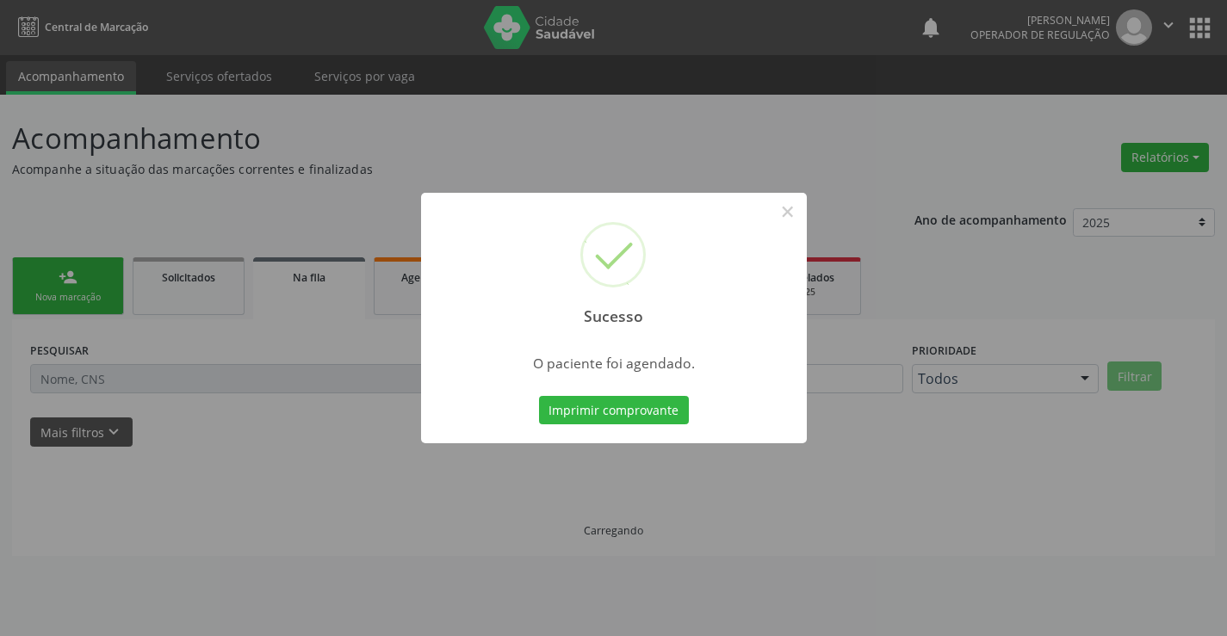
scroll to position [0, 0]
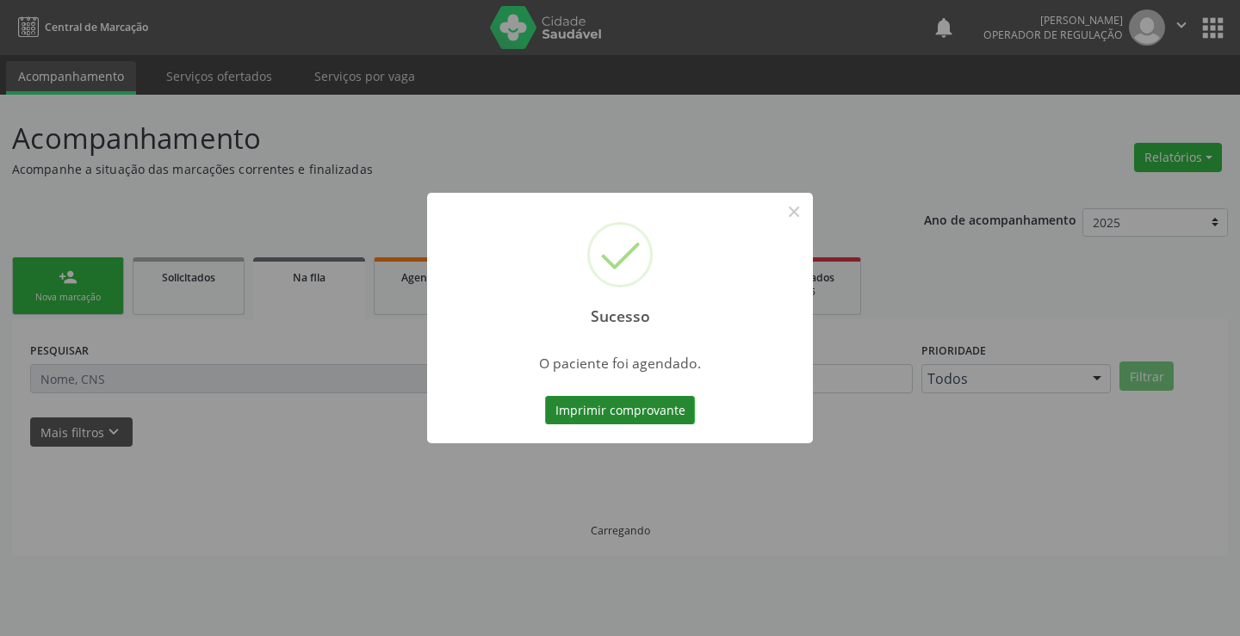
click at [629, 425] on button "Imprimir comprovante" at bounding box center [620, 410] width 150 height 29
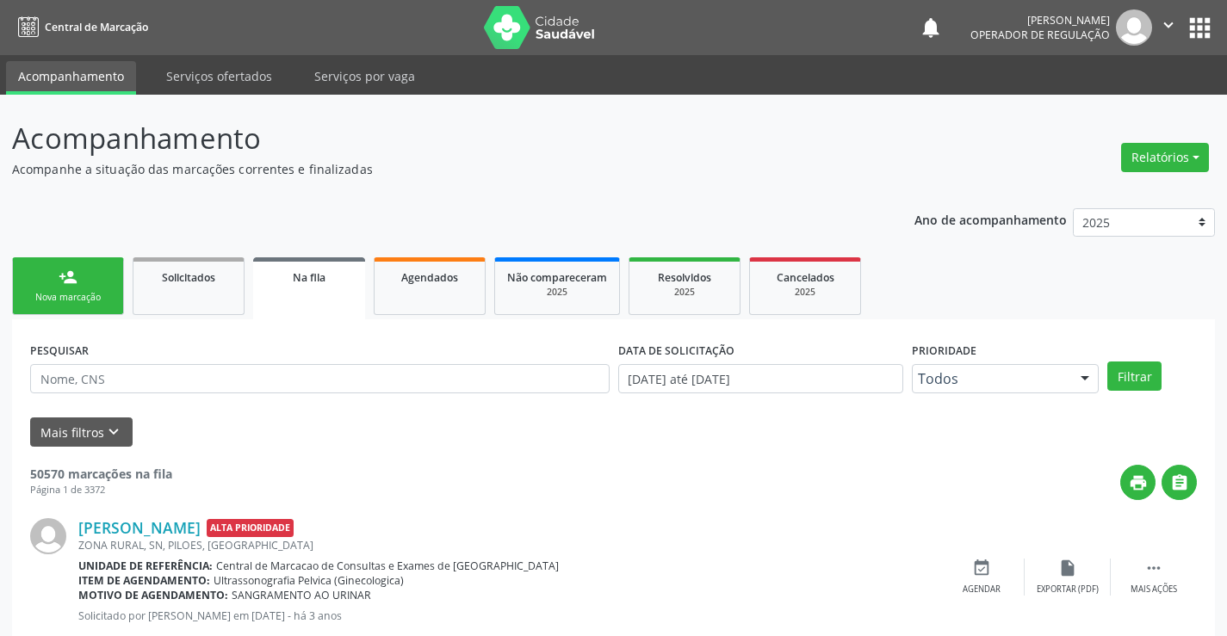
click at [110, 258] on link "person_add Nova marcação" at bounding box center [68, 287] width 112 height 58
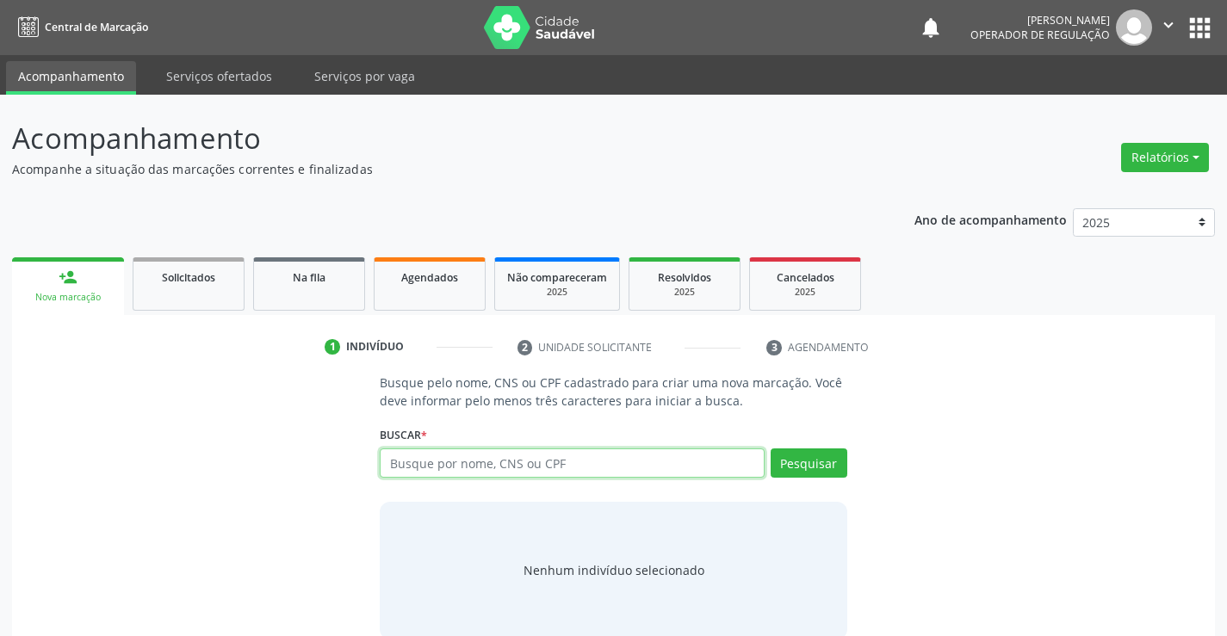
click at [409, 472] on input "text" at bounding box center [572, 463] width 384 height 29
type input "706001851028246"
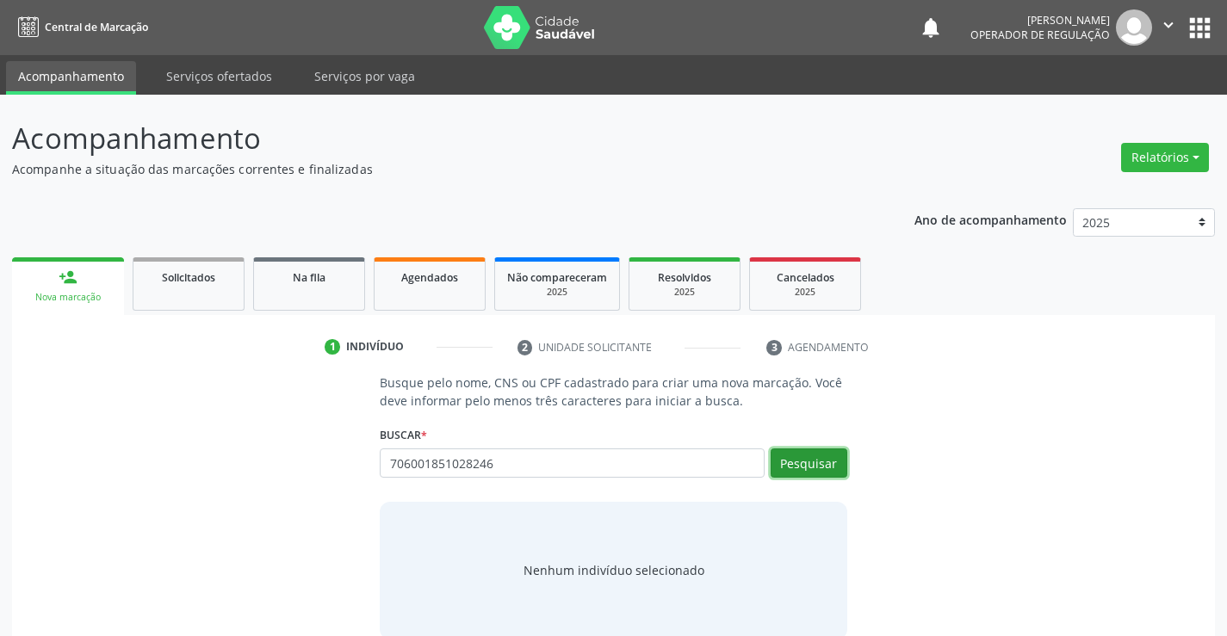
click at [805, 458] on button "Pesquisar" at bounding box center [809, 463] width 77 height 29
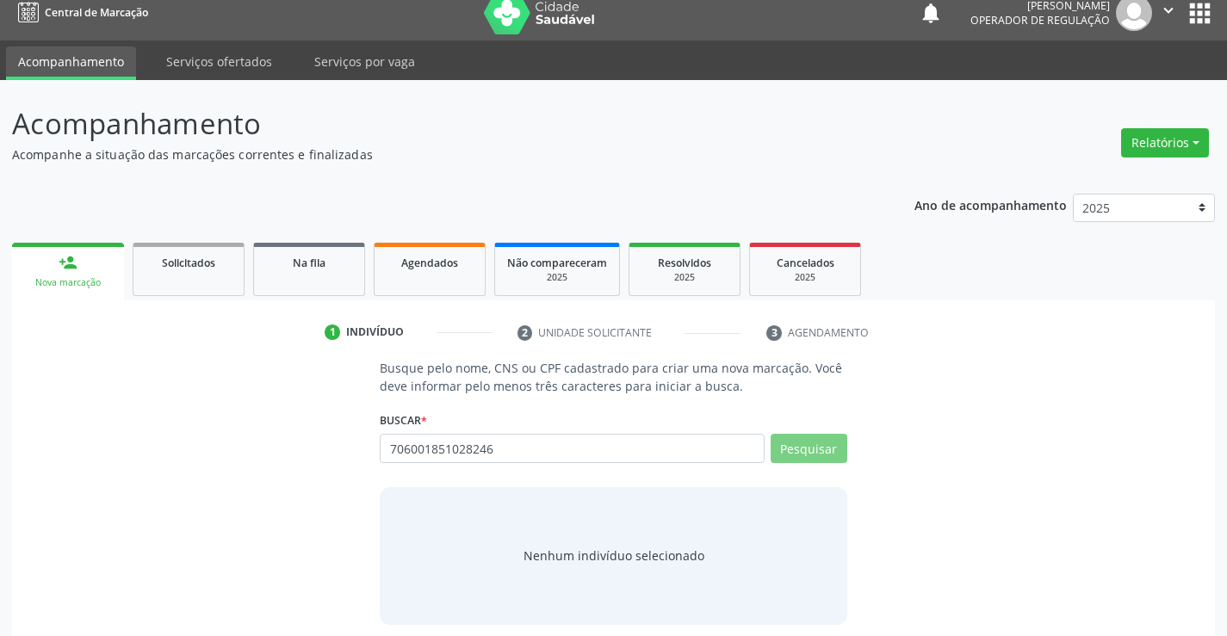
scroll to position [28, 0]
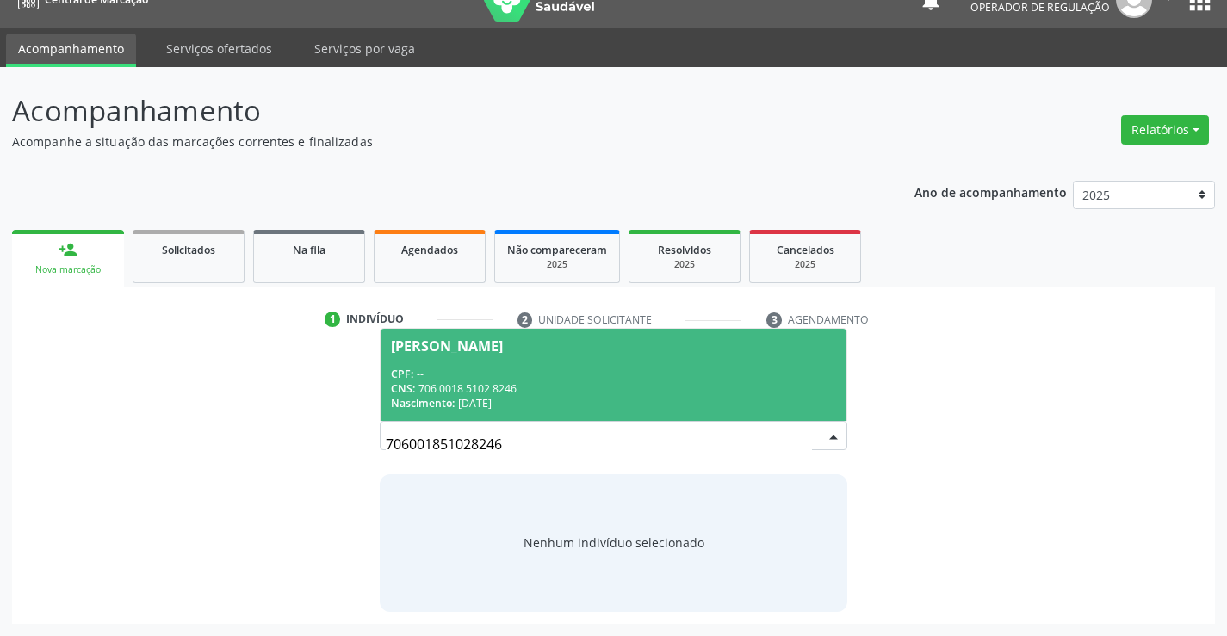
click at [532, 394] on div "CNS: 706 0018 5102 8246" at bounding box center [613, 389] width 444 height 15
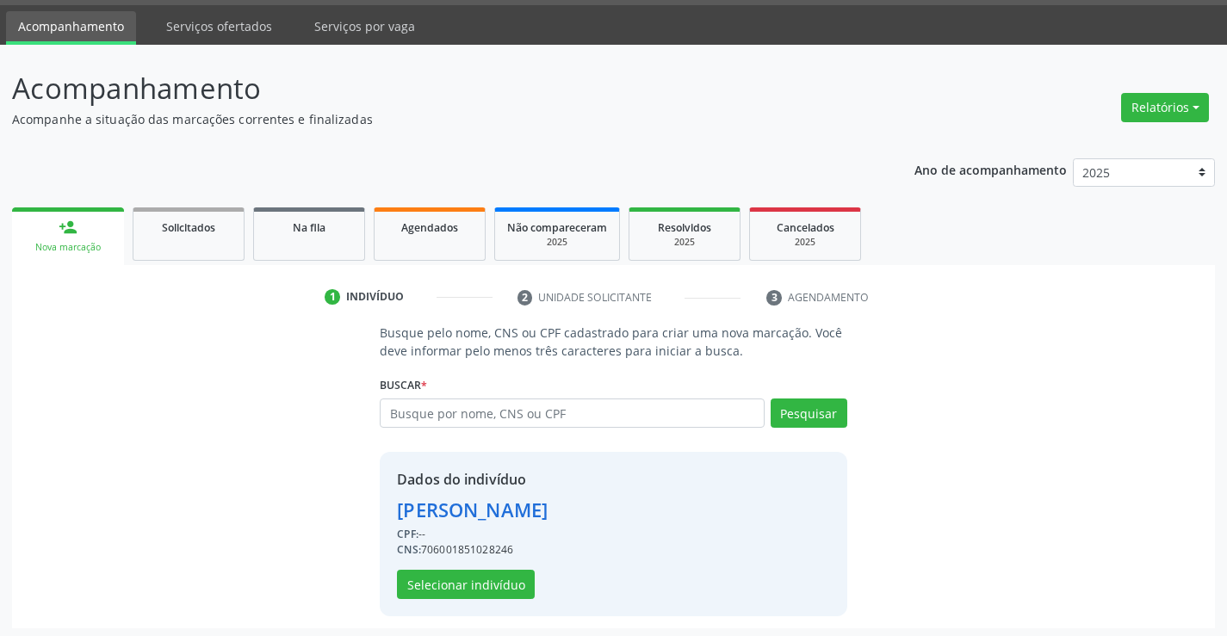
scroll to position [54, 0]
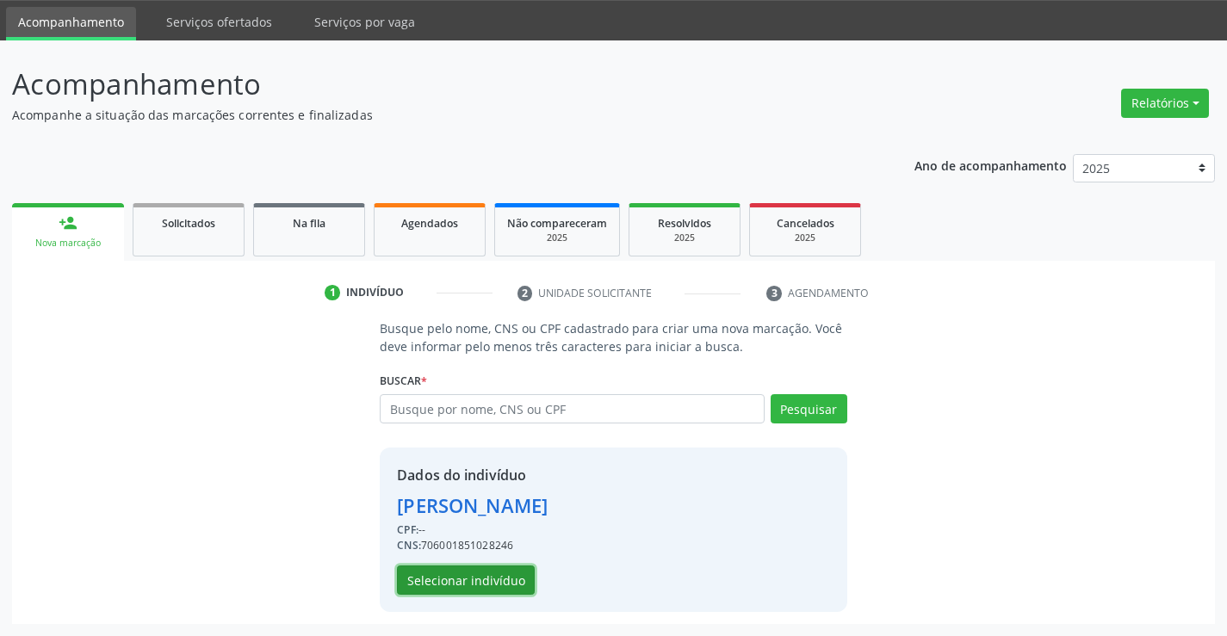
click at [452, 579] on button "Selecionar indivíduo" at bounding box center [466, 580] width 138 height 29
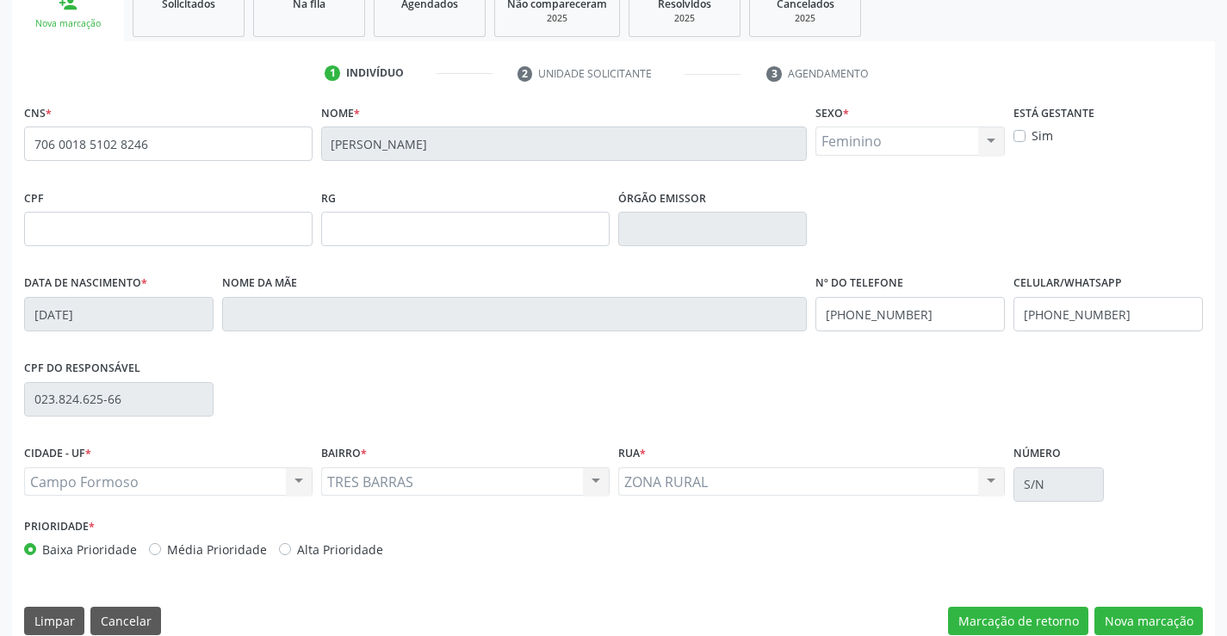
scroll to position [297, 0]
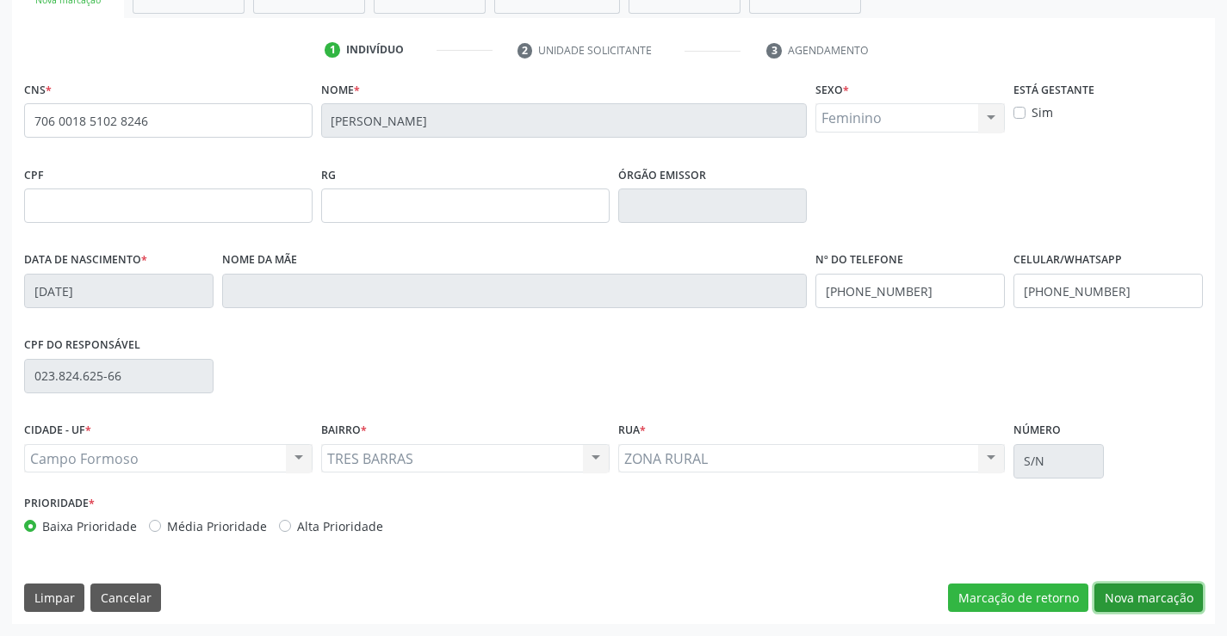
drag, startPoint x: 1126, startPoint y: 589, endPoint x: 503, endPoint y: 424, distance: 645.1
click at [1121, 590] on button "Nova marcação" at bounding box center [1149, 598] width 109 height 29
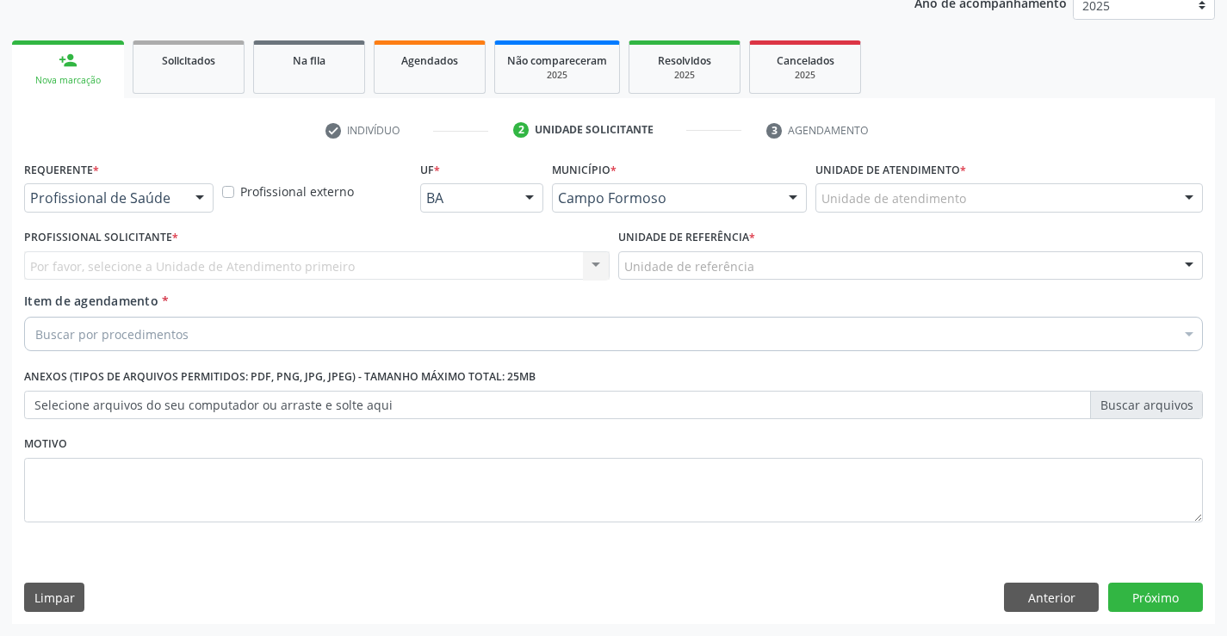
scroll to position [217, 0]
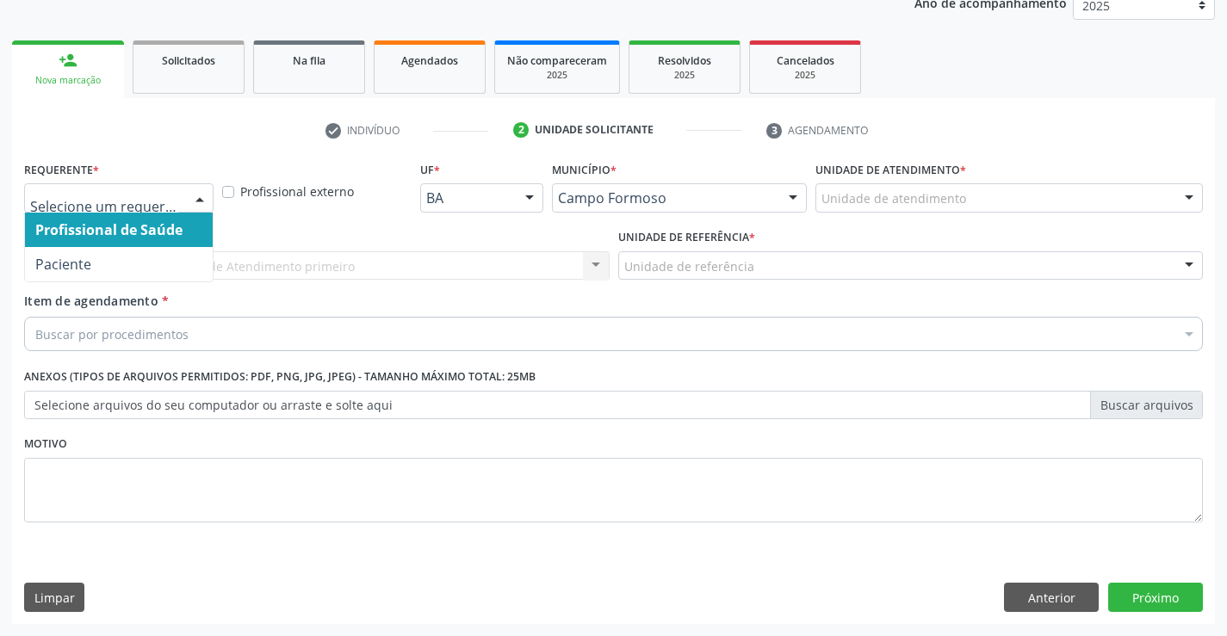
click at [190, 208] on div at bounding box center [200, 198] width 26 height 29
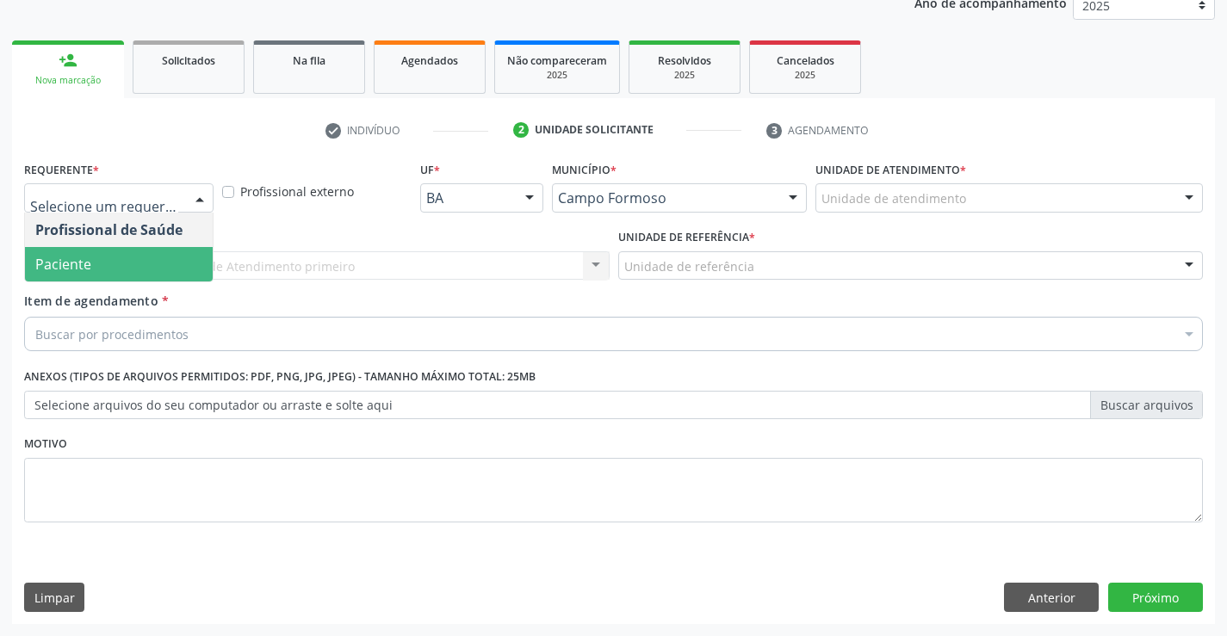
click at [171, 271] on span "Paciente" at bounding box center [119, 264] width 188 height 34
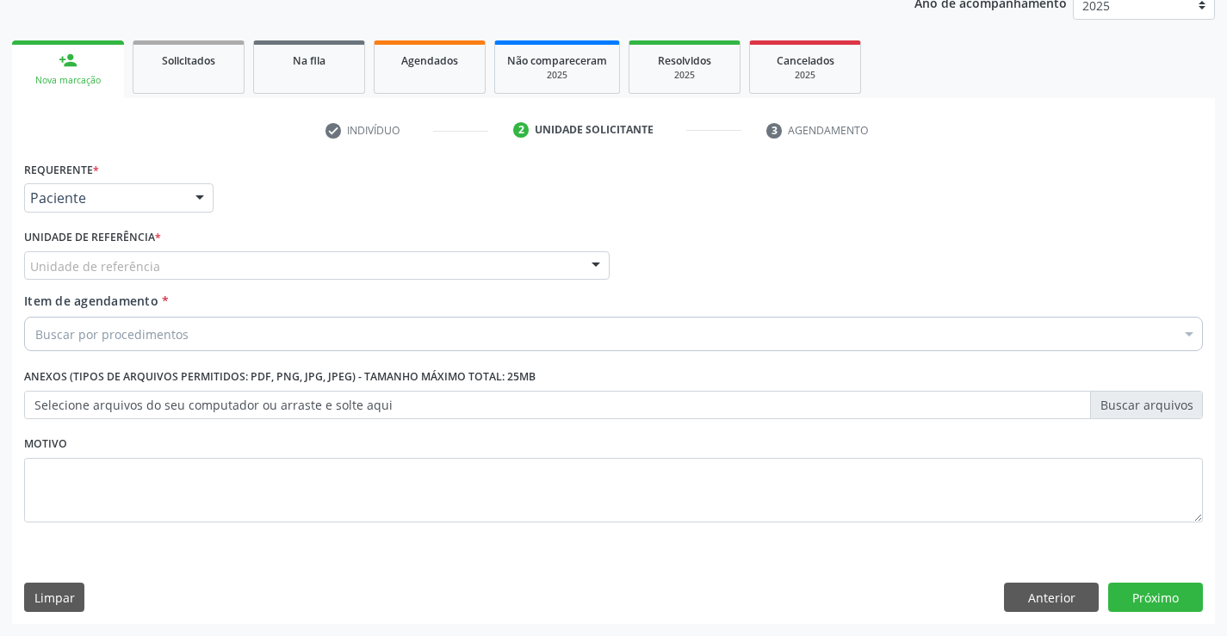
drag, startPoint x: 276, startPoint y: 257, endPoint x: 295, endPoint y: 295, distance: 42.0
click at [279, 267] on div "Unidade de referência" at bounding box center [317, 265] width 586 height 29
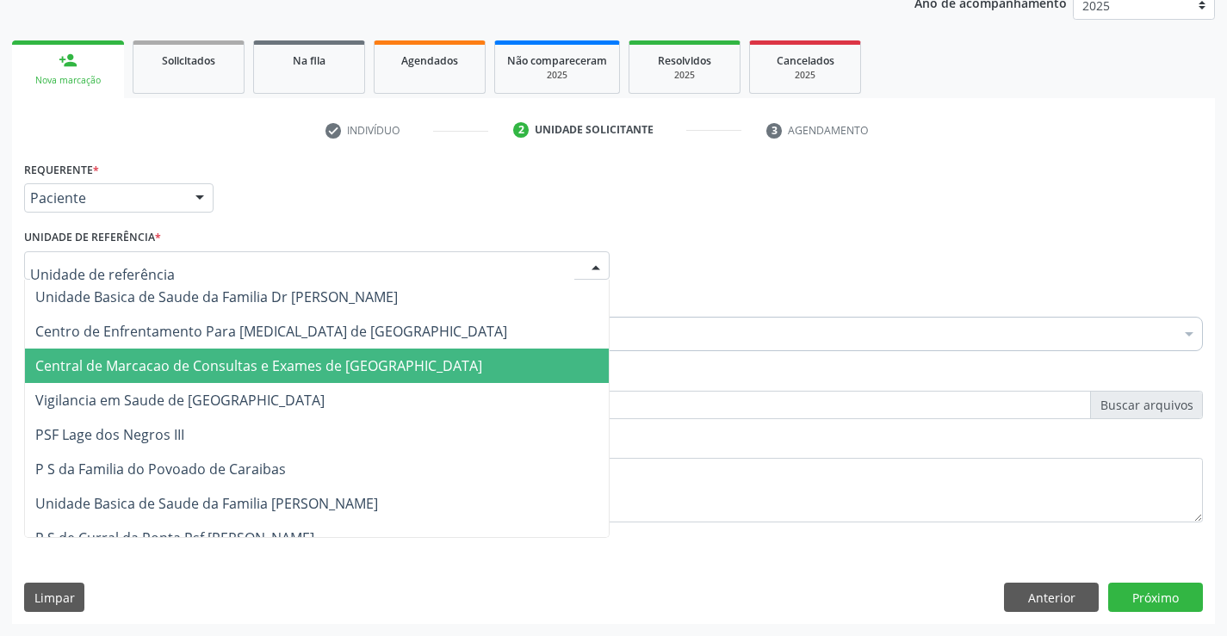
click at [312, 364] on span "Central de Marcacao de Consultas e Exames de [GEOGRAPHIC_DATA]" at bounding box center [258, 366] width 447 height 19
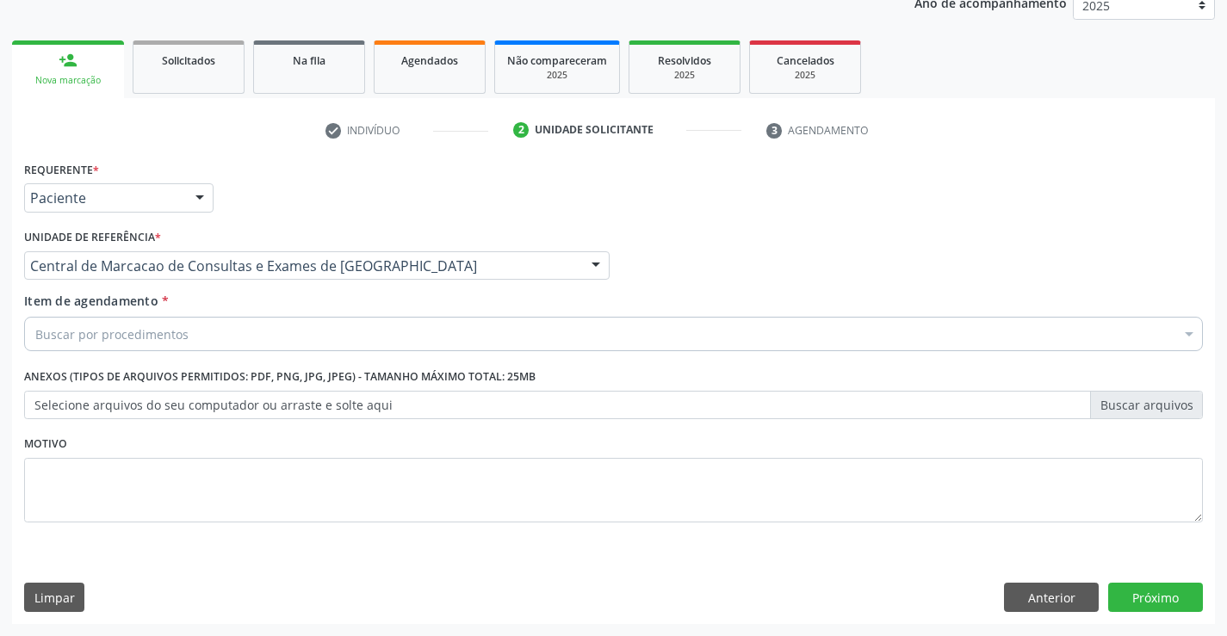
click at [359, 328] on div "Buscar por procedimentos" at bounding box center [613, 334] width 1179 height 34
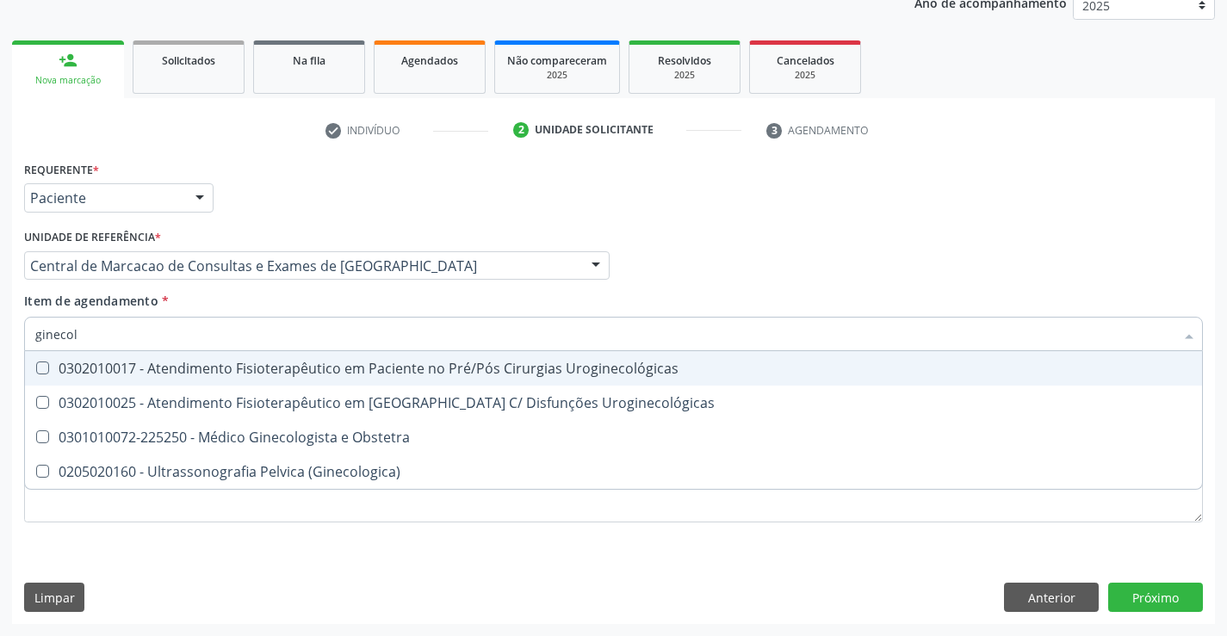
type input "ginecolo"
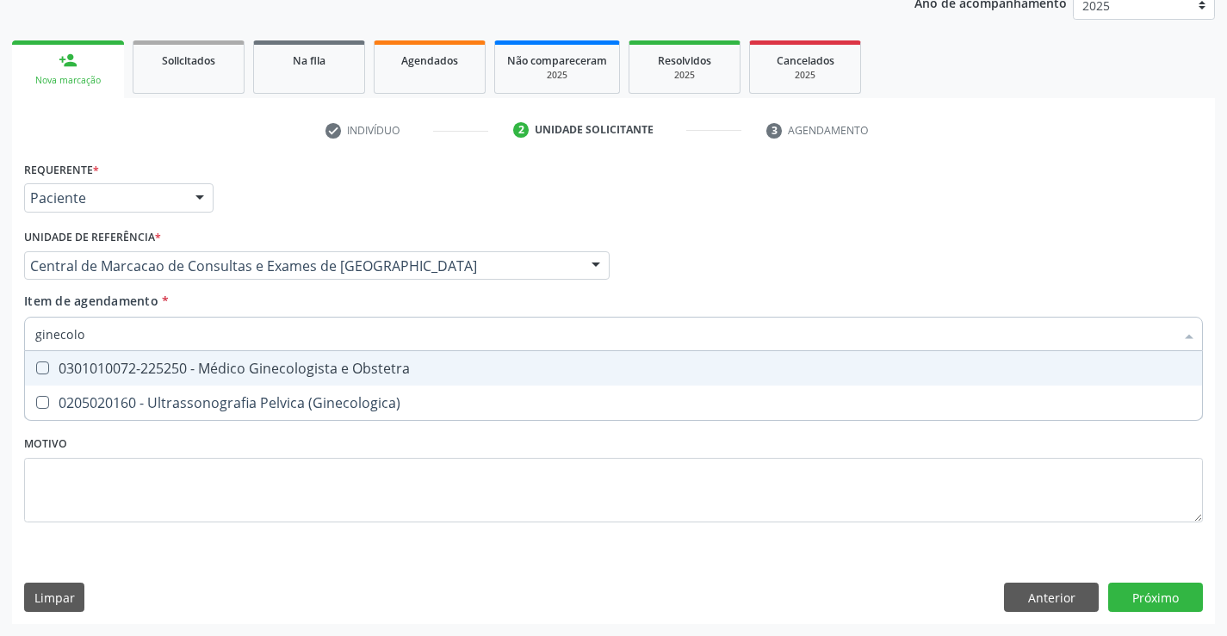
click at [245, 369] on div "0301010072-225250 - Médico Ginecologista e Obstetra" at bounding box center [613, 369] width 1157 height 14
checkbox Obstetra "true"
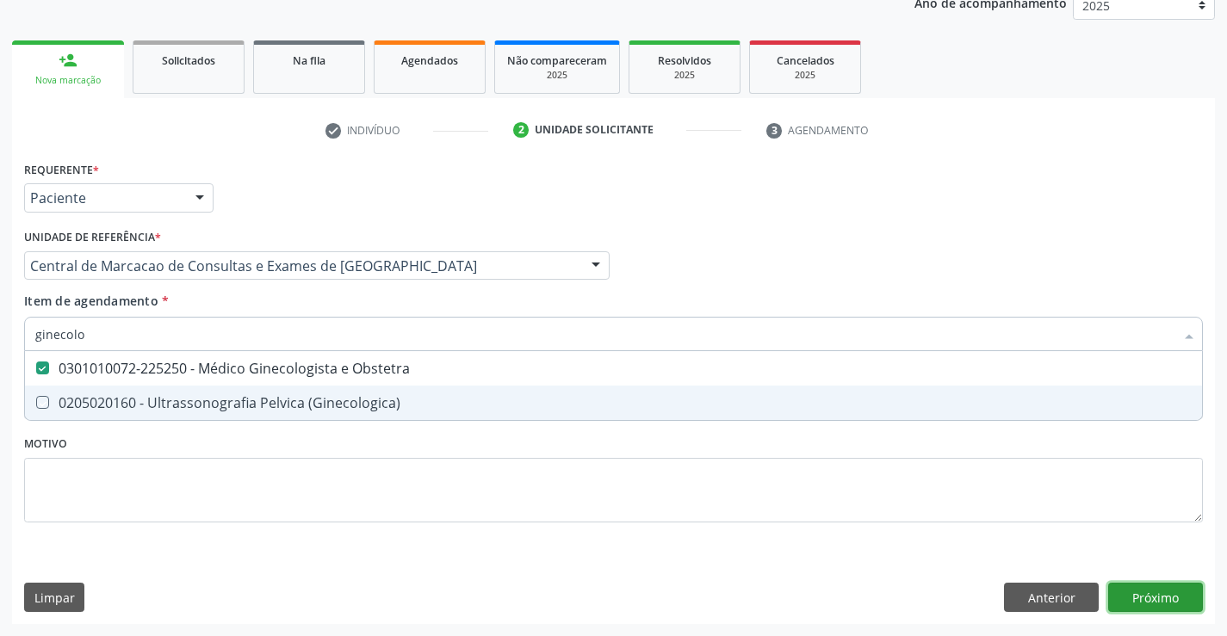
click at [1161, 594] on div "Requerente * Paciente Profissional de Saúde Paciente Nenhum resultado encontrad…" at bounding box center [613, 391] width 1203 height 468
checkbox \(Ginecologica\) "true"
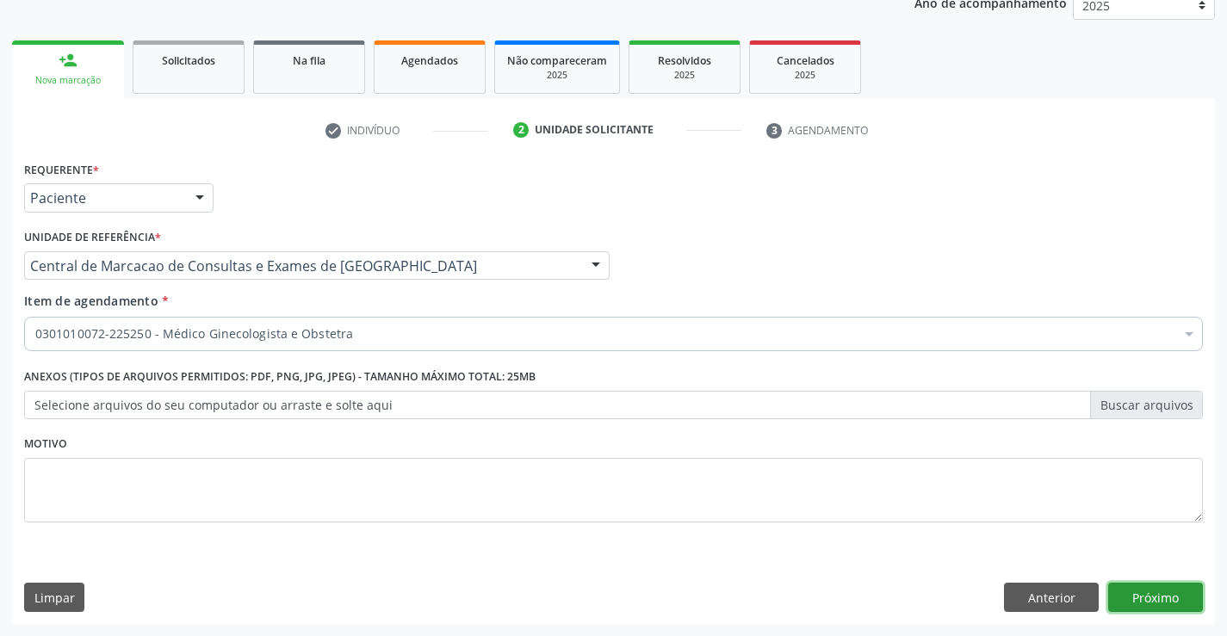
click at [1155, 594] on button "Próximo" at bounding box center [1155, 597] width 95 height 29
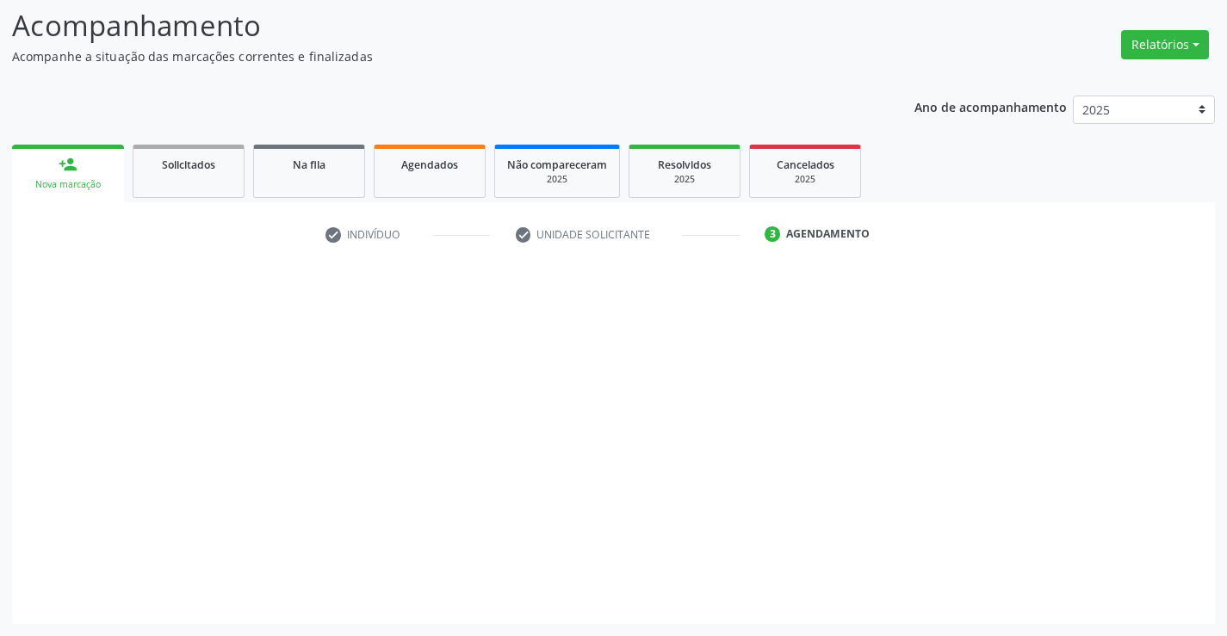
scroll to position [113, 0]
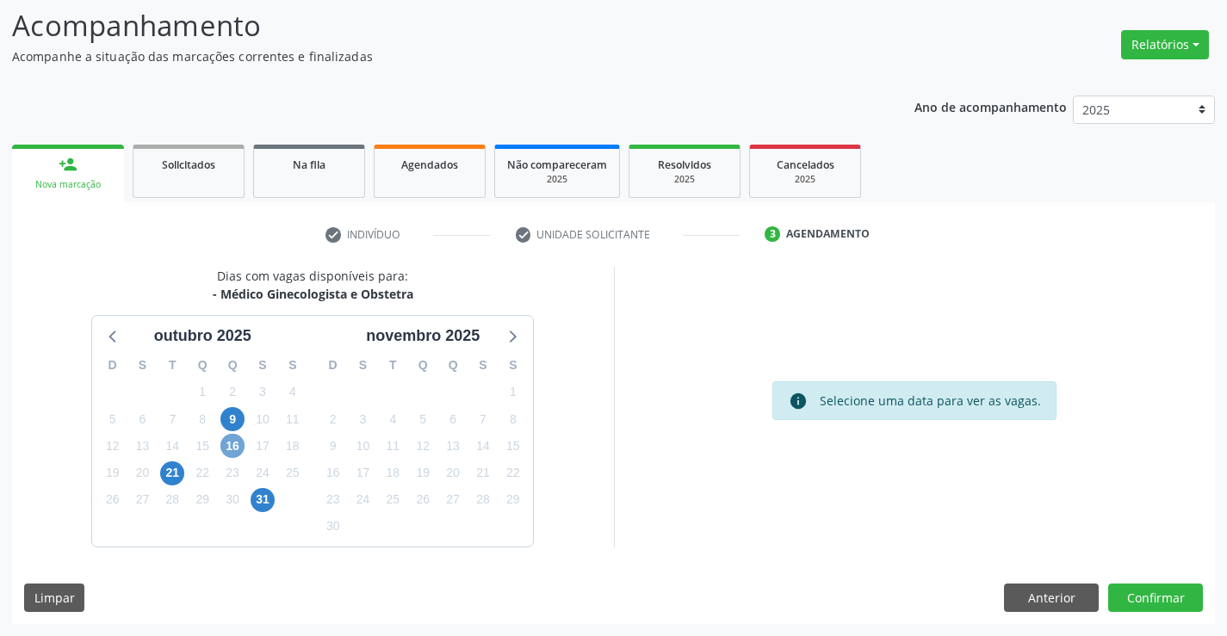
click at [235, 445] on span "16" at bounding box center [232, 446] width 24 height 24
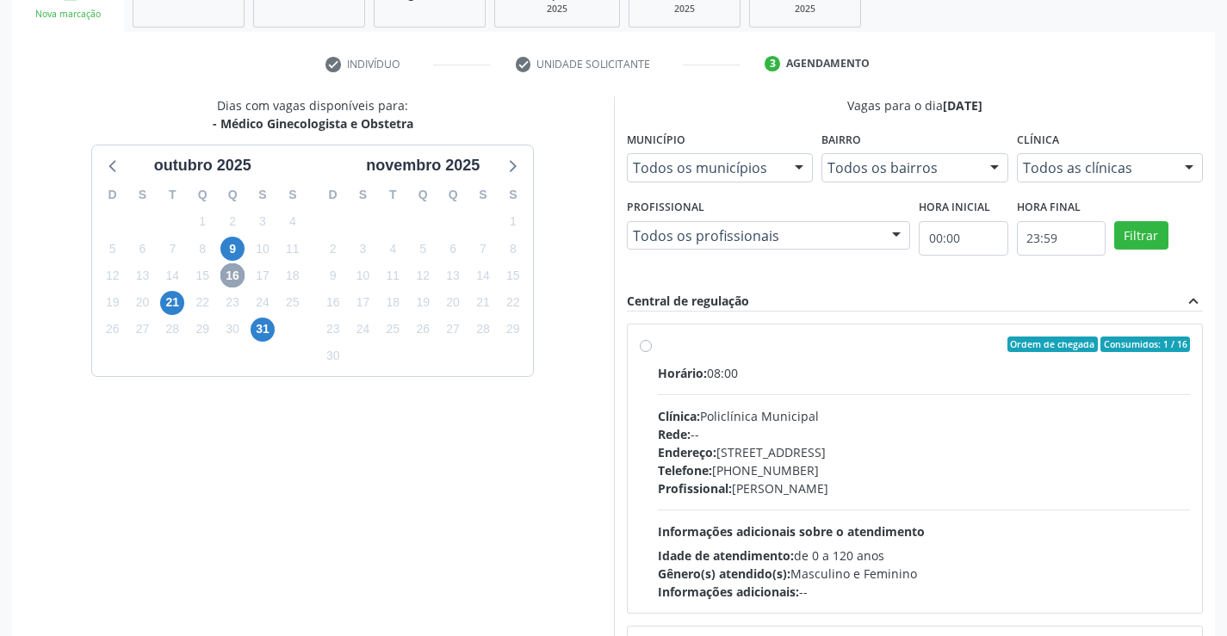
scroll to position [285, 0]
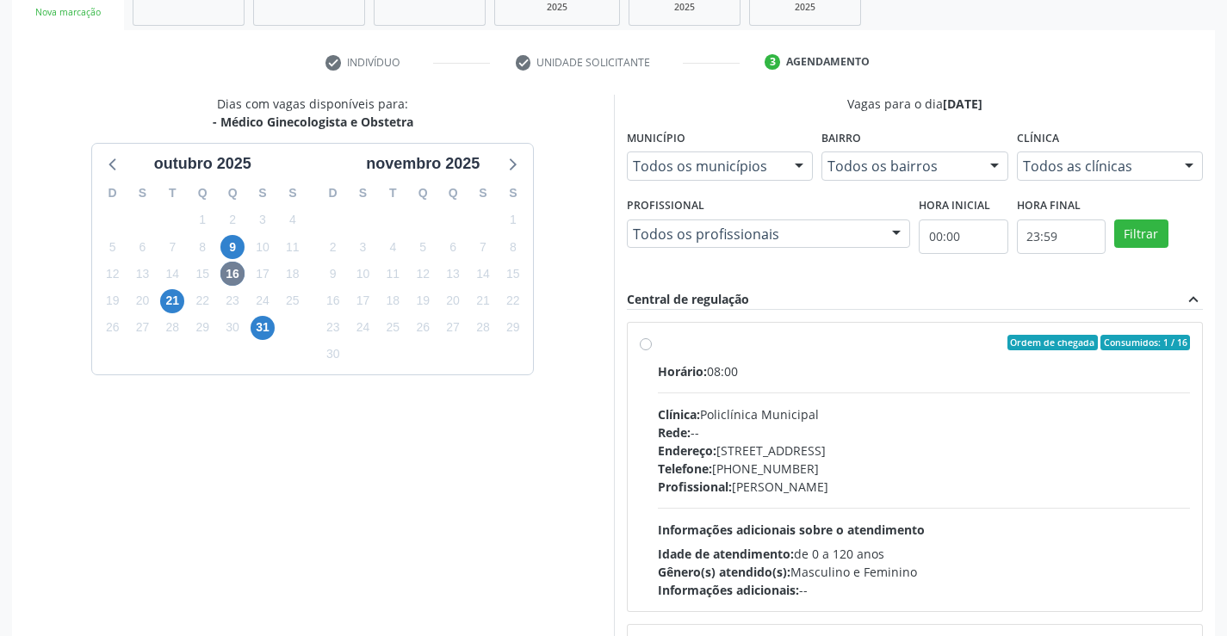
click at [816, 442] on div "Endereço: [STREET_ADDRESS]" at bounding box center [924, 451] width 533 height 18
click at [652, 351] on input "Ordem de chegada Consumidos: 1 / 16 Horário: 08:00 Clínica: Policlínica Municip…" at bounding box center [646, 343] width 12 height 16
radio input "true"
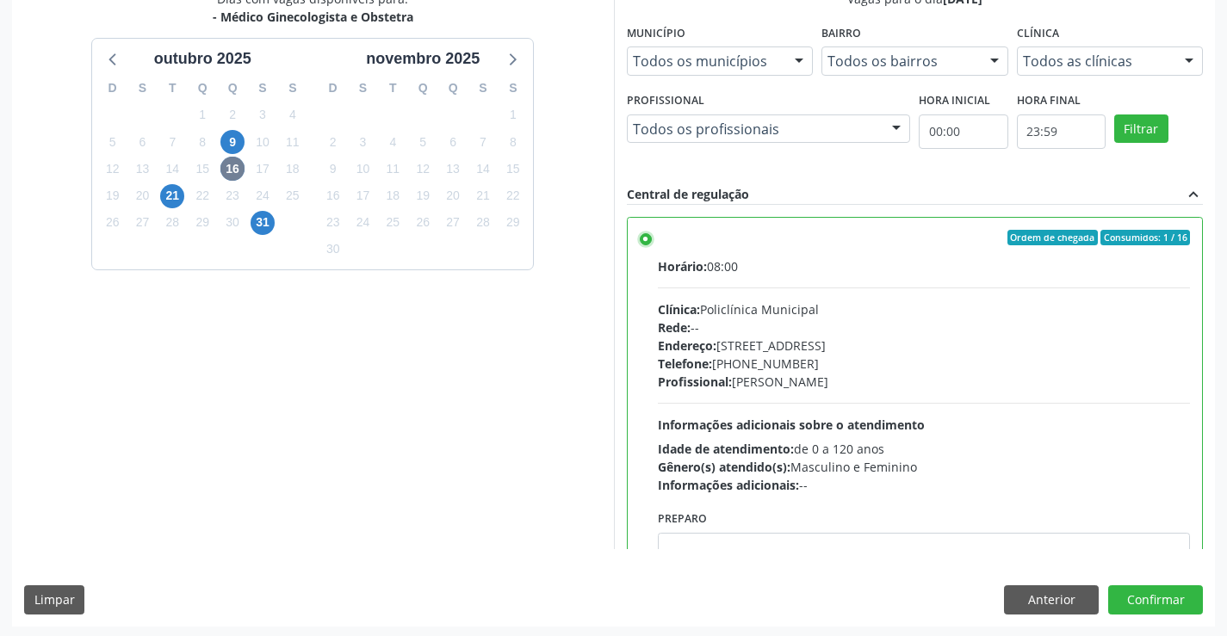
scroll to position [393, 0]
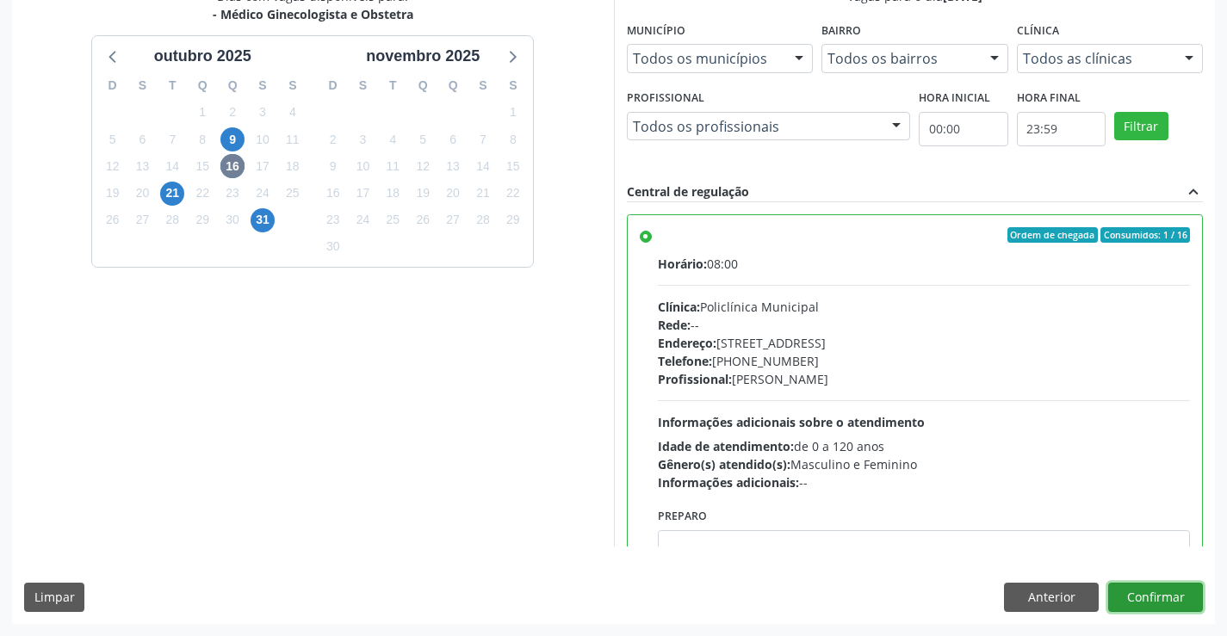
click at [1137, 587] on button "Confirmar" at bounding box center [1155, 597] width 95 height 29
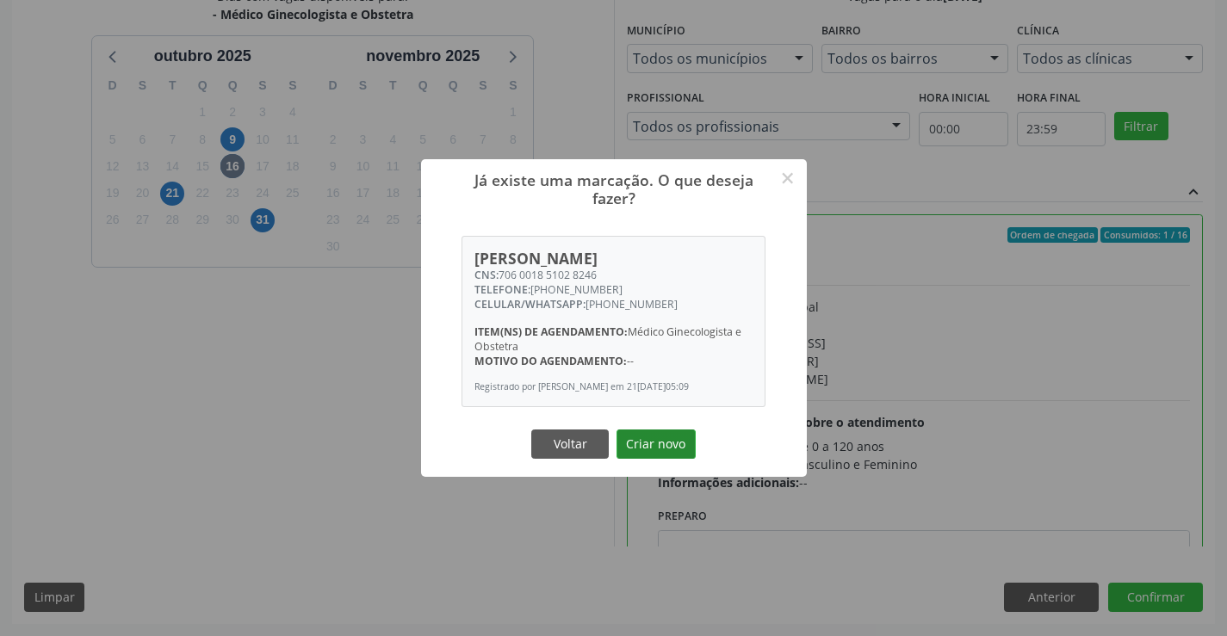
click at [631, 443] on button "Criar novo" at bounding box center [656, 444] width 79 height 29
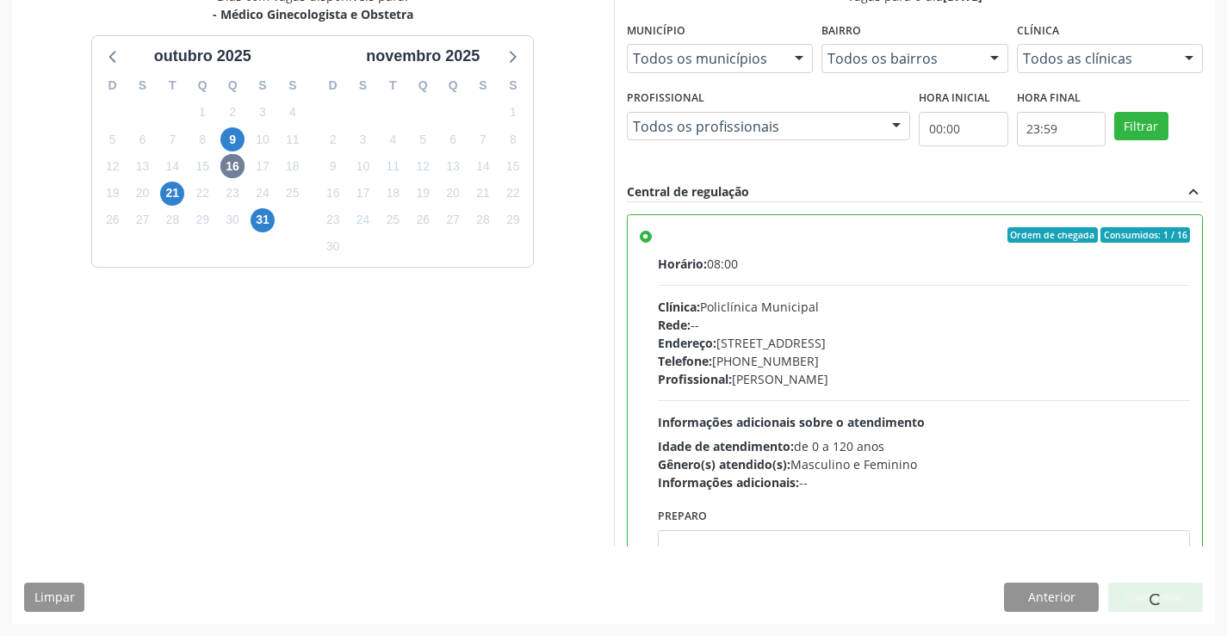
scroll to position [0, 0]
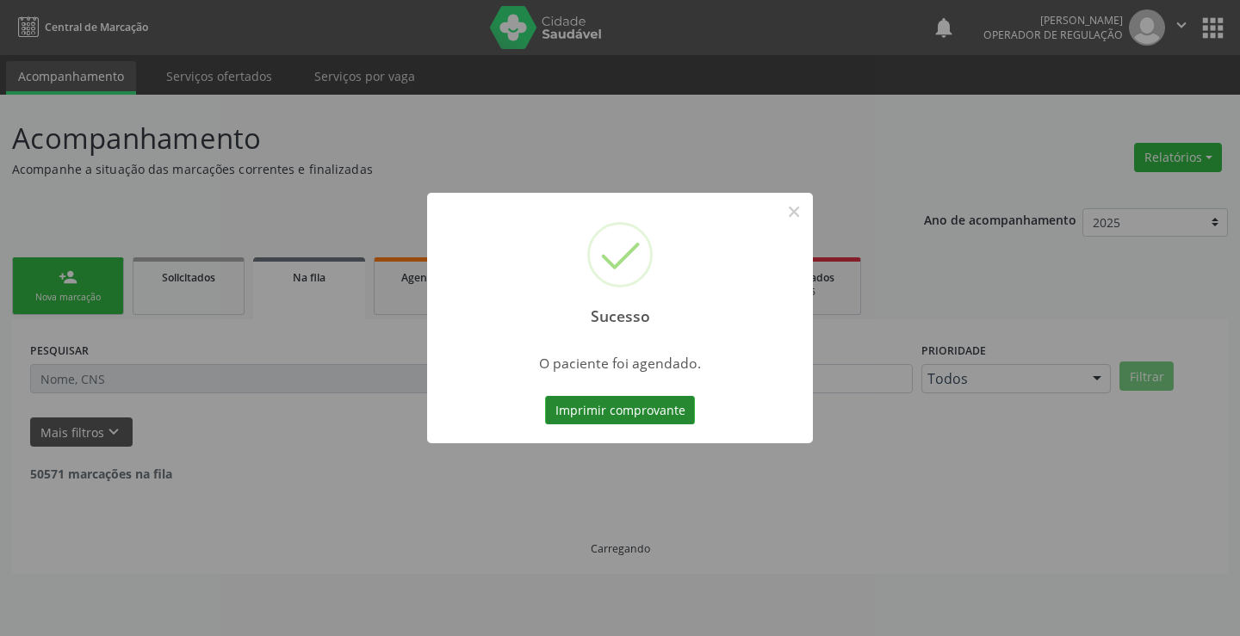
click at [657, 411] on button "Imprimir comprovante" at bounding box center [620, 410] width 150 height 29
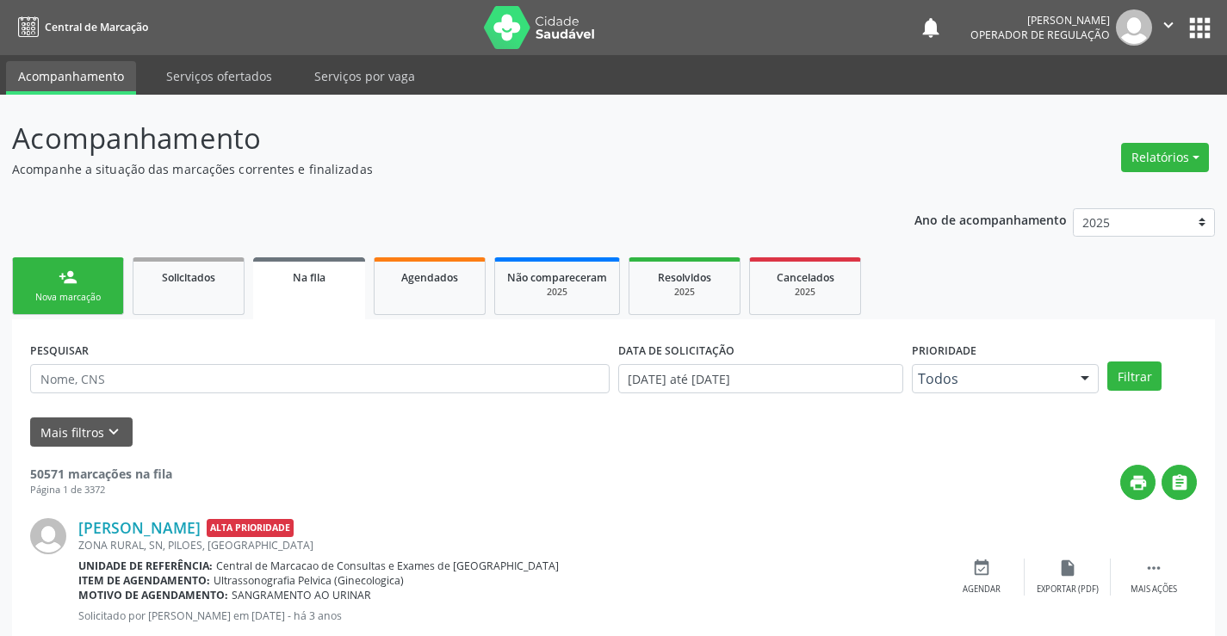
click at [53, 295] on div "Nova marcação" at bounding box center [68, 297] width 86 height 13
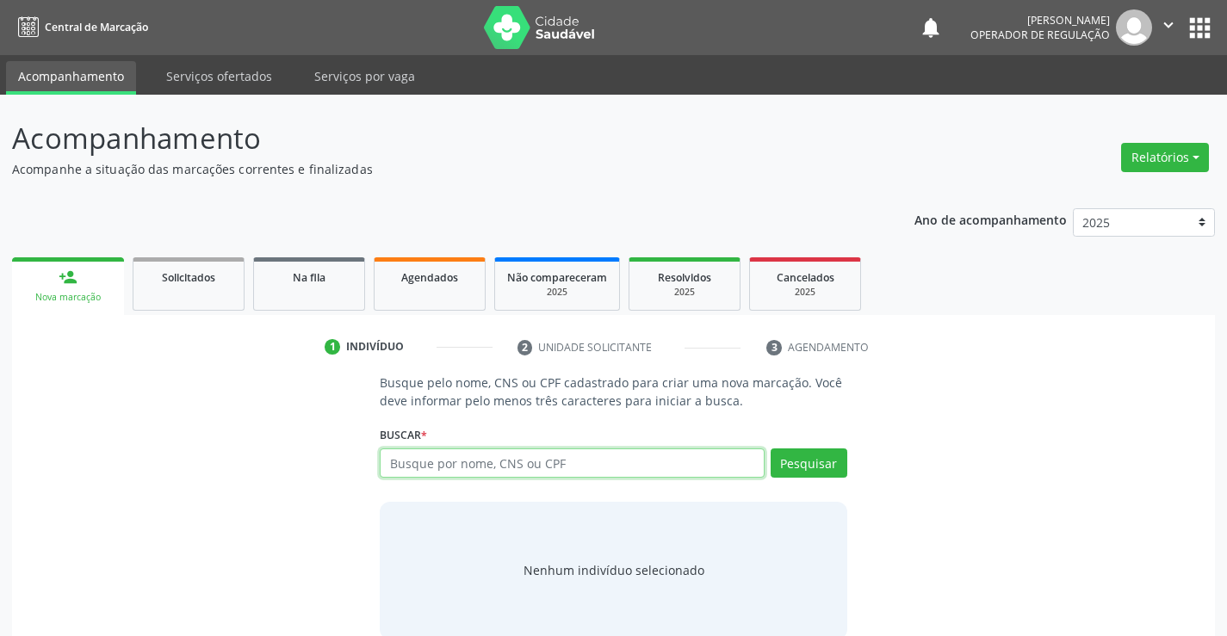
click at [506, 466] on input "text" at bounding box center [572, 463] width 384 height 29
click at [518, 466] on input "text" at bounding box center [572, 463] width 384 height 29
click at [515, 466] on input "text" at bounding box center [572, 463] width 384 height 29
type input "702900502274371"
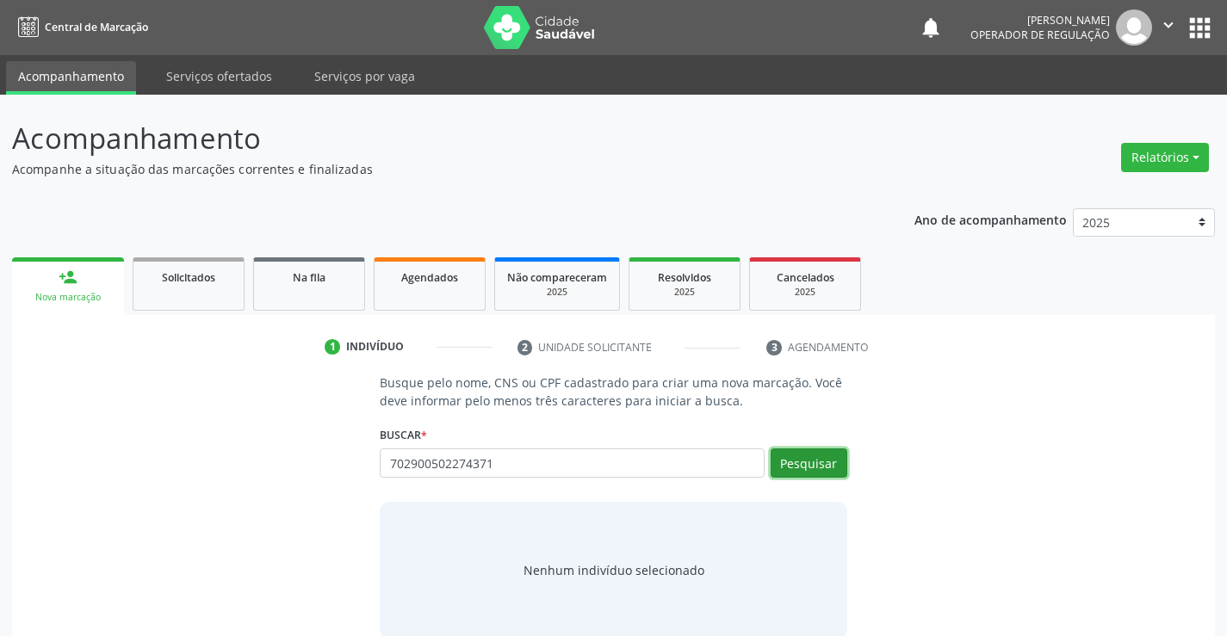
click at [782, 458] on button "Pesquisar" at bounding box center [809, 463] width 77 height 29
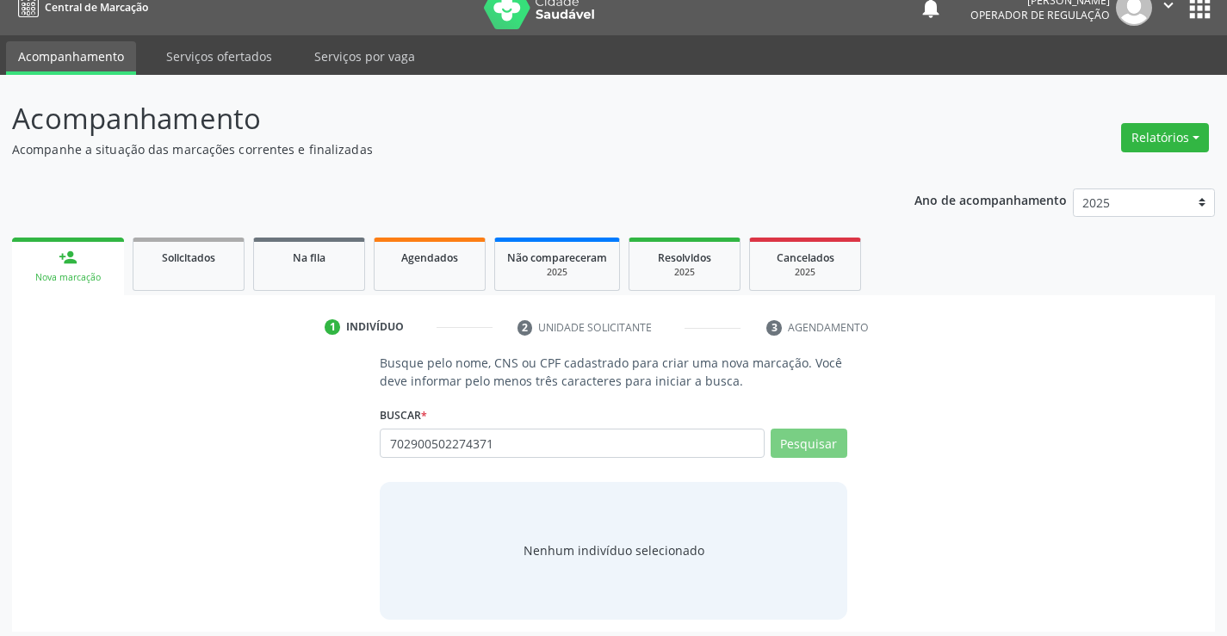
scroll to position [28, 0]
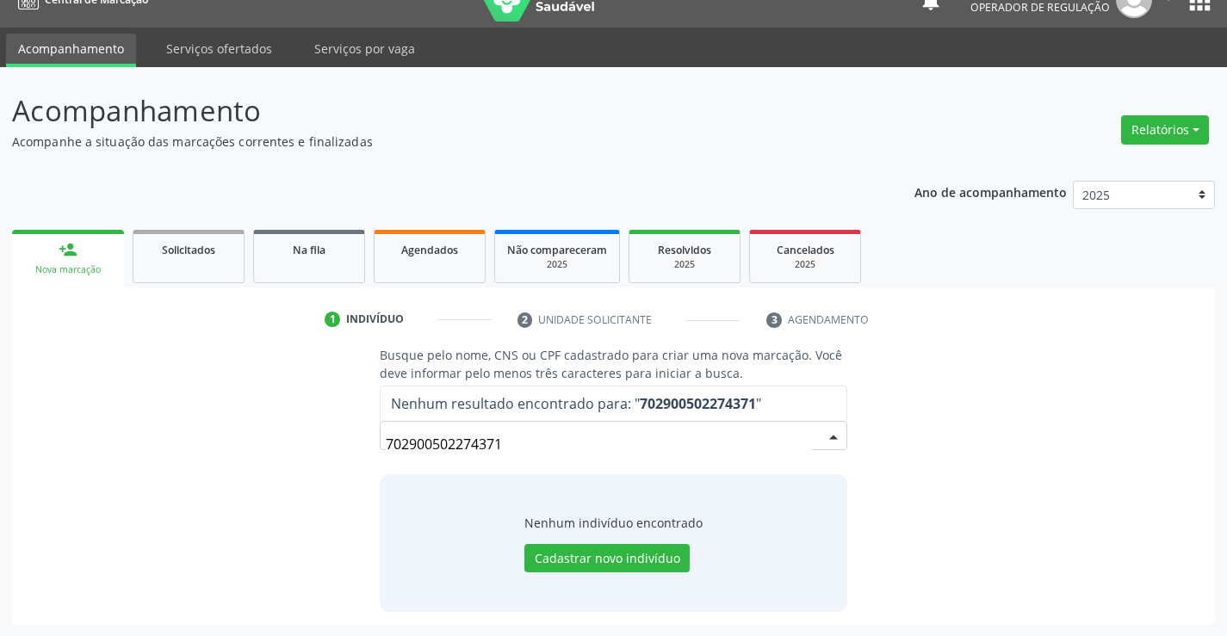
click at [502, 444] on input "702900502274371" at bounding box center [598, 444] width 425 height 34
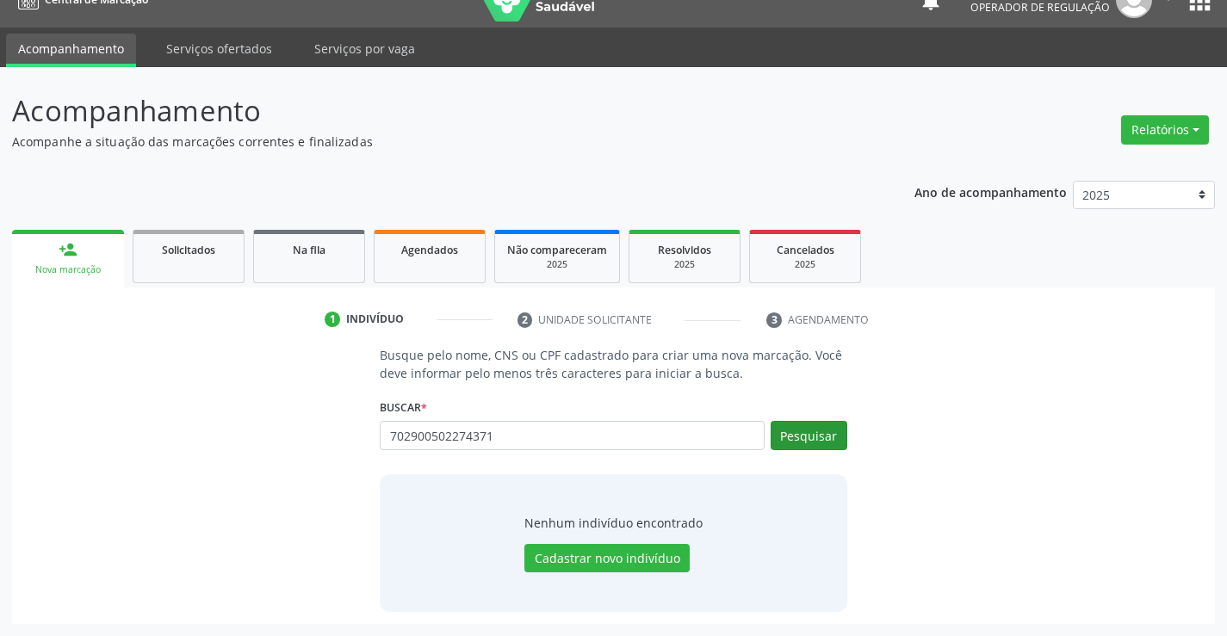
type input "702900502274371"
click at [823, 438] on button "Pesquisar" at bounding box center [809, 435] width 77 height 29
type input "702900502274371"
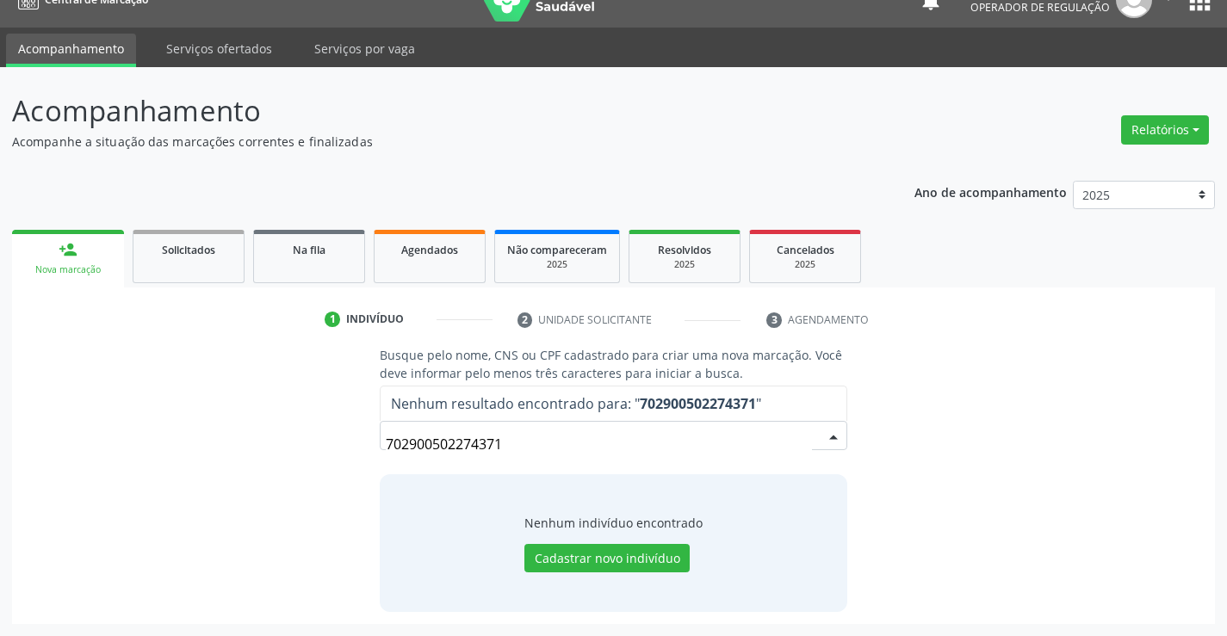
click at [549, 442] on input "702900502274371" at bounding box center [598, 444] width 425 height 34
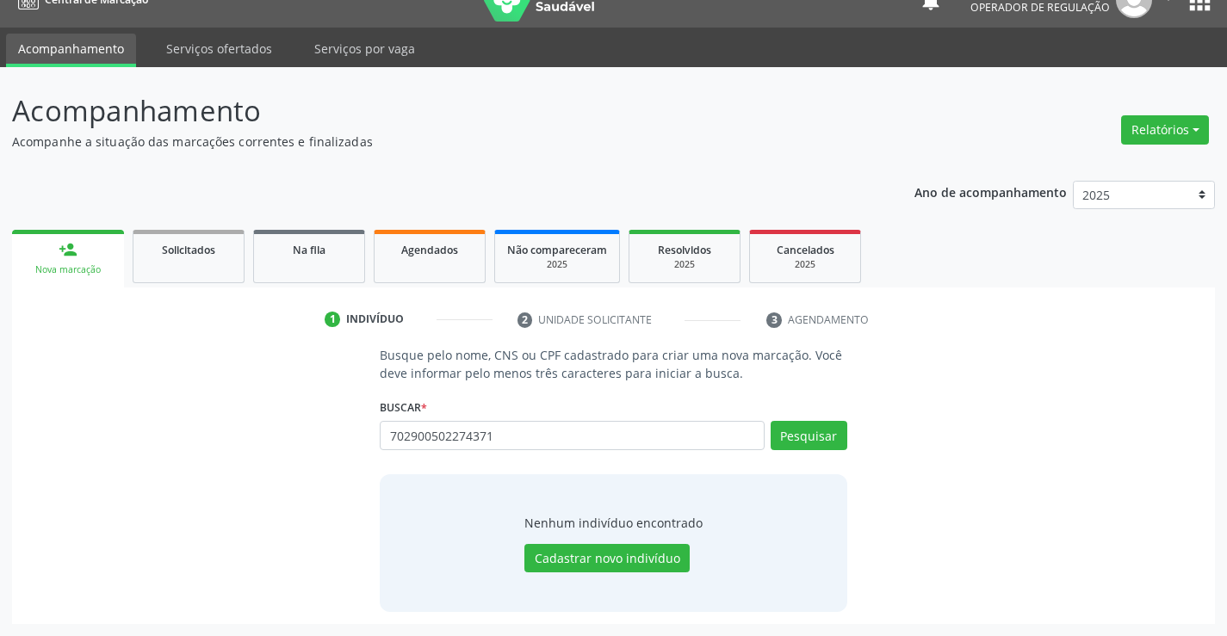
click at [545, 442] on input "702900502274371" at bounding box center [572, 435] width 384 height 29
type input "702900502274371"
click at [795, 430] on button "Pesquisar" at bounding box center [809, 435] width 77 height 29
type input "702900502274371"
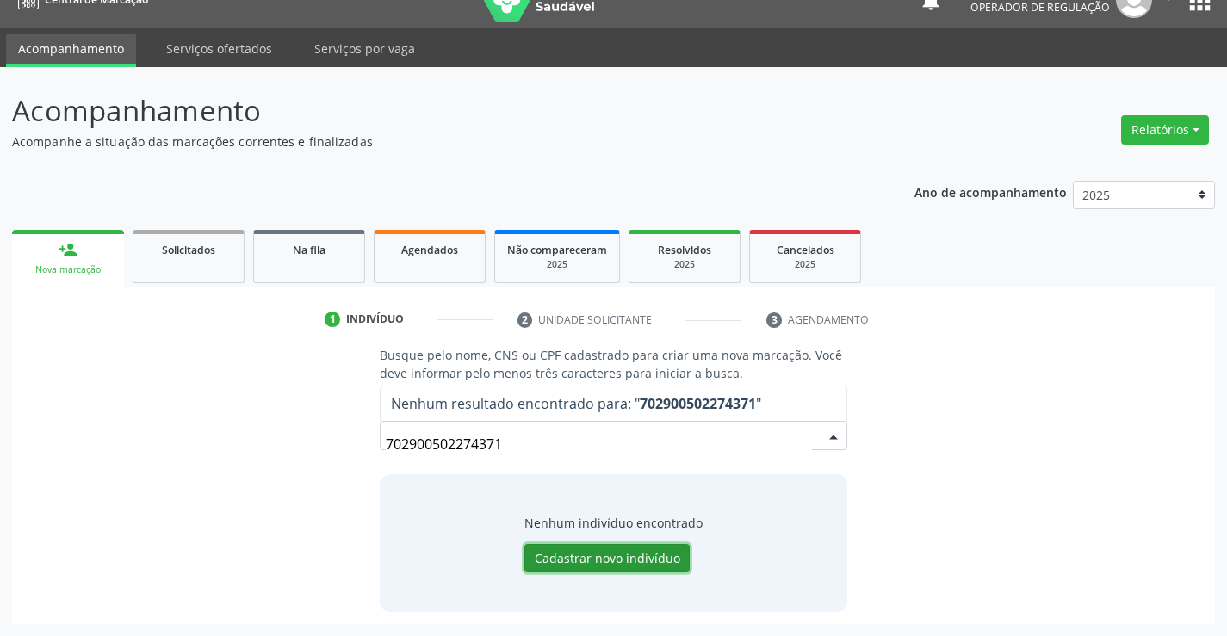
click at [580, 554] on button "Cadastrar novo indivíduo" at bounding box center [606, 558] width 165 height 29
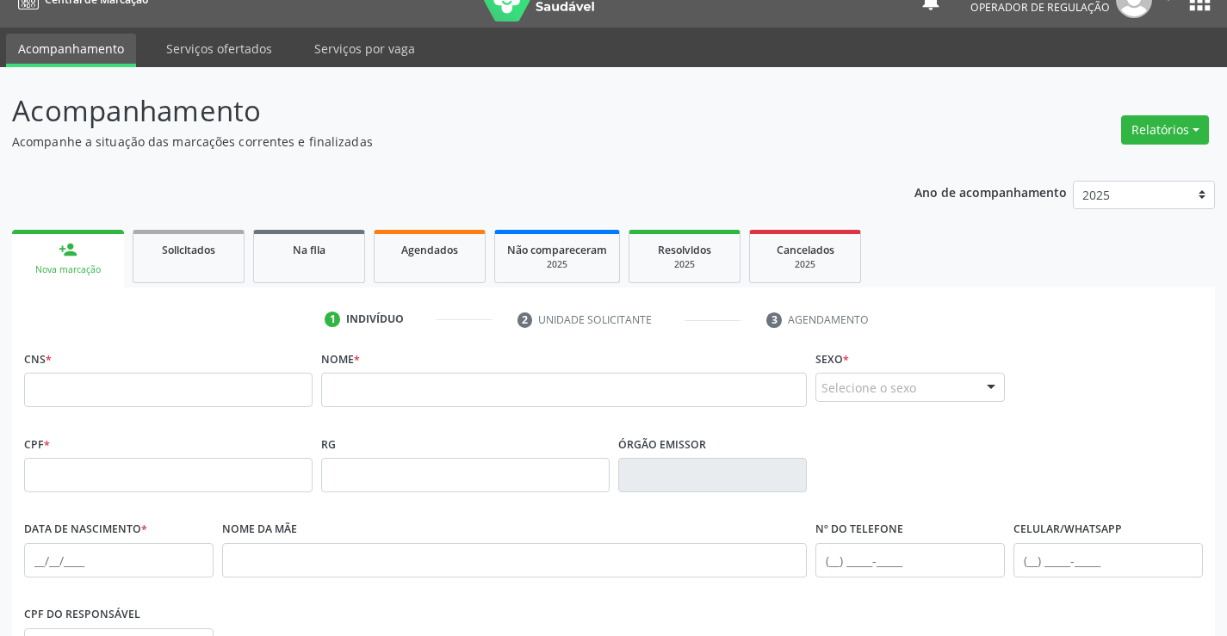
scroll to position [114, 0]
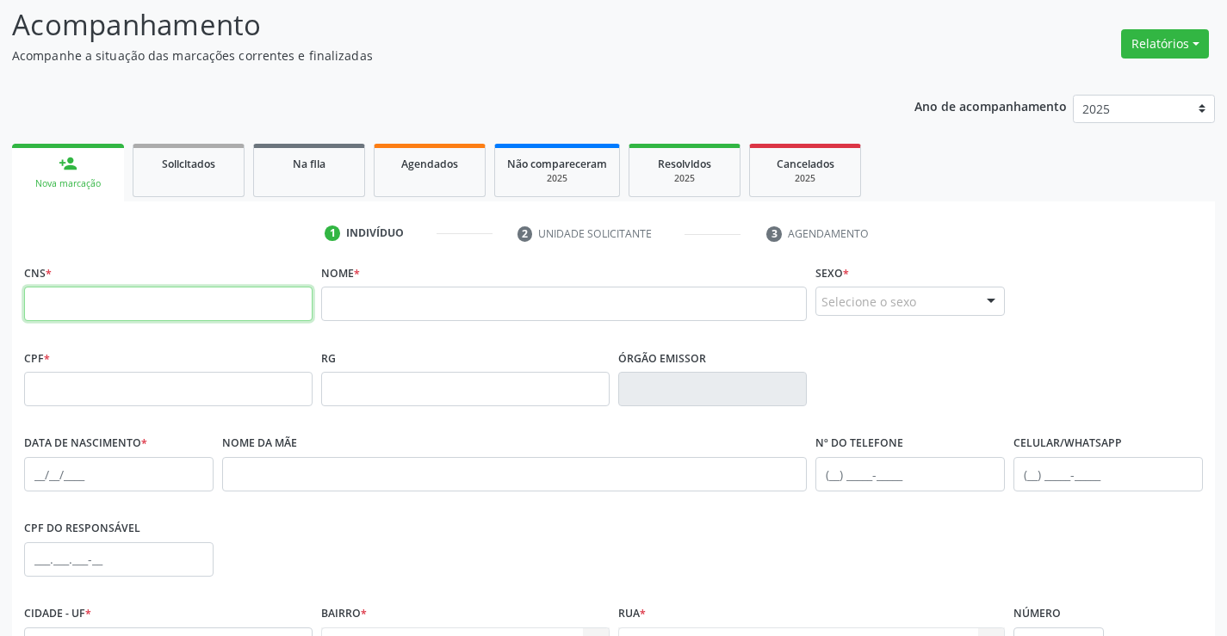
click at [251, 295] on input "text" at bounding box center [168, 304] width 289 height 34
paste input "702 9005 0227 4371"
type input "702 9005 0227 4371"
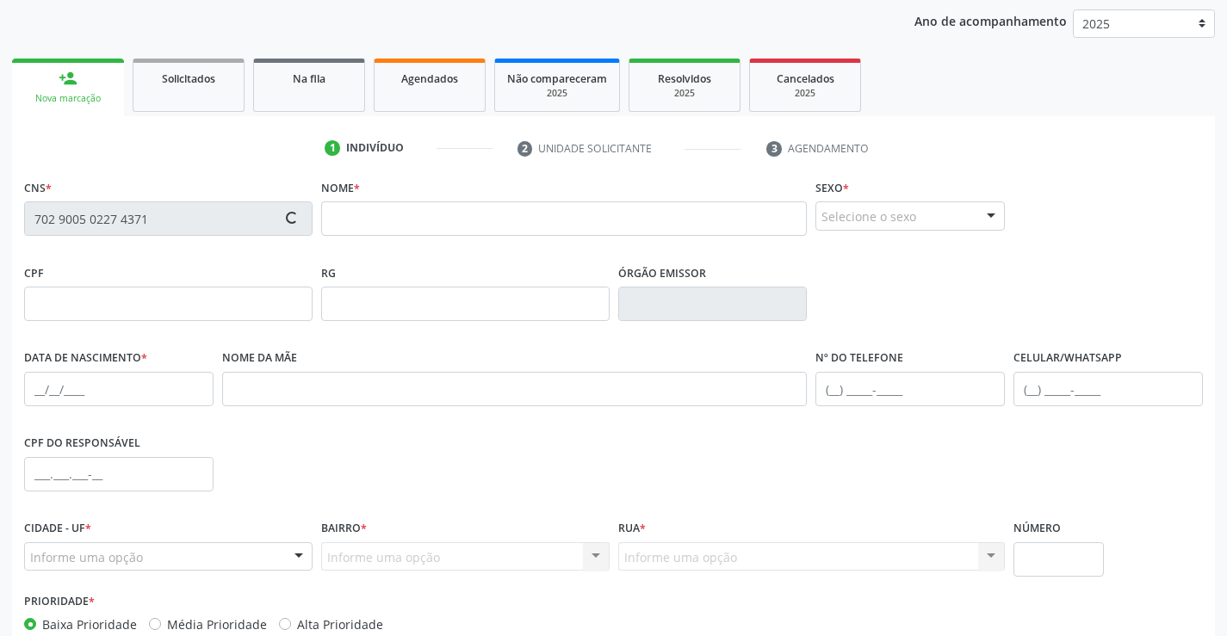
scroll to position [200, 0]
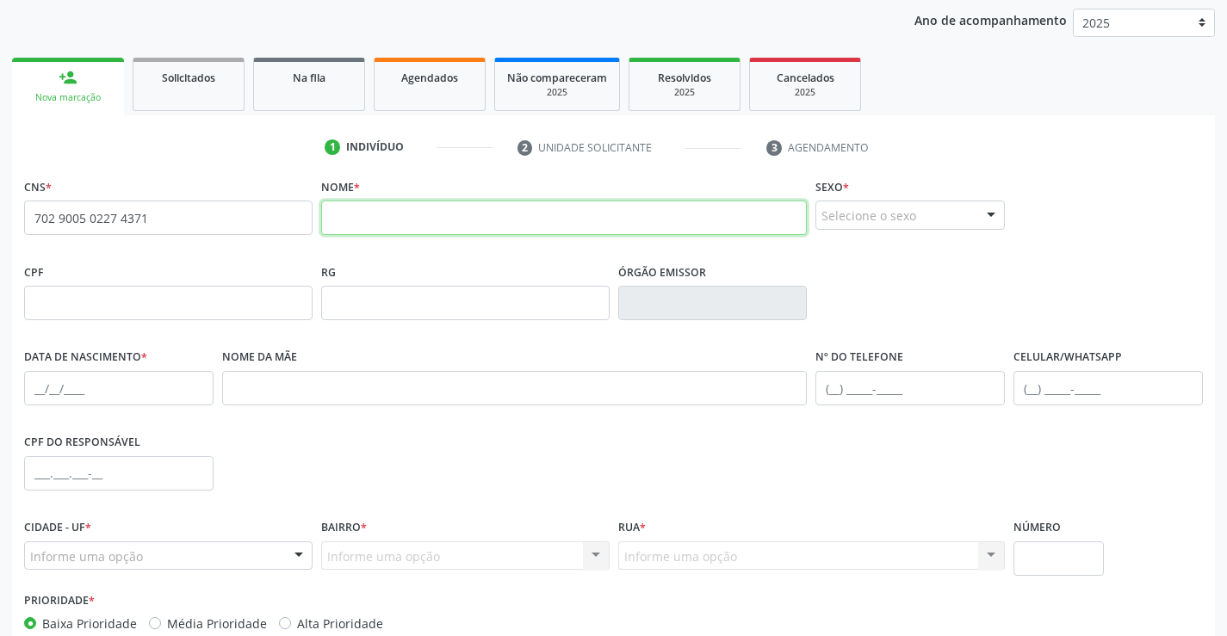
click at [430, 220] on input "text" at bounding box center [564, 218] width 487 height 34
type input "[PERSON_NAME]"
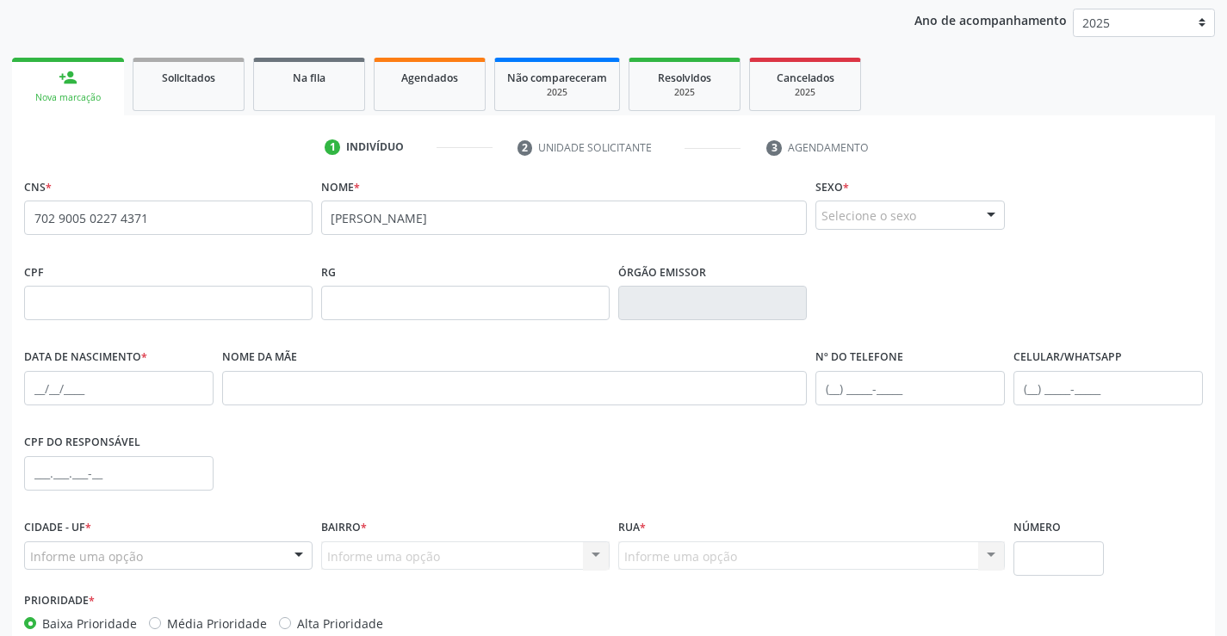
click at [897, 202] on div "Selecione o sexo" at bounding box center [910, 215] width 189 height 29
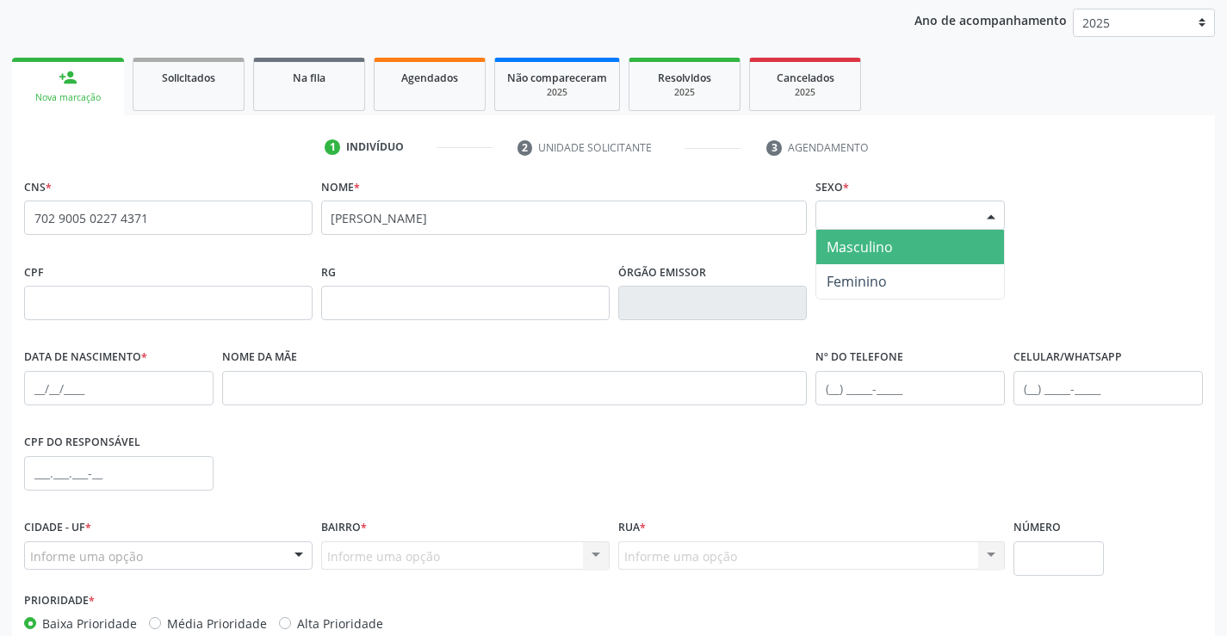
click at [883, 245] on span "Masculino" at bounding box center [860, 247] width 66 height 19
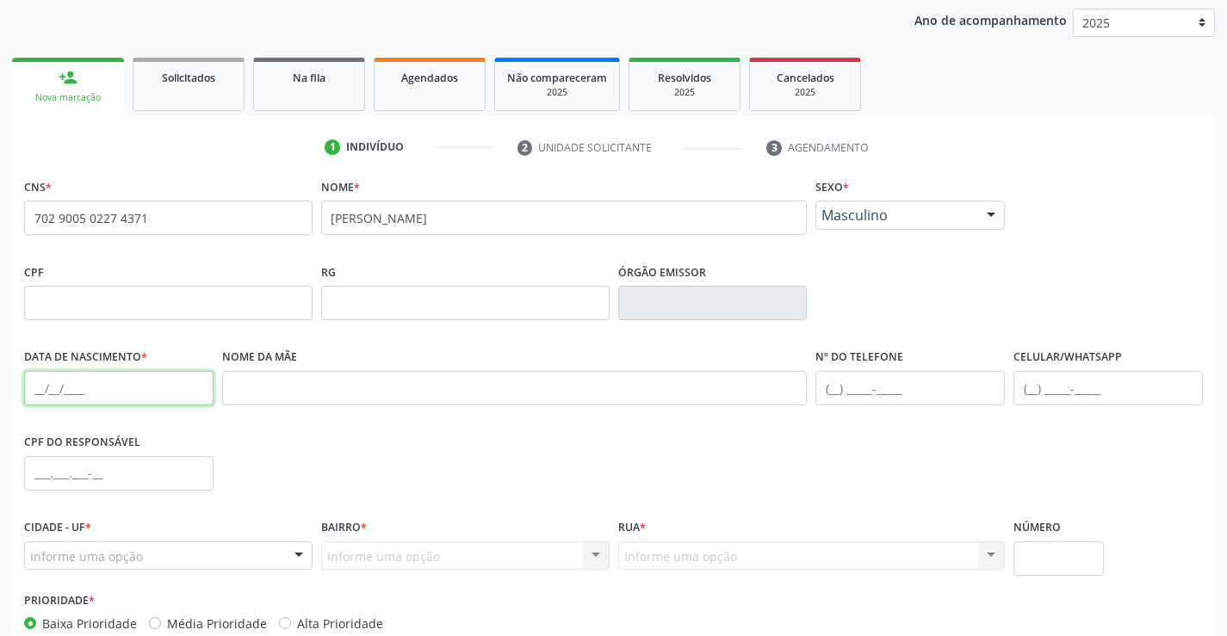
click at [37, 384] on input "text" at bounding box center [118, 388] width 189 height 34
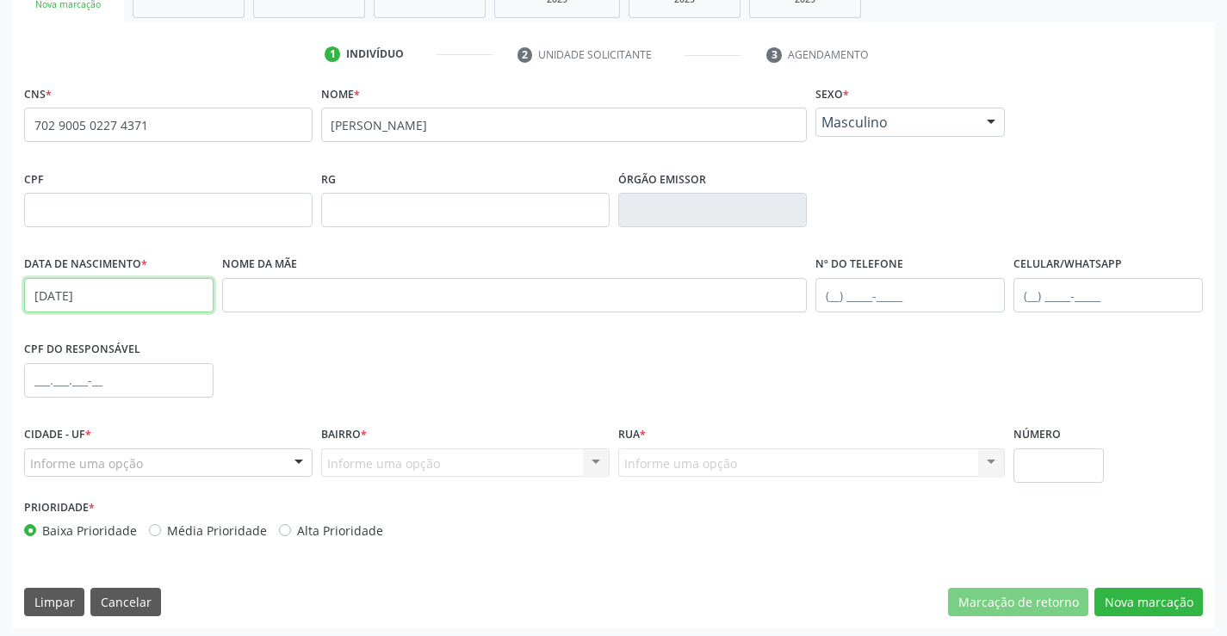
scroll to position [297, 0]
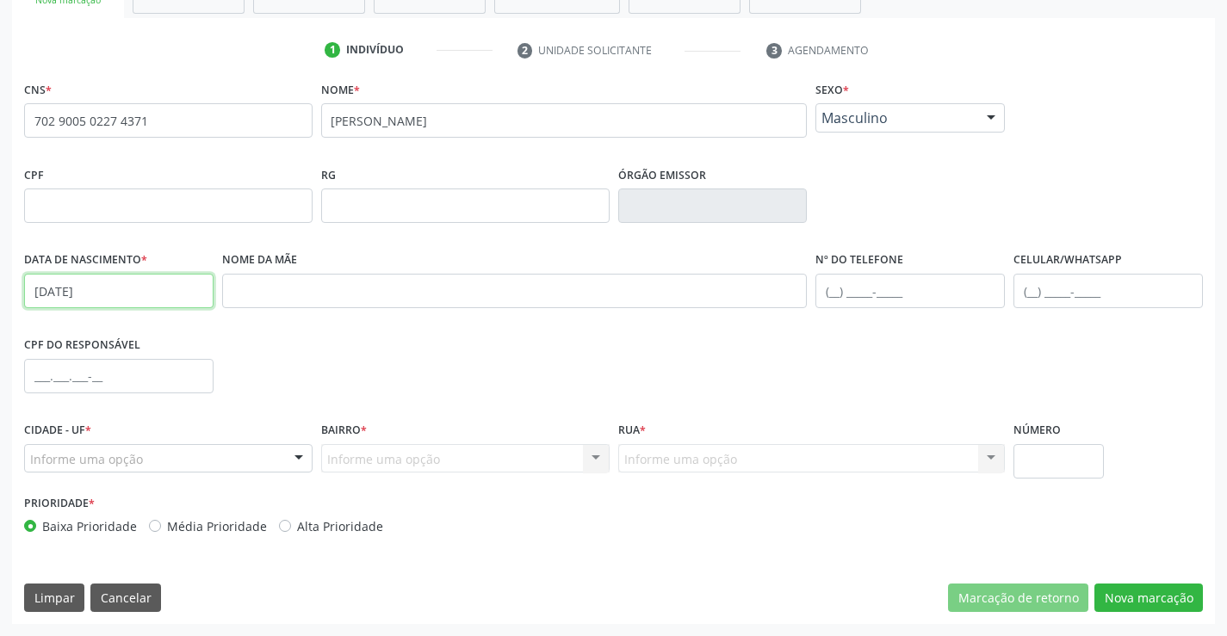
type input "[DATE]"
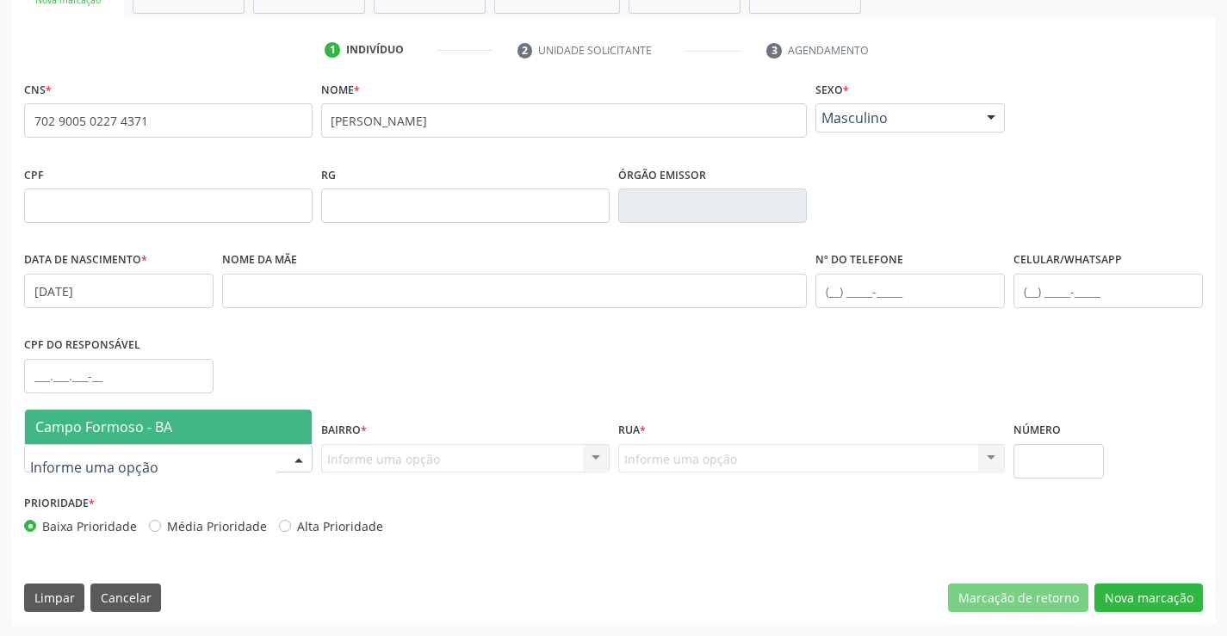
click at [143, 431] on span "Campo Formoso - BA" at bounding box center [103, 427] width 137 height 19
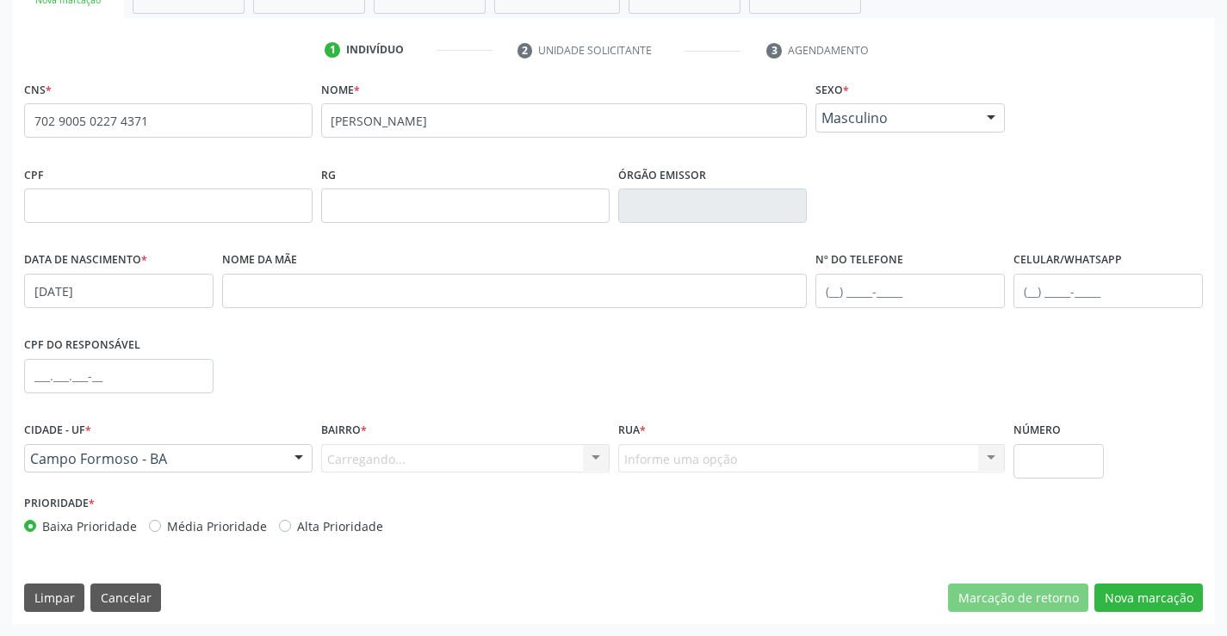
click at [557, 460] on div "Carregando... Nenhum resultado encontrado para: " " Nenhuma opção encontrada. D…" at bounding box center [465, 458] width 289 height 29
click at [577, 456] on div "Informe uma opção" at bounding box center [465, 458] width 289 height 29
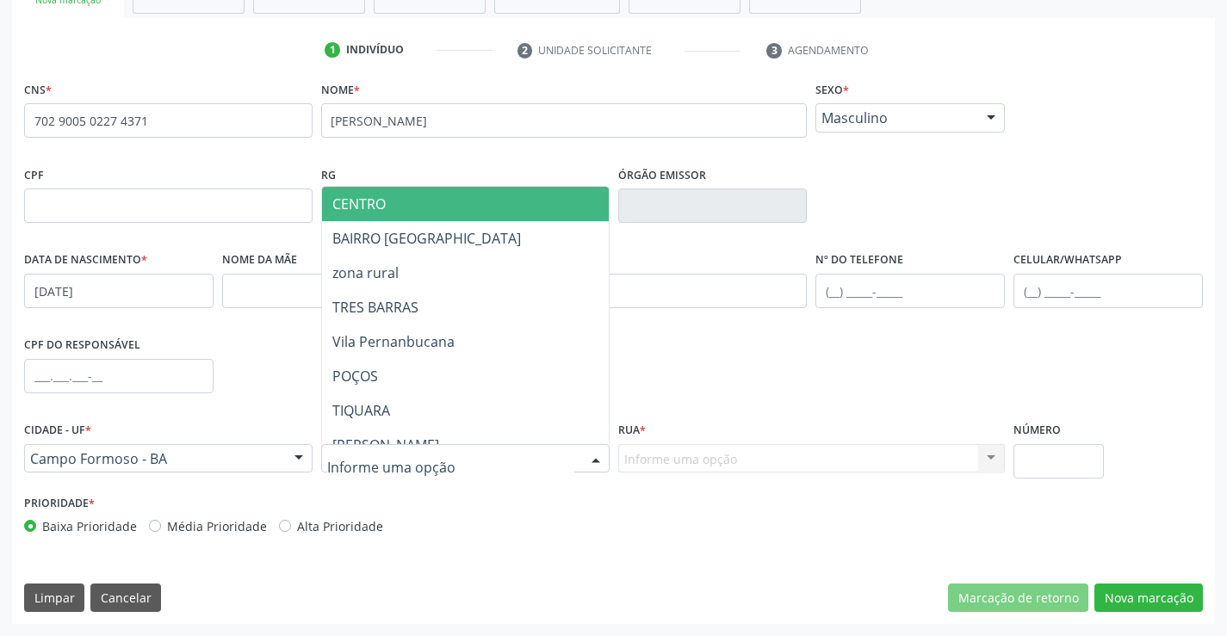
click at [424, 211] on span "CENTRO" at bounding box center [508, 204] width 372 height 34
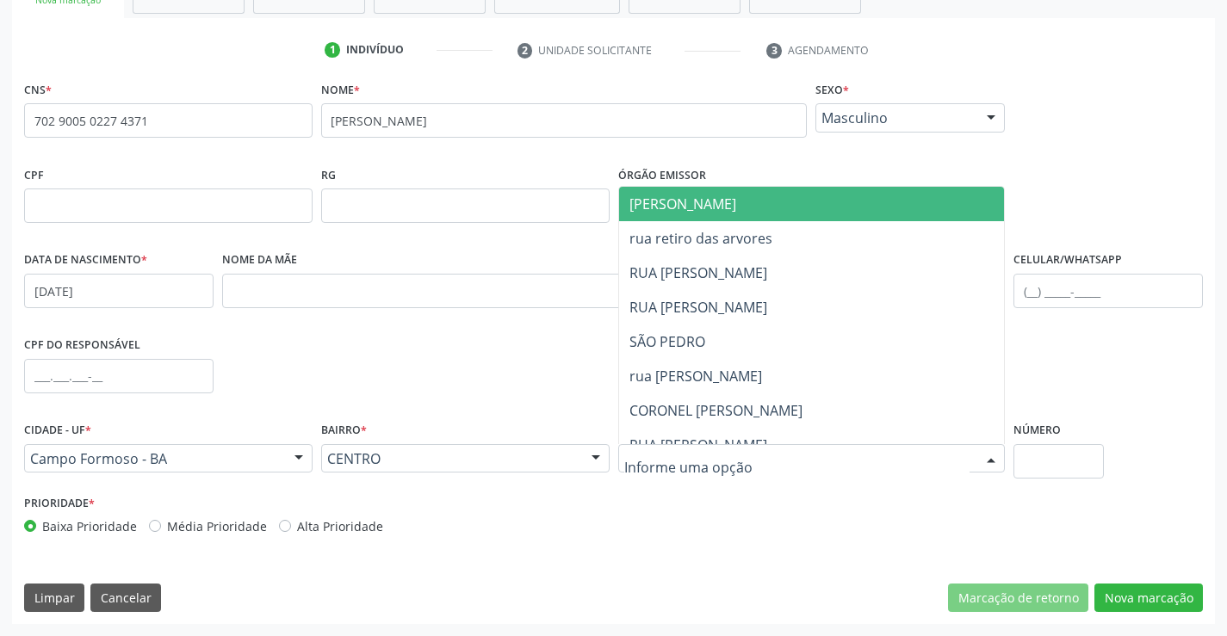
click at [680, 216] on span "[PERSON_NAME]" at bounding box center [826, 204] width 415 height 34
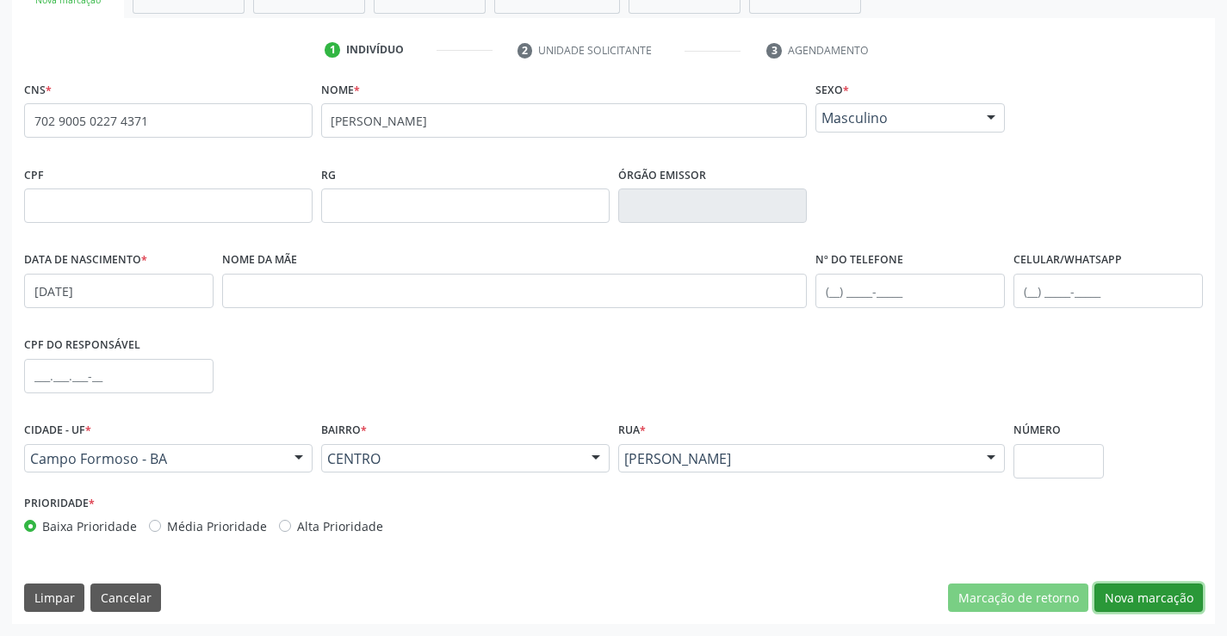
drag, startPoint x: 1140, startPoint y: 585, endPoint x: 1025, endPoint y: 528, distance: 128.6
click at [1140, 586] on button "Nova marcação" at bounding box center [1149, 598] width 109 height 29
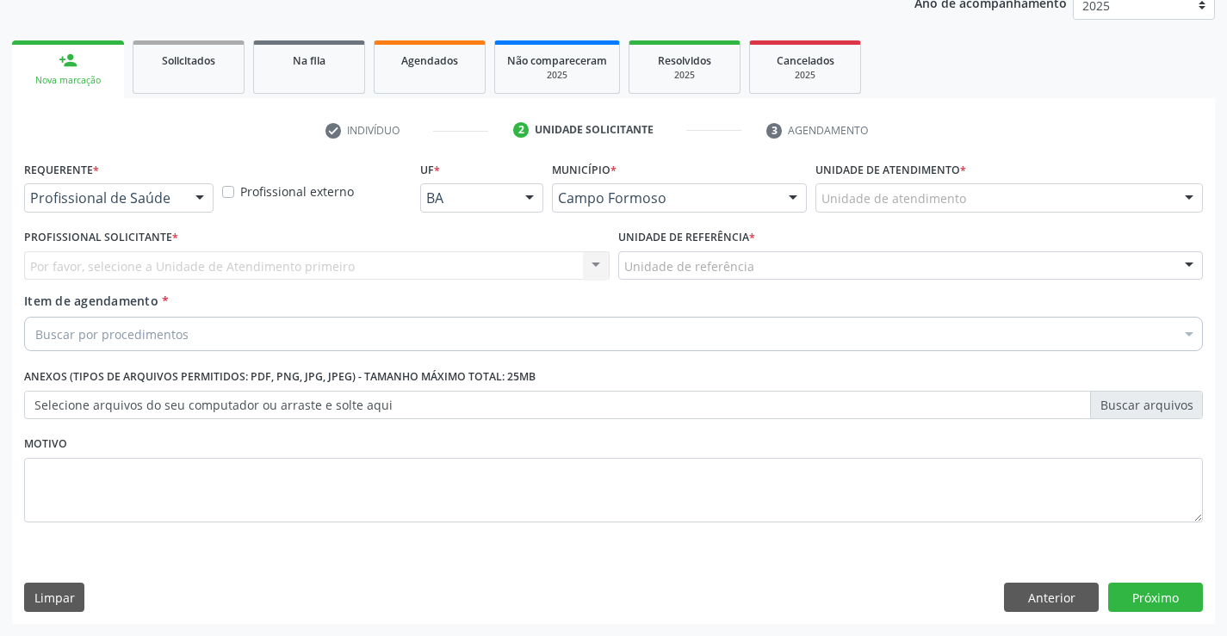
scroll to position [217, 0]
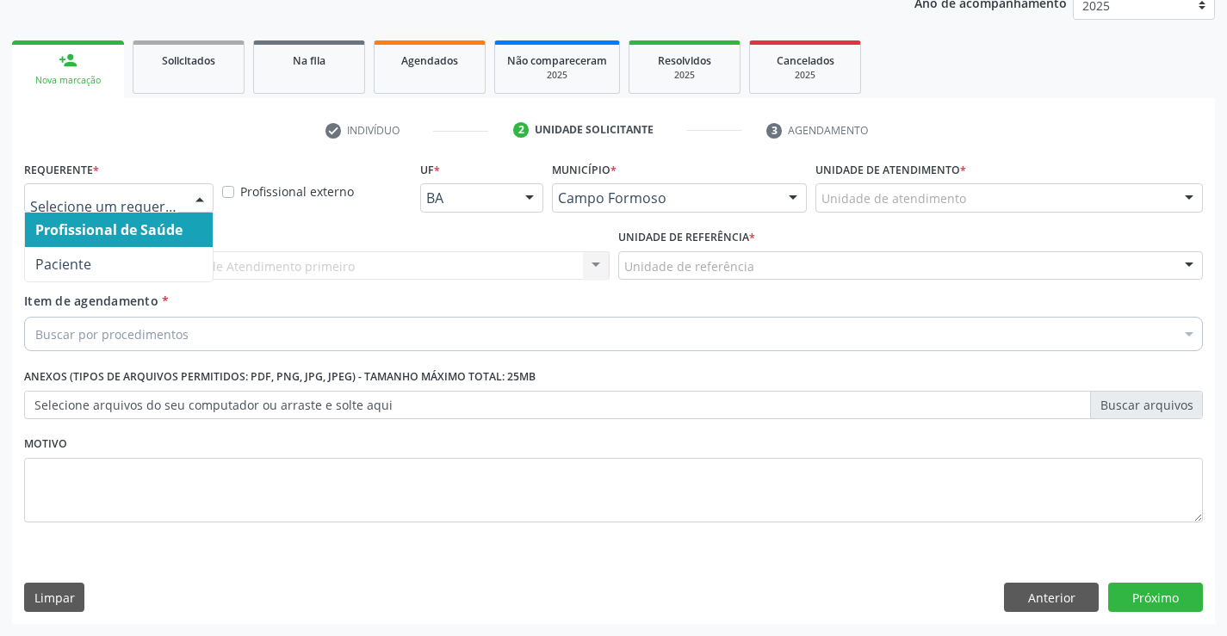
drag, startPoint x: 158, startPoint y: 198, endPoint x: 136, endPoint y: 214, distance: 26.5
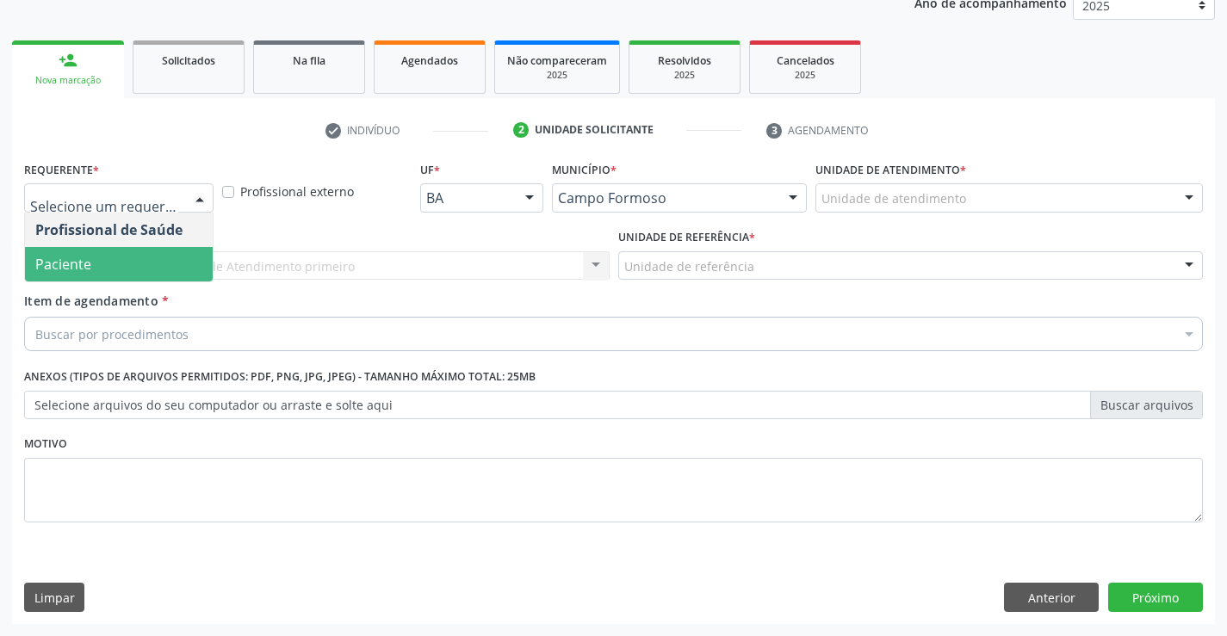
click at [92, 252] on span "Paciente" at bounding box center [119, 264] width 188 height 34
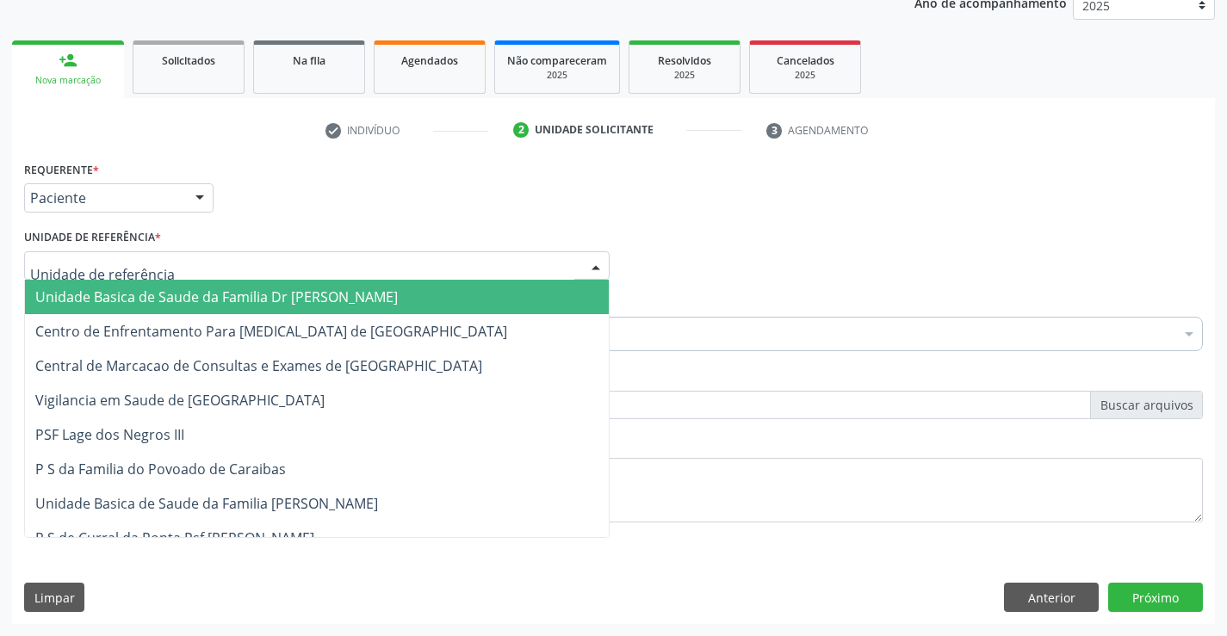
click at [219, 264] on div at bounding box center [317, 265] width 586 height 29
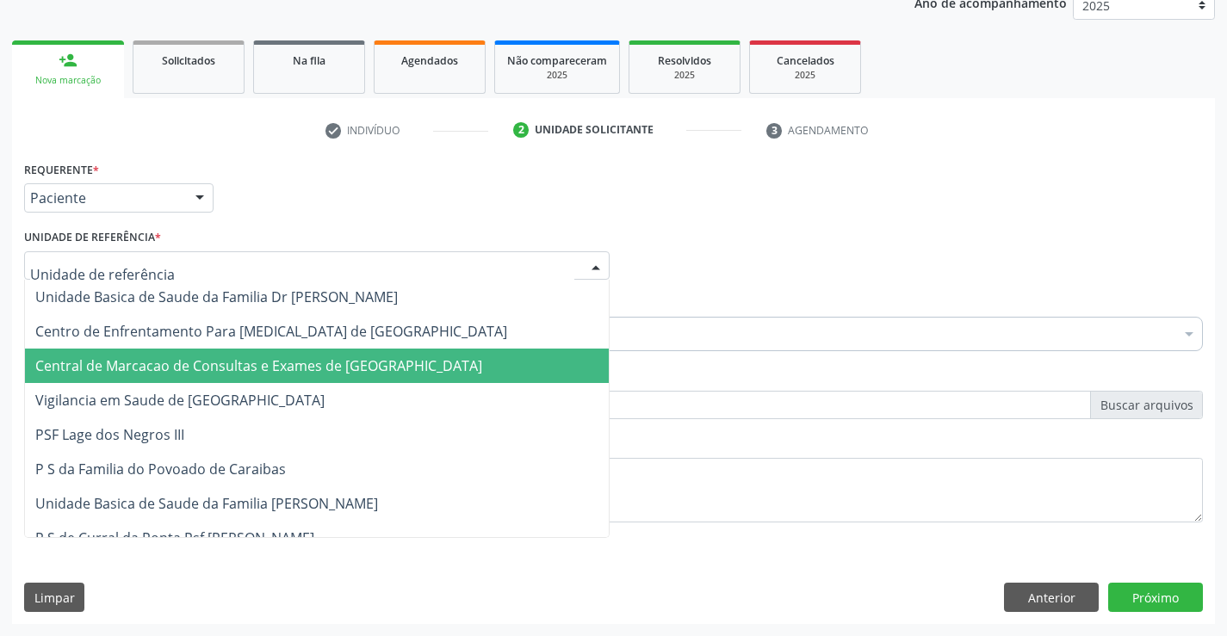
click at [252, 364] on span "Central de Marcacao de Consultas e Exames de [GEOGRAPHIC_DATA]" at bounding box center [258, 366] width 447 height 19
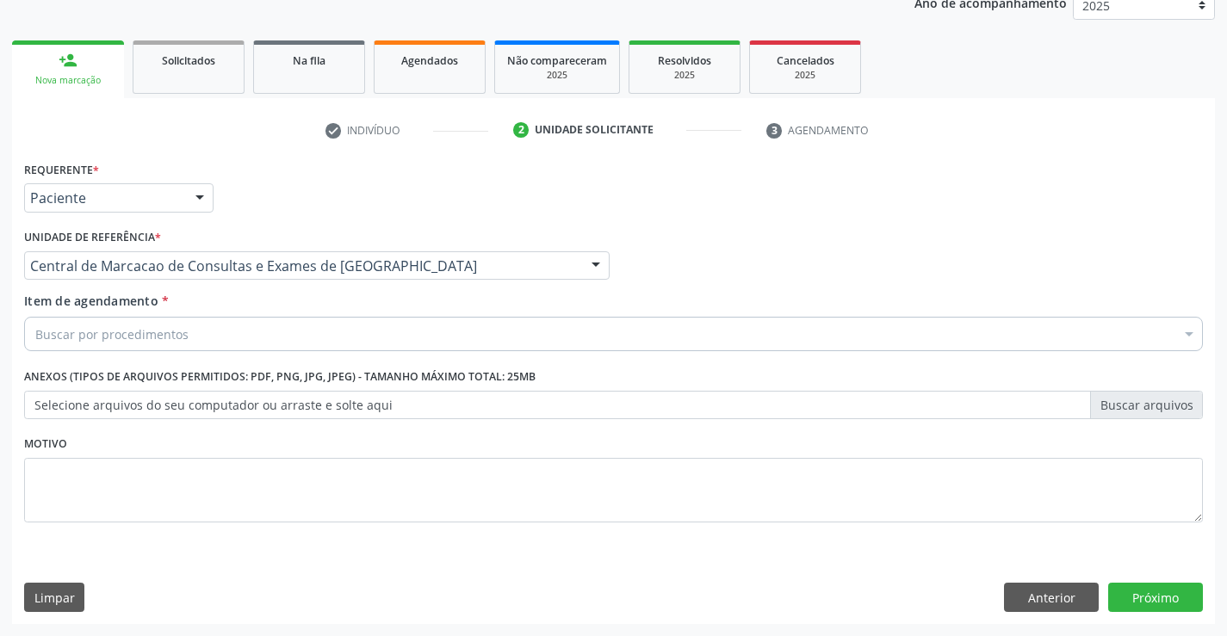
click at [276, 326] on div "Buscar por procedimentos" at bounding box center [613, 334] width 1179 height 34
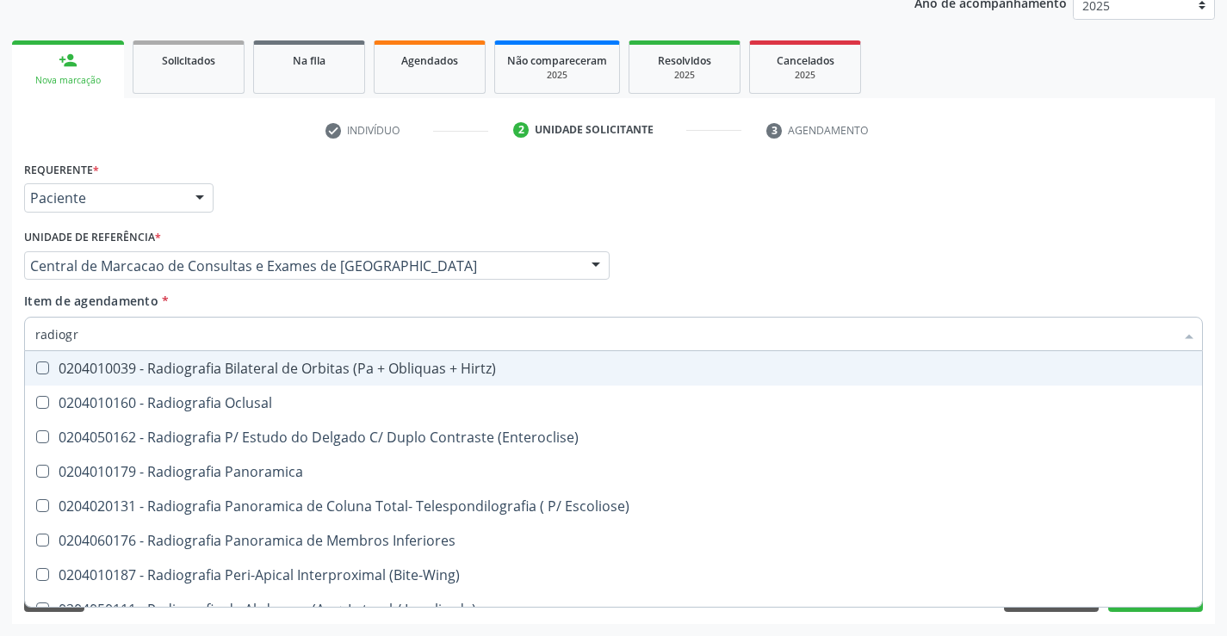
type input "radiogra"
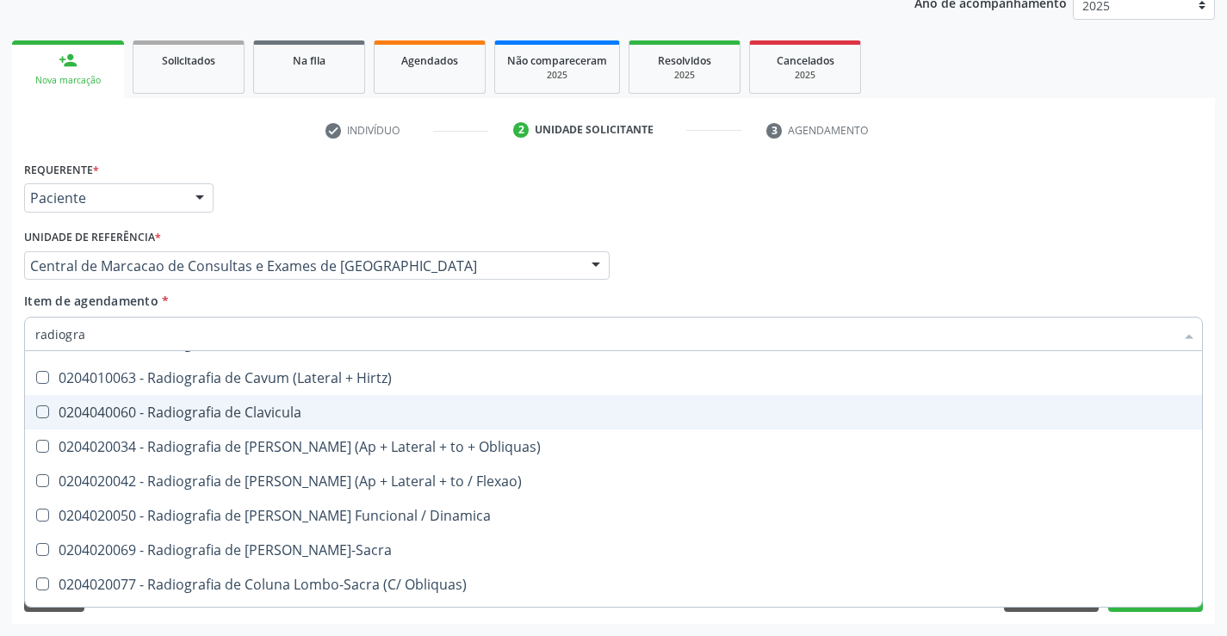
scroll to position [775, 0]
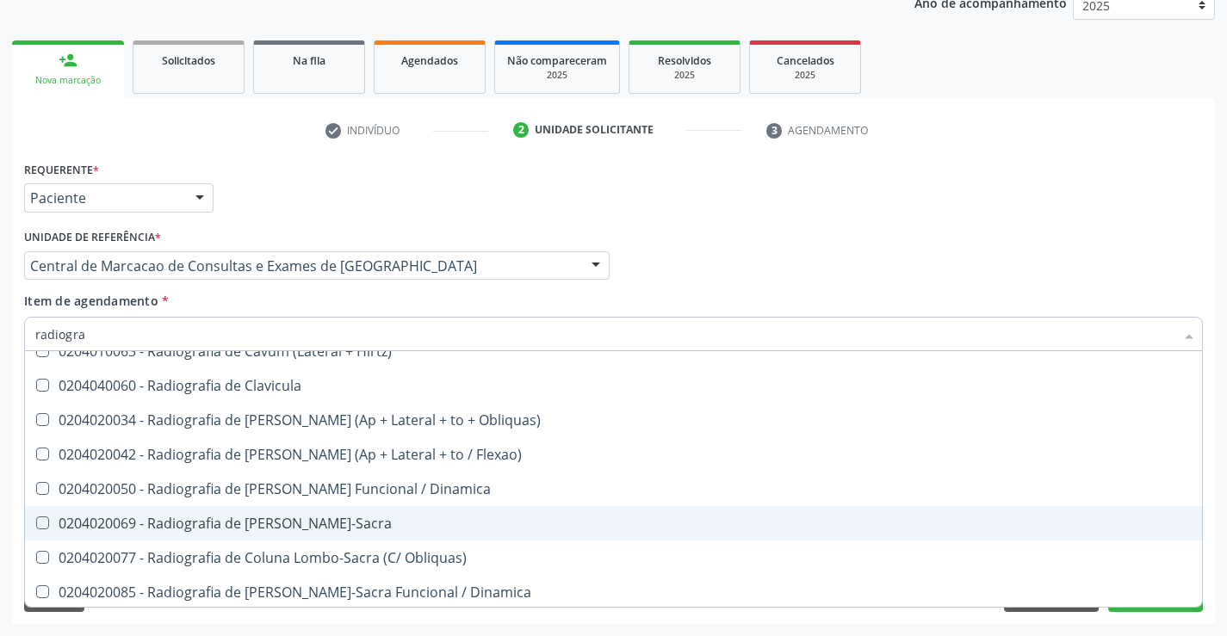
click at [273, 536] on span "0204020069 - Radiografia de [PERSON_NAME]-Sacra" at bounding box center [613, 523] width 1177 height 34
checkbox Lombo-Sacra "true"
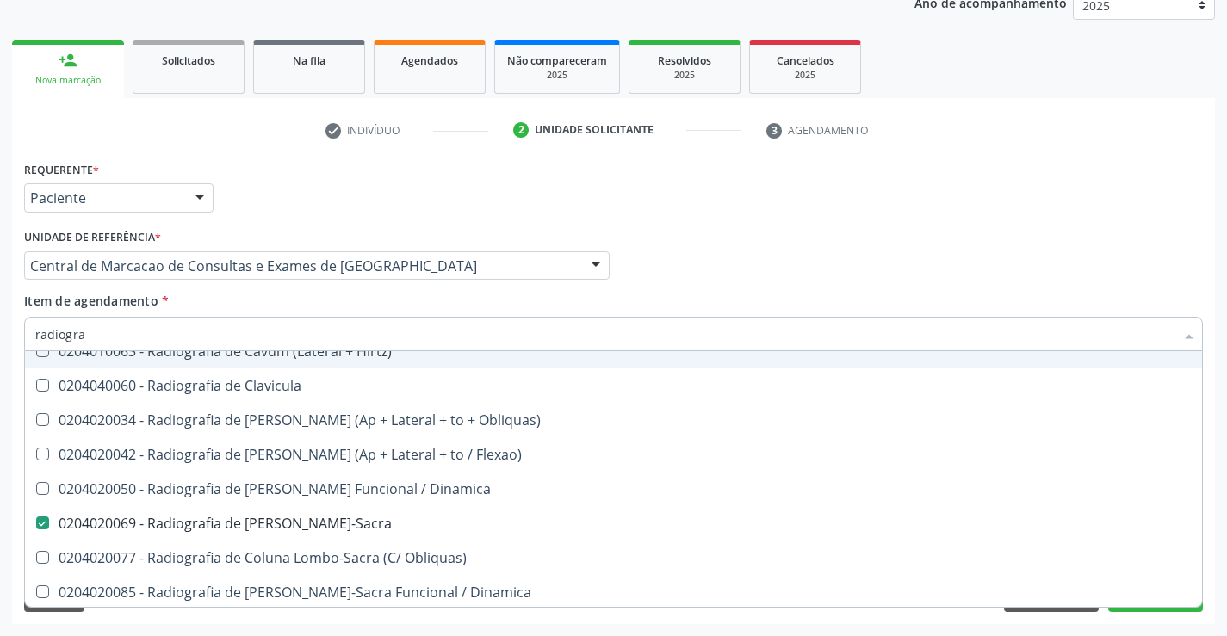
click at [258, 337] on input "radiogra" at bounding box center [604, 334] width 1139 height 34
type input "o"
checkbox Lombo-Sacra "false"
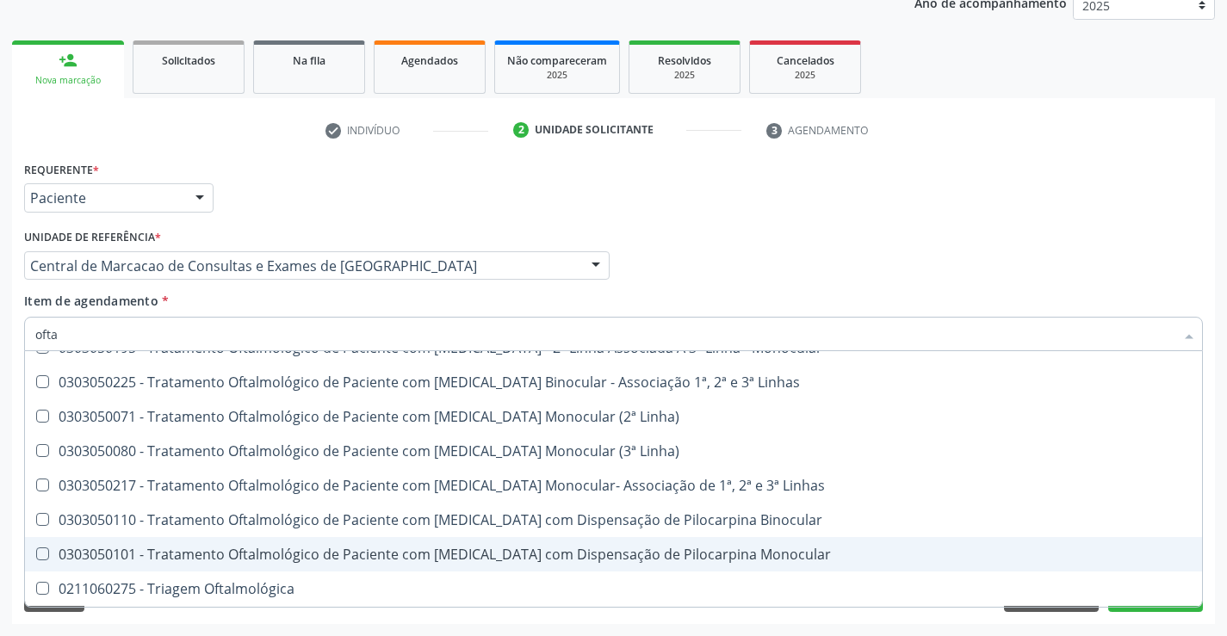
scroll to position [572, 0]
type input "oftalmo"
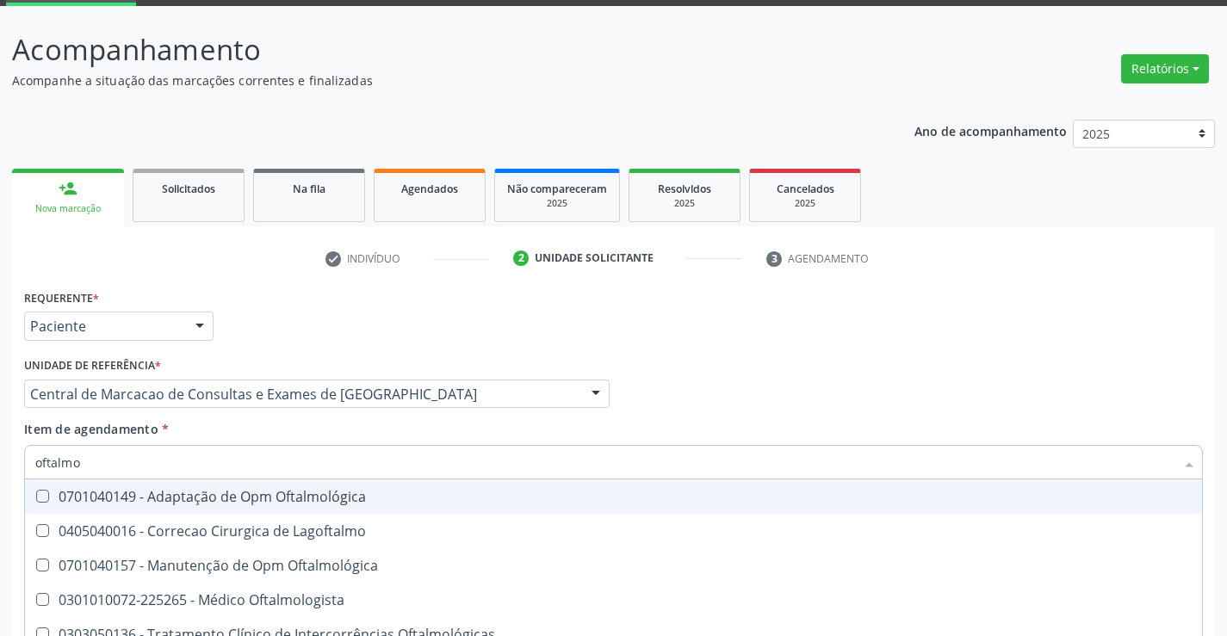
scroll to position [217, 0]
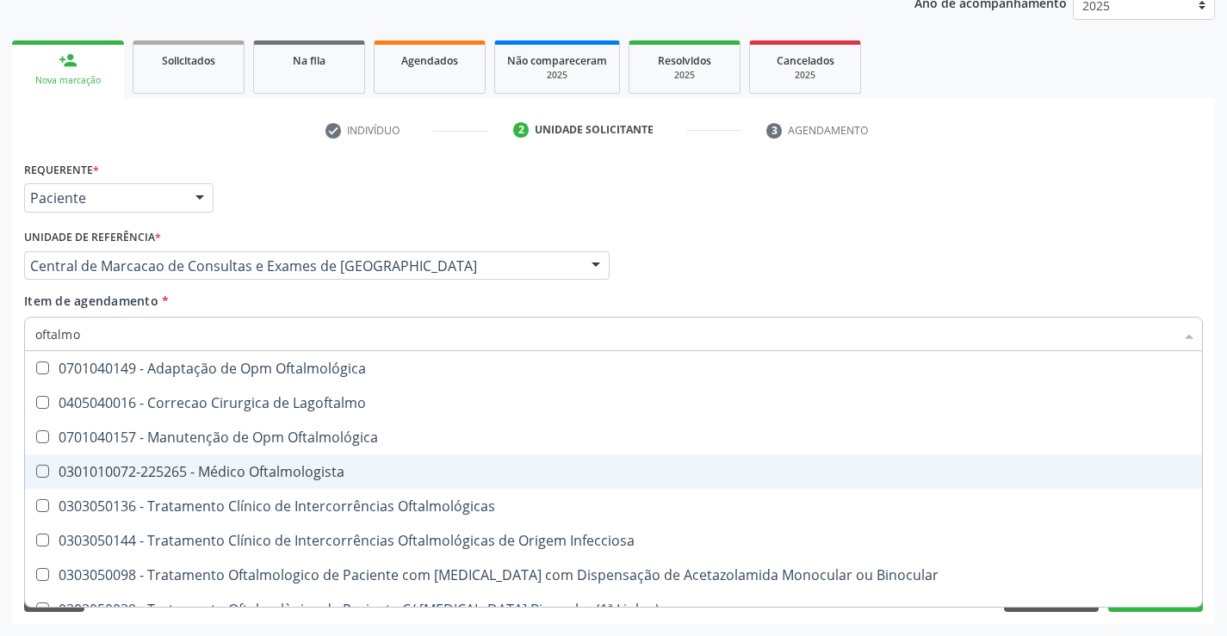
click at [323, 478] on div "0301010072-225265 - Médico Oftalmologista" at bounding box center [613, 472] width 1157 height 14
checkbox Oftalmologista "true"
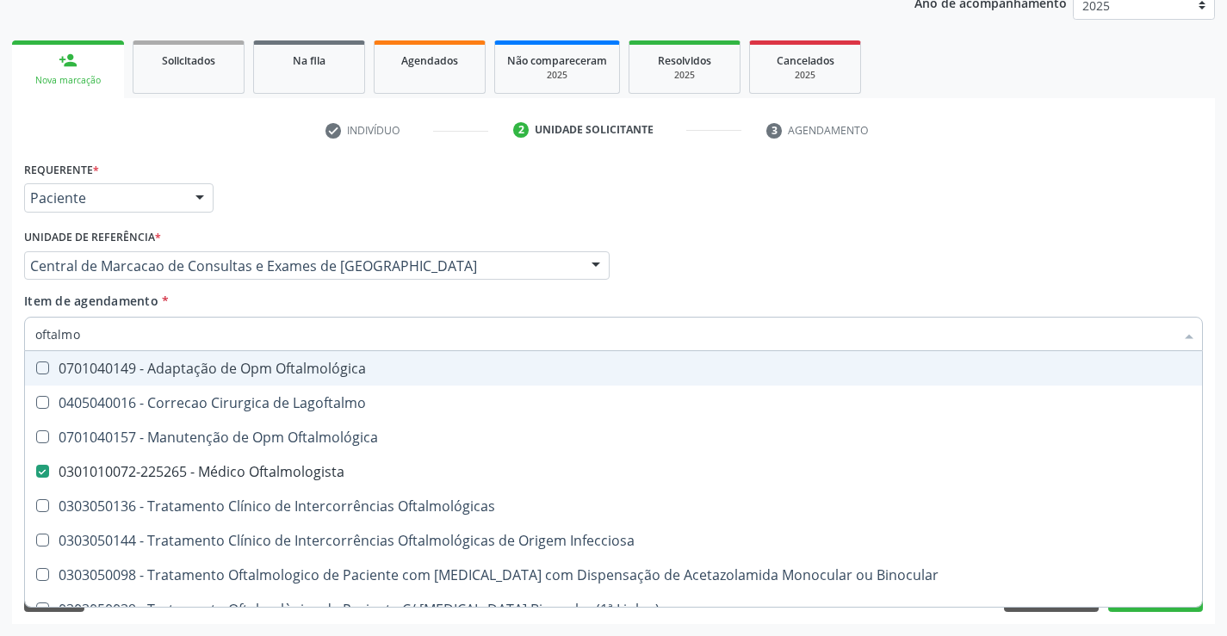
click at [808, 295] on div "Item de agendamento * oftalmo Desfazer seleção 0701040149 - Adaptação de Opm Of…" at bounding box center [613, 319] width 1179 height 54
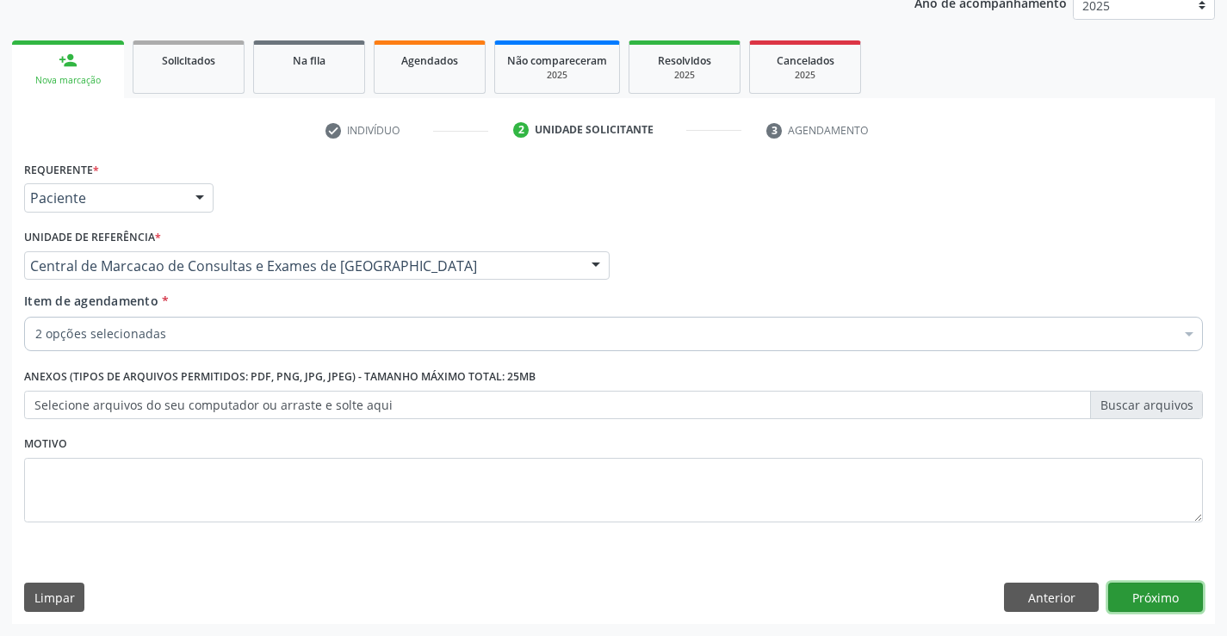
click at [1117, 585] on button "Próximo" at bounding box center [1155, 597] width 95 height 29
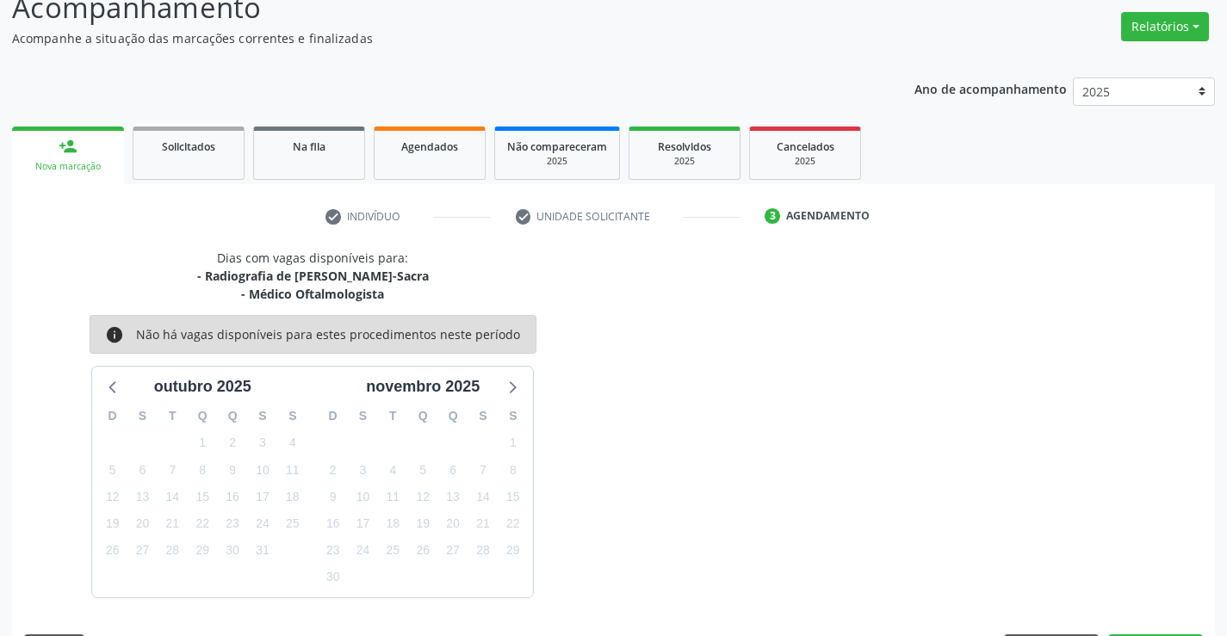
scroll to position [182, 0]
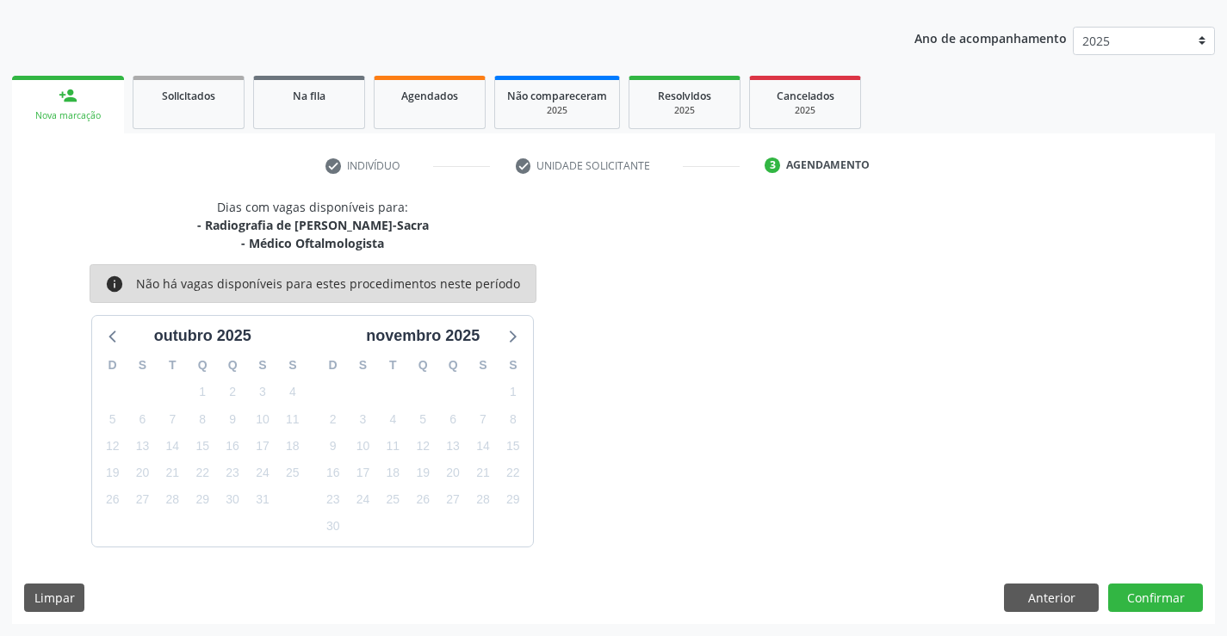
click at [1157, 579] on div "Dias com vagas disponíveis para: - Radiografia de [PERSON_NAME]-Sacra - Médico …" at bounding box center [613, 411] width 1203 height 426
click at [1156, 593] on button "Confirmar" at bounding box center [1155, 598] width 95 height 29
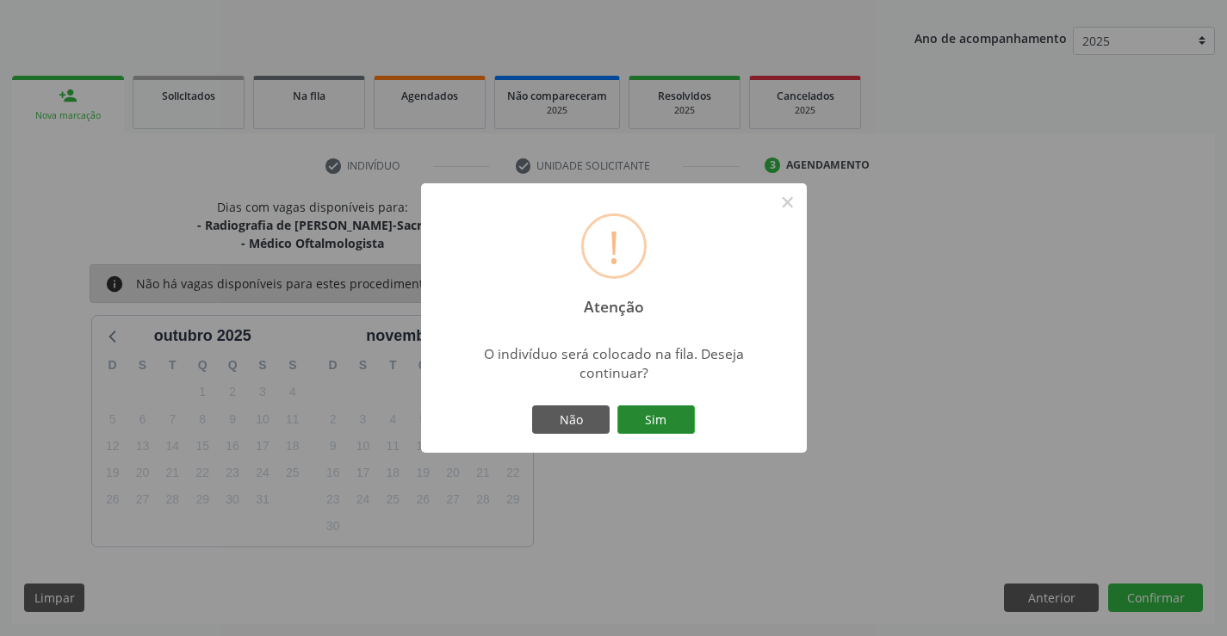
click at [658, 431] on button "Sim" at bounding box center [656, 420] width 78 height 29
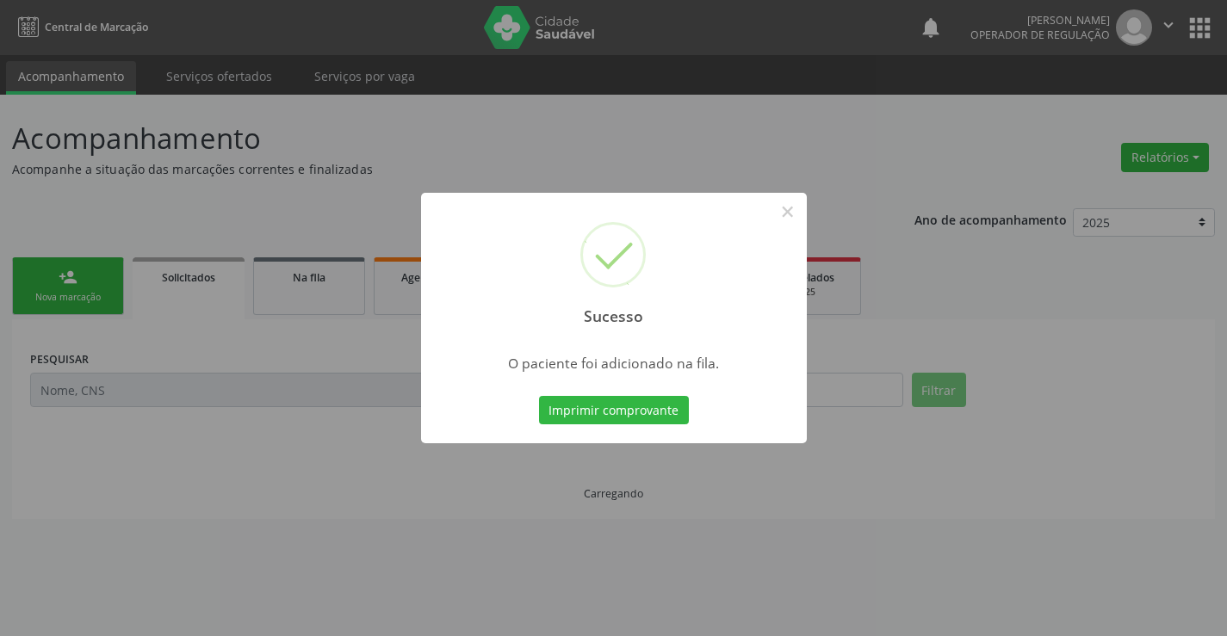
scroll to position [0, 0]
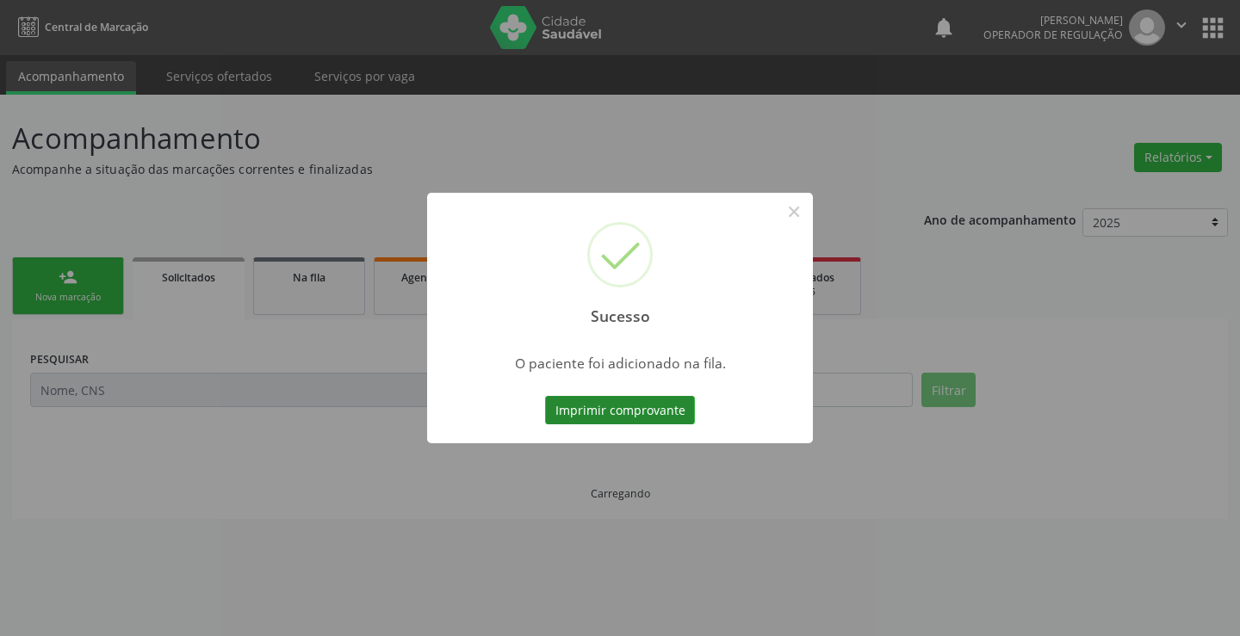
click at [661, 407] on button "Imprimir comprovante" at bounding box center [620, 410] width 150 height 29
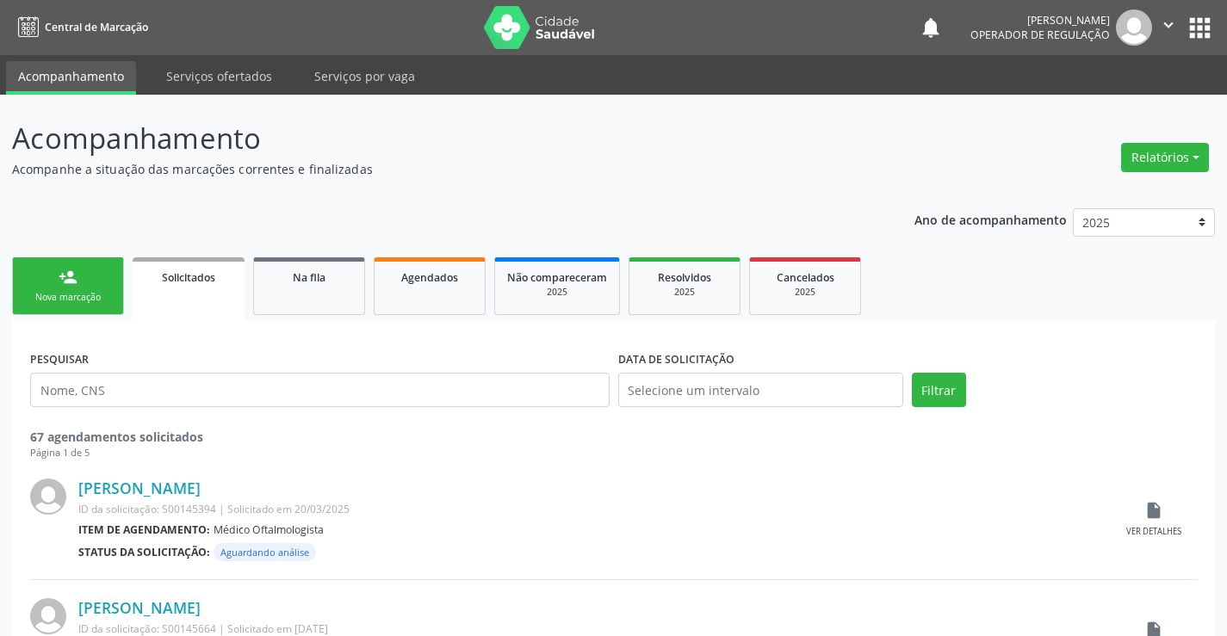
click at [74, 291] on div "Nova marcação" at bounding box center [68, 297] width 86 height 13
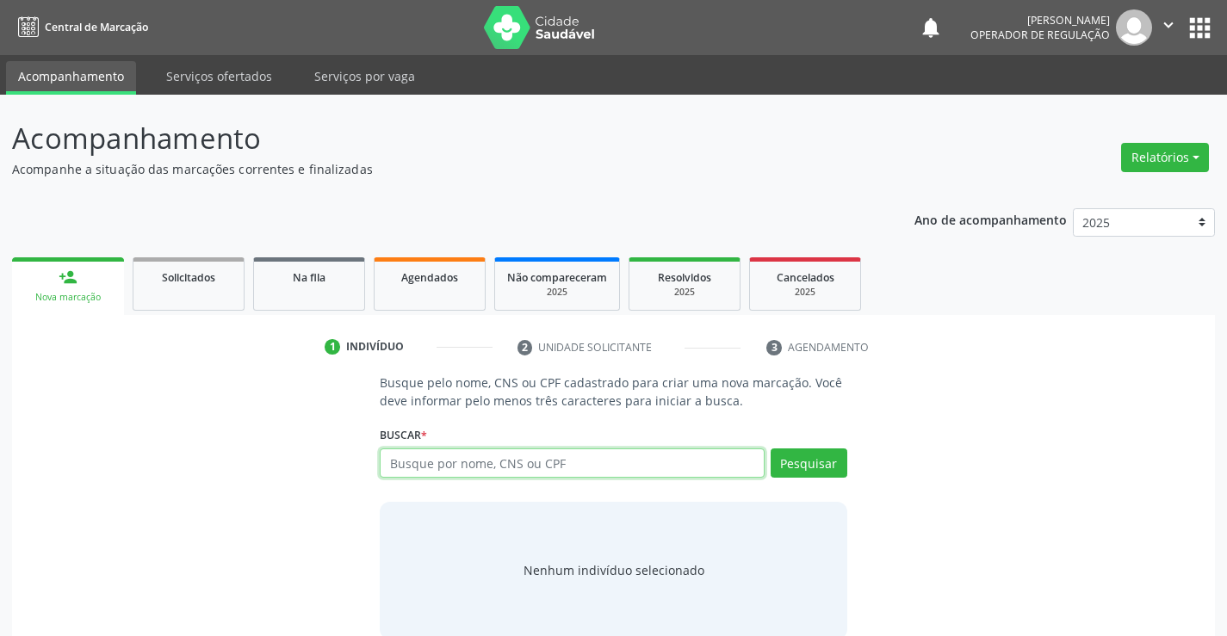
click at [417, 457] on input "text" at bounding box center [572, 463] width 384 height 29
click at [436, 462] on input "text" at bounding box center [572, 463] width 384 height 29
type input "704006322503267"
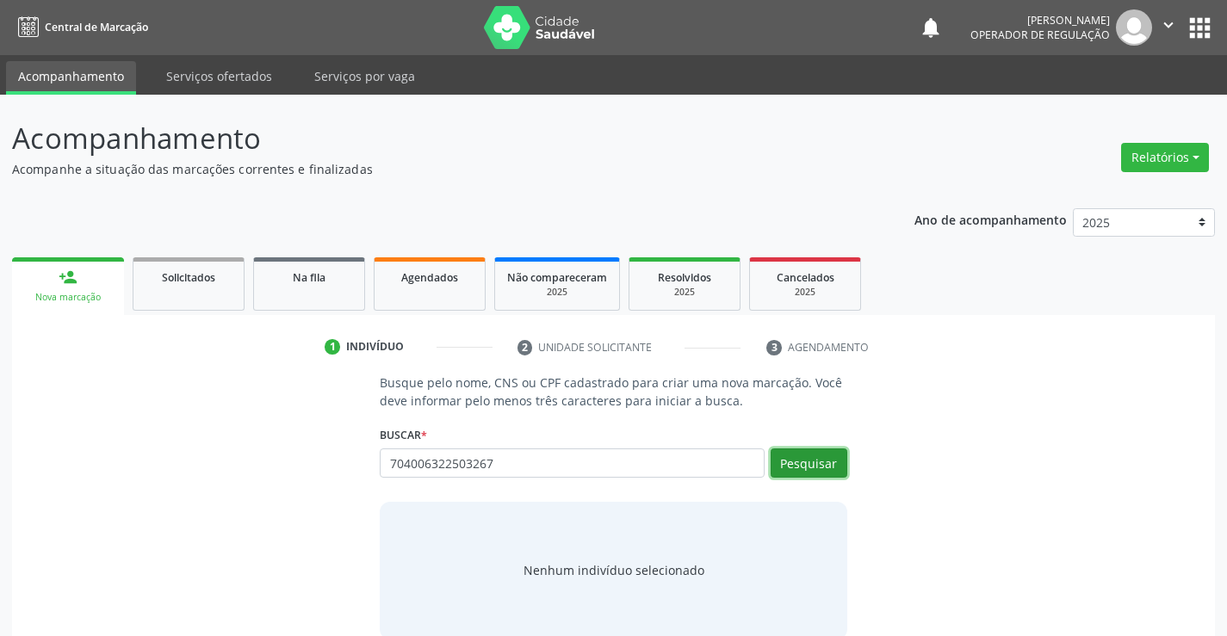
click at [804, 462] on button "Pesquisar" at bounding box center [809, 463] width 77 height 29
type input "704006322503267"
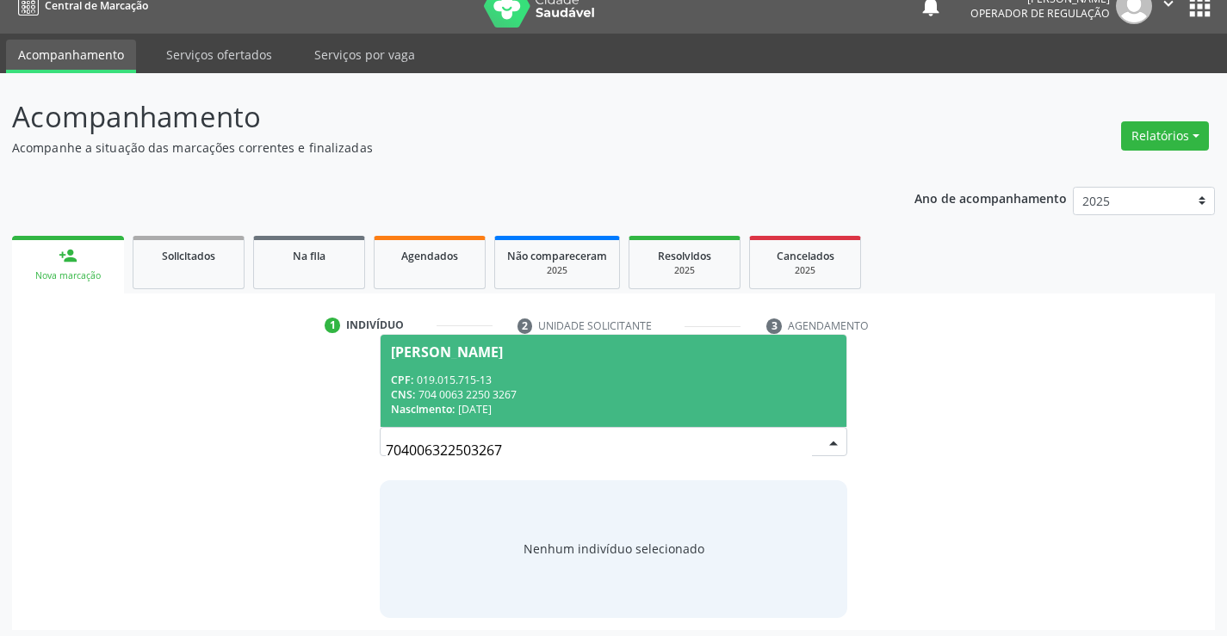
scroll to position [28, 0]
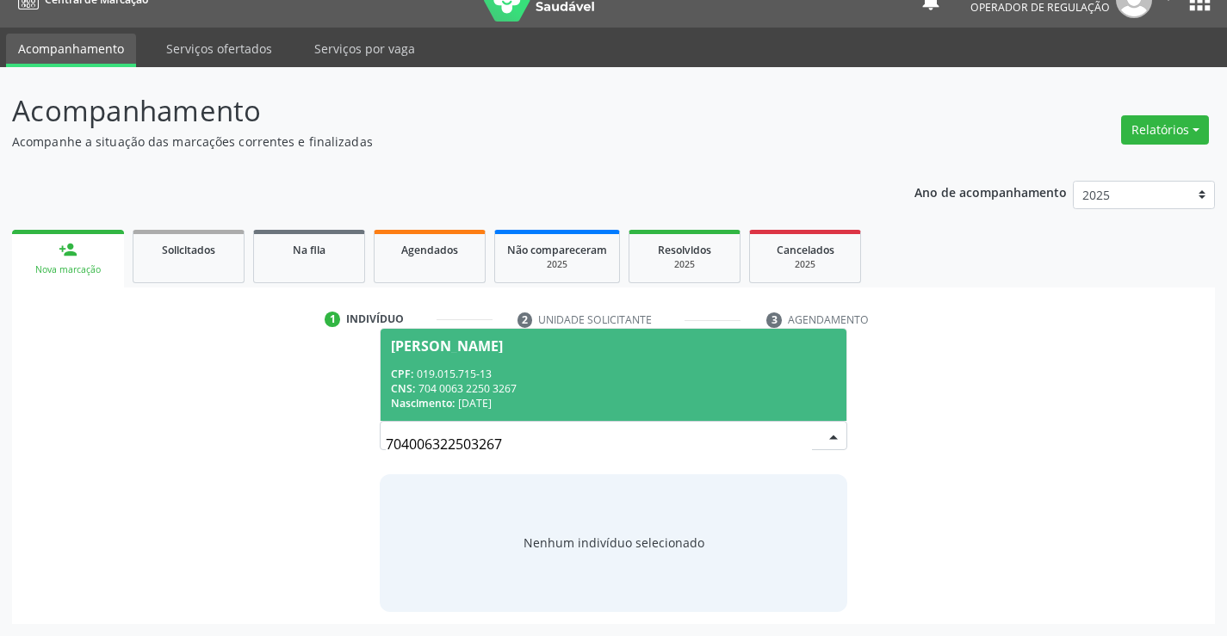
click at [502, 370] on div "CPF: 019.015.715-13" at bounding box center [613, 374] width 444 height 15
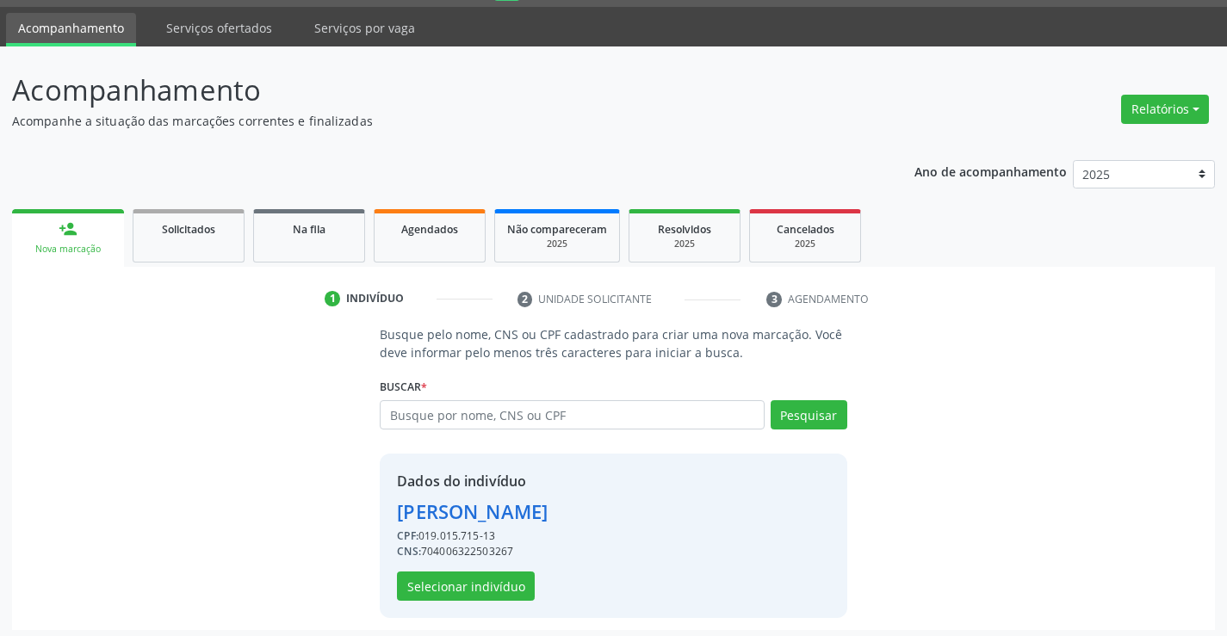
scroll to position [54, 0]
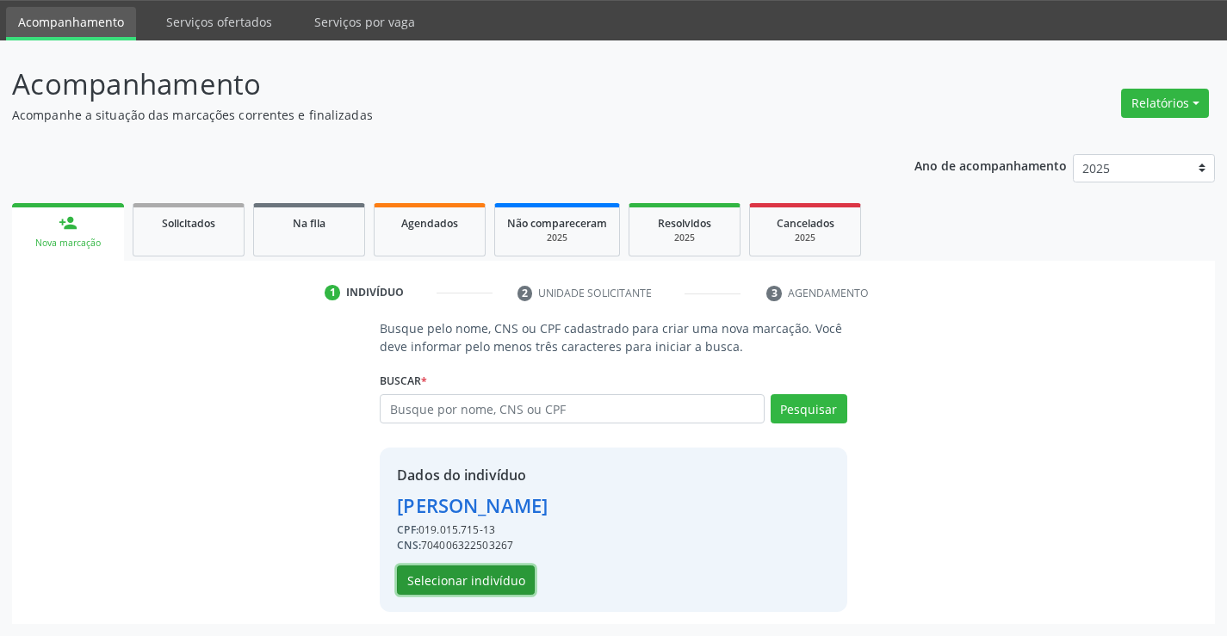
click at [441, 577] on button "Selecionar indivíduo" at bounding box center [466, 580] width 138 height 29
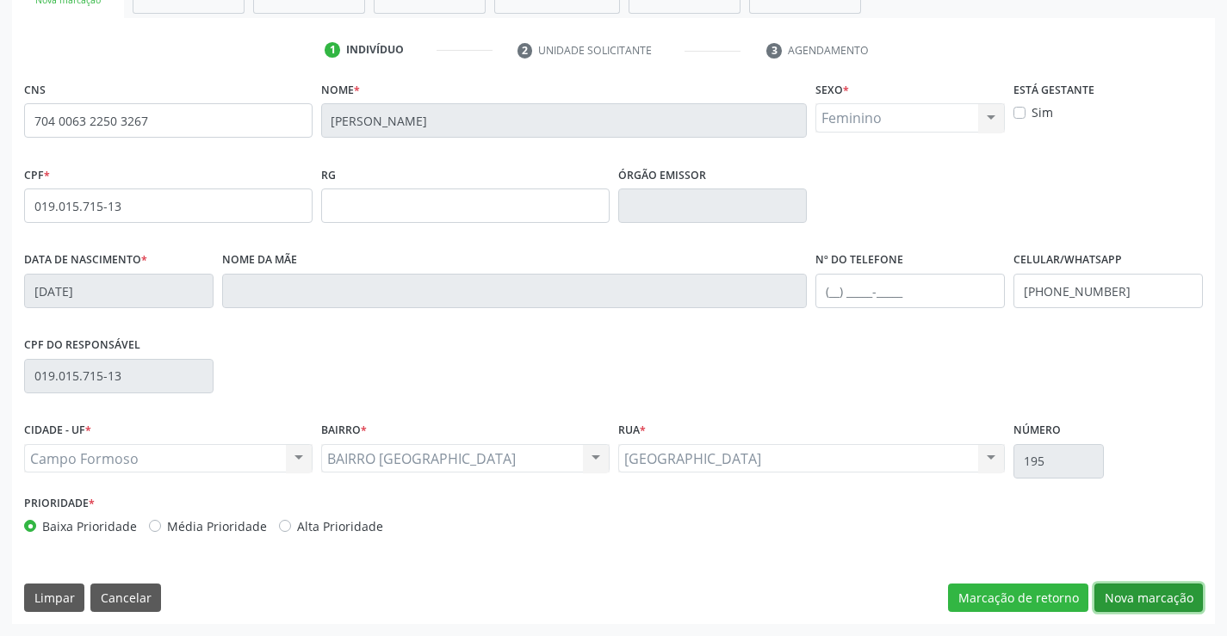
drag, startPoint x: 1128, startPoint y: 593, endPoint x: 303, endPoint y: 357, distance: 858.4
click at [1127, 593] on button "Nova marcação" at bounding box center [1149, 598] width 109 height 29
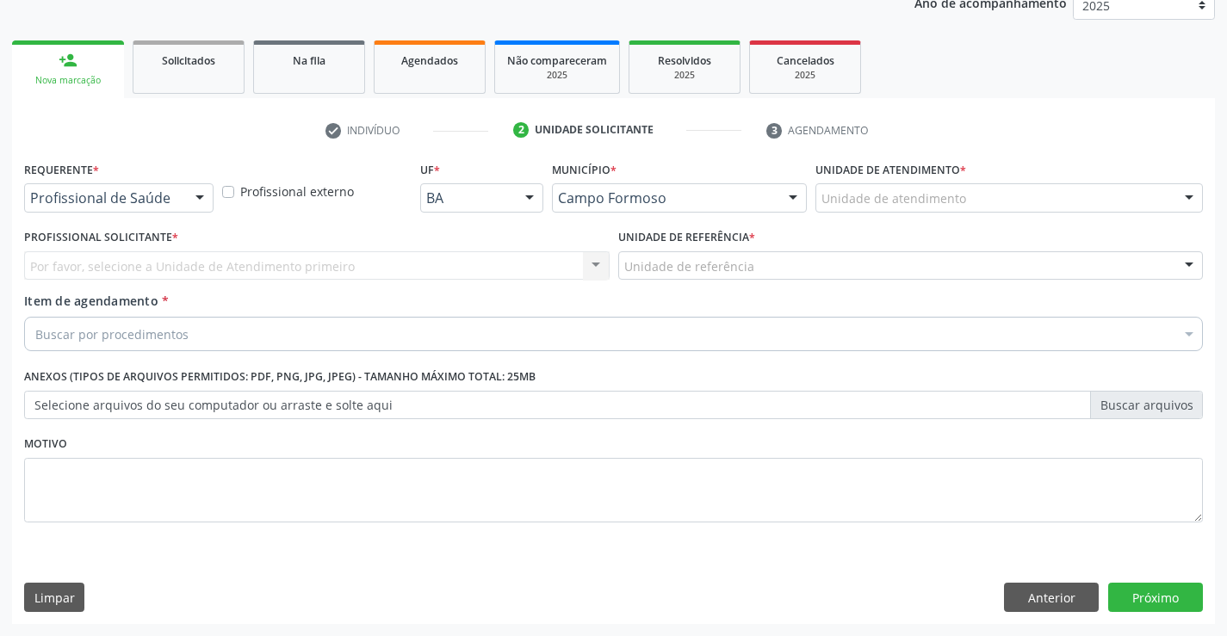
drag, startPoint x: 137, startPoint y: 197, endPoint x: 126, endPoint y: 241, distance: 45.3
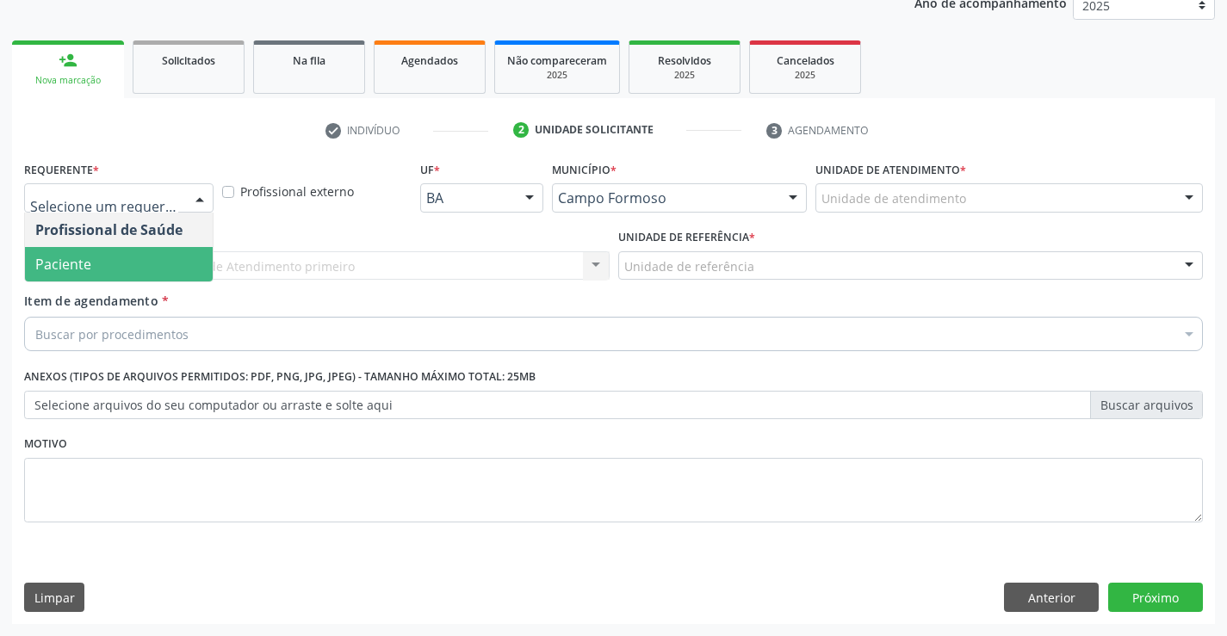
click at [105, 269] on span "Paciente" at bounding box center [119, 264] width 188 height 34
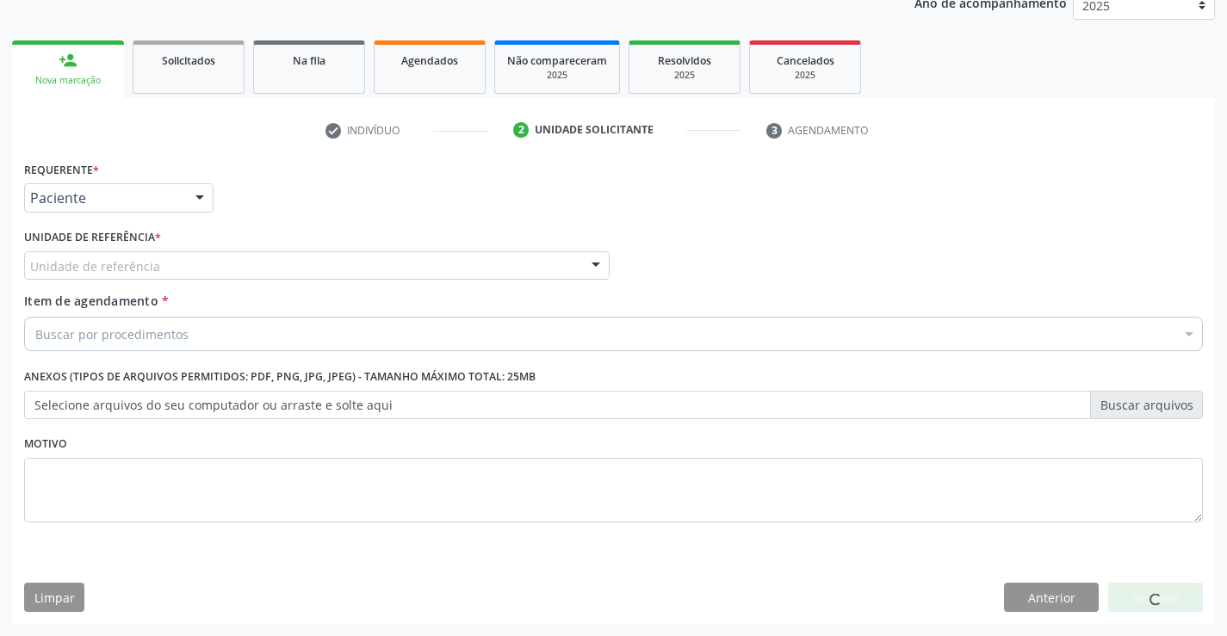
click at [233, 258] on div "Unidade de referência" at bounding box center [317, 265] width 586 height 29
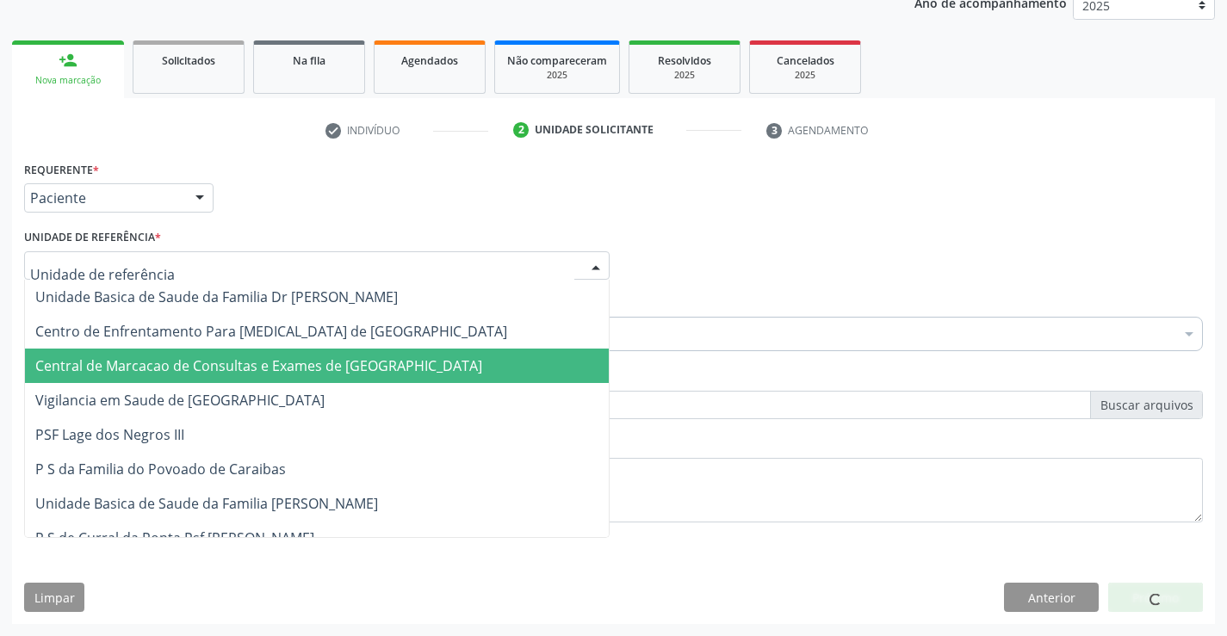
drag, startPoint x: 244, startPoint y: 380, endPoint x: 258, endPoint y: 369, distance: 17.2
click at [246, 378] on span "Central de Marcacao de Consultas e Exames de [GEOGRAPHIC_DATA]" at bounding box center [317, 366] width 584 height 34
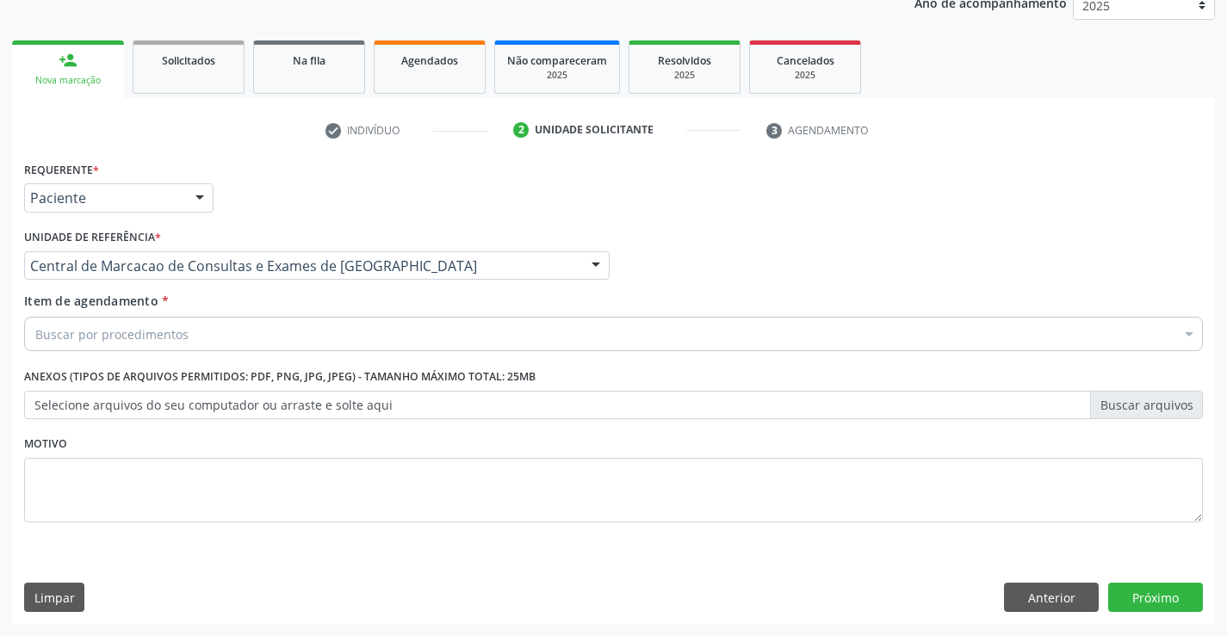
click at [273, 338] on div "Buscar por procedimentos" at bounding box center [613, 334] width 1179 height 34
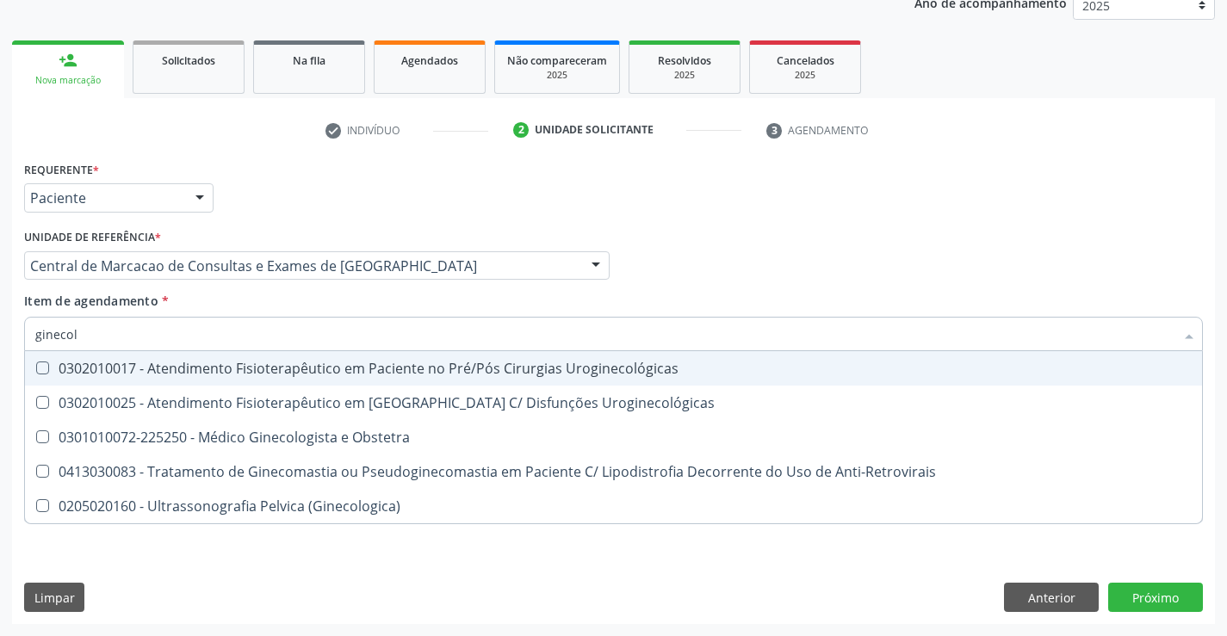
type input "ginecolo"
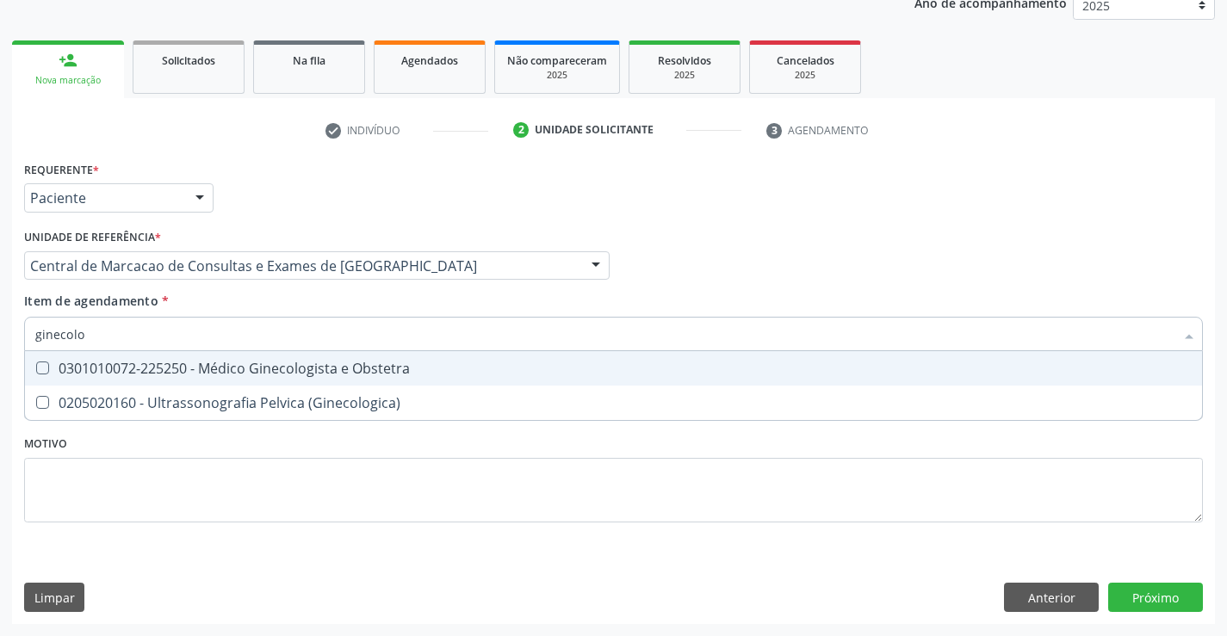
drag, startPoint x: 272, startPoint y: 367, endPoint x: 65, endPoint y: 399, distance: 210.0
click at [271, 368] on div "0301010072-225250 - Médico Ginecologista e Obstetra" at bounding box center [613, 369] width 1157 height 14
checkbox Obstetra "true"
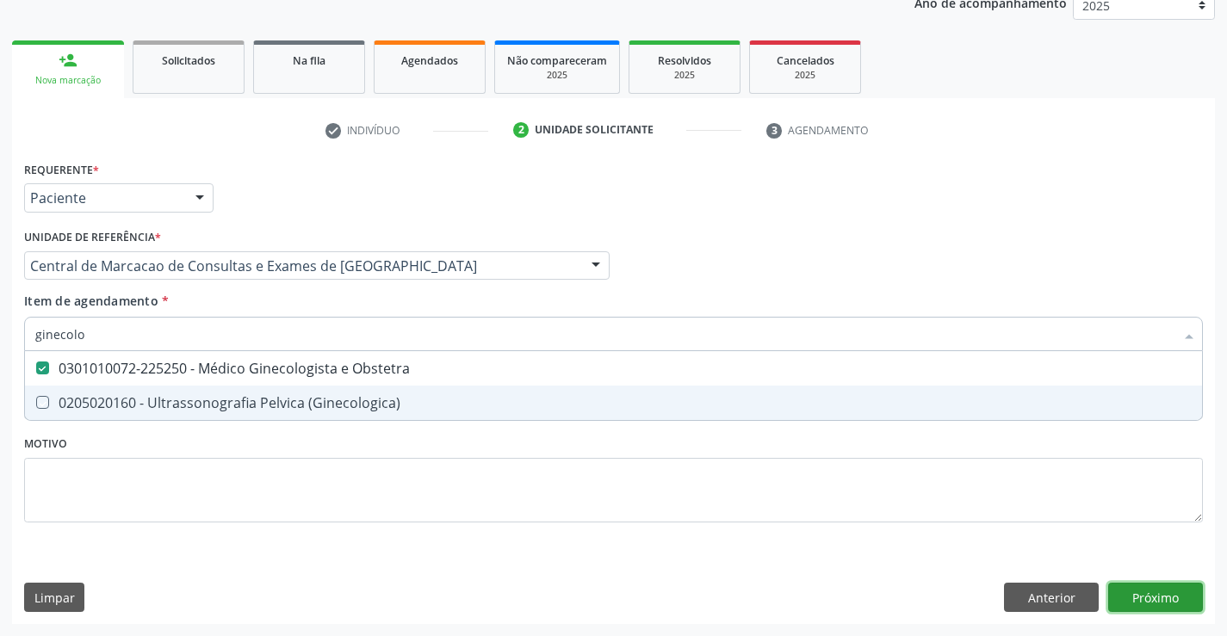
click at [1148, 604] on div "Requerente * Paciente Profissional de Saúde Paciente Nenhum resultado encontrad…" at bounding box center [613, 391] width 1203 height 468
checkbox \(Ginecologica\) "true"
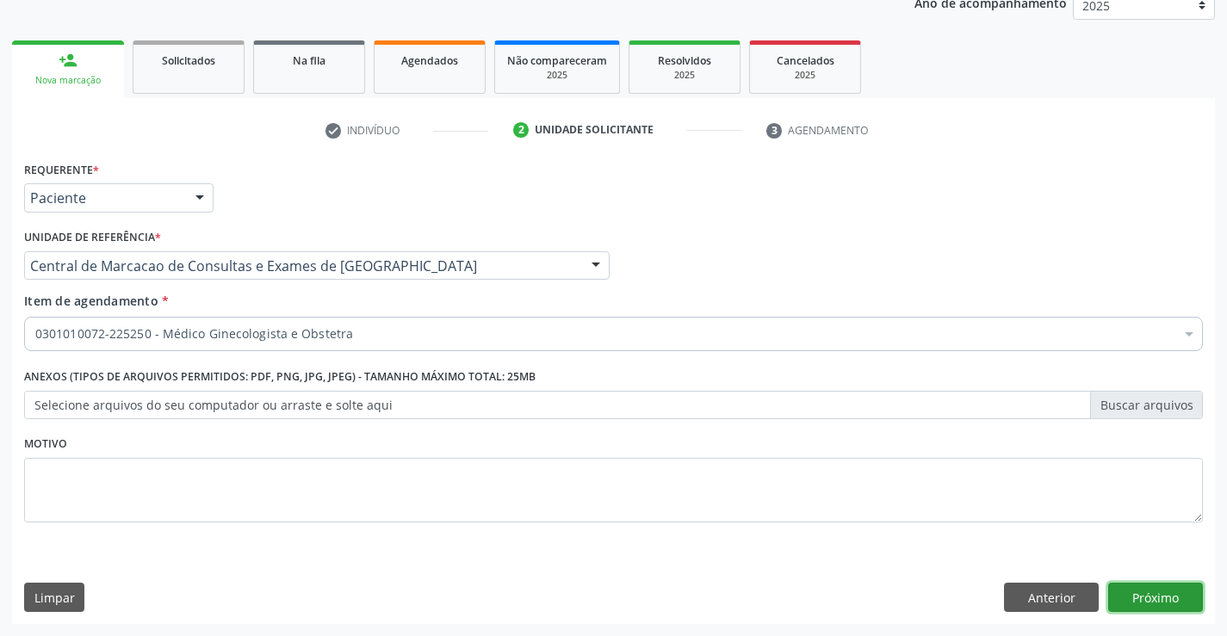
click at [1152, 597] on button "Próximo" at bounding box center [1155, 597] width 95 height 29
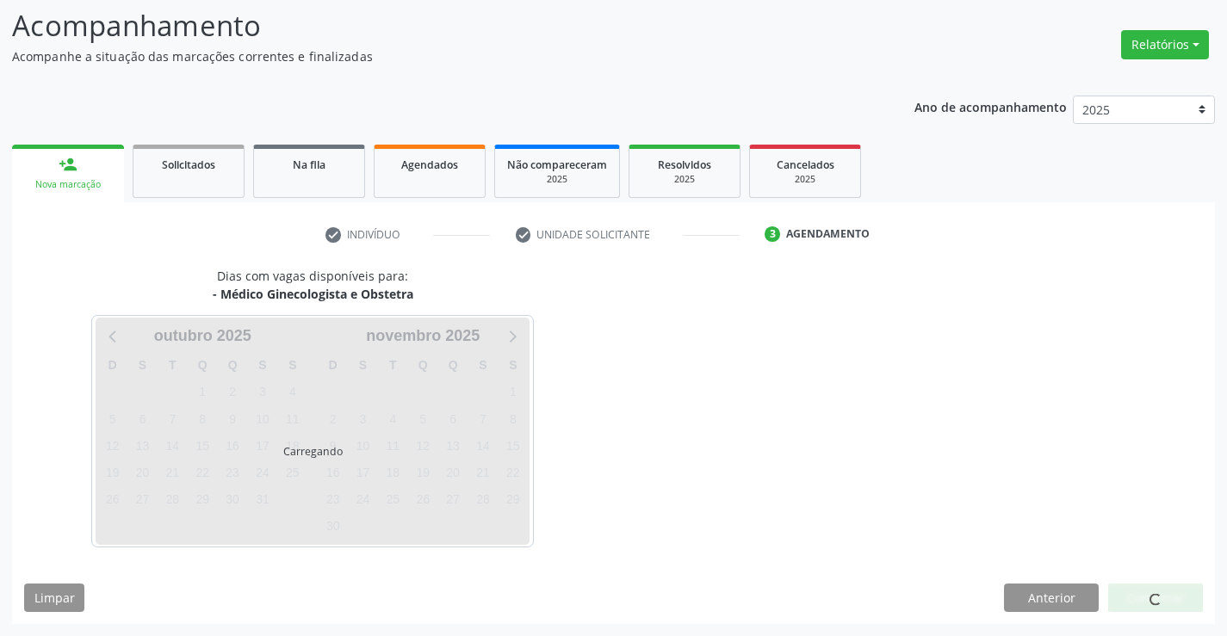
scroll to position [113, 0]
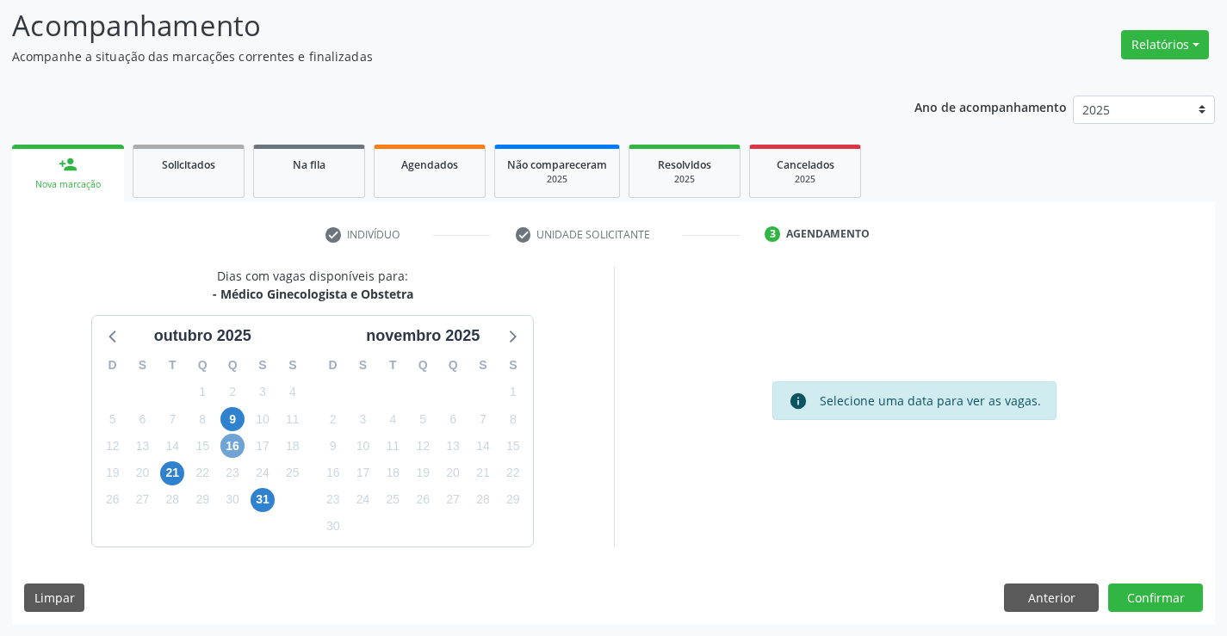
click at [227, 447] on span "16" at bounding box center [232, 446] width 24 height 24
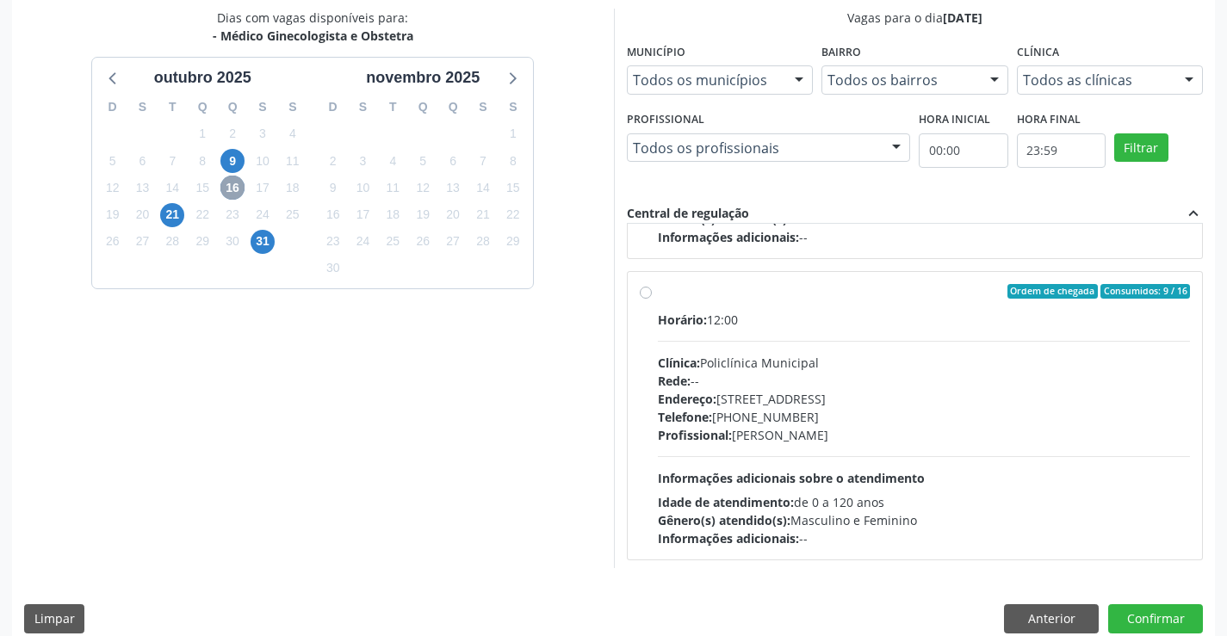
scroll to position [271, 0]
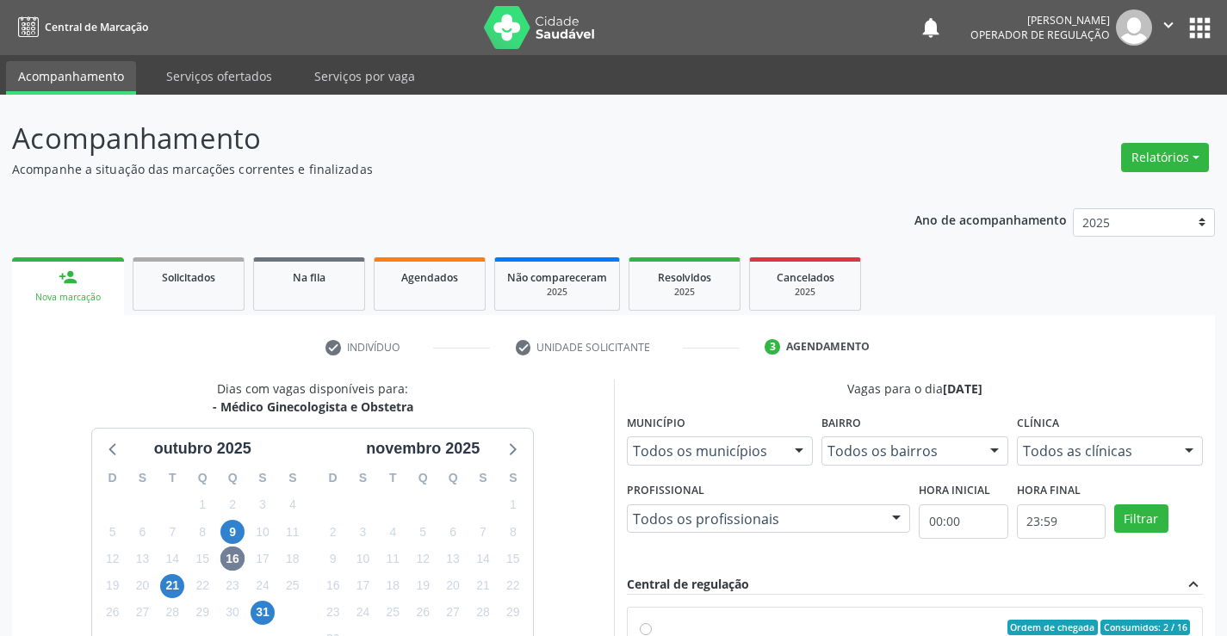
scroll to position [371, 0]
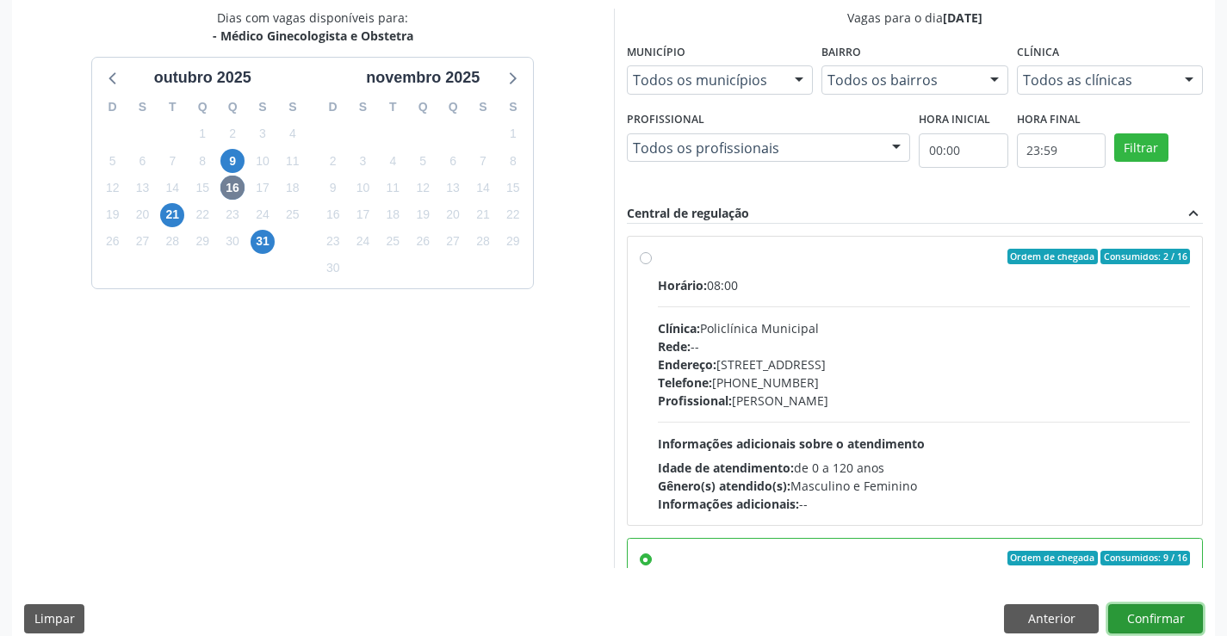
click at [1129, 619] on button "Confirmar" at bounding box center [1155, 619] width 95 height 29
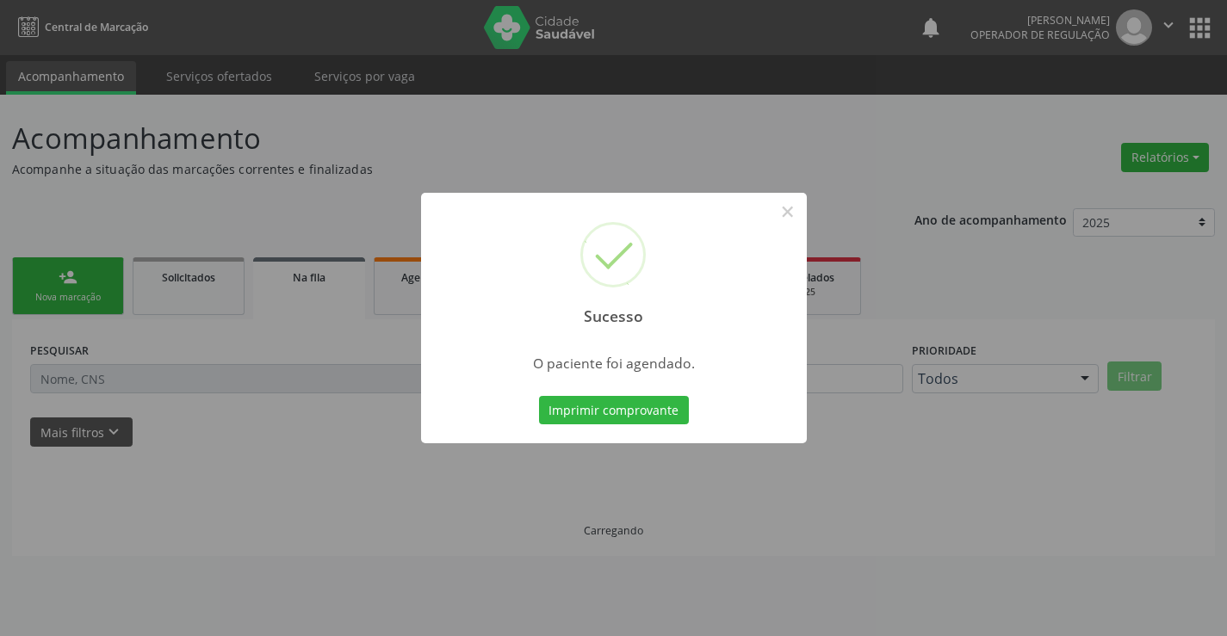
scroll to position [0, 0]
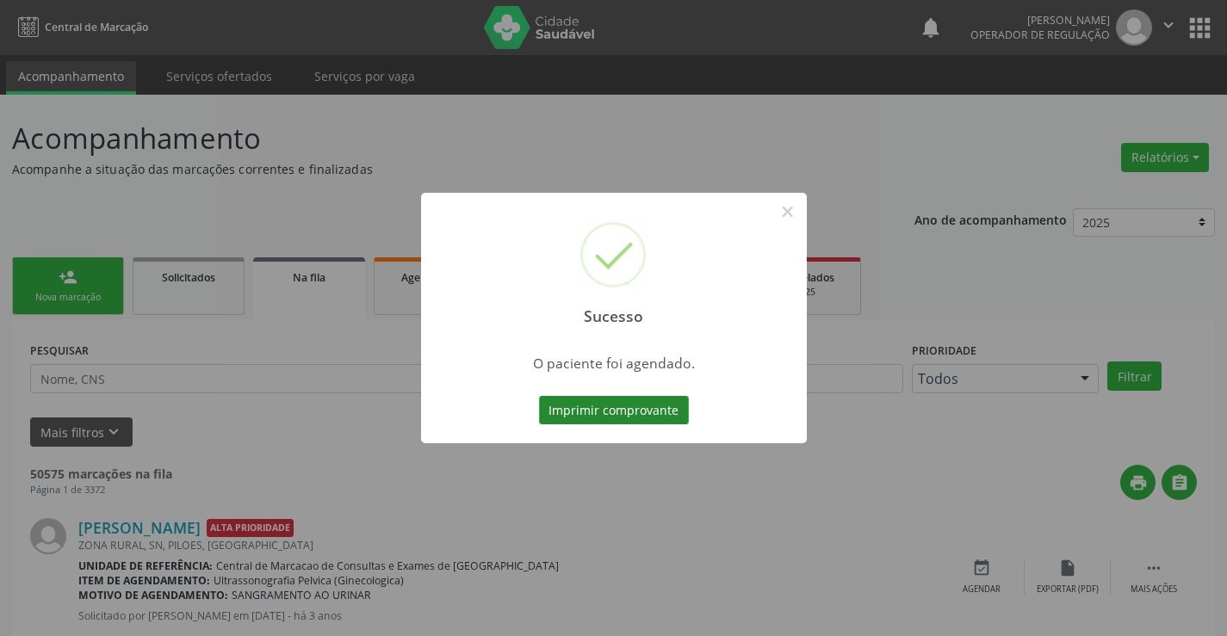
click at [649, 417] on button "Imprimir comprovante" at bounding box center [614, 410] width 150 height 29
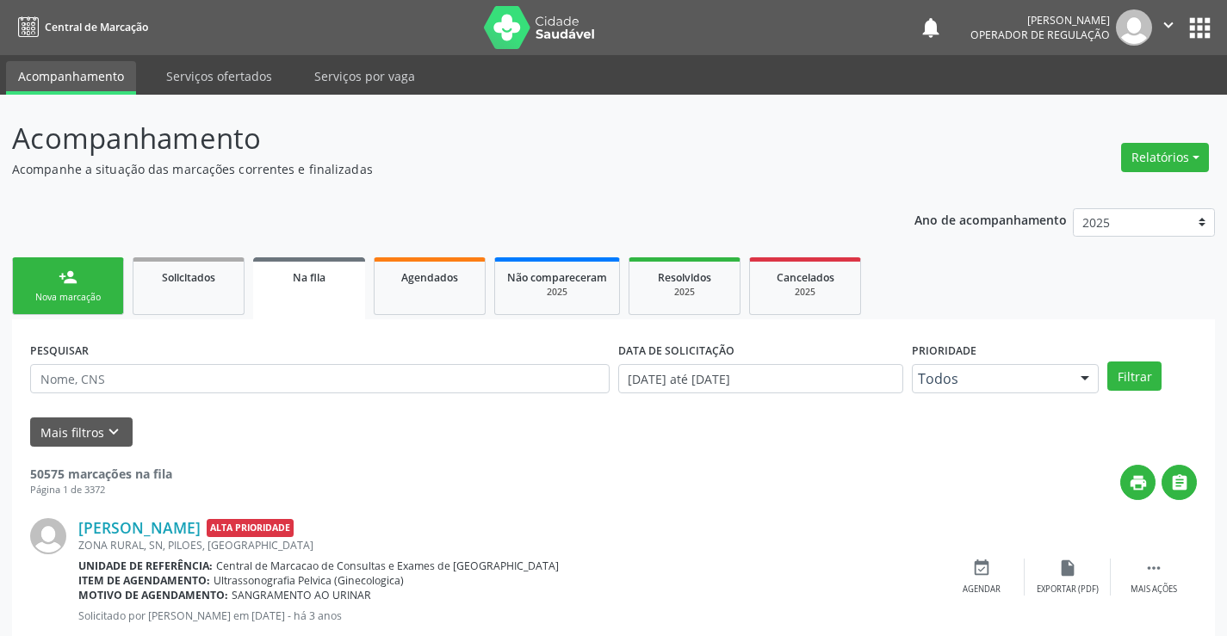
click at [61, 272] on div "person_add" at bounding box center [68, 277] width 19 height 19
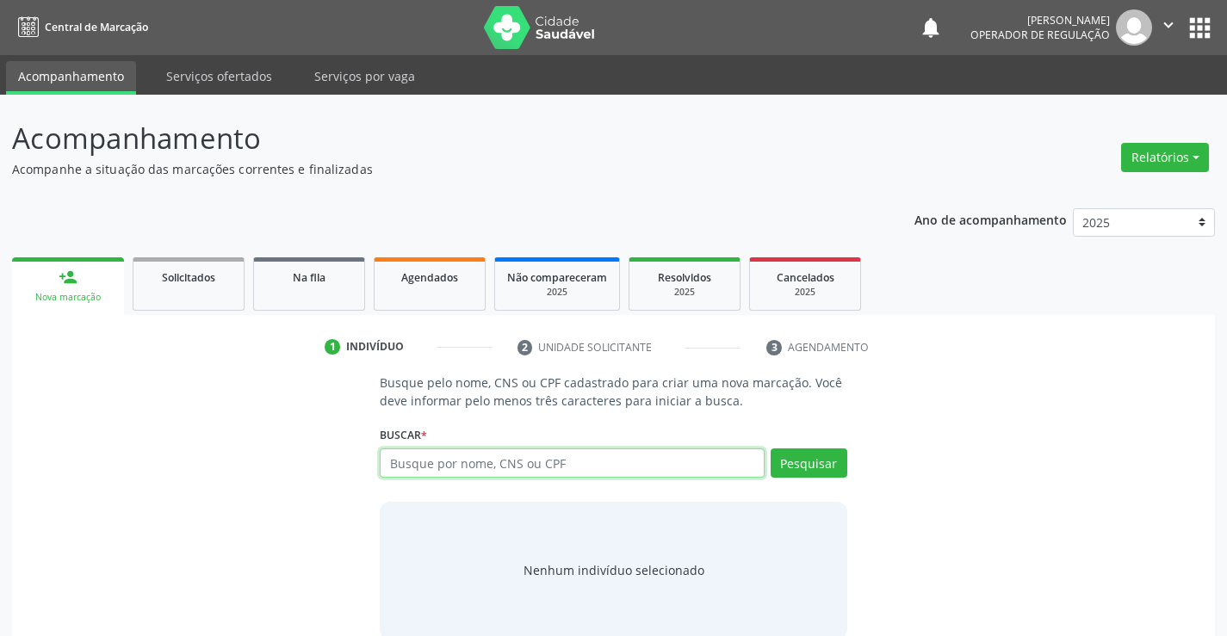
click at [440, 465] on input "text" at bounding box center [572, 463] width 384 height 29
type input "709008837219413"
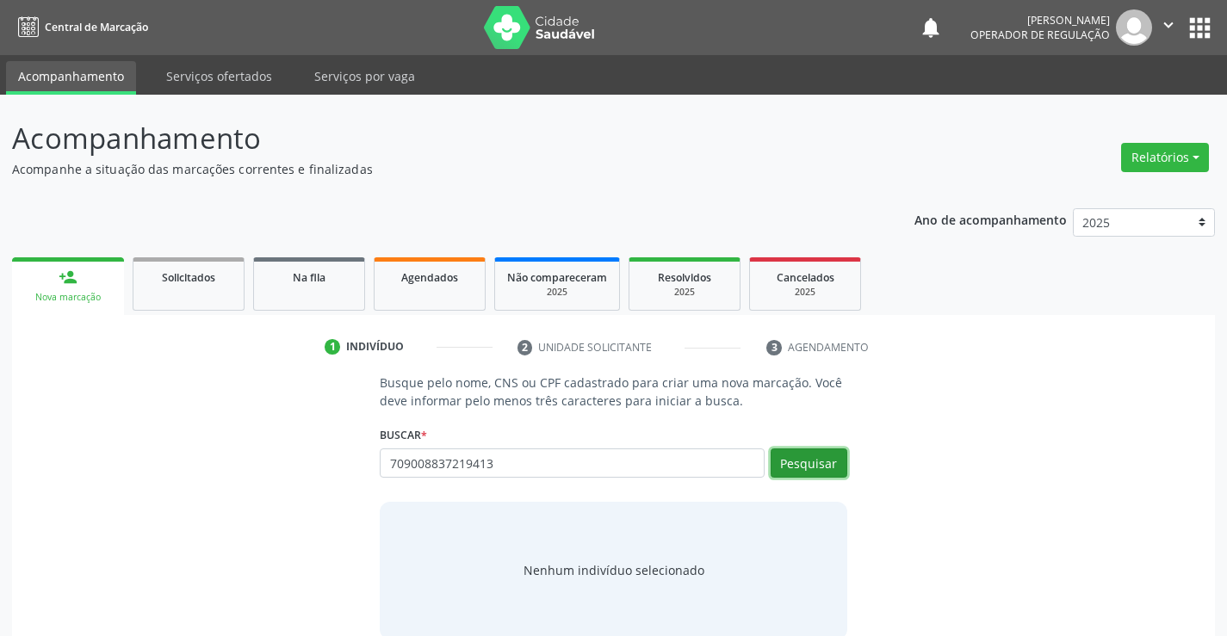
click at [827, 470] on button "Pesquisar" at bounding box center [809, 463] width 77 height 29
type input "709008837219413"
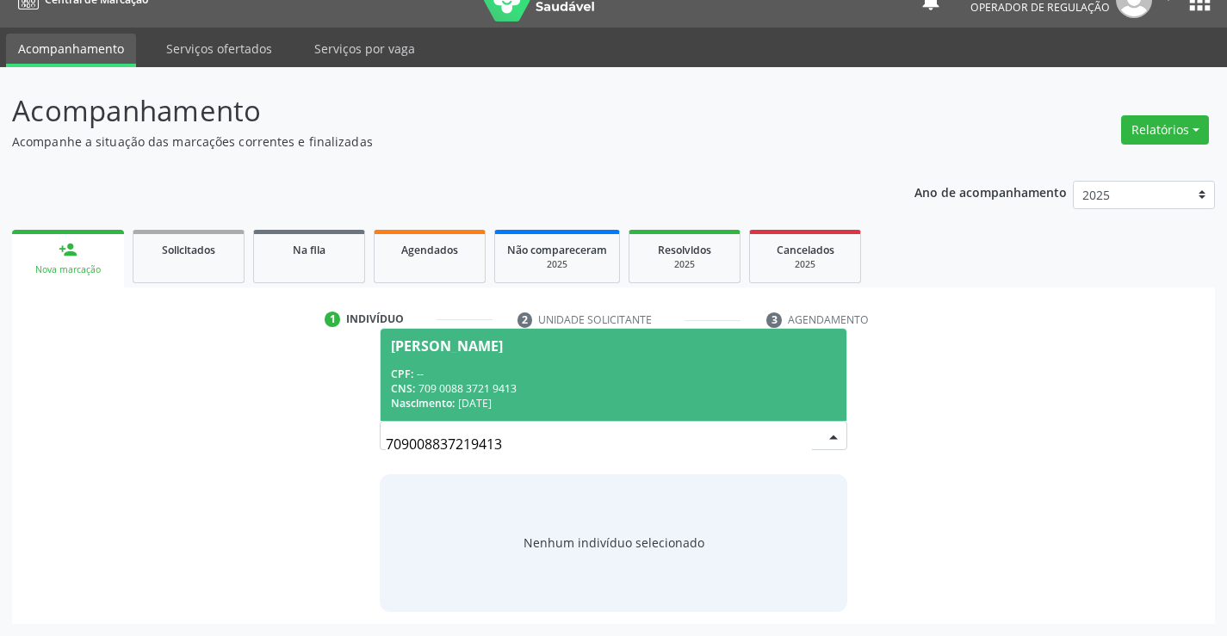
click at [606, 347] on div "[PERSON_NAME]" at bounding box center [613, 346] width 444 height 14
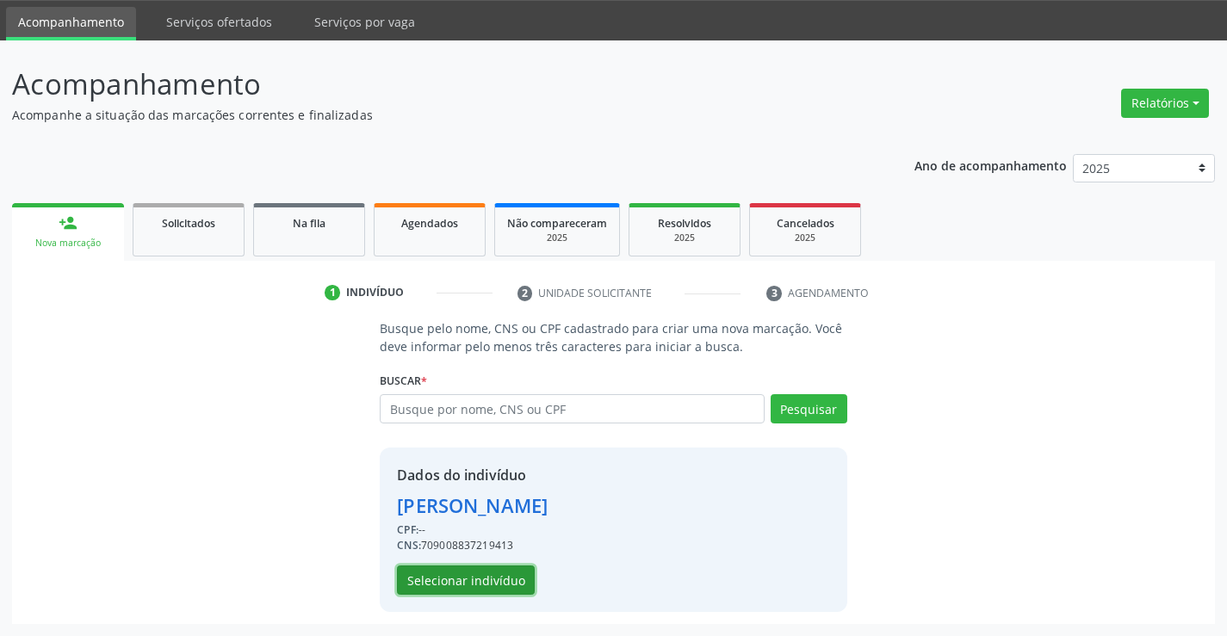
click at [477, 584] on button "Selecionar indivíduo" at bounding box center [466, 580] width 138 height 29
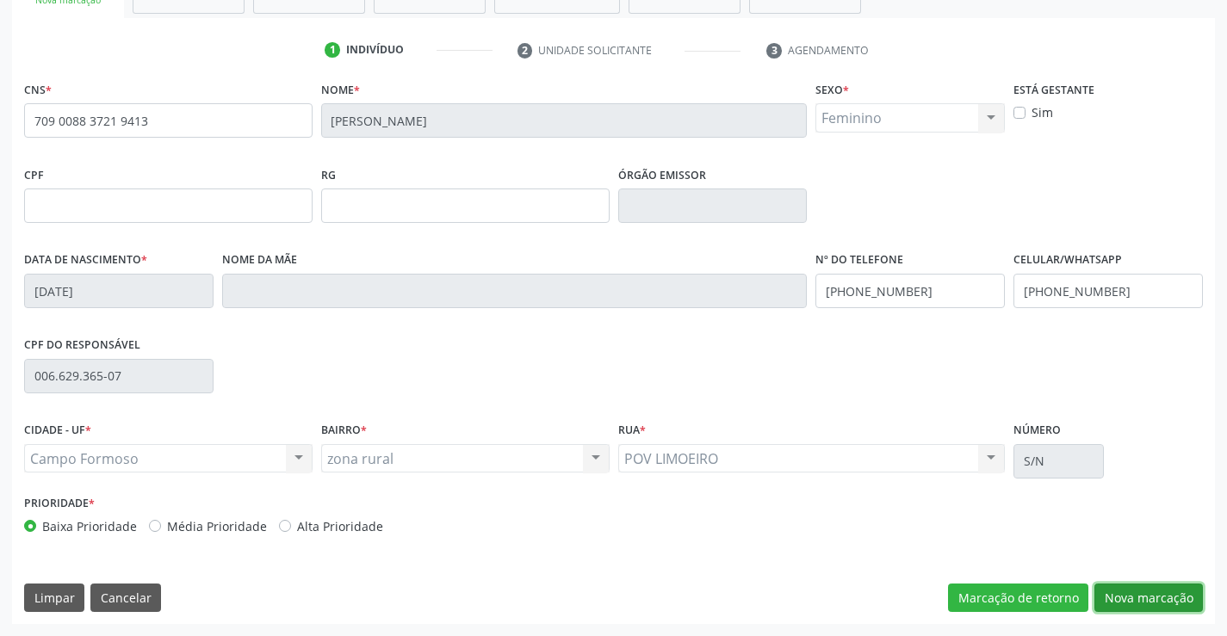
click at [1123, 611] on button "Nova marcação" at bounding box center [1149, 598] width 109 height 29
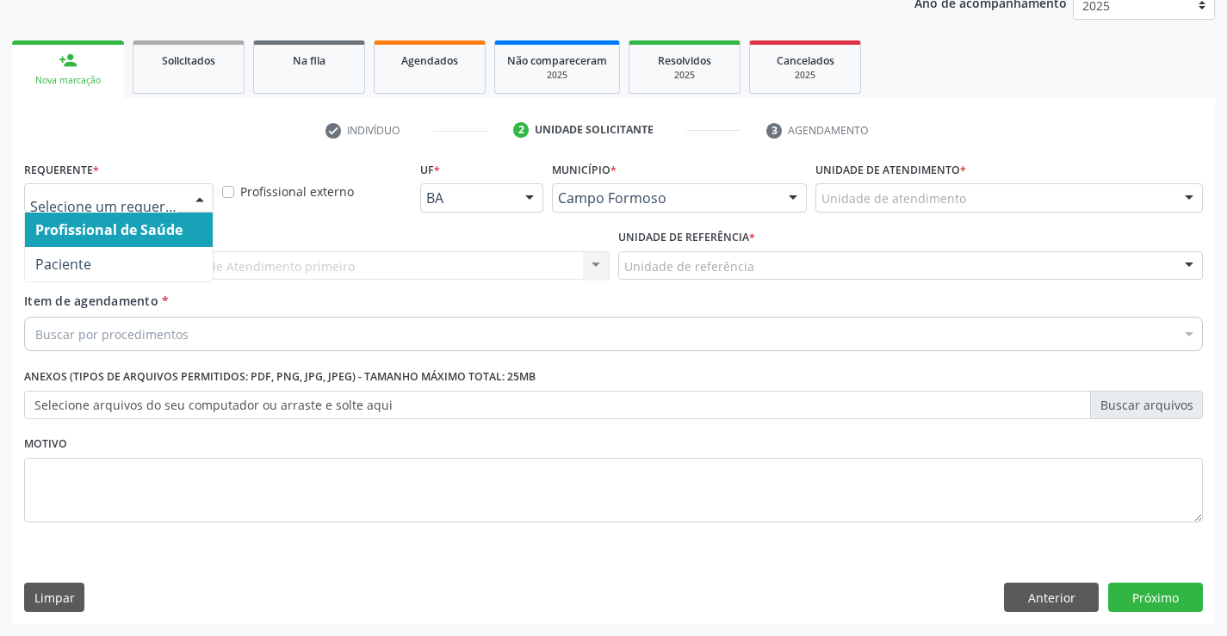
drag, startPoint x: 140, startPoint y: 195, endPoint x: 131, endPoint y: 263, distance: 68.6
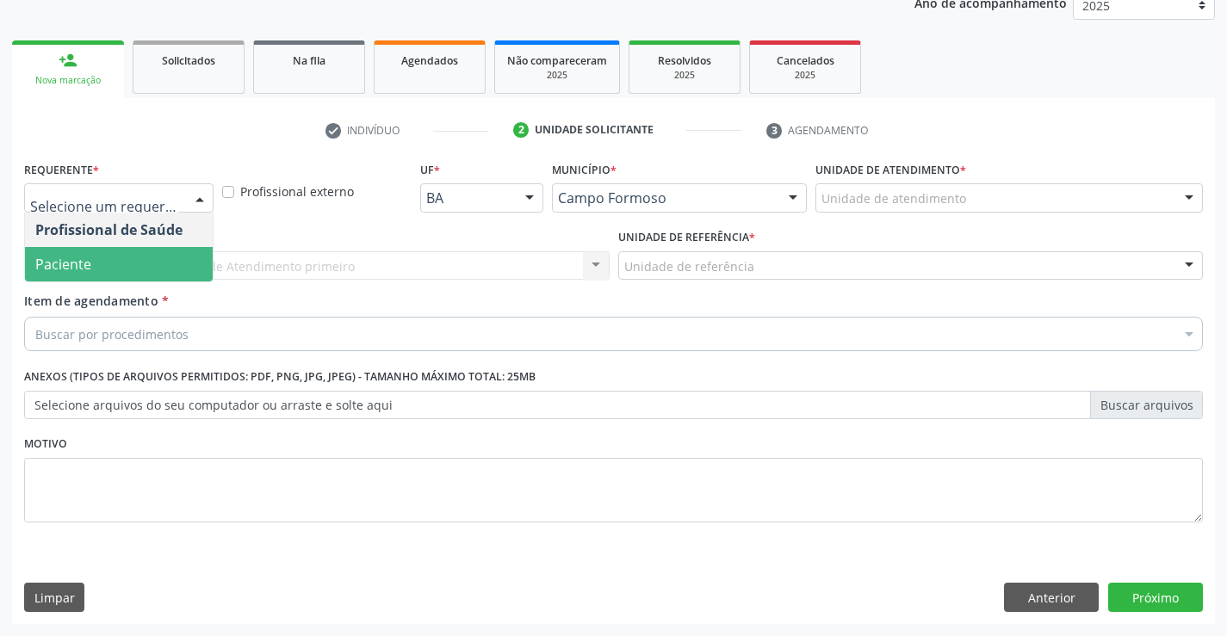
click at [127, 274] on span "Paciente" at bounding box center [119, 264] width 188 height 34
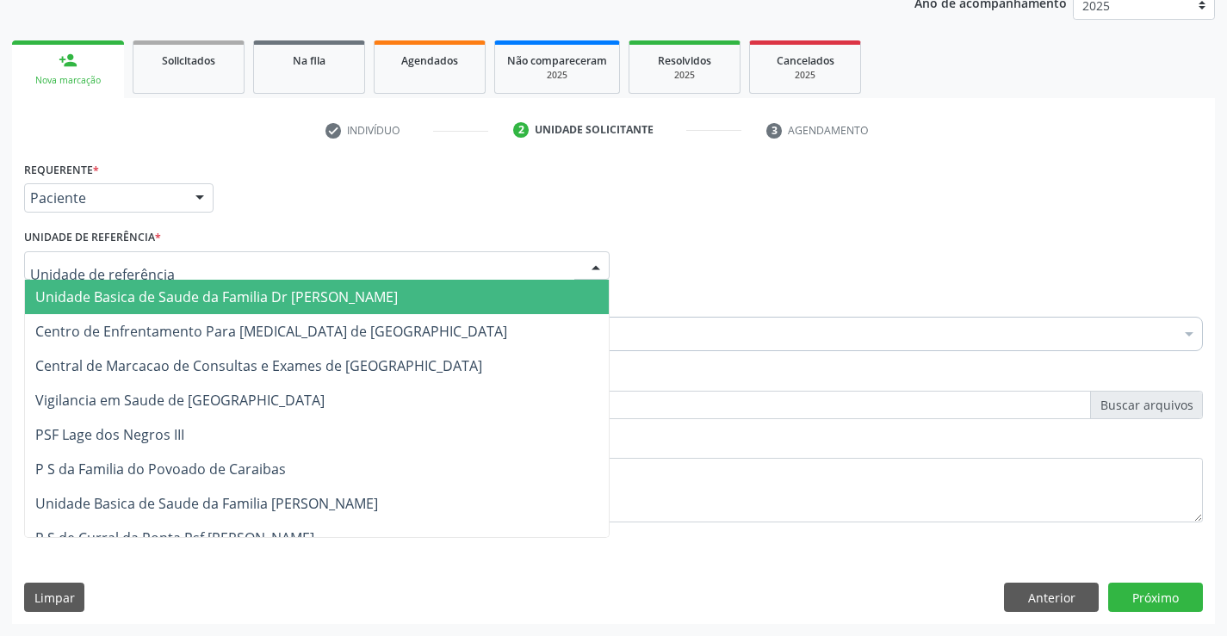
click at [279, 265] on div at bounding box center [317, 265] width 586 height 29
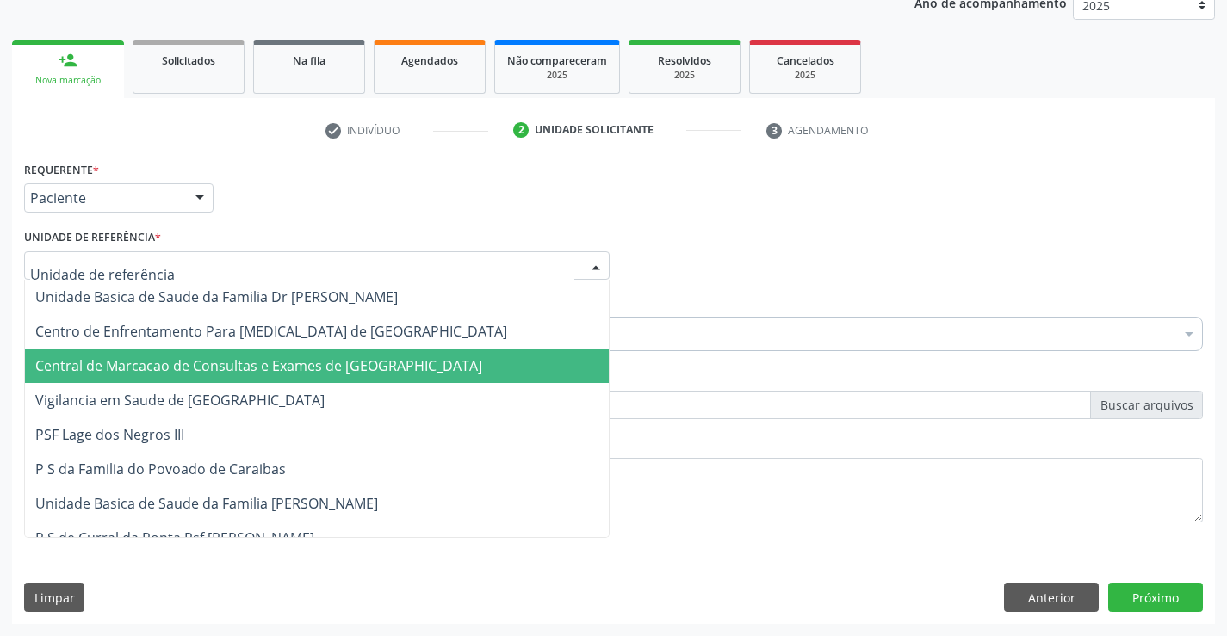
click at [274, 372] on span "Central de Marcacao de Consultas e Exames de [GEOGRAPHIC_DATA]" at bounding box center [258, 366] width 447 height 19
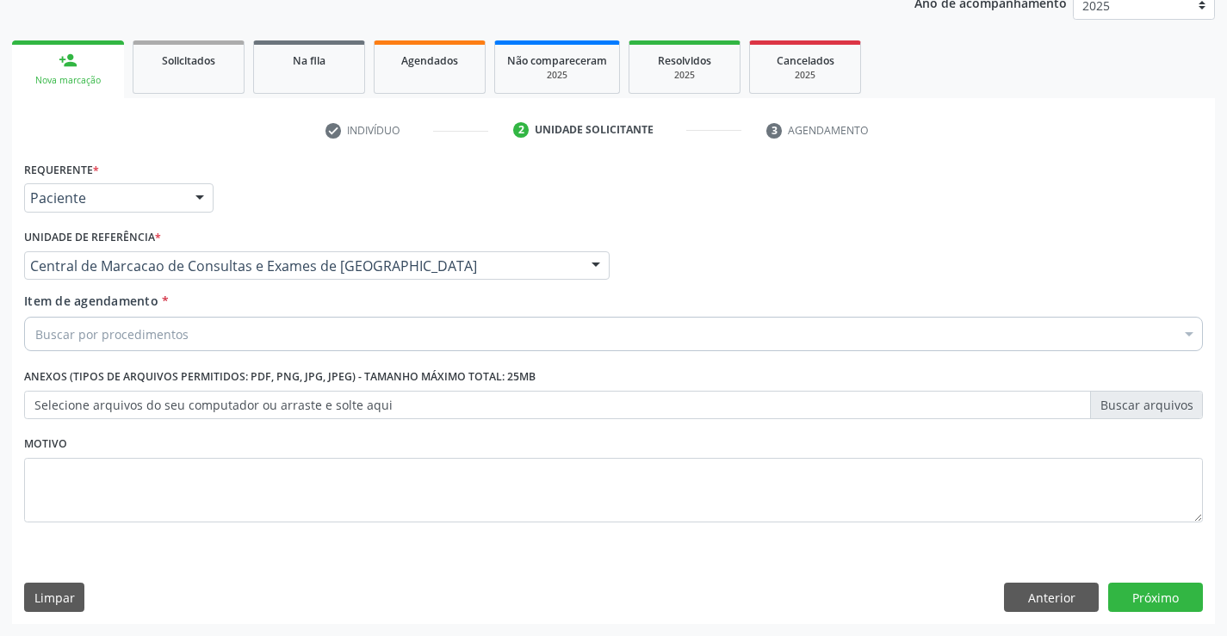
click at [314, 329] on div "Buscar por procedimentos" at bounding box center [613, 334] width 1179 height 34
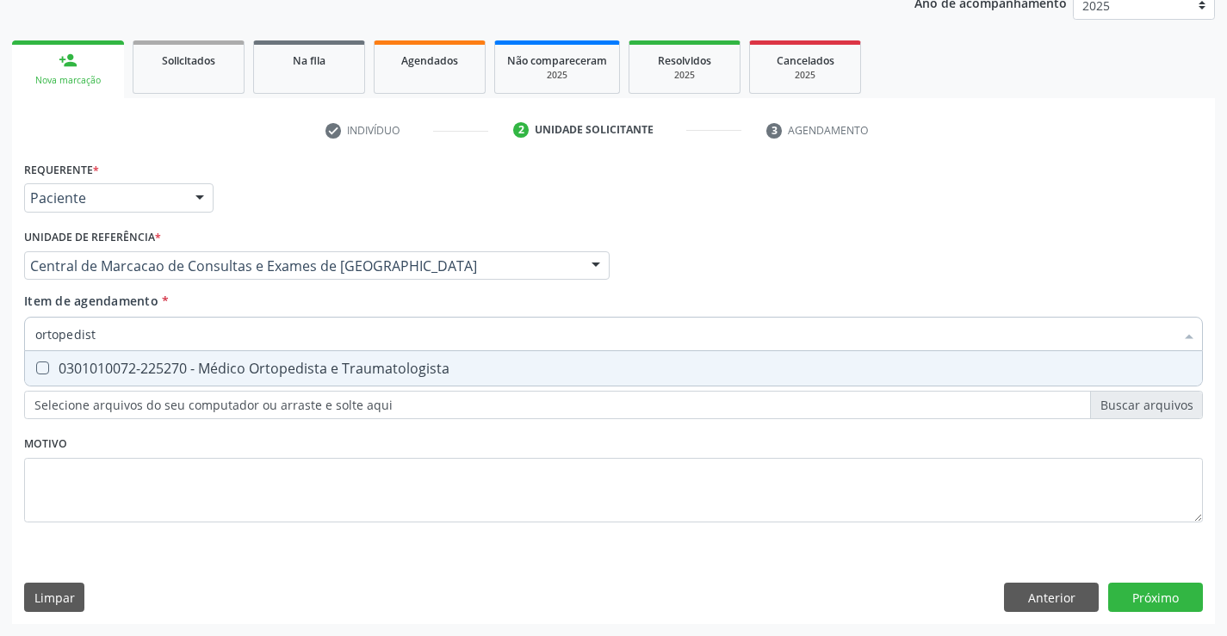
type input "ortopedista"
click at [285, 364] on div "0301010072-225270 - Médico Ortopedista e Traumatologista" at bounding box center [613, 369] width 1157 height 14
checkbox Traumatologista "true"
click at [1136, 592] on div "Requerente * Paciente Profissional de Saúde Paciente Nenhum resultado encontrad…" at bounding box center [613, 391] width 1203 height 468
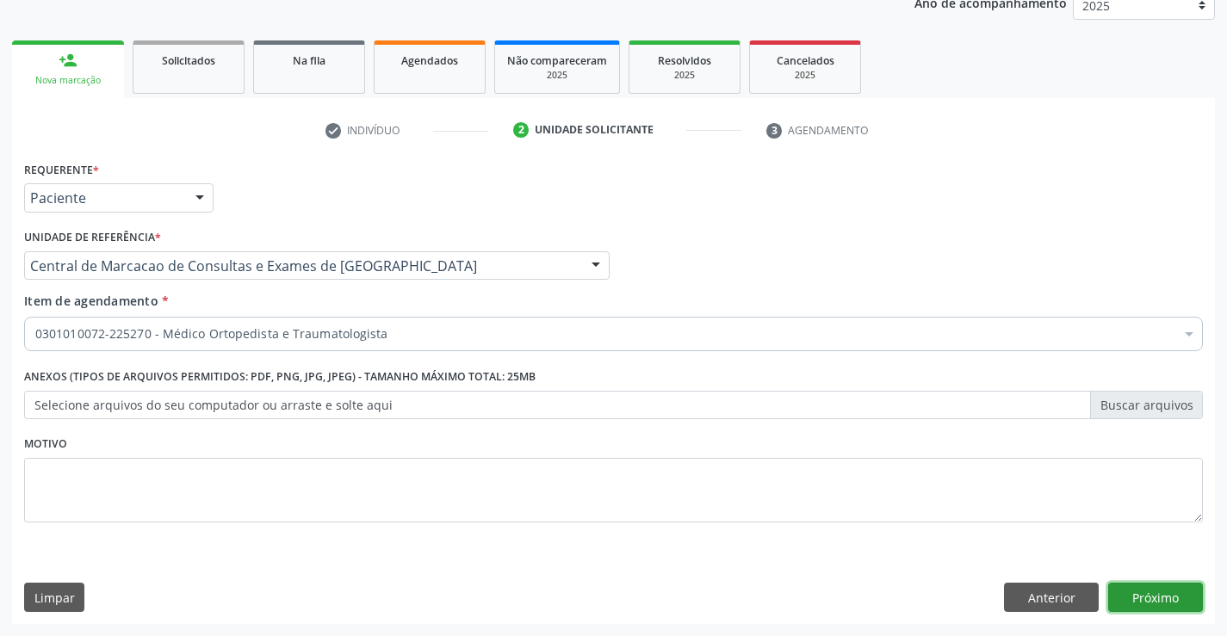
click at [1127, 605] on button "Próximo" at bounding box center [1155, 597] width 95 height 29
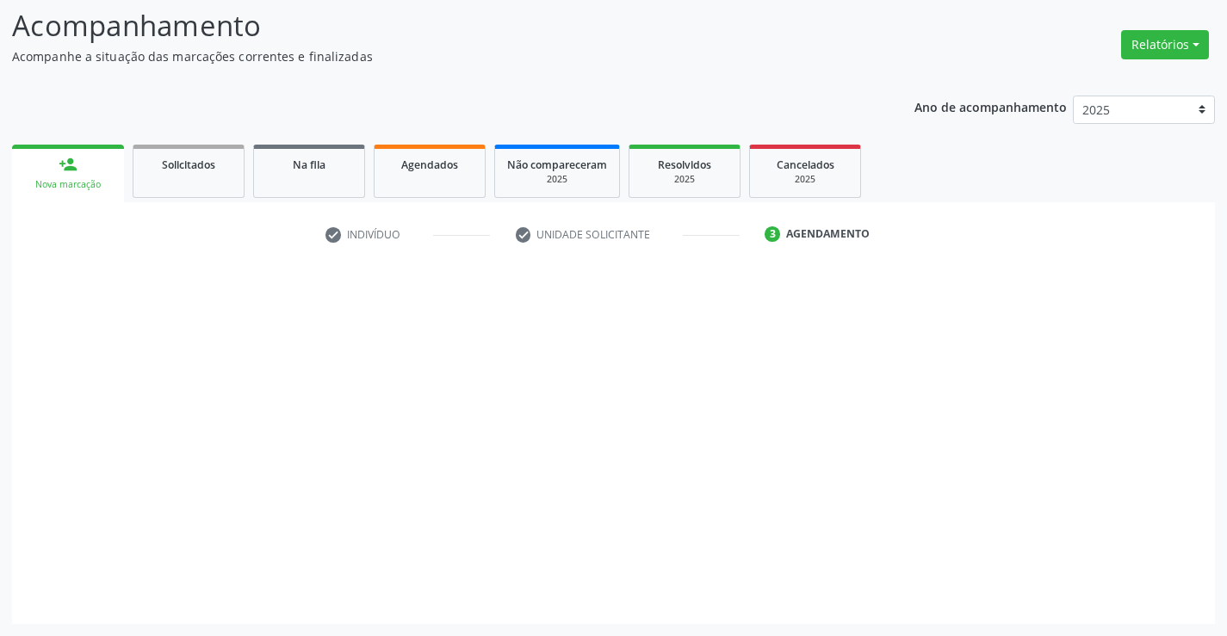
scroll to position [113, 0]
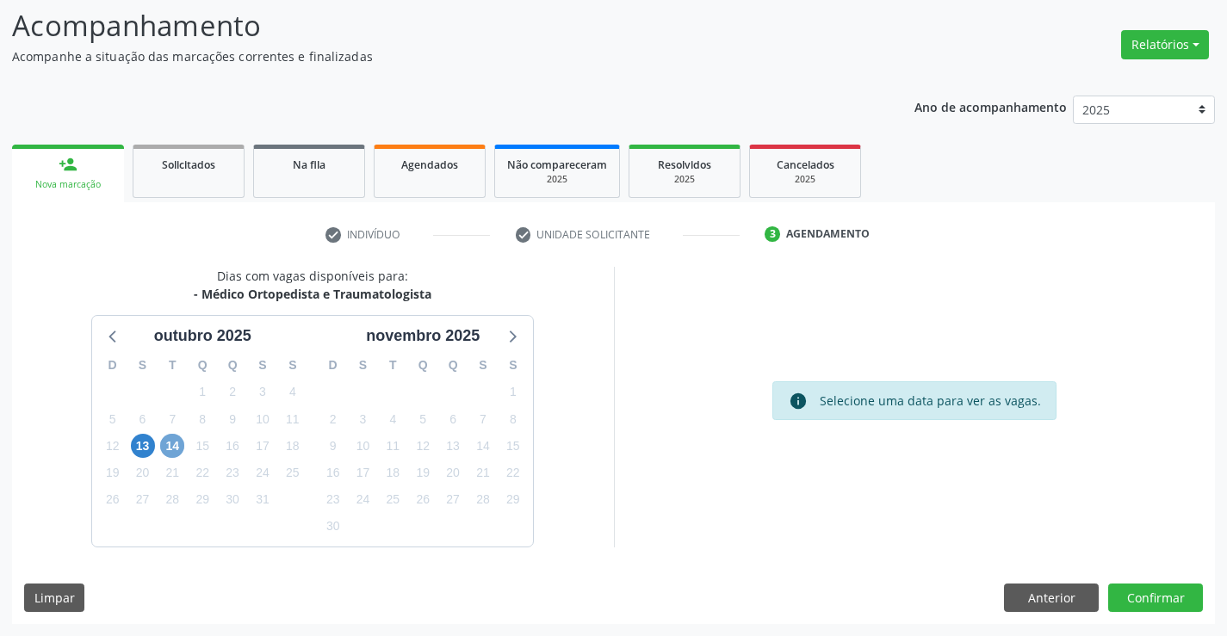
click at [182, 450] on span "14" at bounding box center [172, 446] width 24 height 24
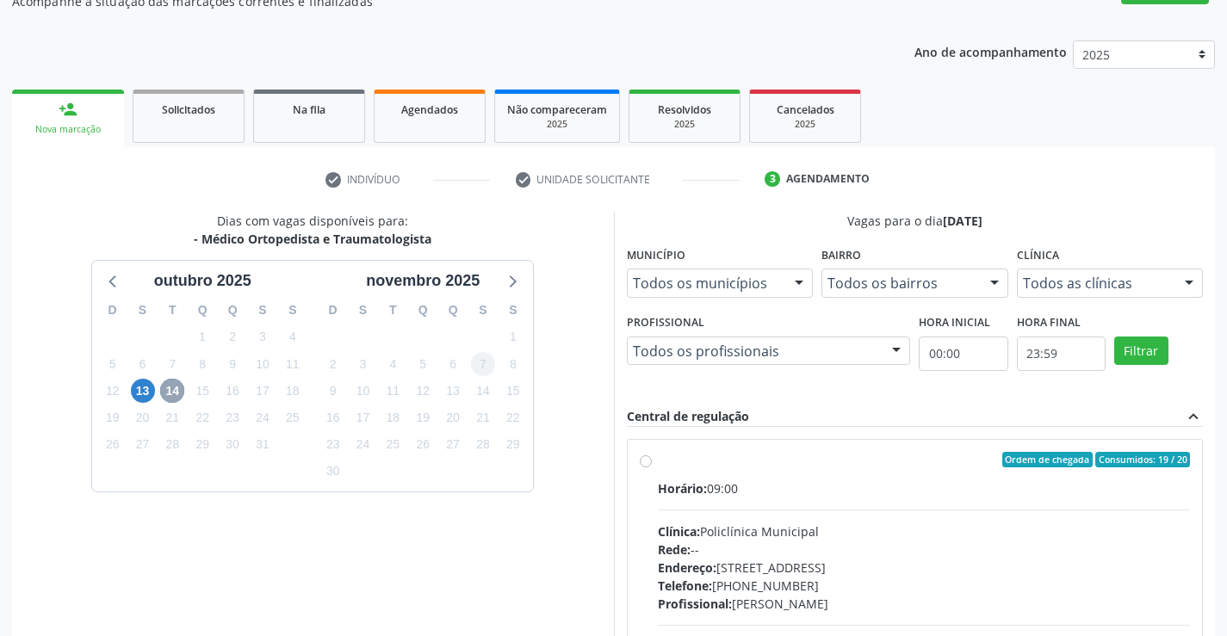
scroll to position [393, 0]
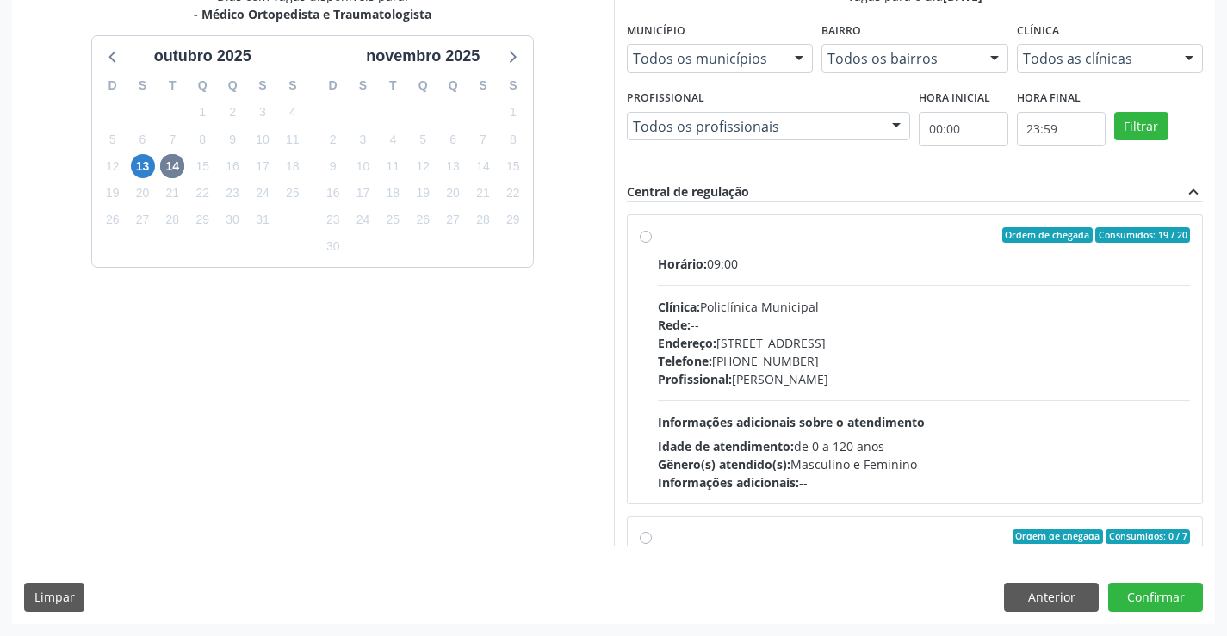
click at [804, 363] on div "Telefone: [PHONE_NUMBER]" at bounding box center [924, 361] width 533 height 18
click at [652, 243] on input "Ordem de chegada Consumidos: 19 / 20 Horário: 09:00 Clínica: Policlínica Munici…" at bounding box center [646, 235] width 12 height 16
radio input "true"
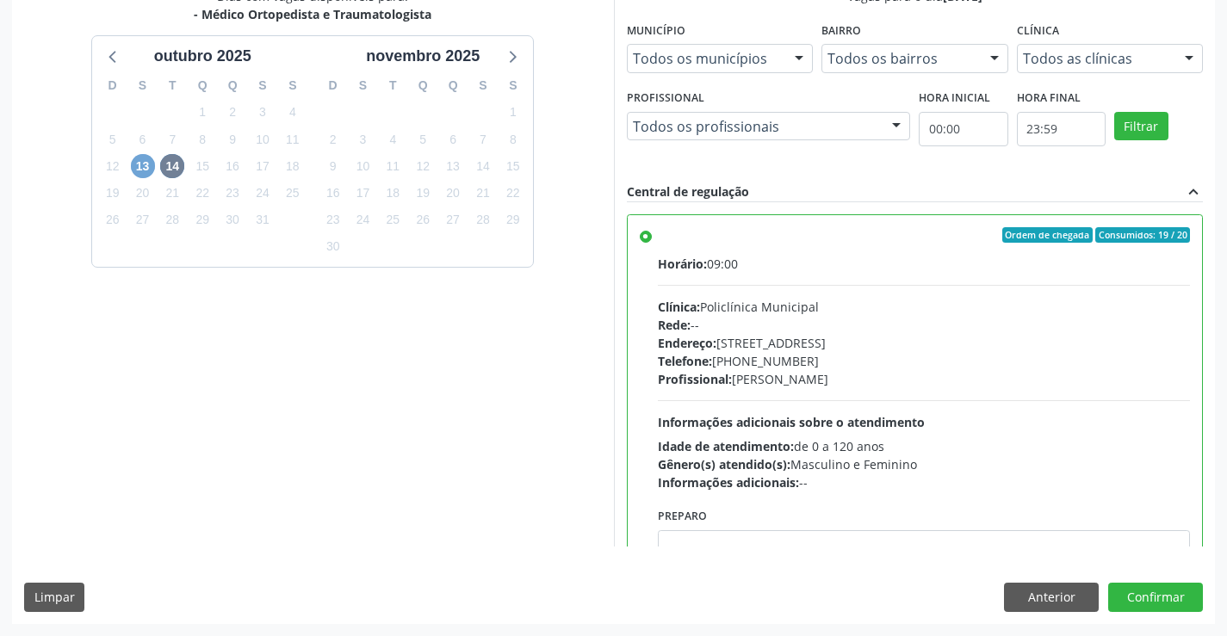
click at [144, 171] on span "13" at bounding box center [143, 166] width 24 height 24
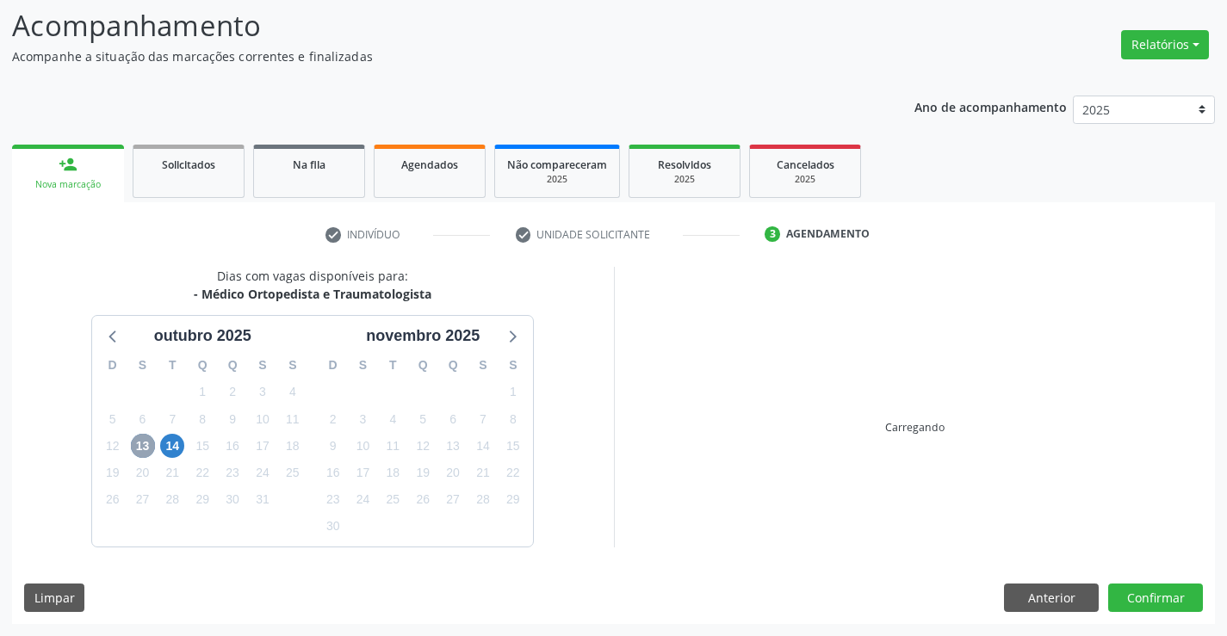
scroll to position [362, 0]
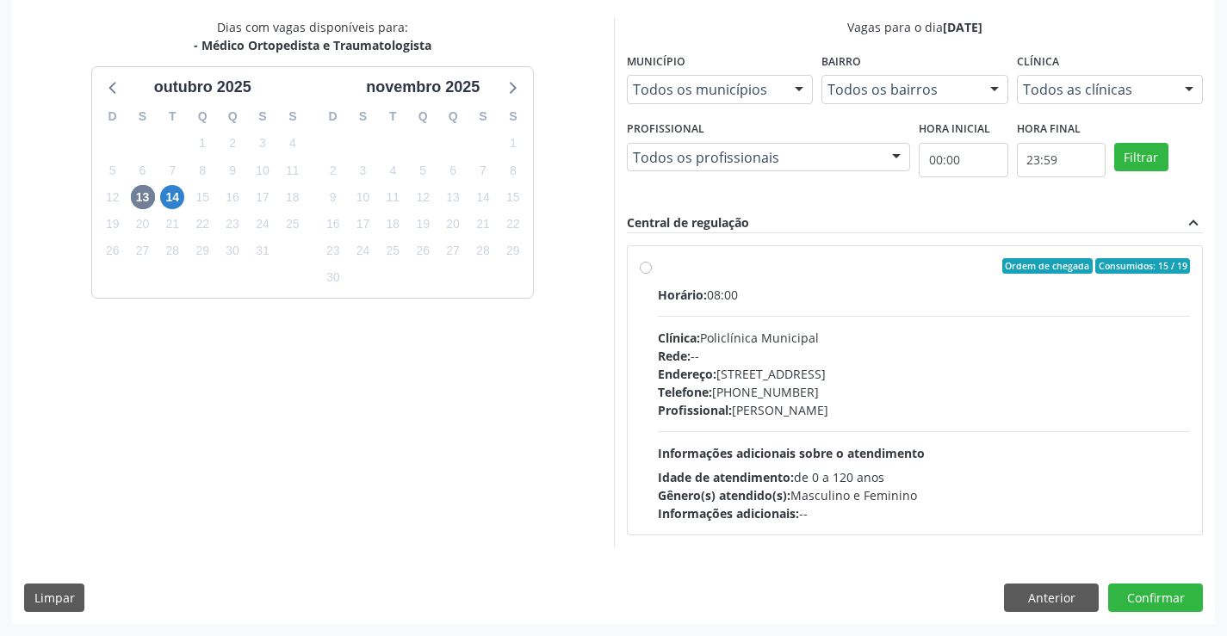
drag, startPoint x: 820, startPoint y: 428, endPoint x: 938, endPoint y: 479, distance: 128.5
click at [820, 427] on div "Horário: 08:00 Clínica: Policlínica Municipal Rede: -- [GEOGRAPHIC_DATA]: [STRE…" at bounding box center [924, 404] width 533 height 237
click at [652, 274] on input "Ordem de chegada Consumidos: 15 / 19 Horário: 08:00 Clínica: Policlínica Munici…" at bounding box center [646, 266] width 12 height 16
radio input "true"
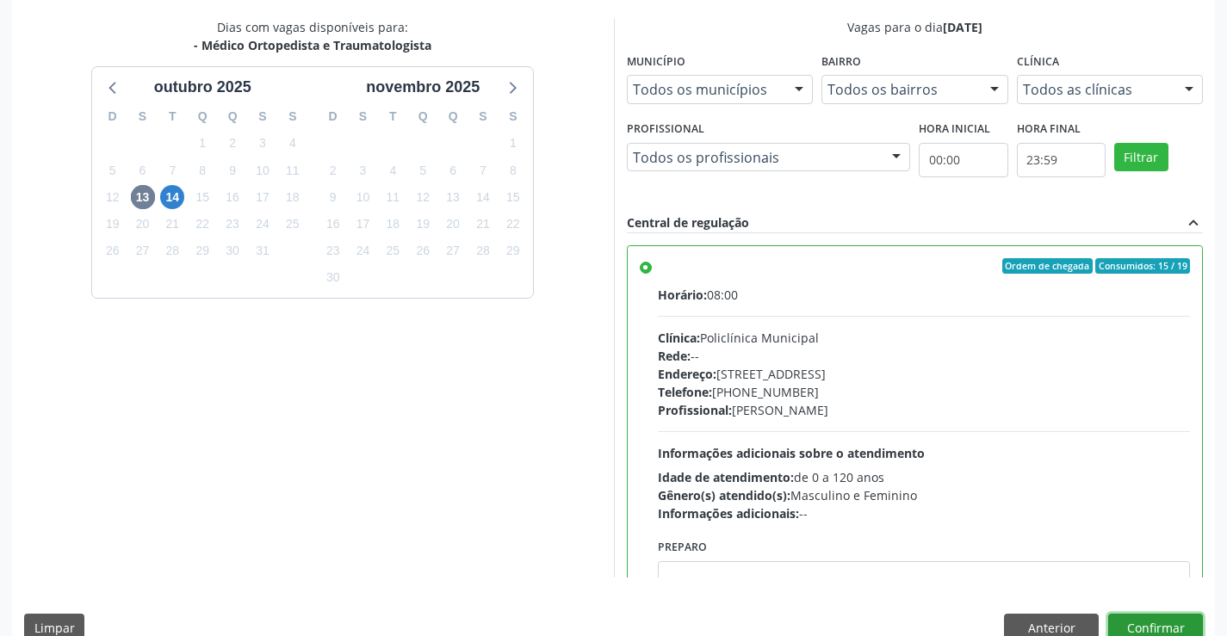
click at [1139, 626] on button "Confirmar" at bounding box center [1155, 628] width 95 height 29
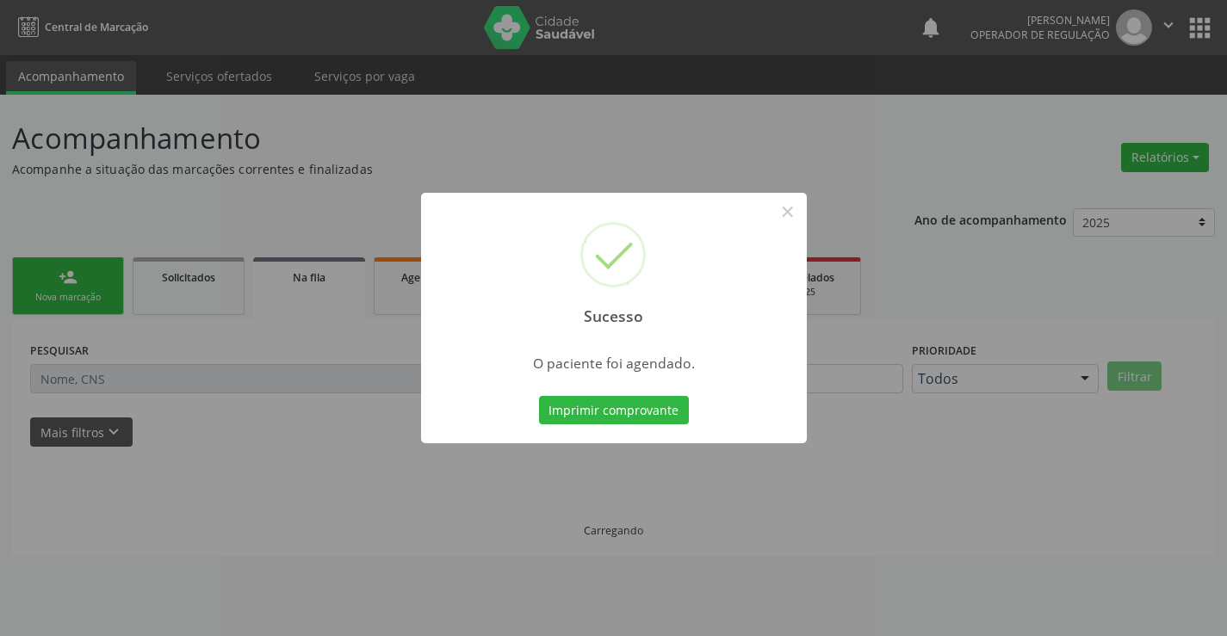
scroll to position [0, 0]
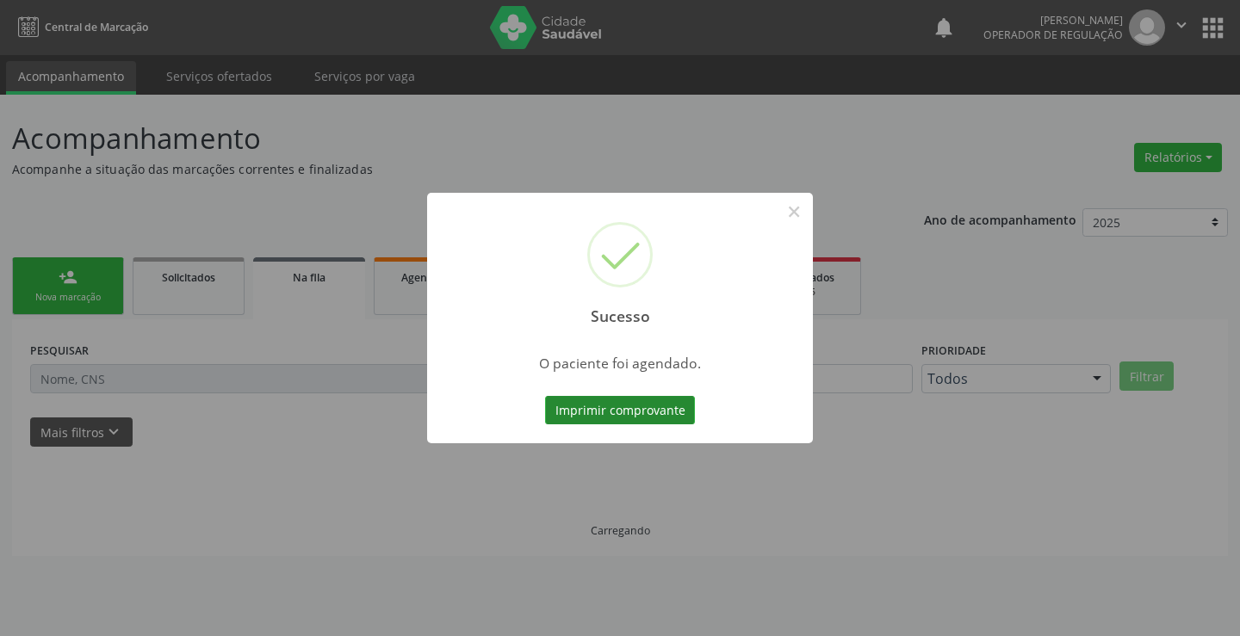
click at [624, 399] on button "Imprimir comprovante" at bounding box center [620, 410] width 150 height 29
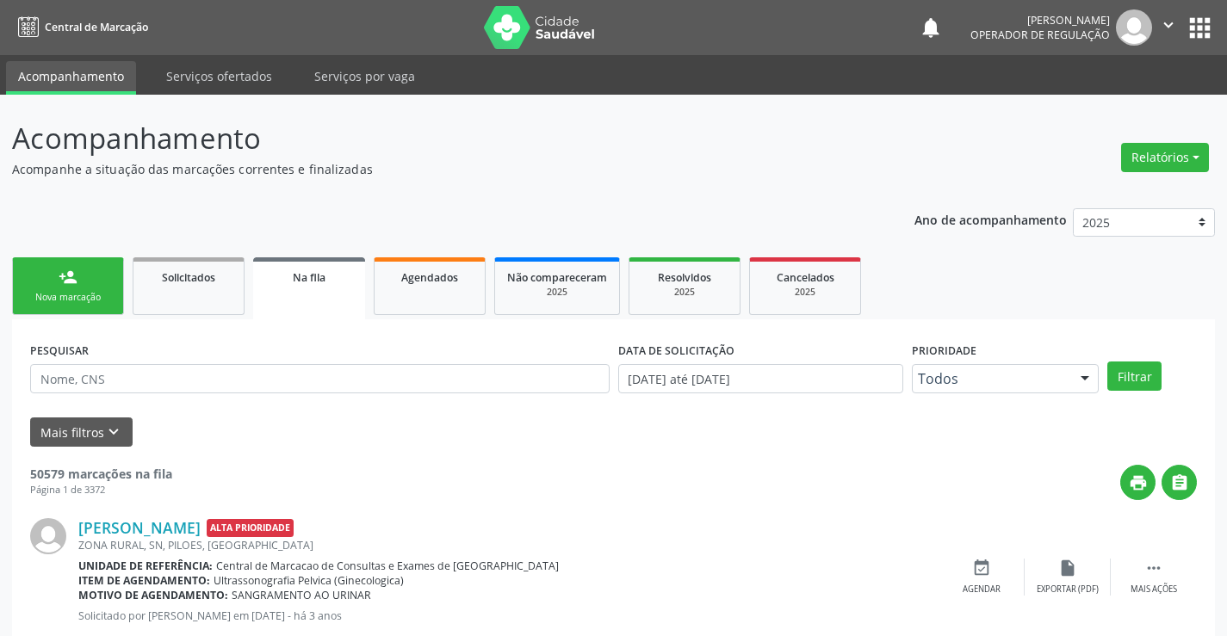
click at [84, 289] on link "person_add Nova marcação" at bounding box center [68, 287] width 112 height 58
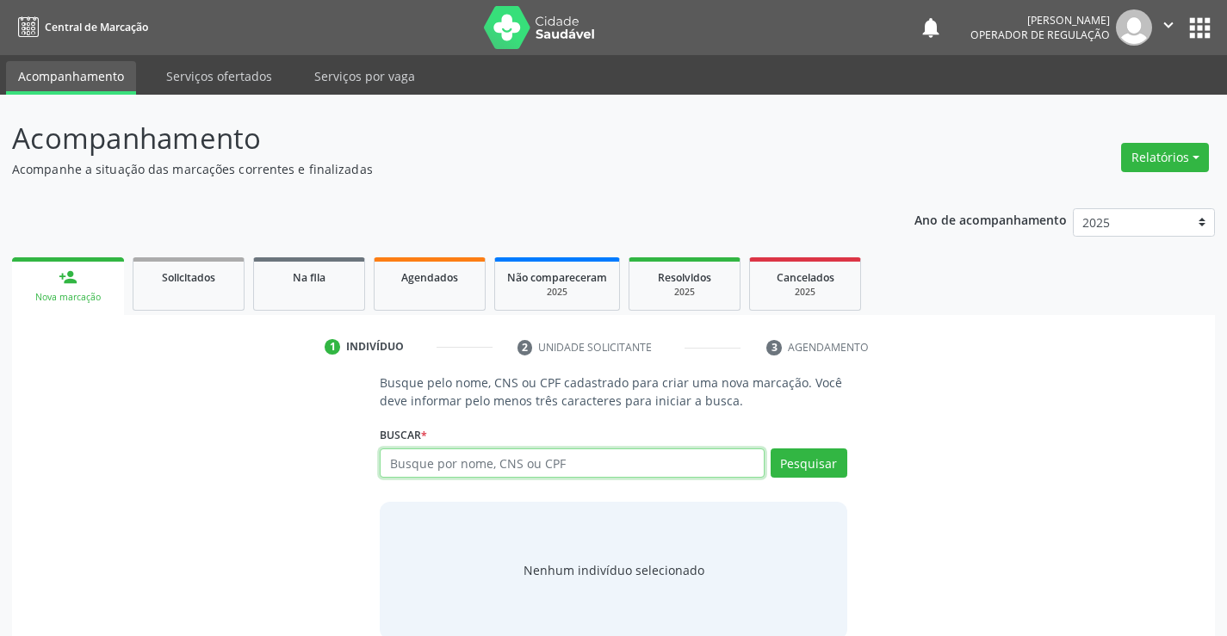
click at [442, 475] on input "text" at bounding box center [572, 463] width 384 height 29
type input "700408921507443"
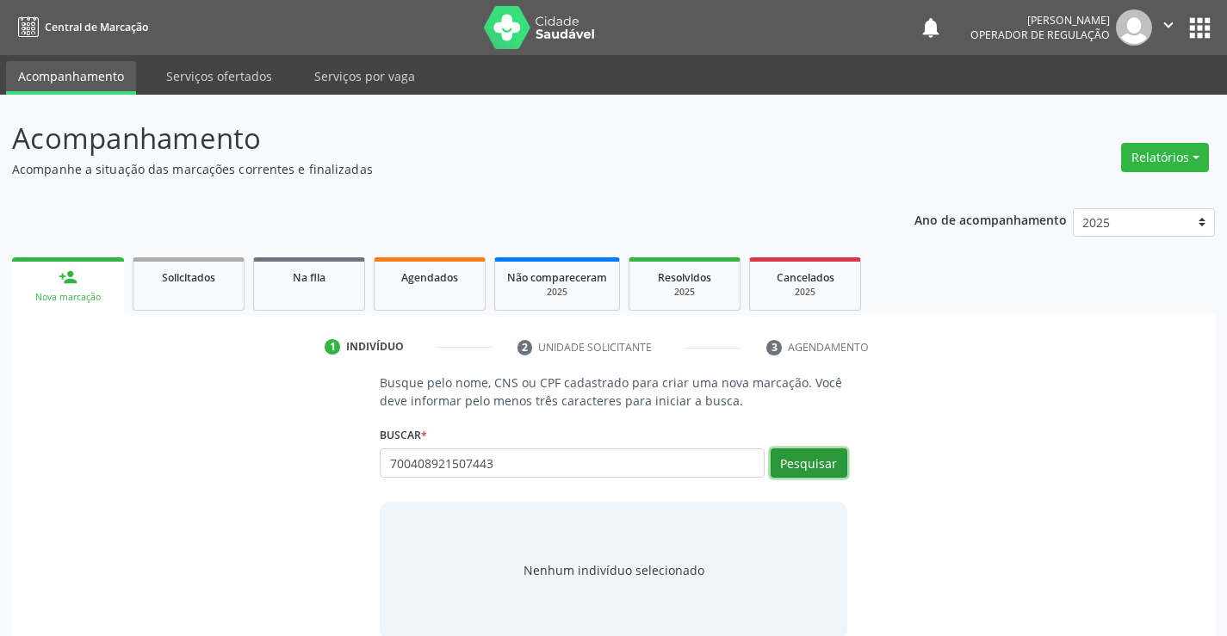
click at [789, 471] on button "Pesquisar" at bounding box center [809, 463] width 77 height 29
type input "700408921507443"
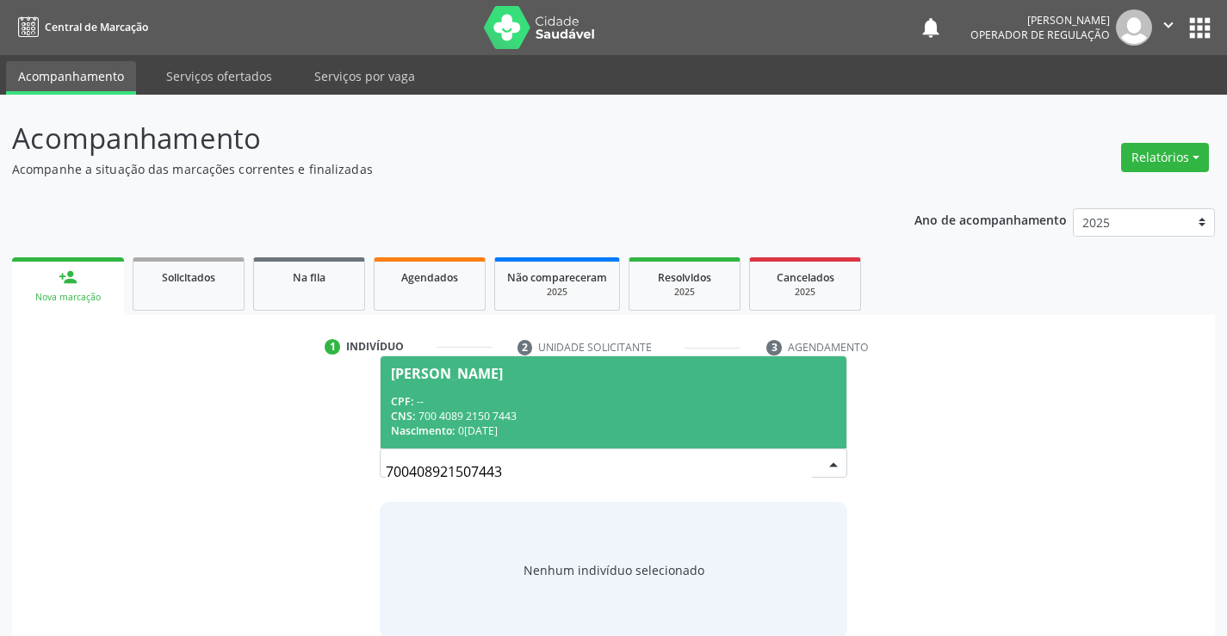
click at [636, 386] on span "[PERSON_NAME] CPF: -- CNS: 700 4089 2150 7443 Nascimento: [DATE]" at bounding box center [613, 403] width 465 height 92
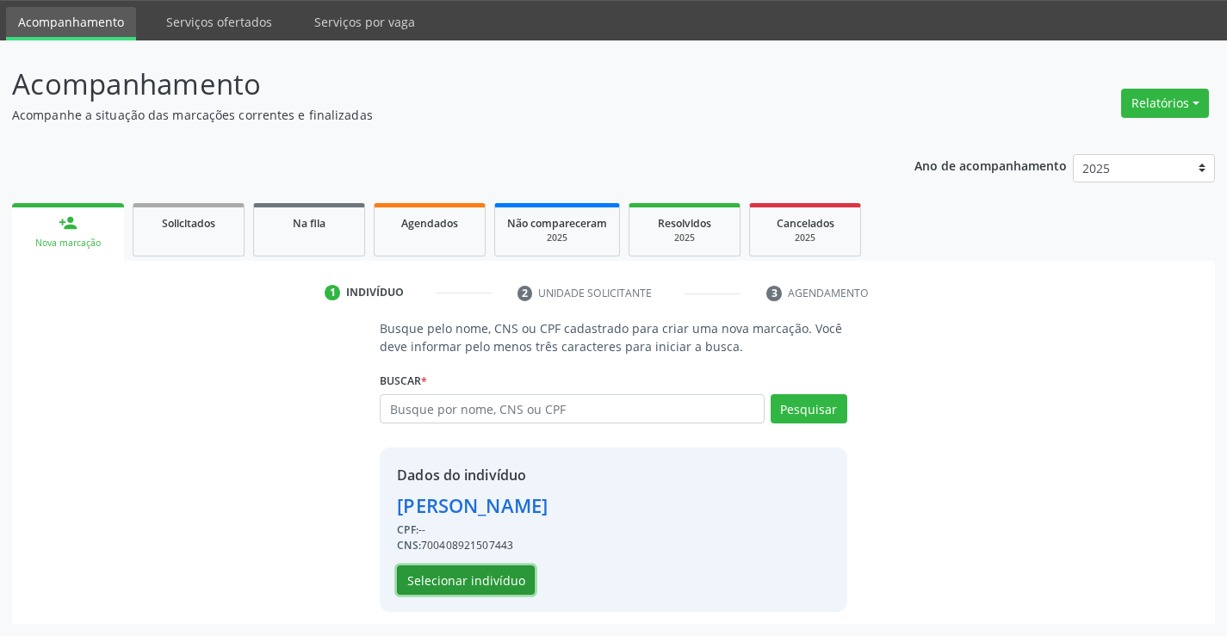
click at [467, 574] on button "Selecionar indivíduo" at bounding box center [466, 580] width 138 height 29
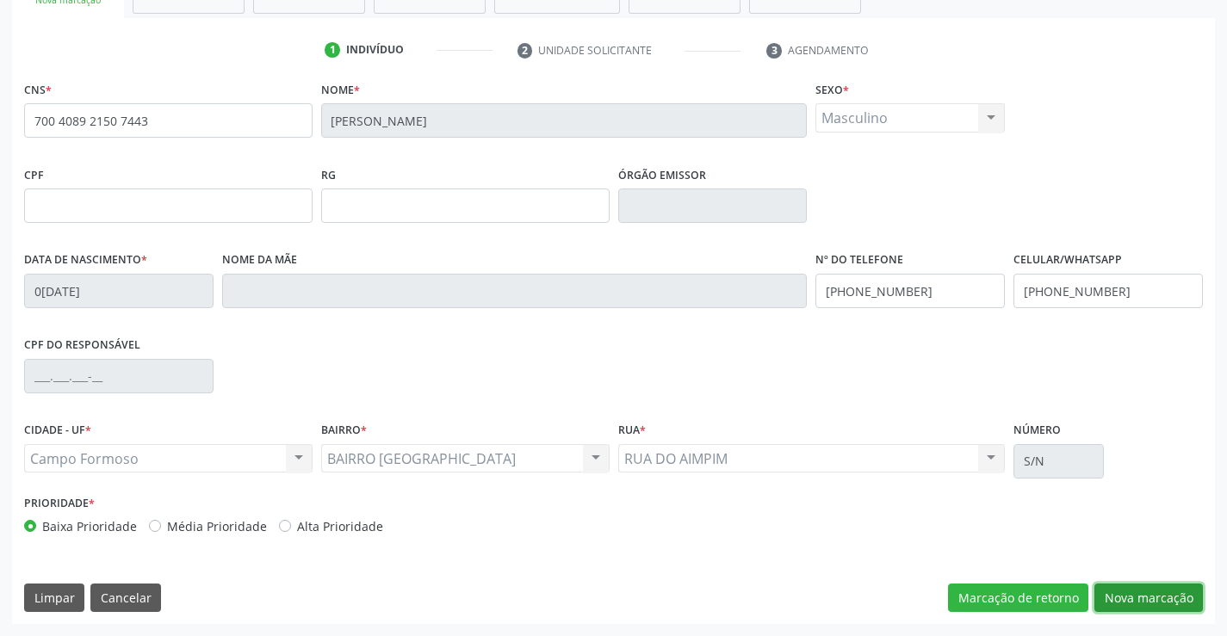
click at [1120, 584] on button "Nova marcação" at bounding box center [1149, 598] width 109 height 29
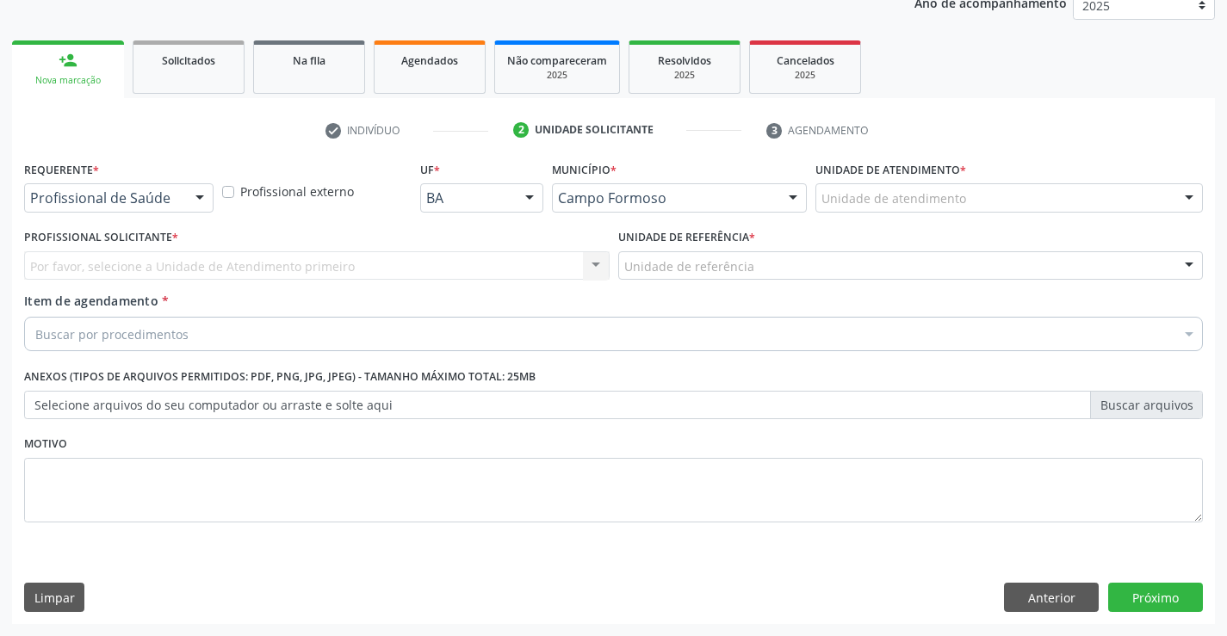
scroll to position [217, 0]
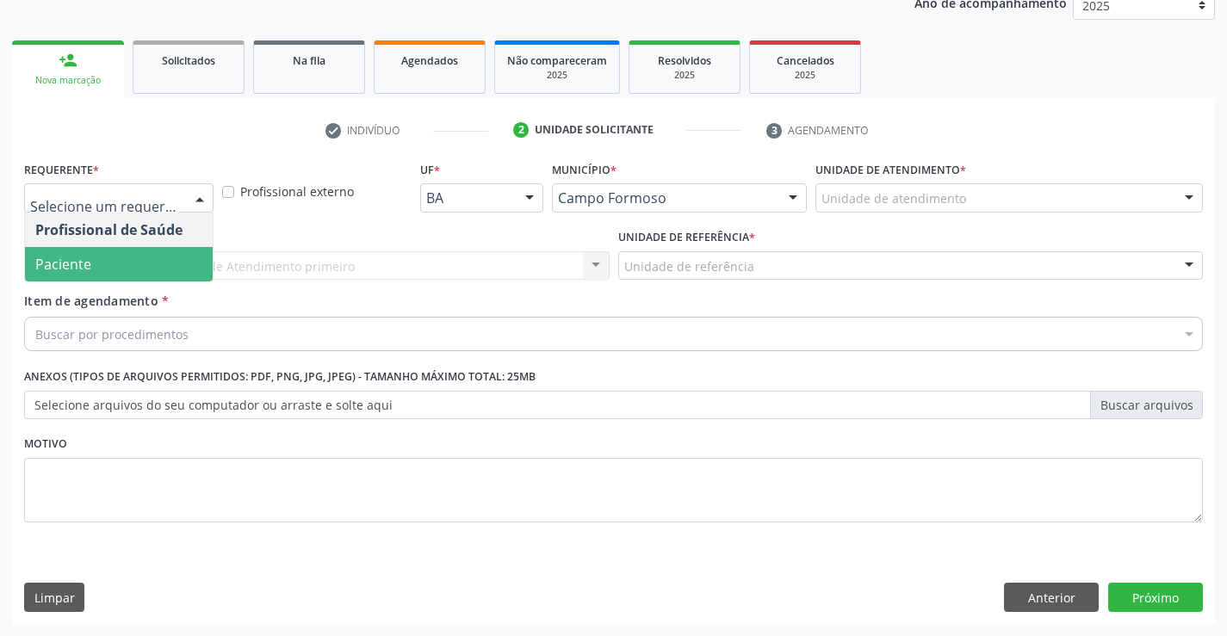
click at [137, 258] on span "Paciente" at bounding box center [119, 264] width 188 height 34
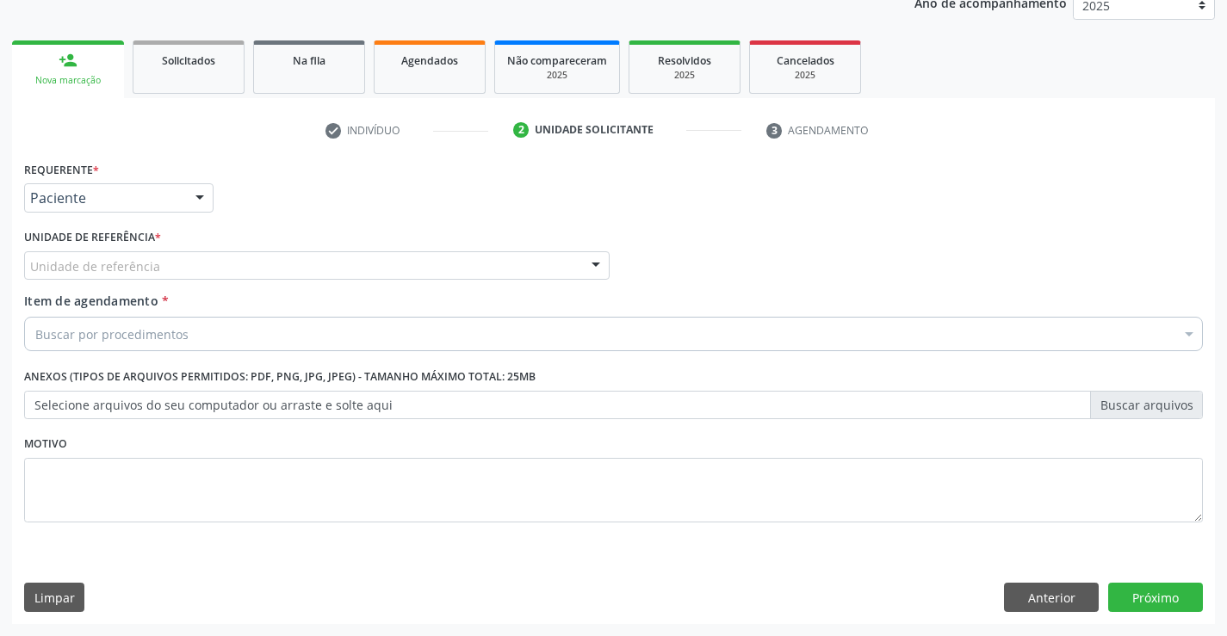
click at [316, 270] on div "Unidade de referência" at bounding box center [317, 265] width 586 height 29
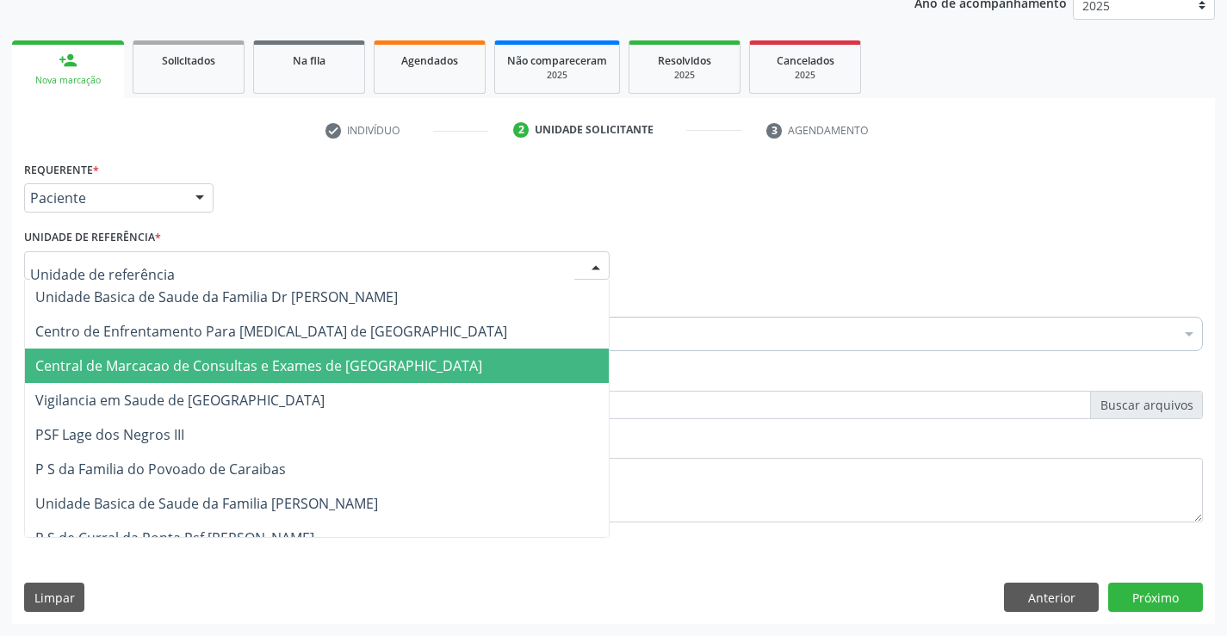
click at [311, 357] on span "Central de Marcacao de Consultas e Exames de [GEOGRAPHIC_DATA]" at bounding box center [258, 366] width 447 height 19
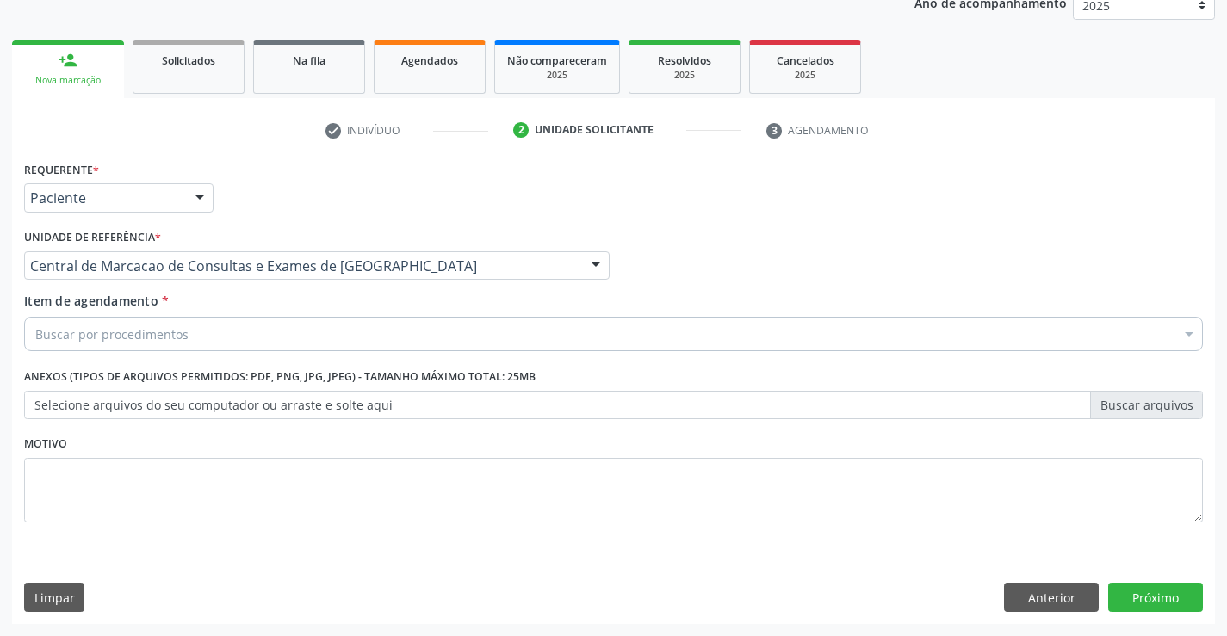
click at [338, 326] on div "Buscar por procedimentos" at bounding box center [613, 334] width 1179 height 34
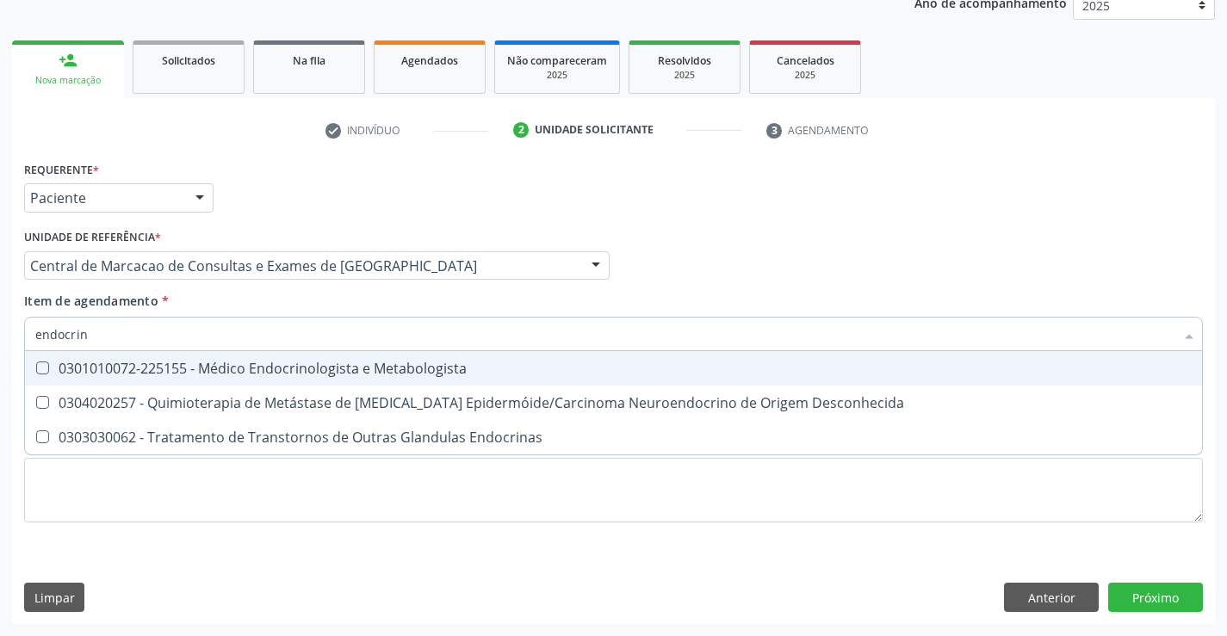
type input "endocrino"
click at [316, 358] on span "0301010072-225155 - Médico Endocrinologista e Metabologista" at bounding box center [613, 368] width 1177 height 34
checkbox Metabologista "true"
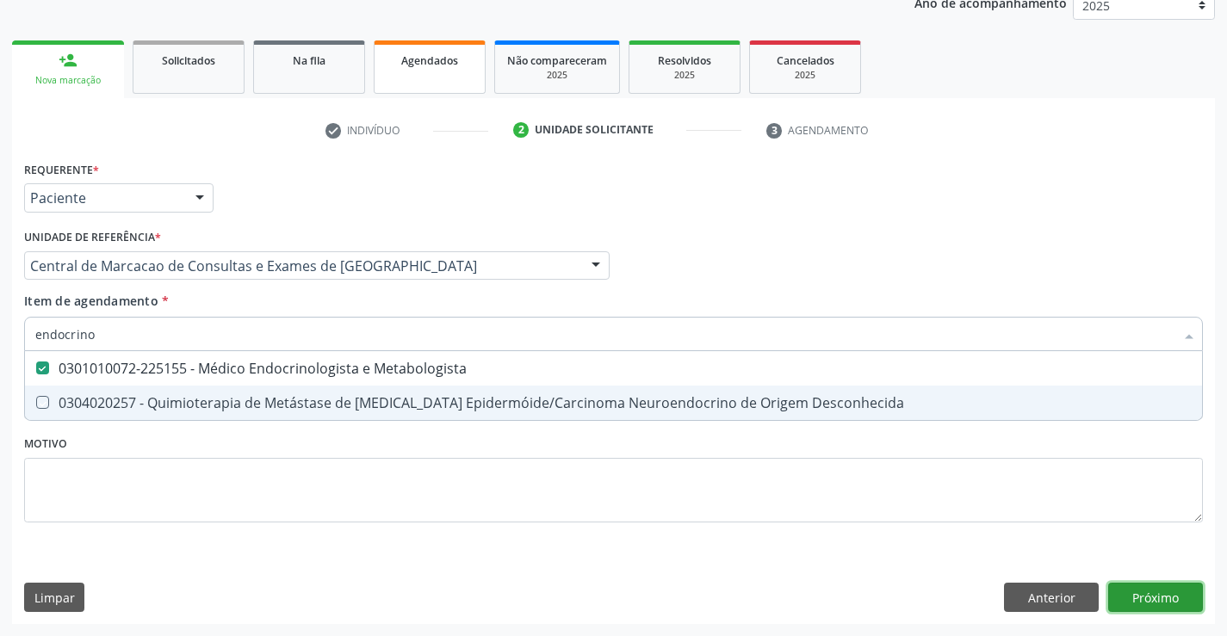
click at [1120, 595] on div "Requerente * Paciente Profissional de Saúde Paciente Nenhum resultado encontrad…" at bounding box center [613, 391] width 1203 height 468
checkbox Desconhecida "true"
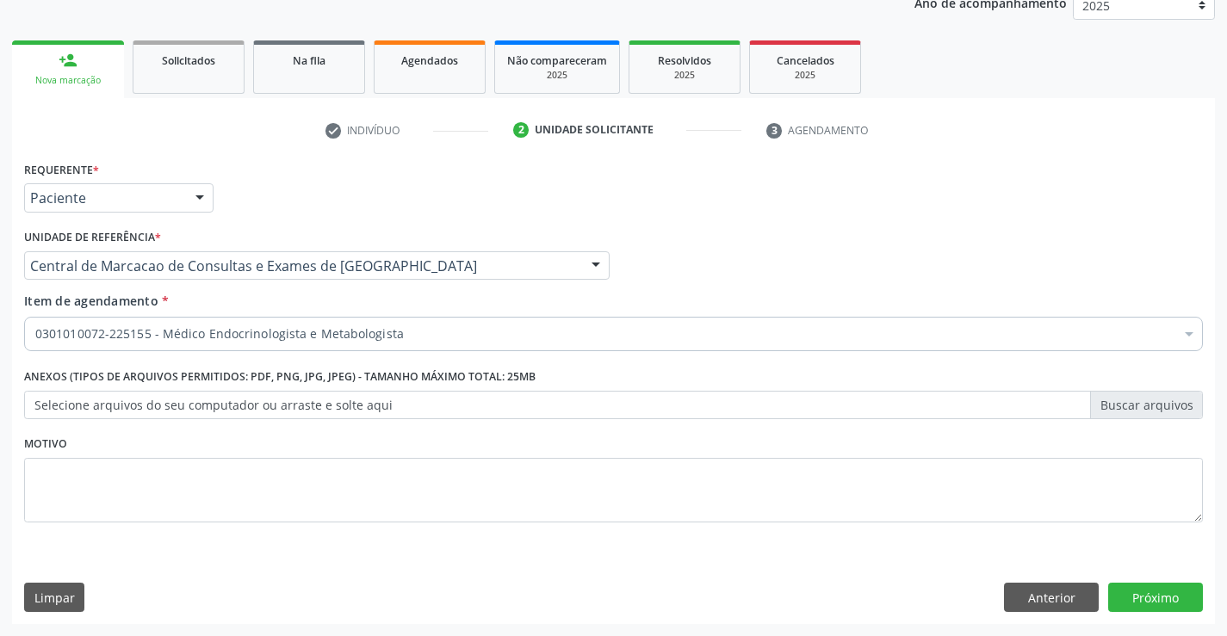
click at [1183, 613] on div "Requerente * Paciente Profissional de Saúde Paciente Nenhum resultado encontrad…" at bounding box center [613, 391] width 1203 height 468
click at [1182, 607] on button "Próximo" at bounding box center [1155, 597] width 95 height 29
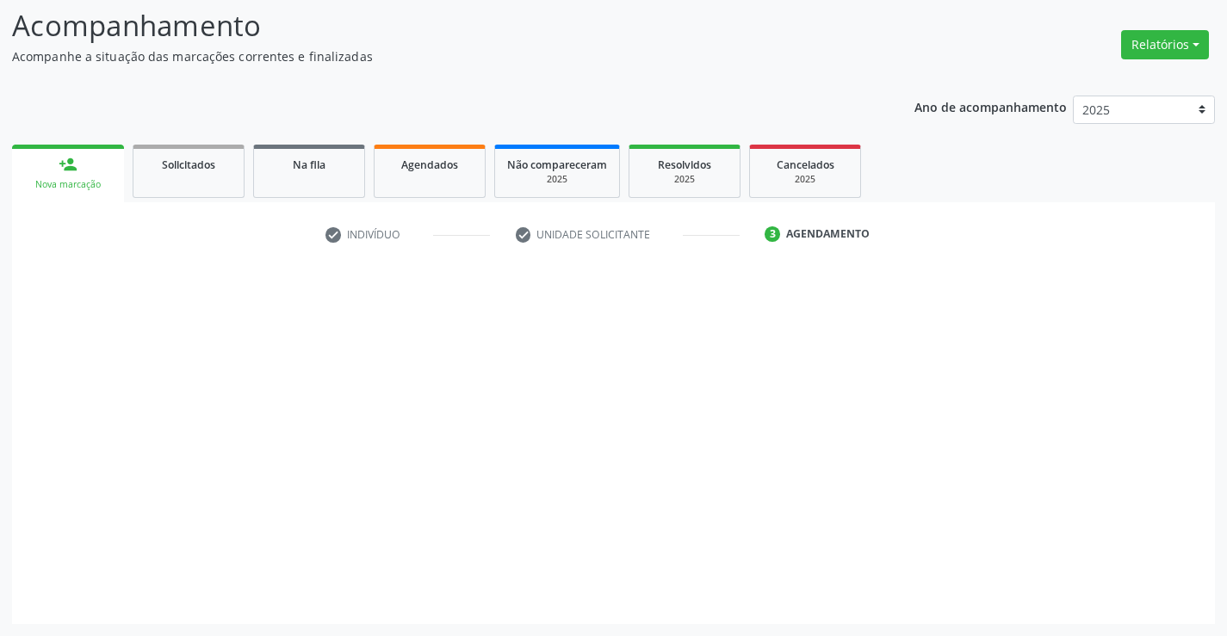
scroll to position [113, 0]
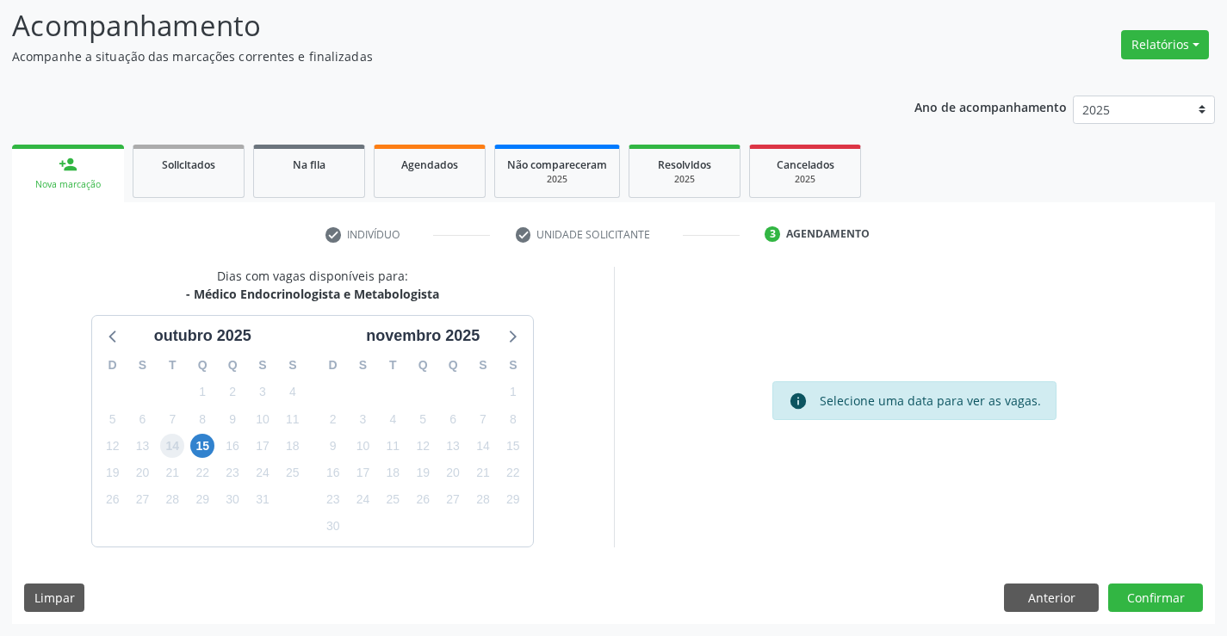
click at [183, 442] on span "14" at bounding box center [172, 446] width 24 height 24
click at [202, 446] on span "15" at bounding box center [202, 446] width 24 height 24
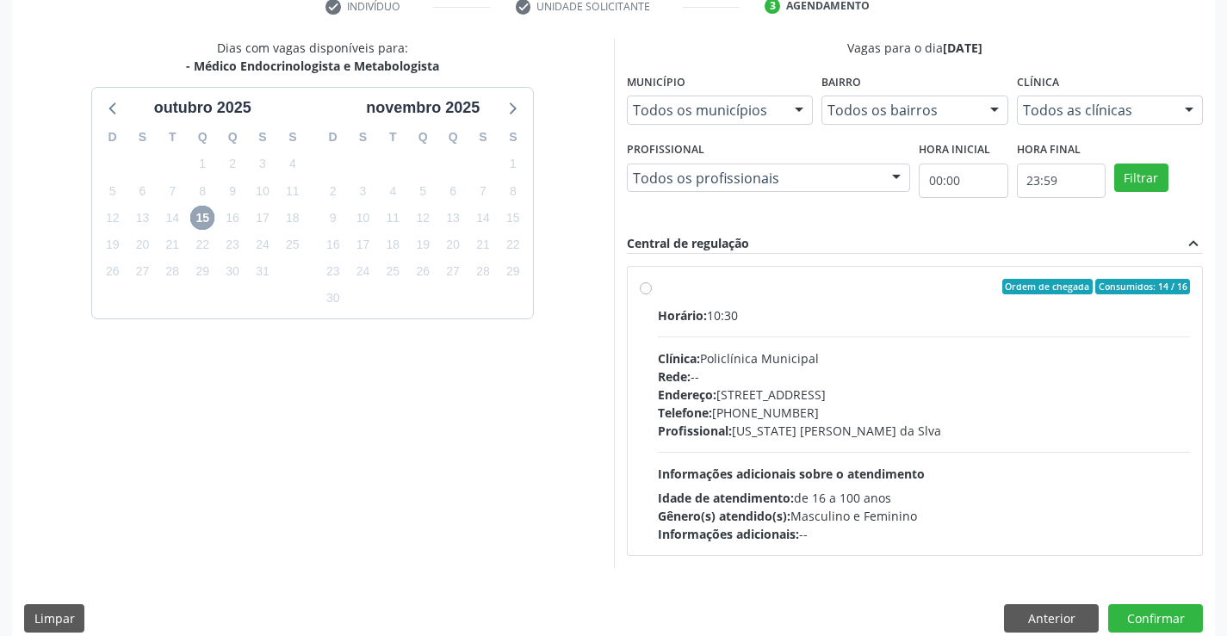
scroll to position [362, 0]
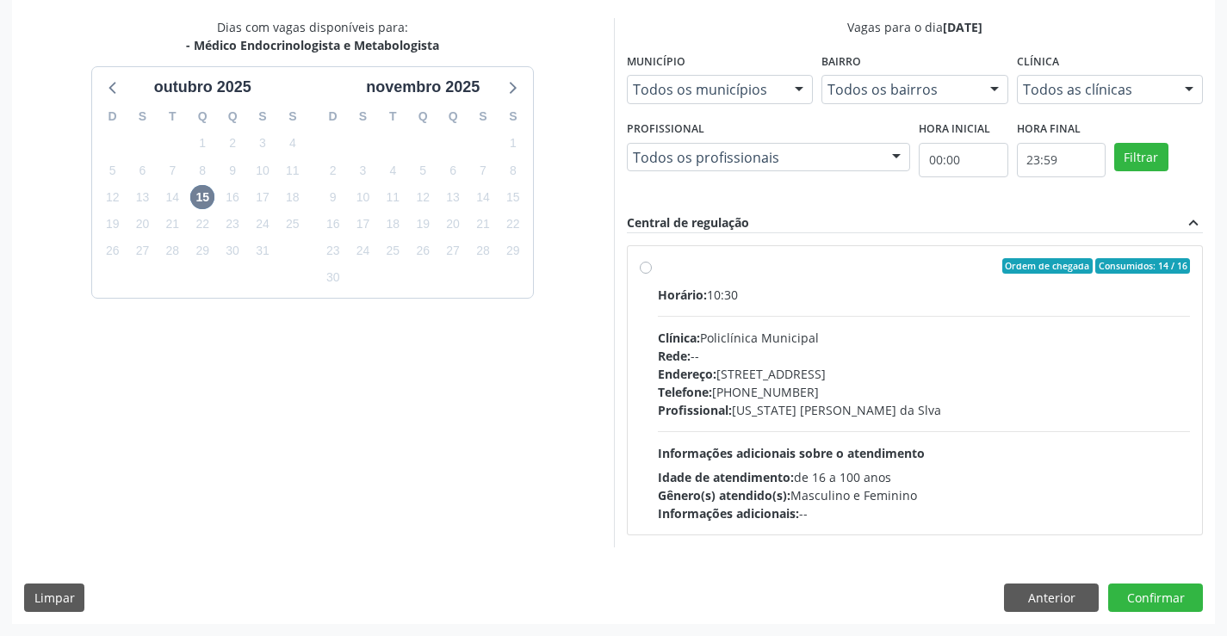
click at [811, 409] on div "Profissional: [US_STATE] [PERSON_NAME] da Slva" at bounding box center [924, 410] width 533 height 18
click at [652, 274] on input "Ordem de chegada Consumidos: 14 / 16 Horário: 10:30 Clínica: Policlínica Munici…" at bounding box center [646, 266] width 12 height 16
radio input "true"
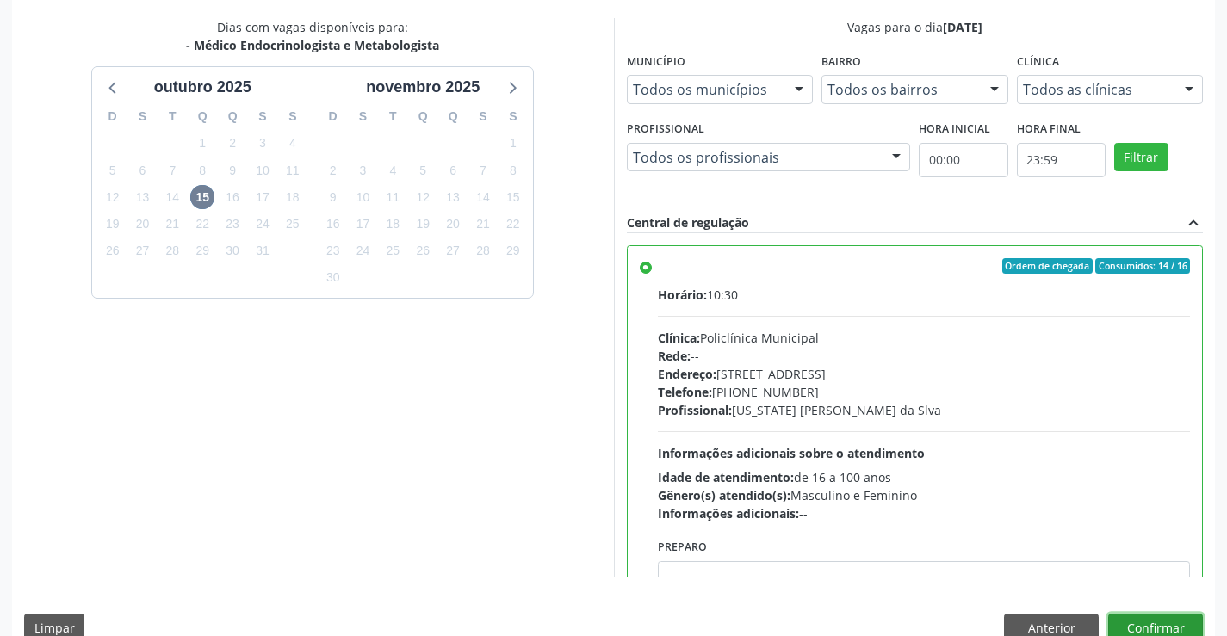
click at [1123, 624] on button "Confirmar" at bounding box center [1155, 628] width 95 height 29
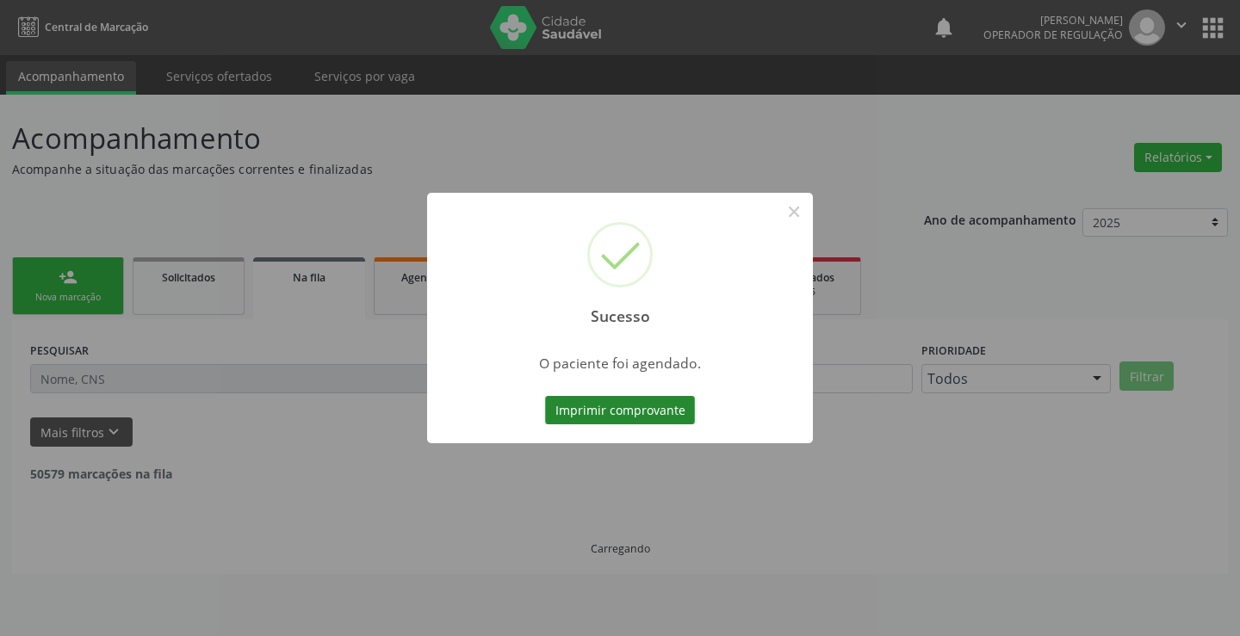
click at [672, 413] on button "Imprimir comprovante" at bounding box center [620, 410] width 150 height 29
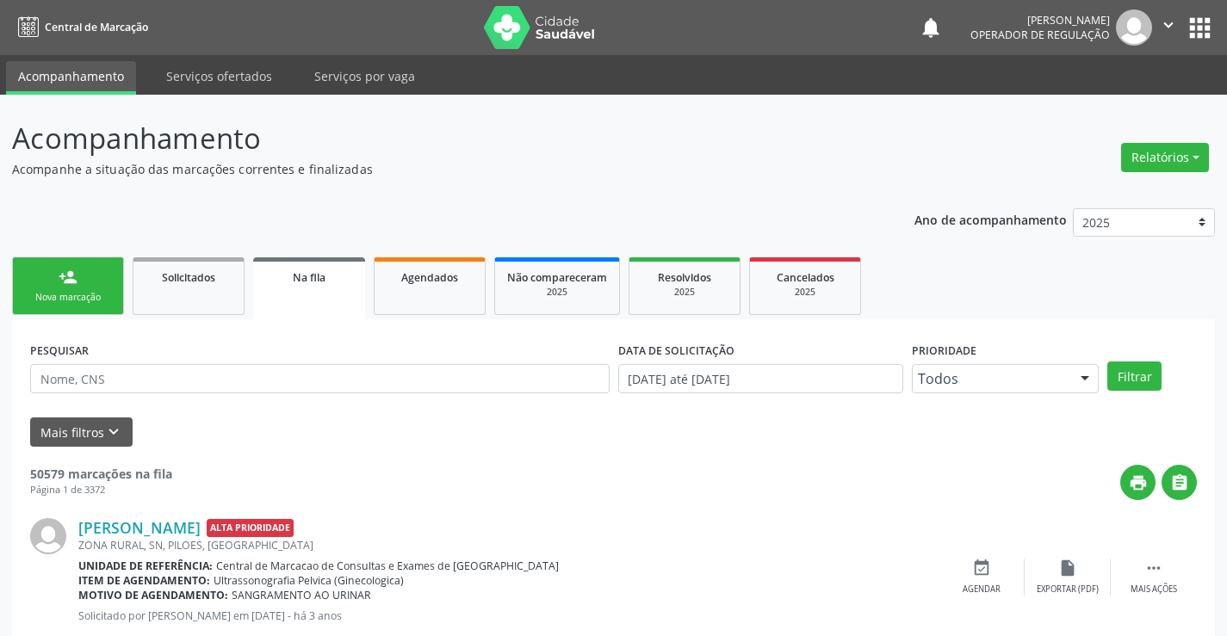
click at [102, 272] on link "person_add Nova marcação" at bounding box center [68, 287] width 112 height 58
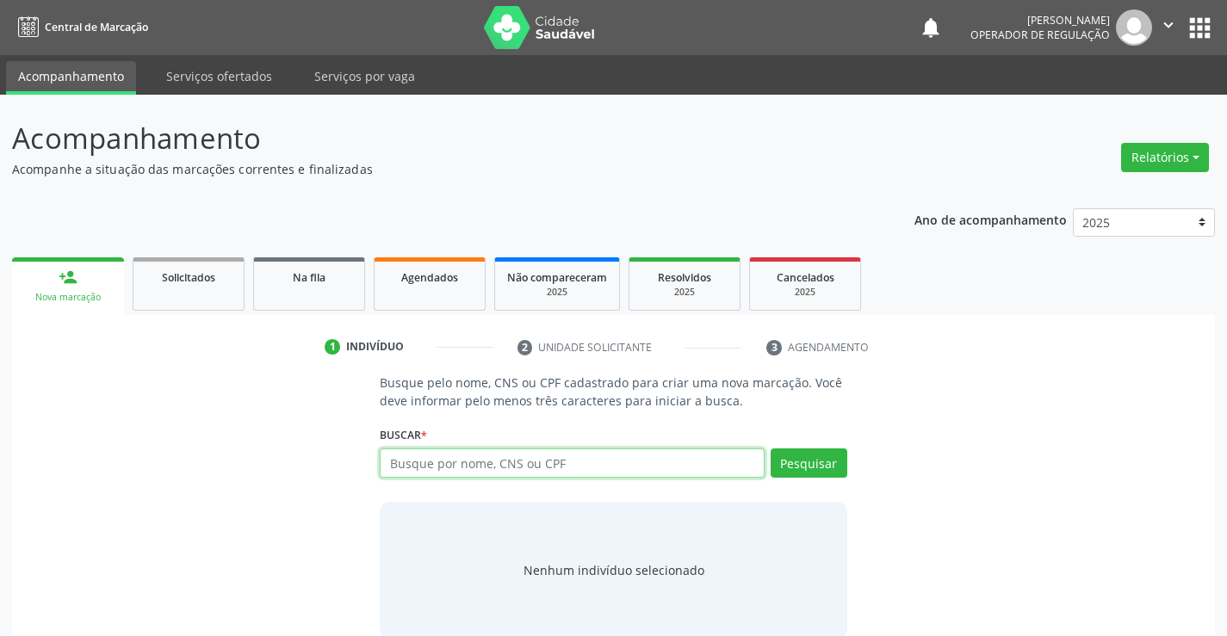
click at [565, 470] on input "text" at bounding box center [572, 463] width 384 height 29
click at [463, 474] on input "text" at bounding box center [572, 463] width 384 height 29
paste input ": 700 5005 5186 2858"
drag, startPoint x: 398, startPoint y: 463, endPoint x: 411, endPoint y: 464, distance: 12.9
click at [400, 462] on input ": 700 5005 5186 2858" at bounding box center [572, 463] width 384 height 29
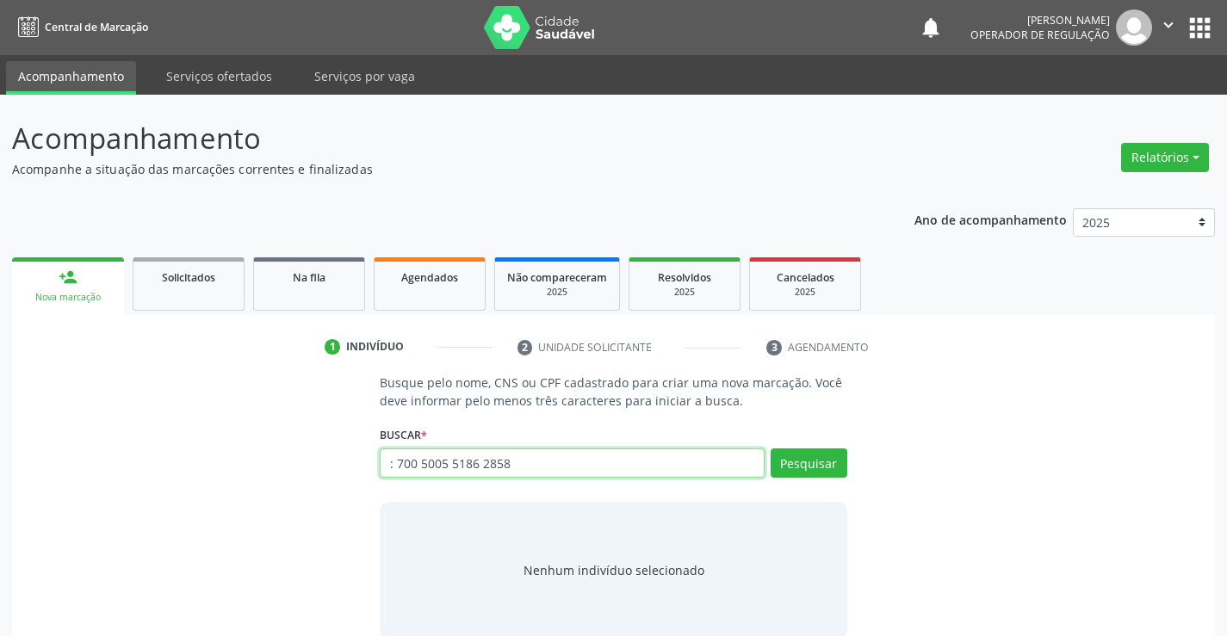
click at [396, 469] on input ": 700 5005 5186 2858" at bounding box center [572, 463] width 384 height 29
type input "700 5005 5186 2858"
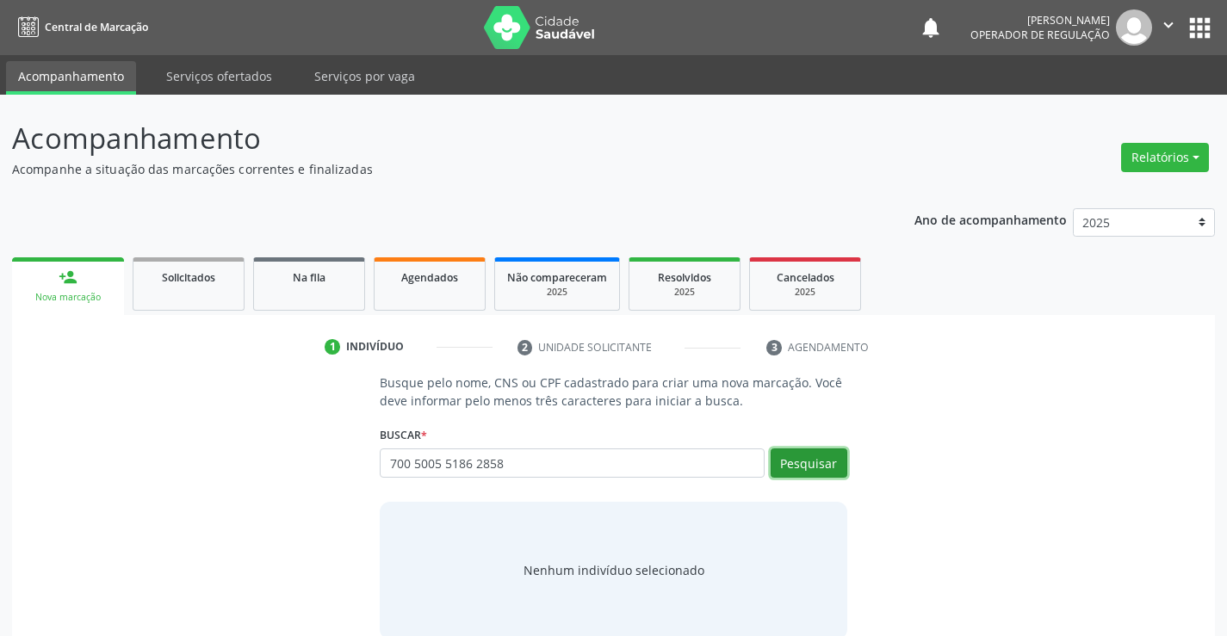
click at [818, 466] on button "Pesquisar" at bounding box center [809, 463] width 77 height 29
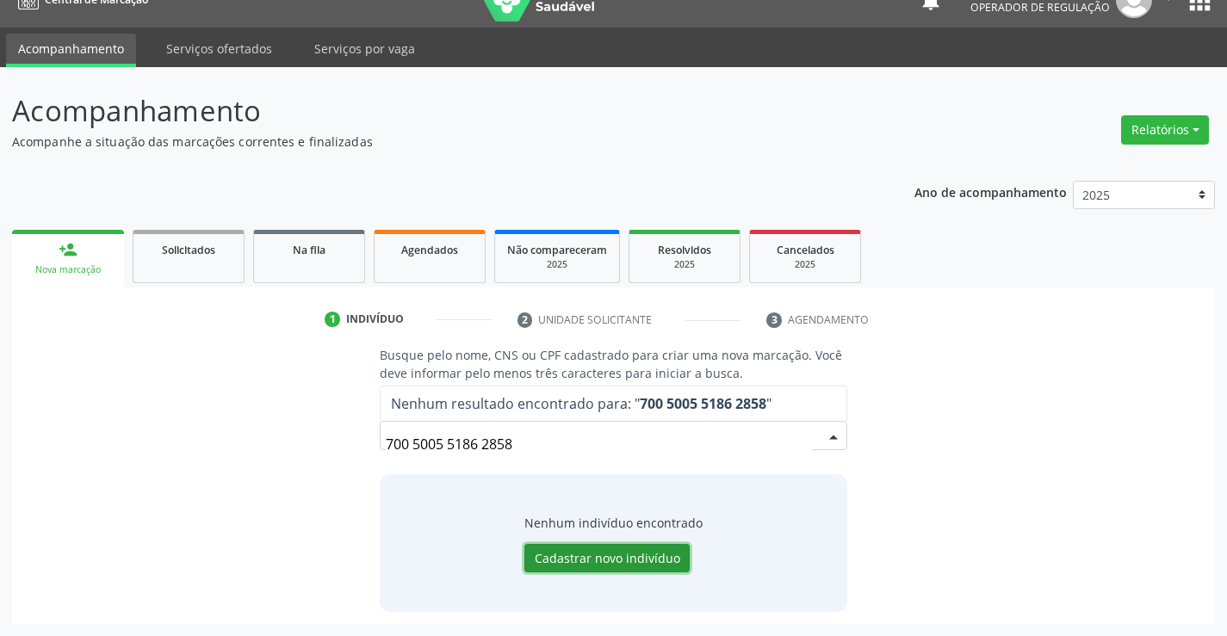
click at [594, 556] on button "Cadastrar novo indivíduo" at bounding box center [606, 558] width 165 height 29
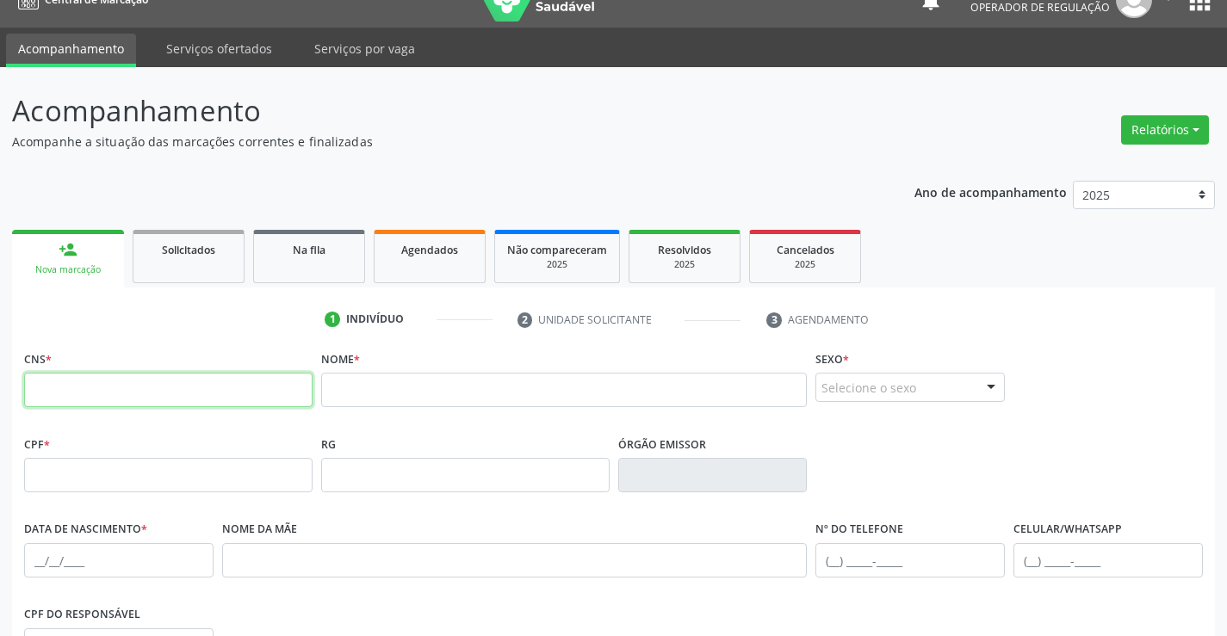
click at [232, 407] on input "text" at bounding box center [168, 390] width 289 height 34
paste input "700 5005 5186 2858"
type input "700 5005 5186 2858"
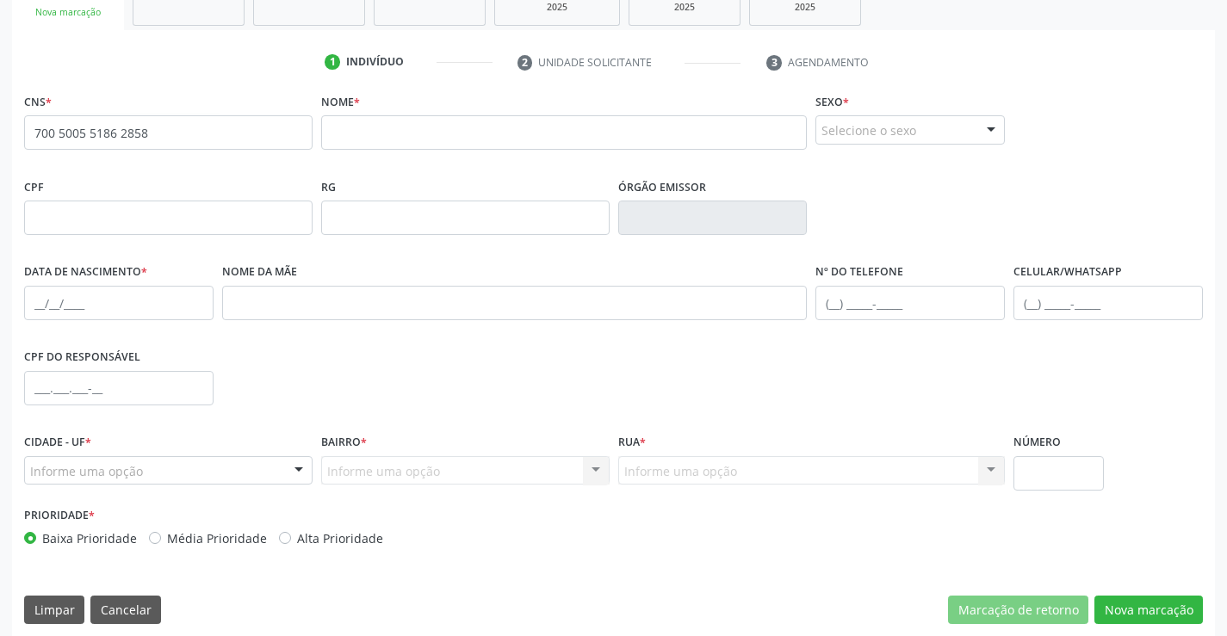
scroll to position [286, 0]
click at [476, 138] on input "text" at bounding box center [564, 132] width 487 height 34
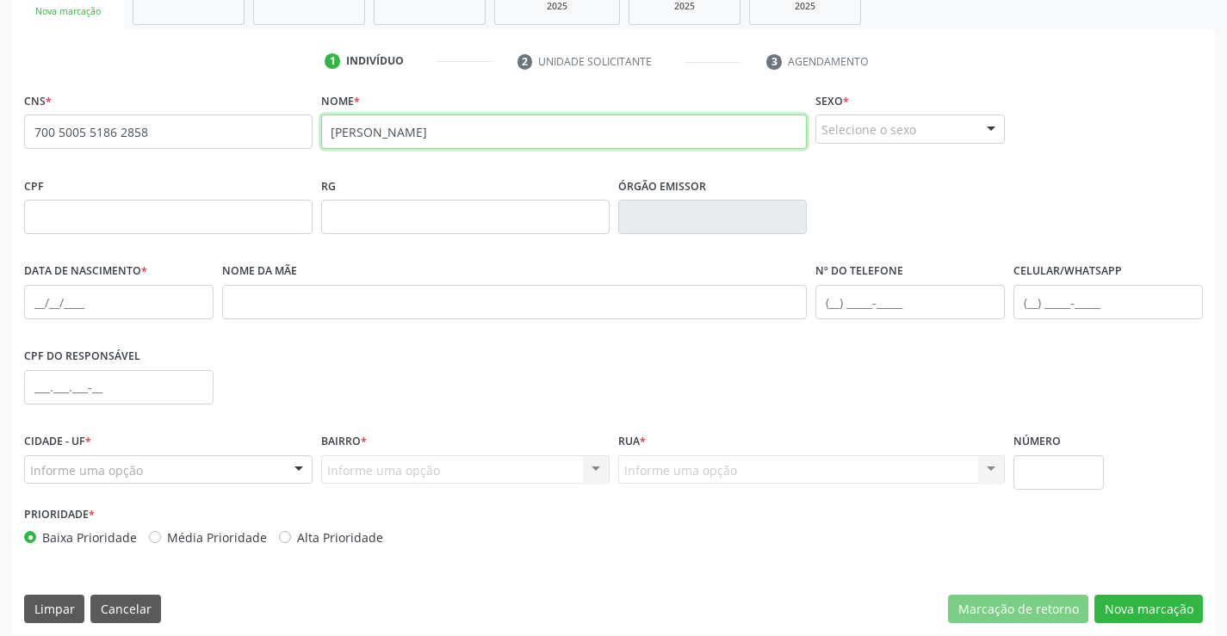
type input "alaine dos santos gama"
click at [859, 130] on div "Selecione o sexo" at bounding box center [910, 129] width 189 height 29
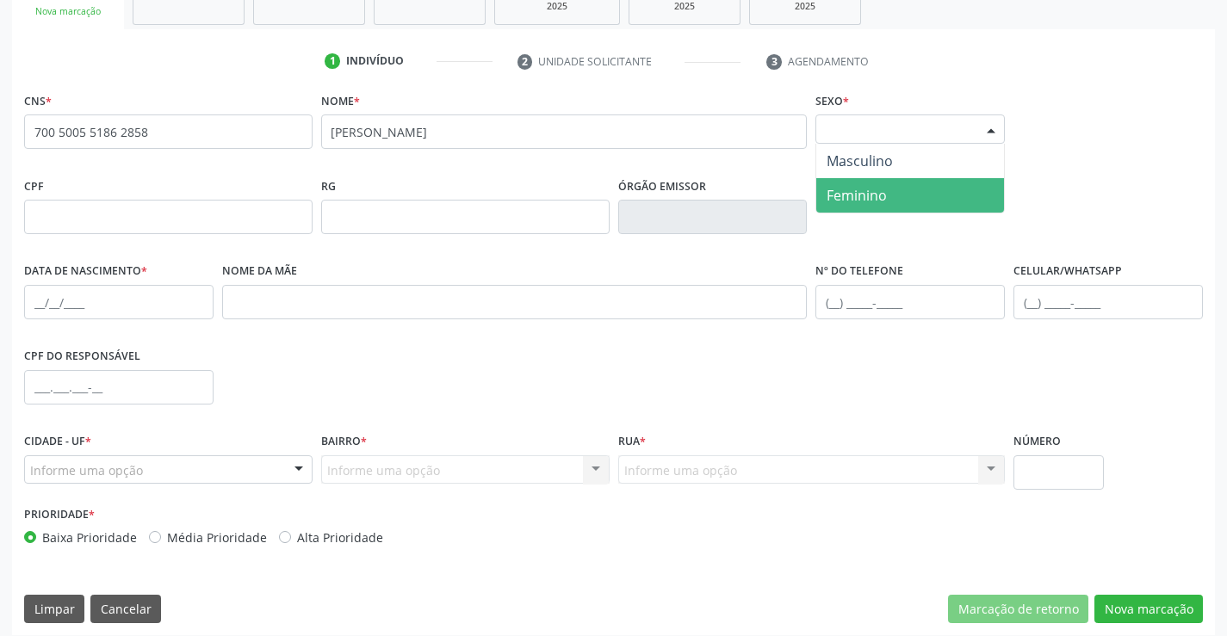
click at [894, 193] on span "Feminino" at bounding box center [910, 195] width 188 height 34
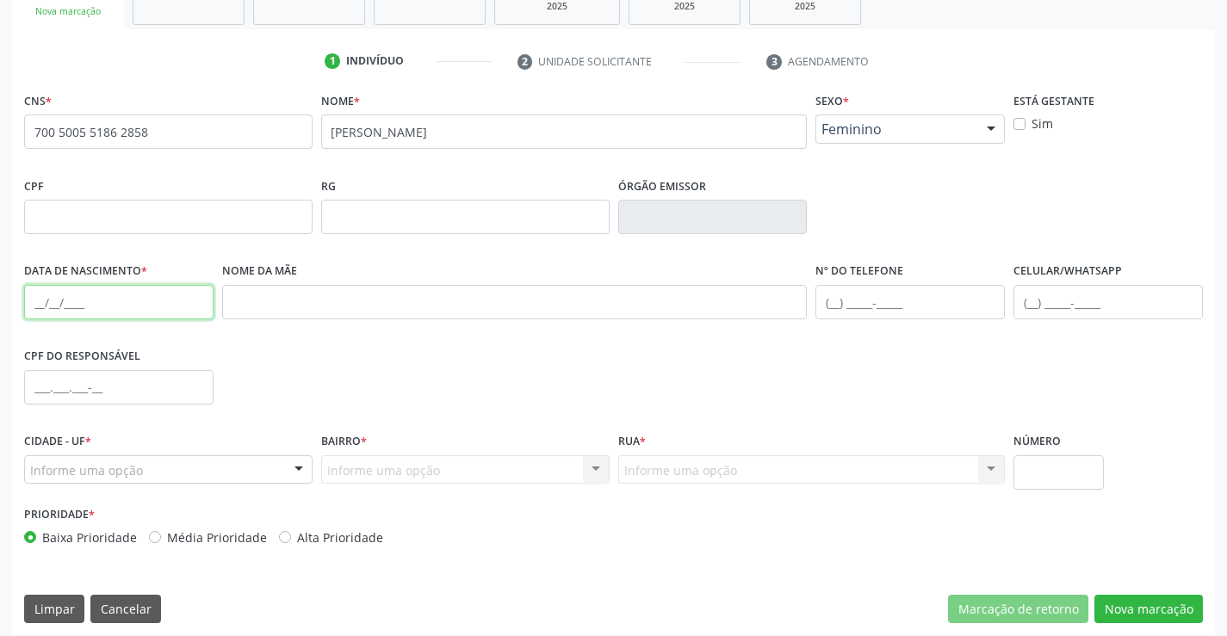
click at [47, 305] on input "text" at bounding box center [118, 302] width 189 height 34
type input "02/08/1996"
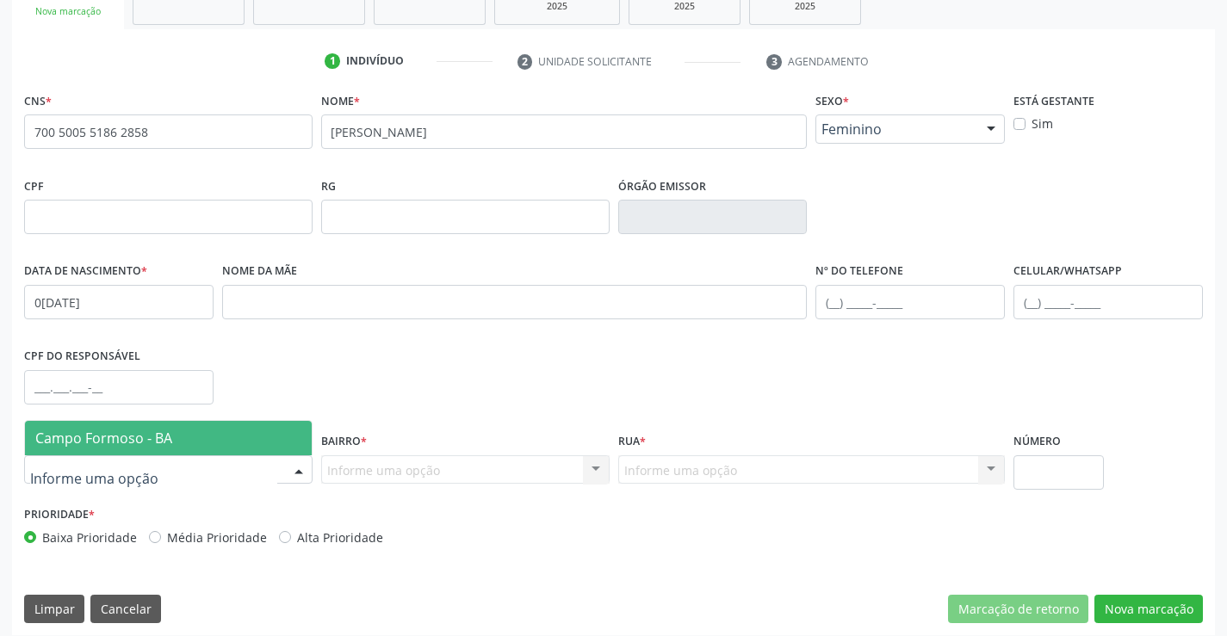
click at [166, 471] on div at bounding box center [168, 470] width 289 height 29
click at [170, 446] on span "Campo Formoso - BA" at bounding box center [103, 438] width 137 height 19
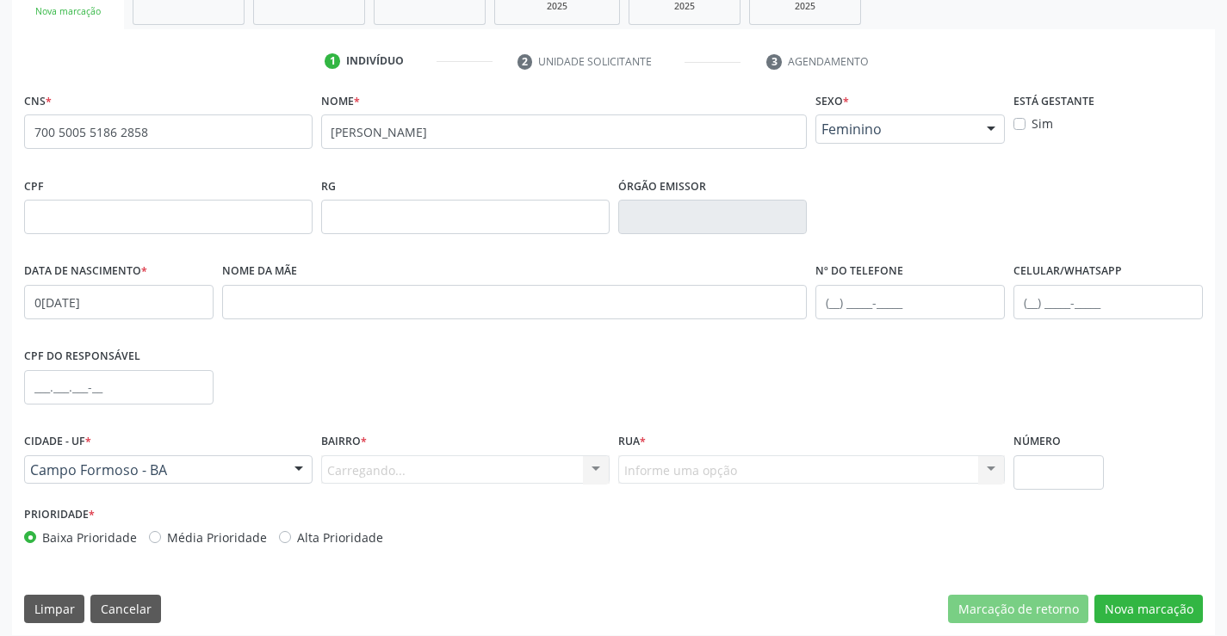
click at [442, 477] on div "Carregando... Nenhum resultado encontrado para: " " Nenhuma opção encontrada. D…" at bounding box center [465, 470] width 289 height 29
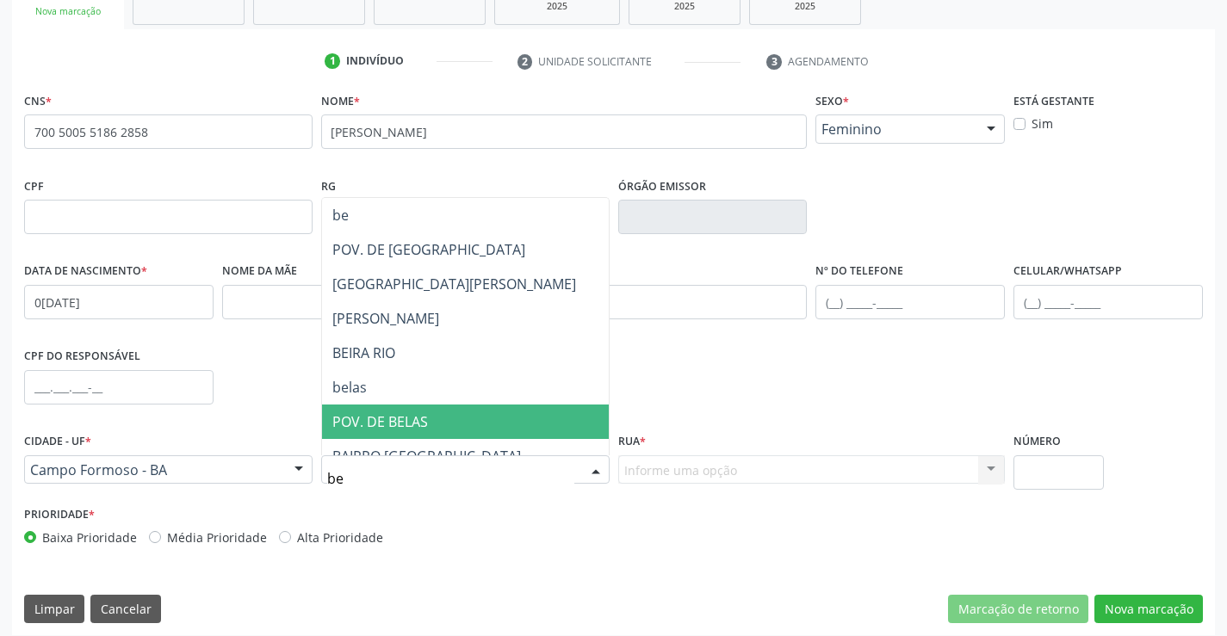
type input "beb"
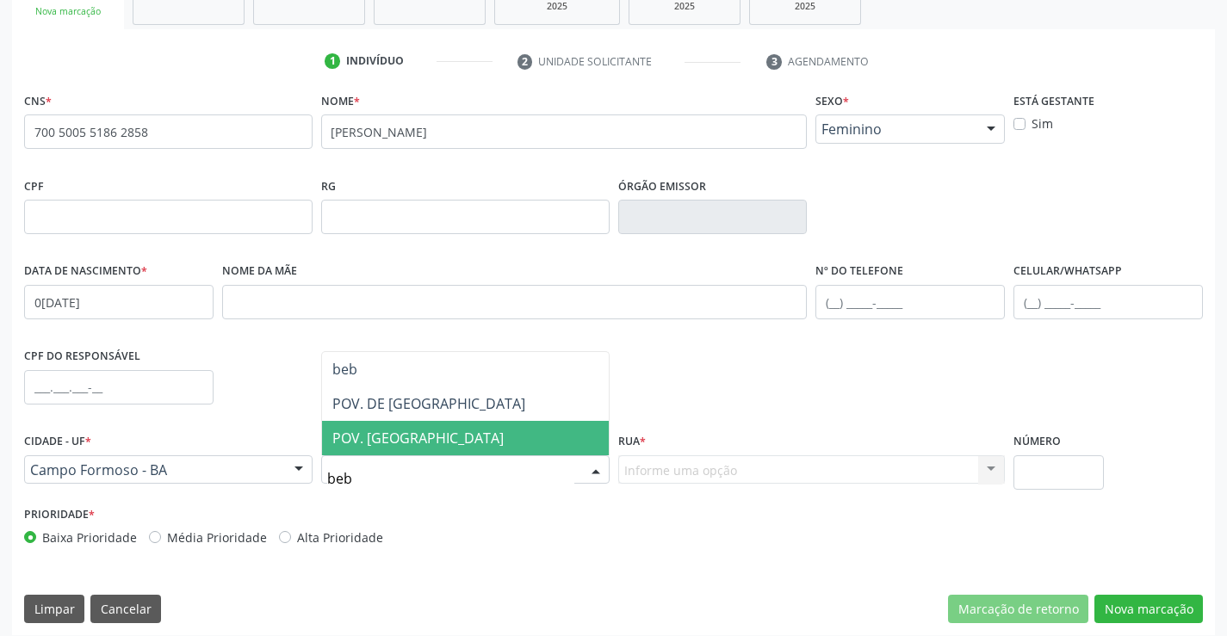
click at [503, 452] on span "POV. BEBEDOURO" at bounding box center [465, 438] width 287 height 34
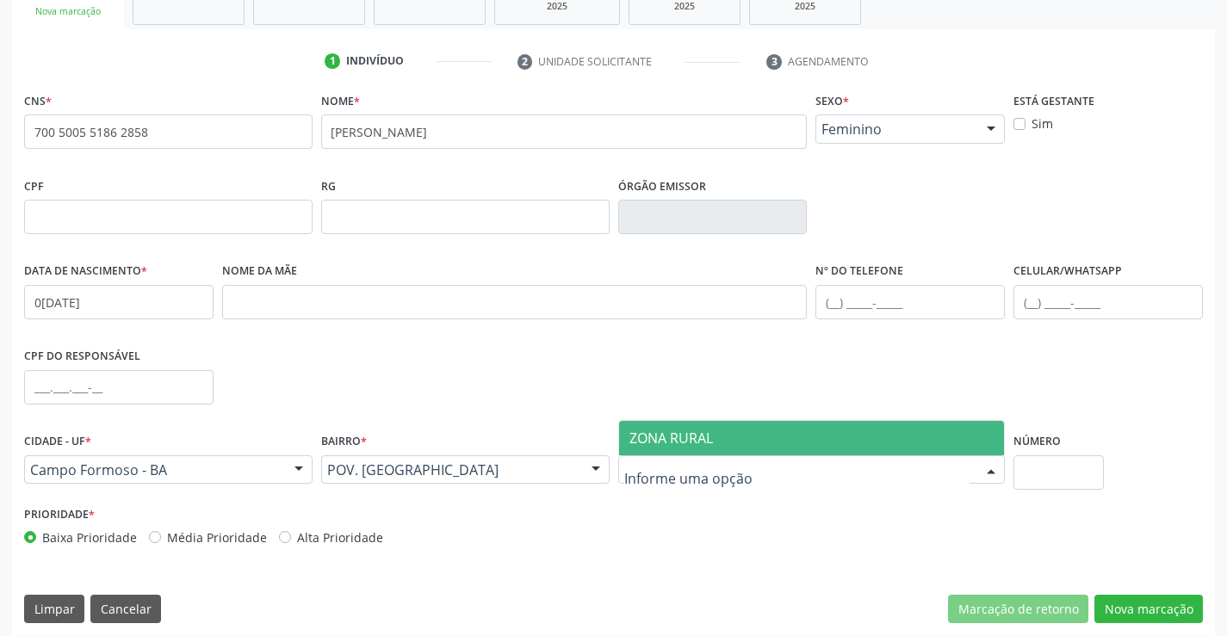
click at [661, 435] on span "ZONA RURAL" at bounding box center [672, 438] width 84 height 19
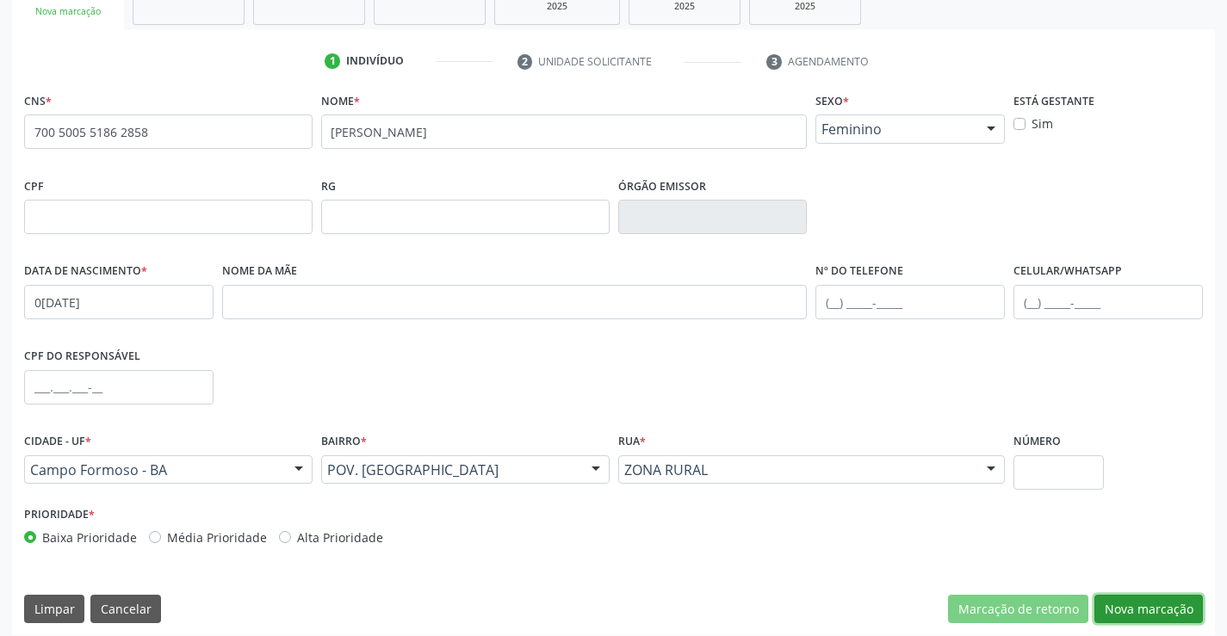
click at [1148, 606] on button "Nova marcação" at bounding box center [1149, 609] width 109 height 29
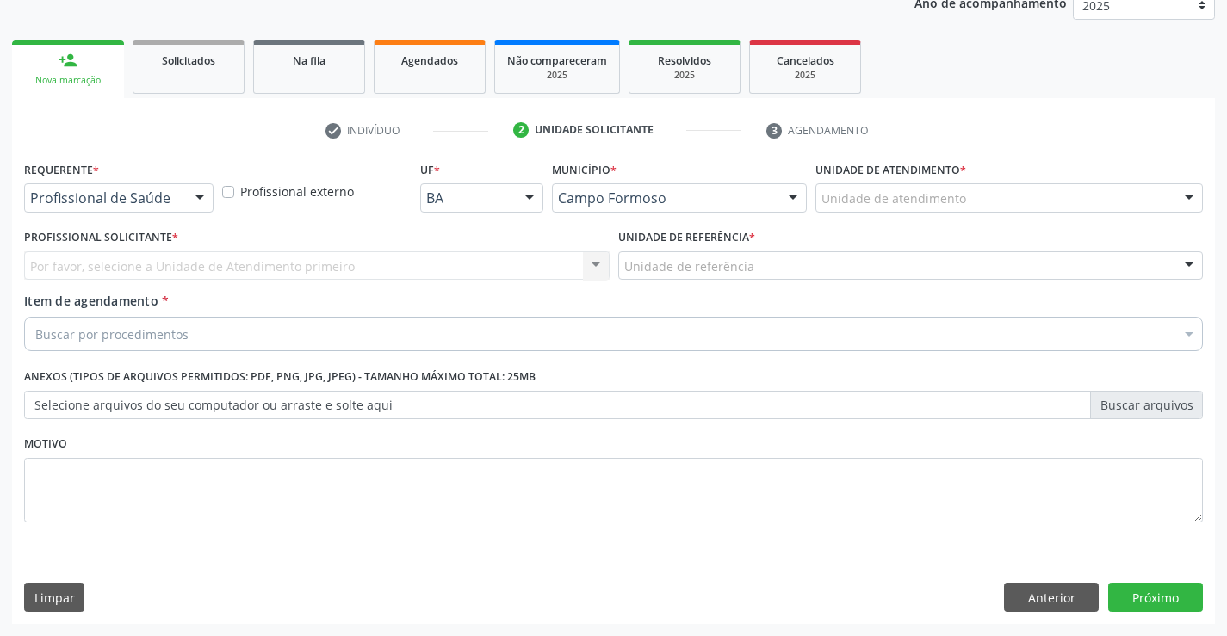
scroll to position [217, 0]
click at [1070, 599] on button "Anterior" at bounding box center [1051, 597] width 95 height 29
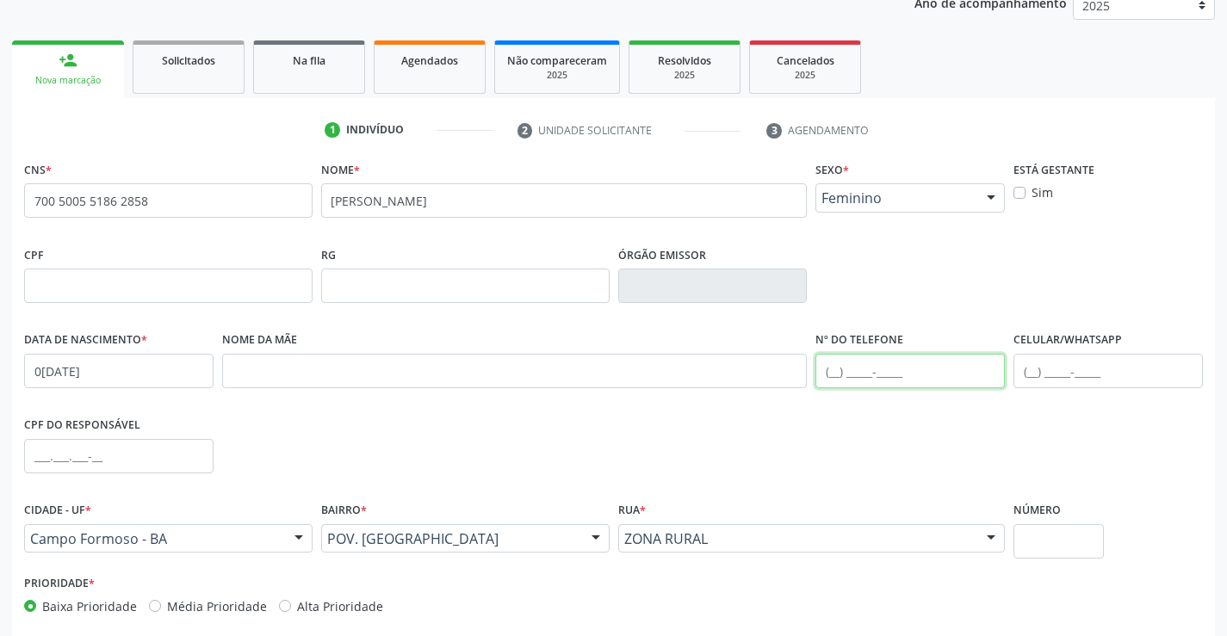
click at [834, 367] on input "text" at bounding box center [910, 371] width 189 height 34
type input "(74) 98143-7540"
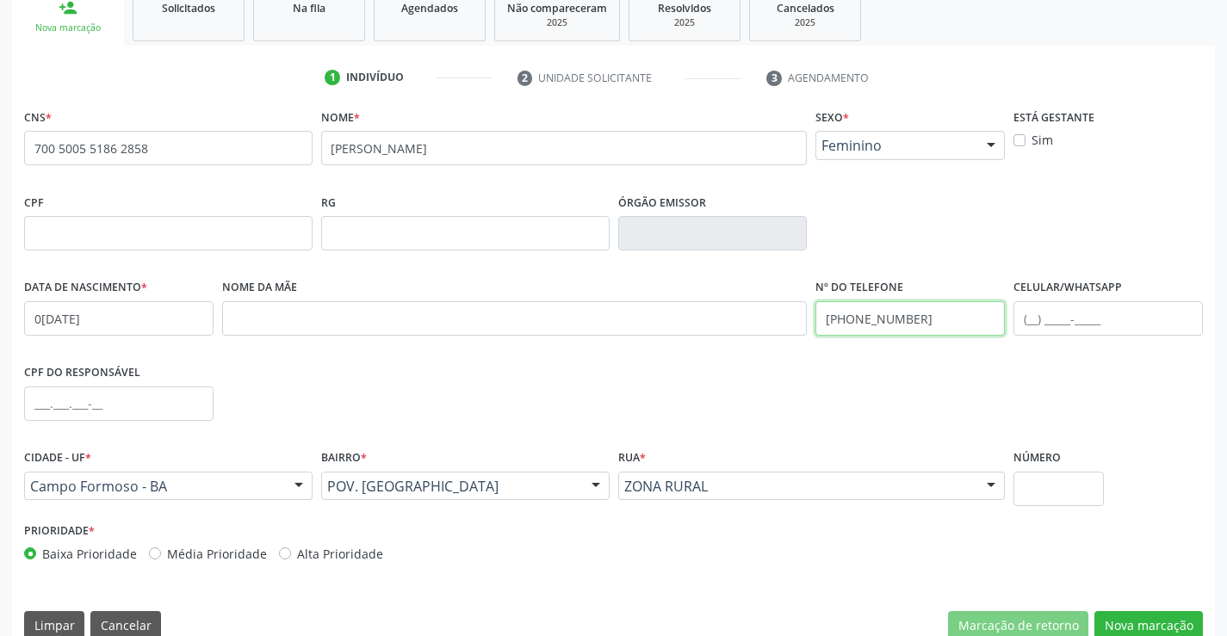
scroll to position [297, 0]
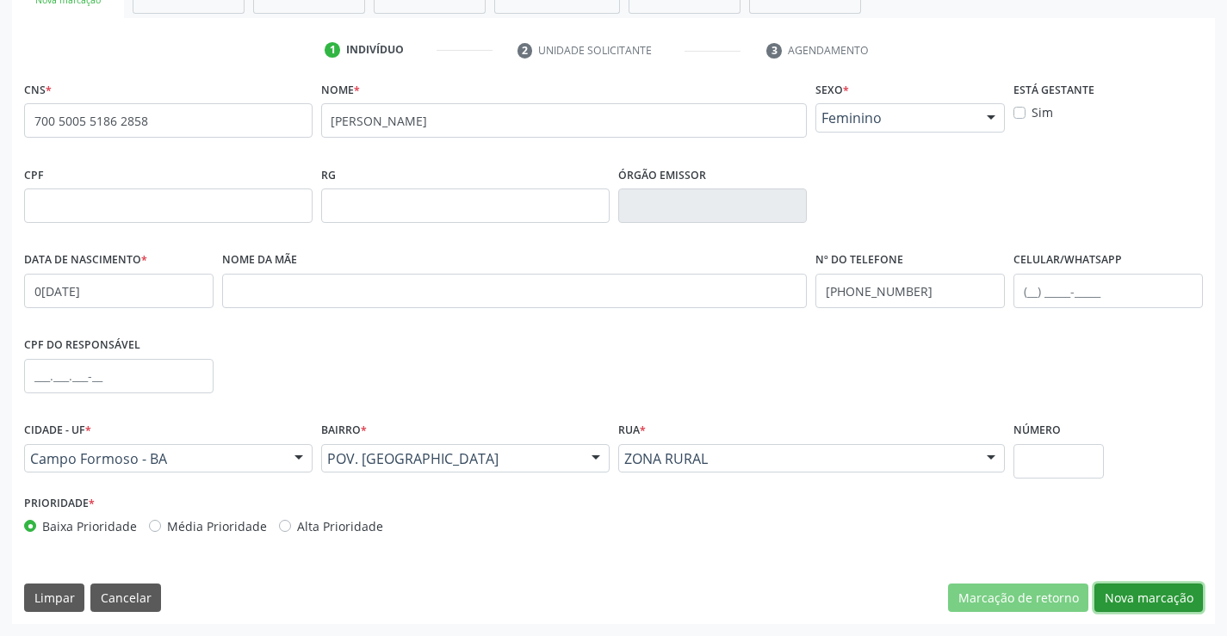
click at [1150, 593] on button "Nova marcação" at bounding box center [1149, 598] width 109 height 29
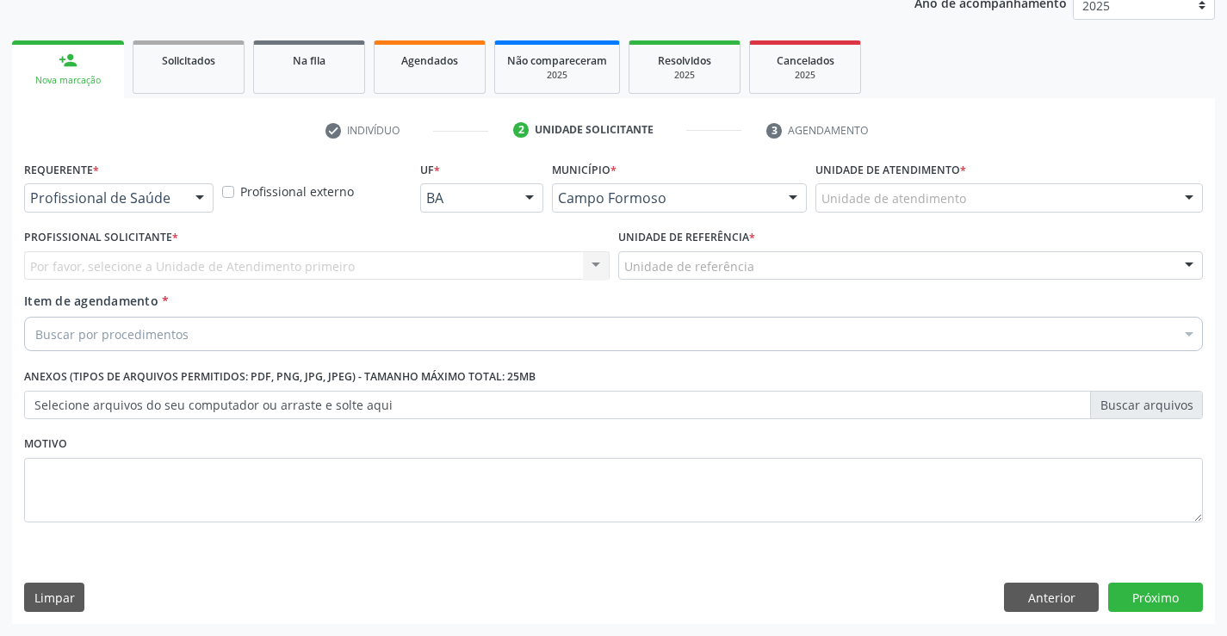
click at [124, 185] on div "Profissional de Saúde" at bounding box center [118, 197] width 189 height 29
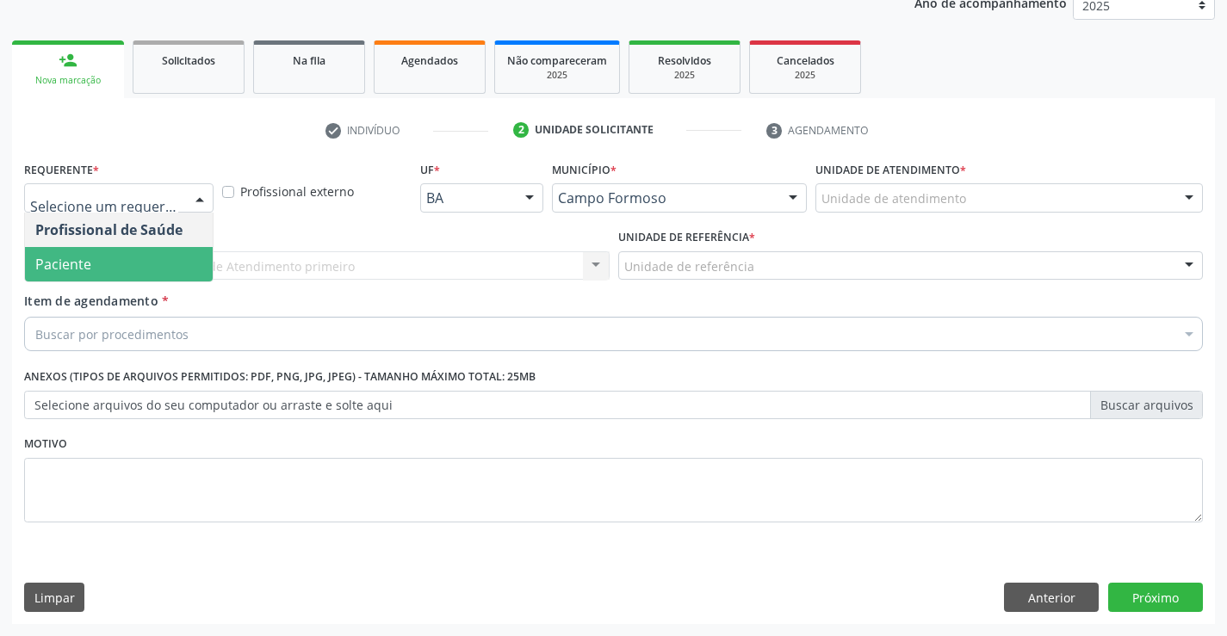
click at [120, 264] on span "Paciente" at bounding box center [119, 264] width 188 height 34
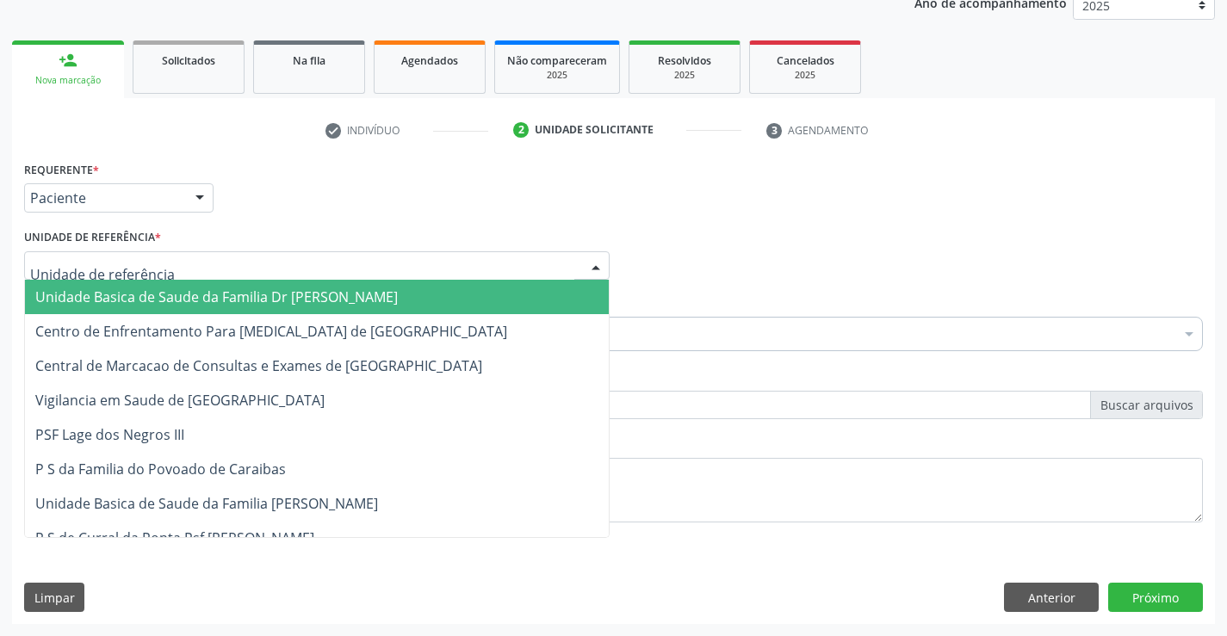
click at [232, 266] on div at bounding box center [317, 265] width 586 height 29
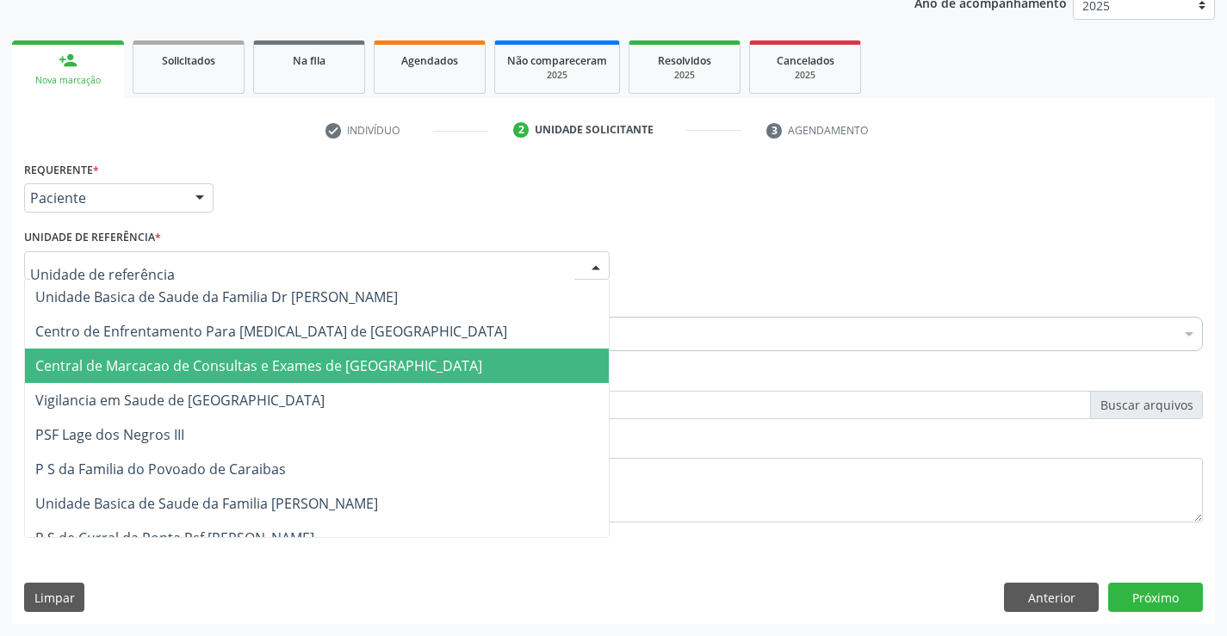
click at [261, 381] on span "Central de Marcacao de Consultas e Exames de [GEOGRAPHIC_DATA]" at bounding box center [317, 366] width 584 height 34
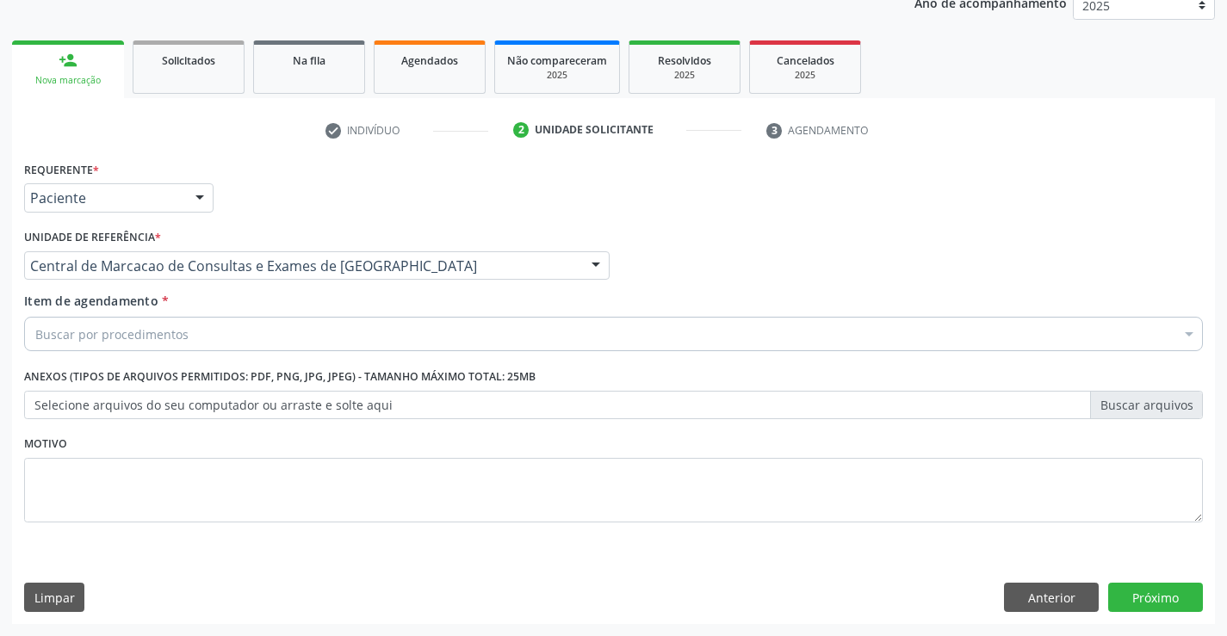
click at [268, 340] on div "Buscar por procedimentos" at bounding box center [613, 334] width 1179 height 34
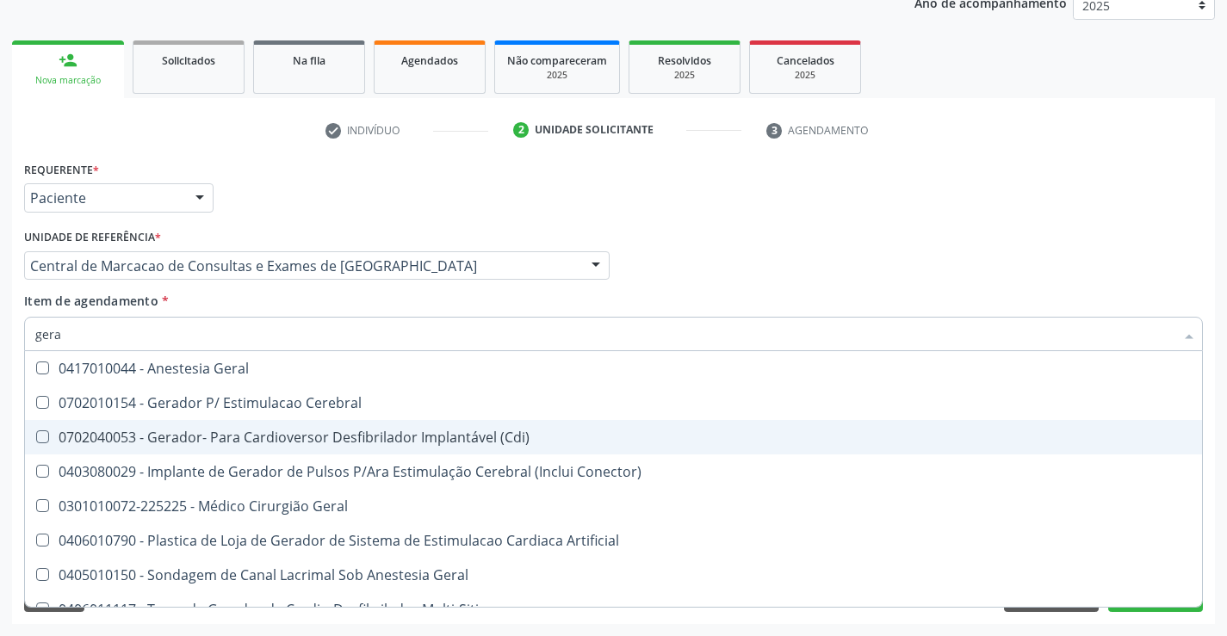
type input "geral"
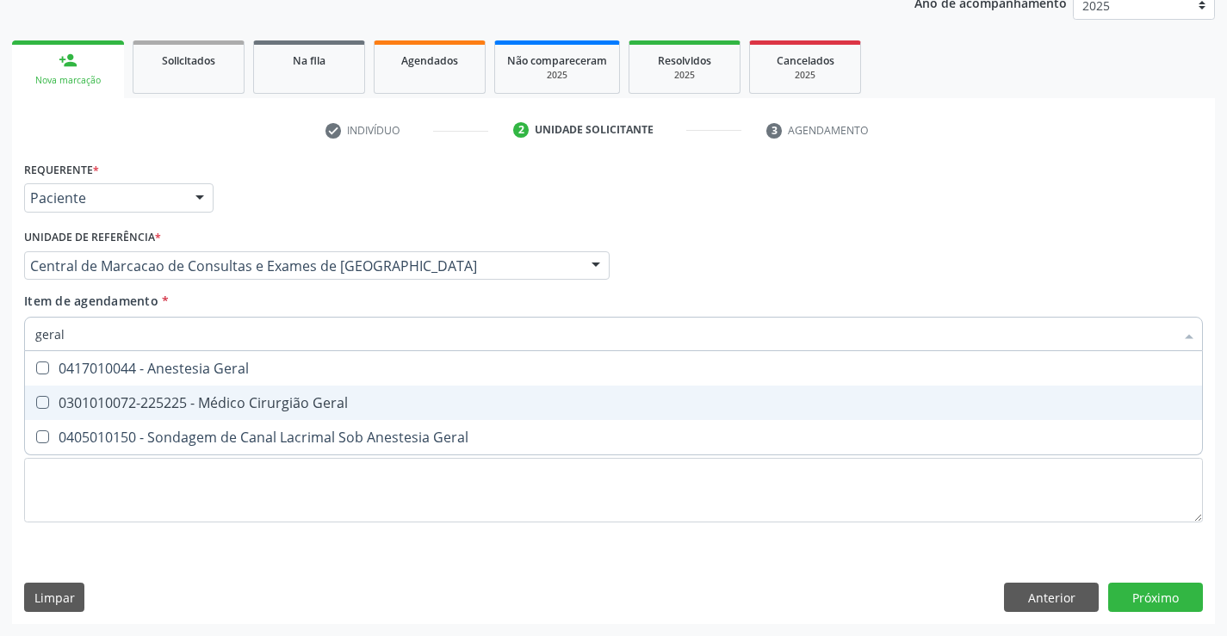
click at [301, 392] on span "0301010072-225225 - Médico Cirurgião Geral" at bounding box center [613, 403] width 1177 height 34
checkbox Geral "true"
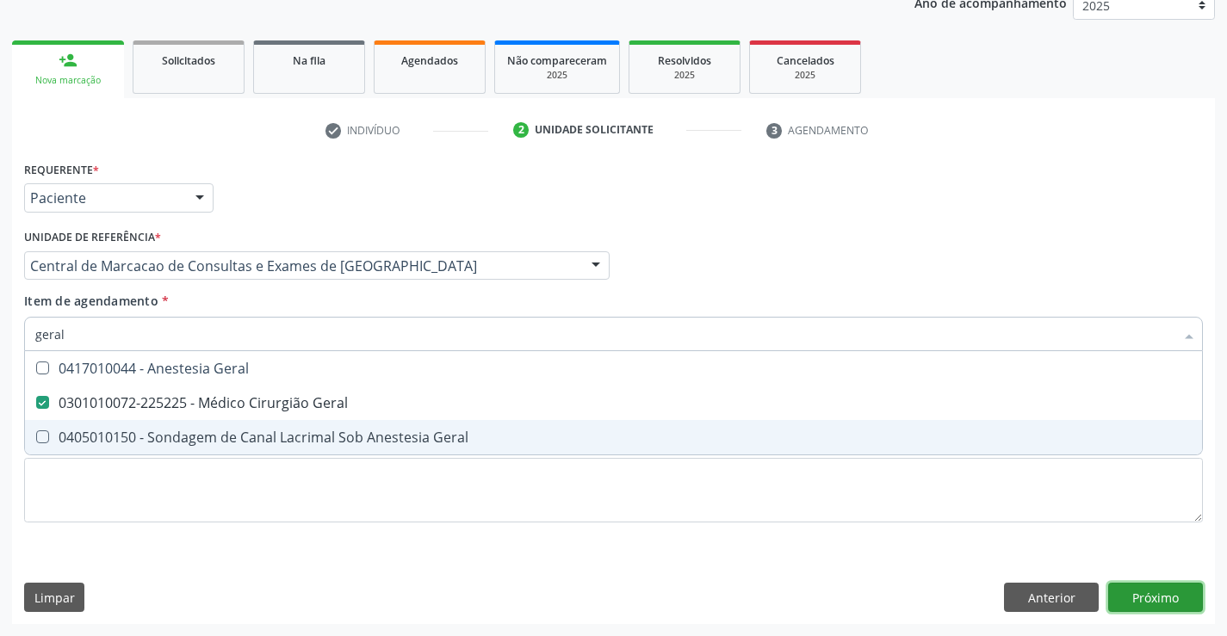
click at [1161, 591] on div "Requerente * Paciente Profissional de Saúde Paciente Nenhum resultado encontrad…" at bounding box center [613, 391] width 1203 height 468
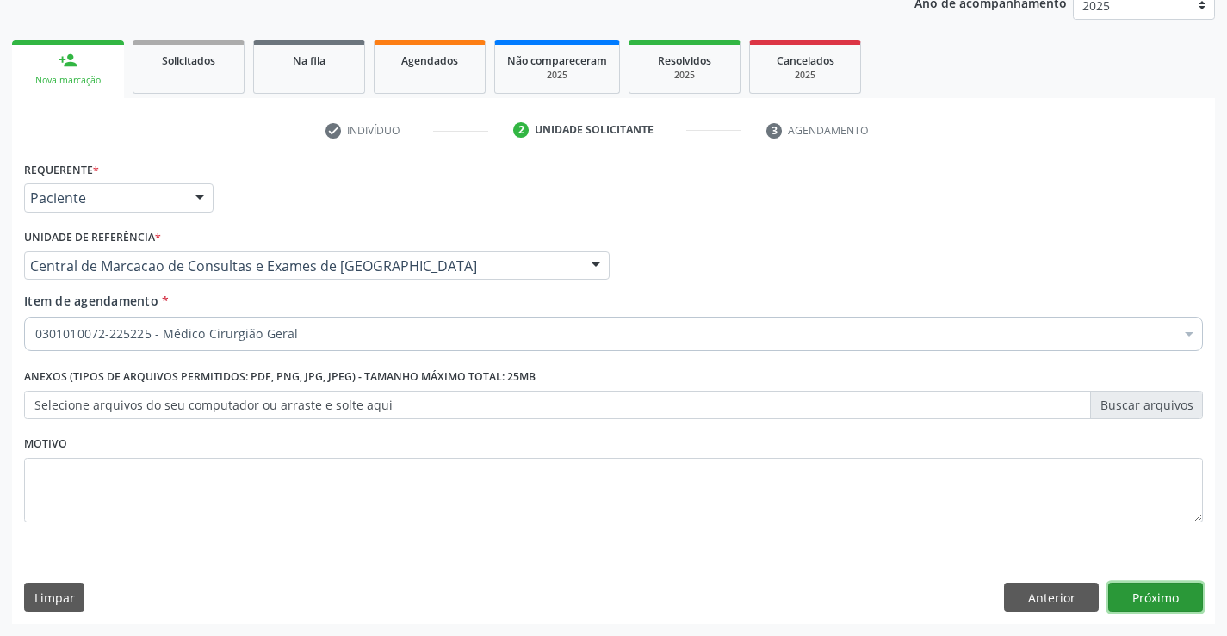
click at [1161, 593] on button "Próximo" at bounding box center [1155, 597] width 95 height 29
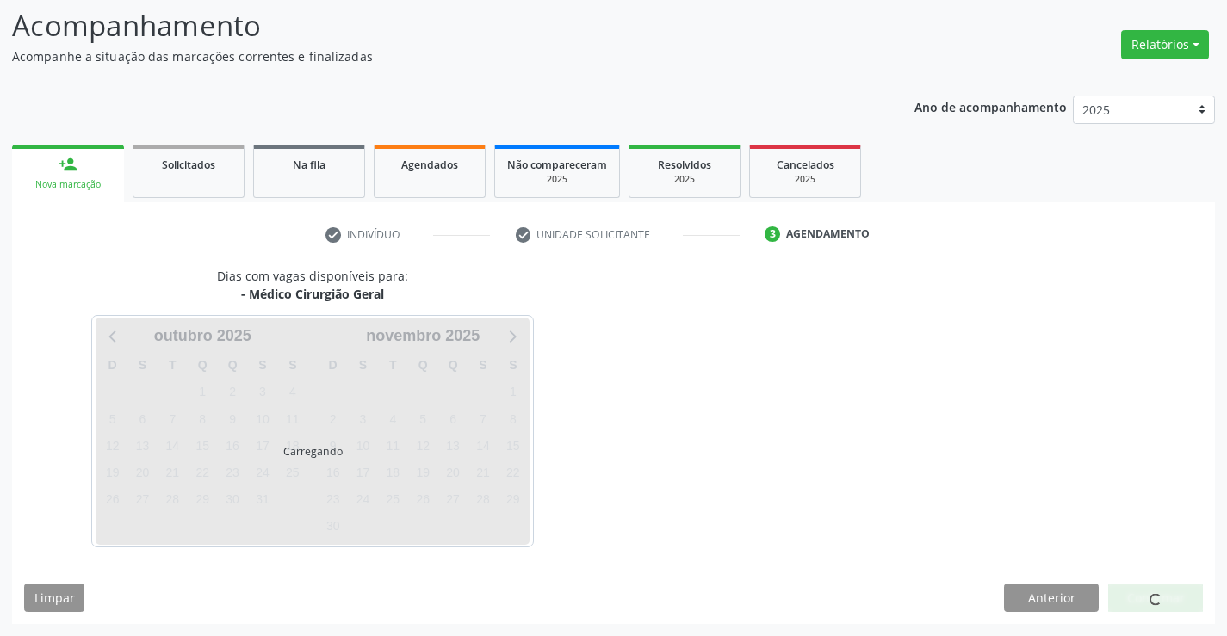
scroll to position [113, 0]
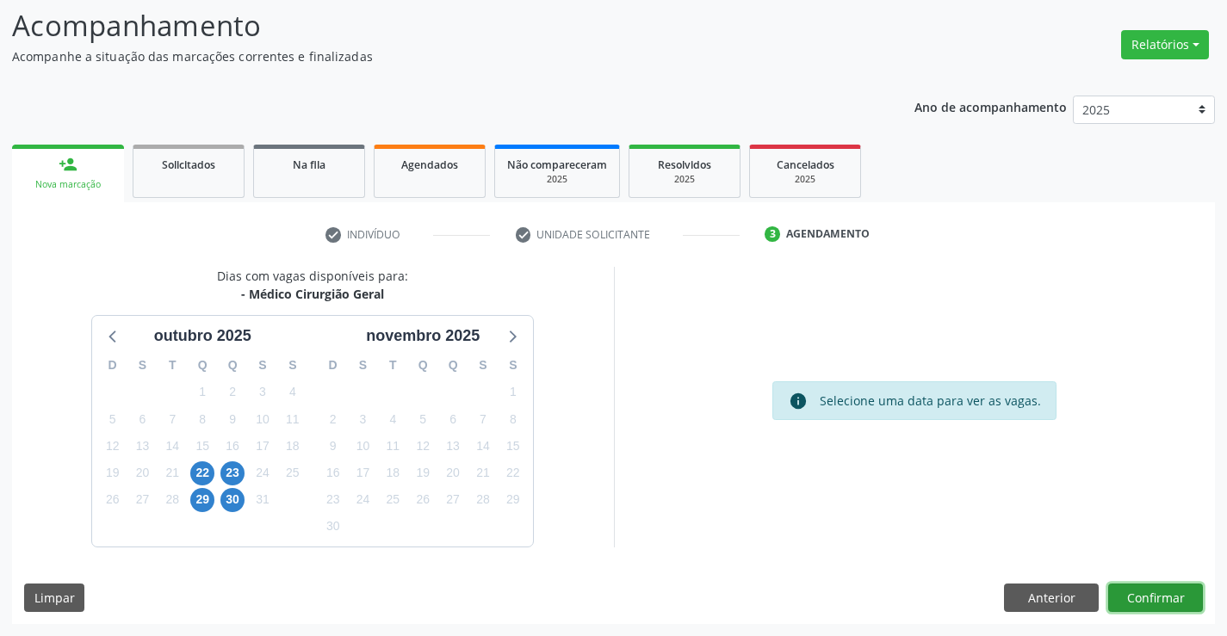
click at [1155, 595] on button "Confirmar" at bounding box center [1155, 598] width 95 height 29
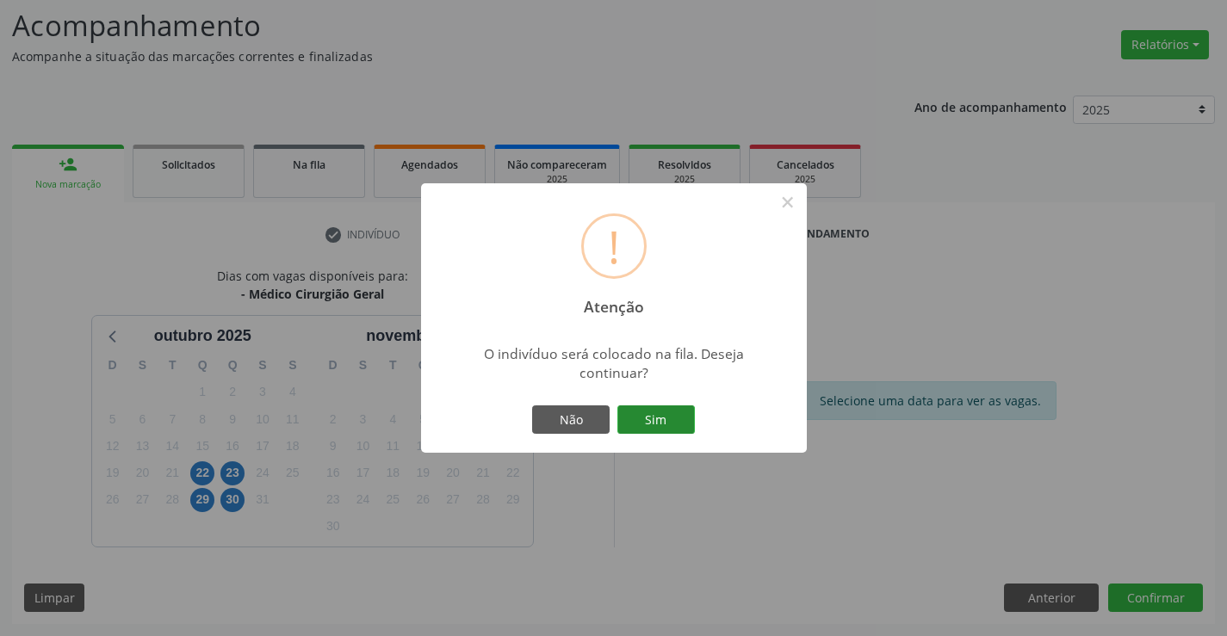
click at [677, 427] on button "Sim" at bounding box center [656, 420] width 78 height 29
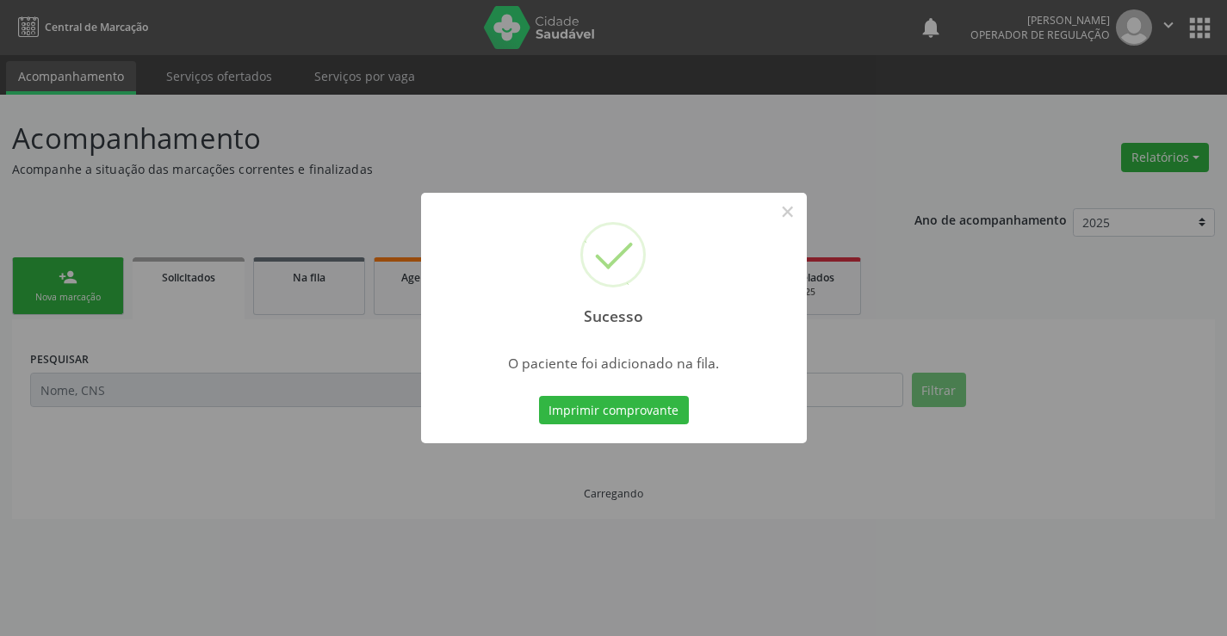
scroll to position [0, 0]
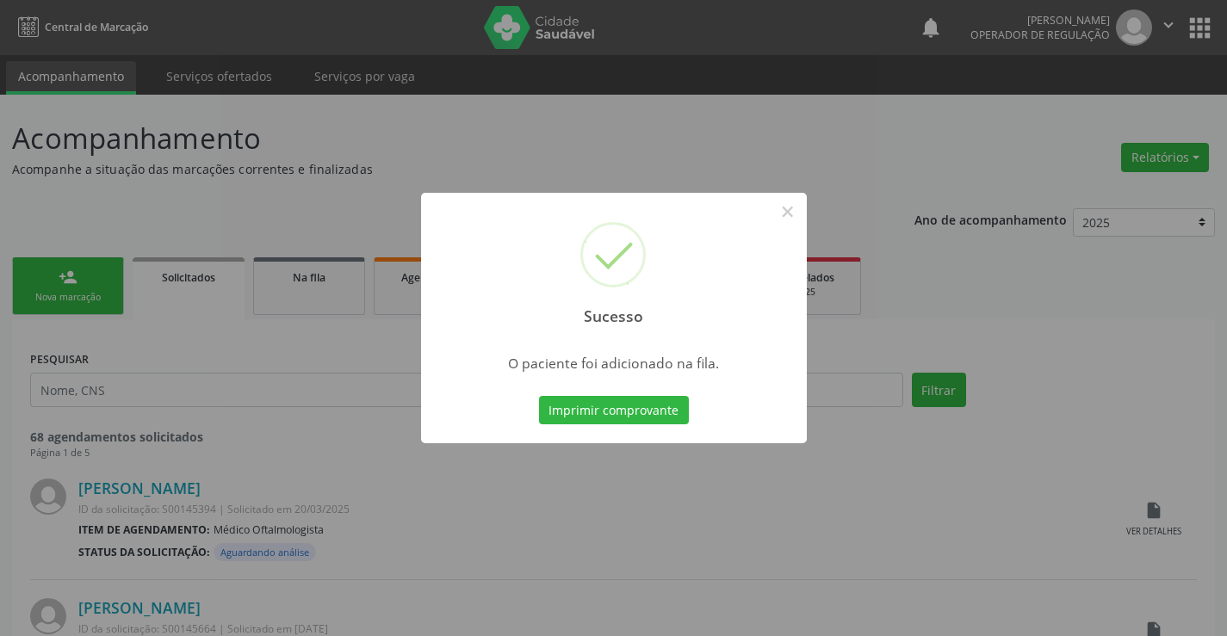
click at [539, 396] on button "Imprimir comprovante" at bounding box center [614, 410] width 150 height 29
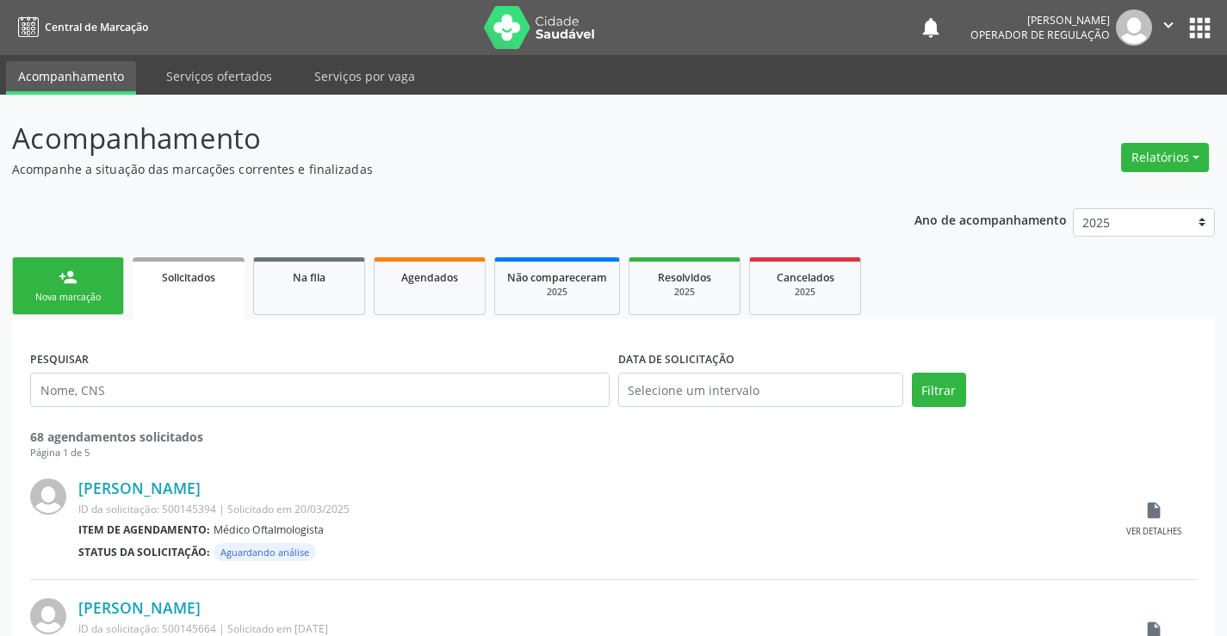
click at [87, 274] on link "person_add Nova marcação" at bounding box center [68, 287] width 112 height 58
click at [89, 291] on div "Nova marcação" at bounding box center [68, 297] width 86 height 13
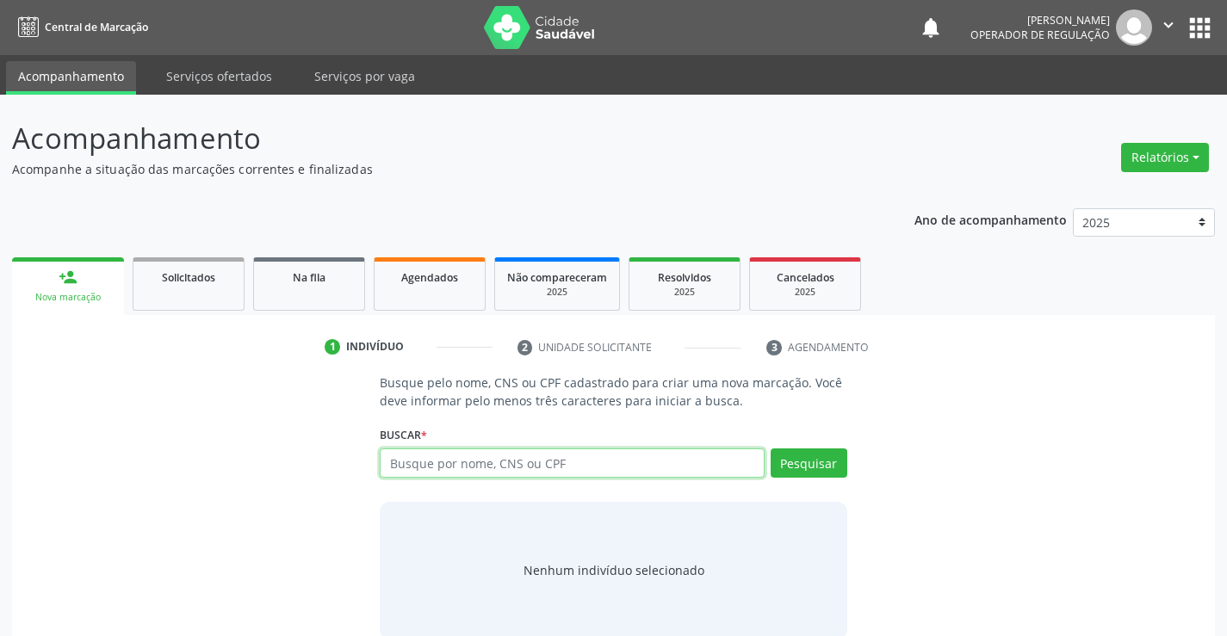
click at [472, 470] on input "text" at bounding box center [572, 463] width 384 height 29
type input "703407288826517"
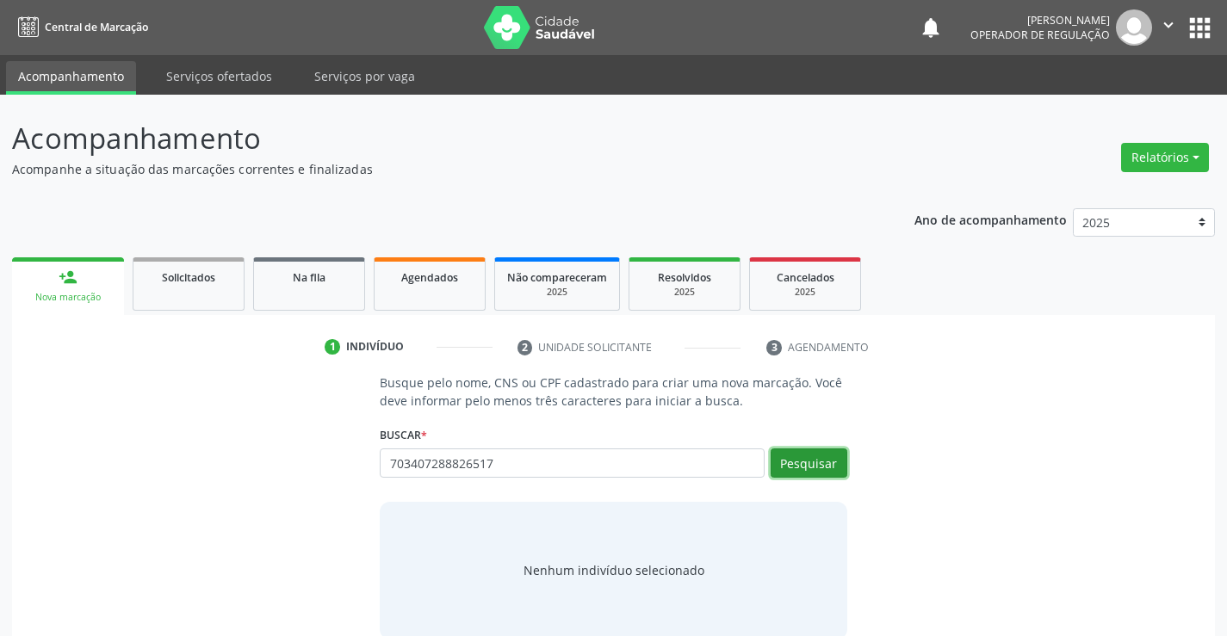
click at [783, 463] on button "Pesquisar" at bounding box center [809, 463] width 77 height 29
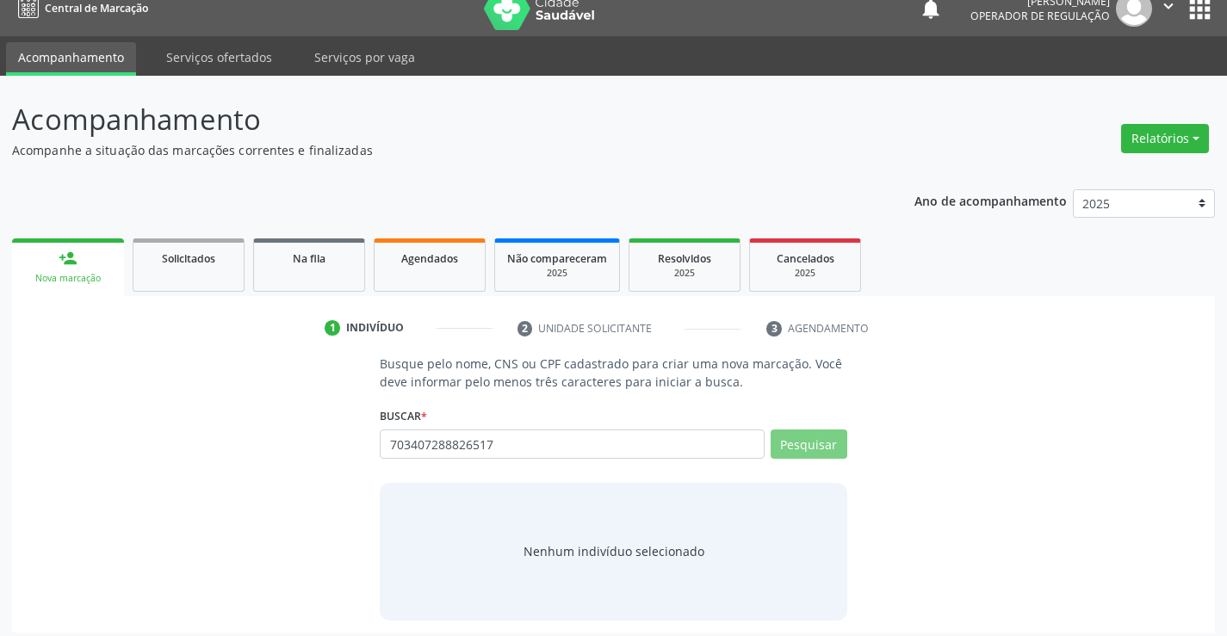
scroll to position [28, 0]
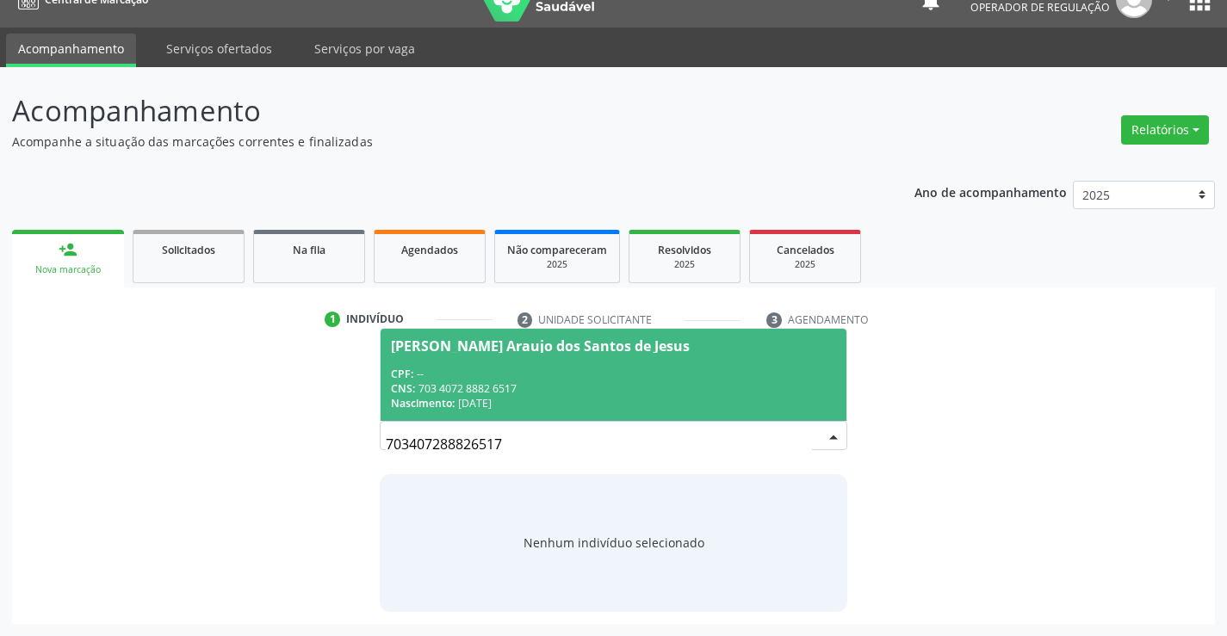
click at [522, 368] on div "CPF: --" at bounding box center [613, 374] width 444 height 15
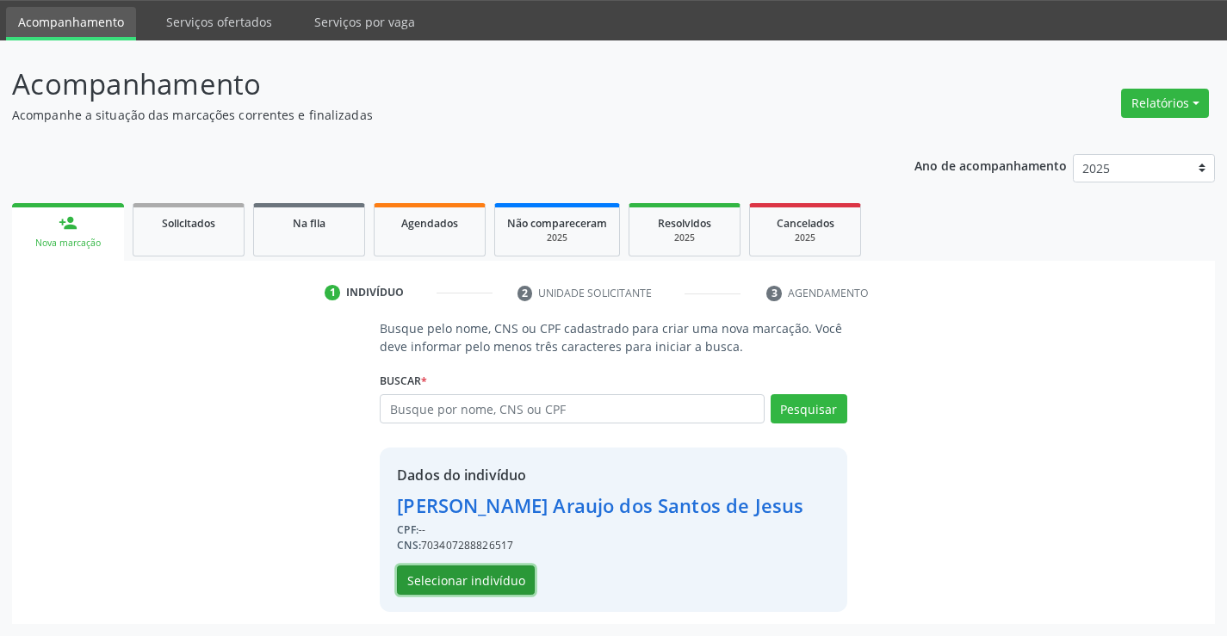
click at [477, 592] on button "Selecionar indivíduo" at bounding box center [466, 580] width 138 height 29
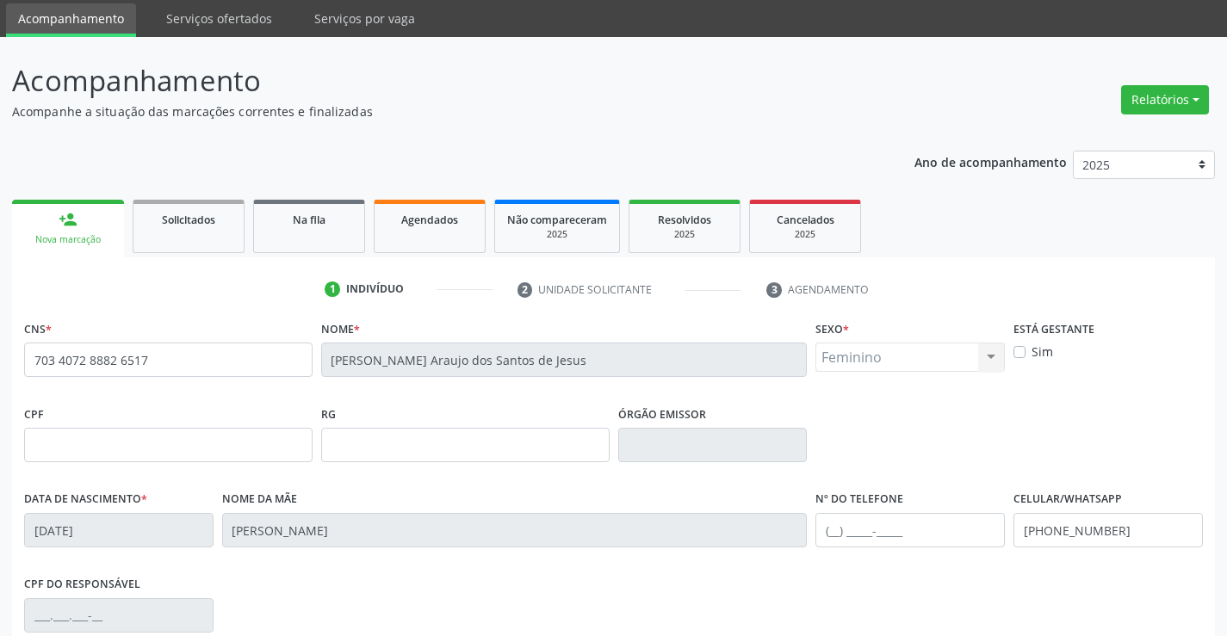
scroll to position [297, 0]
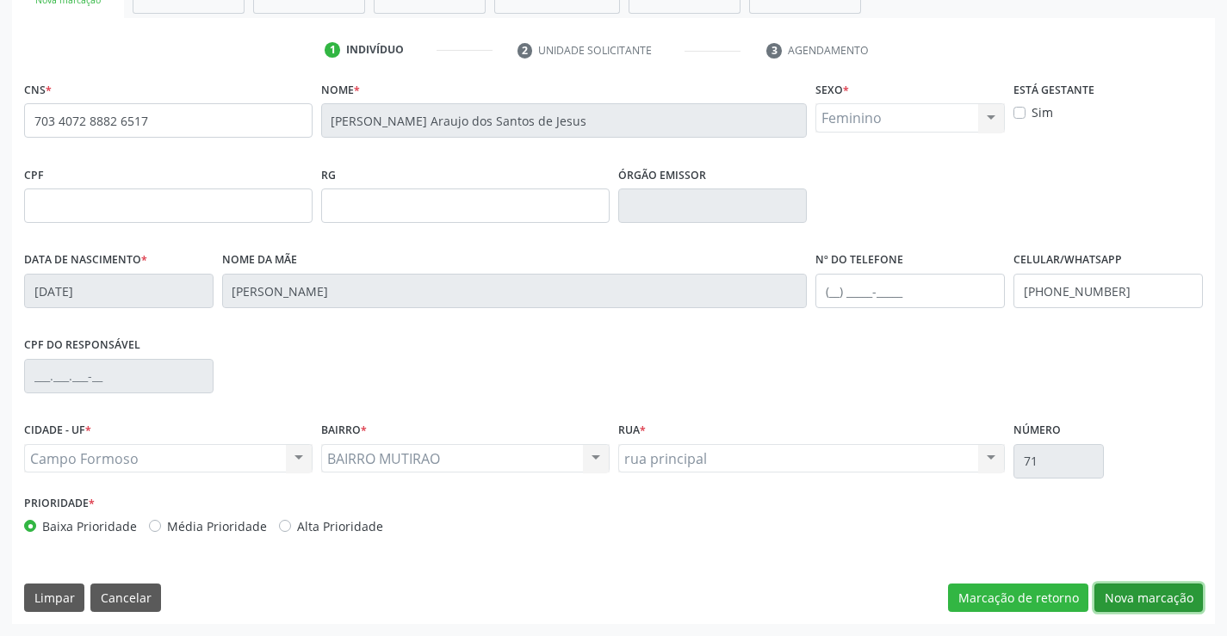
click at [1170, 599] on button "Nova marcação" at bounding box center [1149, 598] width 109 height 29
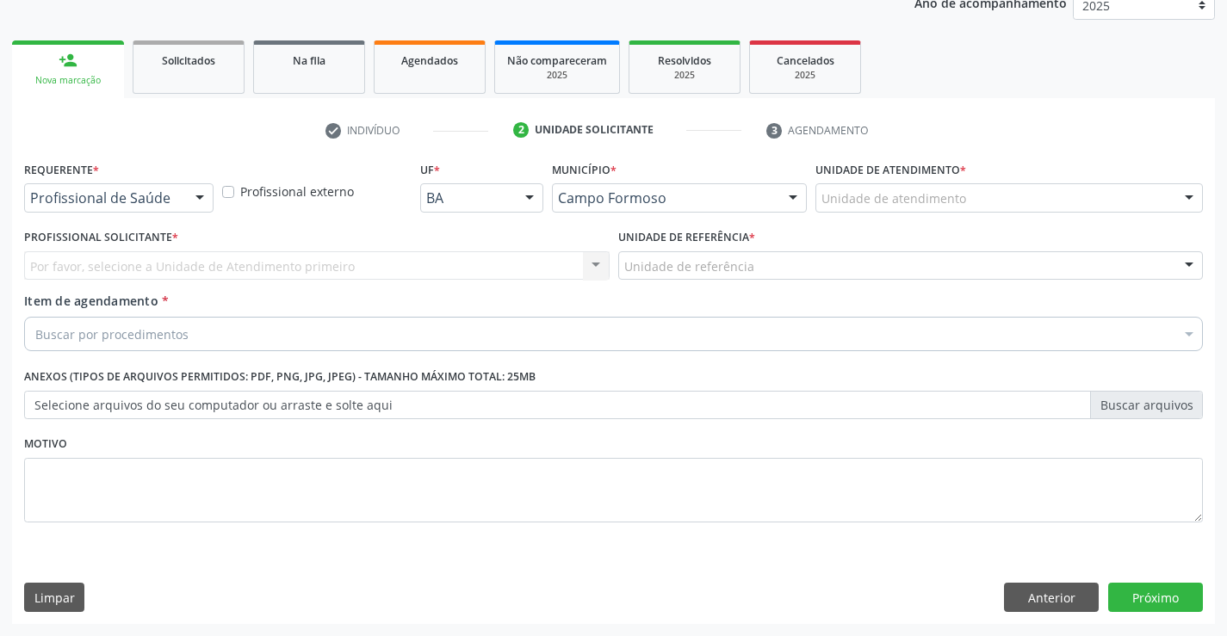
scroll to position [217, 0]
click at [203, 183] on div "Requerente * Profissional de Saúde Profissional de Saúde Paciente Nenhum result…" at bounding box center [118, 184] width 189 height 55
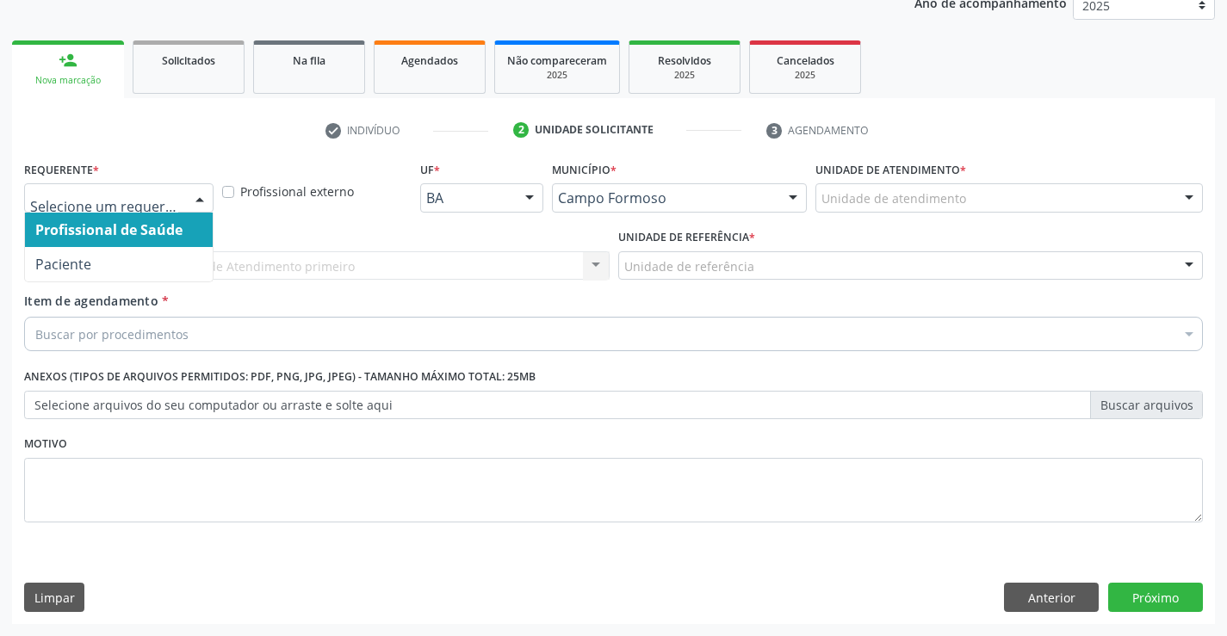
click at [183, 208] on div at bounding box center [118, 197] width 189 height 29
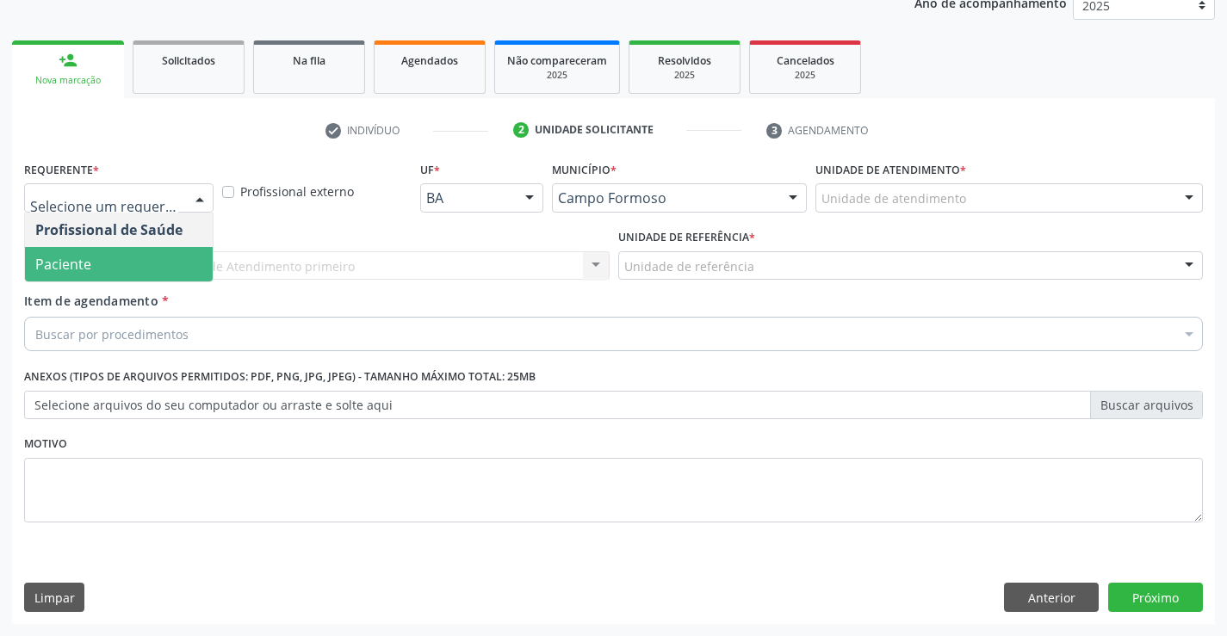
click at [120, 251] on span "Paciente" at bounding box center [119, 264] width 188 height 34
click at [618, 270] on div "Unidade de referência" at bounding box center [911, 265] width 586 height 29
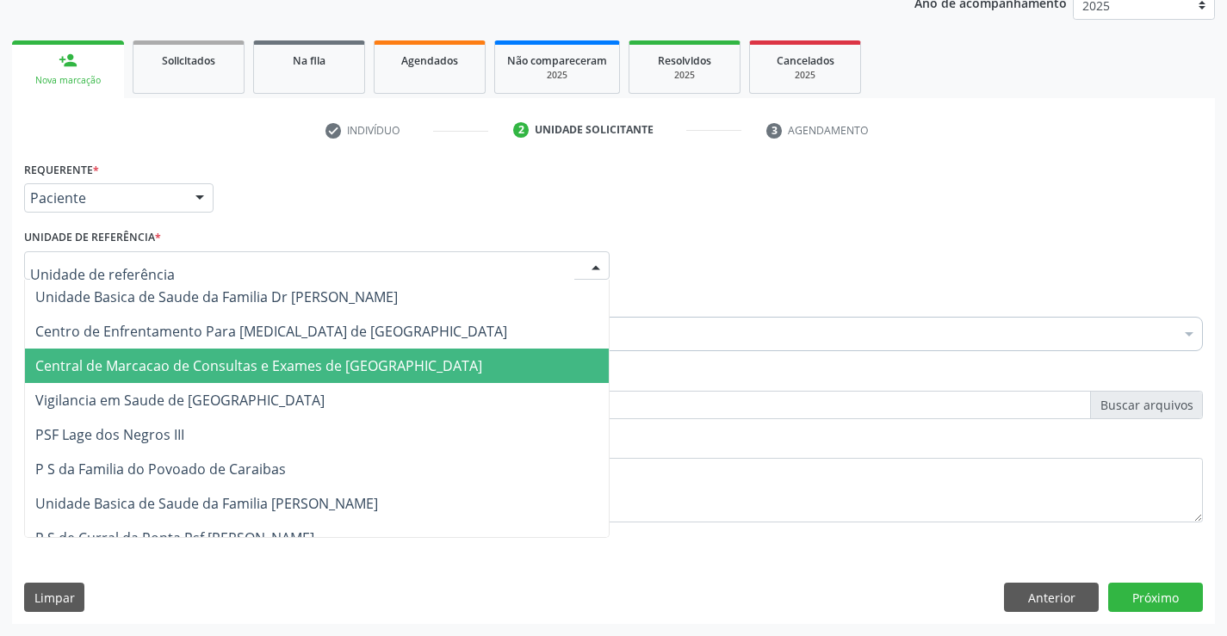
click at [273, 370] on span "Central de Marcacao de Consultas e Exames de [GEOGRAPHIC_DATA]" at bounding box center [258, 366] width 447 height 19
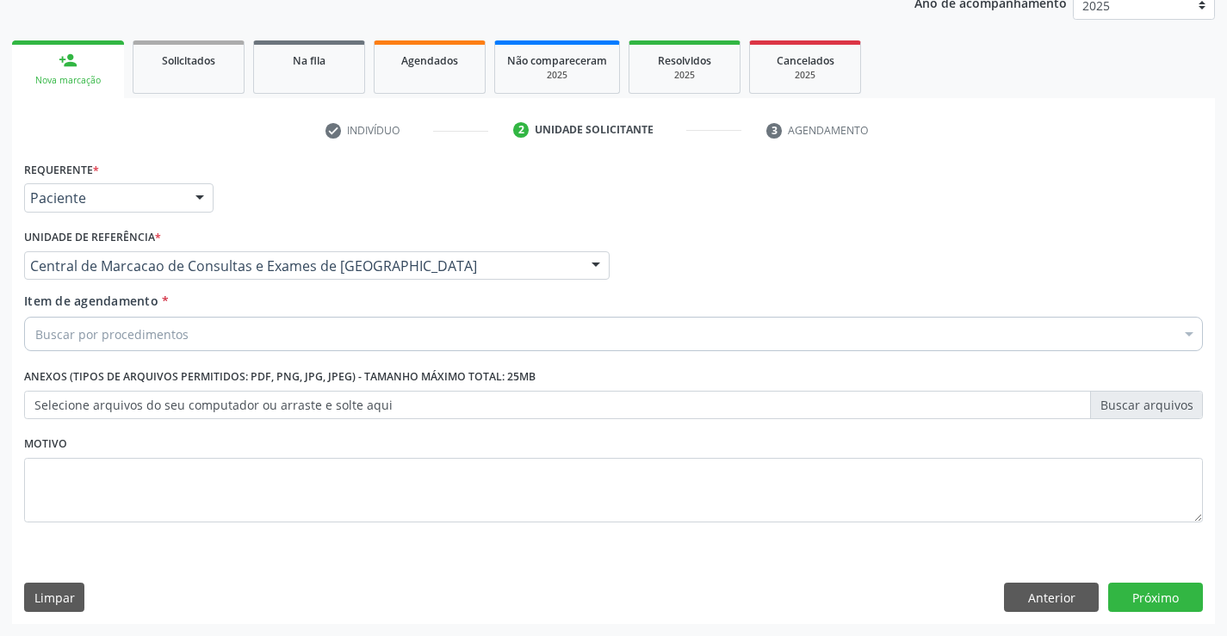
click at [308, 328] on div "Buscar por procedimentos" at bounding box center [613, 334] width 1179 height 34
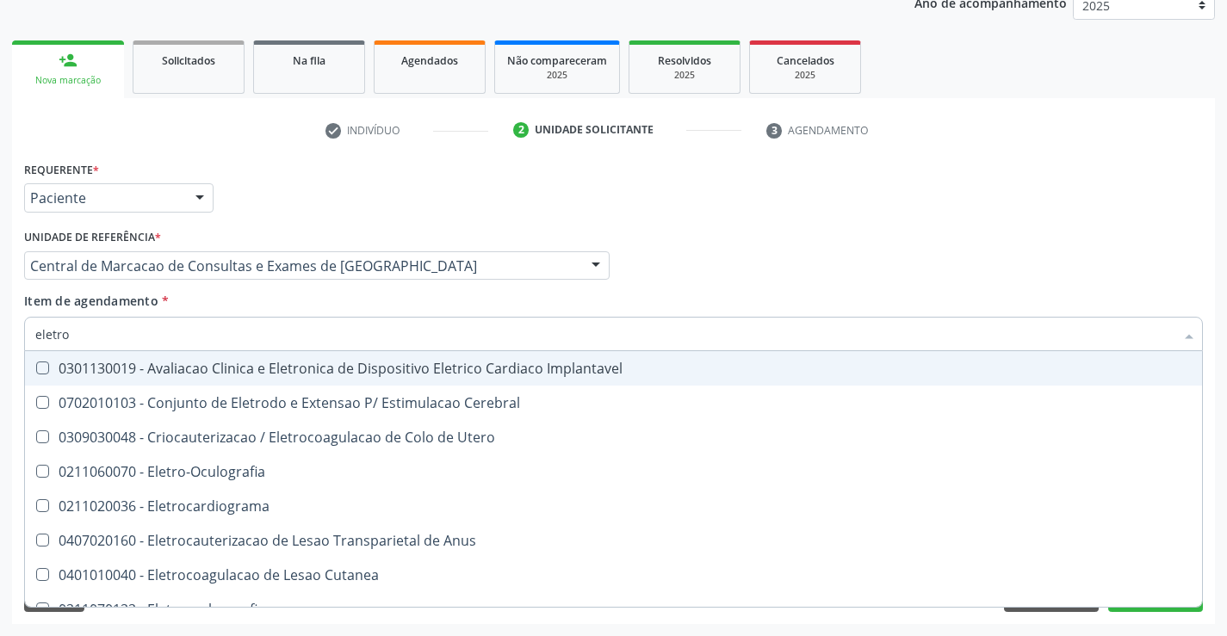
type input "eletroc"
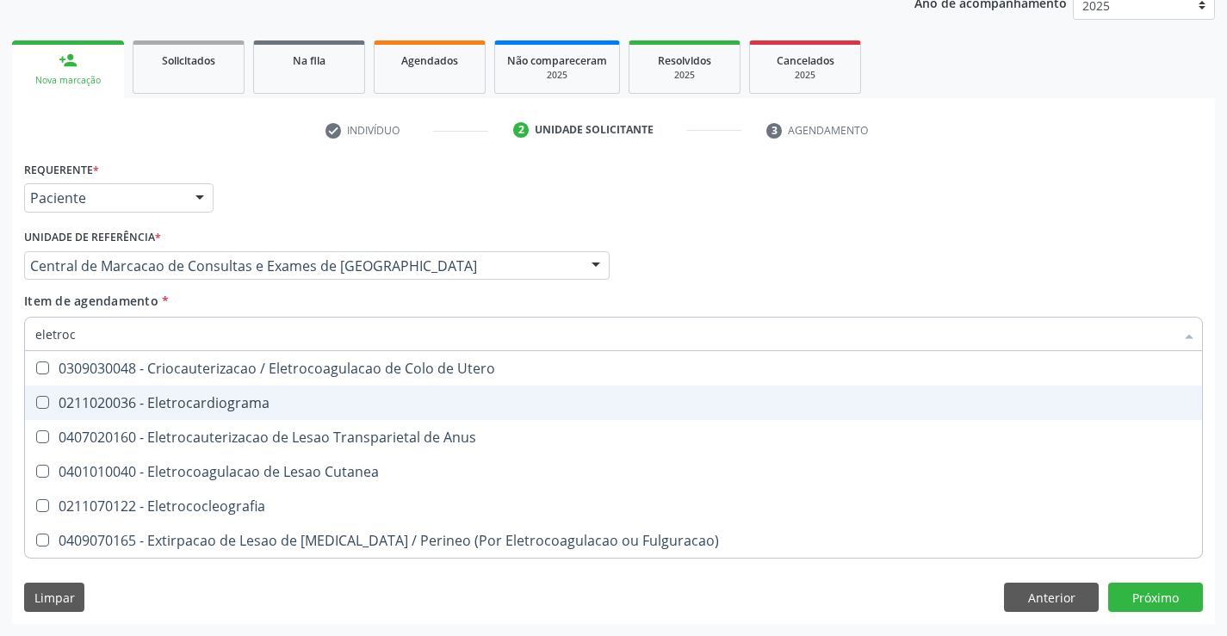
click at [289, 406] on div "0211020036 - Eletrocardiograma" at bounding box center [613, 403] width 1157 height 14
checkbox Eletrocardiograma "true"
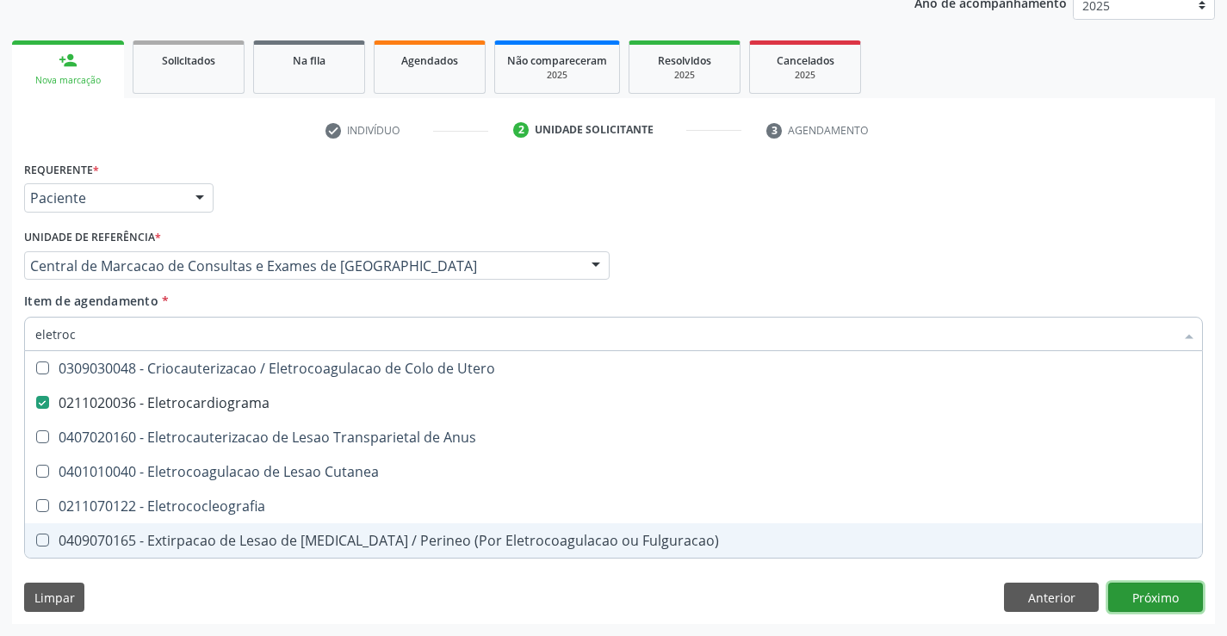
click at [1176, 592] on div "Requerente * Paciente Profissional de Saúde Paciente Nenhum resultado encontrad…" at bounding box center [613, 391] width 1203 height 468
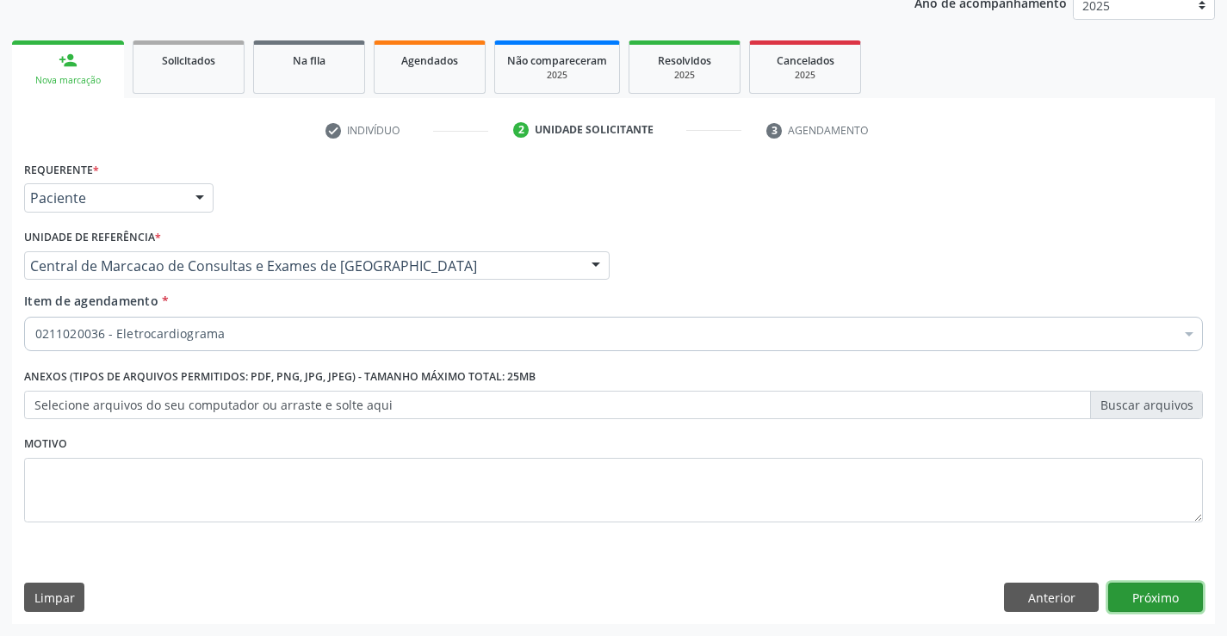
click at [1139, 599] on button "Próximo" at bounding box center [1155, 597] width 95 height 29
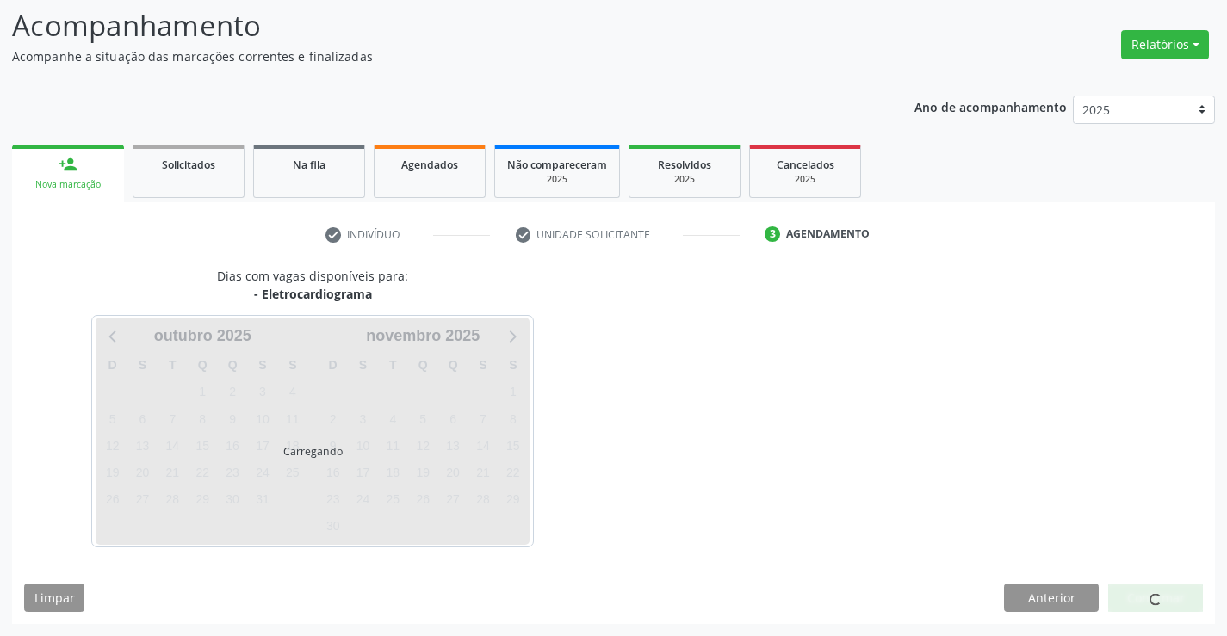
scroll to position [164, 0]
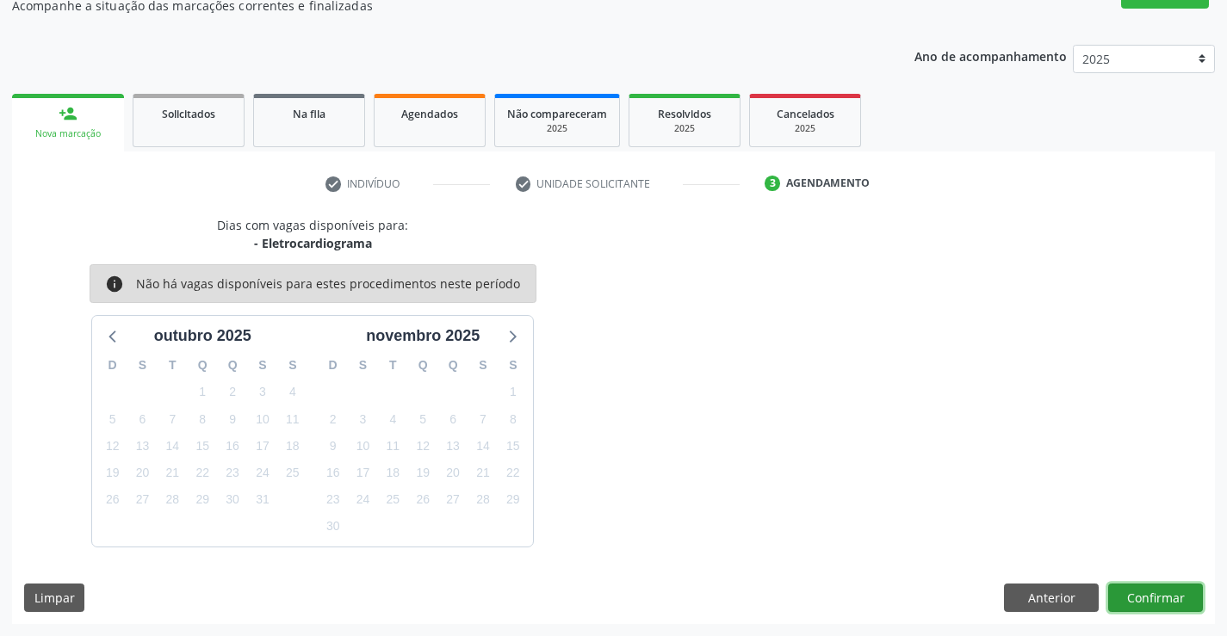
click at [1137, 593] on button "Confirmar" at bounding box center [1155, 598] width 95 height 29
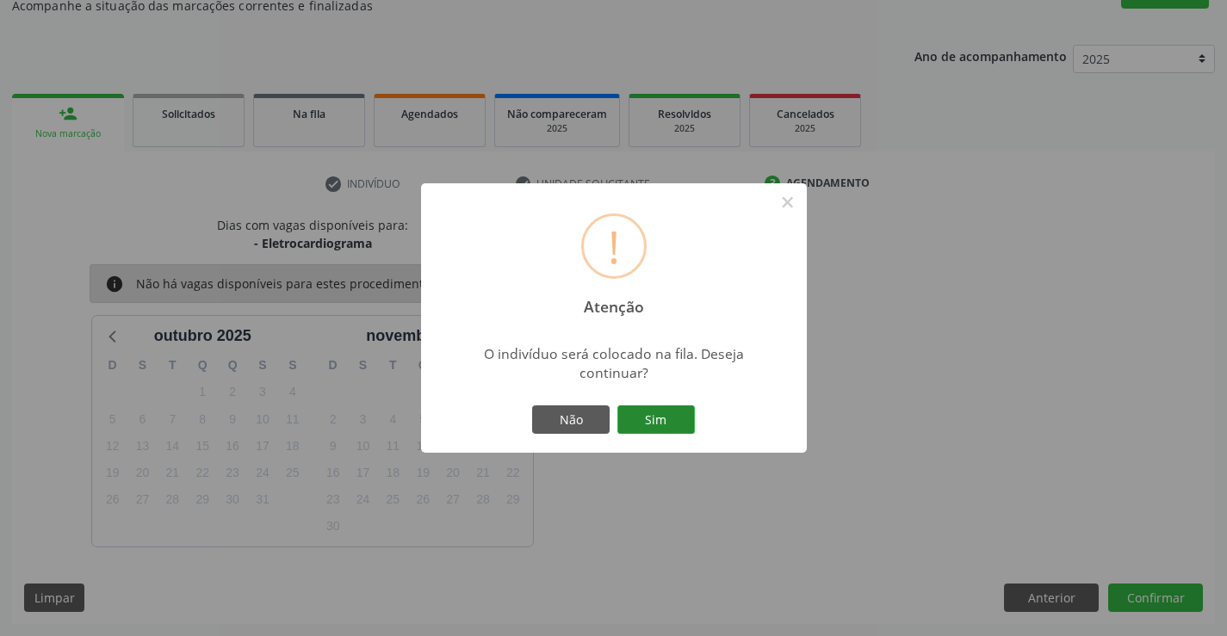
click at [677, 413] on button "Sim" at bounding box center [656, 420] width 78 height 29
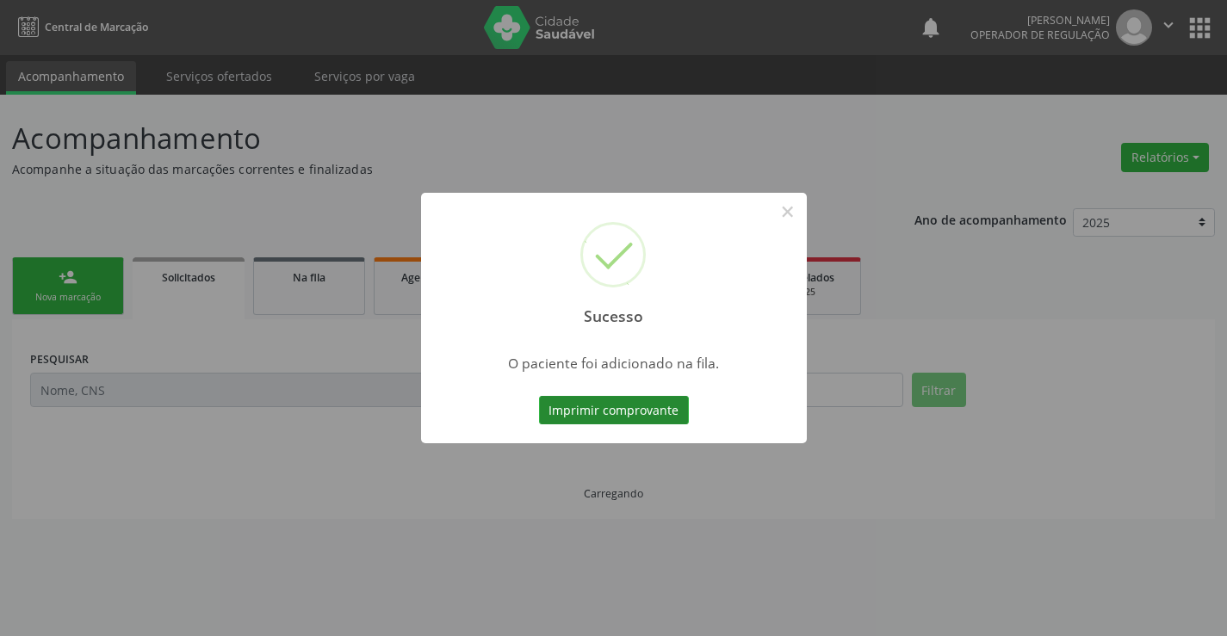
scroll to position [0, 0]
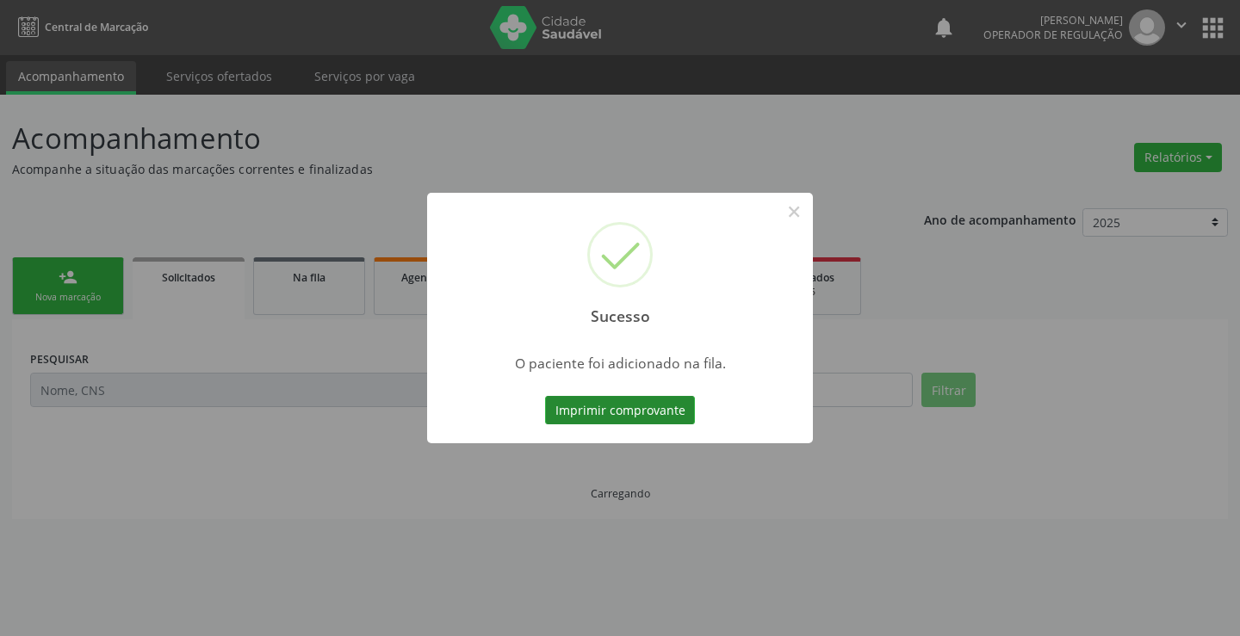
click at [606, 405] on button "Imprimir comprovante" at bounding box center [620, 410] width 150 height 29
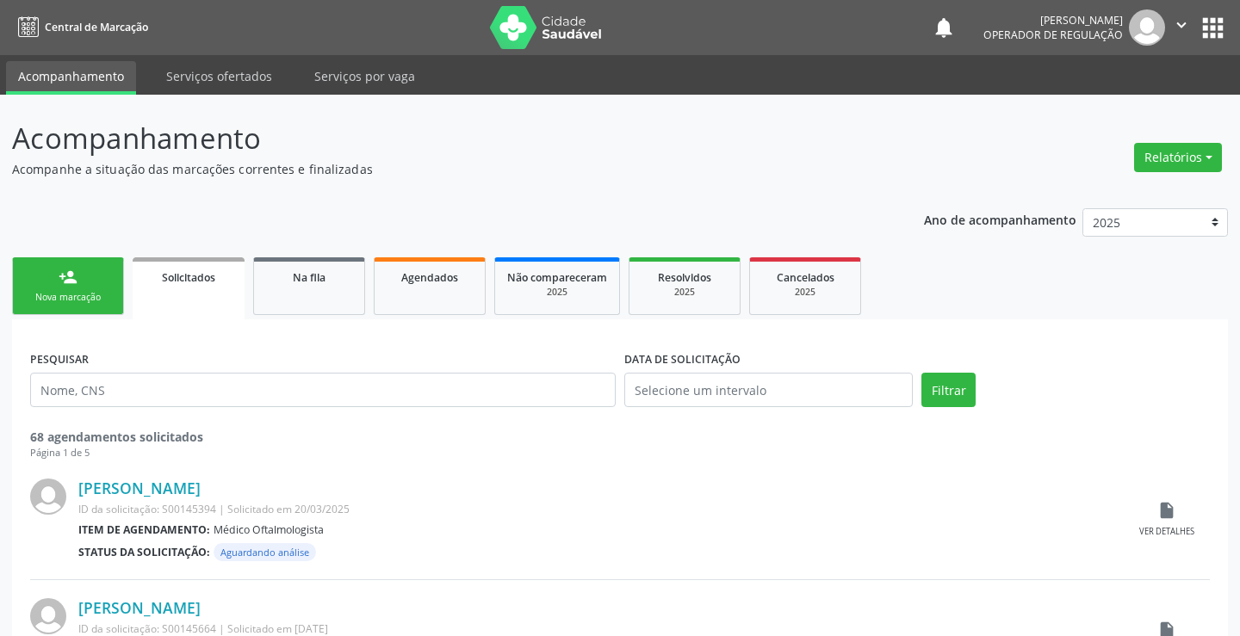
click at [59, 284] on div "Sucesso × O paciente foi adicionado na fila. Imprimir comprovante Cancel" at bounding box center [620, 318] width 1240 height 636
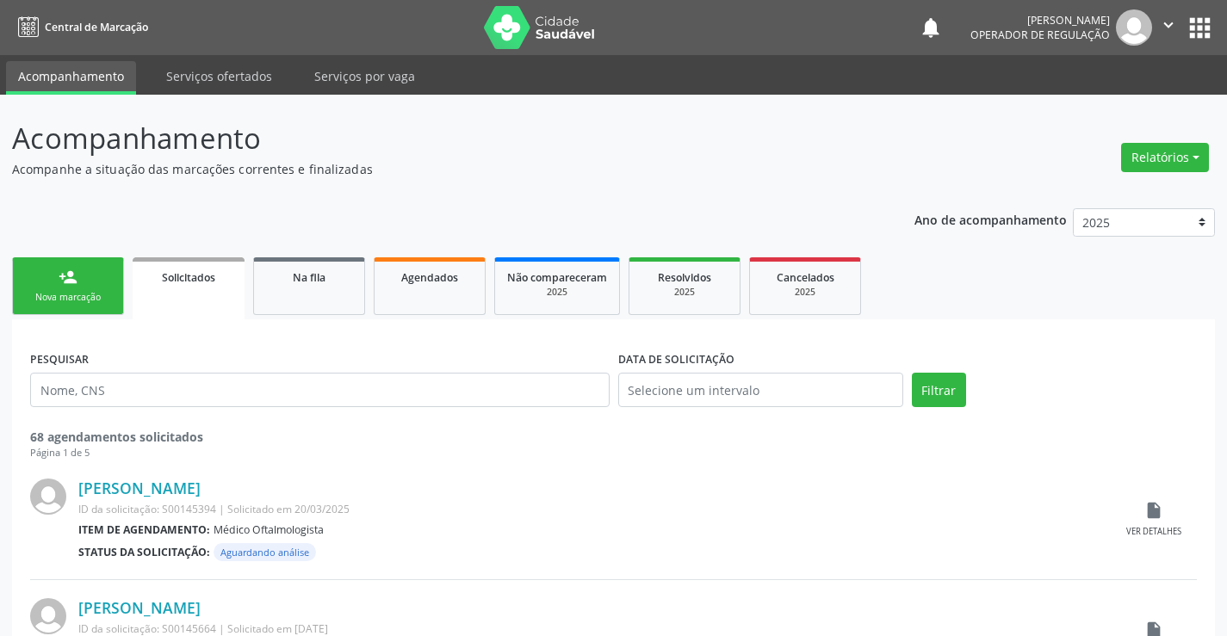
click at [59, 284] on div "Sucesso × O paciente foi adicionado na fila. Imprimir comprovante Cancel" at bounding box center [613, 318] width 1227 height 636
click at [91, 287] on div "Sucesso × O paciente foi adicionado na fila. Imprimir comprovante Cancel" at bounding box center [613, 318] width 1227 height 636
click at [49, 285] on div "Sucesso × O paciente foi adicionado na fila. Imprimir comprovante Cancel" at bounding box center [613, 318] width 1227 height 636
click at [89, 253] on div "Sucesso × O paciente foi adicionado na fila. Imprimir comprovante Cancel" at bounding box center [613, 318] width 1227 height 636
click at [71, 276] on div "Sucesso × O paciente foi adicionado na fila. Imprimir comprovante Cancel" at bounding box center [613, 318] width 1227 height 636
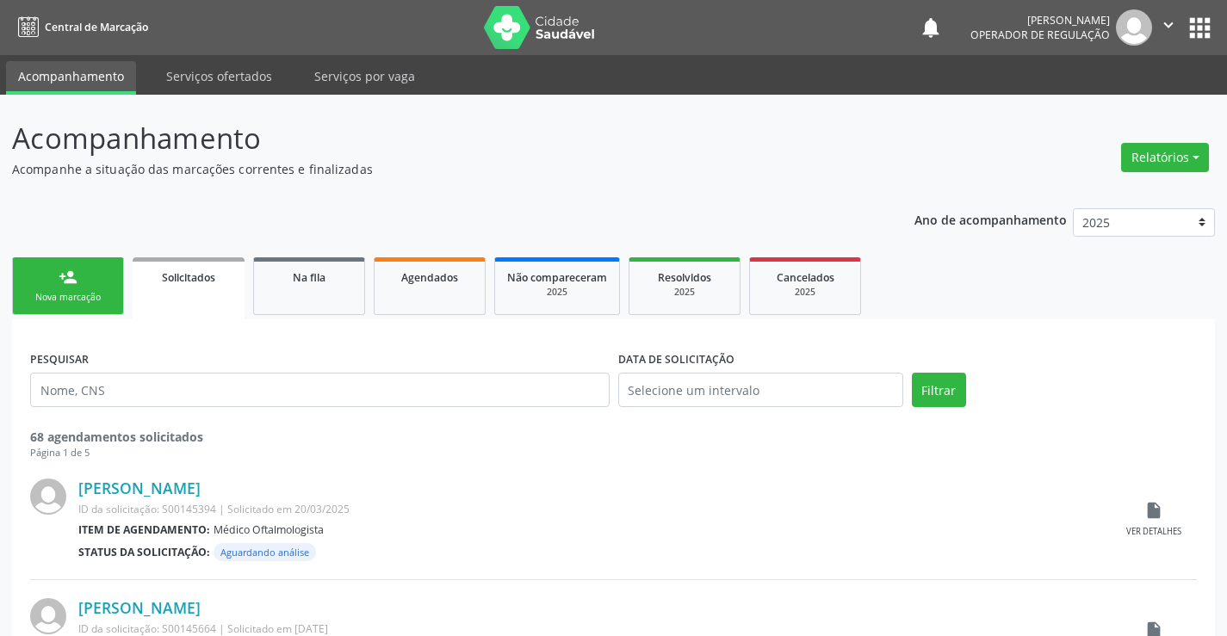
click at [100, 290] on div "Sucesso × O paciente foi adicionado na fila. Imprimir comprovante Cancel" at bounding box center [613, 318] width 1227 height 636
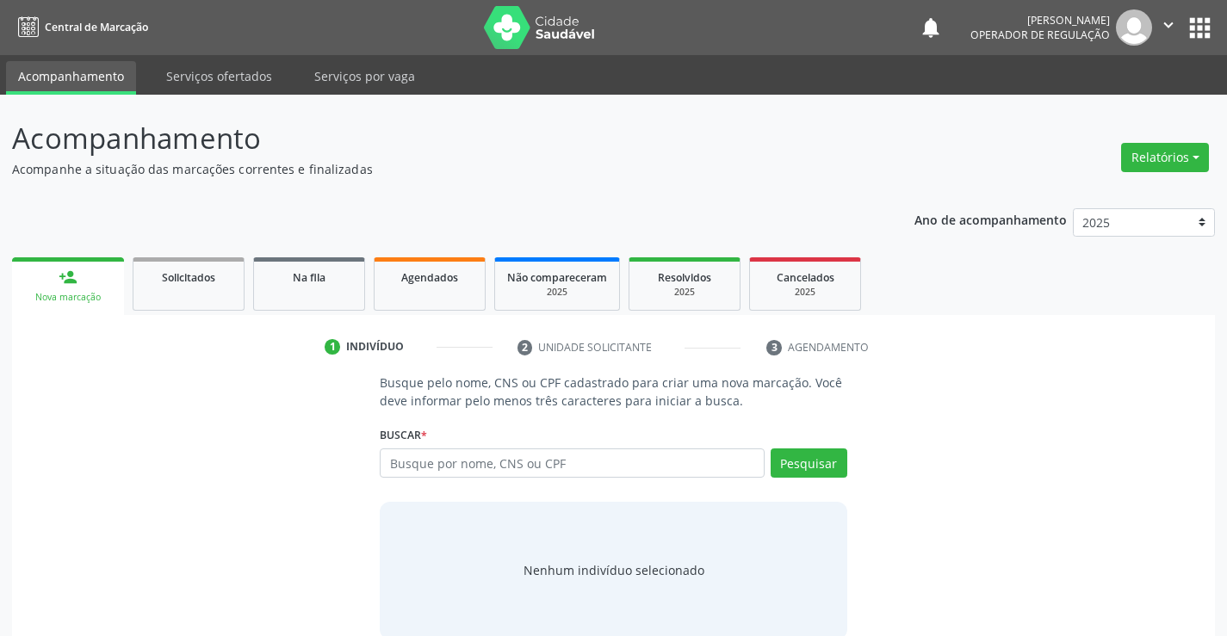
click at [548, 413] on div "Busque pelo nome, CNS ou CPF cadastrado para criar uma nova marcação. Você deve…" at bounding box center [613, 506] width 491 height 265
click at [537, 465] on input "text" at bounding box center [572, 463] width 384 height 29
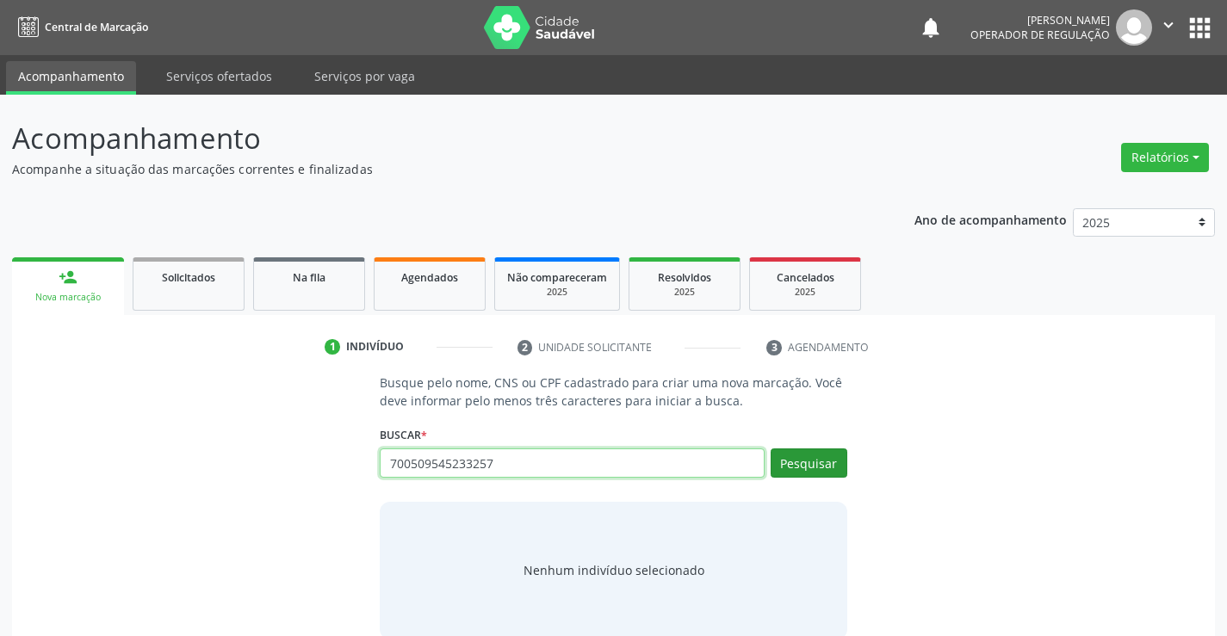
type input "700509545233257"
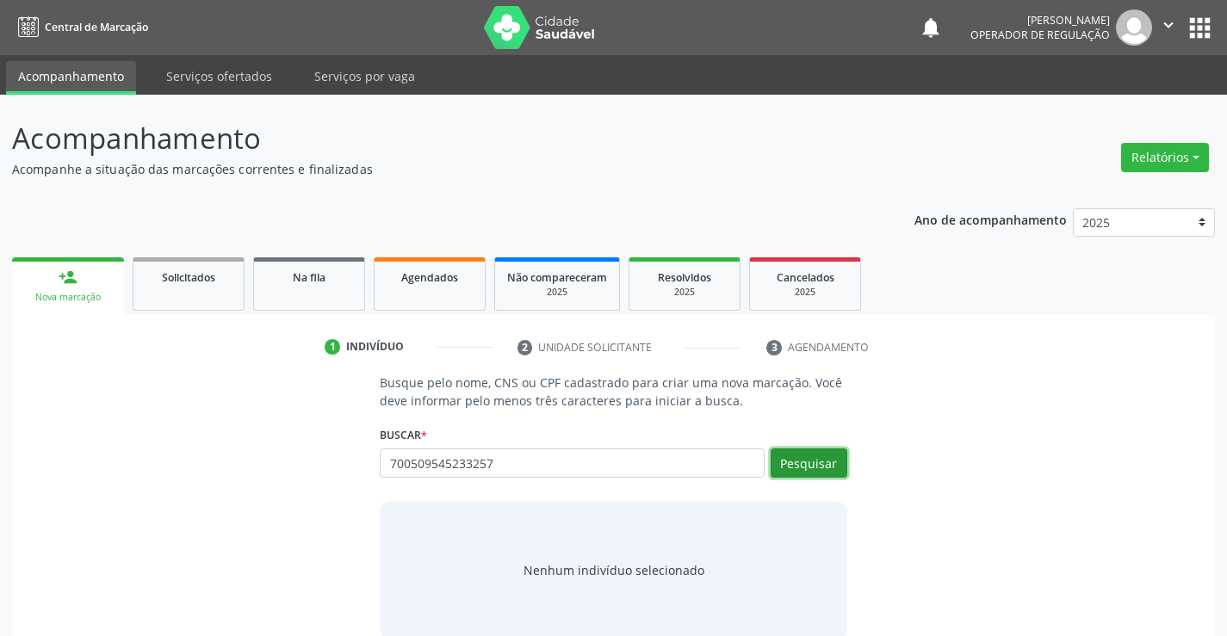
click at [784, 462] on button "Pesquisar" at bounding box center [809, 463] width 77 height 29
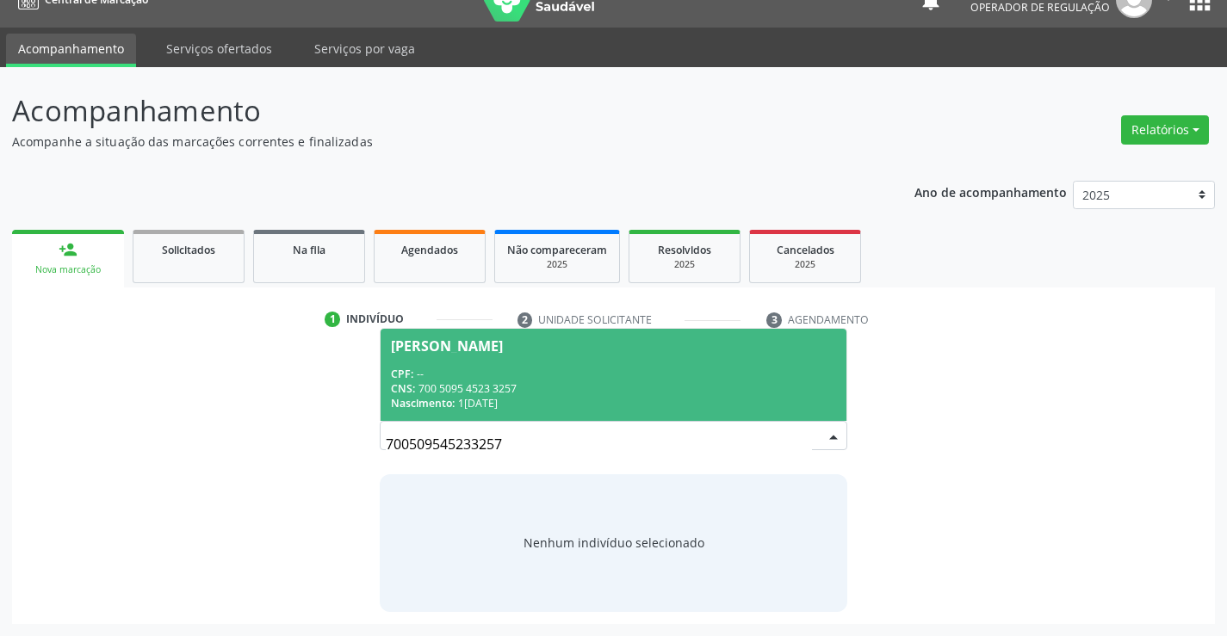
click at [624, 383] on div "CNS: 700 5095 4523 3257" at bounding box center [613, 389] width 444 height 15
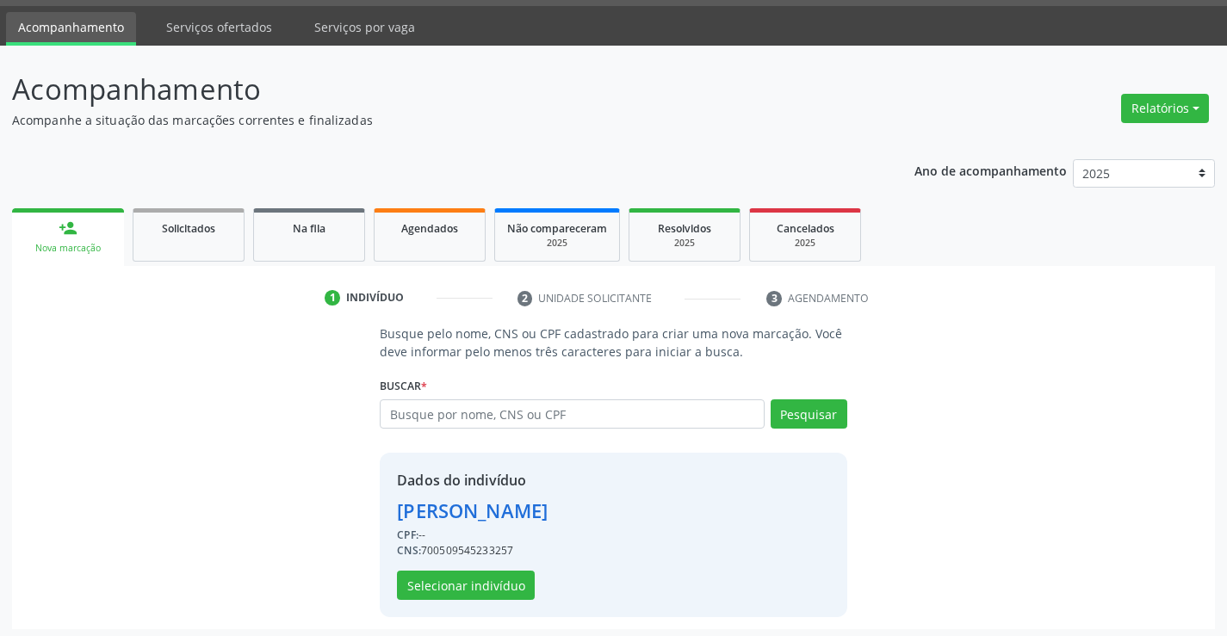
scroll to position [54, 0]
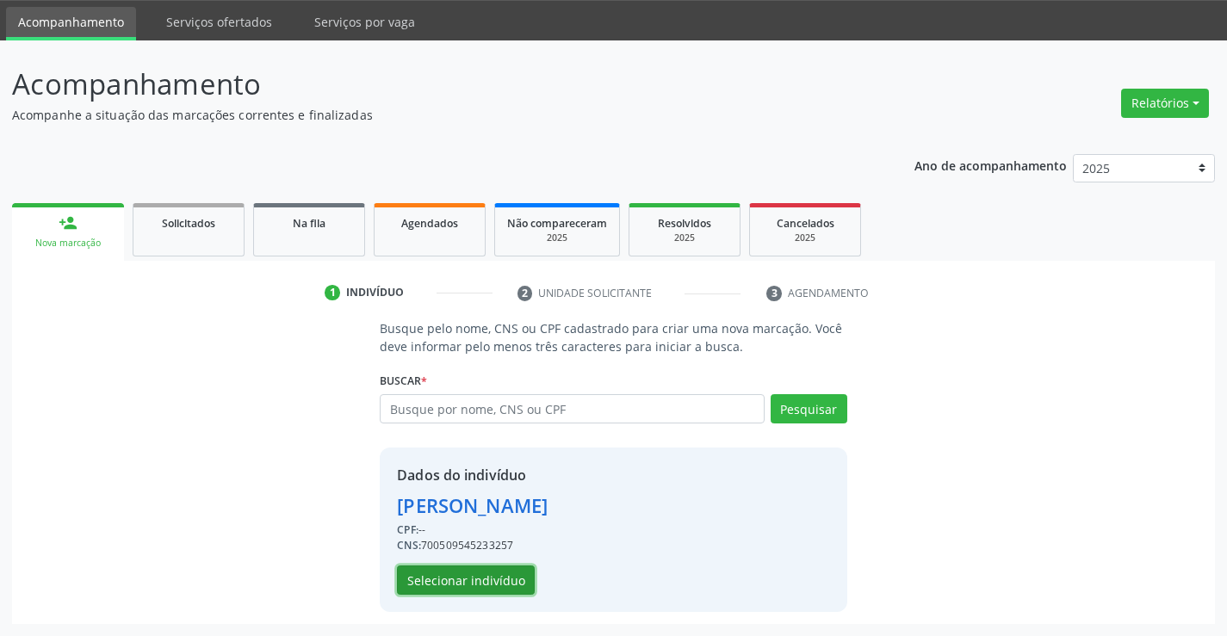
click at [432, 575] on button "Selecionar indivíduo" at bounding box center [466, 580] width 138 height 29
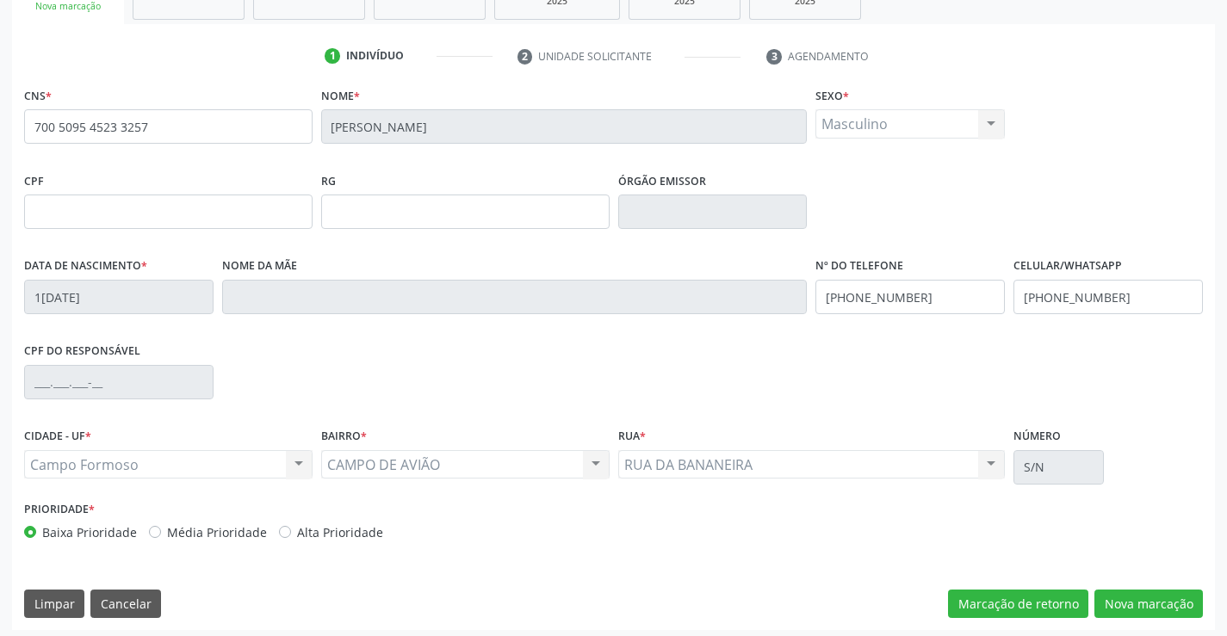
scroll to position [297, 0]
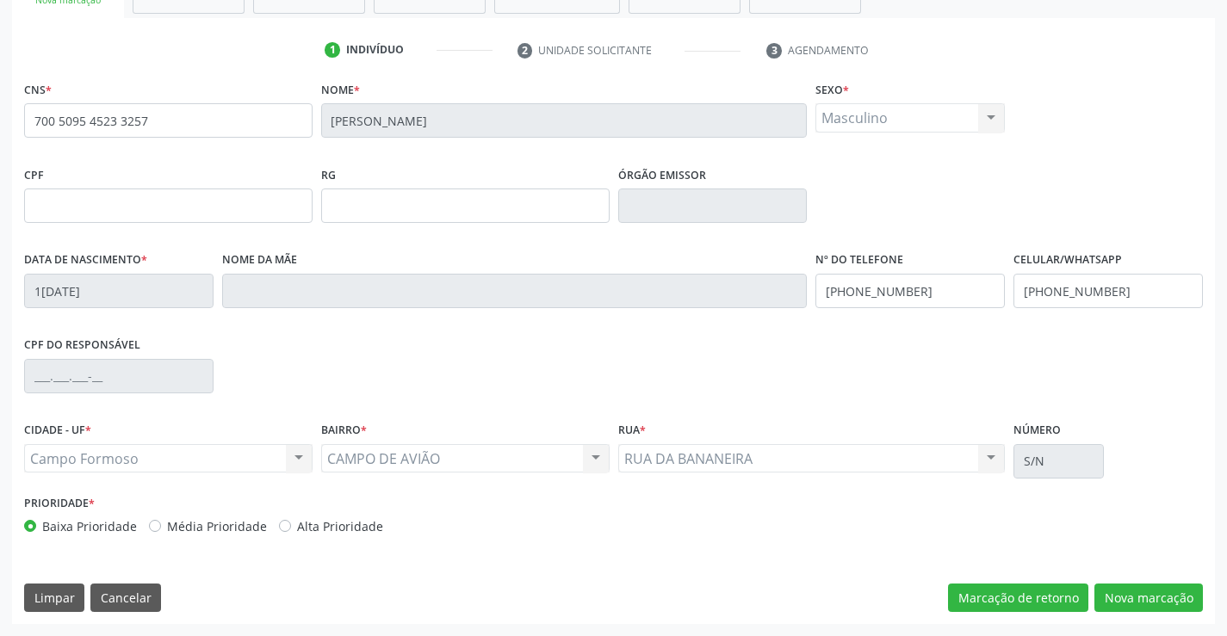
click at [1210, 614] on div "CNS * 700 5095 4523 3257 [GEOGRAPHIC_DATA] * [PERSON_NAME] * Masculino Masculin…" at bounding box center [613, 351] width 1203 height 548
click at [1122, 587] on button "Nova marcação" at bounding box center [1149, 598] width 109 height 29
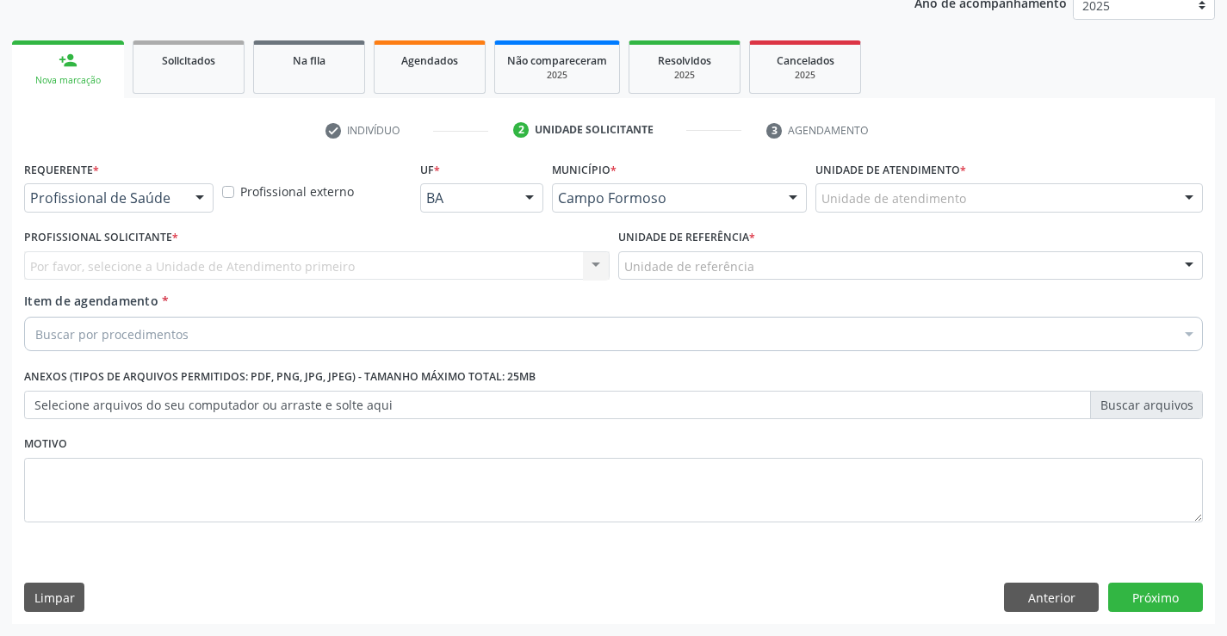
scroll to position [217, 0]
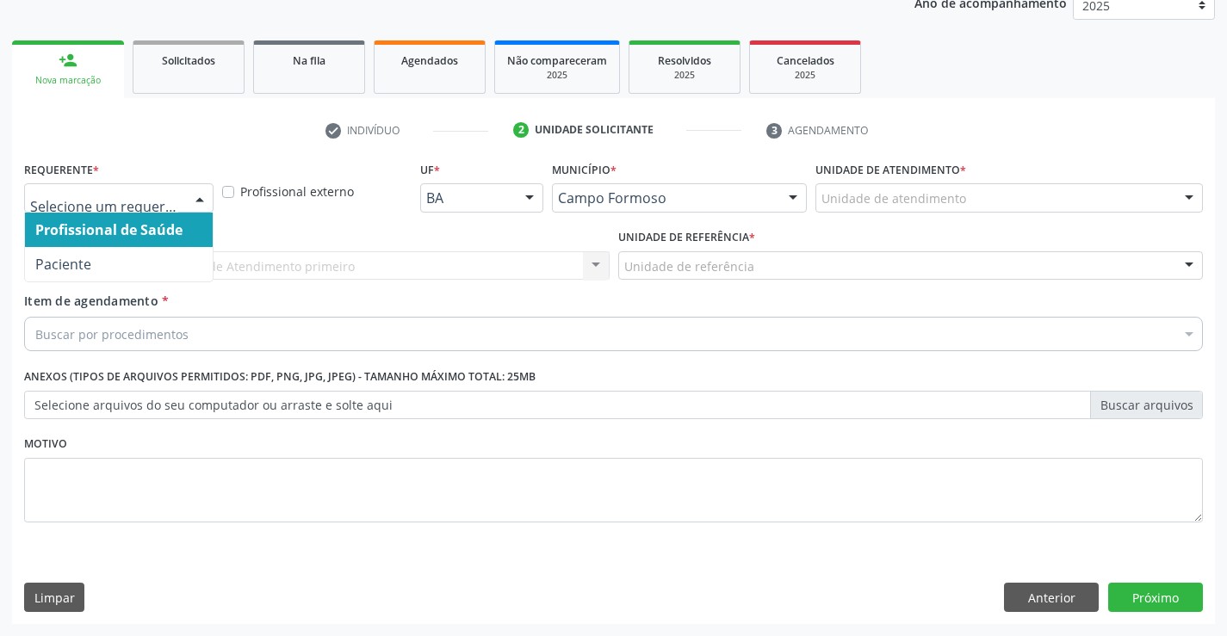
click at [205, 203] on div at bounding box center [200, 198] width 26 height 29
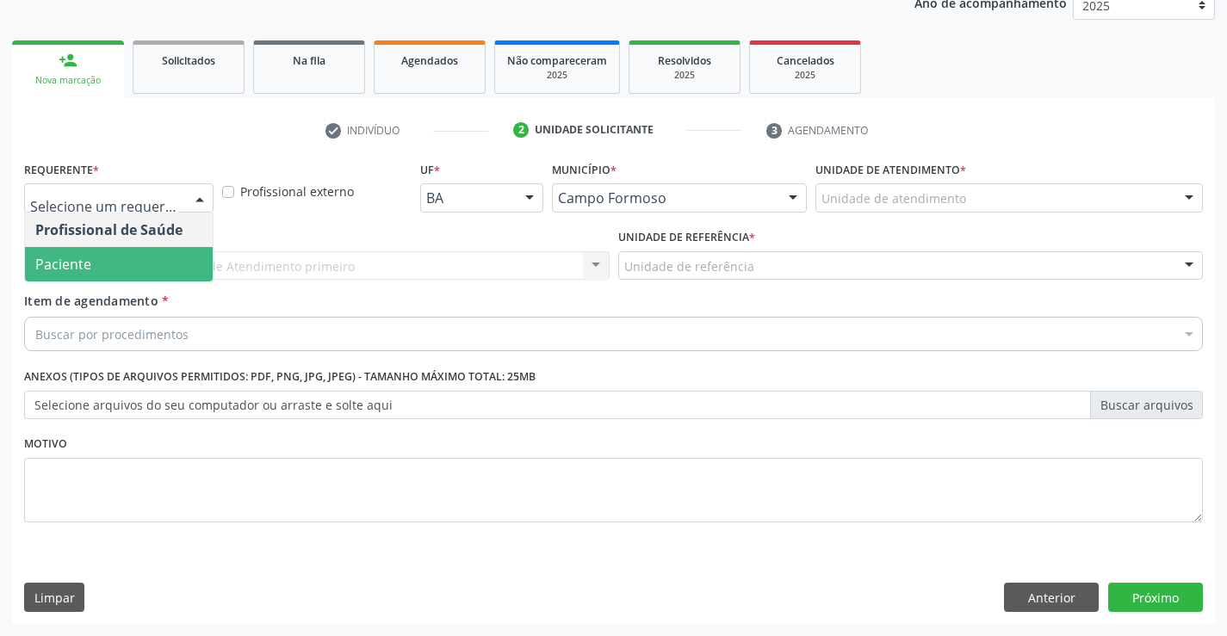
click at [135, 250] on span "Paciente" at bounding box center [119, 264] width 188 height 34
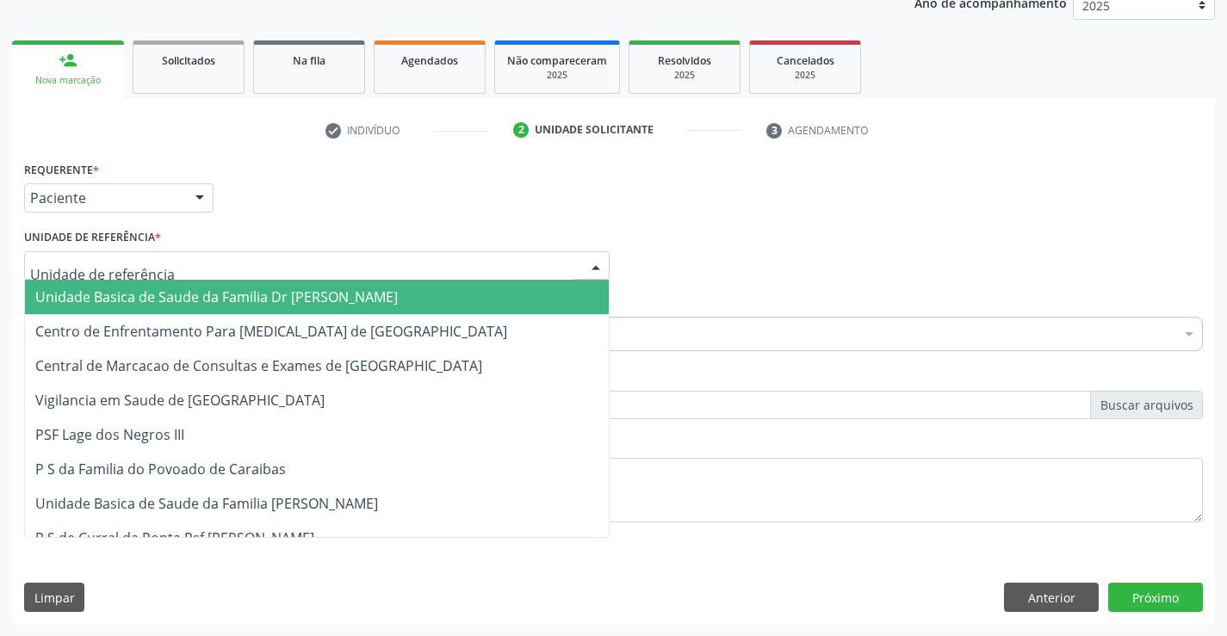
click at [243, 266] on div at bounding box center [317, 265] width 586 height 29
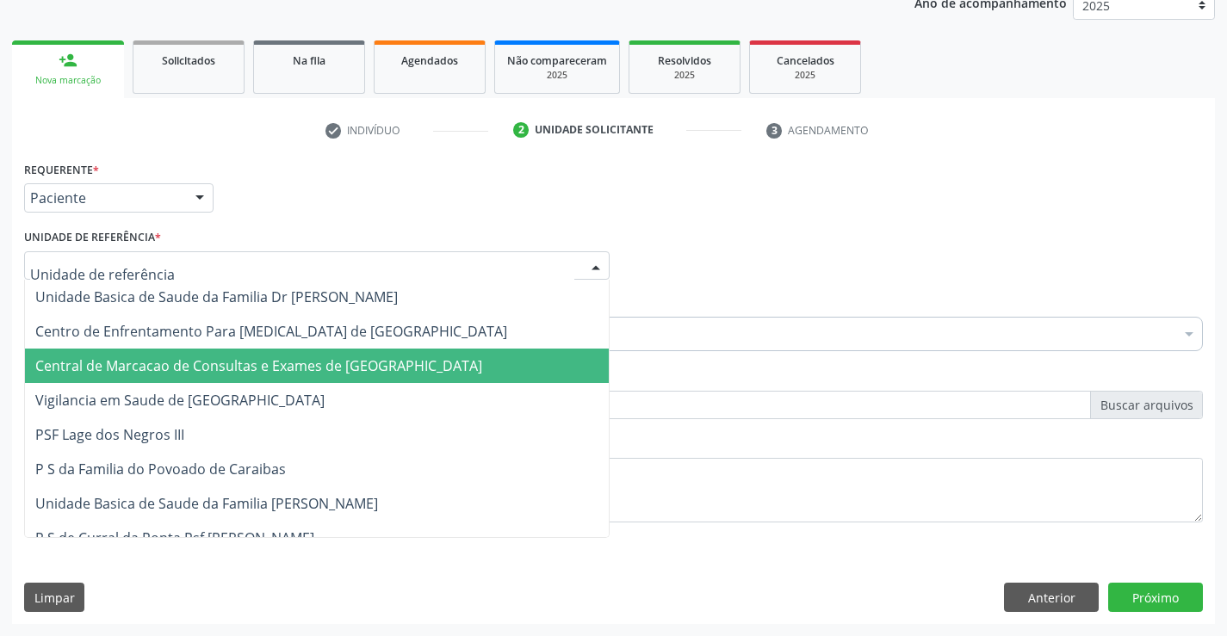
click at [267, 374] on span "Central de Marcacao de Consultas e Exames de [GEOGRAPHIC_DATA]" at bounding box center [258, 366] width 447 height 19
click at [306, 333] on span "Centro de Enfrentamento Para [MEDICAL_DATA] de [GEOGRAPHIC_DATA]" at bounding box center [271, 331] width 472 height 19
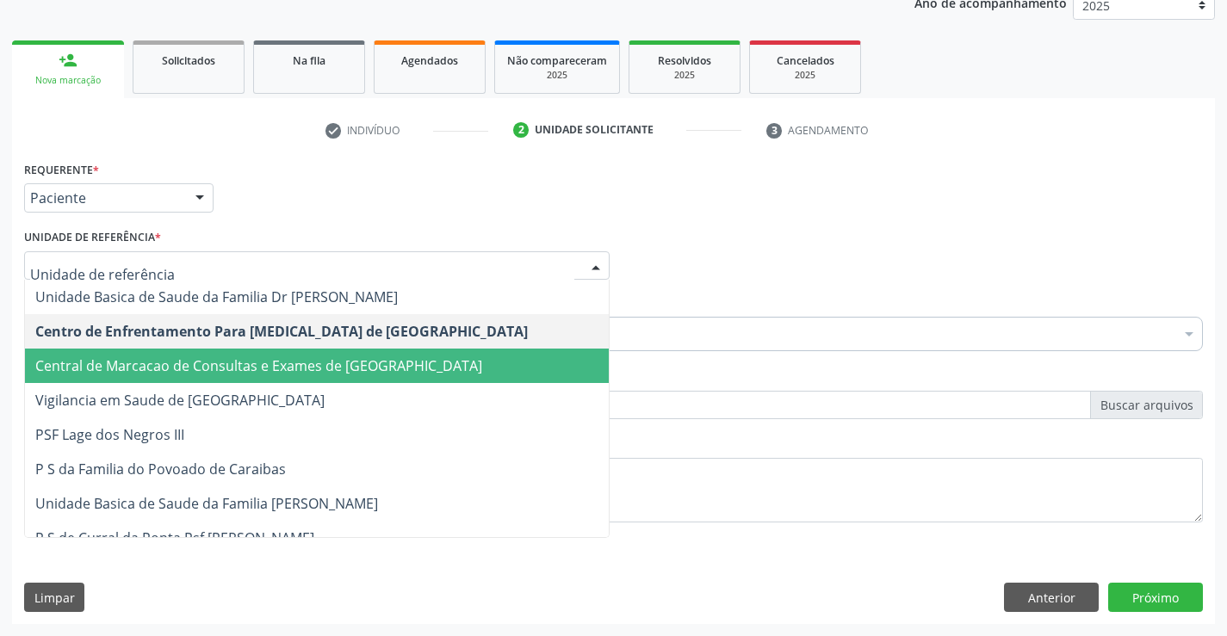
click at [285, 374] on span "Central de Marcacao de Consultas e Exames de [GEOGRAPHIC_DATA]" at bounding box center [258, 366] width 447 height 19
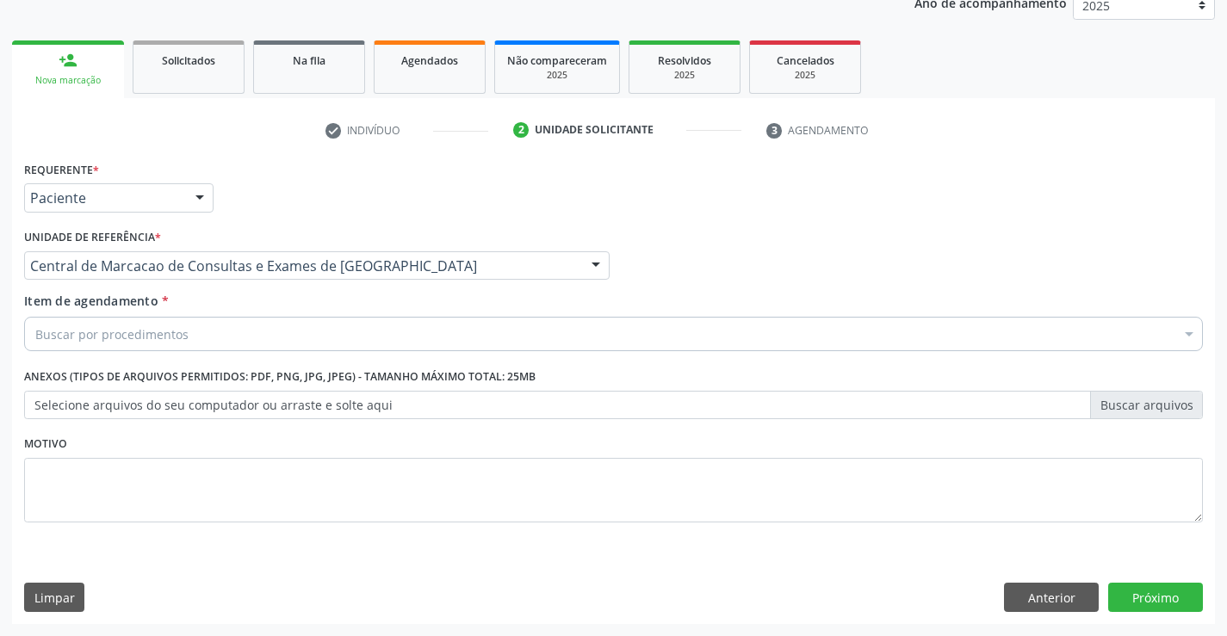
click at [311, 327] on div "Buscar por procedimentos" at bounding box center [613, 334] width 1179 height 34
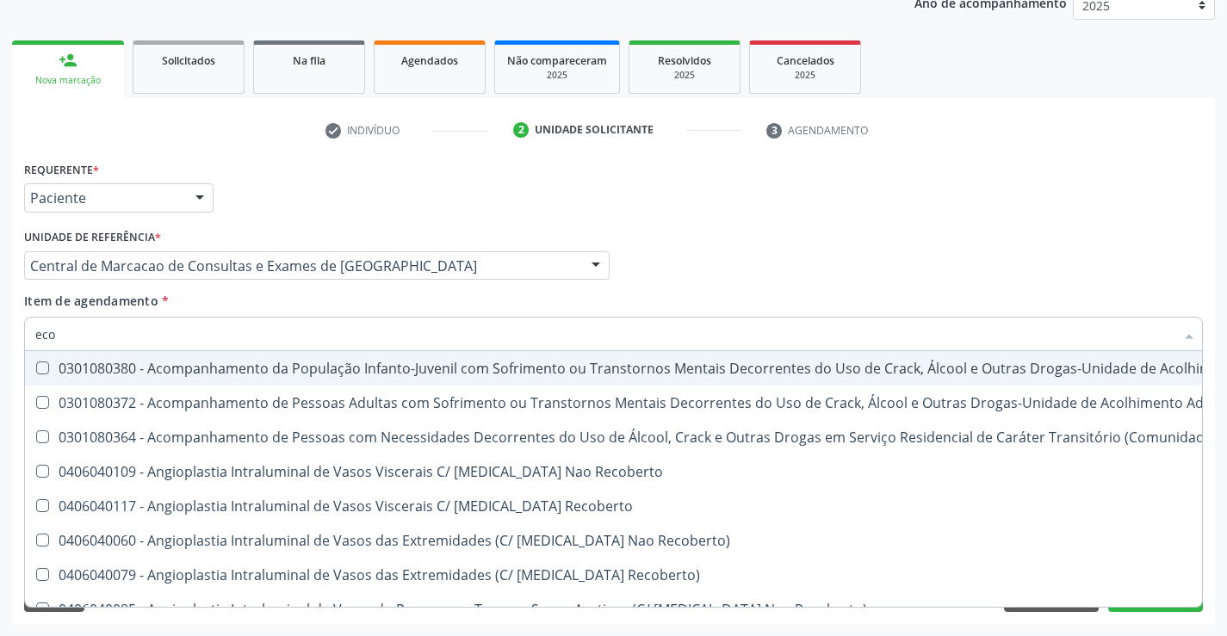
type input "ecoc"
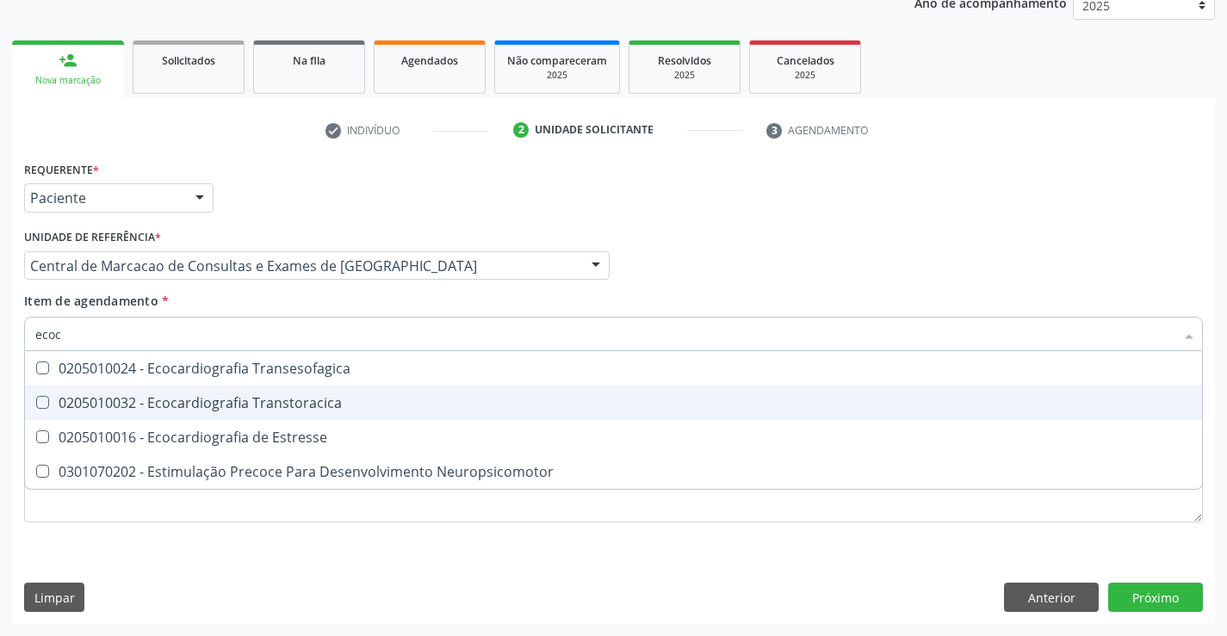
click at [301, 389] on span "0205010032 - Ecocardiografia Transtoracica" at bounding box center [613, 403] width 1177 height 34
checkbox Transtoracica "true"
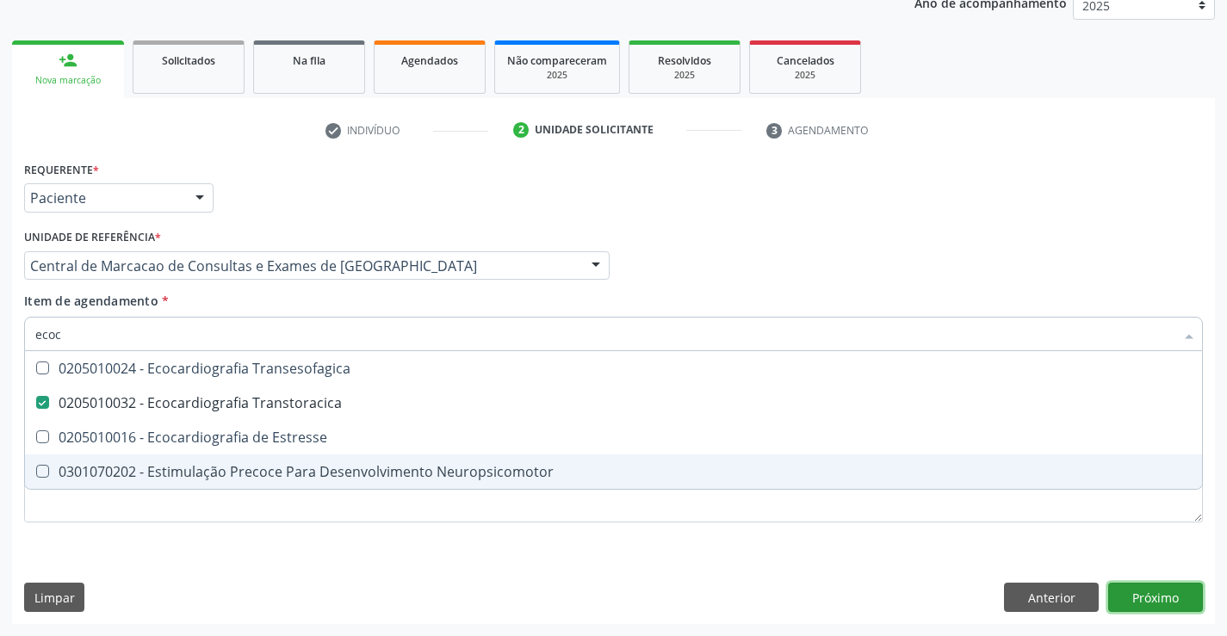
click at [1148, 602] on div "Requerente * Paciente Profissional de Saúde Paciente Nenhum resultado encontrad…" at bounding box center [613, 391] width 1203 height 468
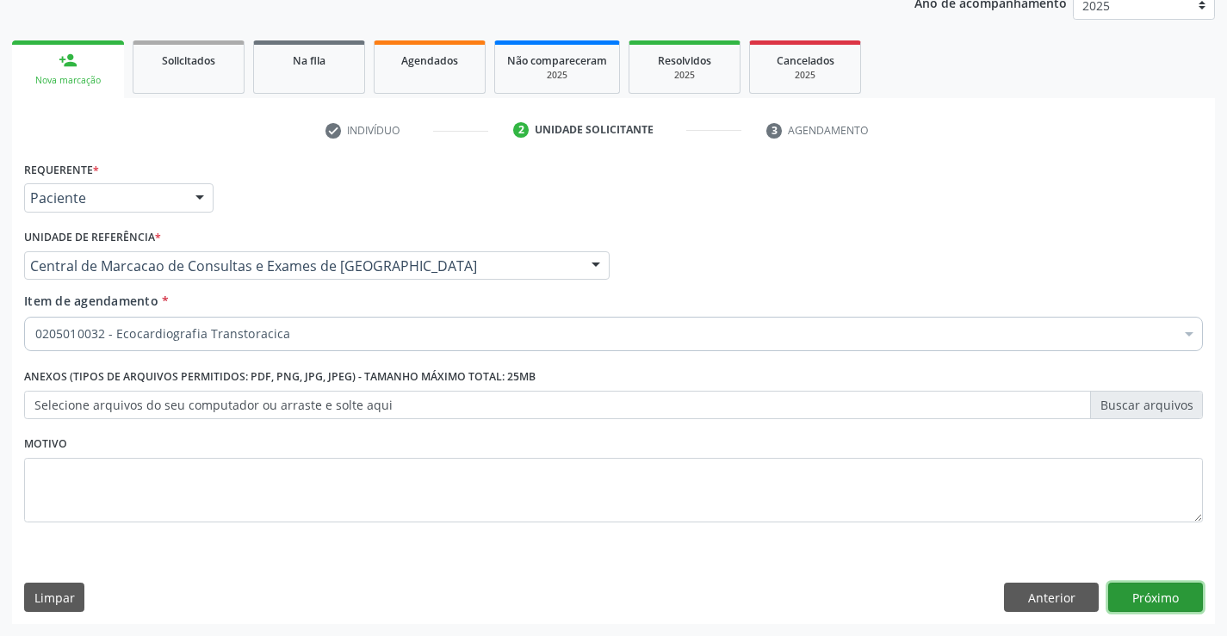
click at [1163, 604] on button "Próximo" at bounding box center [1155, 597] width 95 height 29
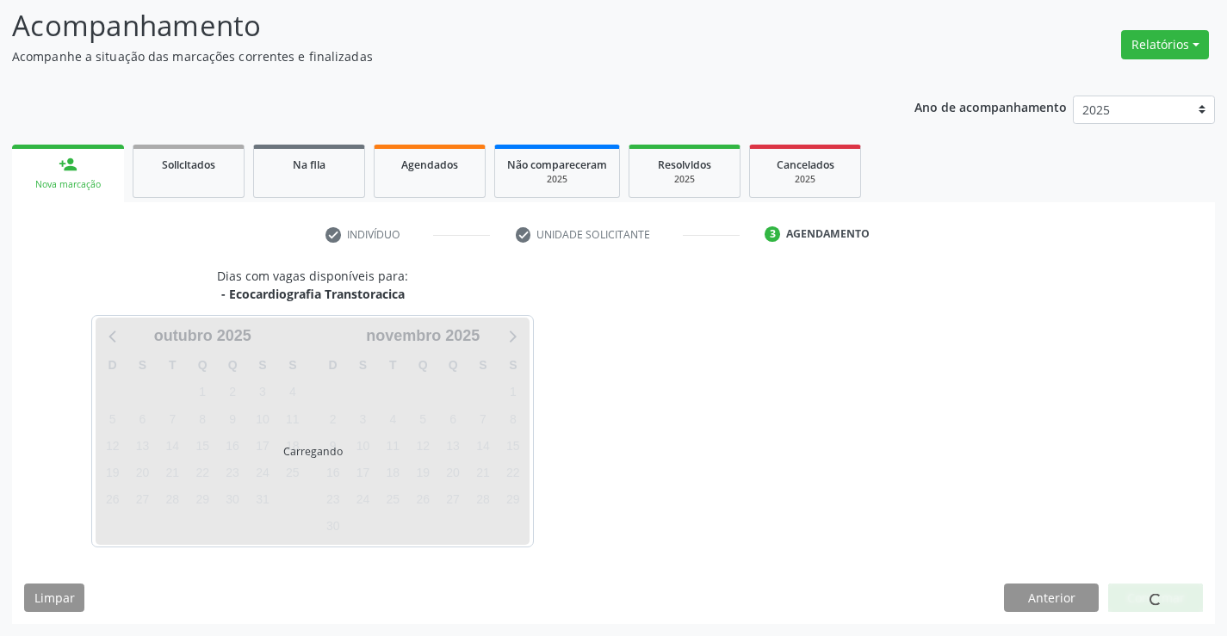
scroll to position [164, 0]
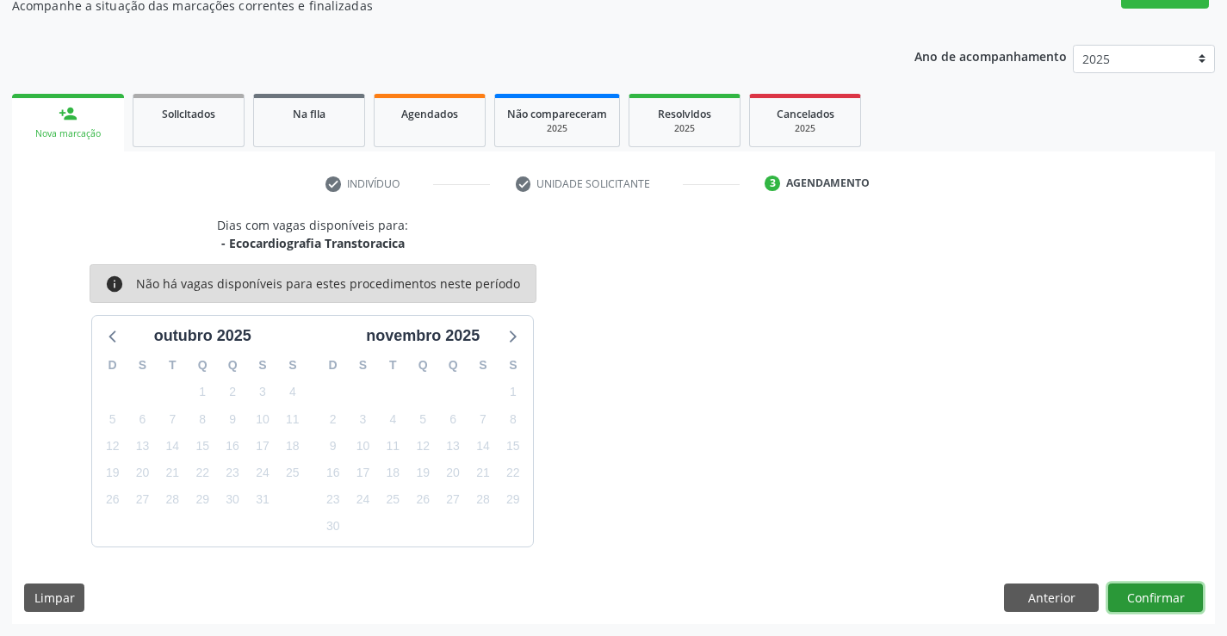
click at [1163, 603] on button "Confirmar" at bounding box center [1155, 598] width 95 height 29
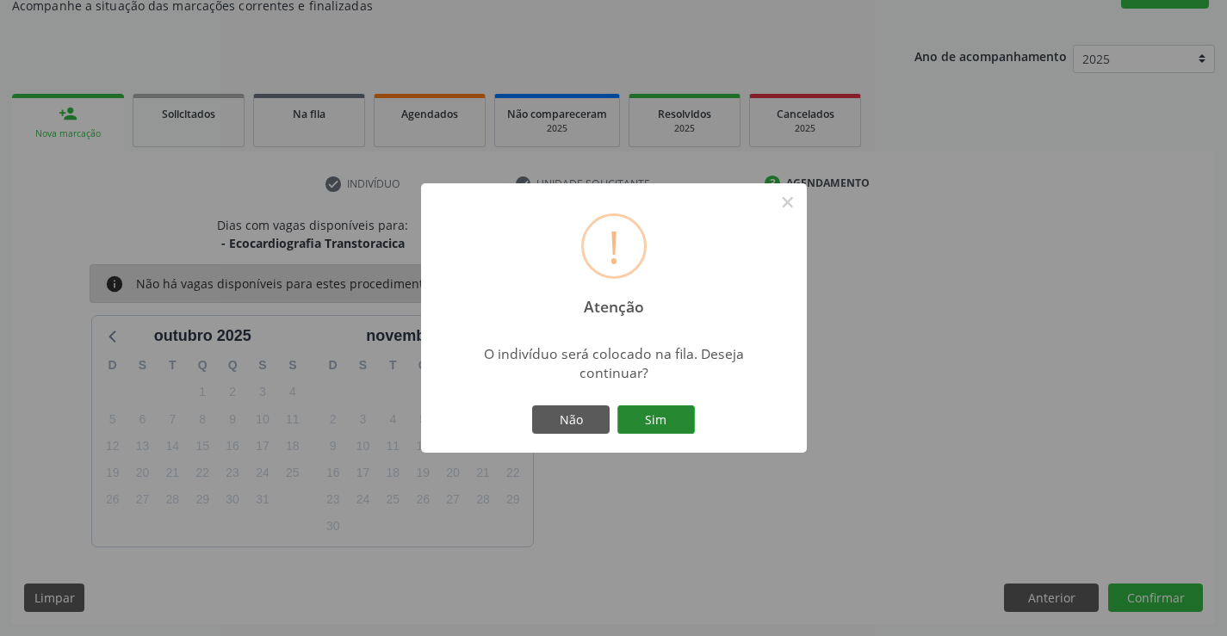
click at [650, 419] on button "Sim" at bounding box center [656, 420] width 78 height 29
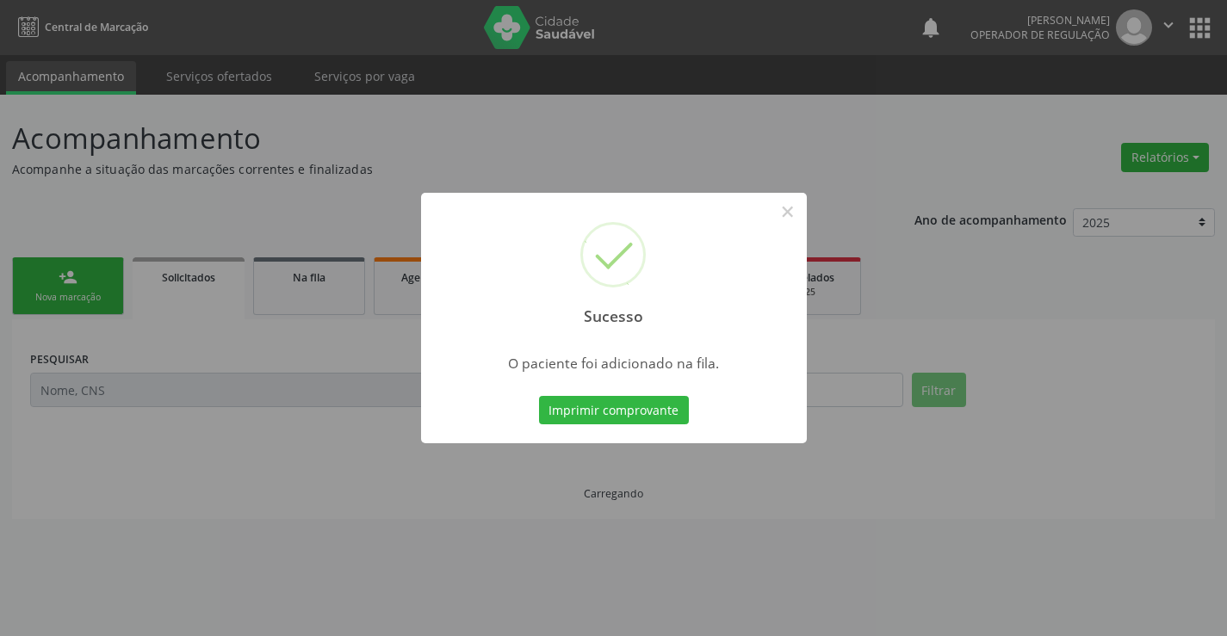
scroll to position [0, 0]
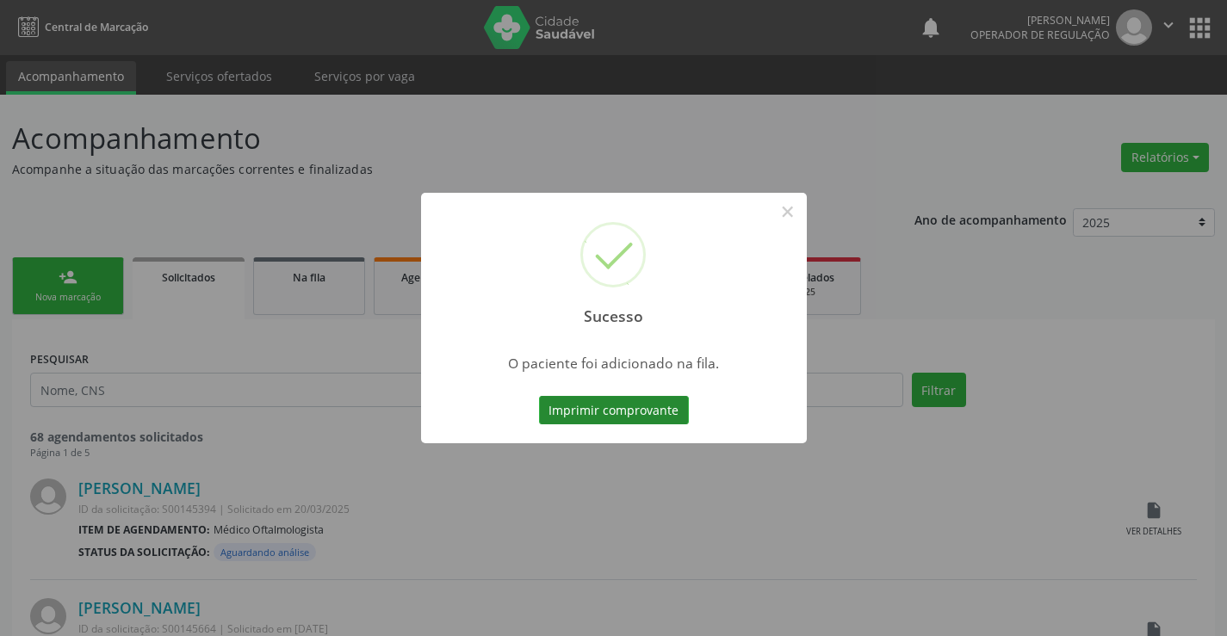
click at [657, 403] on button "Imprimir comprovante" at bounding box center [614, 410] width 150 height 29
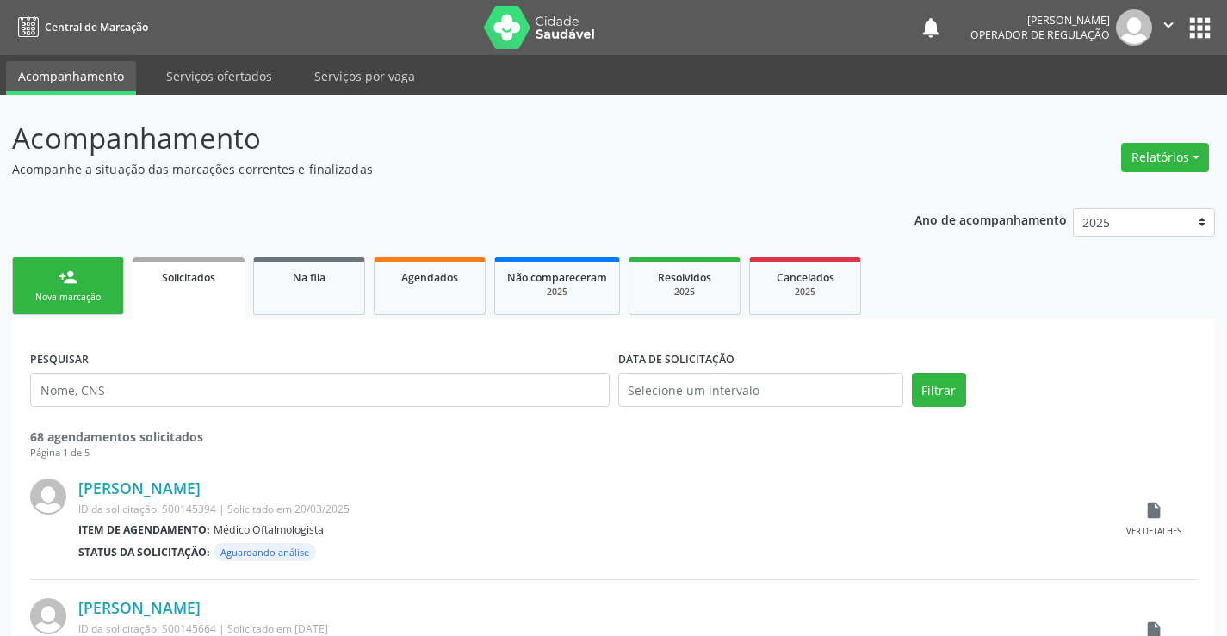
click at [78, 277] on link "person_add Nova marcação" at bounding box center [68, 287] width 112 height 58
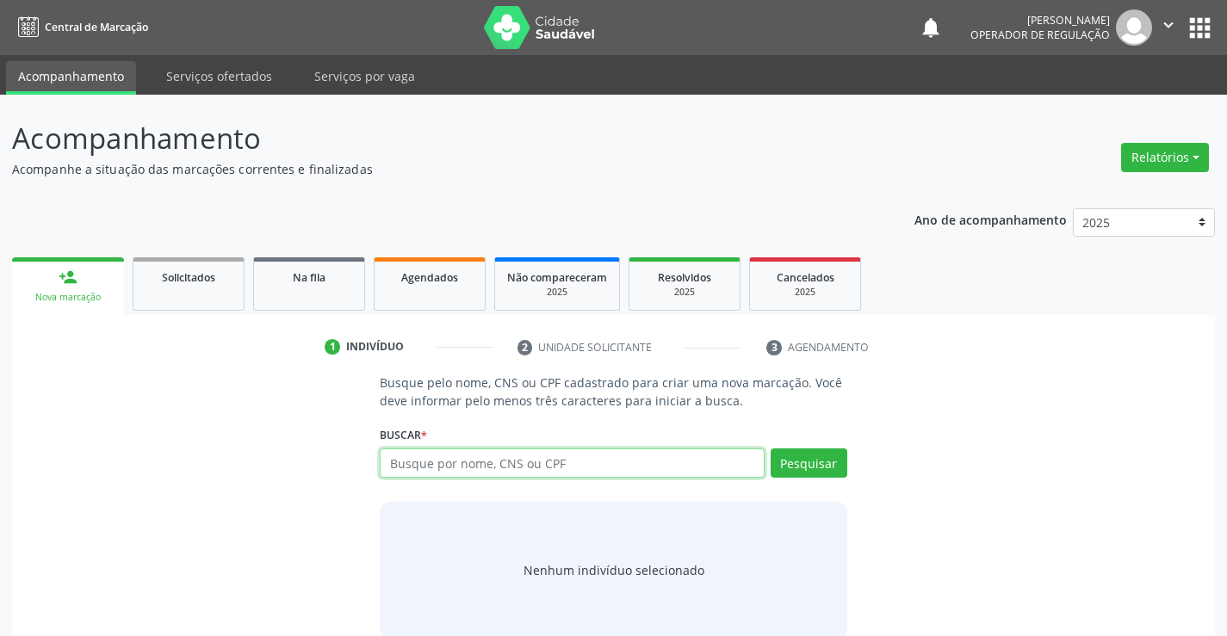
click at [475, 457] on input "text" at bounding box center [572, 463] width 384 height 29
type input "700303902047633"
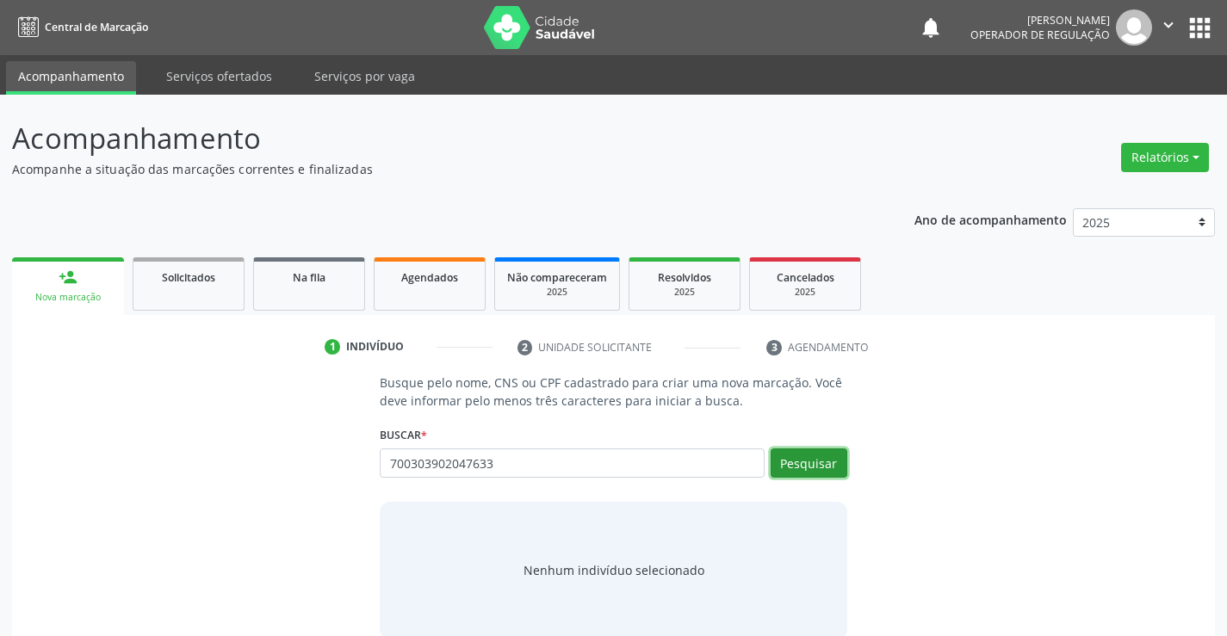
click at [778, 470] on button "Pesquisar" at bounding box center [809, 463] width 77 height 29
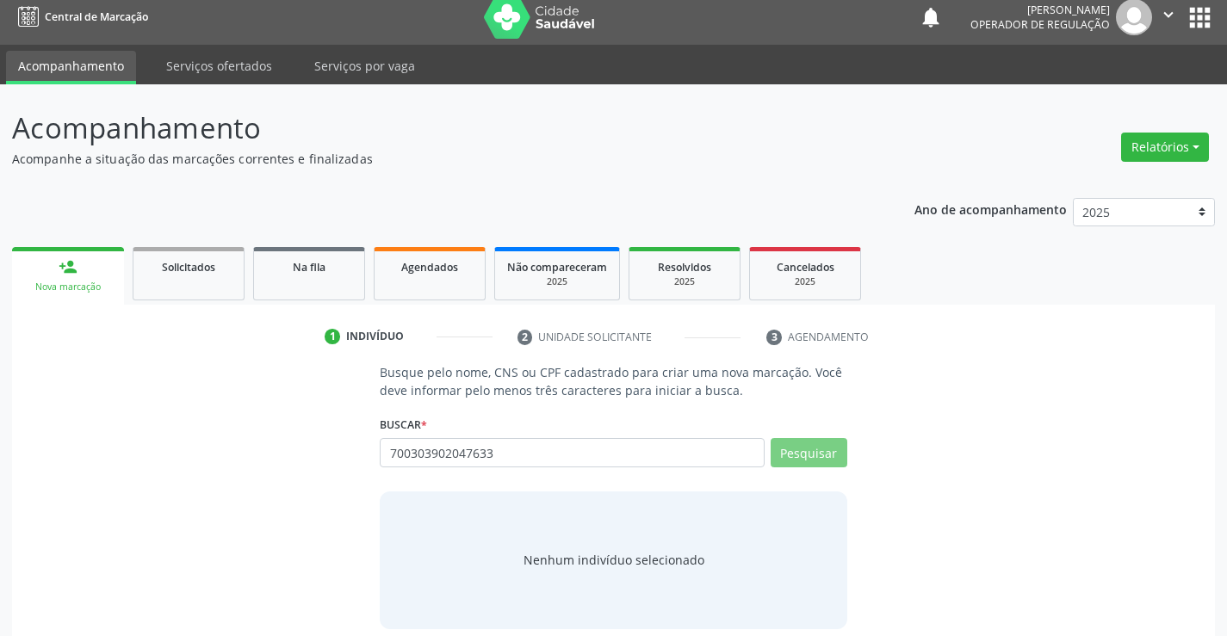
scroll to position [28, 0]
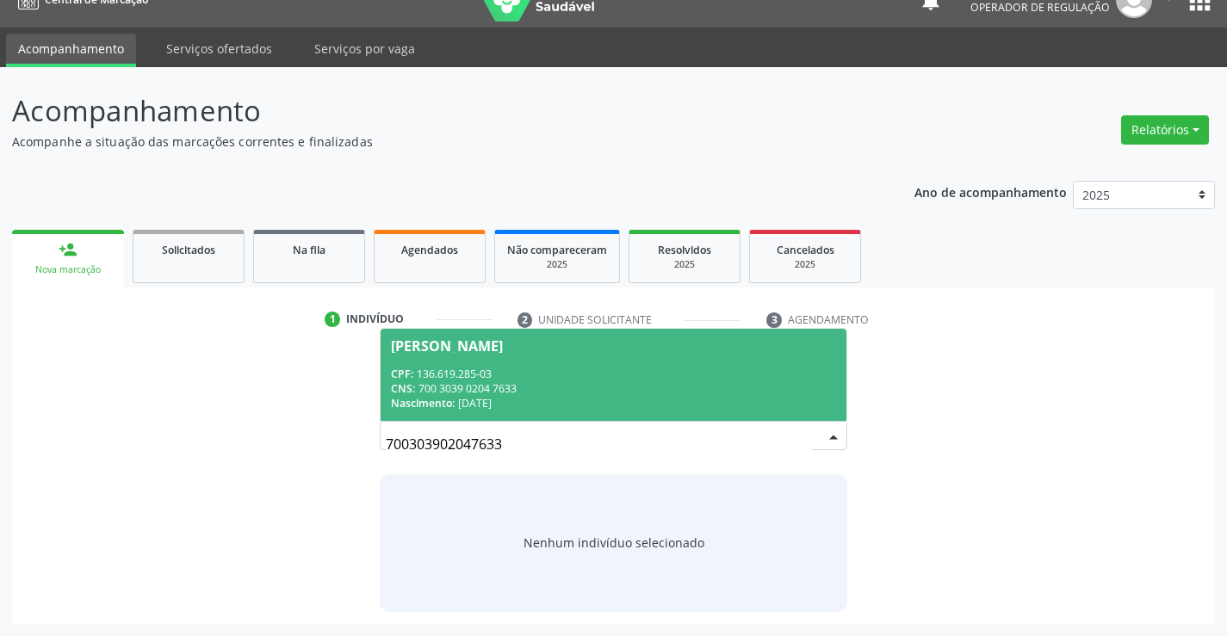
click at [534, 386] on div "CNS: 700 3039 0204 7633" at bounding box center [613, 389] width 444 height 15
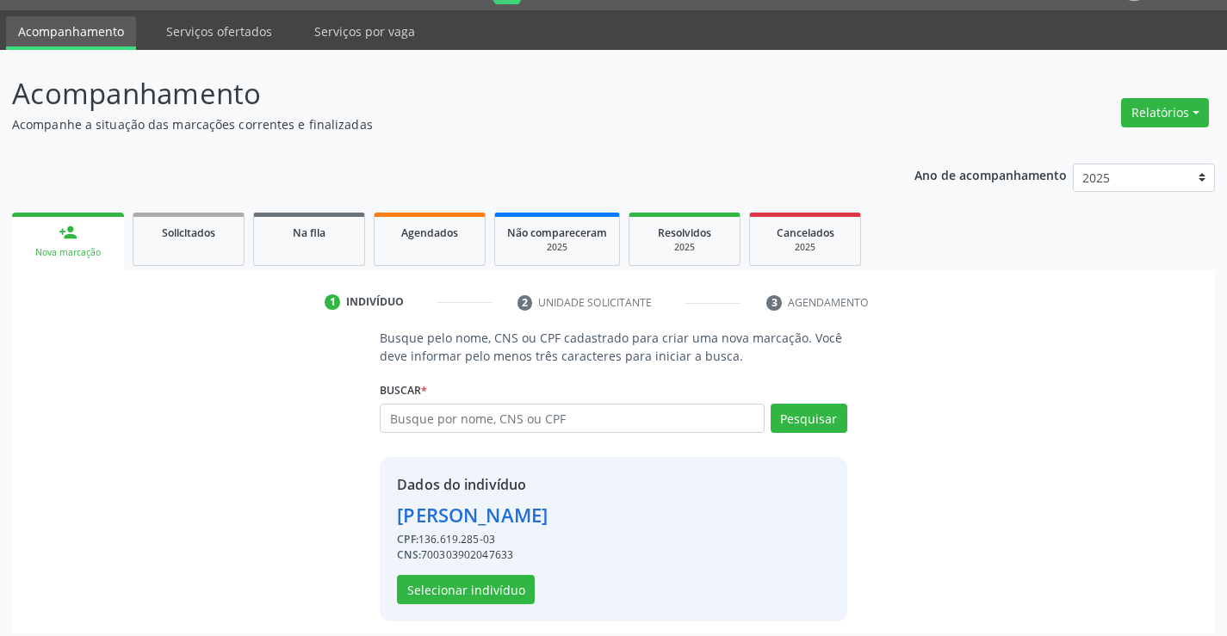
scroll to position [54, 0]
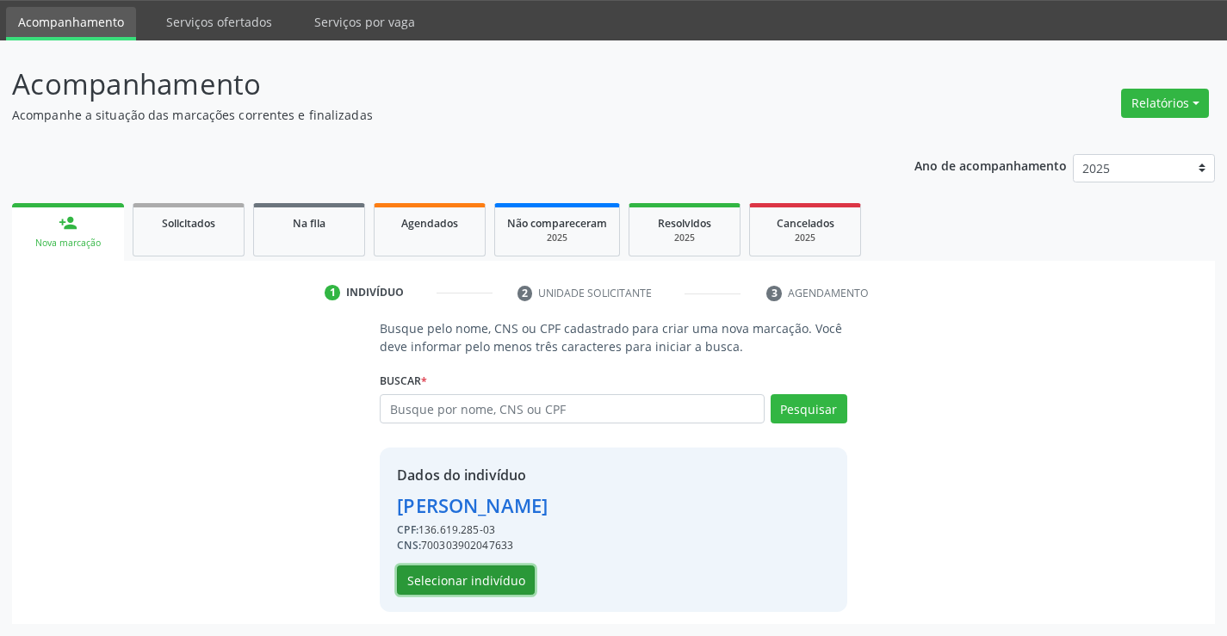
click at [459, 583] on button "Selecionar indivíduo" at bounding box center [466, 580] width 138 height 29
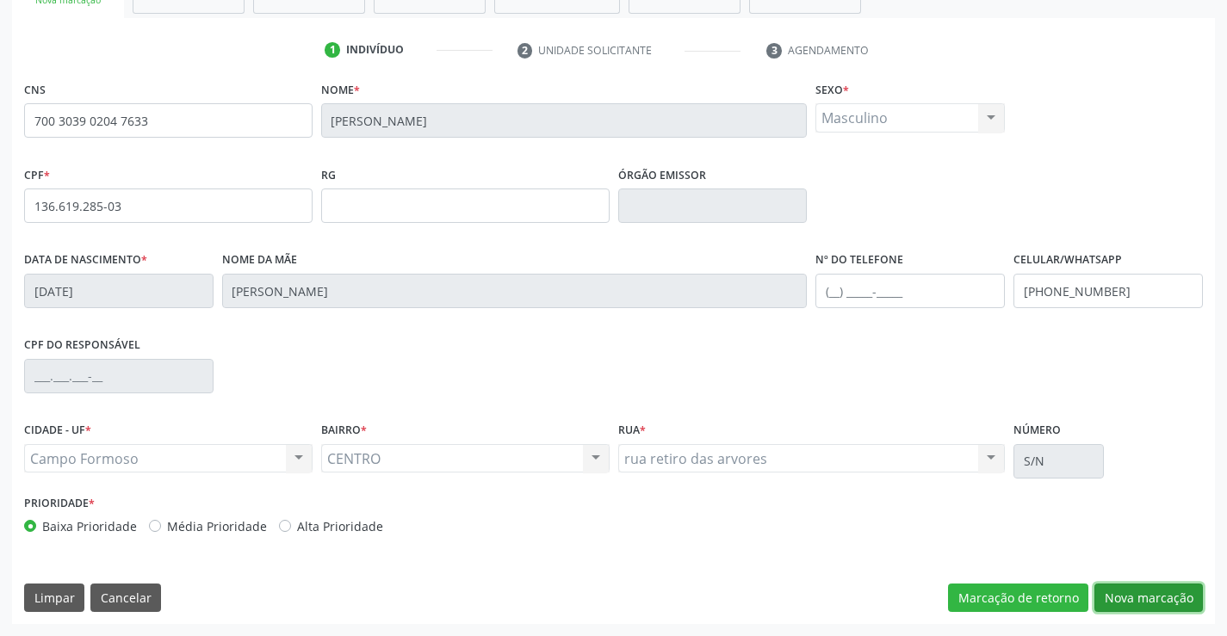
click at [1123, 601] on button "Nova marcação" at bounding box center [1149, 598] width 109 height 29
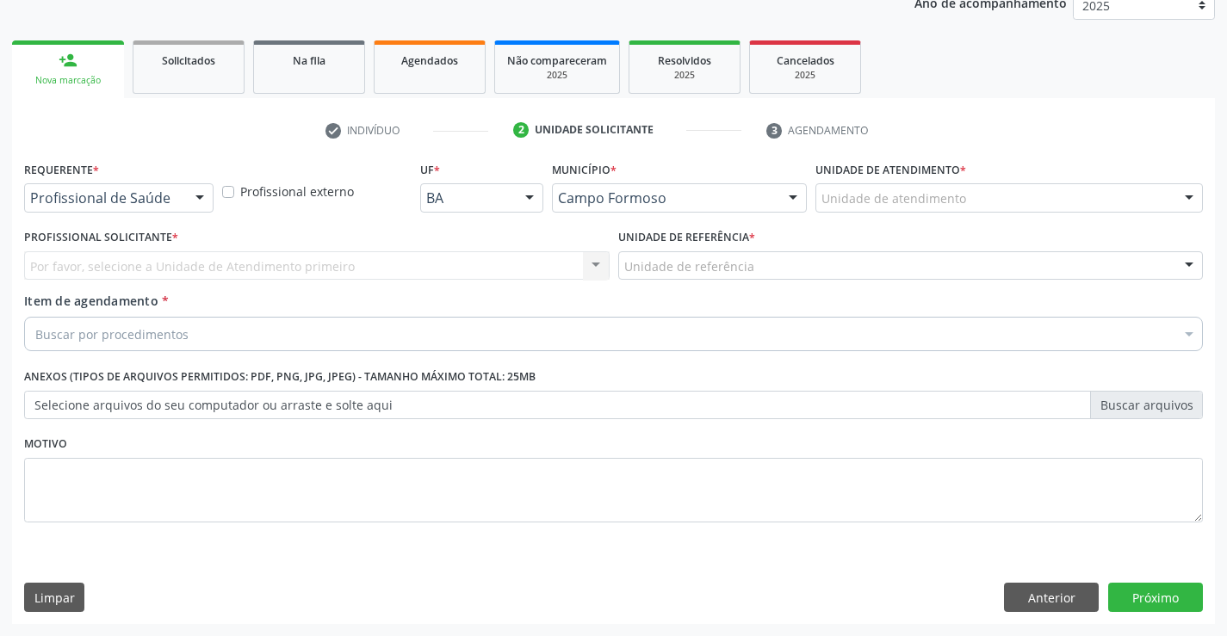
scroll to position [217, 0]
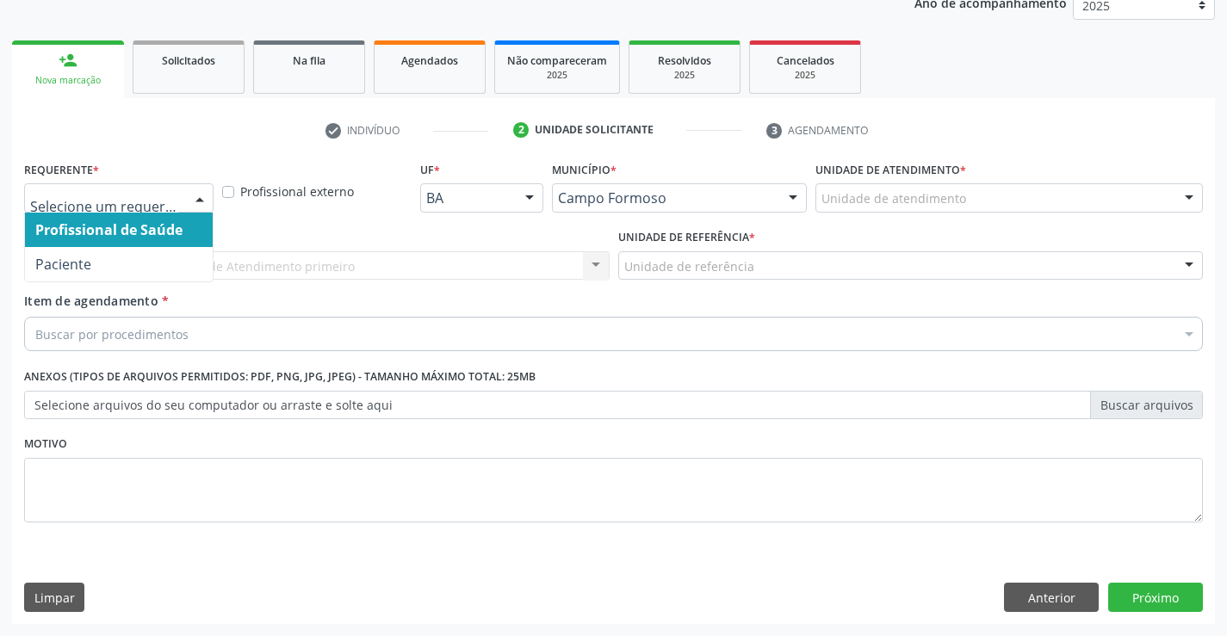
click at [202, 203] on div at bounding box center [200, 198] width 26 height 29
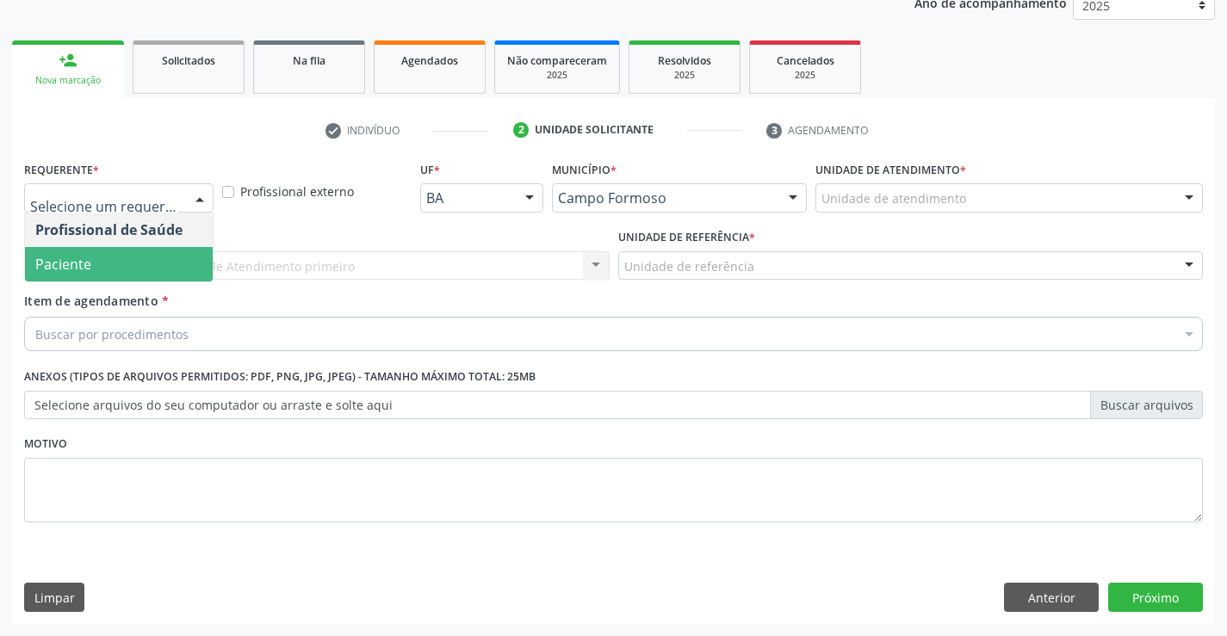
click at [140, 257] on span "Paciente" at bounding box center [119, 264] width 188 height 34
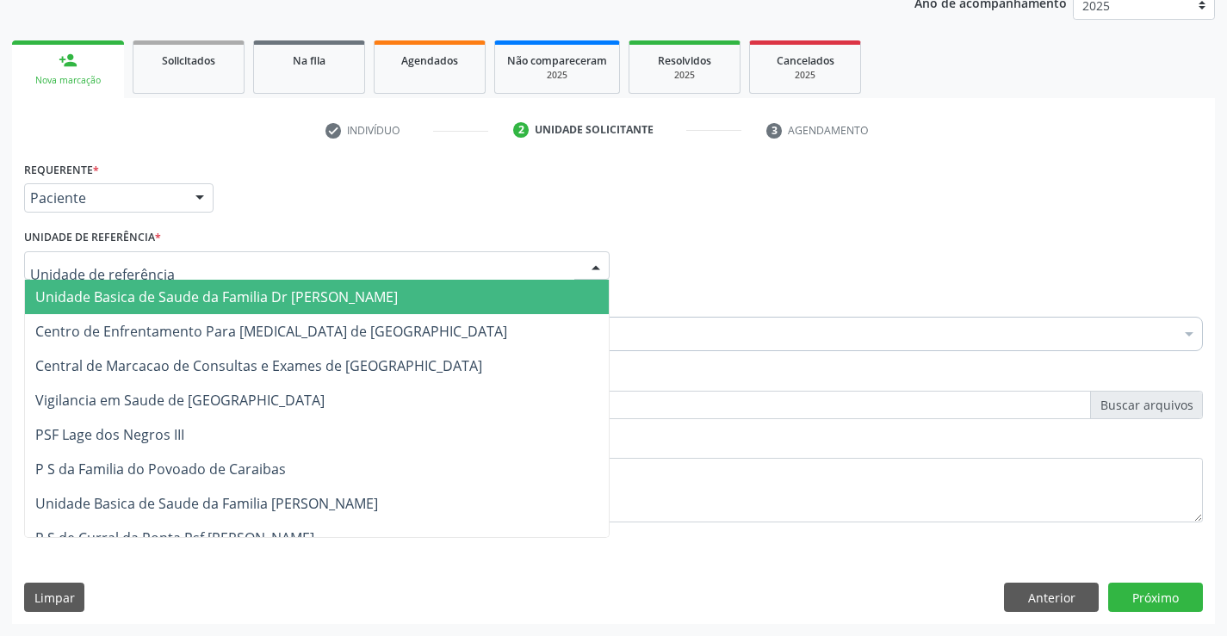
click at [219, 251] on div at bounding box center [317, 265] width 586 height 29
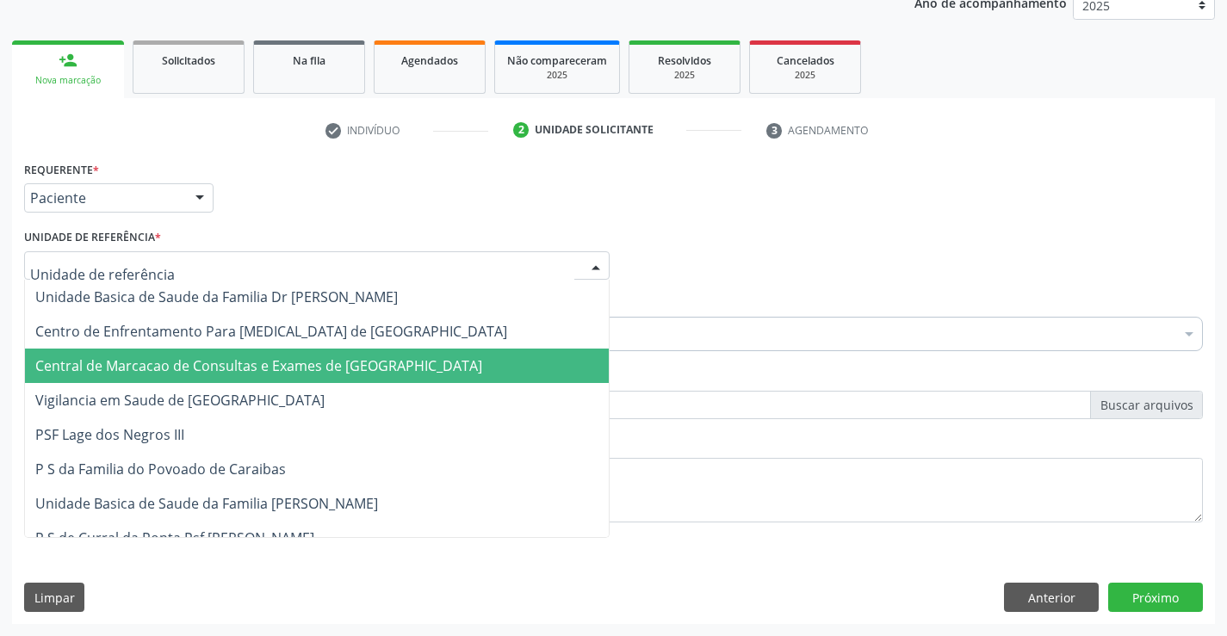
click at [224, 353] on span "Central de Marcacao de Consultas e Exames de [GEOGRAPHIC_DATA]" at bounding box center [317, 366] width 584 height 34
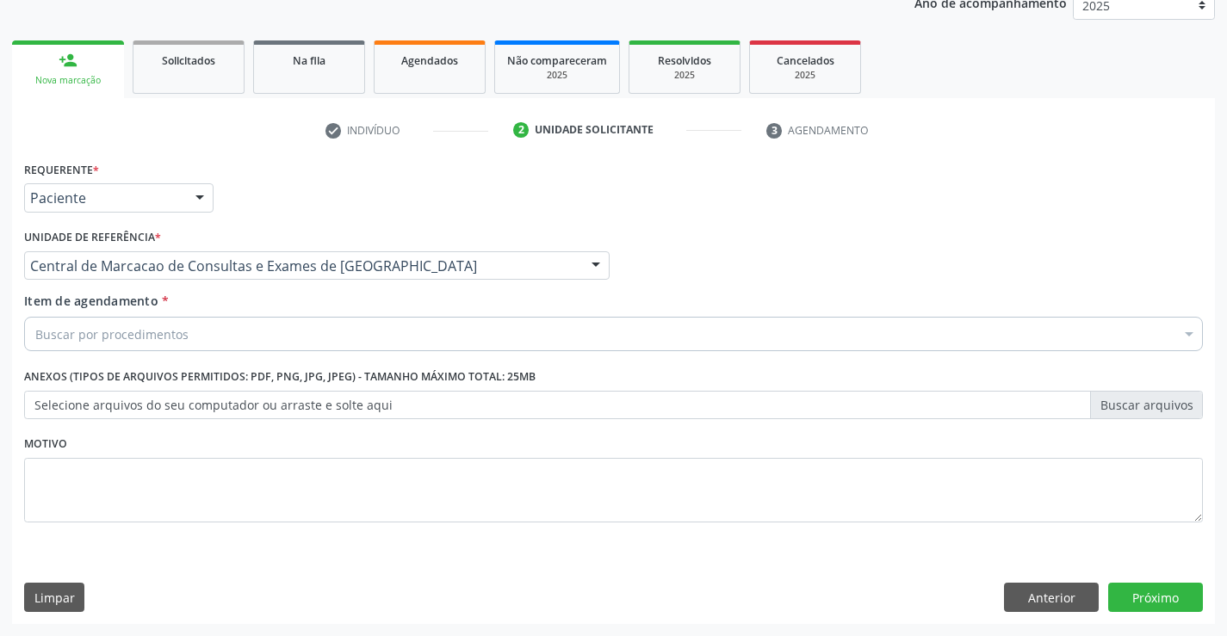
click at [246, 326] on div "Buscar por procedimentos" at bounding box center [613, 334] width 1179 height 34
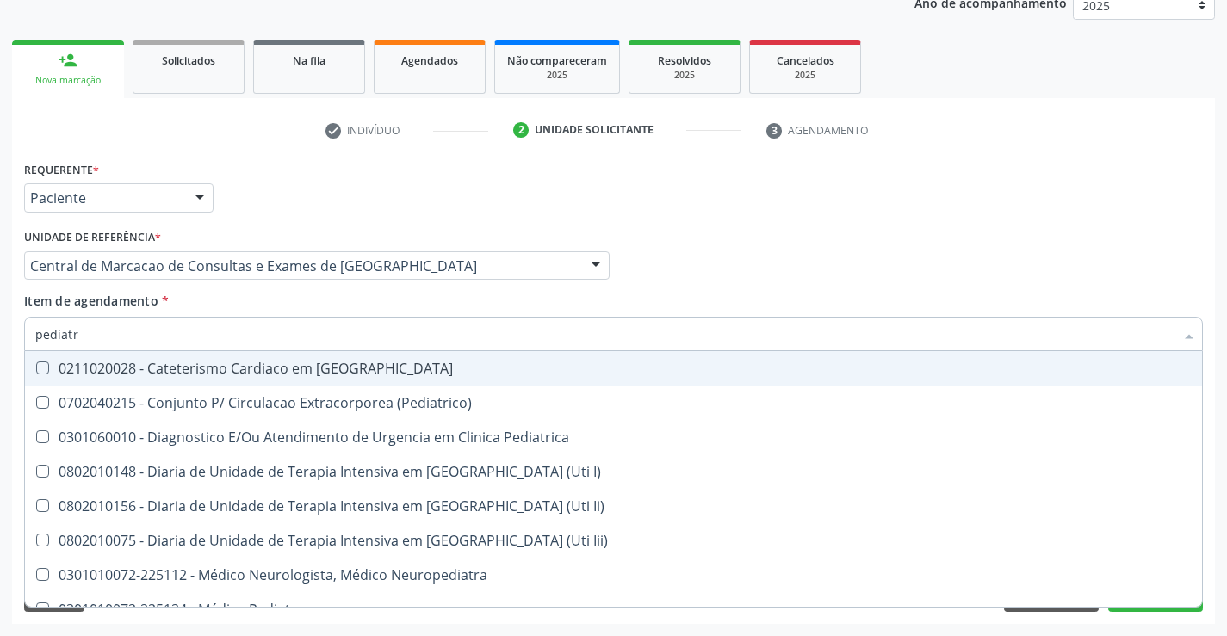
type input "pediatra"
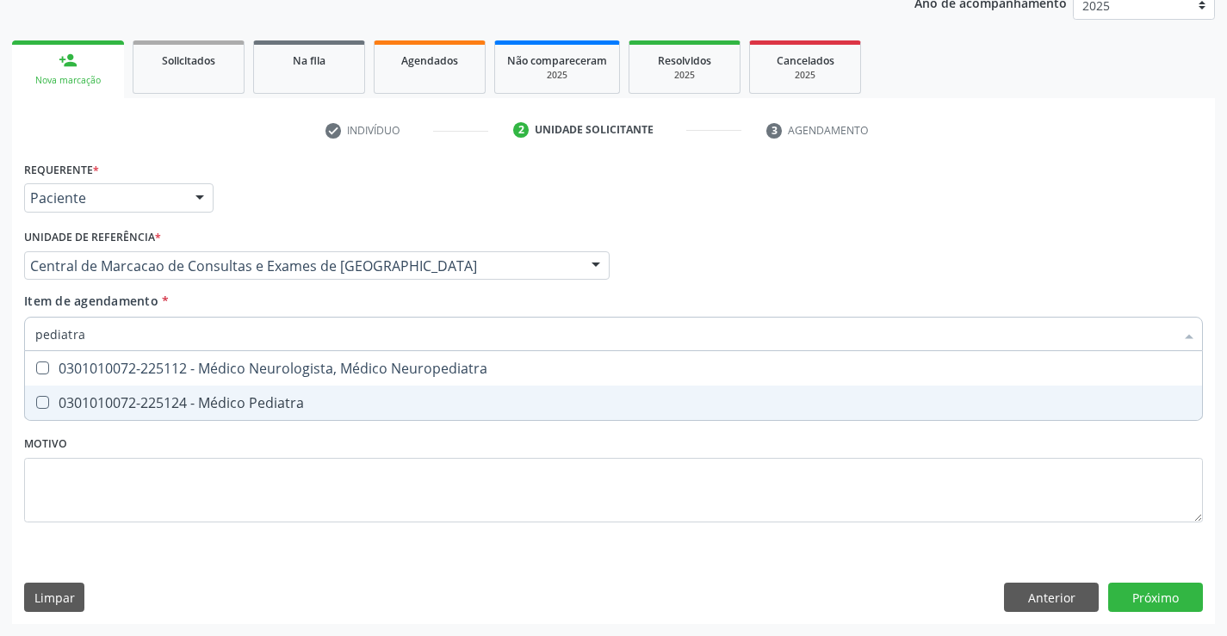
click at [285, 394] on span "0301010072-225124 - Médico Pediatra" at bounding box center [613, 403] width 1177 height 34
checkbox Pediatra "true"
click at [1176, 608] on button "Próximo" at bounding box center [1155, 597] width 95 height 29
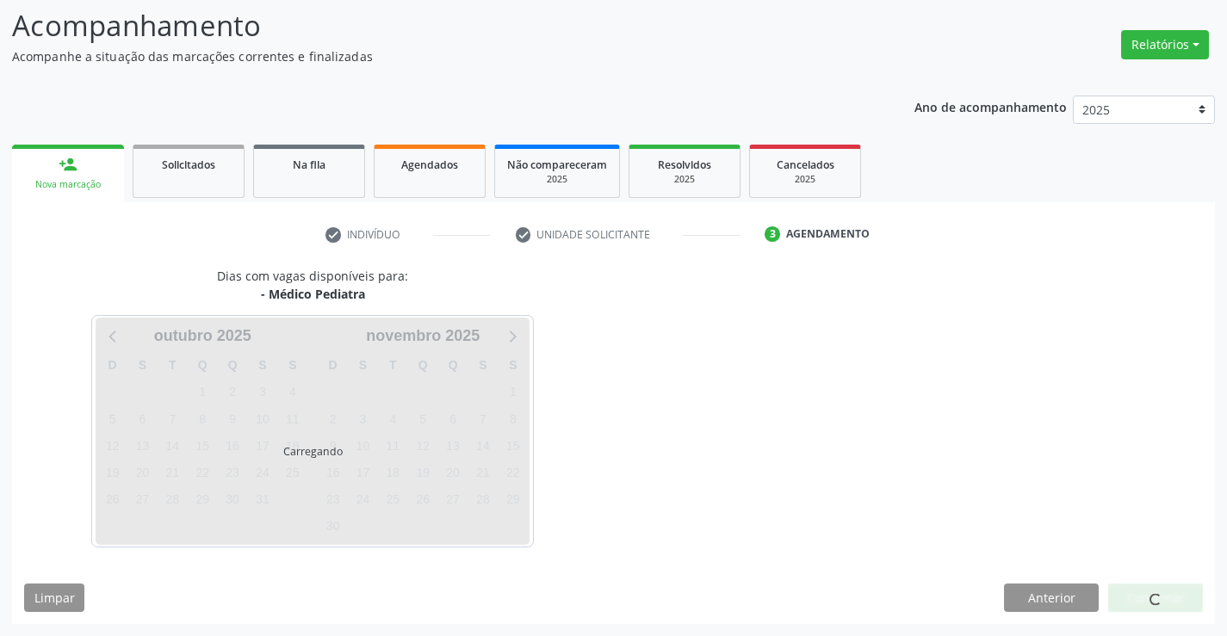
scroll to position [113, 0]
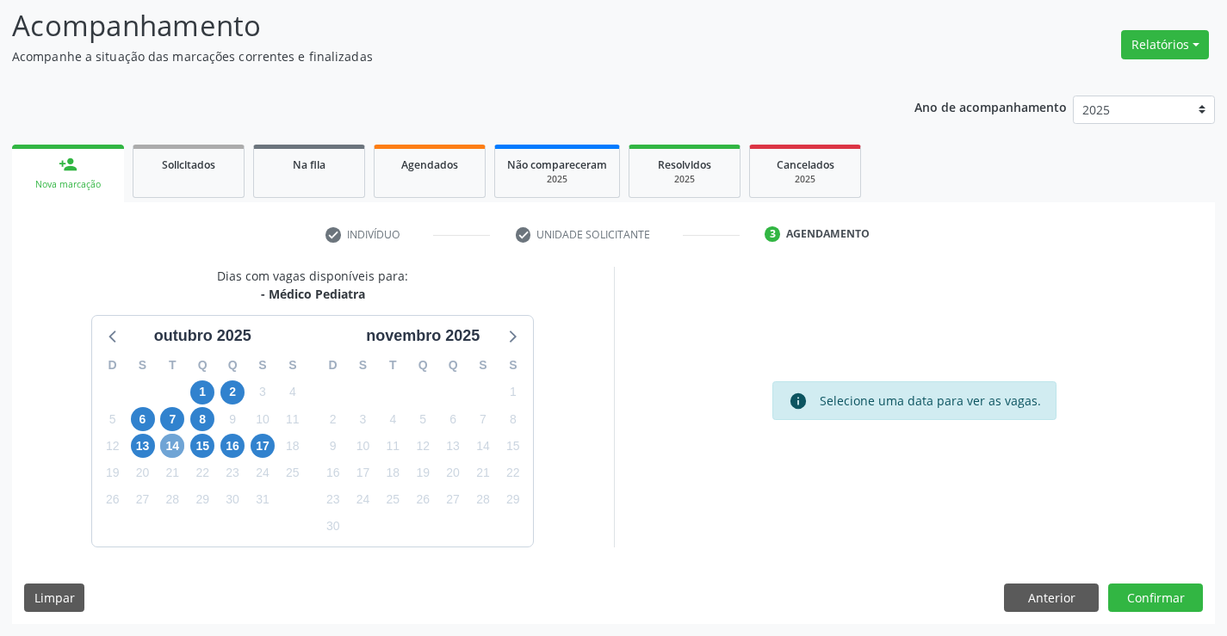
click at [183, 446] on span "14" at bounding box center [172, 446] width 24 height 24
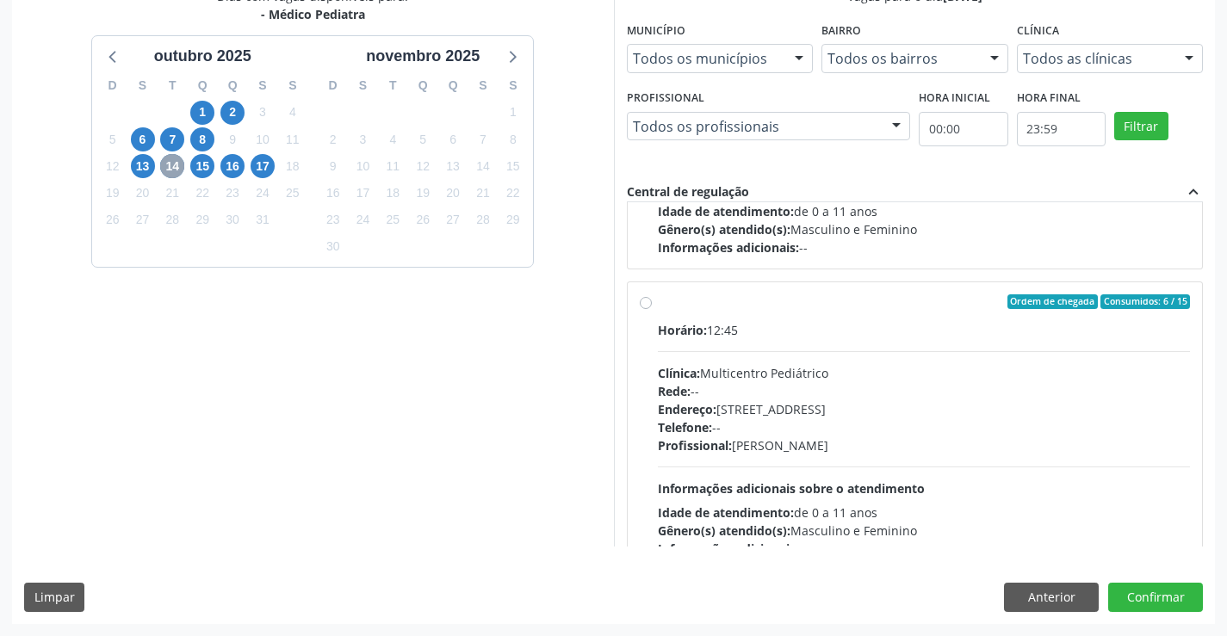
scroll to position [271, 0]
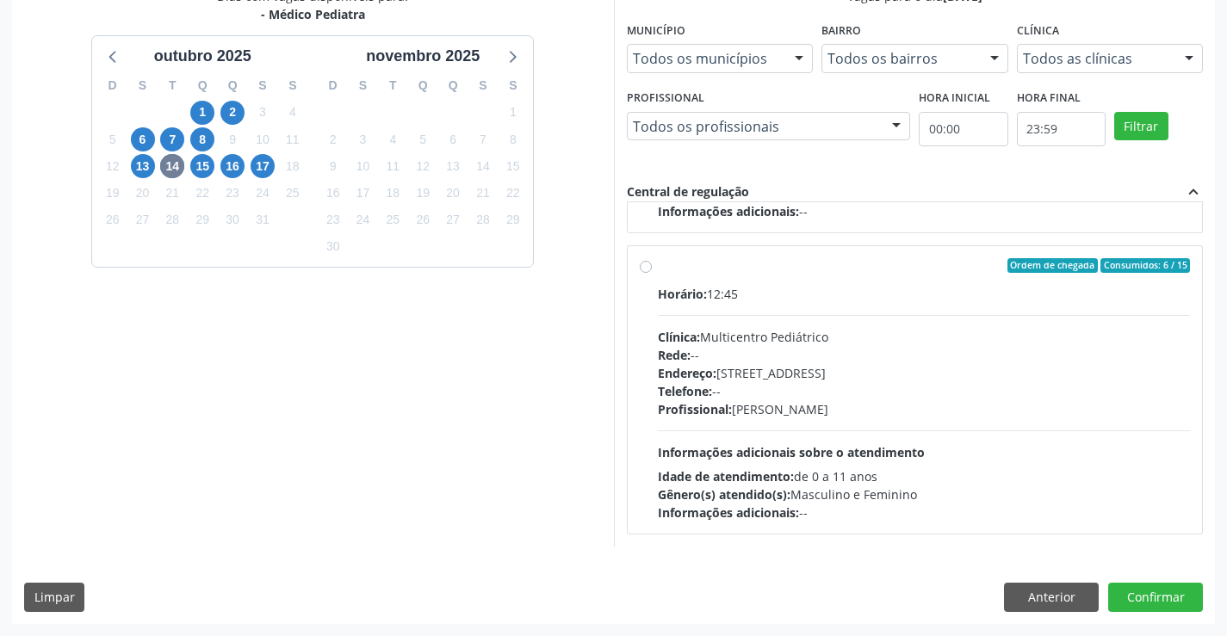
click at [745, 380] on div "Endereço: [STREET_ADDRESS]" at bounding box center [924, 373] width 533 height 18
click at [652, 274] on input "Ordem de chegada Consumidos: 6 / 15 Horário: 12:45 Clínica: Multicentro Pediátr…" at bounding box center [646, 266] width 12 height 16
radio input "true"
click at [1142, 597] on button "Confirmar" at bounding box center [1155, 597] width 95 height 29
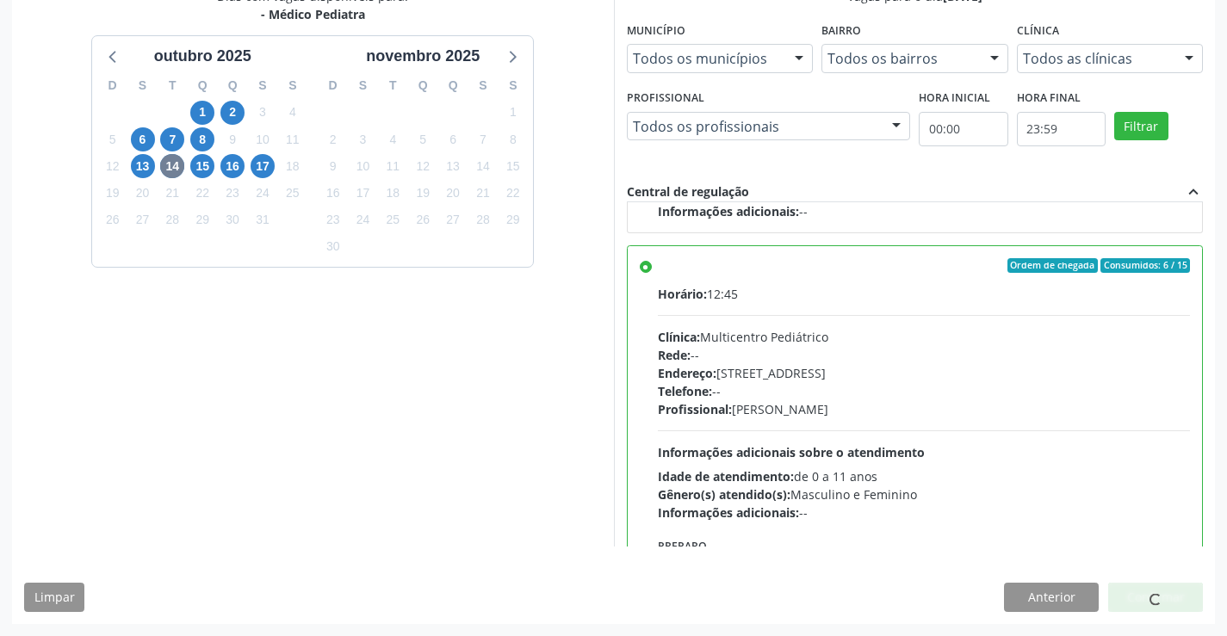
scroll to position [0, 0]
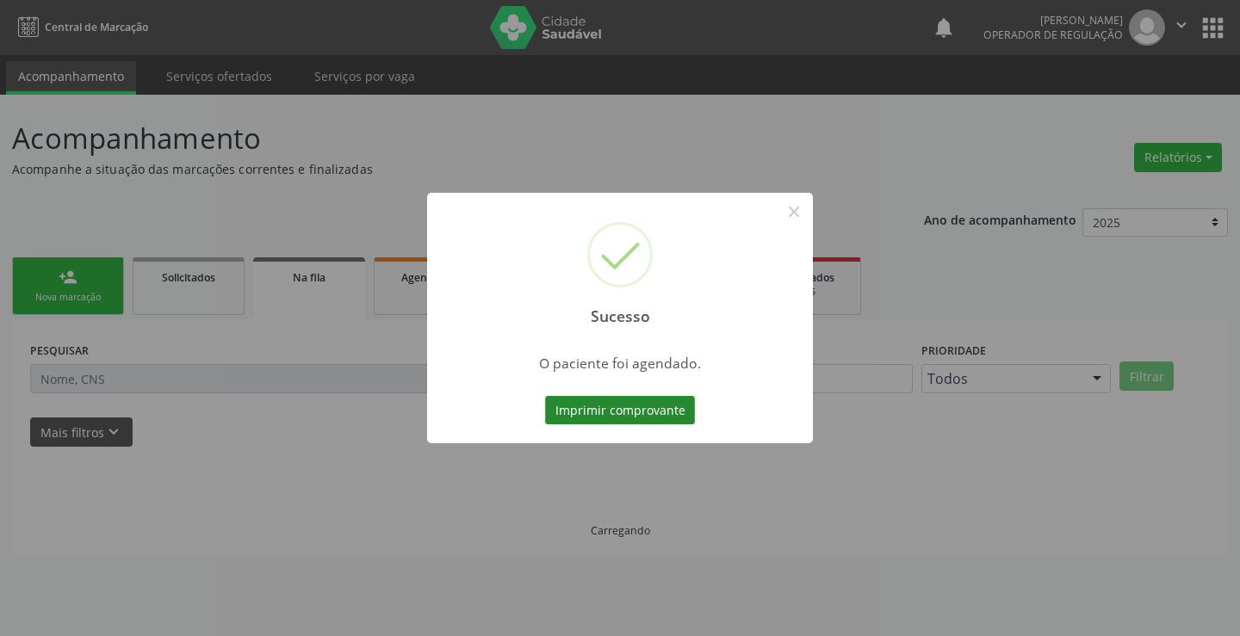
click at [637, 412] on button "Imprimir comprovante" at bounding box center [620, 410] width 150 height 29
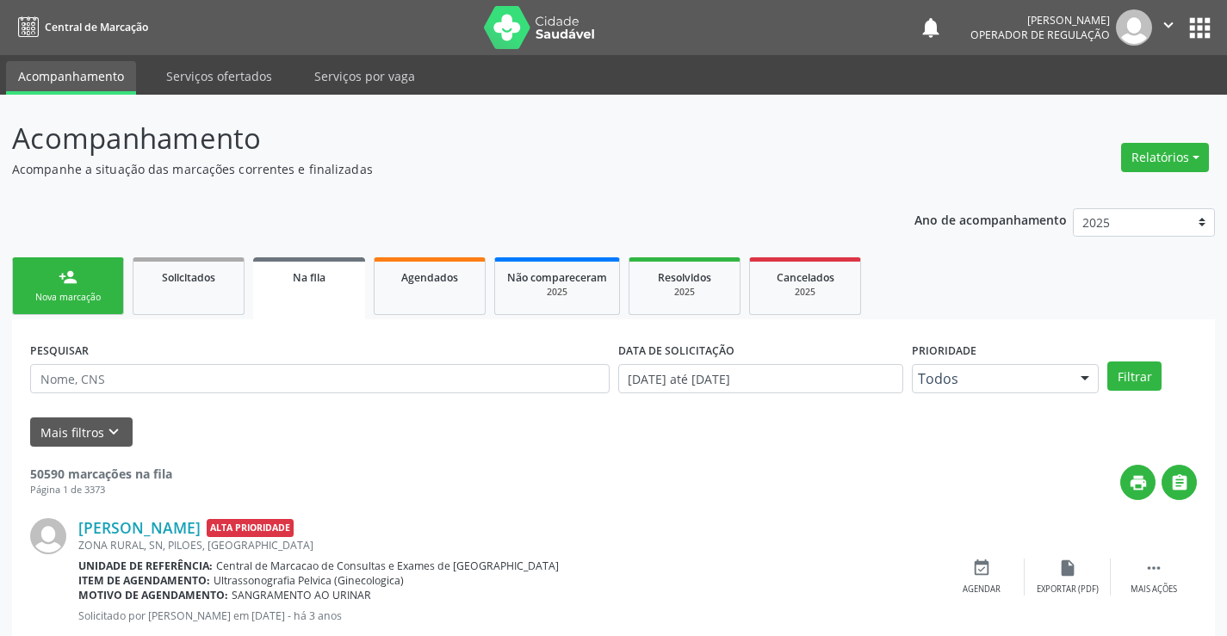
click at [1161, 28] on icon "" at bounding box center [1168, 25] width 19 height 19
click at [1102, 109] on link "Sair" at bounding box center [1124, 105] width 119 height 24
